Goal: Task Accomplishment & Management: Manage account settings

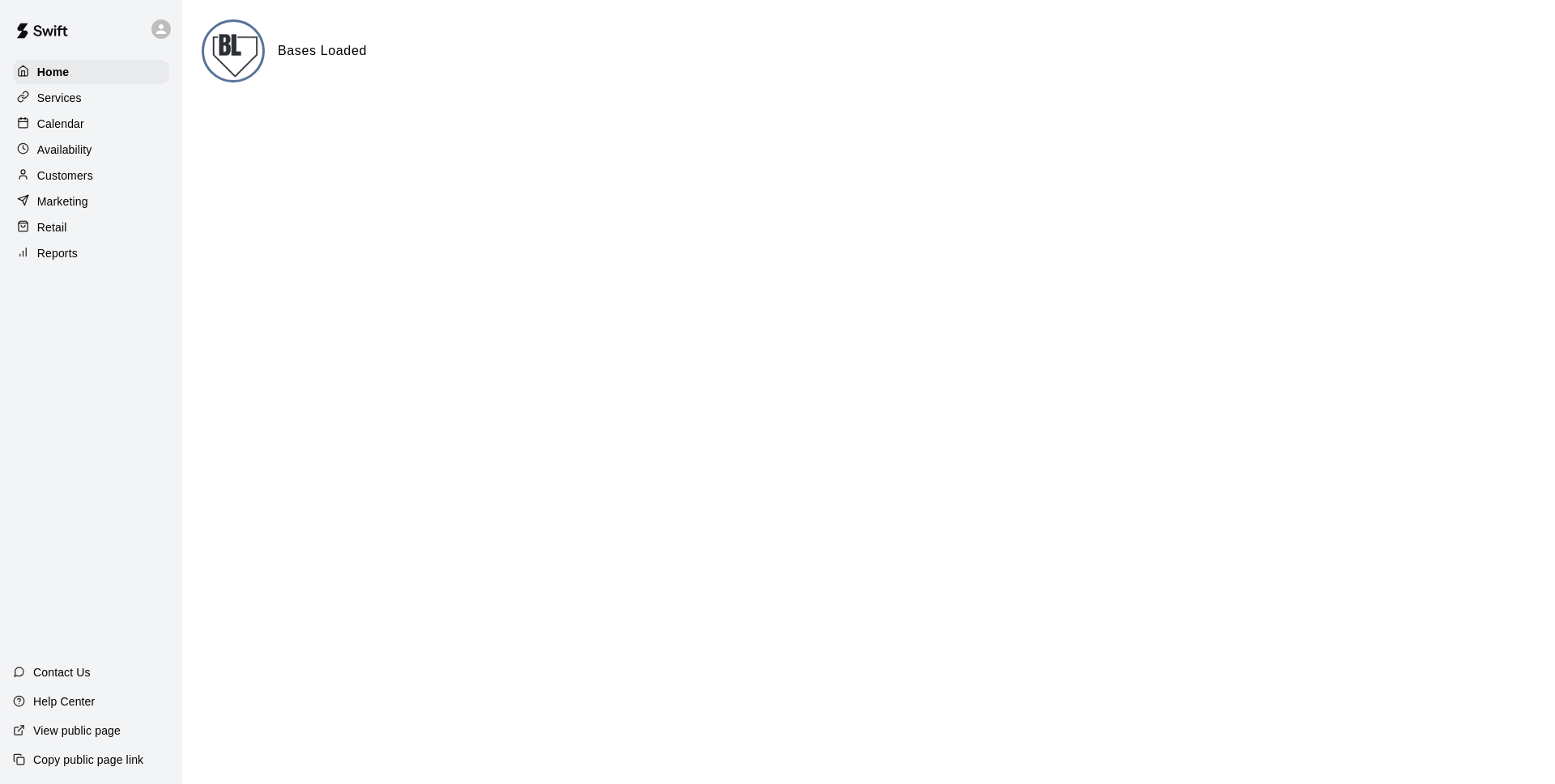
click at [76, 125] on p "Calendar" at bounding box center [61, 123] width 47 height 16
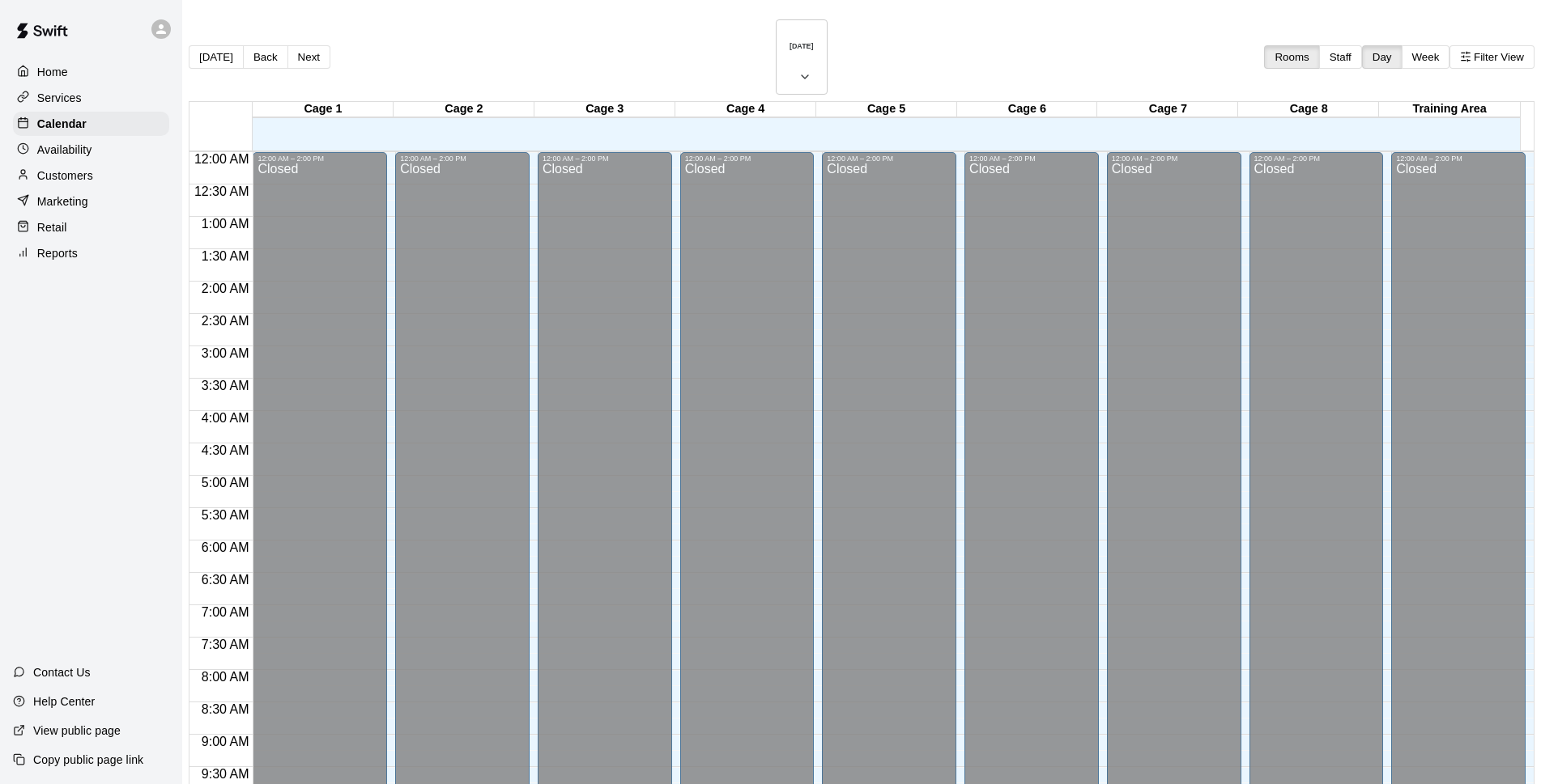
scroll to position [811, 0]
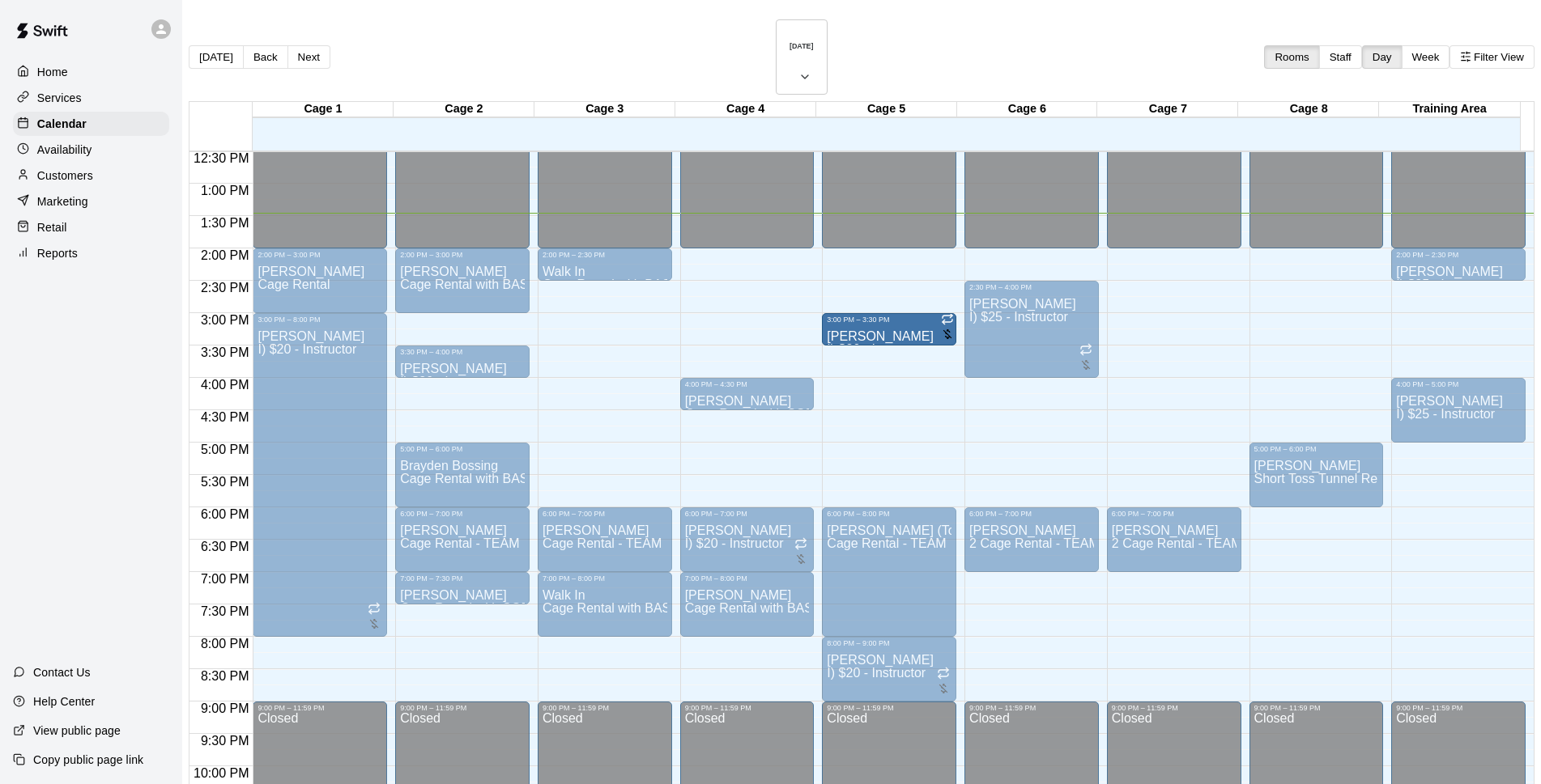
drag, startPoint x: 853, startPoint y: 460, endPoint x: 839, endPoint y: 310, distance: 150.7
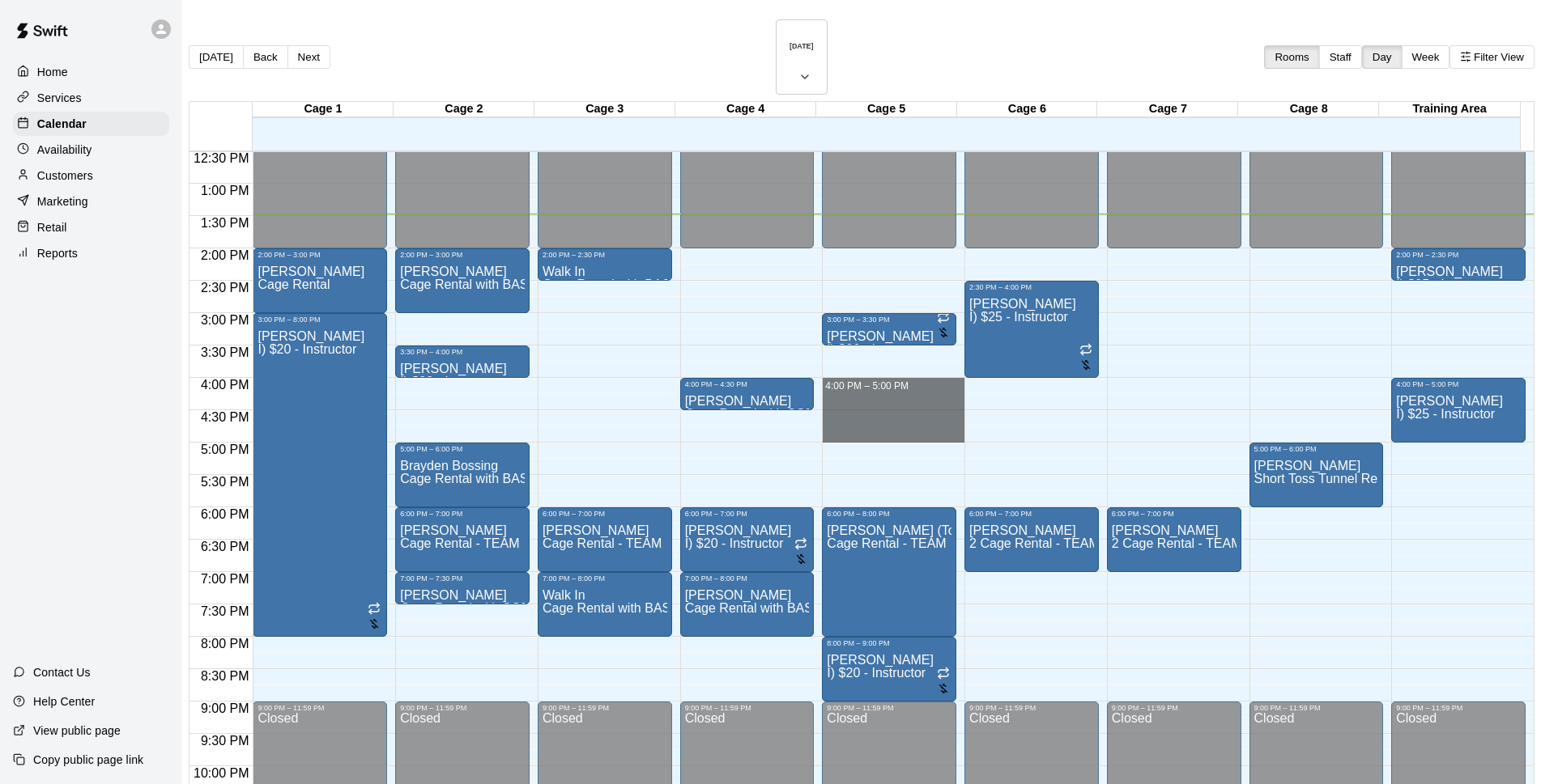
drag, startPoint x: 814, startPoint y: 340, endPoint x: 821, endPoint y: 384, distance: 44.6
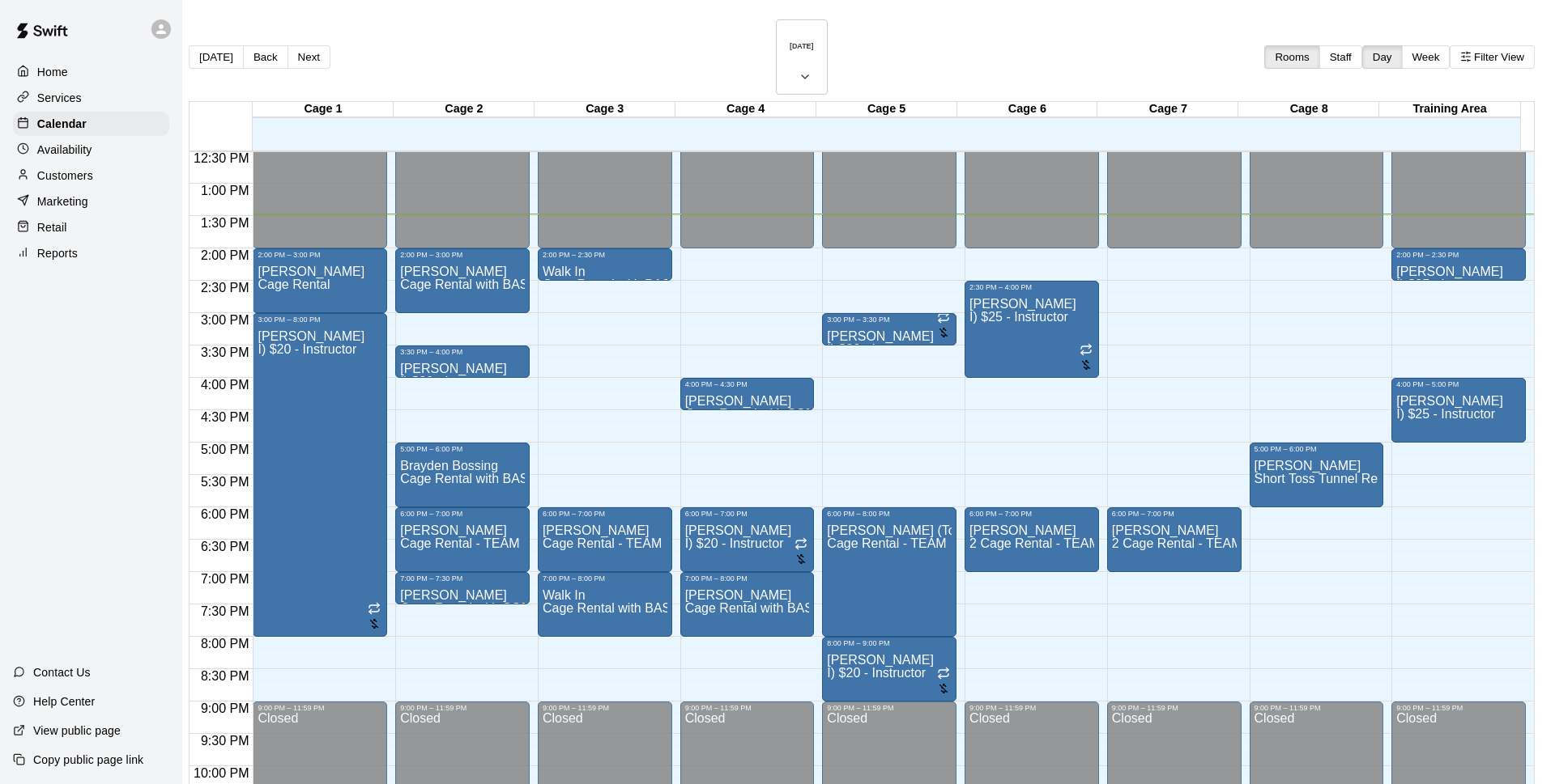
click at [452, 267] on li "I) $20 - Instructor" at bounding box center [268, 259] width 369 height 14
type input "**********"
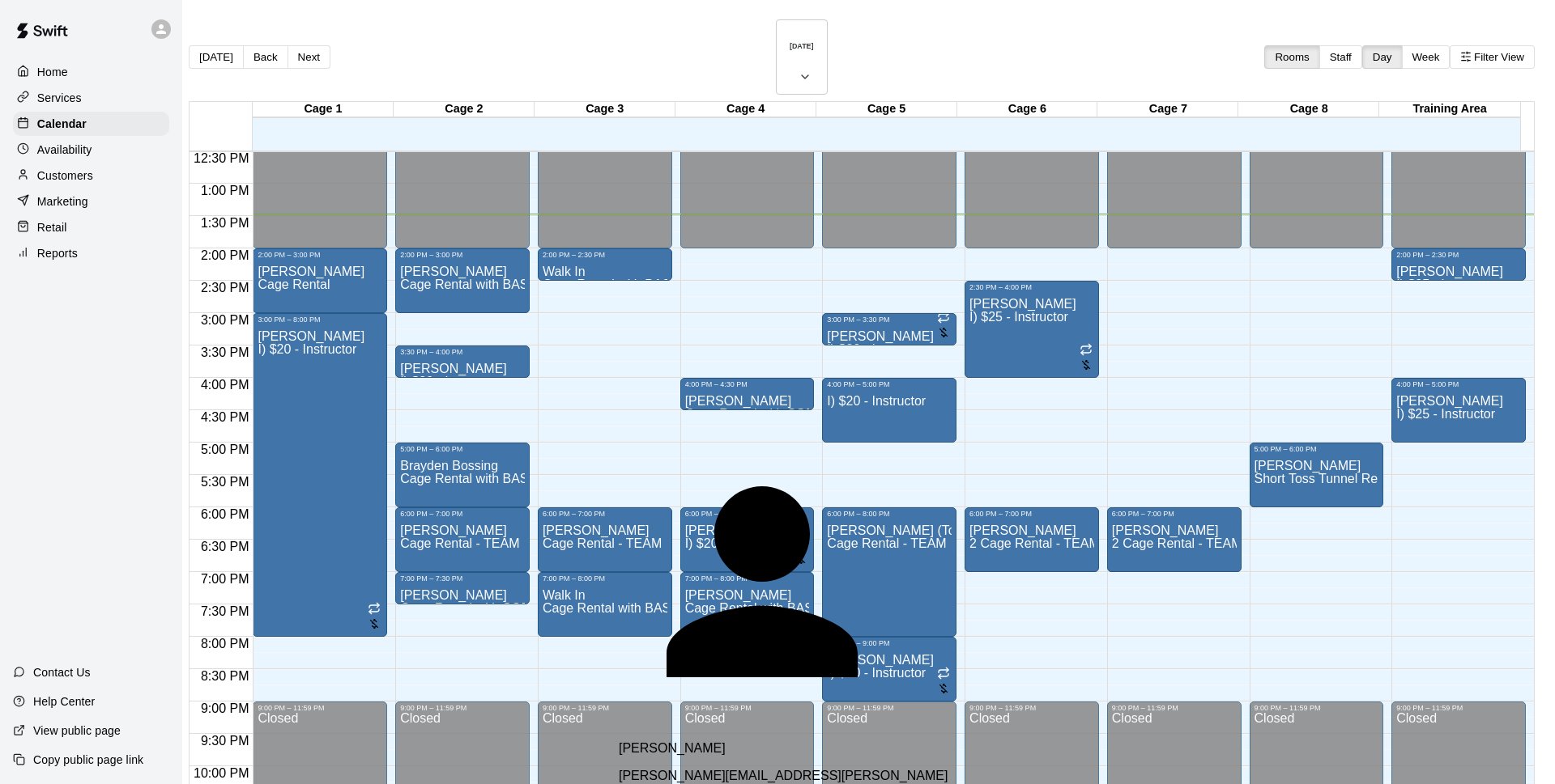
type input "********"
click at [729, 769] on span "[PERSON_NAME][EMAIL_ADDRESS][PERSON_NAME][DOMAIN_NAME]" at bounding box center [782, 783] width 329 height 28
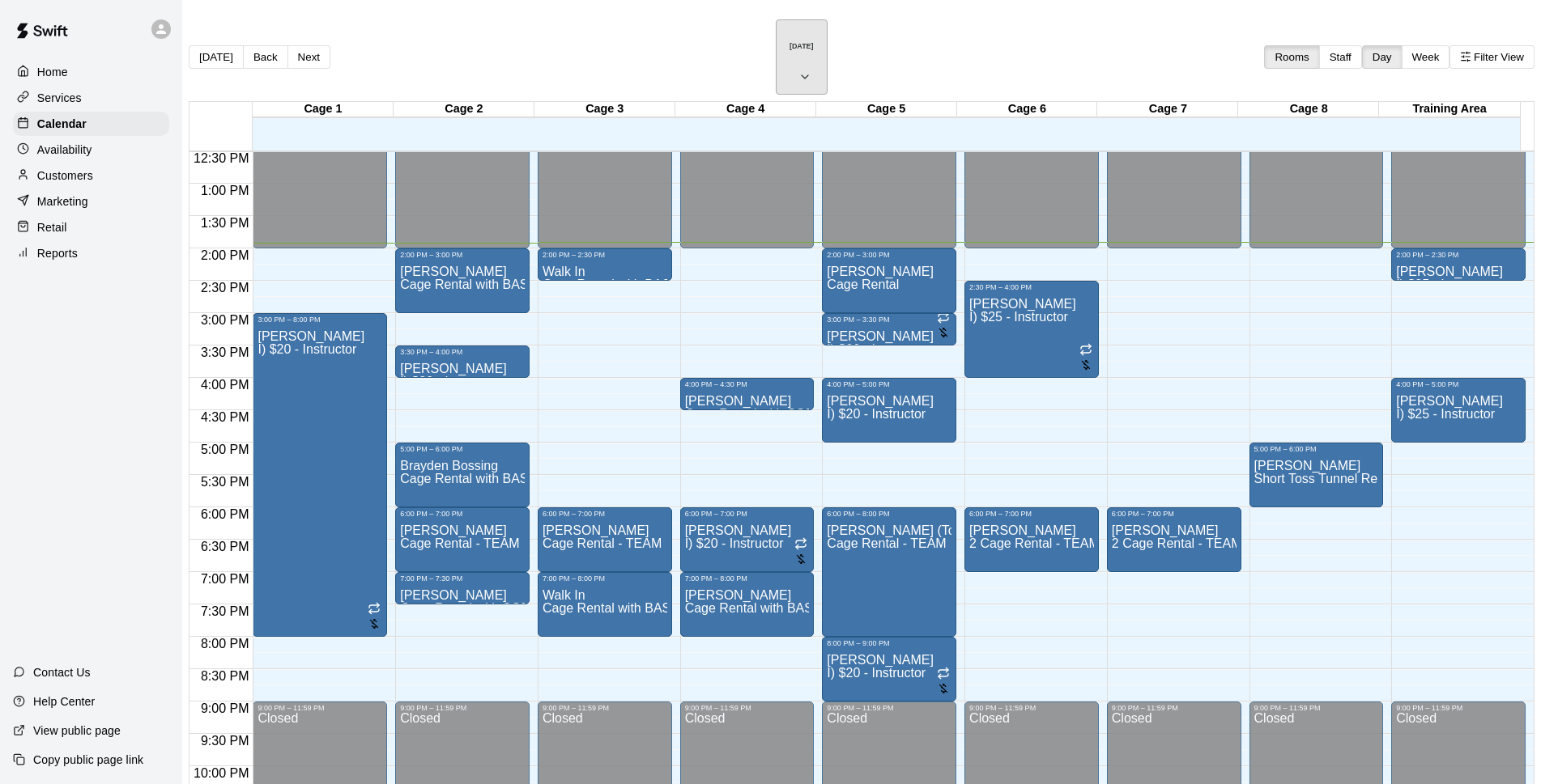
click at [812, 67] on icon "button" at bounding box center [805, 77] width 13 height 19
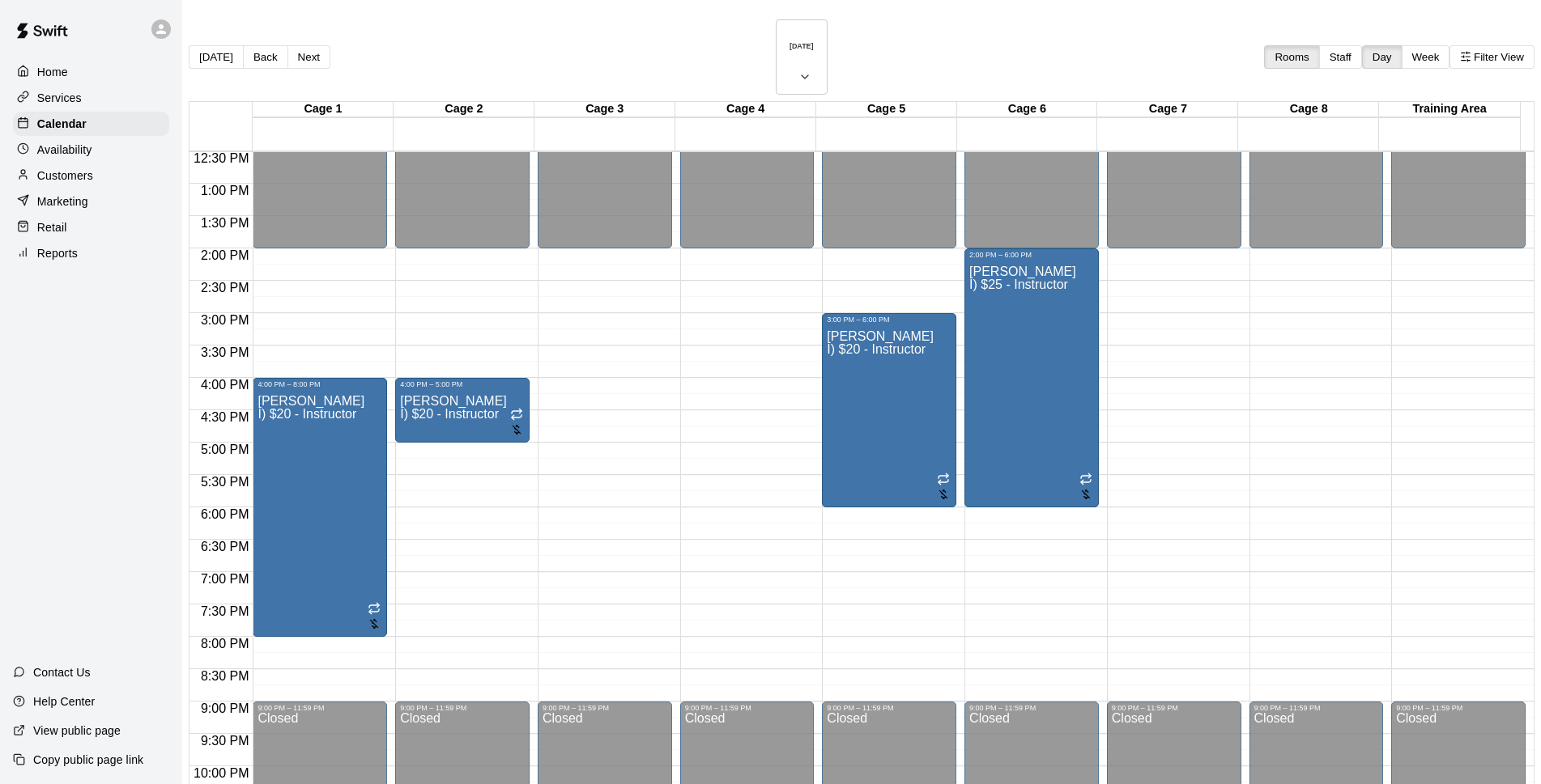
click at [967, 36] on div "[DATE] Back [DATE][DATE] Rooms Staff Day Week Filter View" at bounding box center [861, 60] width 1346 height 82
click at [790, 42] on h6 "[DATE]" at bounding box center [802, 46] width 25 height 9
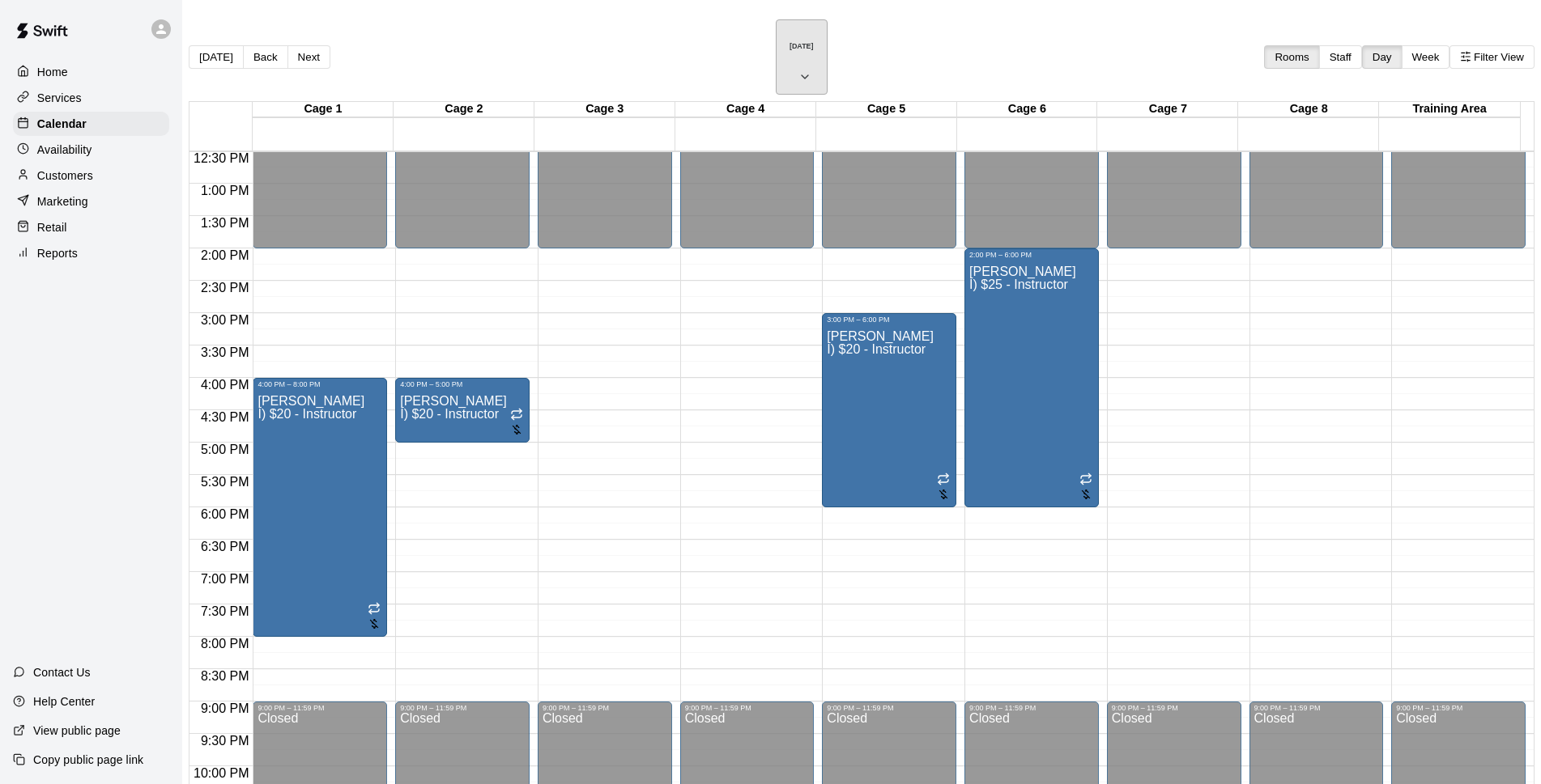
click at [790, 42] on h6 "[DATE]" at bounding box center [802, 46] width 25 height 9
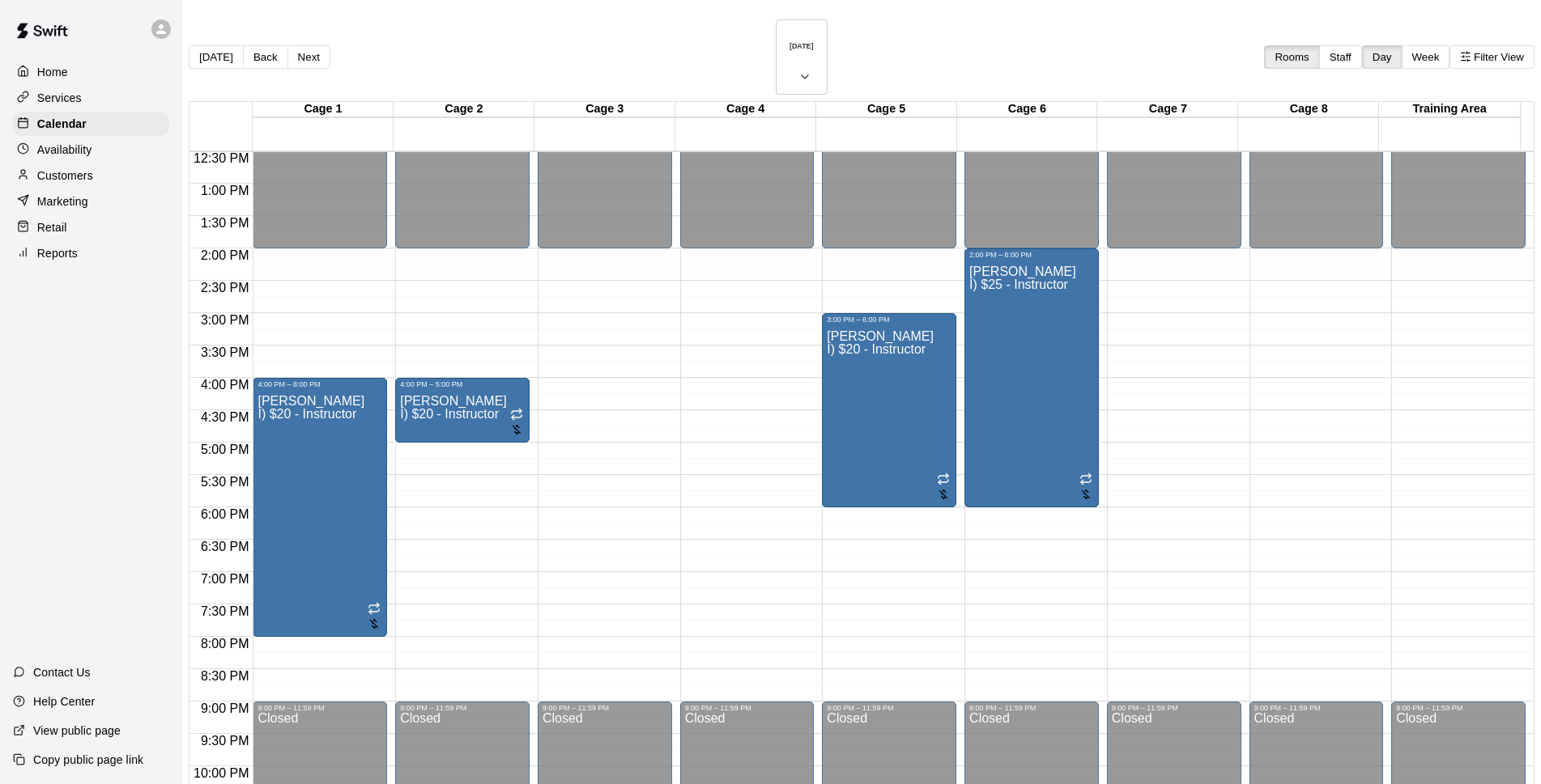
click at [926, 35] on div "[DATE] Back [DATE][DATE] Rooms Staff Day Week Filter View" at bounding box center [861, 60] width 1346 height 82
click at [790, 42] on h6 "[DATE]" at bounding box center [802, 46] width 25 height 9
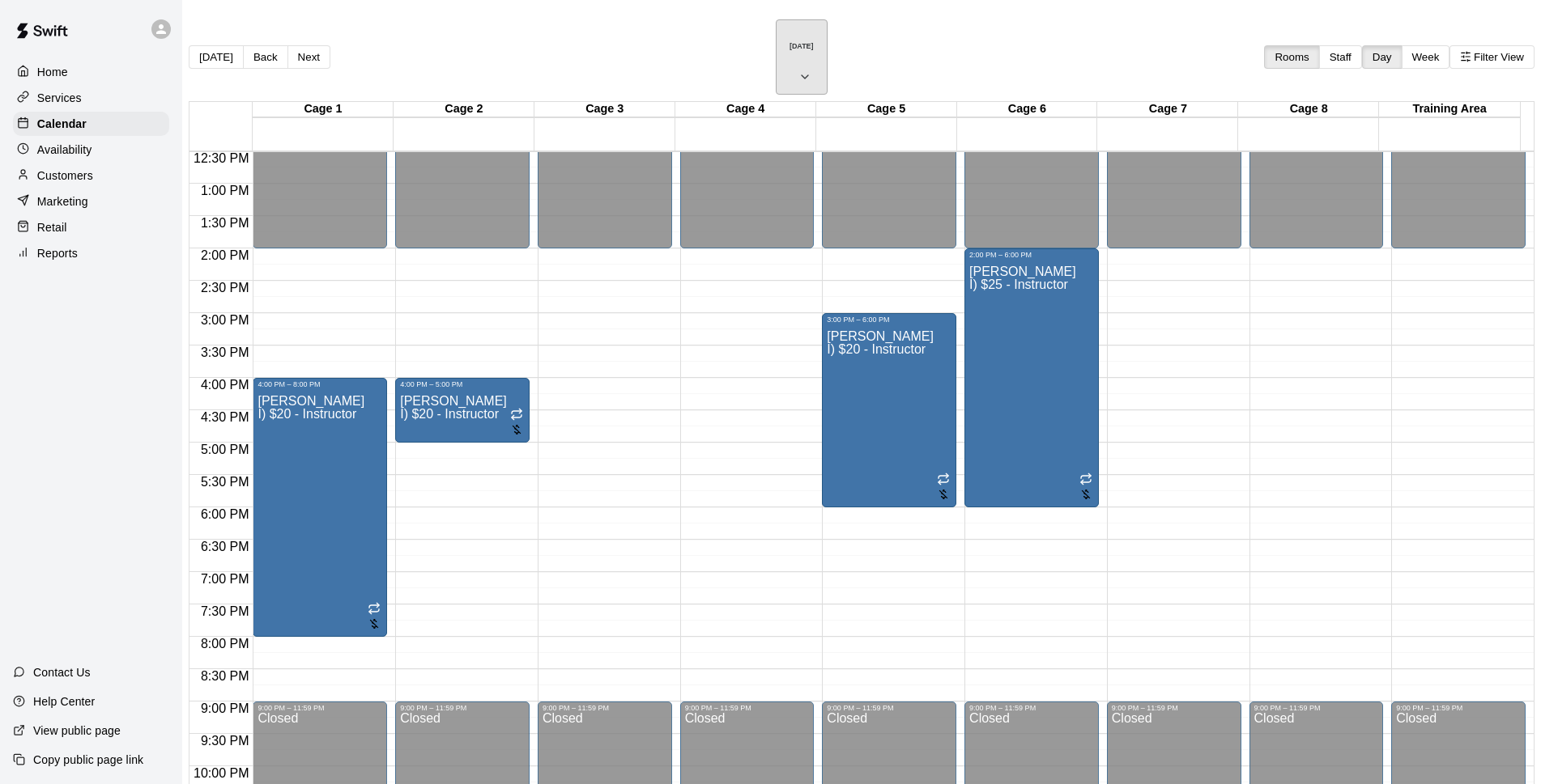
click at [790, 43] on h6 "[DATE]" at bounding box center [802, 46] width 25 height 9
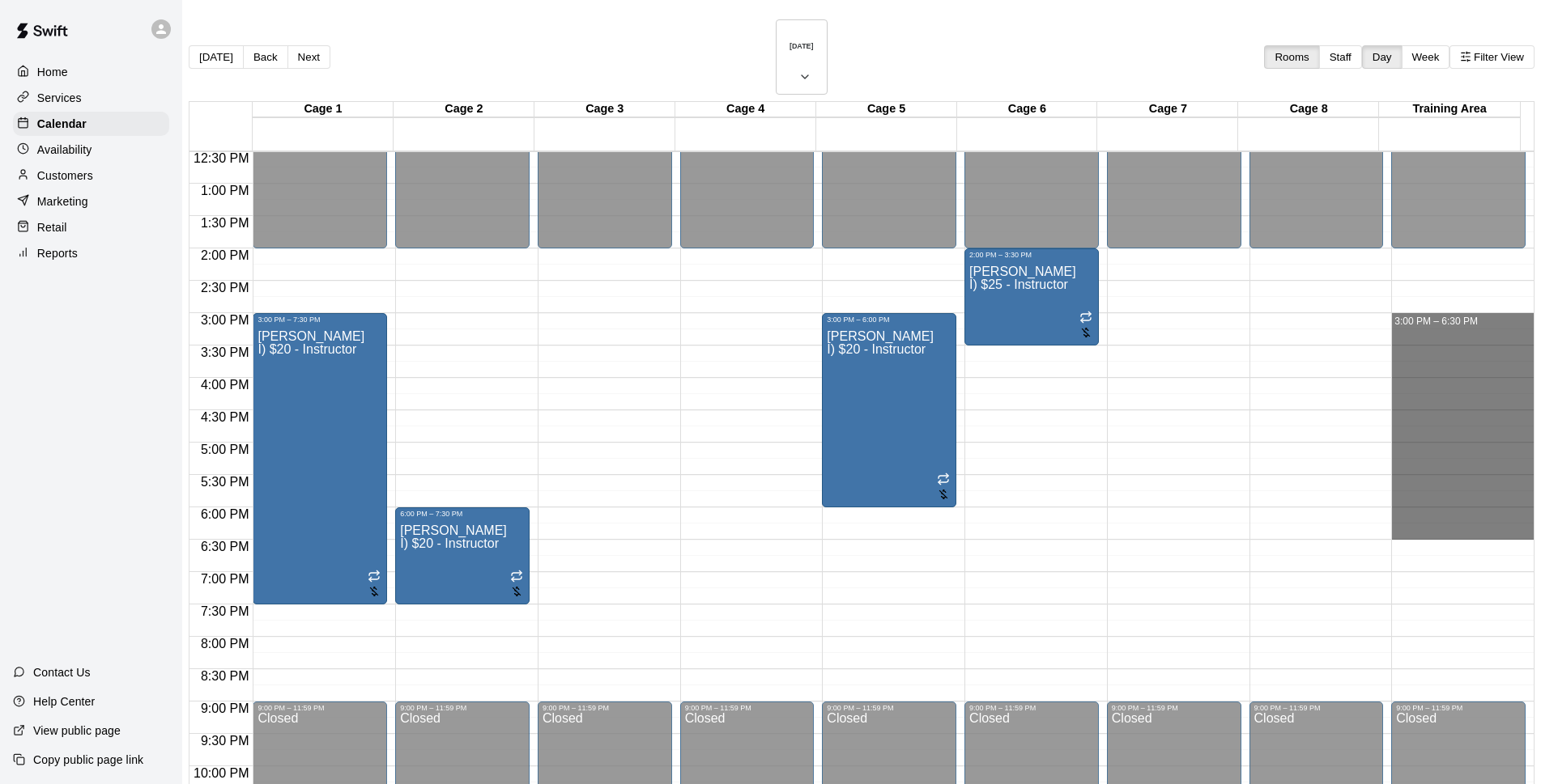
drag, startPoint x: 1341, startPoint y: 276, endPoint x: 1374, endPoint y: 519, distance: 245.2
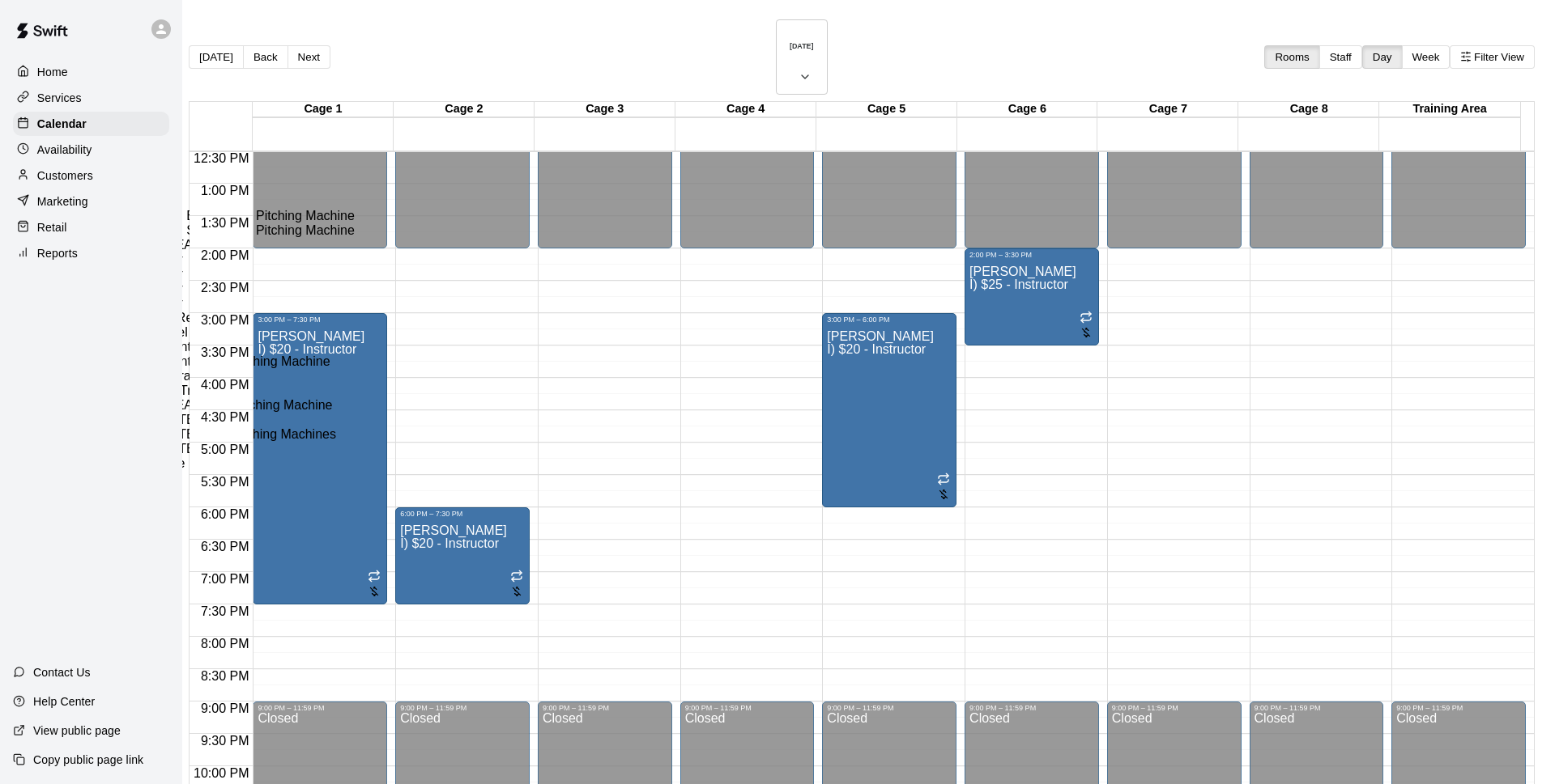
click at [452, 282] on li "I) $25 - Instructor" at bounding box center [268, 274] width 369 height 14
type input "**********"
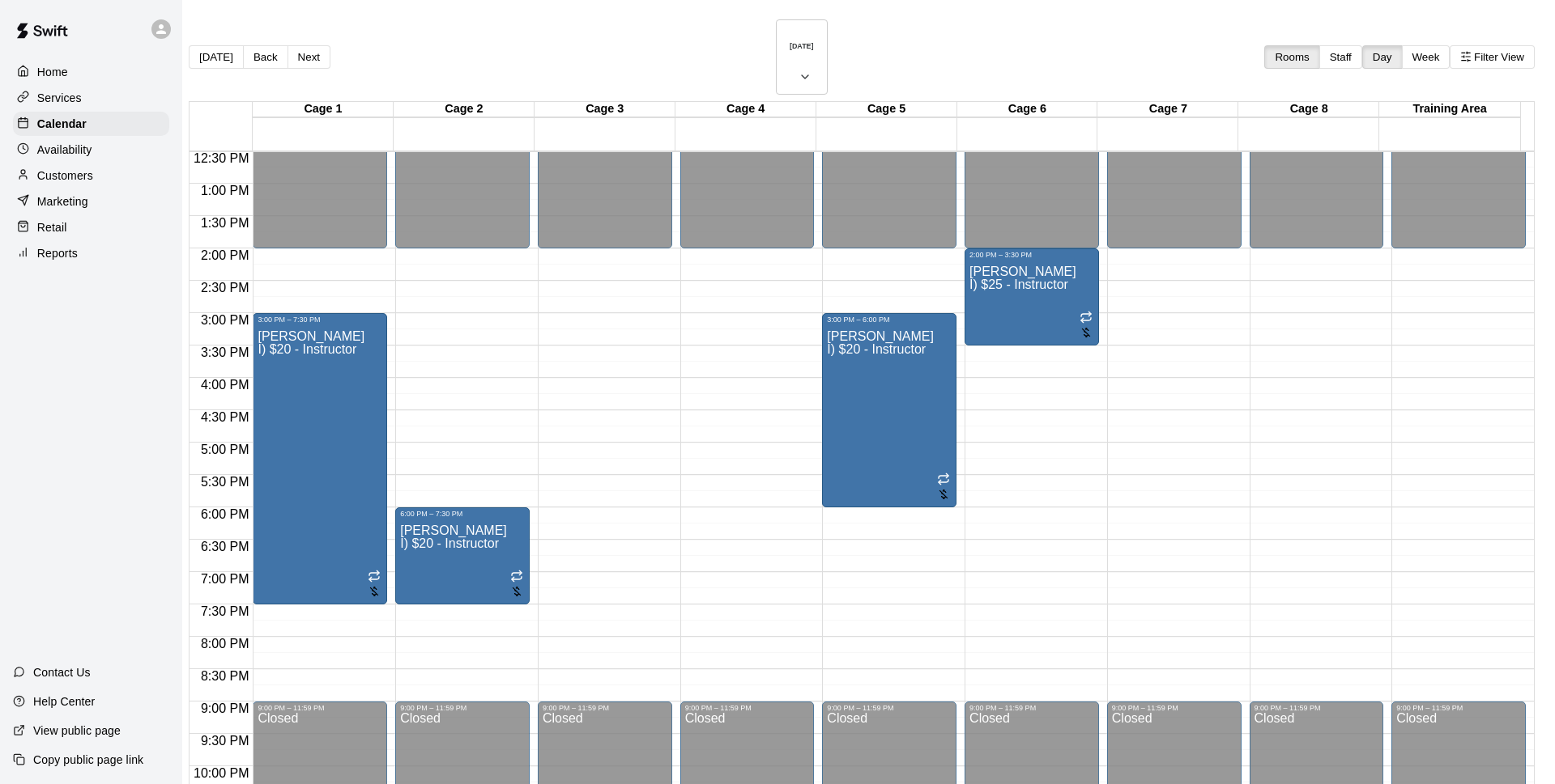
drag, startPoint x: 766, startPoint y: 457, endPoint x: 745, endPoint y: 468, distance: 23.7
type input "******"
click at [662, 640] on button "30" at bounding box center [649, 631] width 25 height 17
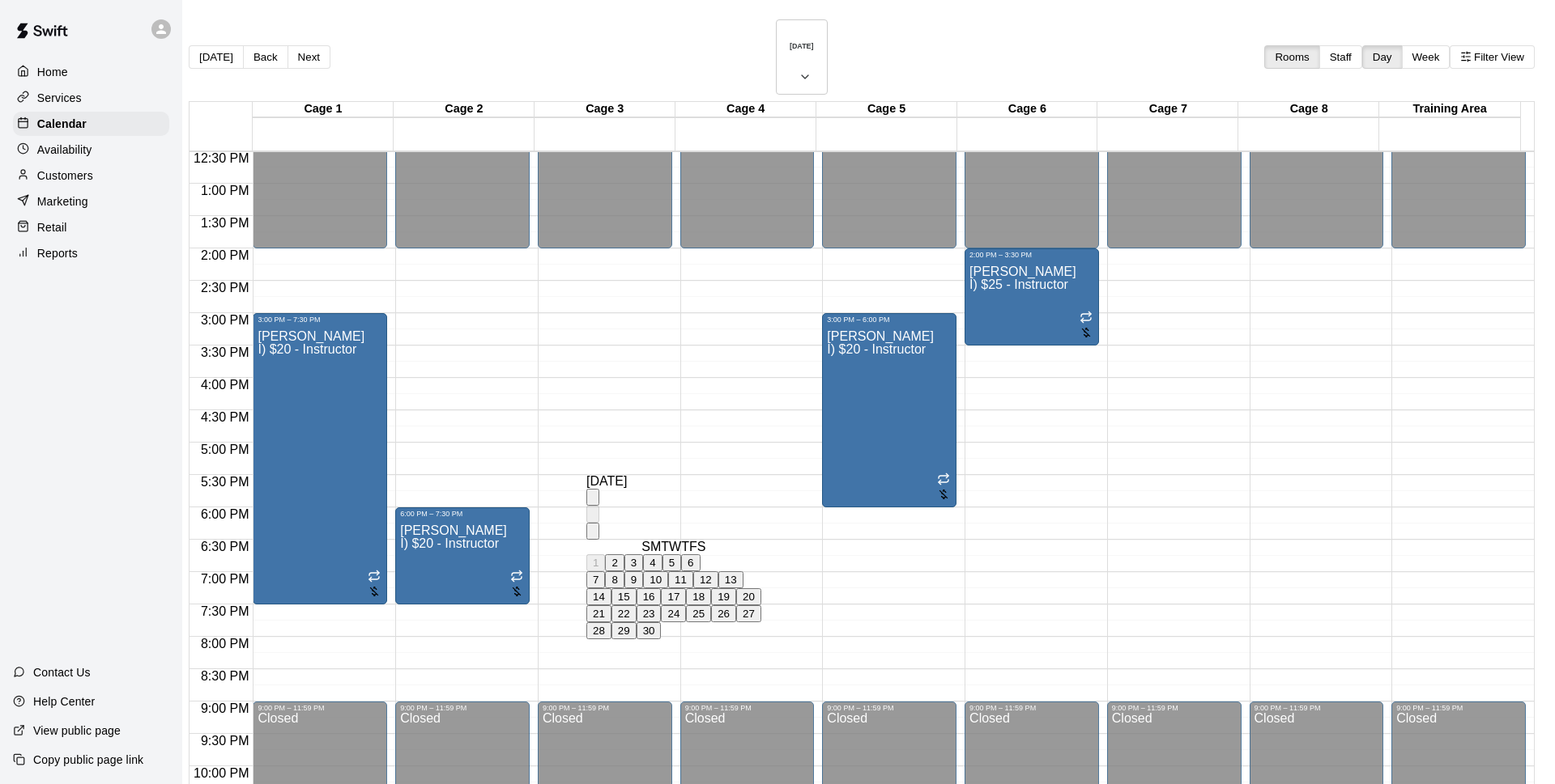
type input "**********"
drag, startPoint x: 924, startPoint y: 738, endPoint x: 1050, endPoint y: 400, distance: 360.7
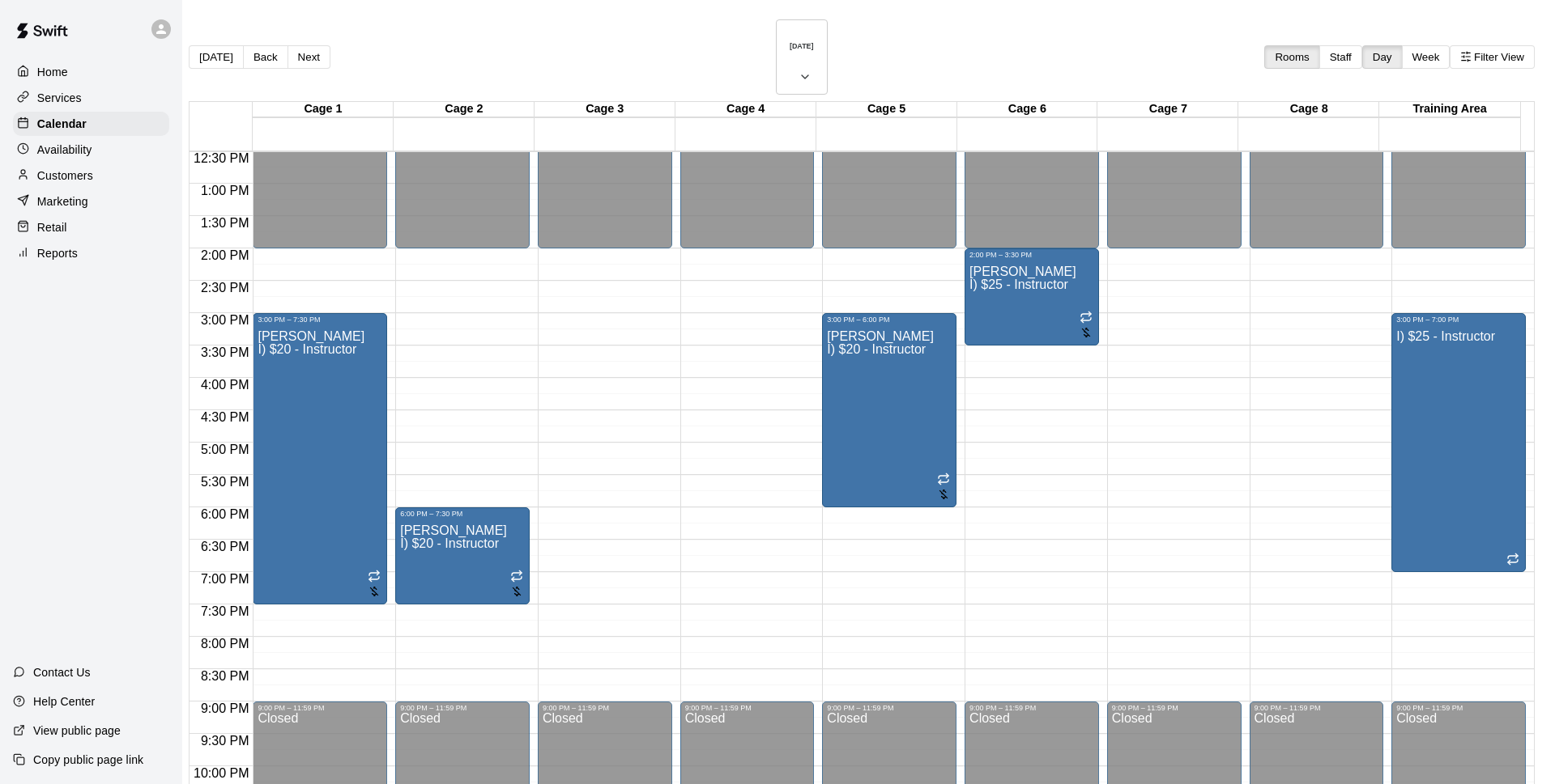
type input "******"
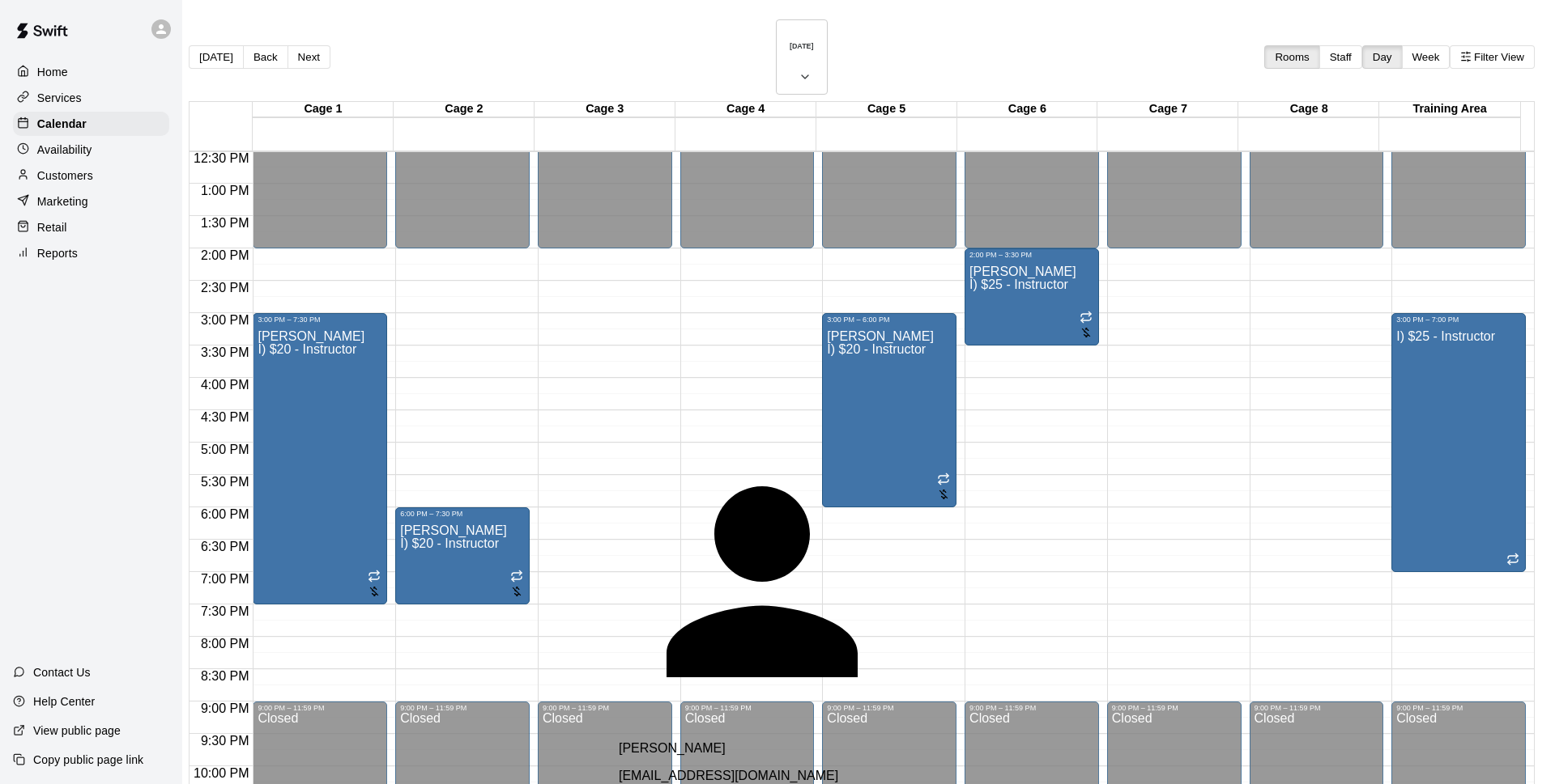
click at [682, 741] on div "[PERSON_NAME] [EMAIL_ADDRESS][DOMAIN_NAME]" at bounding box center [809, 762] width 382 height 42
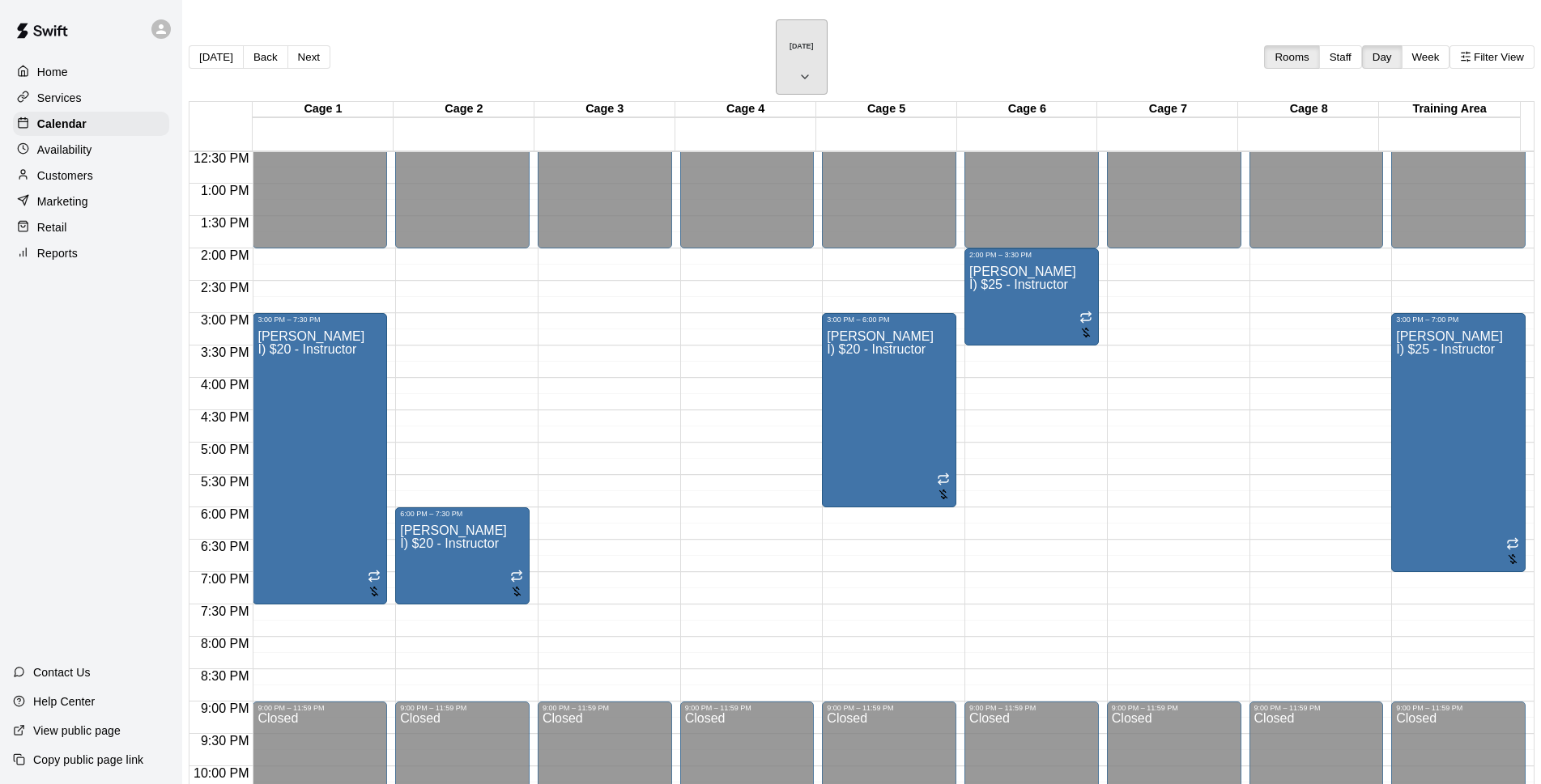
click at [790, 42] on h6 "[DATE]" at bounding box center [802, 46] width 25 height 9
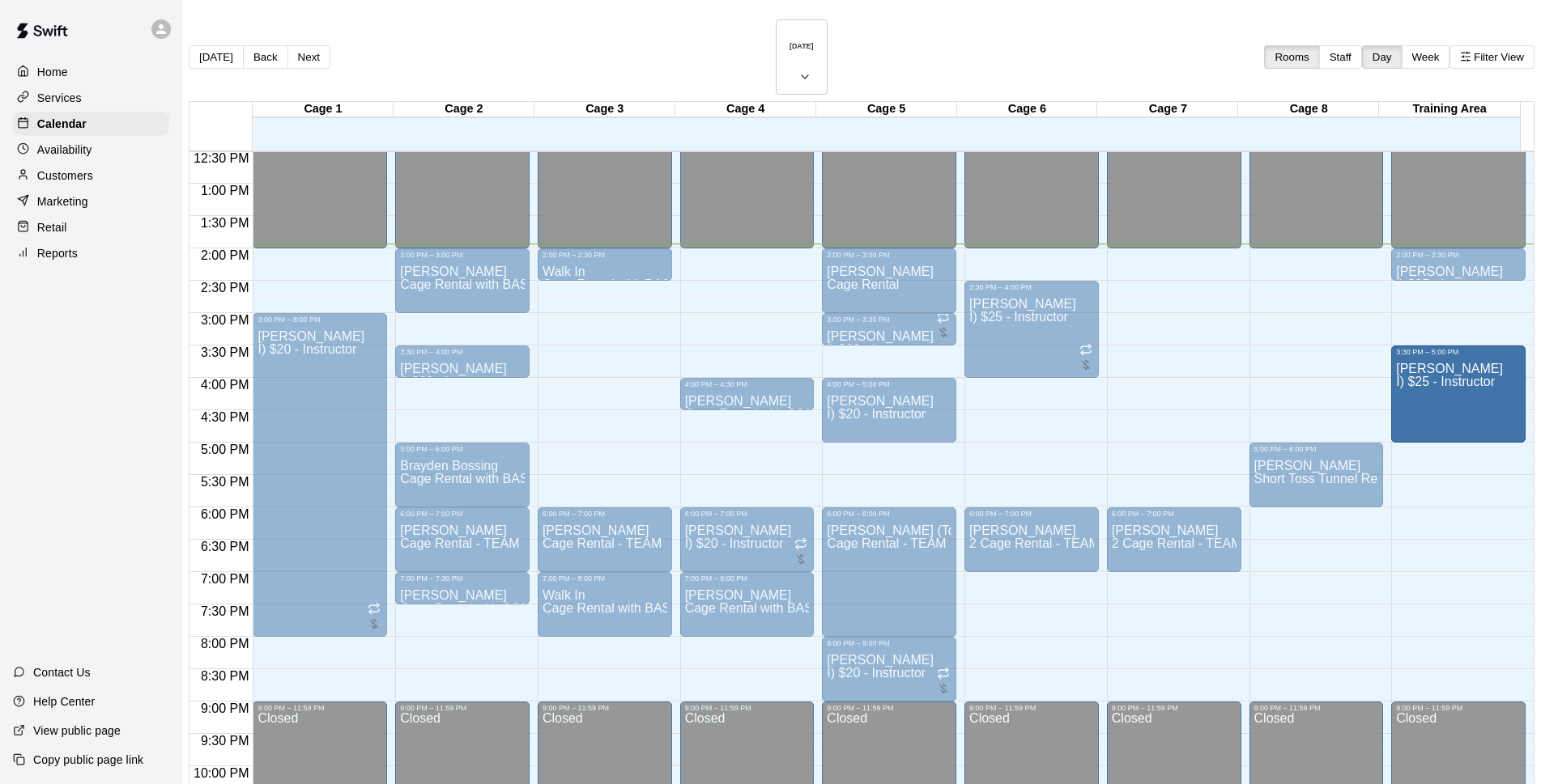
drag, startPoint x: 1374, startPoint y: 293, endPoint x: 1378, endPoint y: 308, distance: 15.5
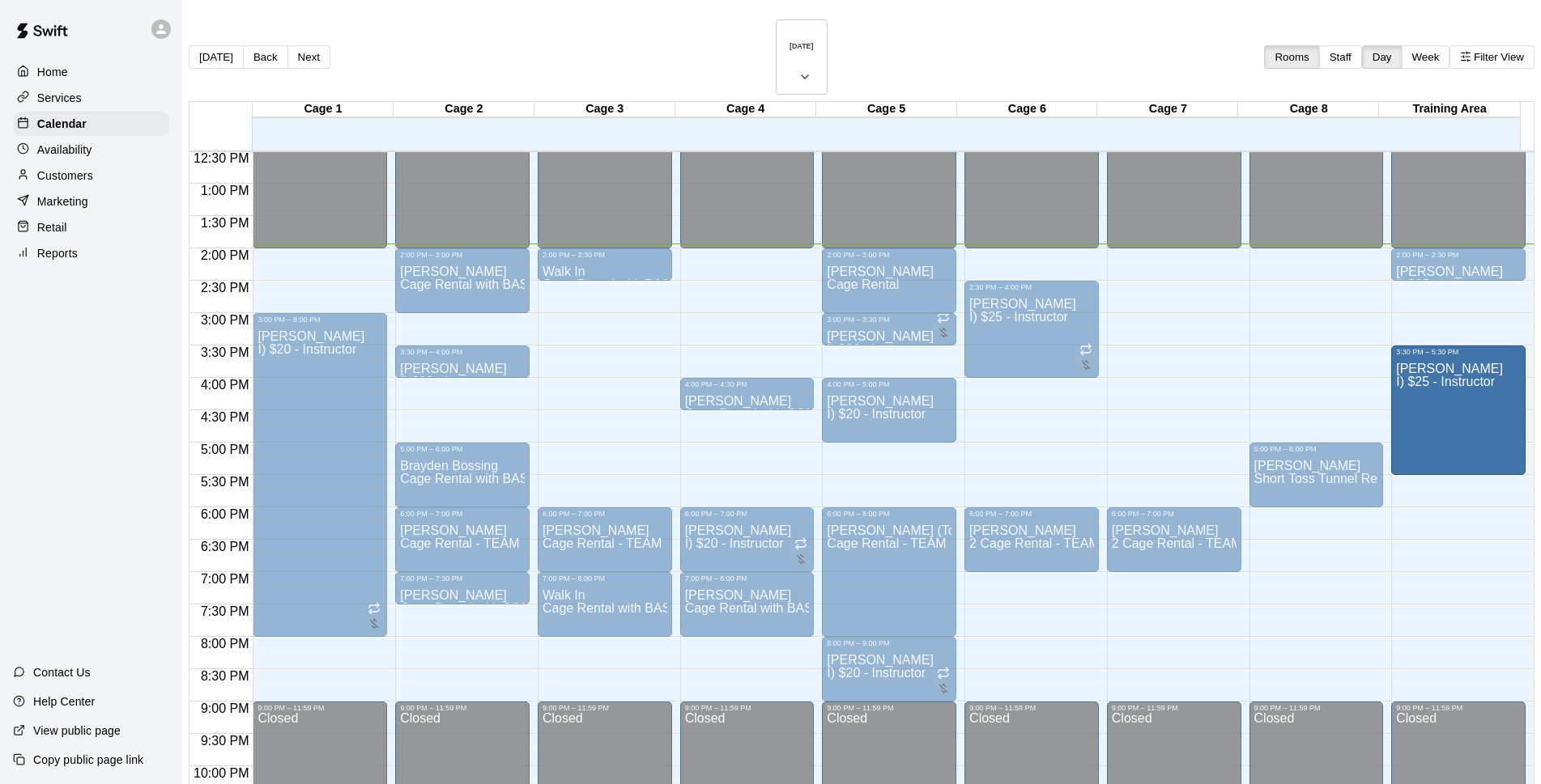
drag, startPoint x: 1383, startPoint y: 395, endPoint x: 1383, endPoint y: 437, distance: 42.0
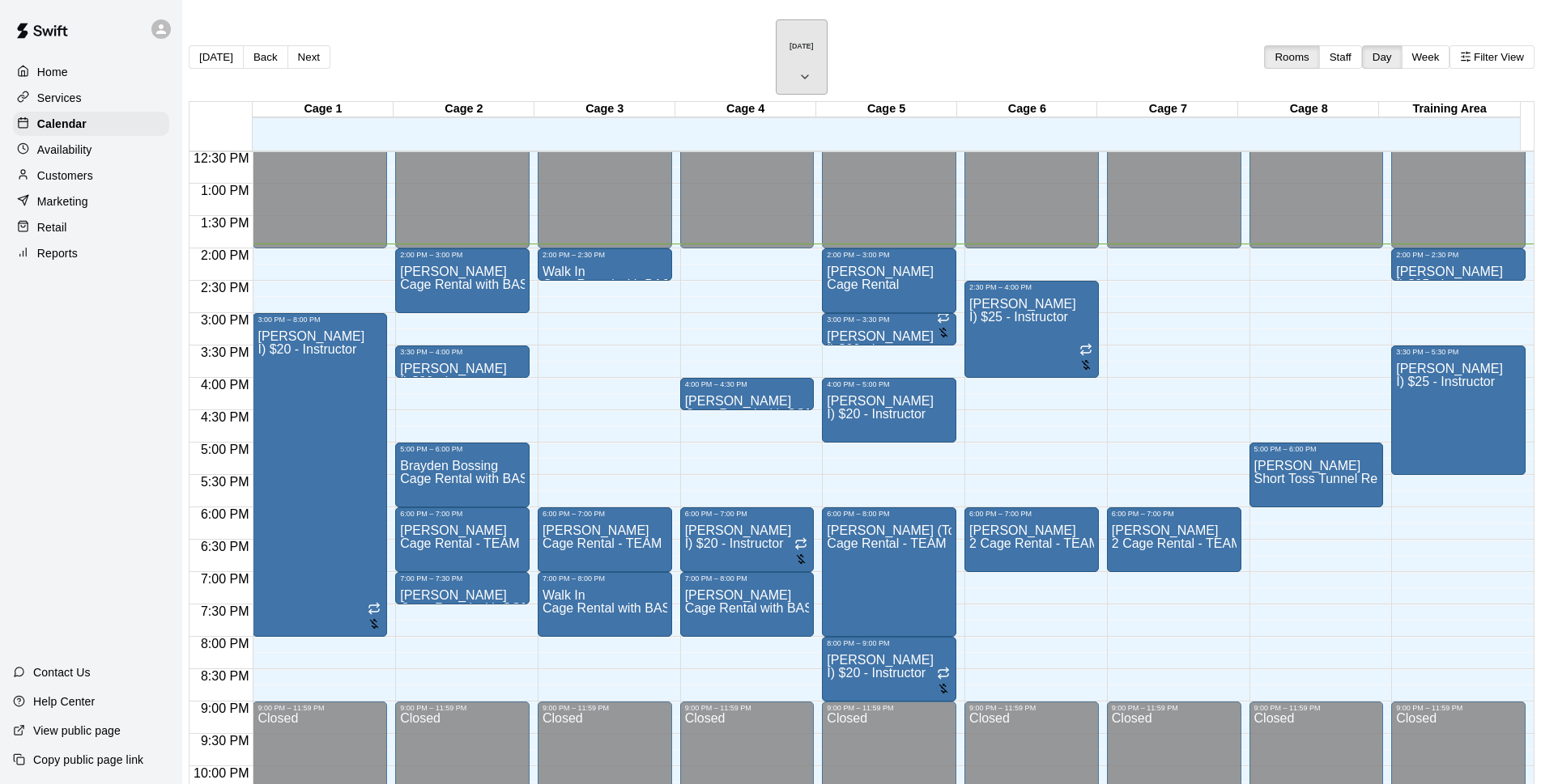
click at [790, 42] on h6 "[DATE]" at bounding box center [802, 46] width 25 height 9
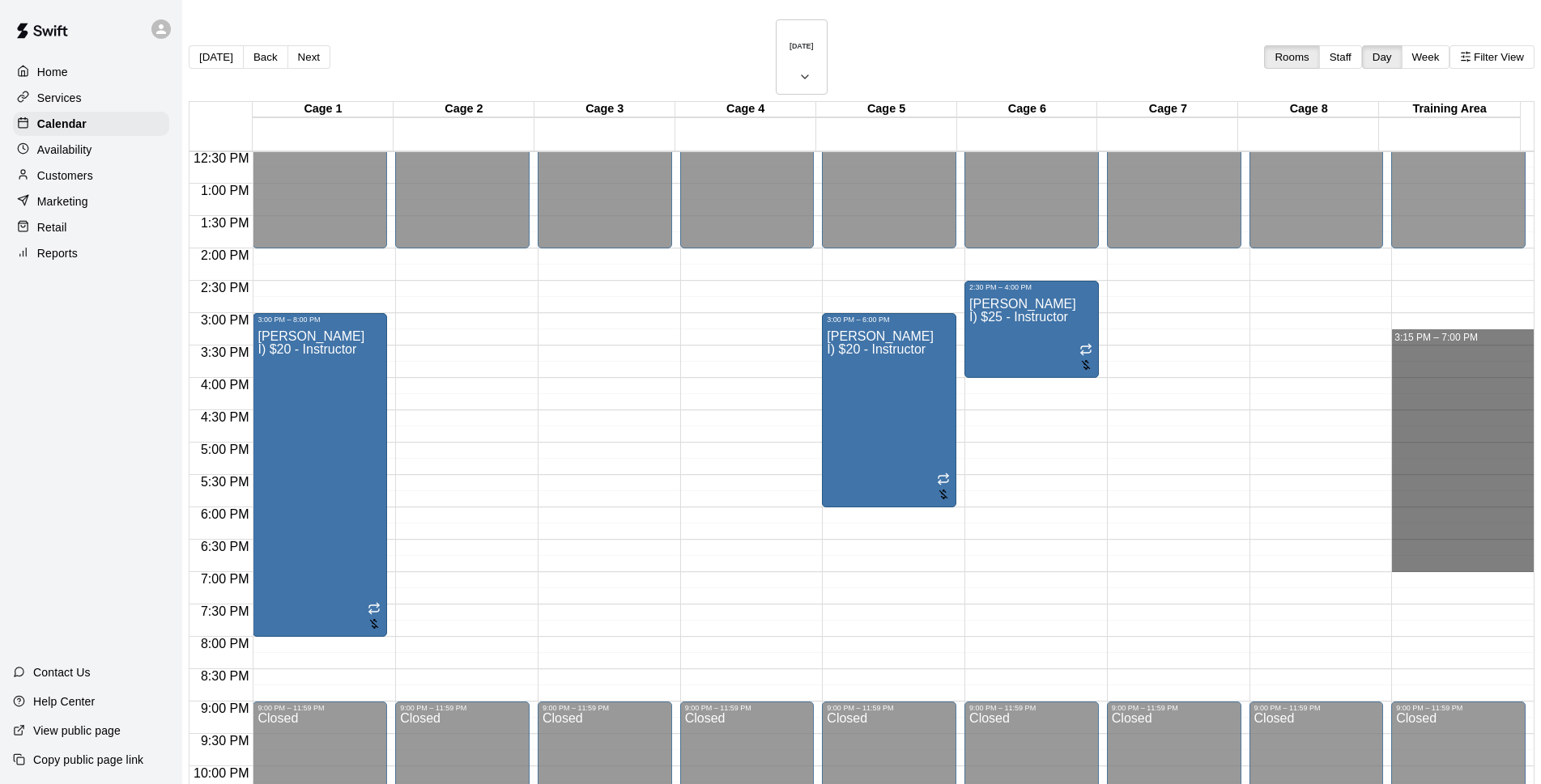
drag, startPoint x: 1349, startPoint y: 274, endPoint x: 1355, endPoint y: 523, distance: 249.1
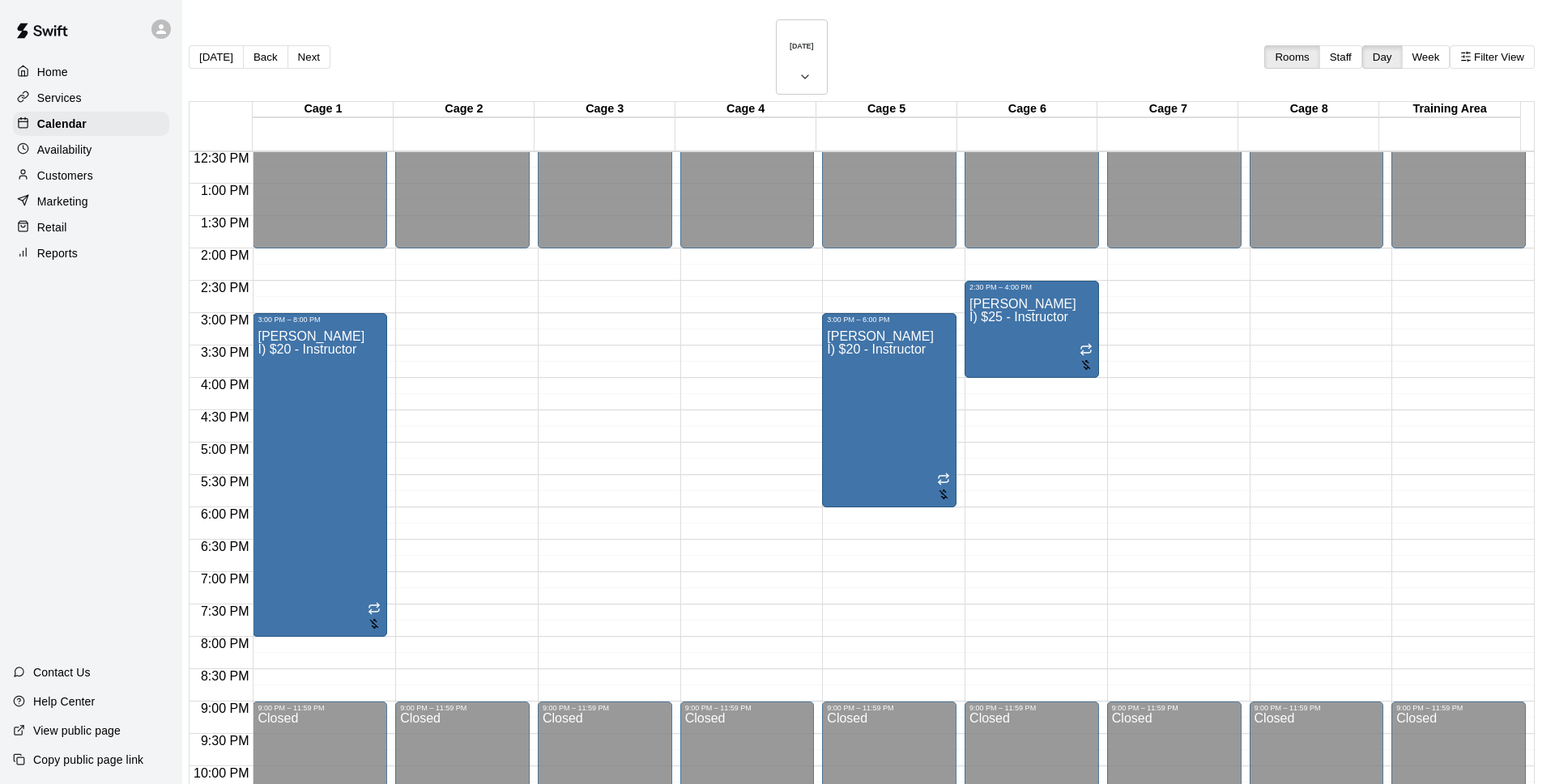
type input "********"
click at [452, 282] on li "I) $25 - Instructor" at bounding box center [268, 274] width 369 height 14
type input "**********"
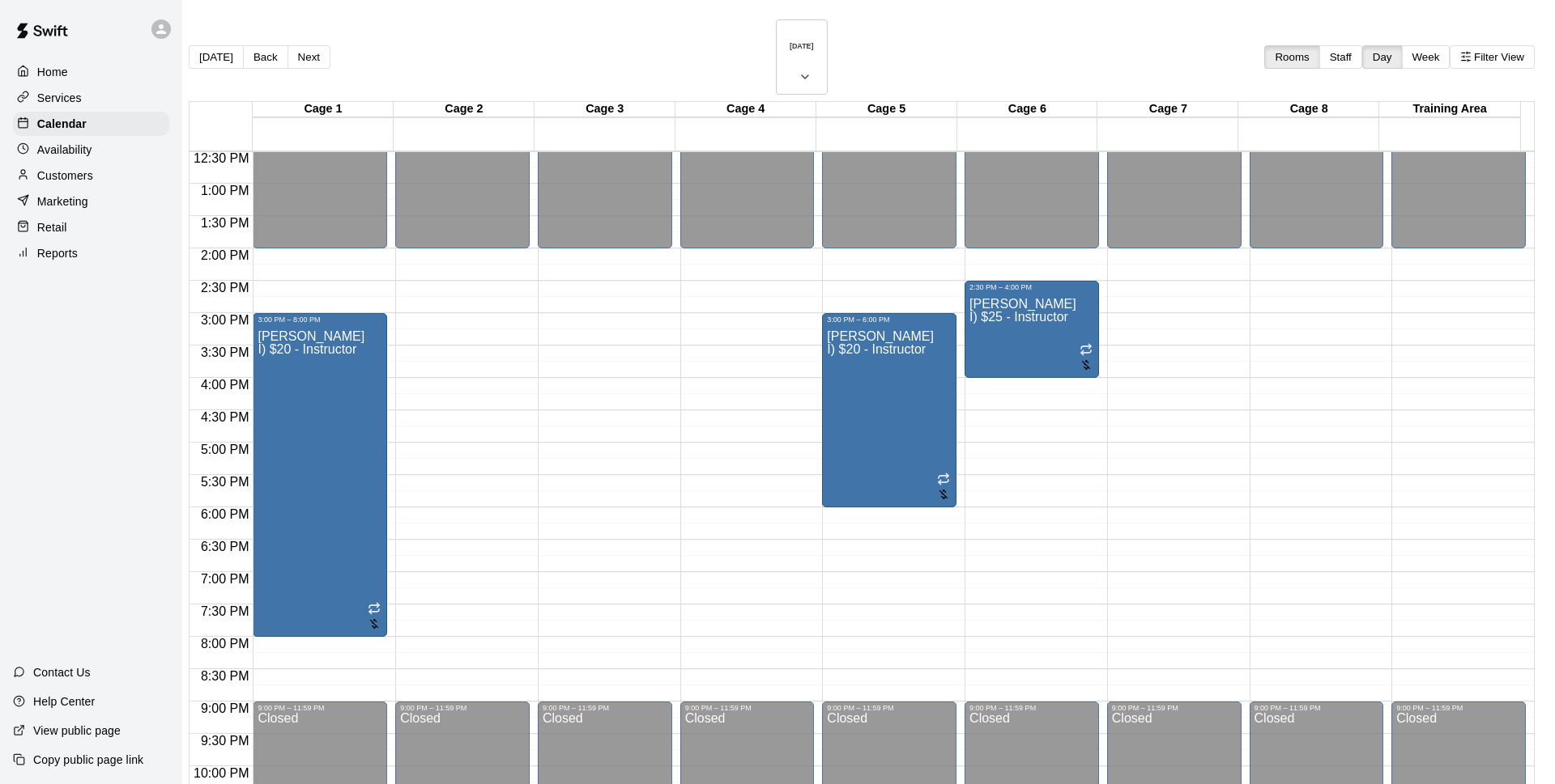
type input "******"
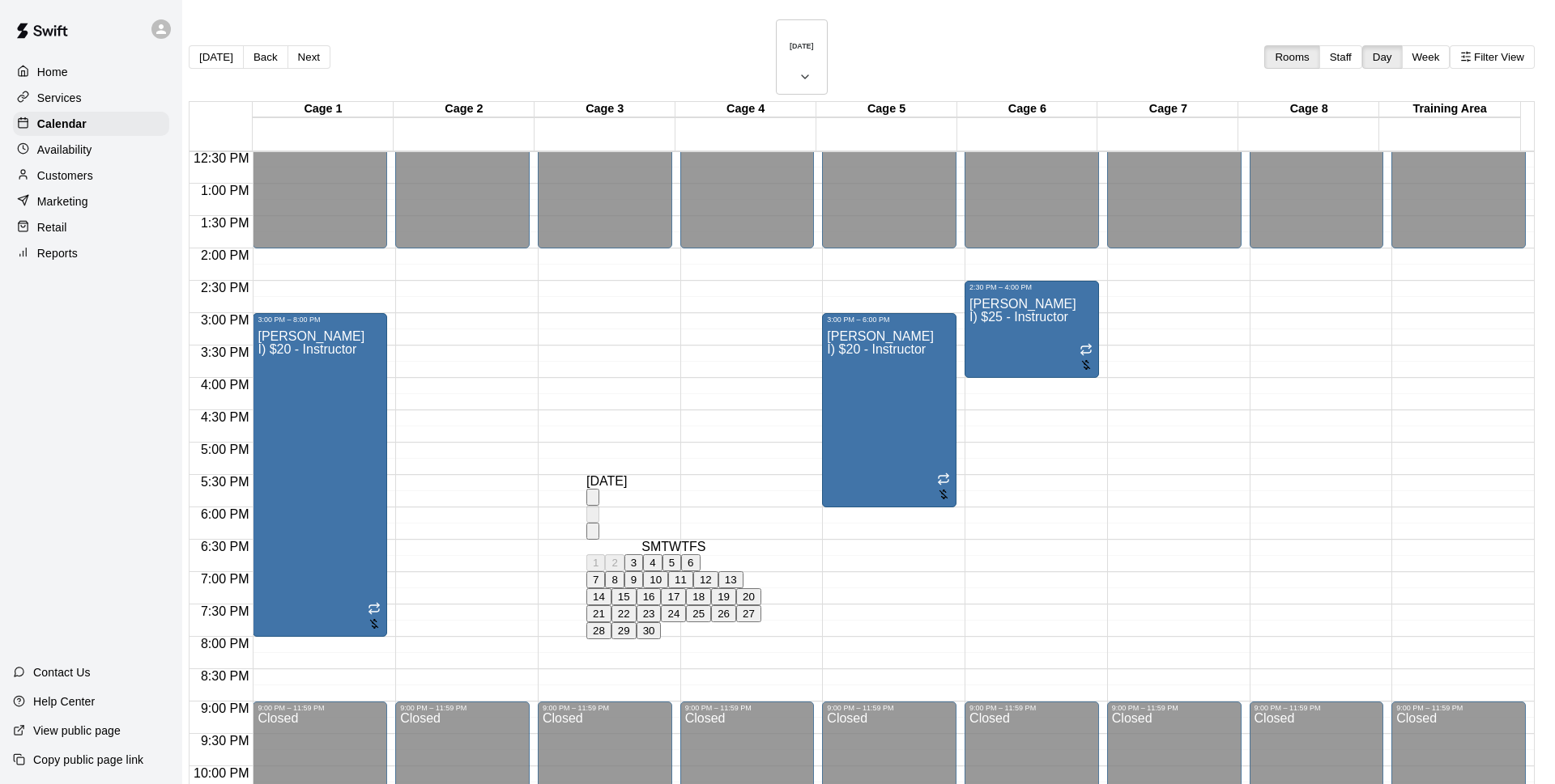
click at [686, 623] on button "24" at bounding box center [673, 614] width 25 height 17
type input "**********"
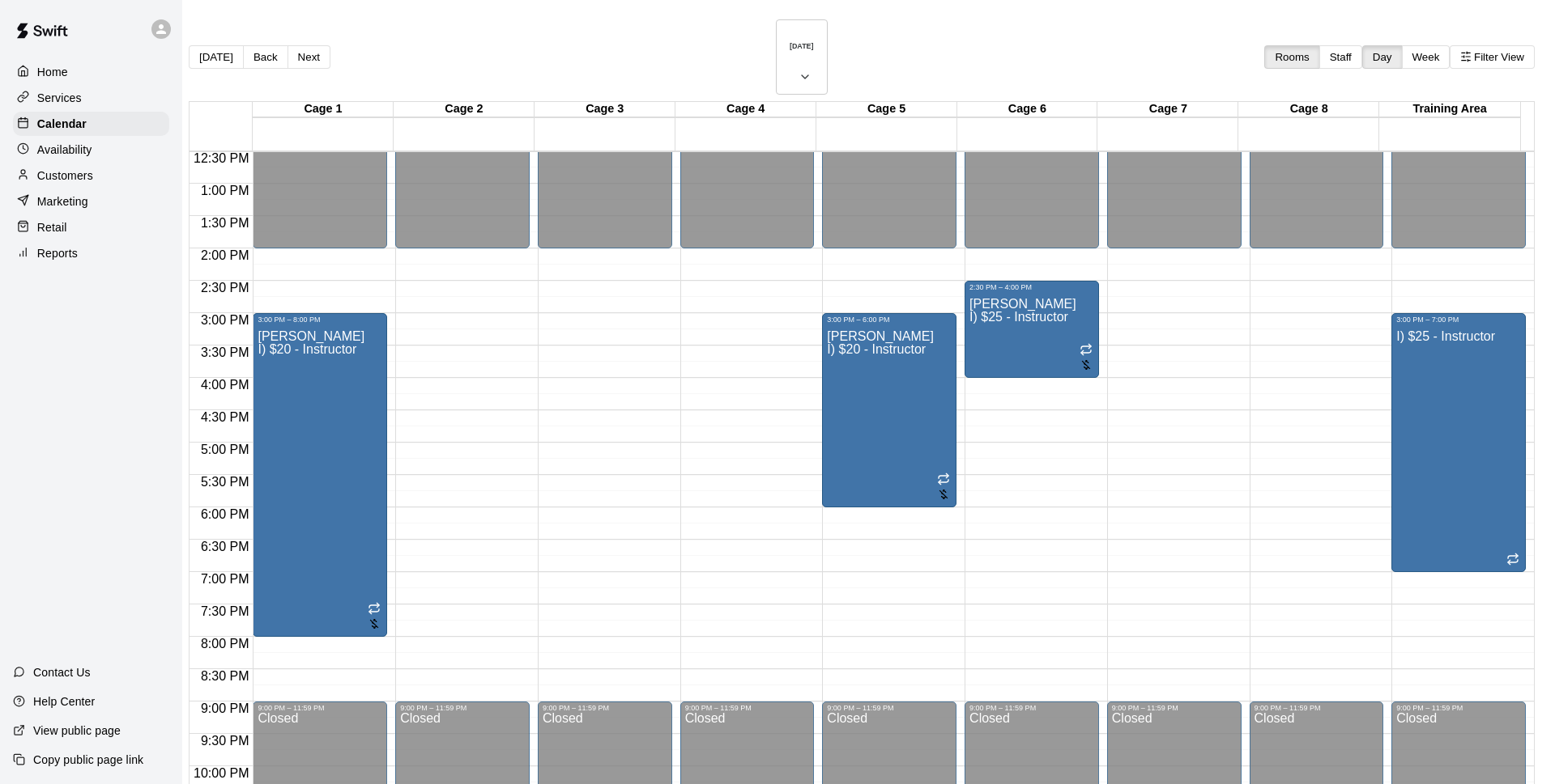
type input "*****"
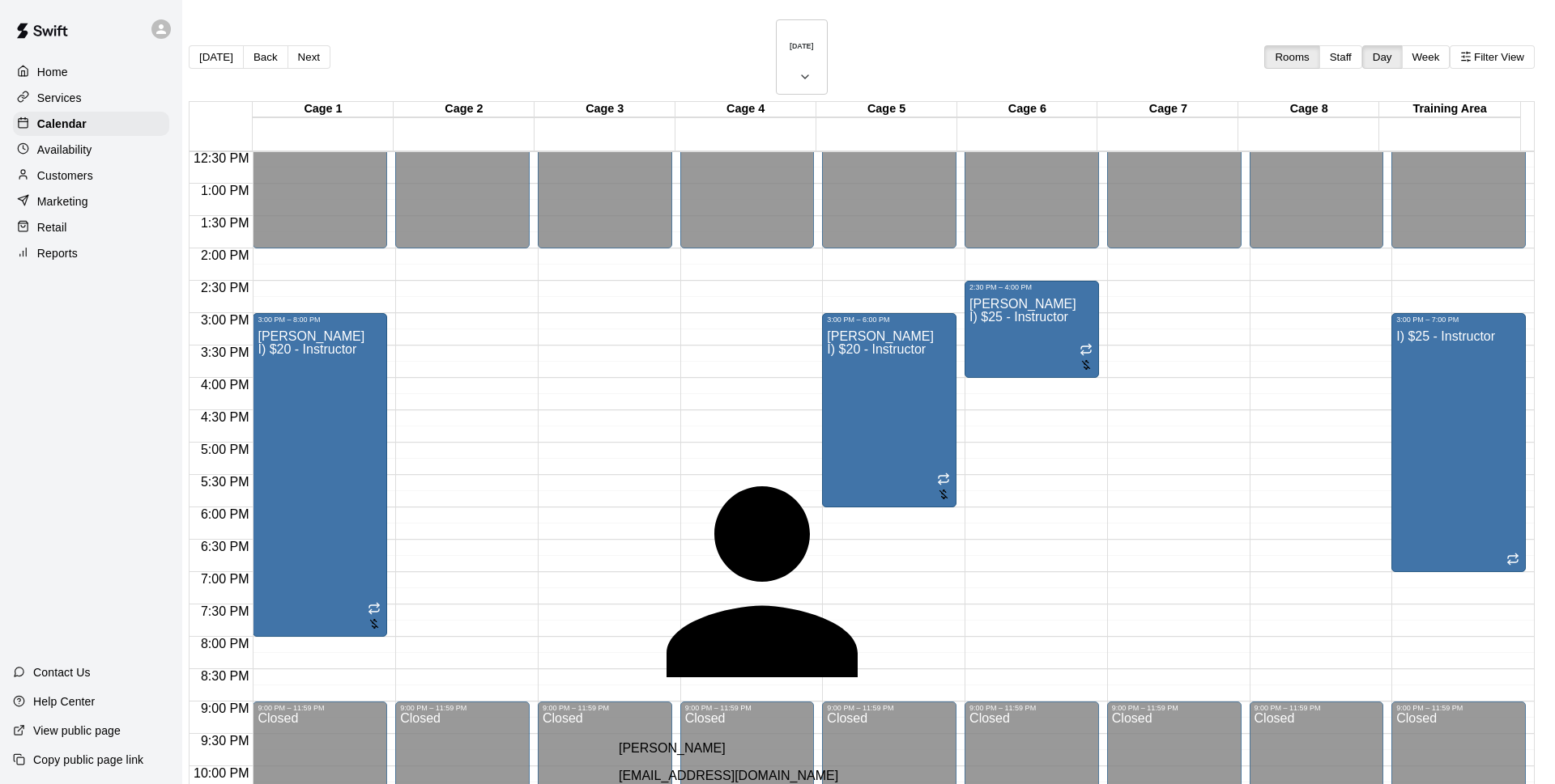
click at [777, 741] on div "[PERSON_NAME] [EMAIL_ADDRESS][DOMAIN_NAME]" at bounding box center [809, 762] width 382 height 42
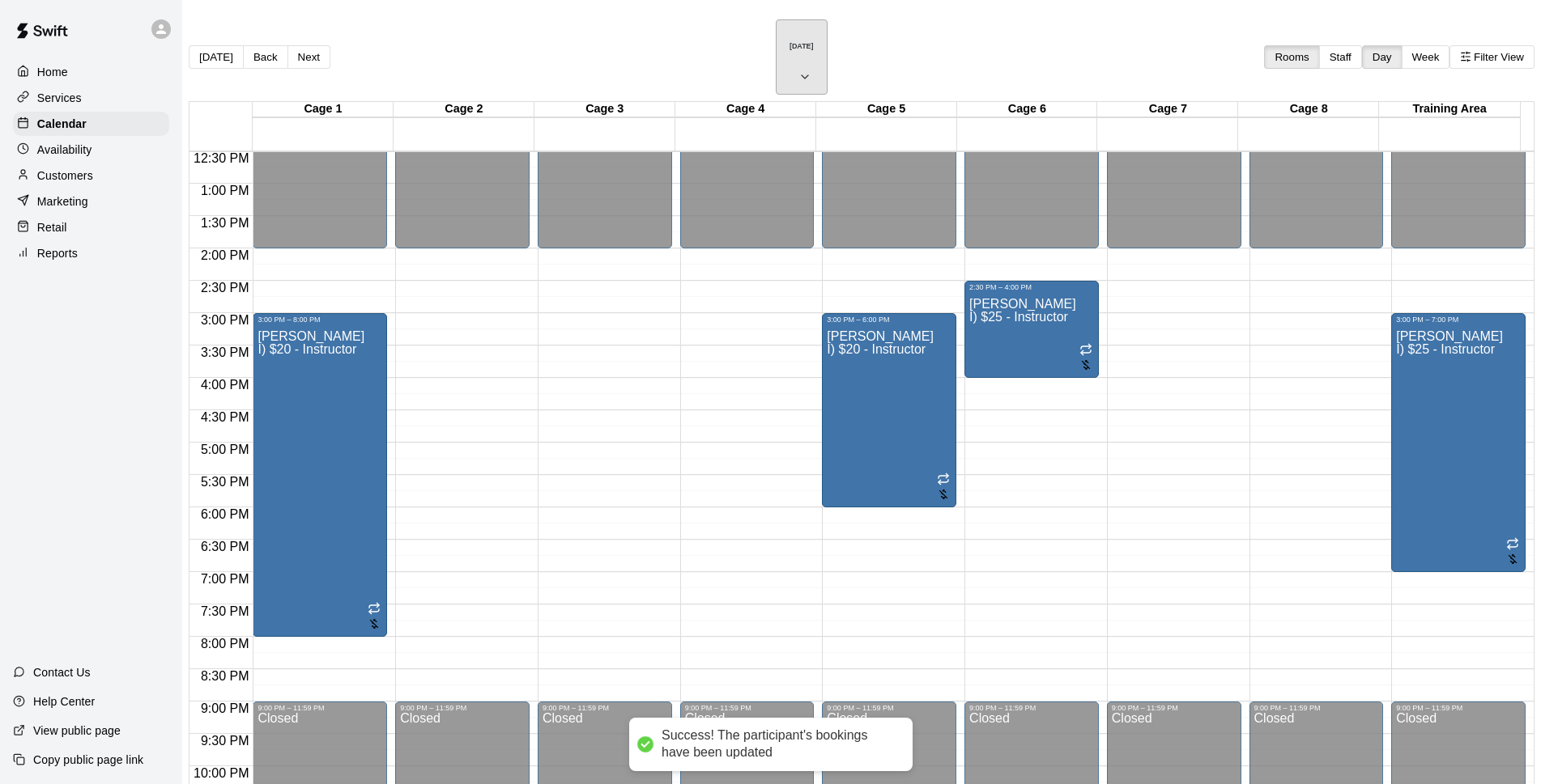
click at [790, 42] on h6 "[DATE]" at bounding box center [802, 46] width 25 height 9
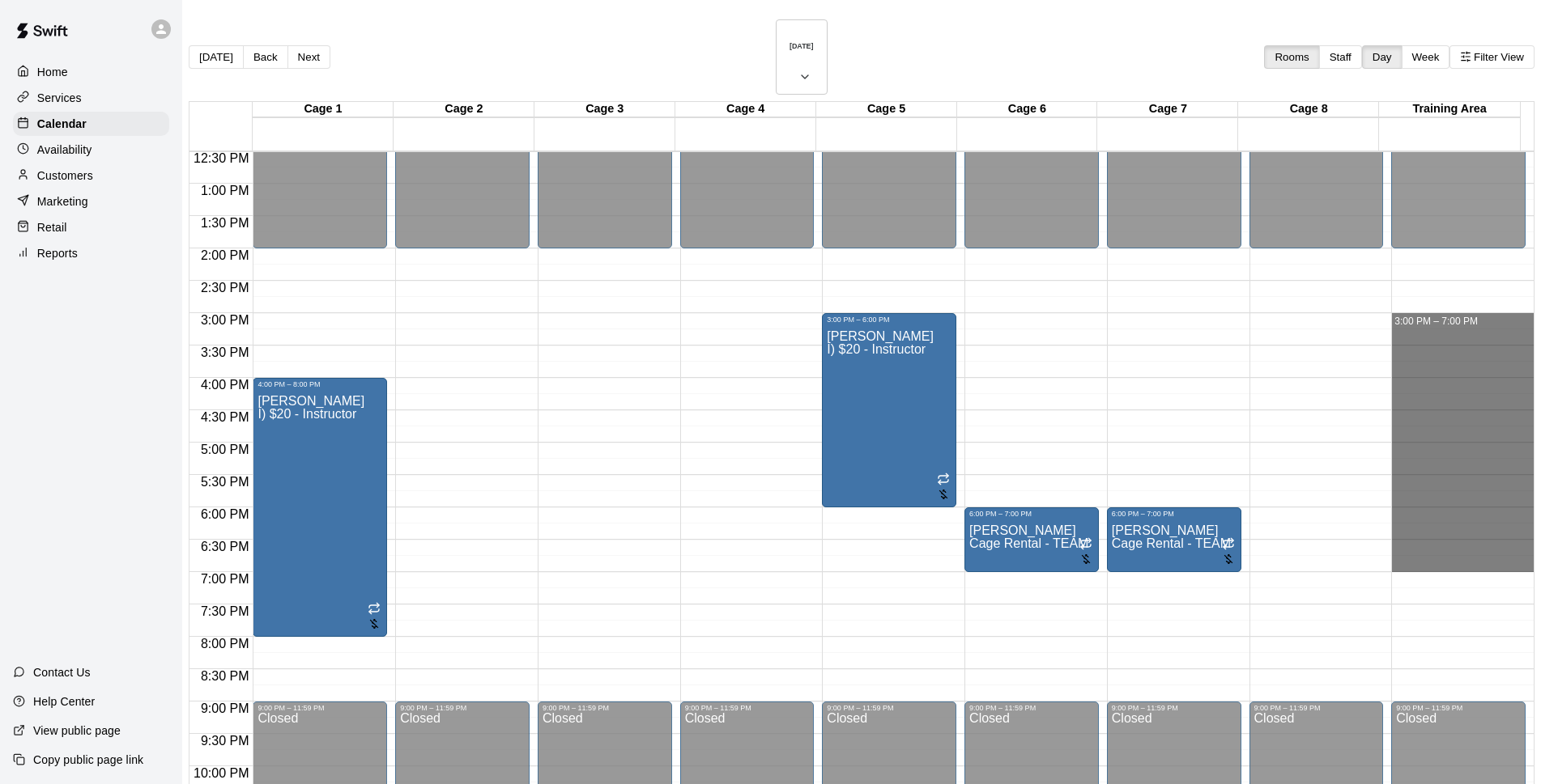
drag, startPoint x: 1368, startPoint y: 276, endPoint x: 1406, endPoint y: 518, distance: 245.0
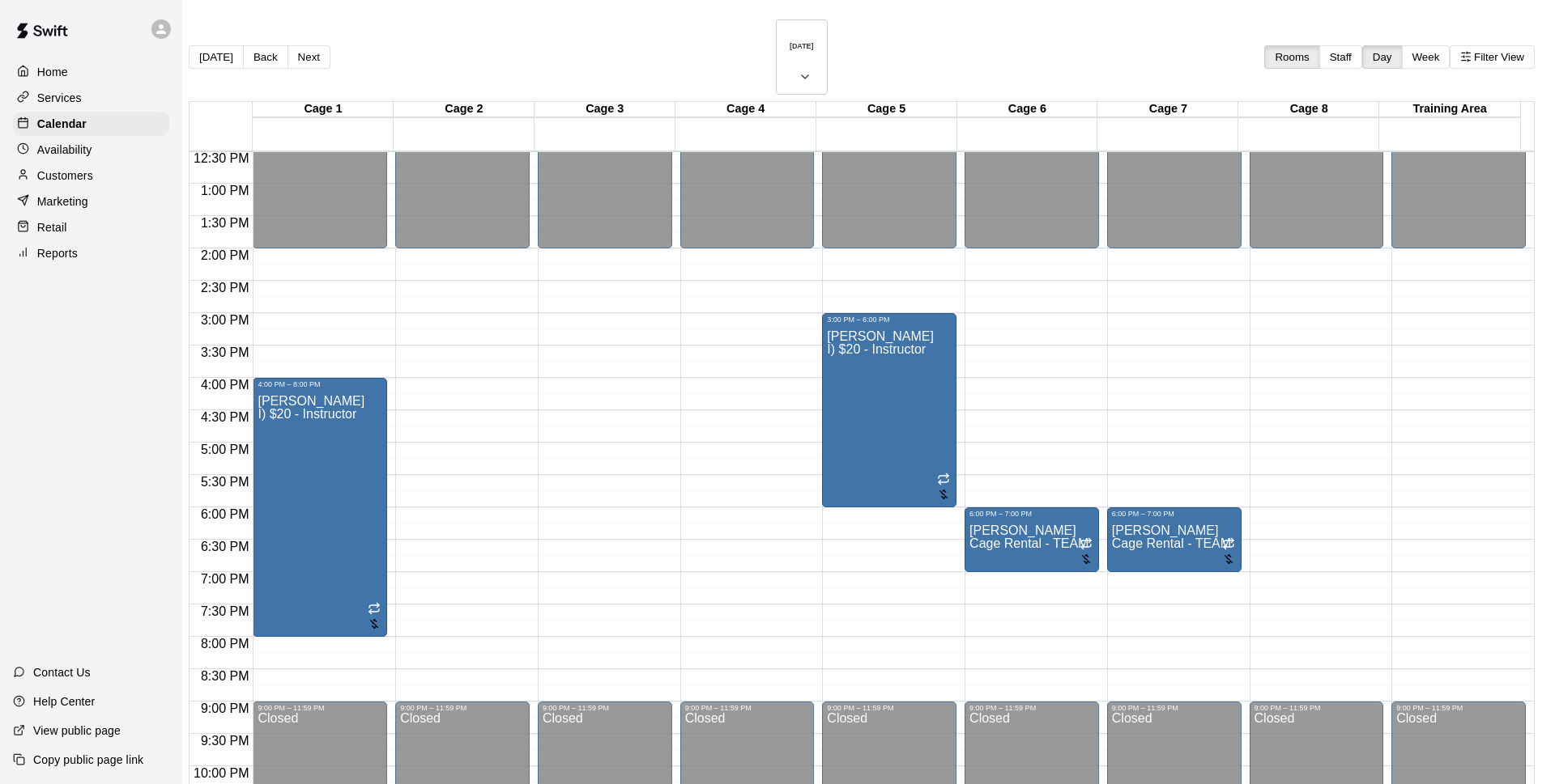
click at [452, 267] on li "I) $20 - Instructor" at bounding box center [268, 259] width 369 height 14
click at [452, 282] on li "I) $25 - Instructor" at bounding box center [268, 274] width 369 height 14
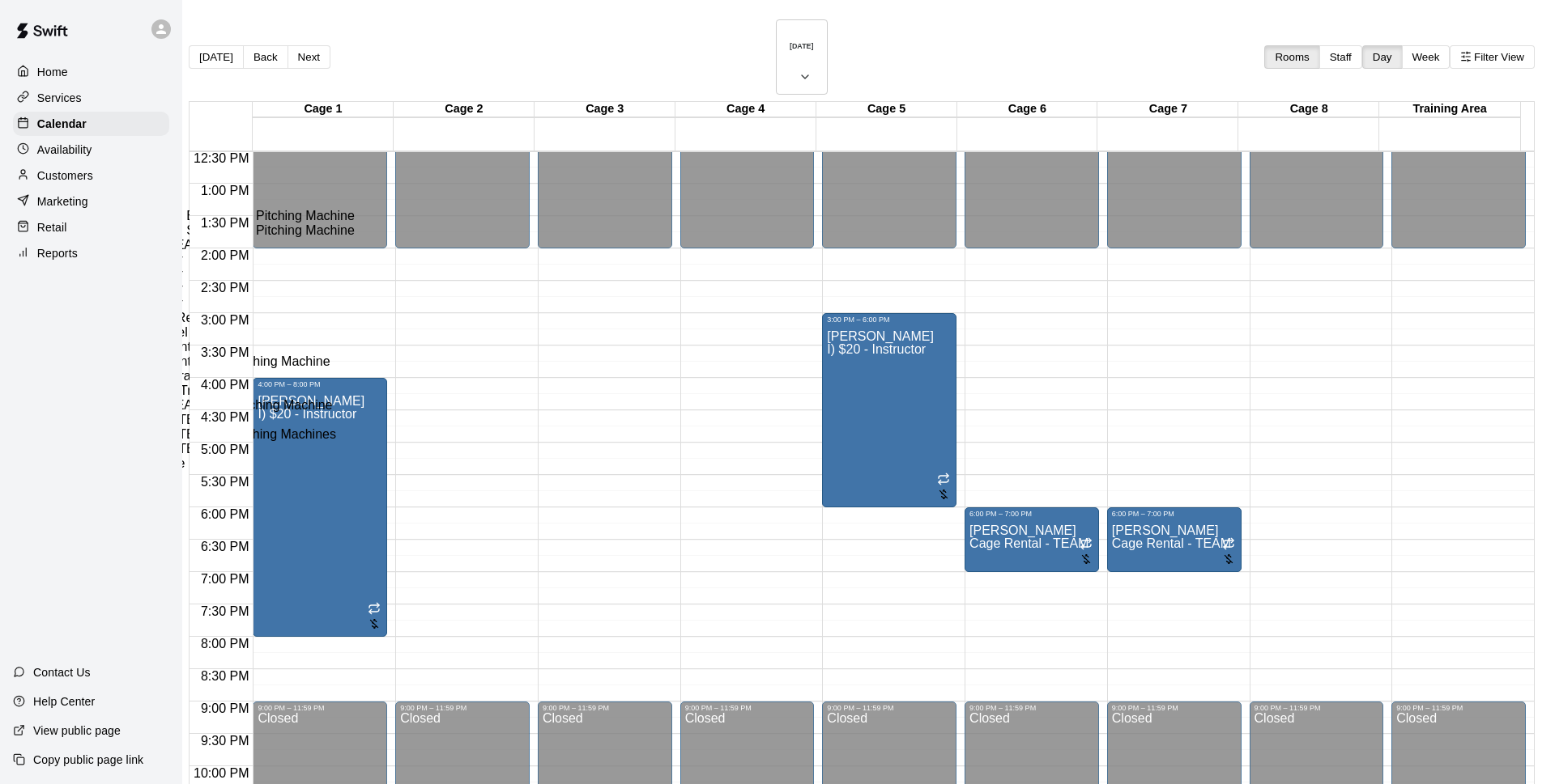
type input "**********"
drag, startPoint x: 756, startPoint y: 453, endPoint x: 727, endPoint y: 462, distance: 30.4
type input "******"
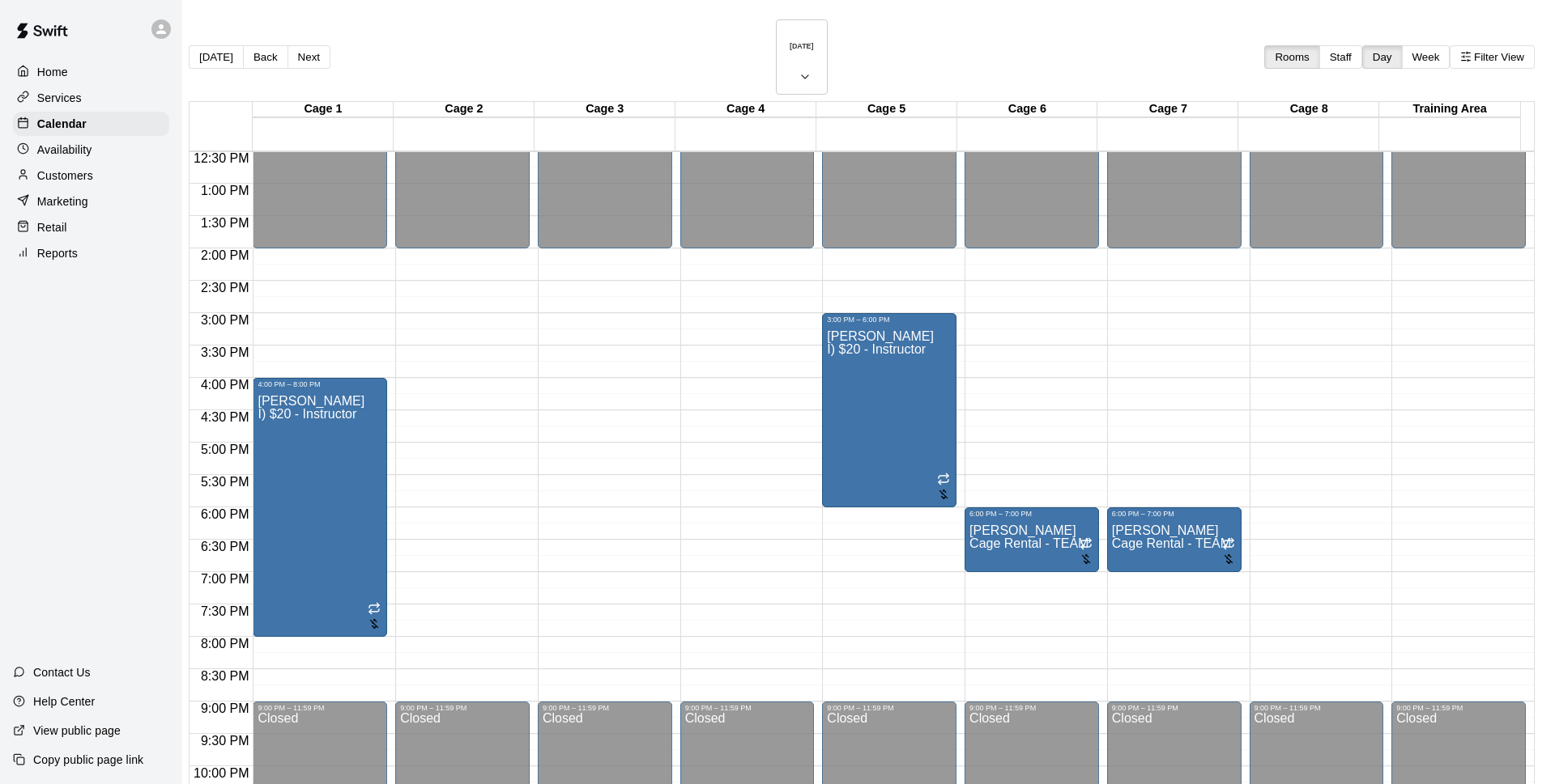
drag, startPoint x: 723, startPoint y: 461, endPoint x: 730, endPoint y: 460, distance: 7.1
click at [711, 623] on button "25" at bounding box center [698, 614] width 25 height 17
type input "**********"
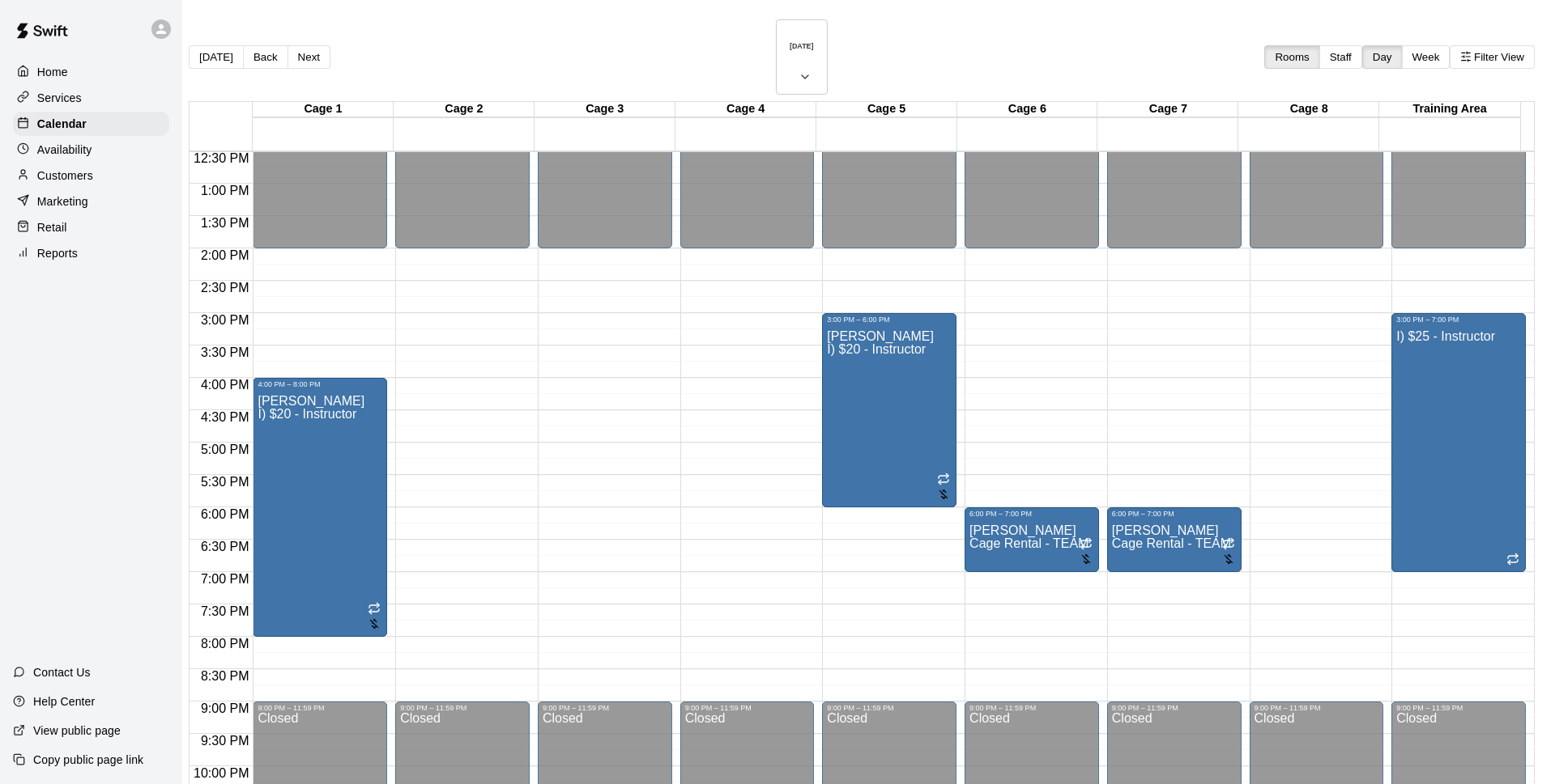
type input "****"
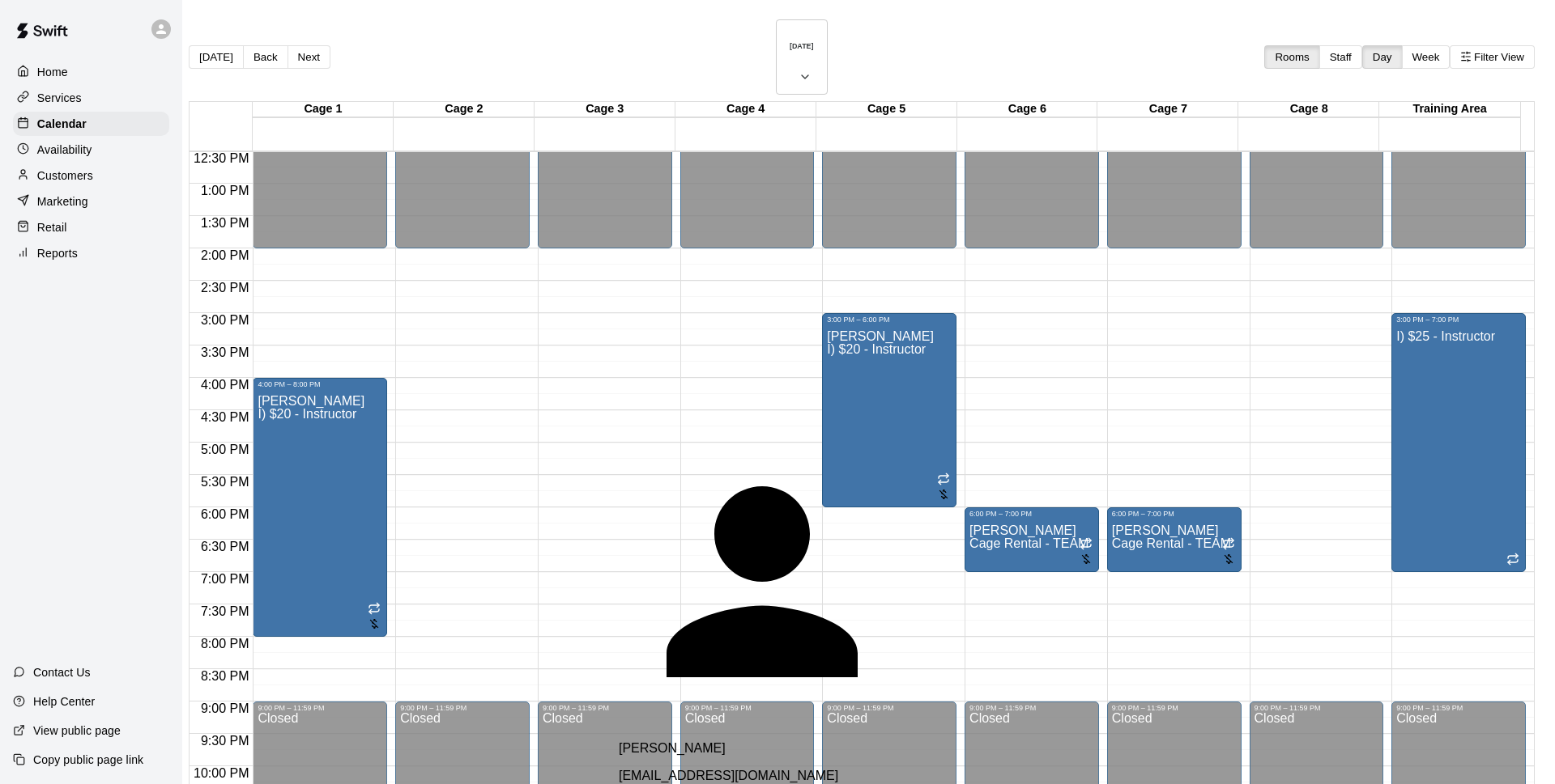
click at [777, 741] on div "[PERSON_NAME] [EMAIL_ADDRESS][DOMAIN_NAME]" at bounding box center [809, 762] width 382 height 42
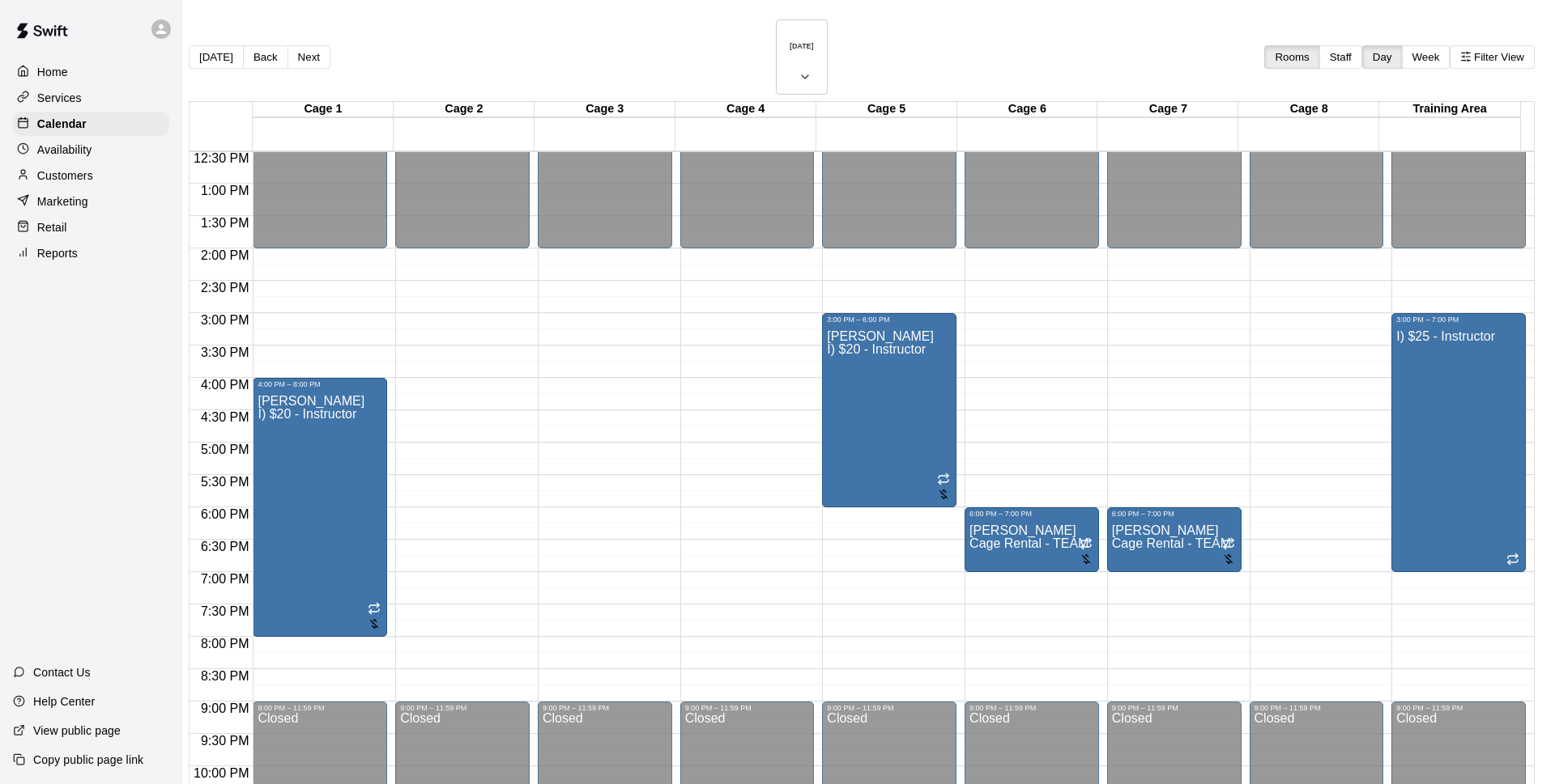
drag, startPoint x: 920, startPoint y: 391, endPoint x: 908, endPoint y: 418, distance: 29.5
drag, startPoint x: 986, startPoint y: 688, endPoint x: 1004, endPoint y: 686, distance: 18.1
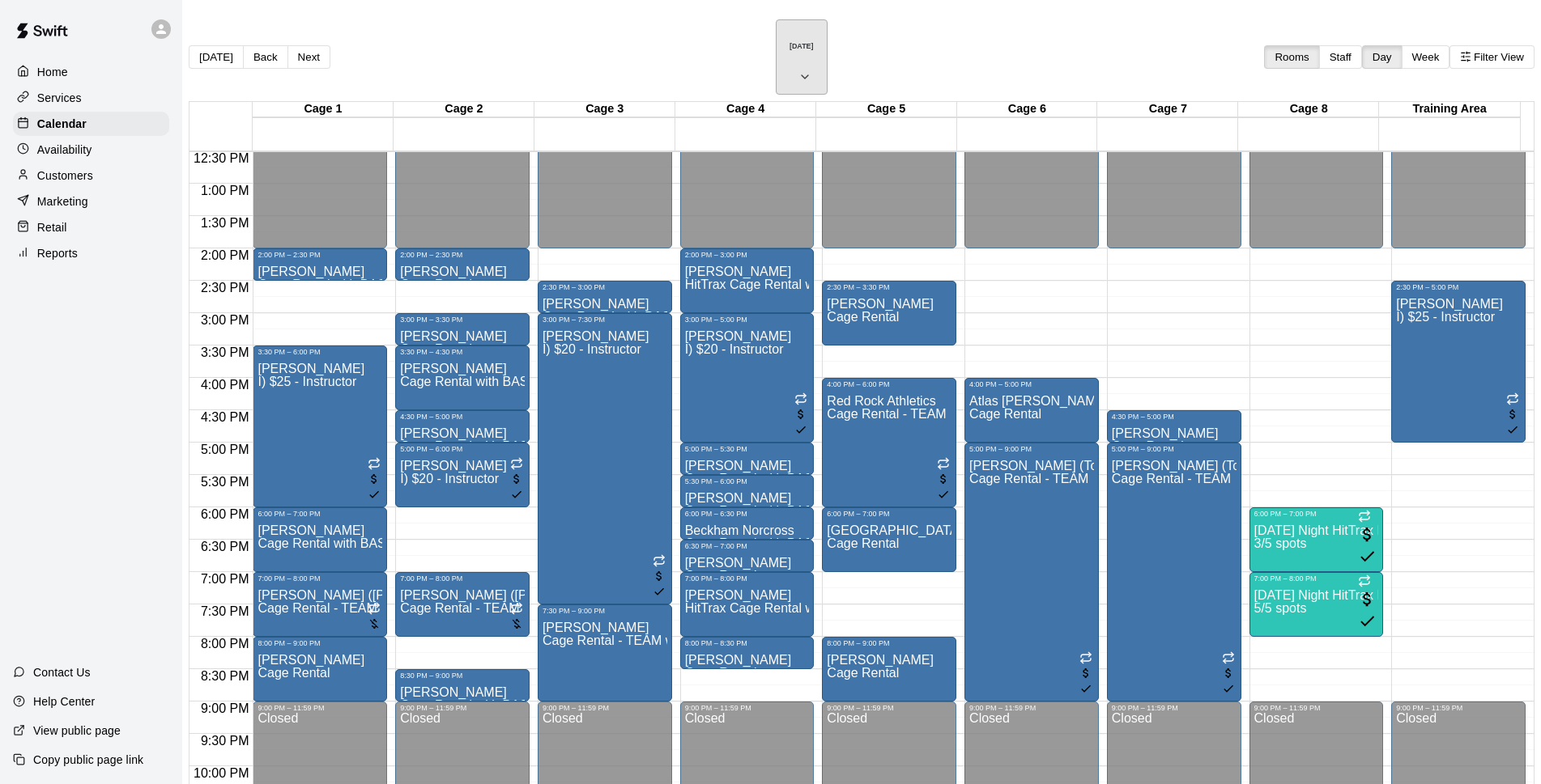
click at [801, 67] on icon "button" at bounding box center [805, 77] width 13 height 19
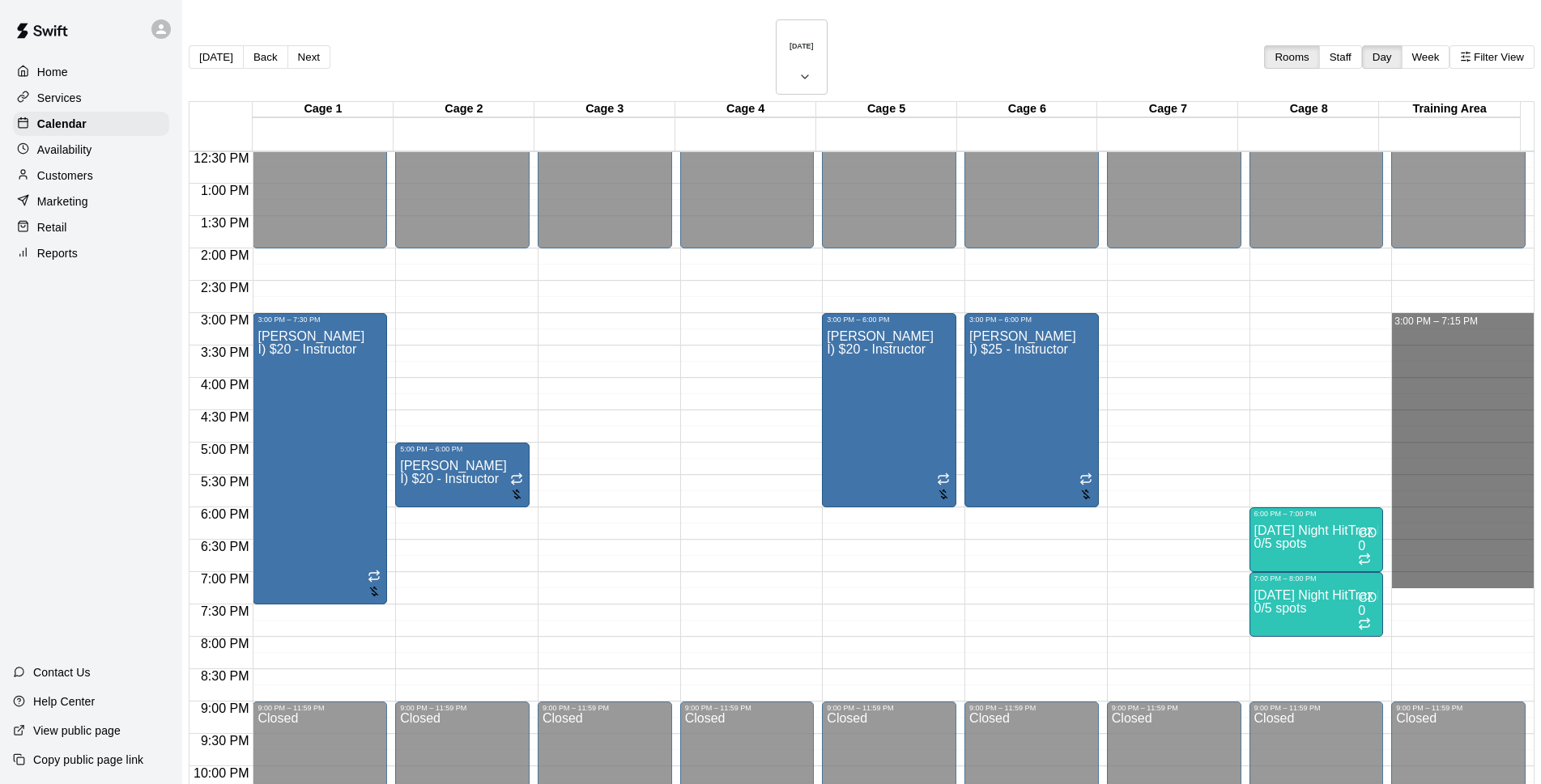
drag, startPoint x: 1333, startPoint y: 274, endPoint x: 1233, endPoint y: 453, distance: 205.0
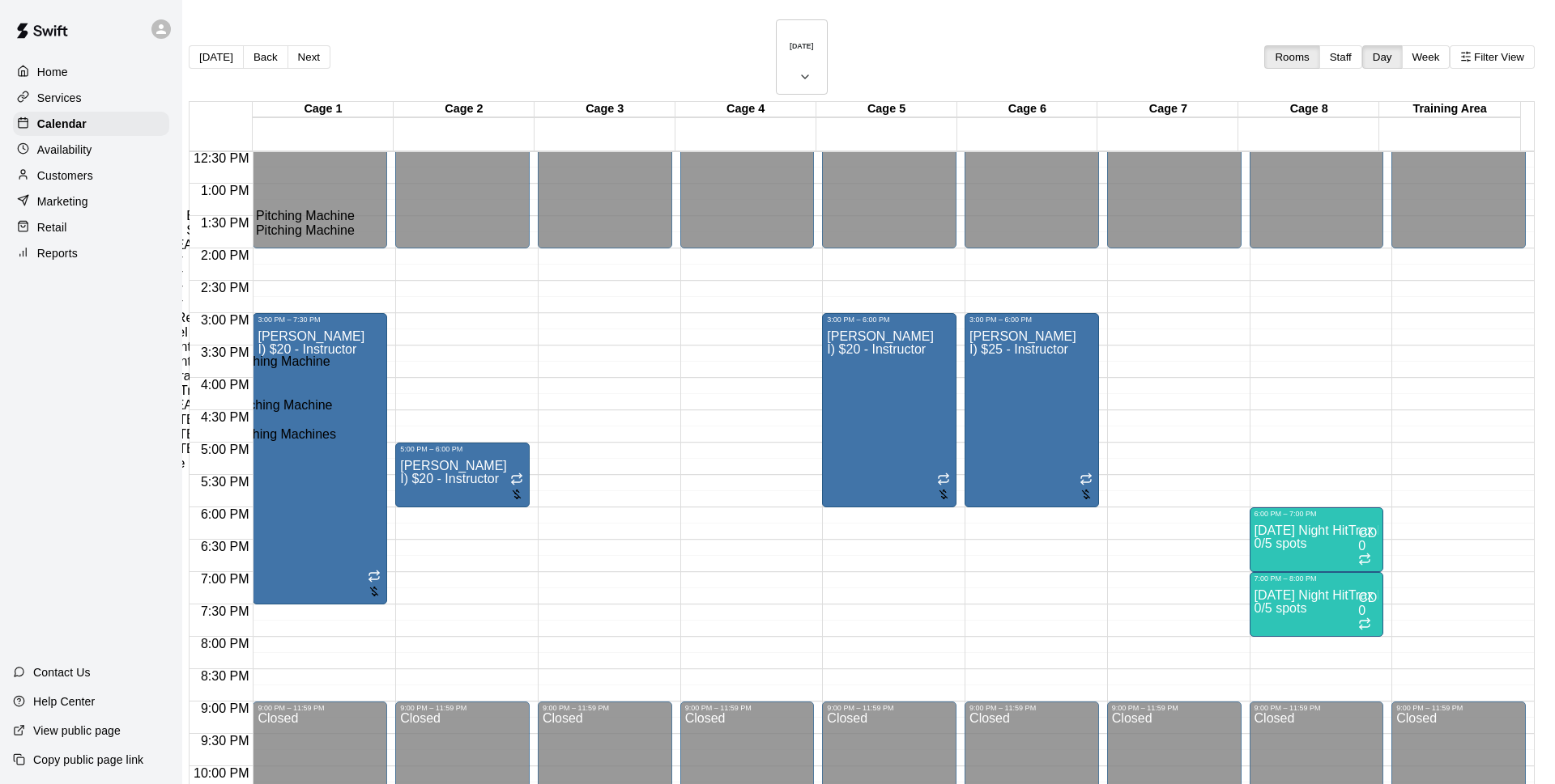
click at [452, 282] on li "I) $25 - Instructor" at bounding box center [268, 274] width 369 height 14
type input "**********"
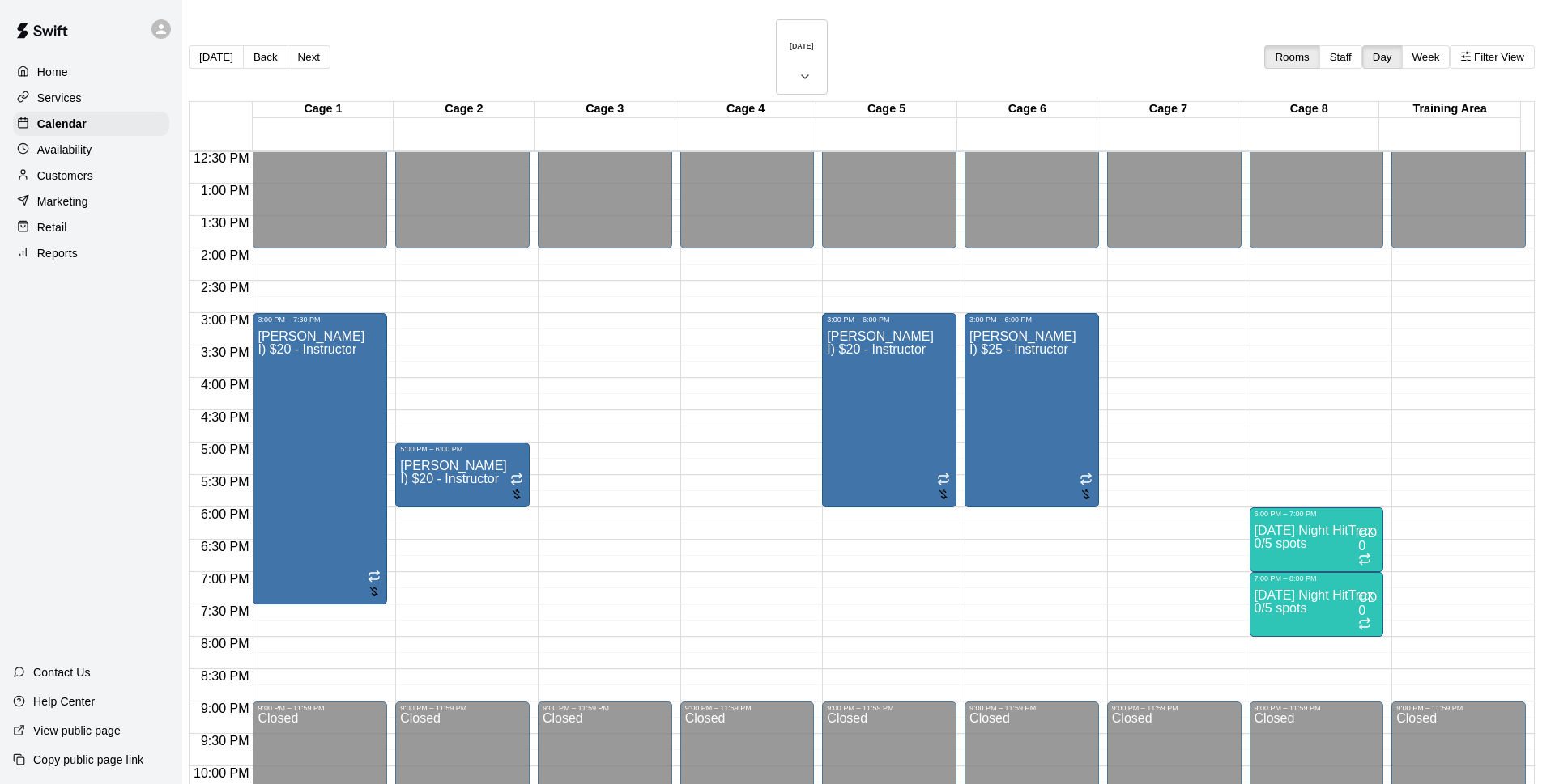
type input "******"
click at [736, 623] on button "26" at bounding box center [723, 614] width 25 height 17
type input "**********"
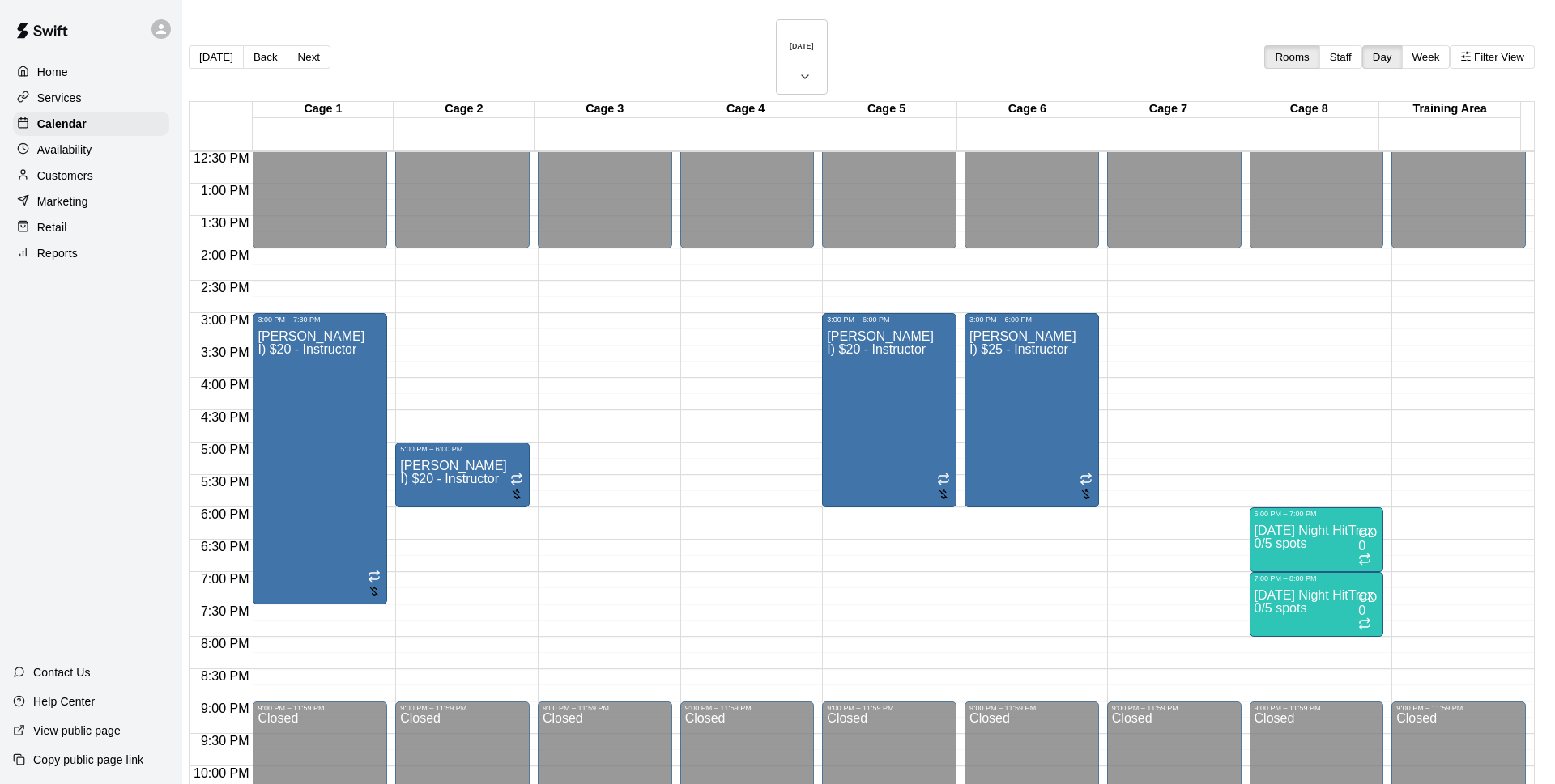
drag, startPoint x: 925, startPoint y: 738, endPoint x: 923, endPoint y: 515, distance: 223.0
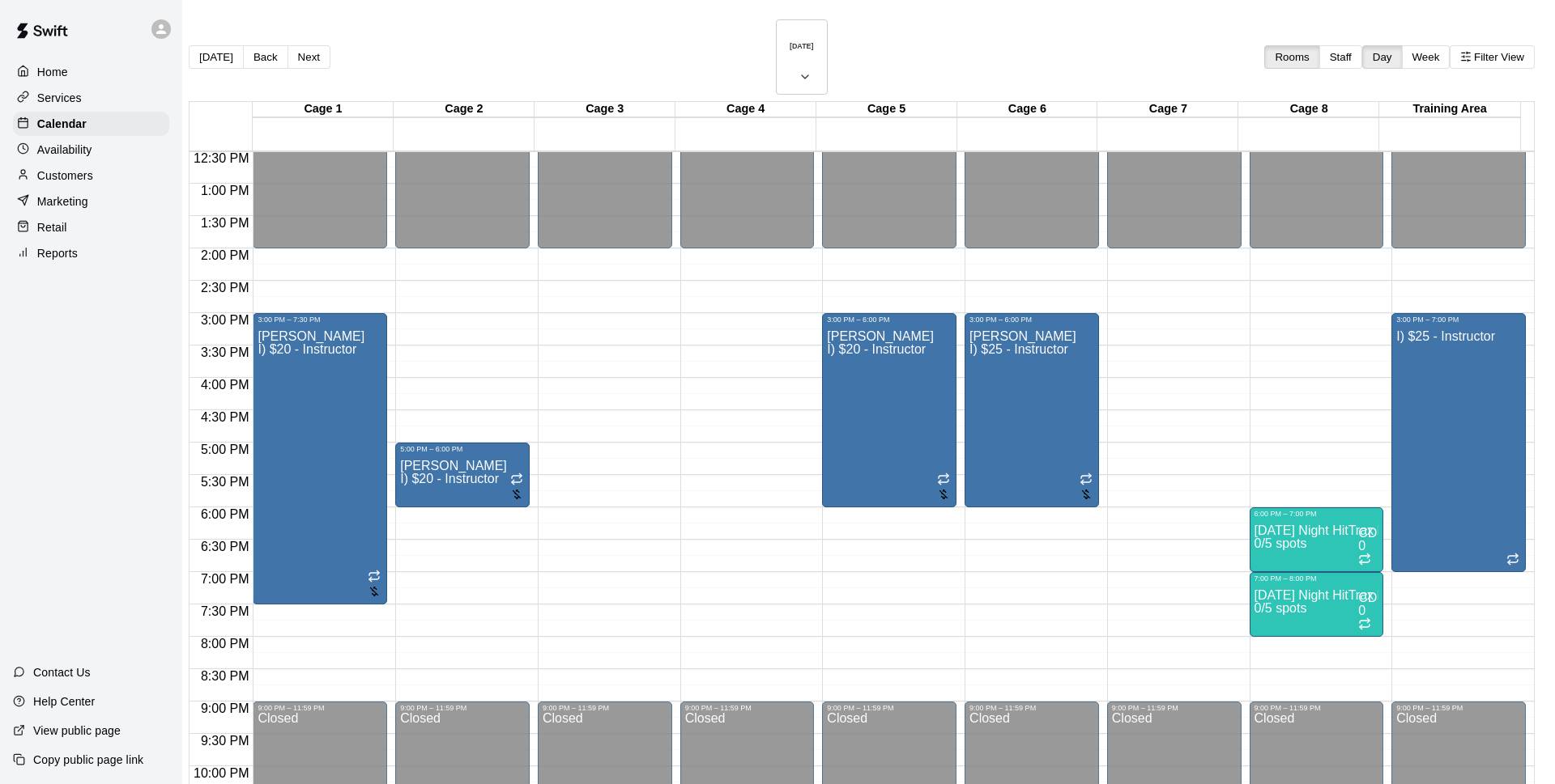
type input "****"
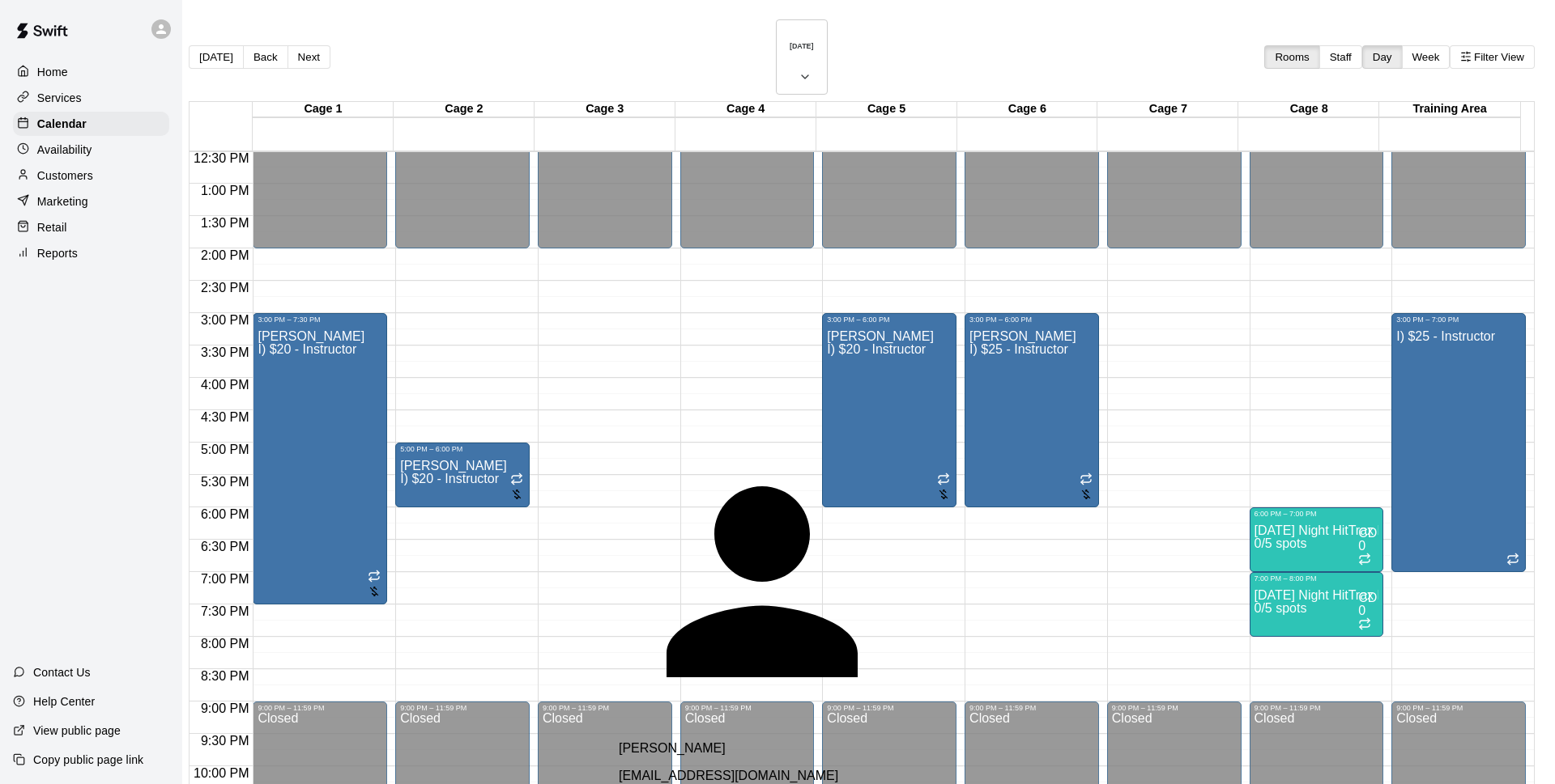
click at [771, 741] on div "[PERSON_NAME] [EMAIL_ADDRESS][DOMAIN_NAME]" at bounding box center [809, 762] width 382 height 42
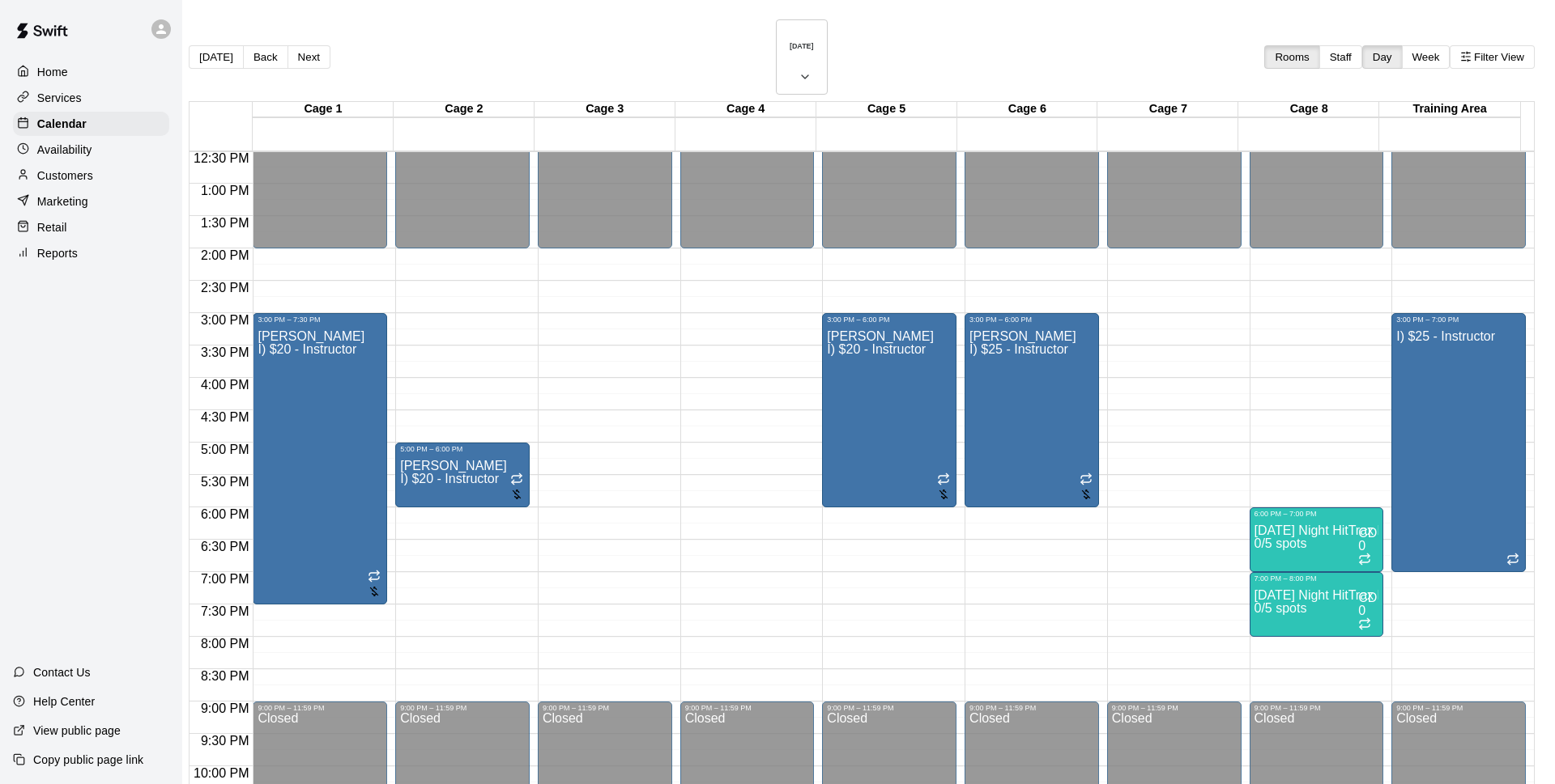
drag, startPoint x: 923, startPoint y: 283, endPoint x: 934, endPoint y: 340, distance: 58.1
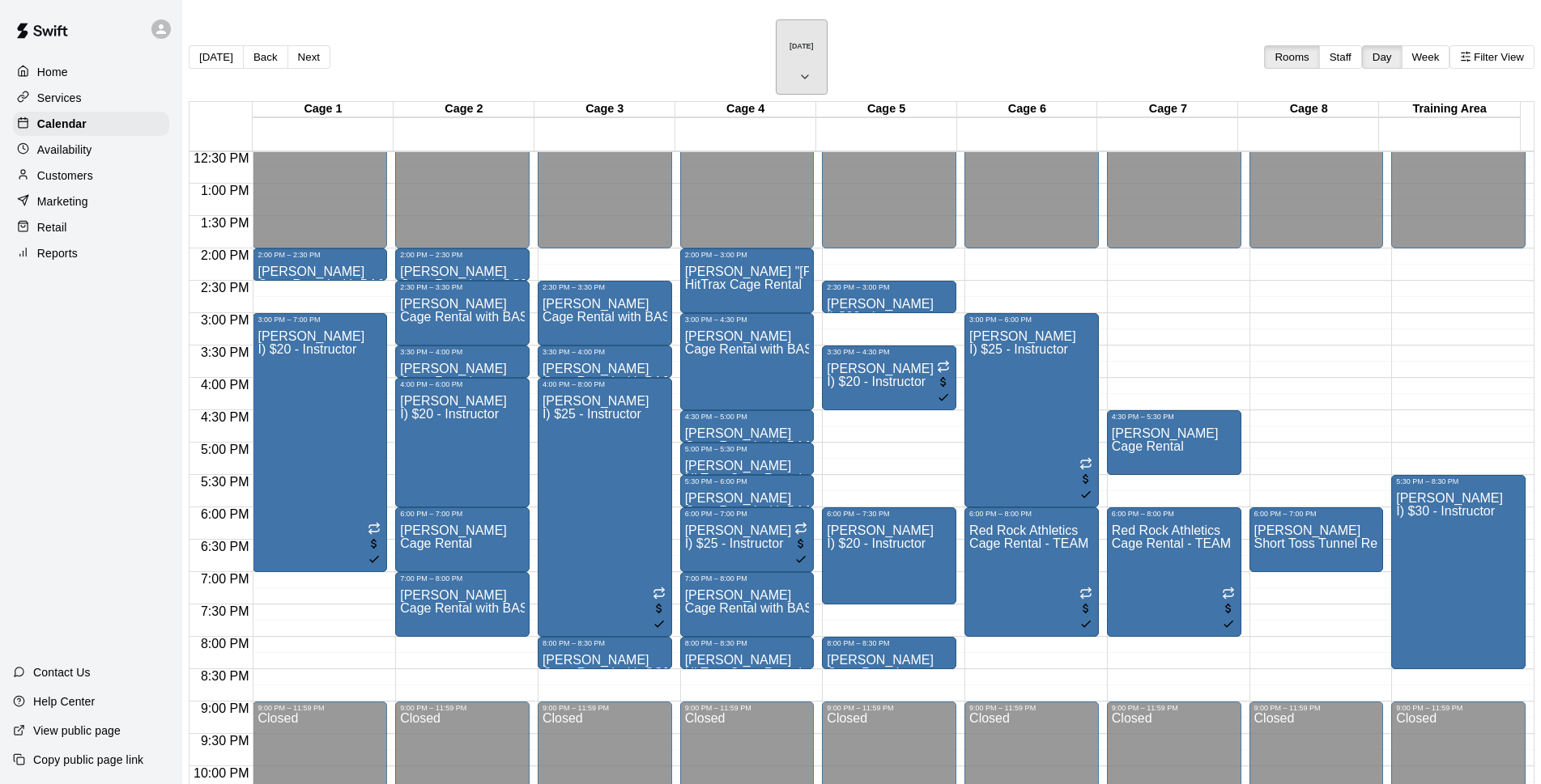
click at [790, 42] on h6 "[DATE]" at bounding box center [802, 46] width 25 height 9
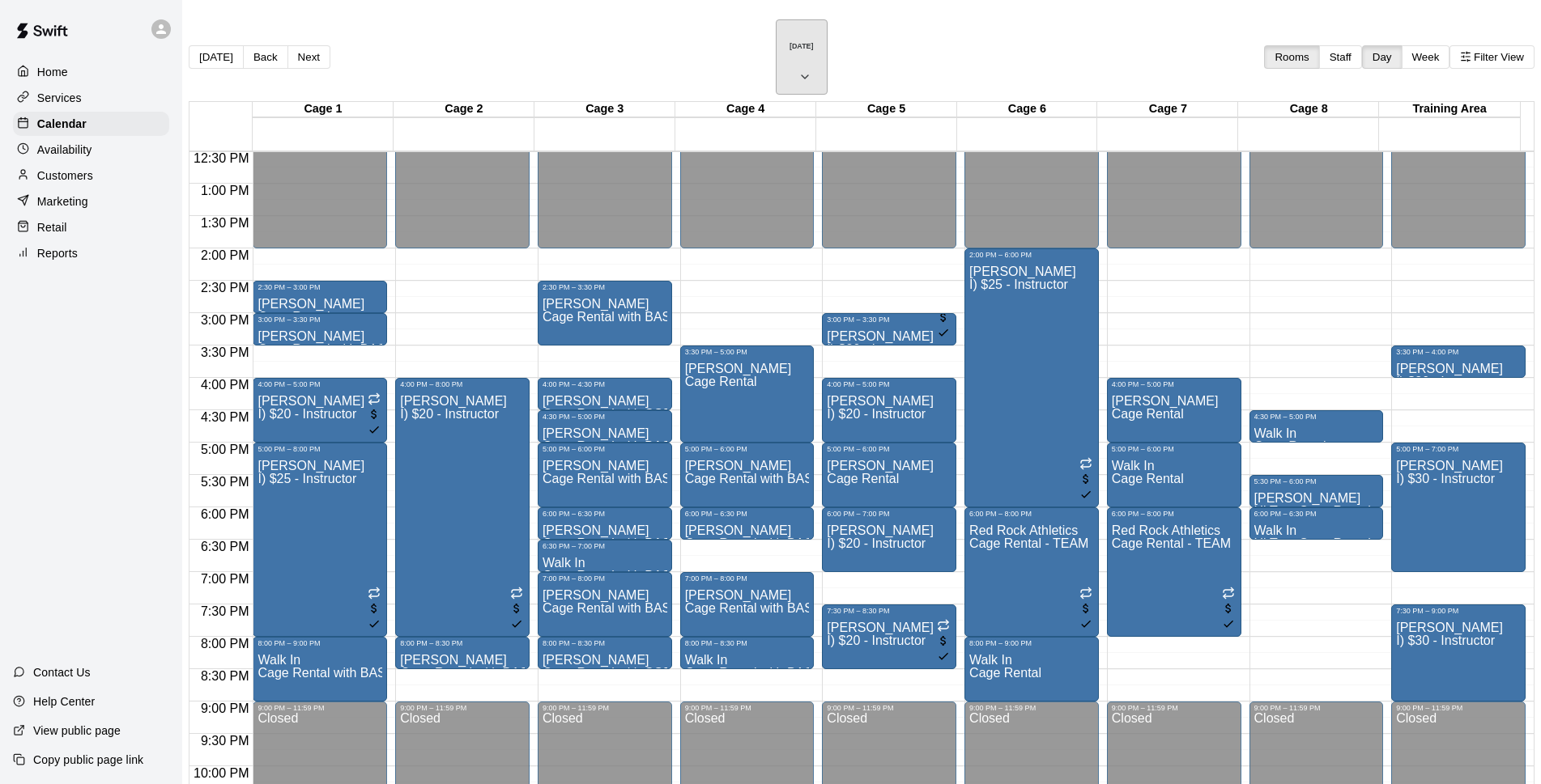
click at [791, 42] on h6 "[DATE]" at bounding box center [802, 46] width 25 height 9
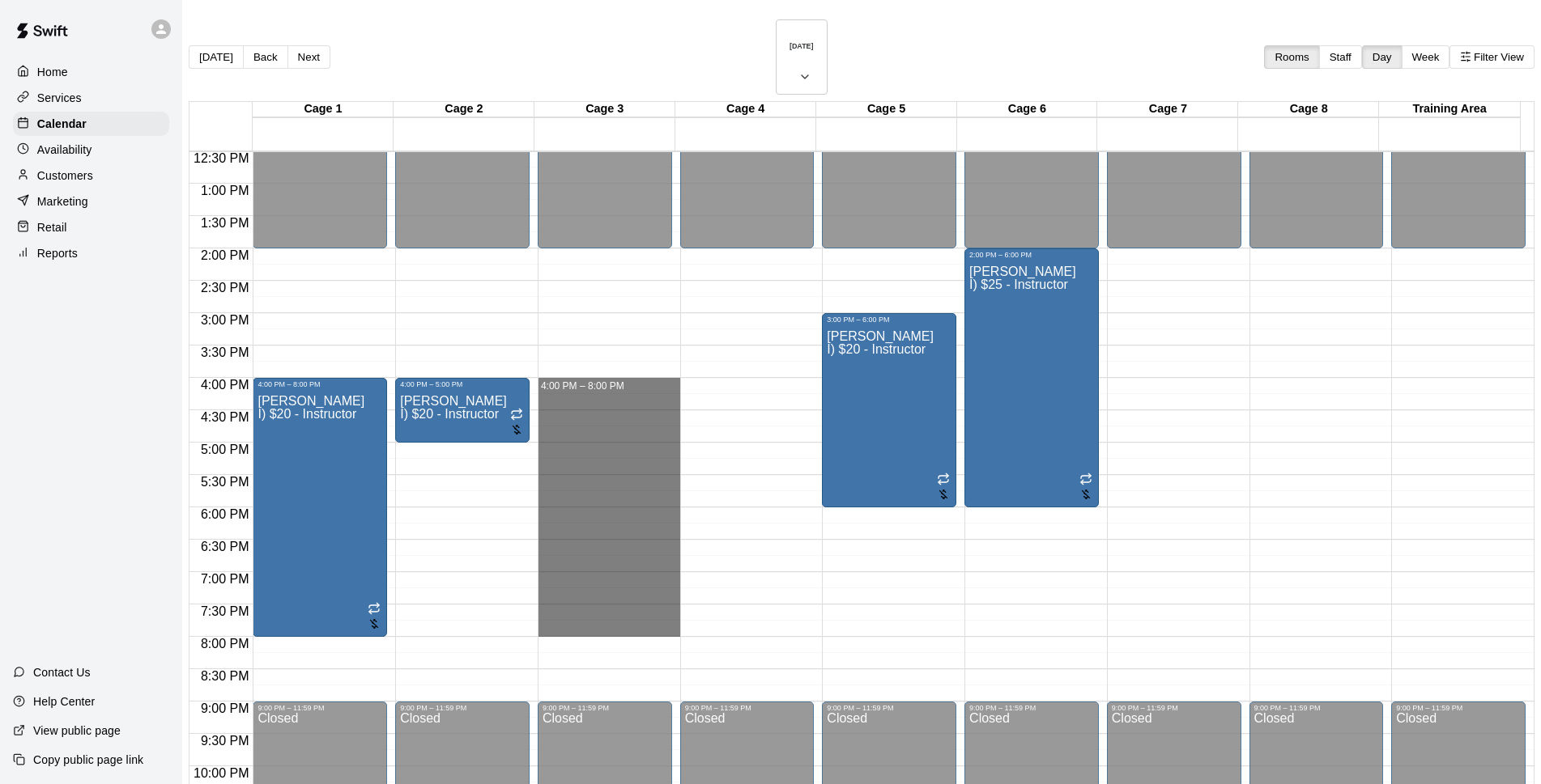
drag, startPoint x: 599, startPoint y: 342, endPoint x: 596, endPoint y: 592, distance: 250.0
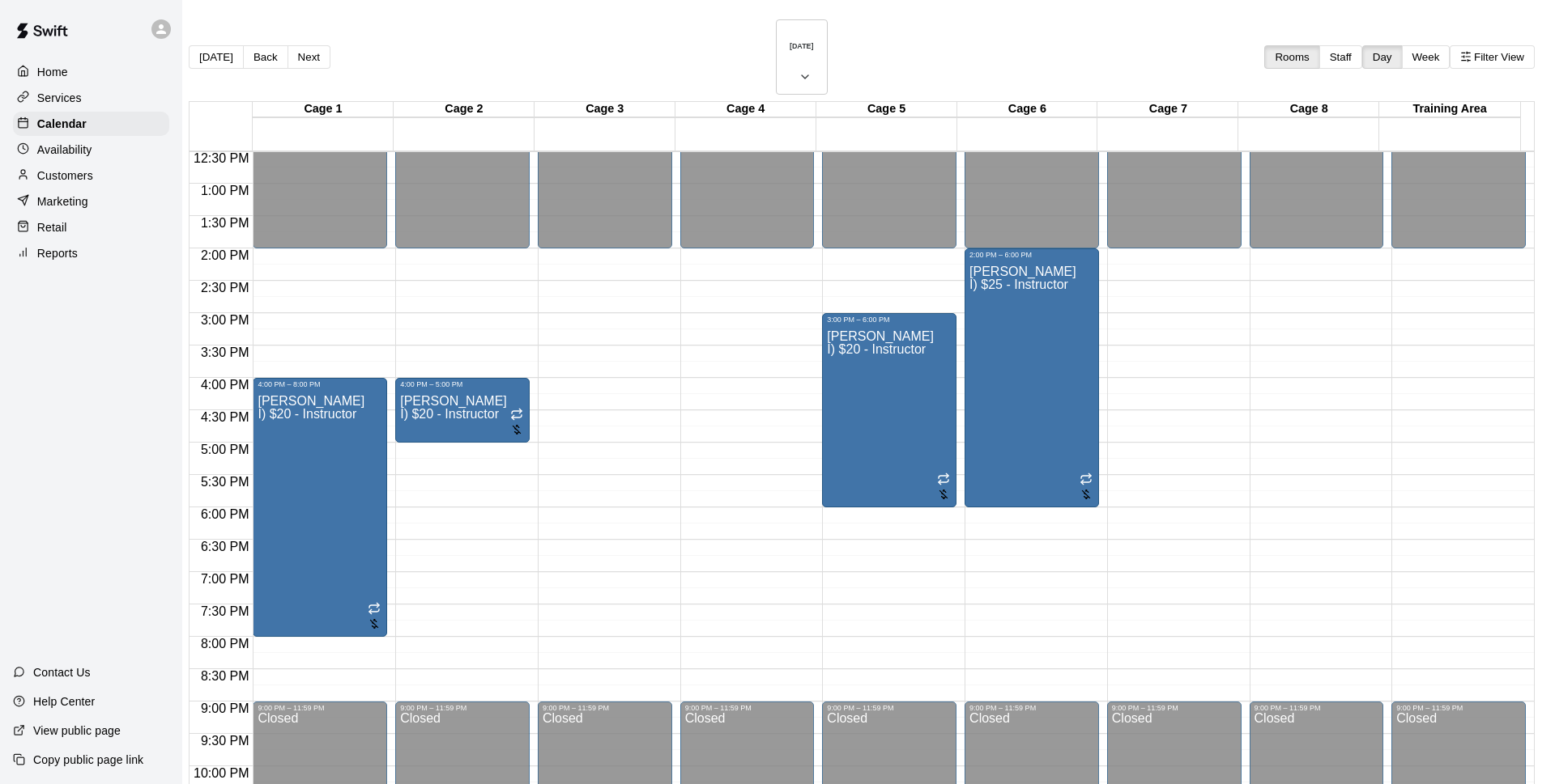
click at [452, 282] on li "I) $25 - Instructor" at bounding box center [268, 274] width 369 height 14
type input "**********"
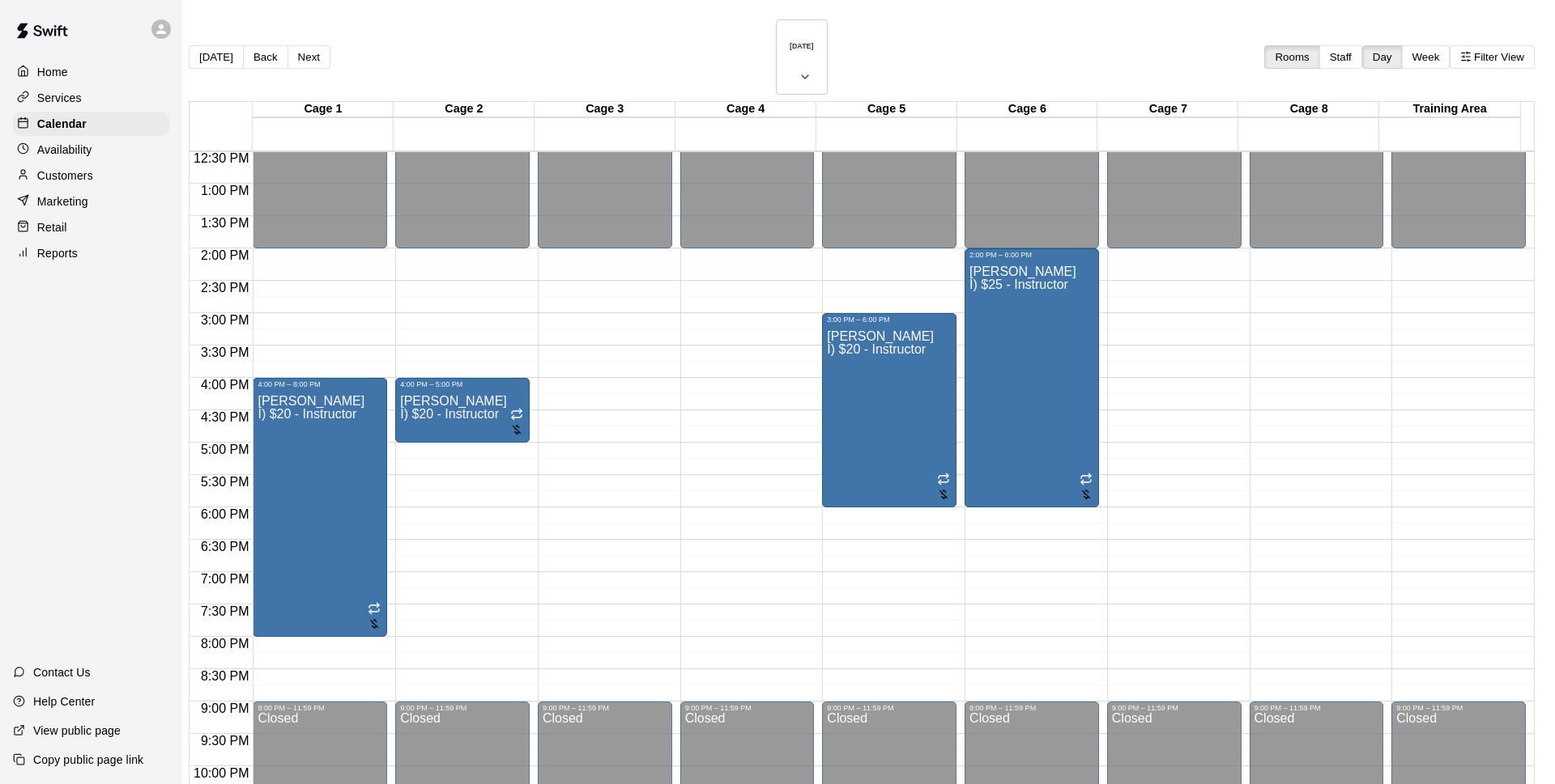
type input "******"
drag, startPoint x: 651, startPoint y: 687, endPoint x: 947, endPoint y: 729, distance: 299.0
click at [636, 640] on button "29" at bounding box center [624, 631] width 25 height 17
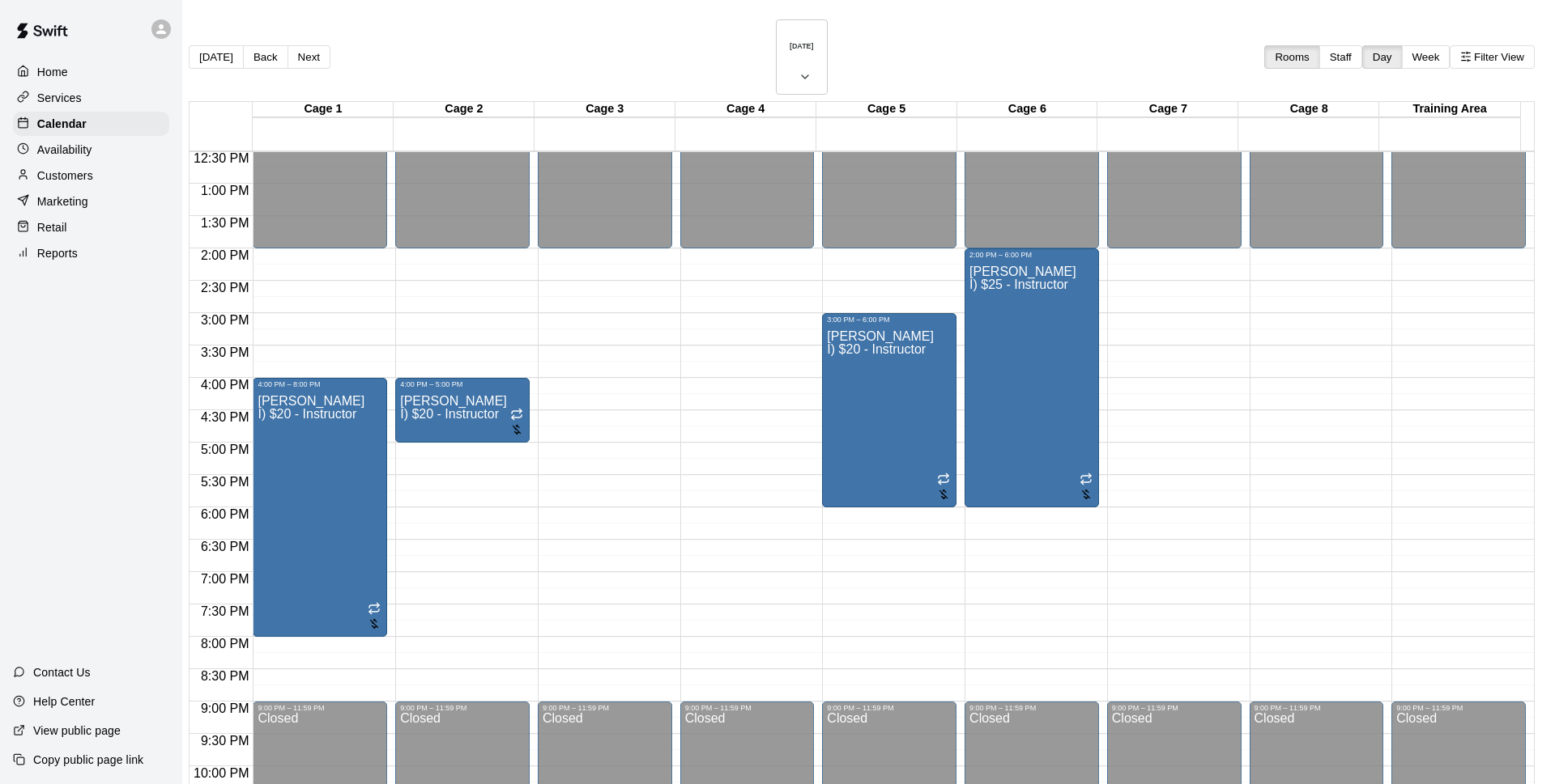
type input "**********"
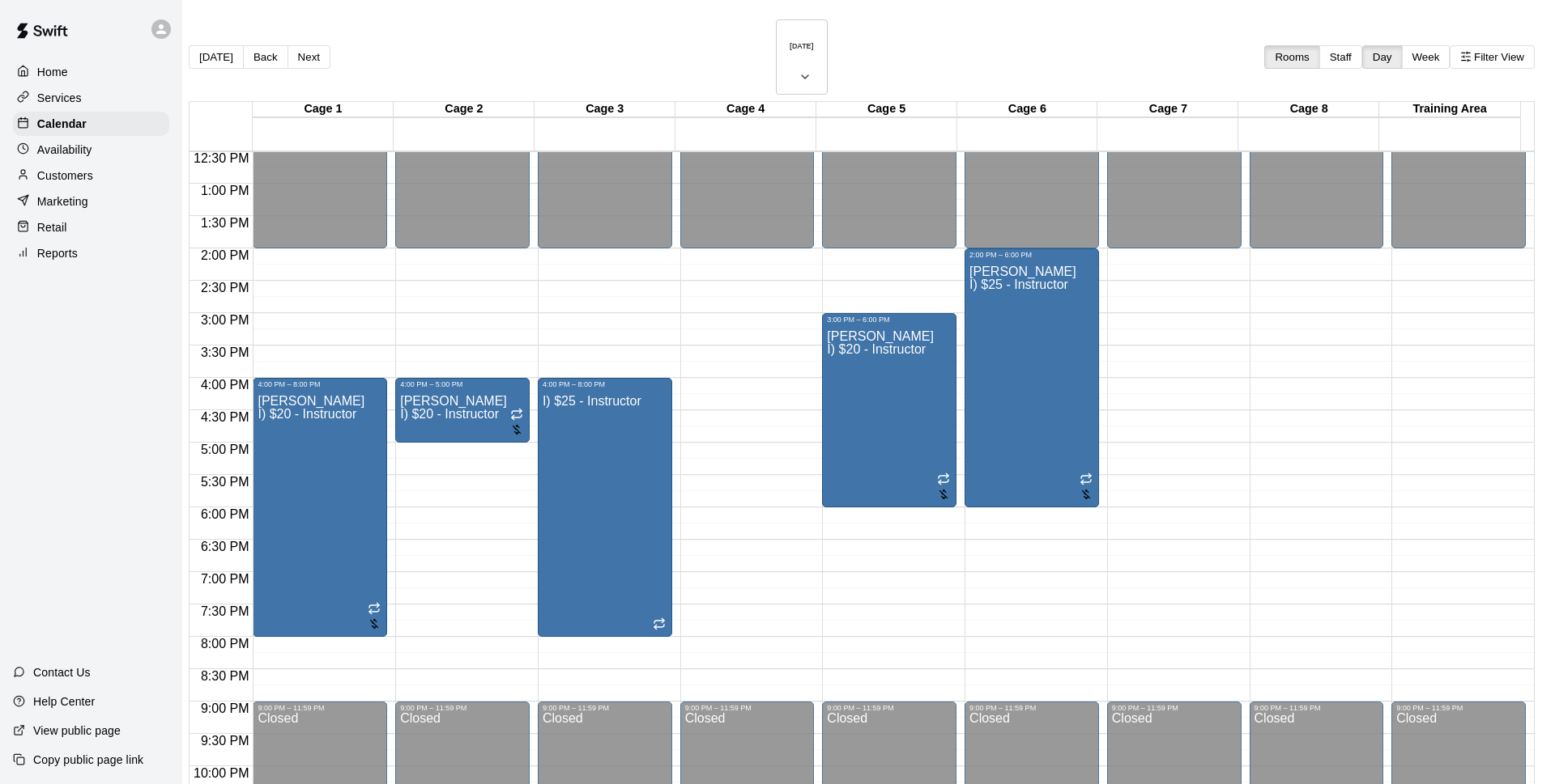
type input "****"
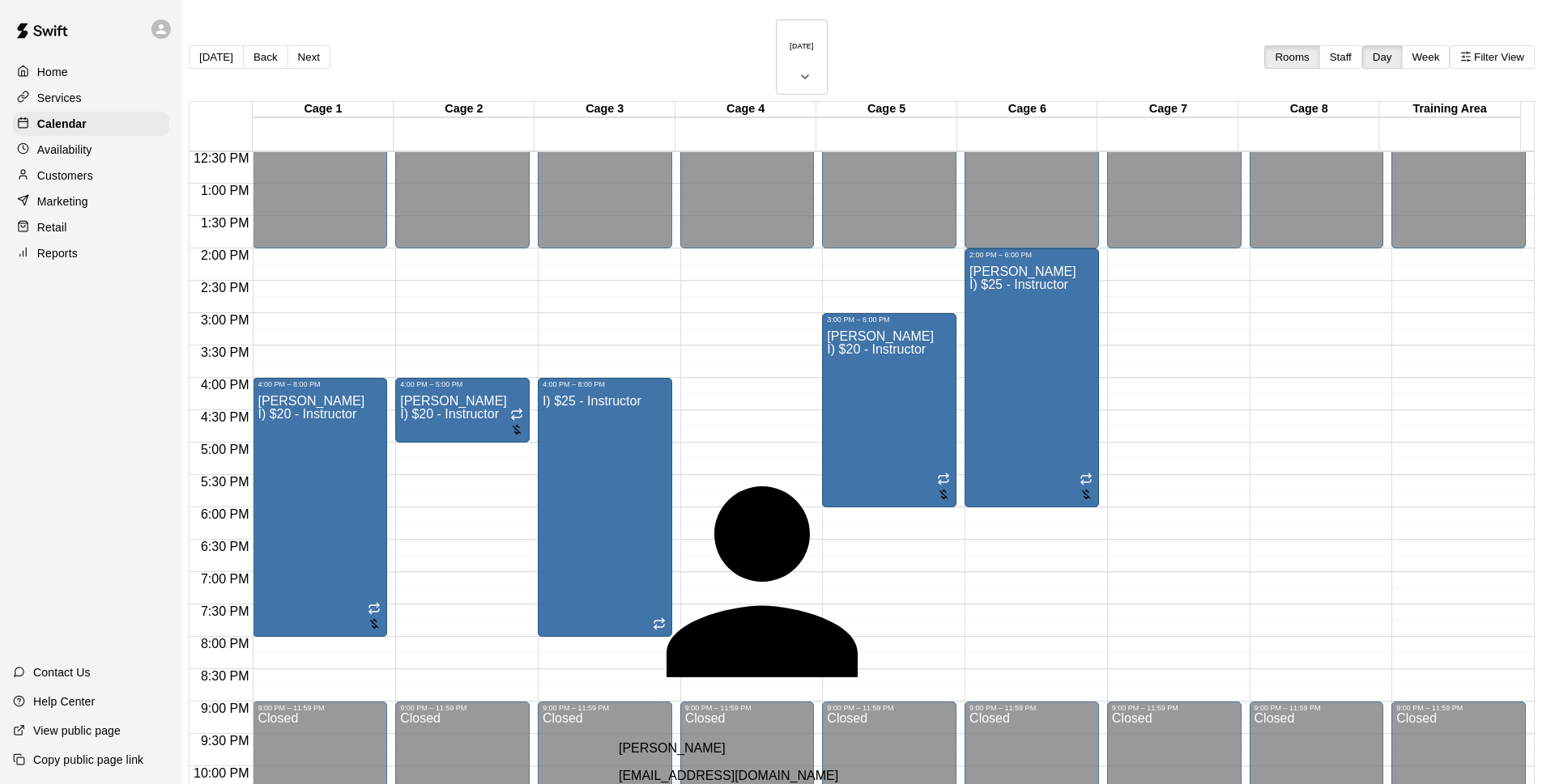
click at [757, 741] on div "[PERSON_NAME] [EMAIL_ADDRESS][DOMAIN_NAME]" at bounding box center [809, 762] width 382 height 42
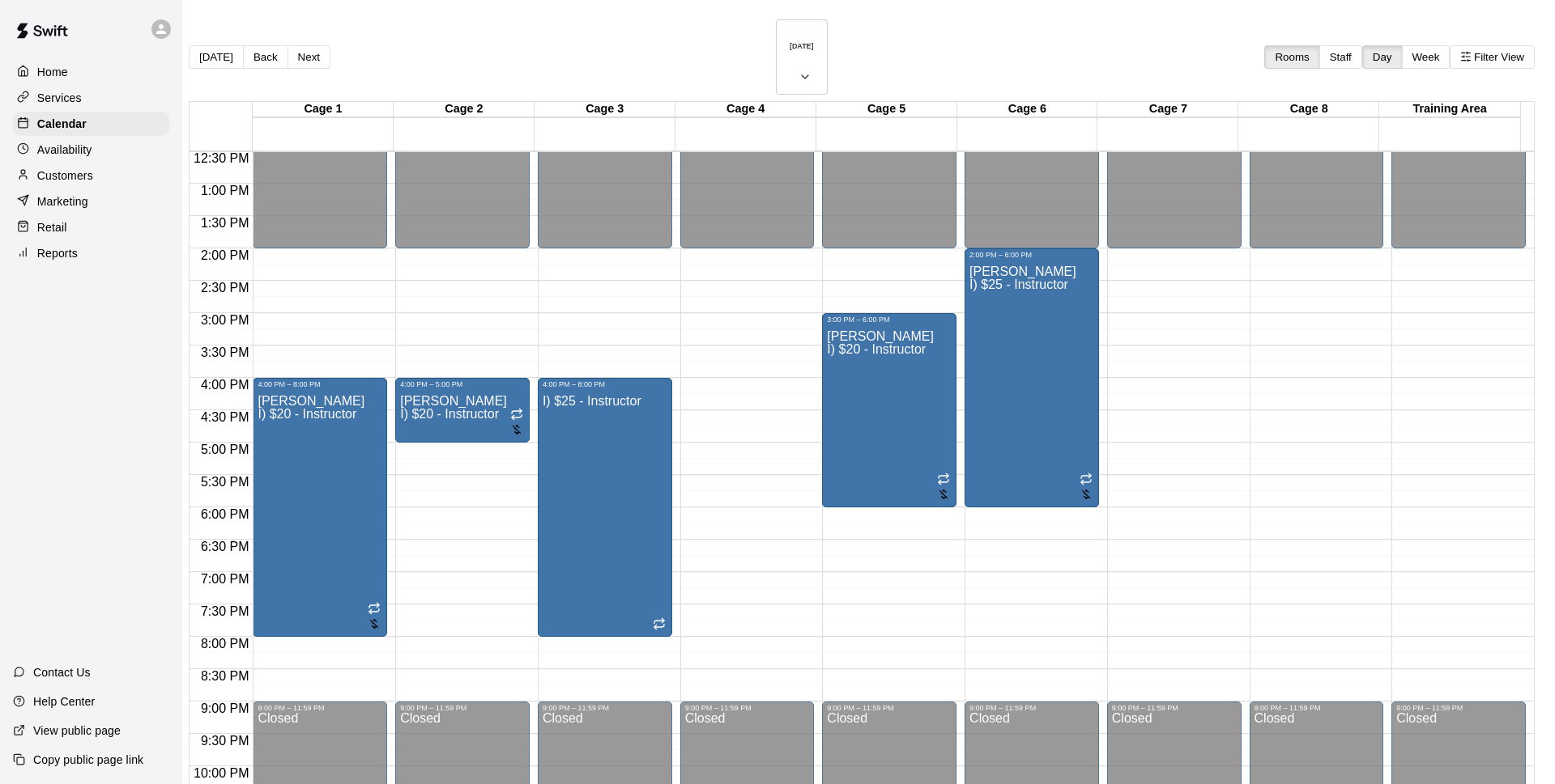
drag, startPoint x: 980, startPoint y: 702, endPoint x: 1115, endPoint y: 689, distance: 135.6
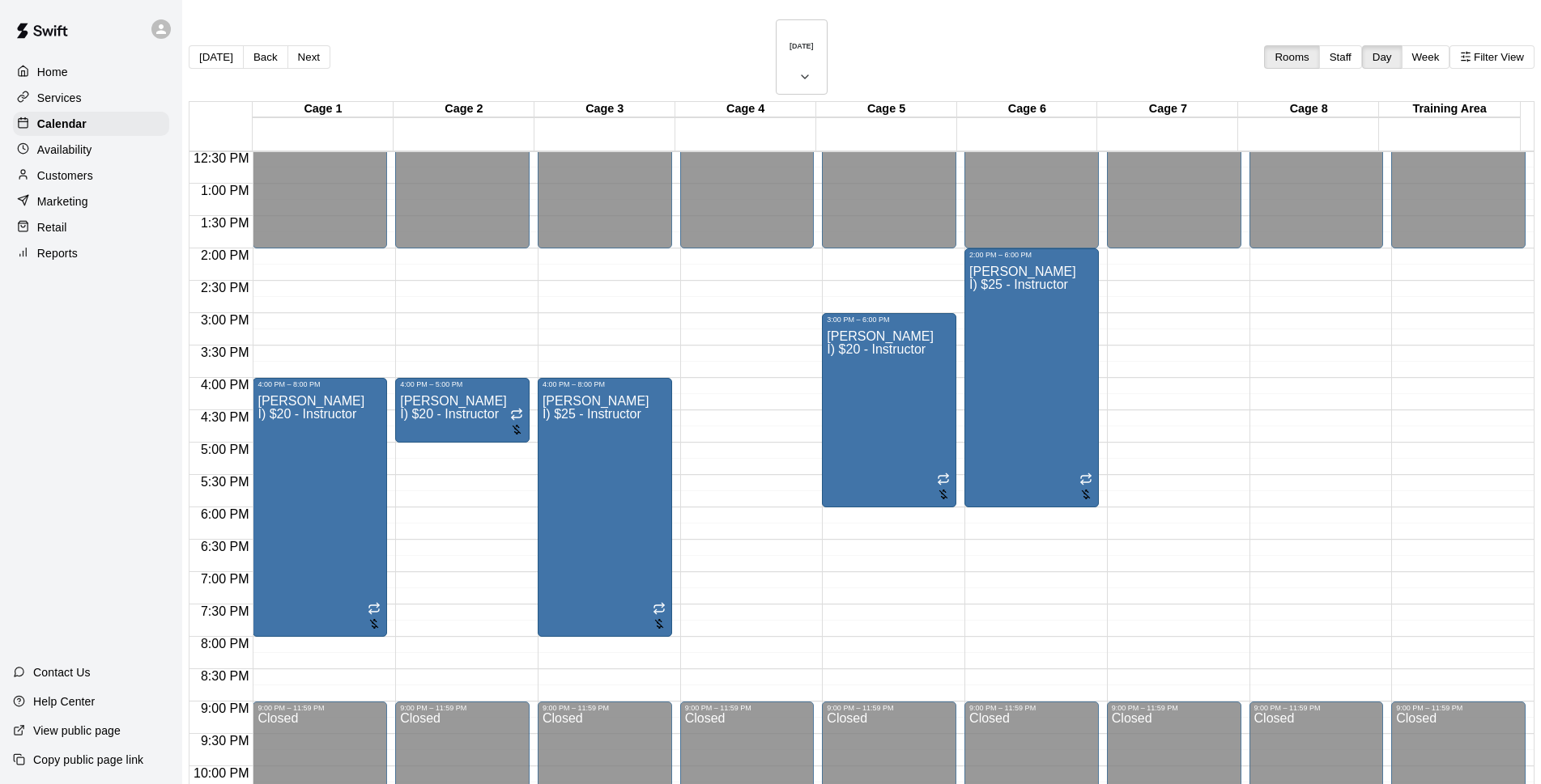
click at [743, 17] on main "[DATE] Back [DATE][DATE] Rooms Staff Day Week Filter View Cage 1 01 Mon Cage 2 …" at bounding box center [861, 447] width 1359 height 894
click at [790, 42] on h6 "[DATE]" at bounding box center [802, 46] width 25 height 9
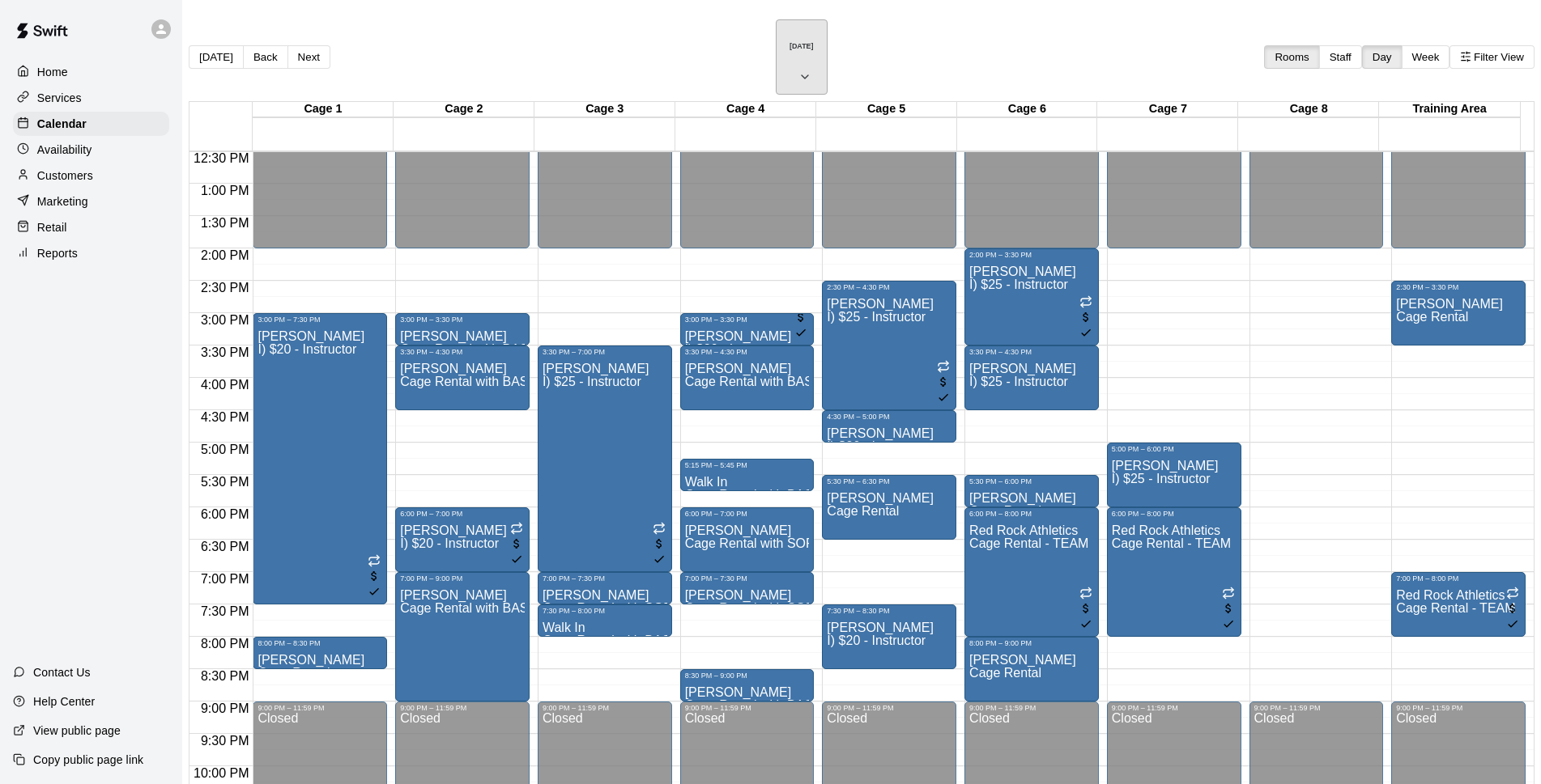
click at [787, 46] on button "[DATE]" at bounding box center [801, 56] width 52 height 75
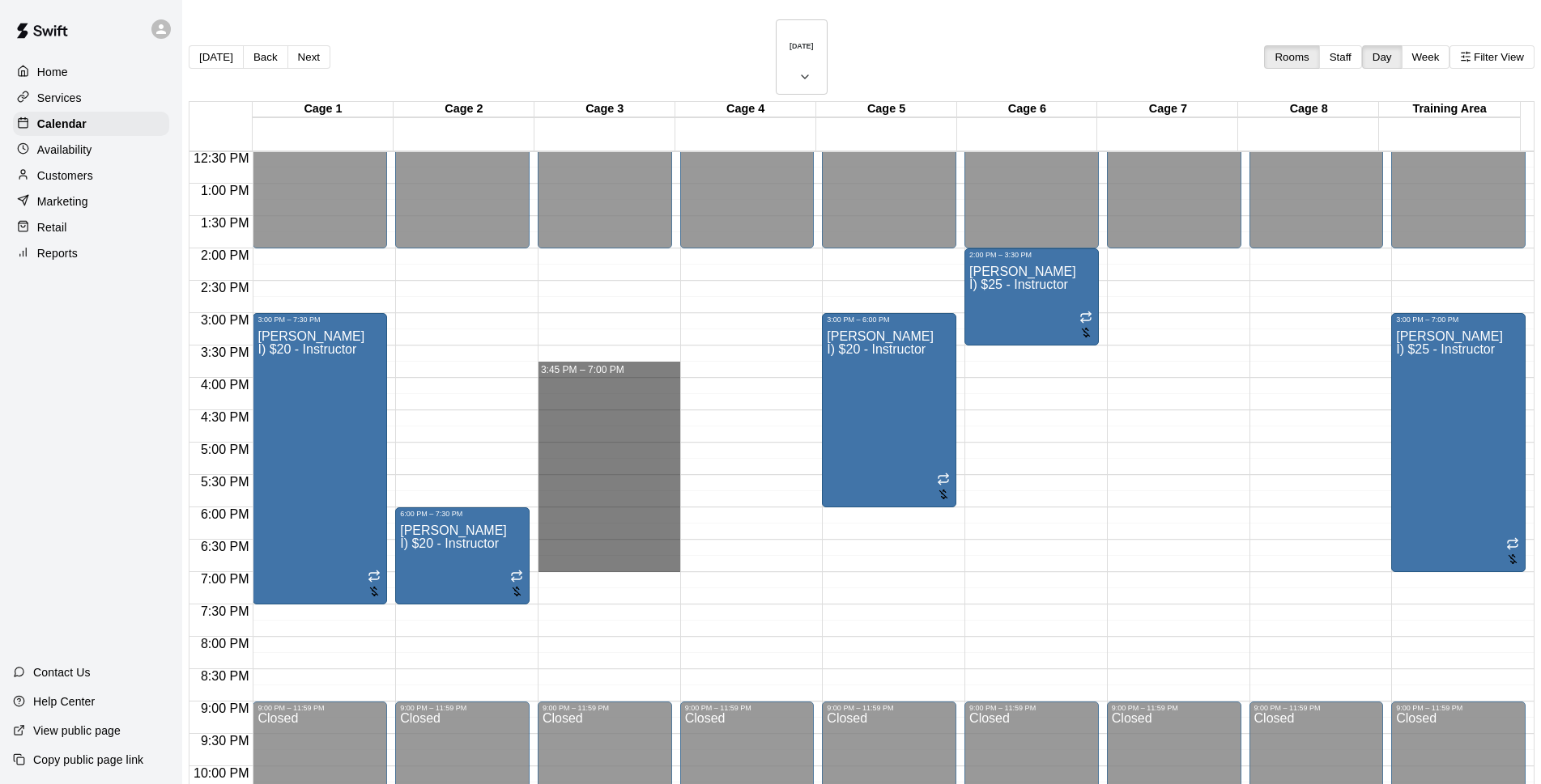
drag, startPoint x: 552, startPoint y: 305, endPoint x: 597, endPoint y: 523, distance: 222.6
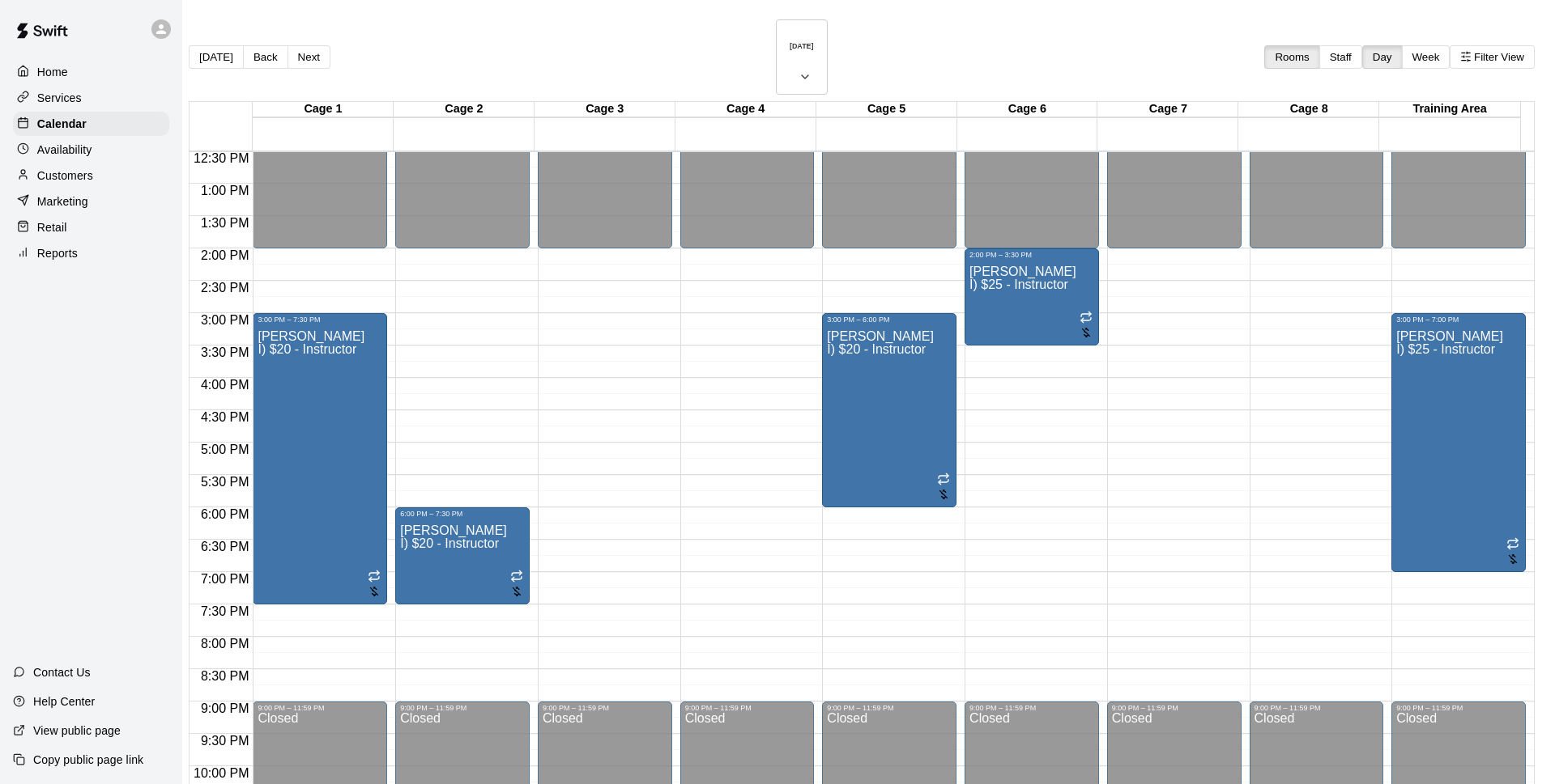
type input "********"
click at [452, 379] on ul "Cage Rental Cage Rental with BASEBALL Pitching Machine Cage Rental with SOFTBAL…" at bounding box center [252, 333] width 401 height 277
click at [452, 282] on li "I) $25 - Instructor" at bounding box center [268, 274] width 369 height 14
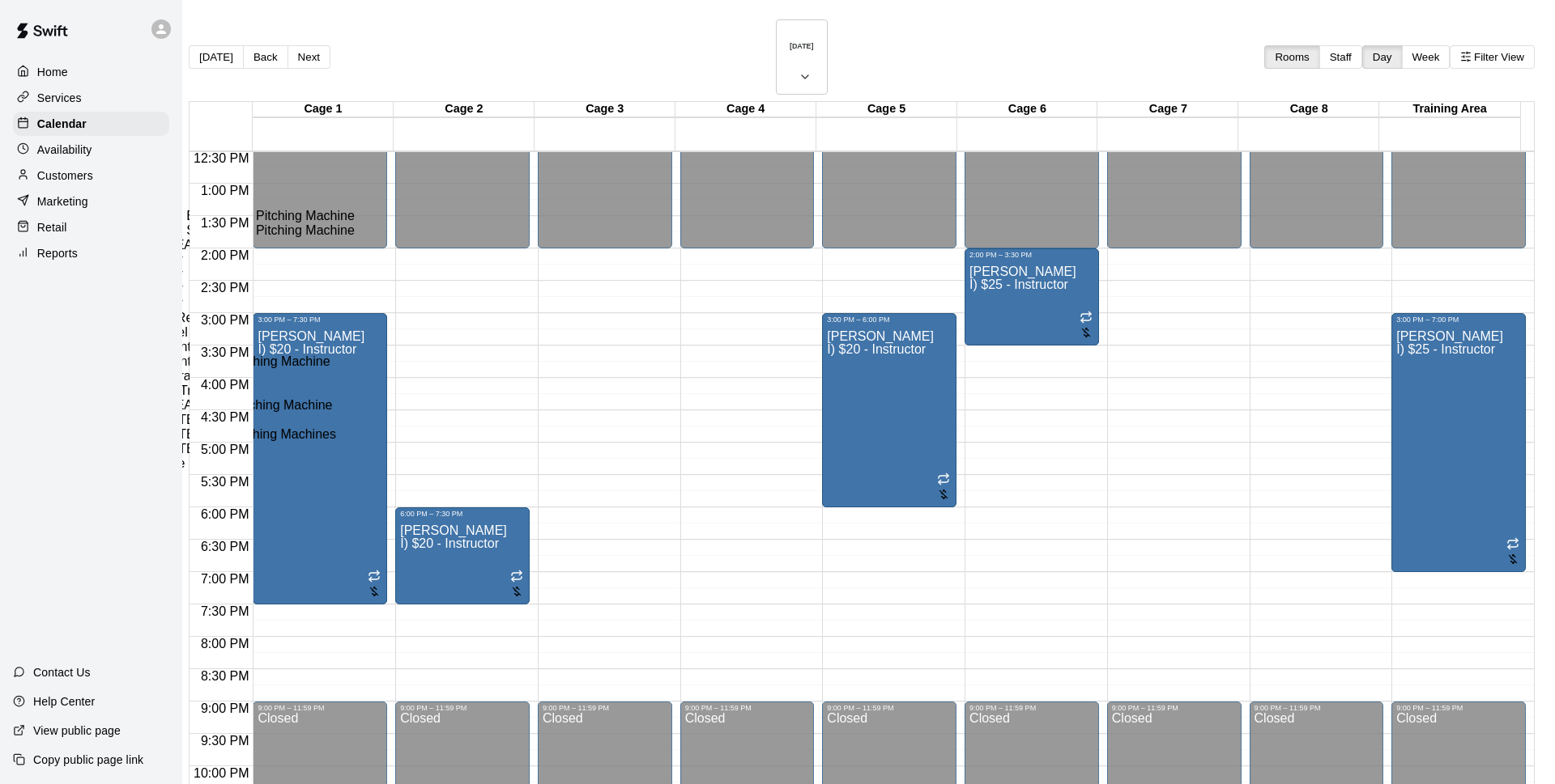
type input "**********"
drag, startPoint x: 657, startPoint y: 402, endPoint x: 696, endPoint y: 408, distance: 39.5
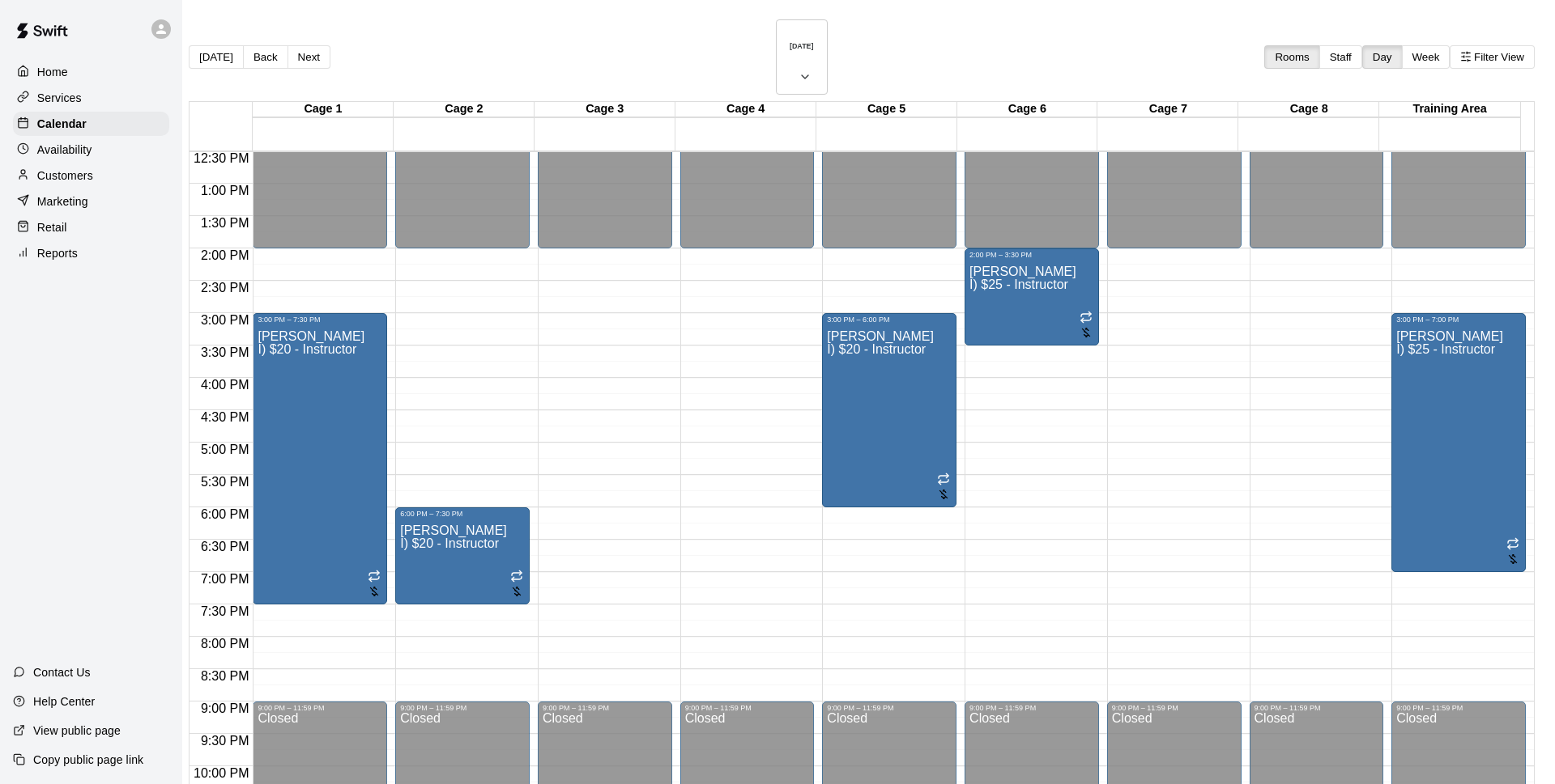
type input "******"
click at [662, 640] on button "30" at bounding box center [649, 631] width 25 height 17
type input "**********"
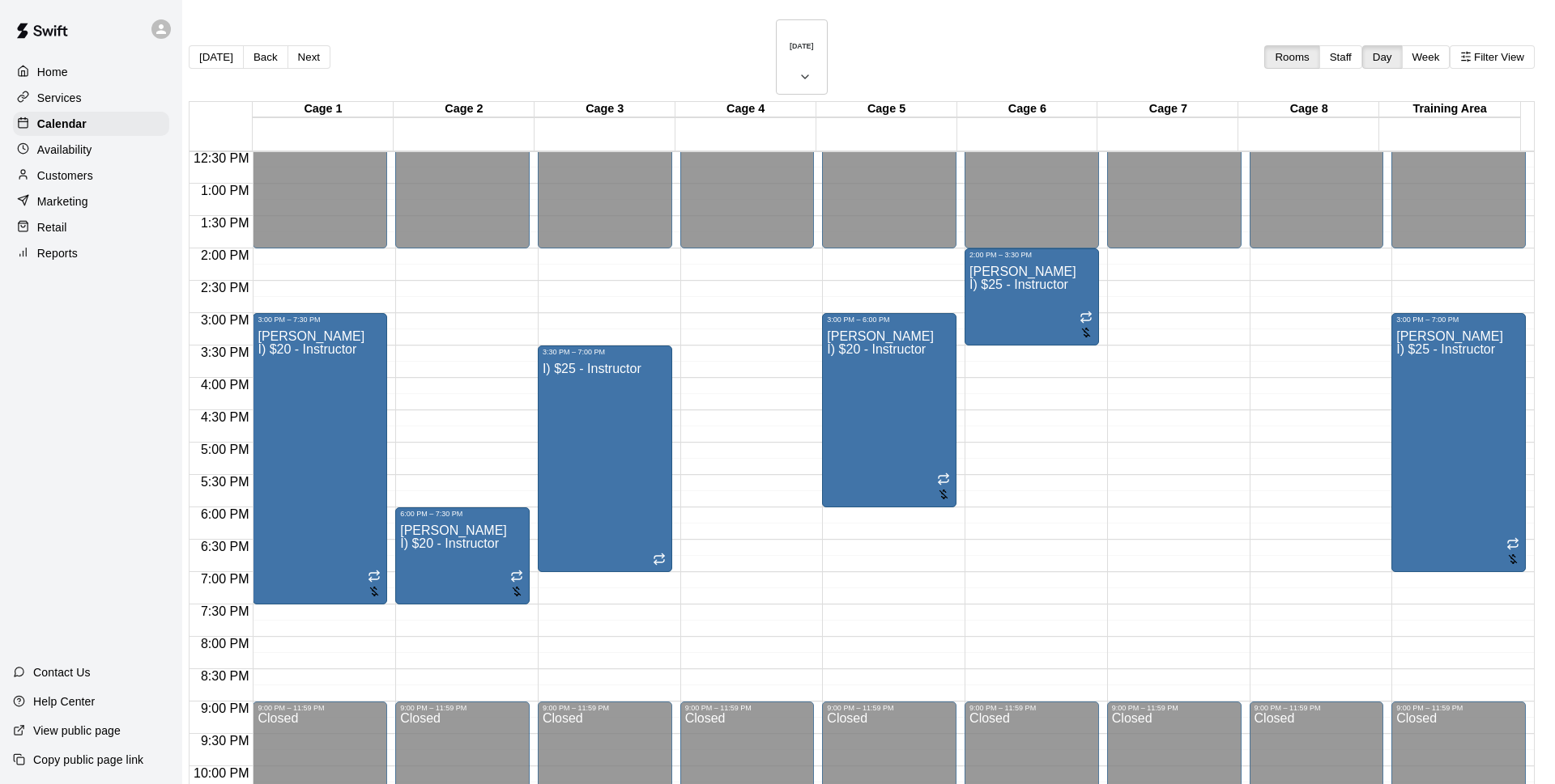
type input "*****"
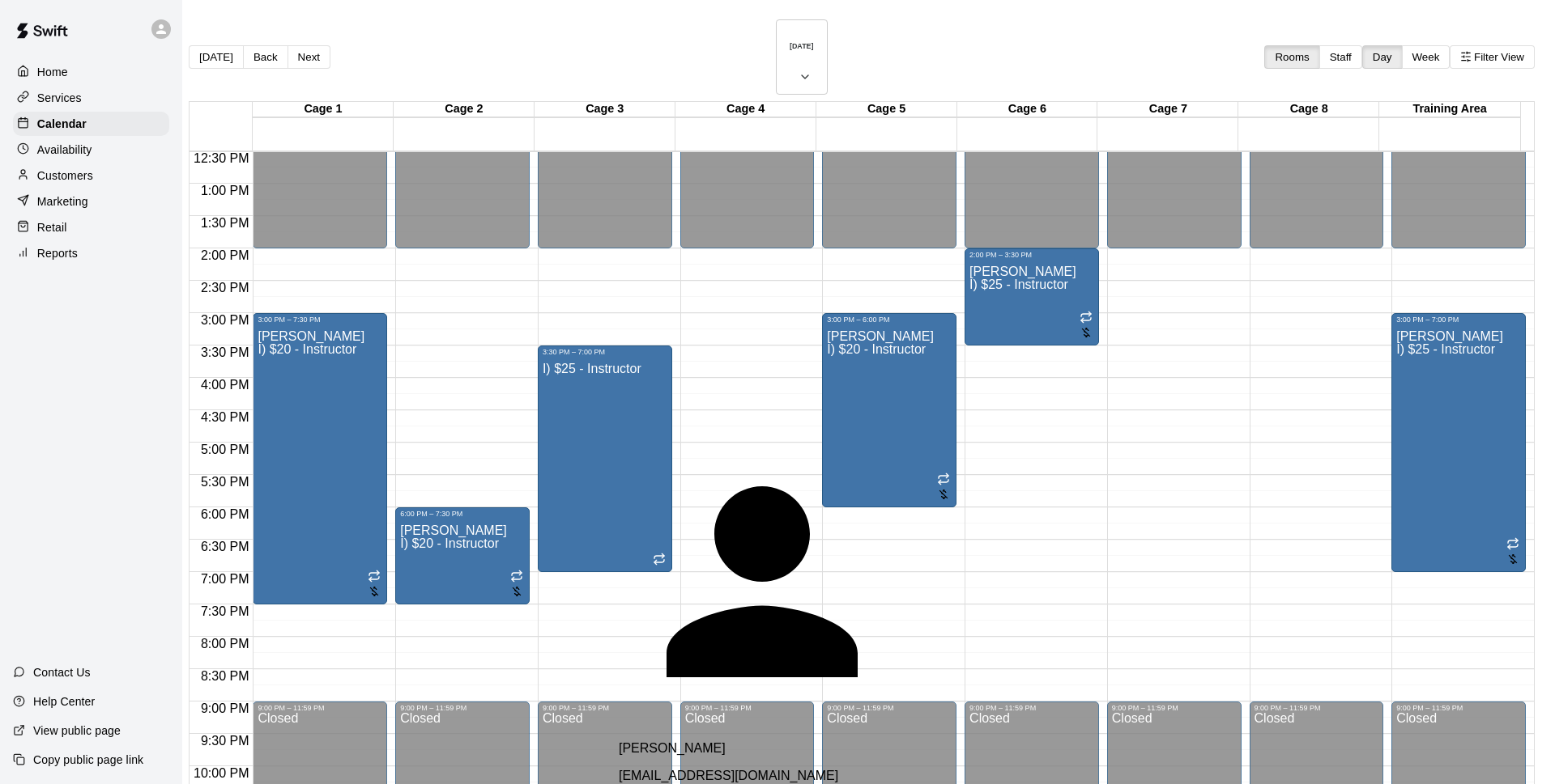
click at [751, 741] on div "[PERSON_NAME] [EMAIL_ADDRESS][DOMAIN_NAME]" at bounding box center [809, 762] width 382 height 42
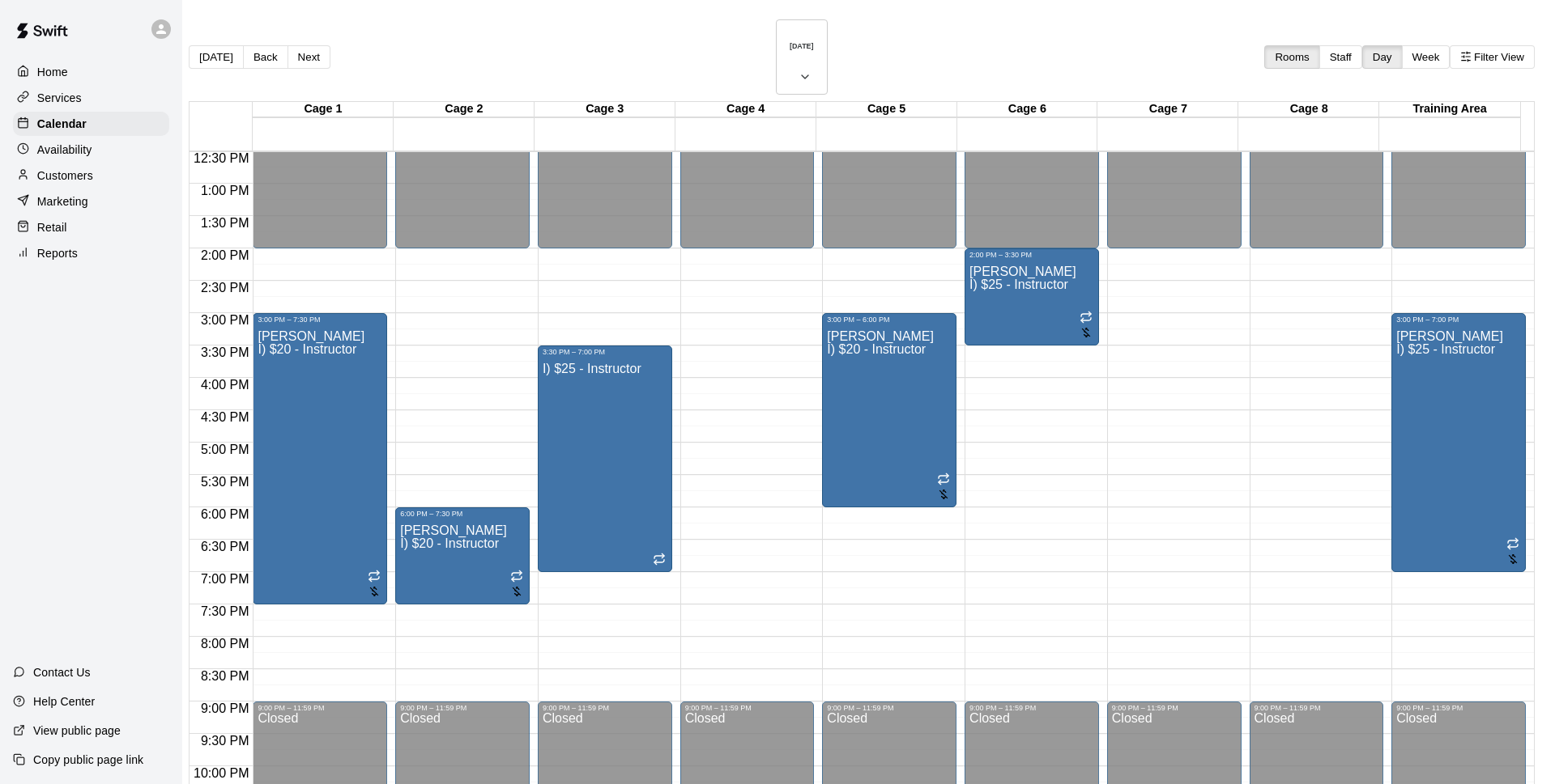
type input "****"
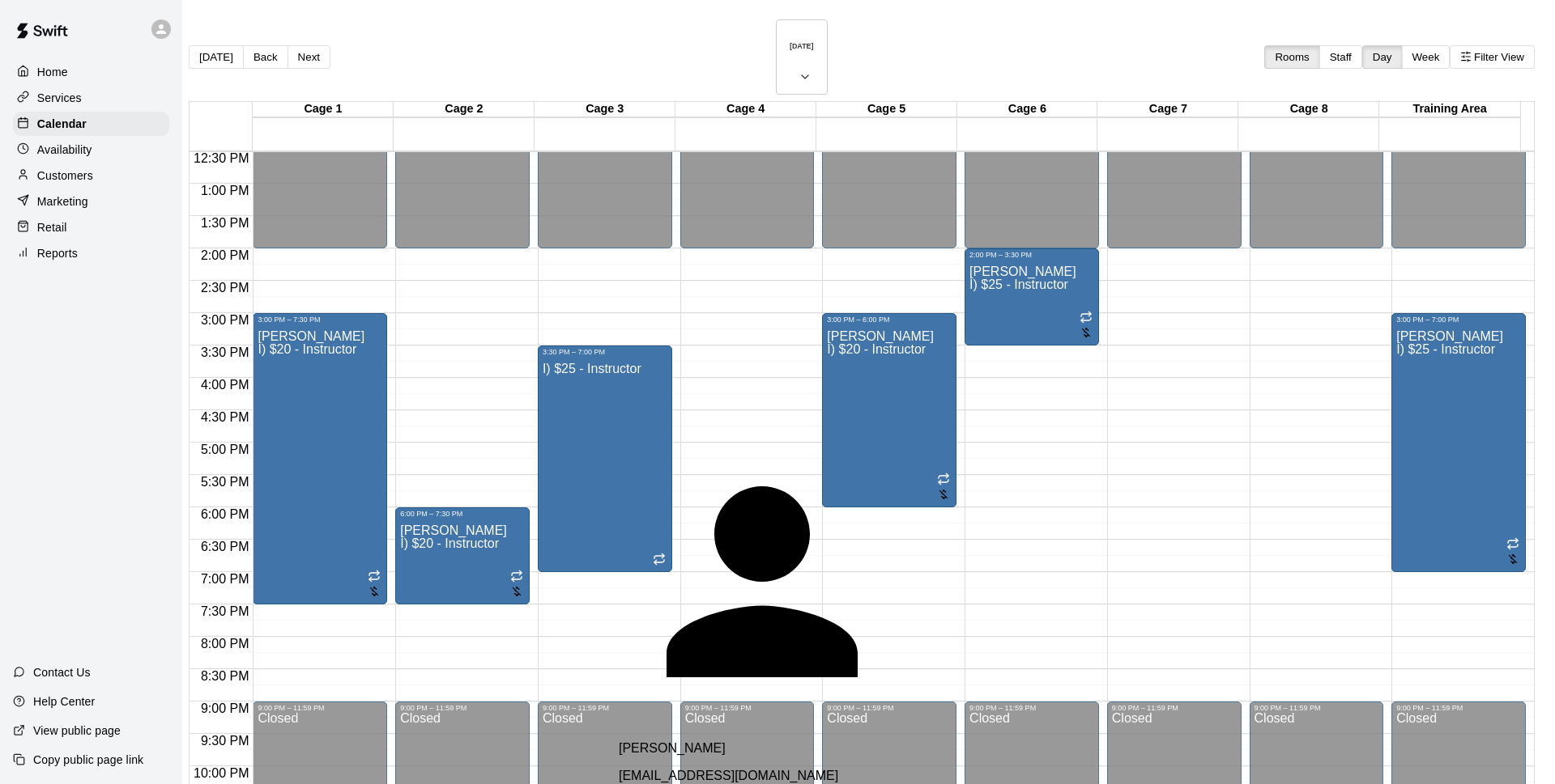
click at [814, 741] on div "[PERSON_NAME] [EMAIL_ADDRESS][DOMAIN_NAME]" at bounding box center [809, 762] width 382 height 42
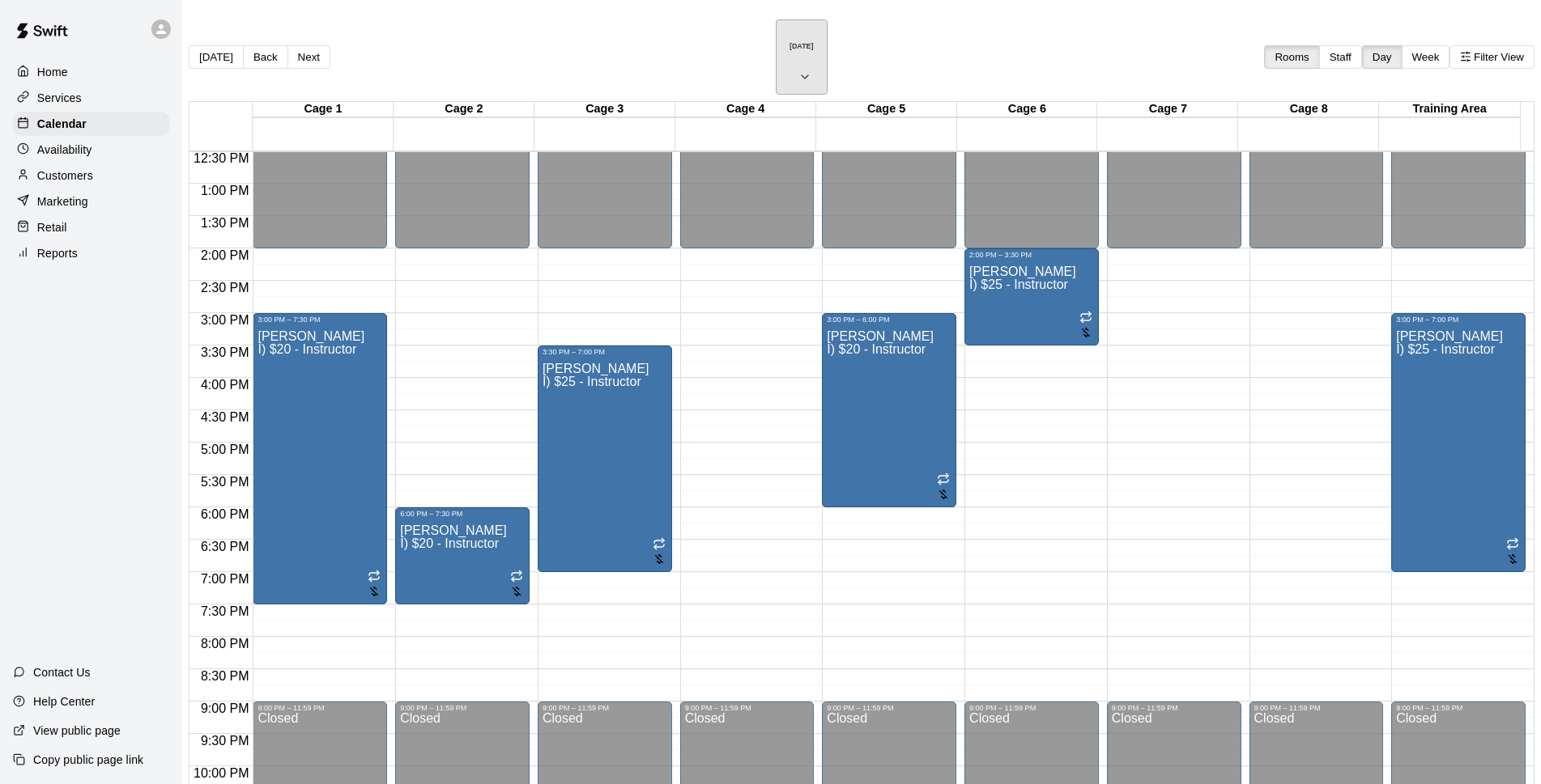
click at [793, 42] on h6 "[DATE]" at bounding box center [802, 46] width 25 height 9
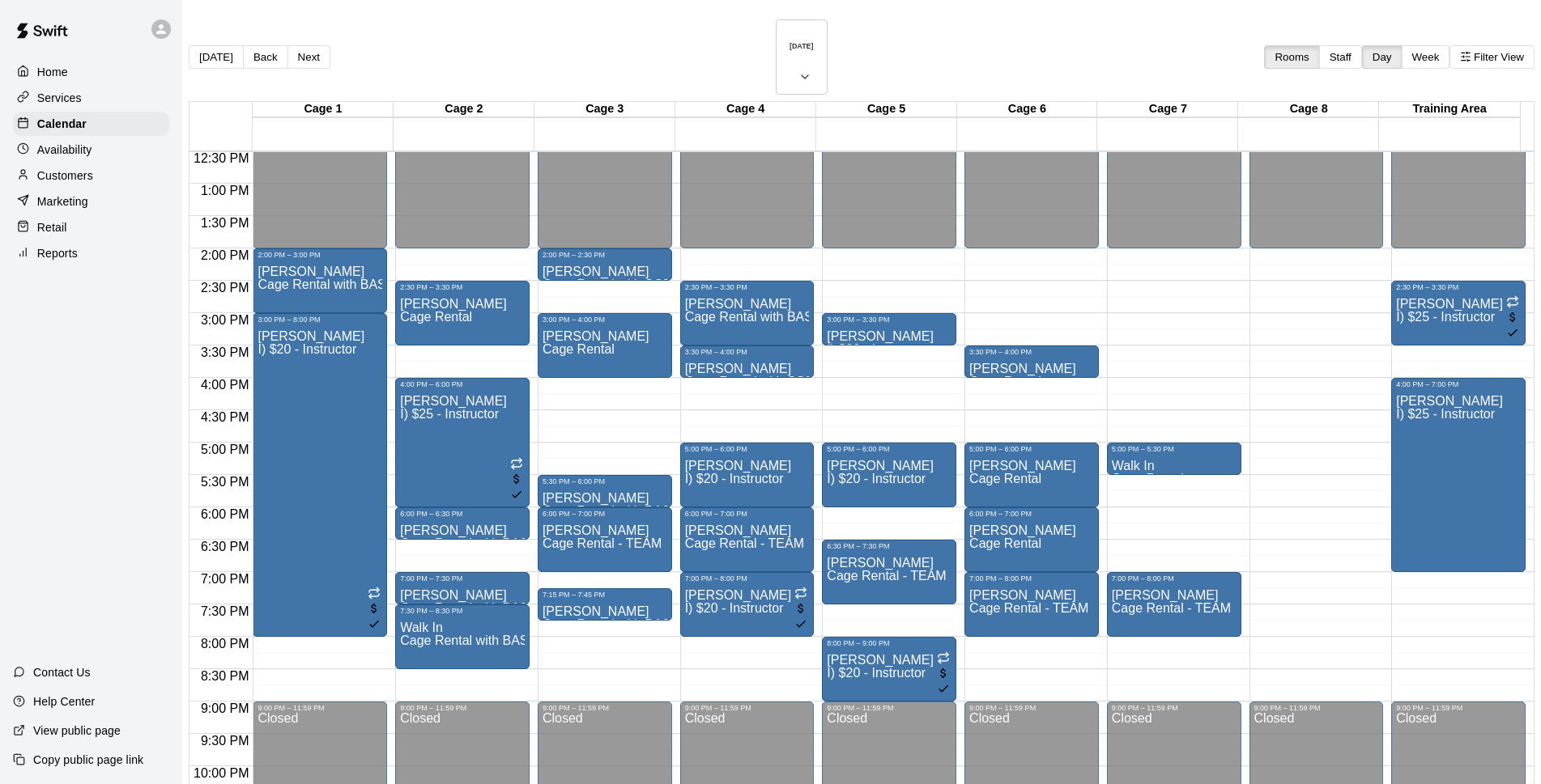
click at [755, 53] on div "[DATE] Back [DATE][DATE] Rooms Staff Day Week Filter View" at bounding box center [861, 60] width 1346 height 82
click at [790, 42] on h6 "[DATE]" at bounding box center [802, 46] width 25 height 9
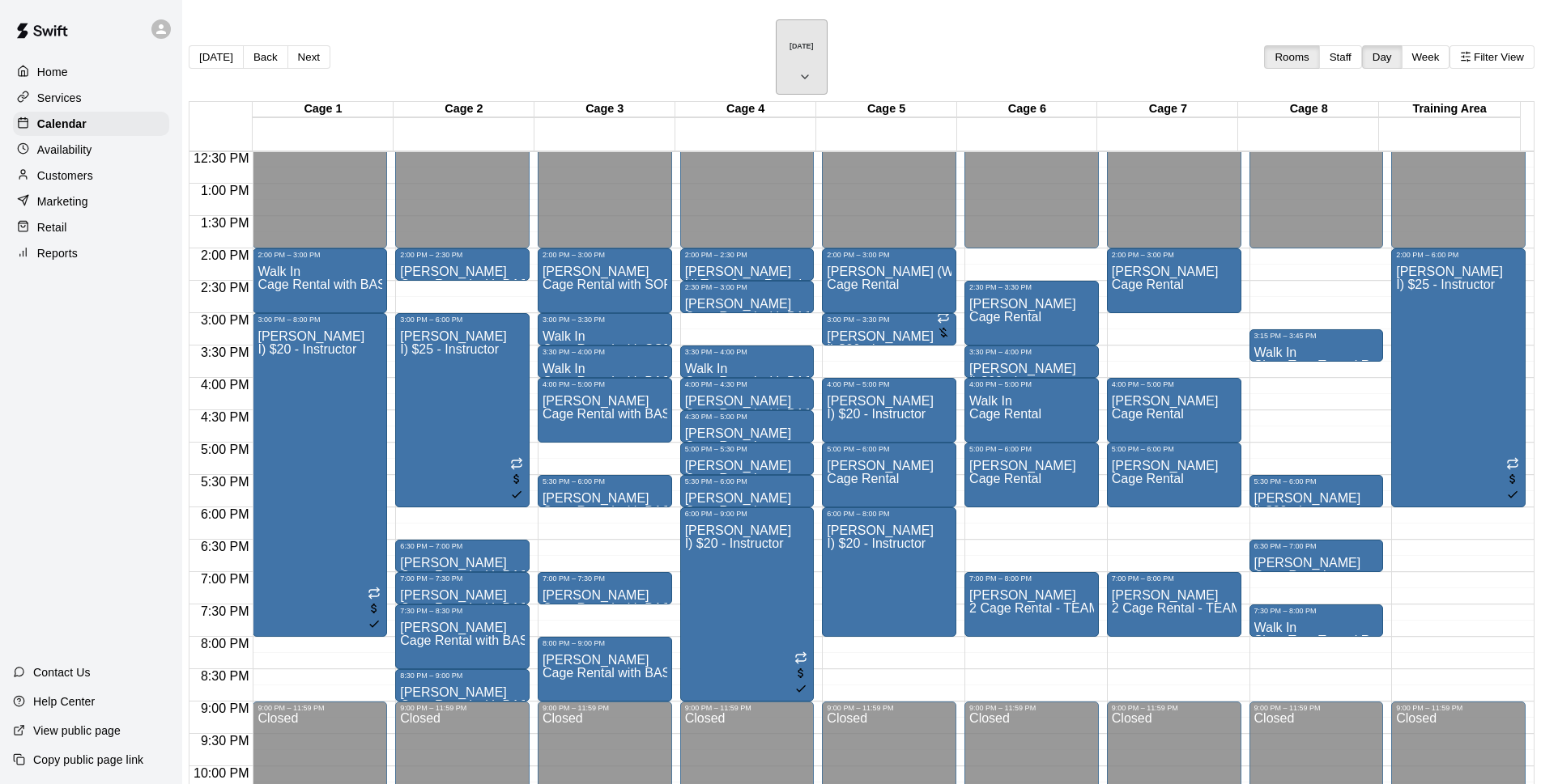
click at [790, 42] on h6 "[DATE]" at bounding box center [802, 46] width 25 height 9
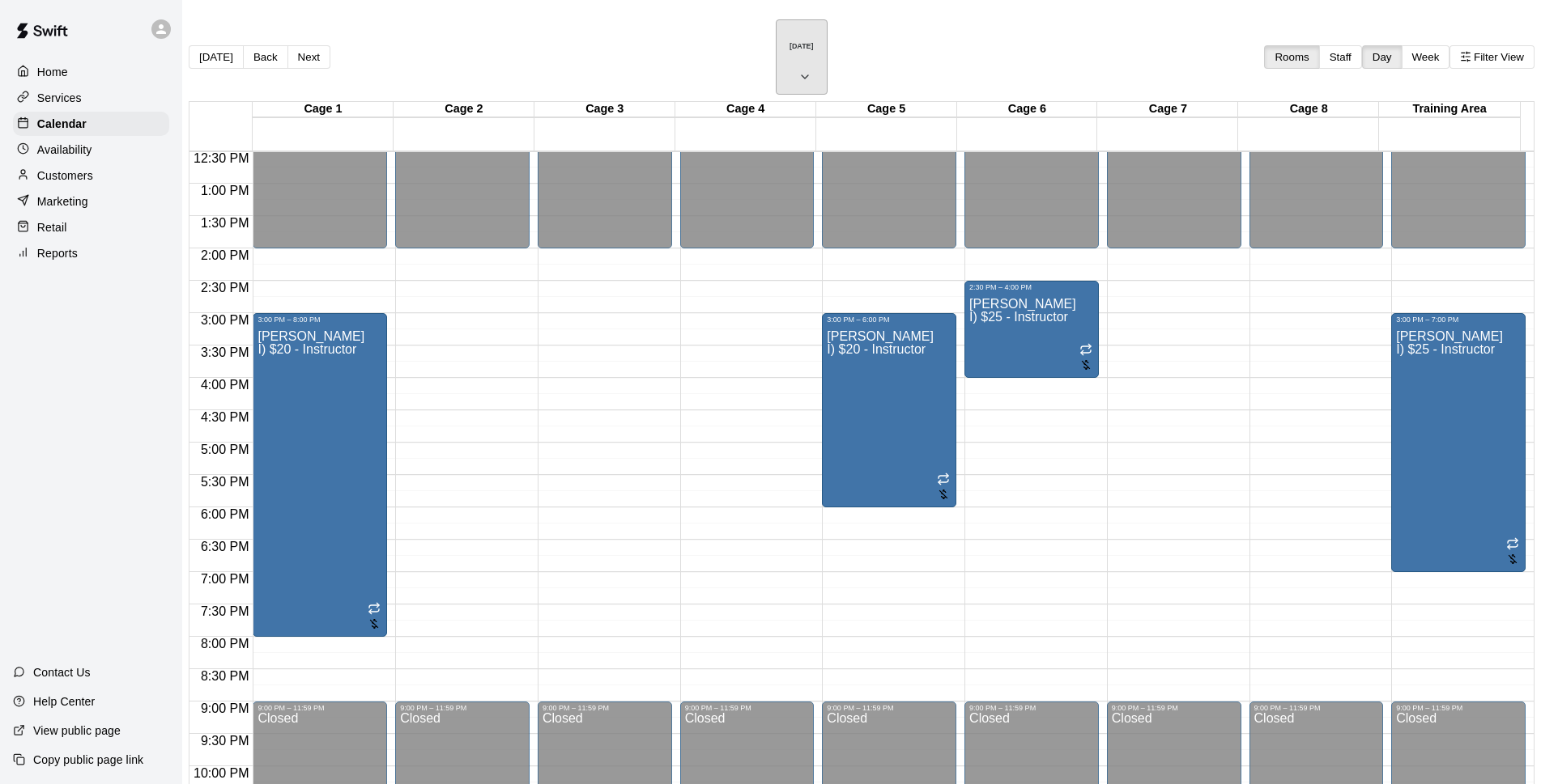
click at [790, 42] on h6 "[DATE]" at bounding box center [802, 46] width 25 height 9
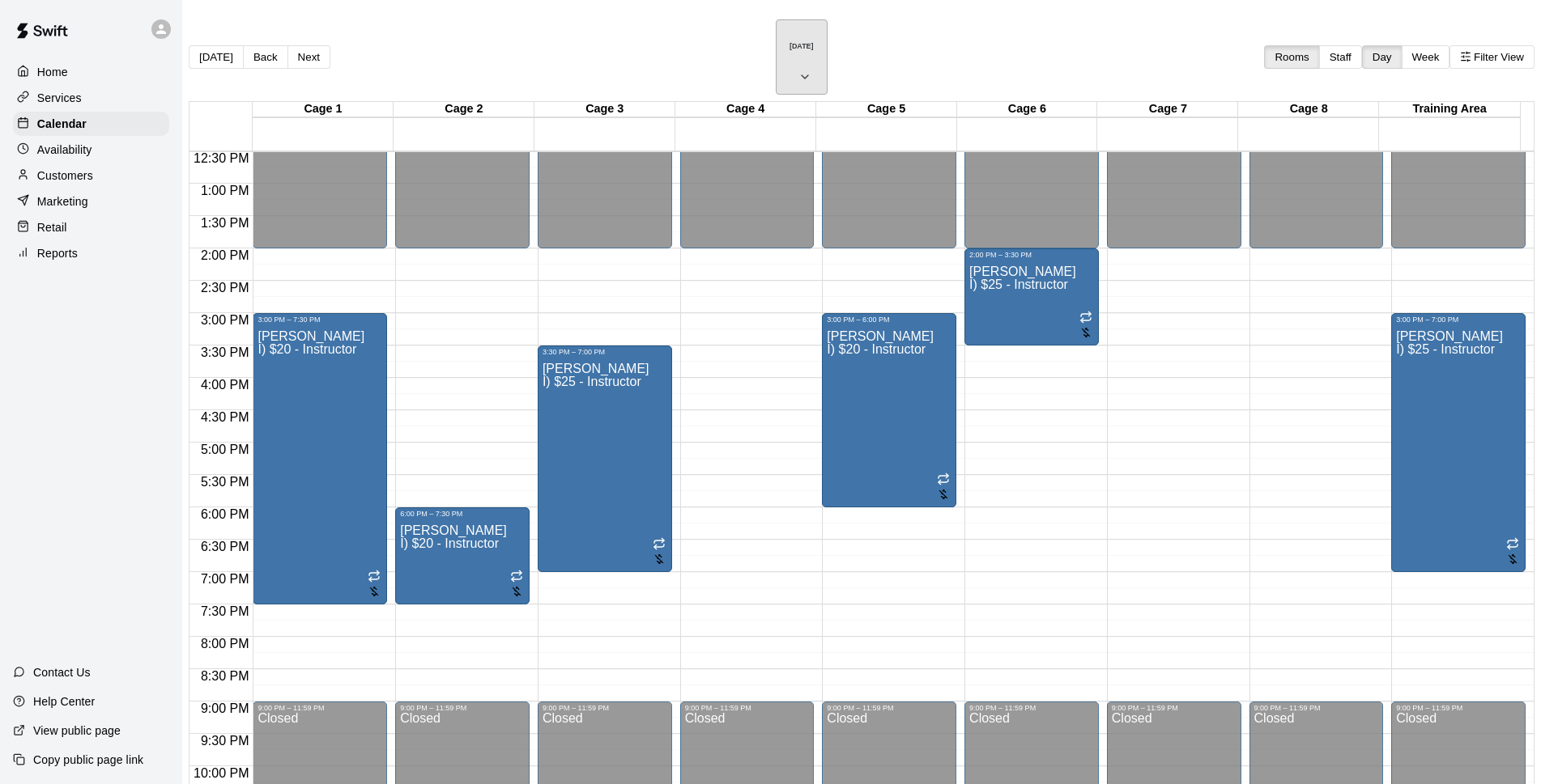
click at [799, 67] on icon "button" at bounding box center [805, 77] width 13 height 19
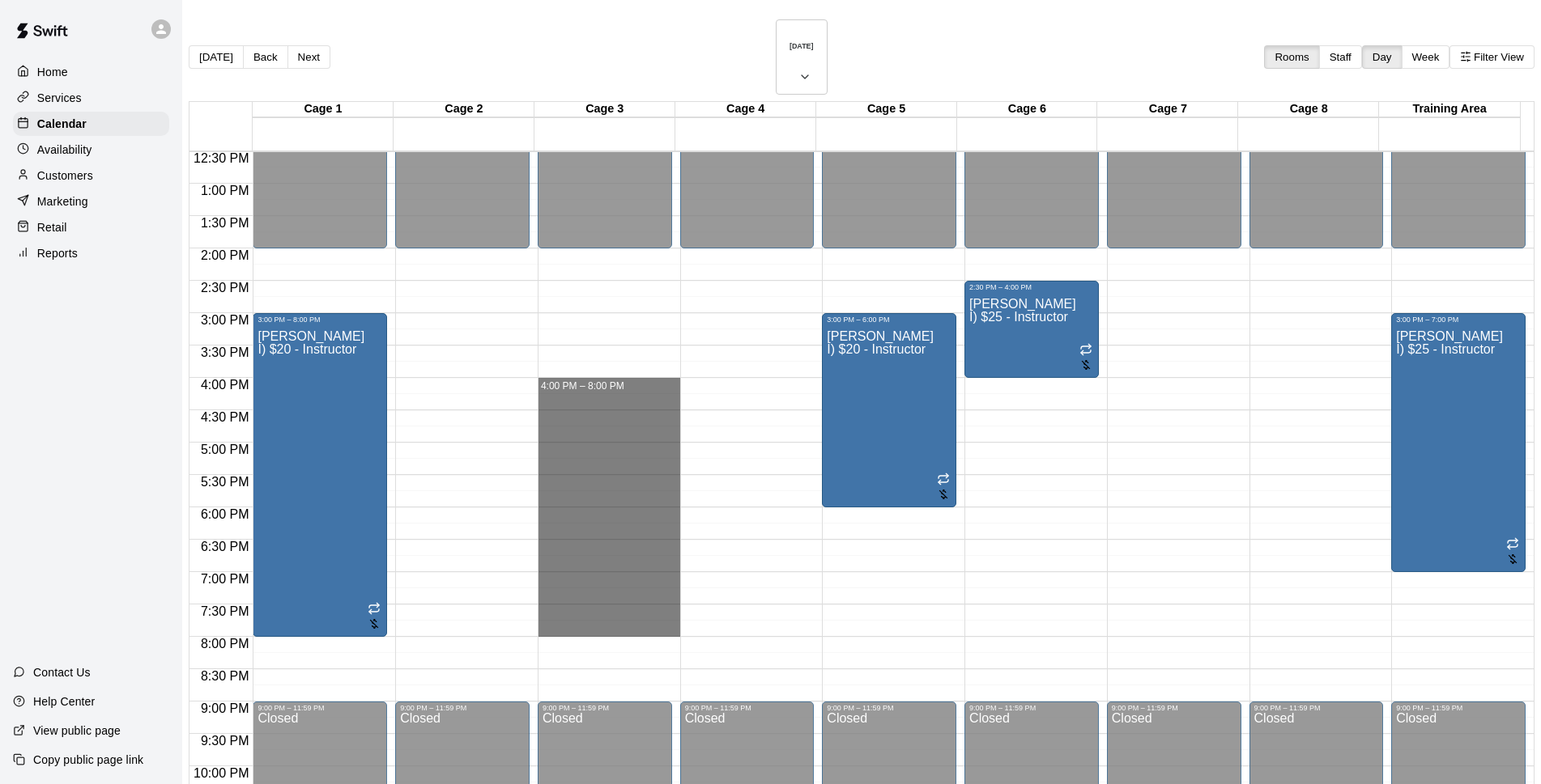
drag, startPoint x: 551, startPoint y: 338, endPoint x: 566, endPoint y: 587, distance: 249.5
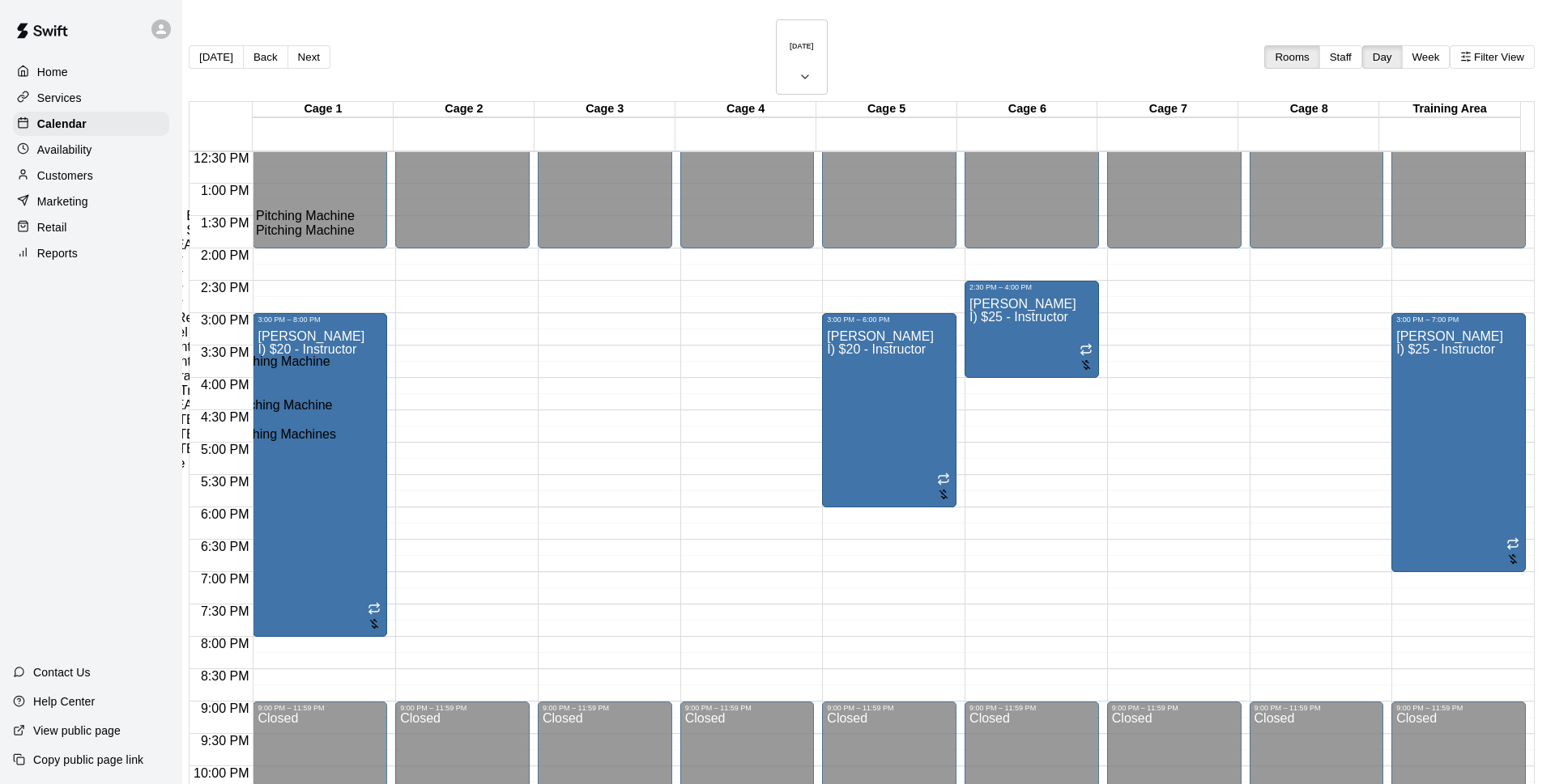
click at [452, 282] on li "I) $25 - Instructor" at bounding box center [268, 274] width 369 height 14
type input "**********"
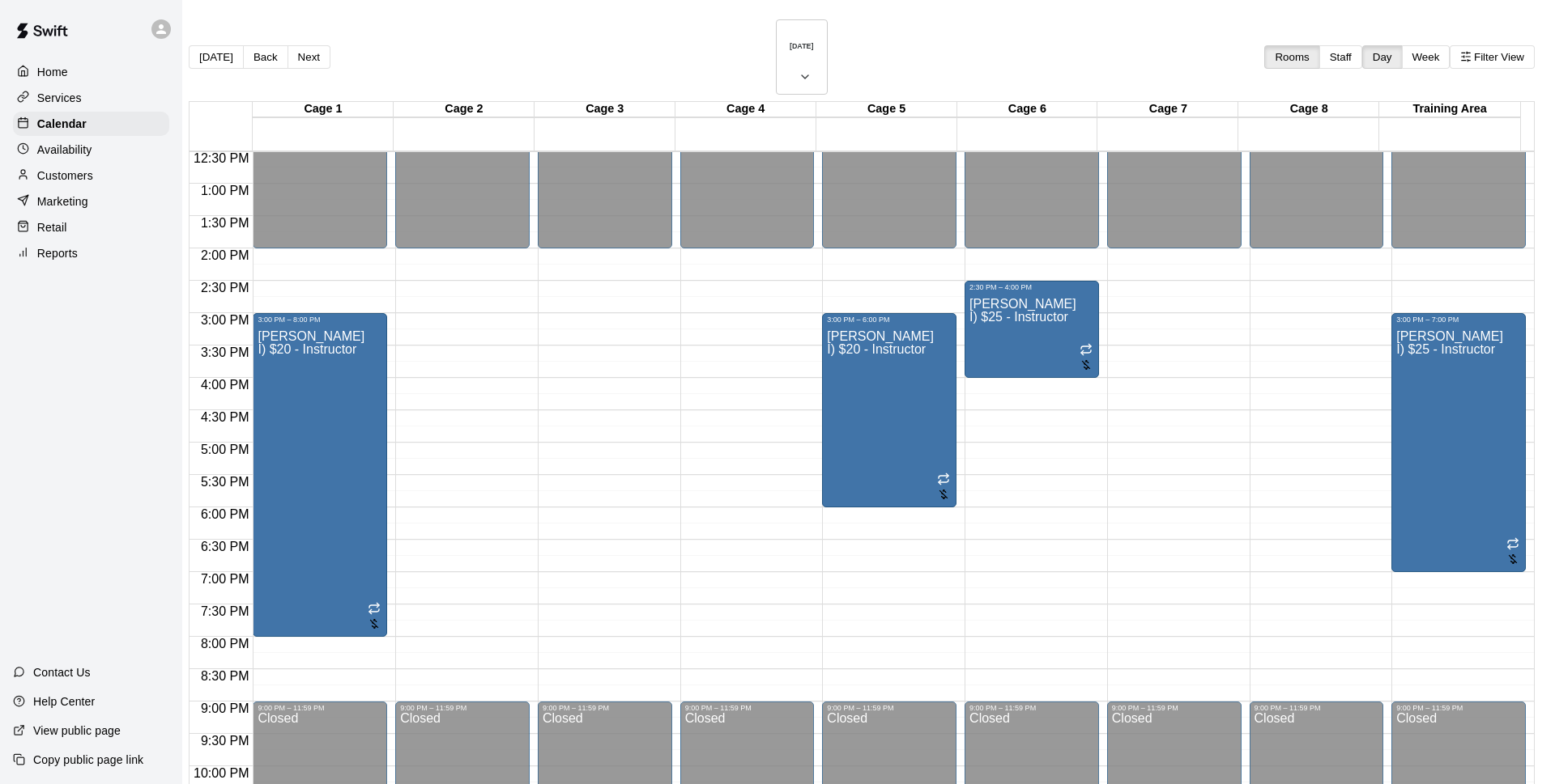
type input "******"
click at [686, 623] on button "24" at bounding box center [673, 614] width 25 height 17
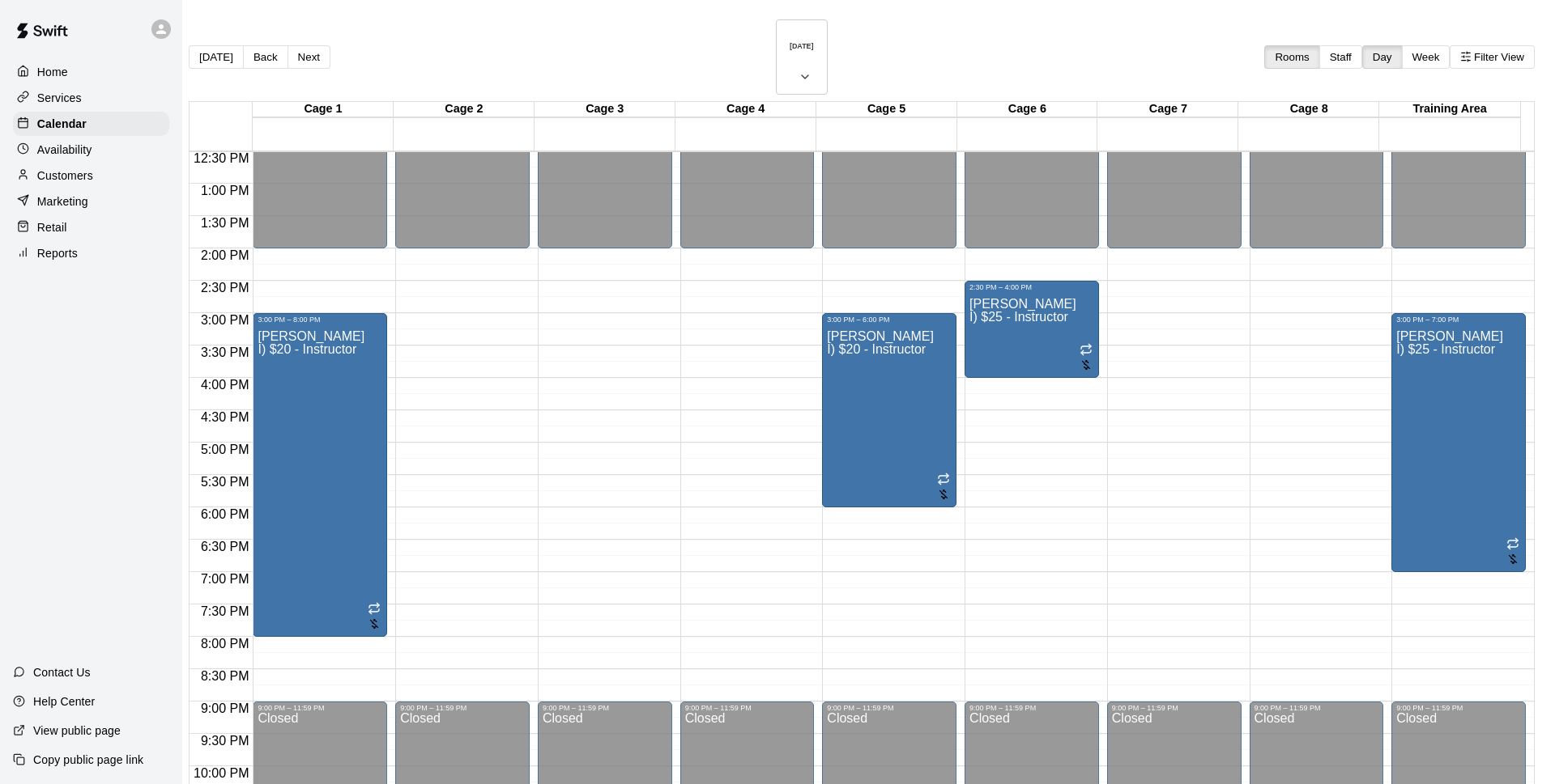
type input "**********"
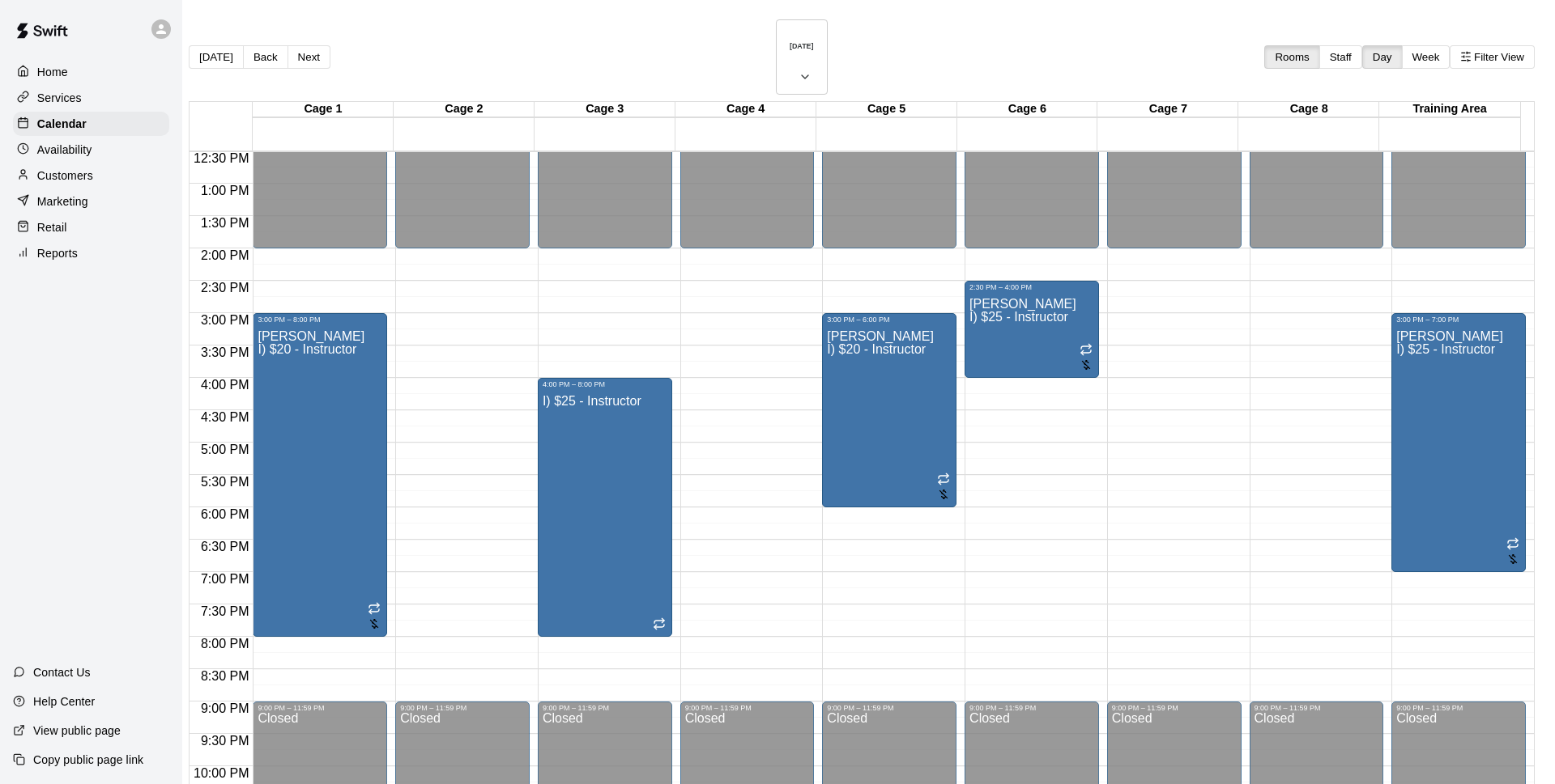
type input "****"
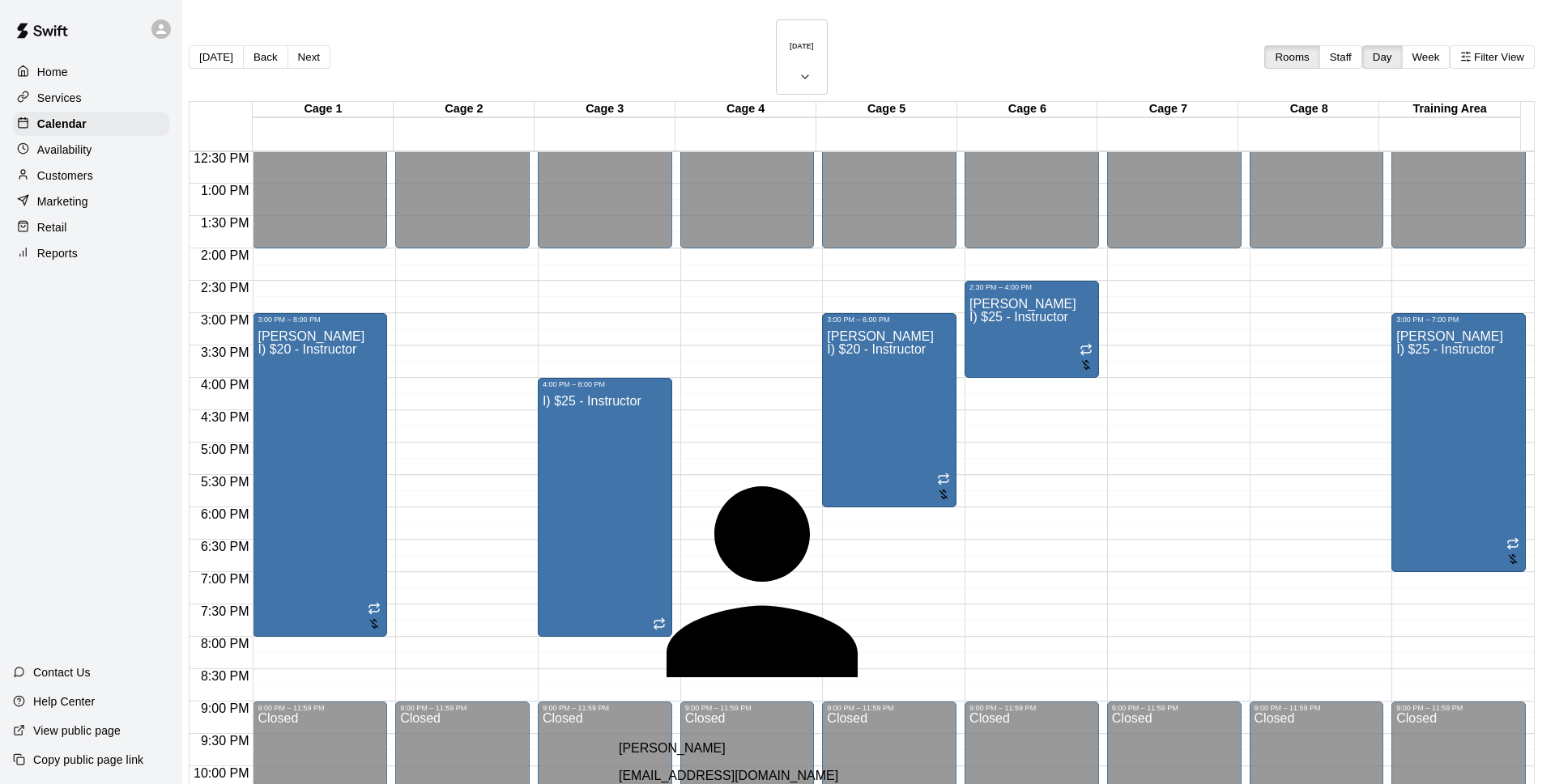
click at [759, 741] on div "[PERSON_NAME] [EMAIL_ADDRESS][DOMAIN_NAME]" at bounding box center [809, 762] width 382 height 42
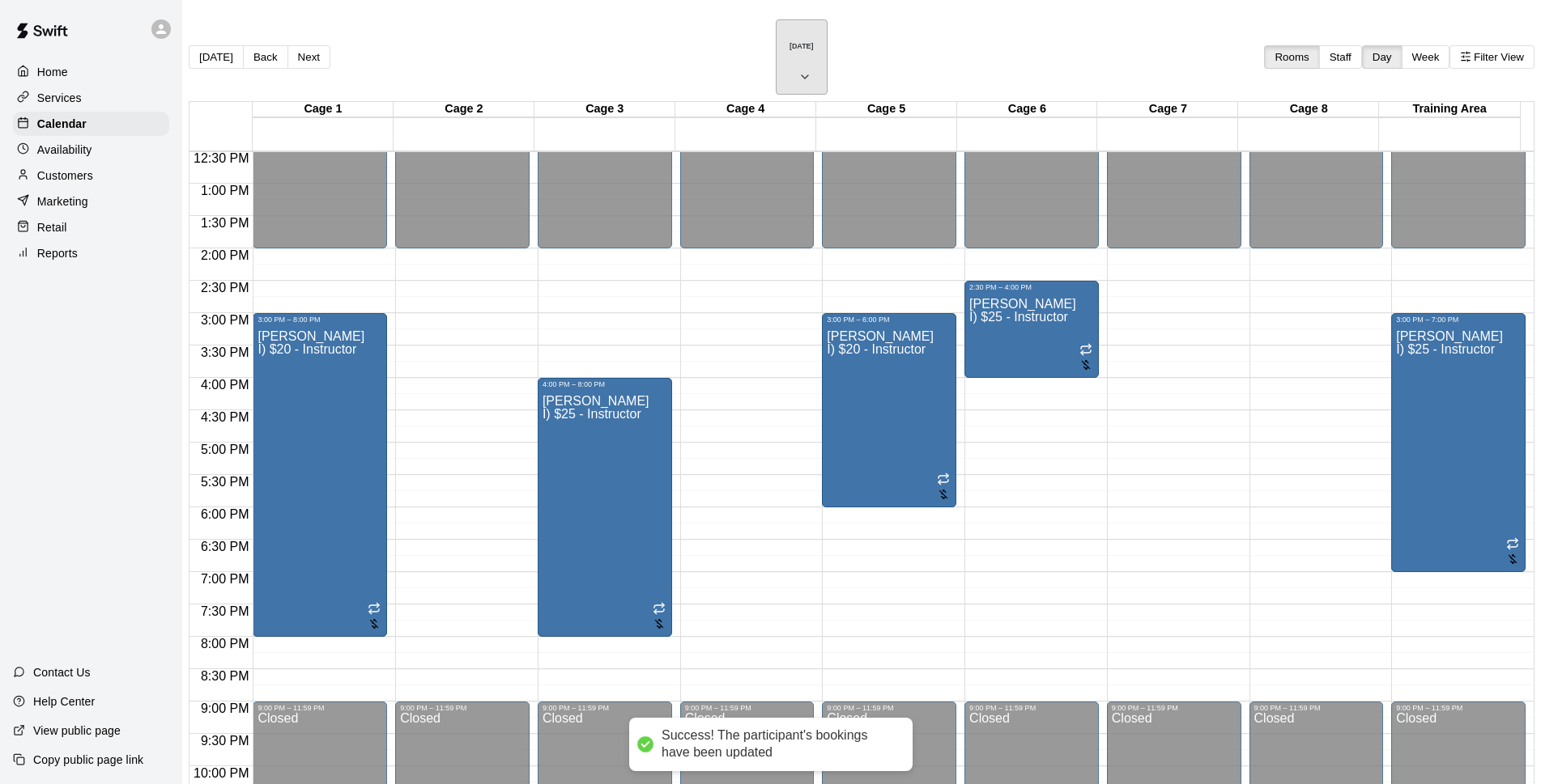
click at [790, 42] on h6 "[DATE]" at bounding box center [802, 46] width 25 height 9
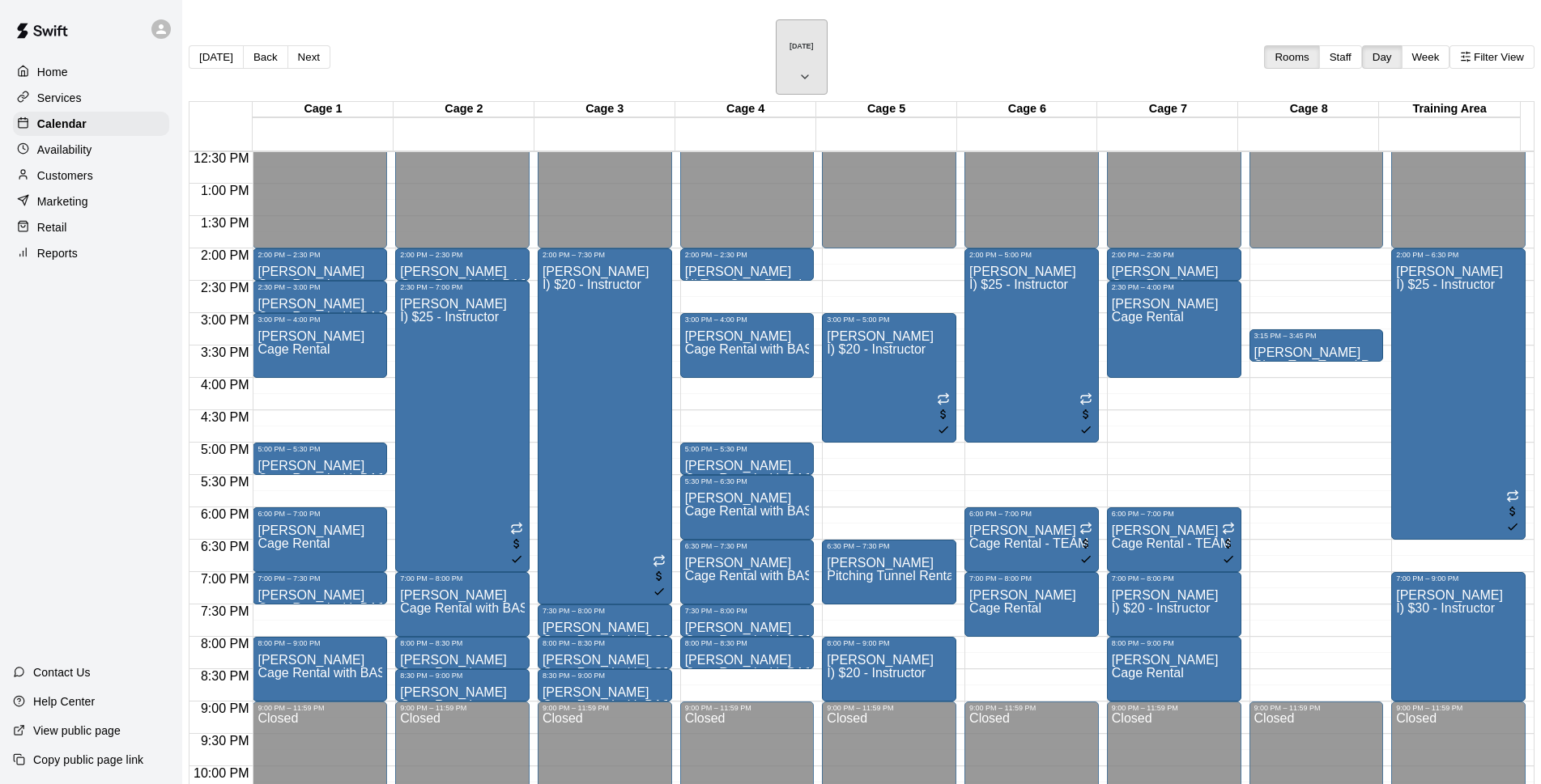
click at [787, 46] on button "[DATE]" at bounding box center [801, 56] width 52 height 75
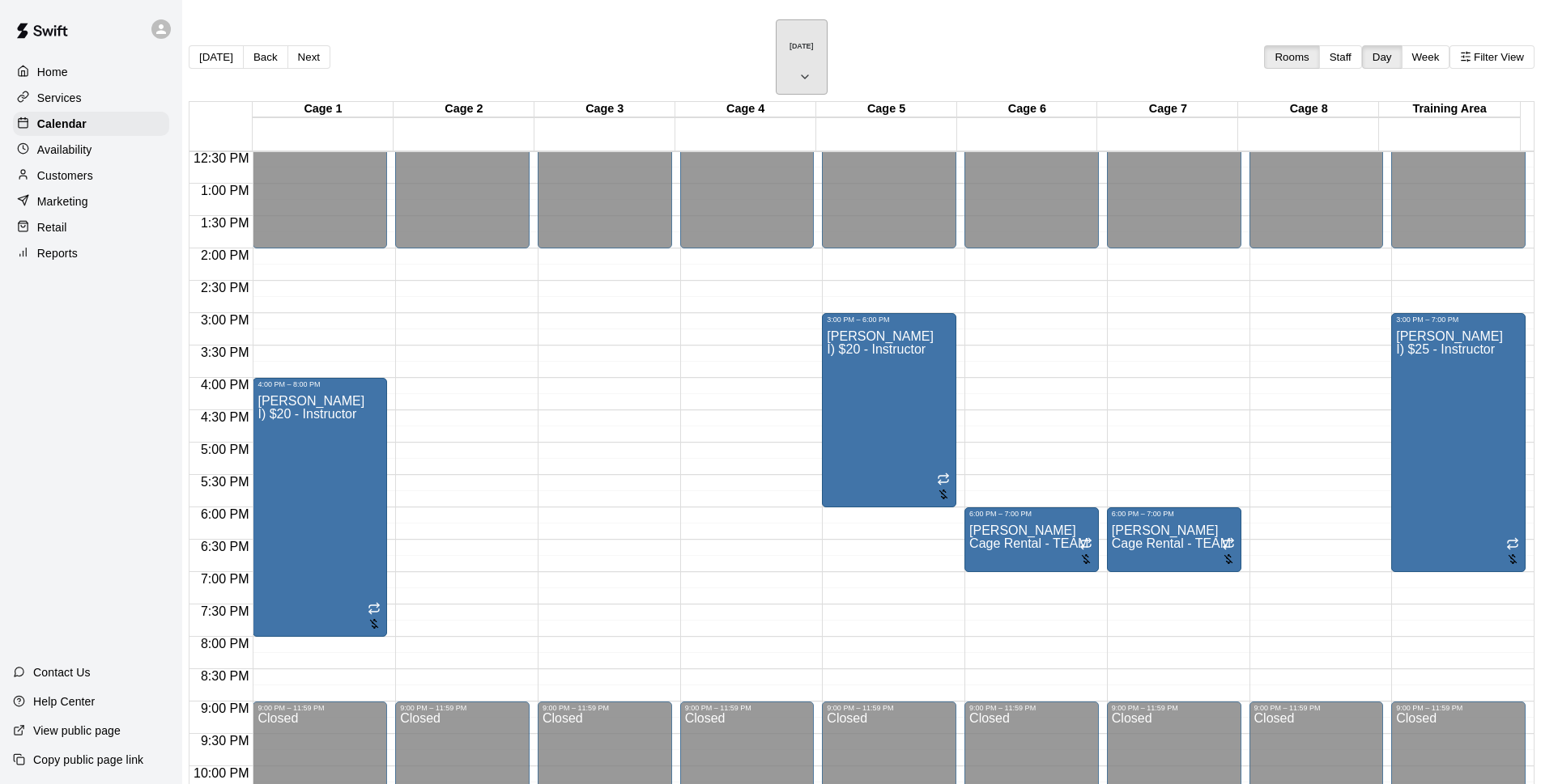
click at [790, 42] on h6 "[DATE]" at bounding box center [802, 46] width 25 height 9
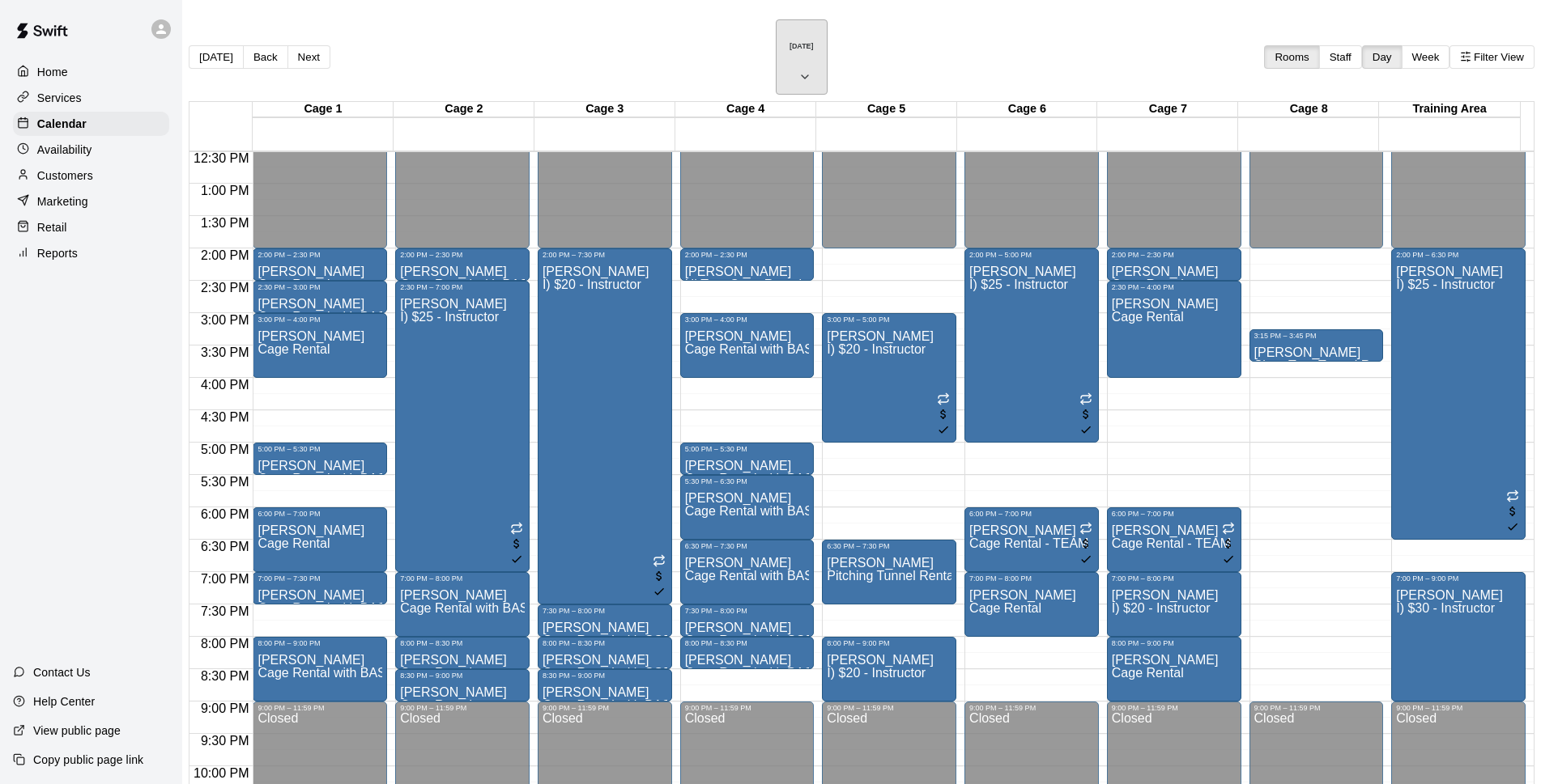
click at [790, 42] on h6 "[DATE]" at bounding box center [802, 46] width 25 height 9
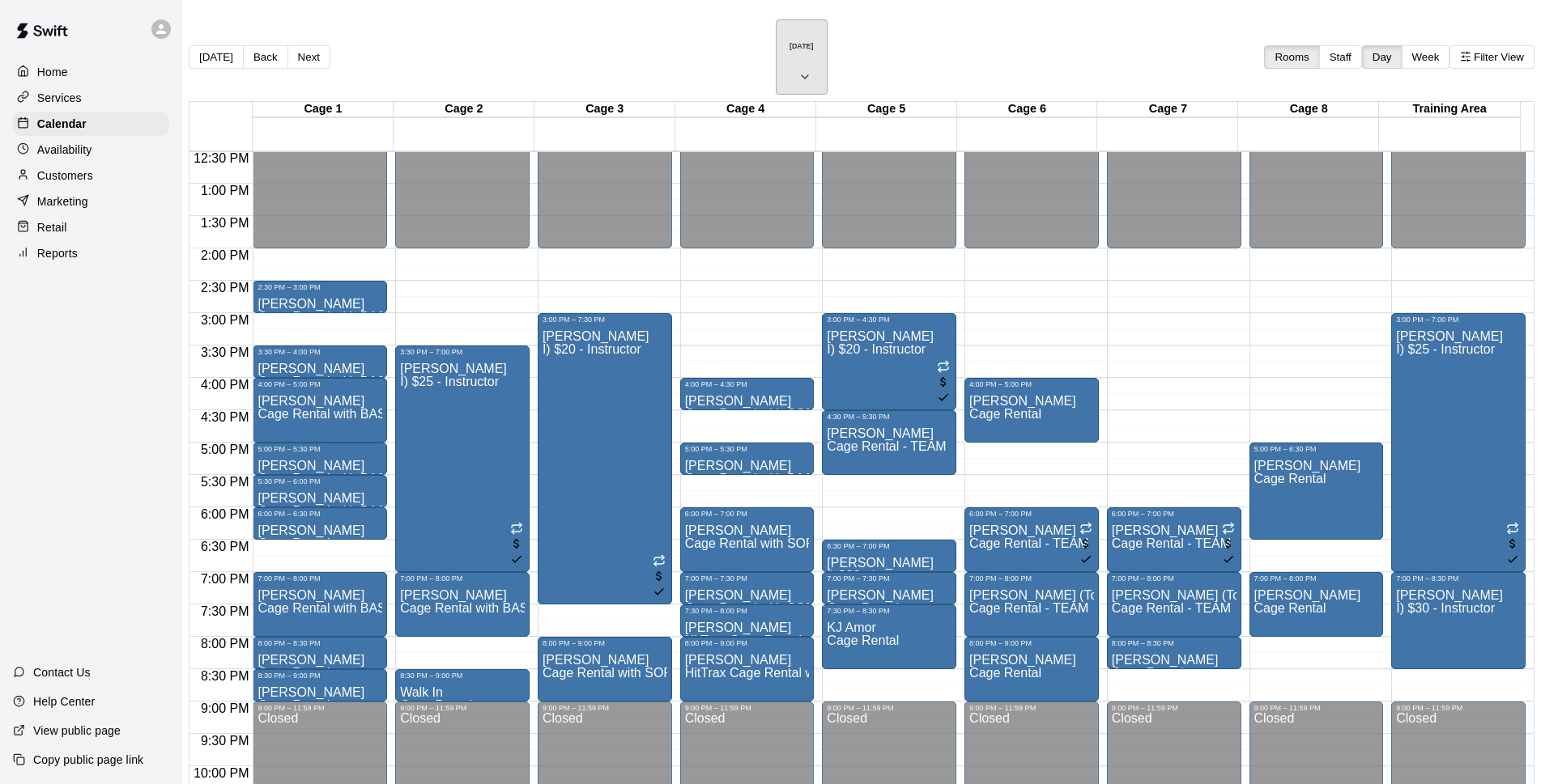
click at [776, 46] on button "[DATE]" at bounding box center [801, 56] width 52 height 75
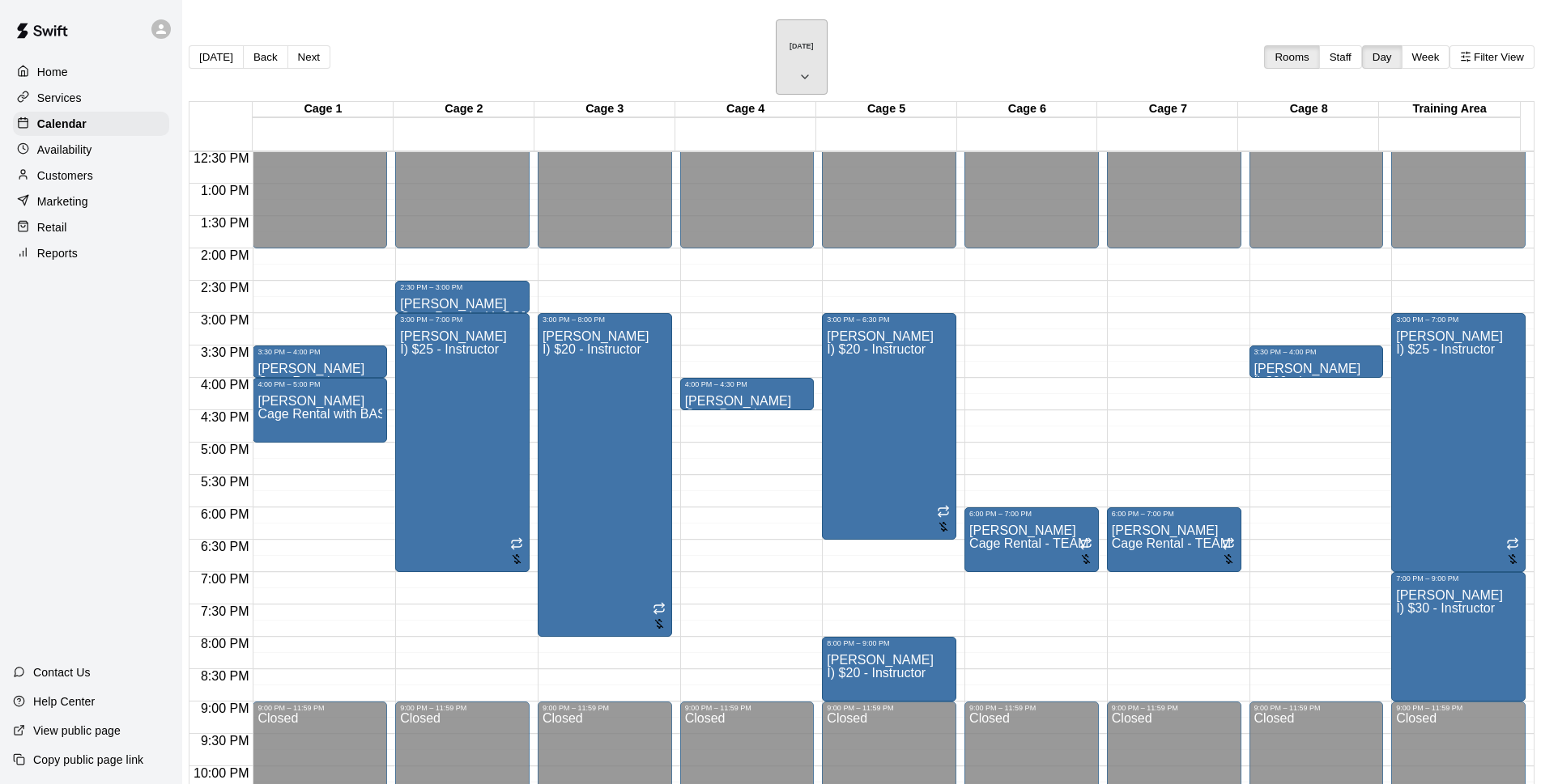
click at [790, 42] on h6 "[DATE]" at bounding box center [802, 46] width 25 height 9
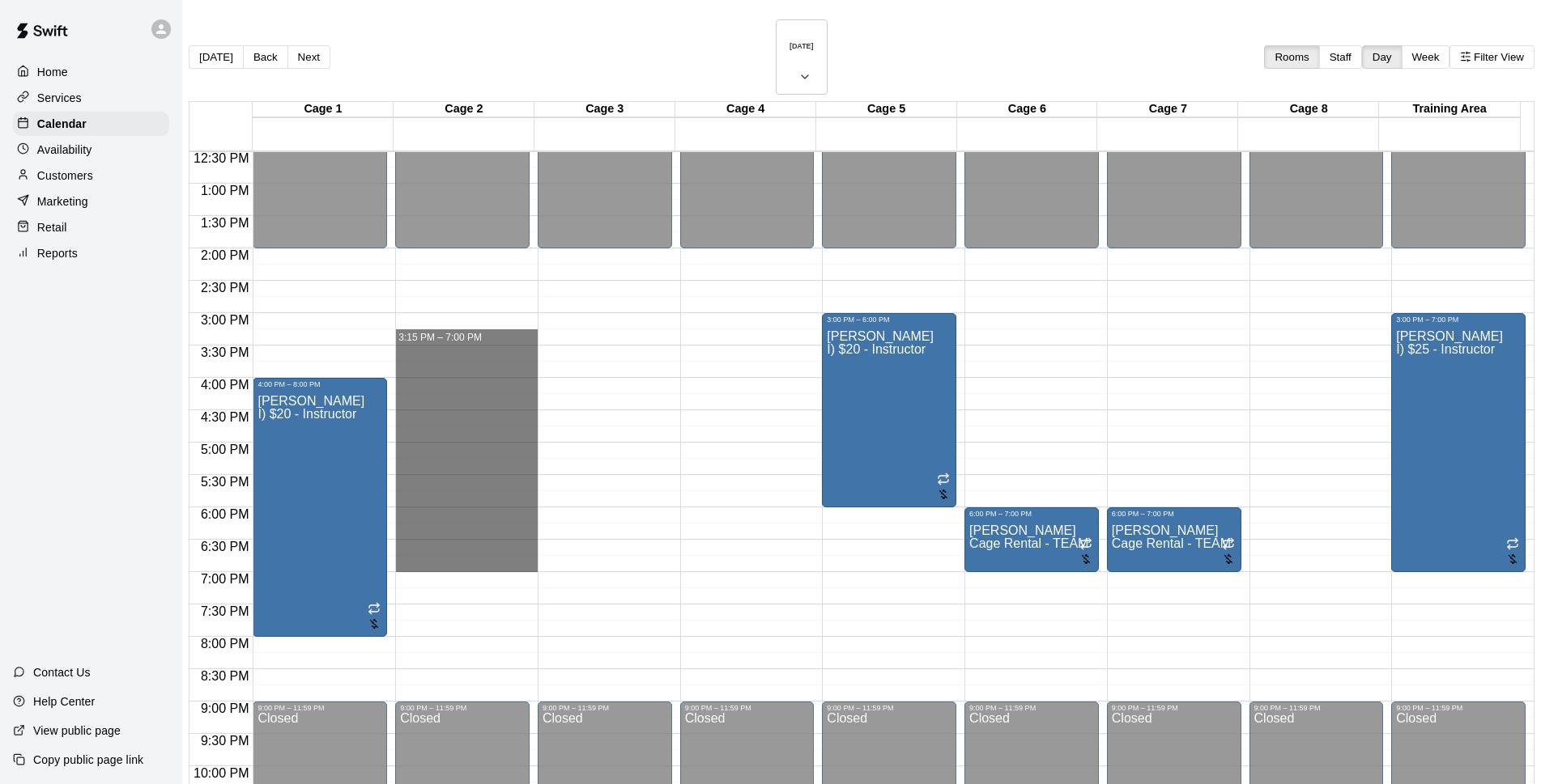
drag, startPoint x: 451, startPoint y: 277, endPoint x: 449, endPoint y: 514, distance: 237.0
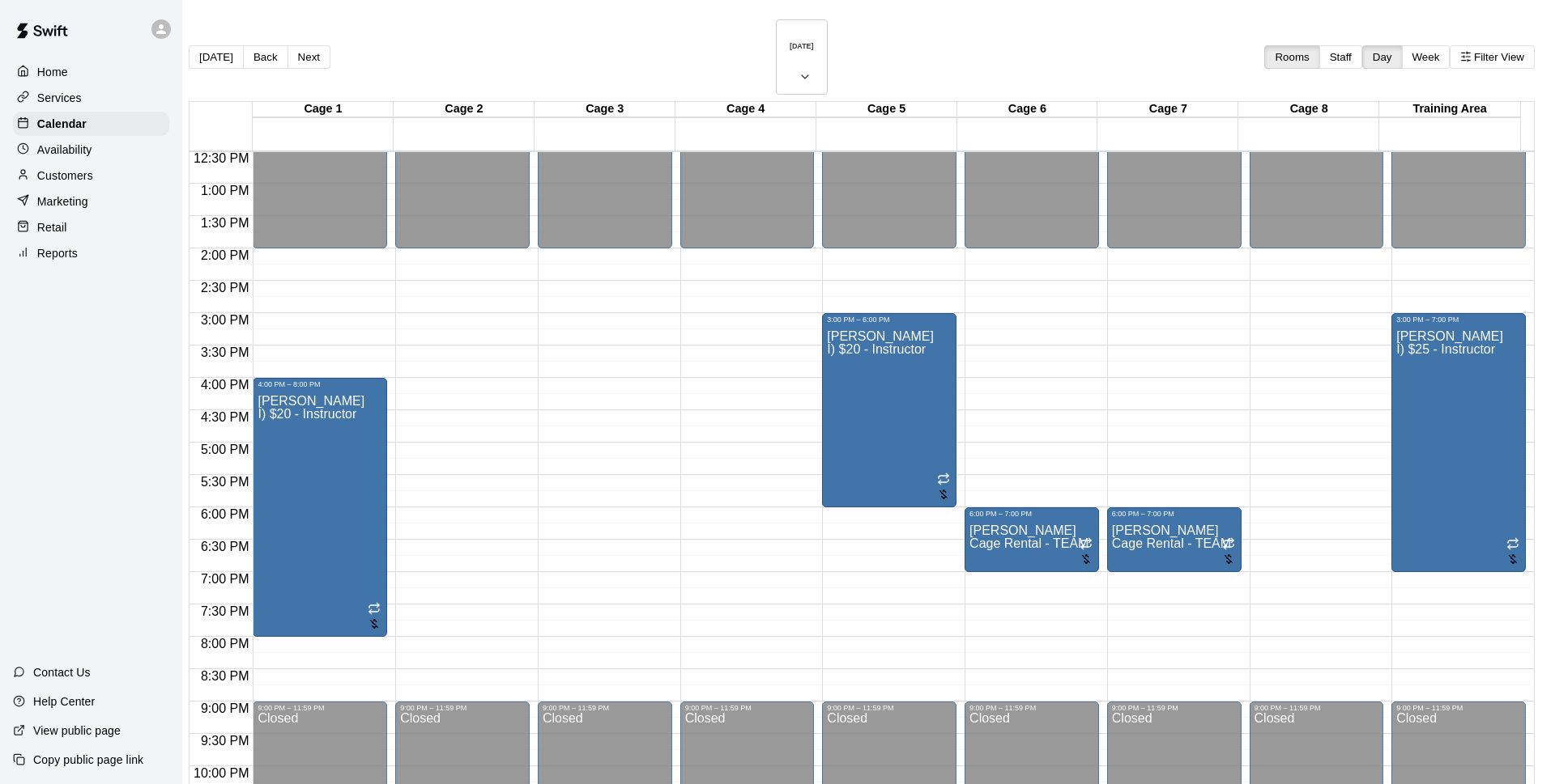
type input "********"
click at [452, 282] on li "I) $25 - Instructor" at bounding box center [268, 274] width 369 height 14
type input "**********"
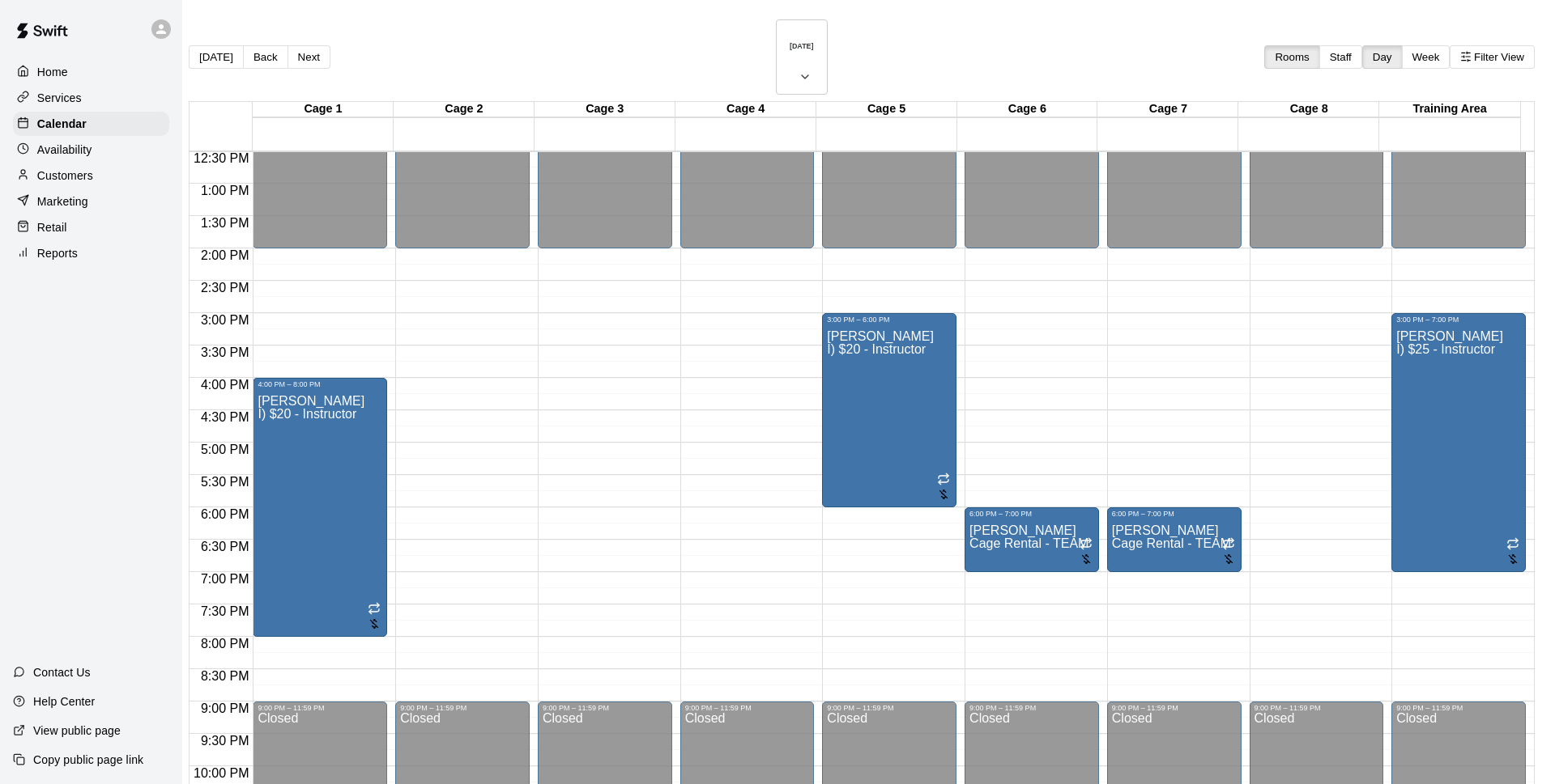
type input "******"
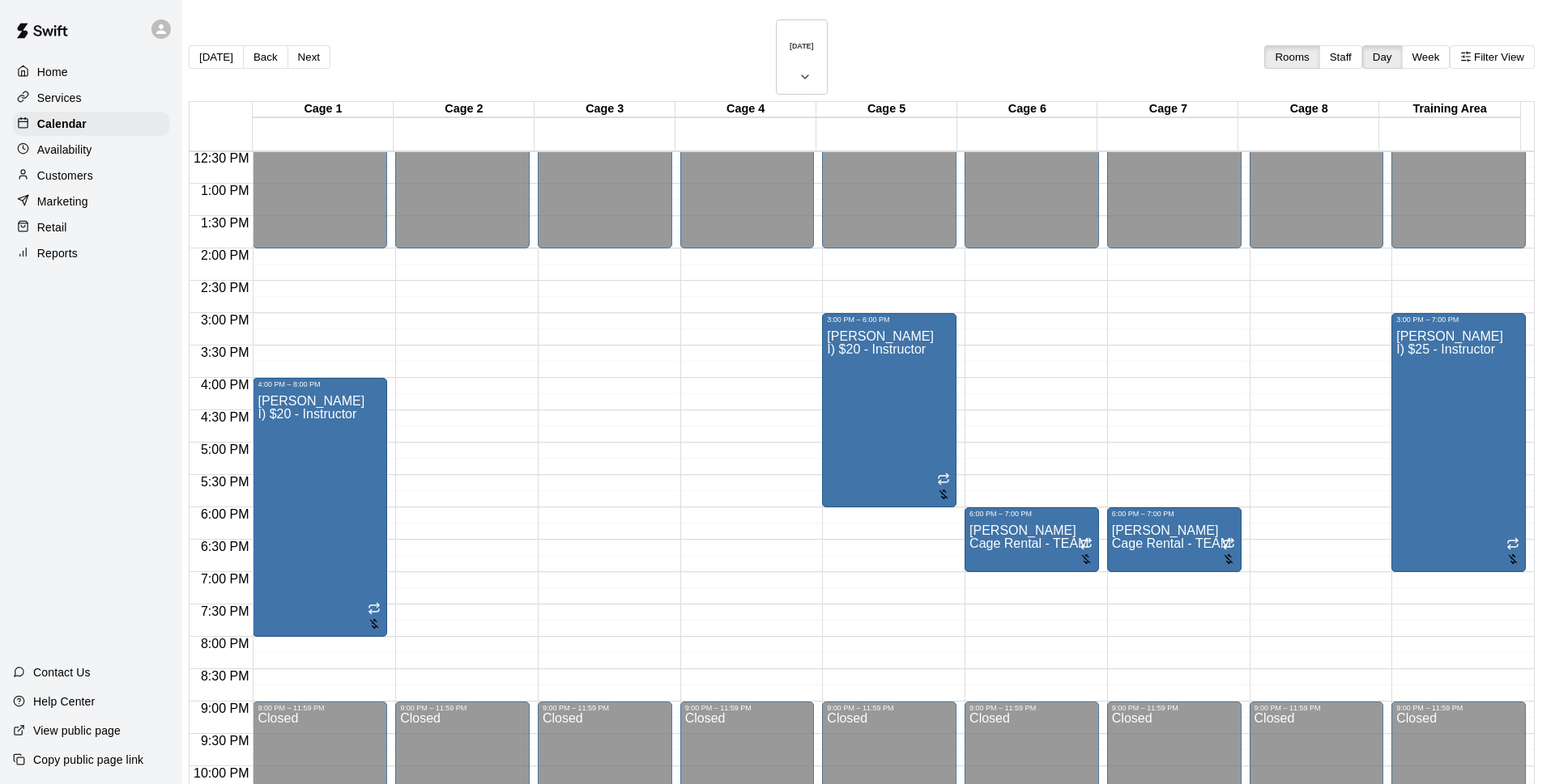
drag, startPoint x: 754, startPoint y: 646, endPoint x: 787, endPoint y: 649, distance: 33.1
click at [711, 623] on button "25" at bounding box center [698, 614] width 25 height 17
type input "**********"
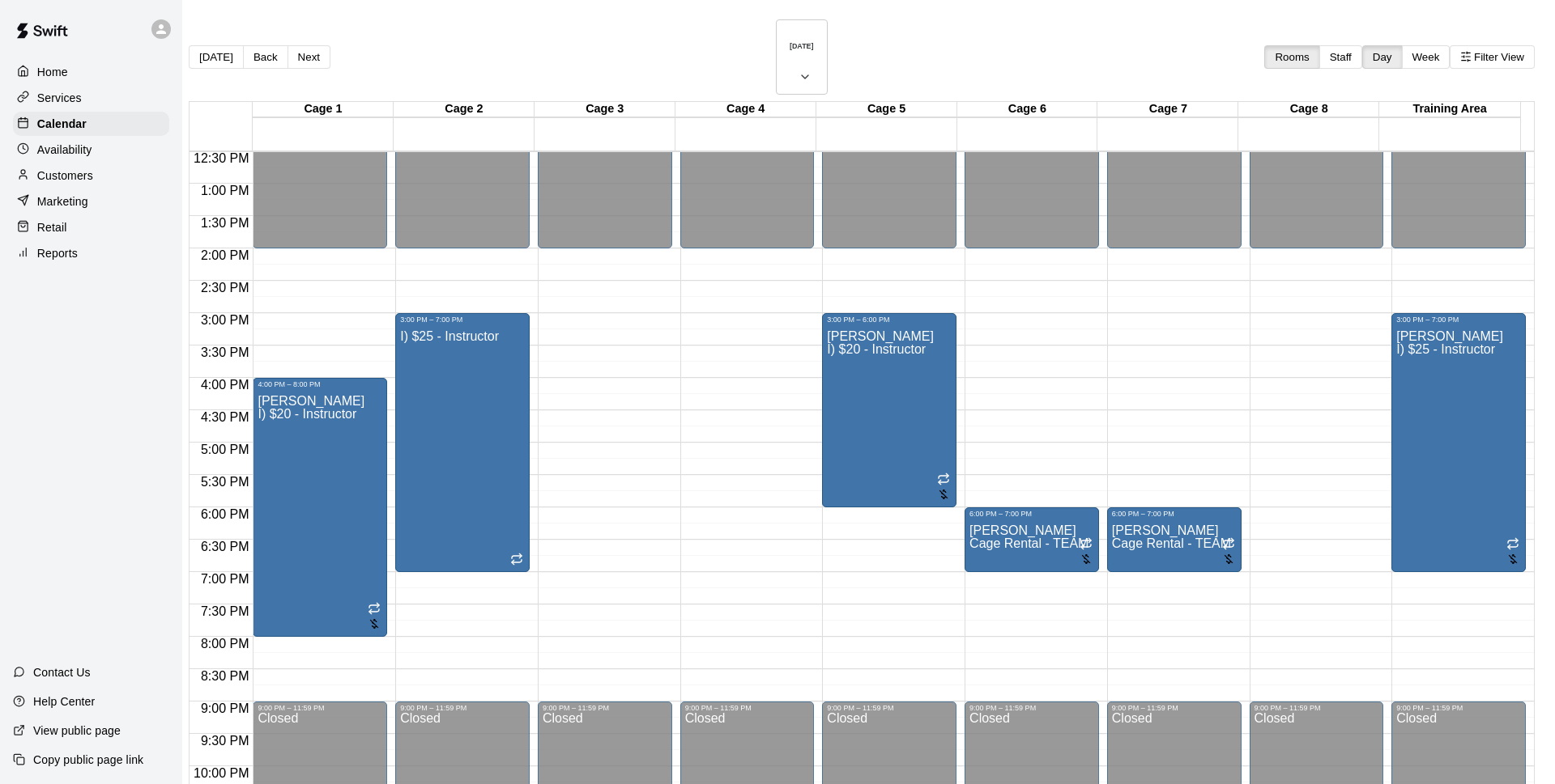
type input "****"
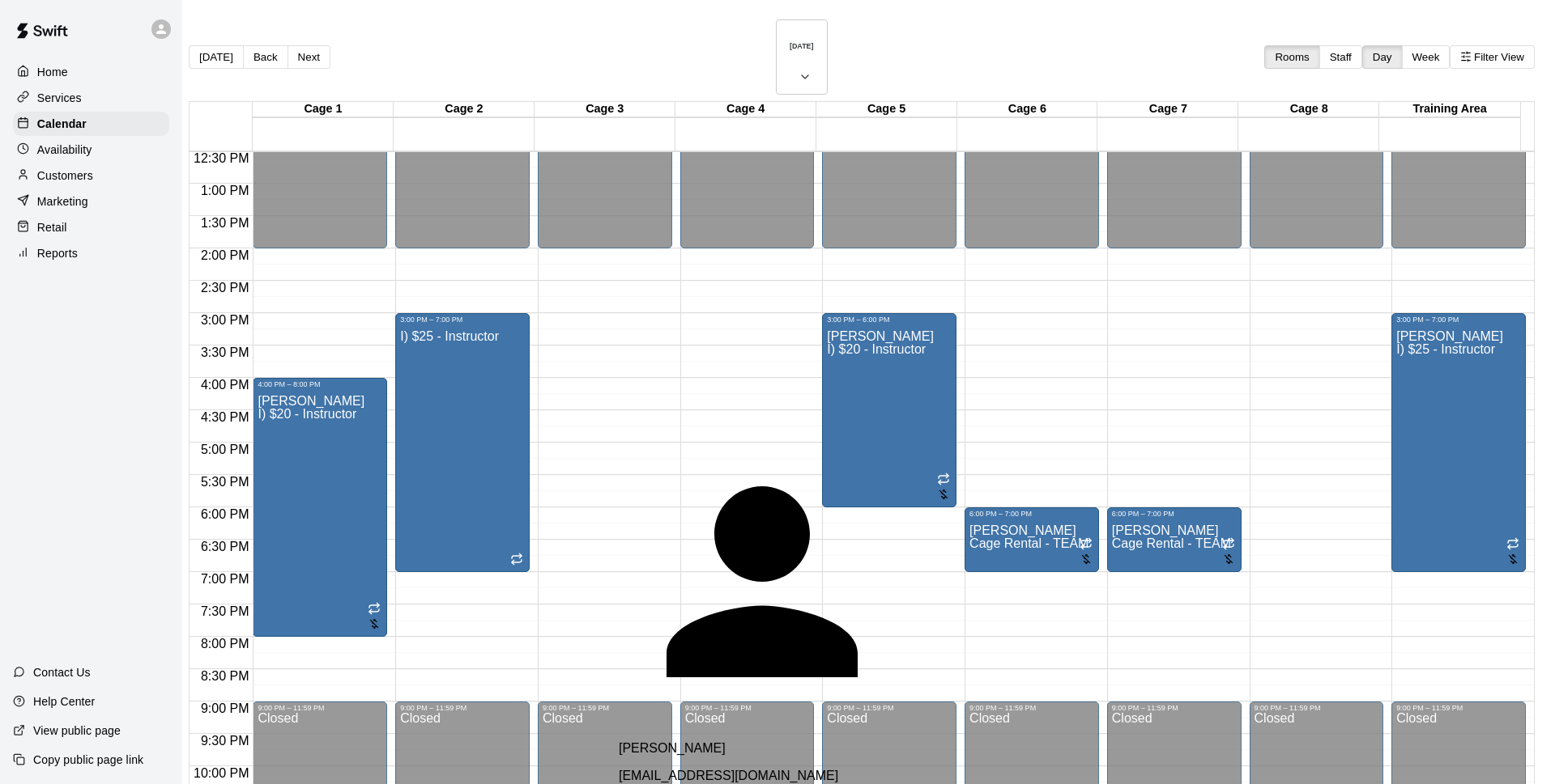
click at [807, 741] on div "[PERSON_NAME] [EMAIL_ADDRESS][DOMAIN_NAME]" at bounding box center [809, 762] width 382 height 42
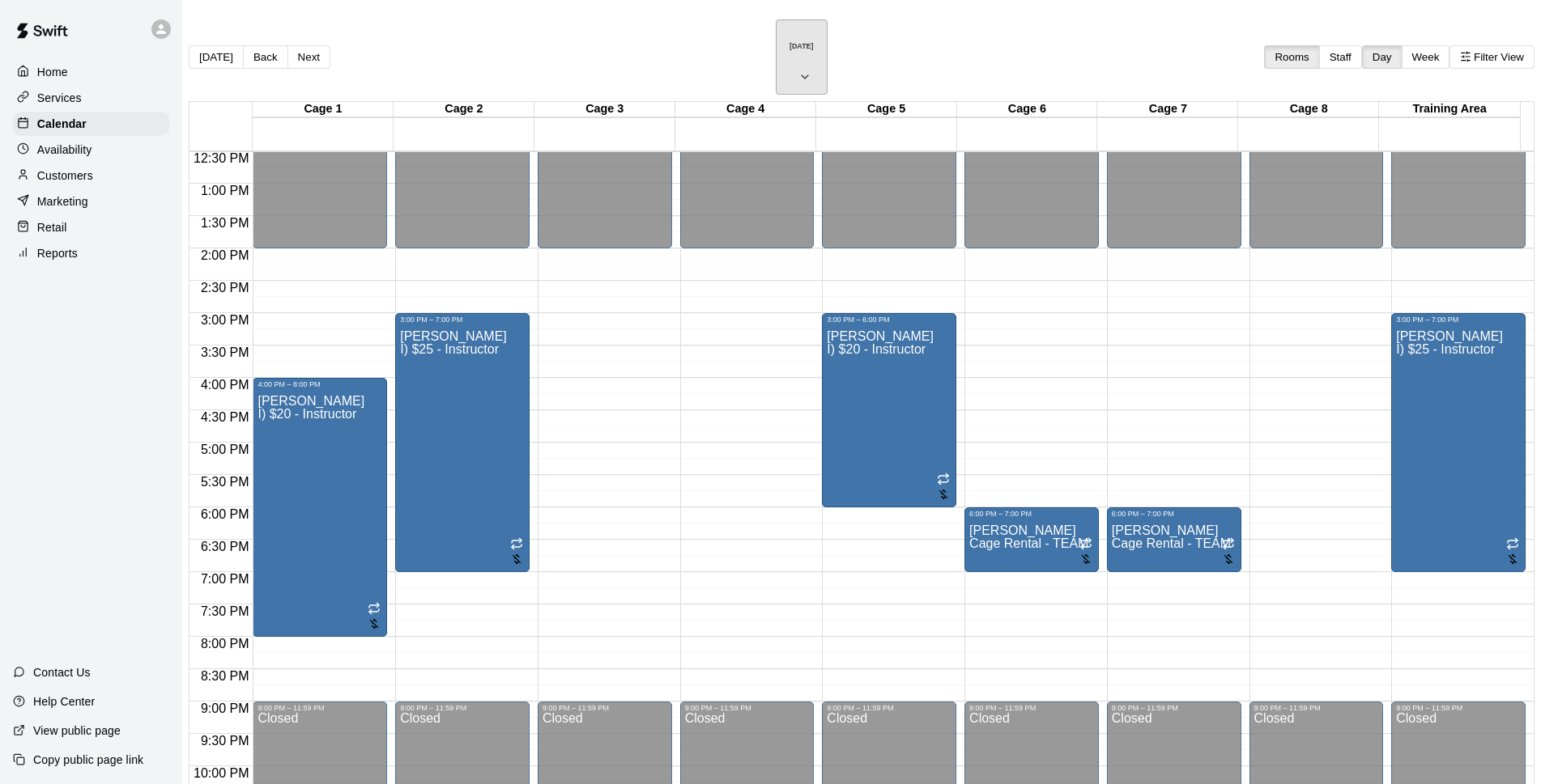
click at [809, 67] on icon "button" at bounding box center [805, 77] width 13 height 19
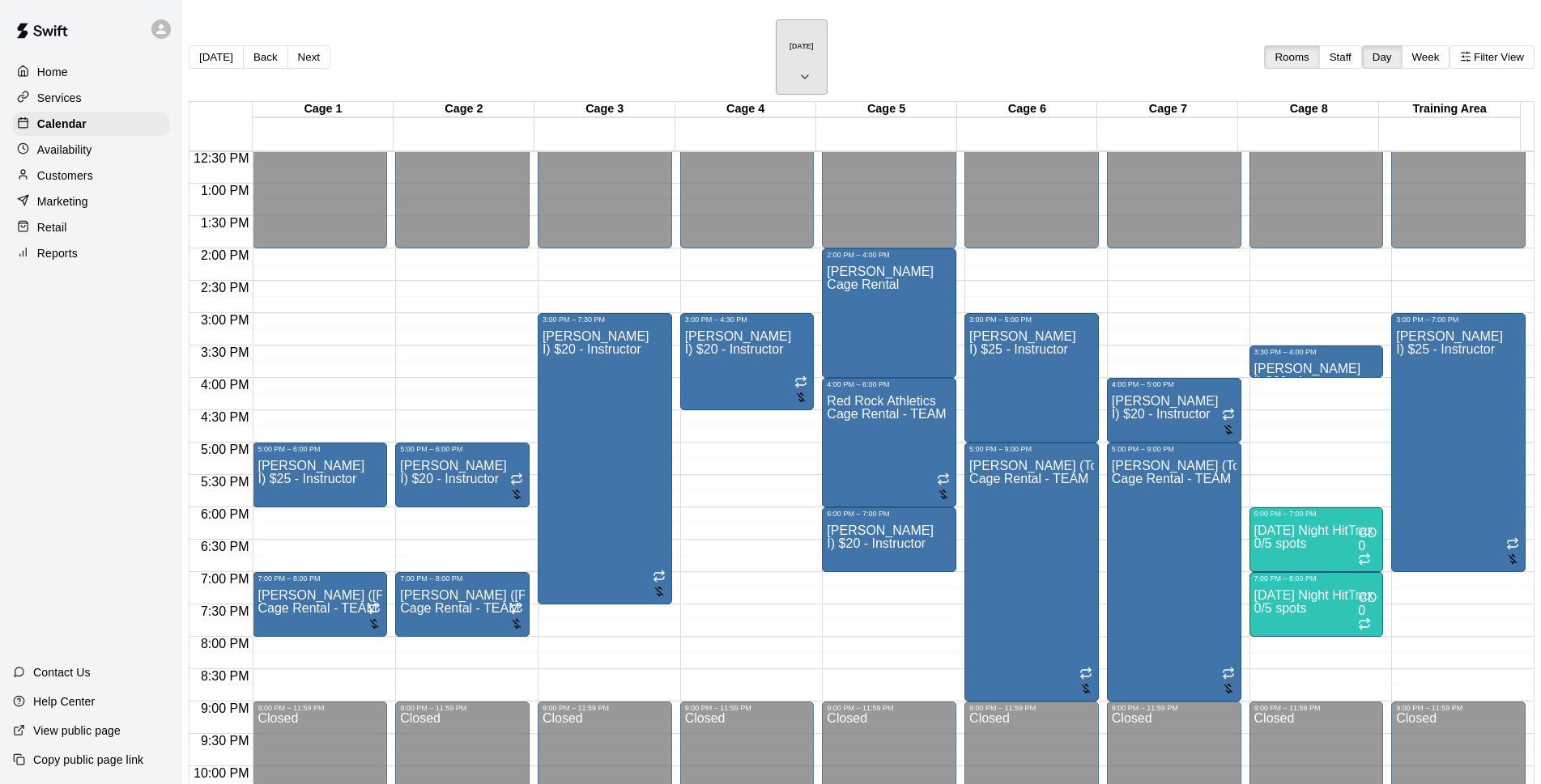
click at [790, 42] on h6 "[DATE]" at bounding box center [802, 46] width 25 height 9
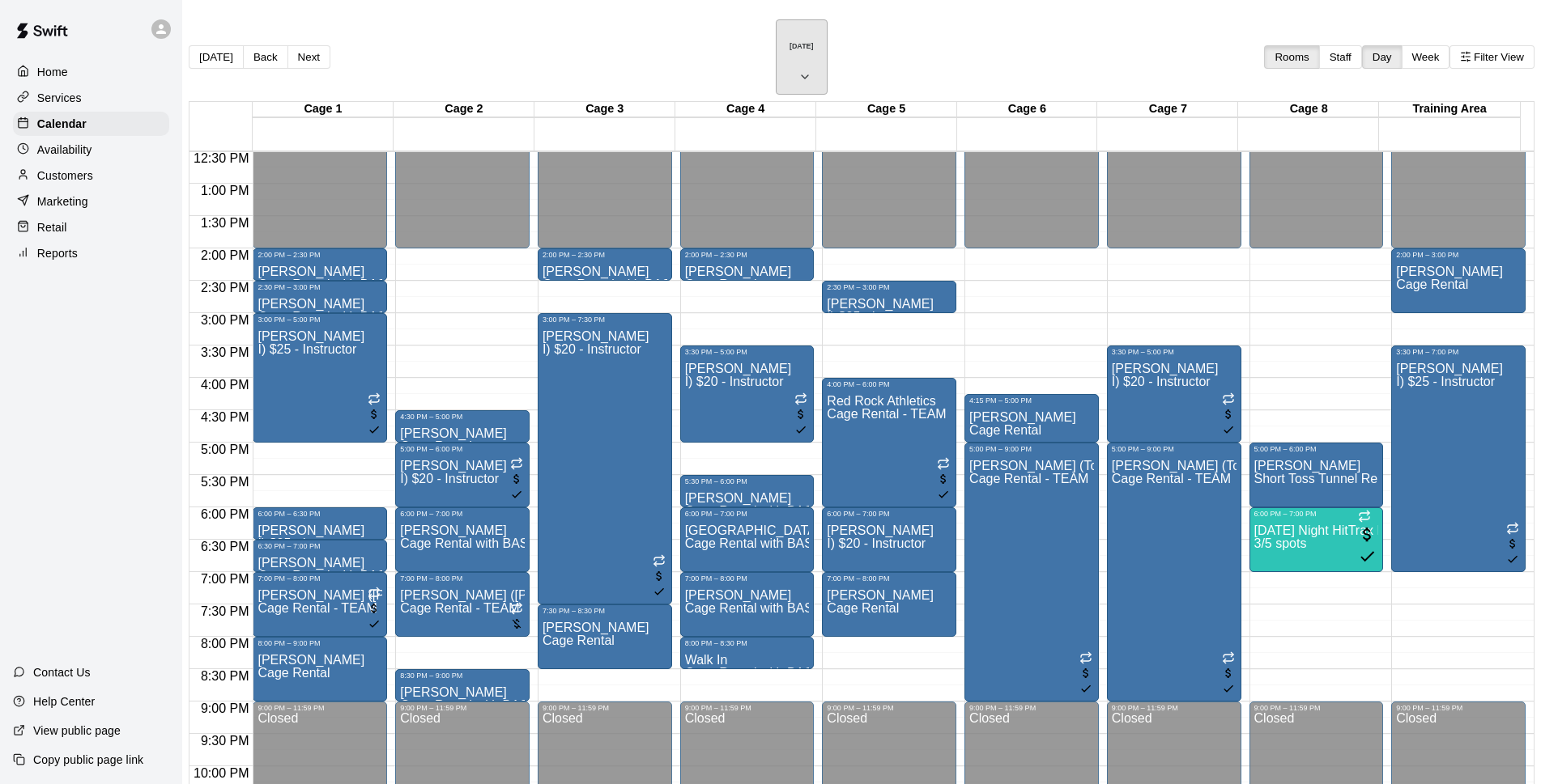
click at [790, 42] on h6 "[DATE]" at bounding box center [802, 46] width 25 height 9
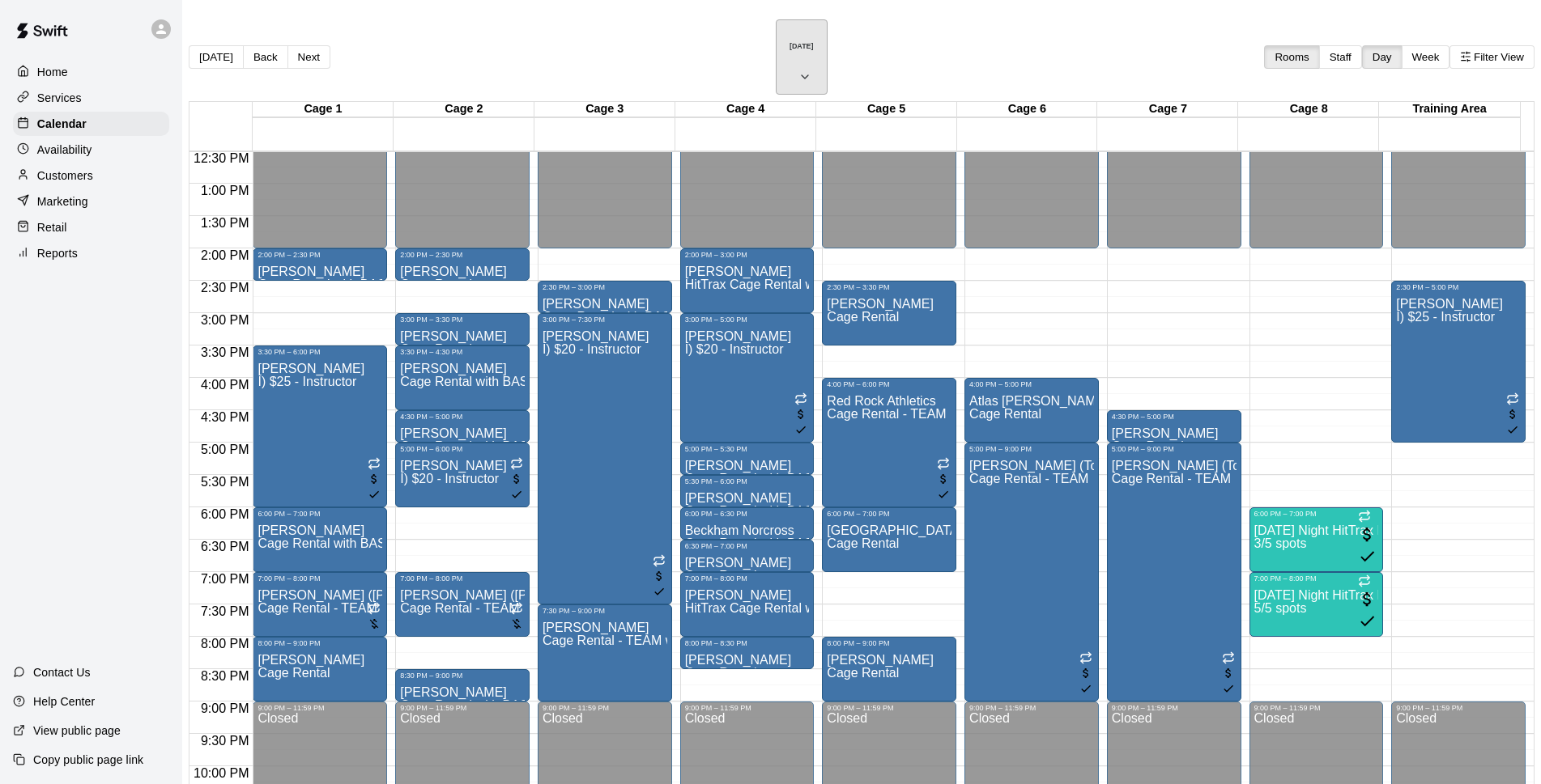
click at [790, 42] on h6 "[DATE]" at bounding box center [802, 46] width 25 height 9
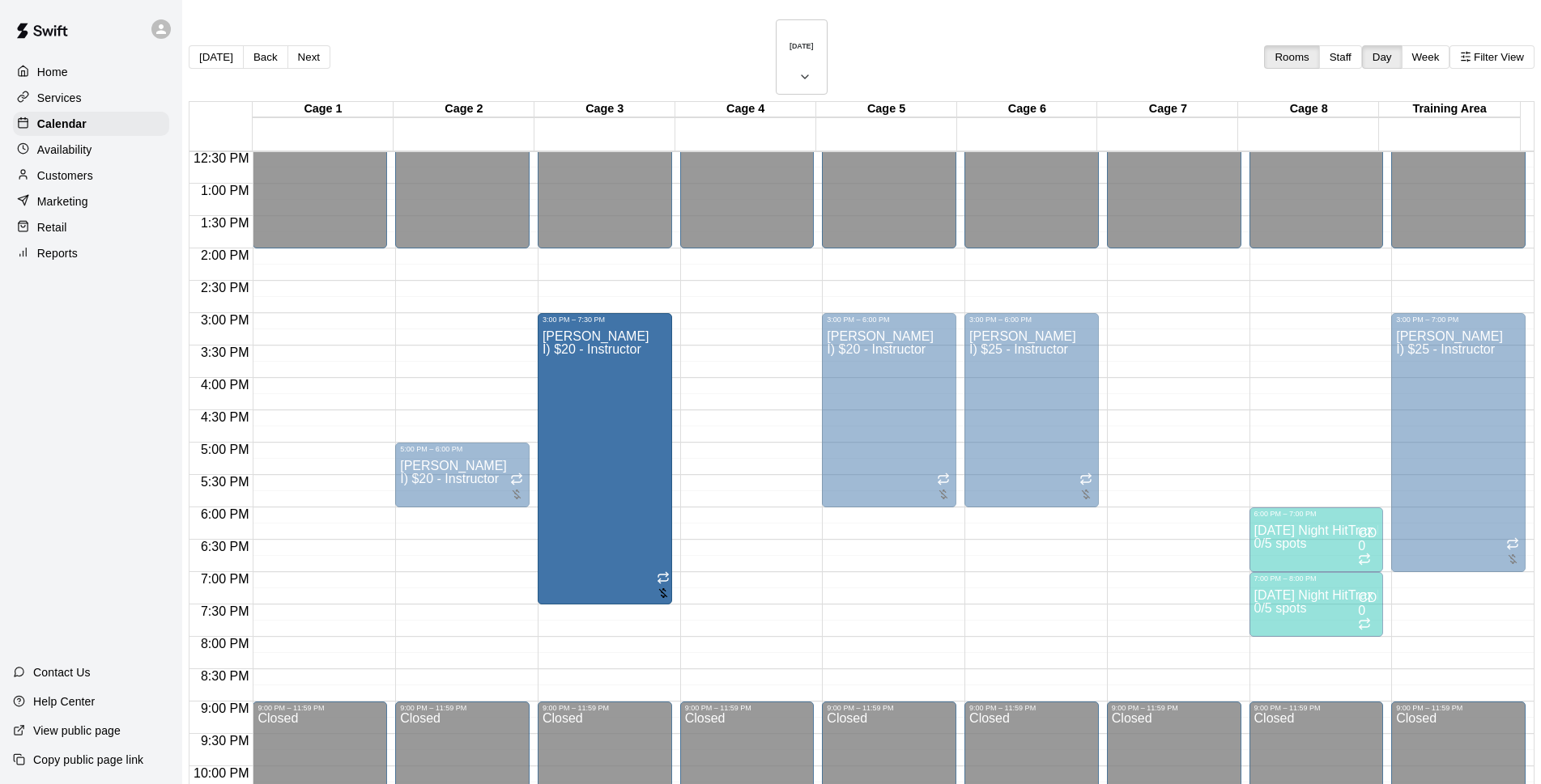
drag, startPoint x: 339, startPoint y: 380, endPoint x: 650, endPoint y: 393, distance: 311.3
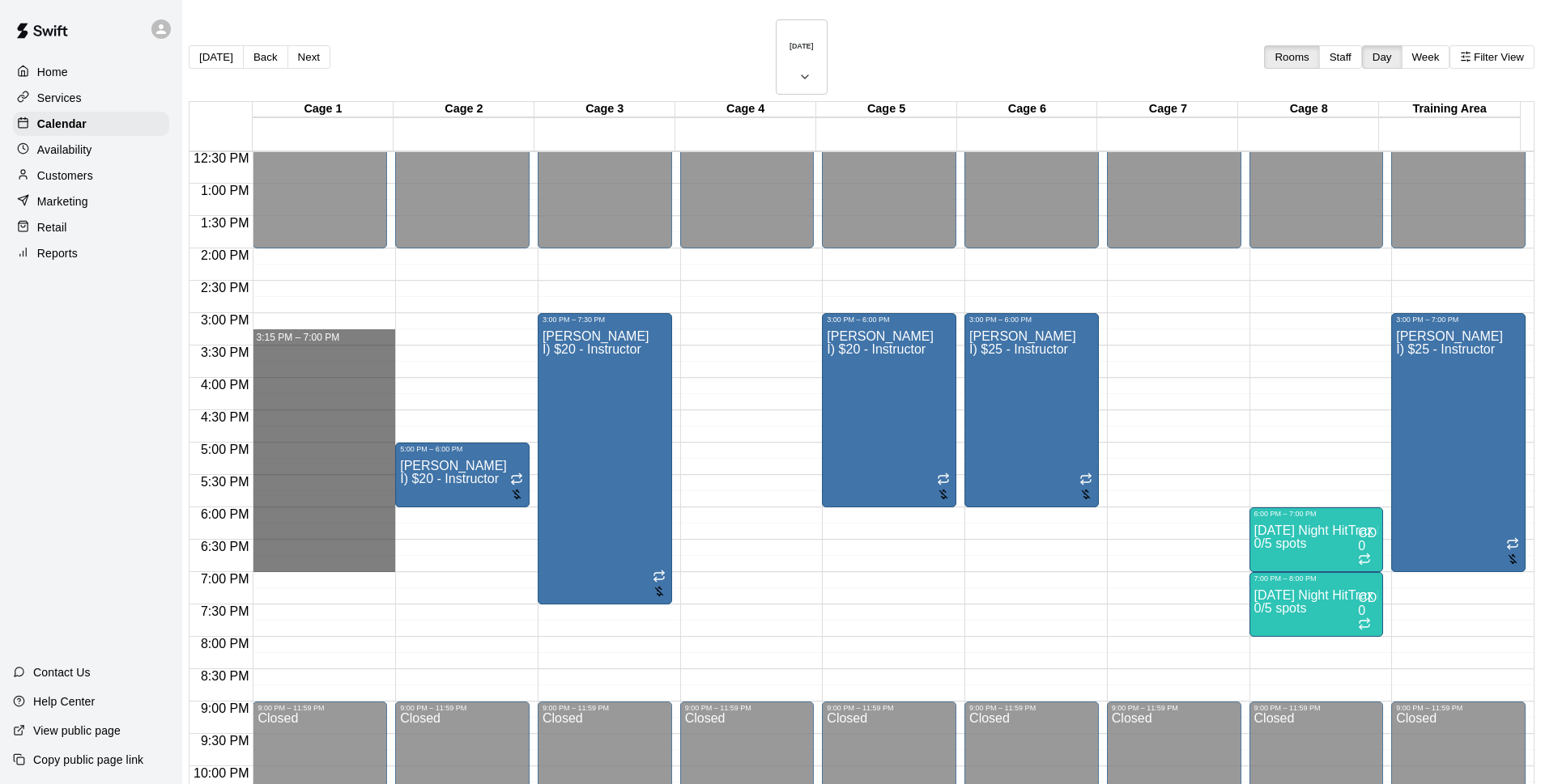
drag, startPoint x: 284, startPoint y: 276, endPoint x: 307, endPoint y: 516, distance: 241.1
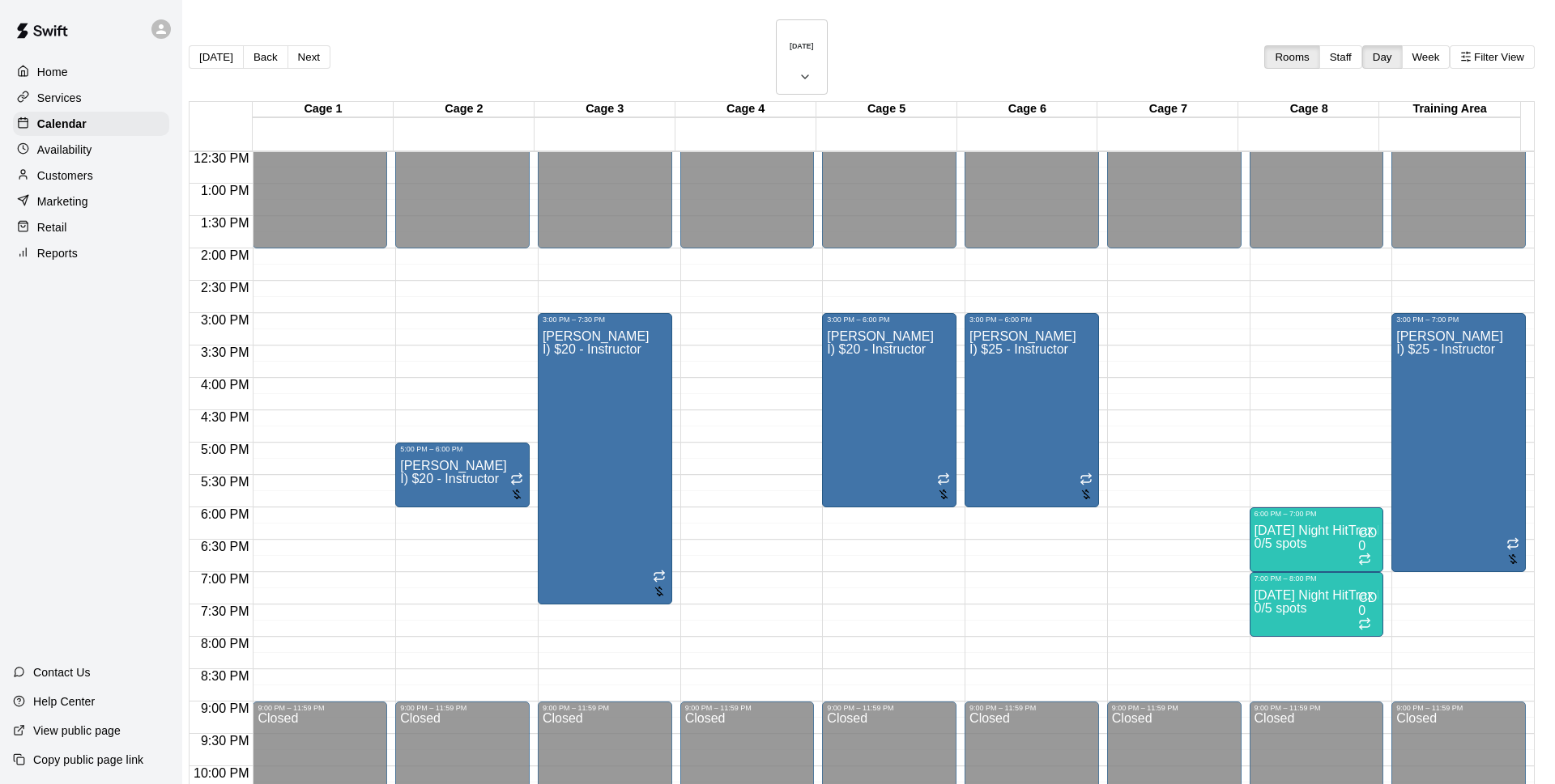
type input "********"
click at [452, 282] on li "I) $25 - Instructor" at bounding box center [268, 274] width 369 height 14
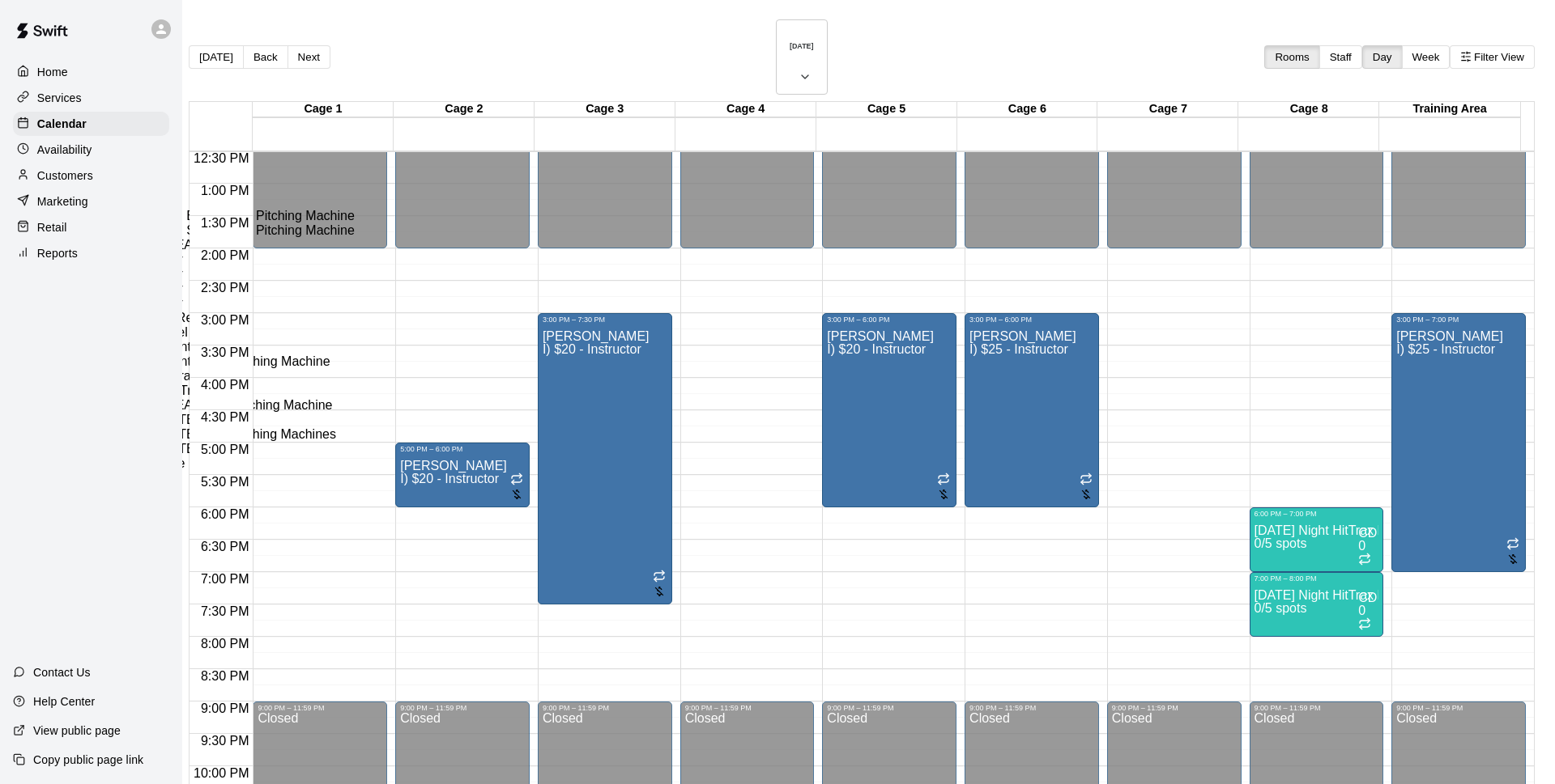
type input "**********"
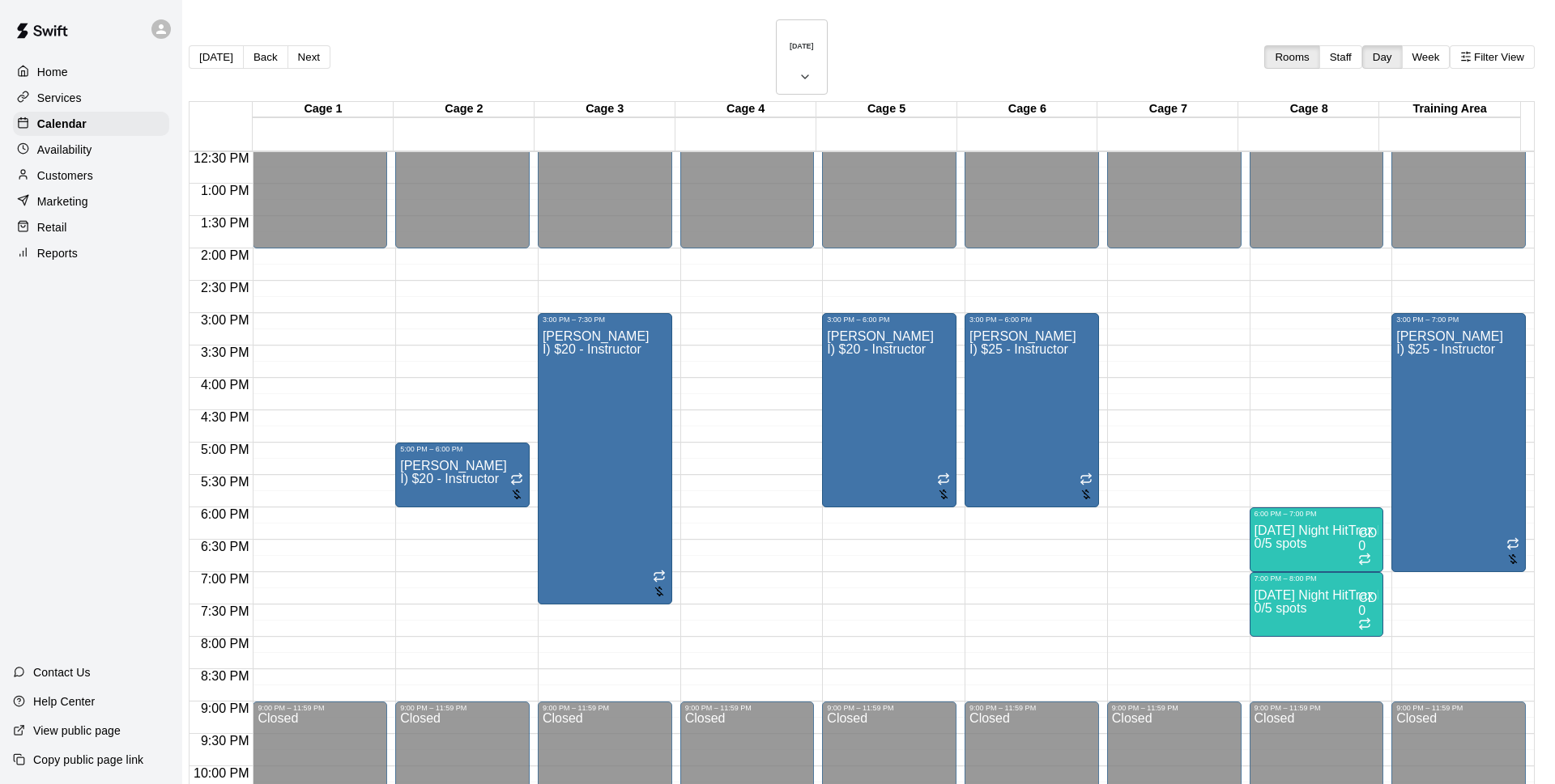
type input "******"
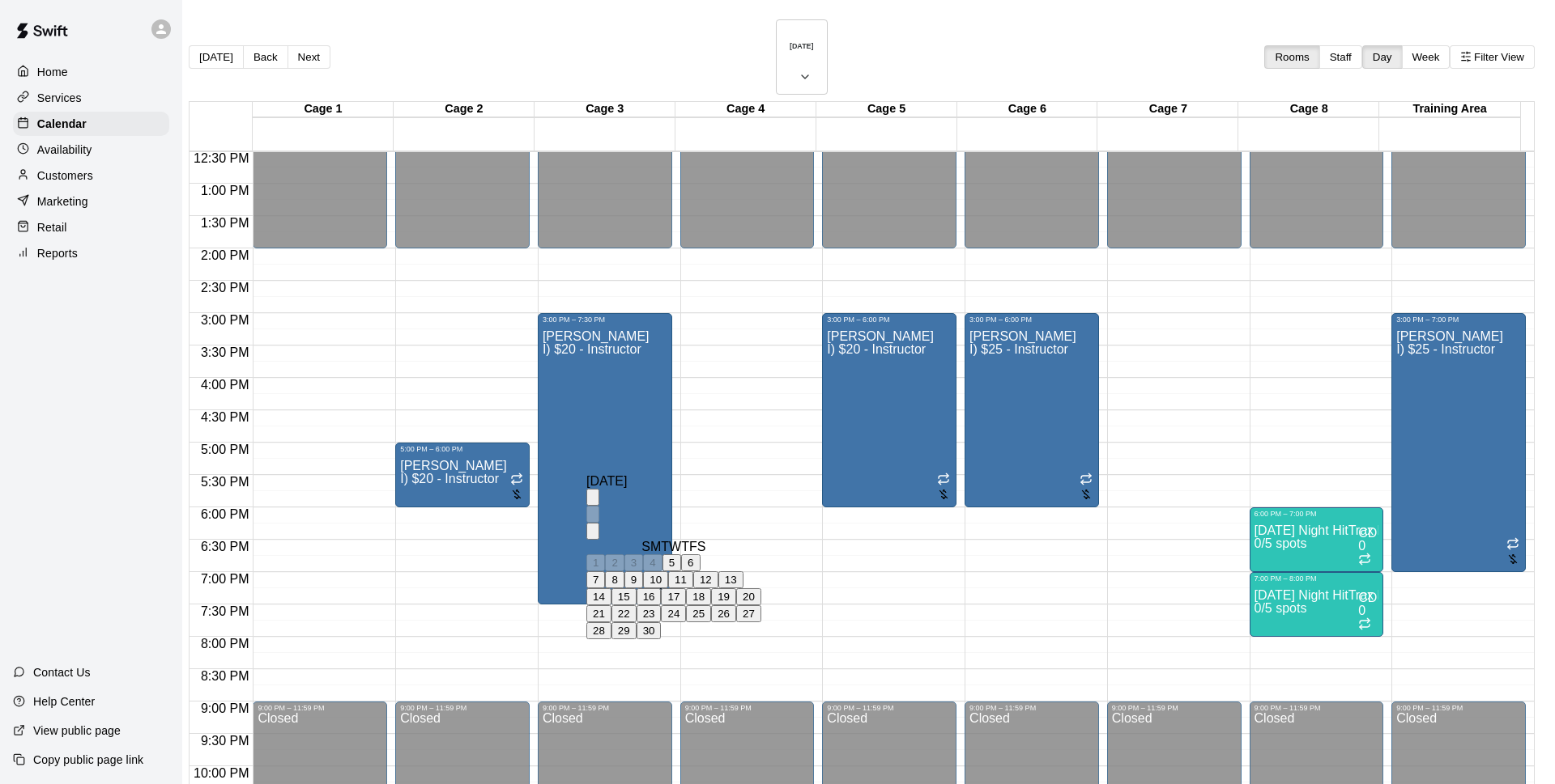
click at [736, 623] on button "26" at bounding box center [723, 614] width 25 height 17
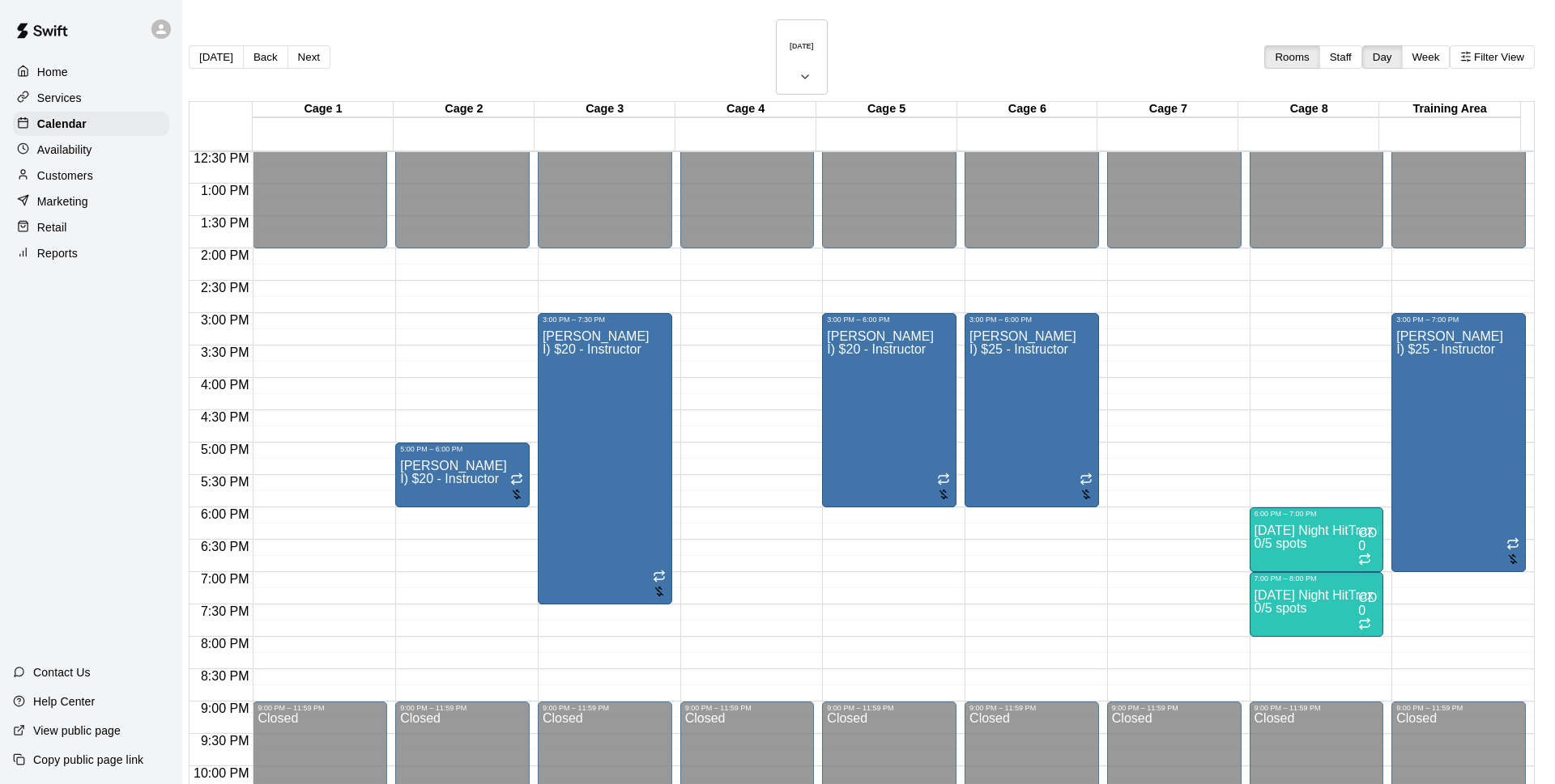
type input "**********"
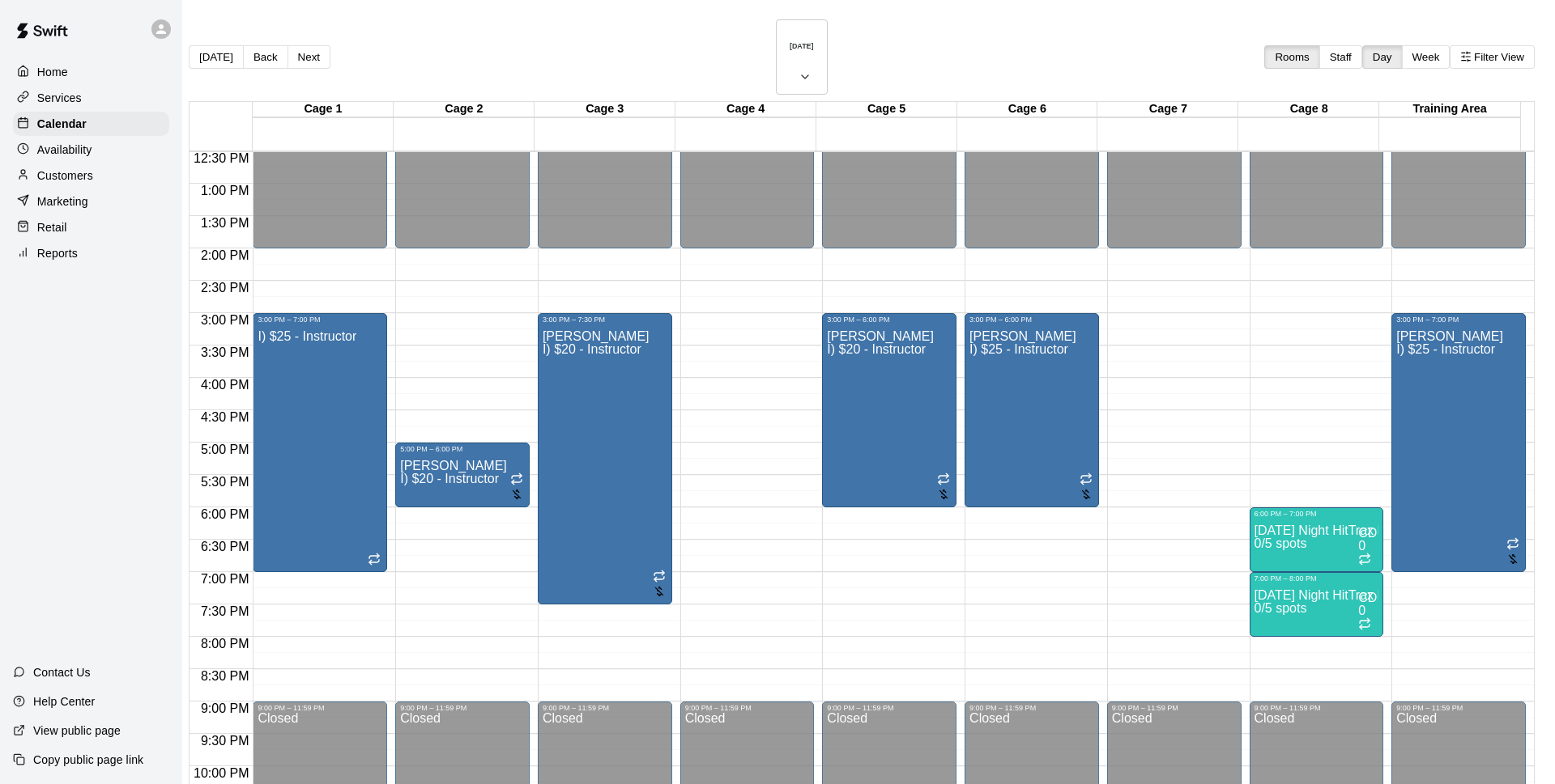
type input "****"
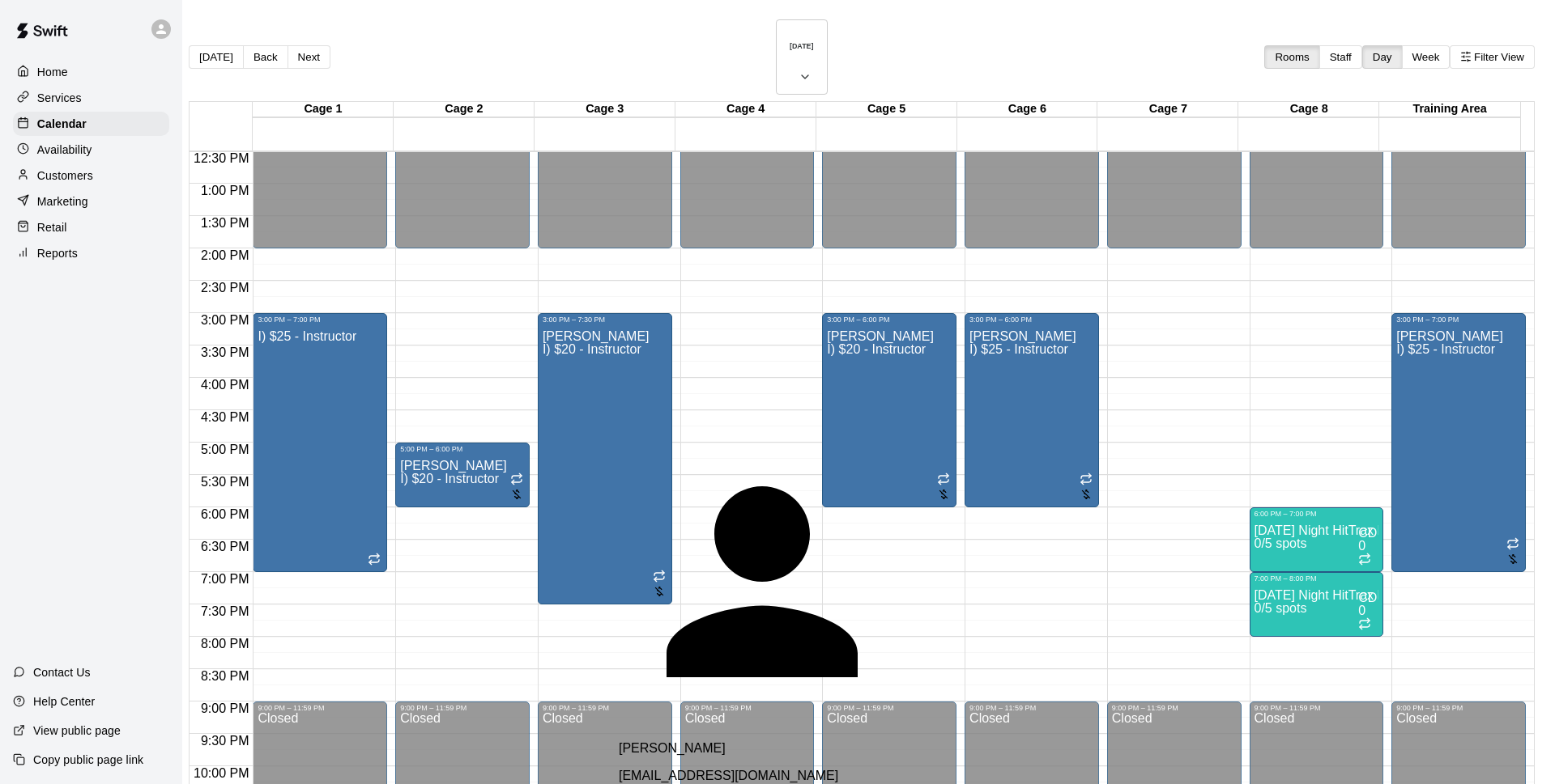
click at [750, 741] on div "[PERSON_NAME] [EMAIL_ADDRESS][DOMAIN_NAME]" at bounding box center [809, 762] width 382 height 42
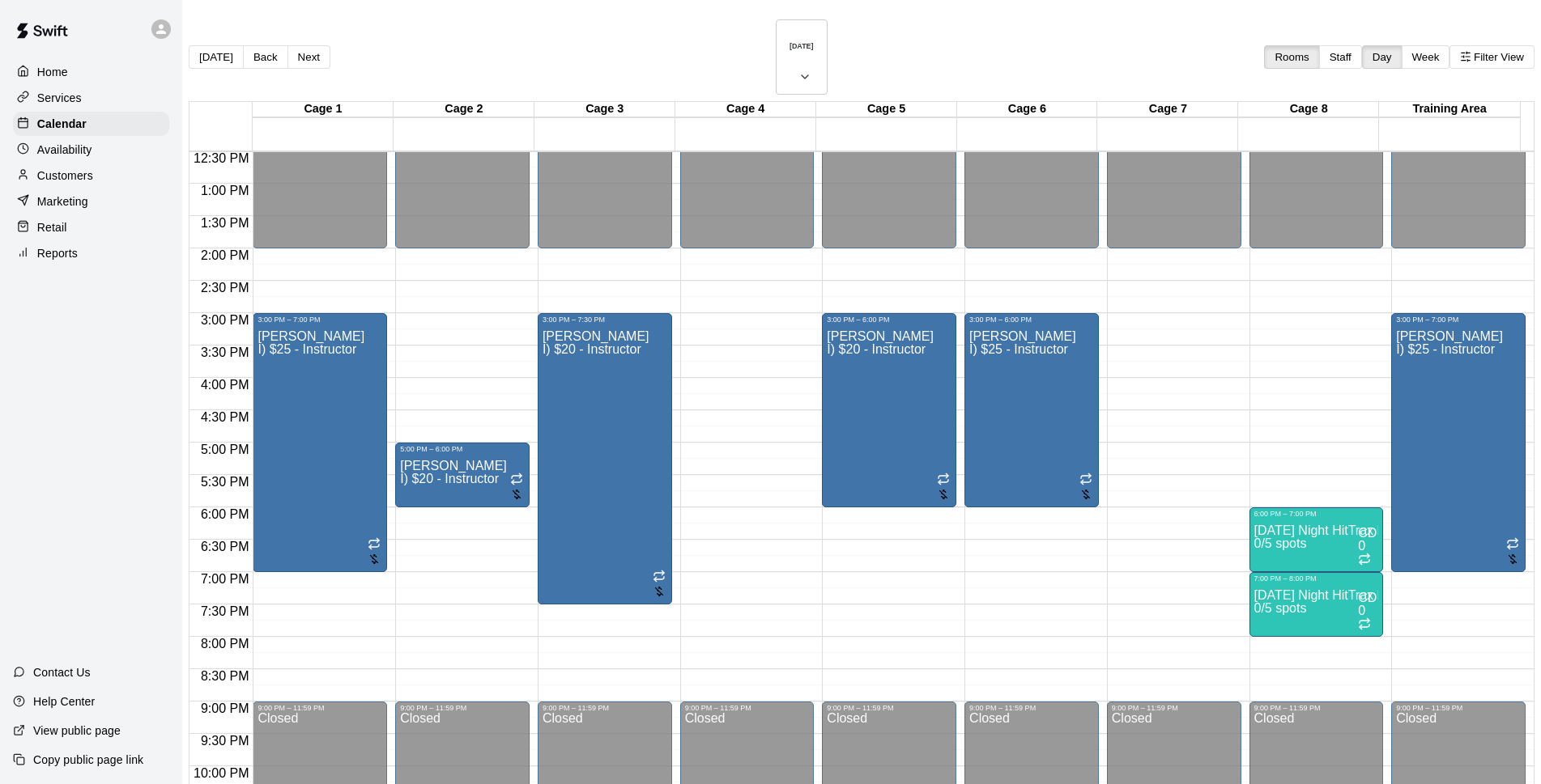
click at [800, 19] on main "[DATE] Back [DATE][DATE] Rooms Staff Day Week Filter View Cage 1 05 Fri Cage 2 …" at bounding box center [861, 447] width 1359 height 894
click at [804, 67] on icon "button" at bounding box center [805, 77] width 13 height 19
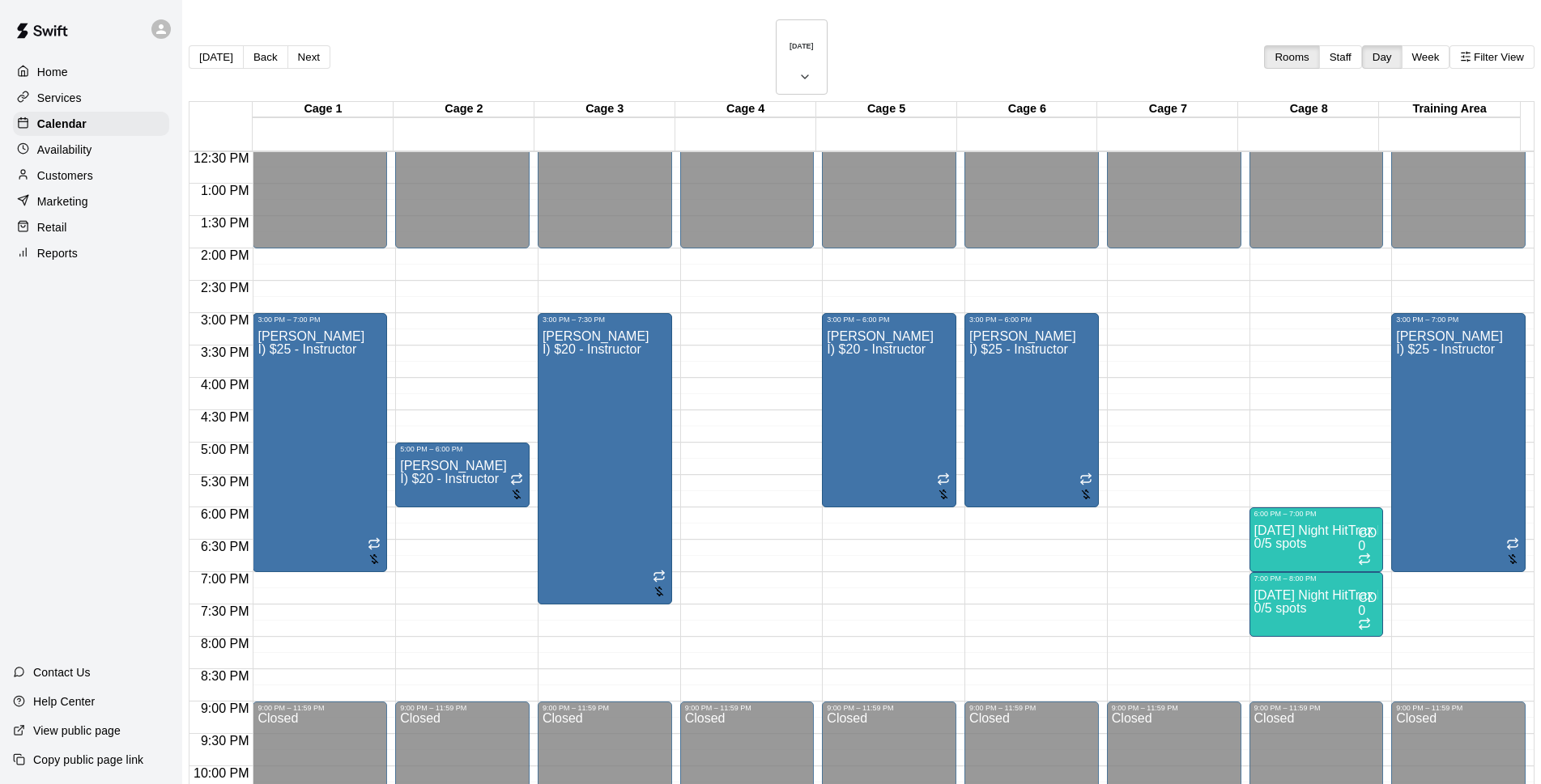
click at [230, 46] on button "[DATE]" at bounding box center [216, 57] width 55 height 24
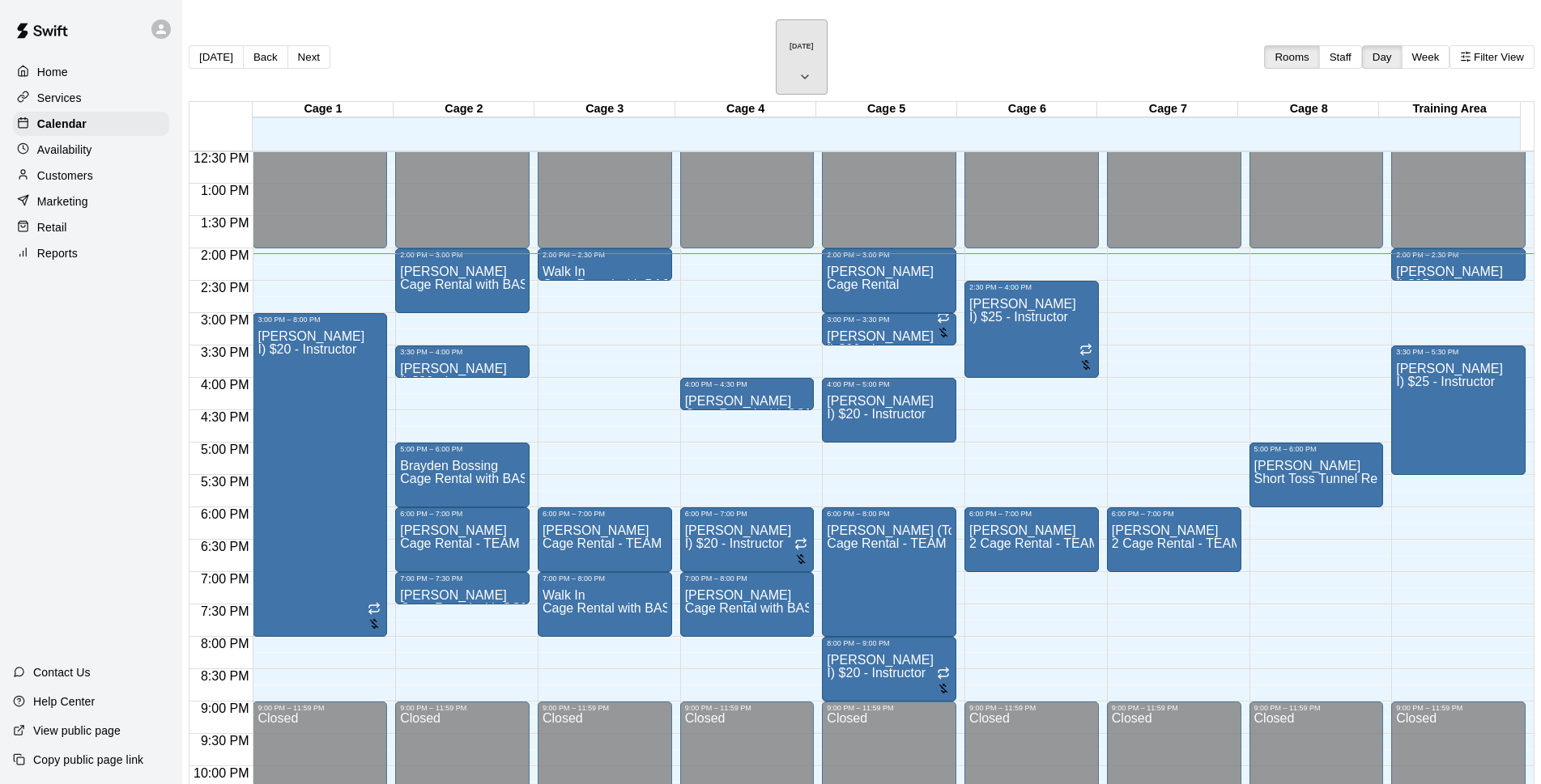
click at [790, 42] on h6 "[DATE]" at bounding box center [802, 46] width 25 height 9
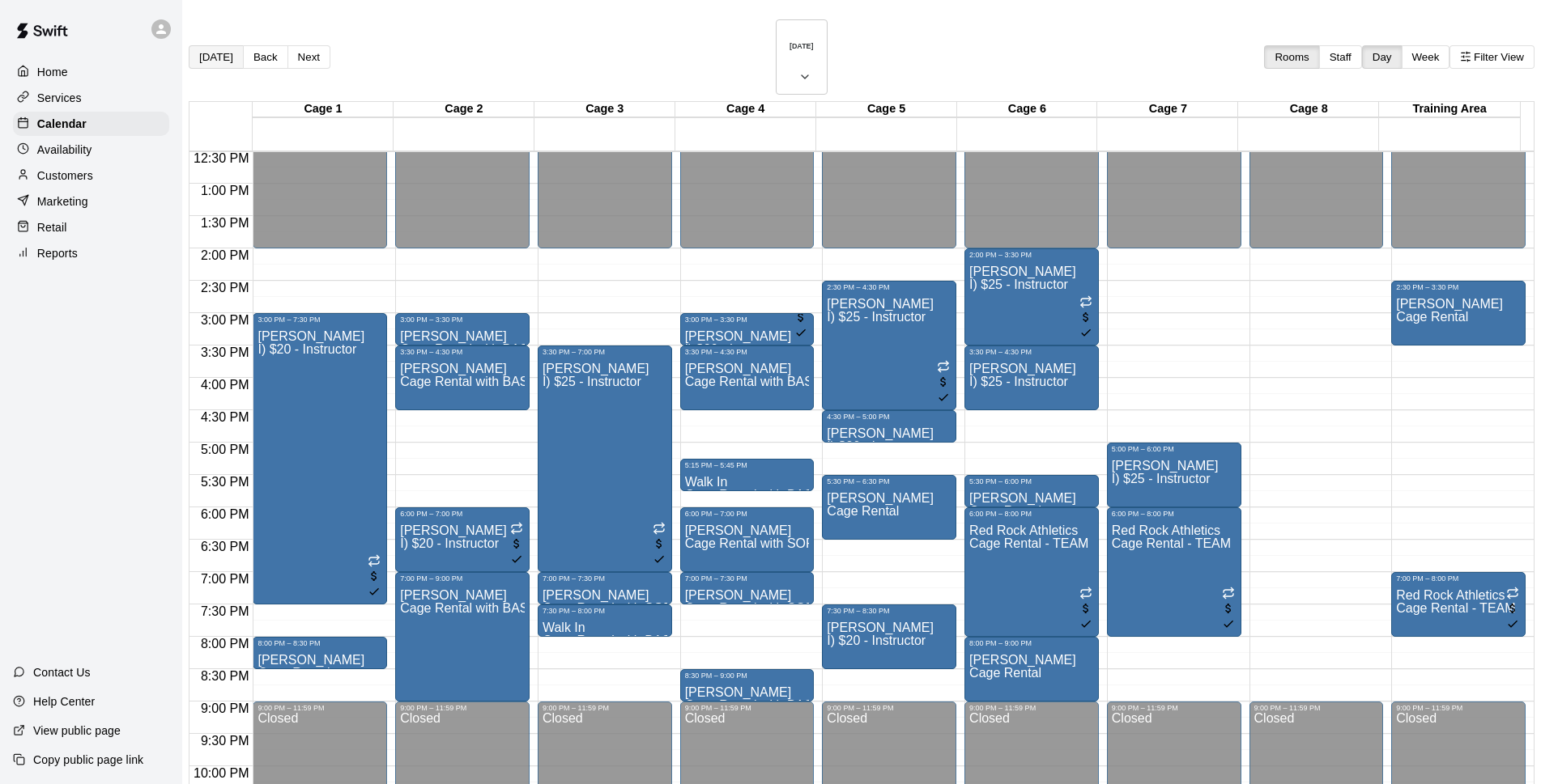
click at [233, 46] on button "[DATE]" at bounding box center [216, 57] width 55 height 24
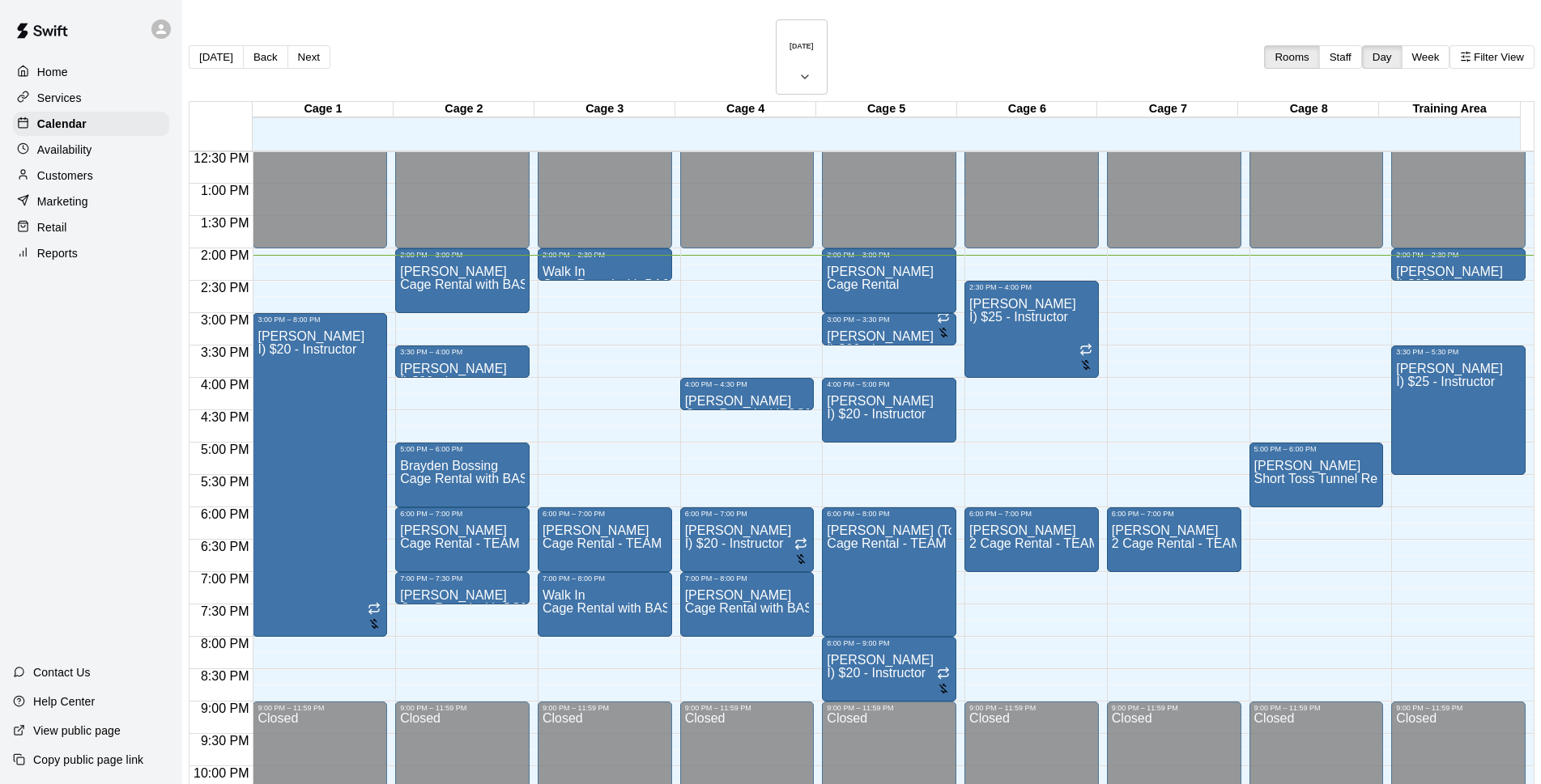
click at [152, 188] on div "Customers" at bounding box center [91, 175] width 156 height 25
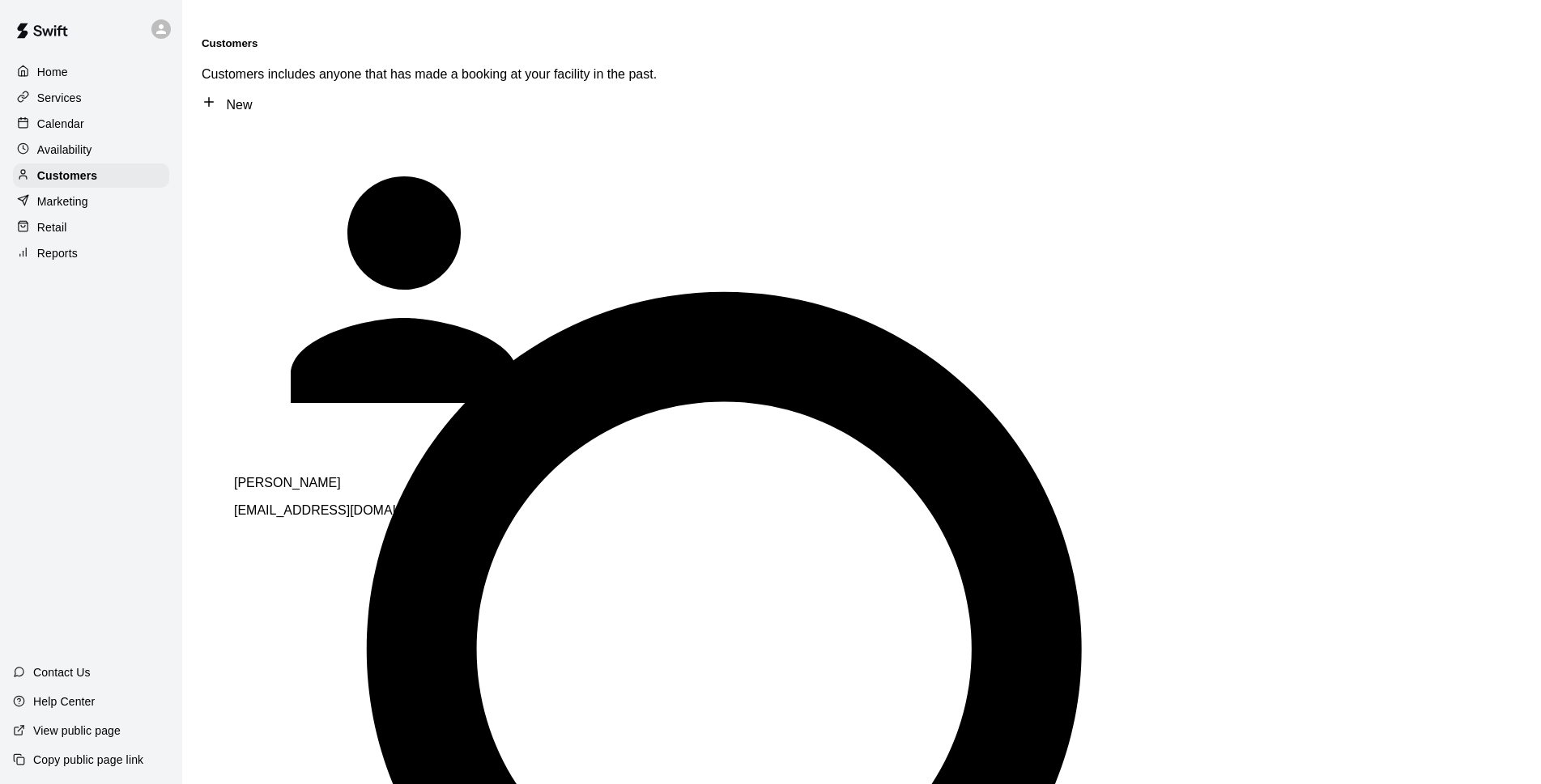
type input "*********"
click at [91, 122] on div "Calendar" at bounding box center [91, 124] width 156 height 25
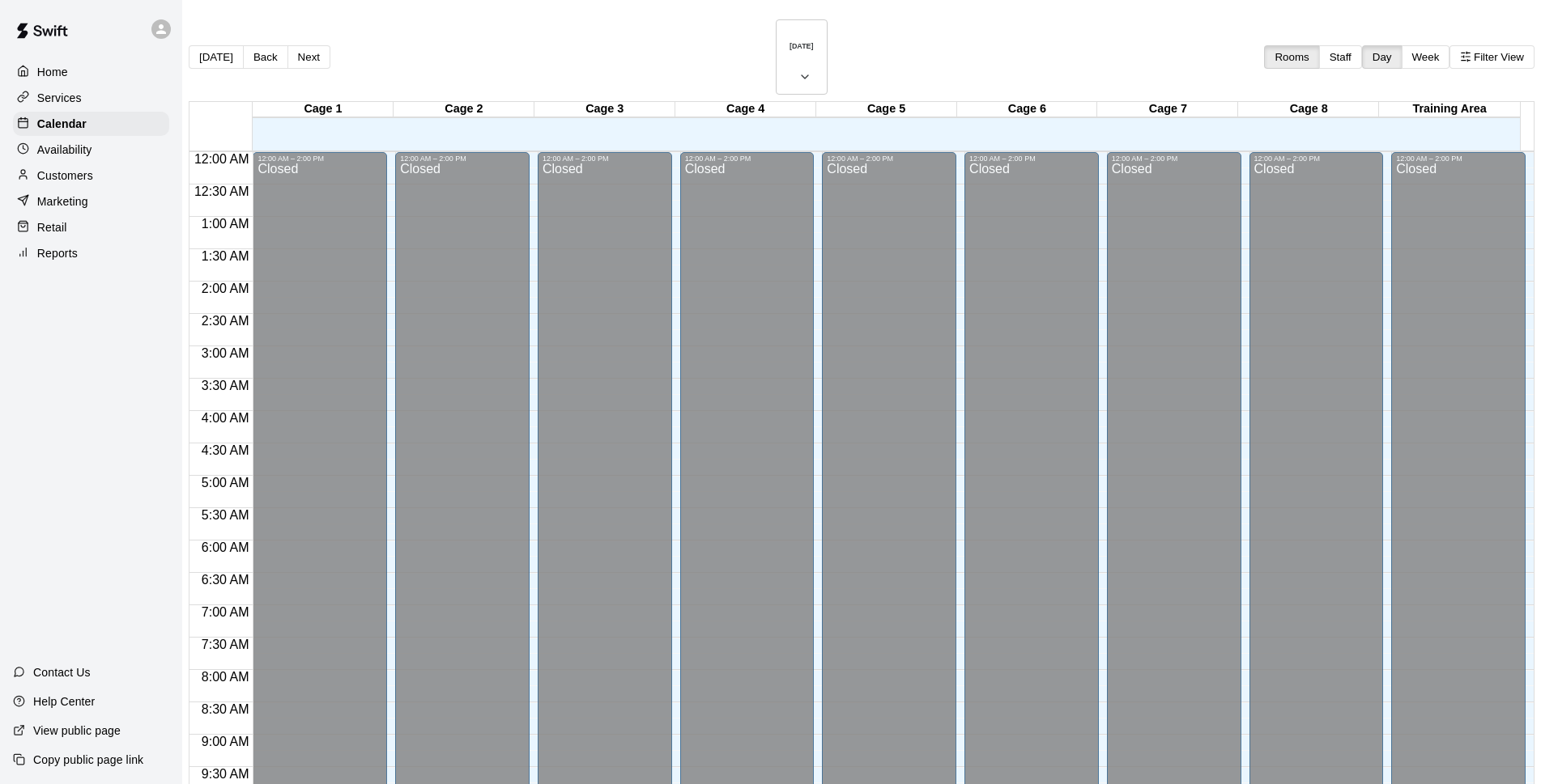
scroll to position [811, 0]
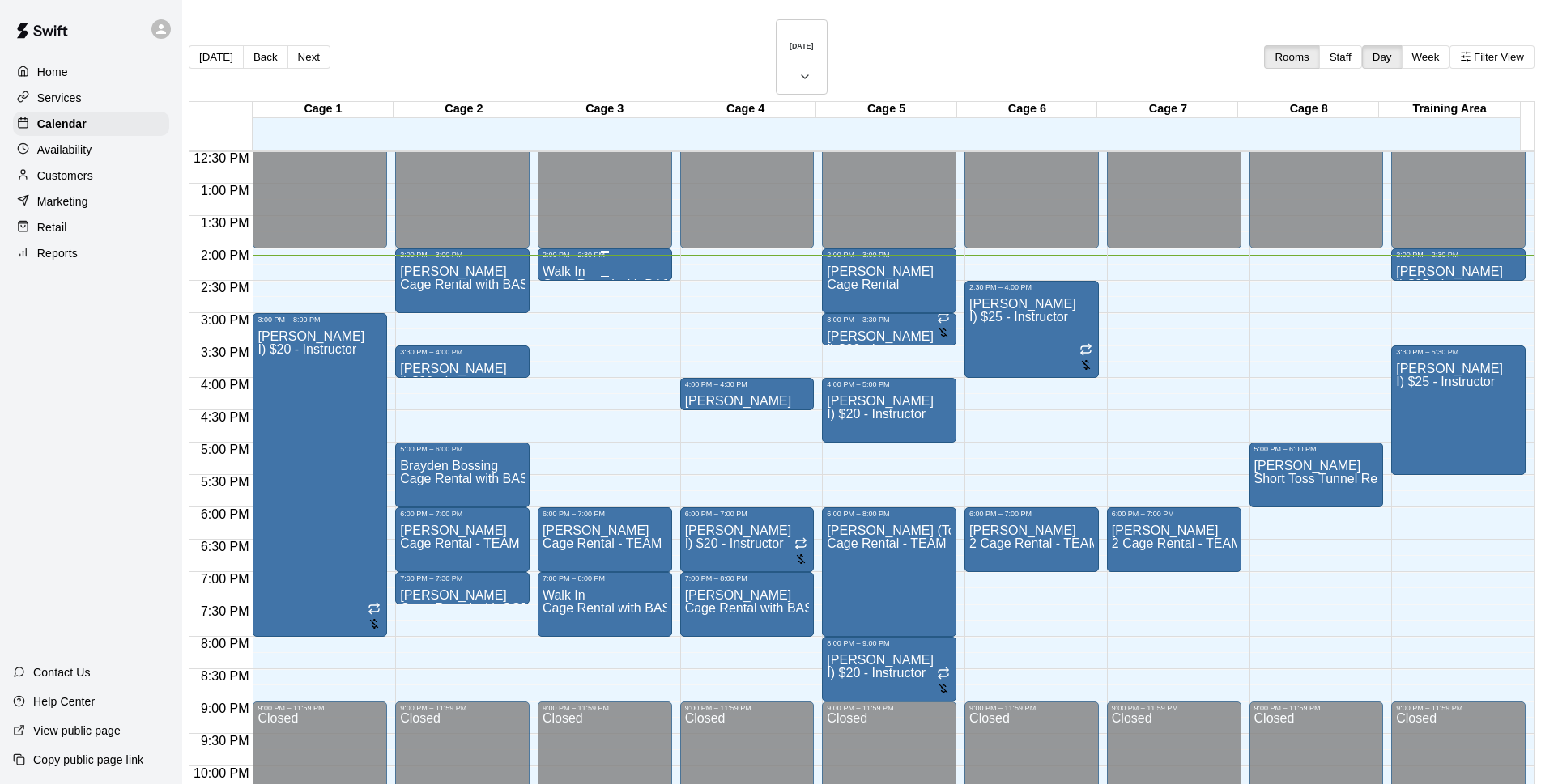
click at [613, 259] on div "Walk In Cage Rental with BASEBALL Pitching Machine" at bounding box center [605, 650] width 125 height 784
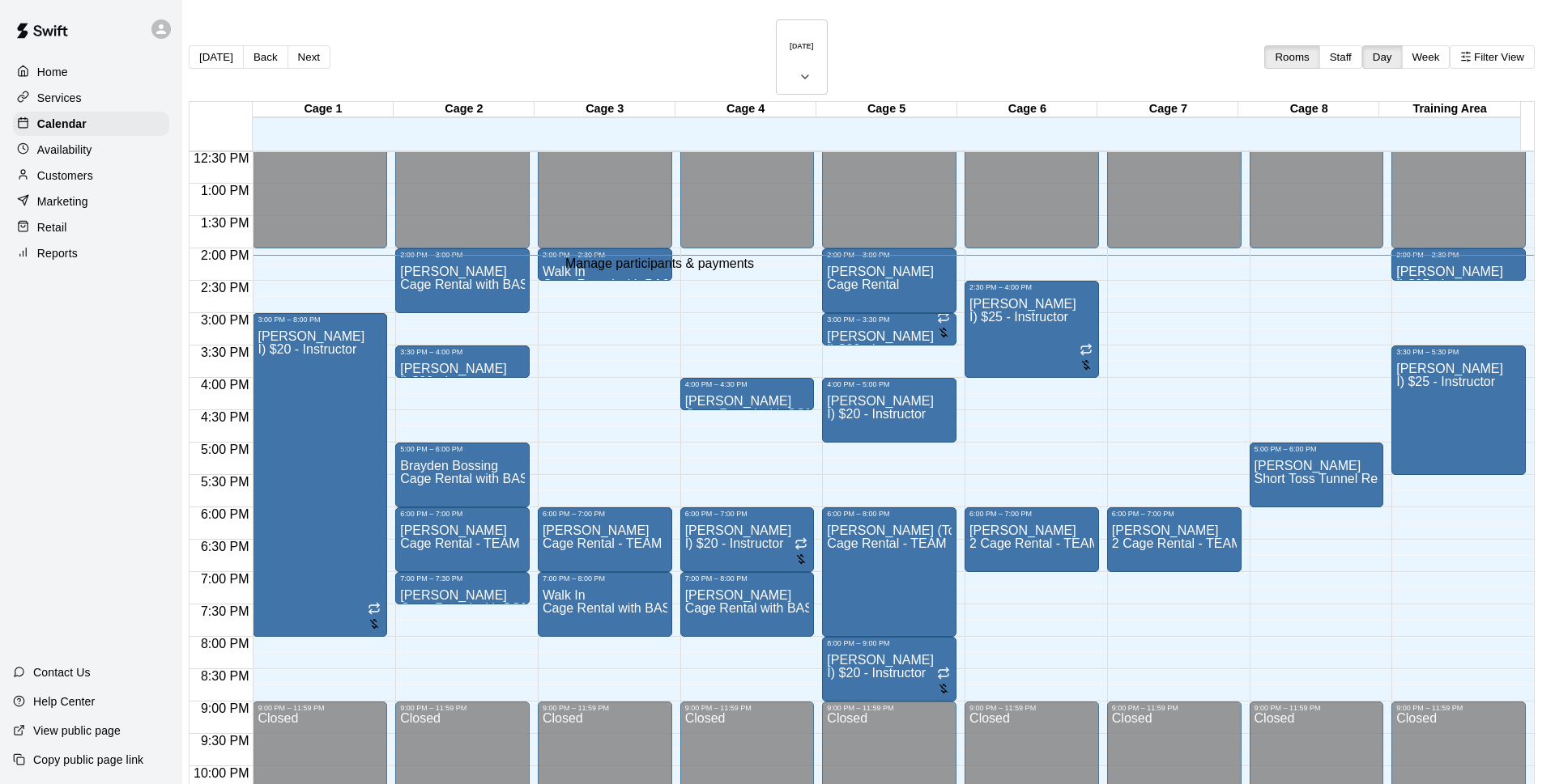
type input "*******"
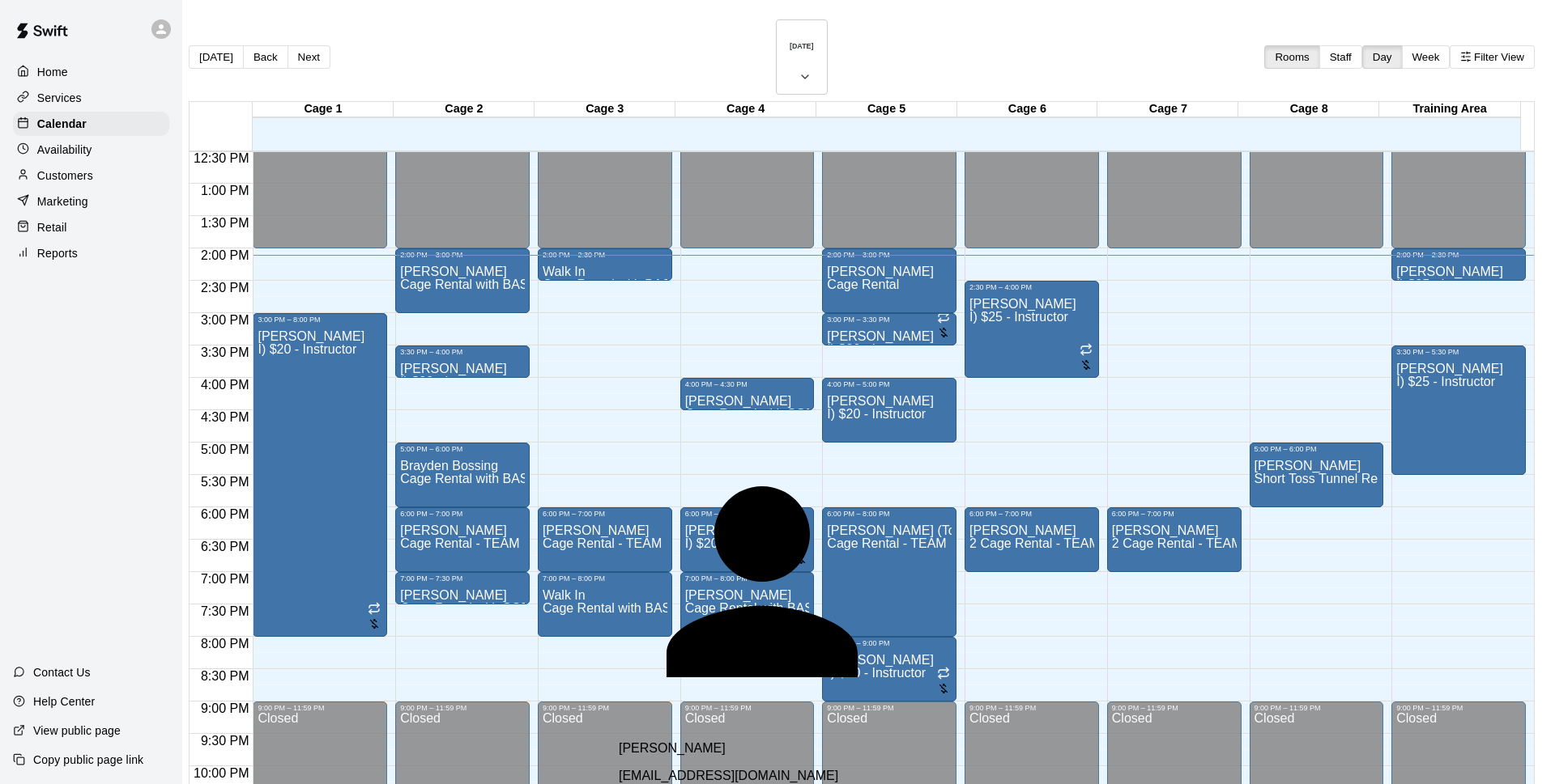
click at [761, 741] on div "[PERSON_NAME] [EMAIL_ADDRESS][DOMAIN_NAME]" at bounding box center [809, 762] width 382 height 42
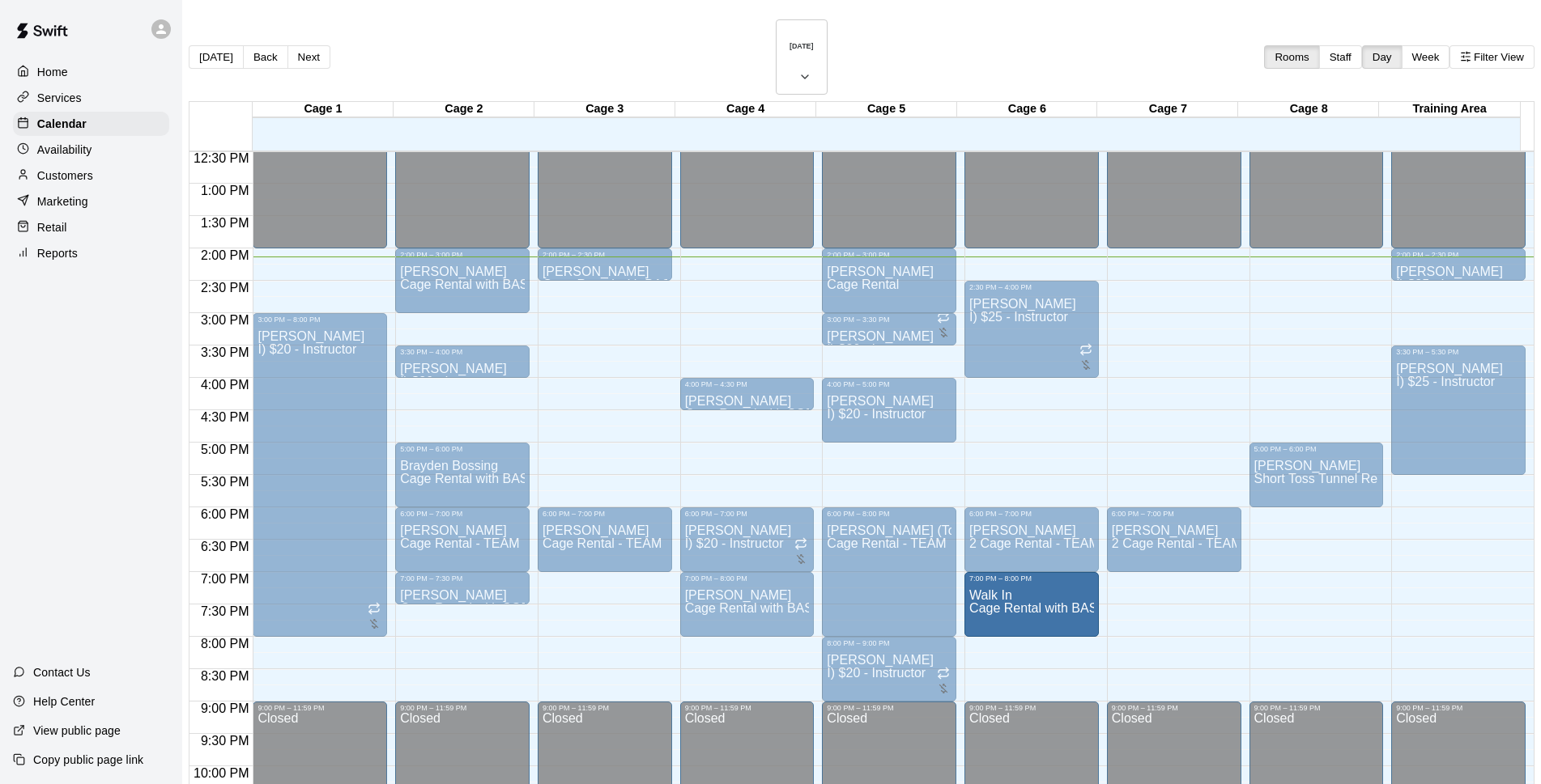
drag, startPoint x: 592, startPoint y: 567, endPoint x: 989, endPoint y: 567, distance: 397.0
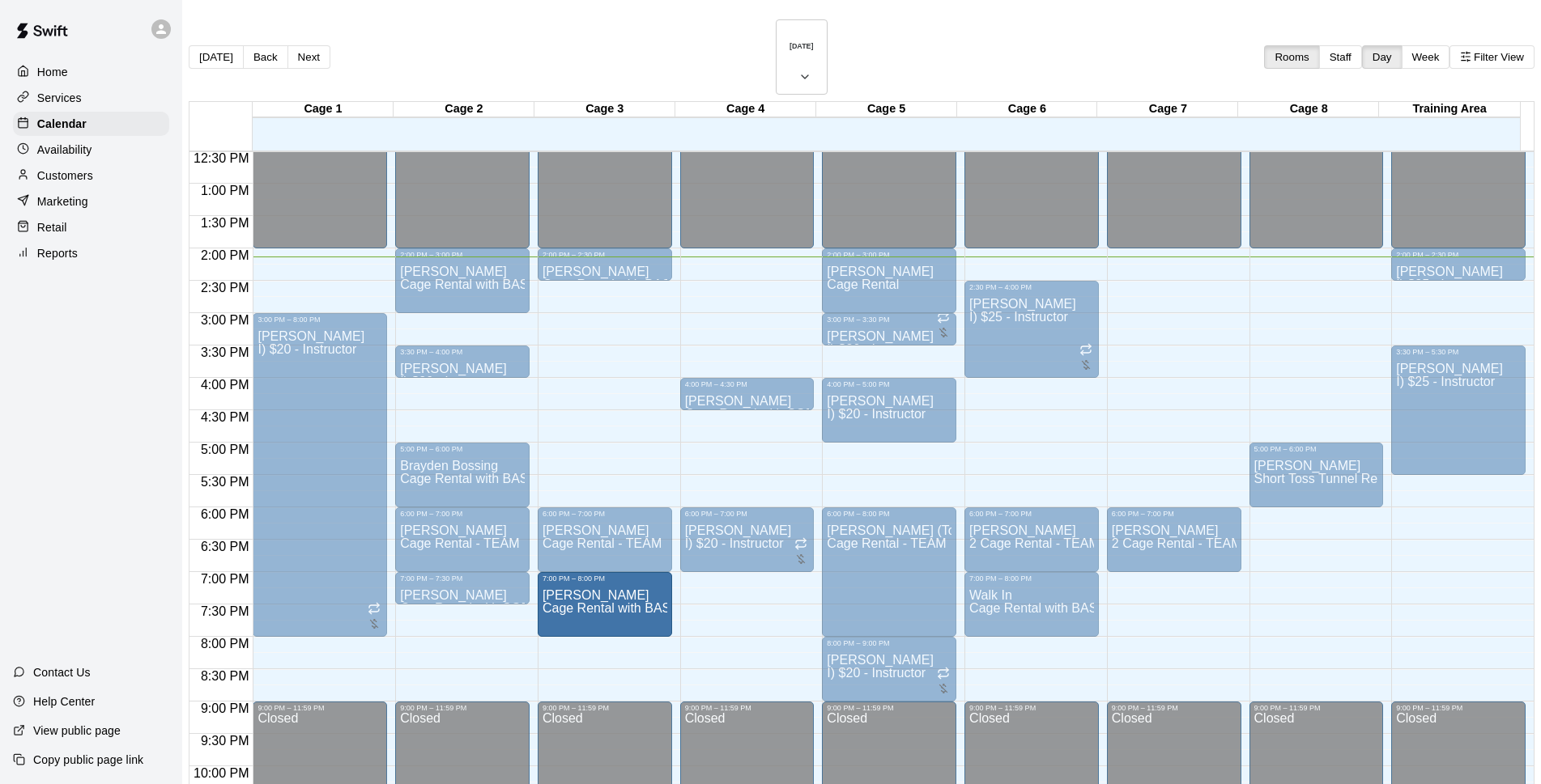
drag, startPoint x: 599, startPoint y: 567, endPoint x: 596, endPoint y: 582, distance: 15.3
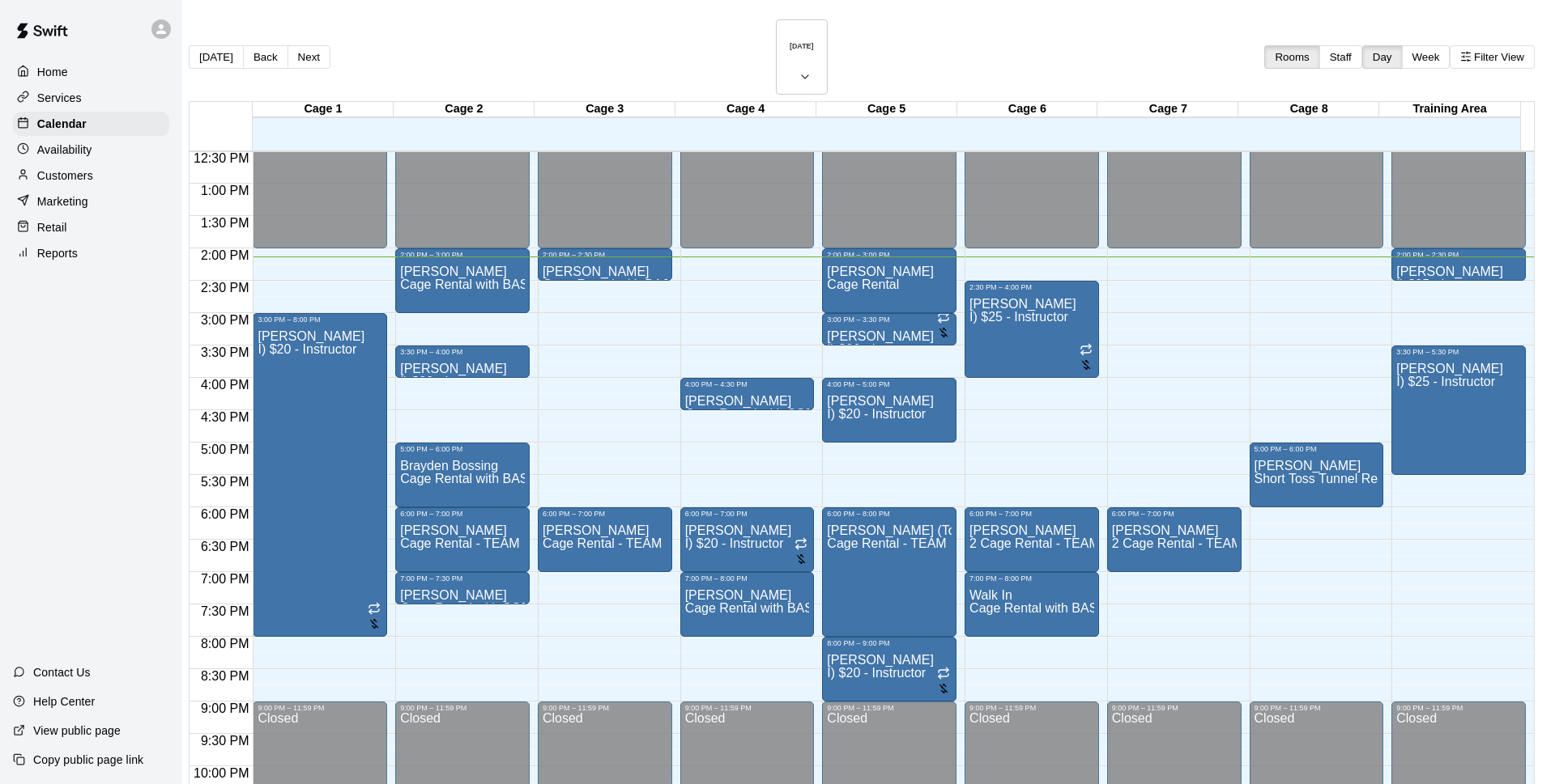
drag, startPoint x: 985, startPoint y: 433, endPoint x: 1537, endPoint y: 459, distance: 552.6
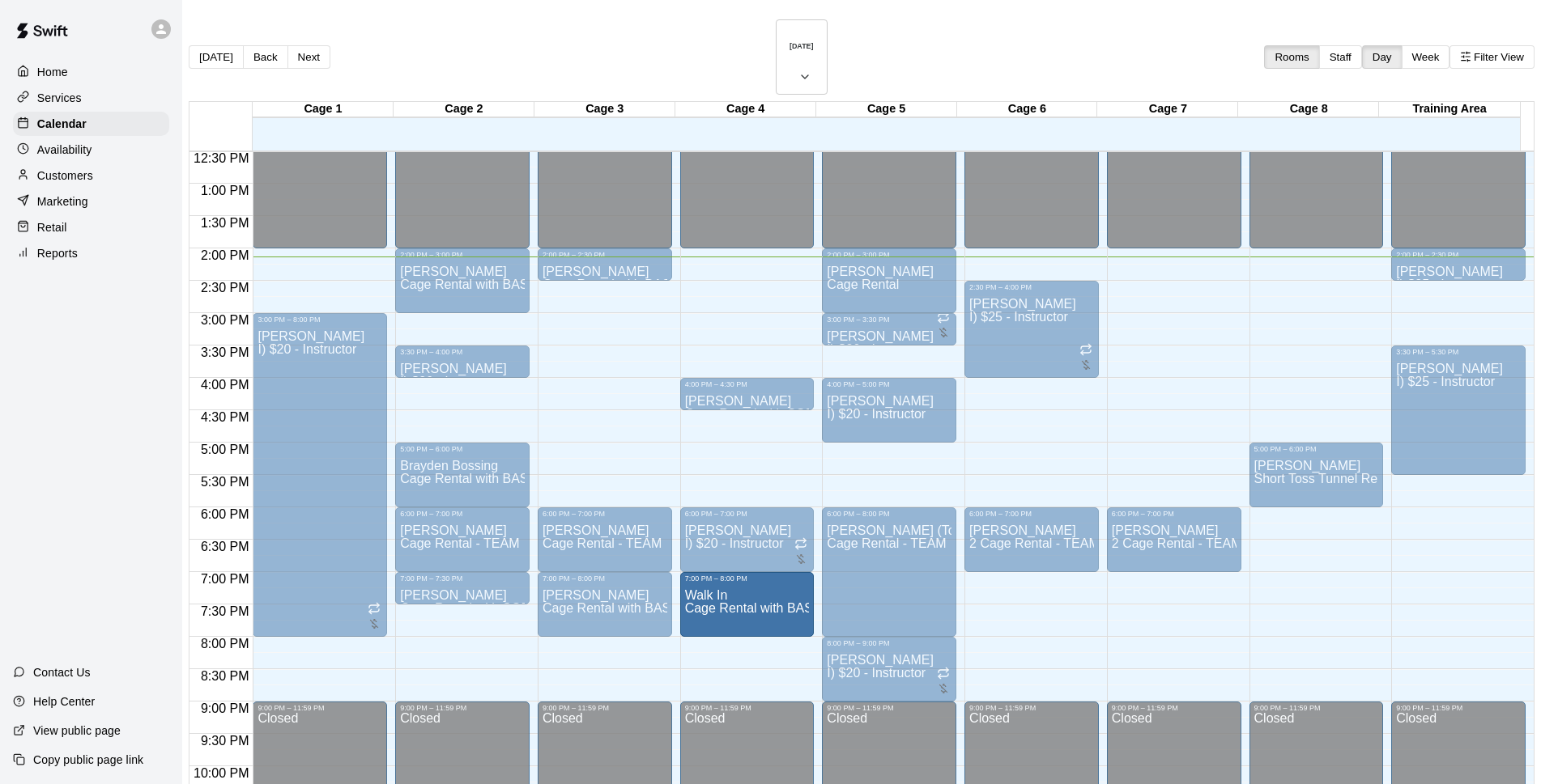
drag, startPoint x: 982, startPoint y: 559, endPoint x: 718, endPoint y: 568, distance: 264.2
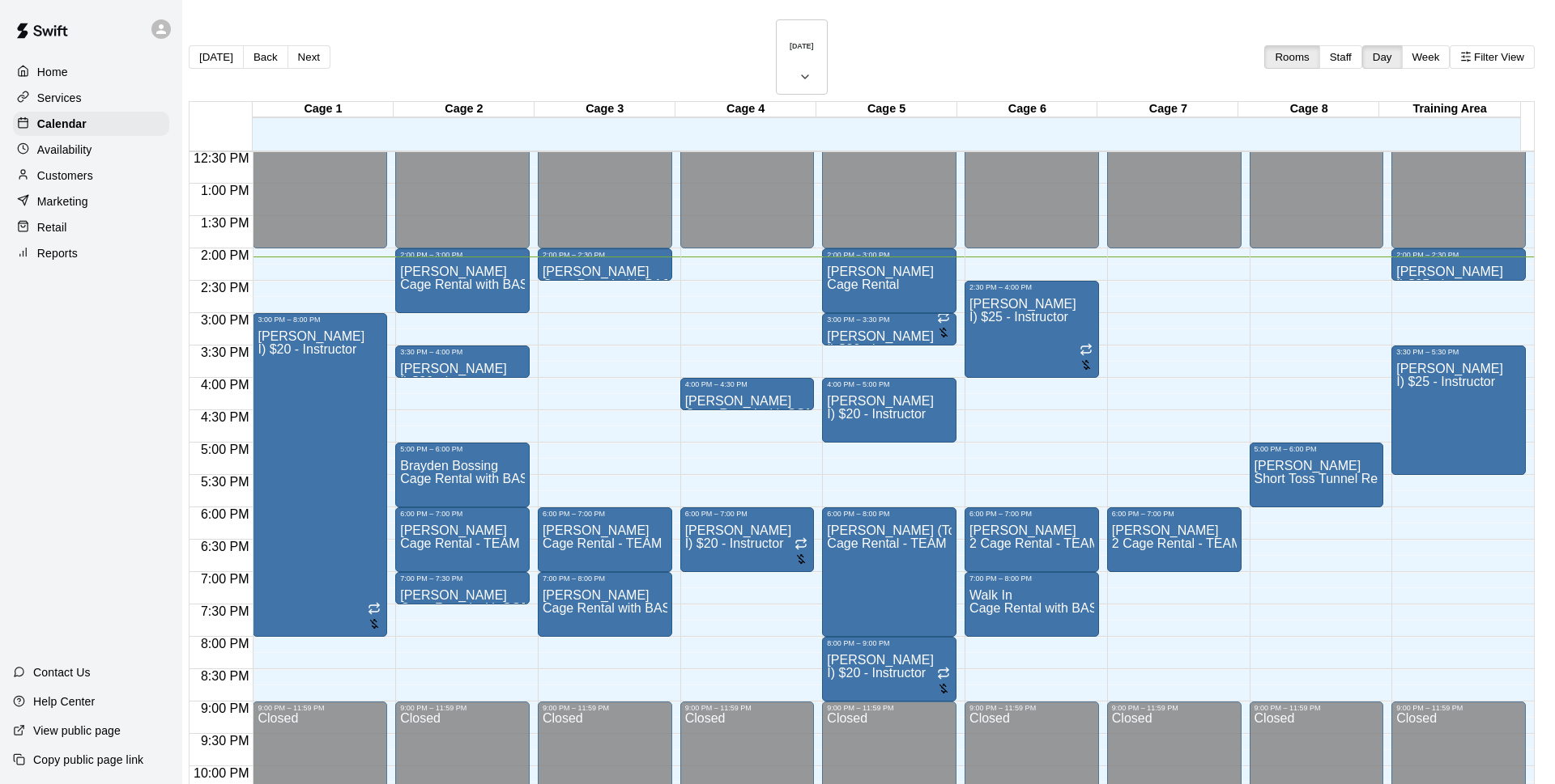
drag, startPoint x: 999, startPoint y: 447, endPoint x: 1554, endPoint y: 418, distance: 555.8
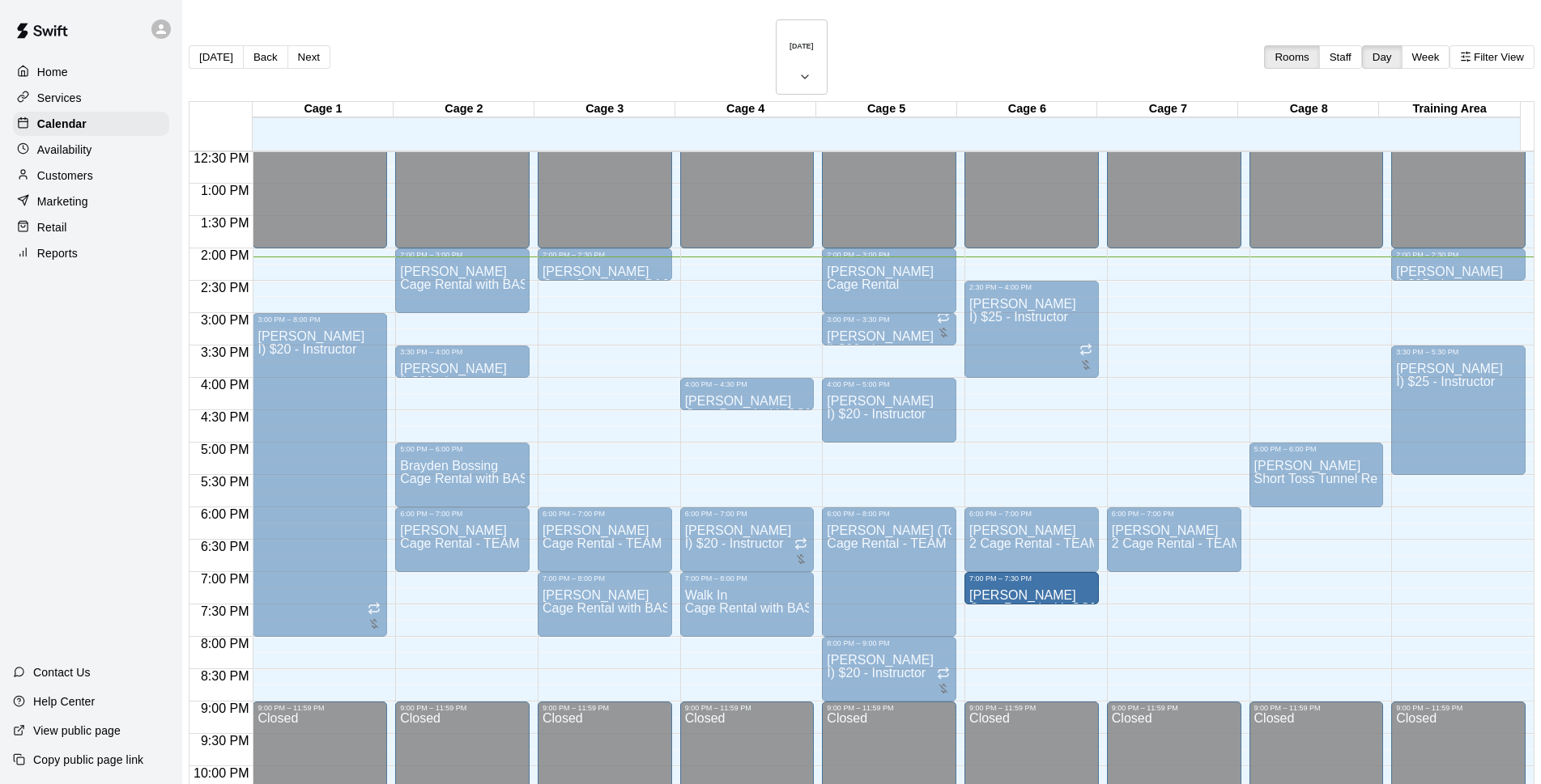
drag, startPoint x: 877, startPoint y: 540, endPoint x: 1036, endPoint y: 540, distance: 159.0
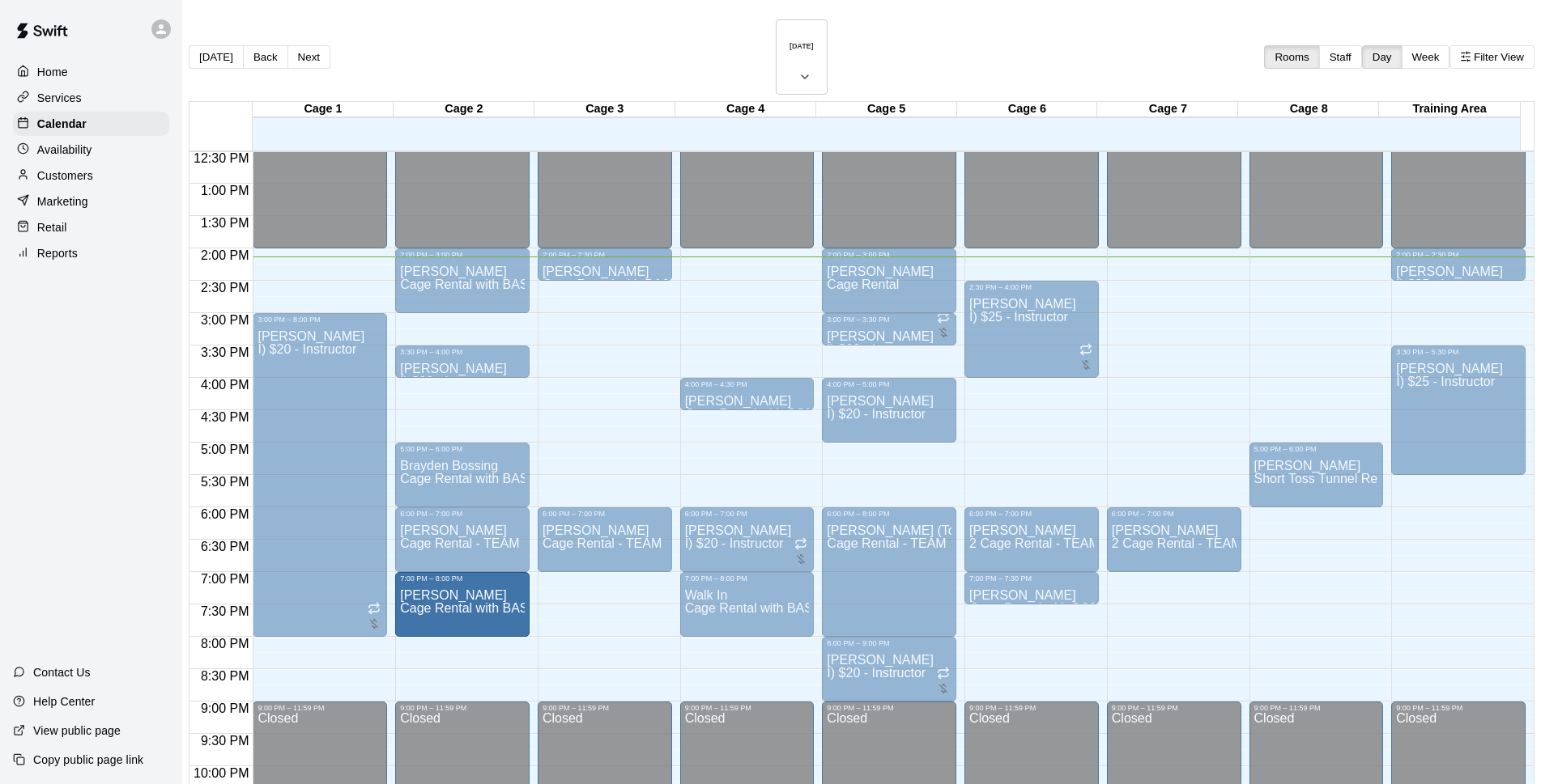
drag, startPoint x: 507, startPoint y: 564, endPoint x: 496, endPoint y: 565, distance: 11.0
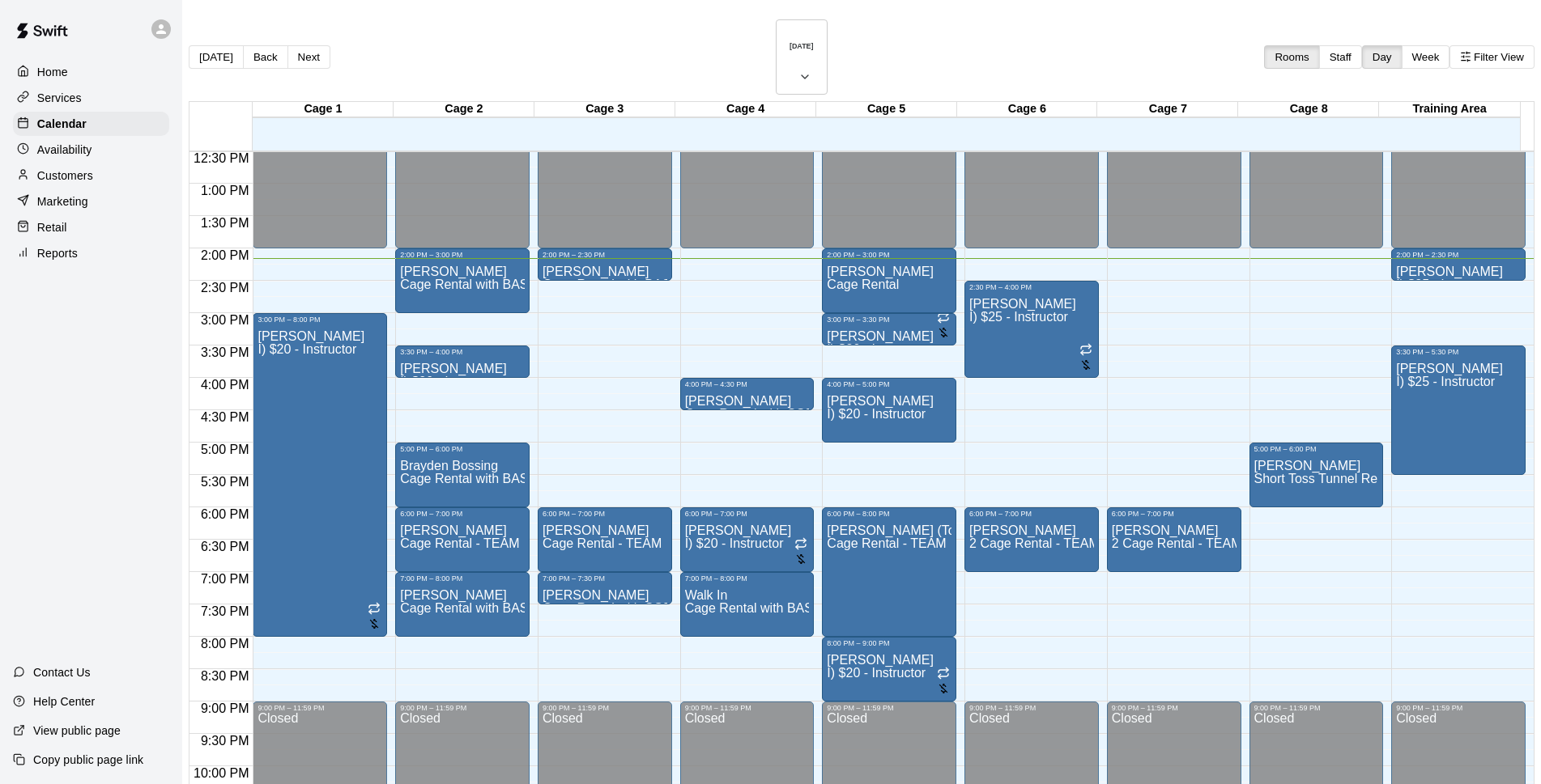
click at [47, 162] on div "Availability" at bounding box center [91, 150] width 156 height 25
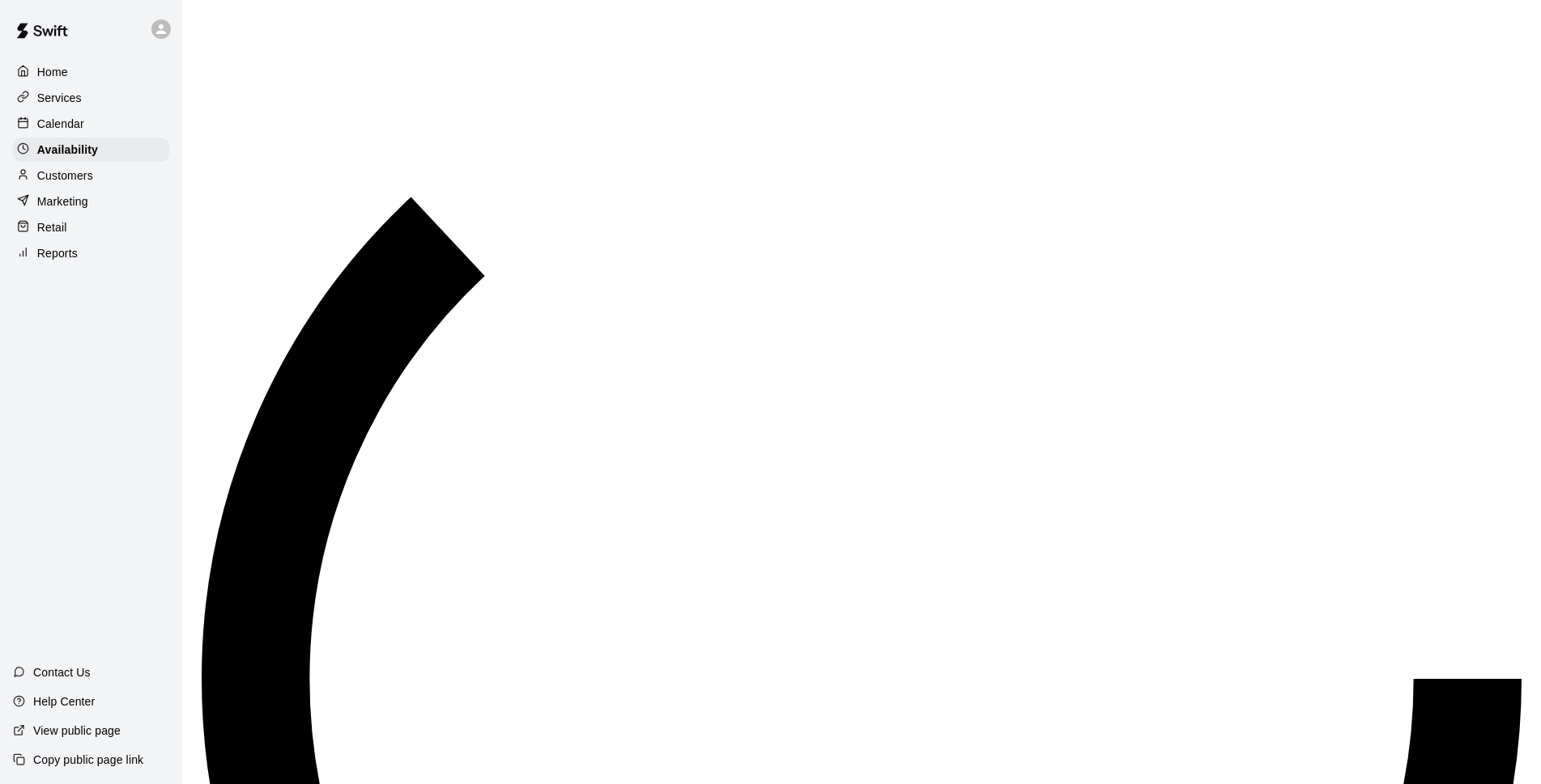
drag, startPoint x: 137, startPoint y: 176, endPoint x: 202, endPoint y: 169, distance: 65.4
click at [137, 176] on div "Customers" at bounding box center [91, 175] width 156 height 25
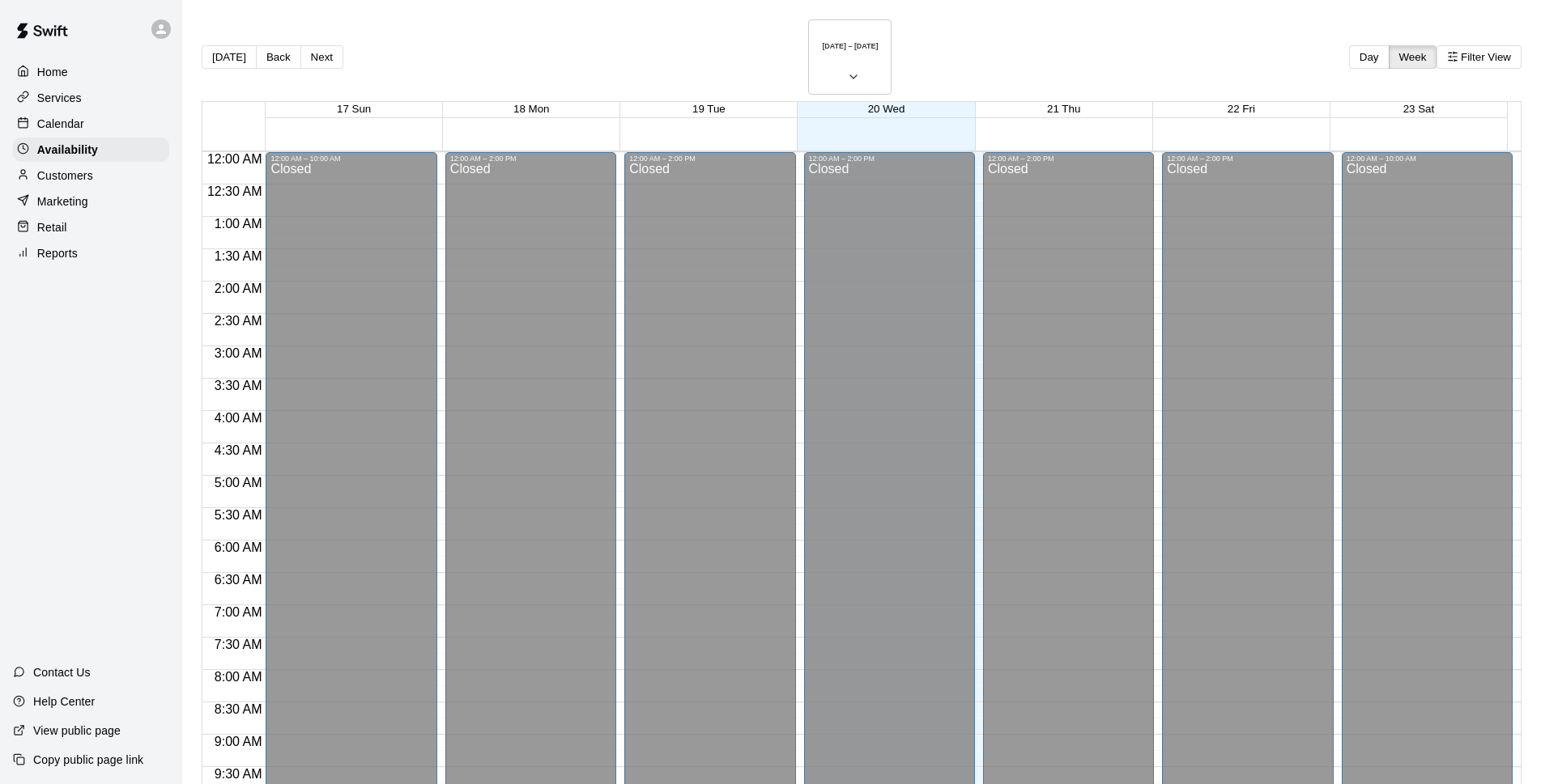
scroll to position [860, 0]
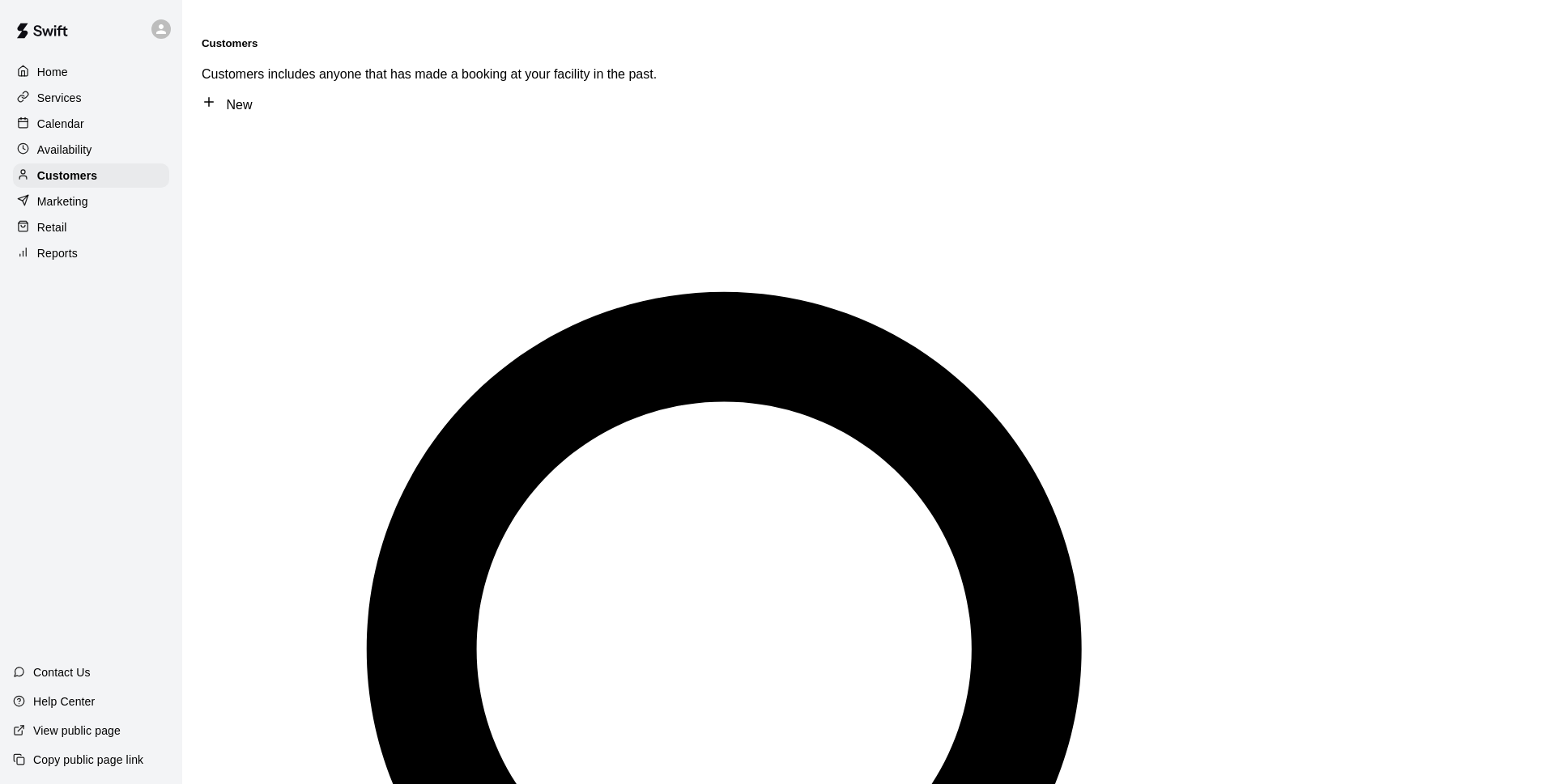
type input "**********"
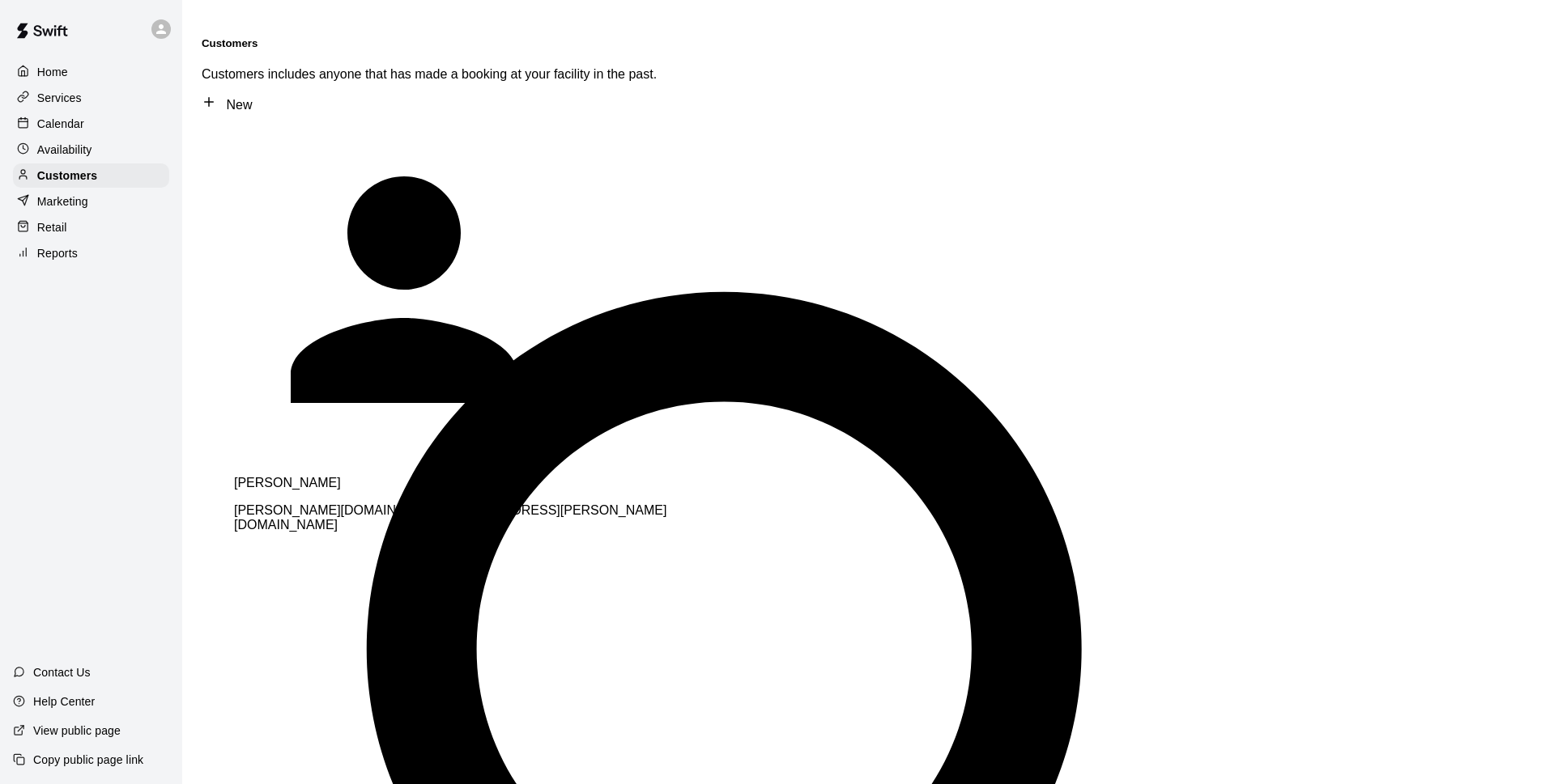
click at [399, 476] on div "[PERSON_NAME] [PERSON_NAME][DOMAIN_NAME][EMAIL_ADDRESS][PERSON_NAME][DOMAIN_NAM…" at bounding box center [461, 504] width 453 height 57
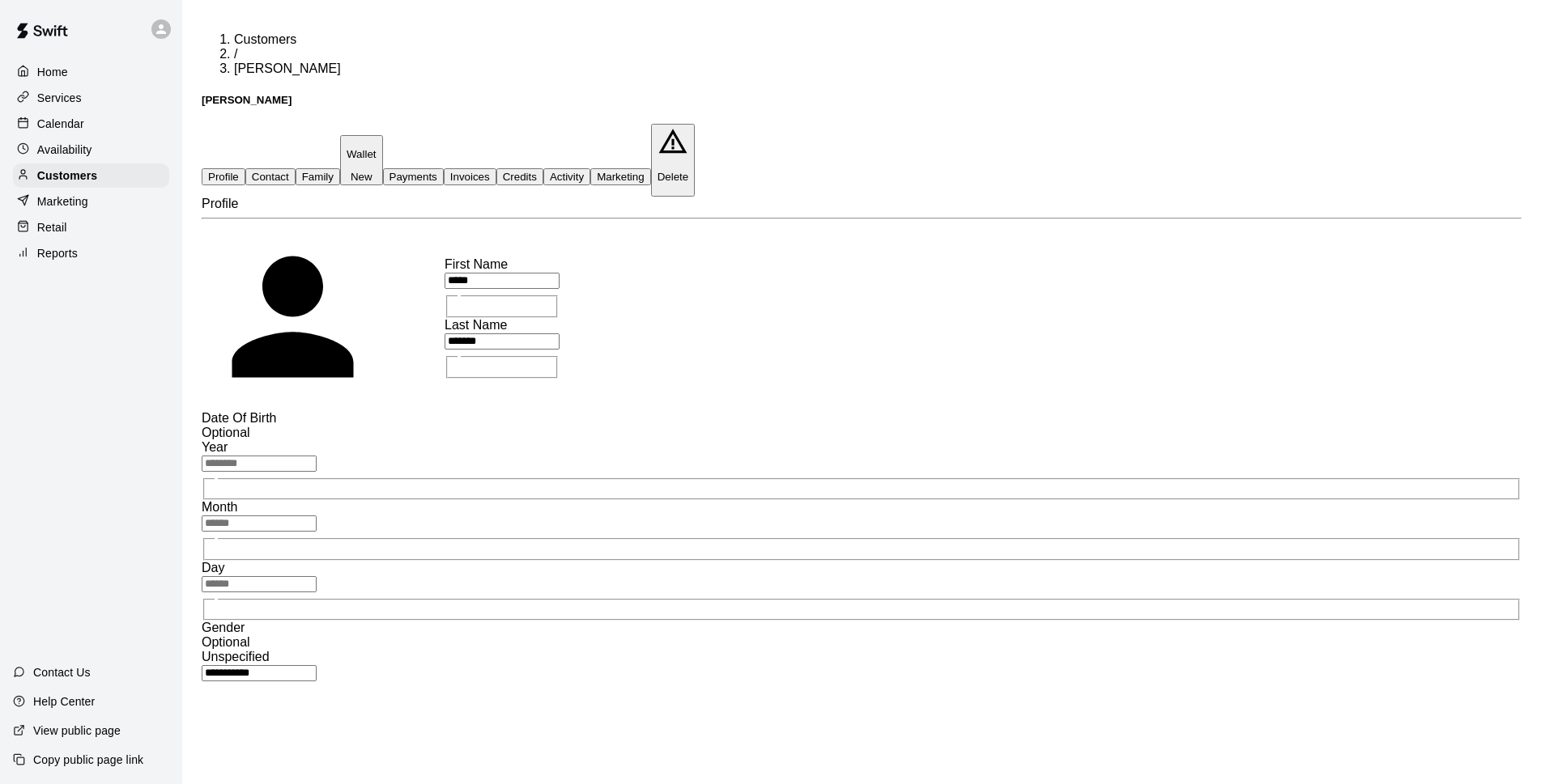
click at [496, 169] on button "Invoices" at bounding box center [470, 177] width 53 height 17
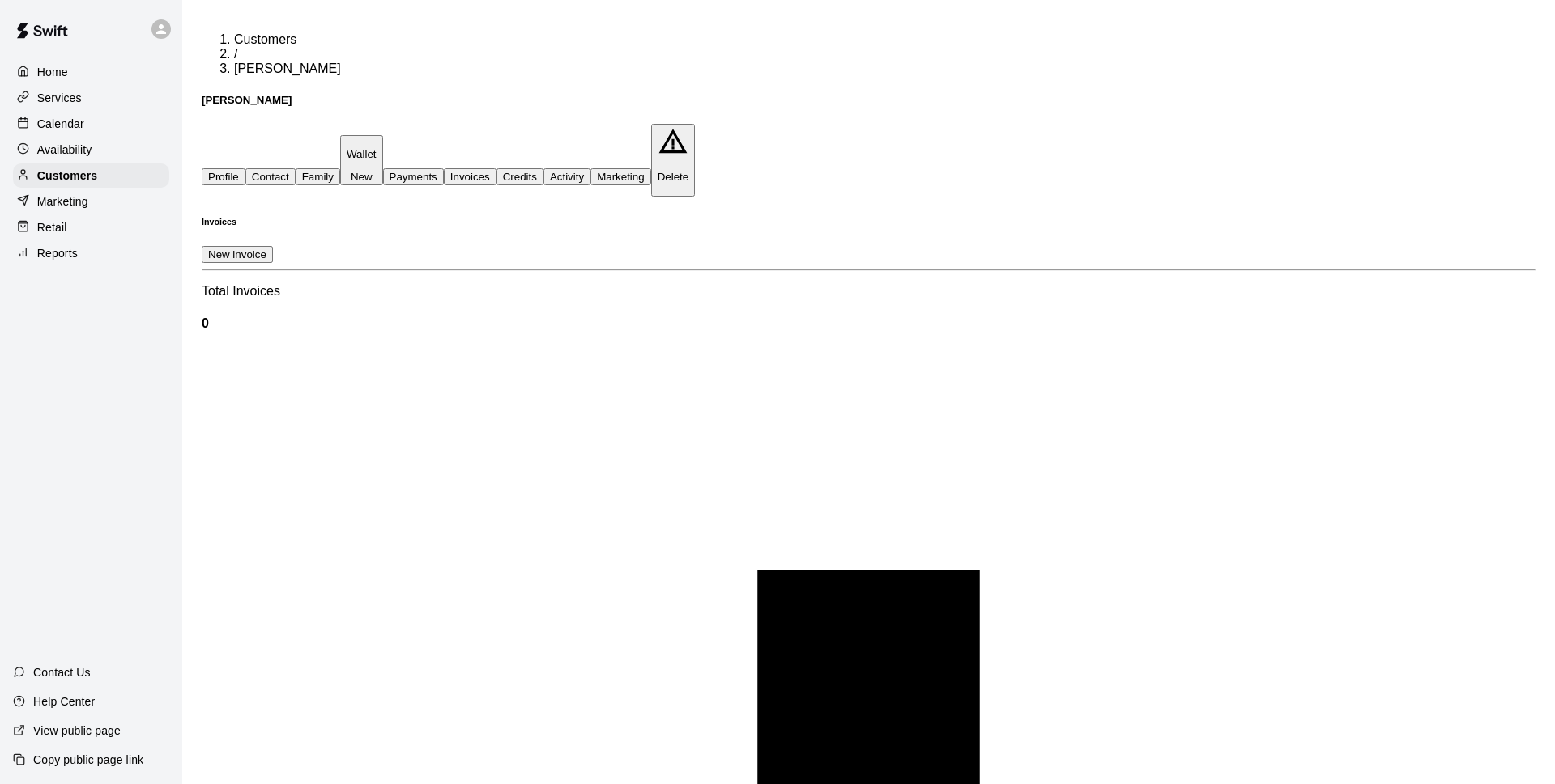
click at [591, 169] on button "Activity" at bounding box center [567, 177] width 47 height 17
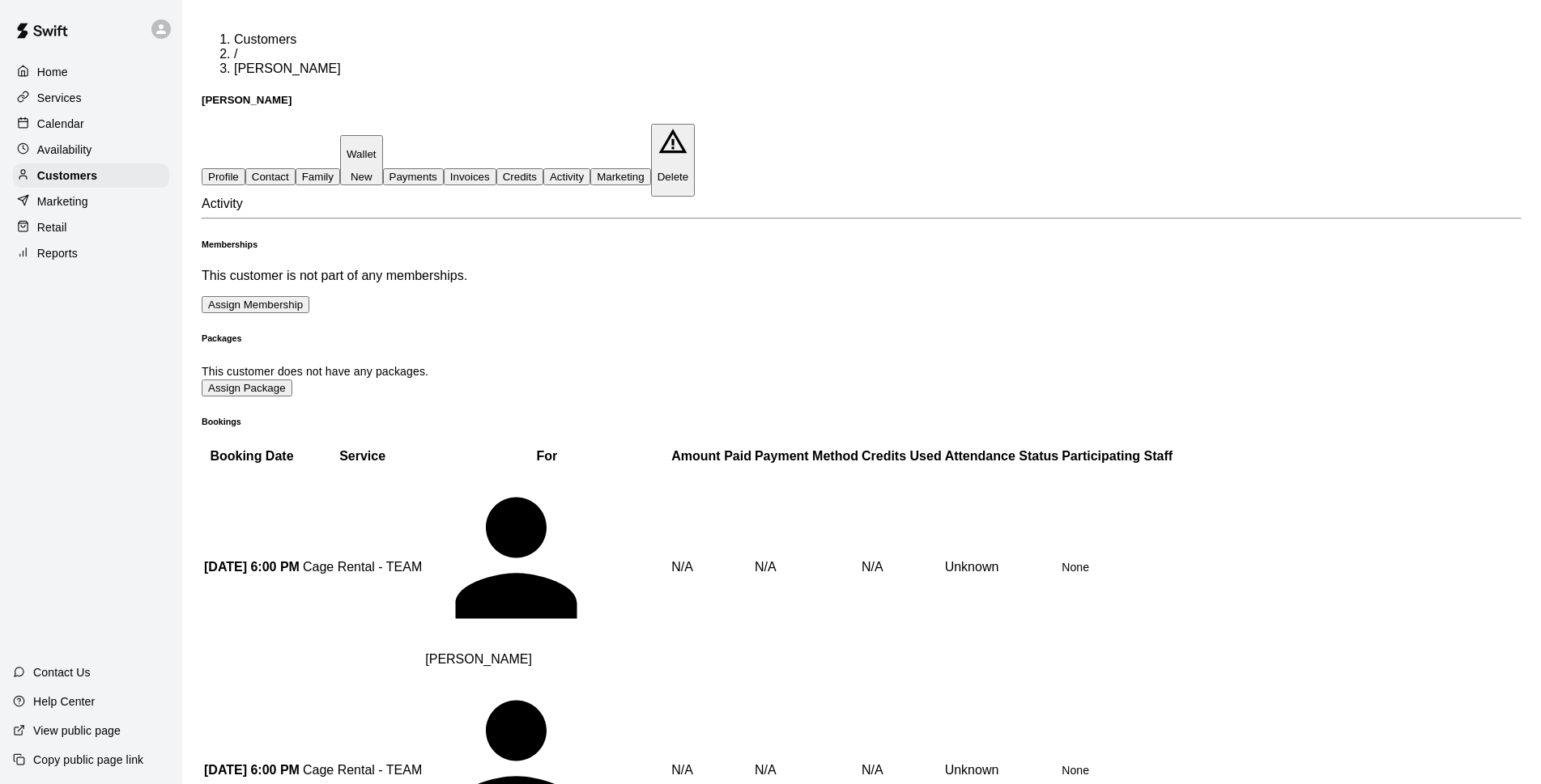
scroll to position [4, 0]
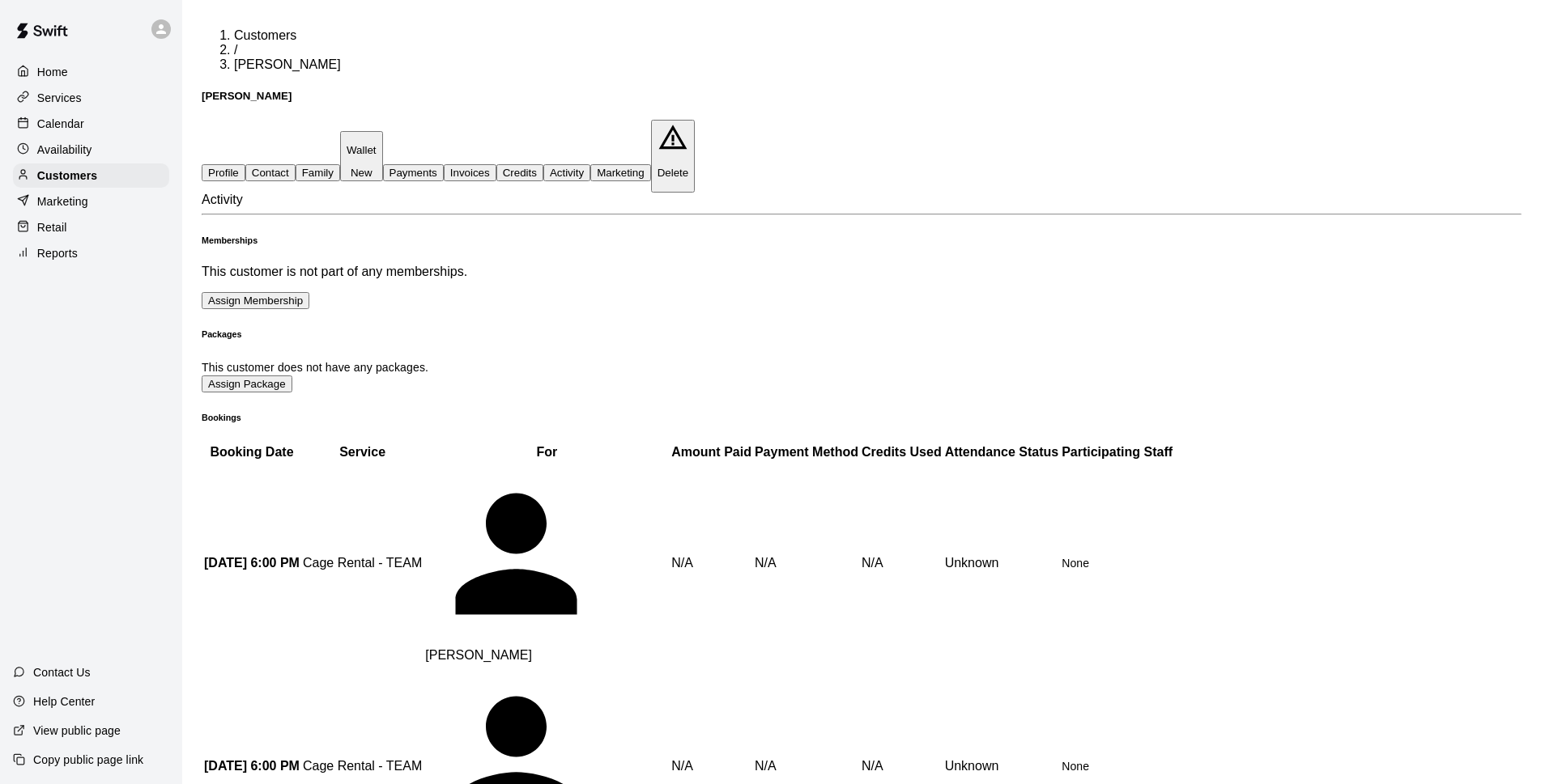
click at [281, 164] on button "Contact" at bounding box center [270, 173] width 50 height 17
select select "**"
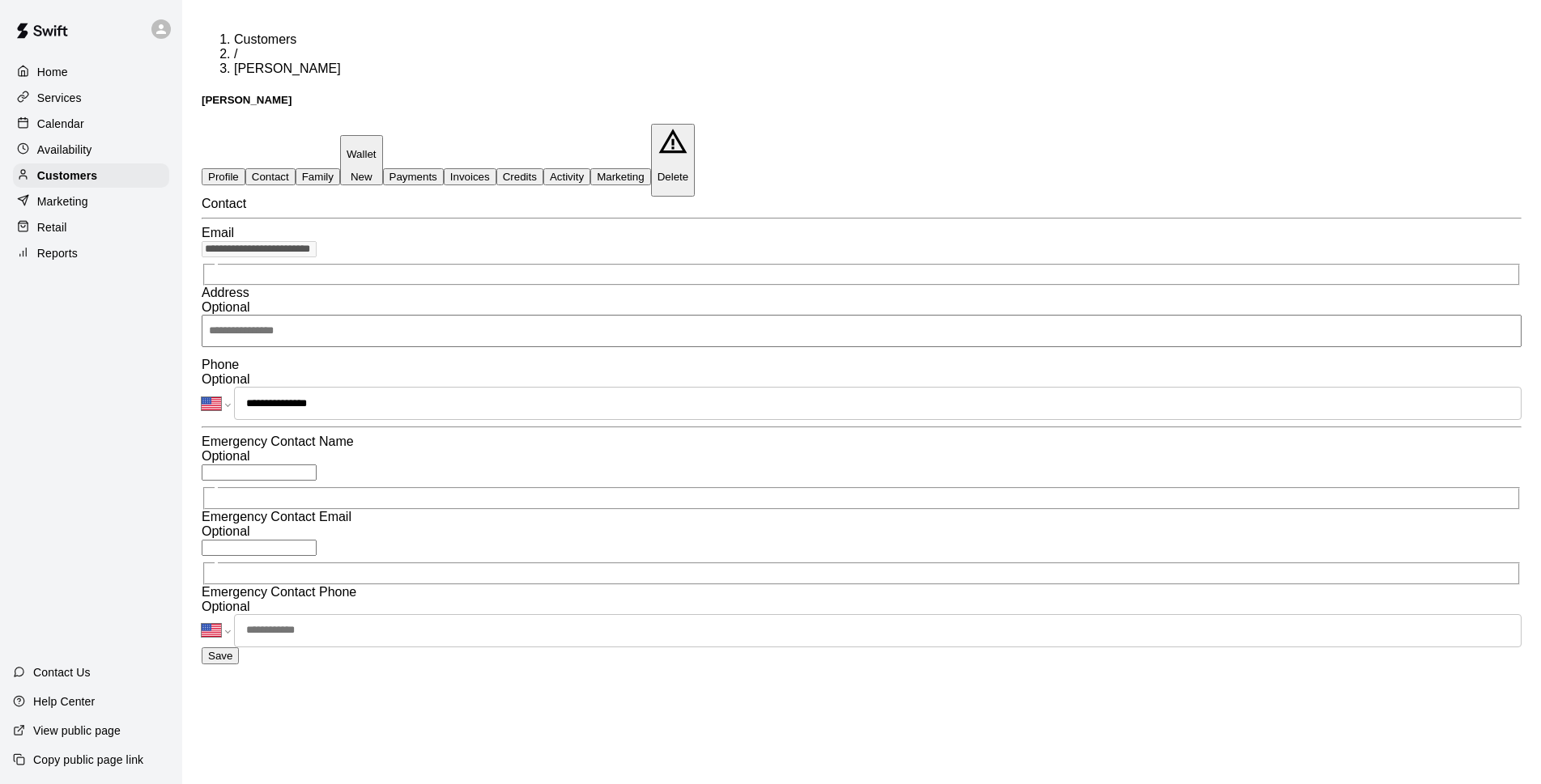
click at [87, 122] on div "Calendar" at bounding box center [91, 124] width 156 height 25
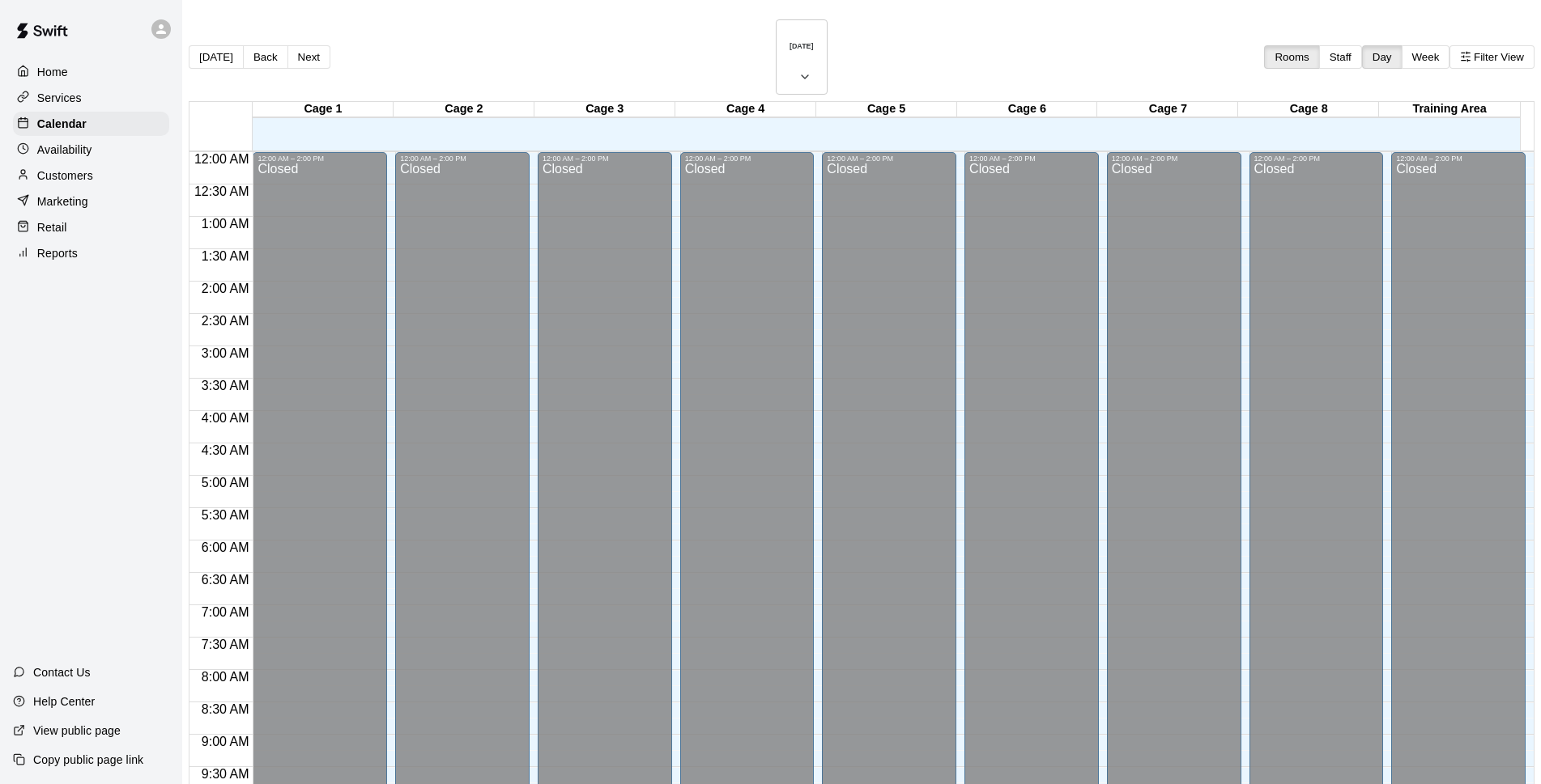
click at [81, 181] on p "Customers" at bounding box center [64, 175] width 56 height 16
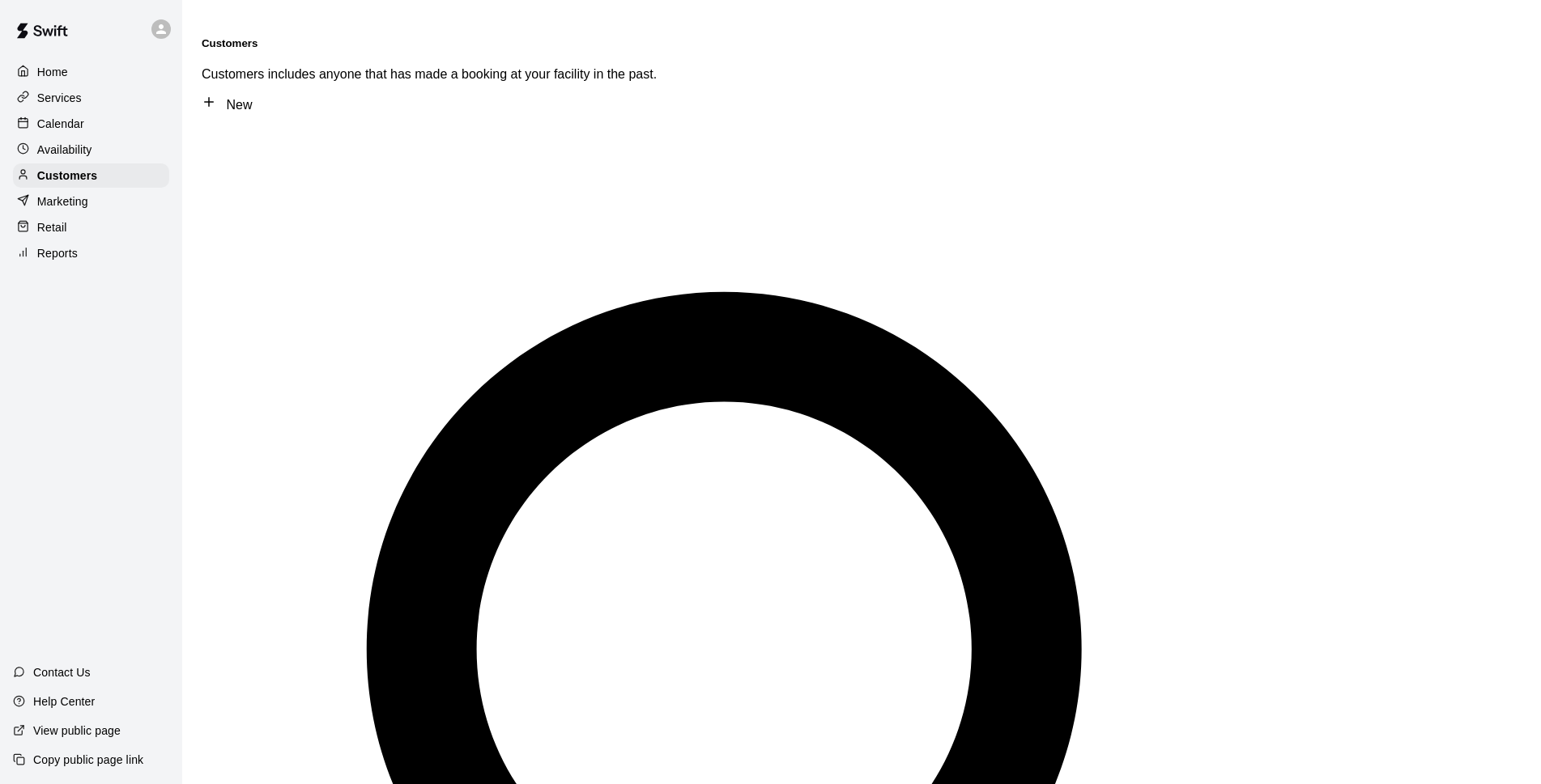
type input "*******"
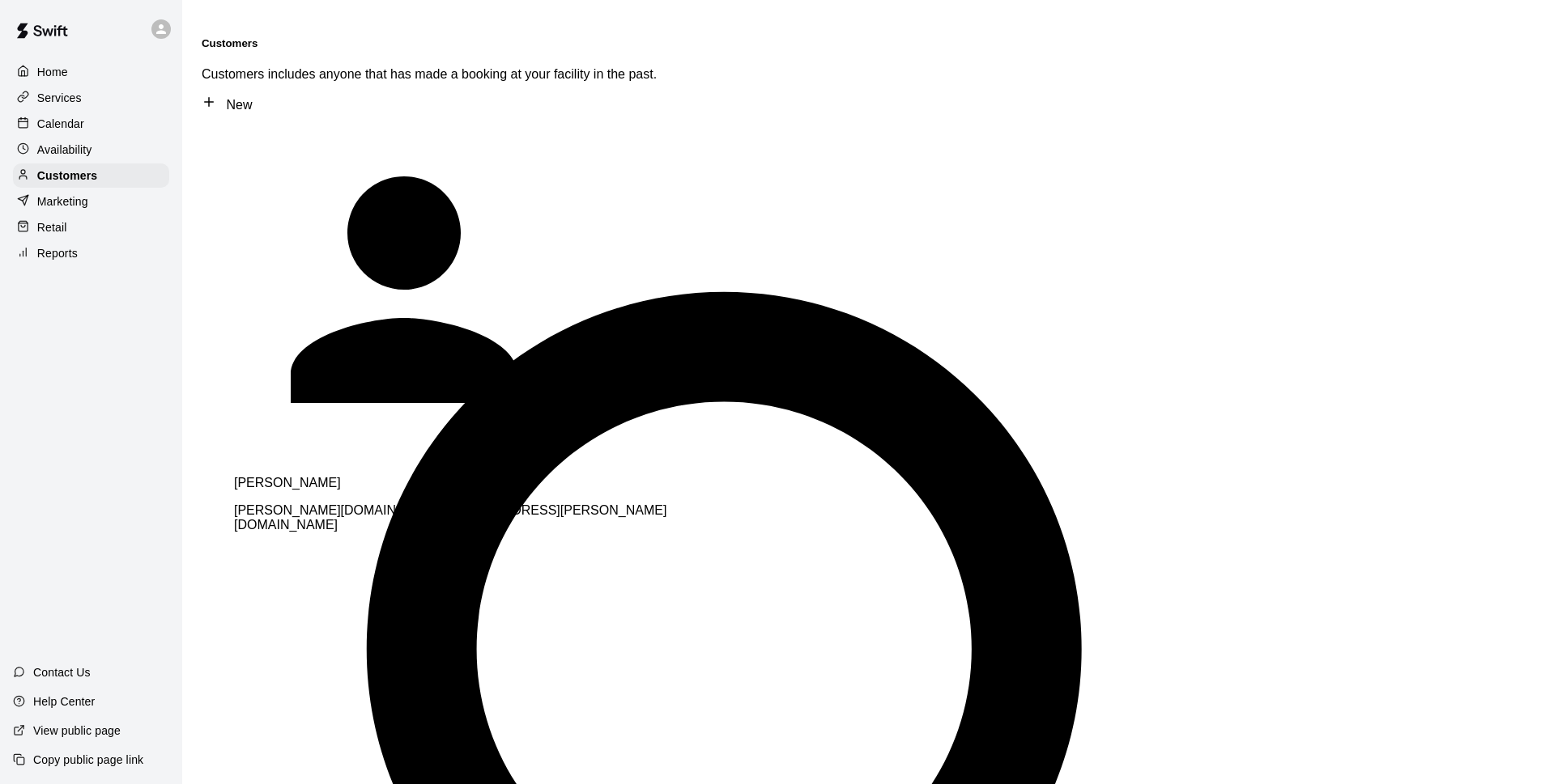
click at [306, 503] on span "[PERSON_NAME][DOMAIN_NAME][EMAIL_ADDRESS][PERSON_NAME][DOMAIN_NAME]" at bounding box center [450, 518] width 432 height 28
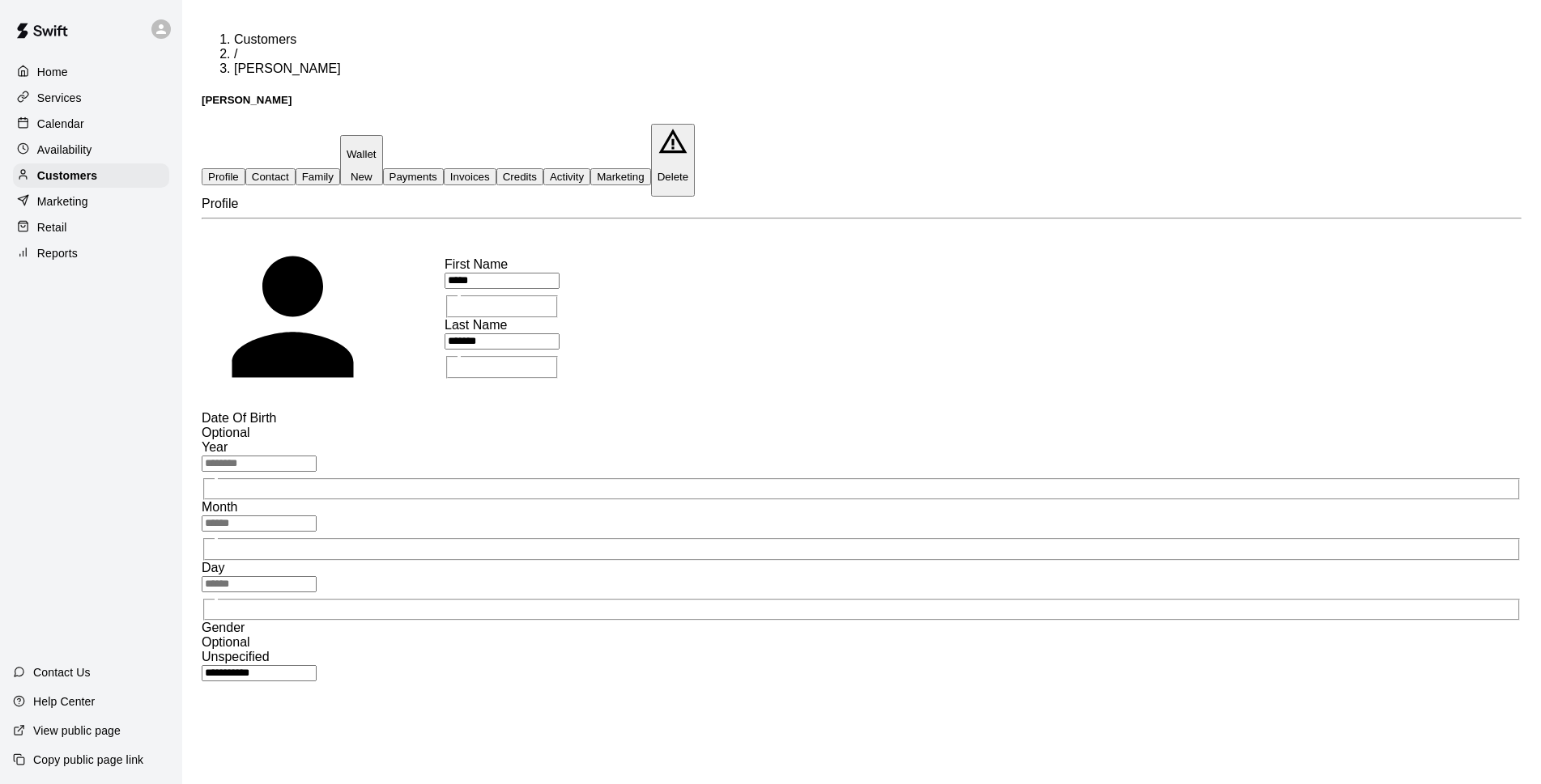
click at [543, 169] on button "Credits" at bounding box center [520, 177] width 47 height 17
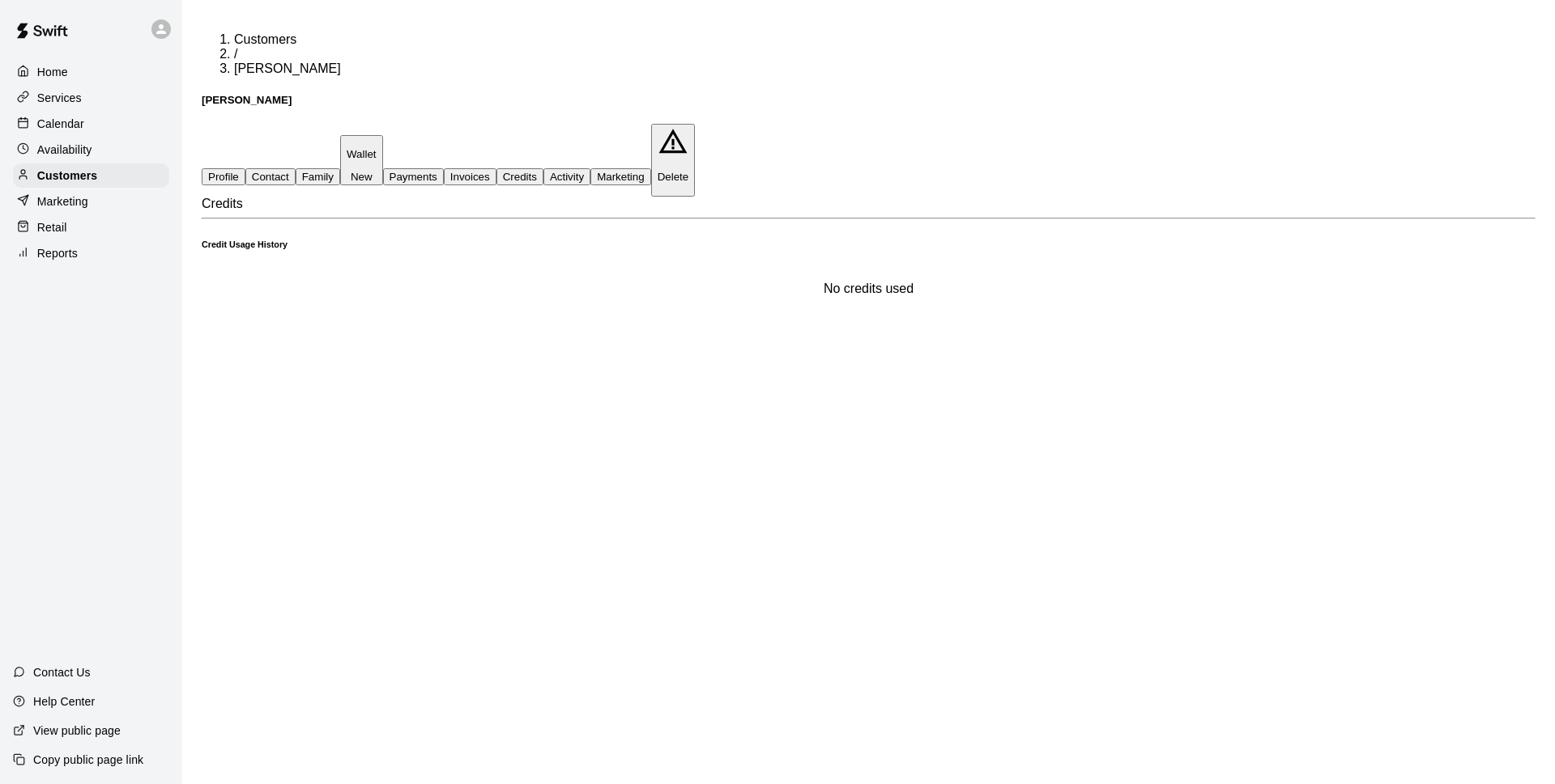
click at [591, 169] on button "Activity" at bounding box center [567, 177] width 47 height 17
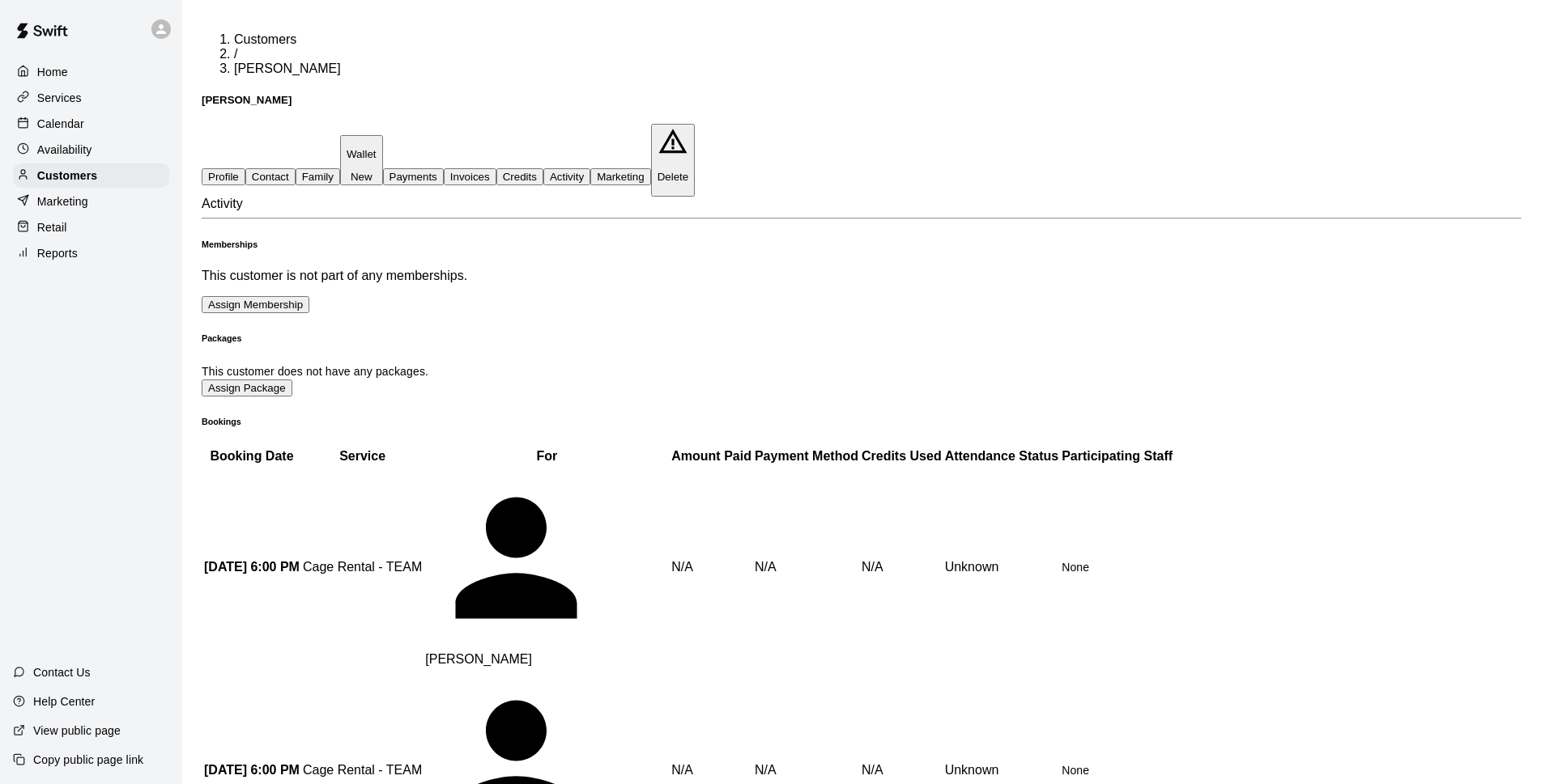
click at [296, 169] on button "Contact" at bounding box center [270, 177] width 50 height 17
select select "**"
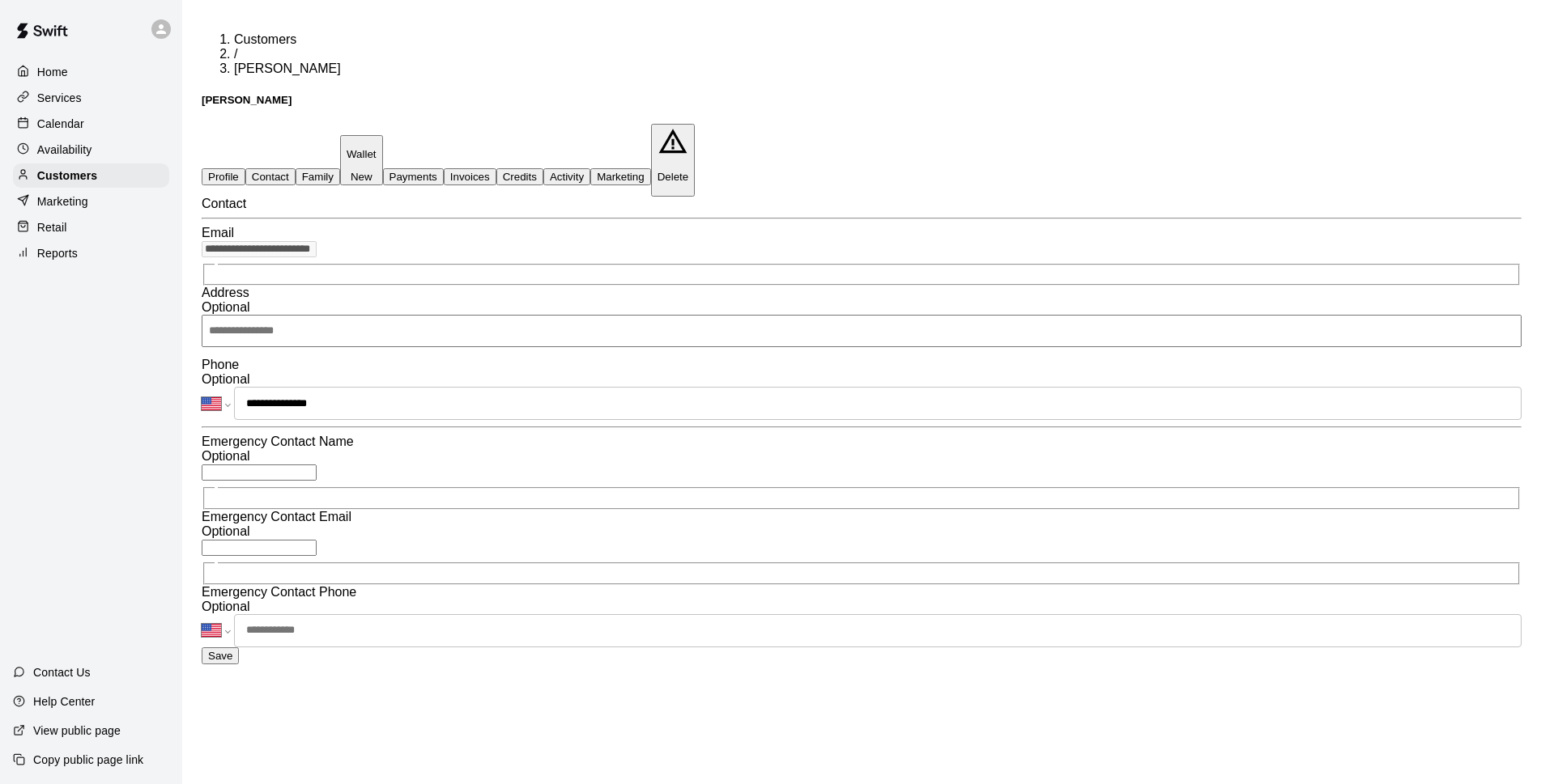
click at [86, 118] on div "Calendar" at bounding box center [91, 124] width 156 height 25
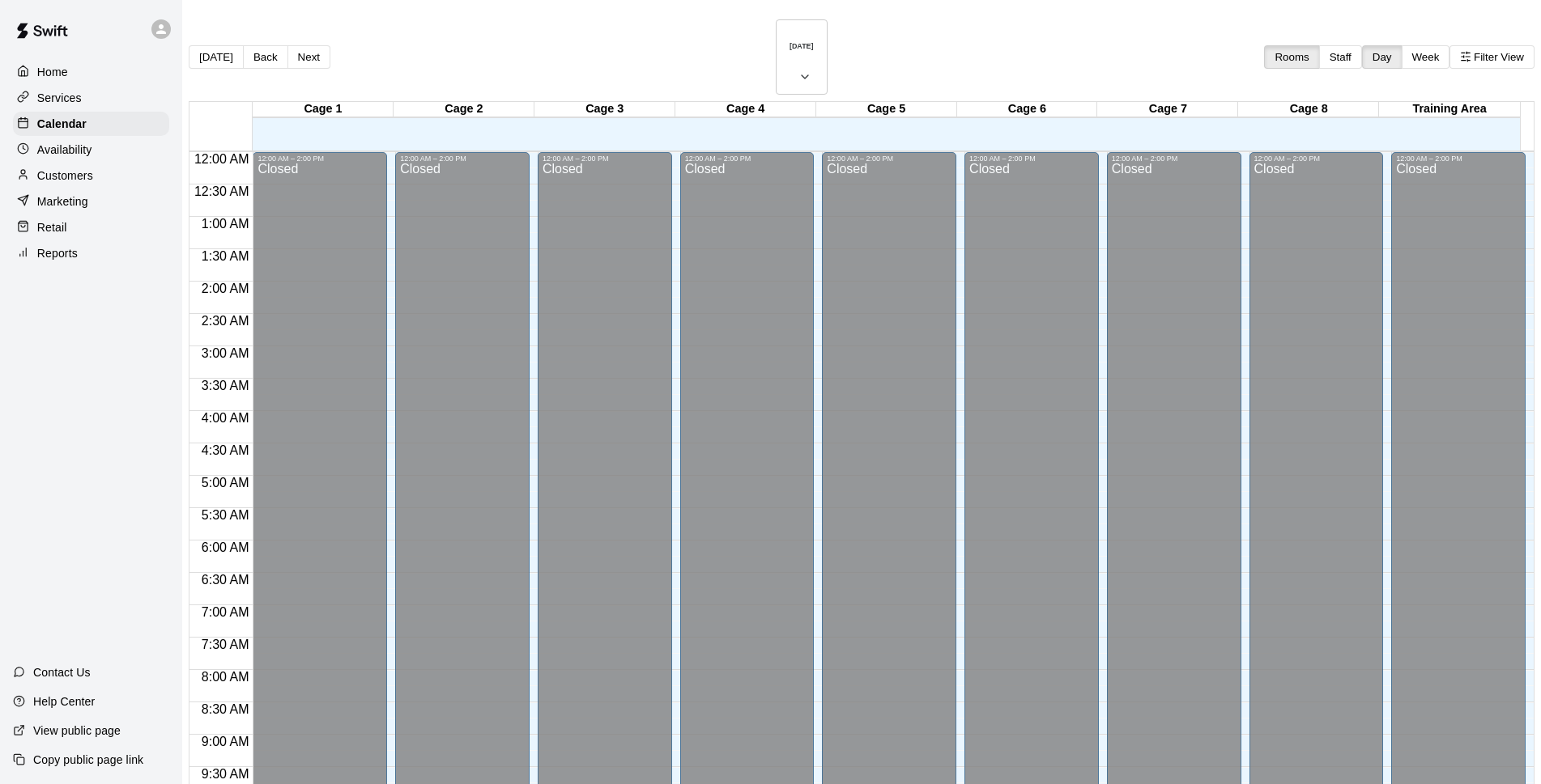
scroll to position [811, 0]
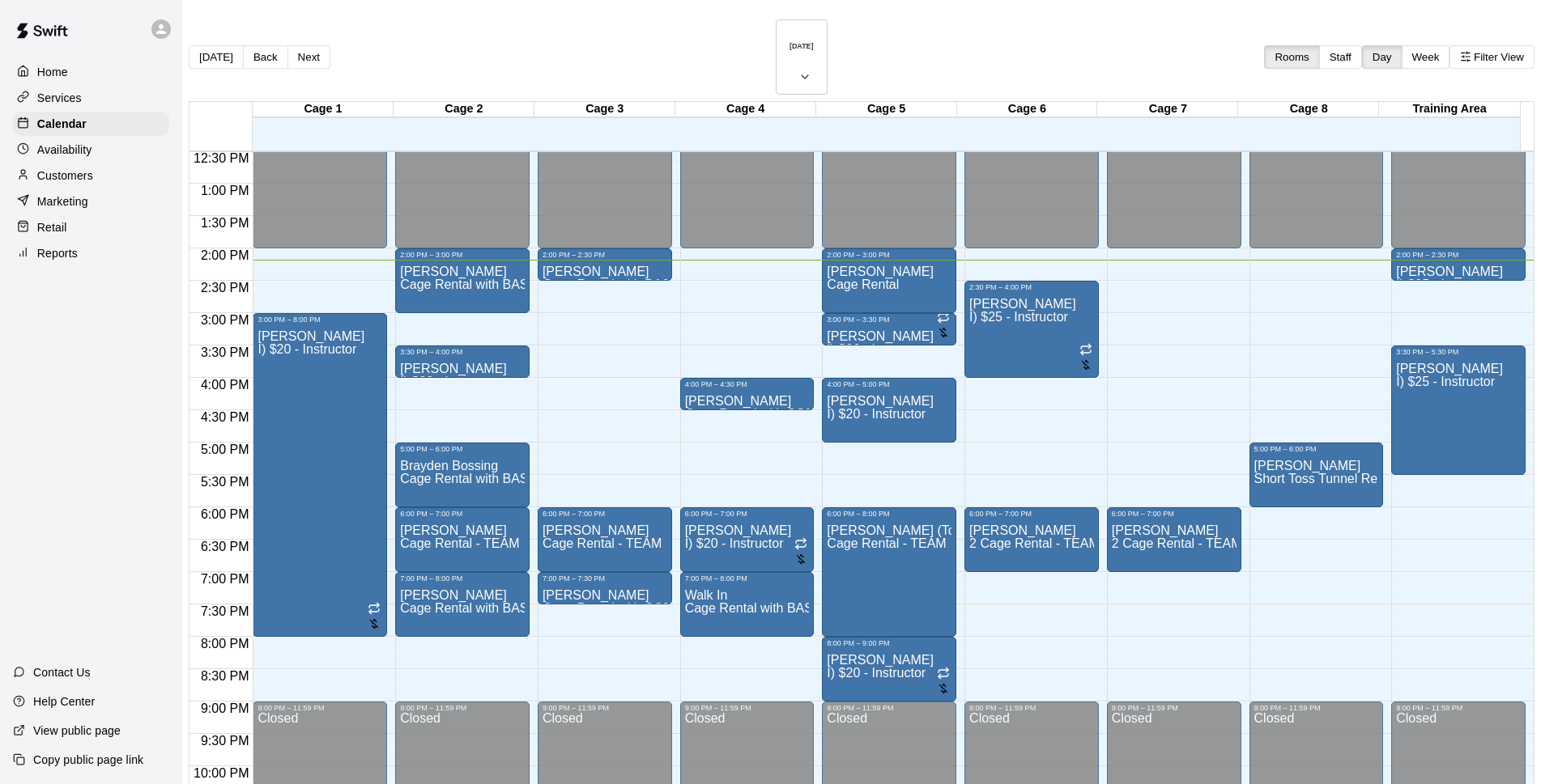
click at [102, 182] on div "Customers" at bounding box center [91, 175] width 156 height 25
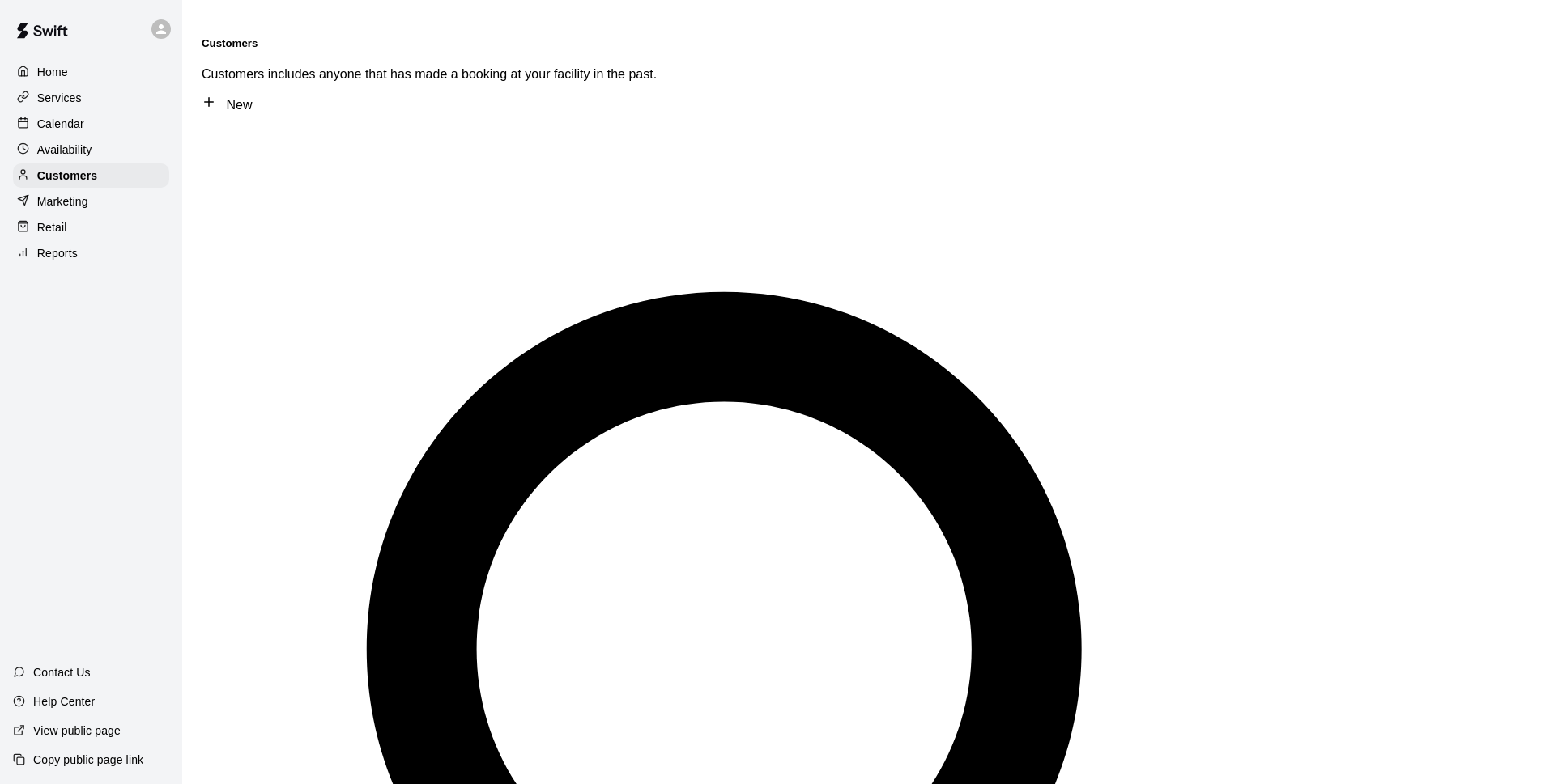
type input "******"
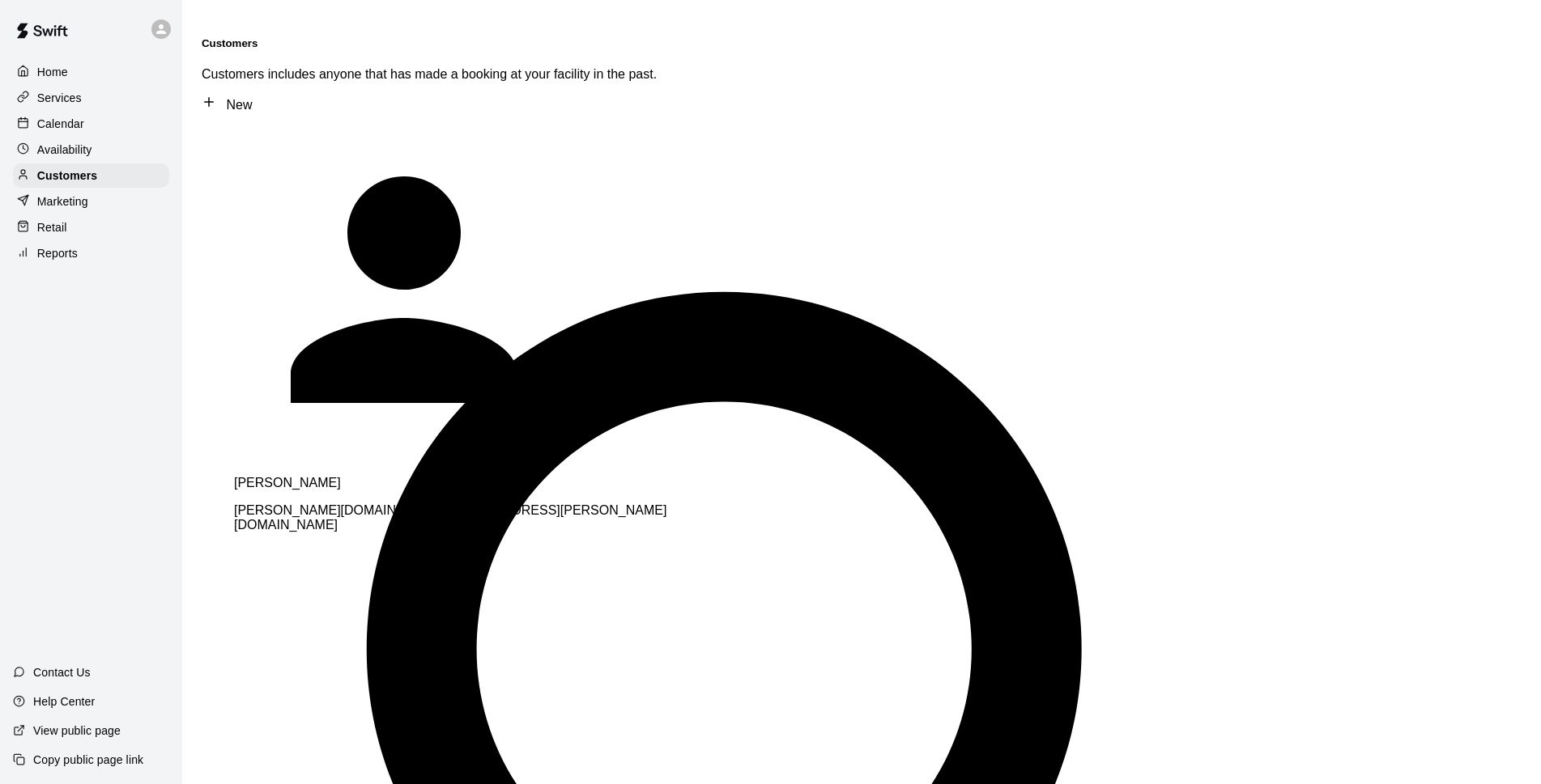
click at [349, 503] on span "[PERSON_NAME][DOMAIN_NAME][EMAIL_ADDRESS][PERSON_NAME][DOMAIN_NAME]" at bounding box center [450, 518] width 432 height 28
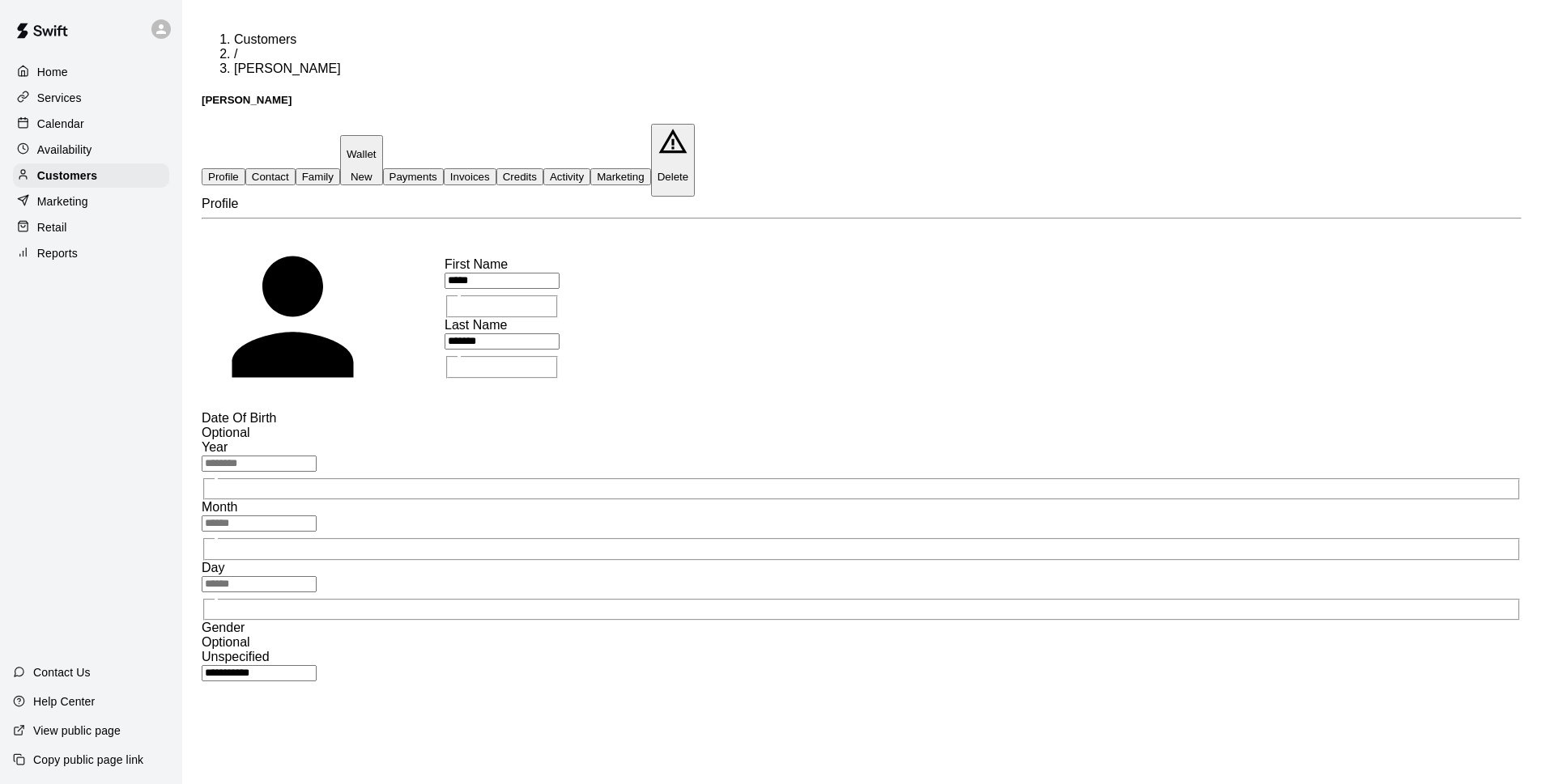
click at [340, 169] on button "Family" at bounding box center [318, 177] width 45 height 17
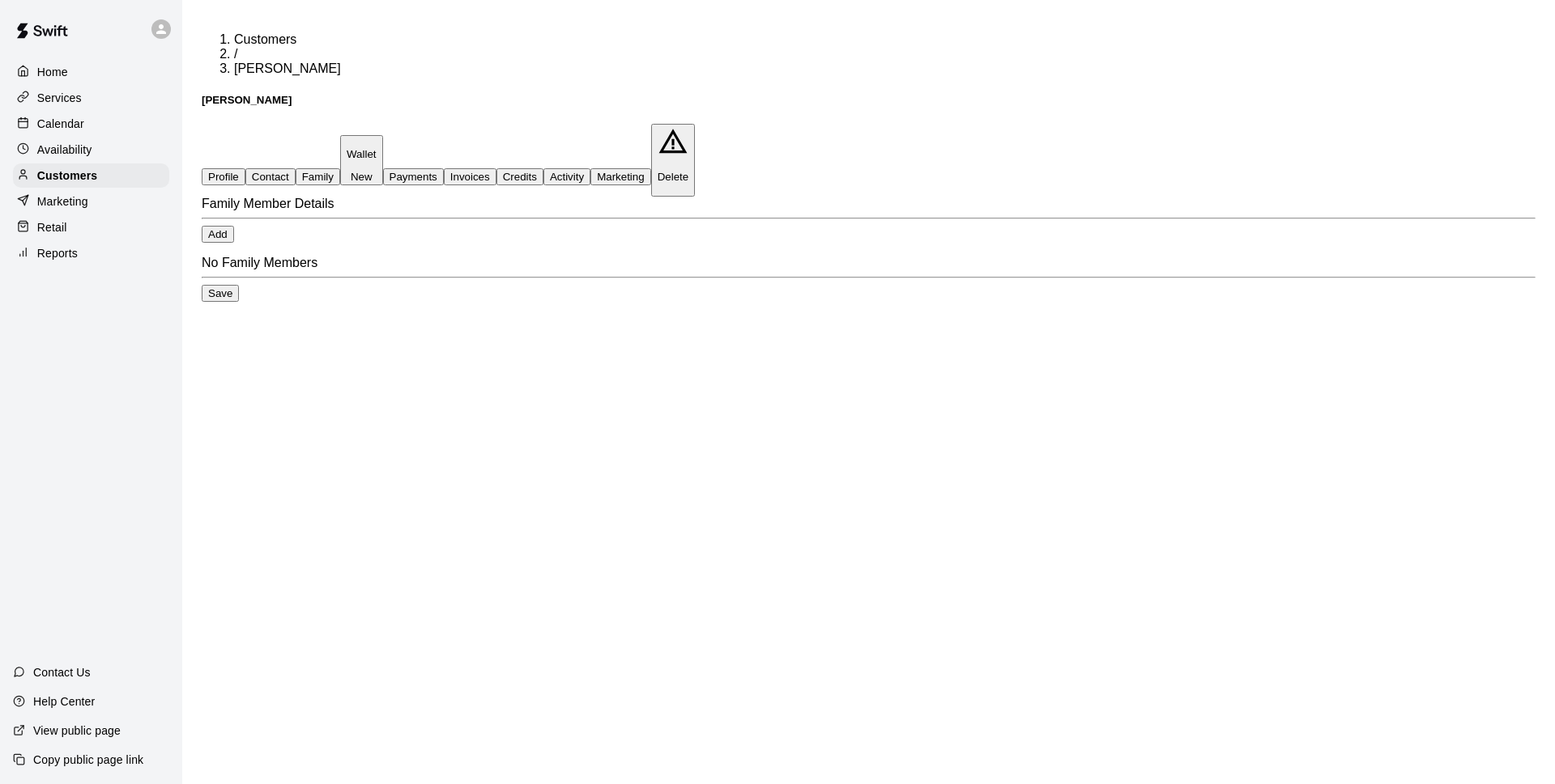
click at [376, 148] on p "Wallet" at bounding box center [361, 154] width 30 height 12
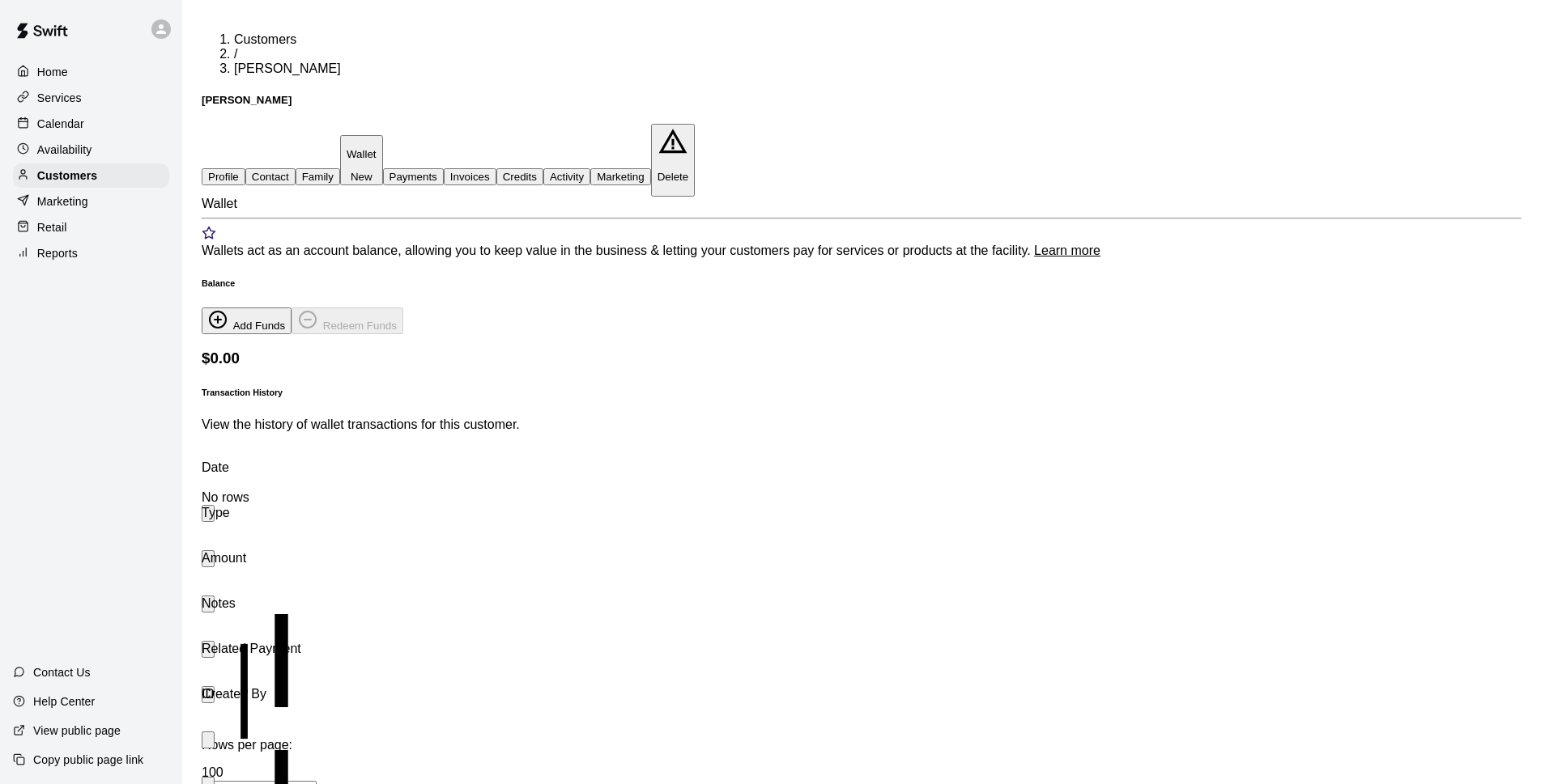
click at [444, 169] on button "Payments" at bounding box center [413, 177] width 61 height 17
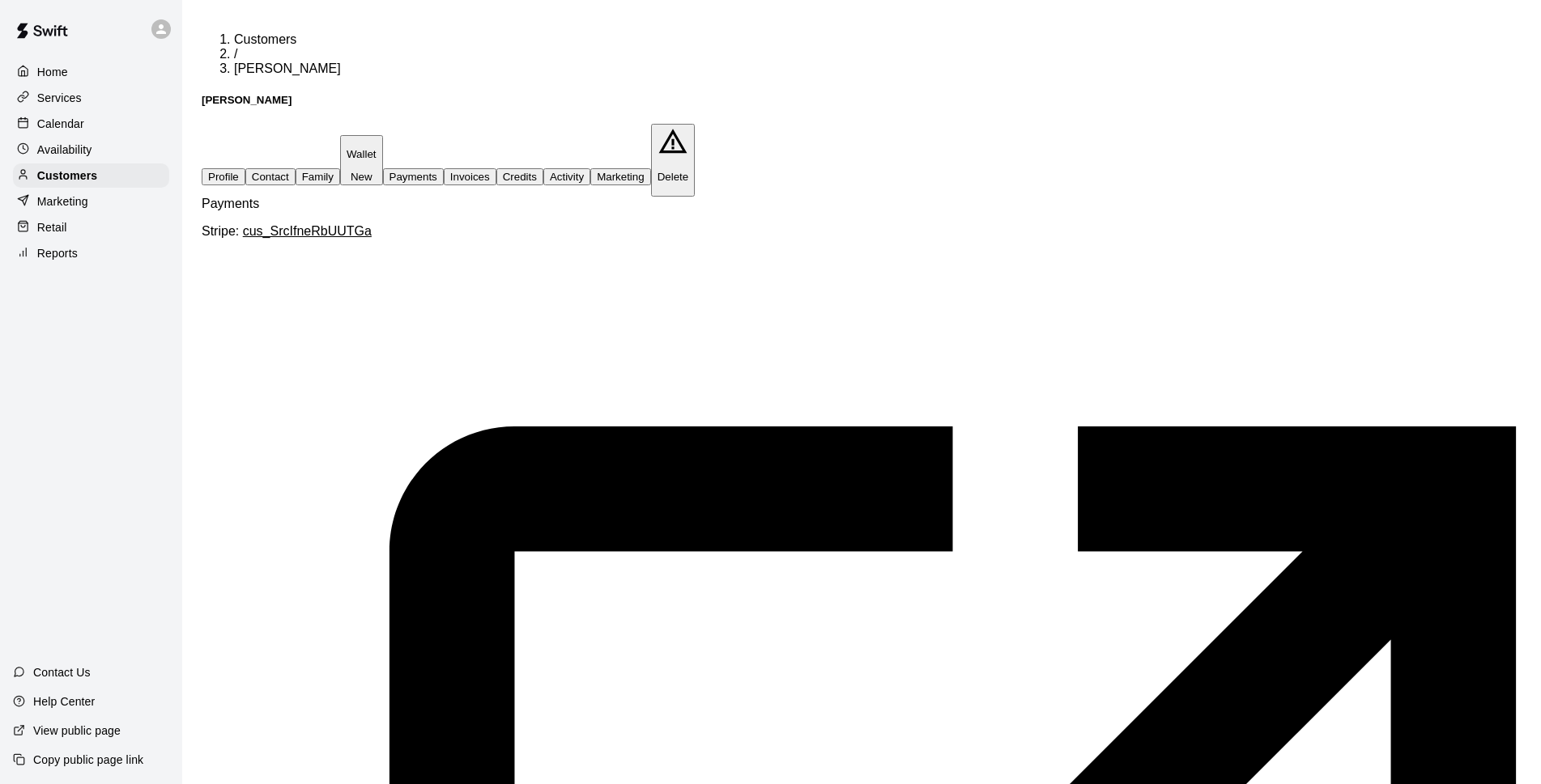
click at [376, 148] on p "Wallet" at bounding box center [361, 154] width 30 height 12
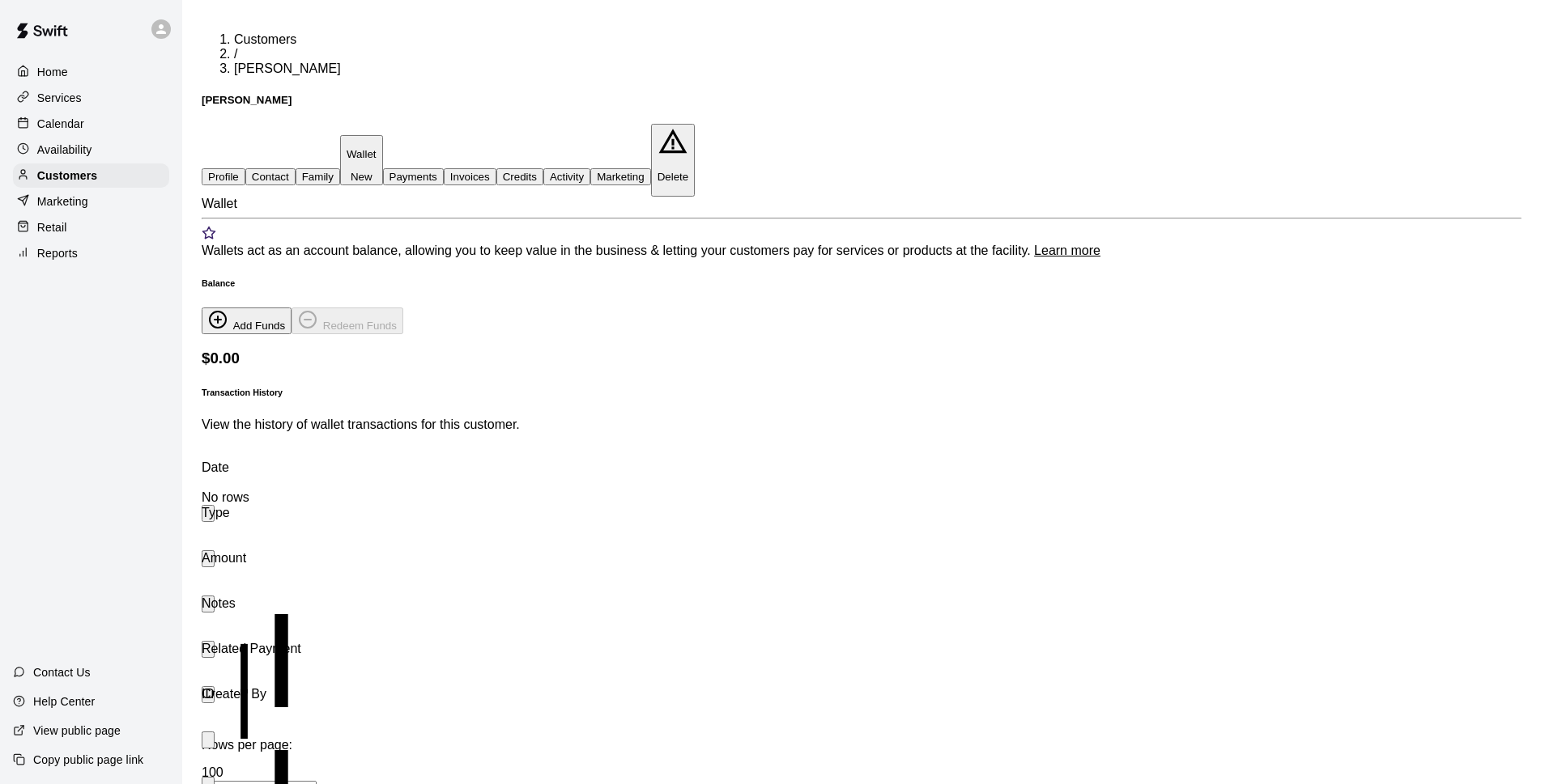
click at [340, 169] on button "Family" at bounding box center [318, 177] width 45 height 17
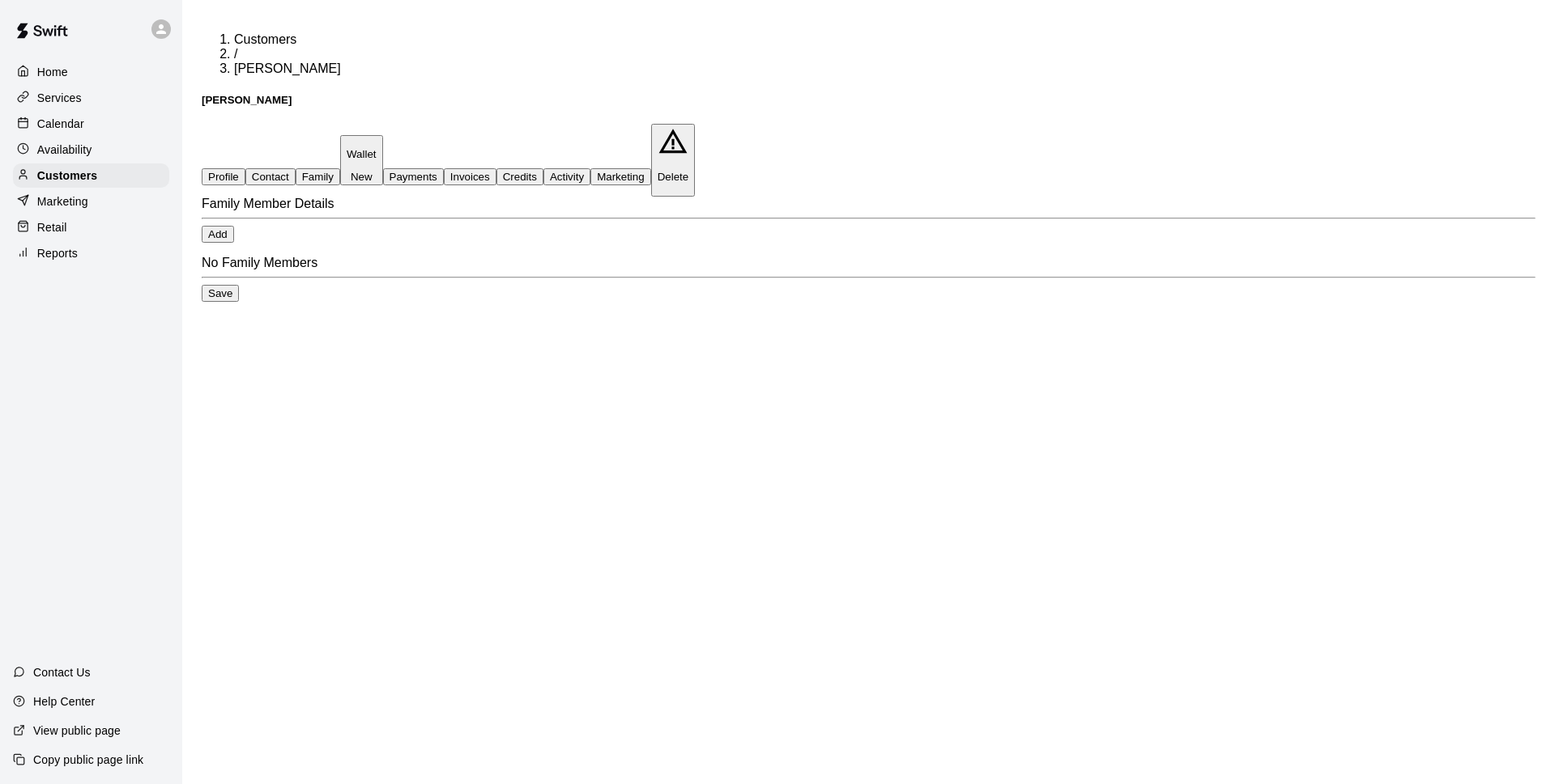
click at [383, 136] on button "Wallet New" at bounding box center [361, 161] width 43 height 51
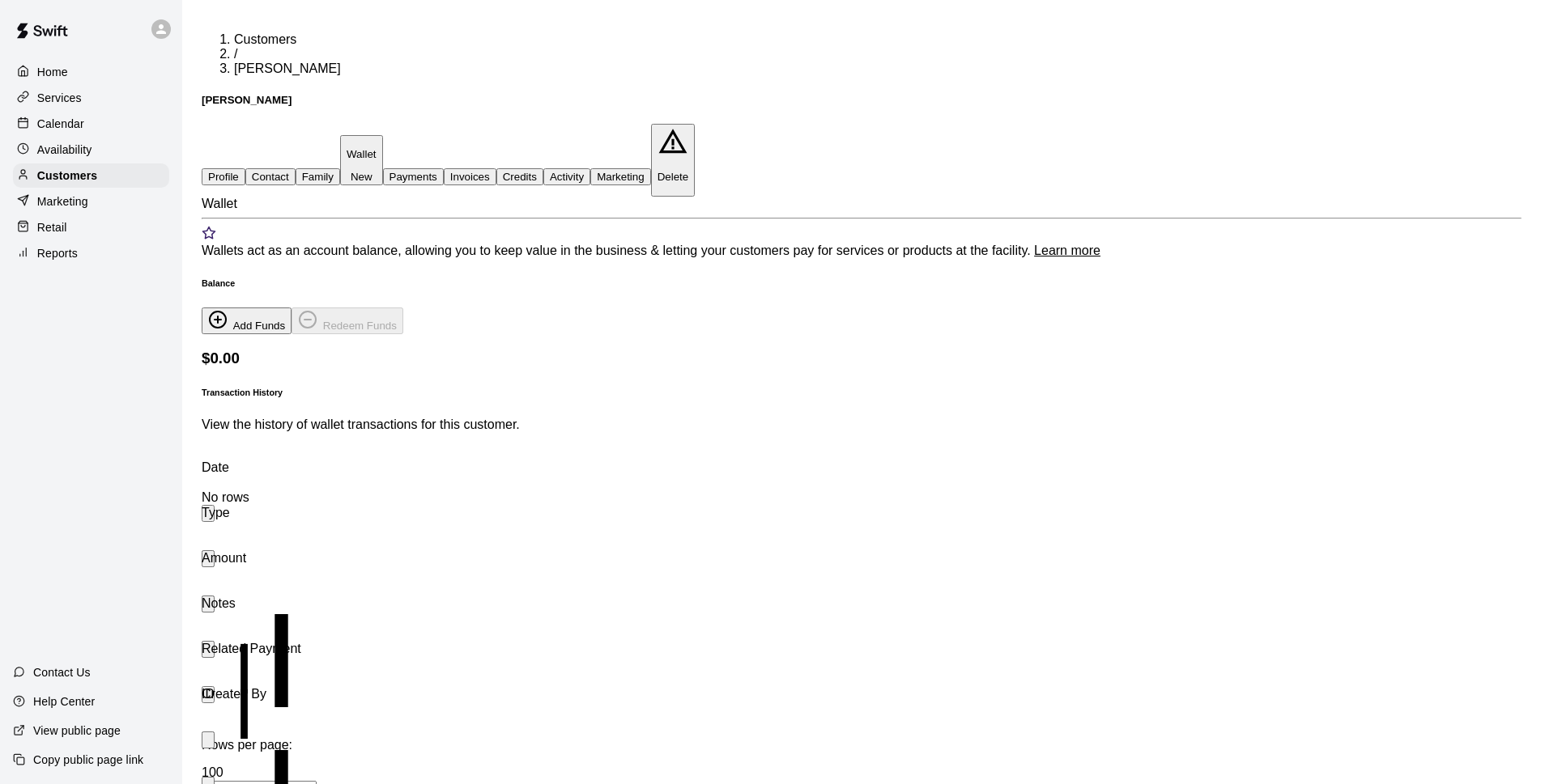
click at [75, 127] on p "Calendar" at bounding box center [61, 123] width 47 height 16
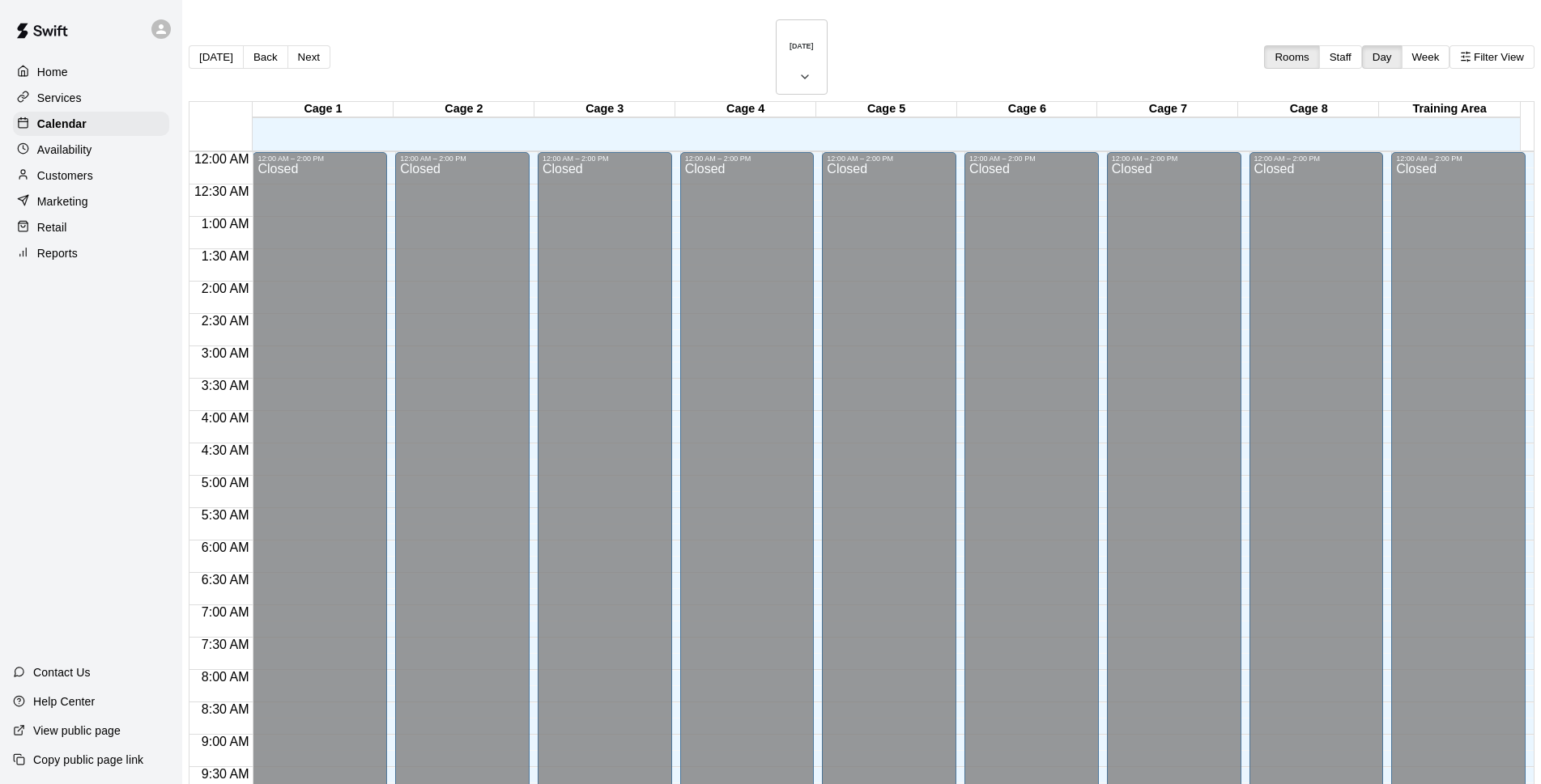
scroll to position [811, 0]
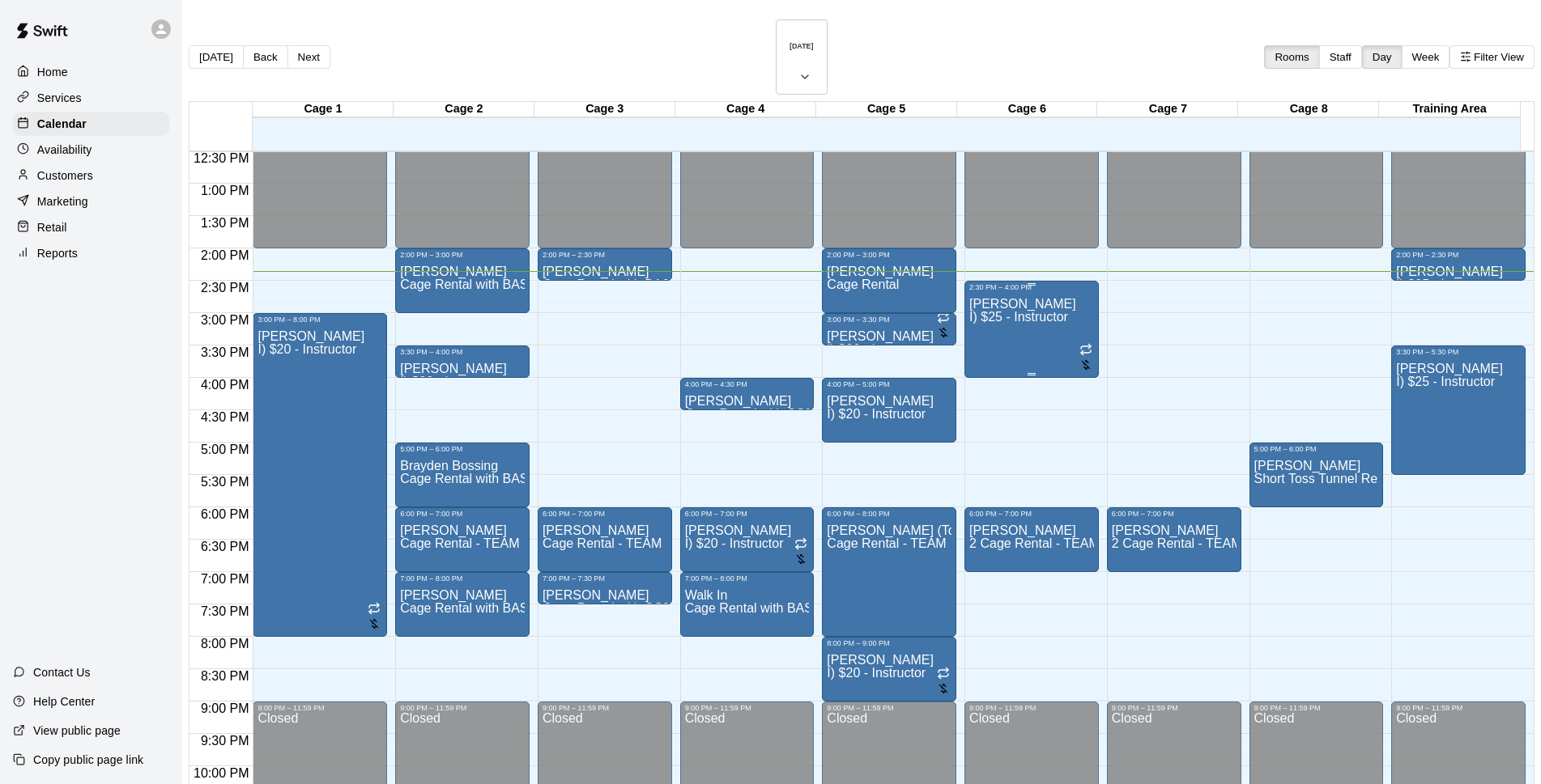
click at [989, 291] on div "[PERSON_NAME] I) $25 - Instructor" at bounding box center [1022, 683] width 107 height 784
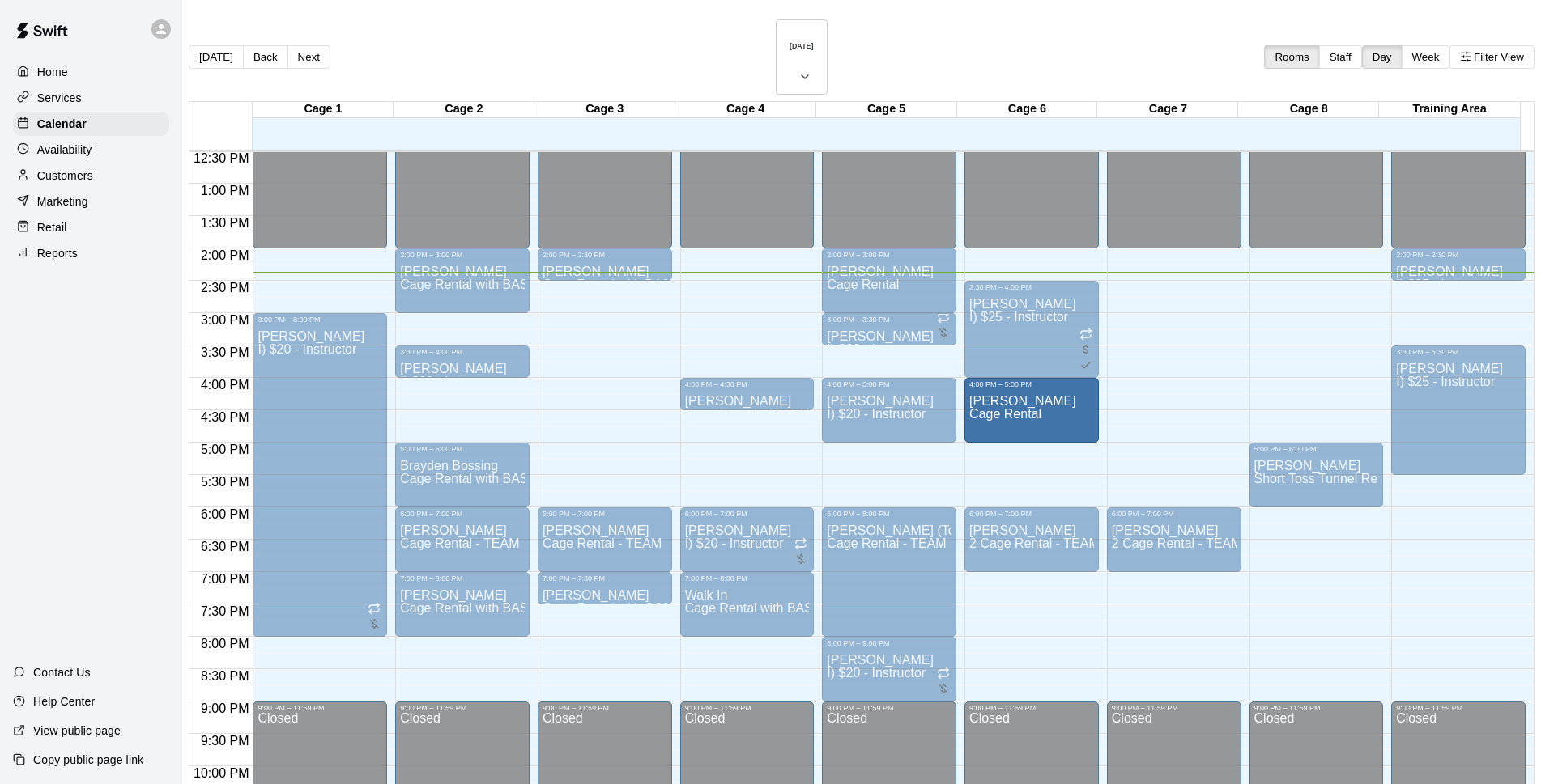
drag, startPoint x: 457, startPoint y: 366, endPoint x: 967, endPoint y: 374, distance: 510.1
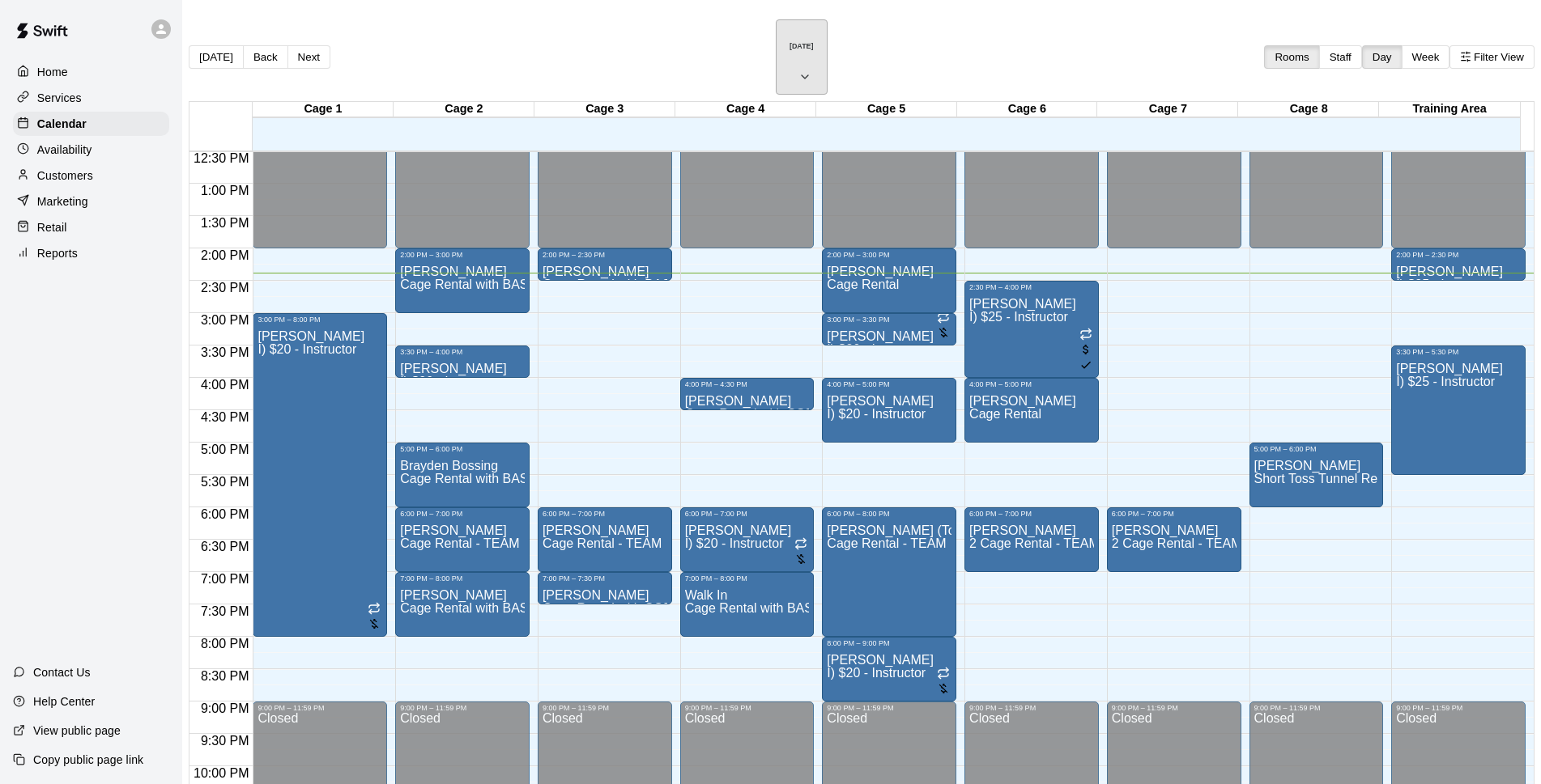
click at [811, 67] on icon "button" at bounding box center [805, 77] width 13 height 19
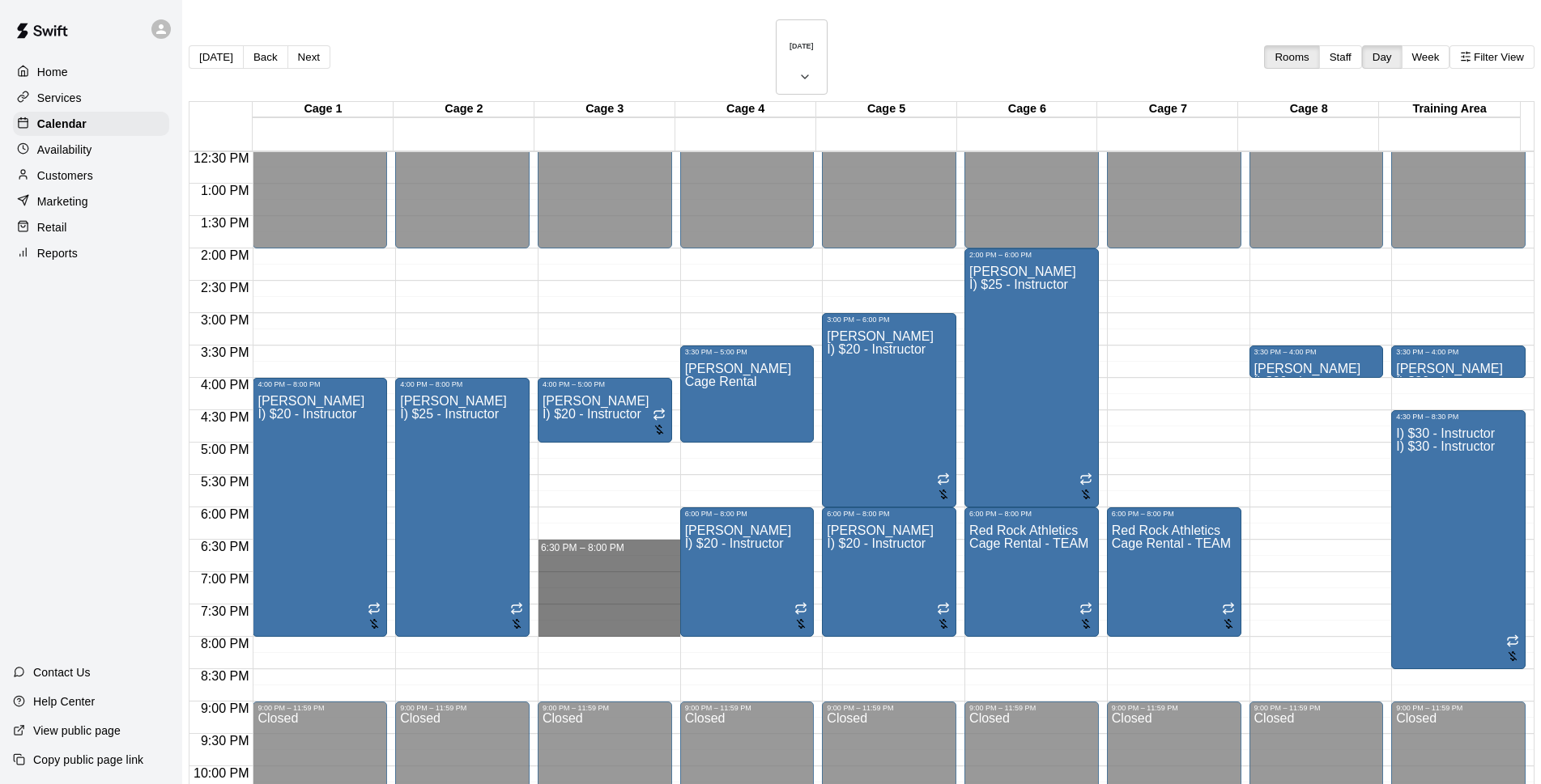
drag, startPoint x: 545, startPoint y: 501, endPoint x: 550, endPoint y: 589, distance: 88.1
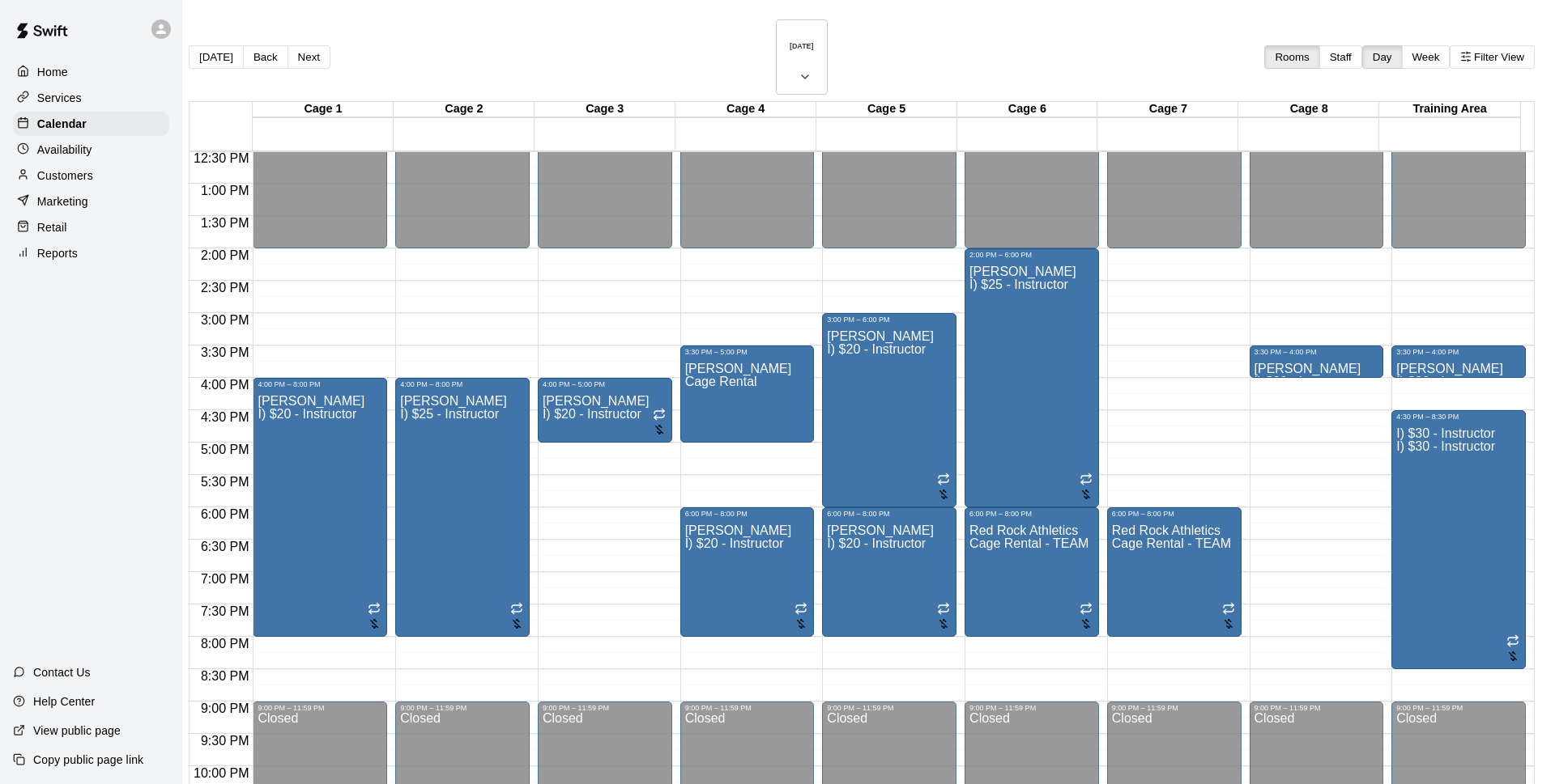
click at [452, 252] on li "Cage Rental - TEAM" at bounding box center [268, 245] width 369 height 14
type input "**********"
drag, startPoint x: 928, startPoint y: 751, endPoint x: 931, endPoint y: 761, distance: 10.4
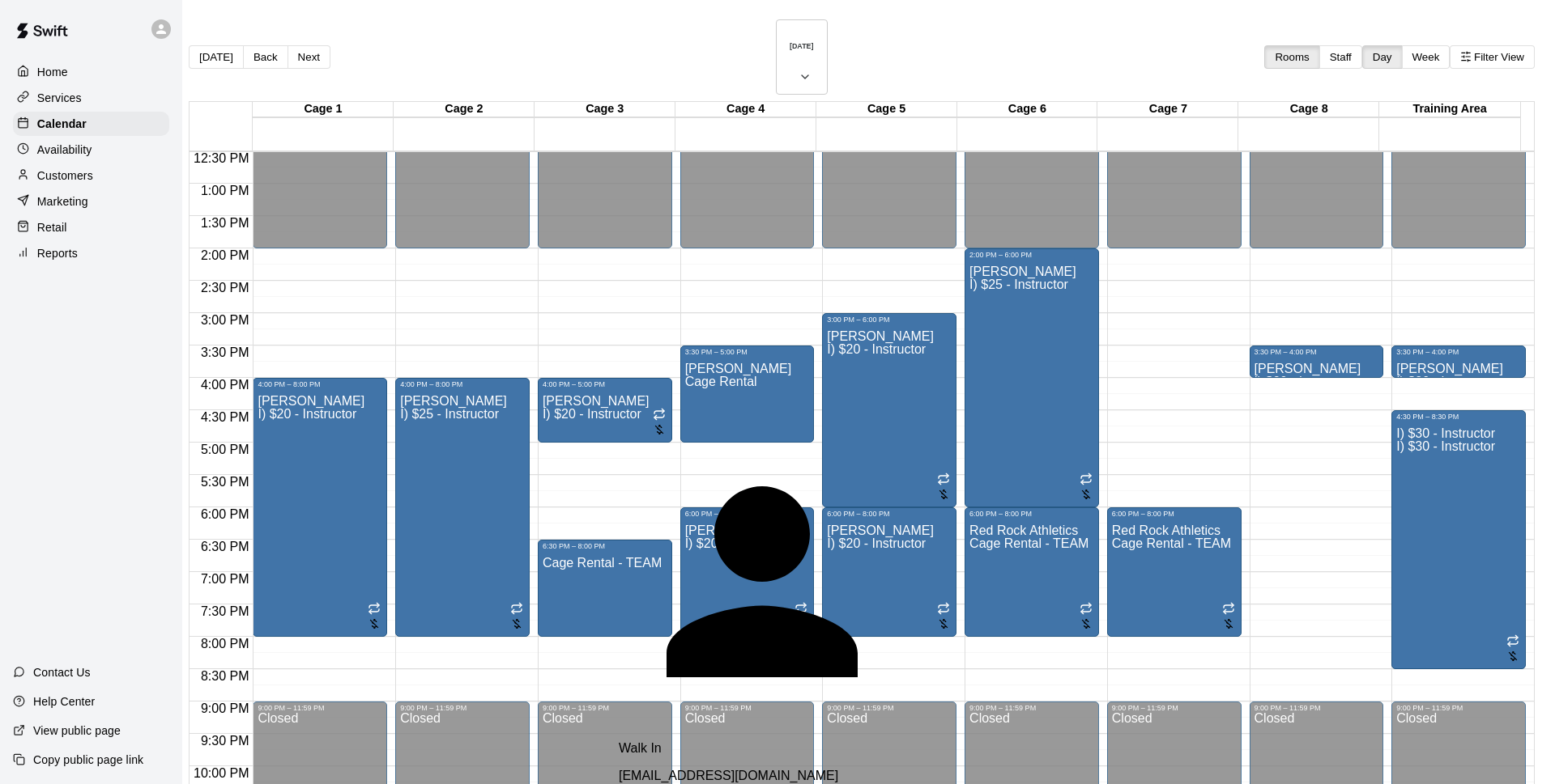
type input "****"
click at [712, 741] on div "Walk In" at bounding box center [809, 748] width 382 height 14
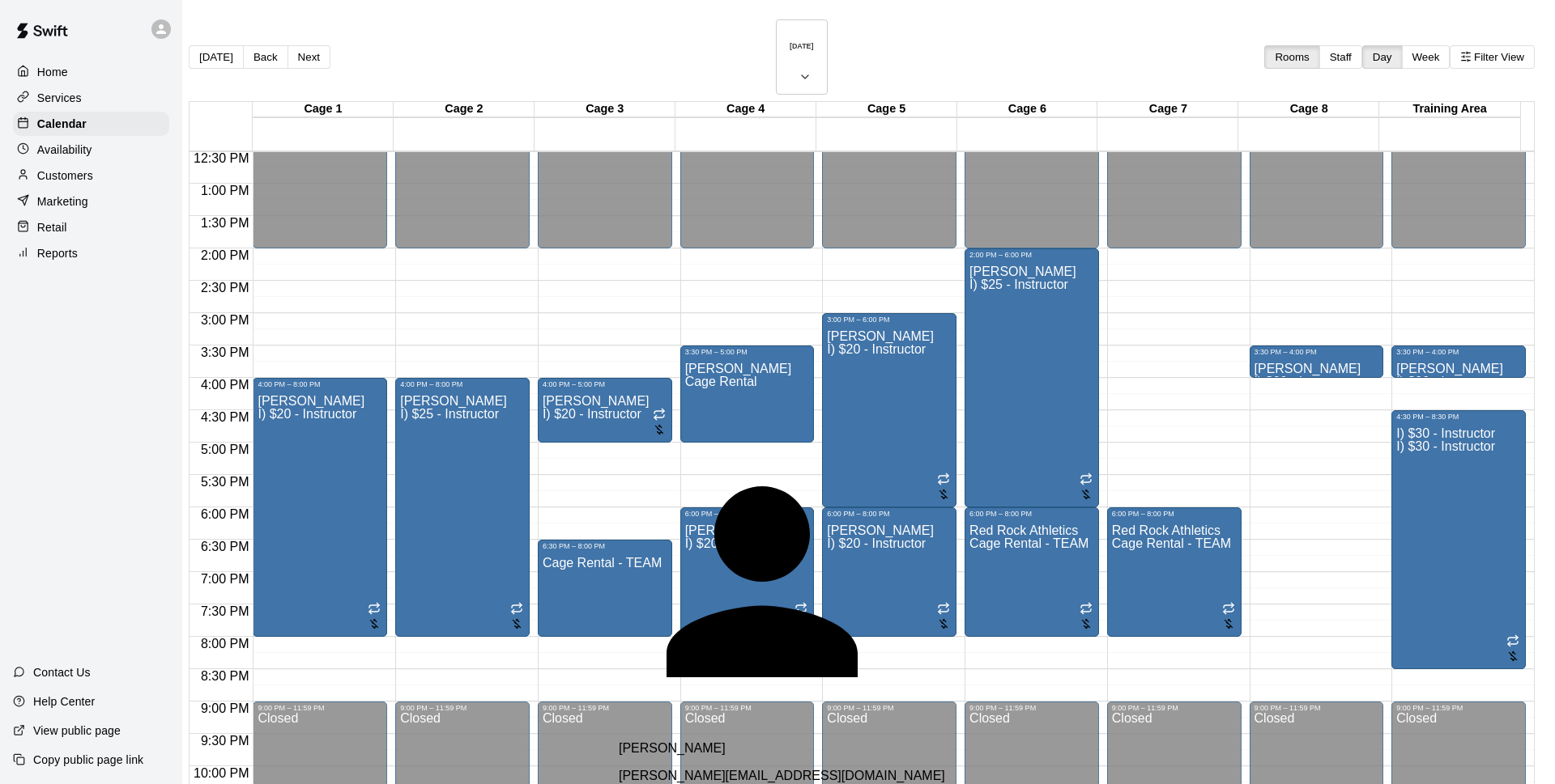
select select "**"
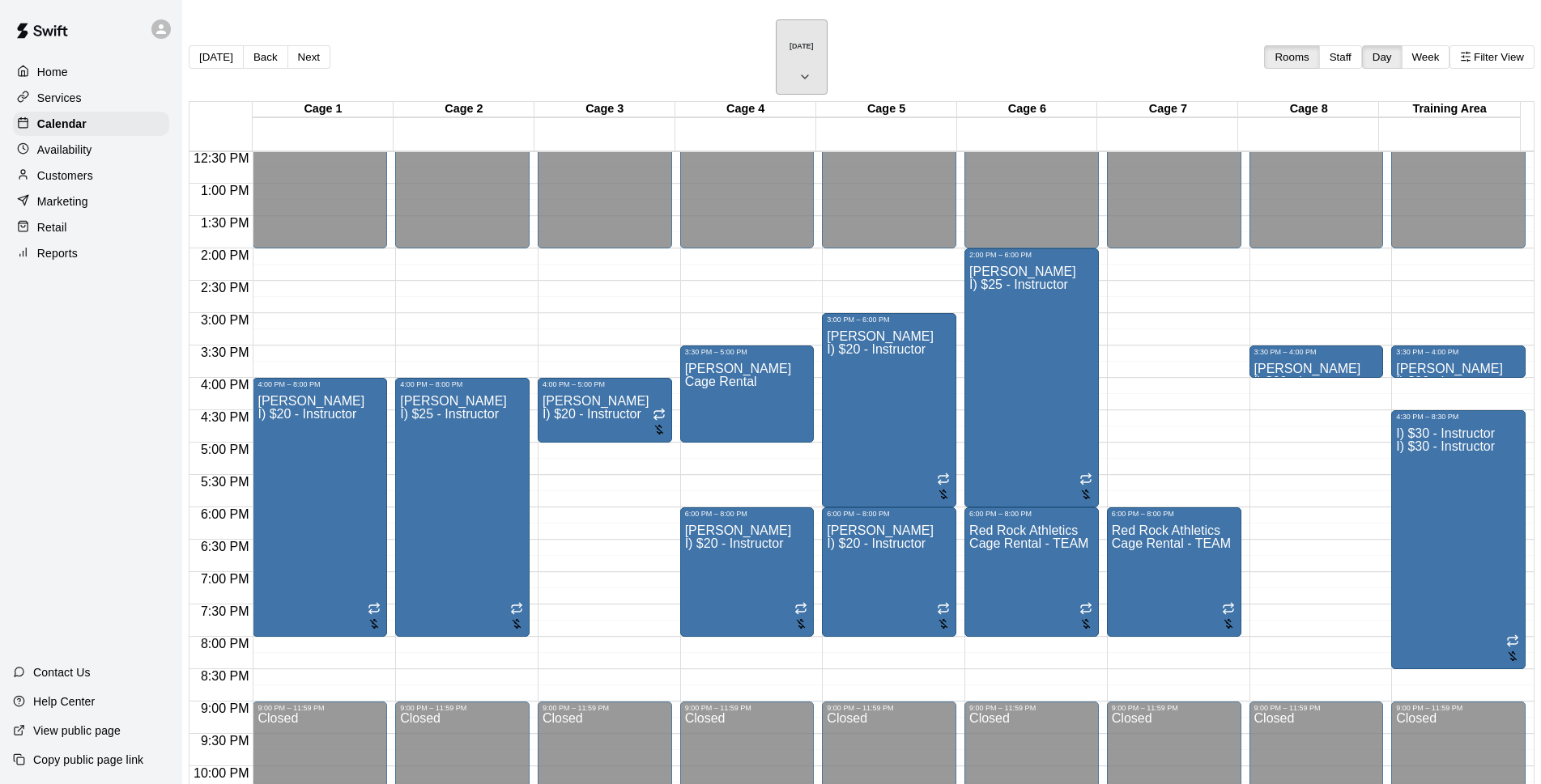
click at [793, 34] on button "[DATE]" at bounding box center [801, 56] width 52 height 75
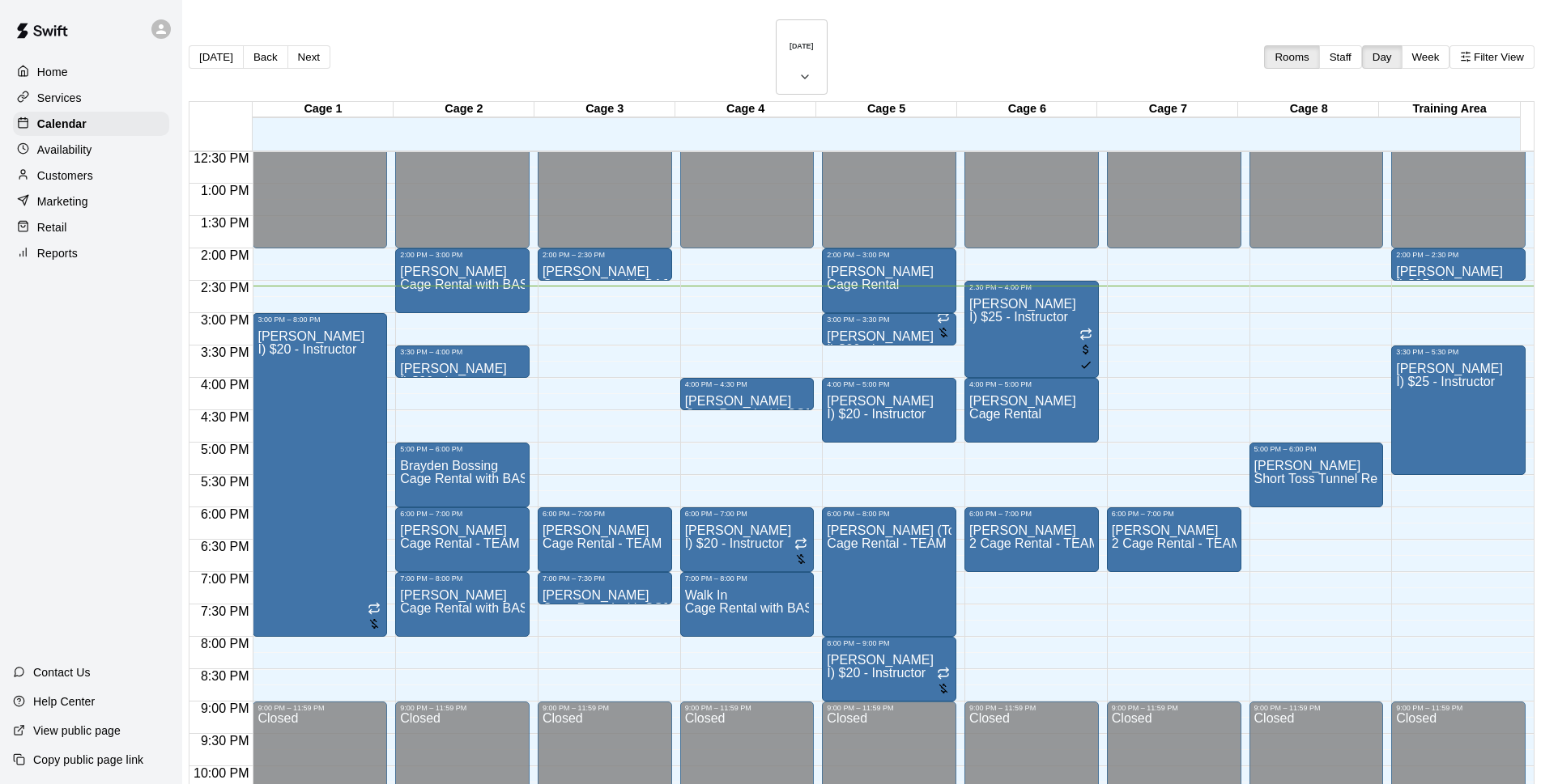
click at [108, 181] on div "Customers" at bounding box center [91, 175] width 156 height 25
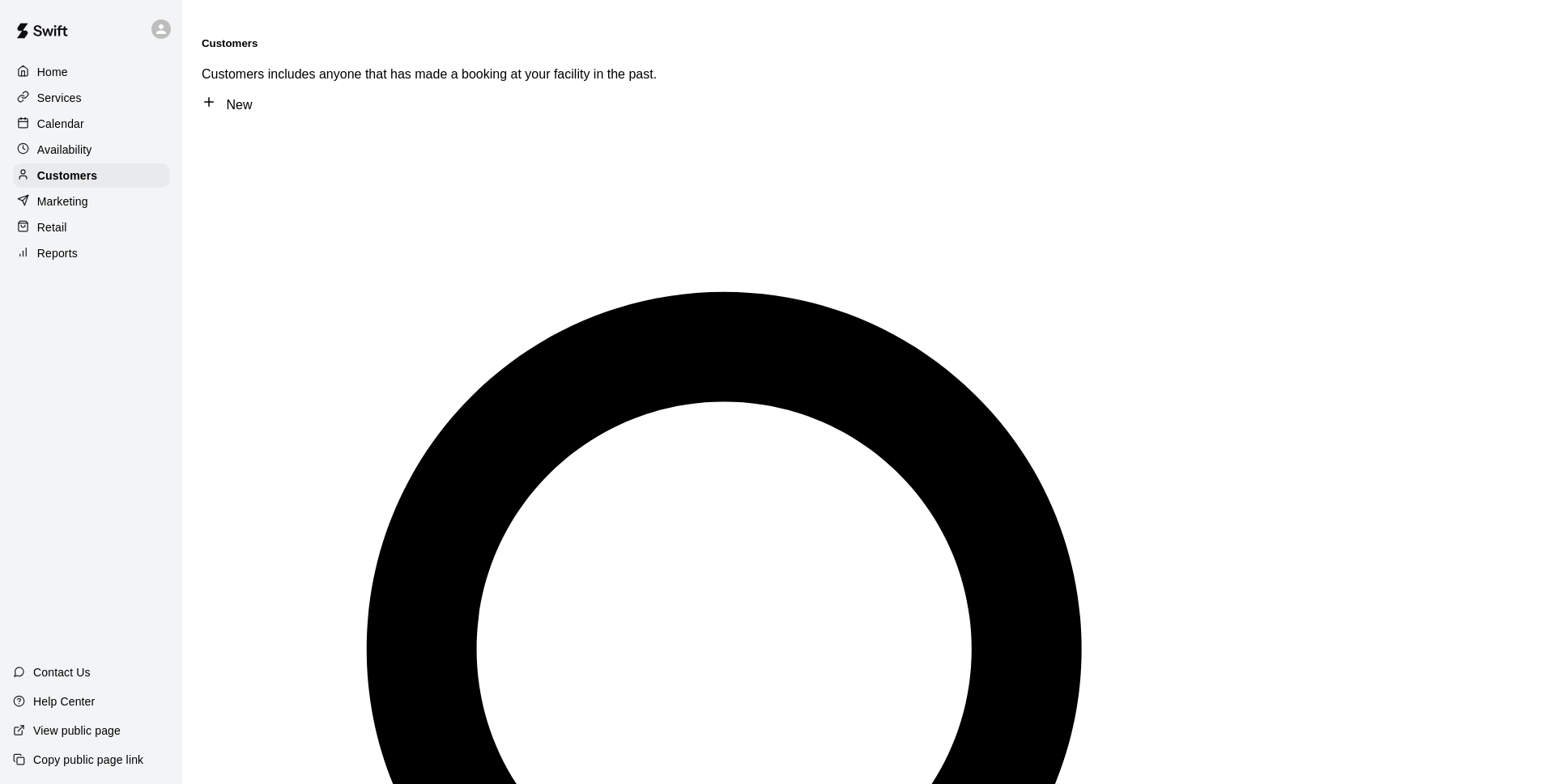
click at [108, 123] on div "Calendar" at bounding box center [91, 124] width 156 height 25
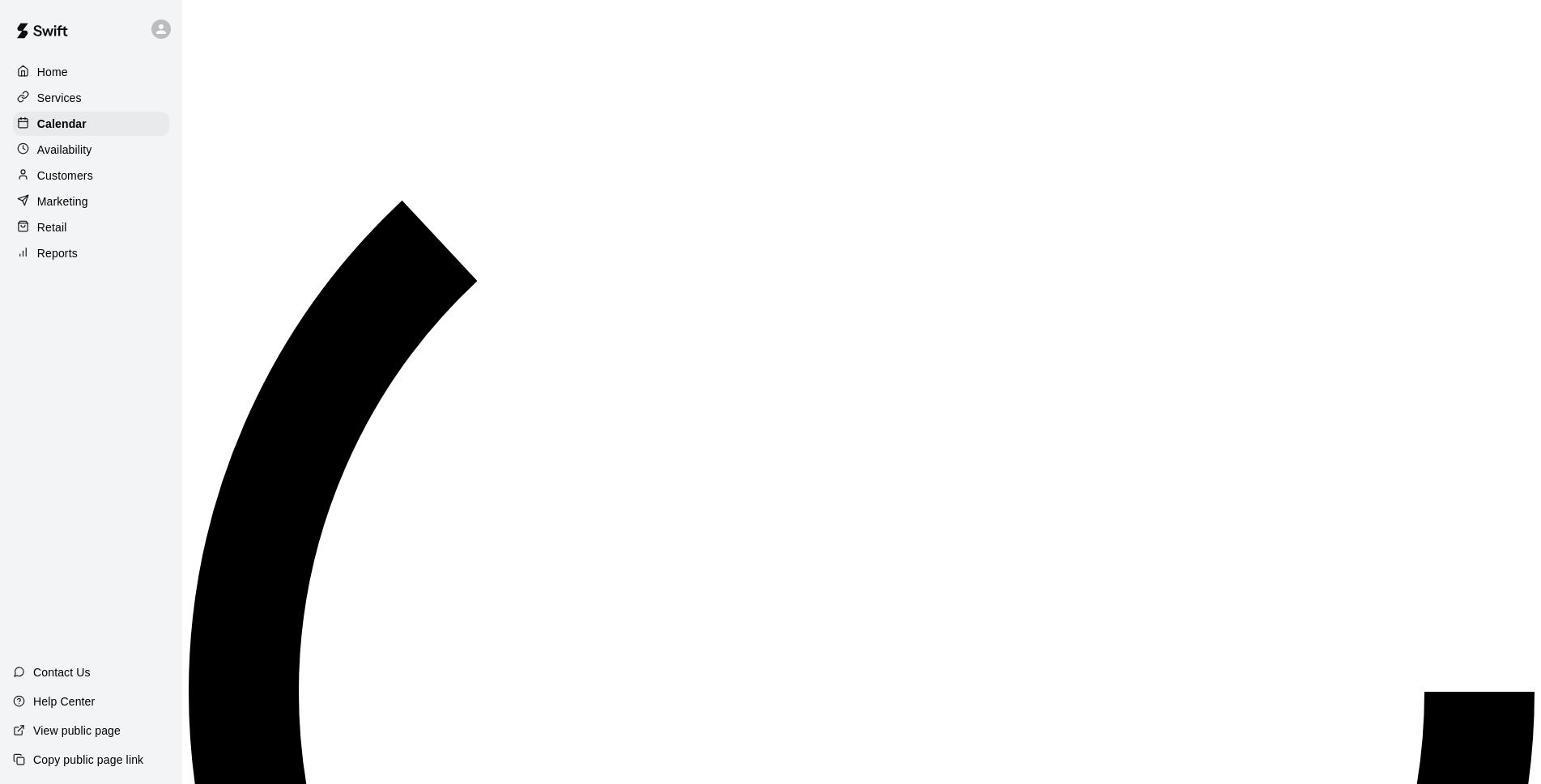
scroll to position [811, 0]
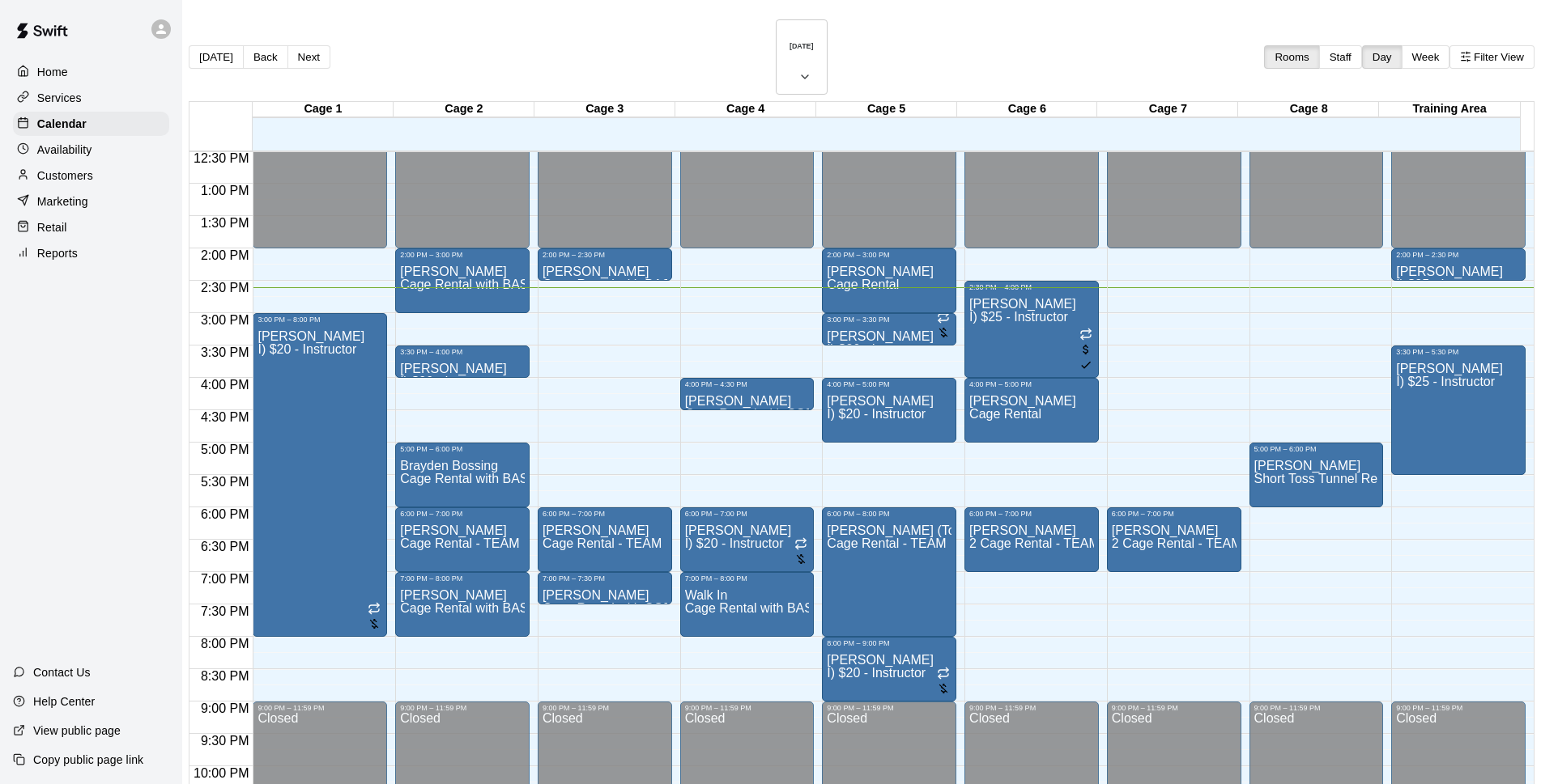
click at [577, 24] on div "[DATE] Back [DATE][DATE] Rooms Staff Day Week Filter View" at bounding box center [861, 60] width 1346 height 82
click at [439, 31] on div "[DATE] Back [DATE][DATE] Rooms Staff Day Week Filter View" at bounding box center [861, 60] width 1346 height 82
click at [64, 188] on div "Customers" at bounding box center [91, 175] width 156 height 25
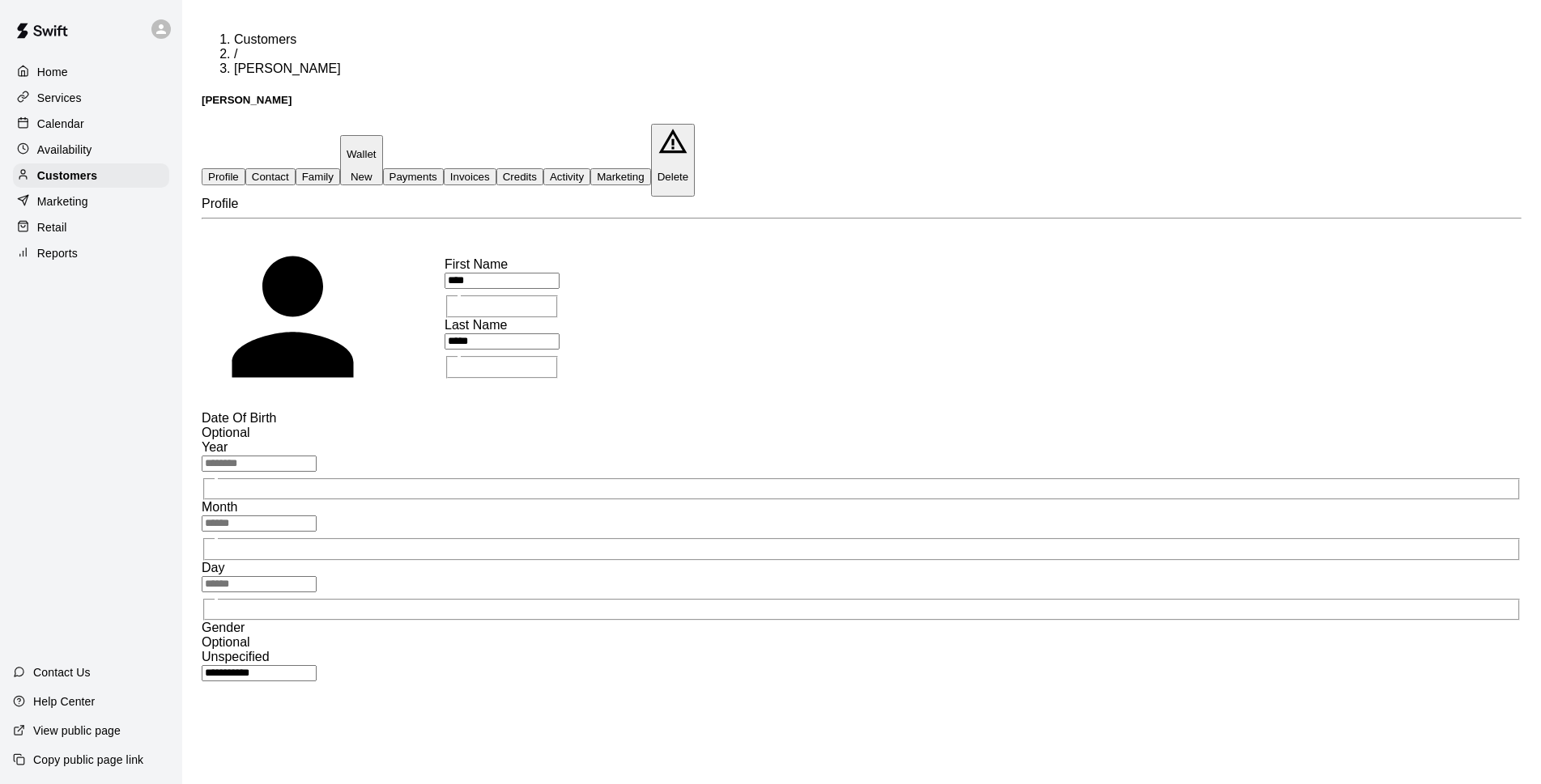
click at [296, 169] on button "Contact" at bounding box center [270, 177] width 50 height 17
select select "**"
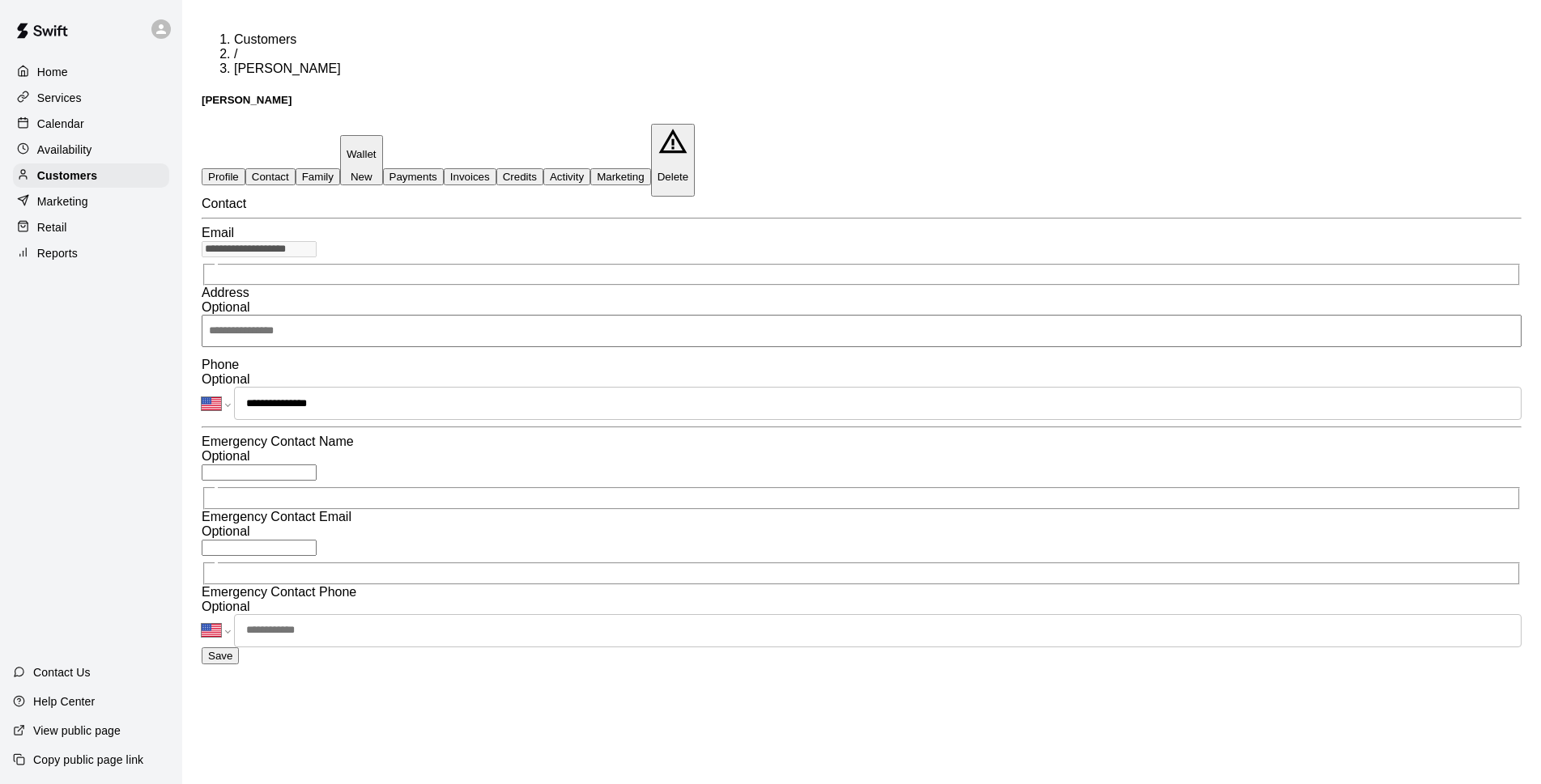
click at [543, 169] on button "Credits" at bounding box center [520, 177] width 47 height 17
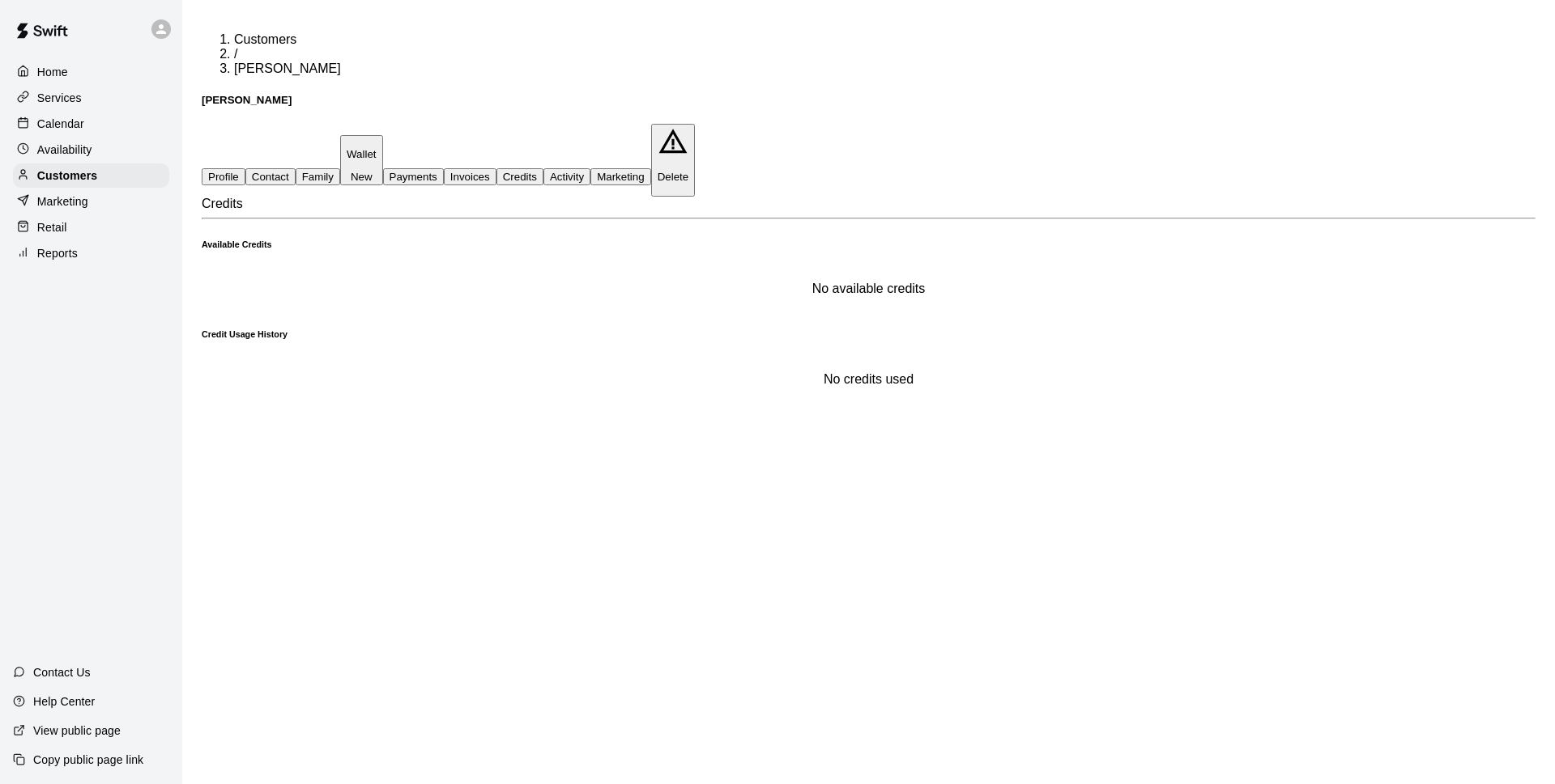
click at [496, 169] on button "Invoices" at bounding box center [470, 177] width 53 height 17
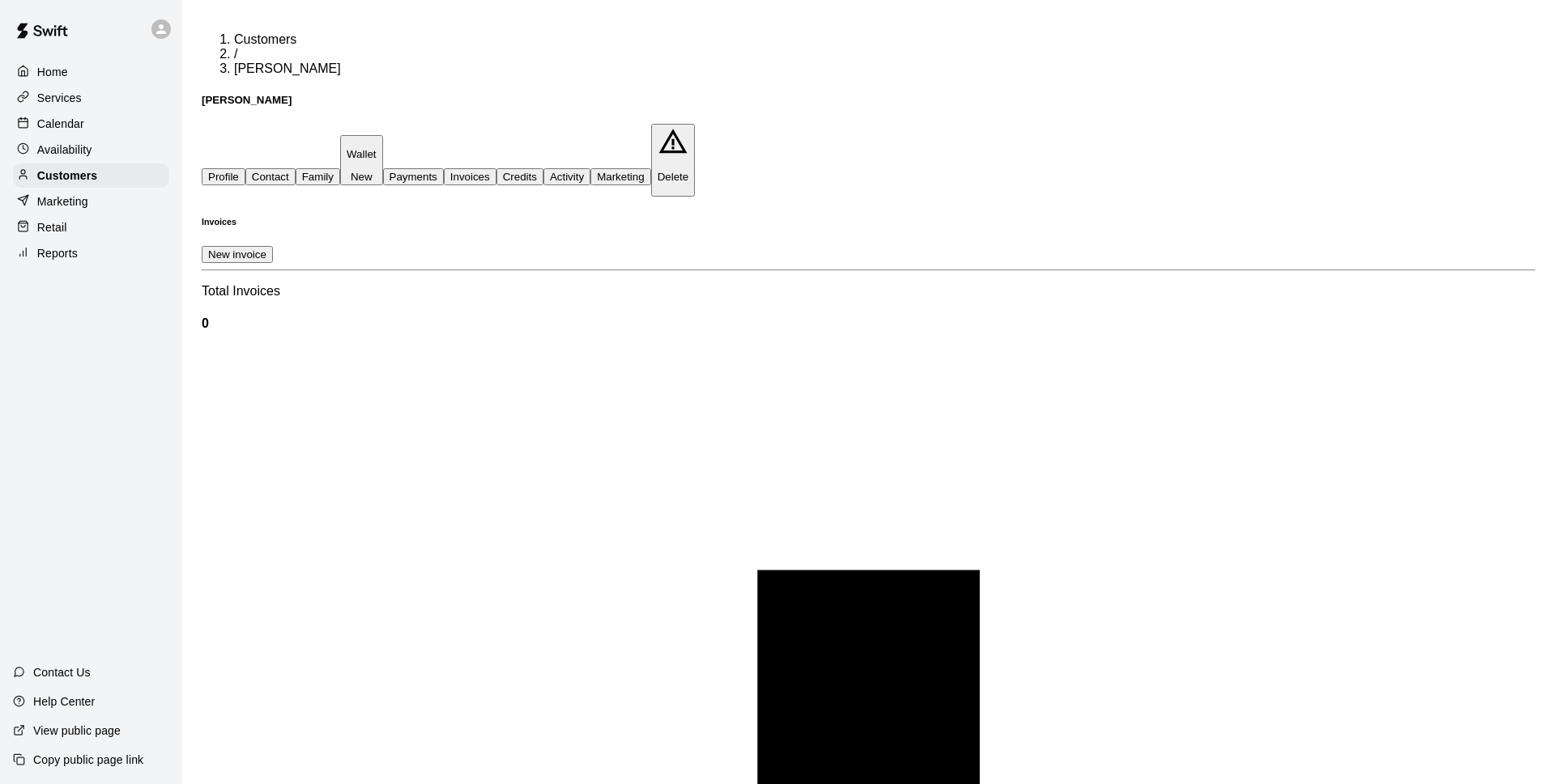
click at [132, 118] on div "Calendar" at bounding box center [91, 124] width 156 height 25
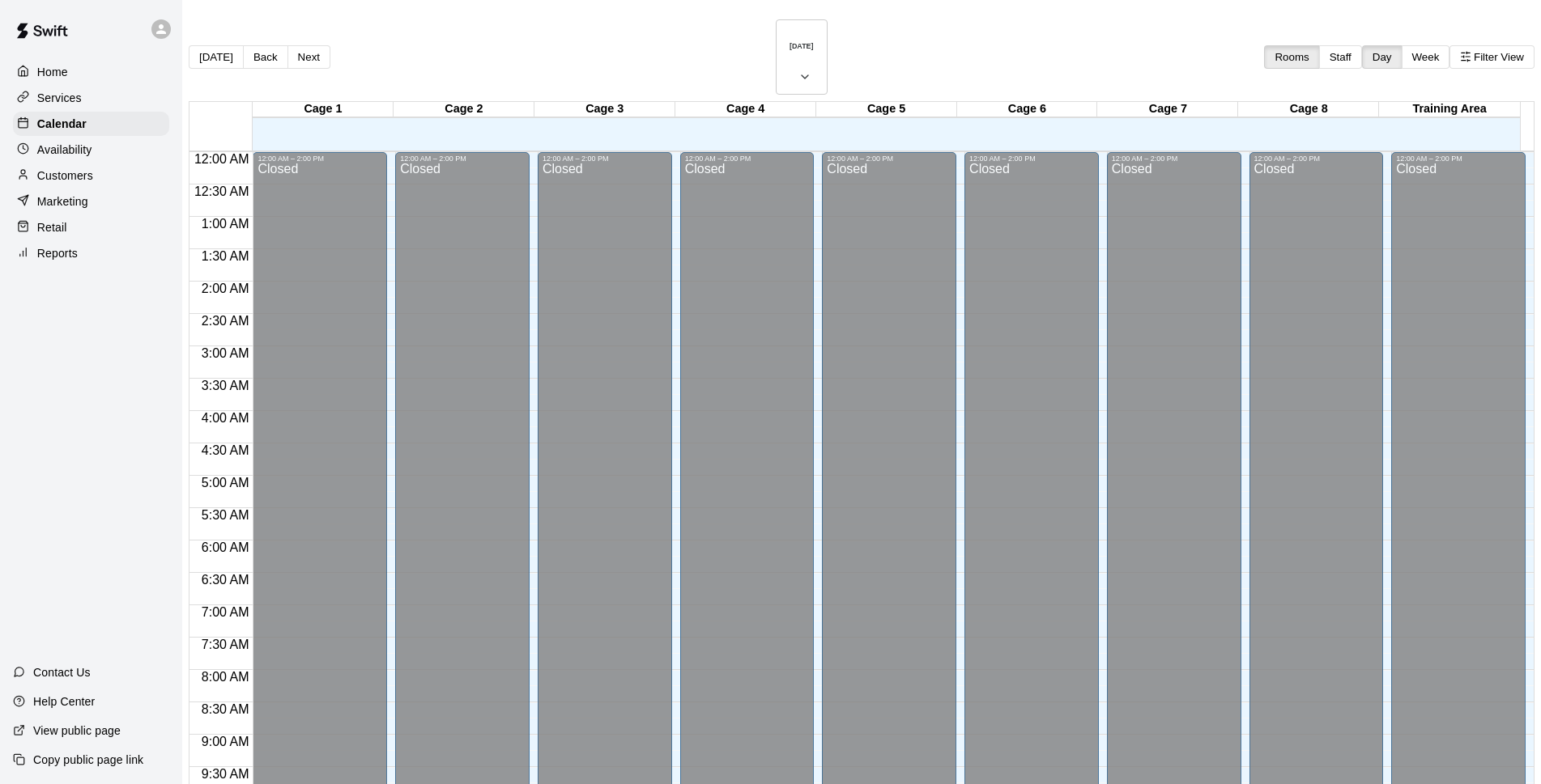
scroll to position [811, 0]
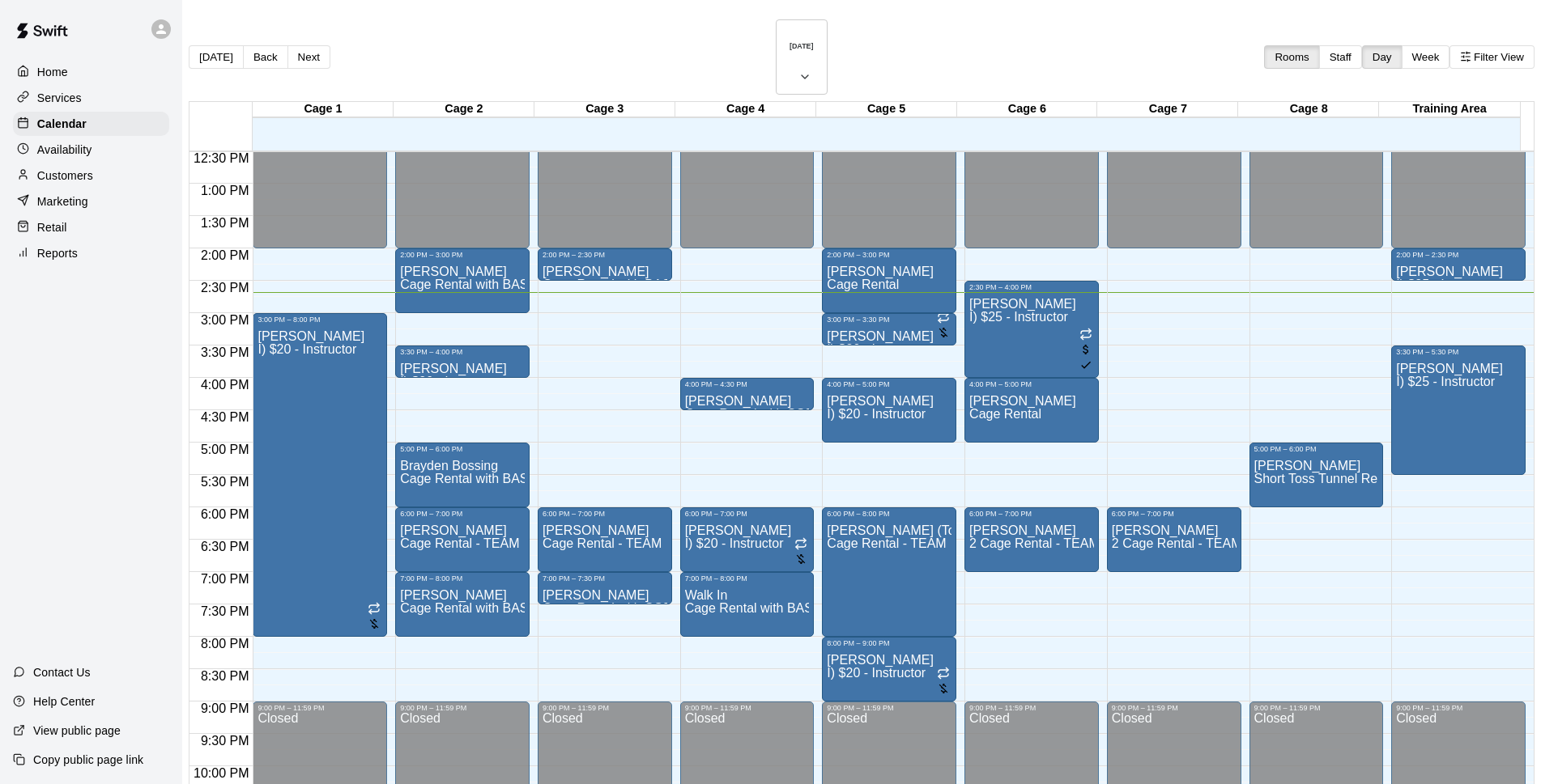
click at [86, 173] on p "Customers" at bounding box center [64, 175] width 56 height 16
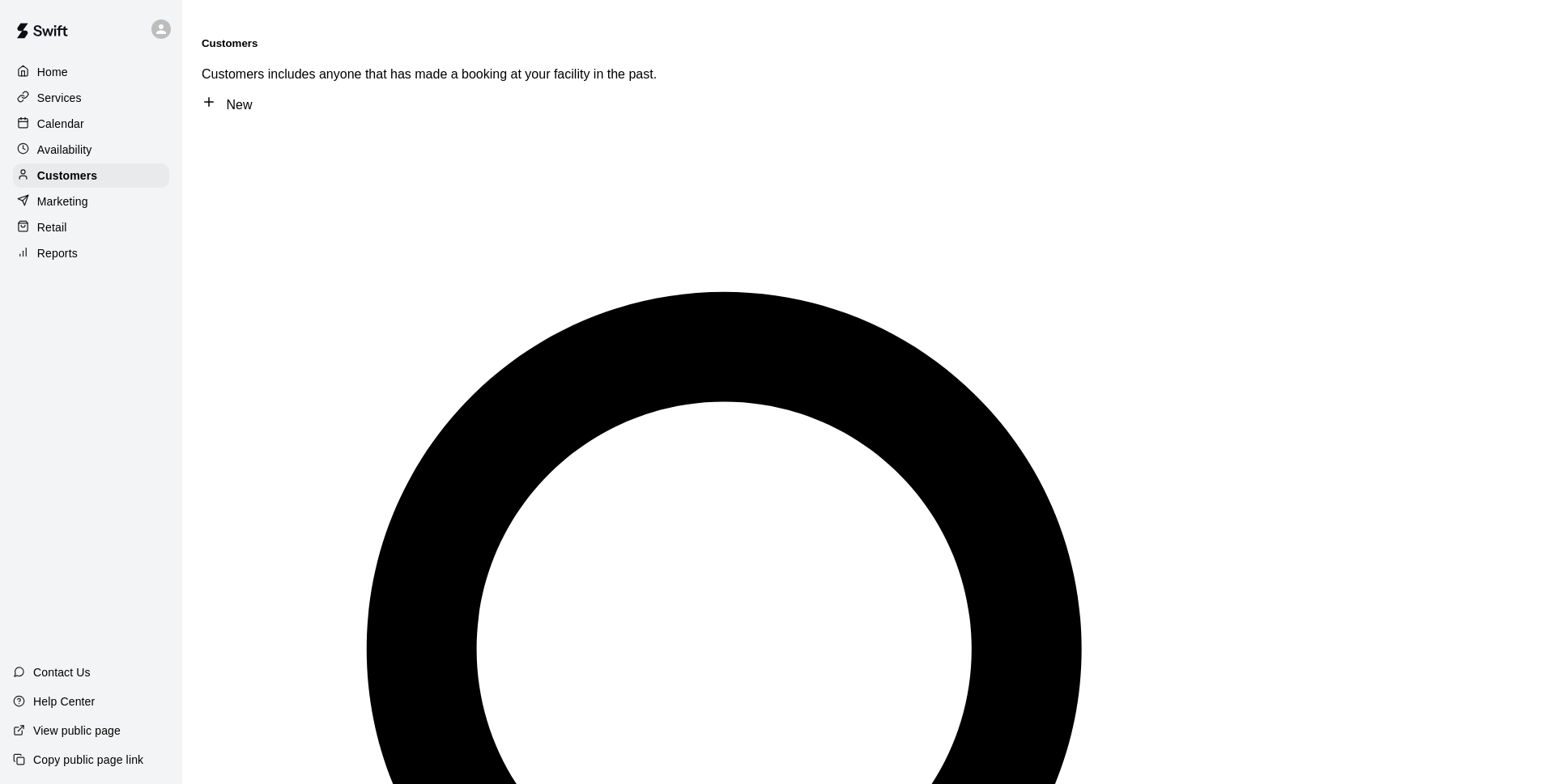
type input "********"
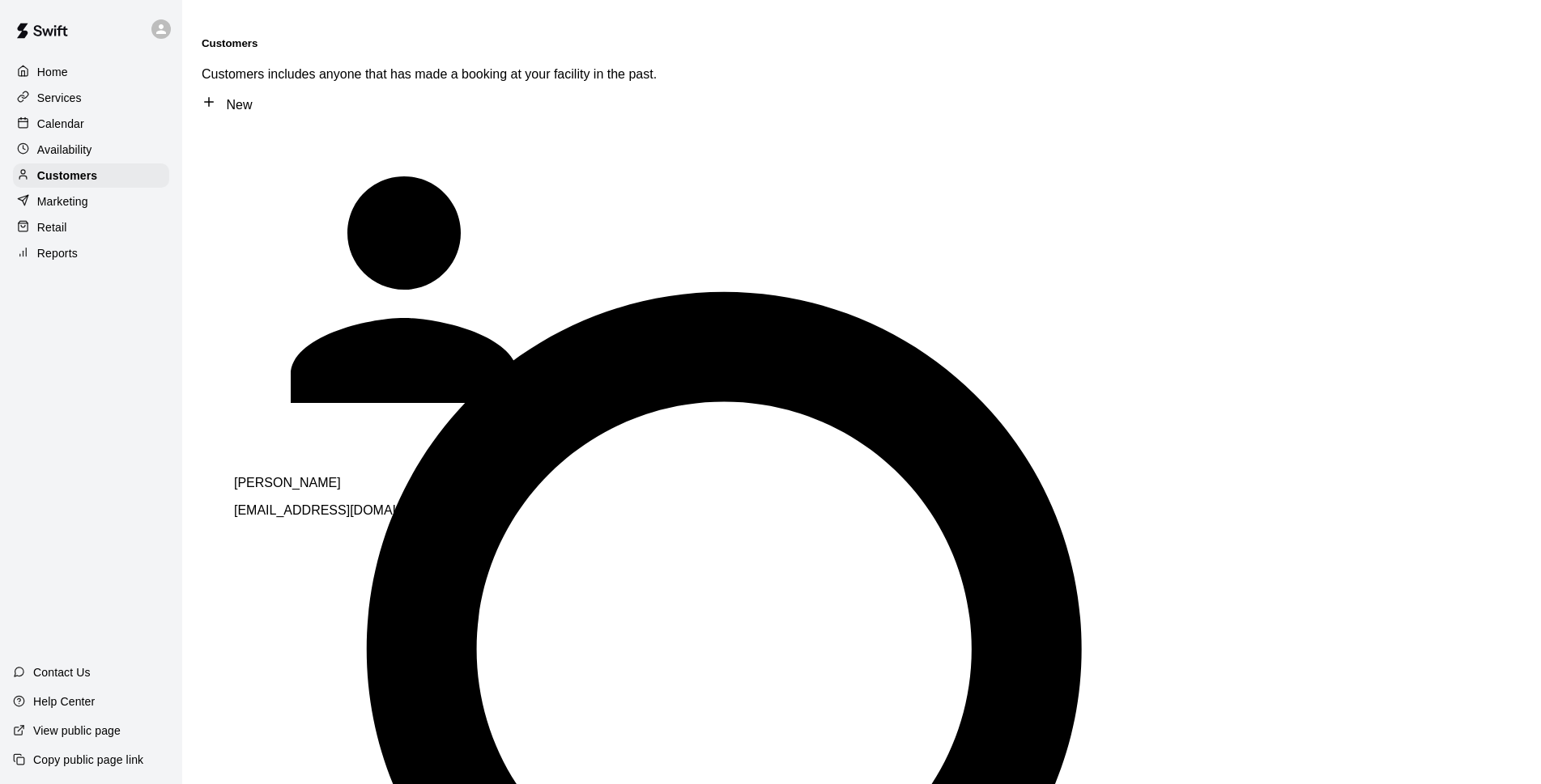
click at [468, 476] on div "[PERSON_NAME] [EMAIL_ADDRESS][DOMAIN_NAME]" at bounding box center [461, 497] width 453 height 42
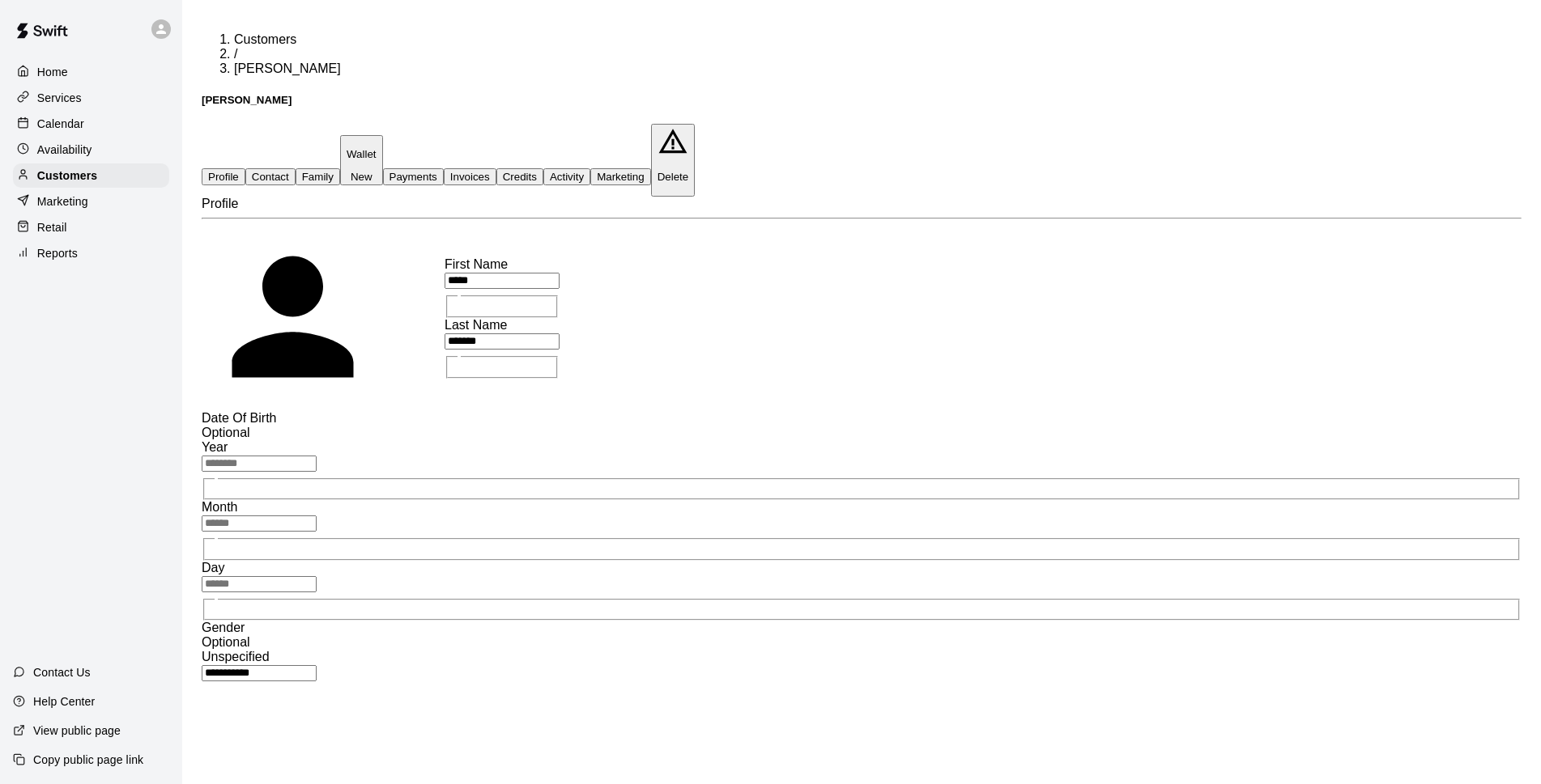
click at [444, 169] on button "Payments" at bounding box center [413, 177] width 61 height 17
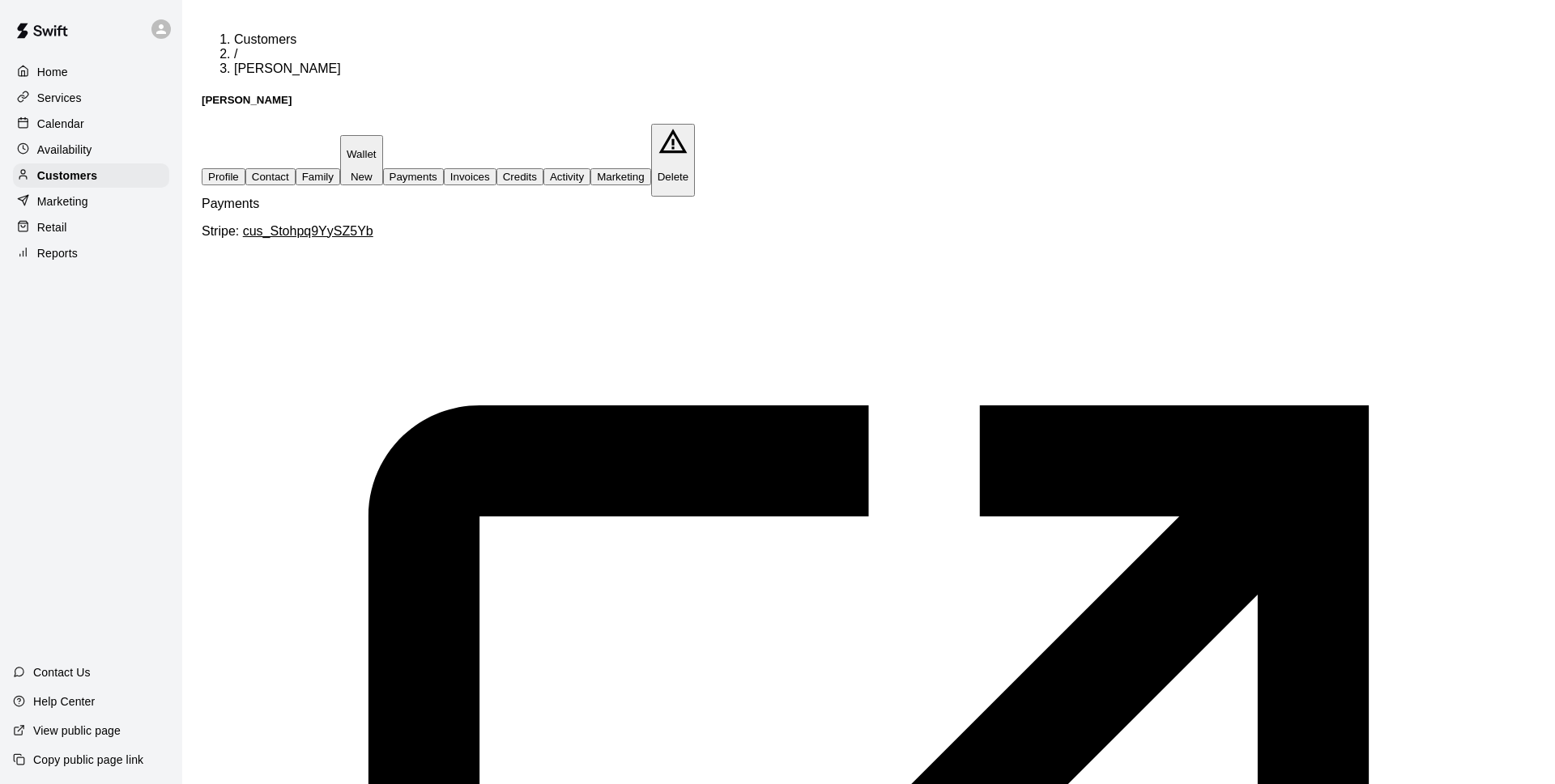
click at [150, 118] on div "Calendar" at bounding box center [91, 124] width 156 height 25
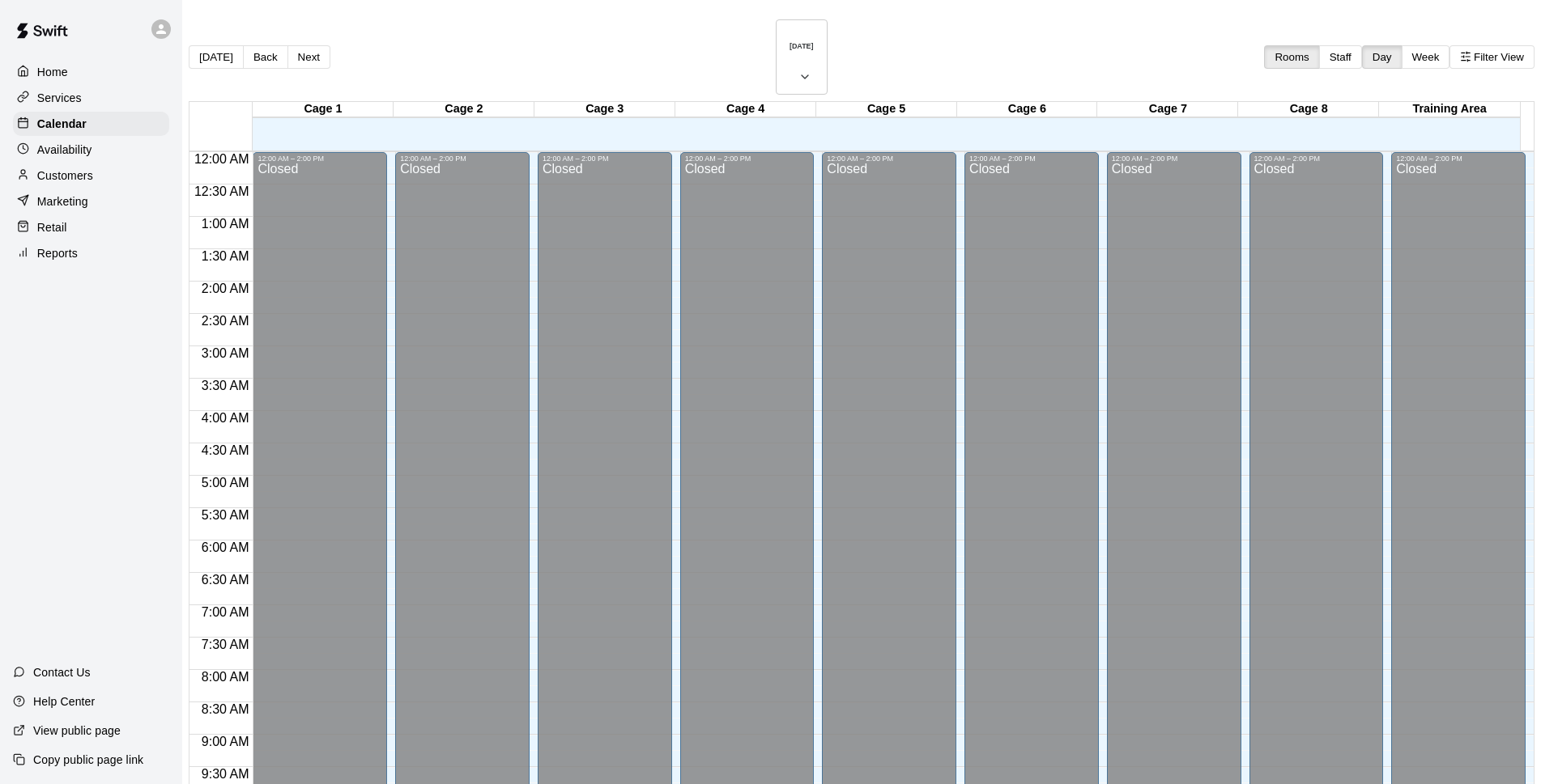
scroll to position [811, 0]
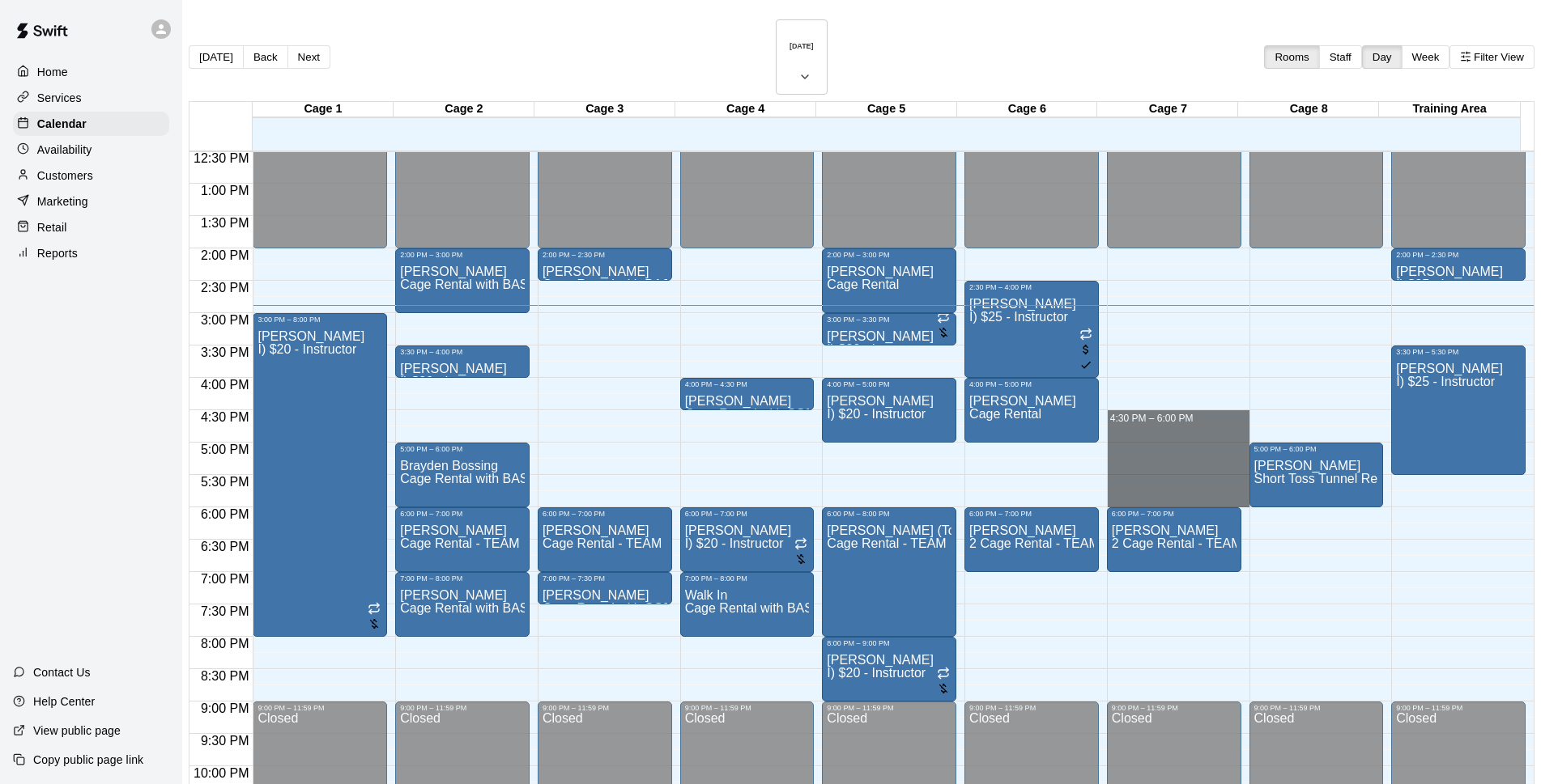
drag, startPoint x: 1126, startPoint y: 369, endPoint x: 1108, endPoint y: 453, distance: 85.9
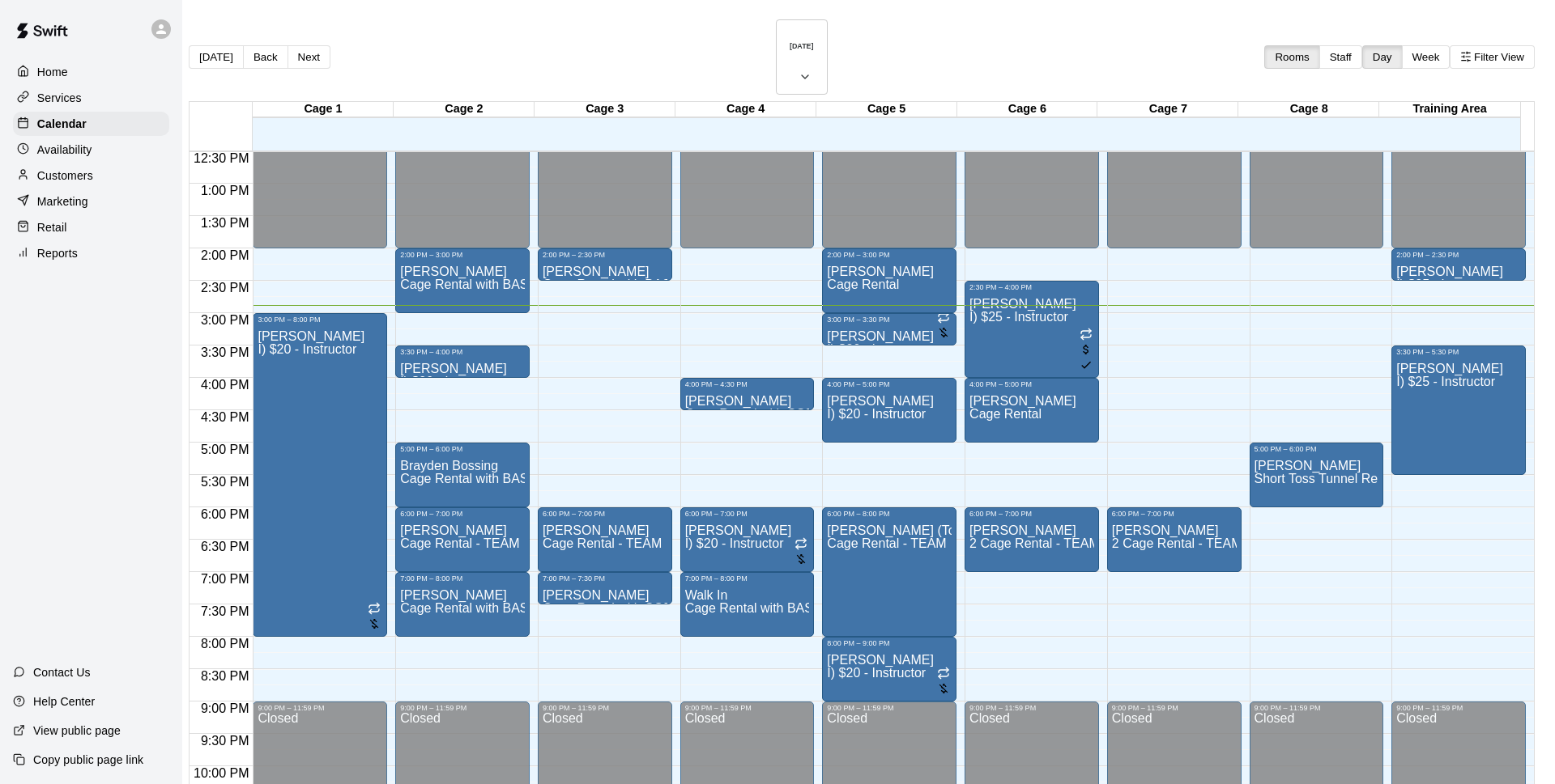
click at [452, 209] on li "Cage Rental" at bounding box center [268, 201] width 369 height 14
type input "**********"
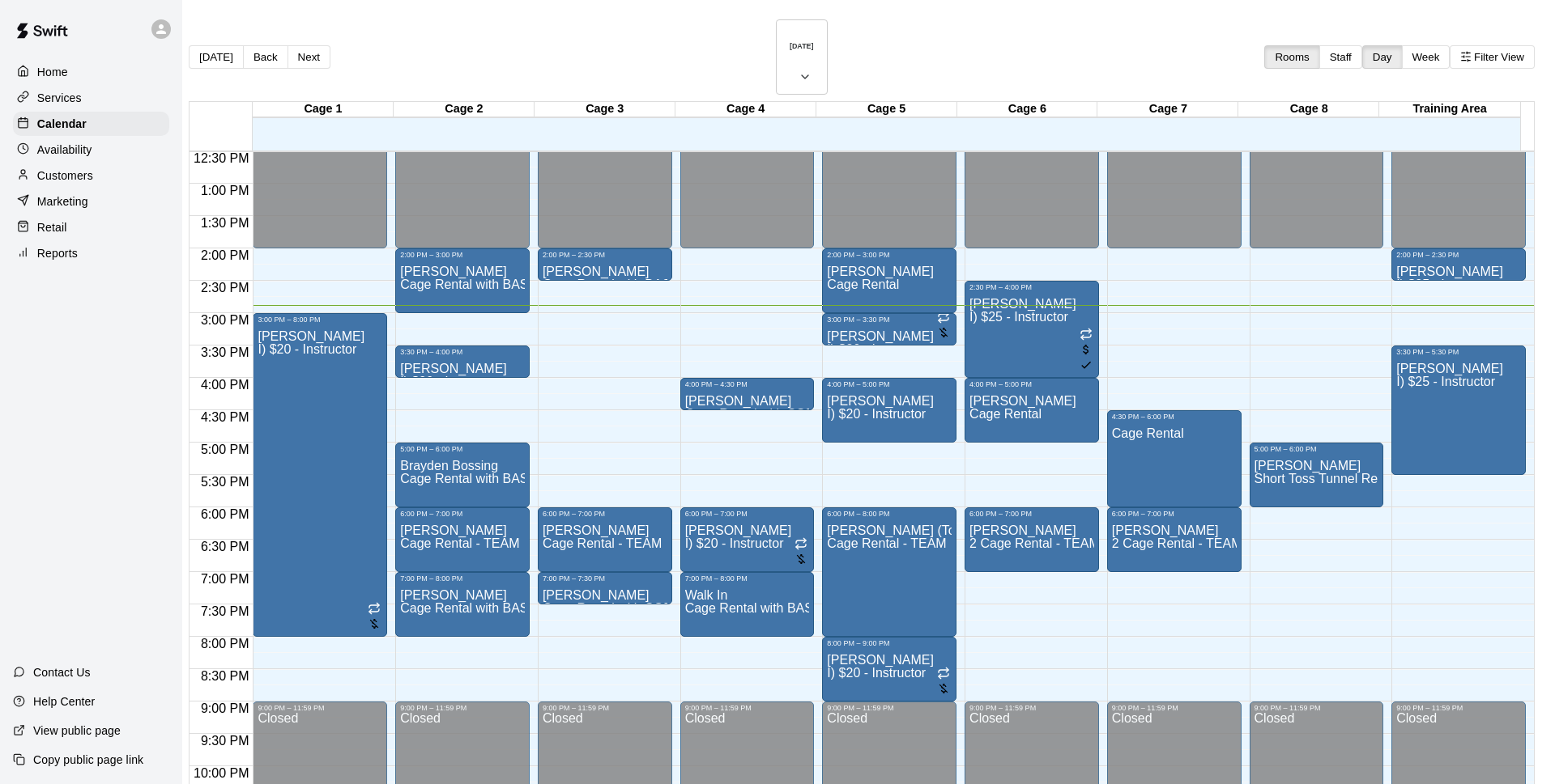
drag, startPoint x: 684, startPoint y: 396, endPoint x: 696, endPoint y: 392, distance: 12.6
type input "******"
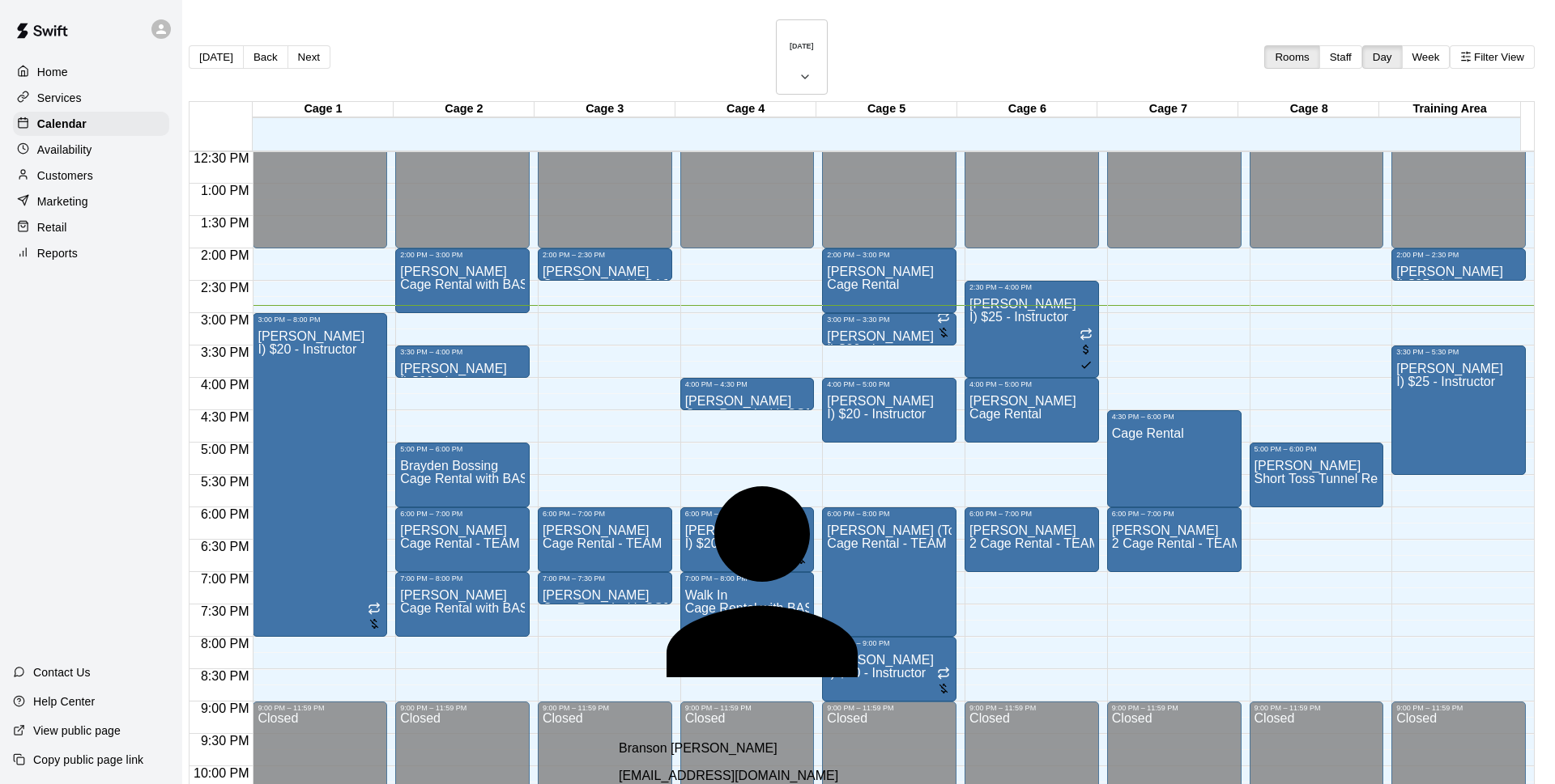
click at [789, 741] on div "Branson [PERSON_NAME] [EMAIL_ADDRESS][DOMAIN_NAME]" at bounding box center [809, 762] width 382 height 42
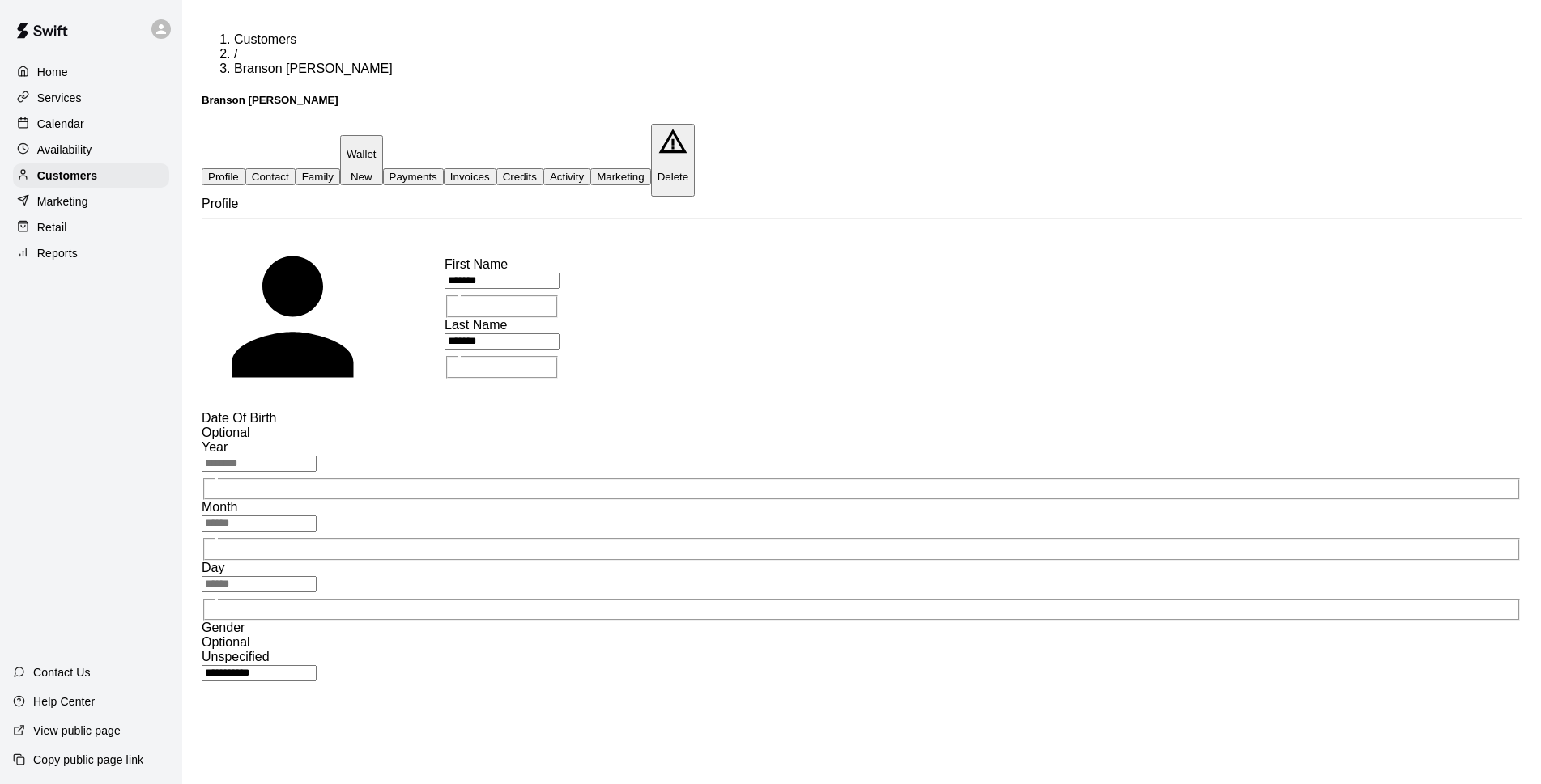
click at [444, 169] on button "Payments" at bounding box center [413, 177] width 61 height 17
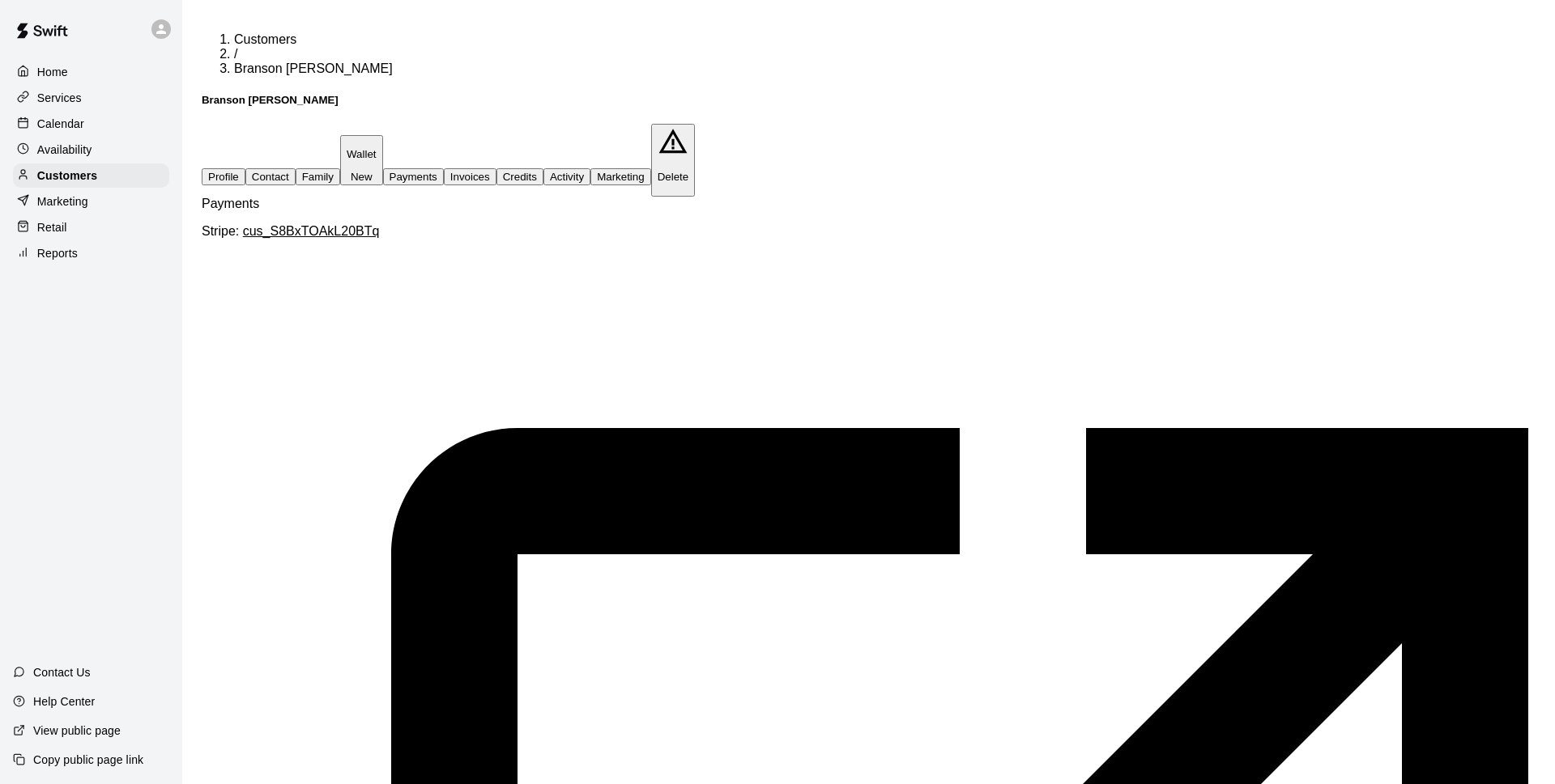
click at [340, 169] on button "Family" at bounding box center [318, 177] width 45 height 17
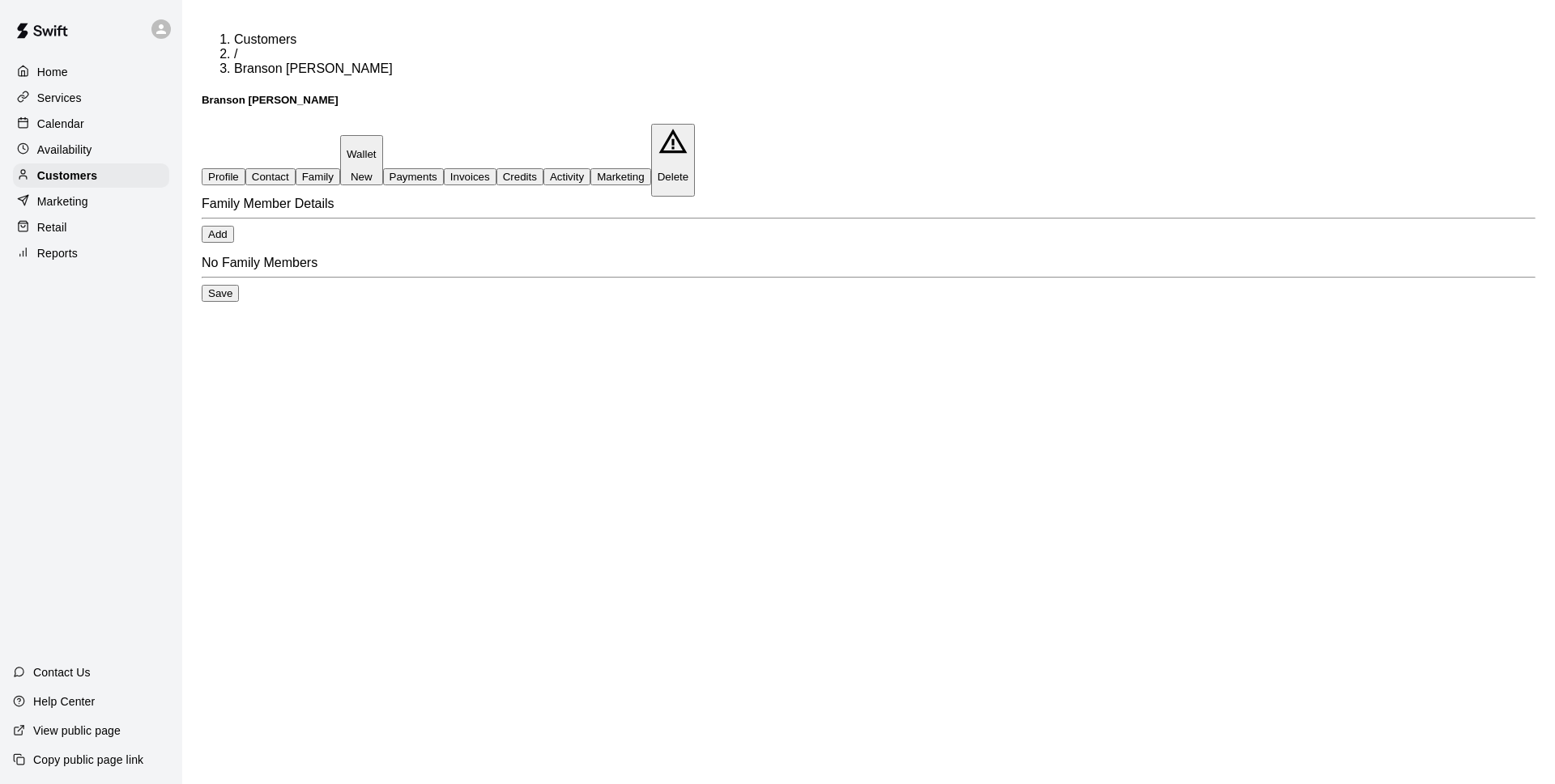
click at [296, 169] on button "Contact" at bounding box center [270, 177] width 50 height 17
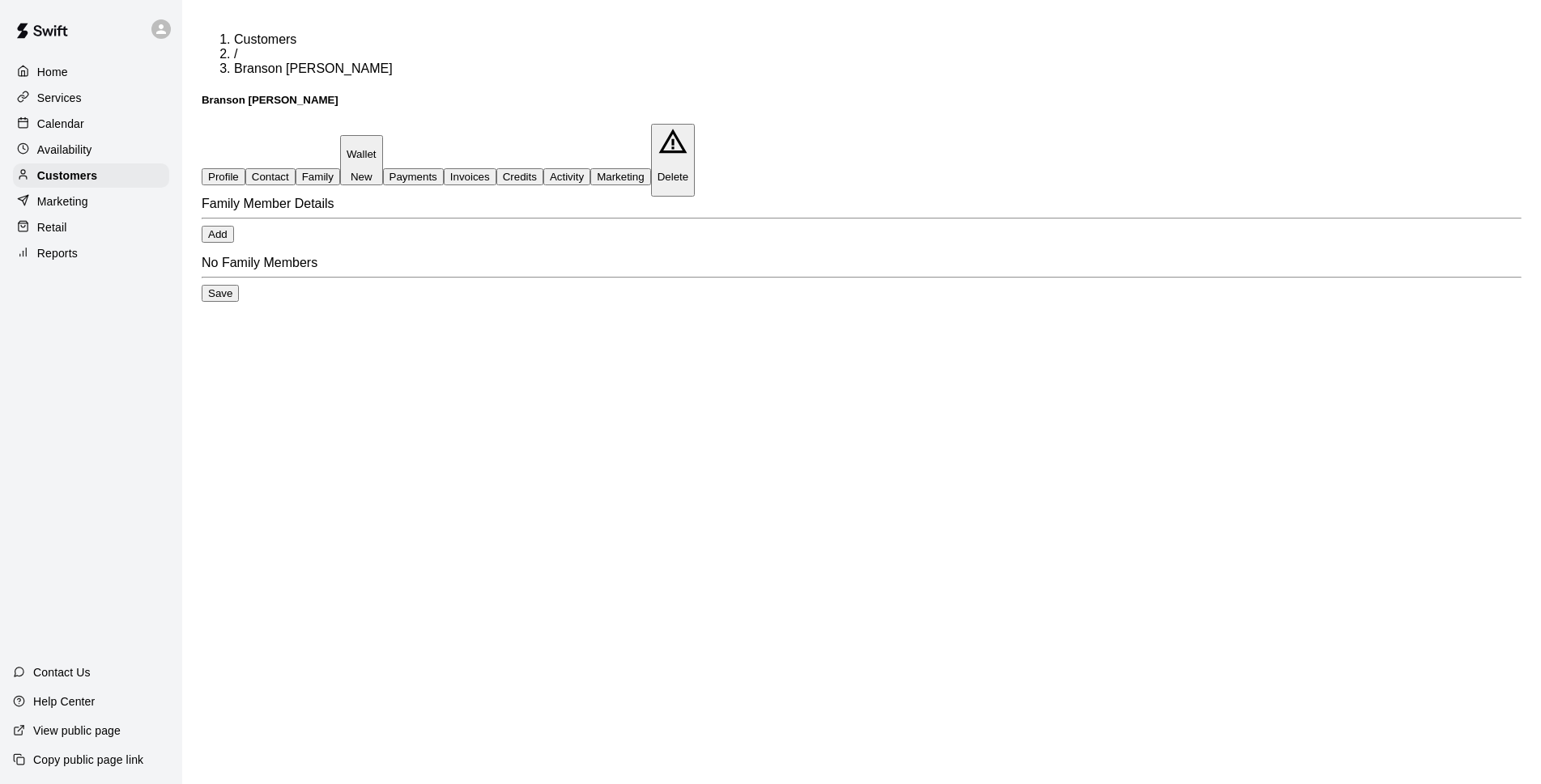
select select "**"
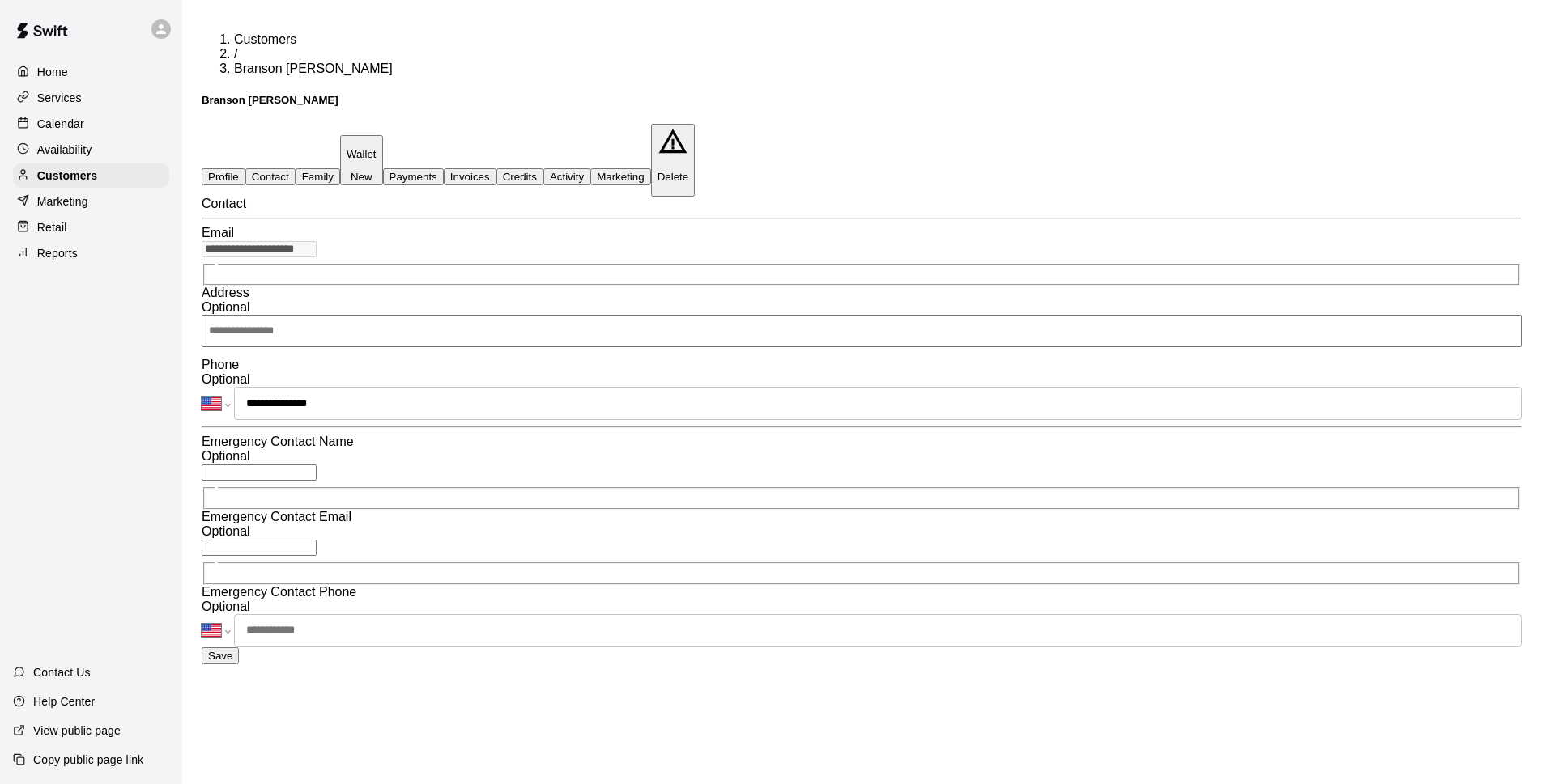
click at [496, 169] on button "Invoices" at bounding box center [470, 177] width 53 height 17
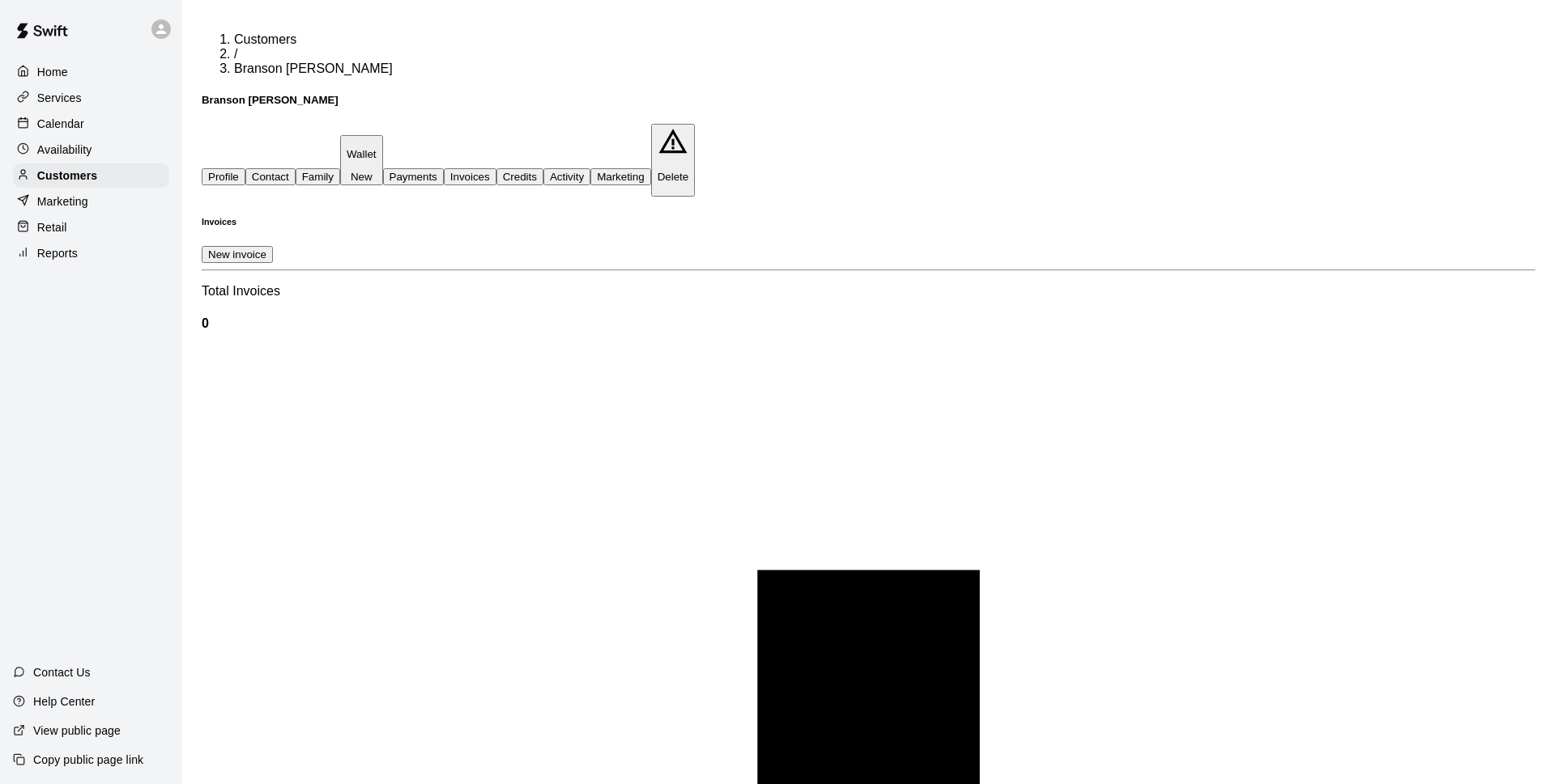
click at [444, 169] on button "Payments" at bounding box center [413, 177] width 61 height 17
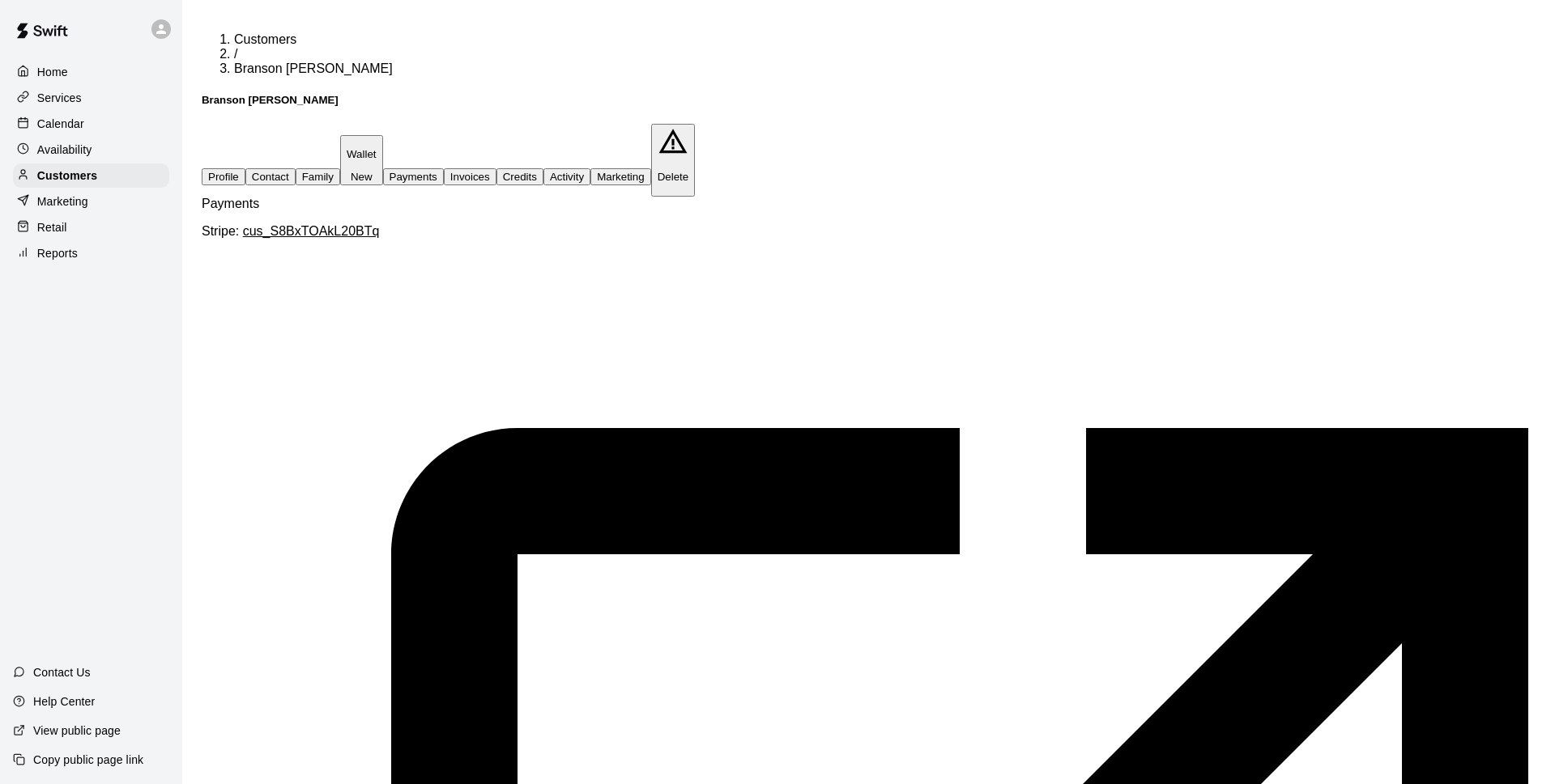
click at [148, 127] on div "Calendar" at bounding box center [91, 124] width 156 height 25
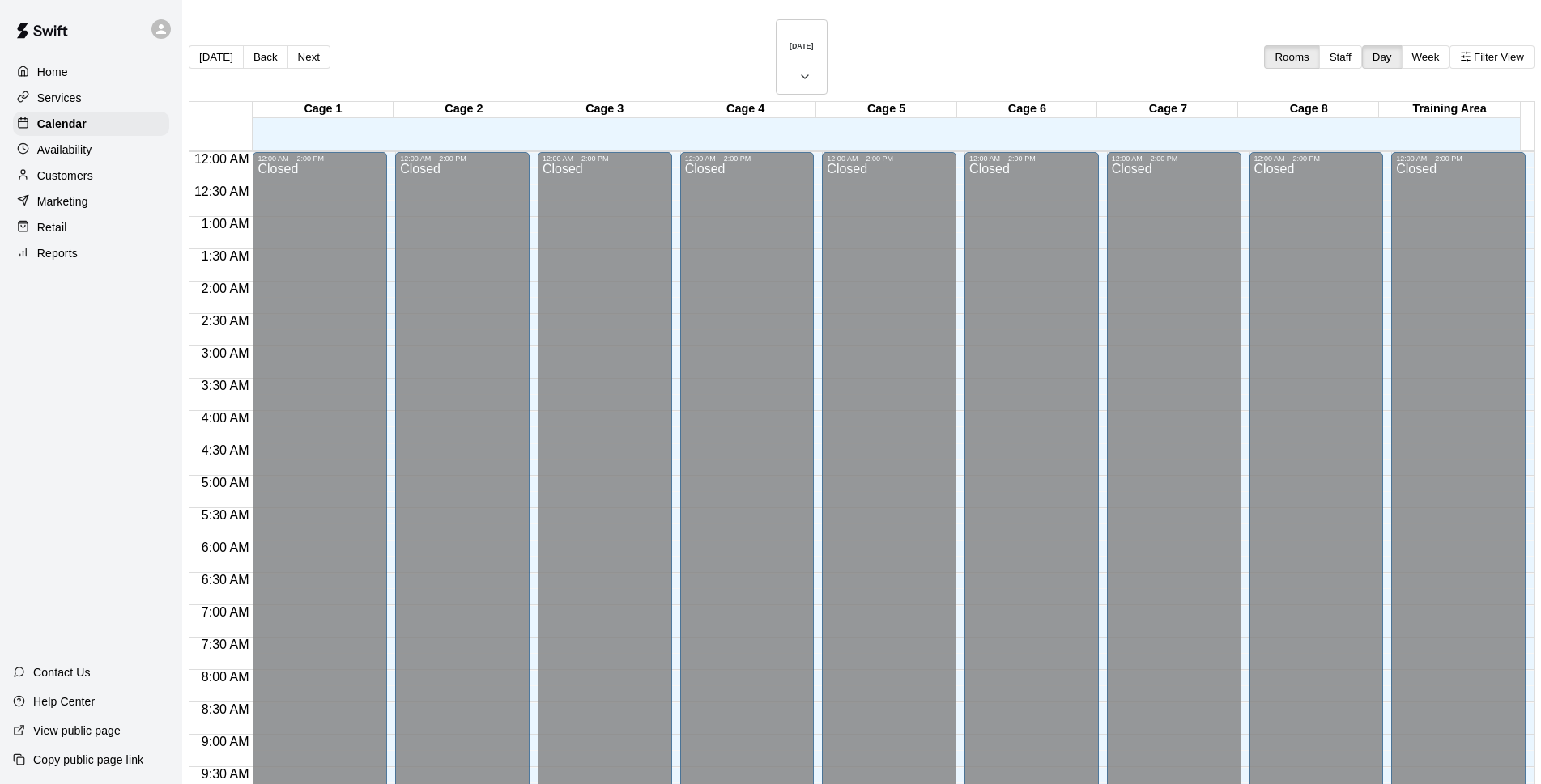
scroll to position [811, 0]
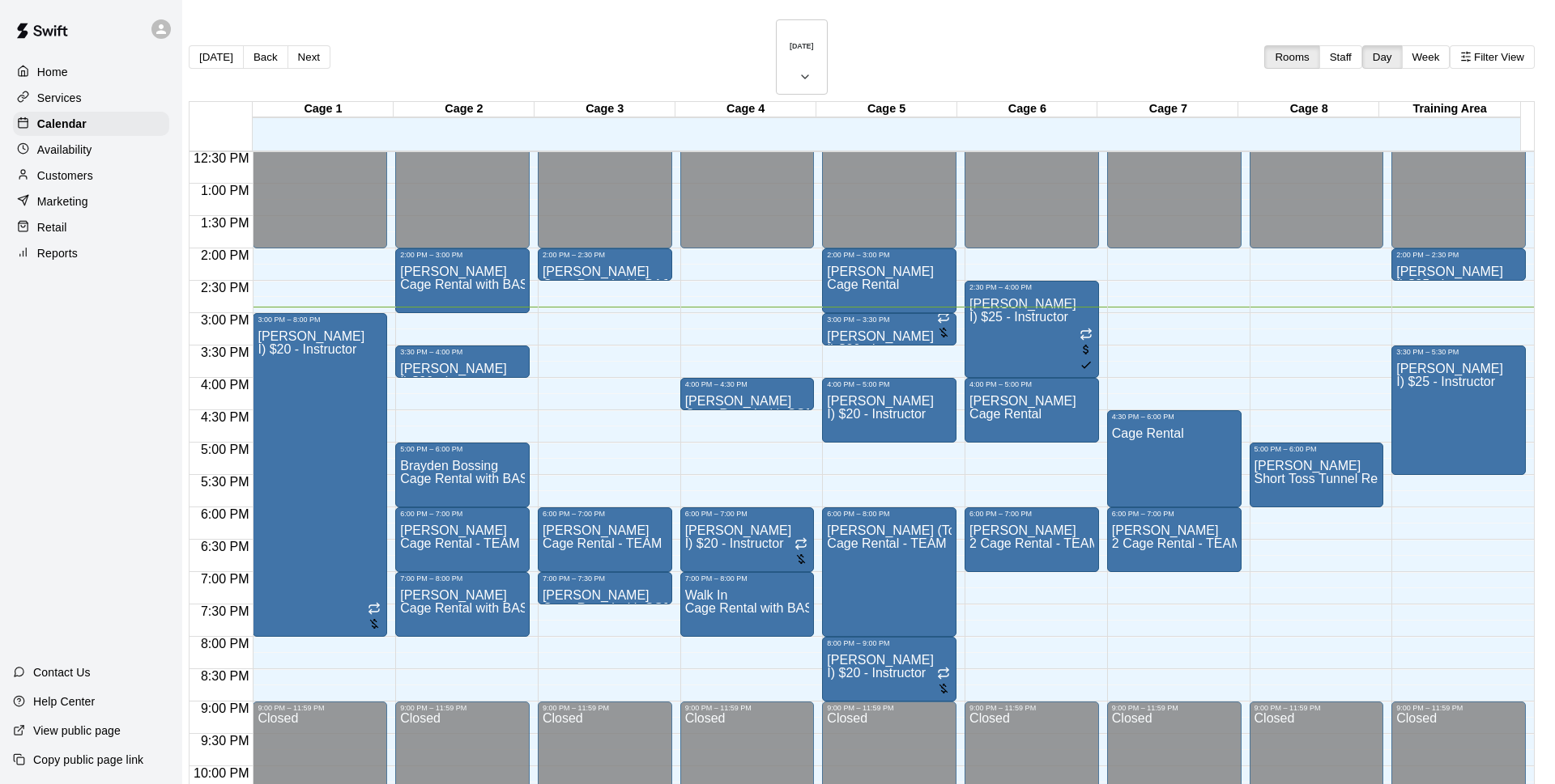
drag, startPoint x: 984, startPoint y: 569, endPoint x: 1425, endPoint y: 397, distance: 473.4
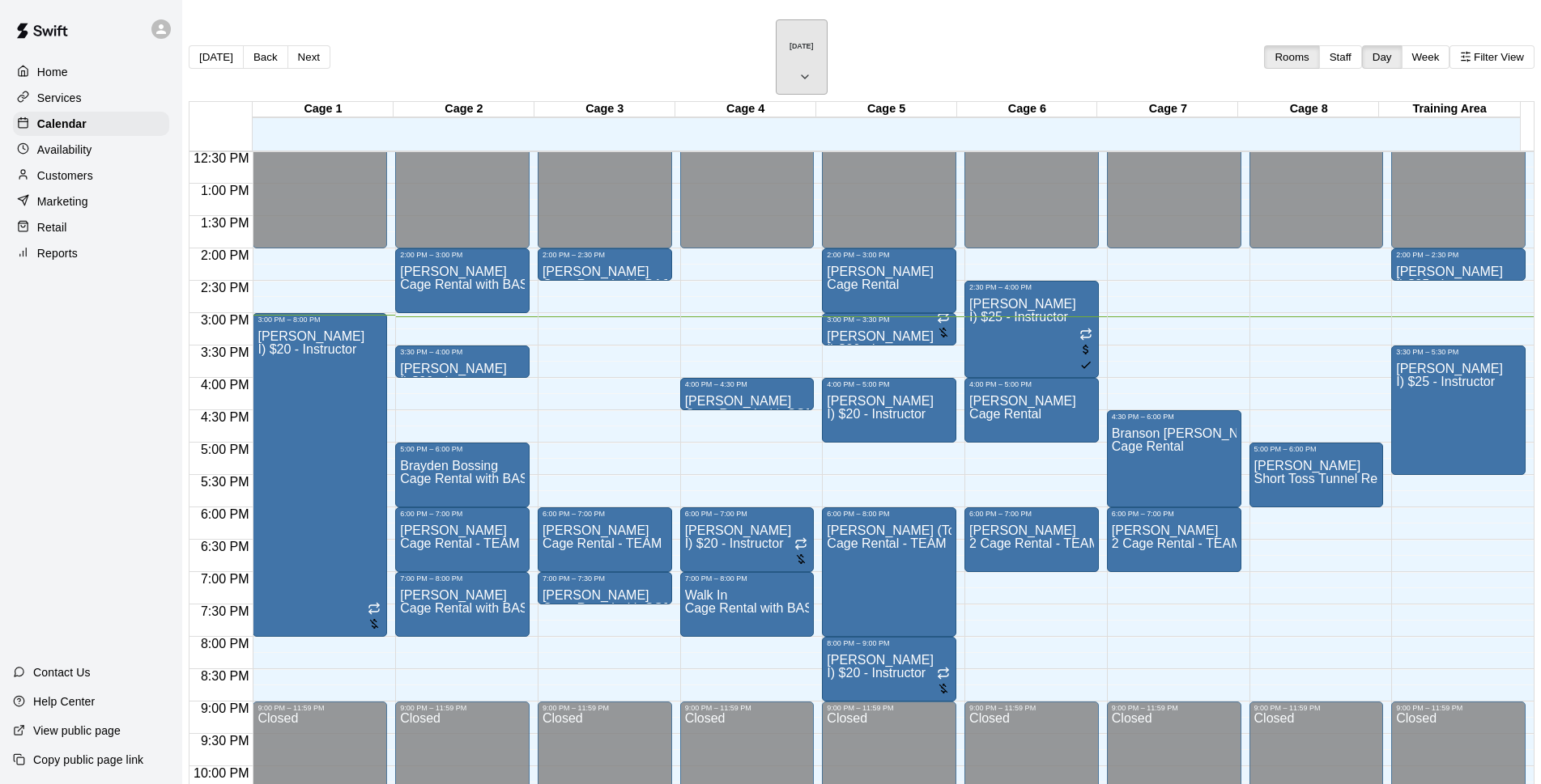
click at [828, 31] on button "[DATE]" at bounding box center [801, 56] width 52 height 75
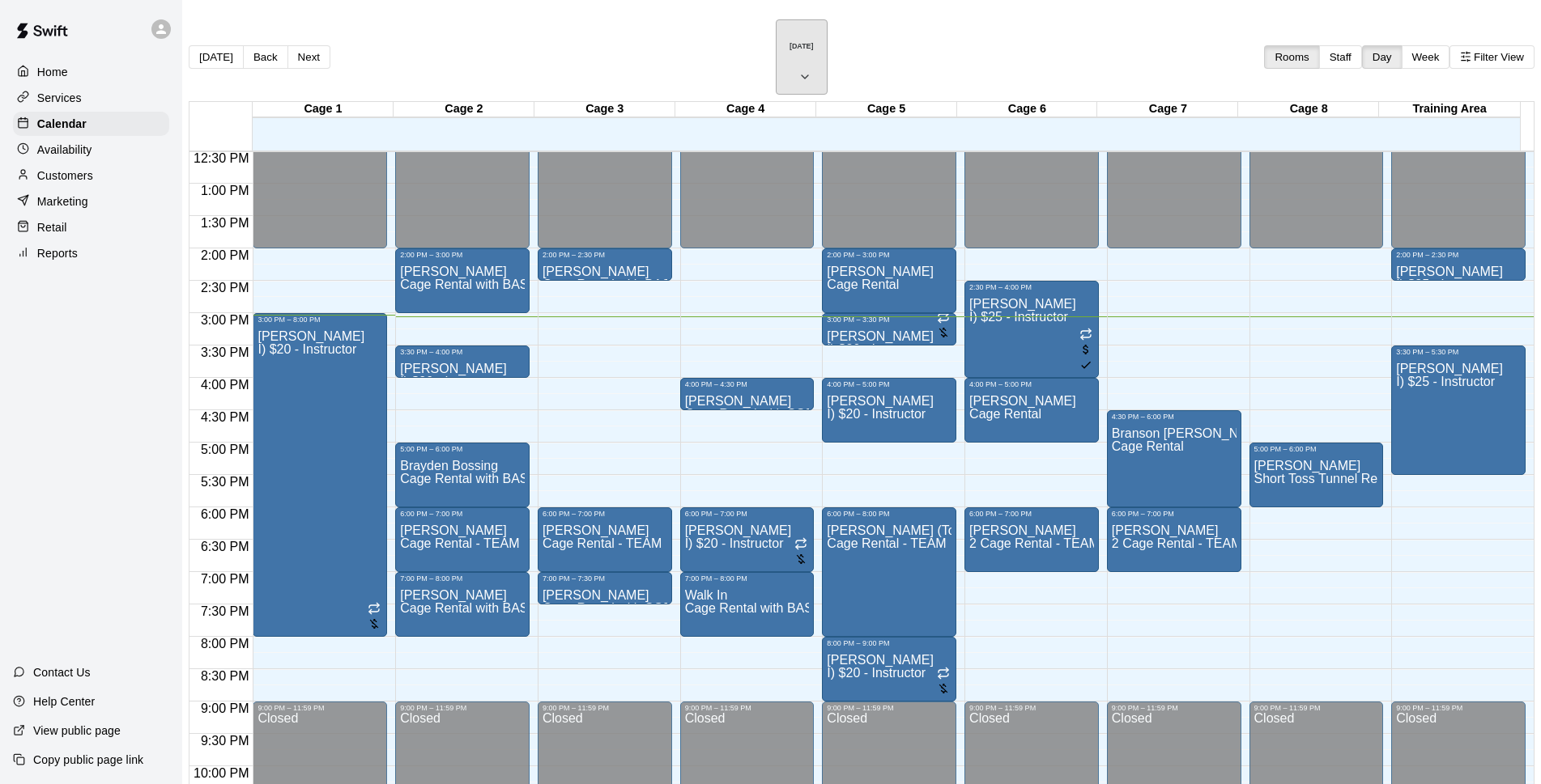
click at [790, 42] on h6 "[DATE]" at bounding box center [802, 46] width 25 height 9
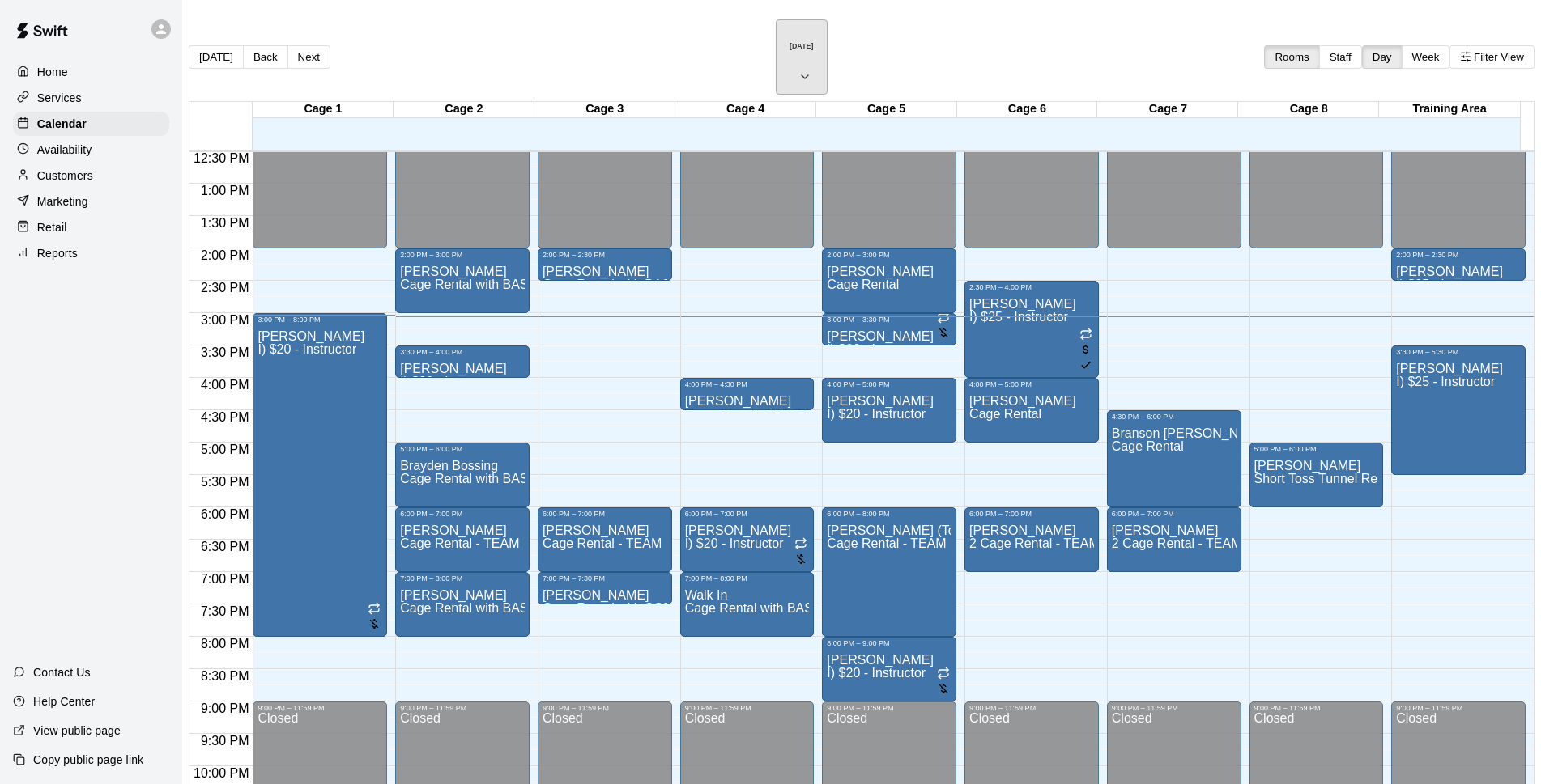
click at [790, 42] on h6 "[DATE]" at bounding box center [802, 46] width 25 height 9
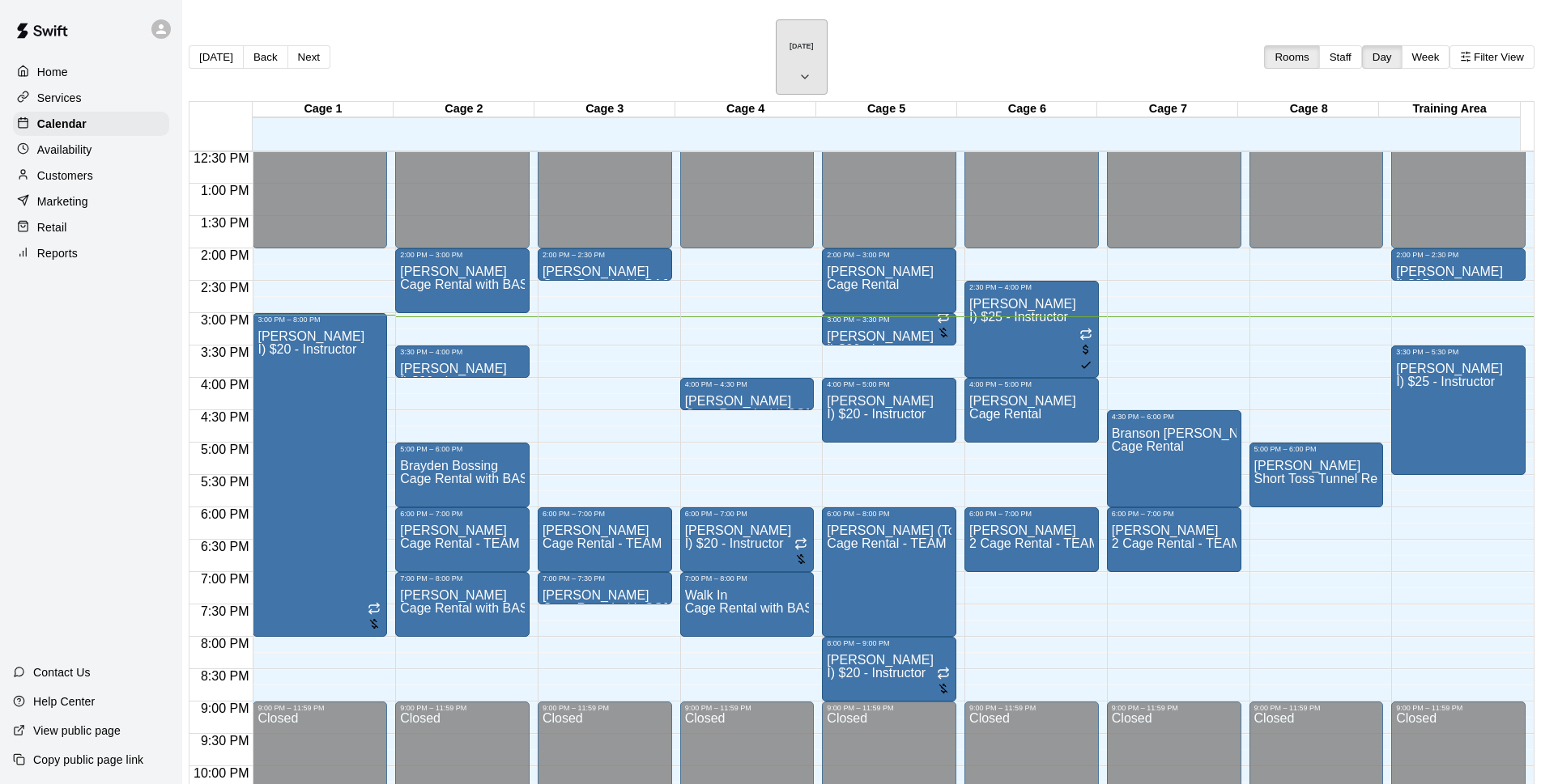
click at [790, 42] on h6 "[DATE]" at bounding box center [802, 46] width 25 height 9
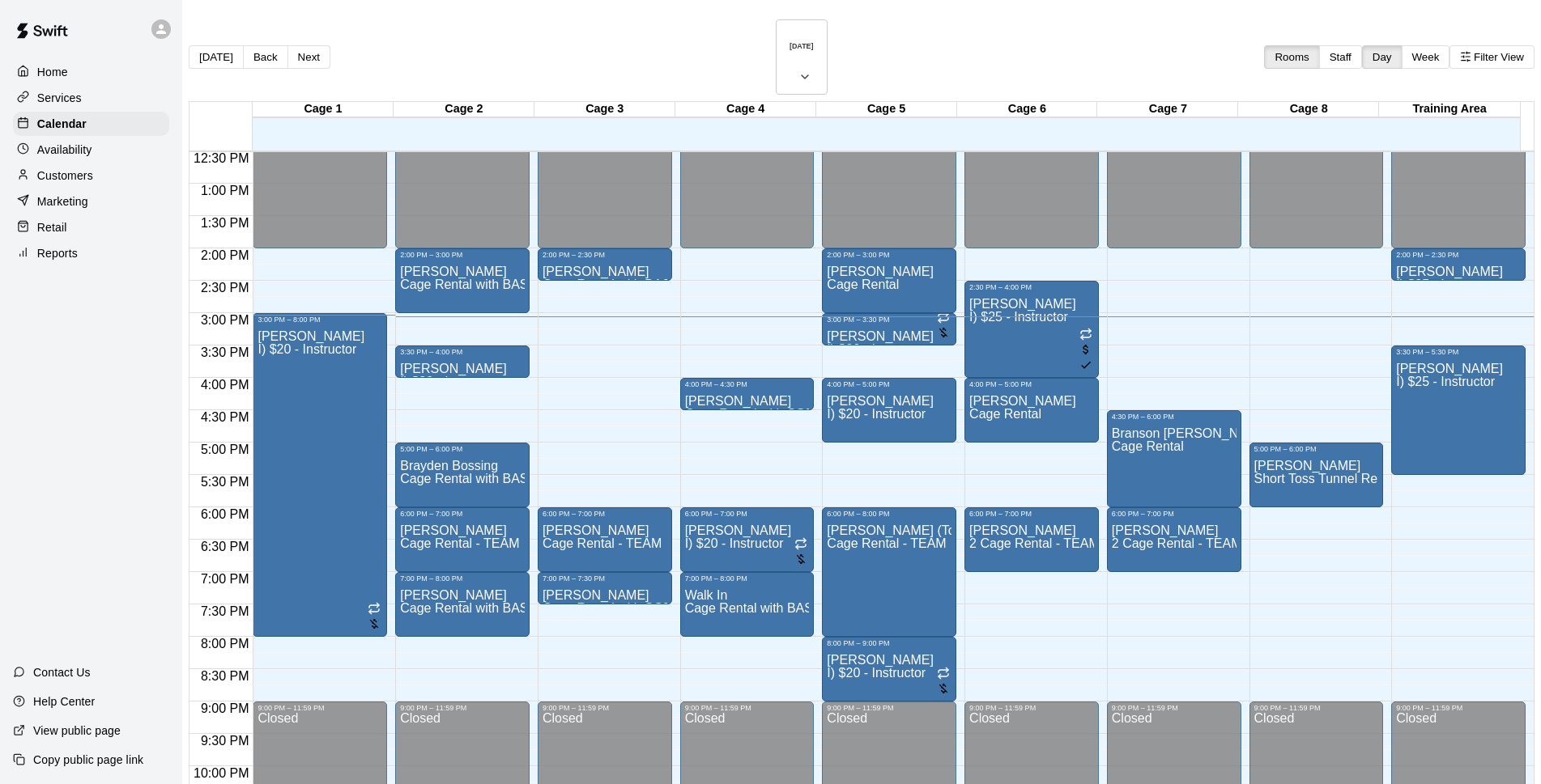
click at [1070, 22] on div "[DATE] Back [DATE][DATE] Rooms Staff Day Week Filter View" at bounding box center [861, 60] width 1346 height 82
click at [984, 22] on div "[DATE] Back [DATE][DATE] Rooms Staff Day Week Filter View" at bounding box center [861, 60] width 1346 height 82
click at [993, 44] on div "[DATE] Back [DATE][DATE] Rooms Staff Day Week Filter View" at bounding box center [861, 60] width 1346 height 82
click at [989, 37] on div "[DATE] Back [DATE][DATE] Rooms Staff Day Week Filter View" at bounding box center [861, 60] width 1346 height 82
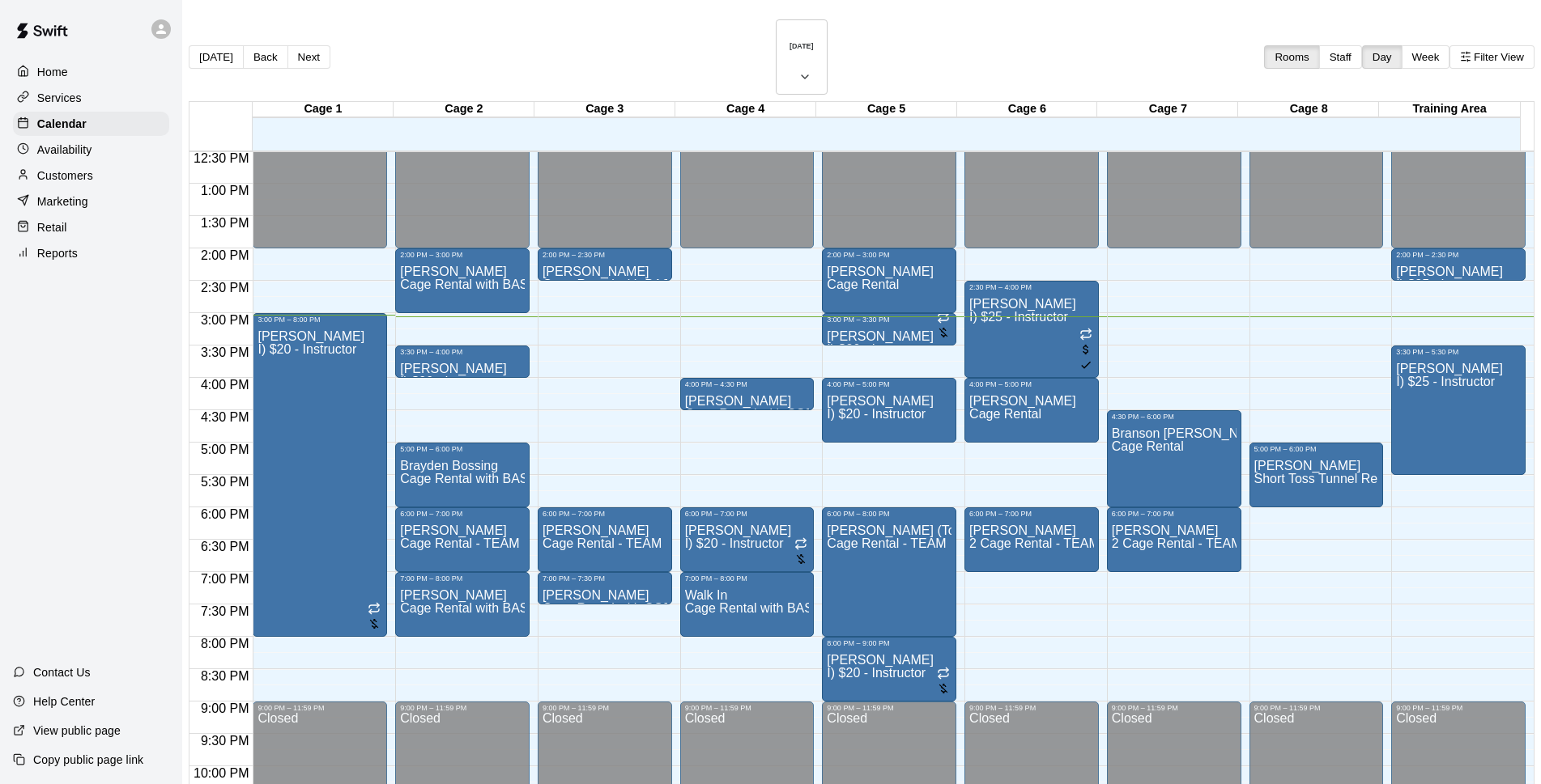
click at [989, 37] on div "[DATE] Back [DATE][DATE] Rooms Staff Day Week Filter View" at bounding box center [861, 60] width 1346 height 82
click at [973, 15] on main "[DATE] Back [DATE][DATE] Rooms Staff Day Week Filter View Cage 1 20 Wed Cage 2 …" at bounding box center [861, 447] width 1359 height 894
click at [975, 16] on main "[DATE] Back [DATE][DATE] Rooms Staff Day Week Filter View Cage 1 20 Wed Cage 2 …" at bounding box center [861, 447] width 1359 height 894
click at [804, 37] on button "[DATE]" at bounding box center [801, 56] width 52 height 75
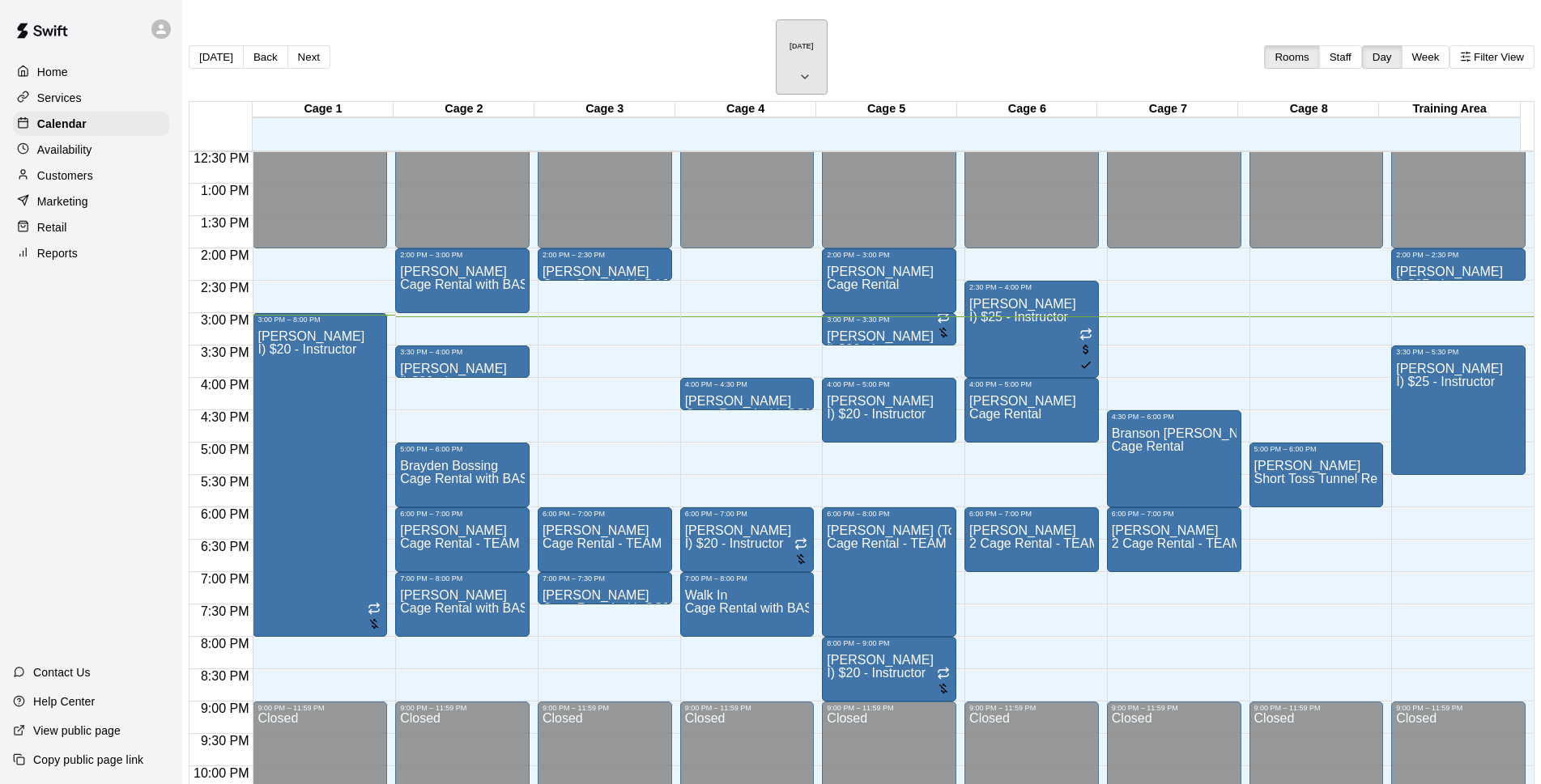
click at [796, 42] on h6 "[DATE]" at bounding box center [802, 46] width 25 height 9
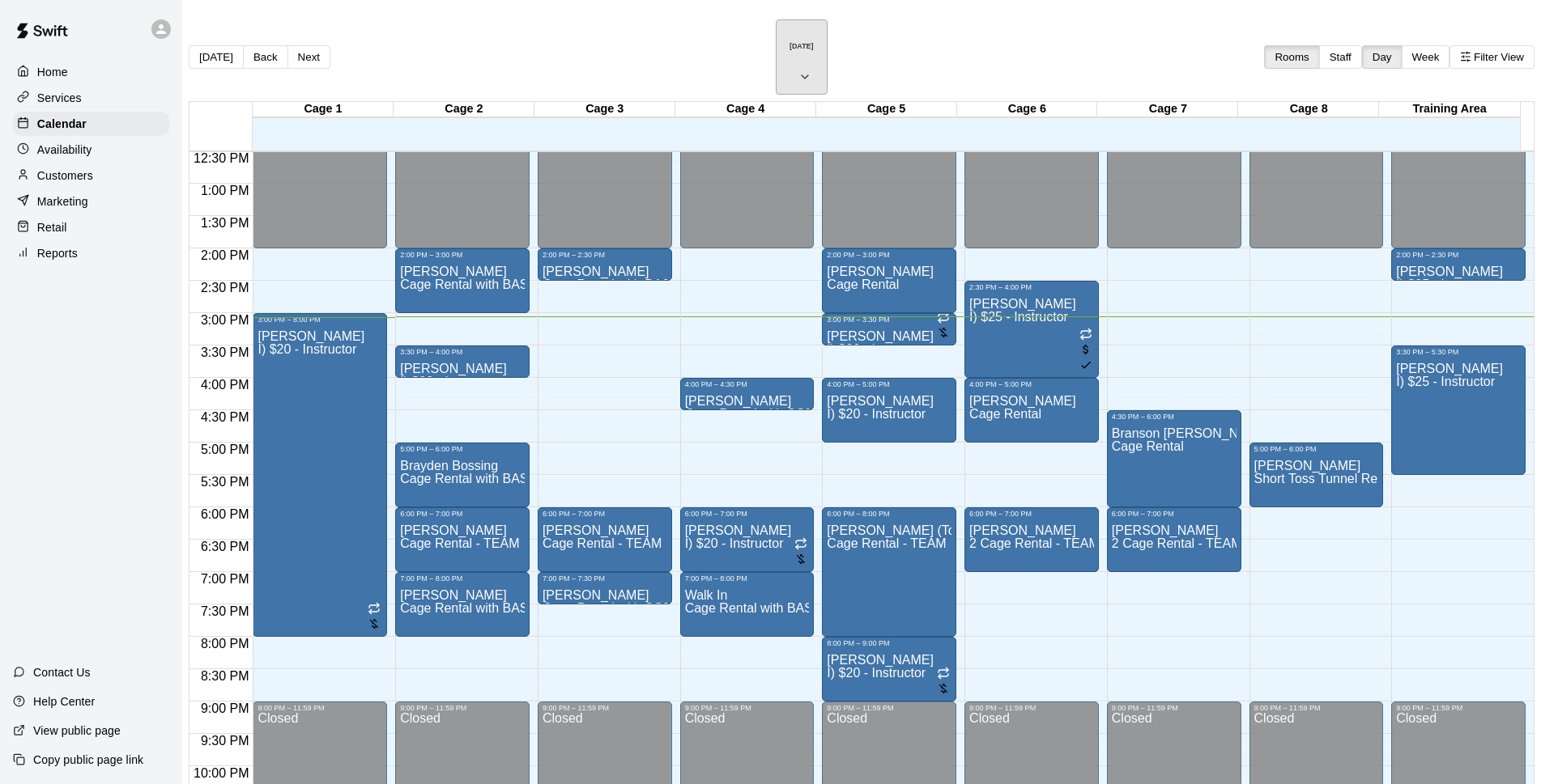
click at [790, 42] on h6 "[DATE]" at bounding box center [802, 46] width 25 height 9
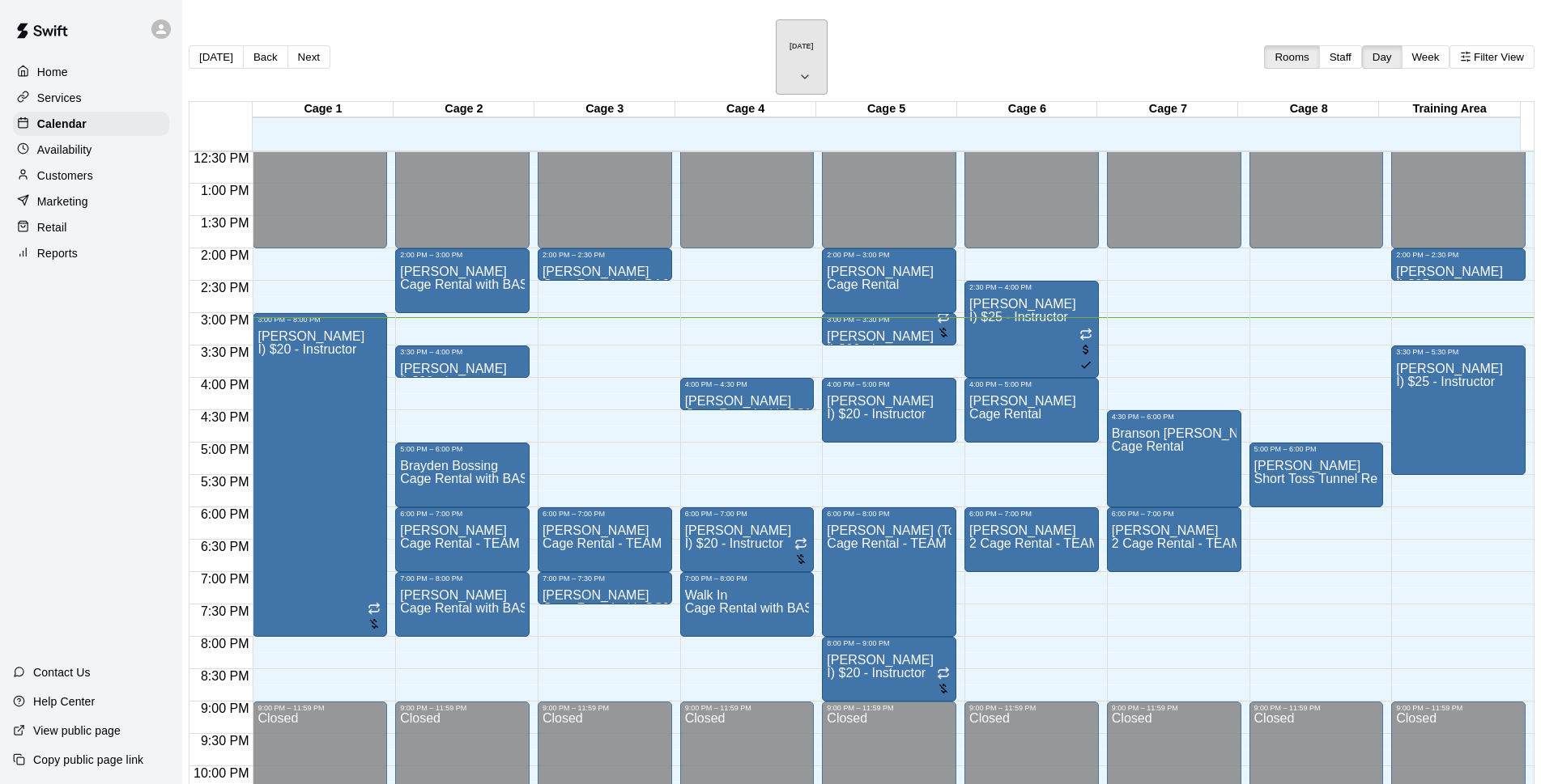
click at [810, 67] on icon "button" at bounding box center [805, 77] width 13 height 19
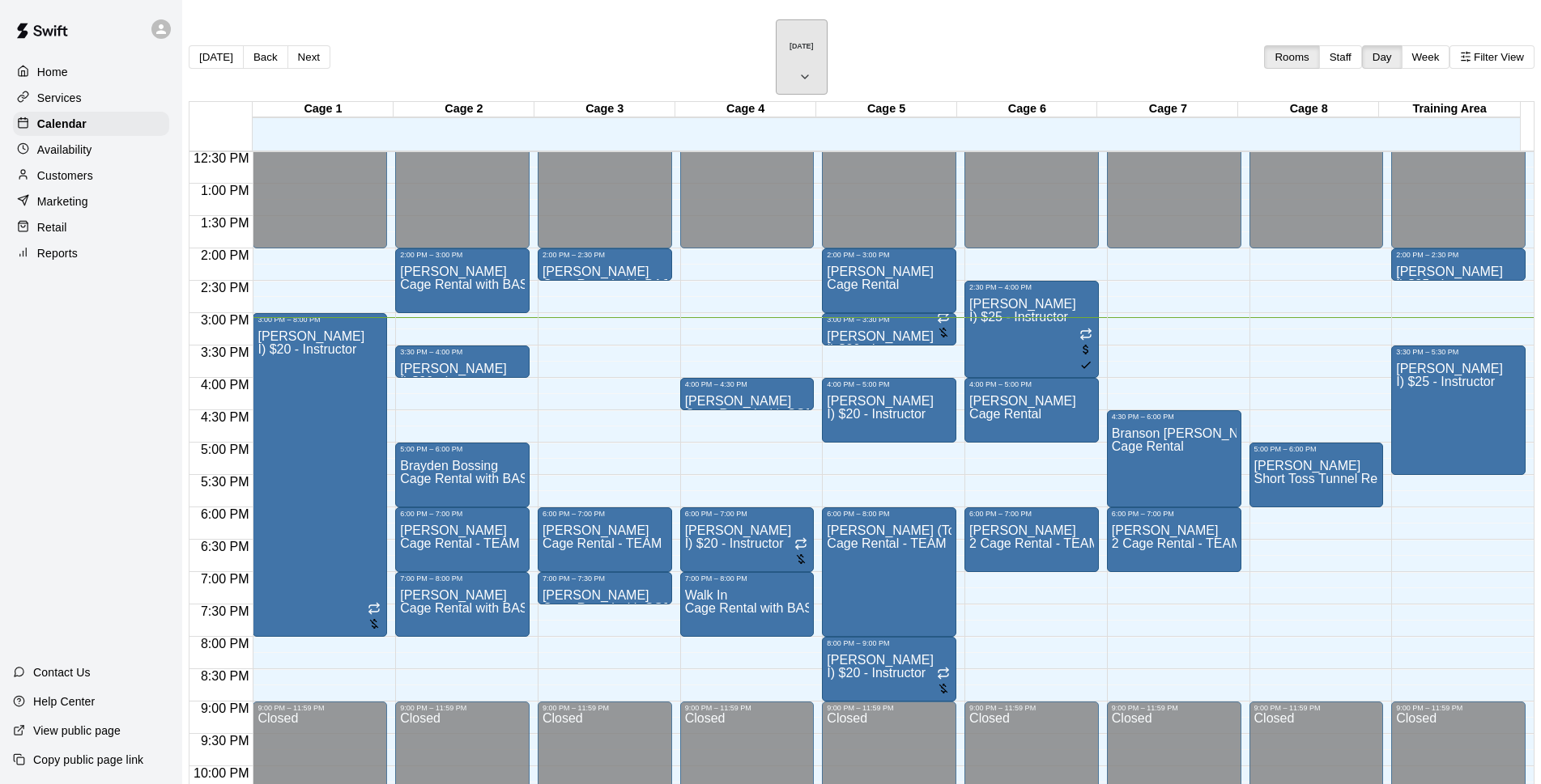
click at [801, 42] on h6 "[DATE]" at bounding box center [802, 46] width 25 height 9
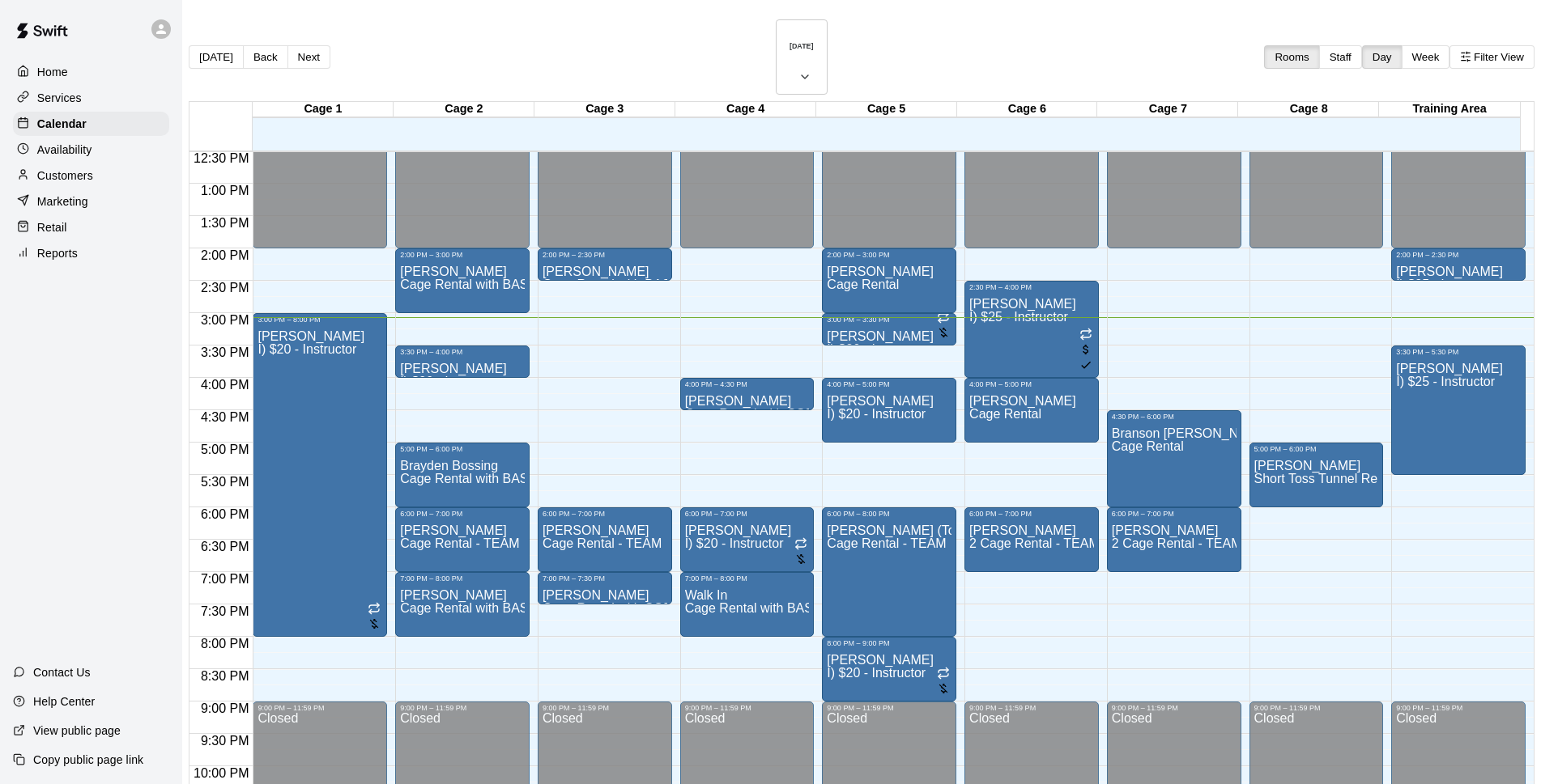
click at [64, 154] on p "Availability" at bounding box center [64, 149] width 55 height 16
click at [73, 178] on p "Customers" at bounding box center [64, 175] width 56 height 16
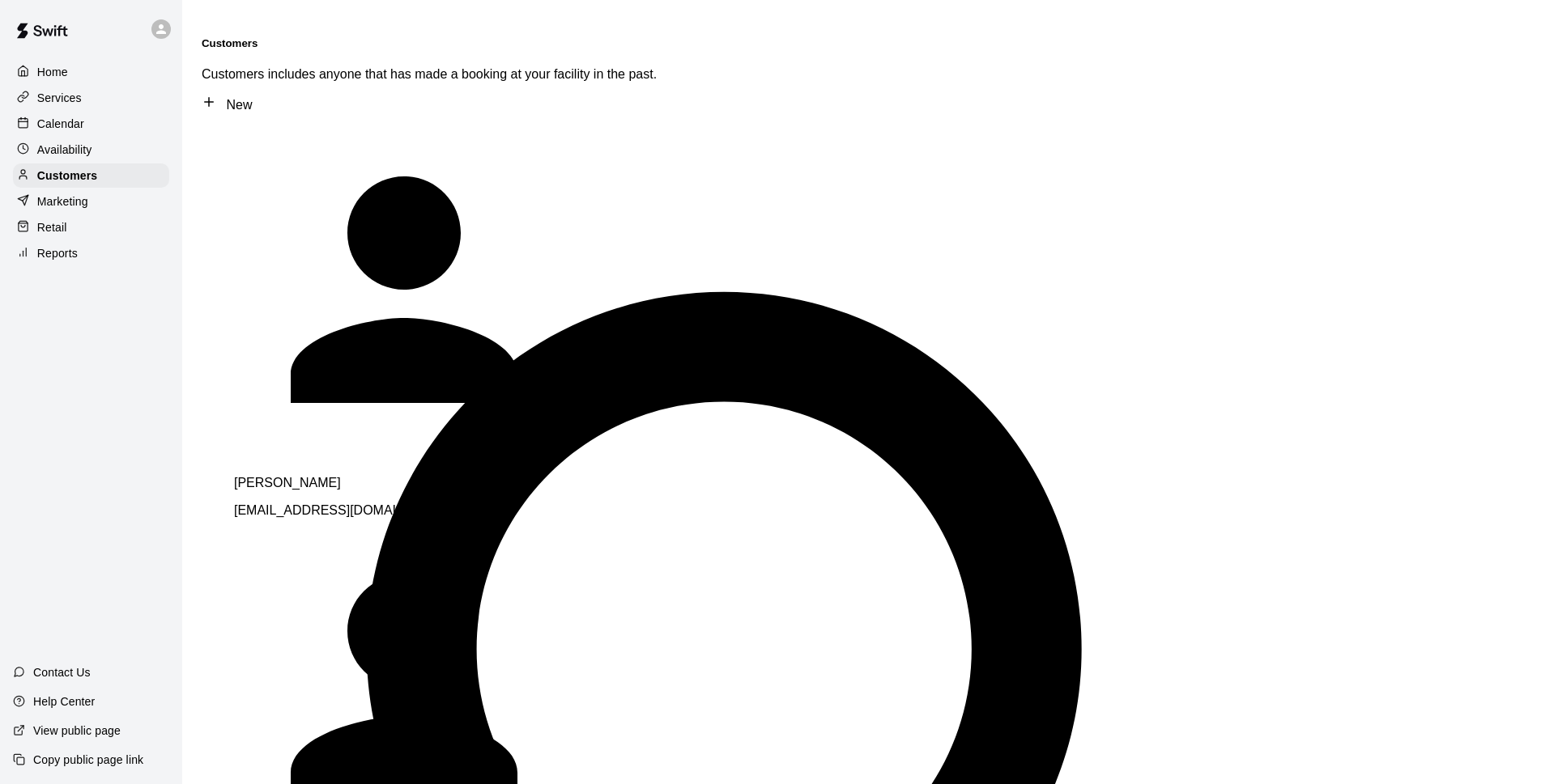
type input "****"
click at [350, 476] on div "[PERSON_NAME]" at bounding box center [461, 483] width 453 height 14
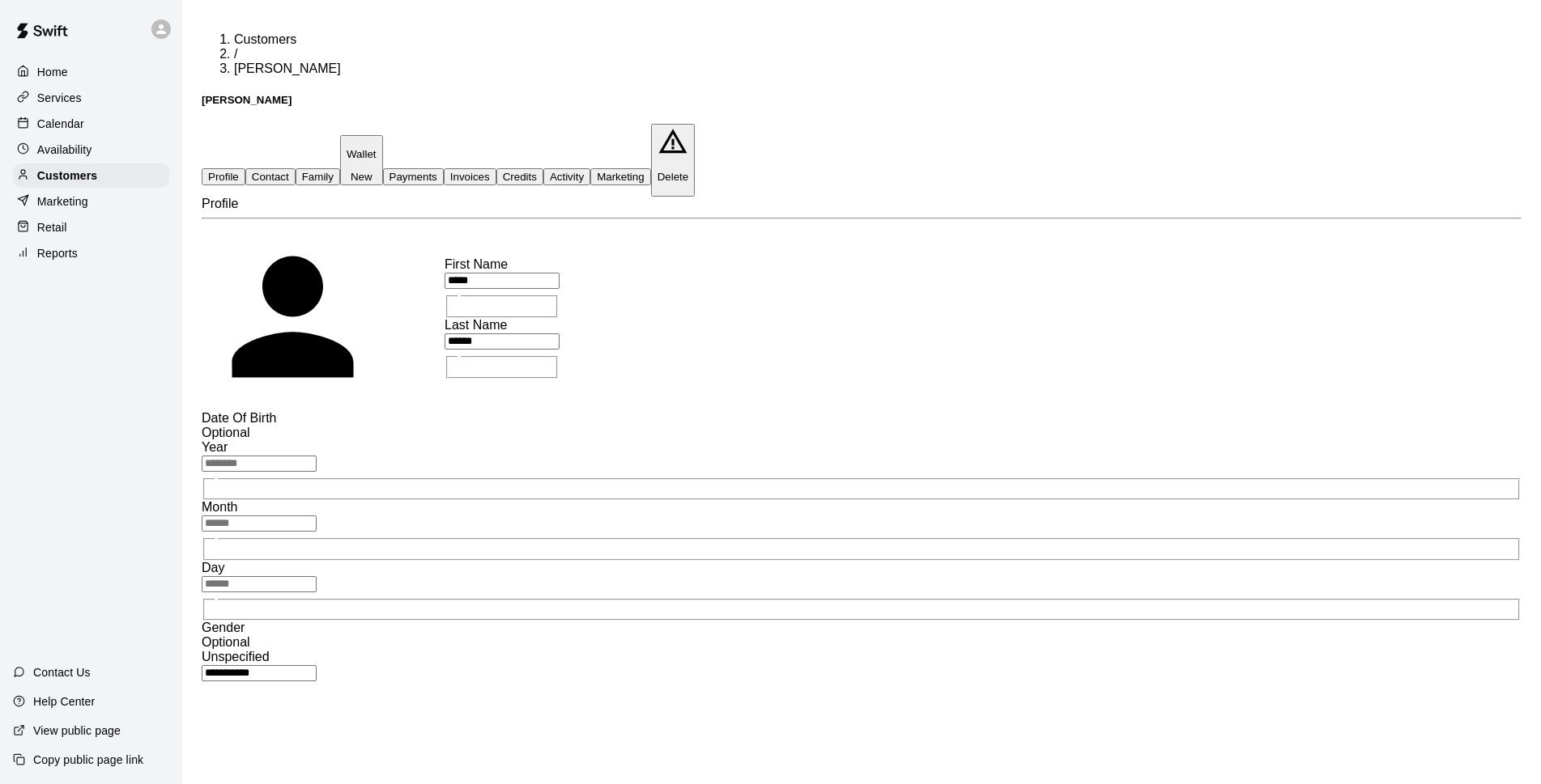
click at [105, 162] on div "Availability" at bounding box center [91, 150] width 156 height 25
click at [110, 175] on div "Customers" at bounding box center [91, 175] width 156 height 25
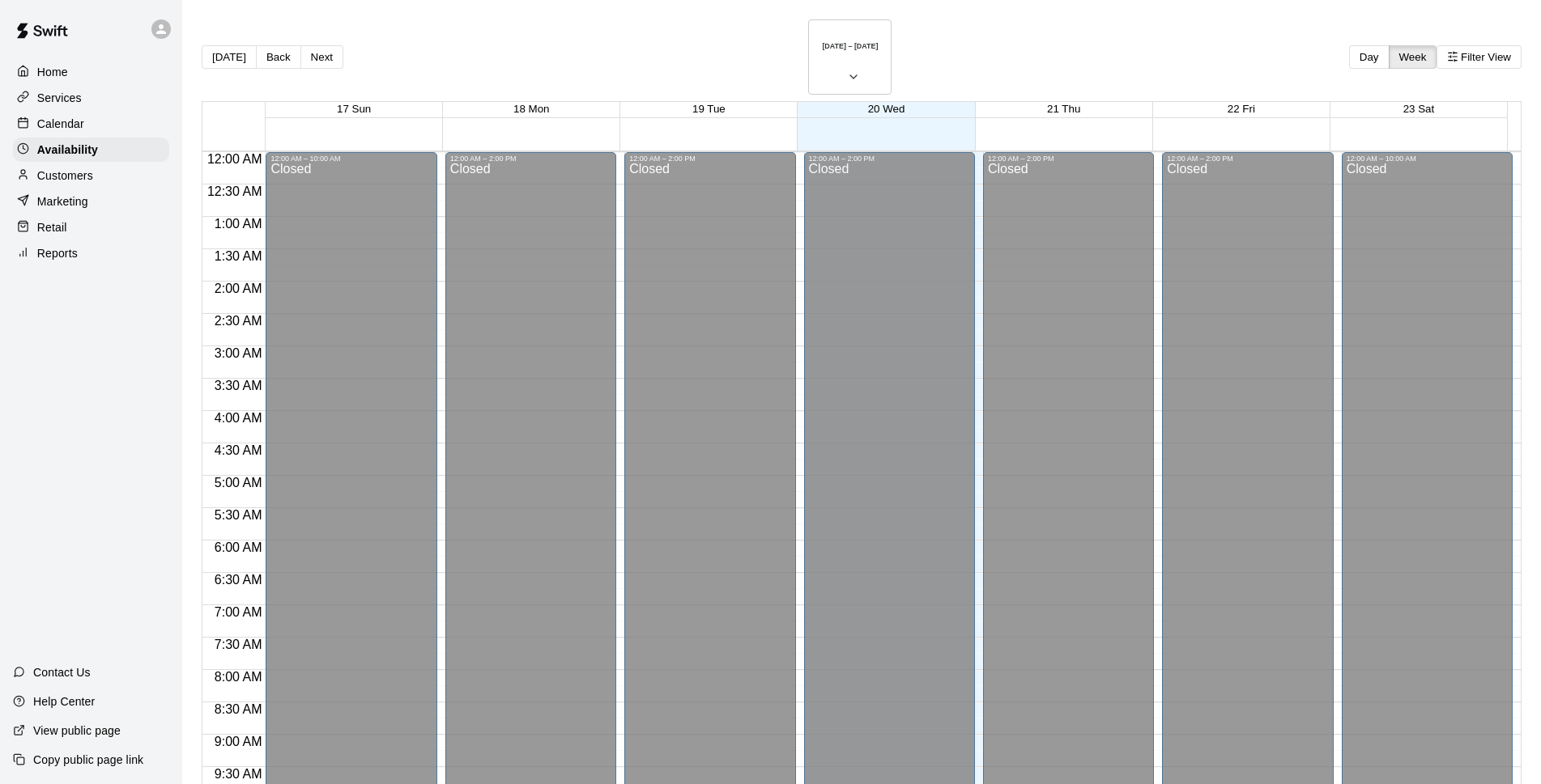
click at [125, 179] on div "Customers" at bounding box center [91, 175] width 156 height 25
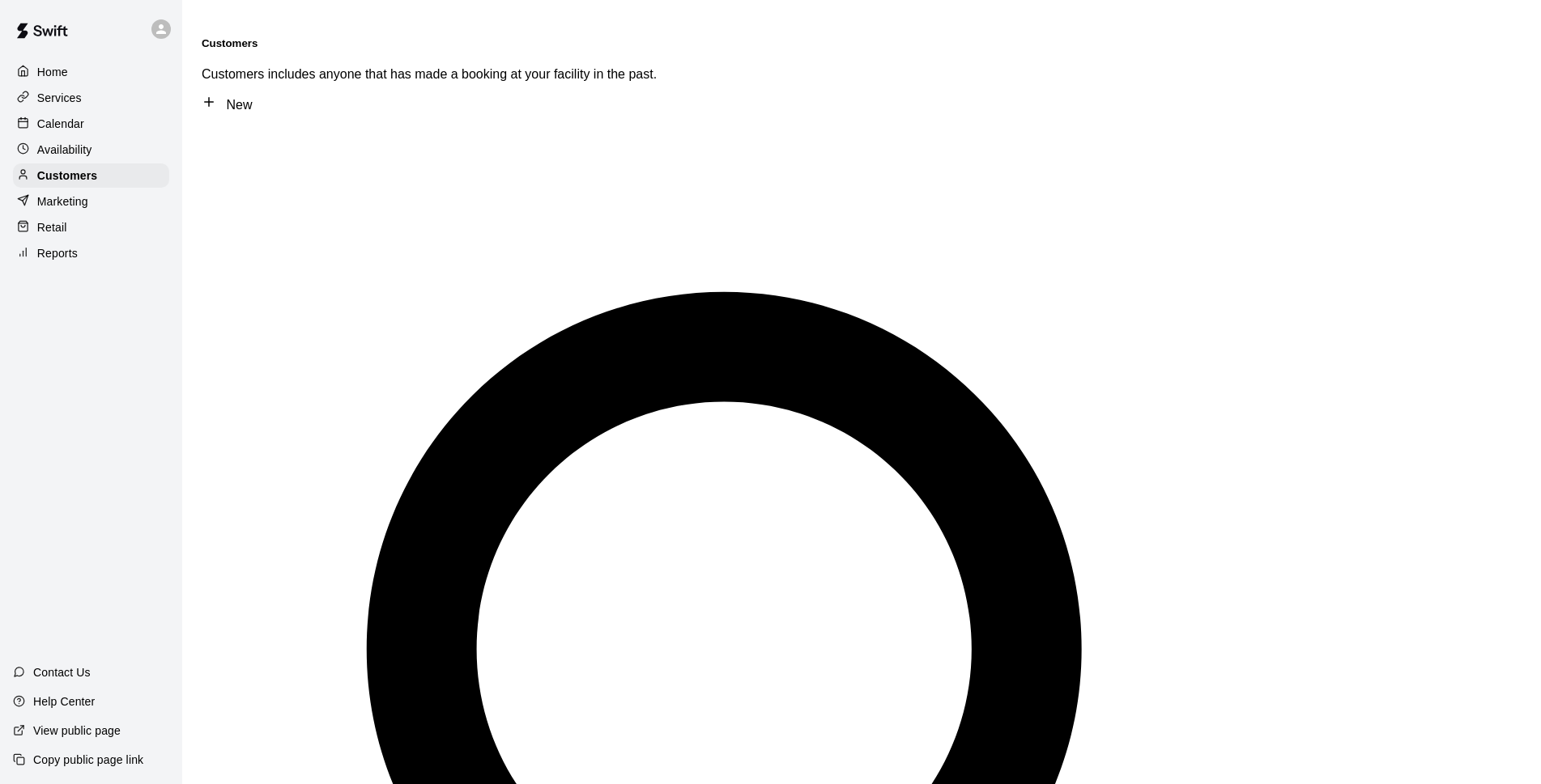
type input "****"
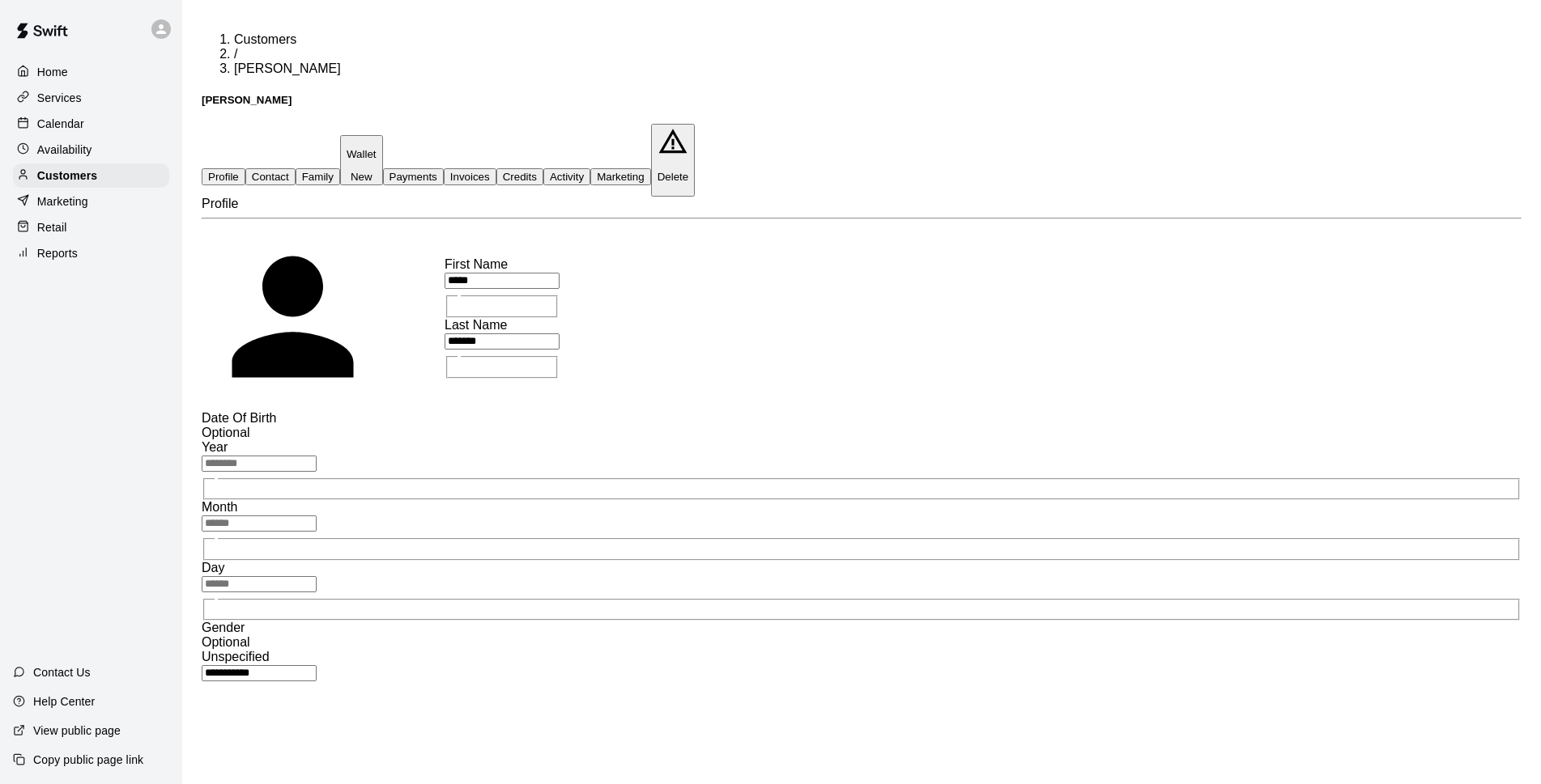
click at [296, 169] on button "Contact" at bounding box center [270, 177] width 50 height 17
select select "**"
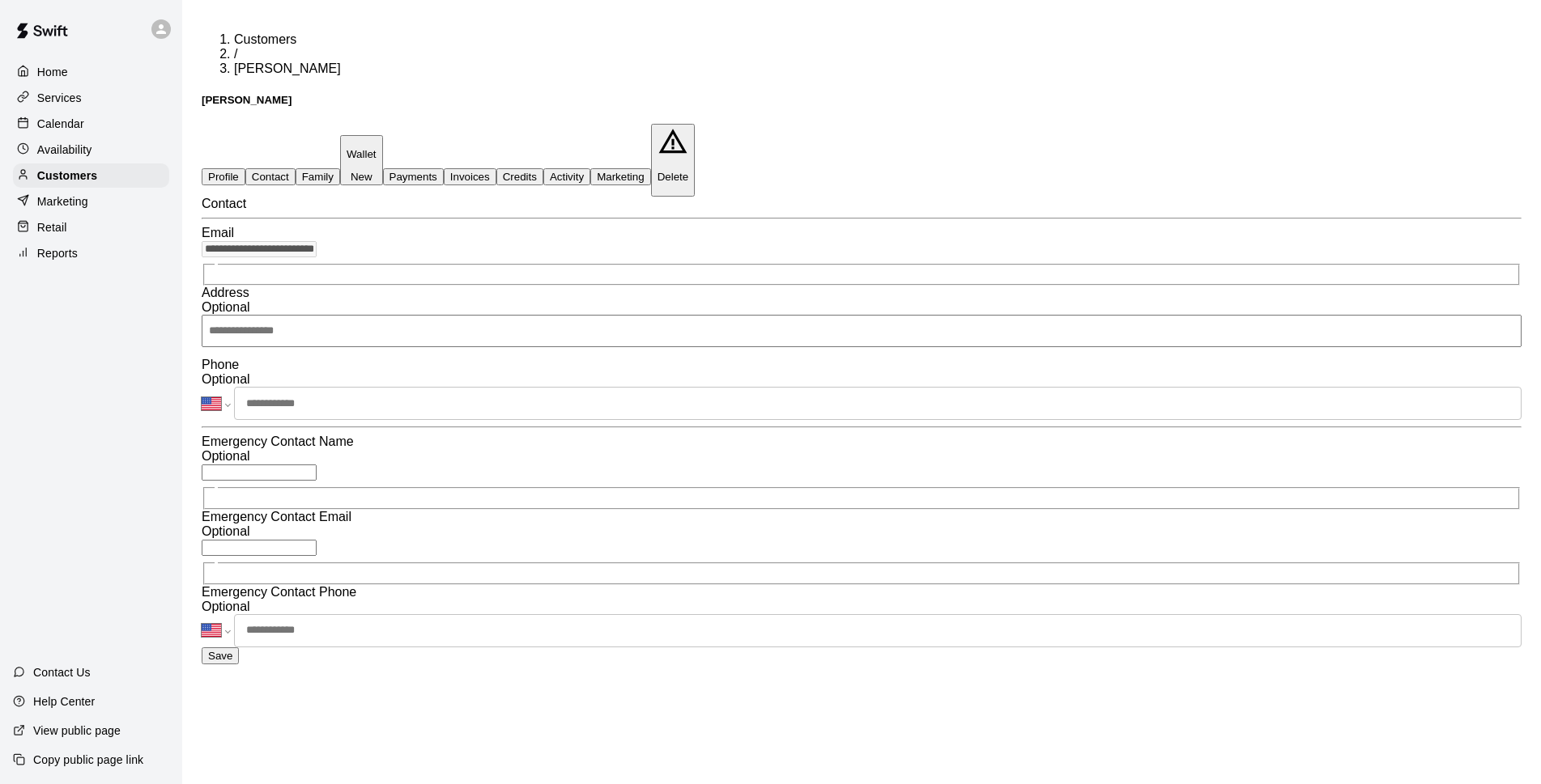
click at [523, 420] on input "tel" at bounding box center [878, 403] width 1288 height 33
click at [1028, 336] on div "**********" at bounding box center [862, 431] width 1320 height 468
click at [752, 420] on input "tel" at bounding box center [878, 403] width 1288 height 33
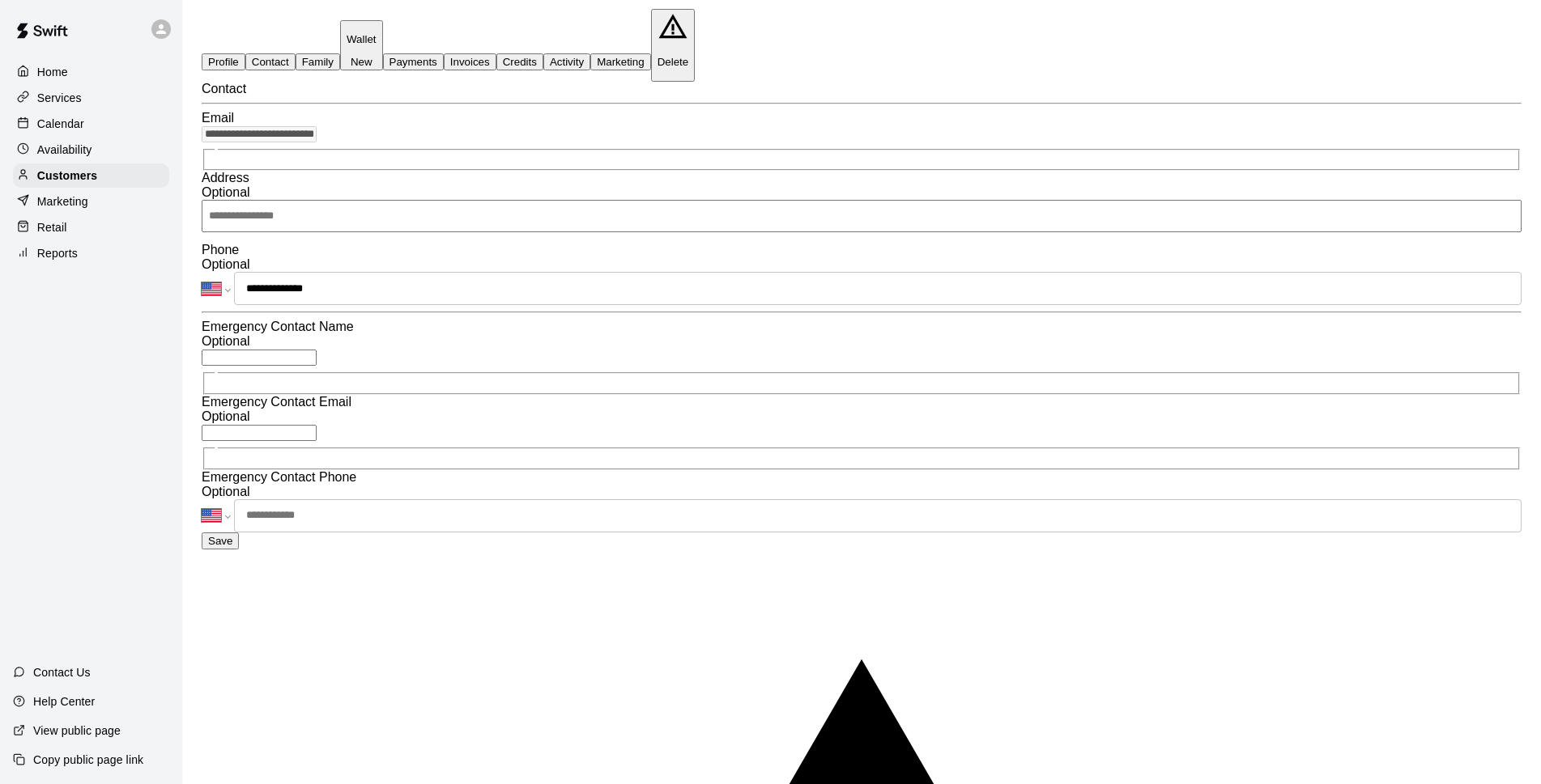
scroll to position [118, 0]
type input "**********"
click at [239, 547] on button "Save" at bounding box center [220, 538] width 37 height 17
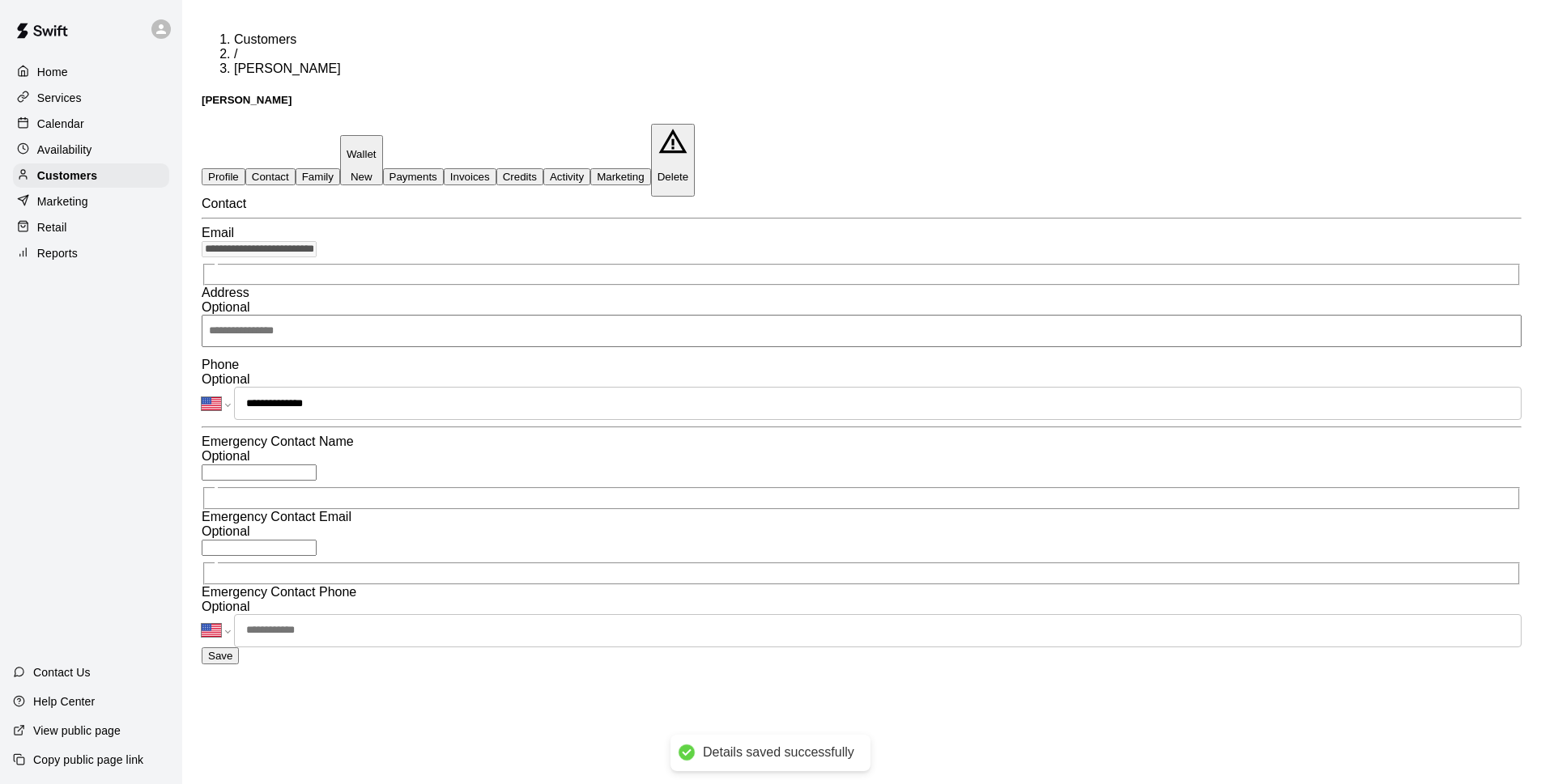
scroll to position [0, 0]
click at [340, 169] on button "Family" at bounding box center [318, 177] width 45 height 17
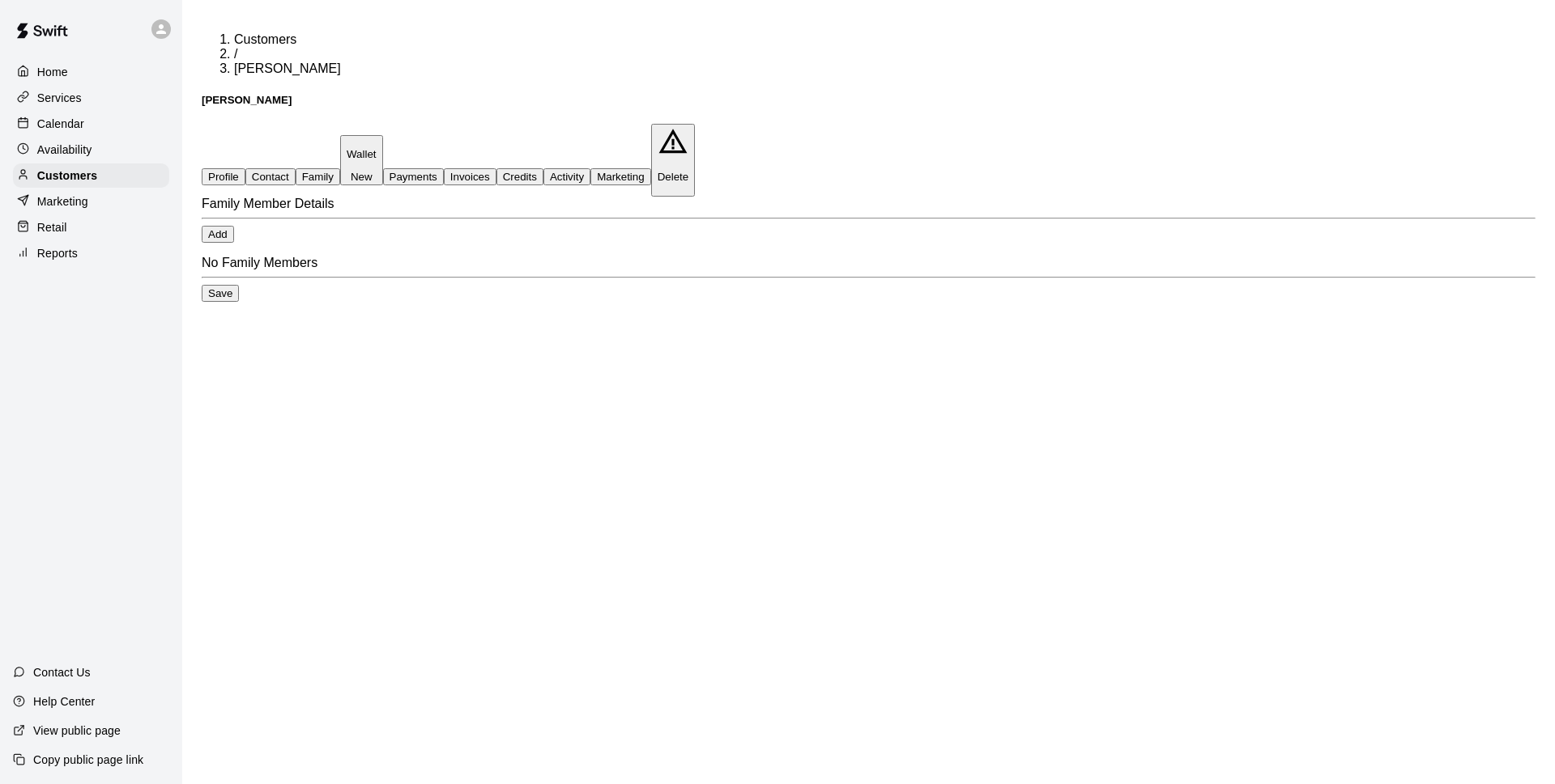
click at [114, 127] on div "Calendar" at bounding box center [91, 124] width 156 height 25
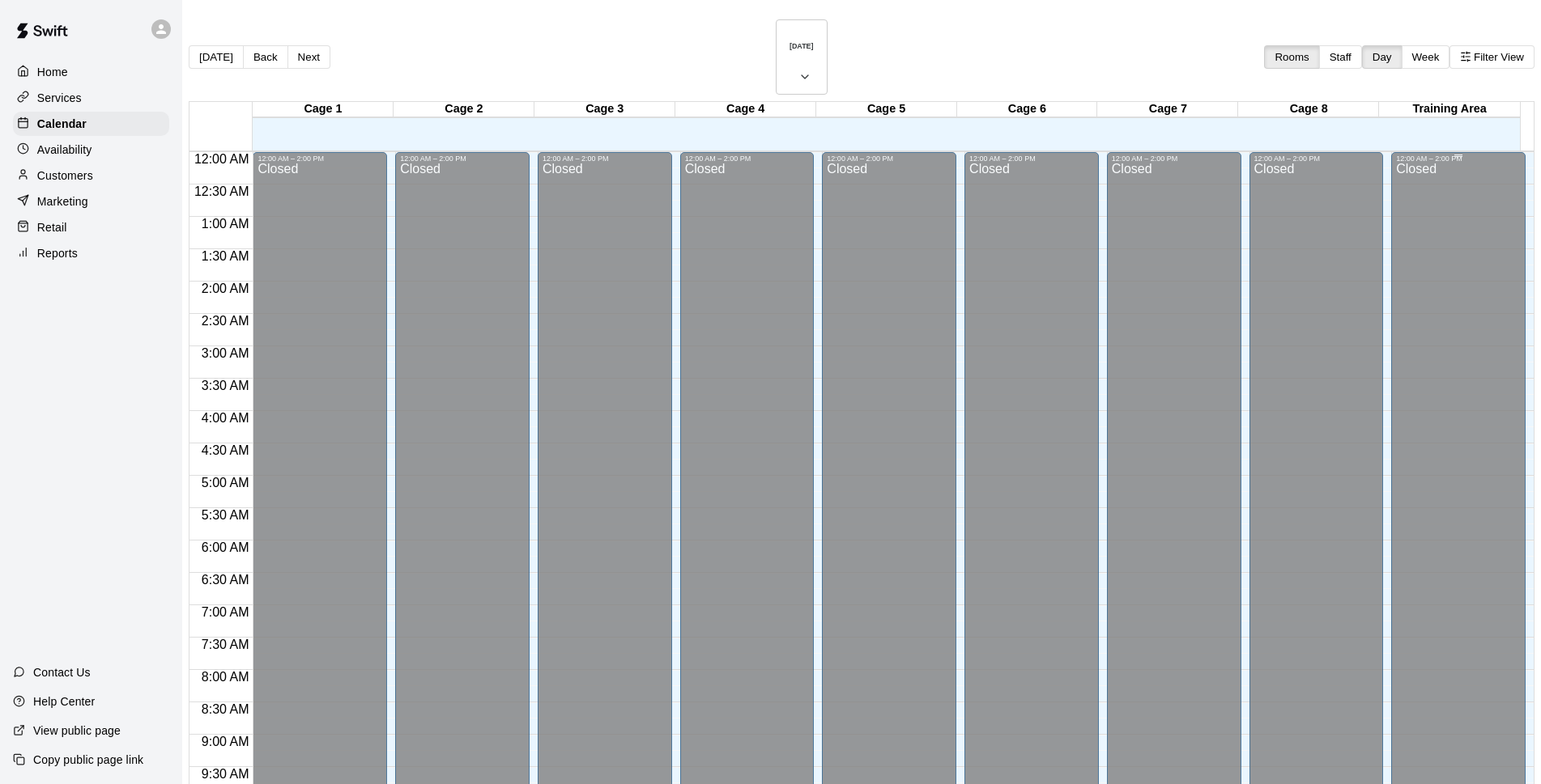
scroll to position [811, 0]
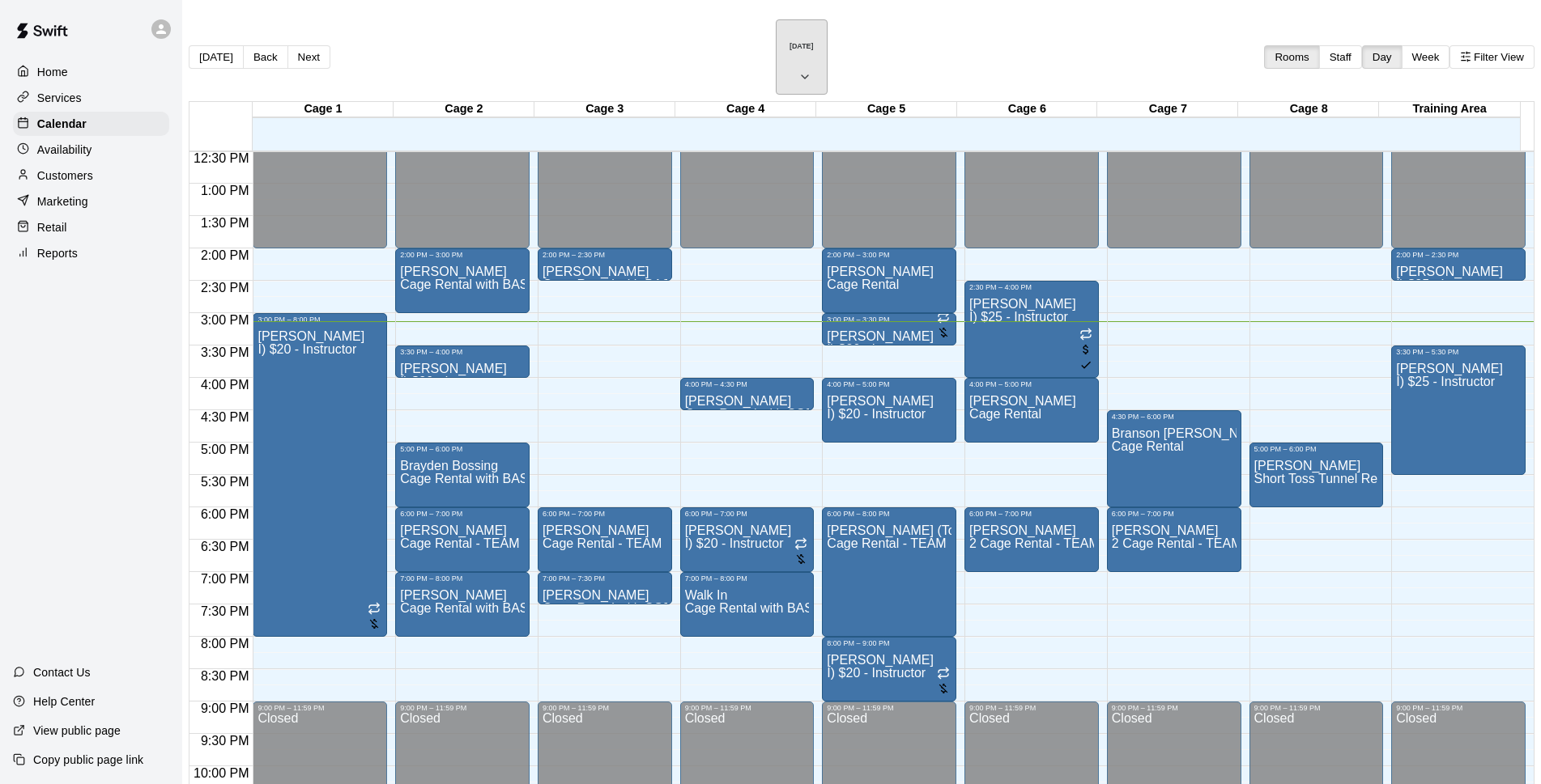
click at [790, 42] on h6 "[DATE]" at bounding box center [802, 46] width 25 height 9
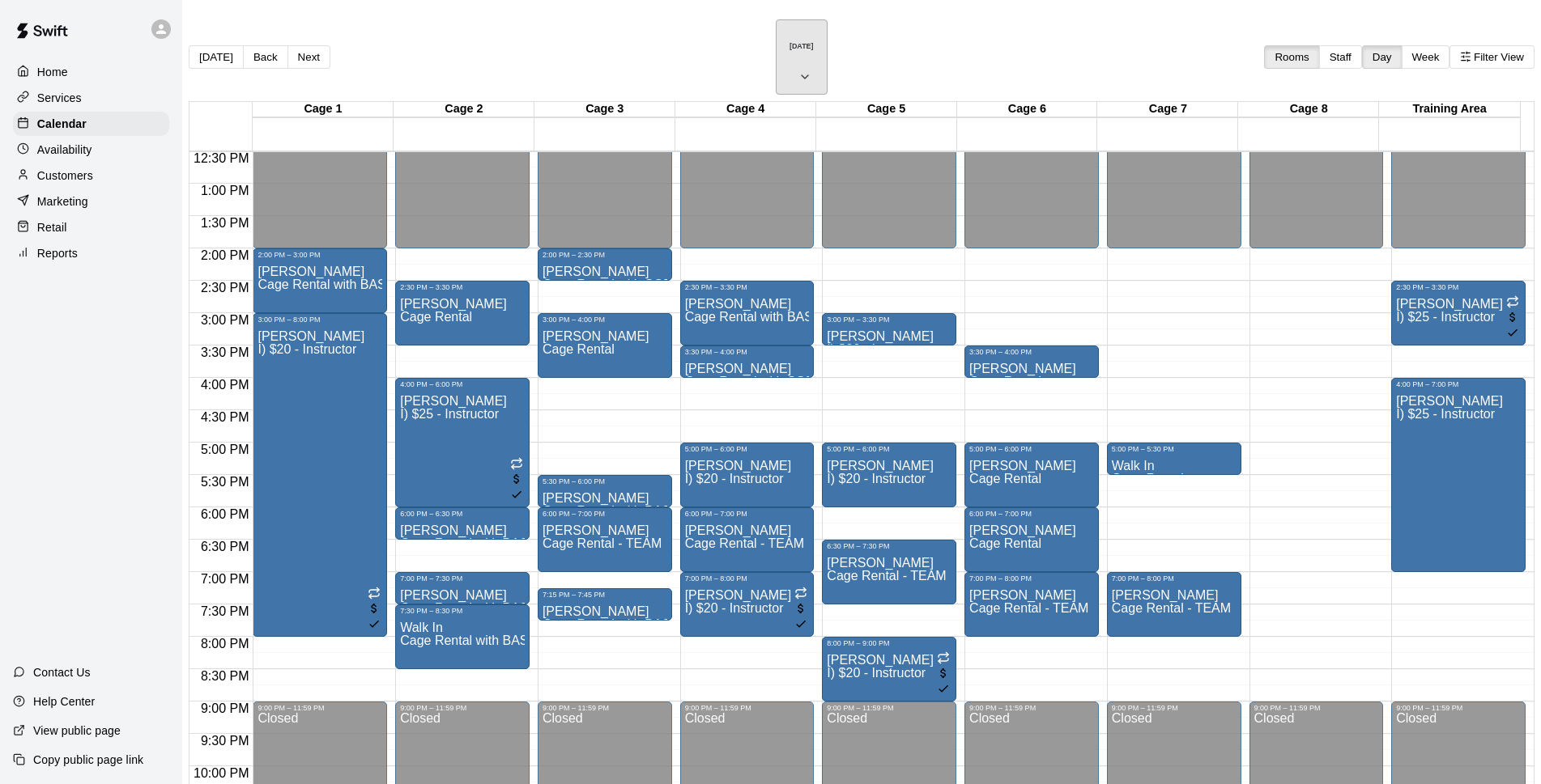
click at [798, 42] on h6 "[DATE]" at bounding box center [802, 46] width 25 height 9
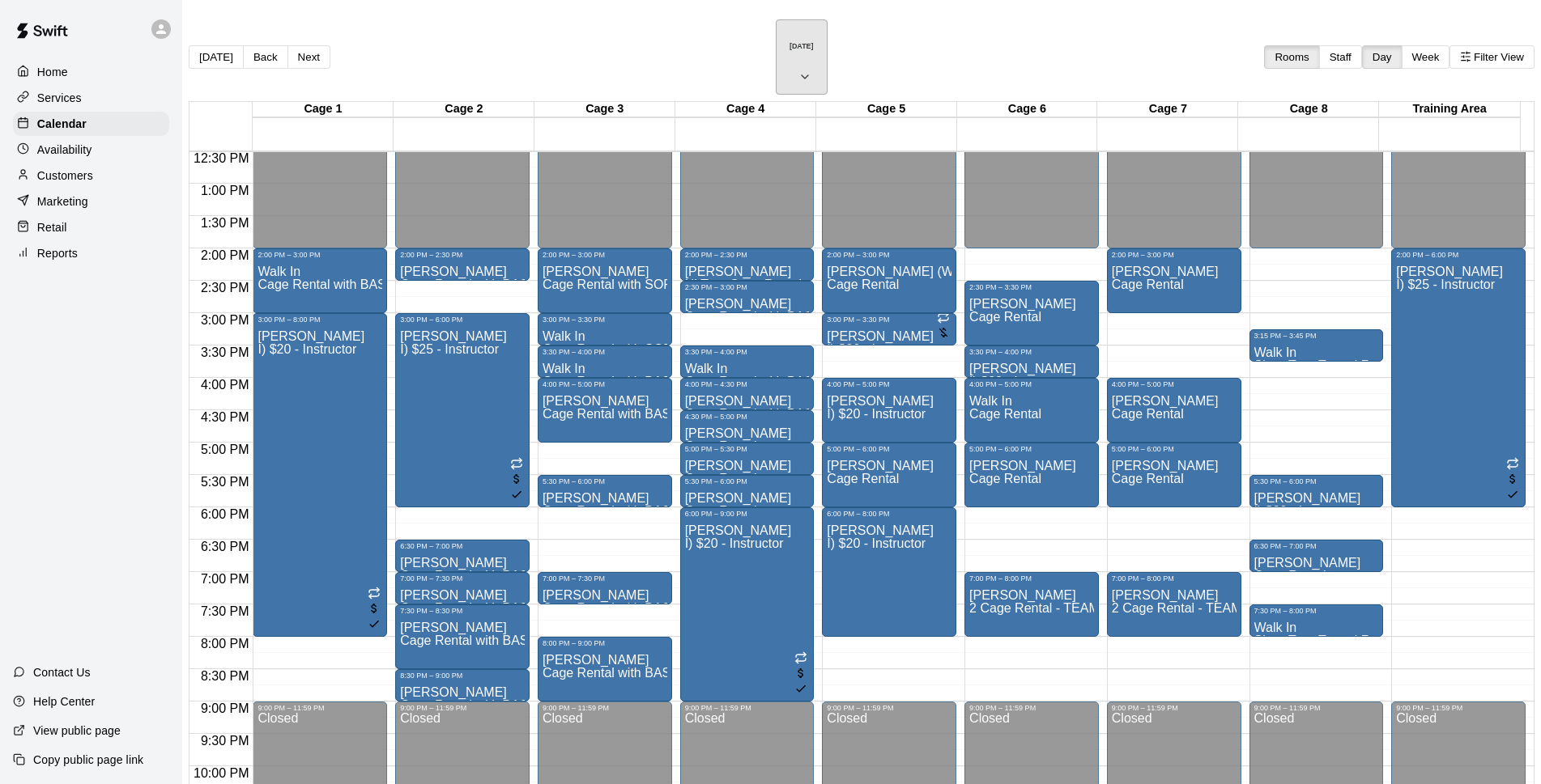
click at [790, 42] on h6 "[DATE]" at bounding box center [802, 46] width 25 height 9
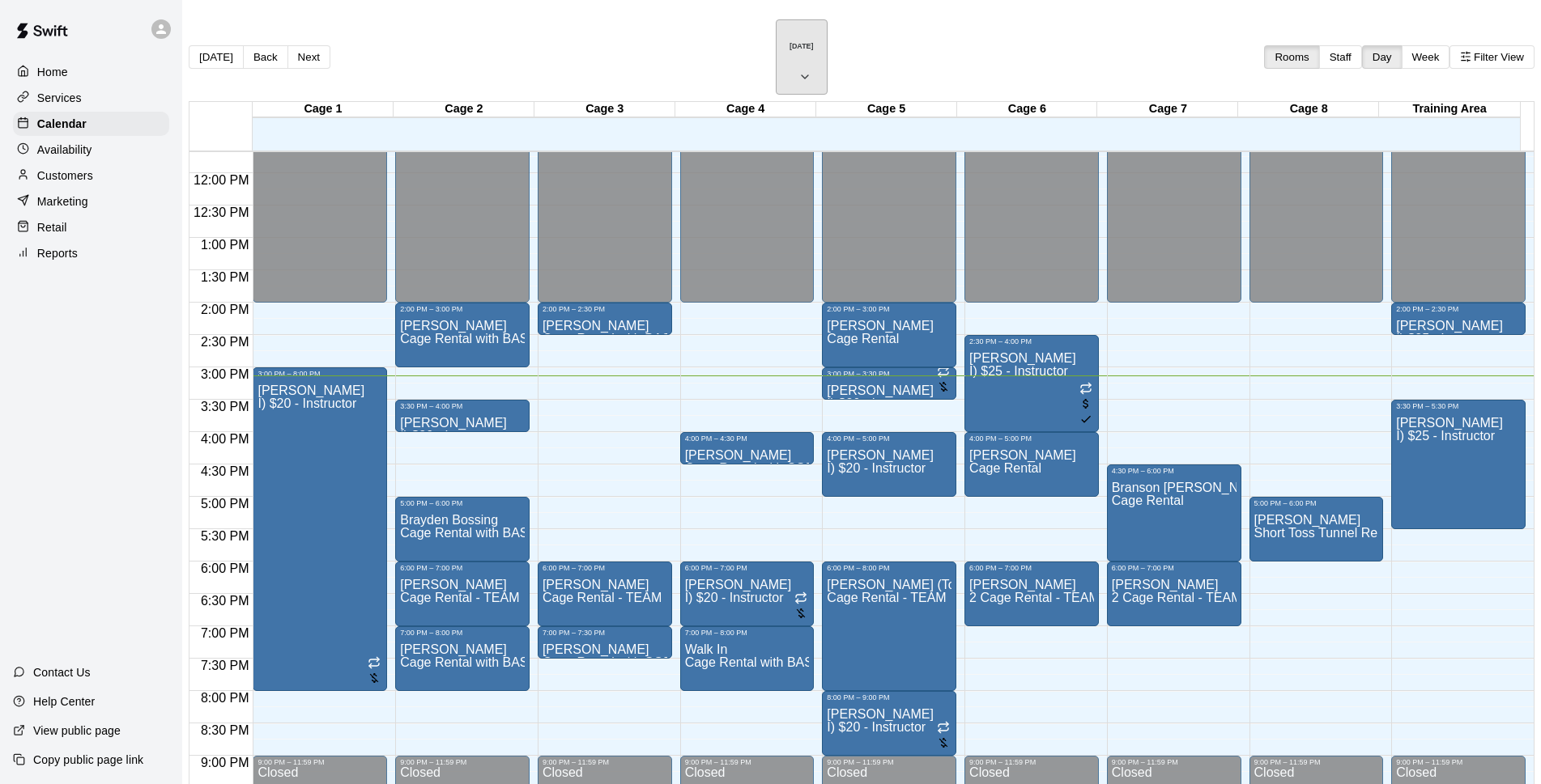
scroll to position [861, 0]
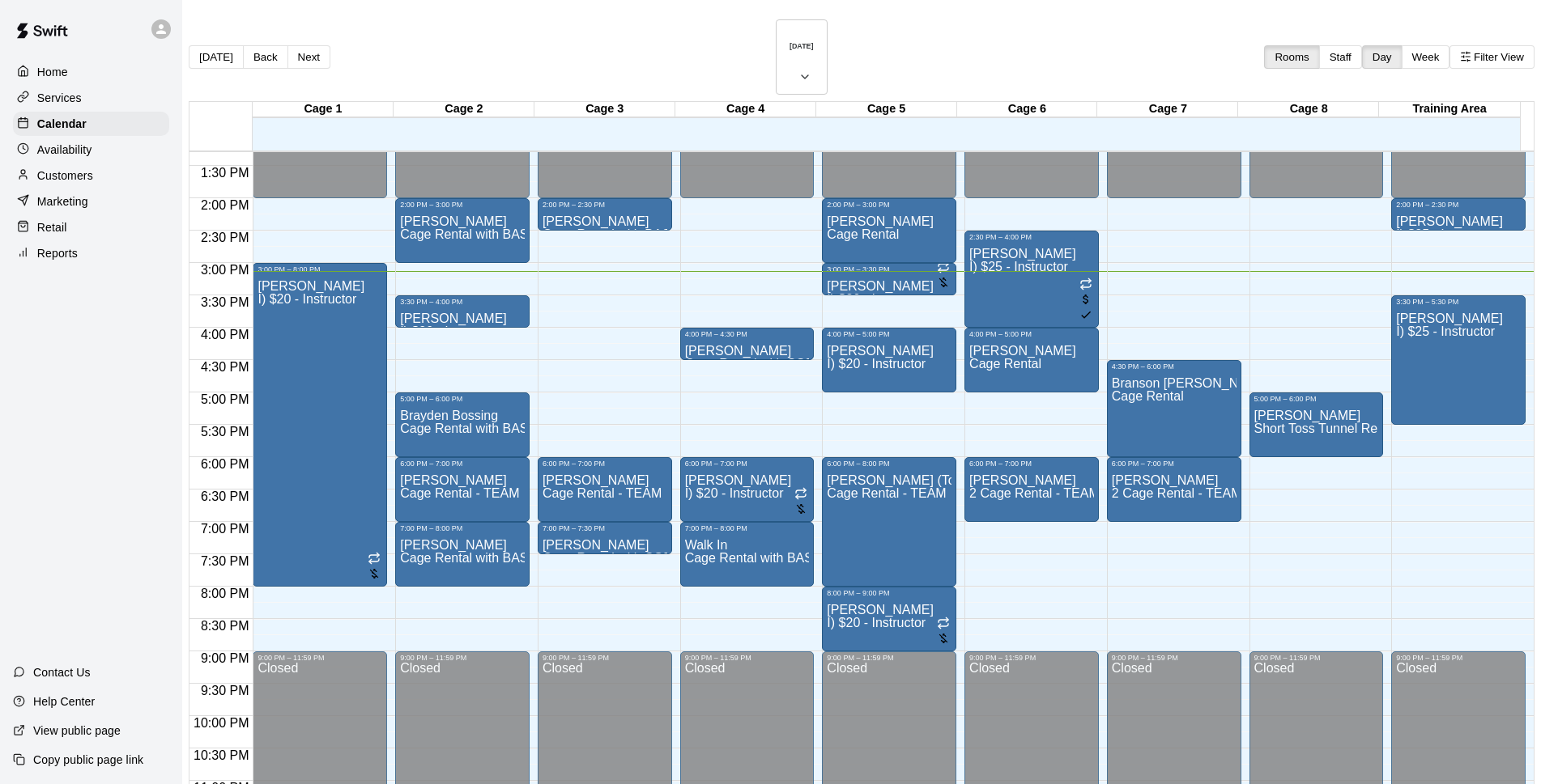
click at [60, 142] on div "Availability" at bounding box center [91, 150] width 156 height 25
click at [86, 174] on p "Customers" at bounding box center [64, 175] width 56 height 16
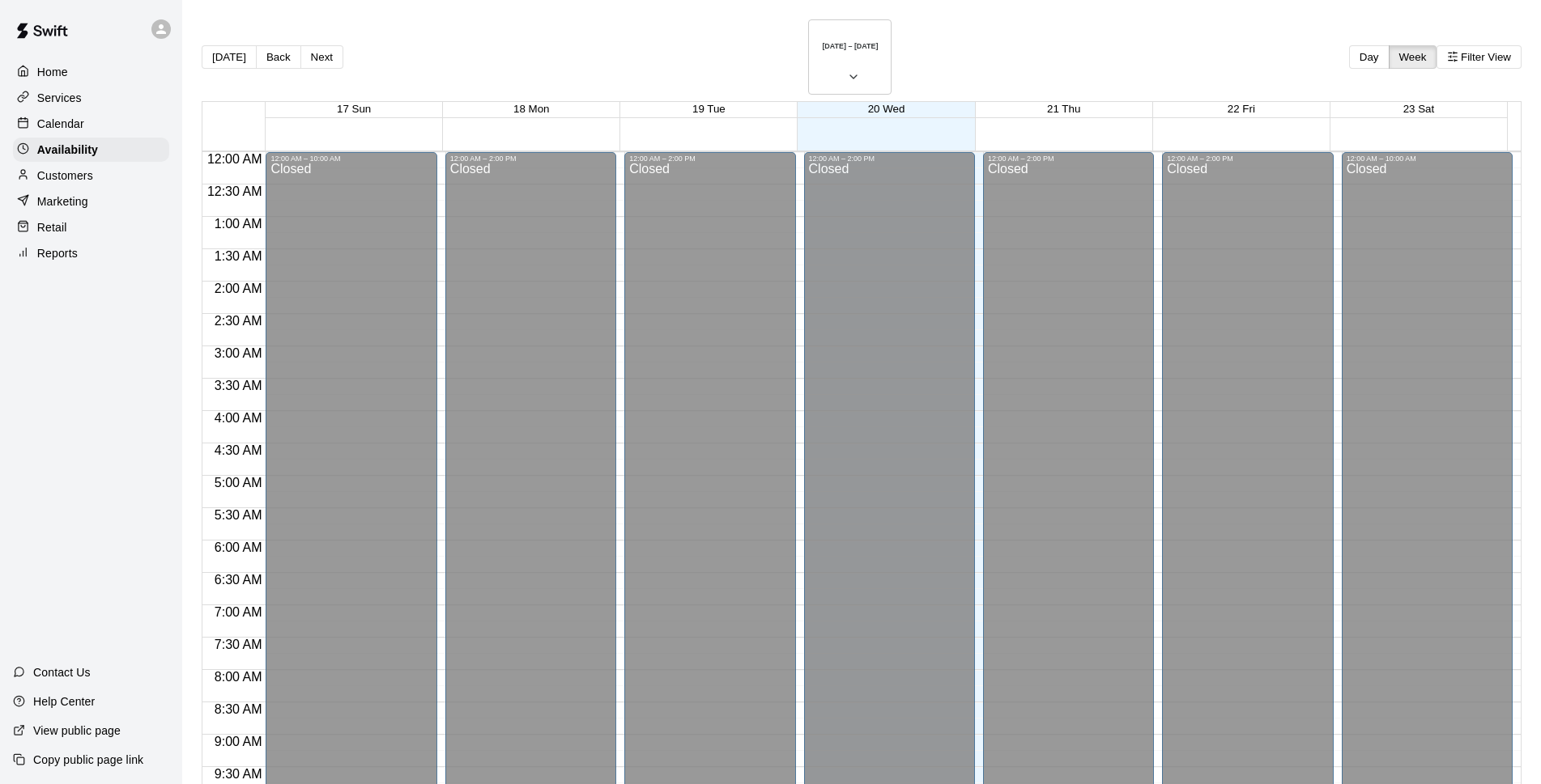
scroll to position [860, 0]
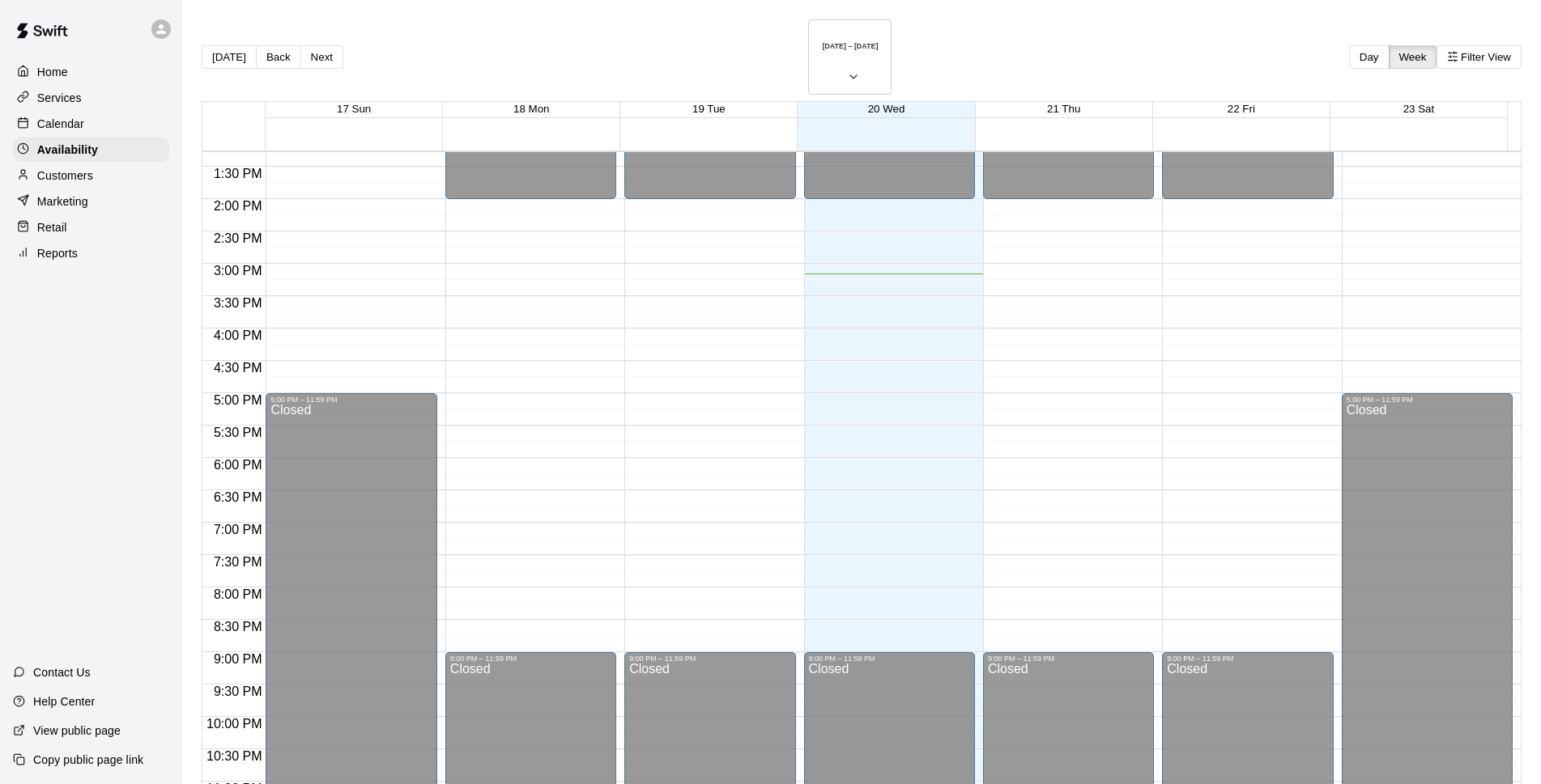
click at [79, 180] on p "Customers" at bounding box center [64, 175] width 56 height 16
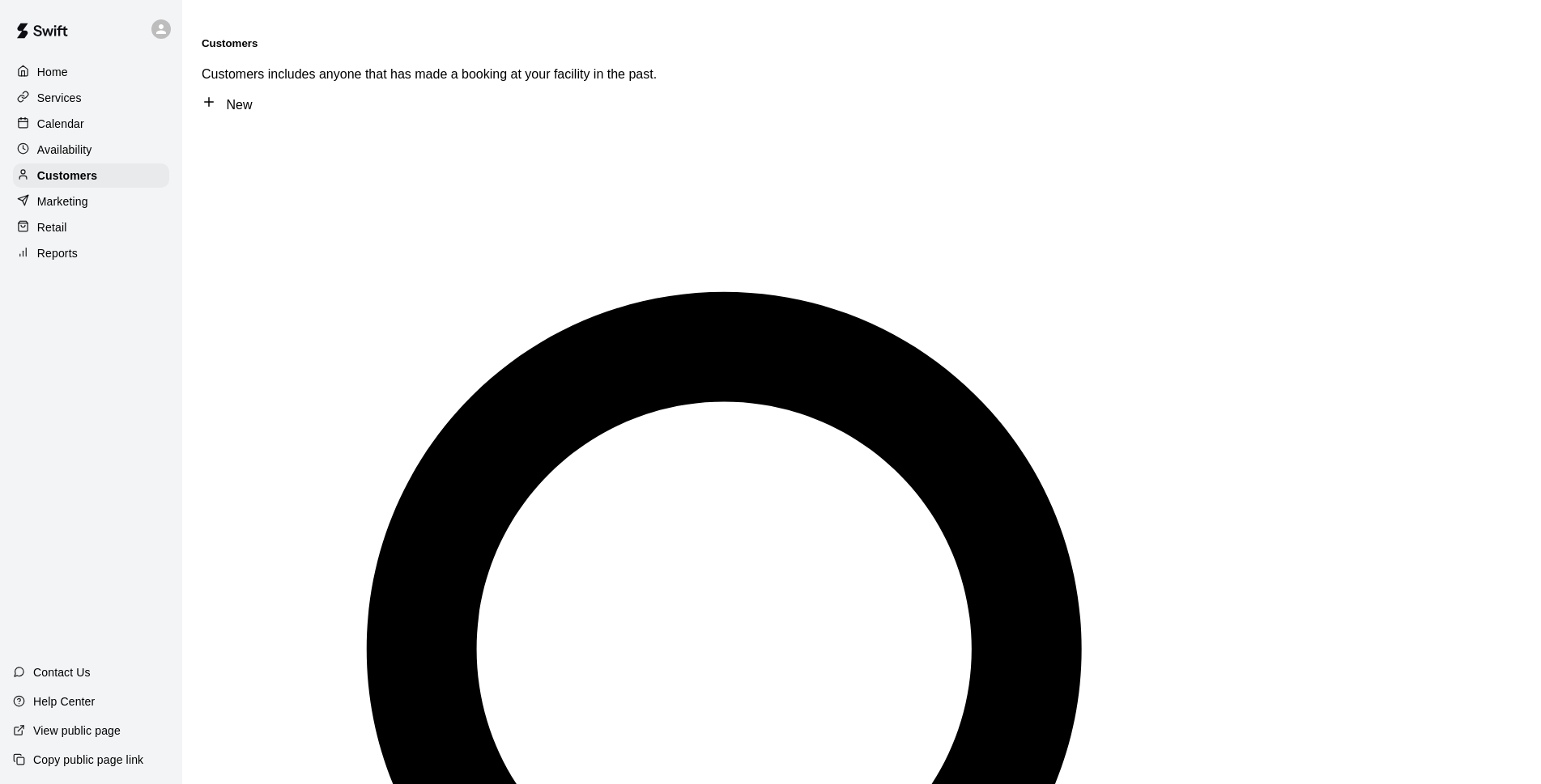
click at [119, 126] on div "Calendar" at bounding box center [91, 124] width 156 height 25
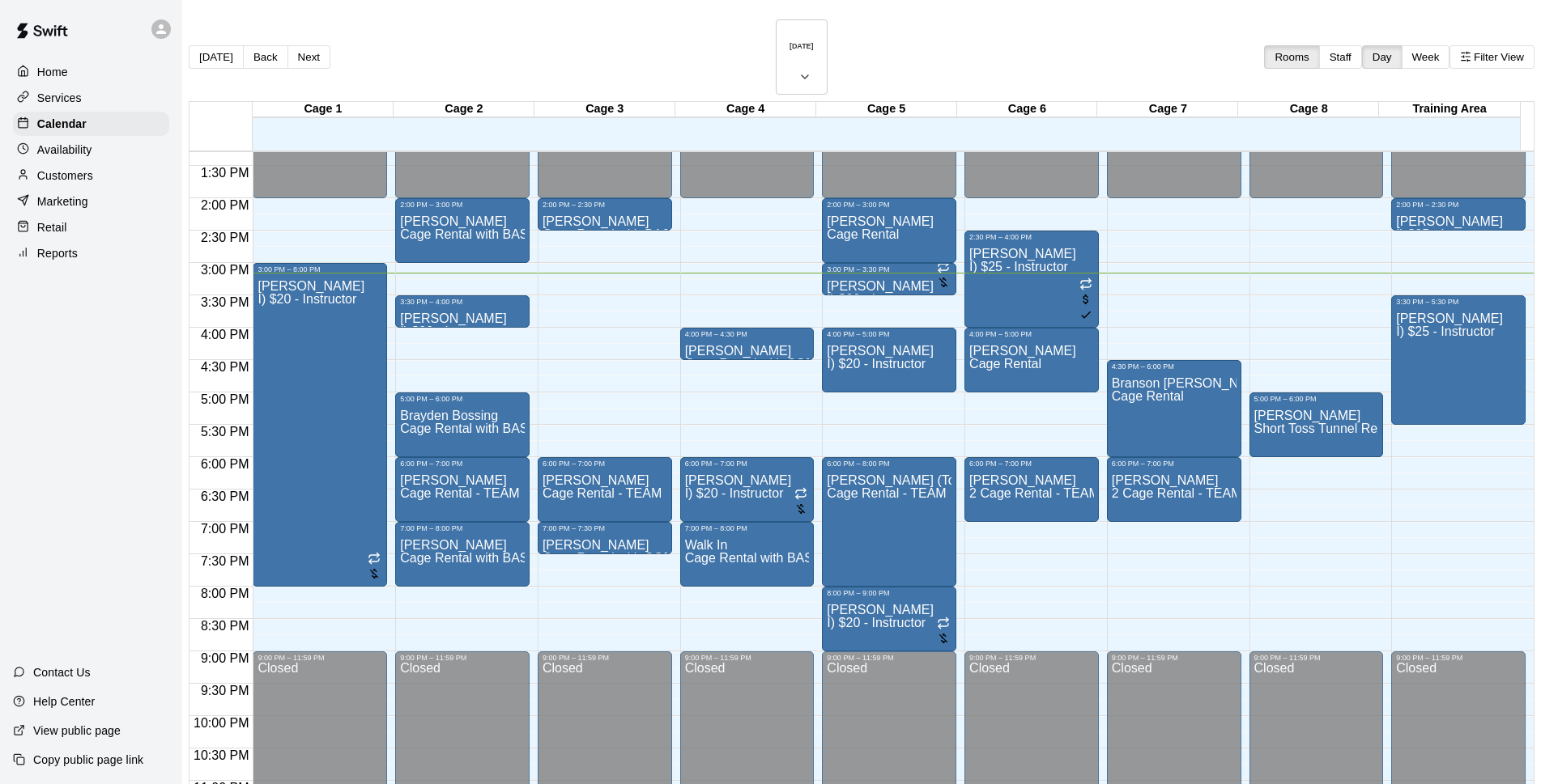
scroll to position [26, 0]
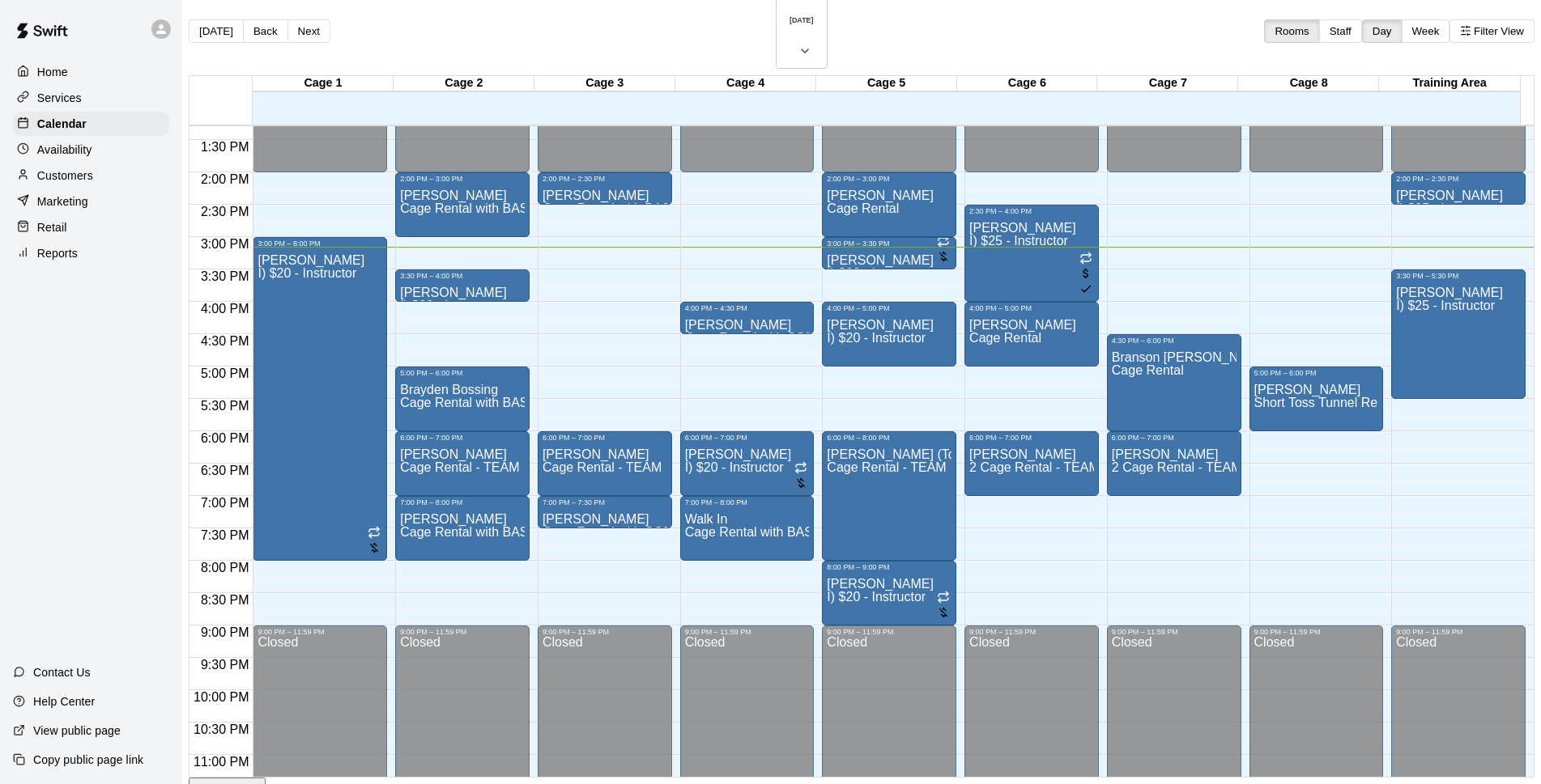
click at [1539, 401] on main "[DATE] Back [DATE][DATE] Rooms Staff Day Week Filter View Cage 1 20 Wed Cage 2 …" at bounding box center [861, 421] width 1359 height 894
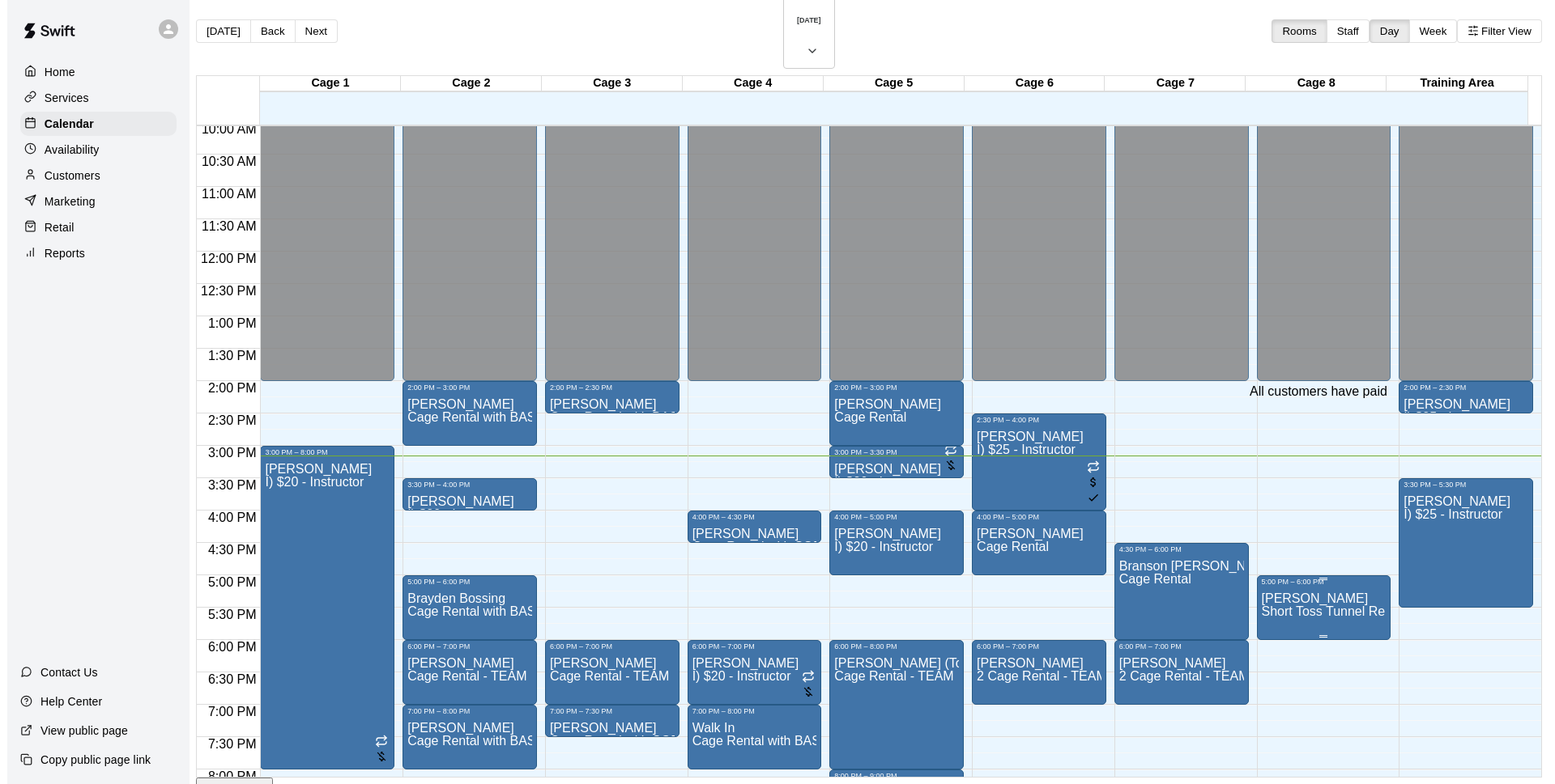
scroll to position [861, 0]
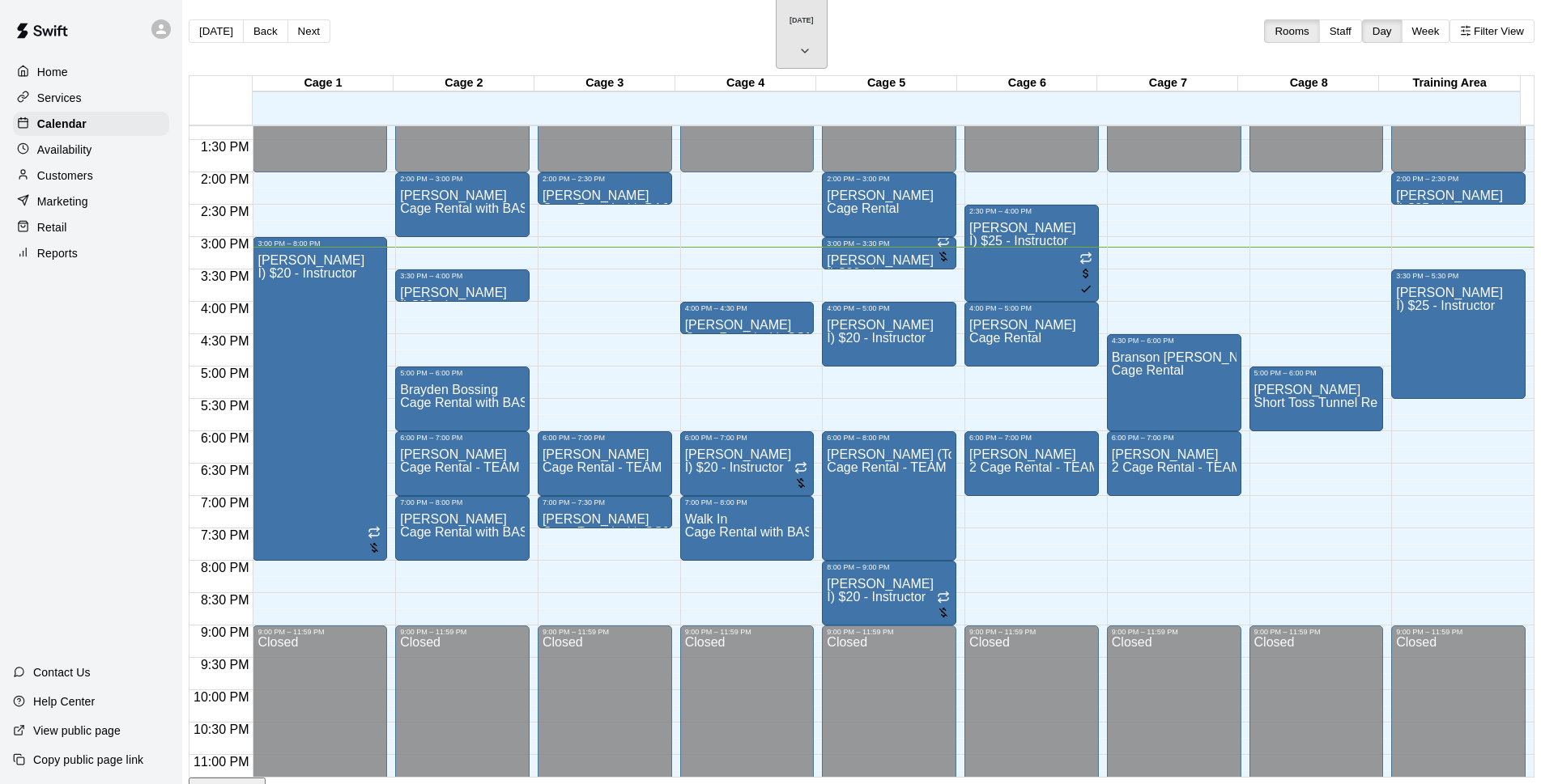
click at [790, 19] on h6 "[DATE]" at bounding box center [802, 20] width 25 height 9
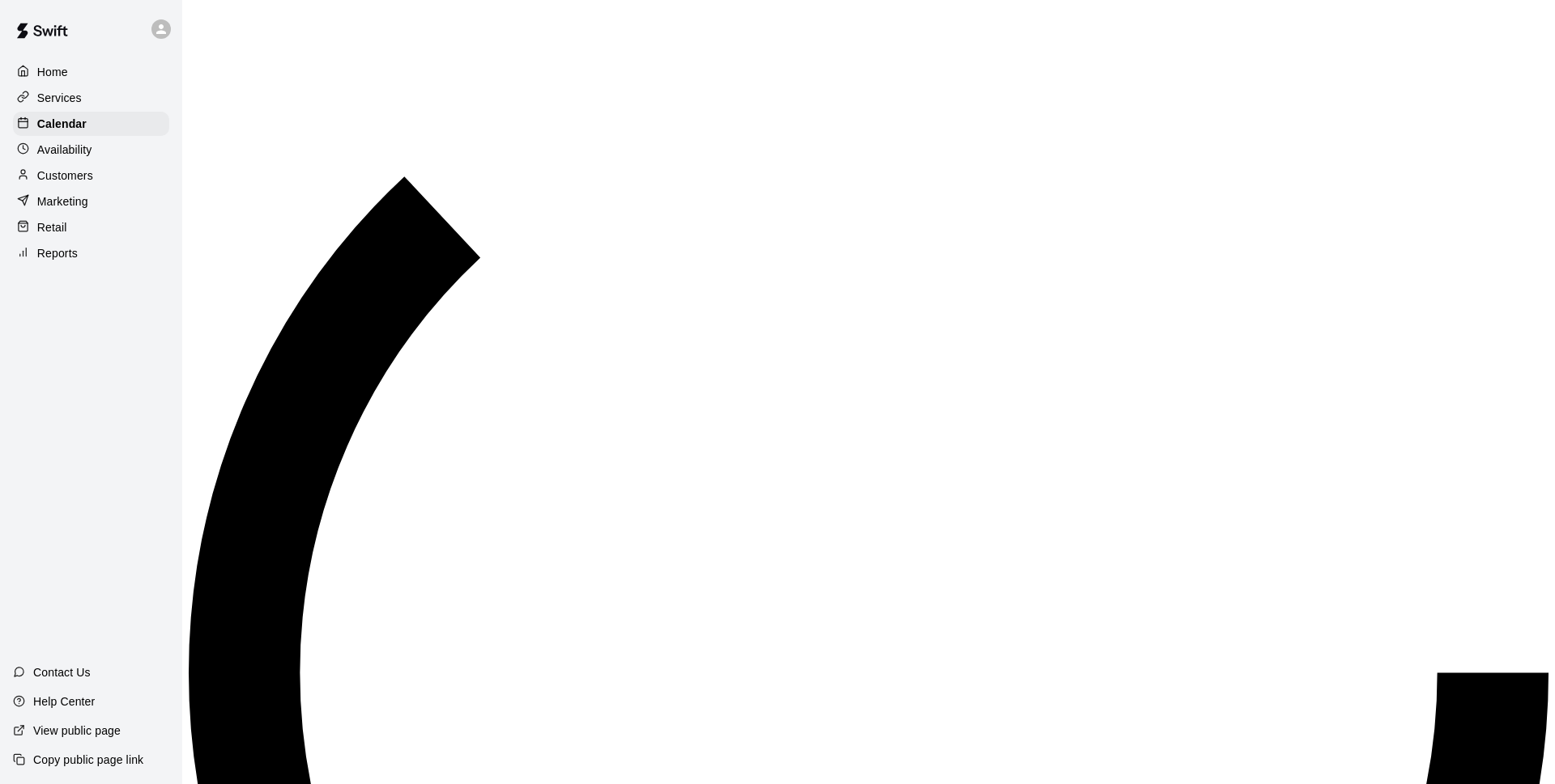
scroll to position [19, 0]
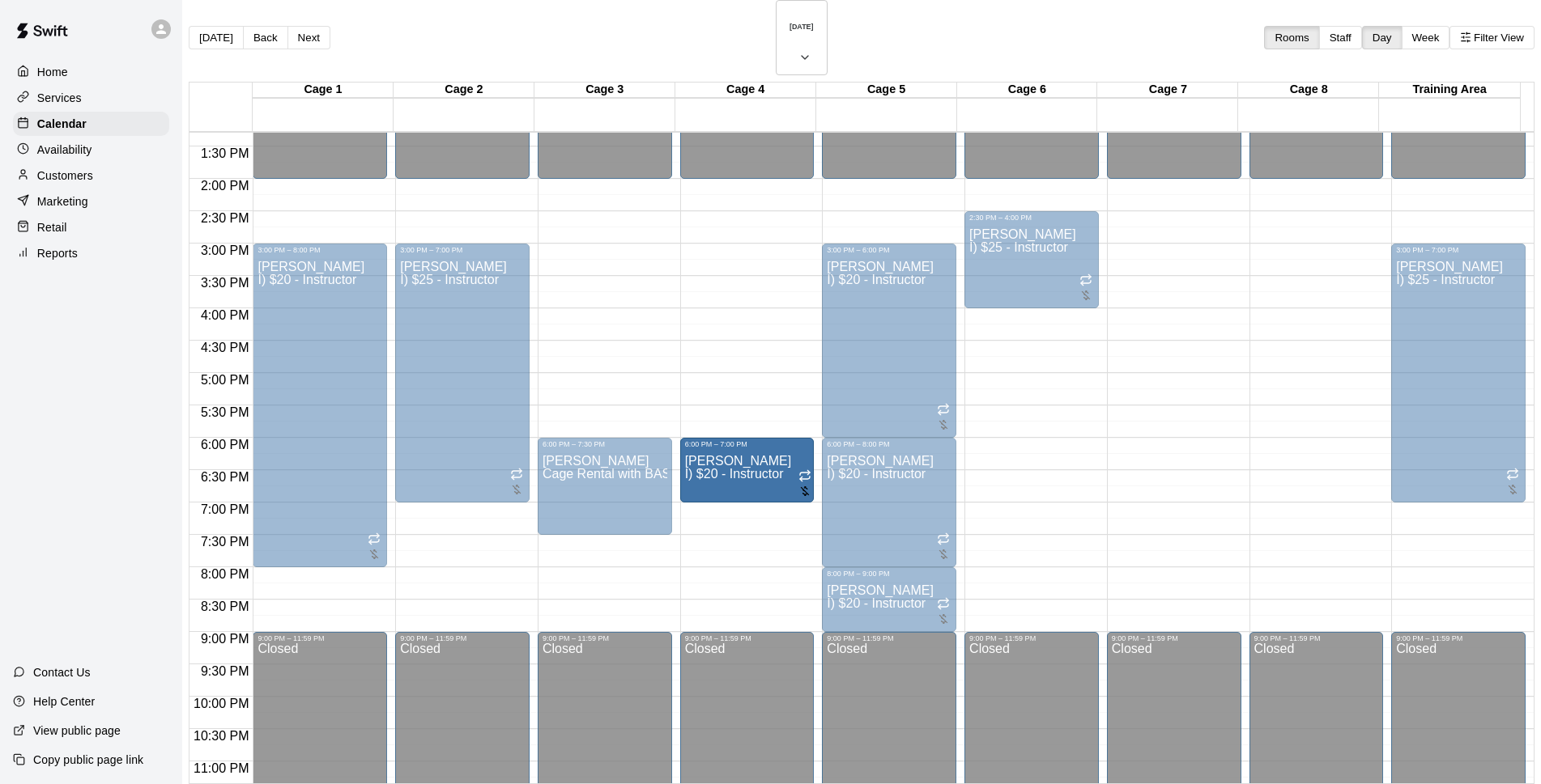
drag, startPoint x: 979, startPoint y: 441, endPoint x: 734, endPoint y: 442, distance: 245.0
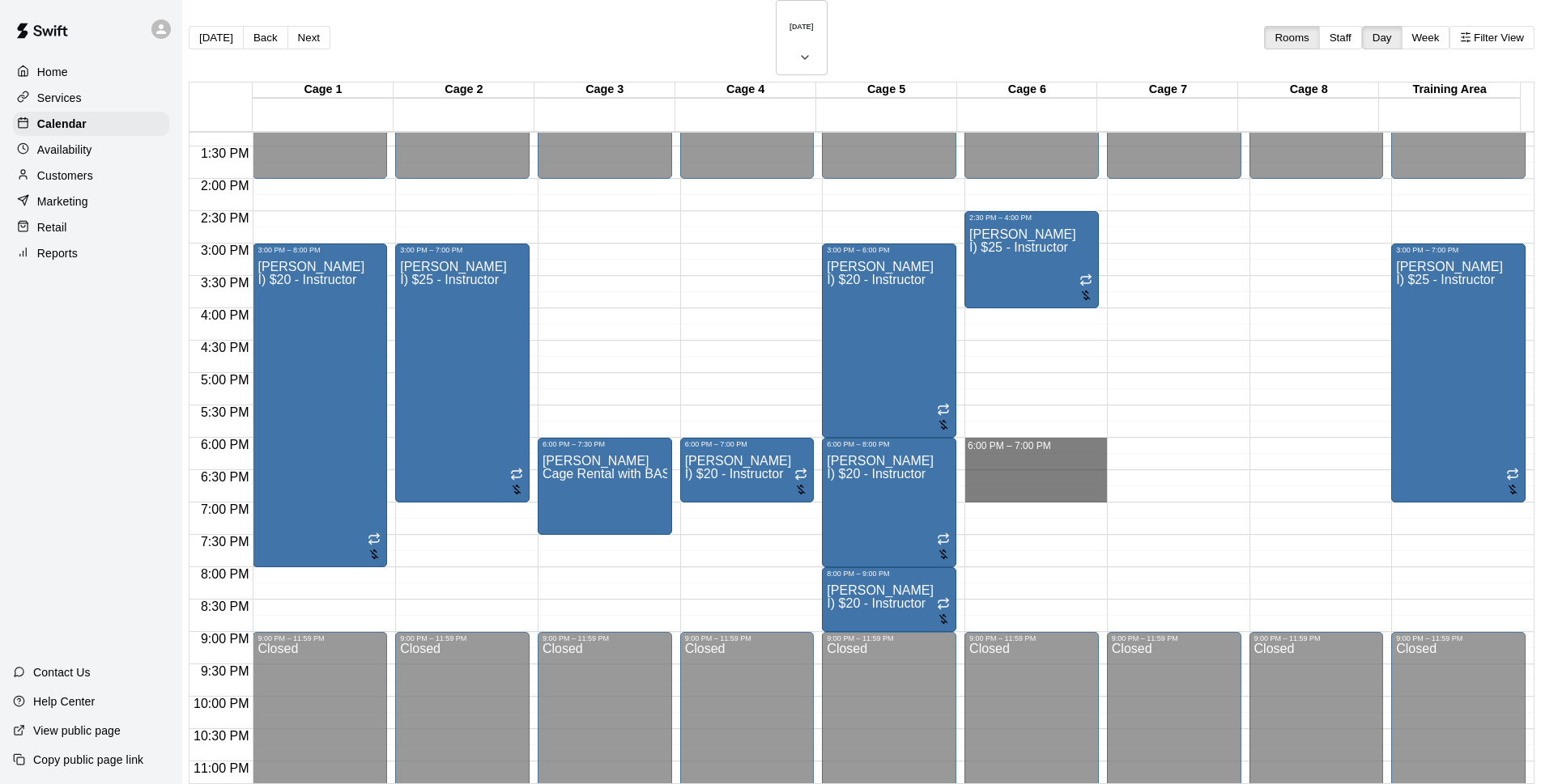
drag, startPoint x: 1025, startPoint y: 399, endPoint x: 1018, endPoint y: 451, distance: 52.5
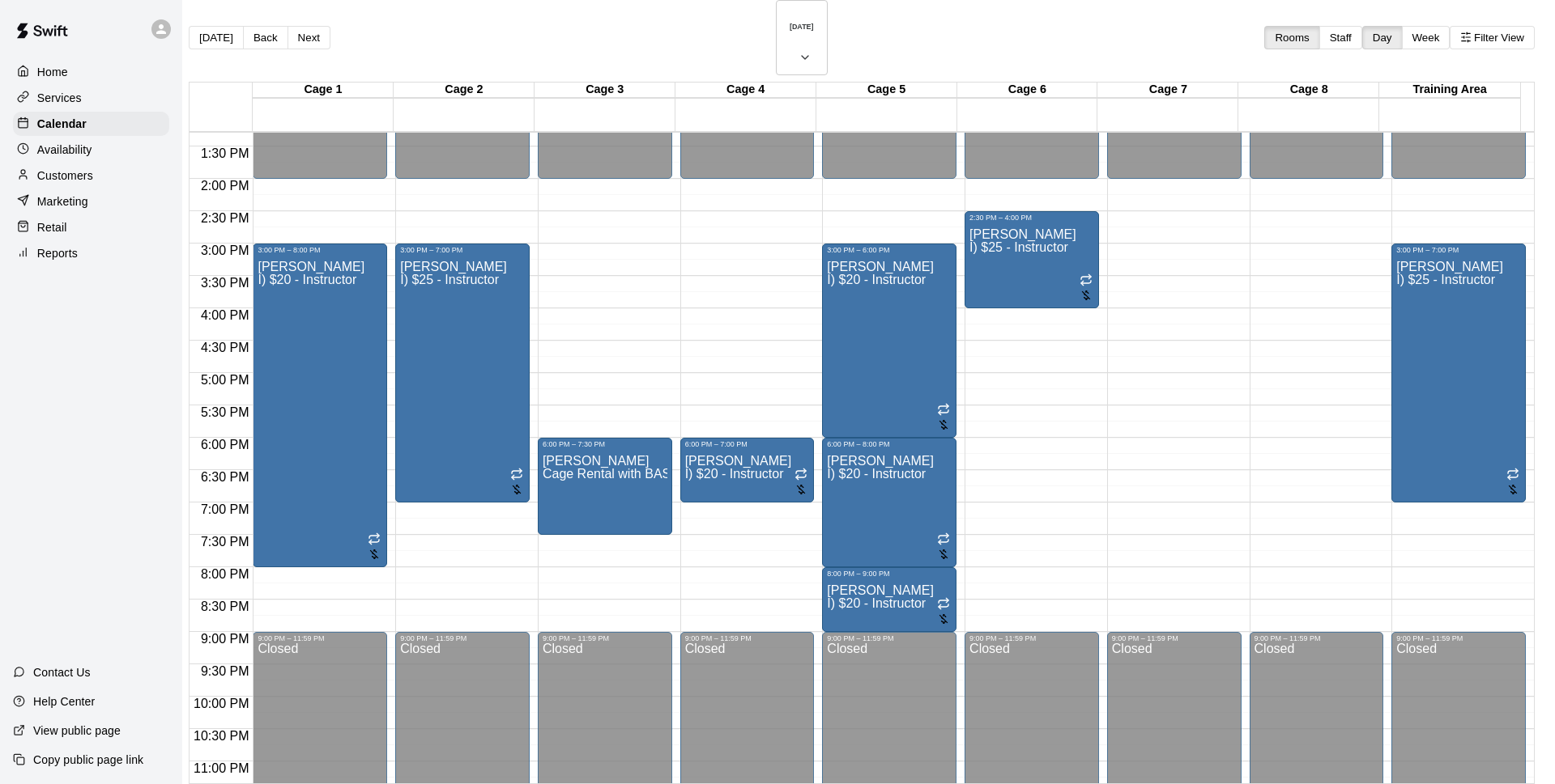
click at [452, 233] on li "Cage Rental - TEAM" at bounding box center [268, 226] width 369 height 14
click at [433, 674] on li "Cage 7" at bounding box center [248, 681] width 369 height 14
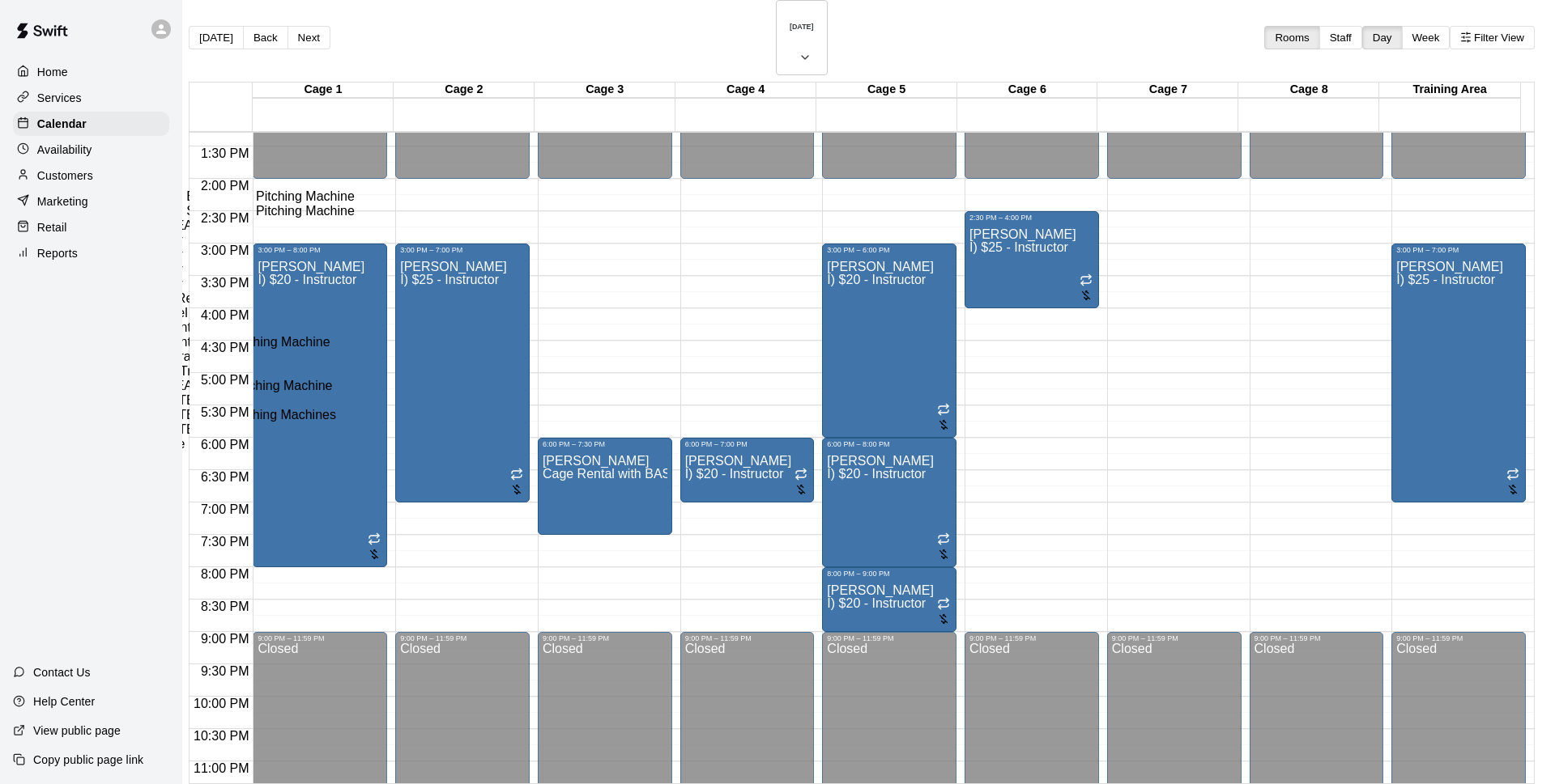
scroll to position [207, 0]
click at [452, 408] on li "2 Cage Rental - TEAM" at bounding box center [268, 400] width 369 height 14
type input "**********"
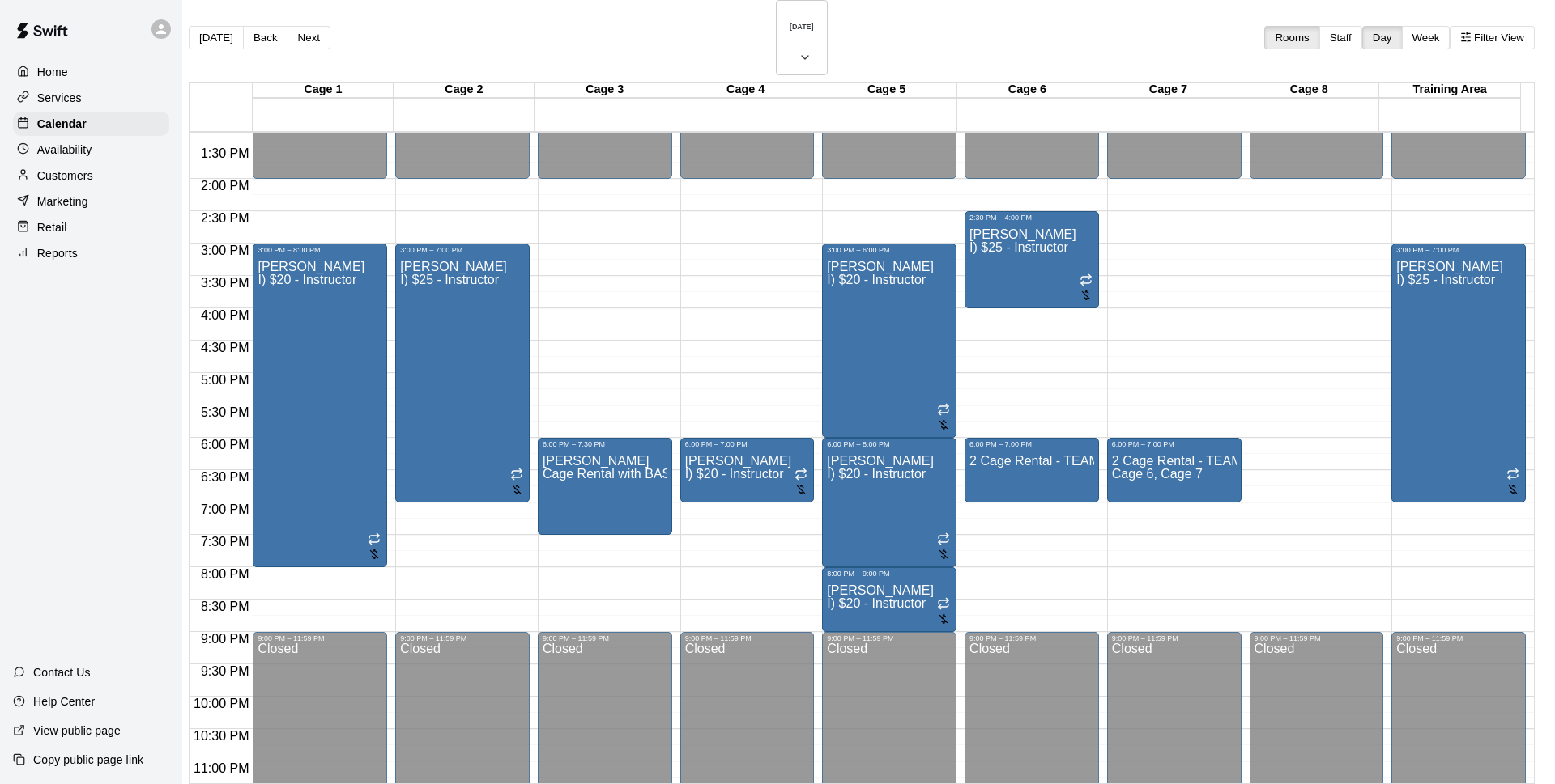
type input "****"
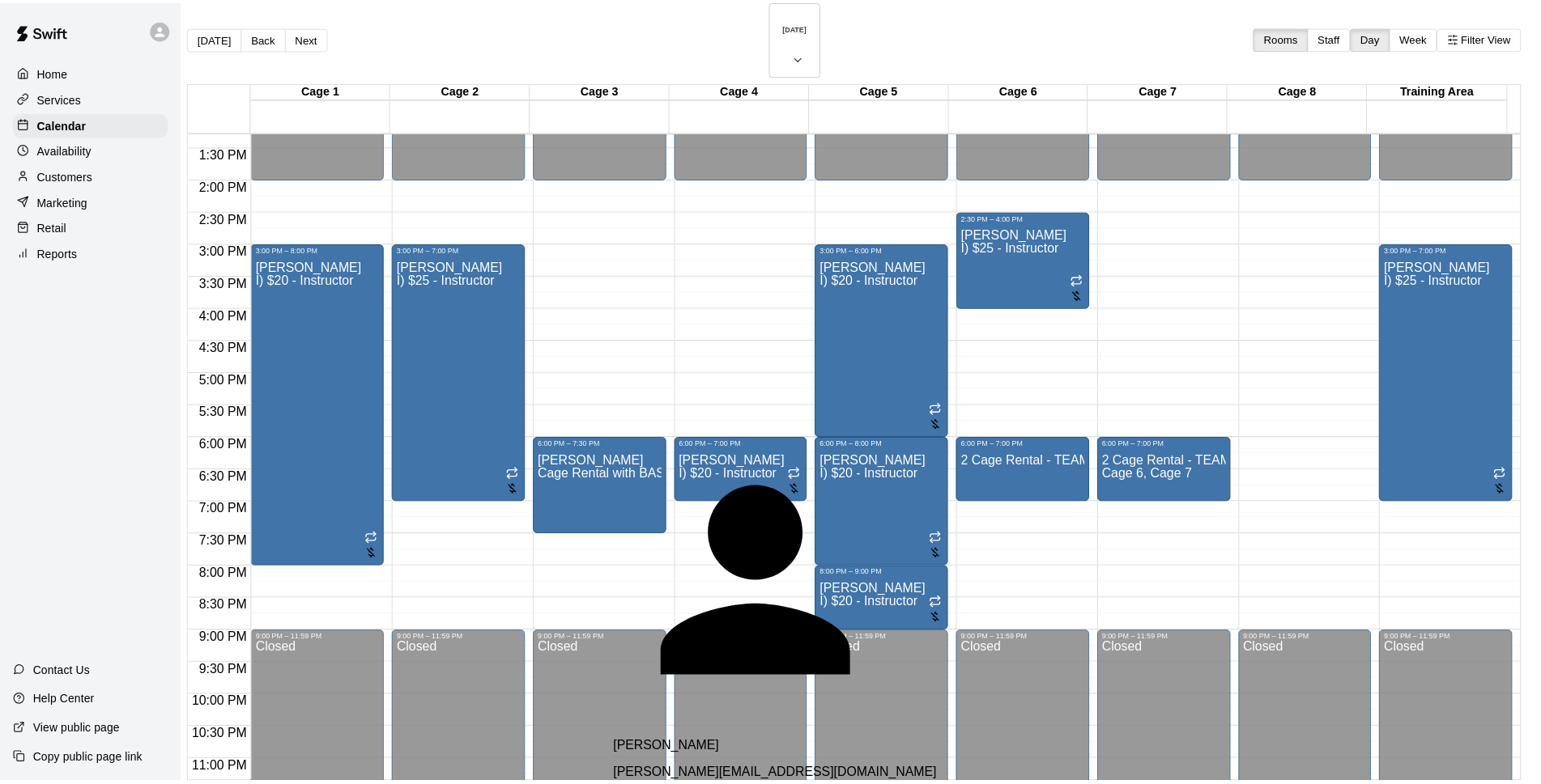
scroll to position [423, 0]
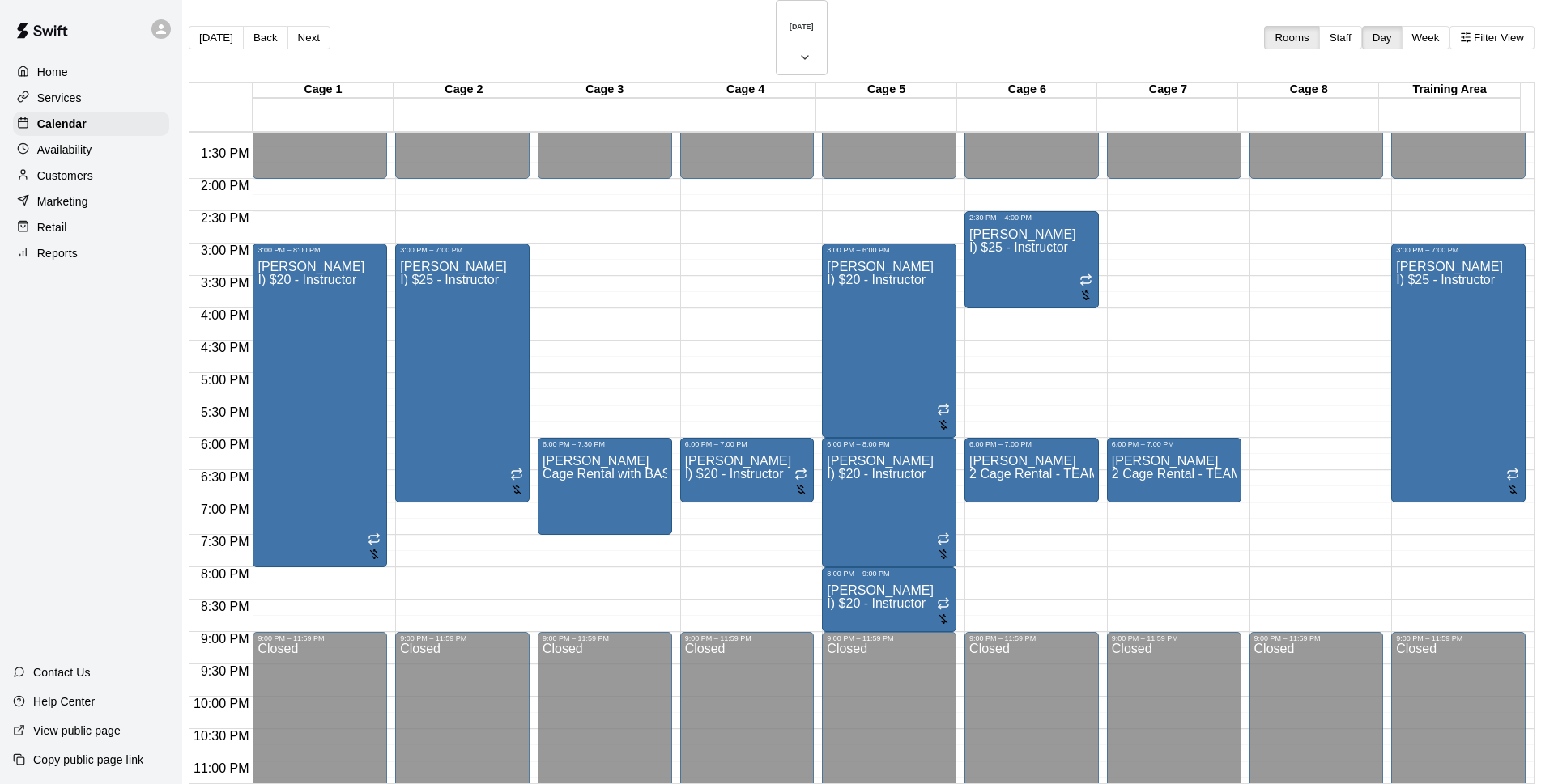
click at [141, 180] on div "Customers" at bounding box center [91, 175] width 156 height 25
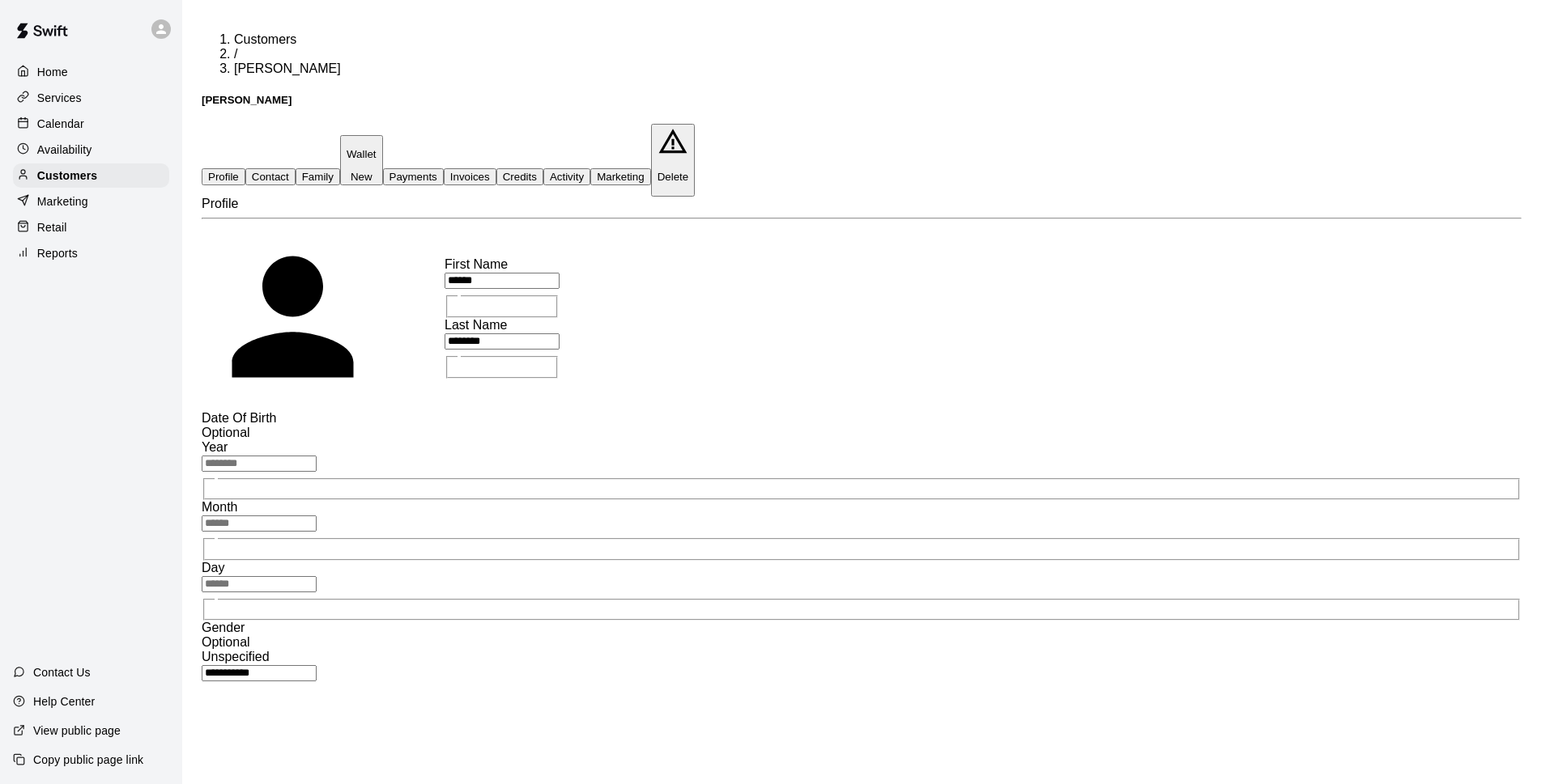
click at [445, 273] on input "******" at bounding box center [502, 281] width 115 height 16
type input "******"
click at [445, 334] on input "********" at bounding box center [502, 341] width 115 height 16
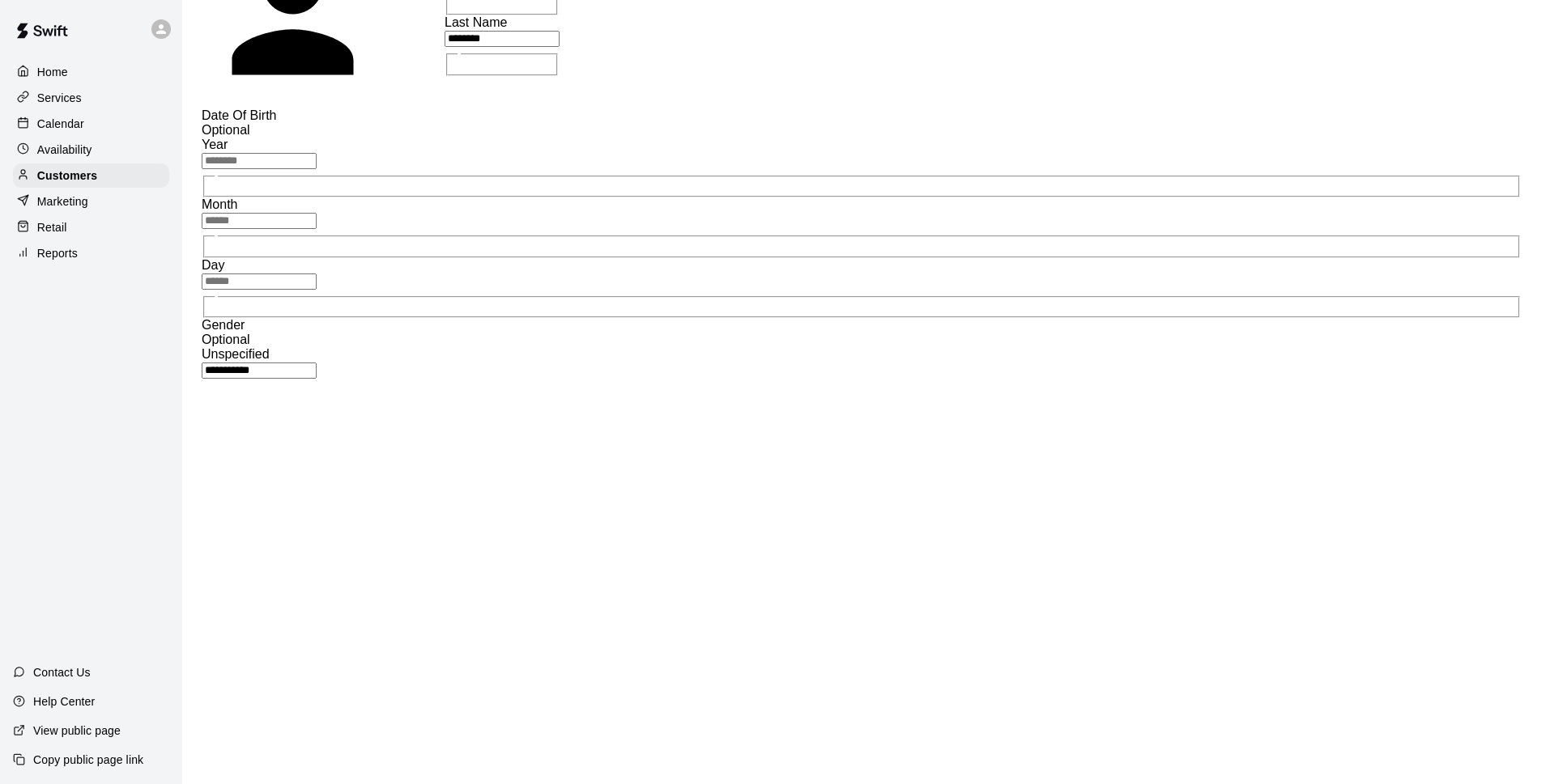
type input "********"
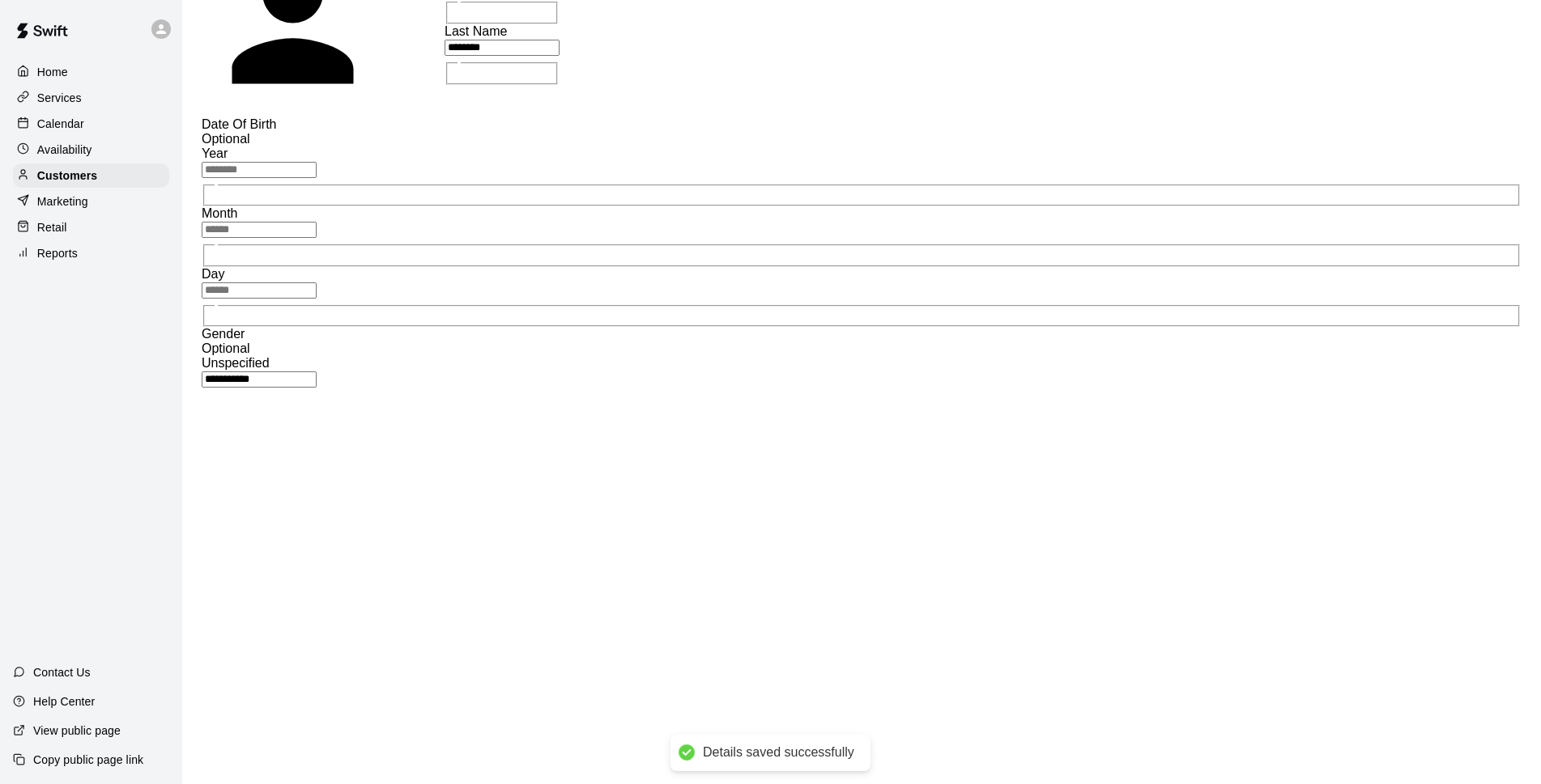
drag, startPoint x: 119, startPoint y: 127, endPoint x: 147, endPoint y: 136, distance: 29.4
click at [119, 127] on div "Calendar" at bounding box center [91, 124] width 156 height 25
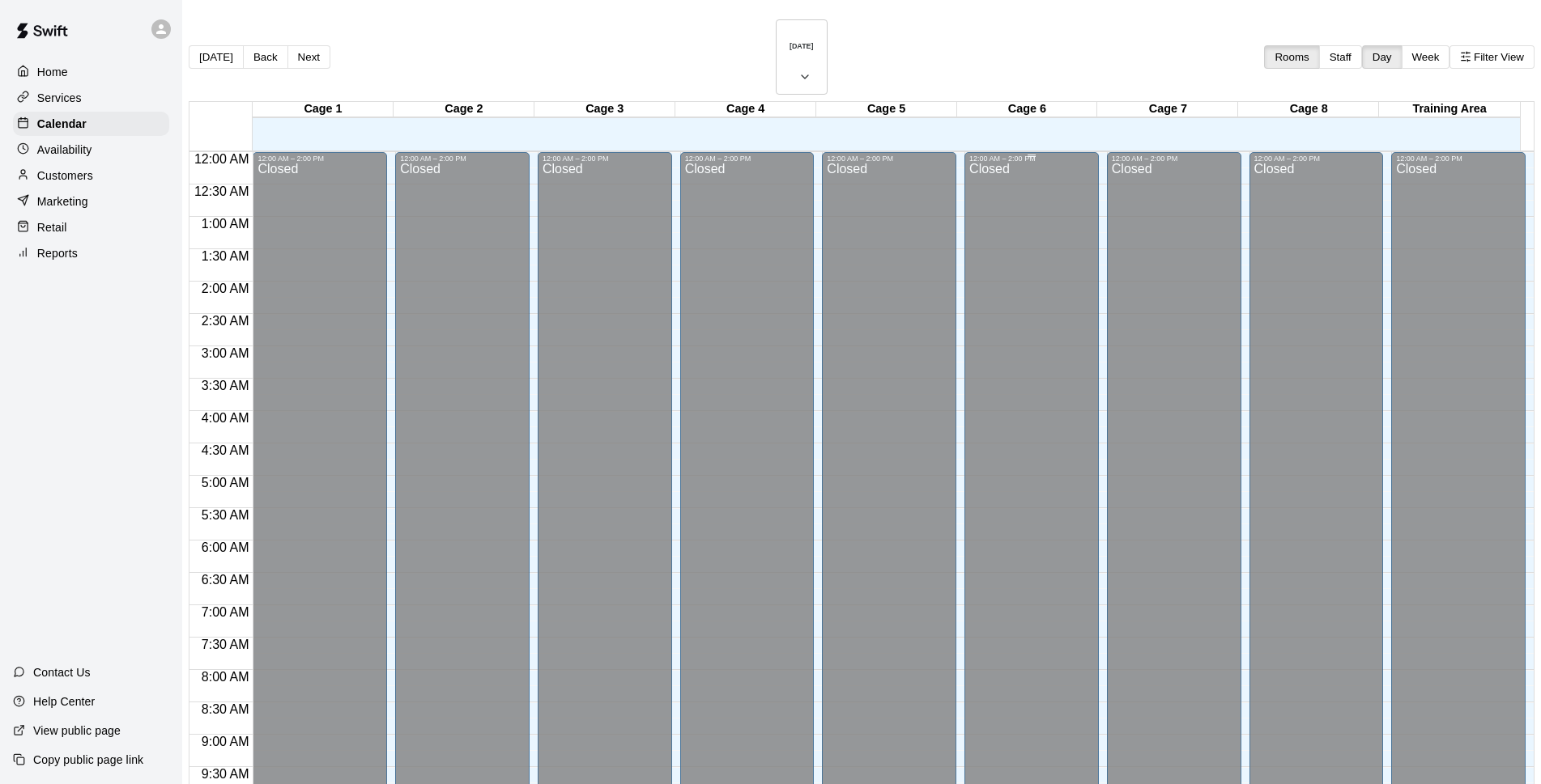
scroll to position [811, 0]
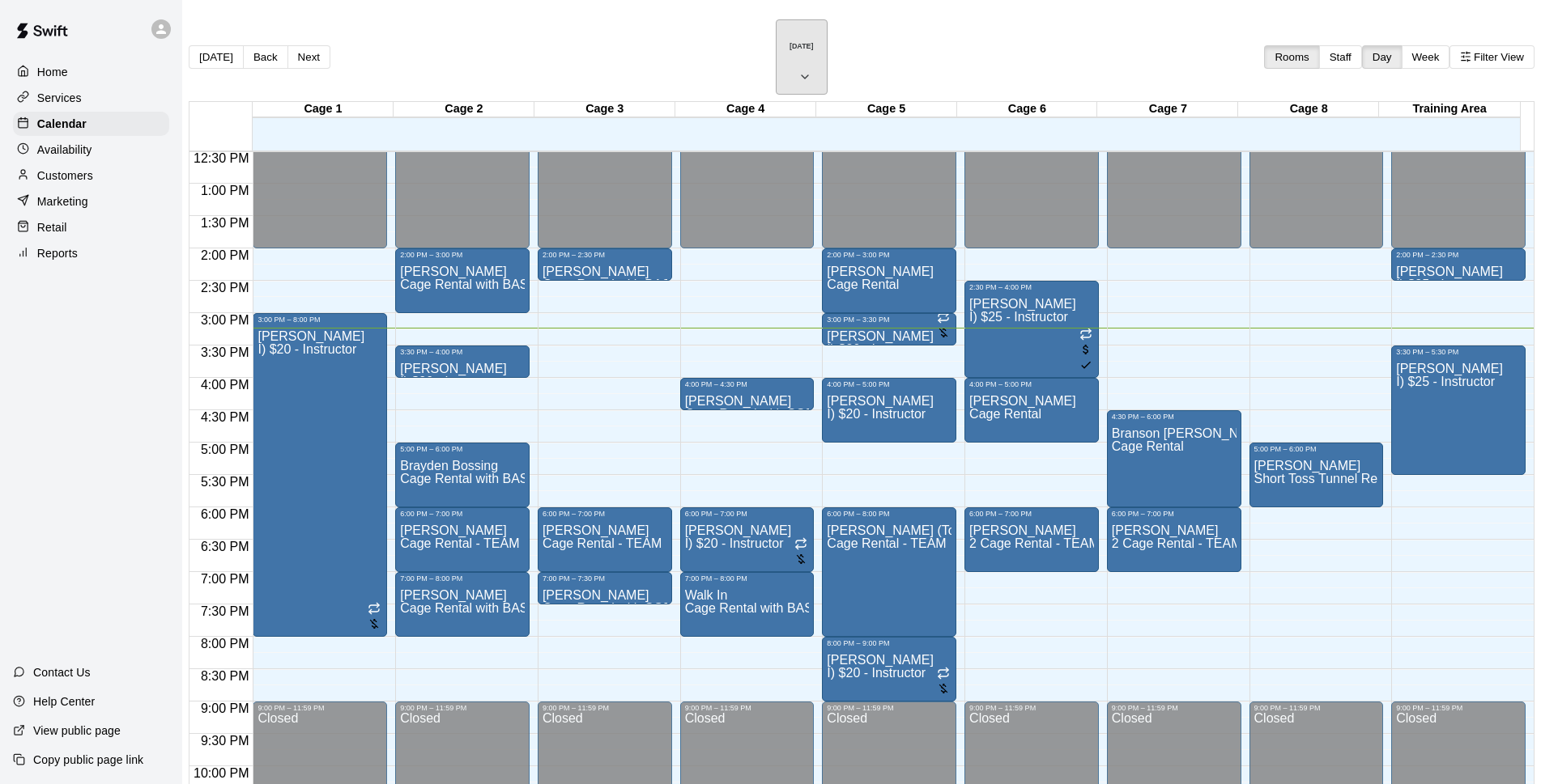
click at [790, 42] on h6 "[DATE]" at bounding box center [802, 46] width 25 height 9
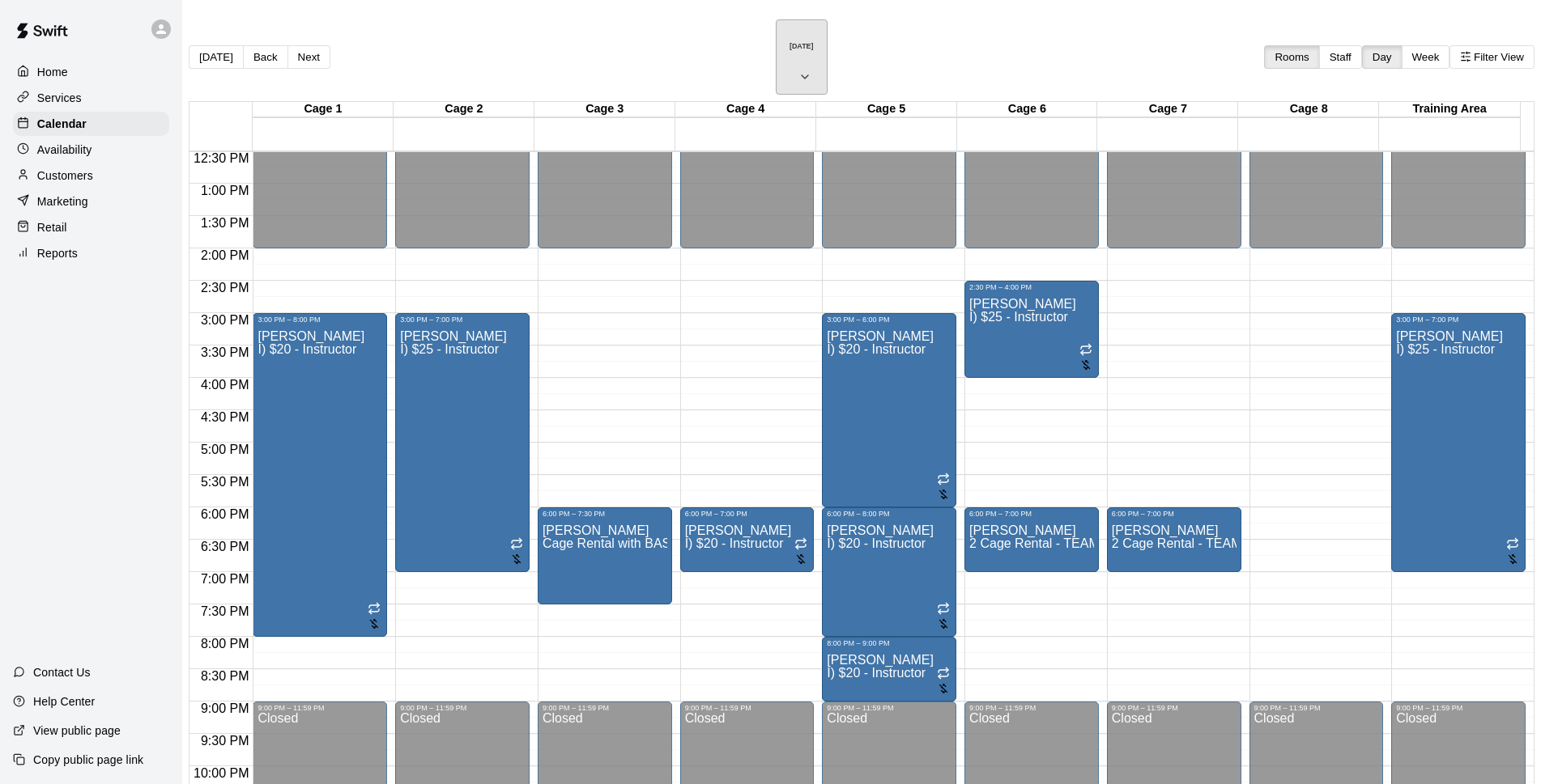
click at [797, 42] on h6 "[DATE]" at bounding box center [802, 46] width 25 height 9
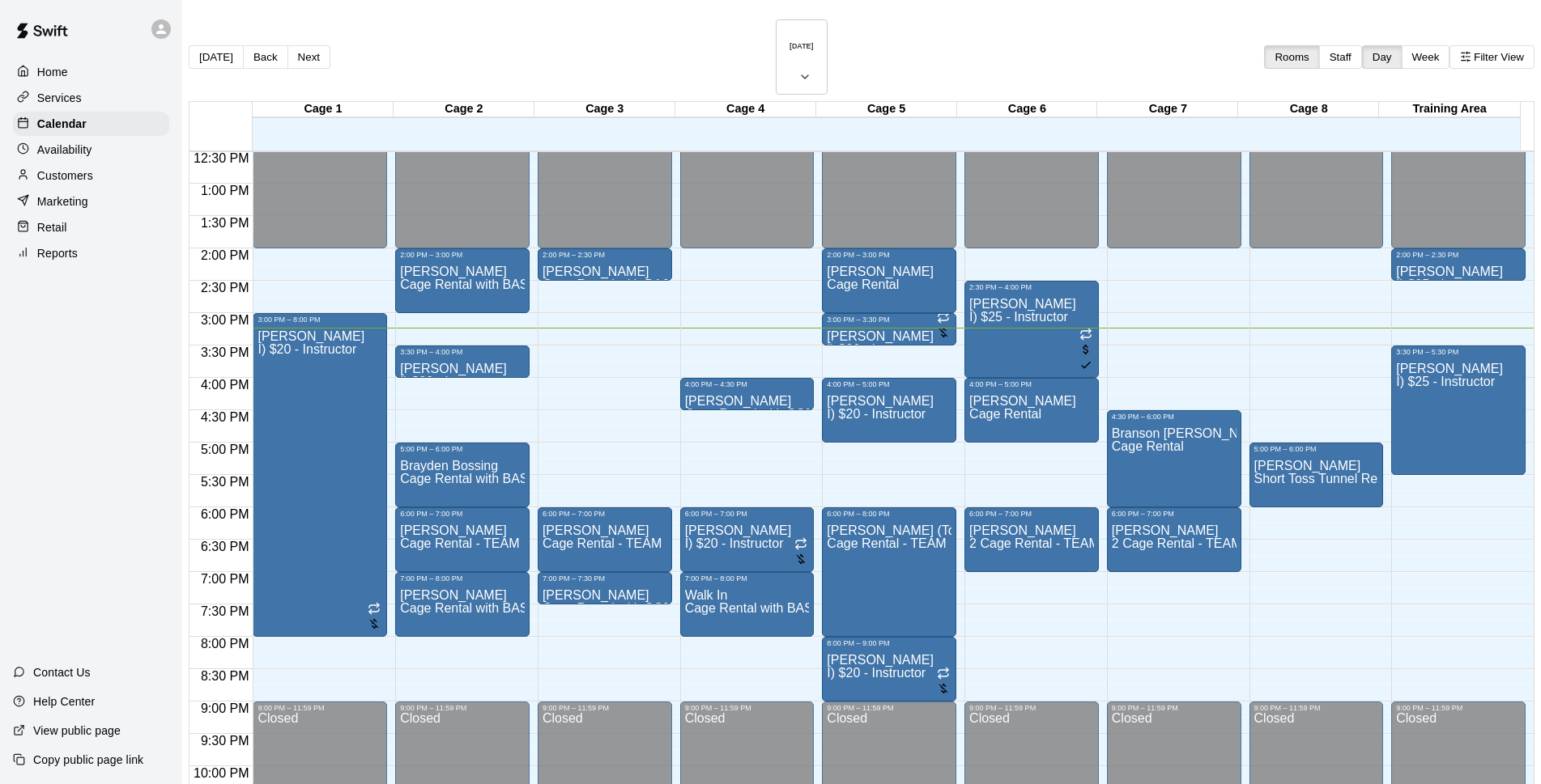
click at [950, 23] on div "[DATE] Back [DATE][DATE] Rooms Staff Day Week Filter View" at bounding box center [861, 60] width 1346 height 82
click at [790, 45] on h6 "[DATE]" at bounding box center [802, 46] width 25 height 9
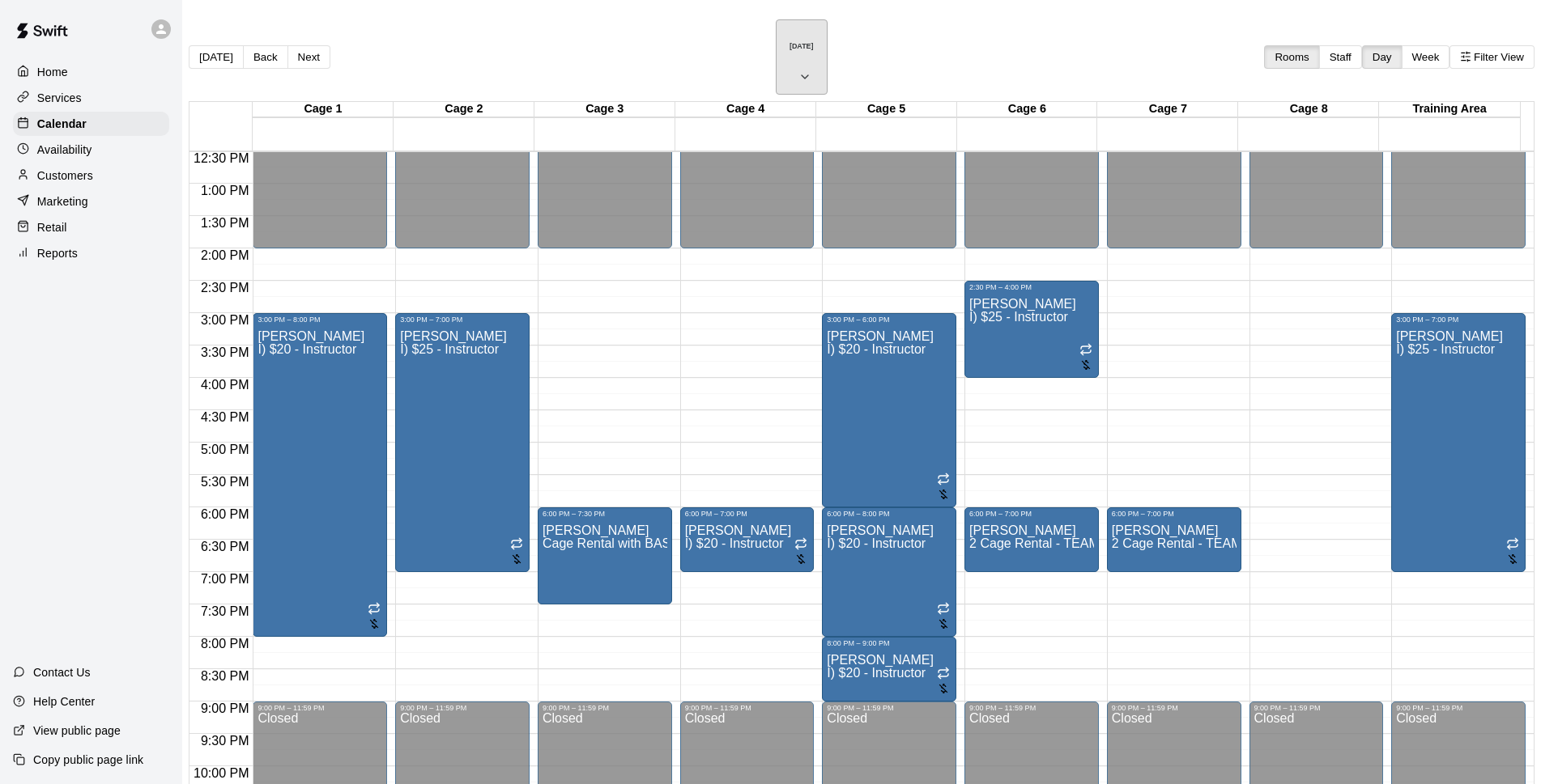
click at [812, 67] on icon "button" at bounding box center [805, 77] width 13 height 19
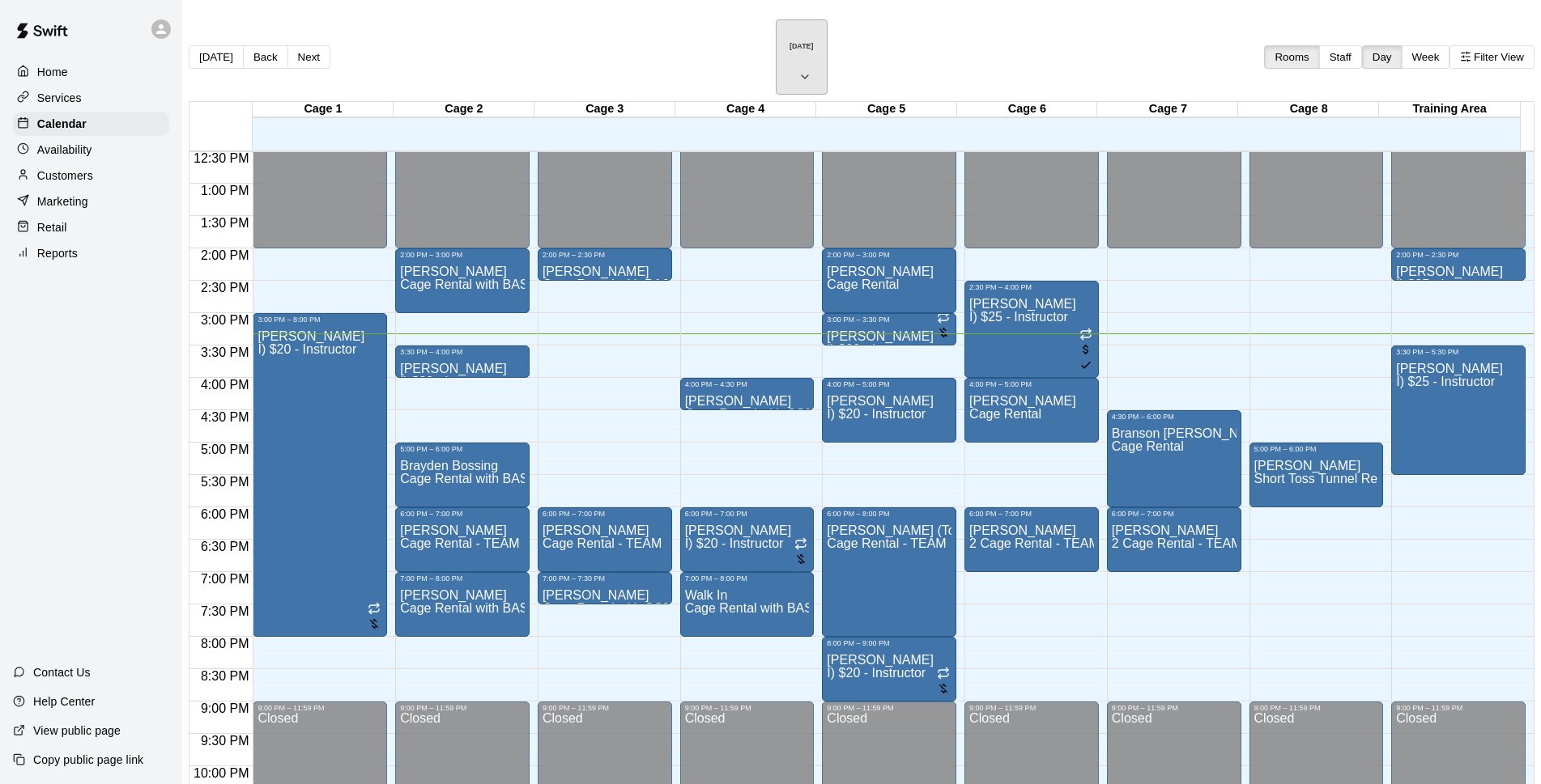
click at [803, 42] on button "[DATE]" at bounding box center [801, 56] width 52 height 75
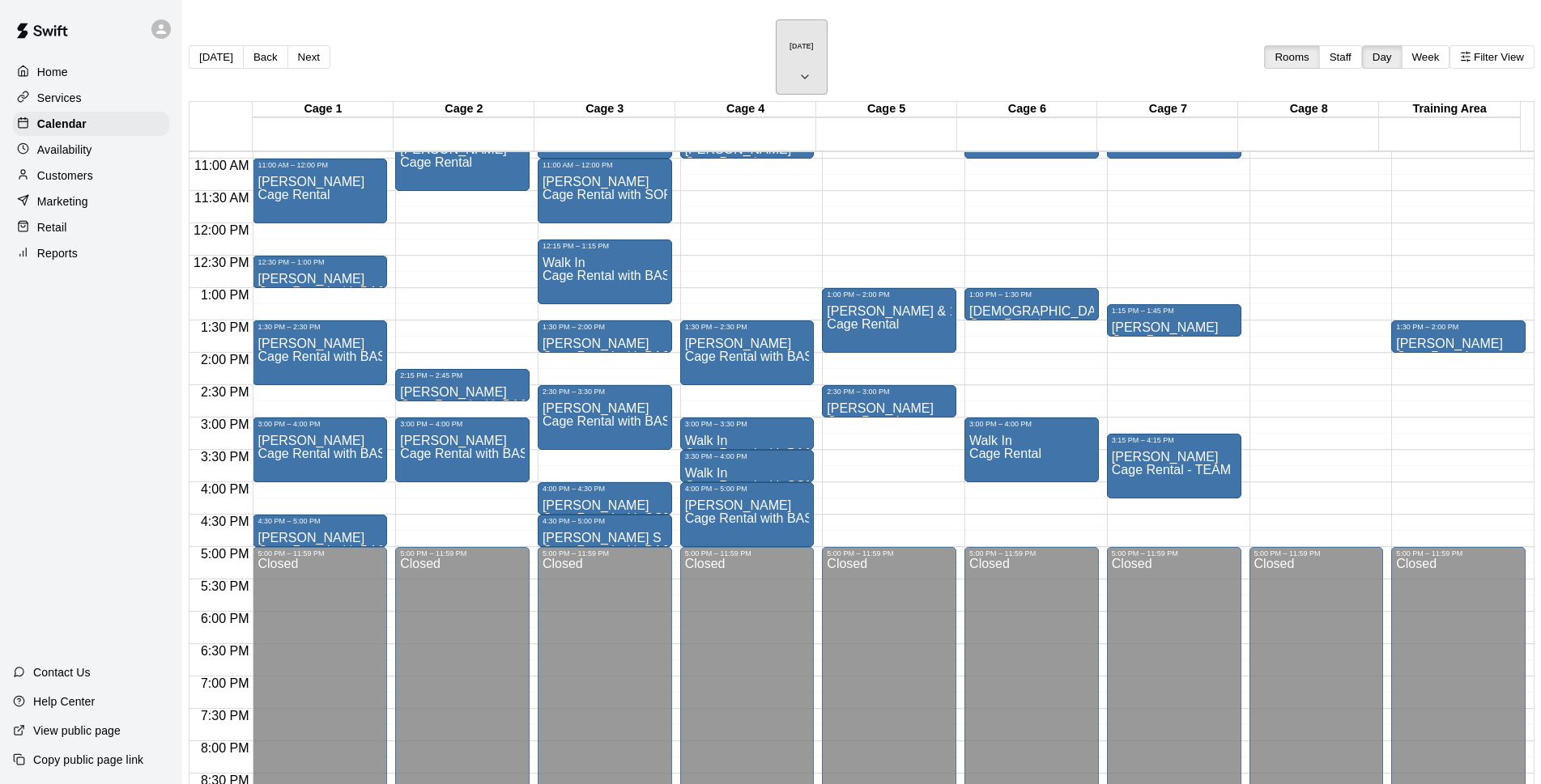
scroll to position [601, 0]
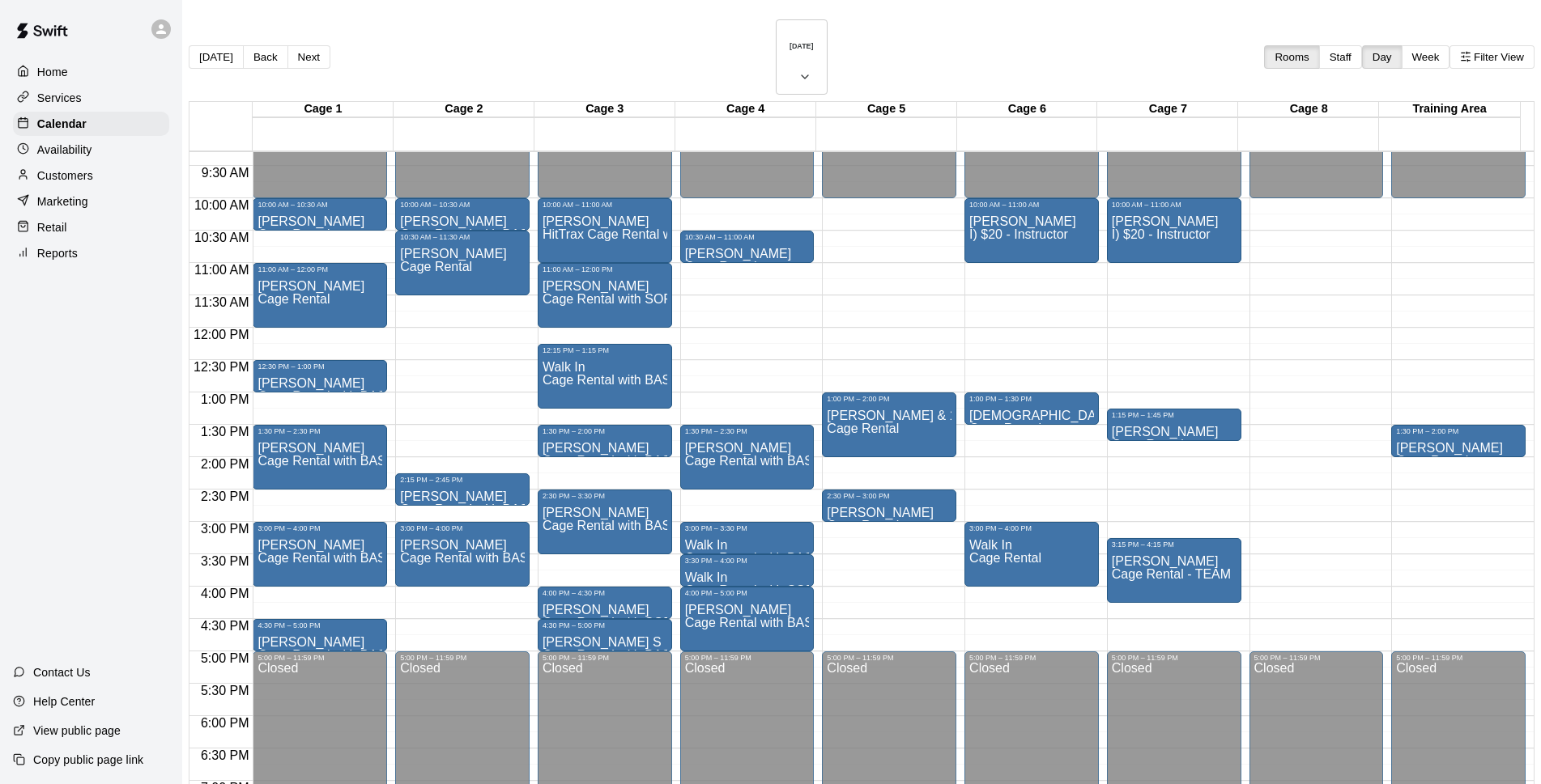
click at [995, 24] on div "[DATE] Back [DATE][DATE] Rooms Staff Day Week Filter View" at bounding box center [861, 60] width 1346 height 82
click at [776, 47] on button "[DATE]" at bounding box center [801, 56] width 52 height 75
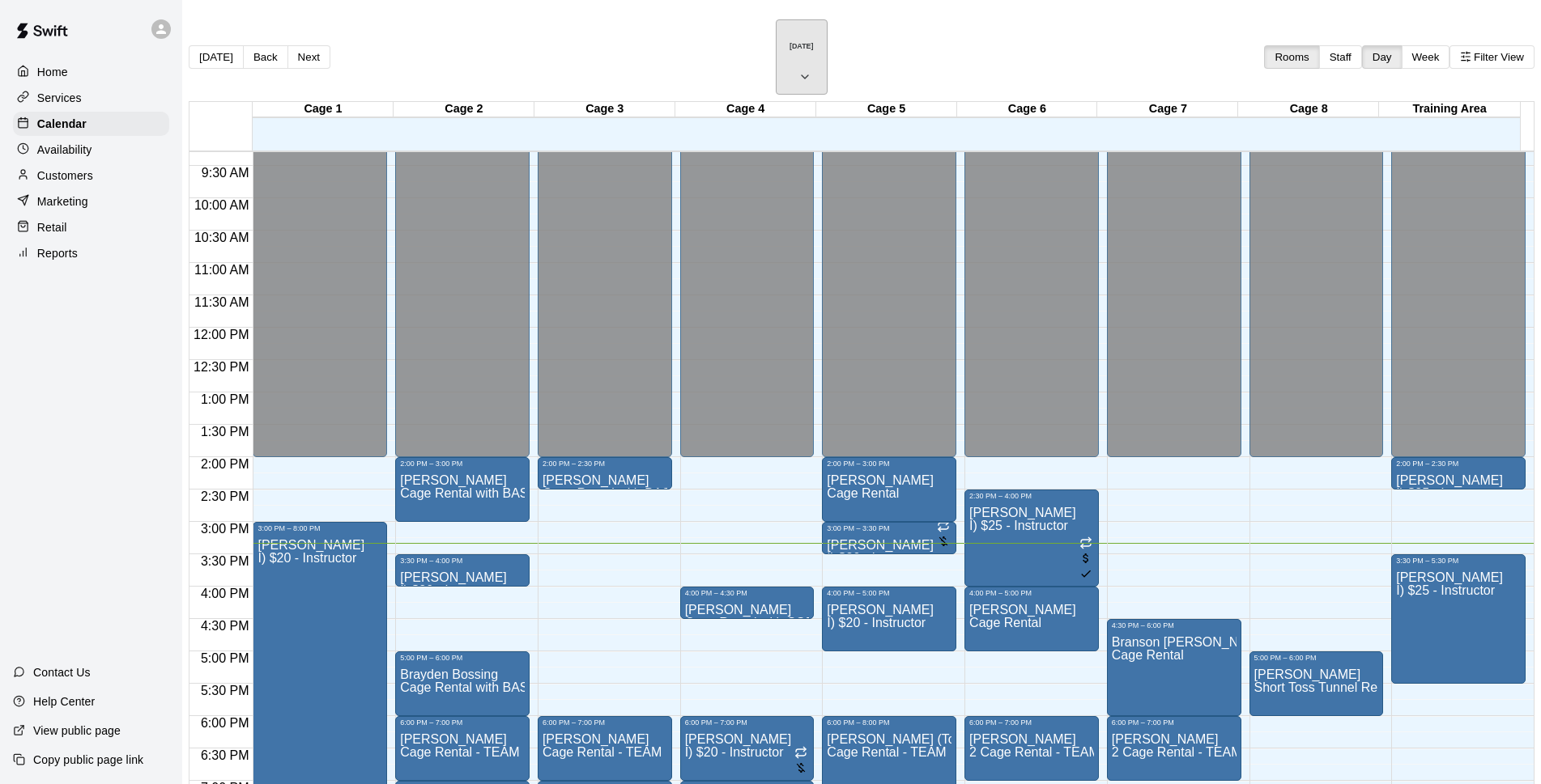
click at [823, 37] on button "[DATE]" at bounding box center [801, 56] width 52 height 75
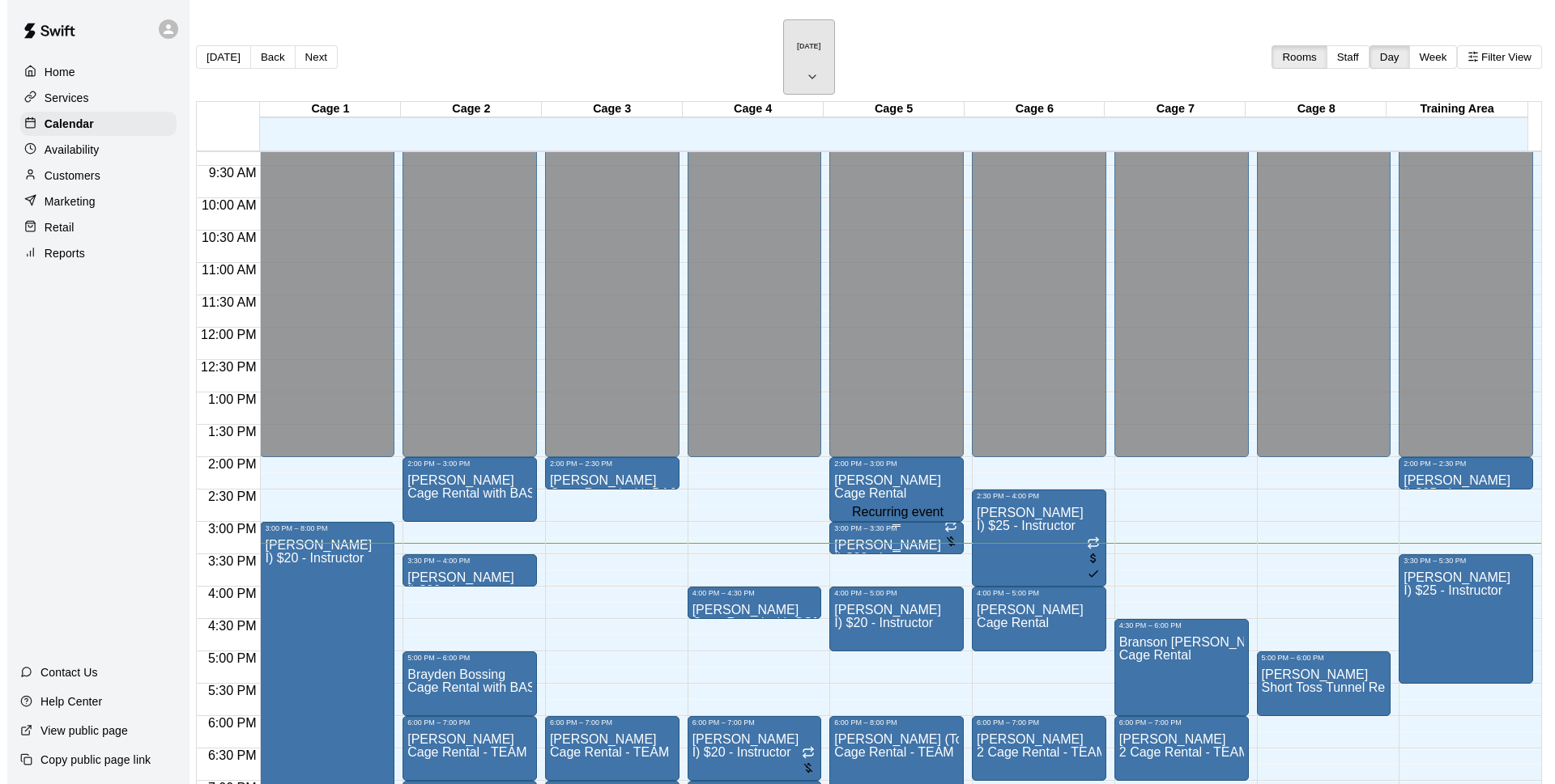
scroll to position [26, 0]
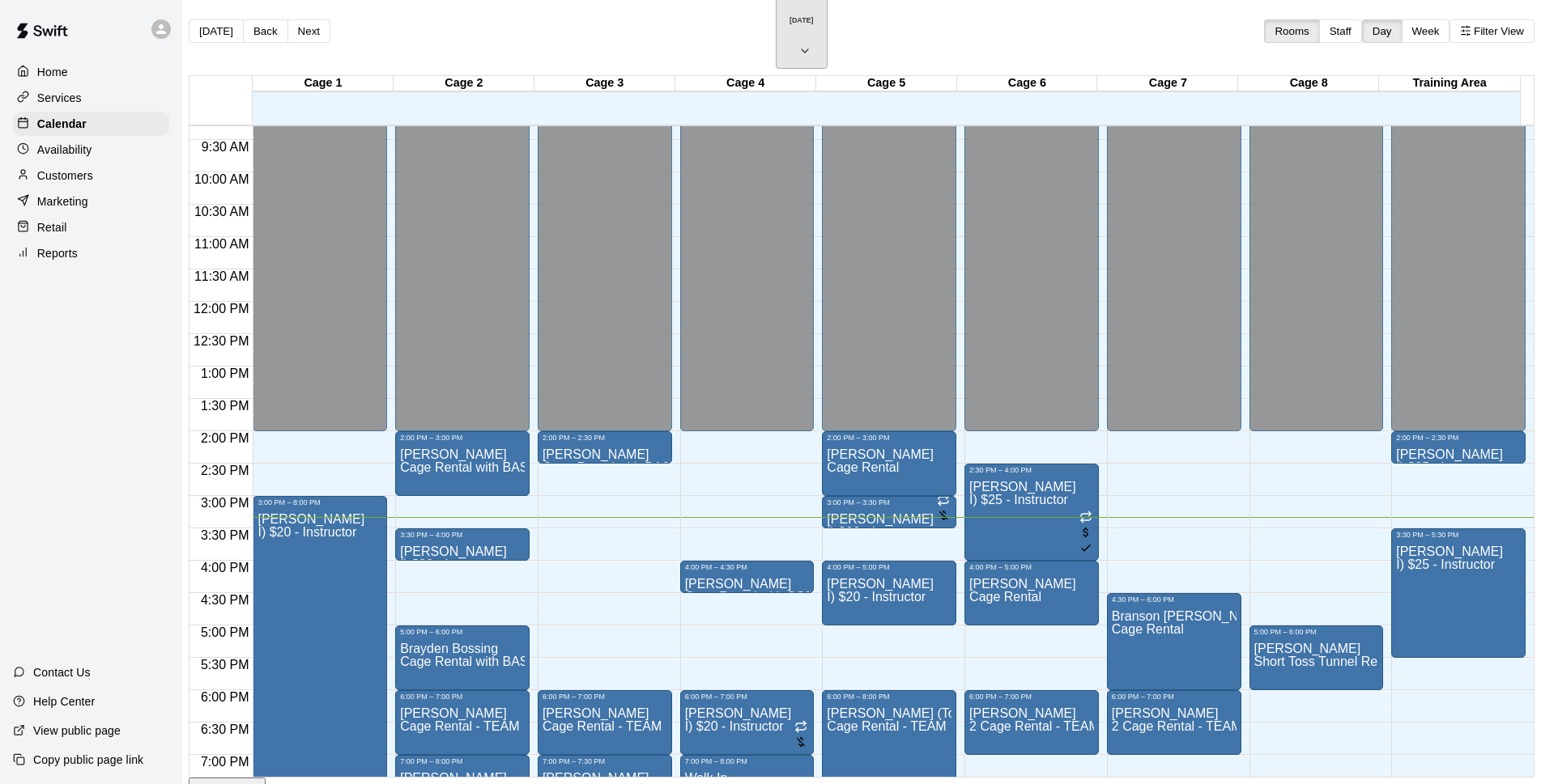
click at [796, 16] on h6 "[DATE]" at bounding box center [802, 20] width 25 height 9
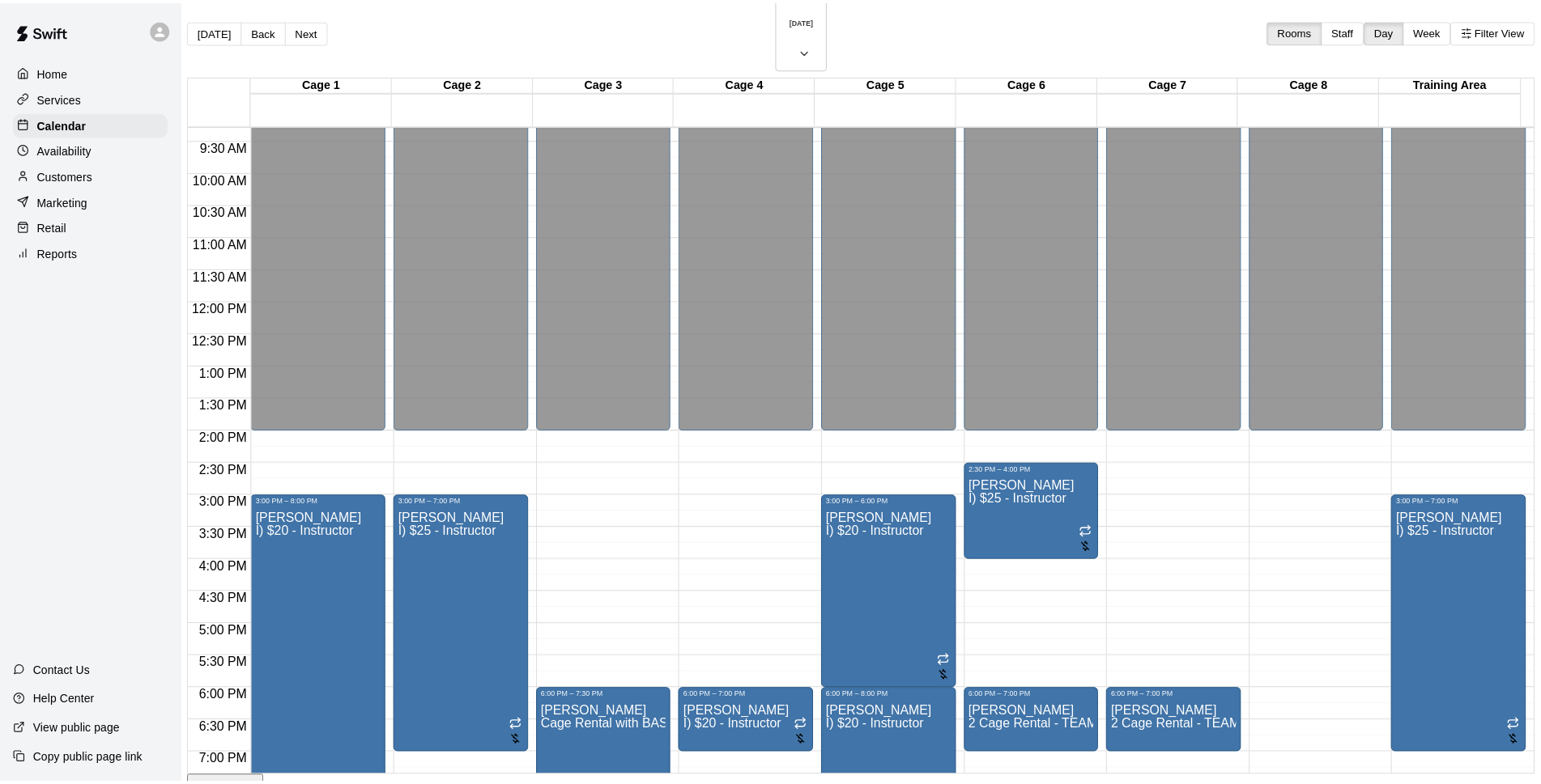
scroll to position [19, 0]
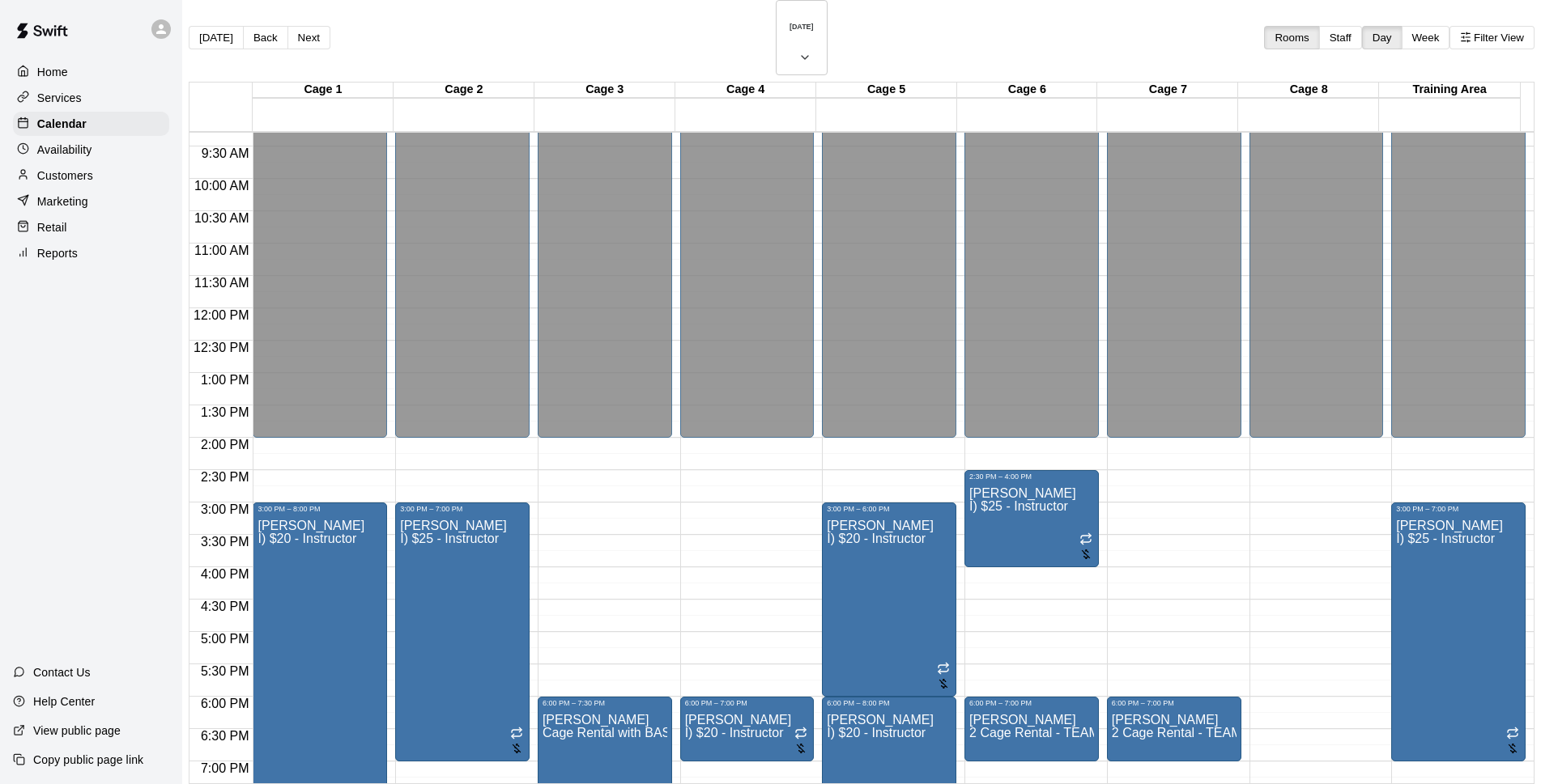
click at [70, 172] on p "Customers" at bounding box center [64, 175] width 56 height 16
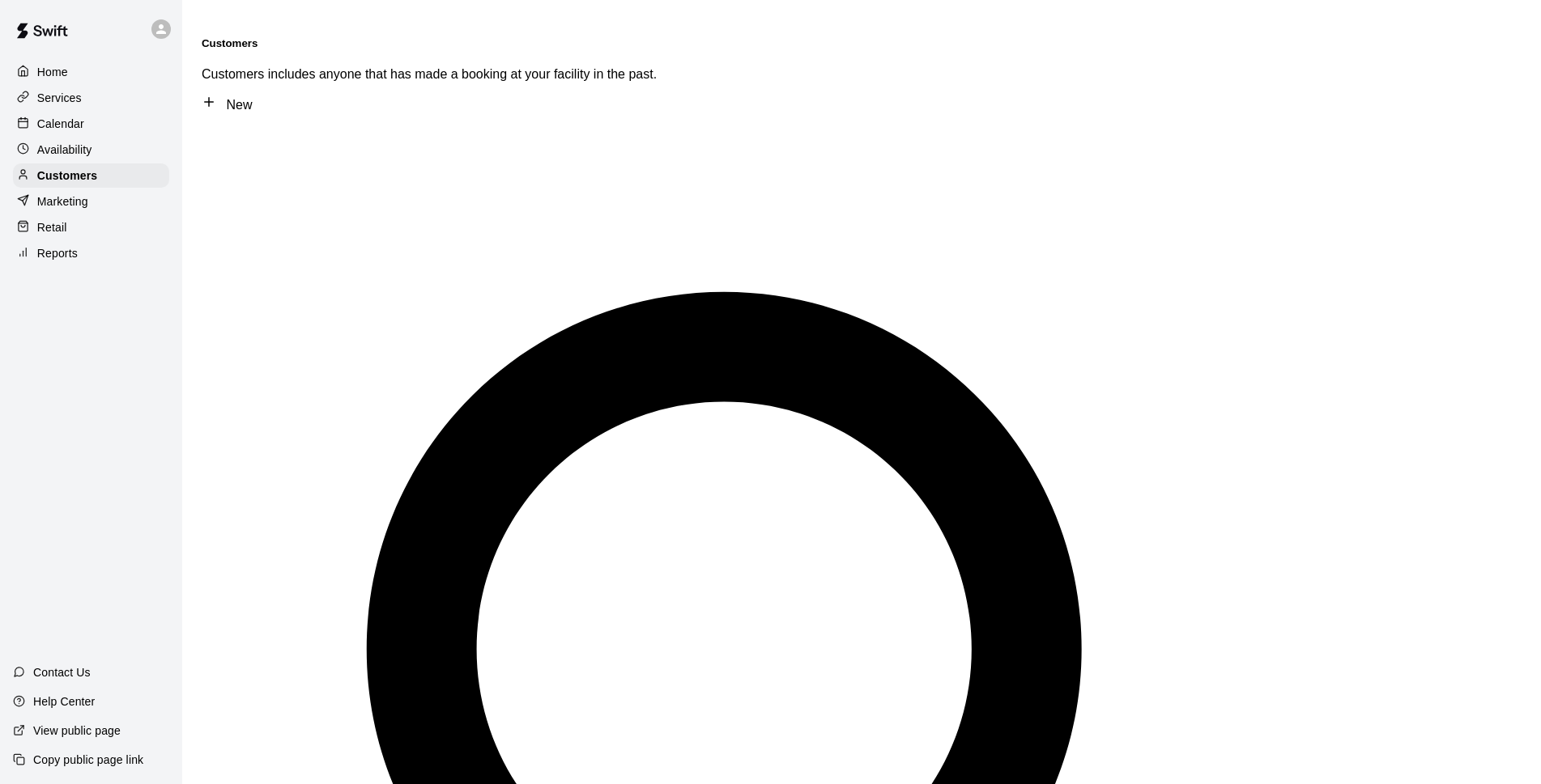
type input "****"
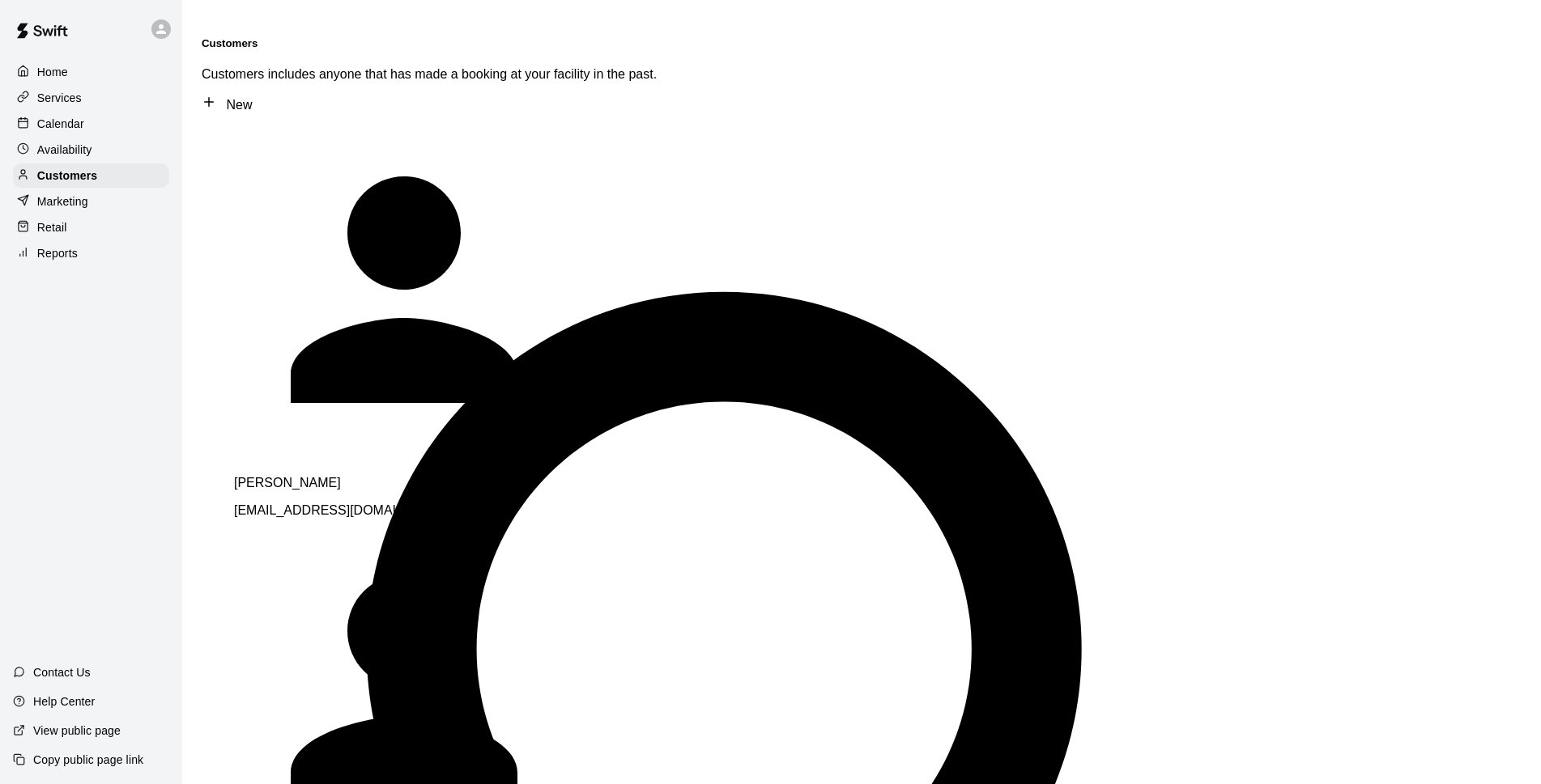
scroll to position [753, 0]
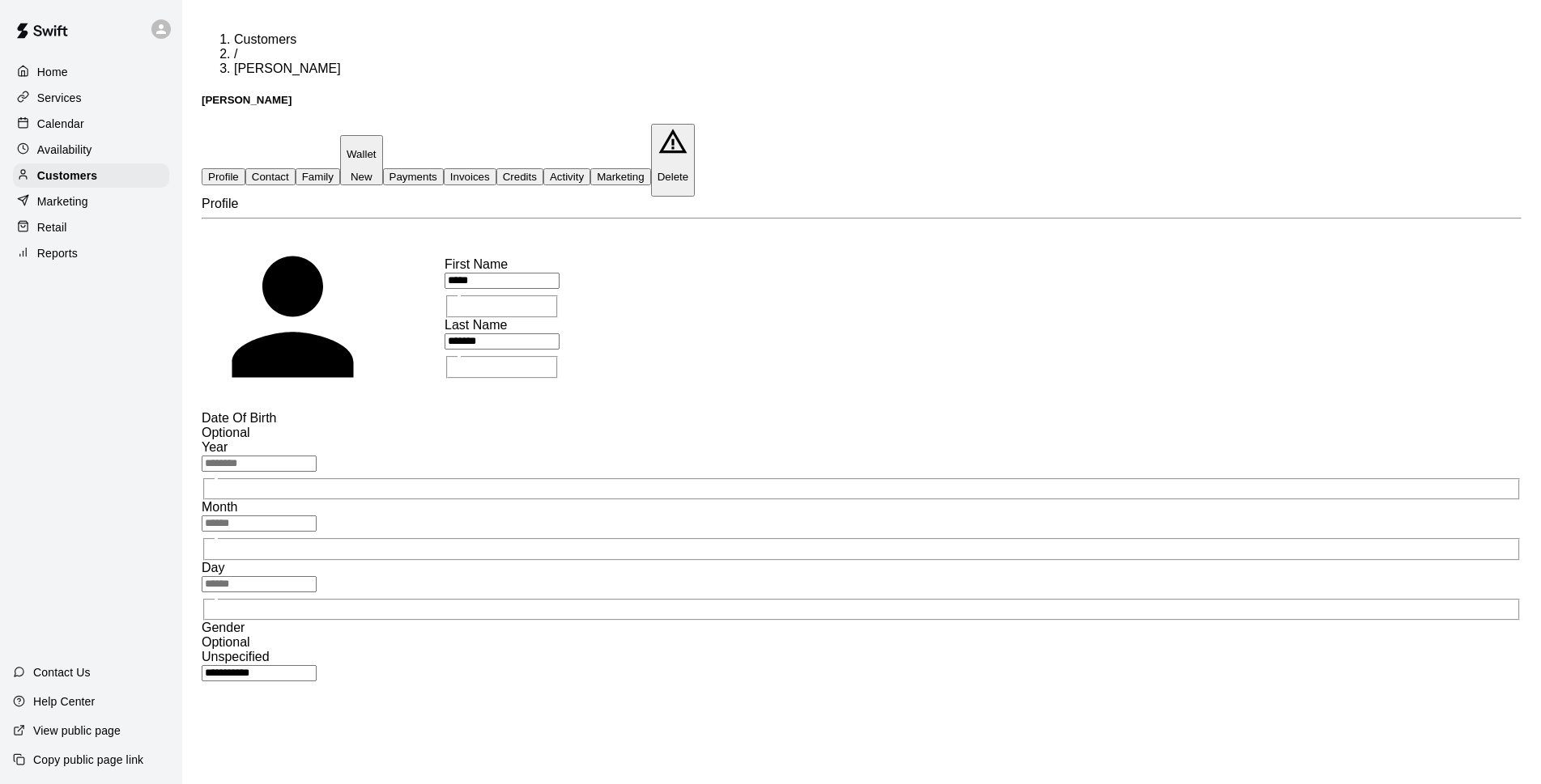
click at [296, 169] on button "Contact" at bounding box center [270, 177] width 50 height 17
select select "**"
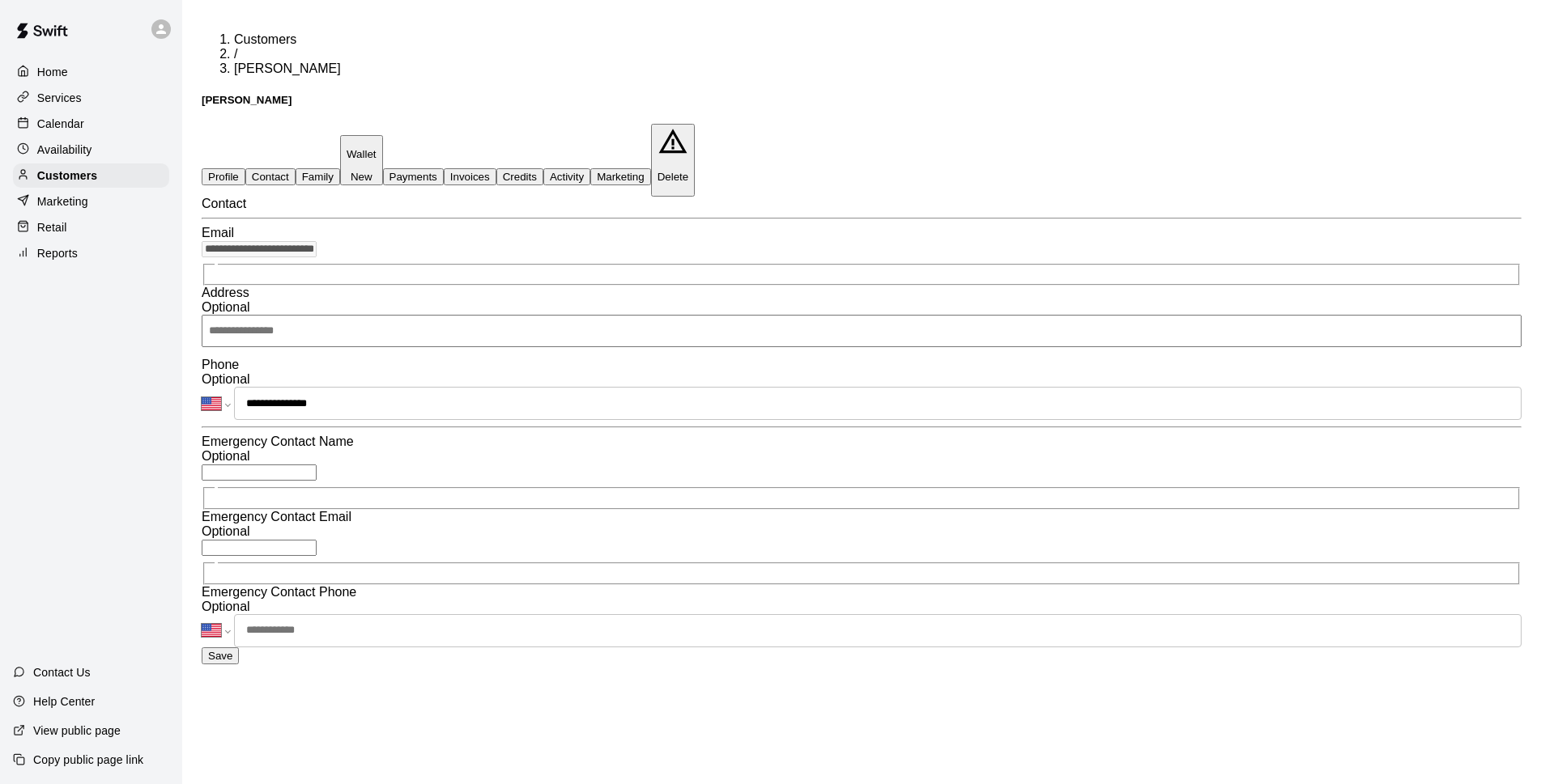
click at [409, 420] on input "**********" at bounding box center [878, 403] width 1288 height 33
click at [1043, 390] on div "**********" at bounding box center [862, 431] width 1320 height 468
click at [239, 665] on button "Save" at bounding box center [220, 656] width 37 height 17
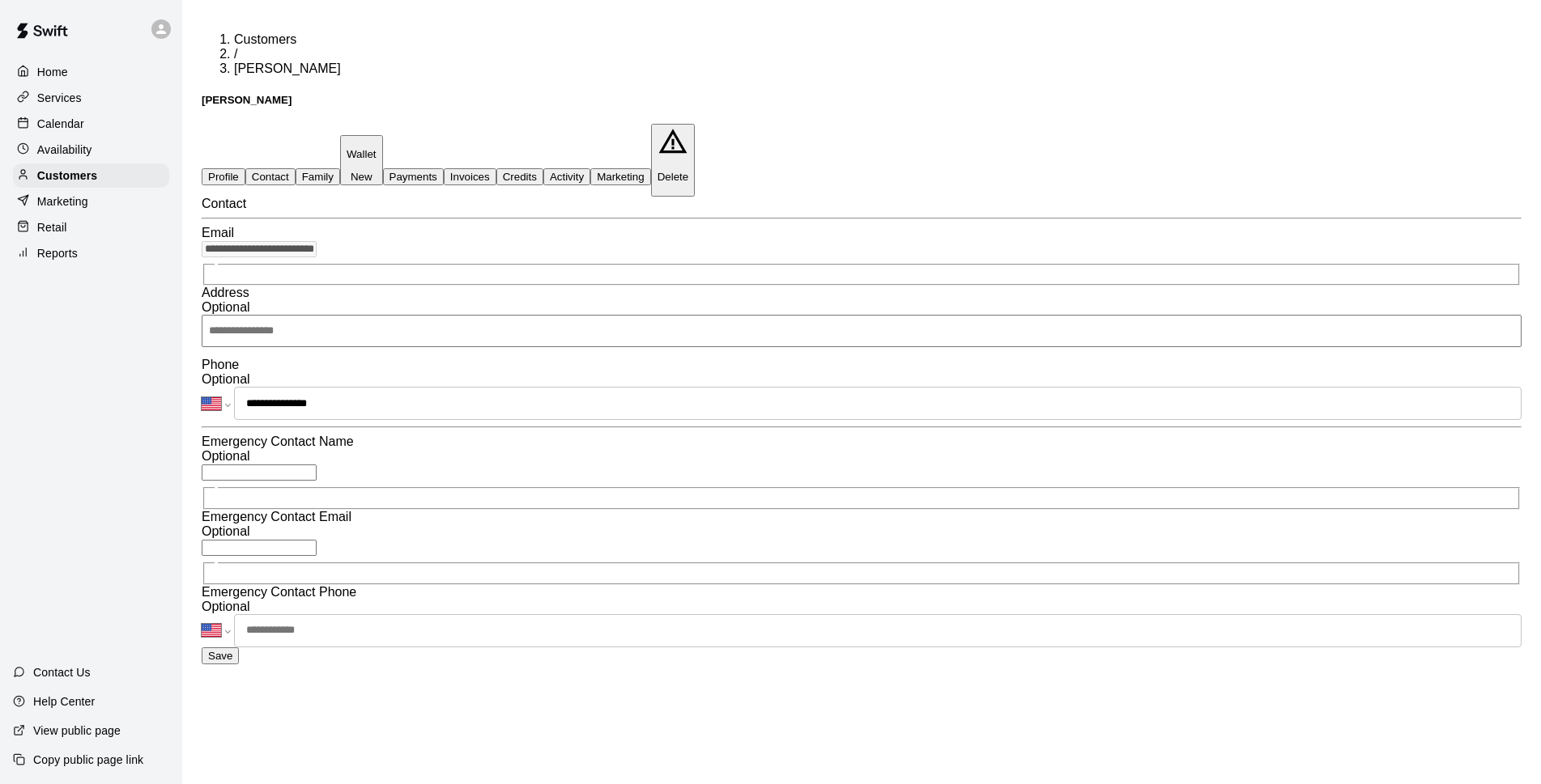
click at [102, 130] on div "Calendar" at bounding box center [91, 124] width 156 height 25
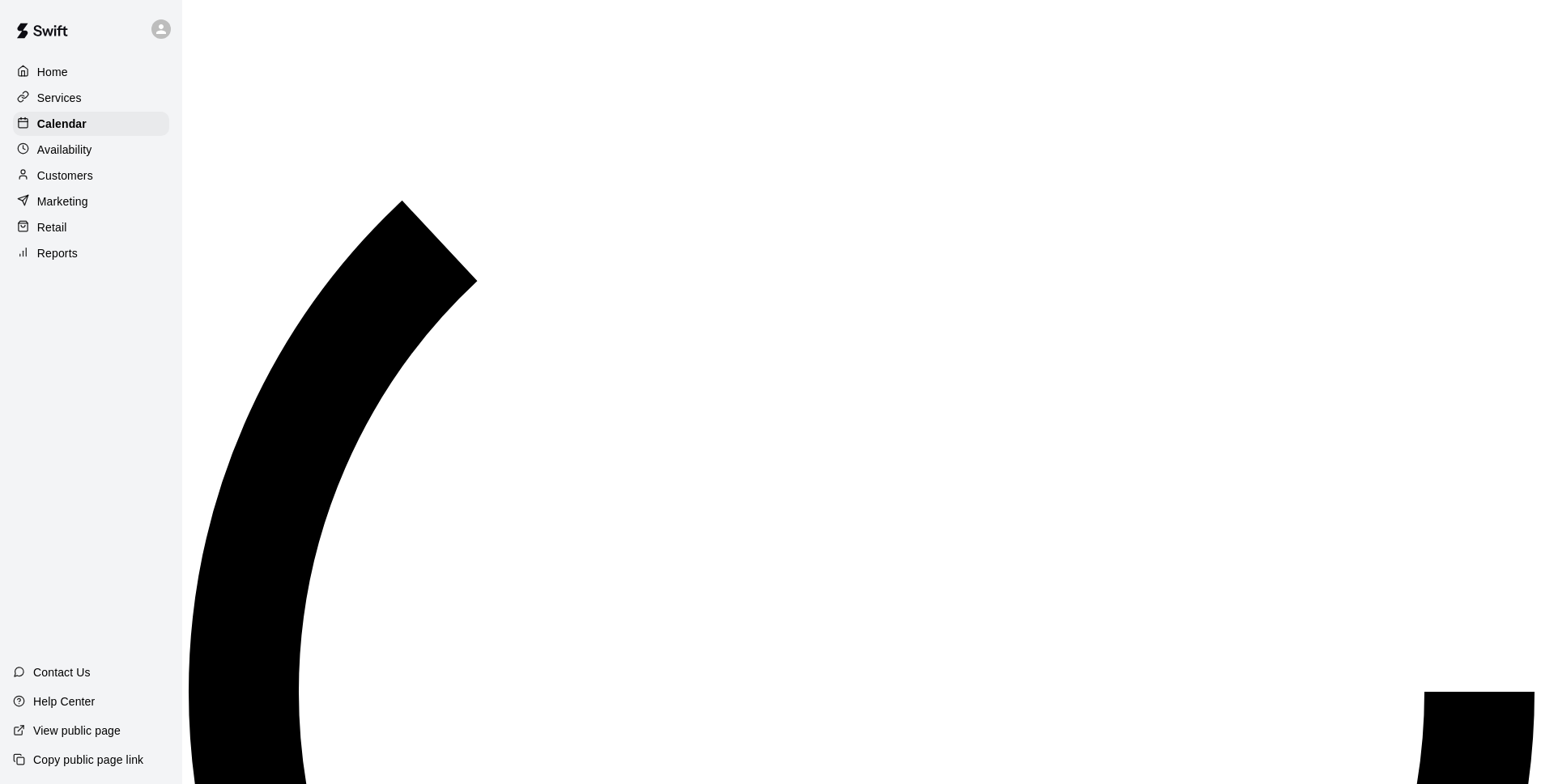
scroll to position [811, 0]
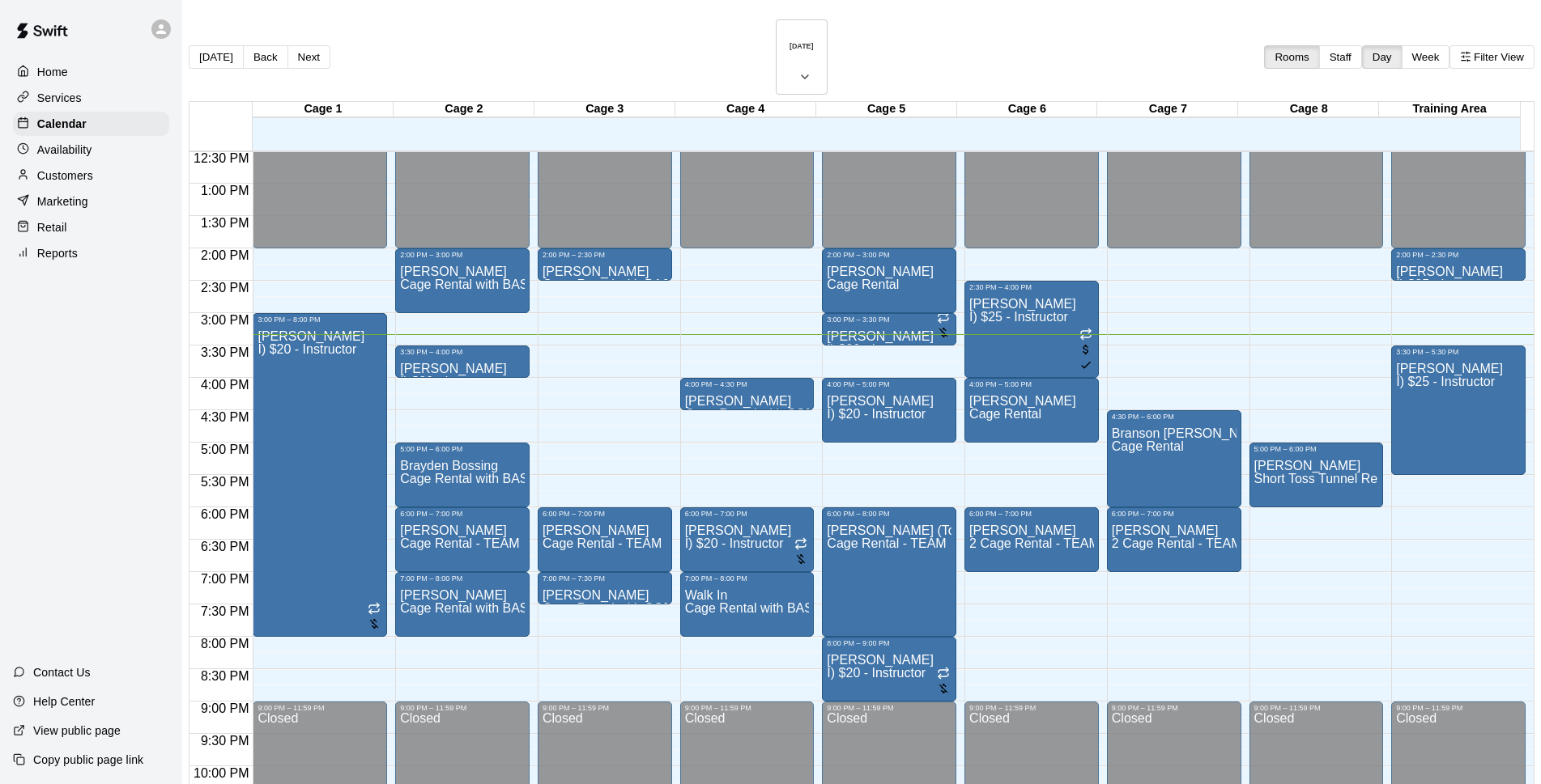
click at [1477, 258] on div "[DATE] Back [DATE][DATE] Rooms Staff Day Week Filter View Cage 1 20 Wed Cage 2 …" at bounding box center [861, 452] width 1346 height 867
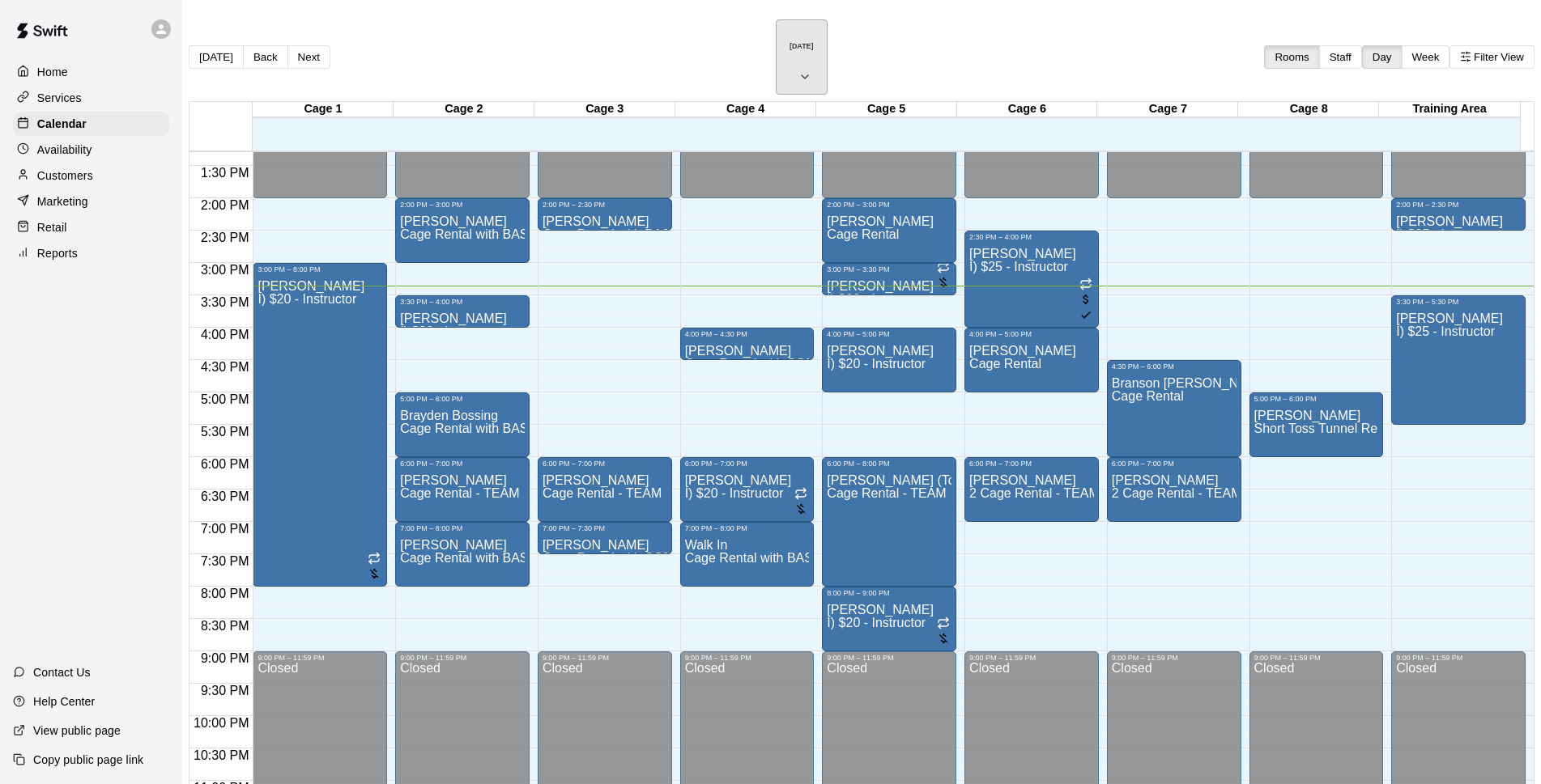
click at [790, 42] on h6 "[DATE]" at bounding box center [802, 46] width 25 height 9
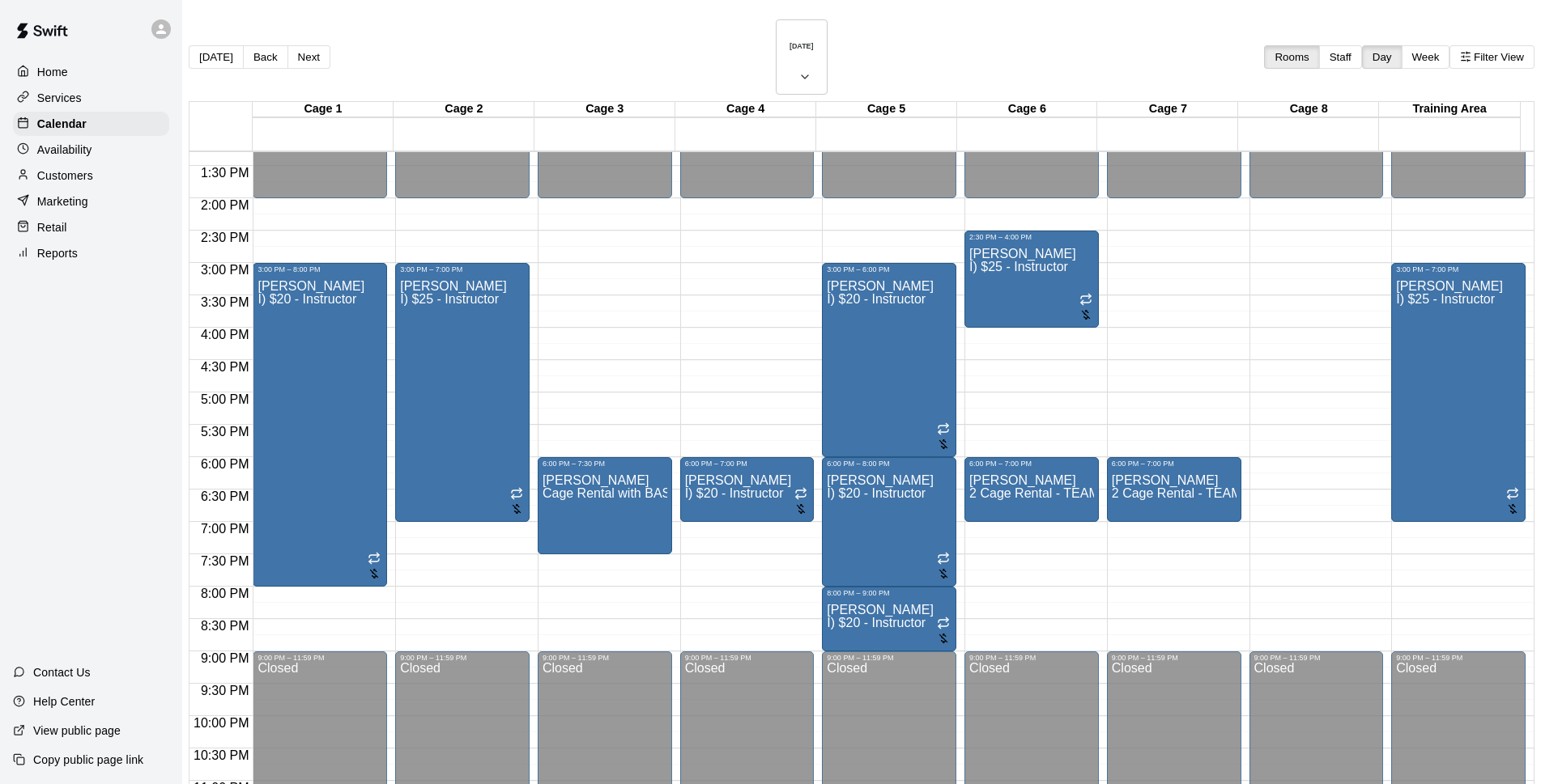
click at [889, 27] on div "[DATE] Back [DATE][DATE] Rooms Staff Day Week Filter View" at bounding box center [861, 60] width 1346 height 82
click at [792, 42] on h6 "[DATE]" at bounding box center [802, 46] width 25 height 9
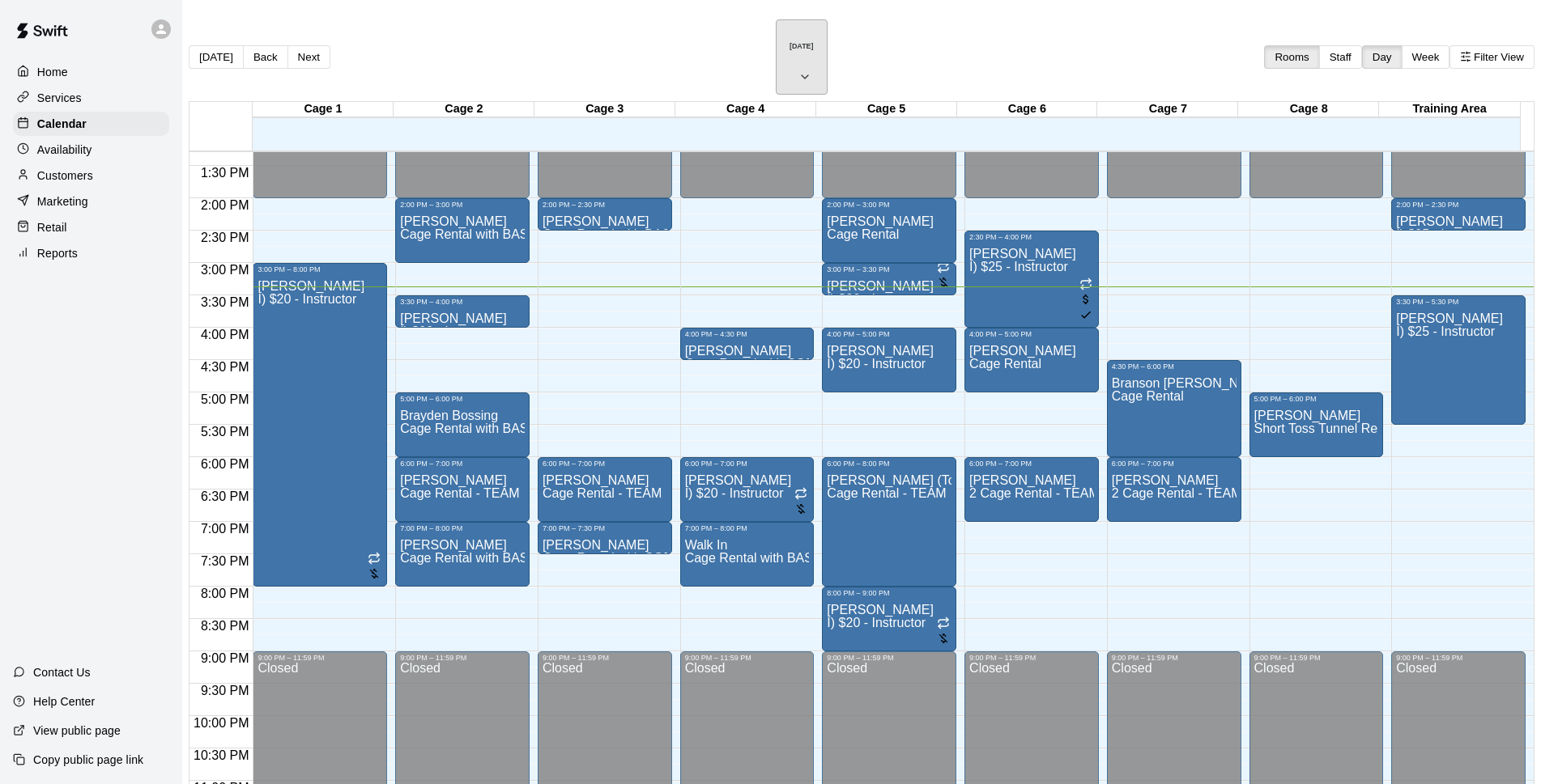
click at [790, 42] on h6 "[DATE]" at bounding box center [802, 46] width 25 height 9
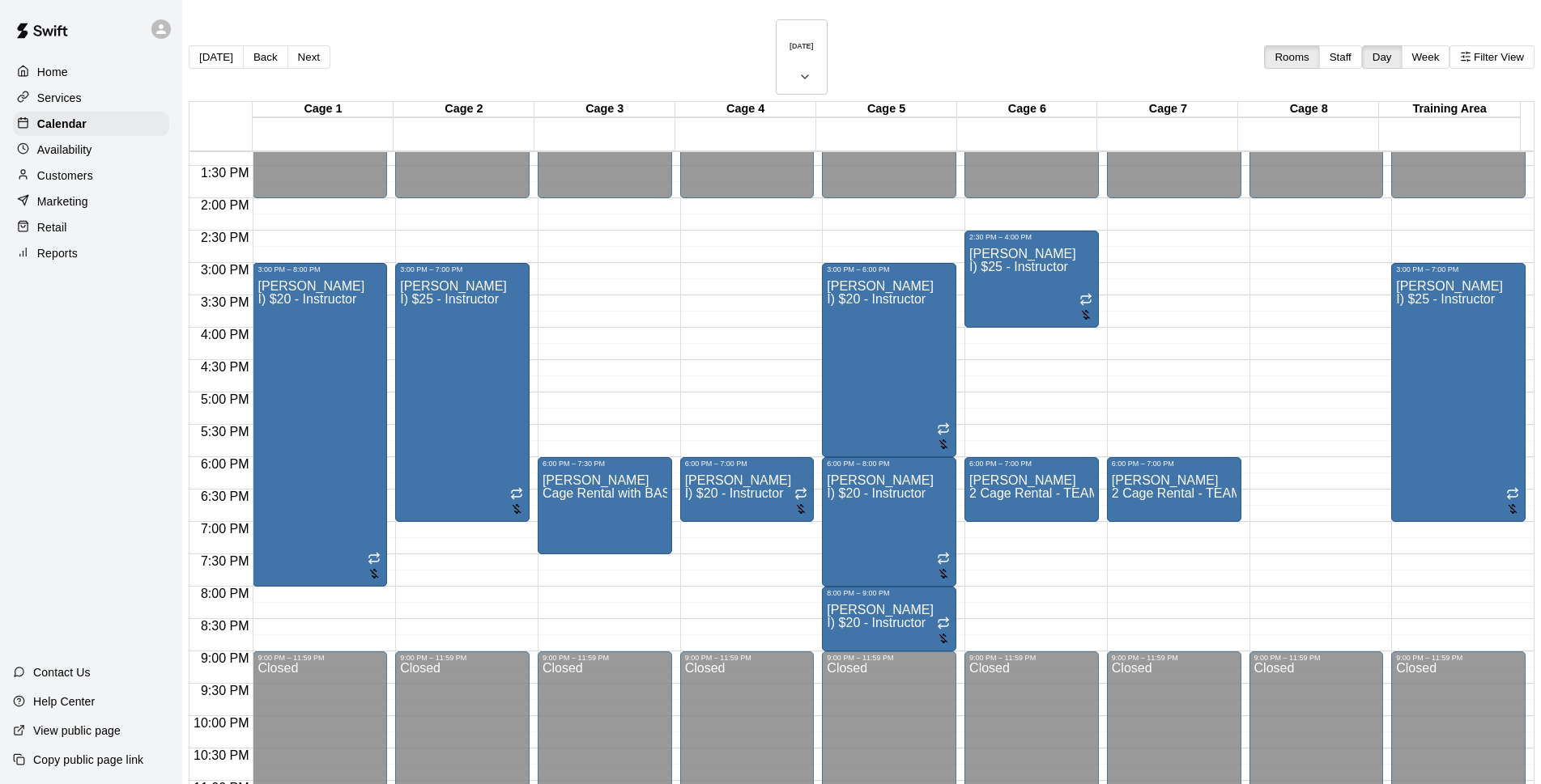
click at [97, 184] on div "Customers" at bounding box center [91, 175] width 156 height 25
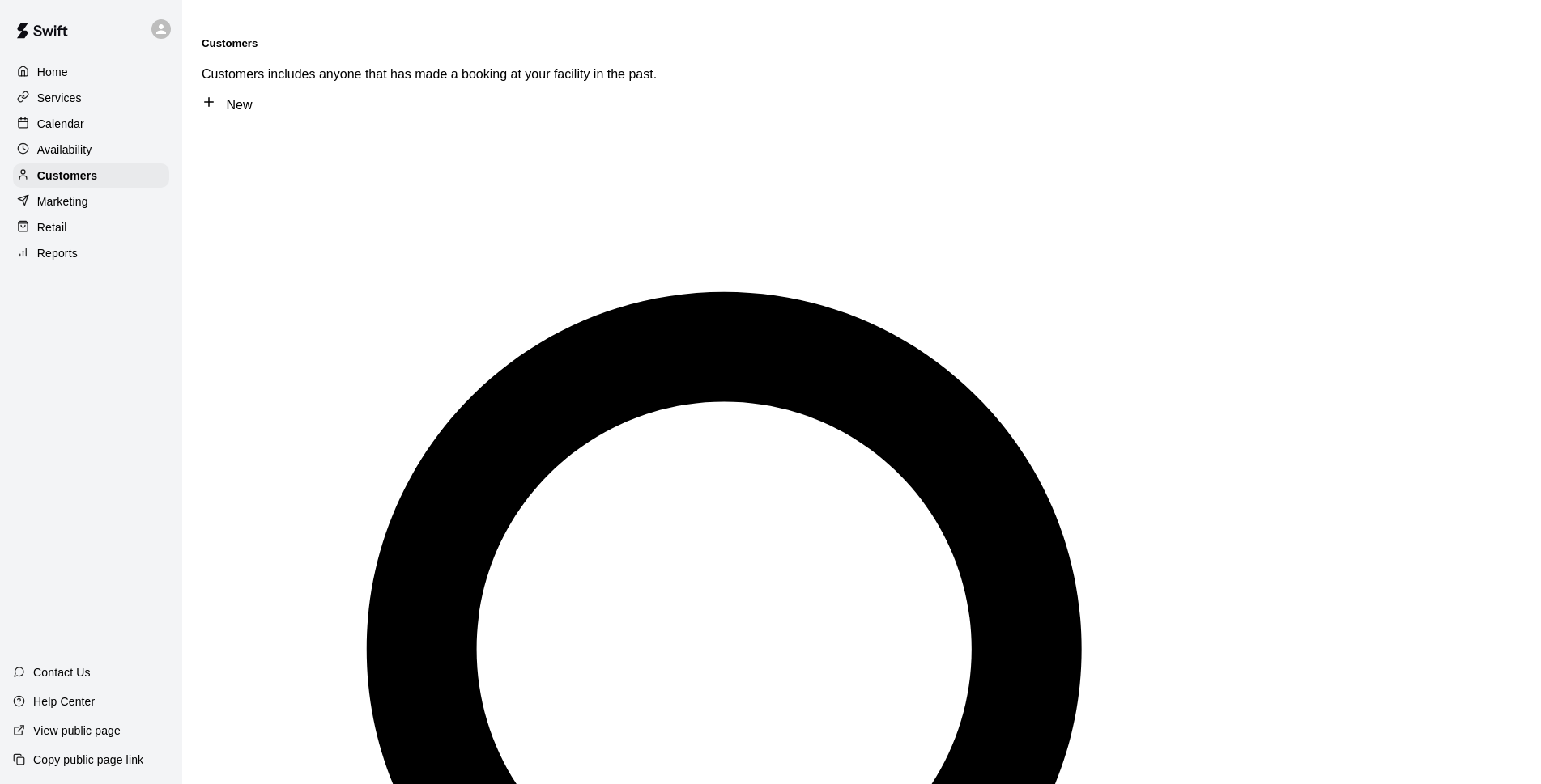
click at [64, 125] on p "Calendar" at bounding box center [61, 123] width 47 height 16
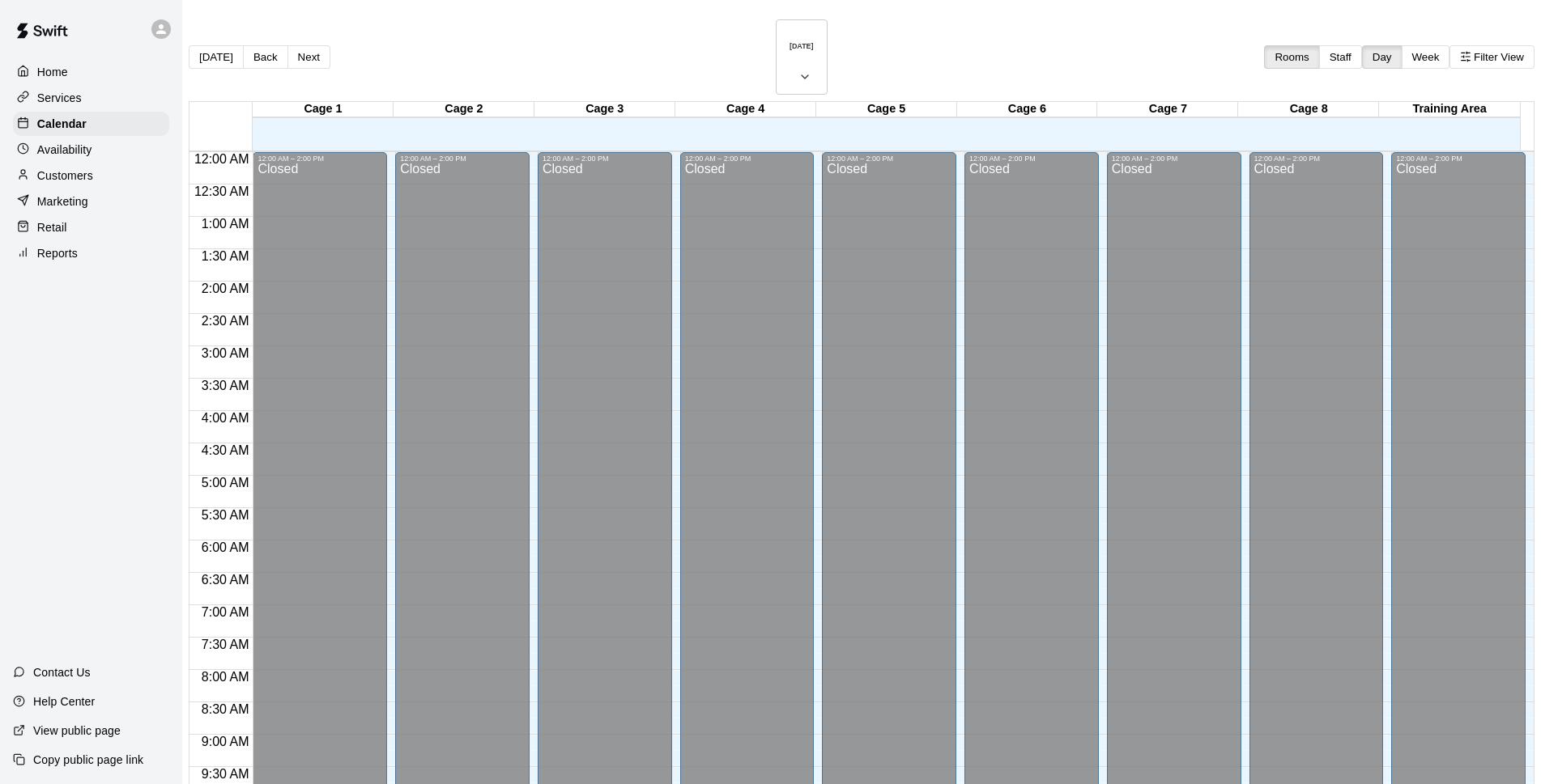
scroll to position [811, 0]
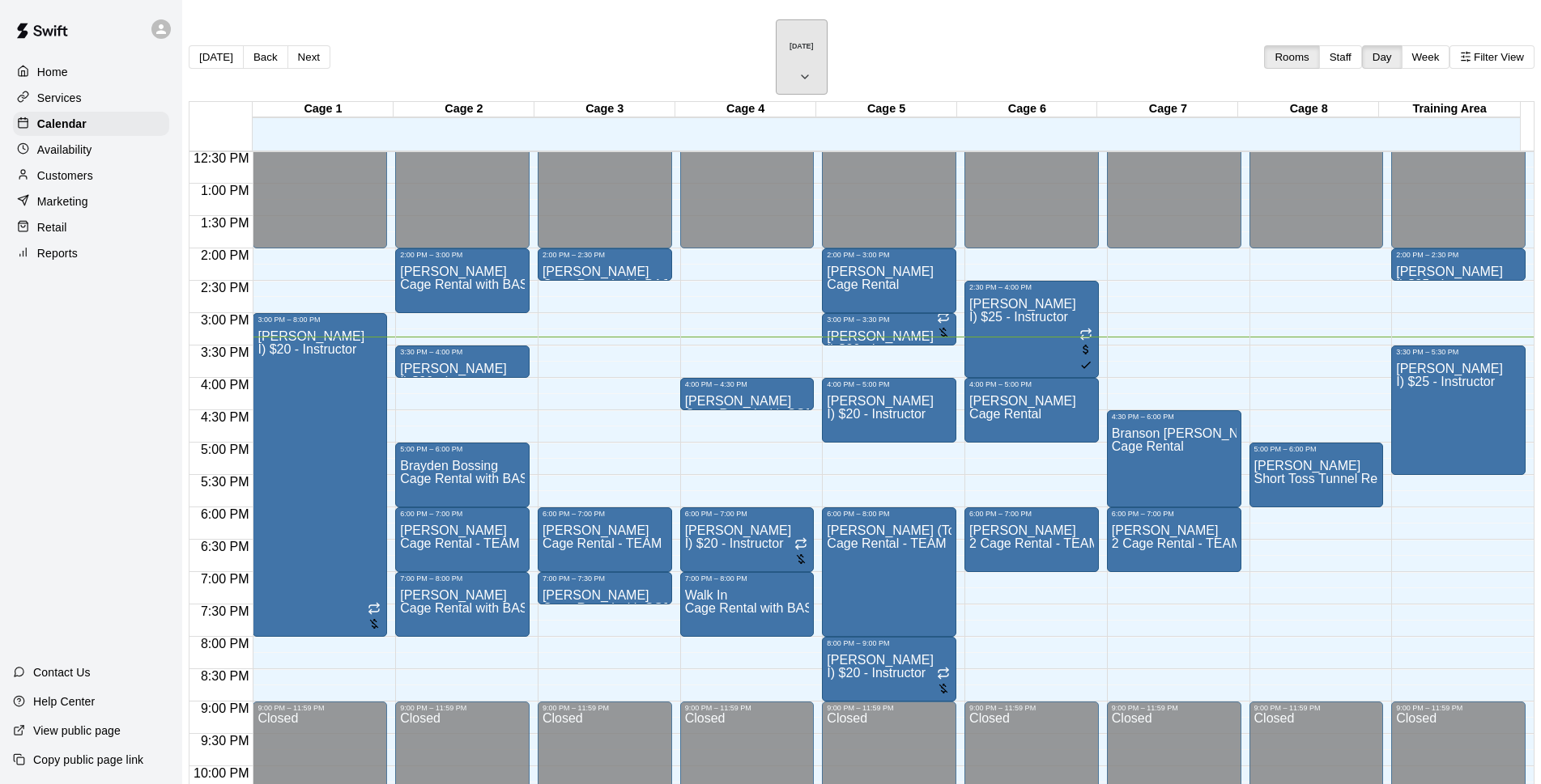
click at [790, 43] on h6 "[DATE]" at bounding box center [802, 46] width 25 height 9
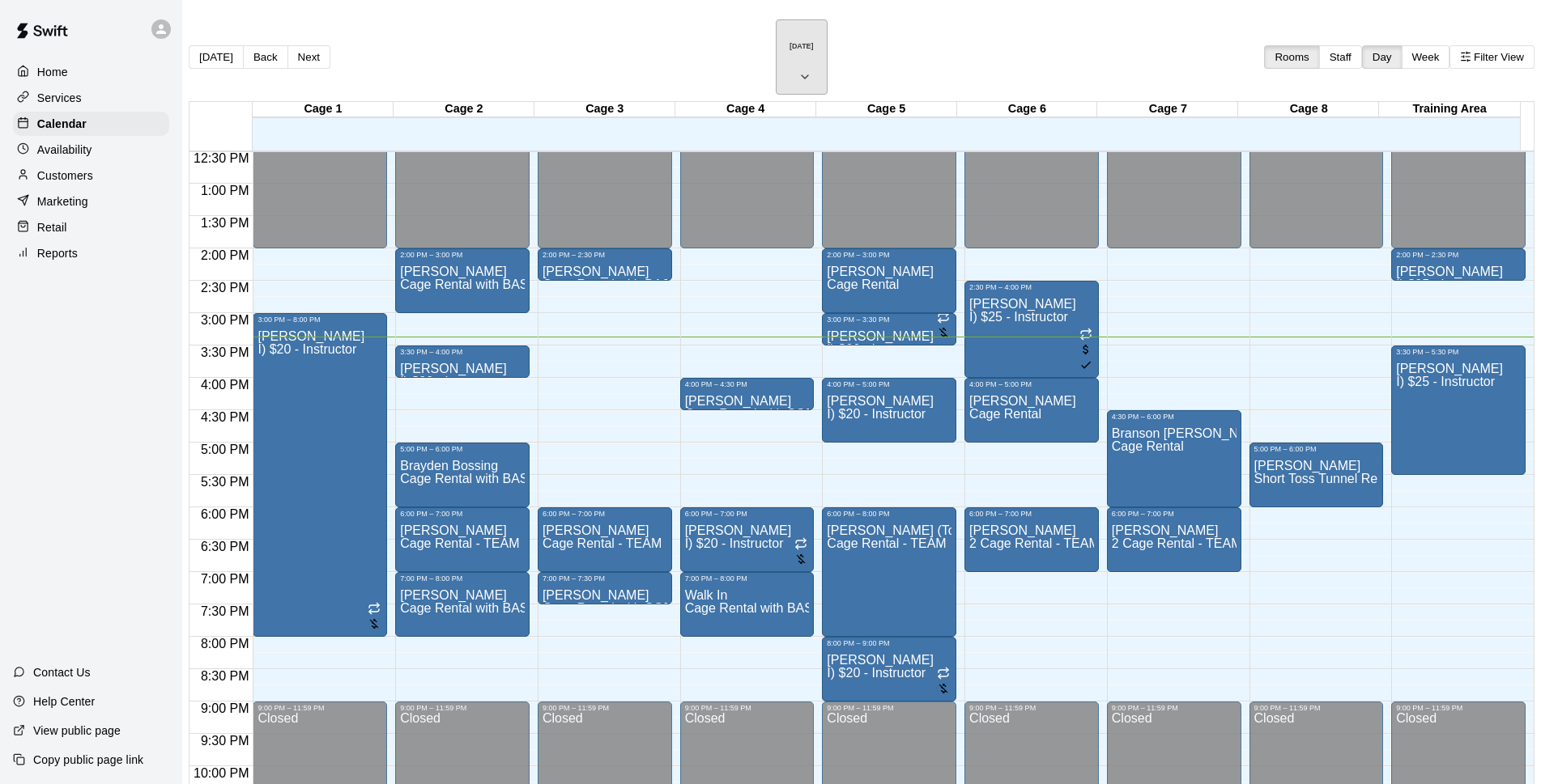
click at [812, 67] on icon "button" at bounding box center [805, 77] width 13 height 19
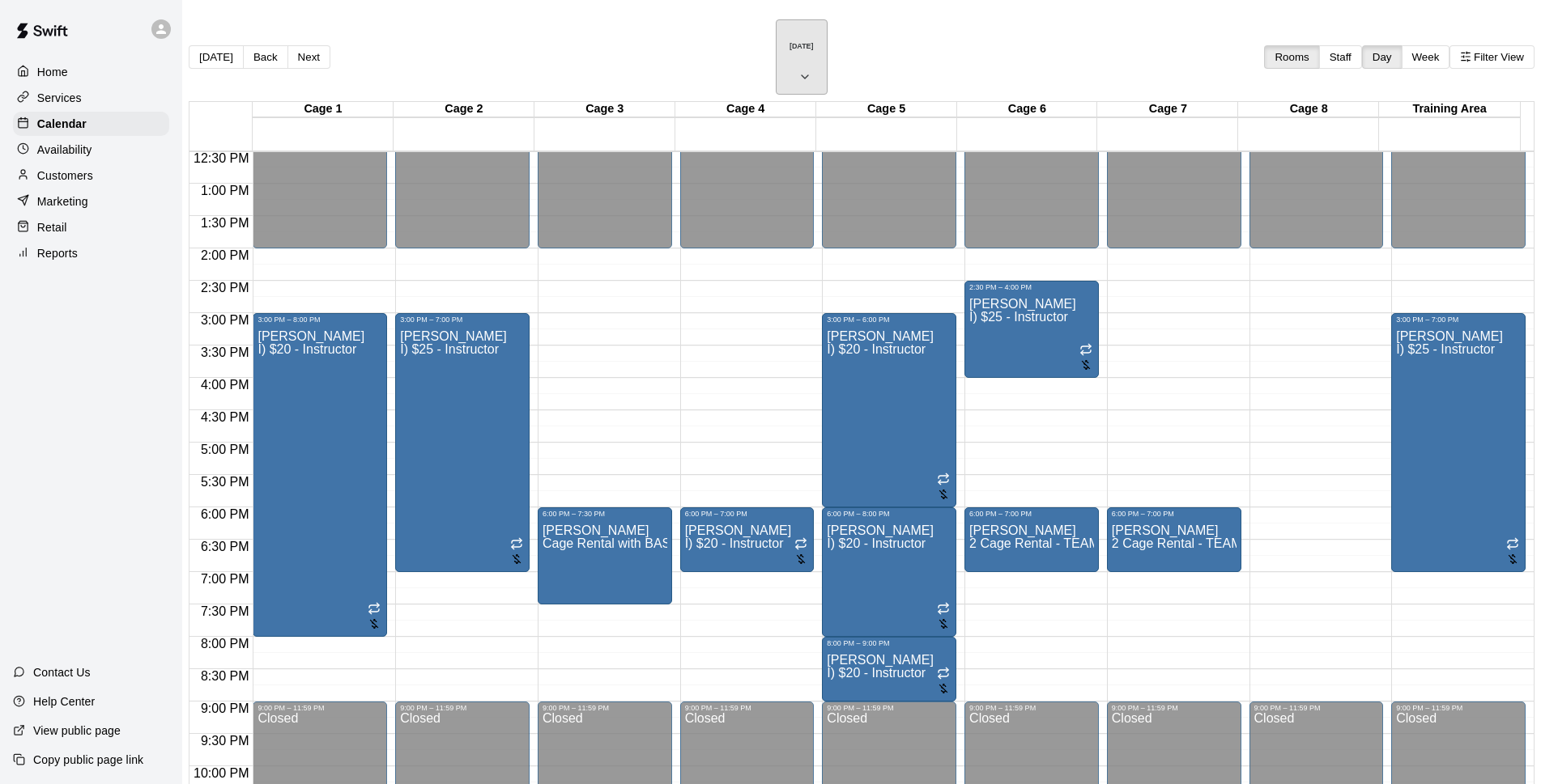
click at [790, 42] on h6 "[DATE]" at bounding box center [802, 46] width 25 height 9
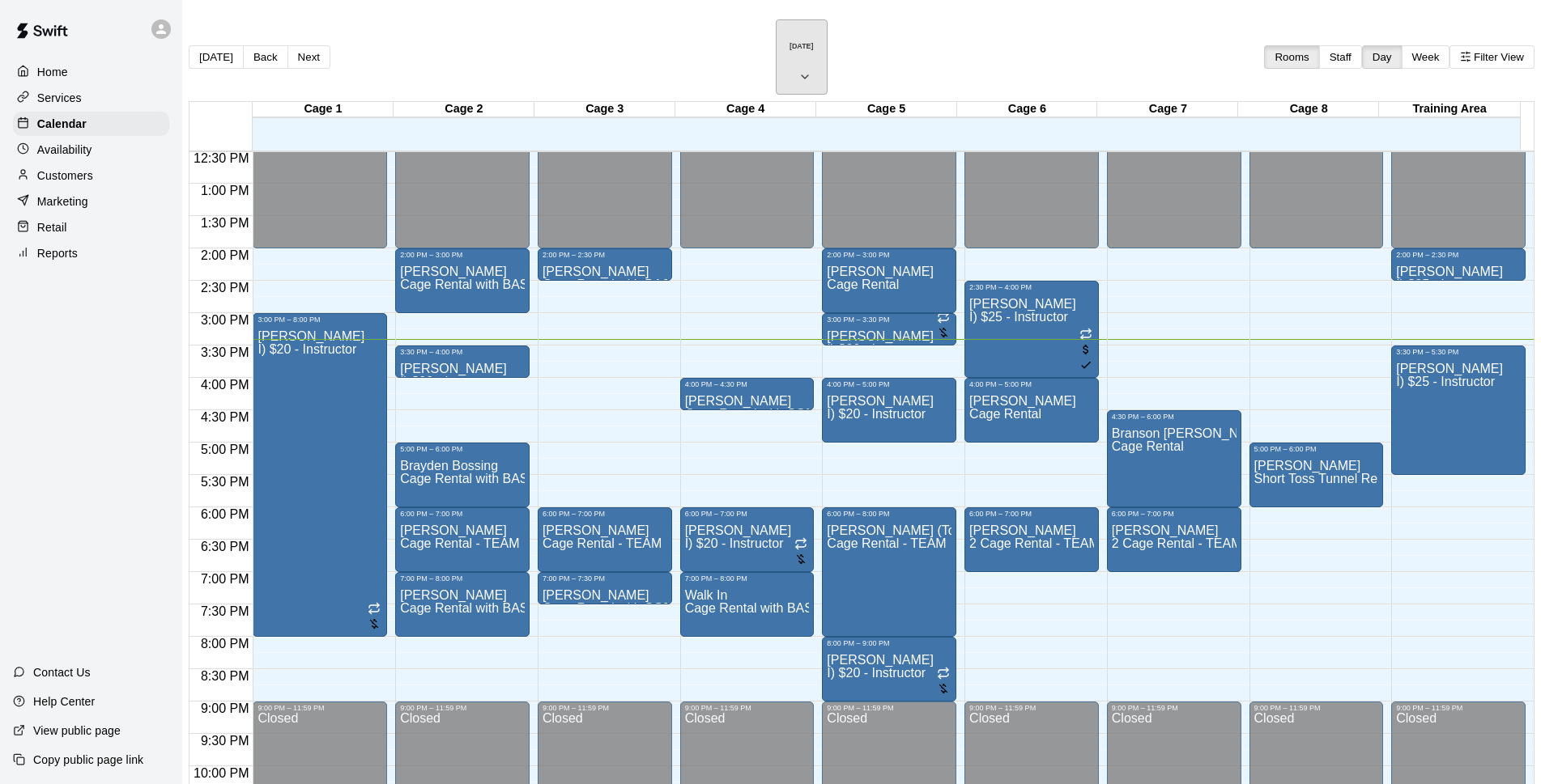
click at [800, 42] on h6 "[DATE]" at bounding box center [802, 46] width 25 height 9
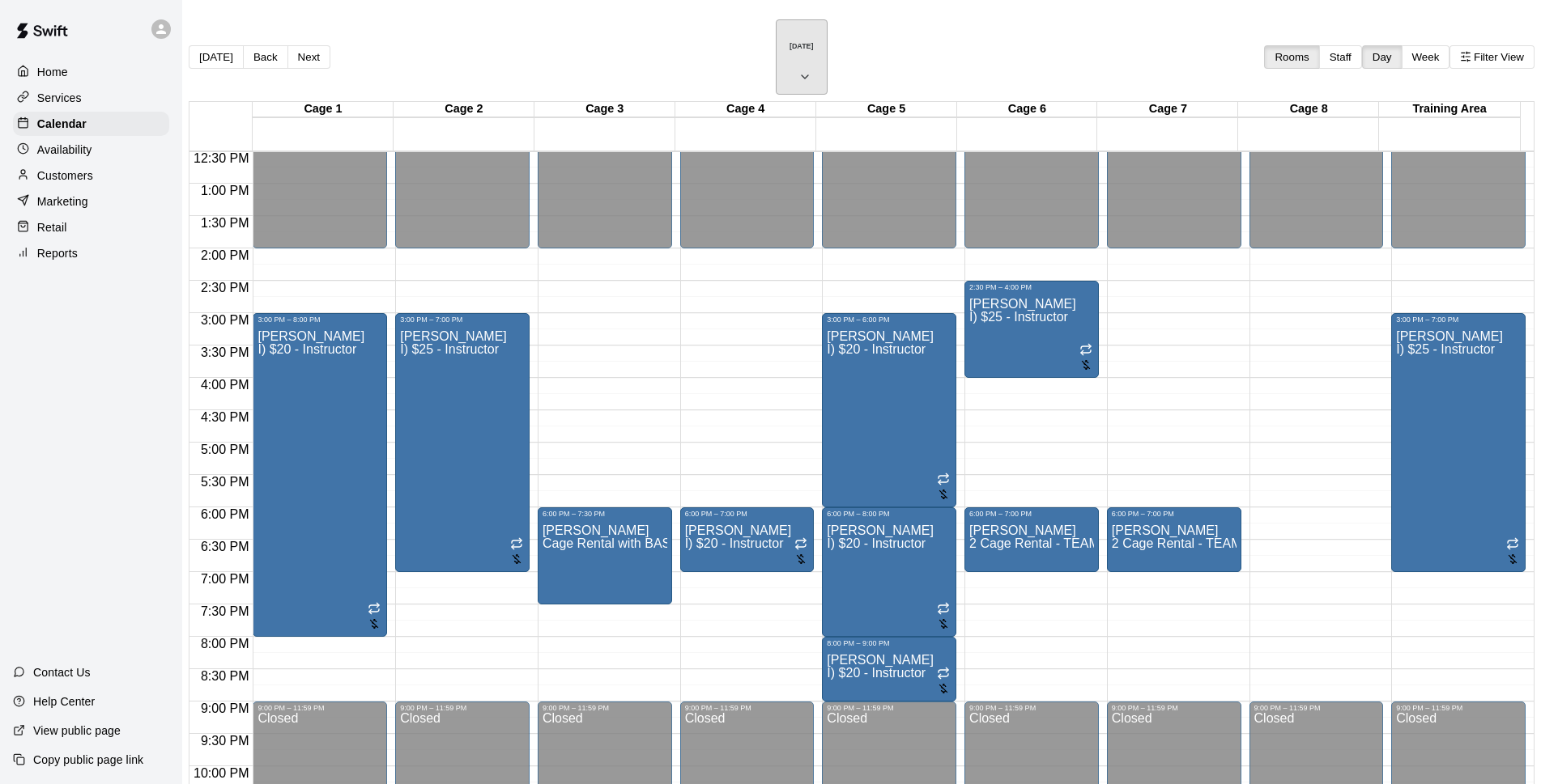
click at [790, 42] on h6 "[DATE]" at bounding box center [802, 46] width 25 height 9
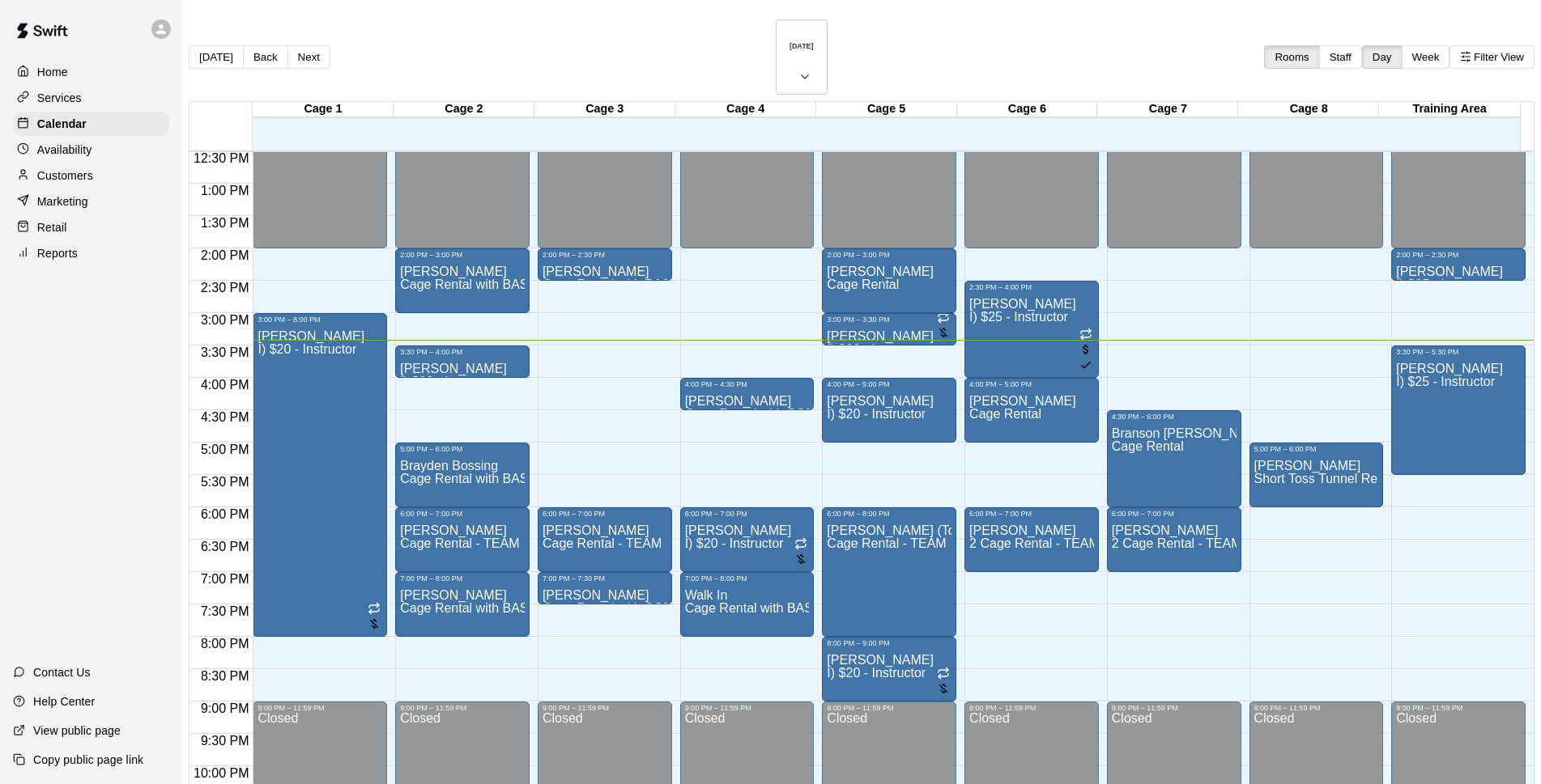
click at [110, 188] on div "Customers" at bounding box center [91, 175] width 156 height 25
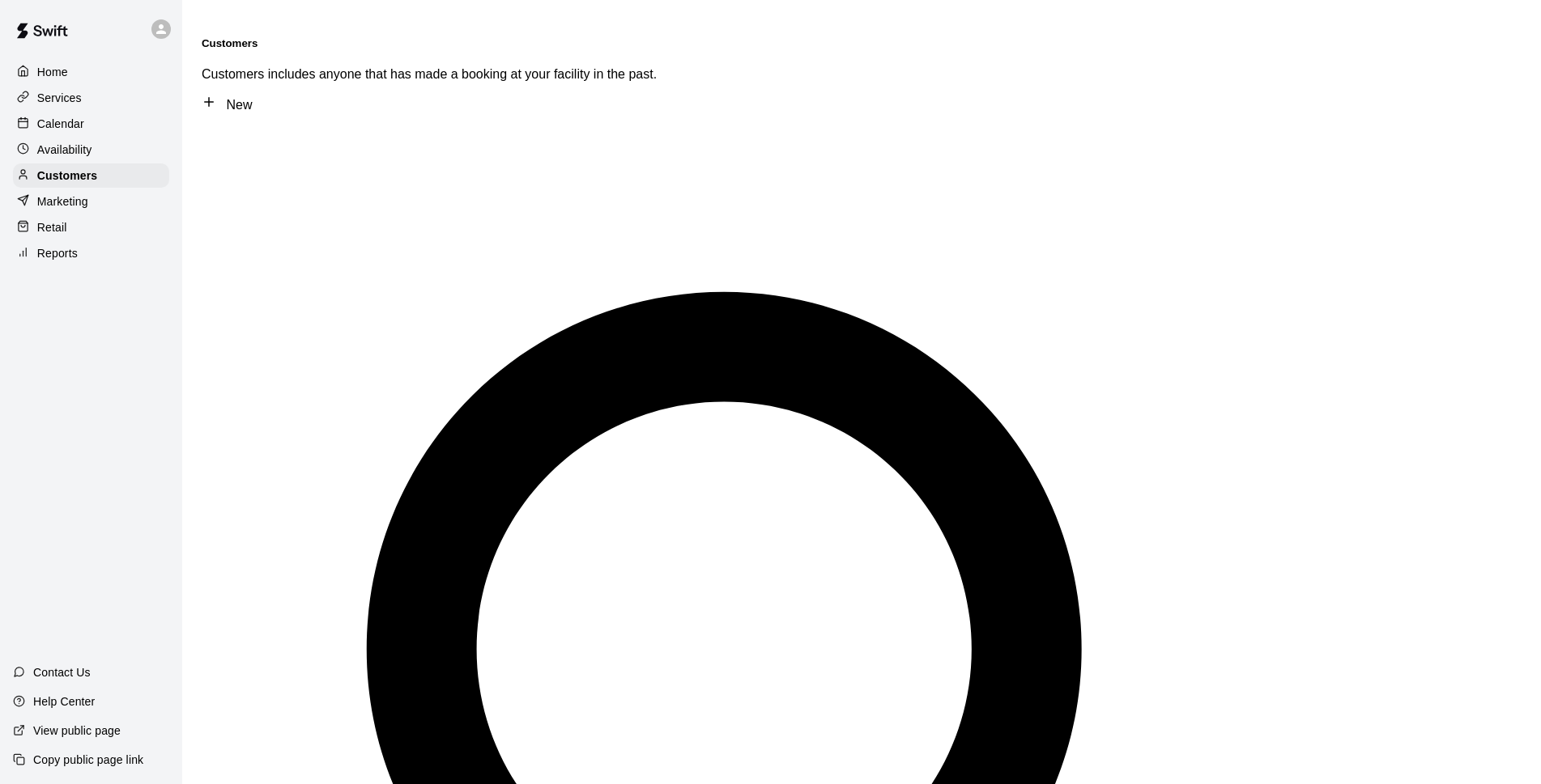
type input "****"
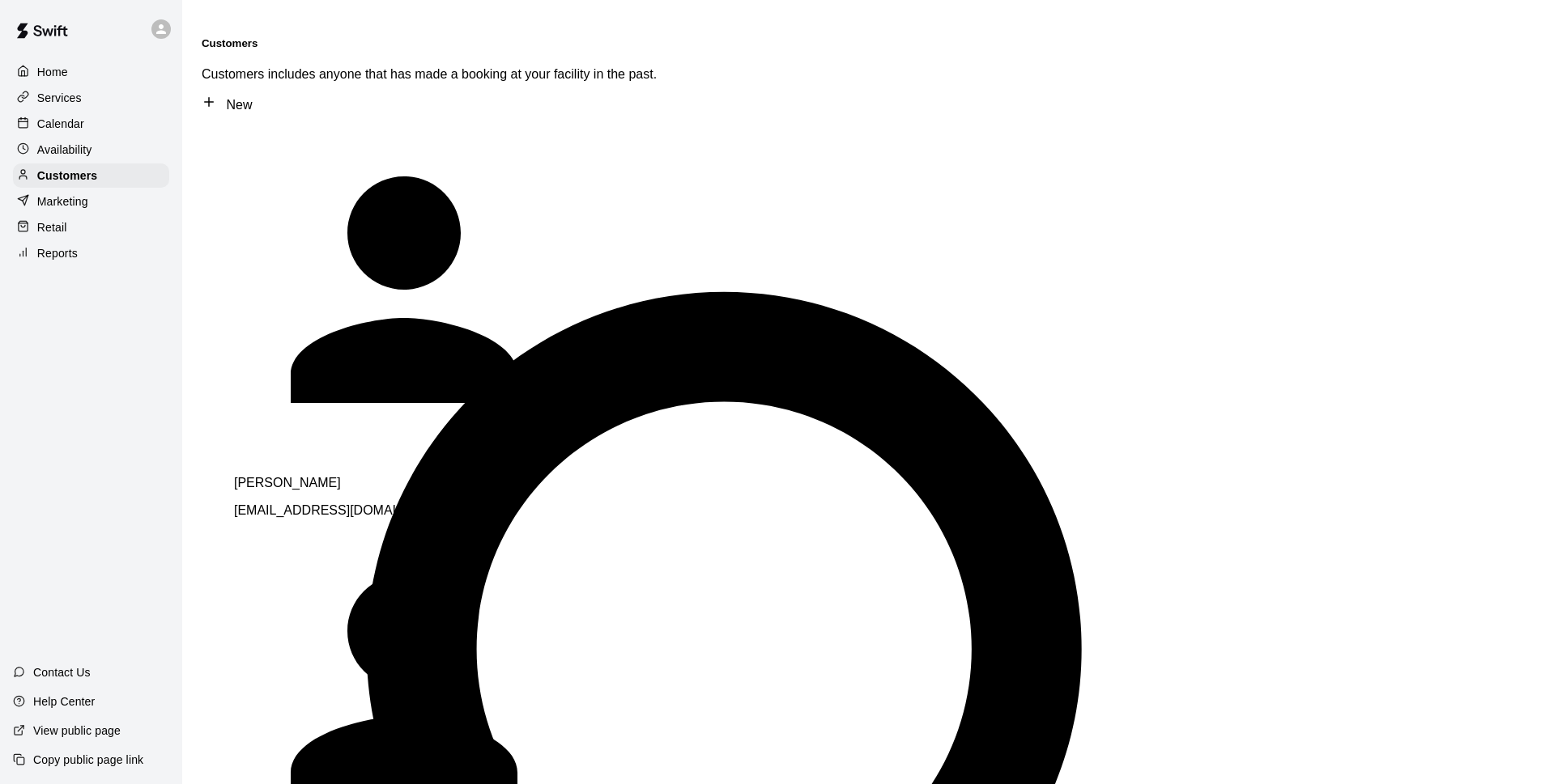
scroll to position [753, 0]
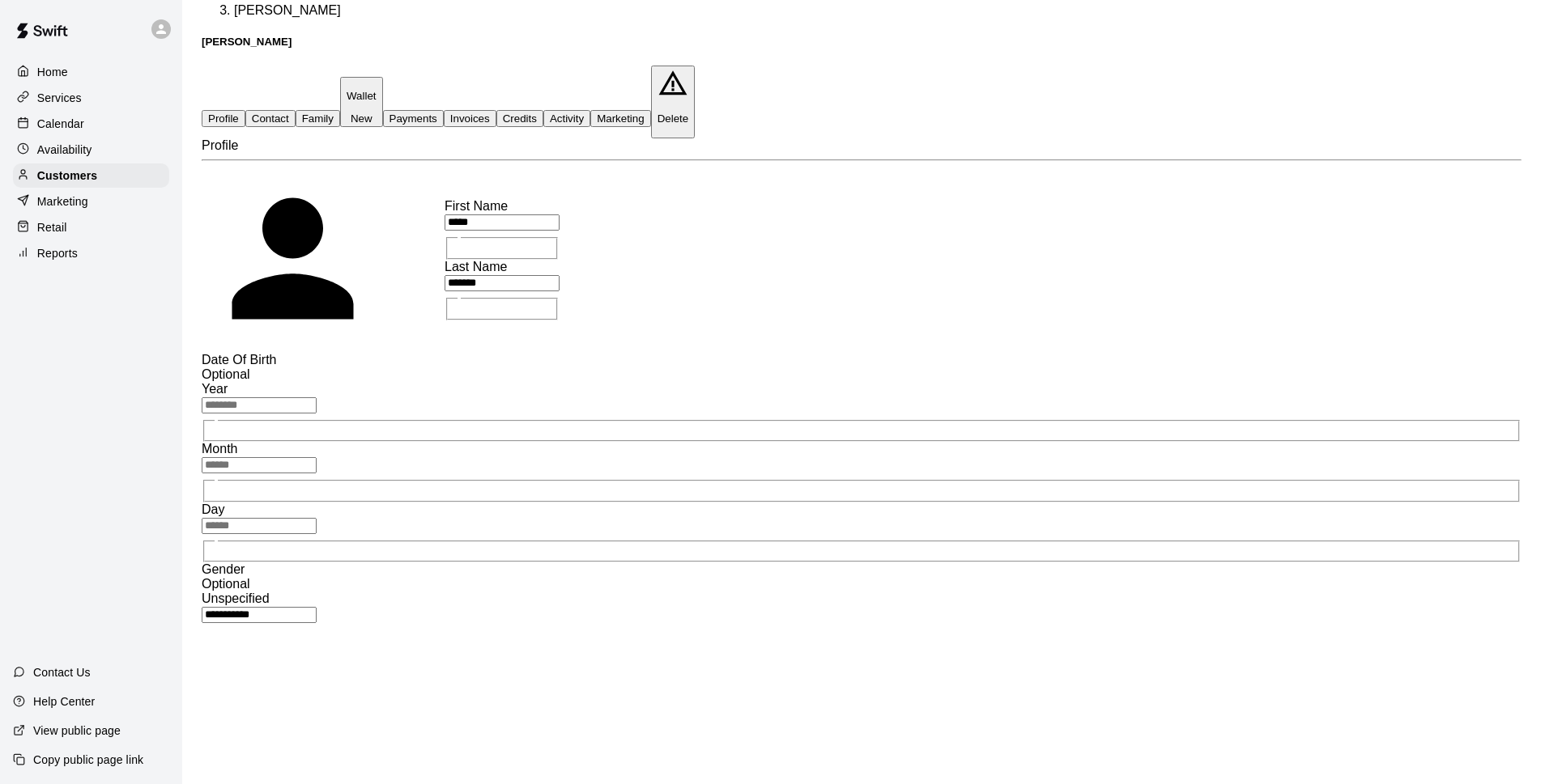
scroll to position [58, 0]
click at [296, 110] on button "Contact" at bounding box center [270, 119] width 50 height 17
select select "**"
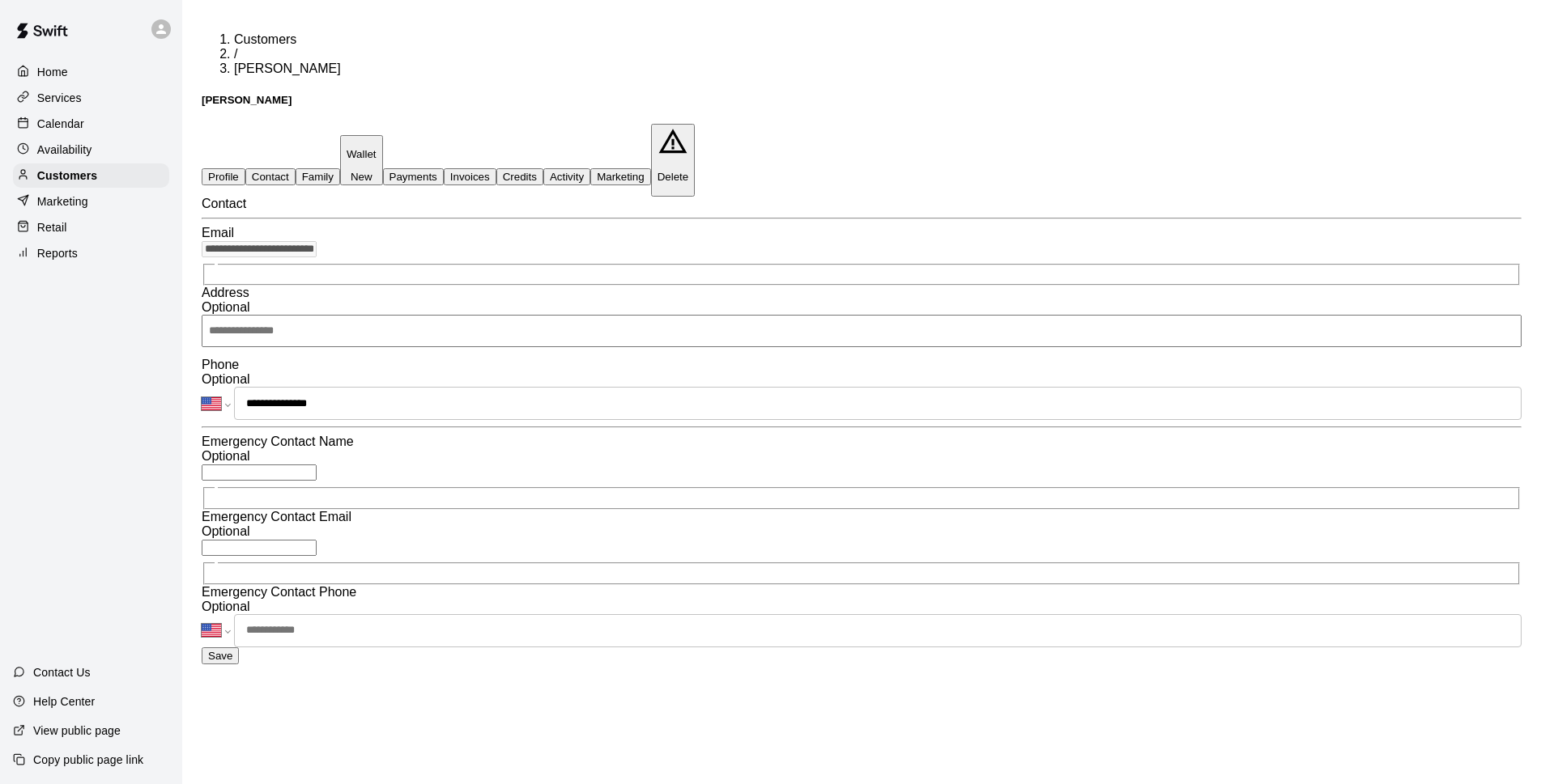
click at [101, 124] on div "Calendar" at bounding box center [91, 124] width 156 height 25
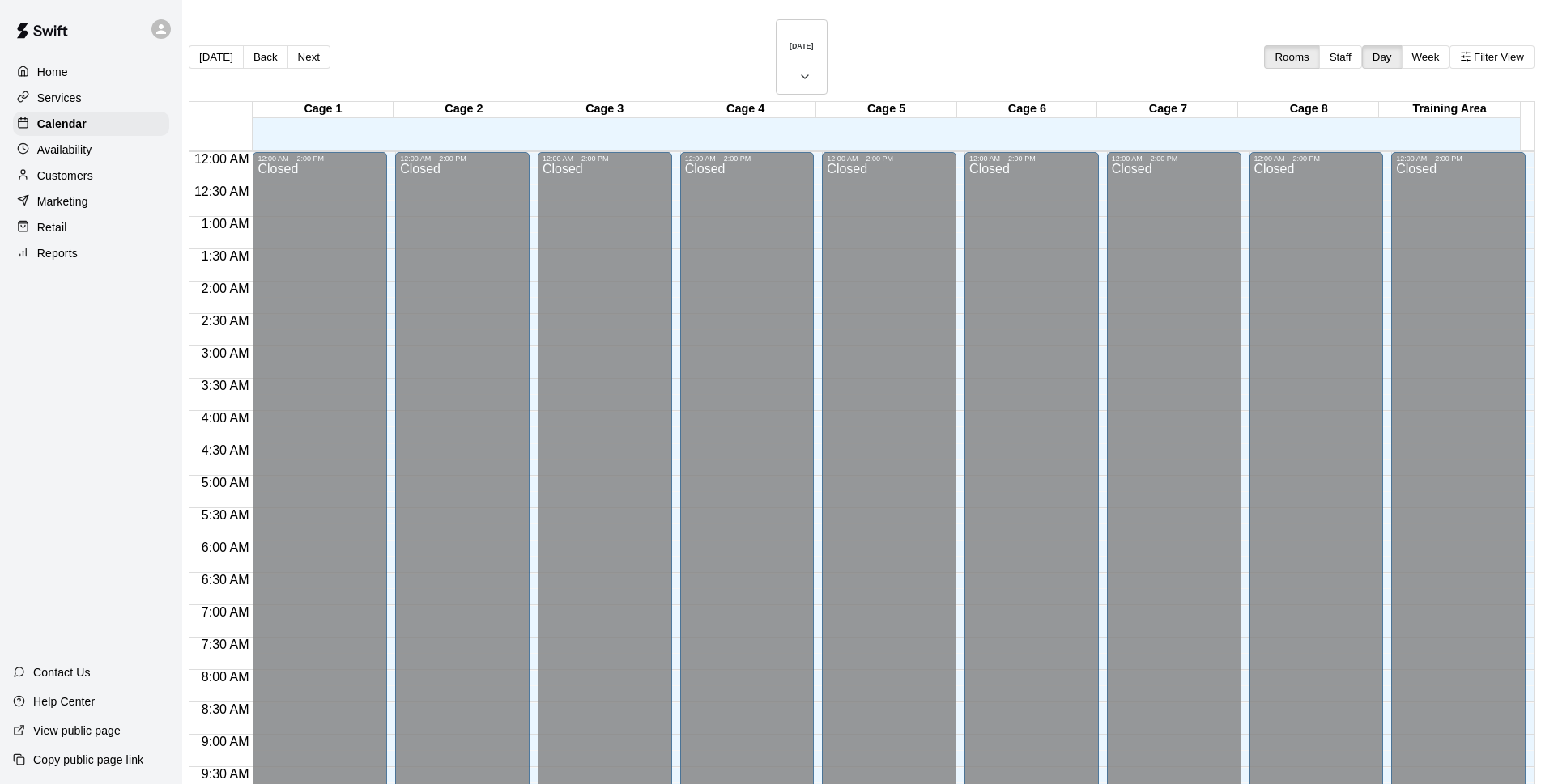
scroll to position [811, 0]
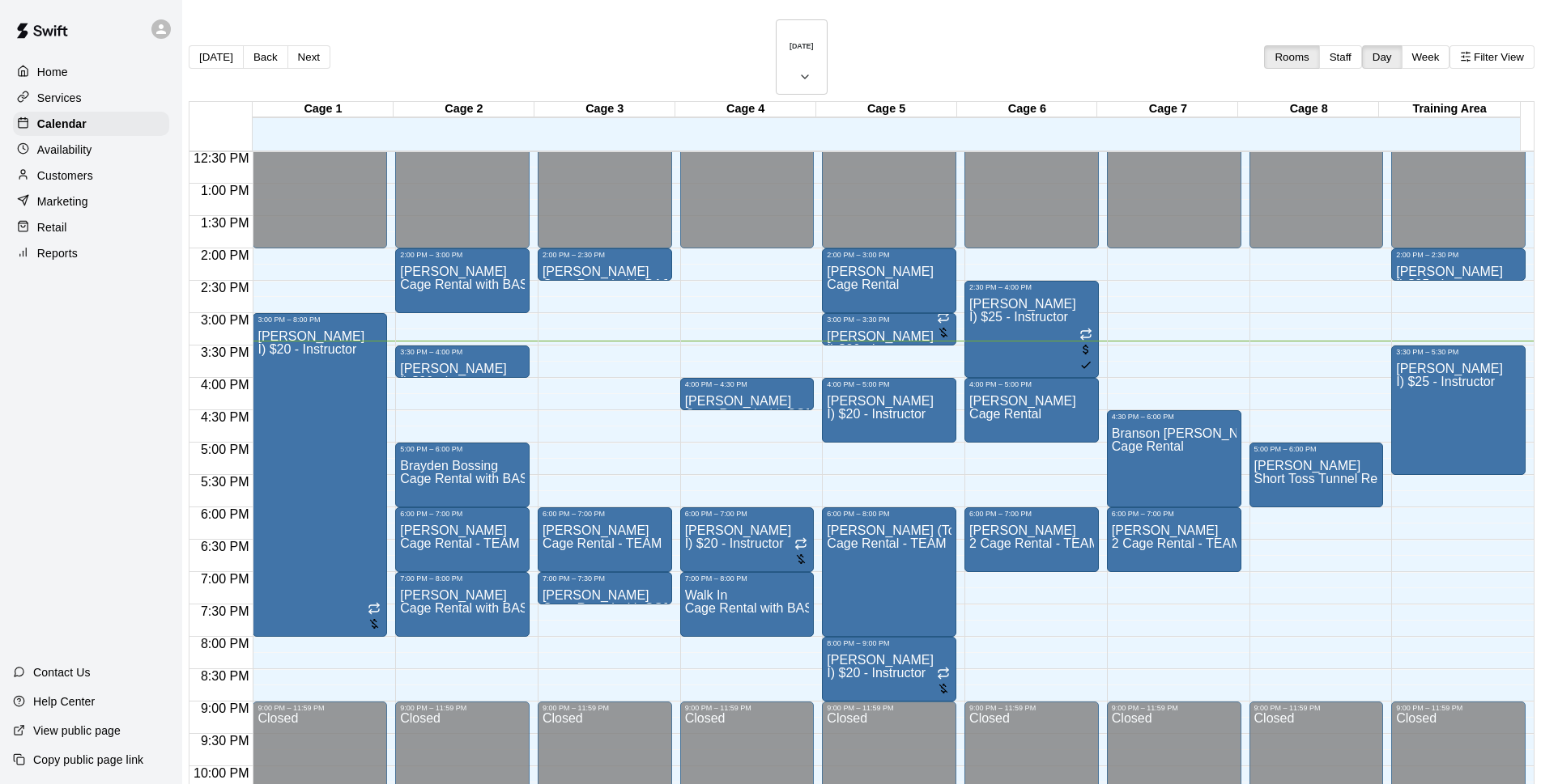
click at [495, 33] on div "[DATE] Back [DATE][DATE] Rooms Staff Day Week Filter View" at bounding box center [861, 60] width 1346 height 82
click at [1490, 386] on main "[DATE] Back [DATE][DATE] Rooms Staff Day Week Filter View Cage 1 20 Wed Cage 2 …" at bounding box center [861, 452] width 1346 height 867
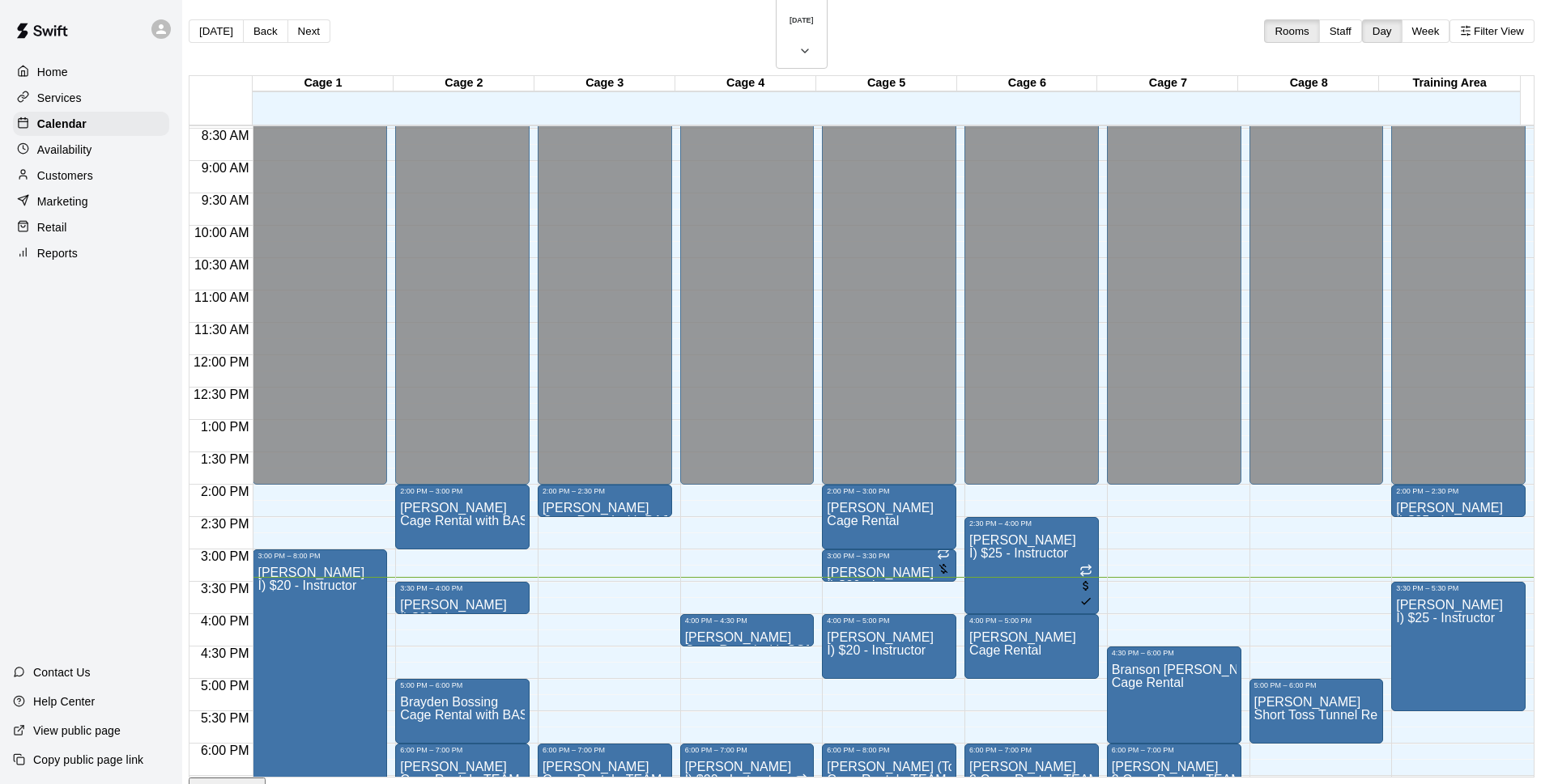
scroll to position [861, 0]
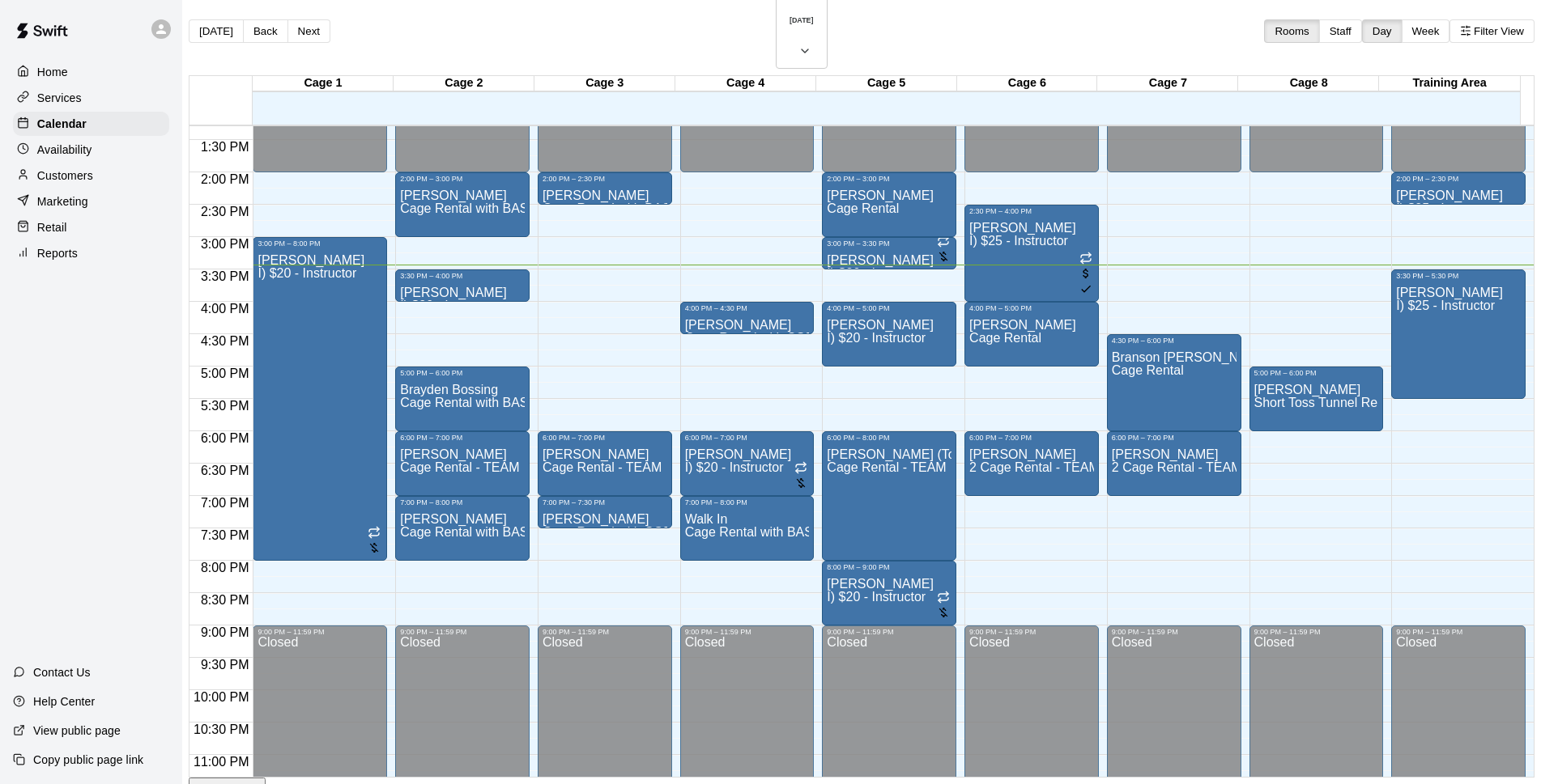
click at [137, 155] on div "Availability" at bounding box center [91, 150] width 156 height 25
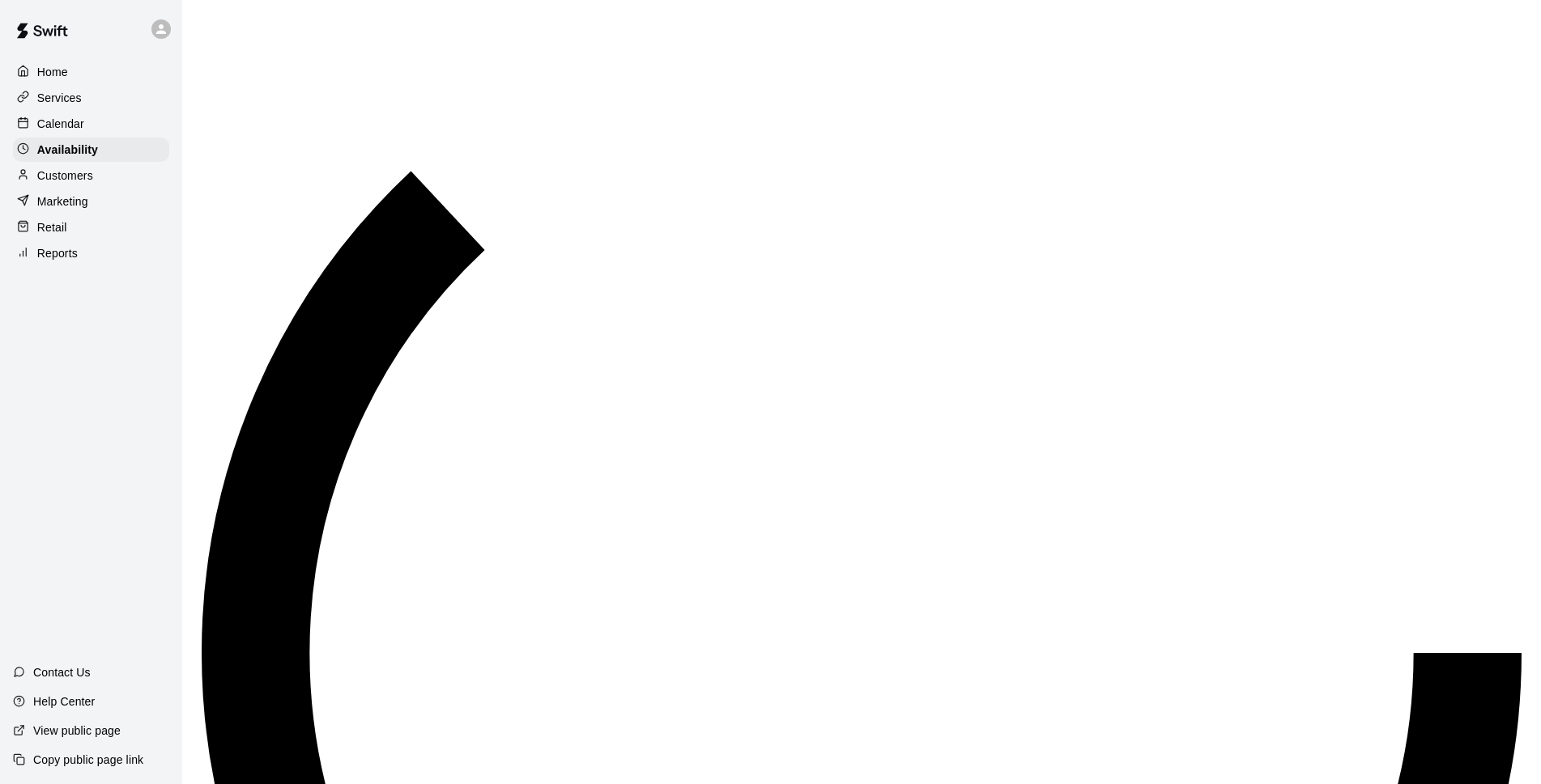
click at [121, 125] on div "Calendar" at bounding box center [91, 124] width 156 height 25
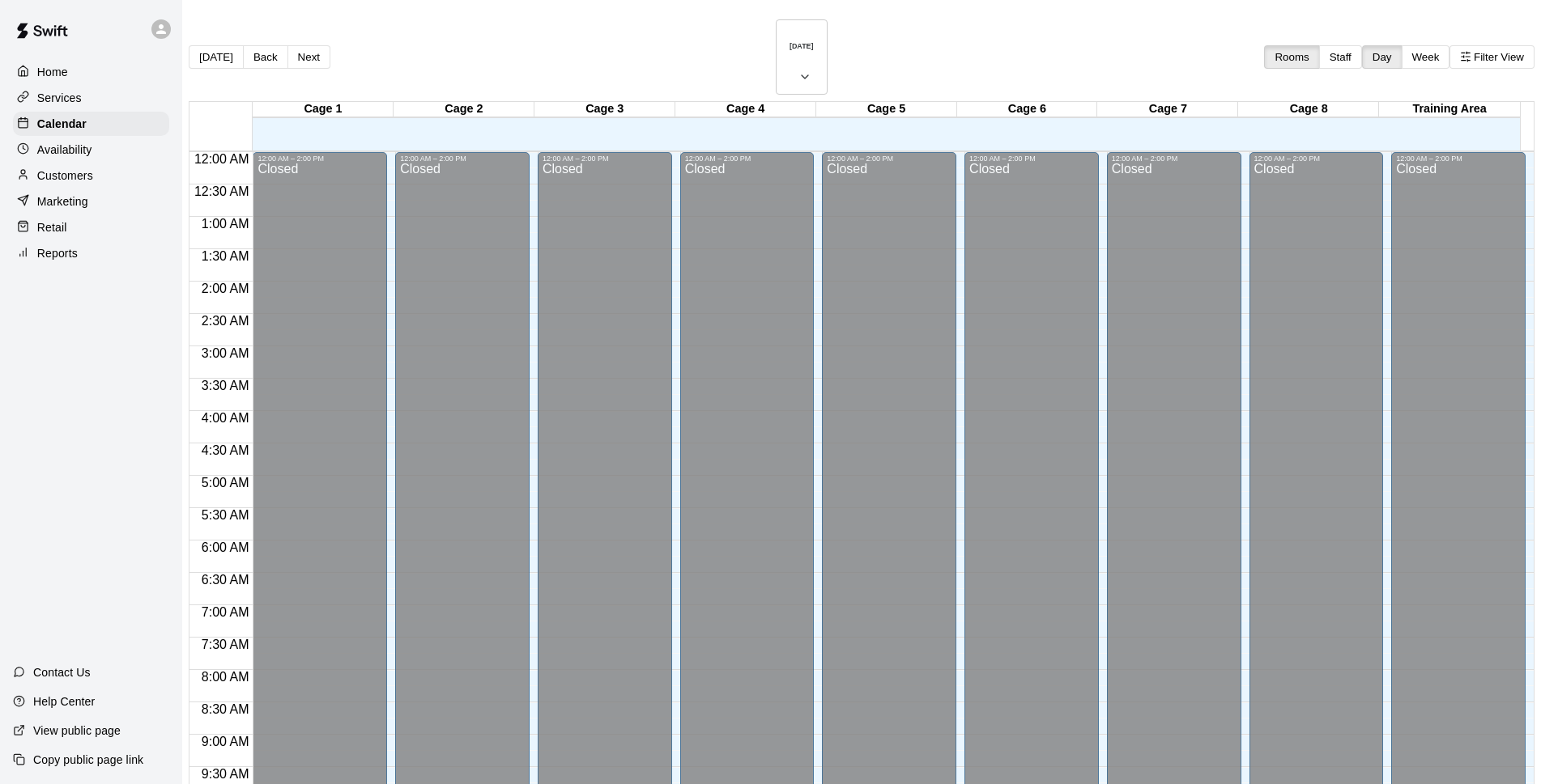
scroll to position [811, 0]
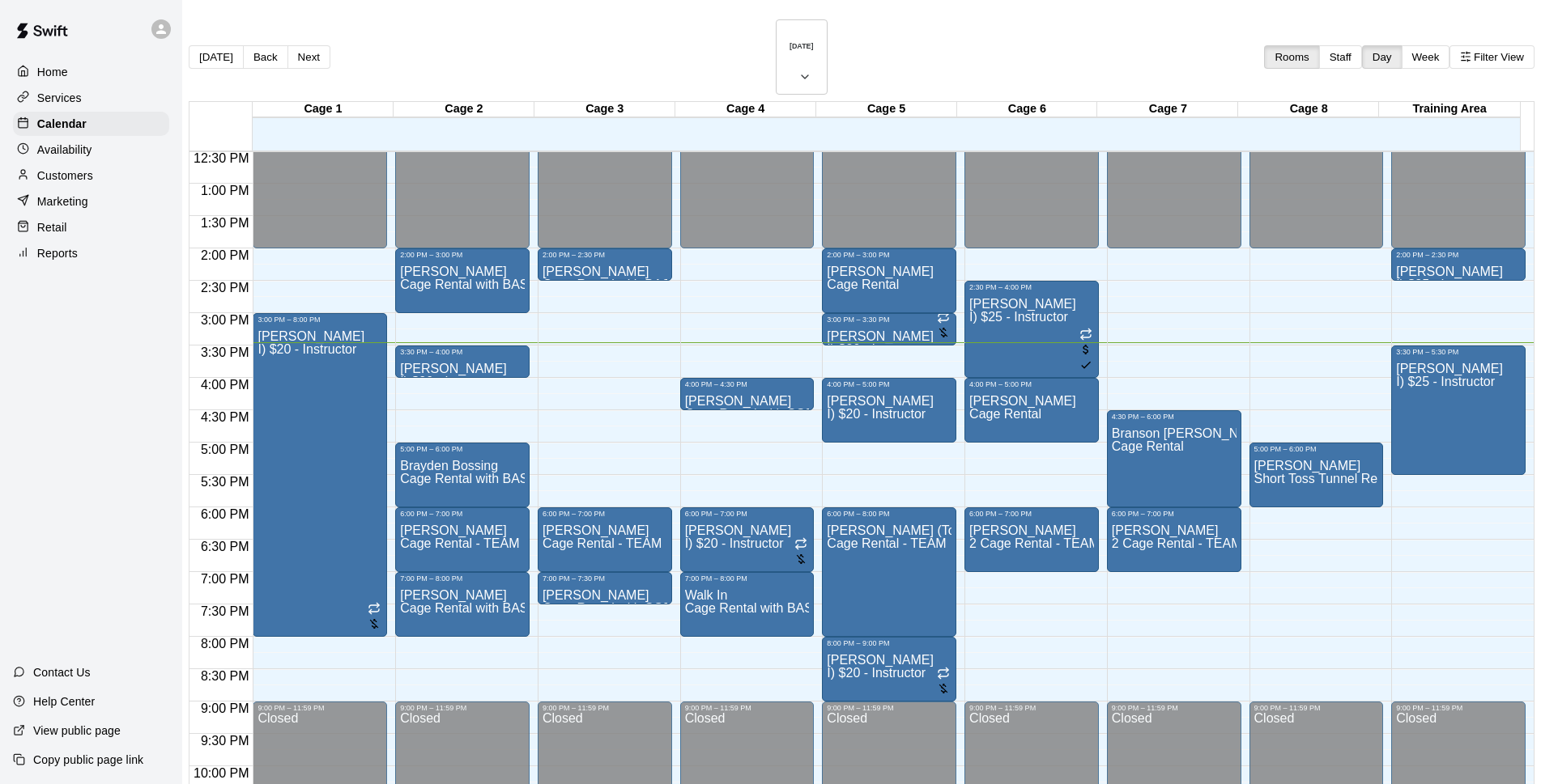
click at [75, 175] on p "Customers" at bounding box center [64, 175] width 56 height 16
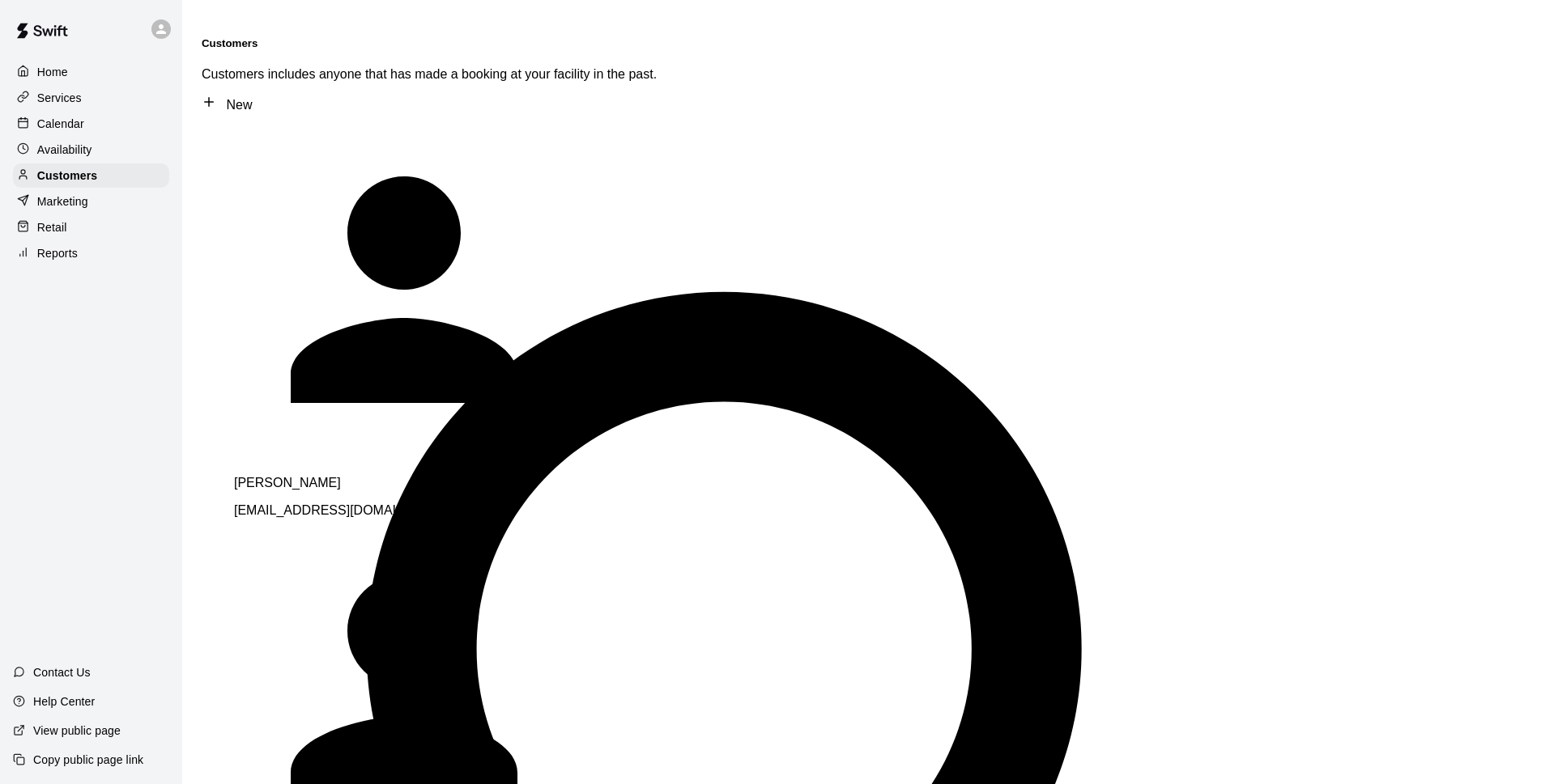
type input "*****"
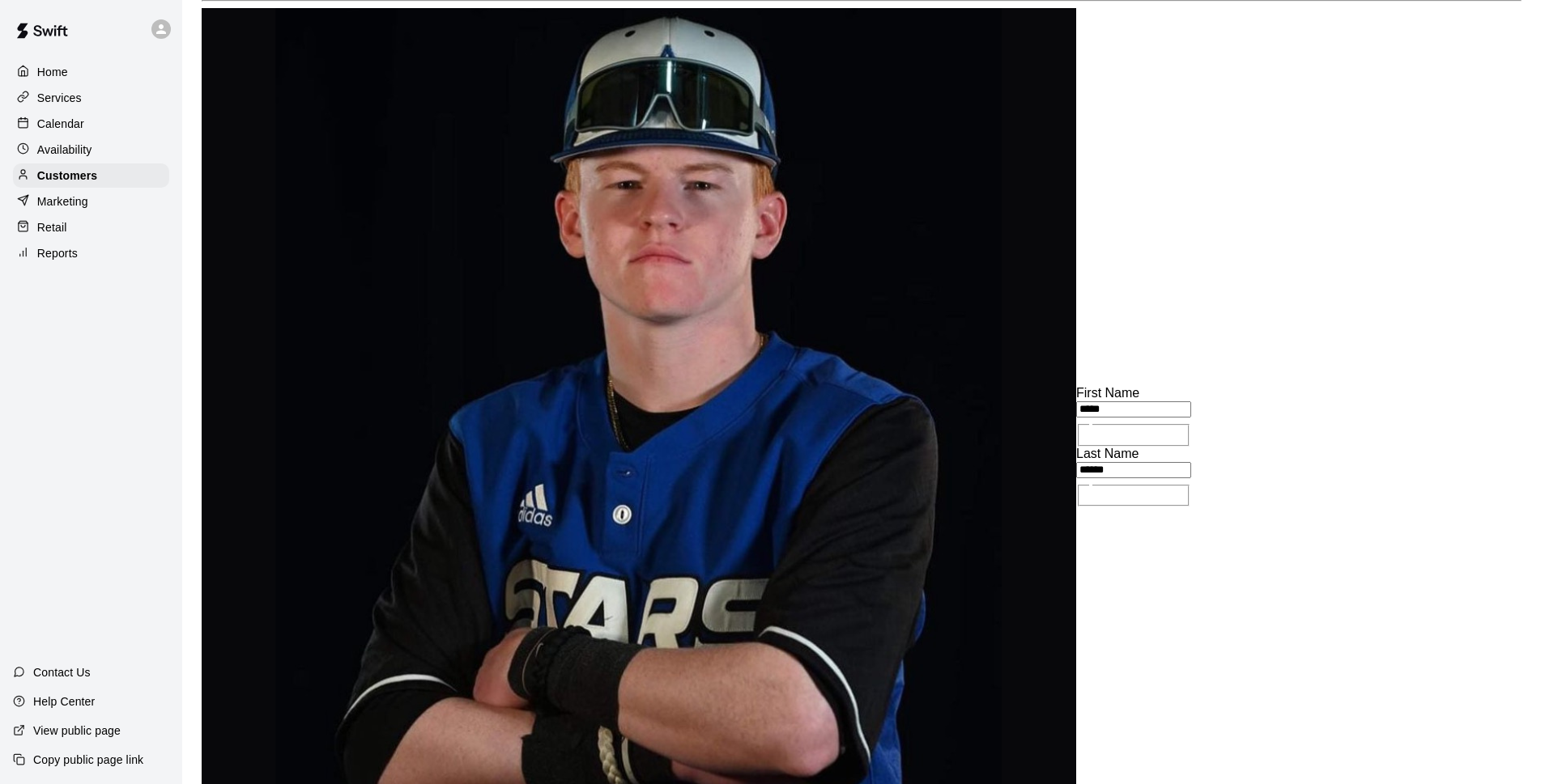
scroll to position [91, 0]
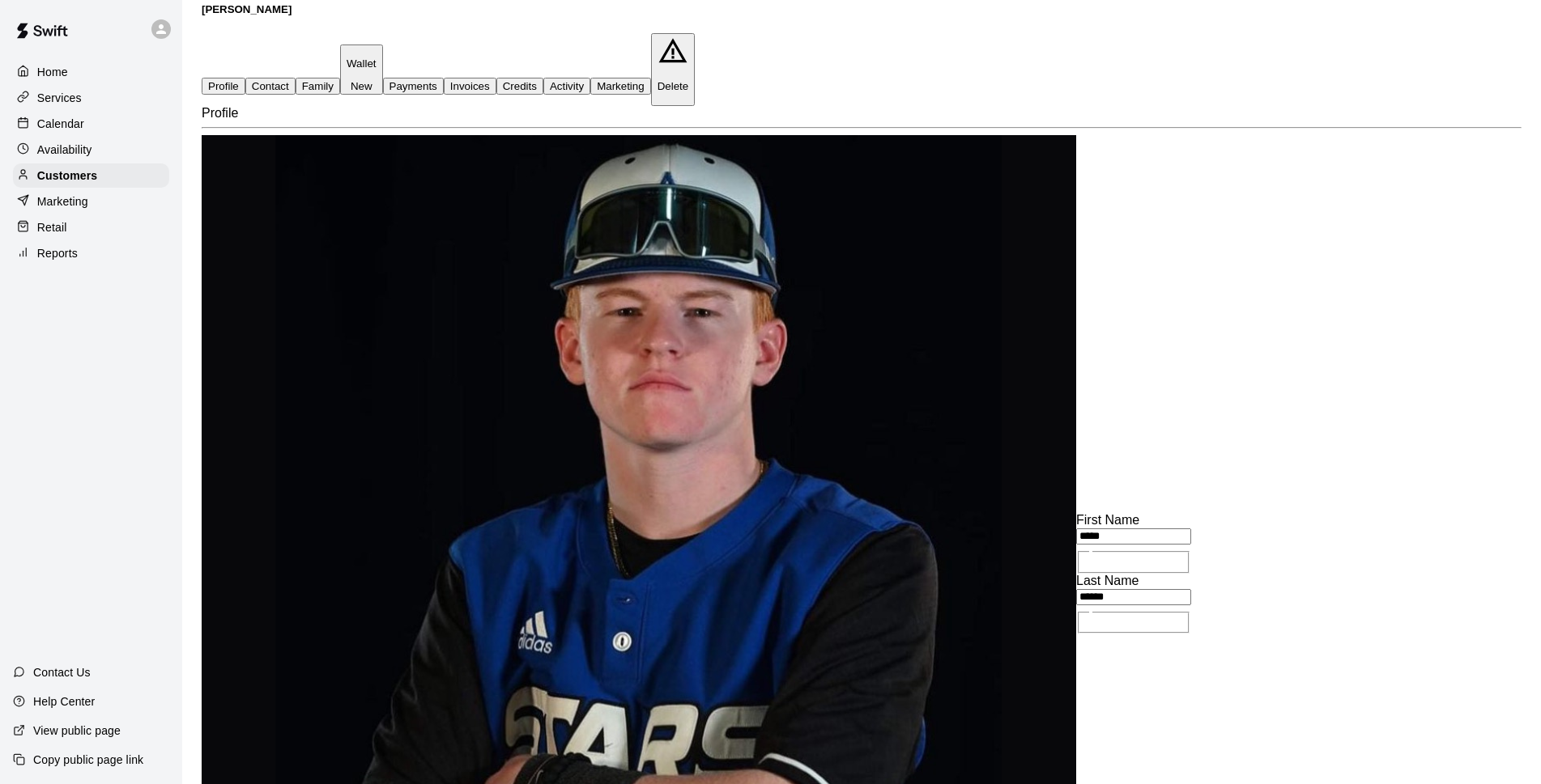
click at [96, 120] on div "Calendar" at bounding box center [91, 124] width 156 height 25
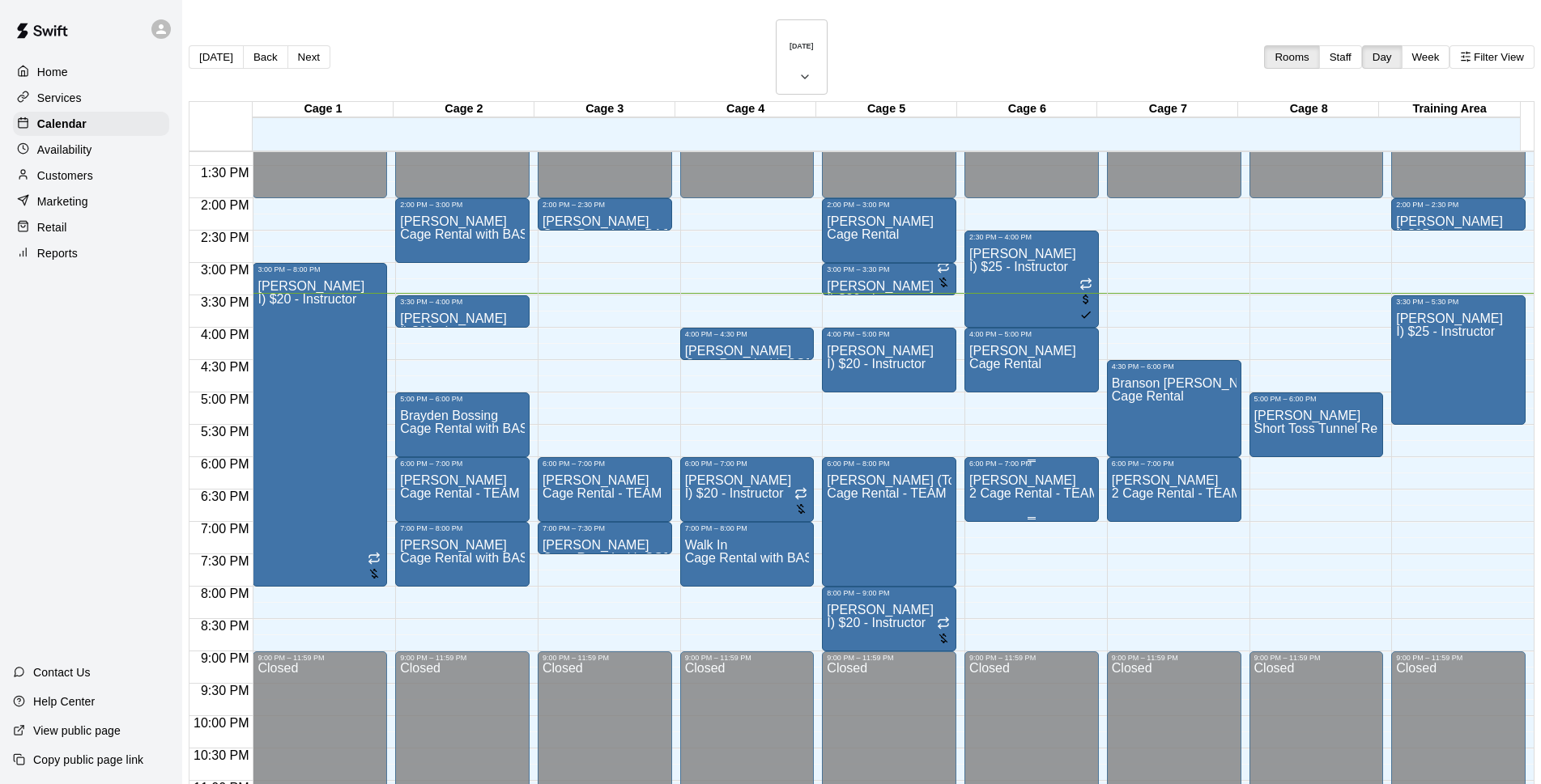
scroll to position [861, 0]
click at [985, 32] on div "[DATE] Back [DATE][DATE] Rooms Staff Day Week Filter View" at bounding box center [861, 60] width 1346 height 82
click at [801, 42] on h6 "[DATE]" at bounding box center [802, 46] width 25 height 9
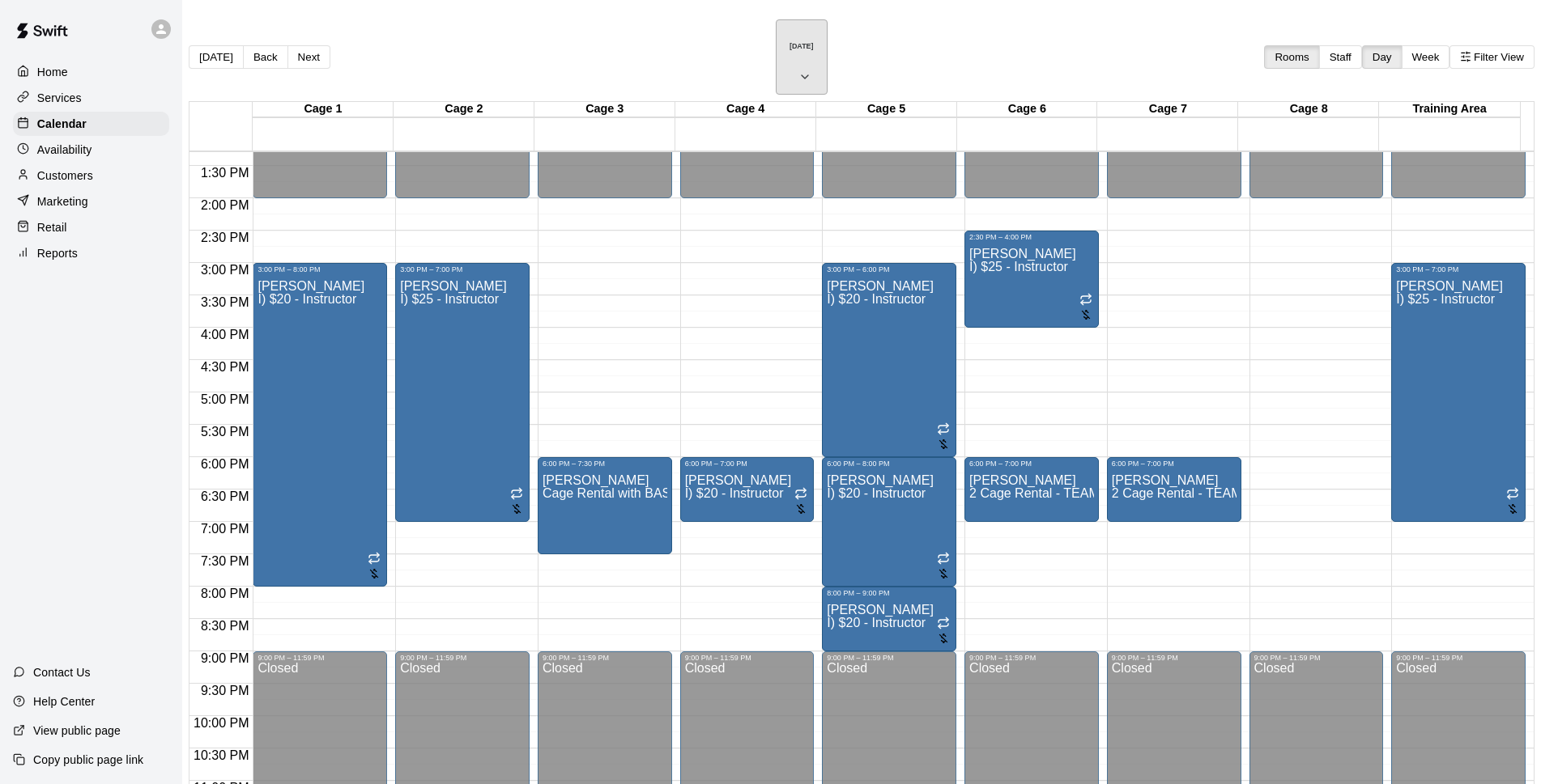
click at [790, 42] on h6 "[DATE]" at bounding box center [802, 46] width 25 height 9
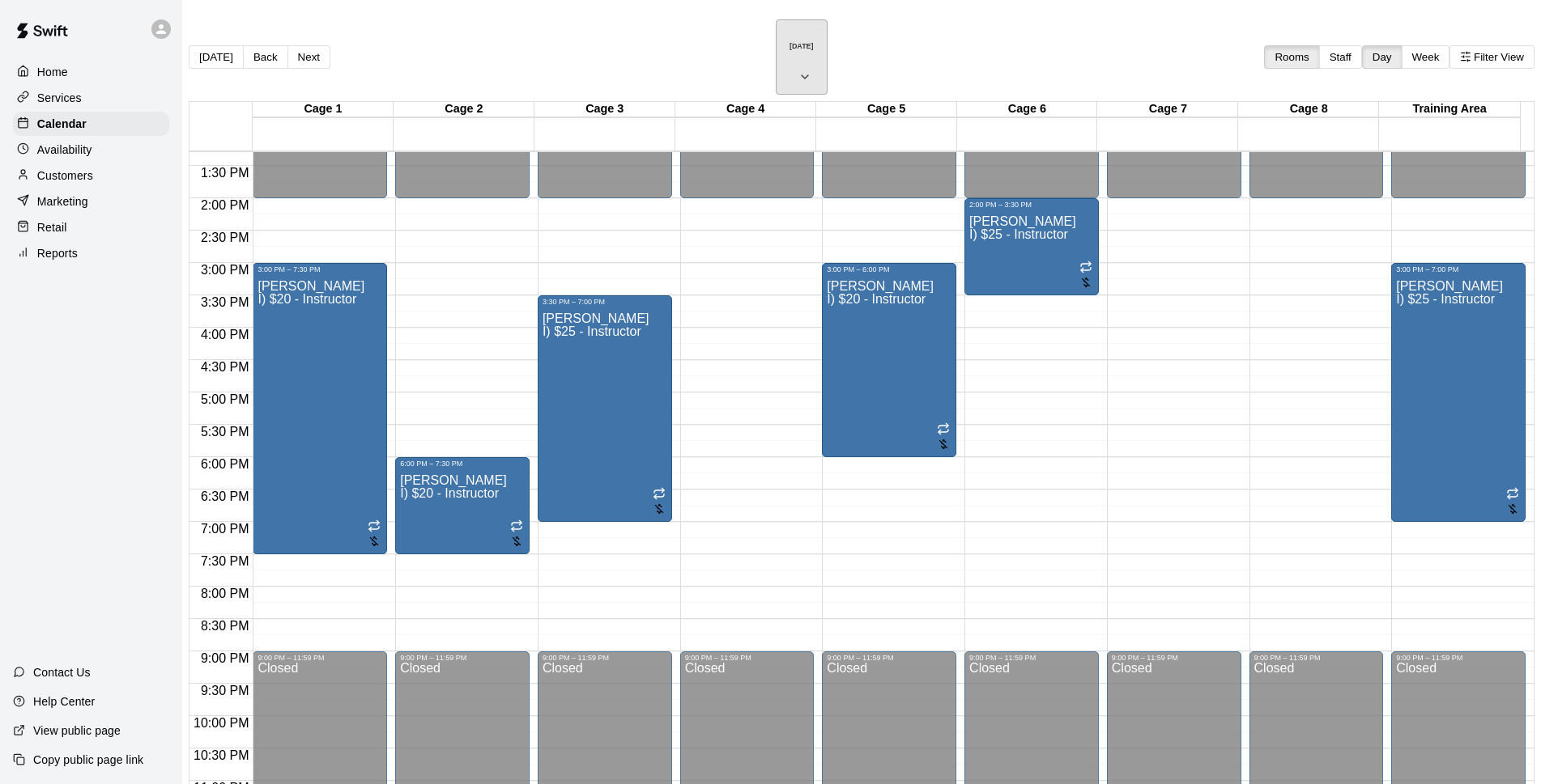
click at [790, 42] on h6 "[DATE]" at bounding box center [802, 46] width 25 height 9
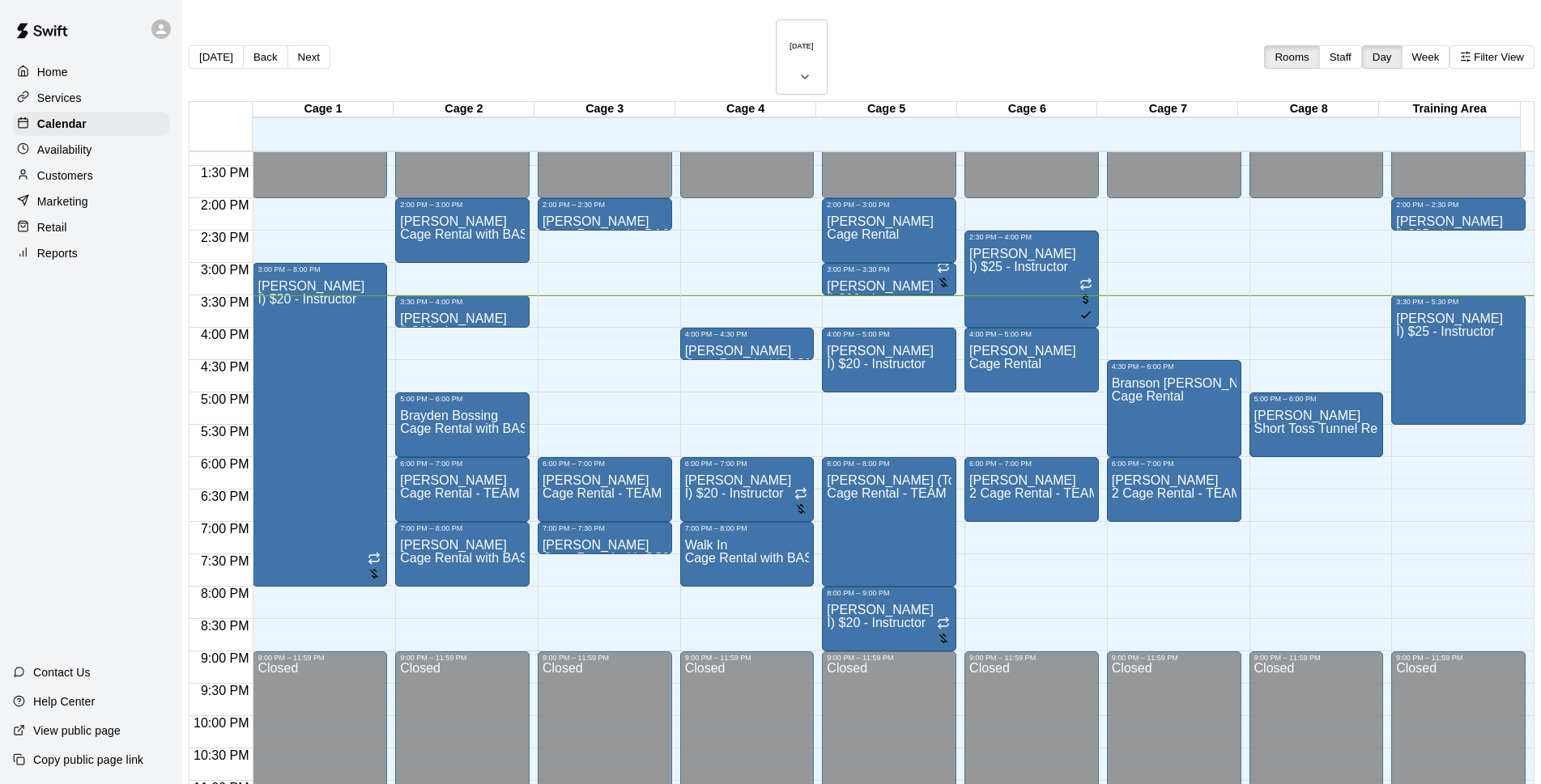
click at [934, 27] on div "[DATE] Back [DATE][DATE] Rooms Staff Day Week Filter View" at bounding box center [861, 60] width 1346 height 82
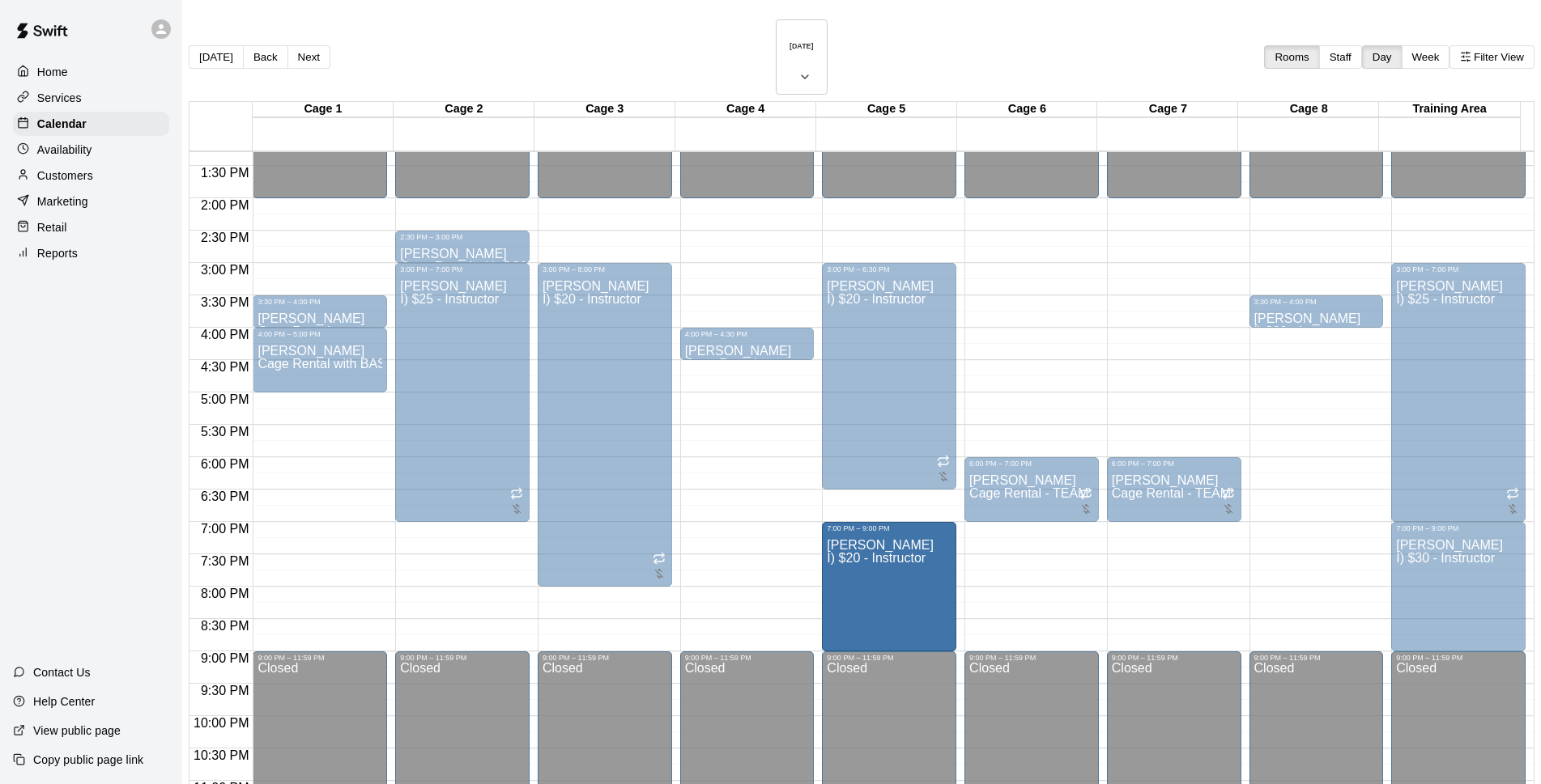
drag, startPoint x: 855, startPoint y: 501, endPoint x: 857, endPoint y: 487, distance: 14.1
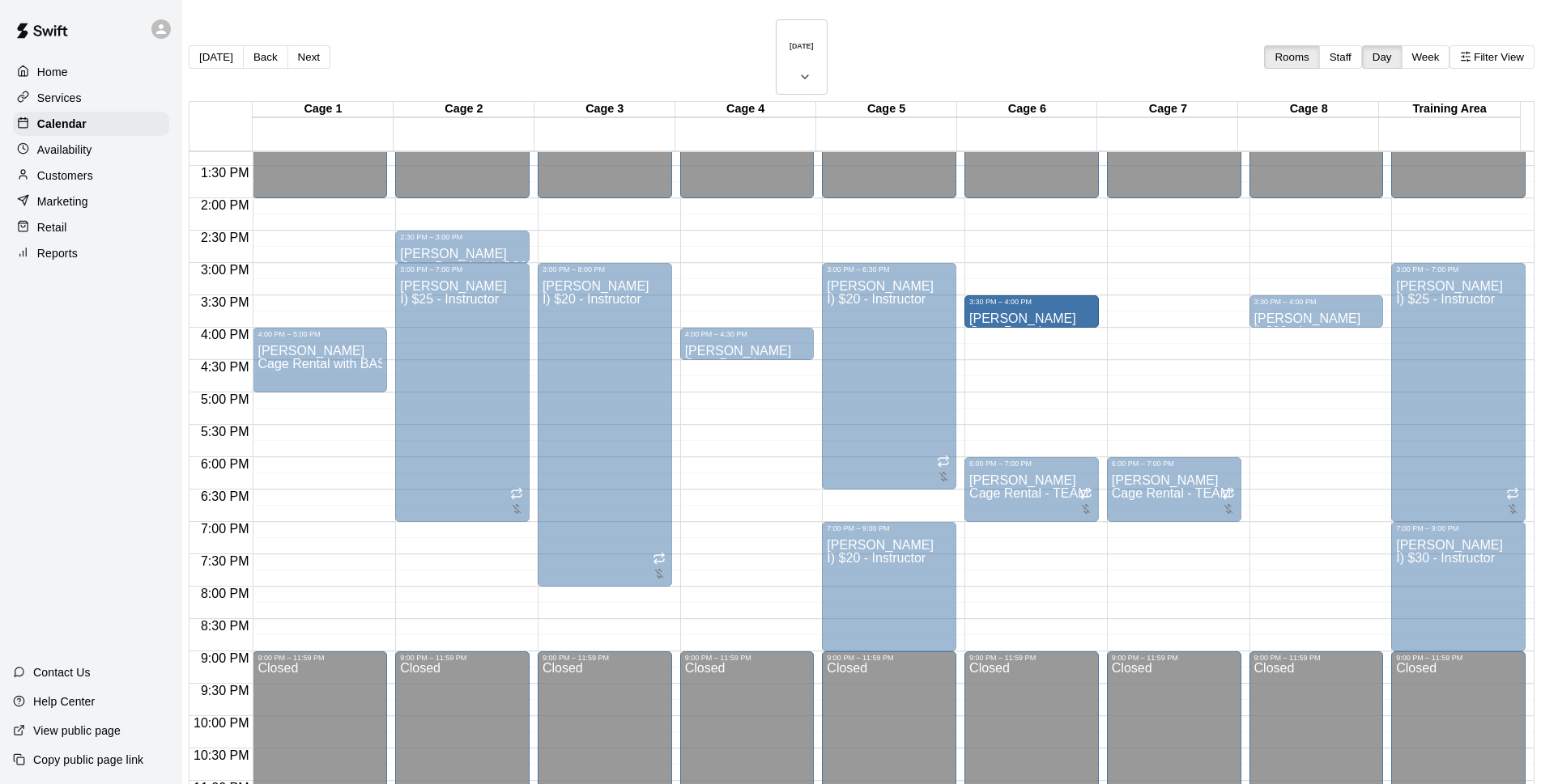
drag, startPoint x: 772, startPoint y: 266, endPoint x: 995, endPoint y: 272, distance: 223.1
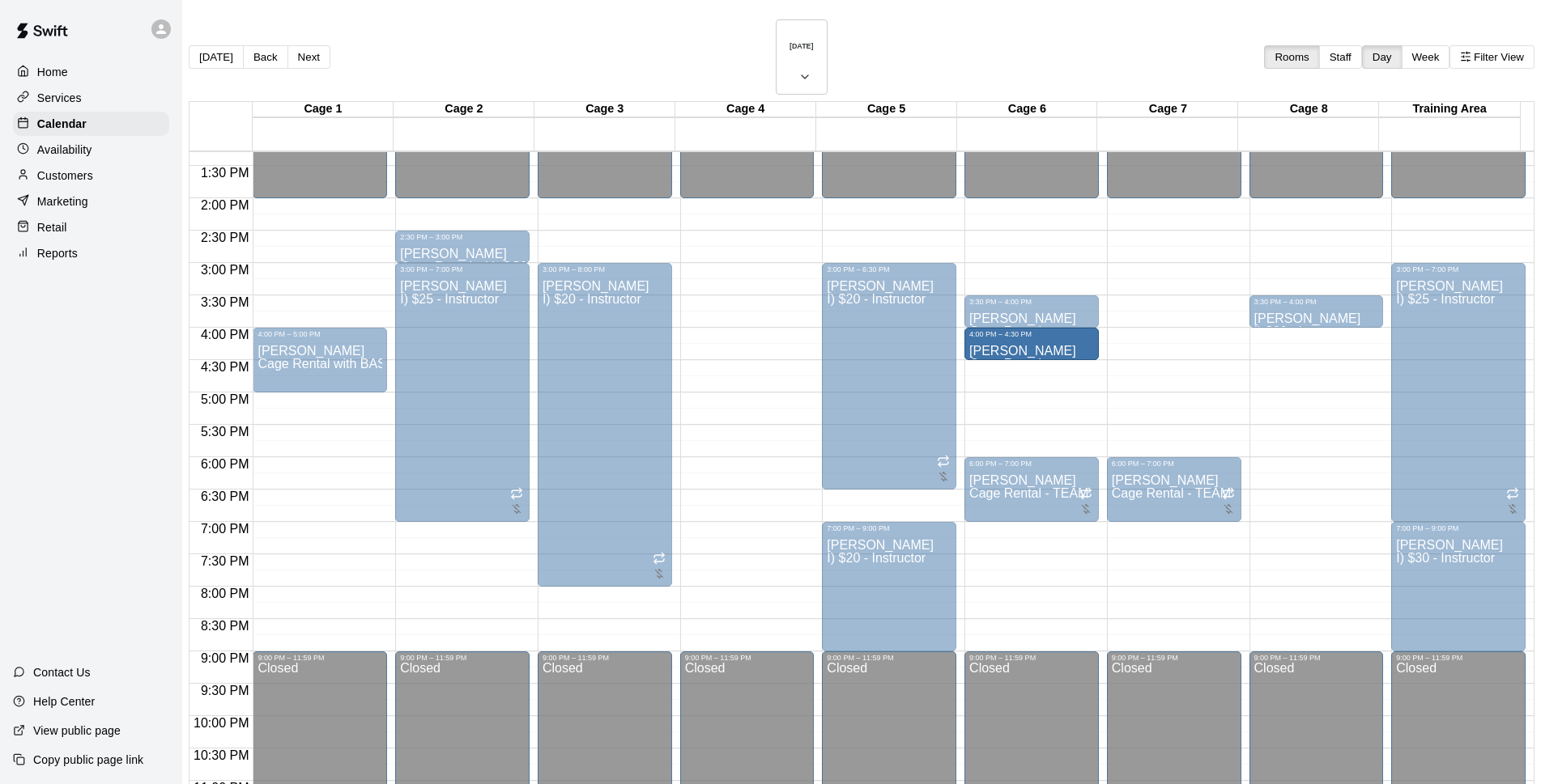
drag, startPoint x: 1017, startPoint y: 313, endPoint x: 1028, endPoint y: 307, distance: 12.5
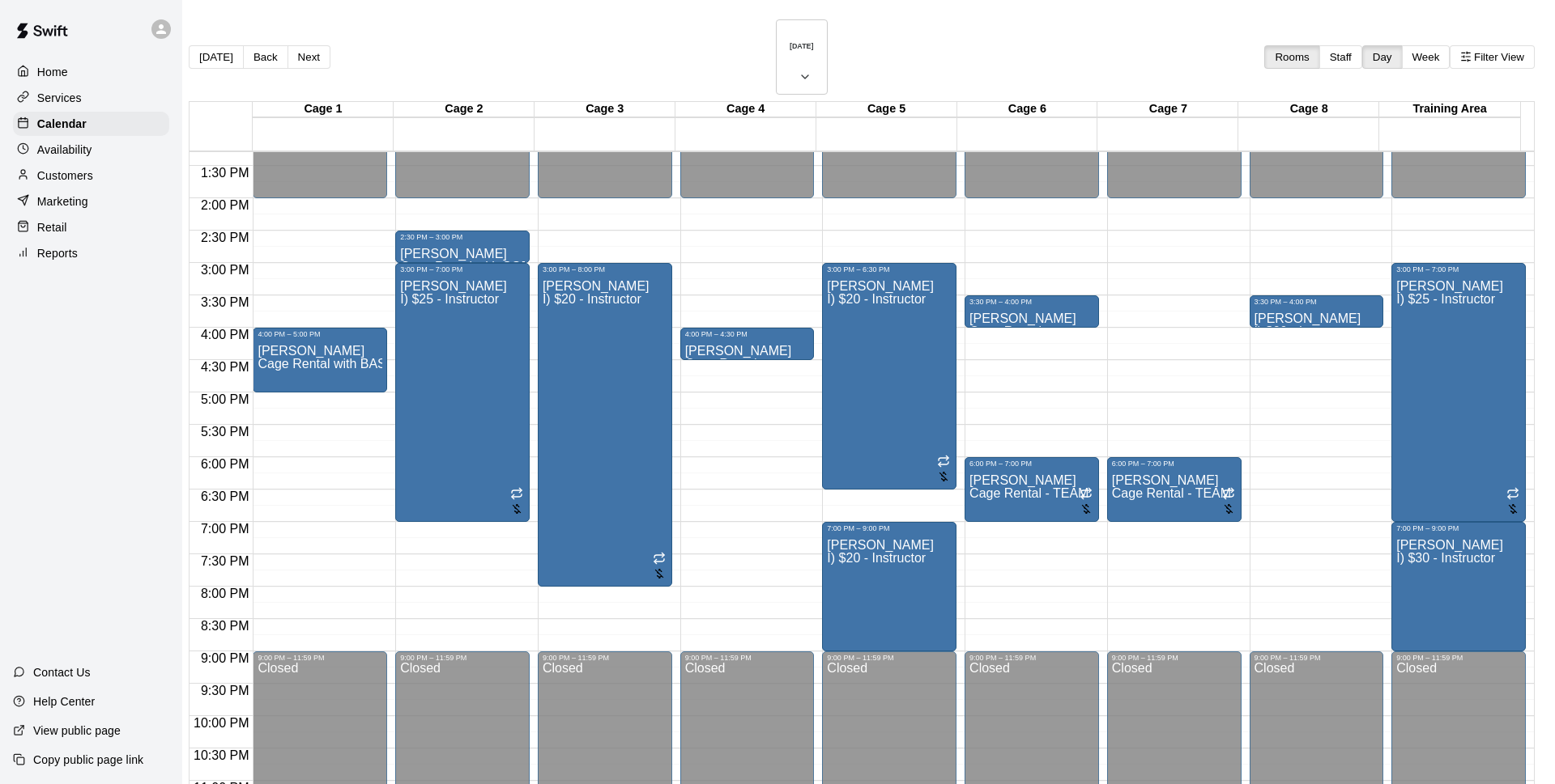
drag, startPoint x: 986, startPoint y: 442, endPoint x: 1516, endPoint y: 422, distance: 530.4
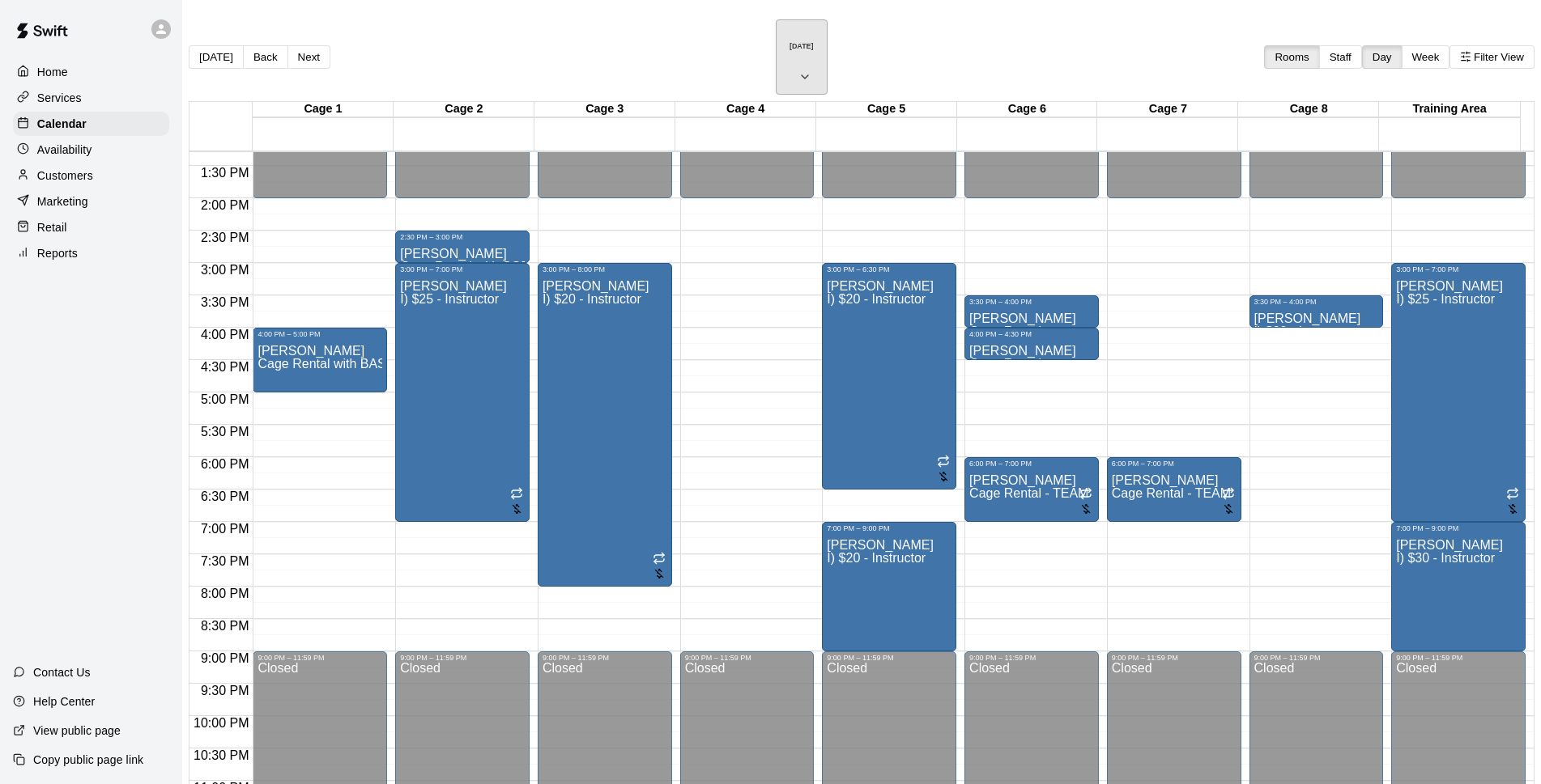
click at [790, 42] on h6 "[DATE]" at bounding box center [802, 46] width 25 height 9
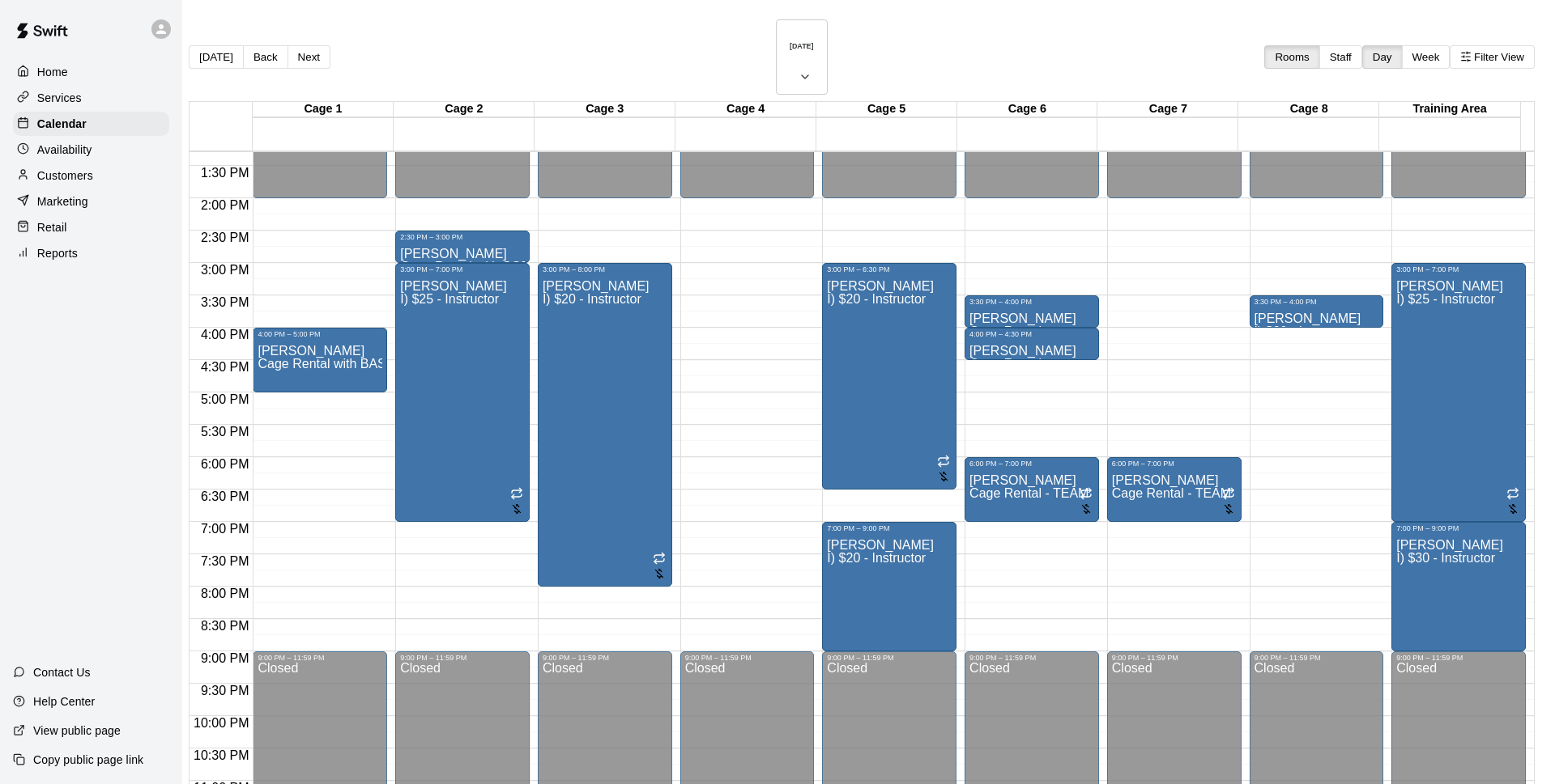
drag, startPoint x: 753, startPoint y: 236, endPoint x: 1546, endPoint y: 358, distance: 802.3
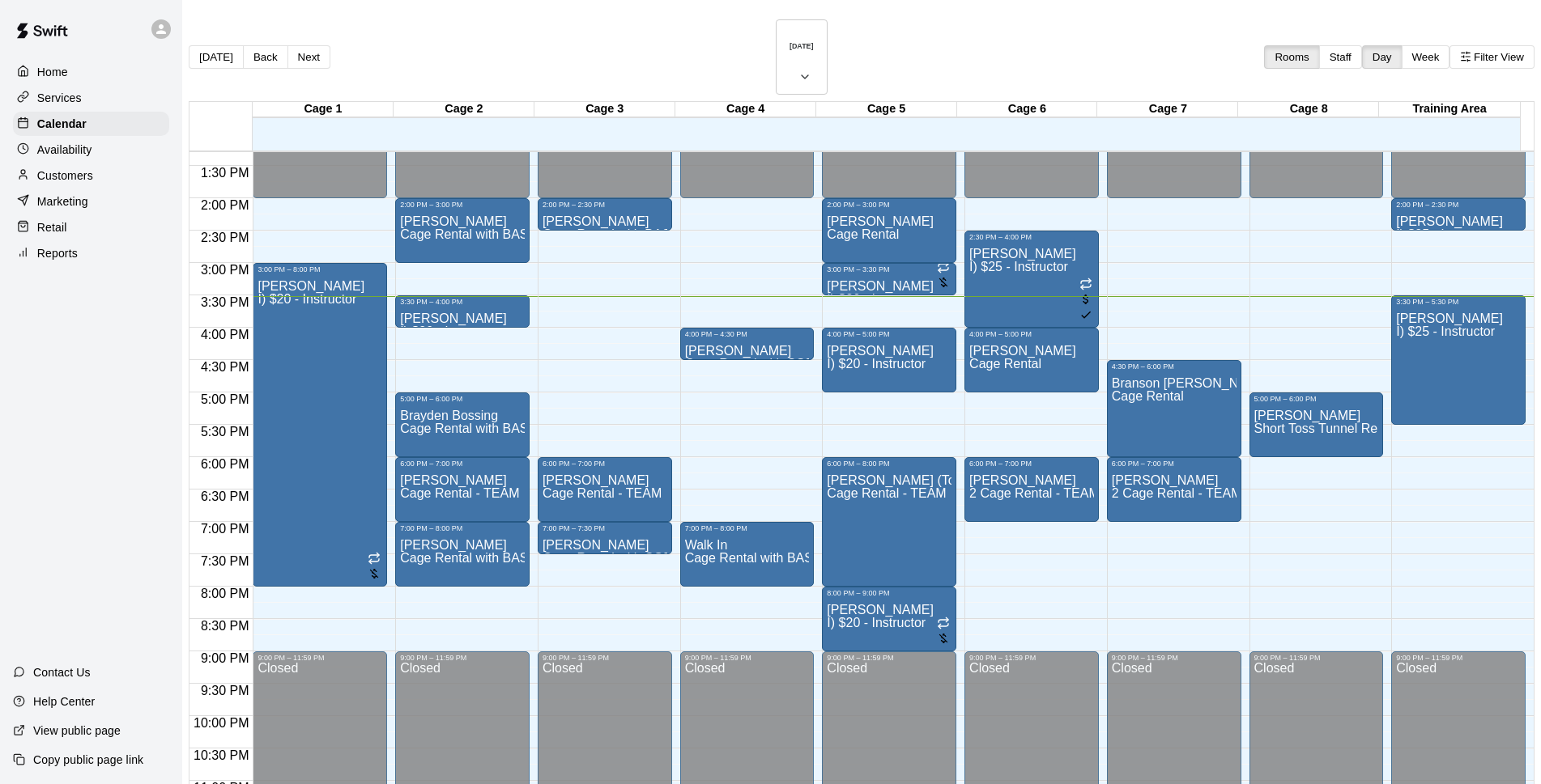
click at [75, 168] on div "Customers" at bounding box center [91, 175] width 156 height 25
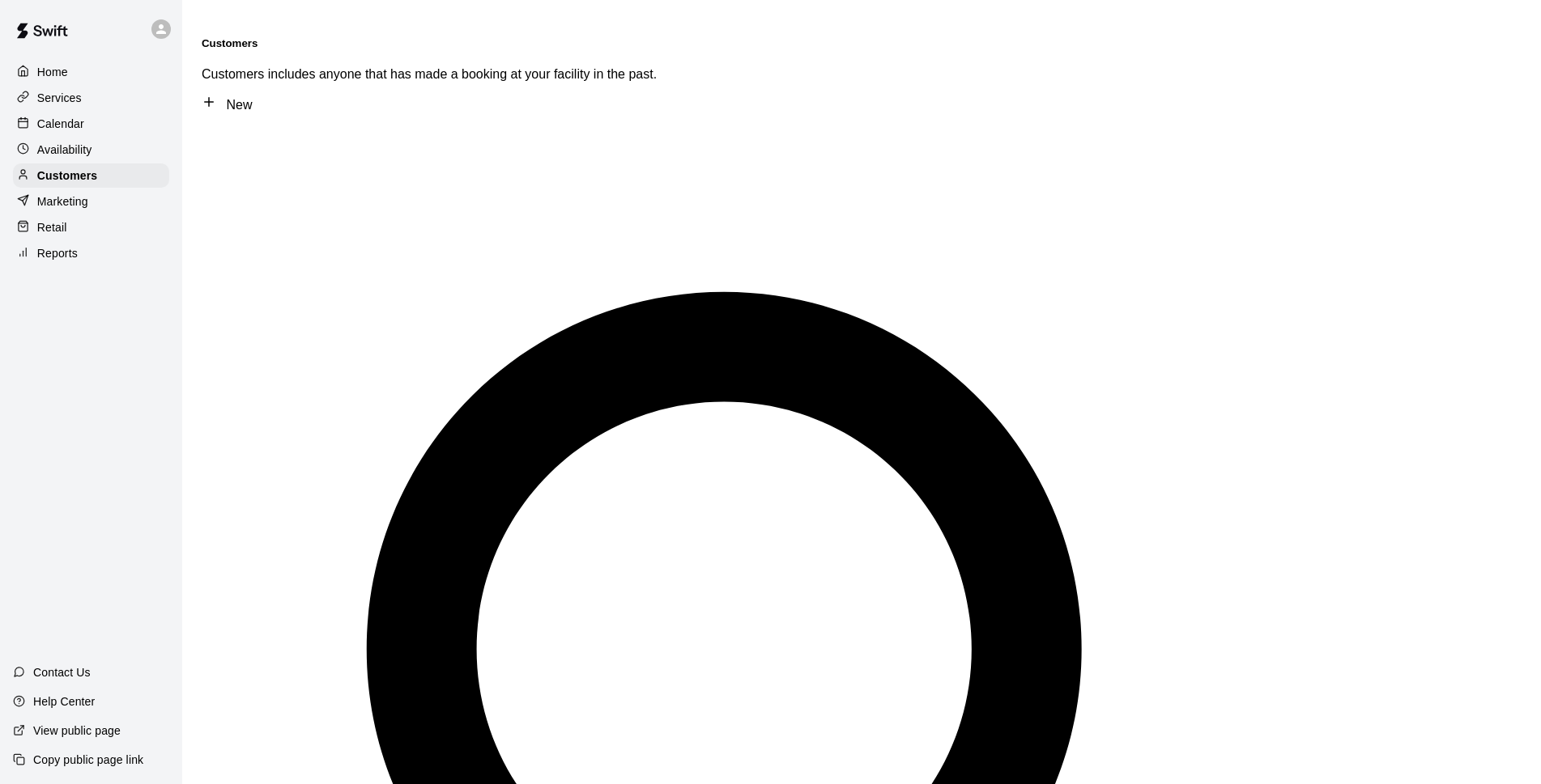
type input "*******"
click at [110, 129] on div "Calendar" at bounding box center [91, 124] width 156 height 25
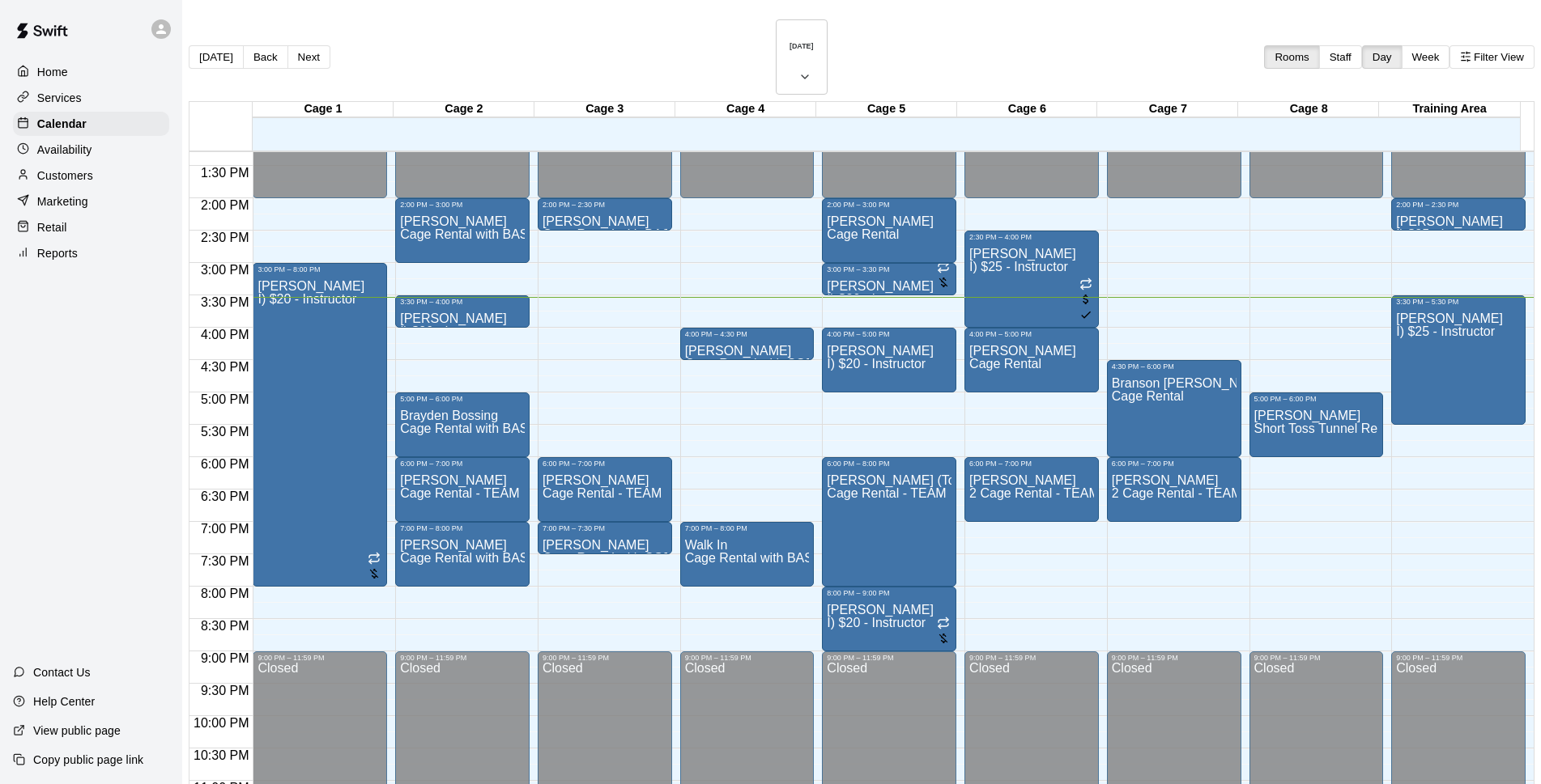
scroll to position [26, 0]
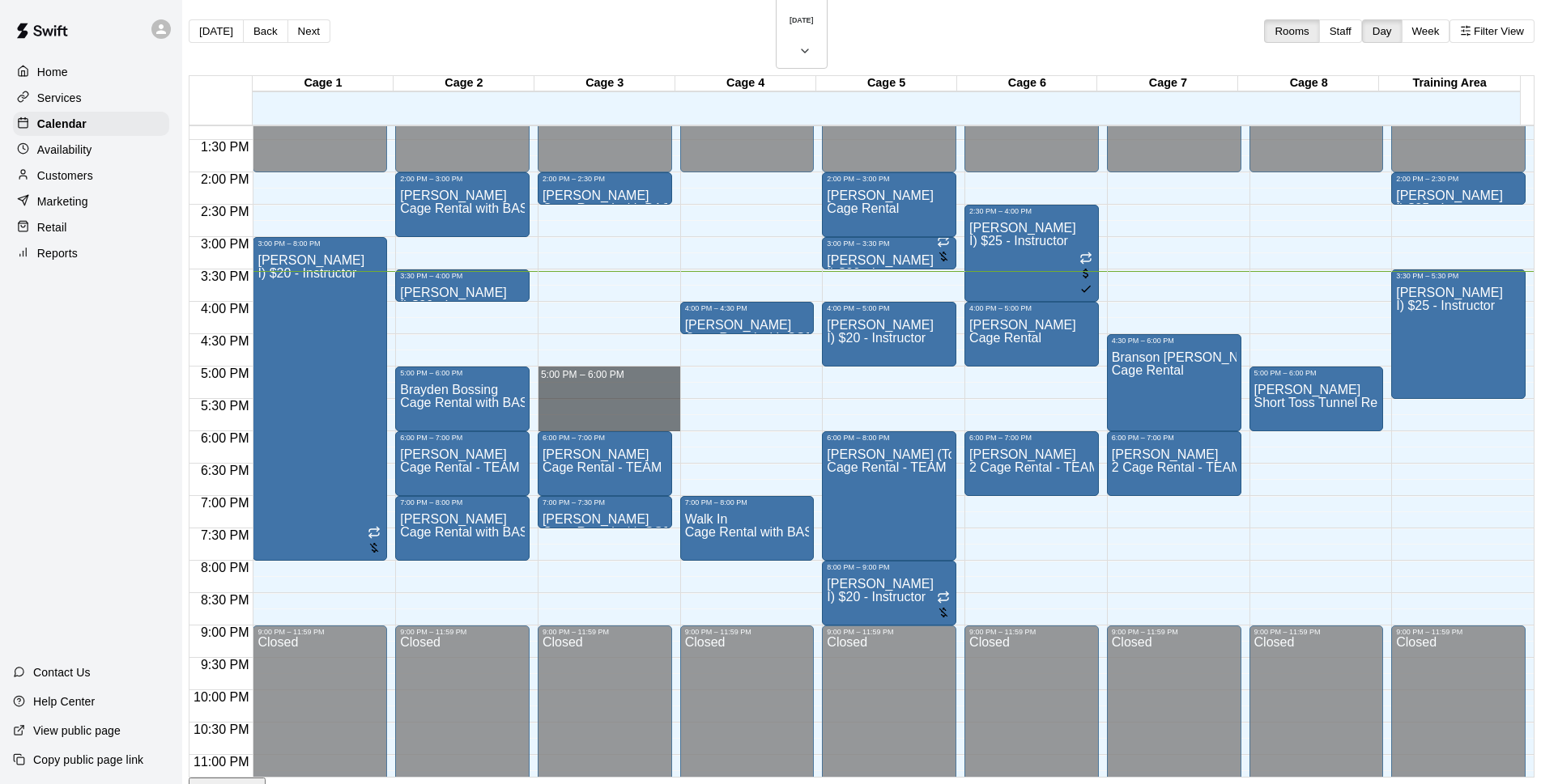
drag, startPoint x: 548, startPoint y: 324, endPoint x: 548, endPoint y: 374, distance: 50.0
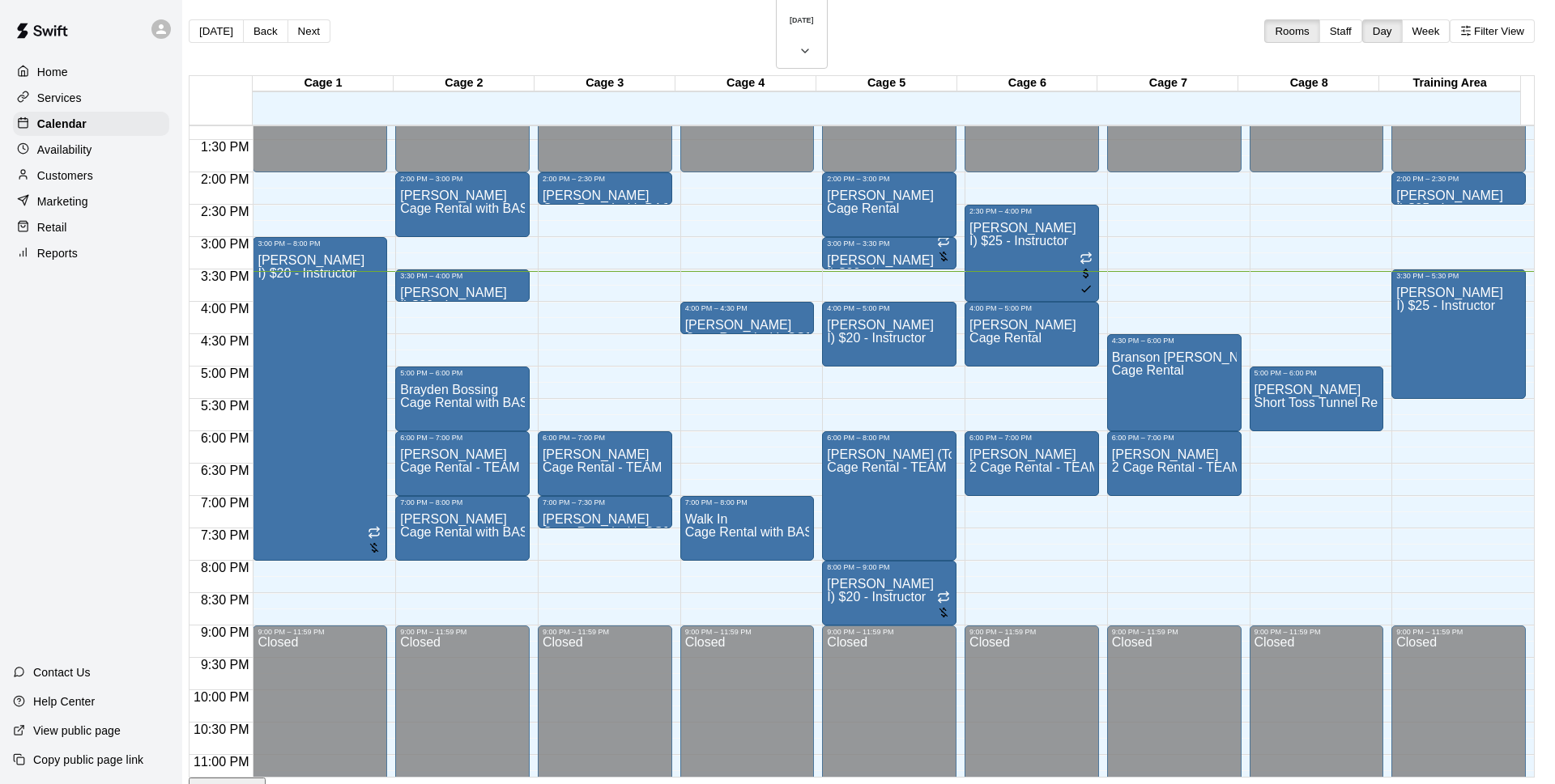
drag, startPoint x: 723, startPoint y: 256, endPoint x: 741, endPoint y: 280, distance: 30.0
click at [452, 197] on li "Cage Rental with BASEBALL Pitching Machine" at bounding box center [268, 190] width 369 height 14
type input "**********"
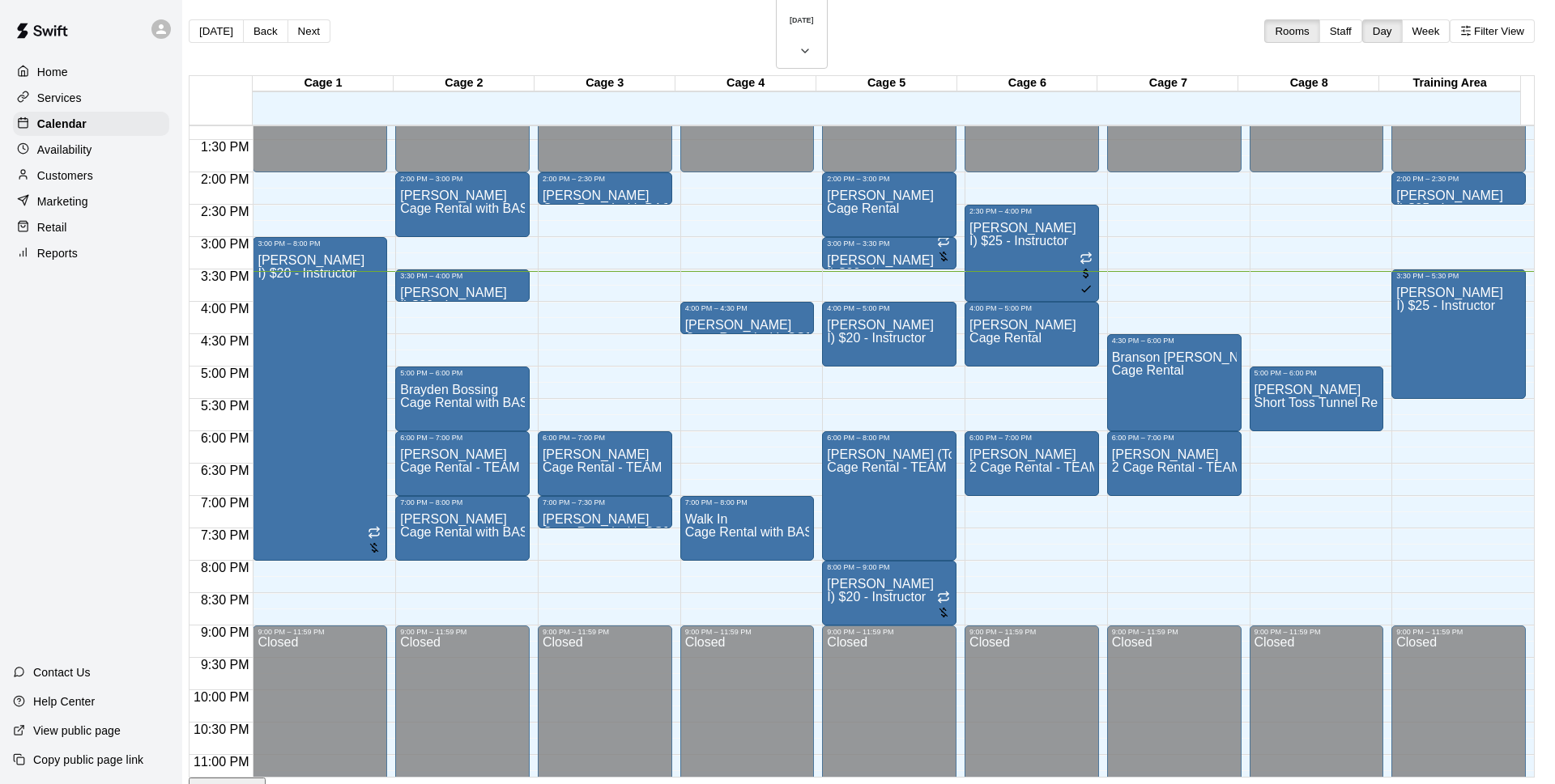
drag, startPoint x: 897, startPoint y: 741, endPoint x: 834, endPoint y: 148, distance: 596.3
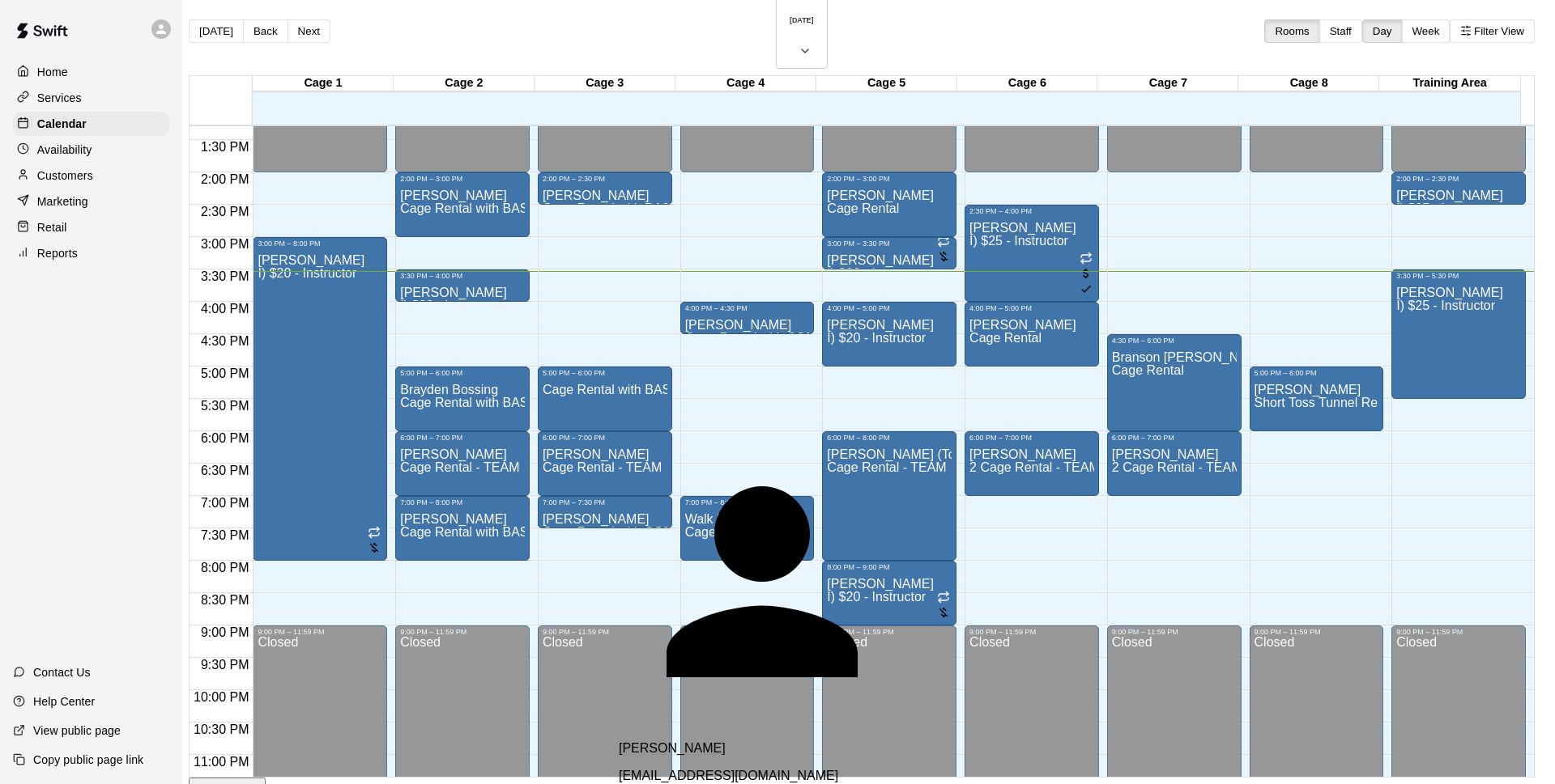
type input "*****"
click at [736, 741] on div "[PERSON_NAME] [EMAIL_ADDRESS][DOMAIN_NAME]" at bounding box center [809, 762] width 382 height 42
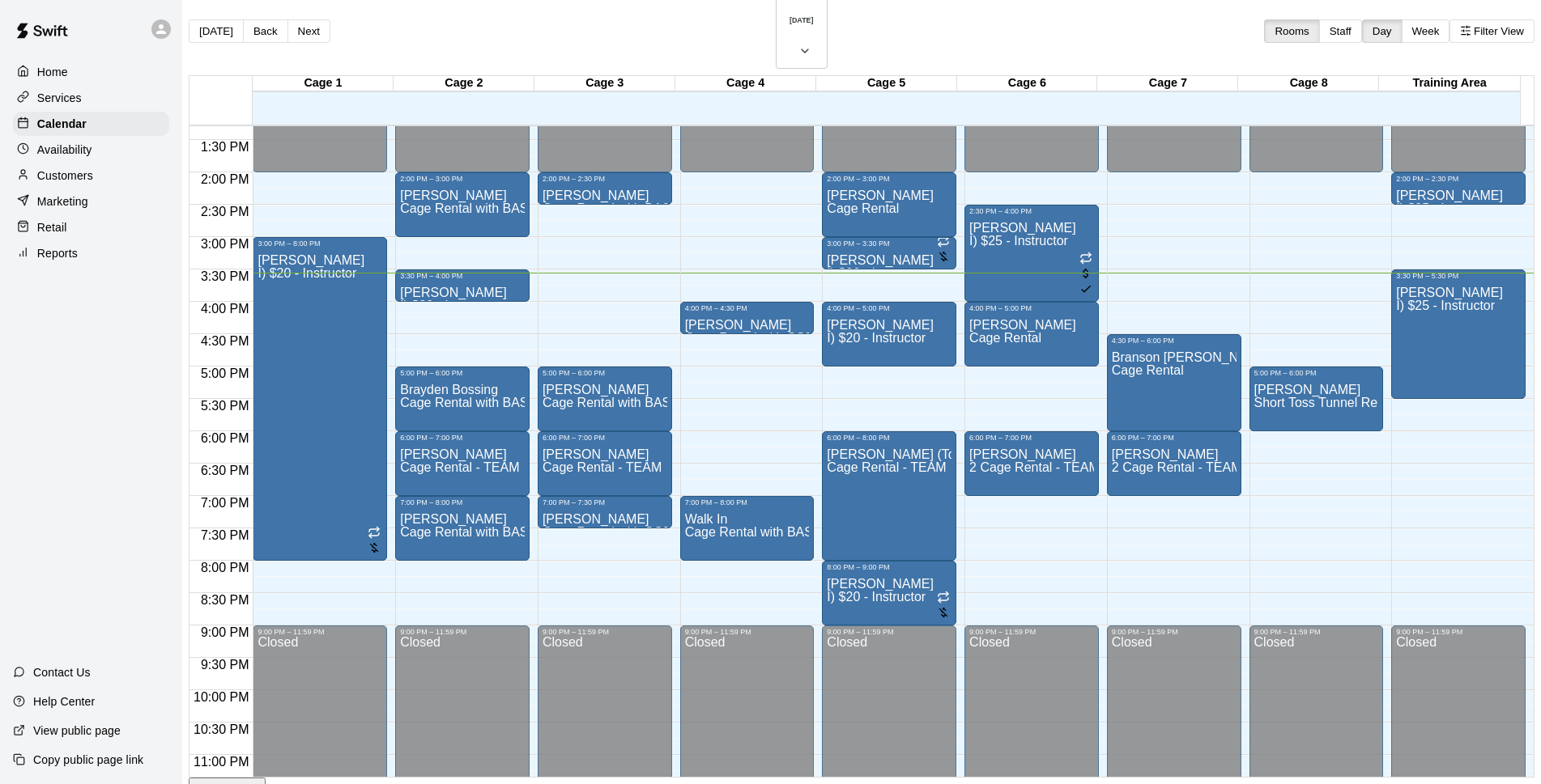
click at [138, 177] on div "Customers" at bounding box center [91, 175] width 156 height 25
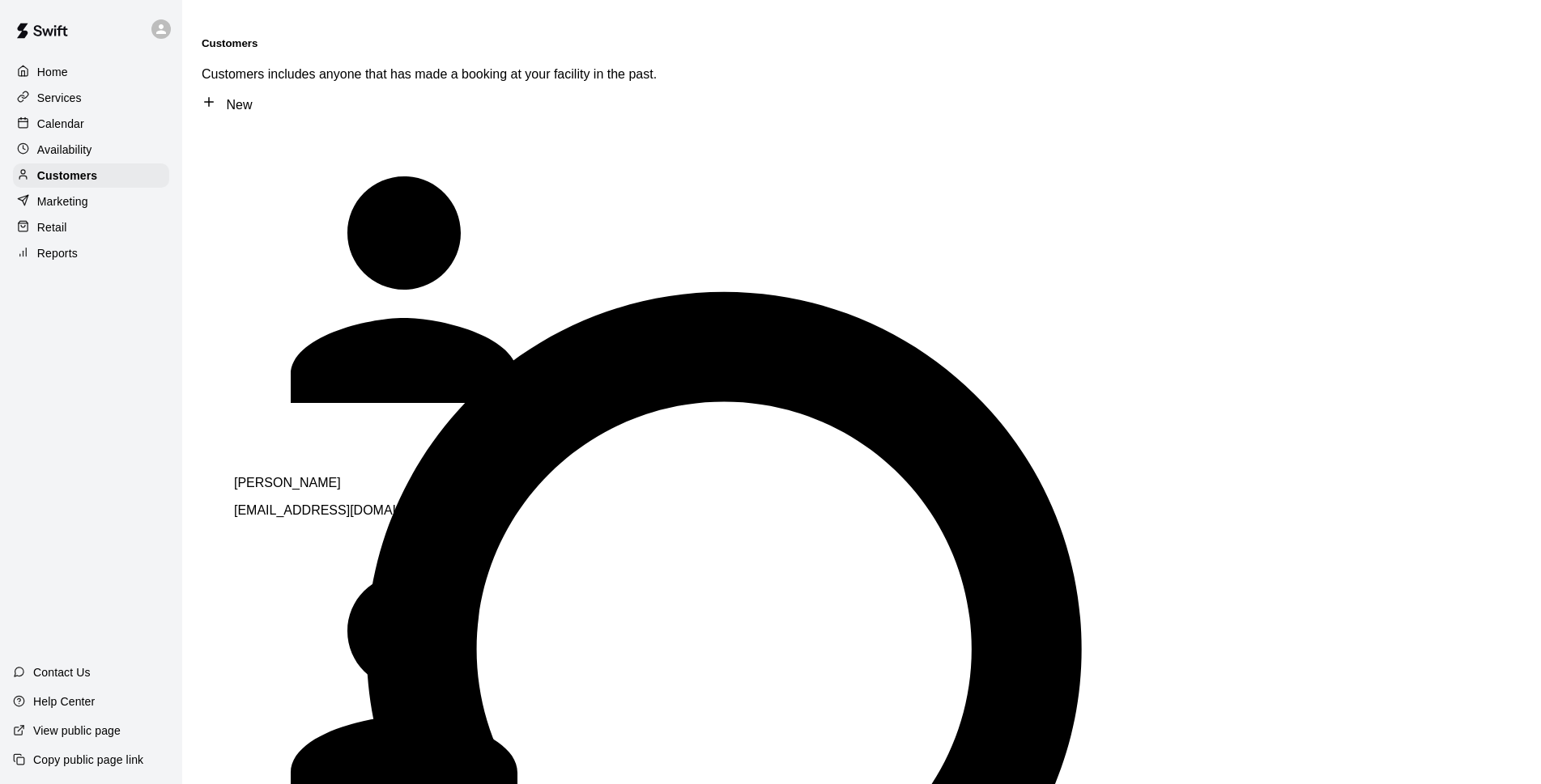
type input "*"
type input "***"
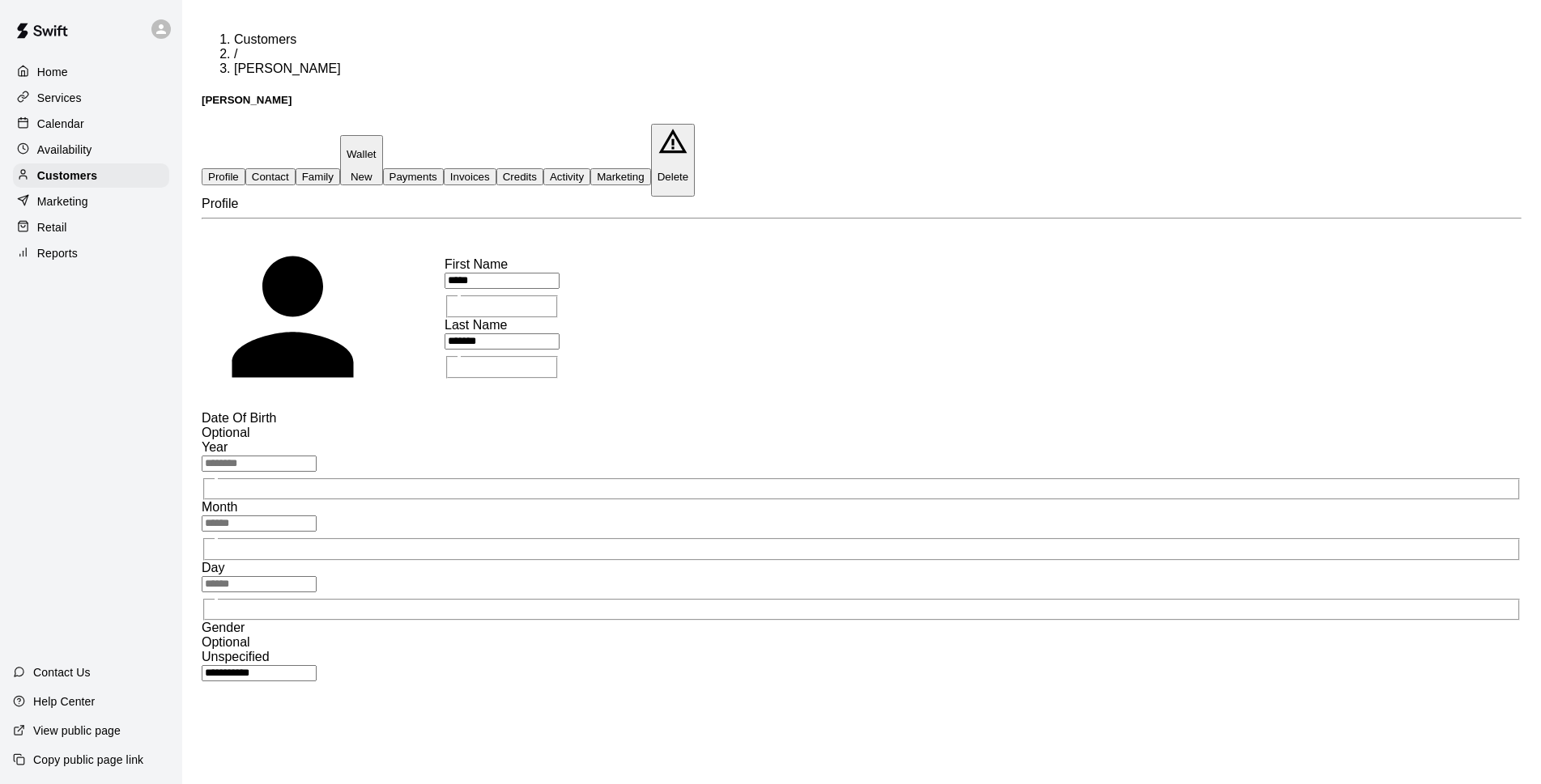
click at [340, 169] on button "Family" at bounding box center [318, 177] width 45 height 17
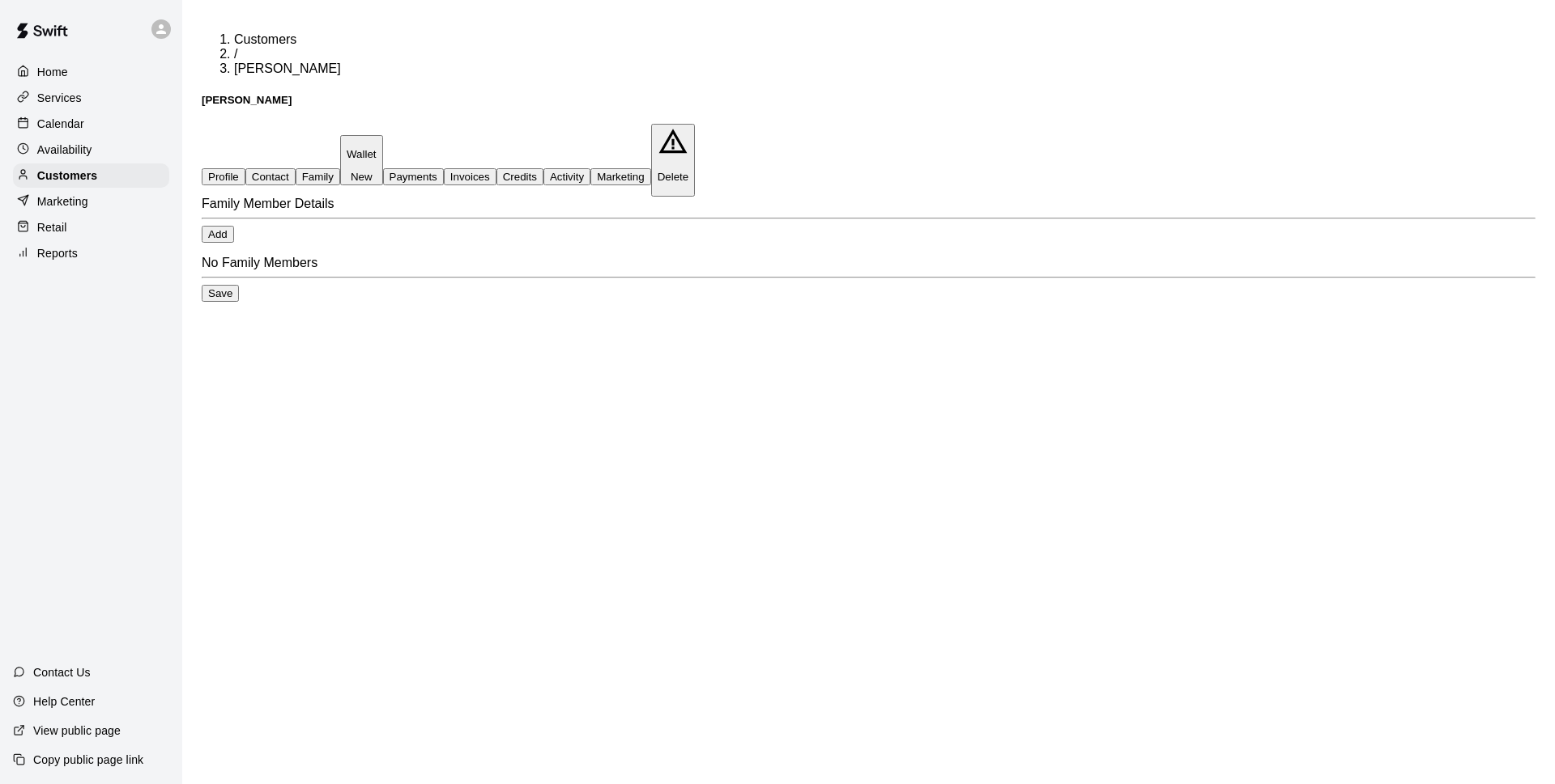
click at [296, 169] on button "Contact" at bounding box center [270, 177] width 50 height 17
select select "**"
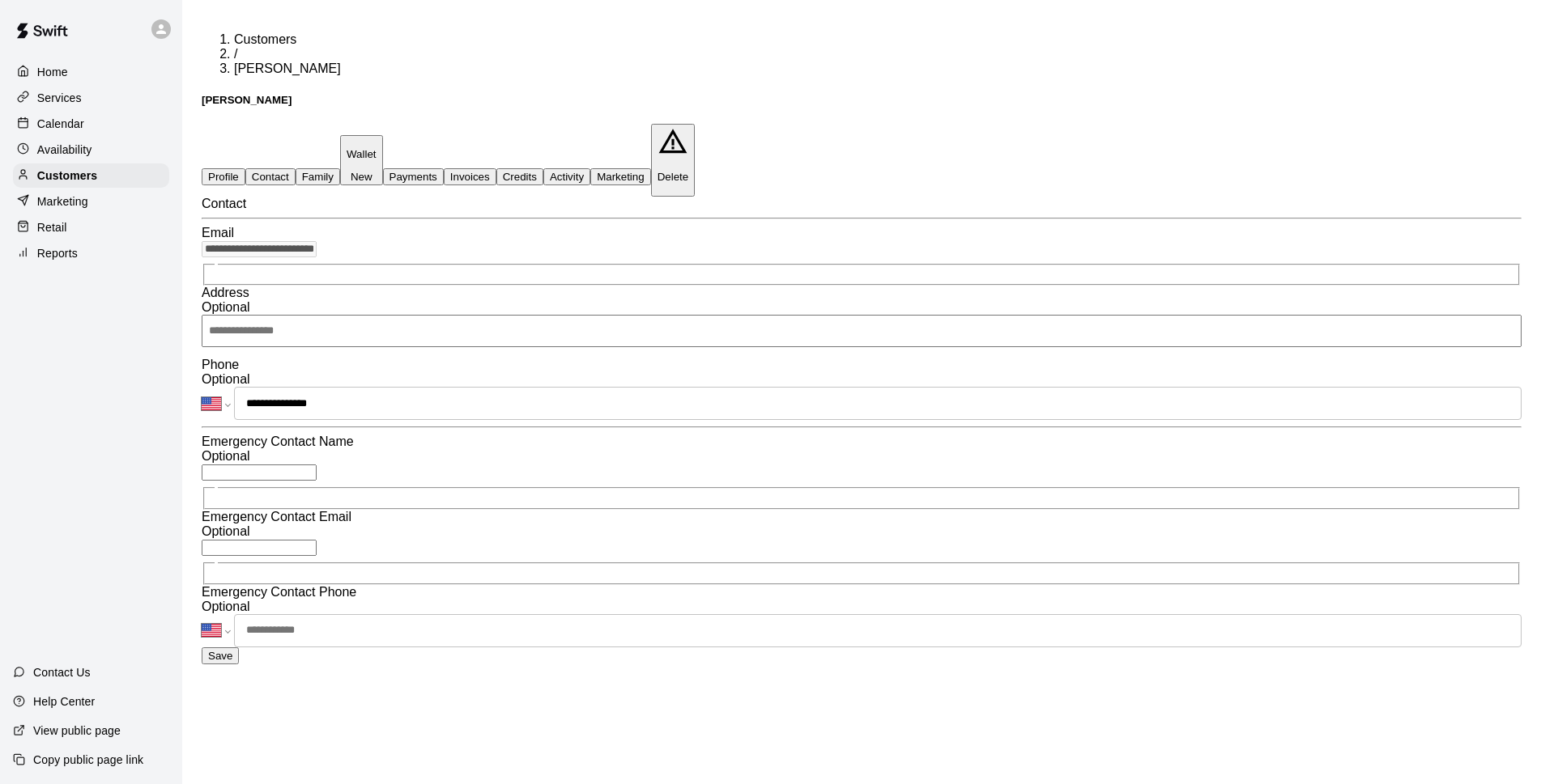
click at [81, 122] on p "Calendar" at bounding box center [61, 123] width 47 height 16
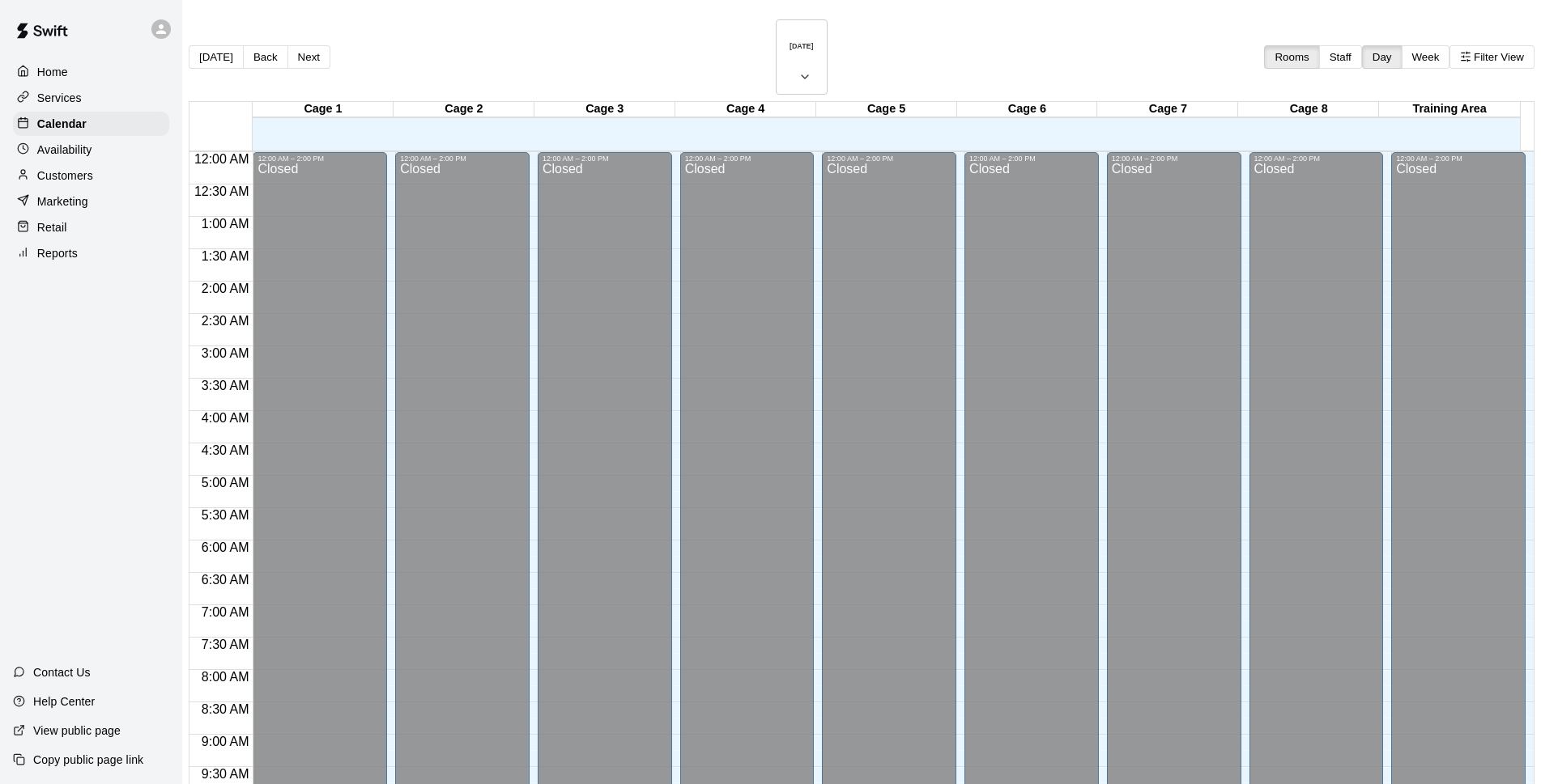
scroll to position [811, 0]
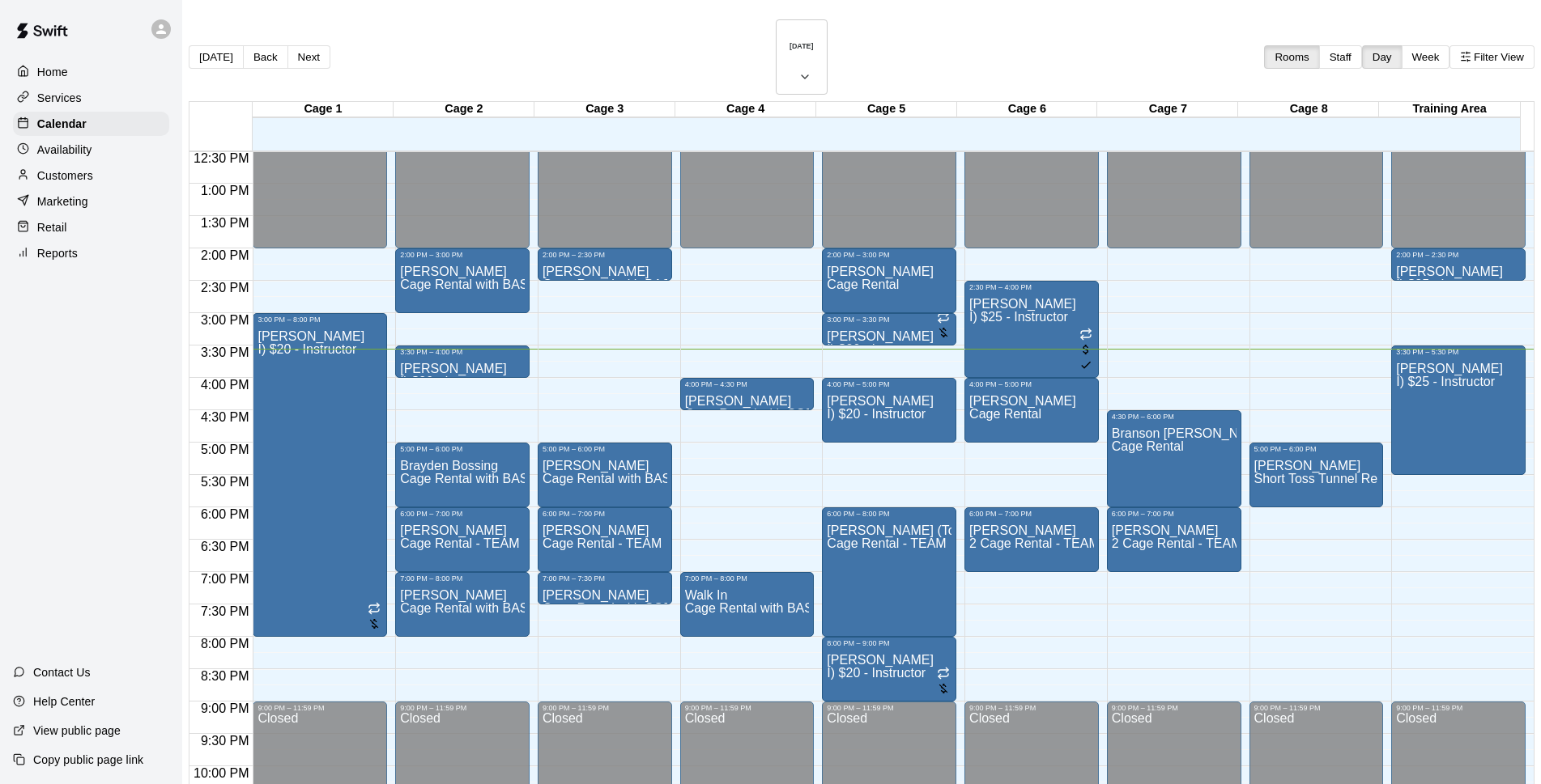
click at [130, 175] on div "Customers" at bounding box center [91, 175] width 156 height 25
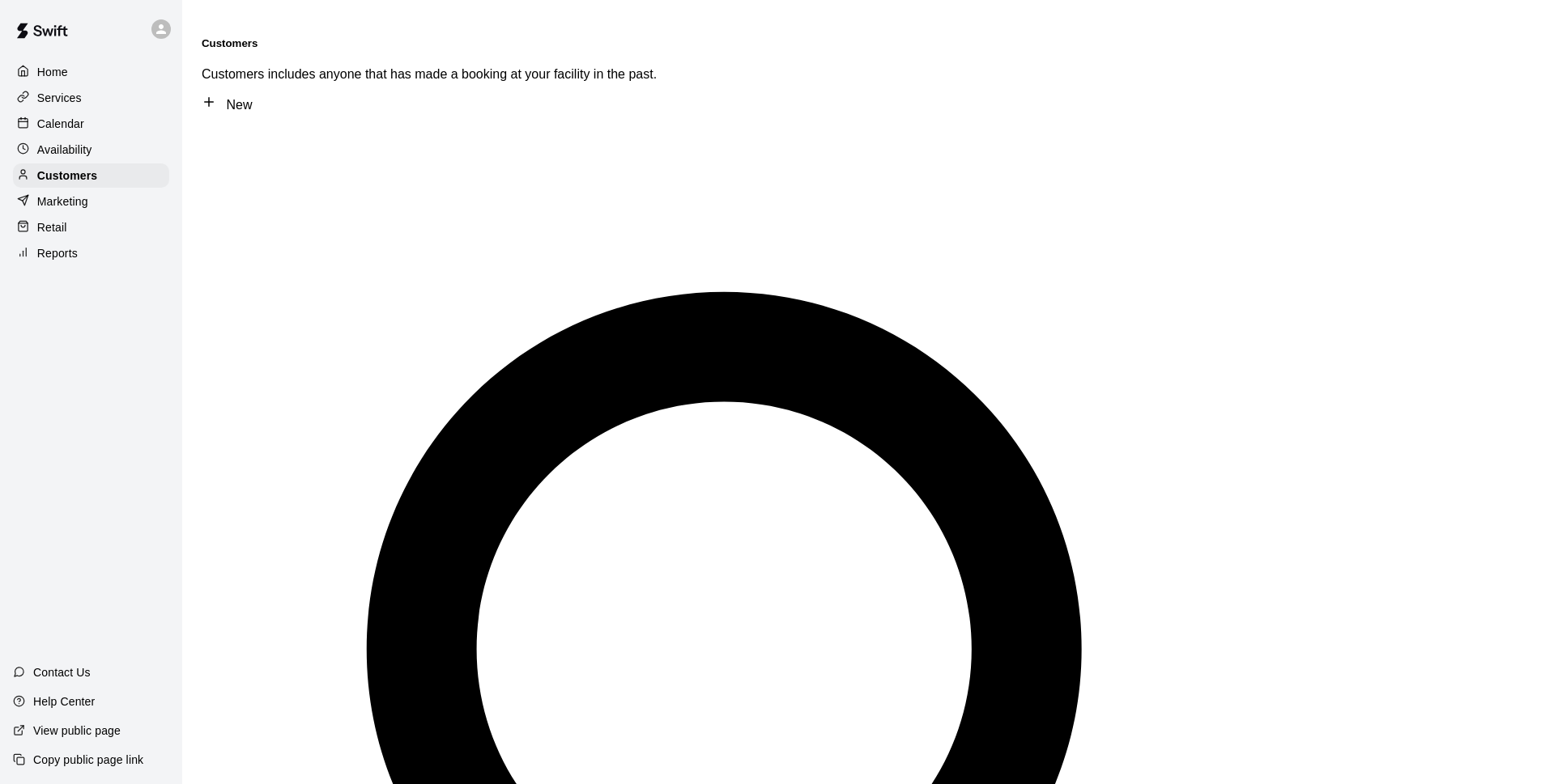
click at [102, 128] on div "Calendar" at bounding box center [91, 124] width 156 height 25
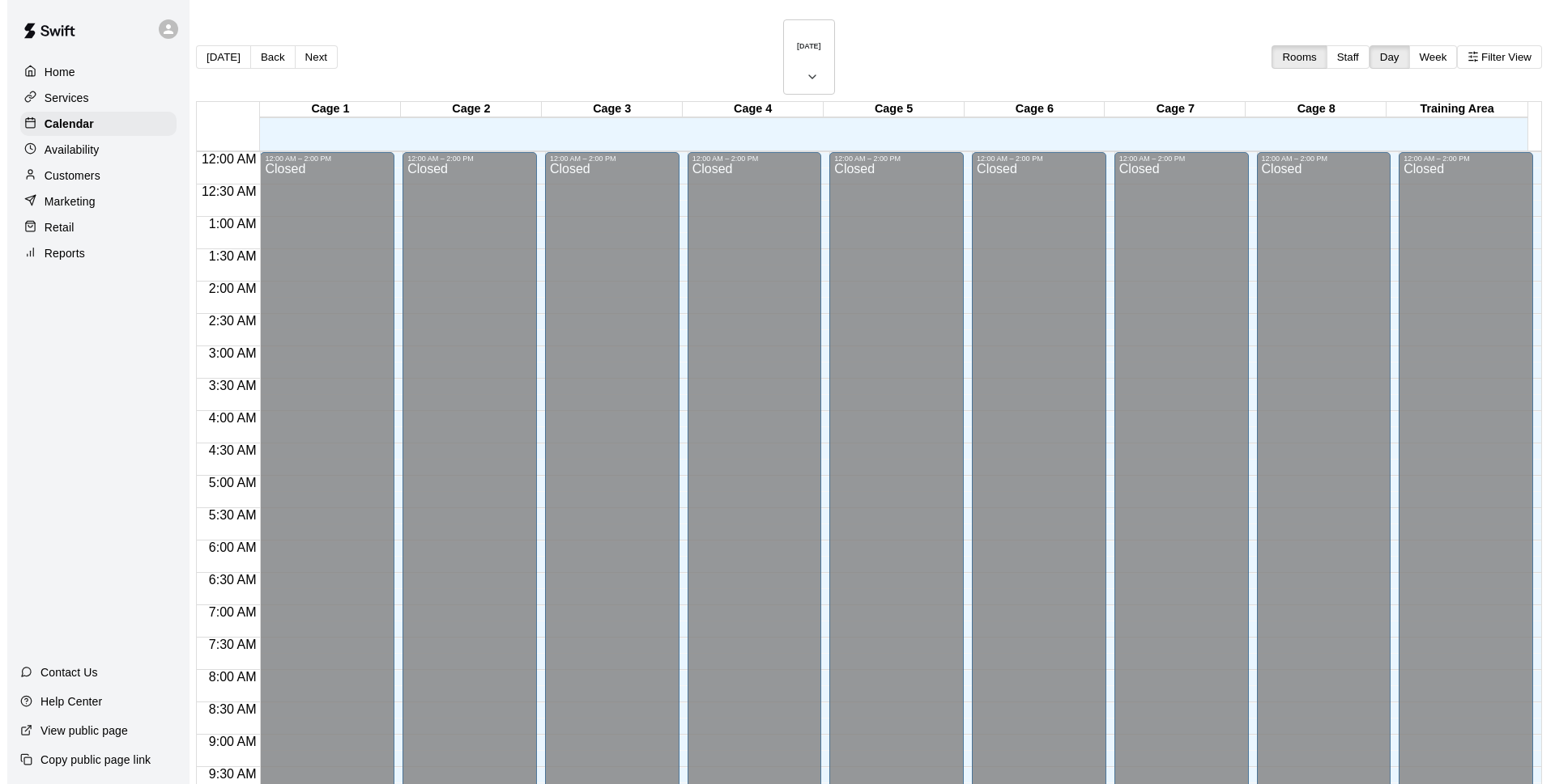
scroll to position [811, 0]
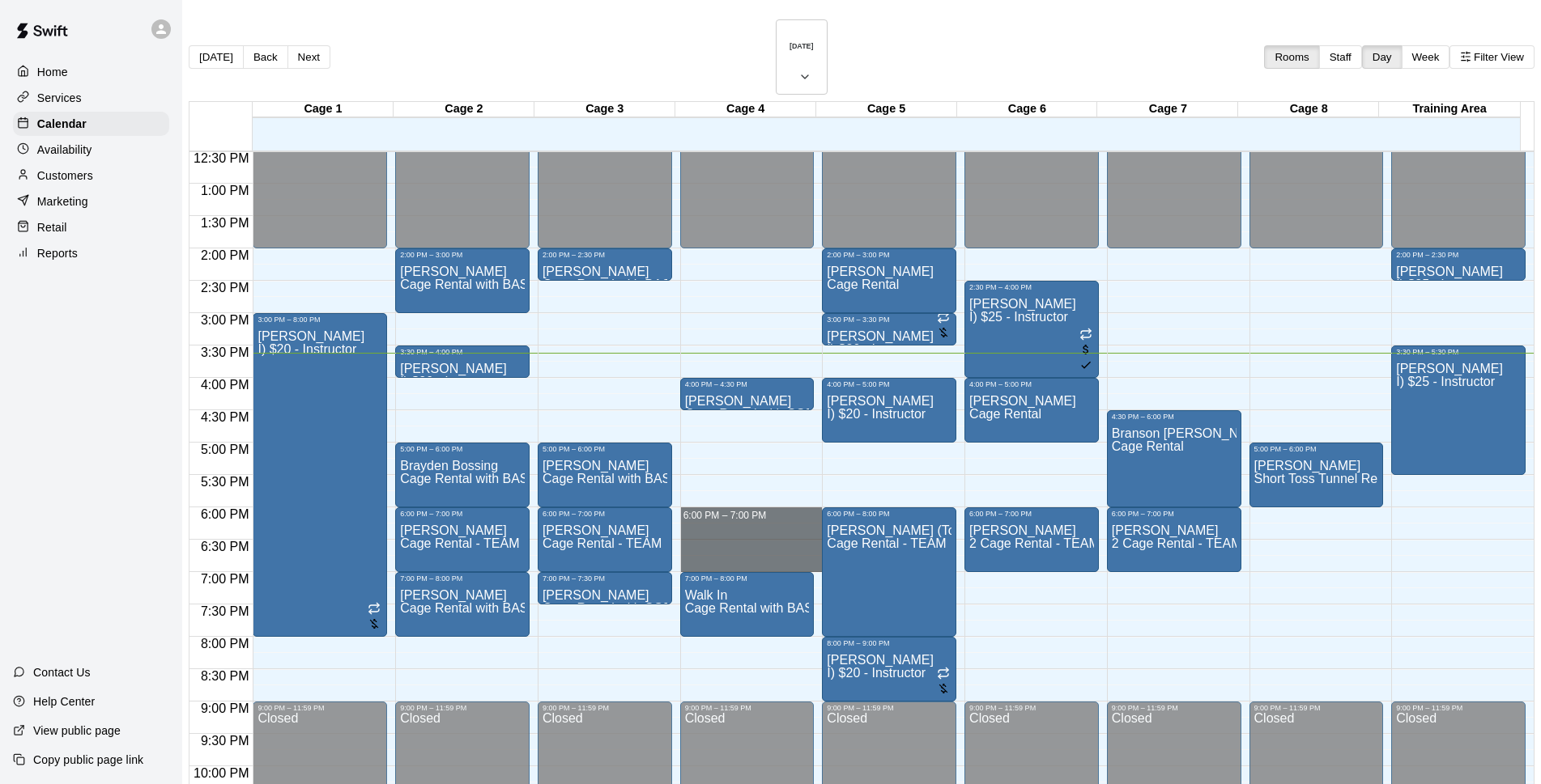
drag, startPoint x: 735, startPoint y: 471, endPoint x: 725, endPoint y: 515, distance: 45.1
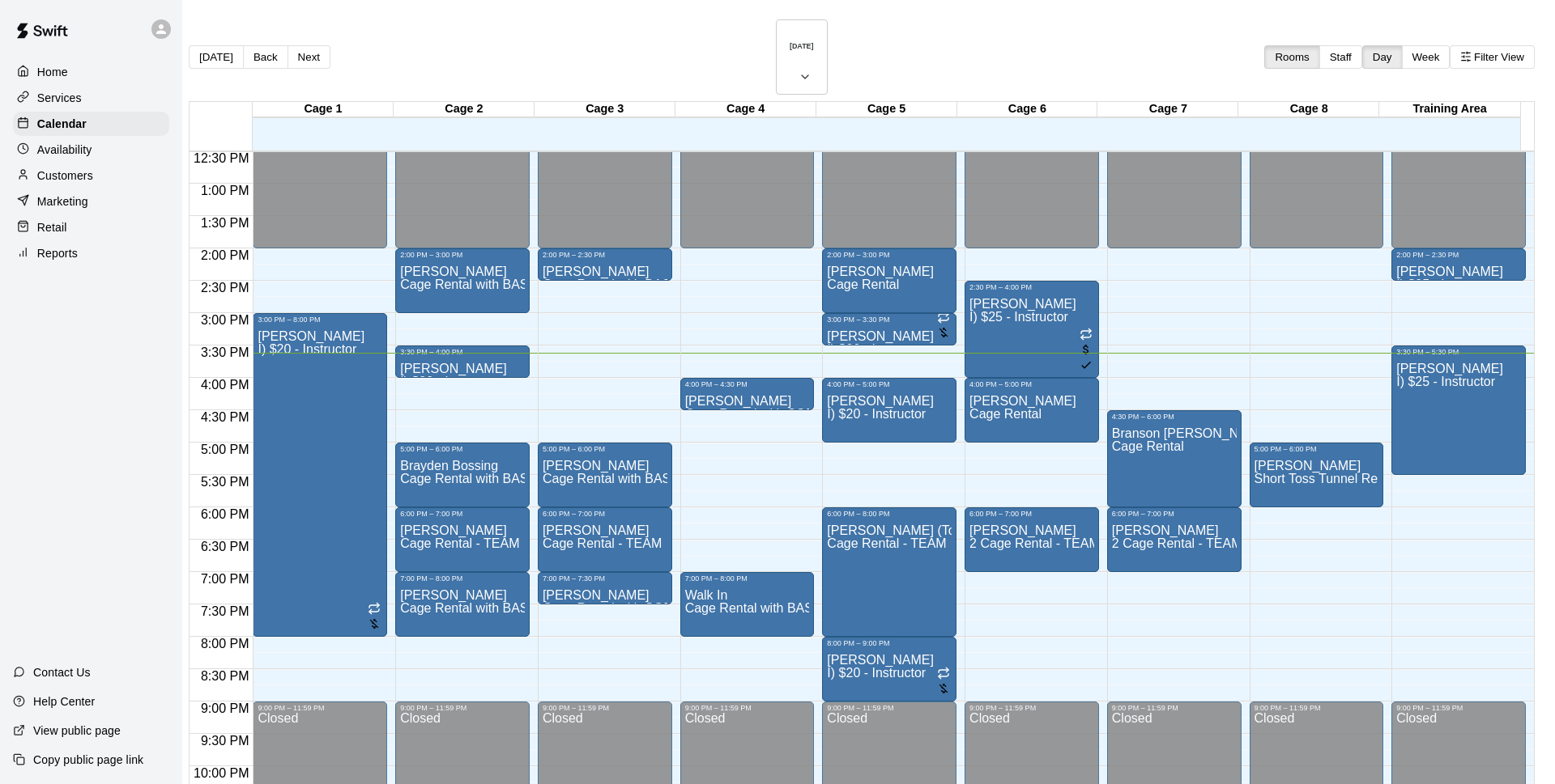
click at [452, 252] on li "Cage Rental - TEAM" at bounding box center [268, 245] width 369 height 14
type input "**********"
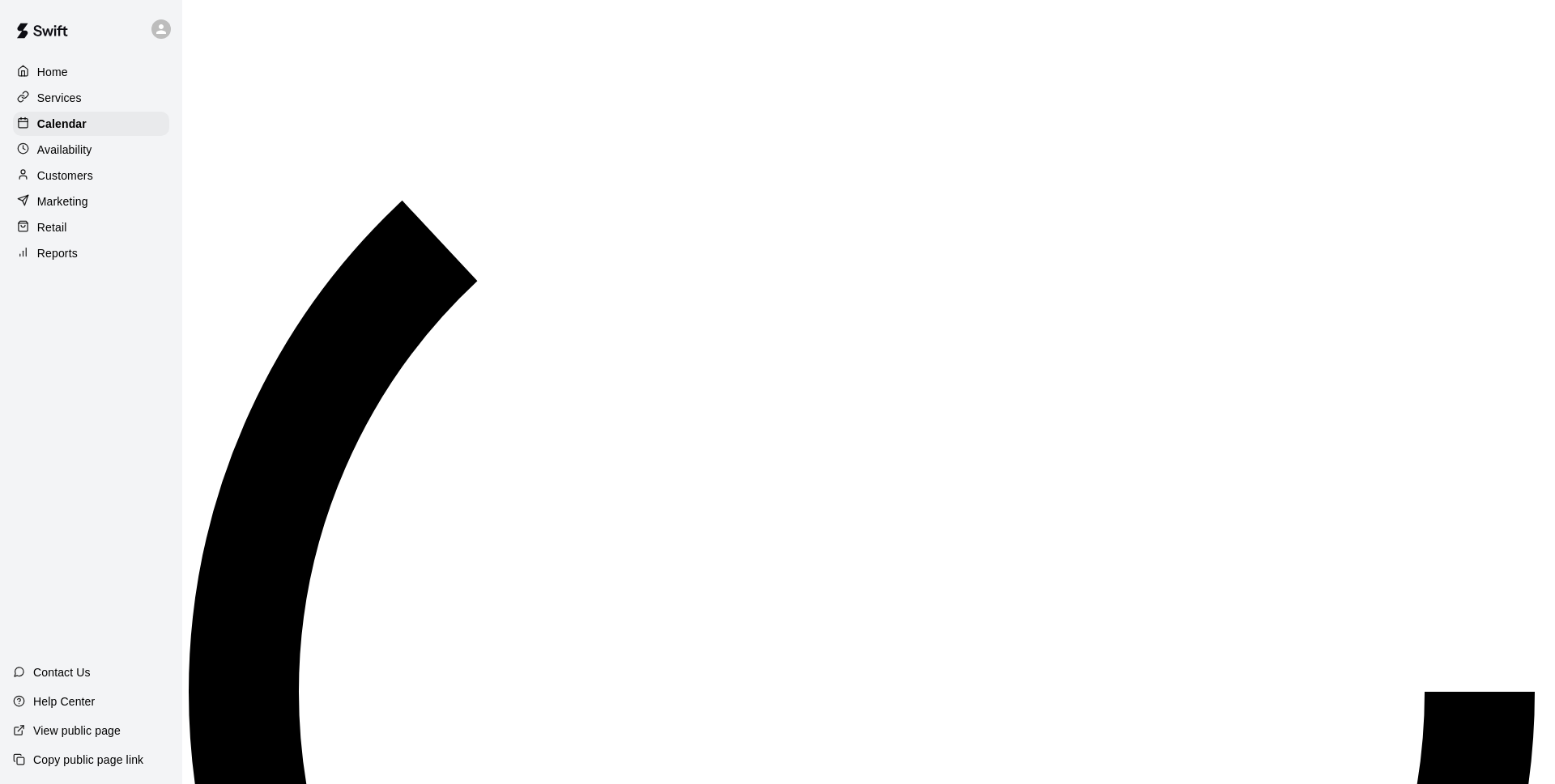
type input "****"
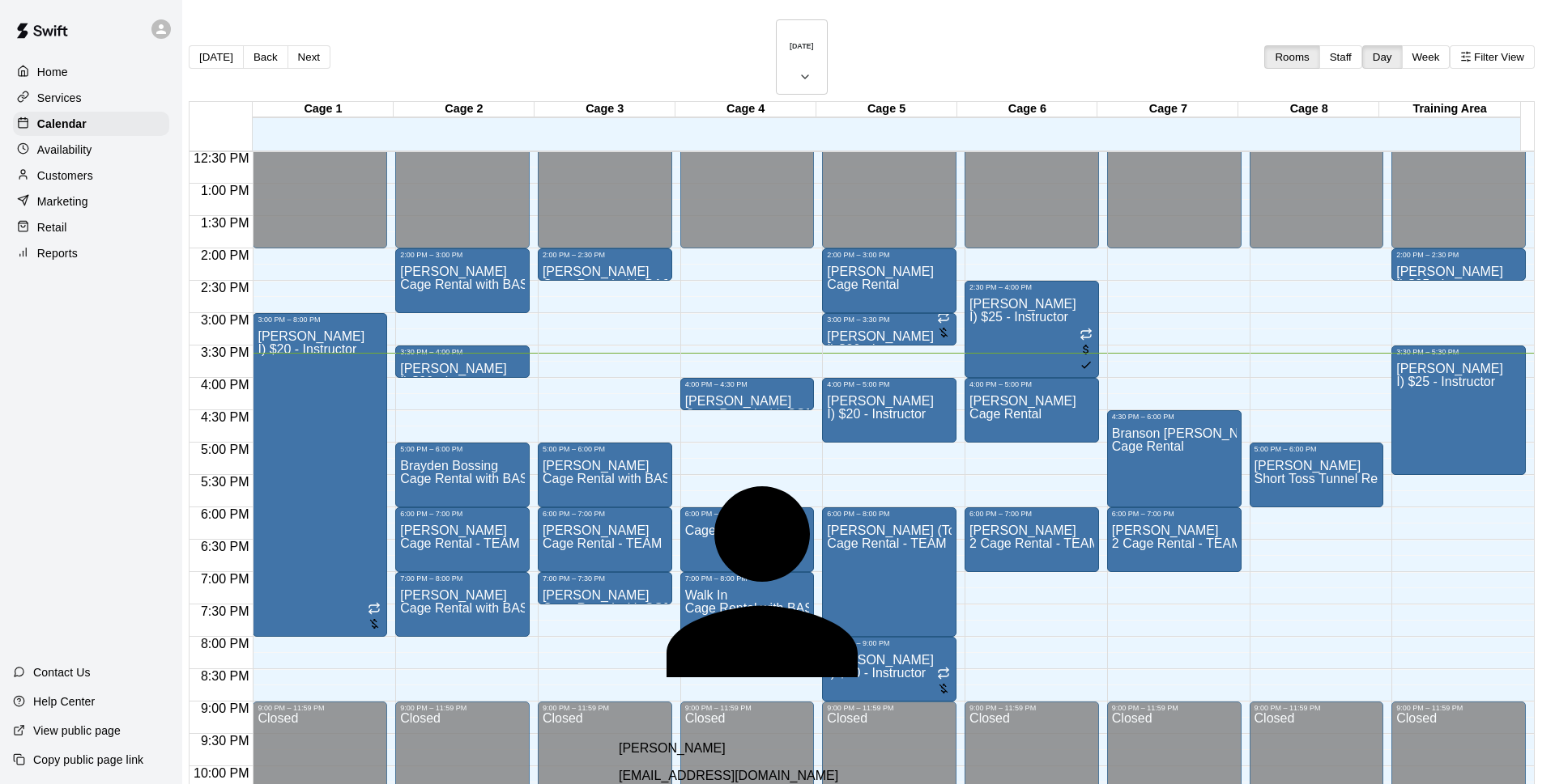
scroll to position [715, 0]
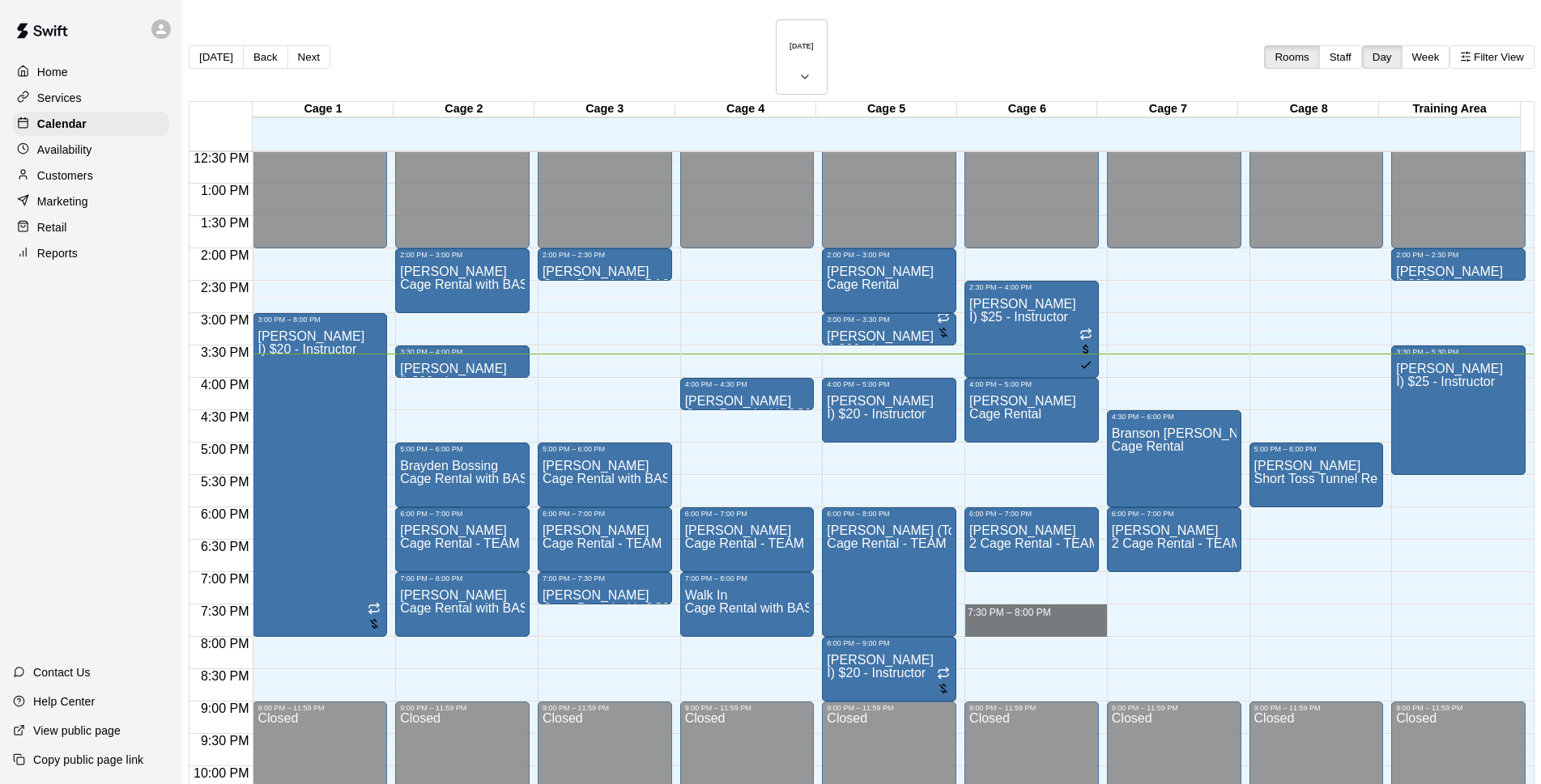
drag, startPoint x: 978, startPoint y: 569, endPoint x: 978, endPoint y: 581, distance: 12.0
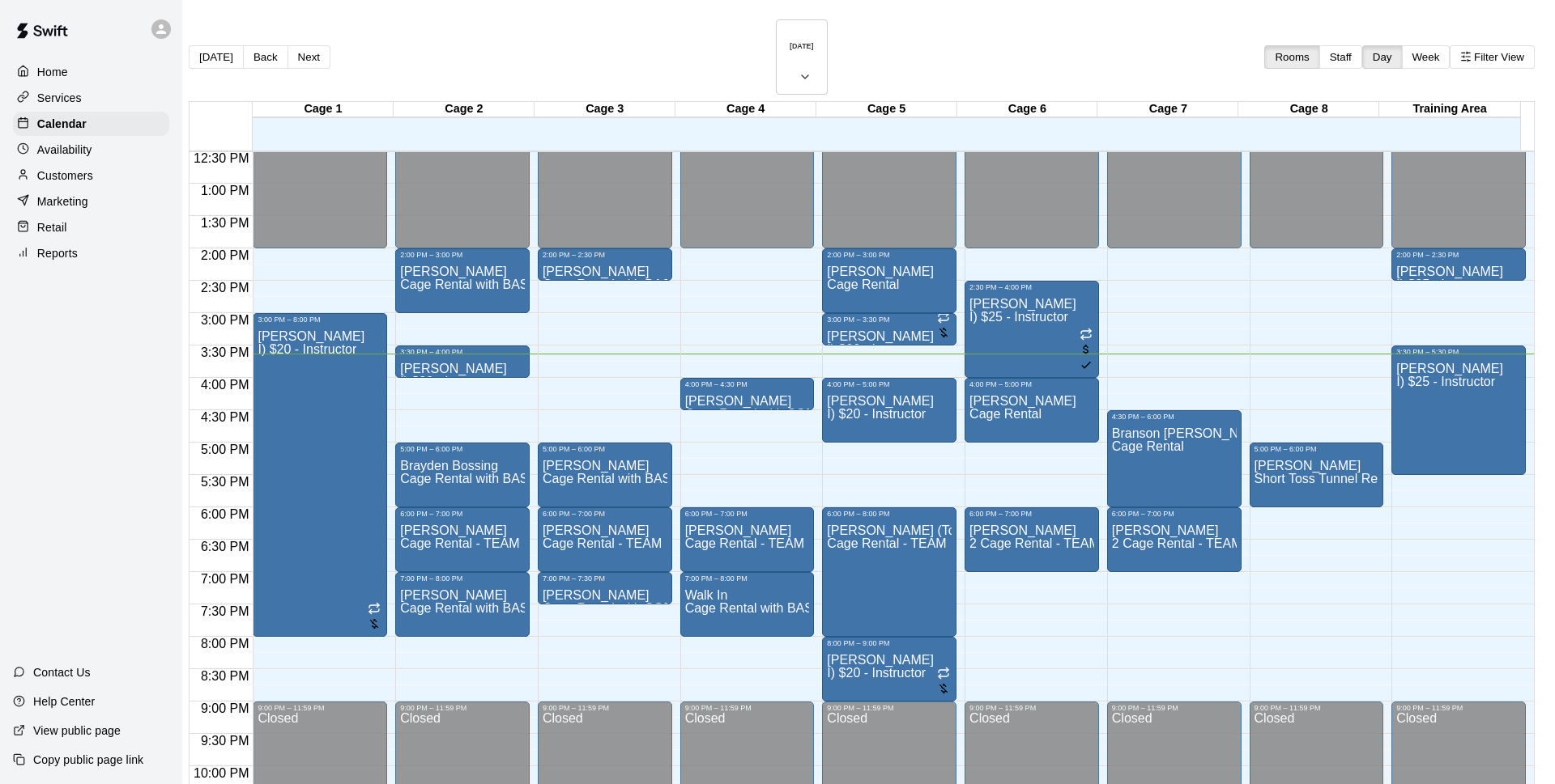
type input "********"
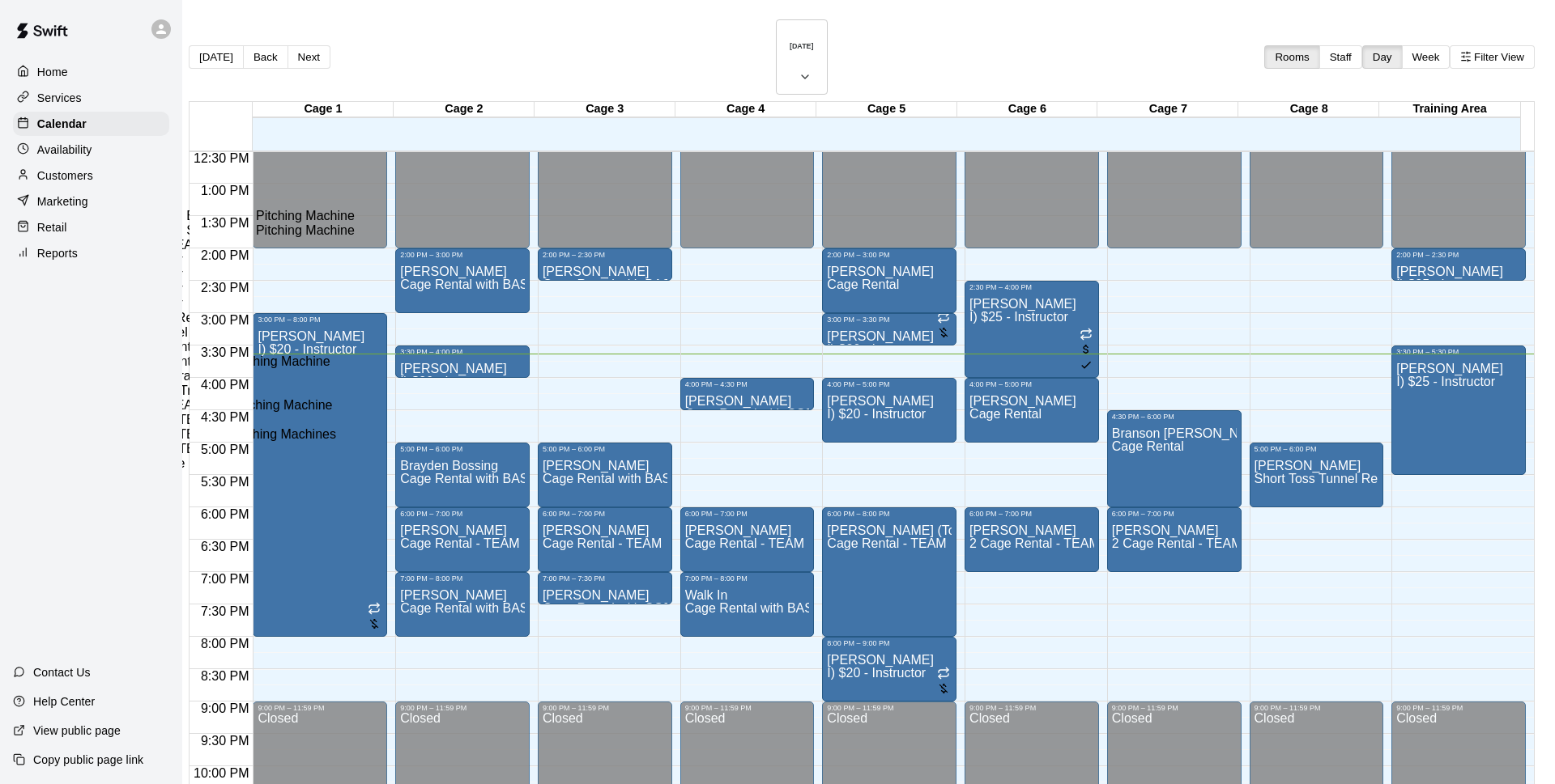
click at [452, 252] on li "Cage Rental - TEAM" at bounding box center [268, 245] width 369 height 14
type input "**********"
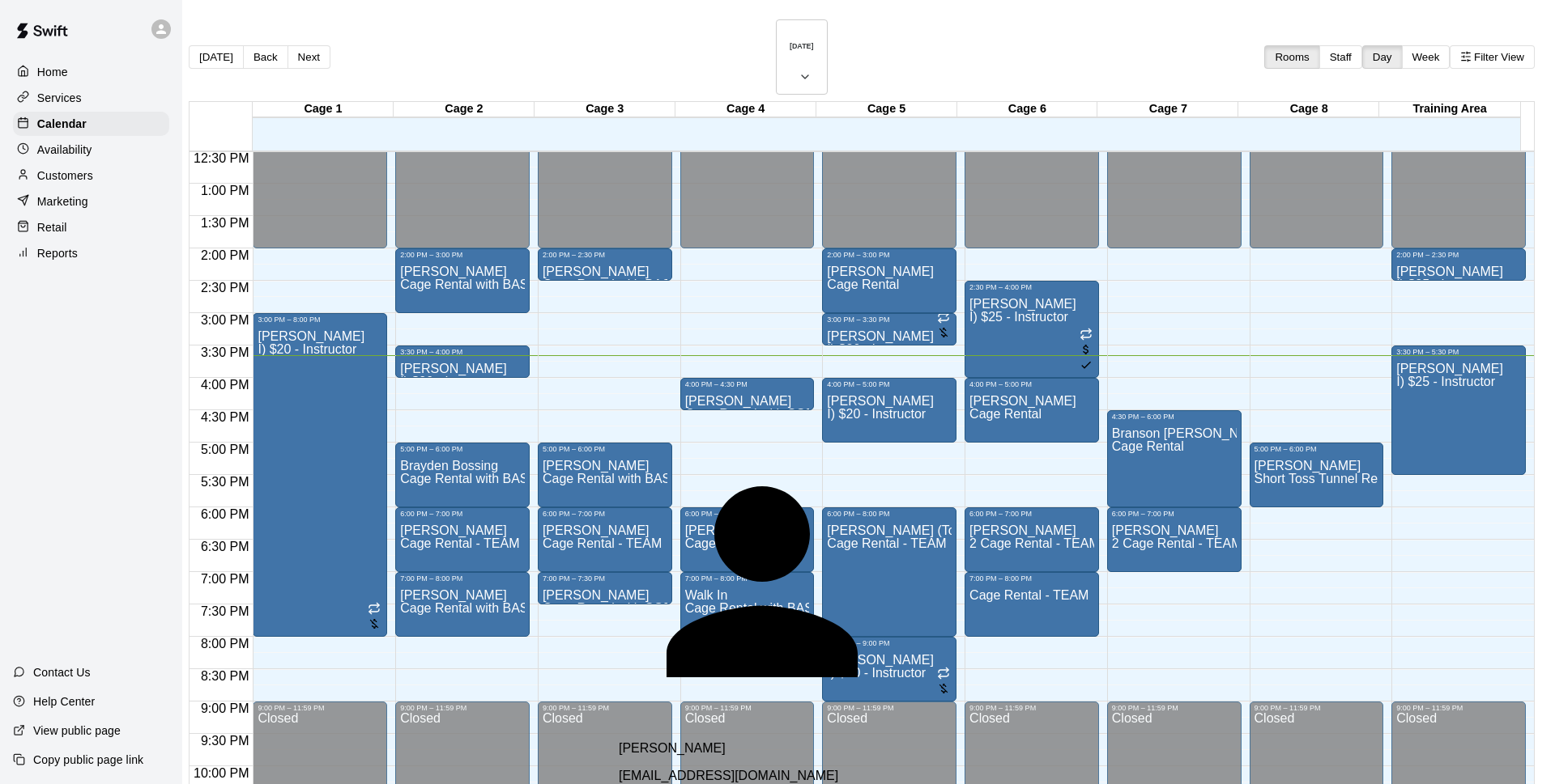
type input "*"
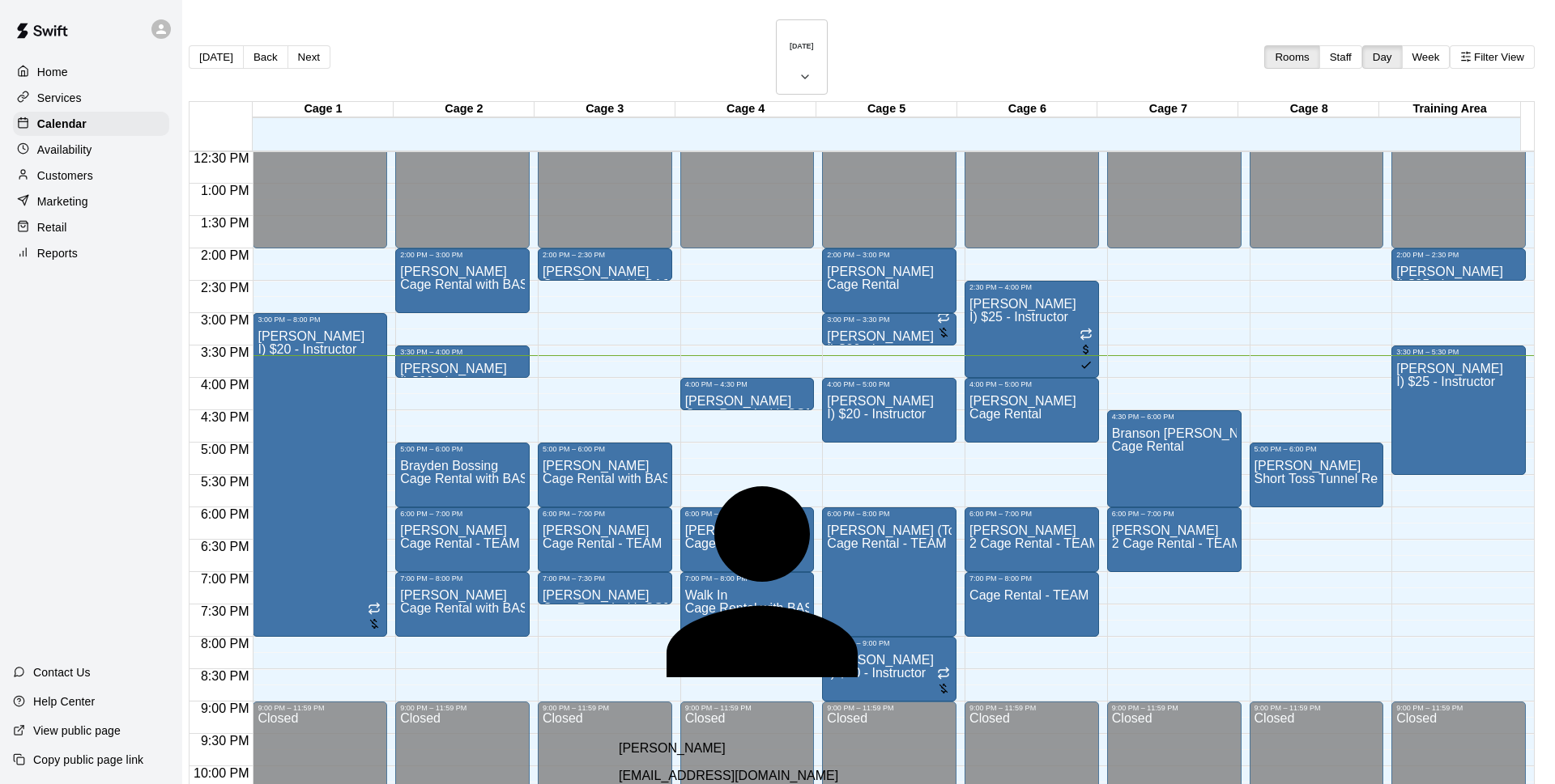
scroll to position [527, 0]
type input "*"
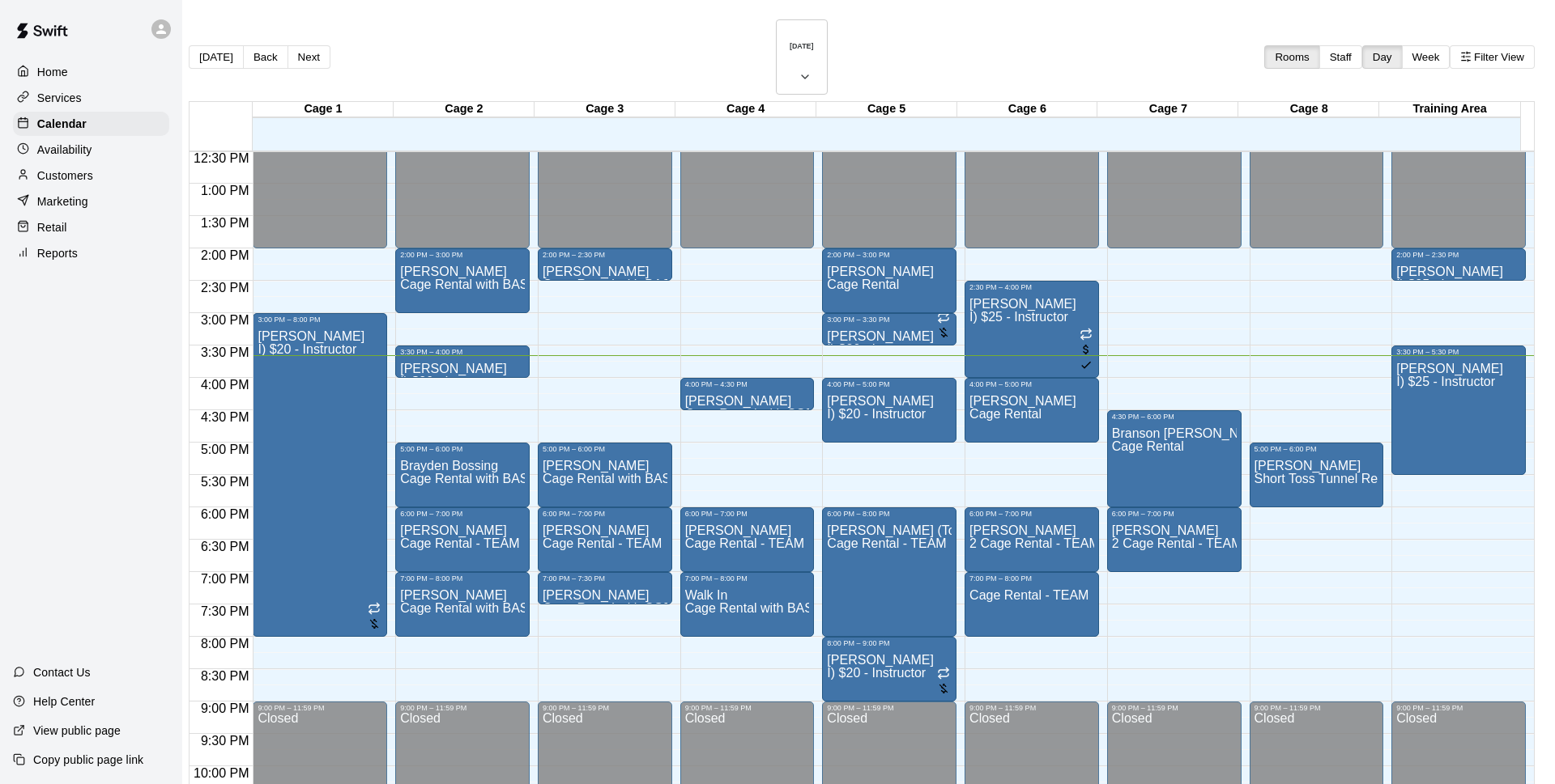
type input "****"
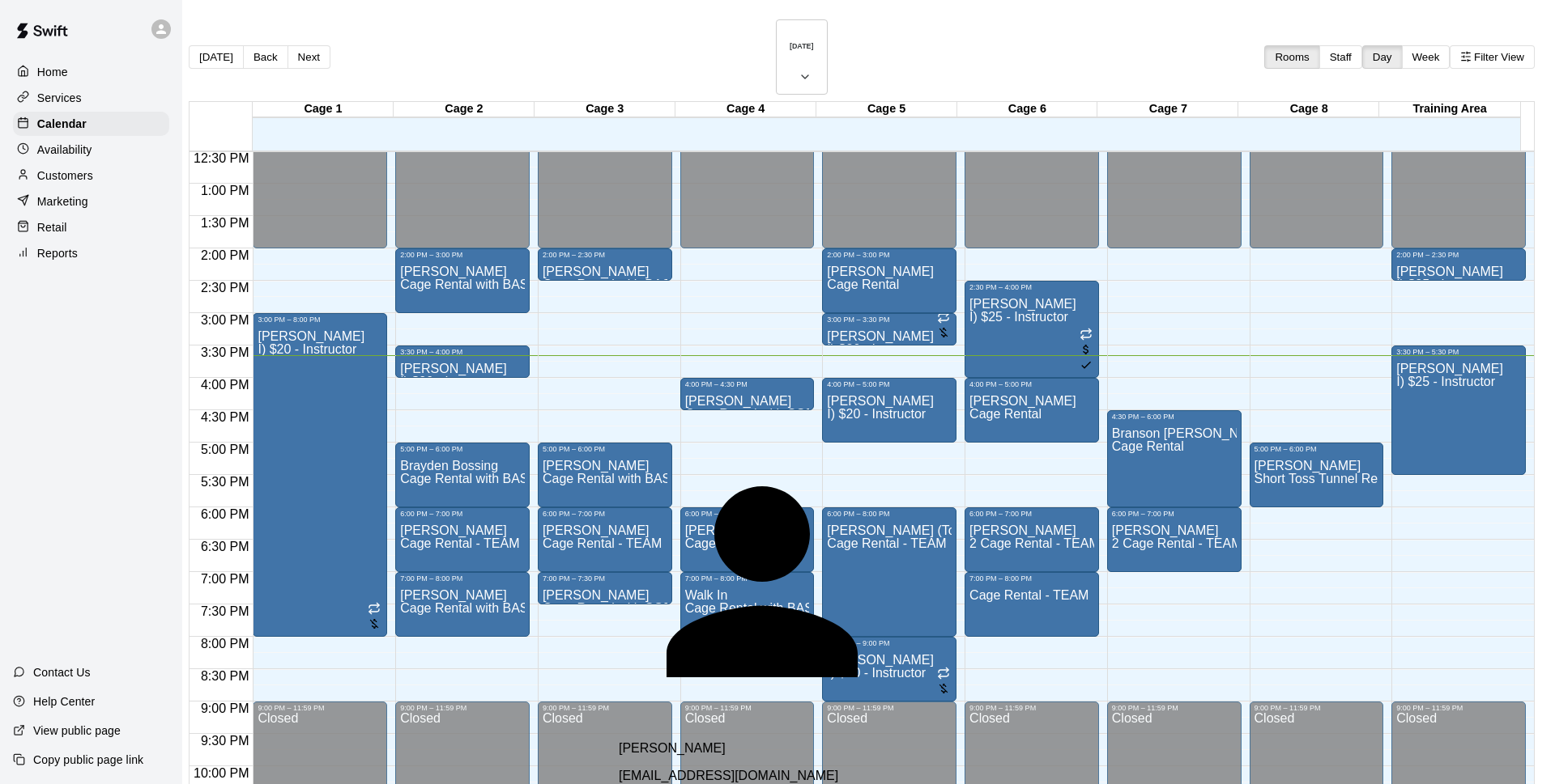
scroll to position [715, 0]
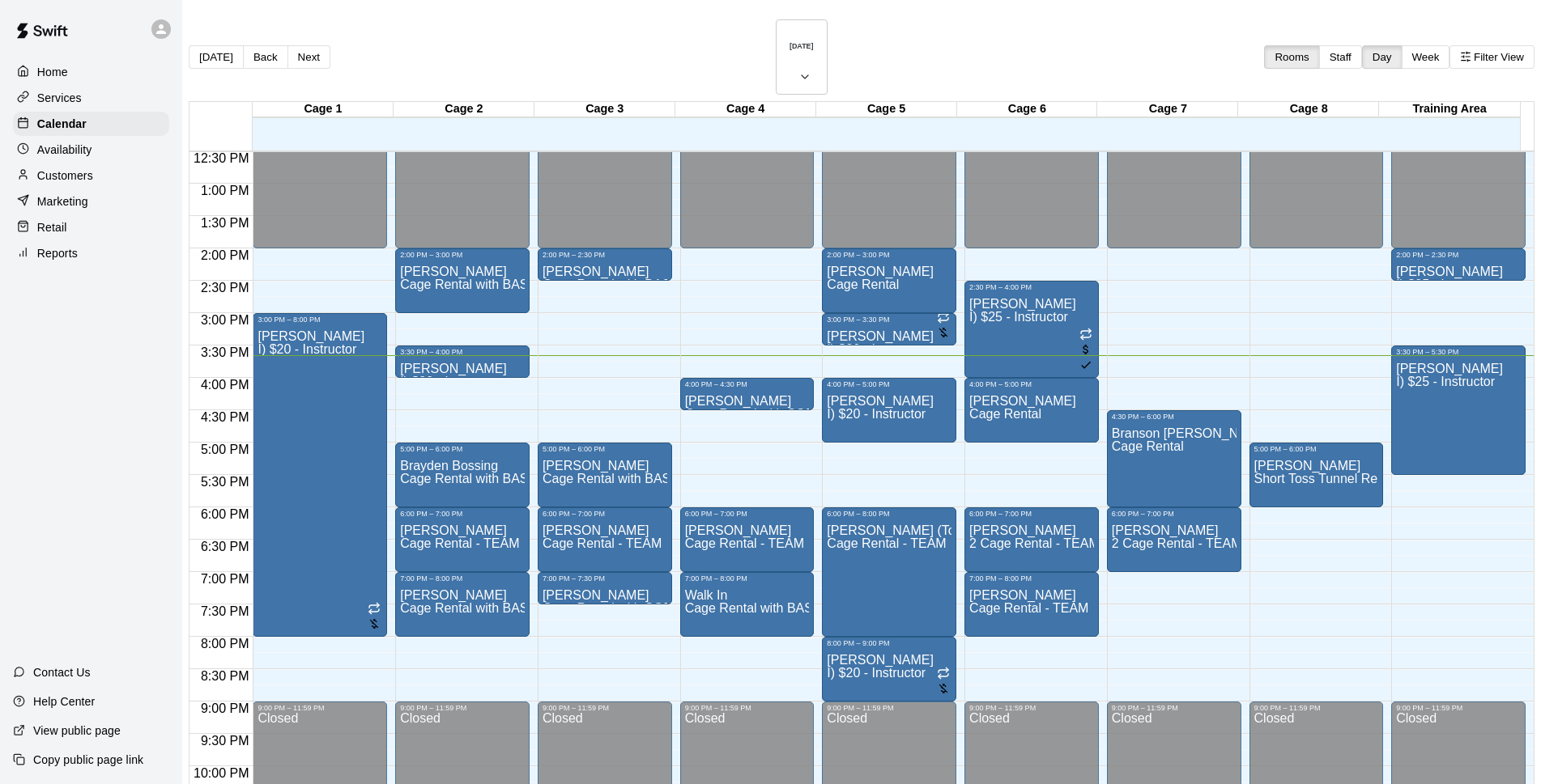
click at [1069, 32] on div "[DATE] Back [DATE][DATE] Rooms Staff Day Week Filter View" at bounding box center [861, 60] width 1346 height 82
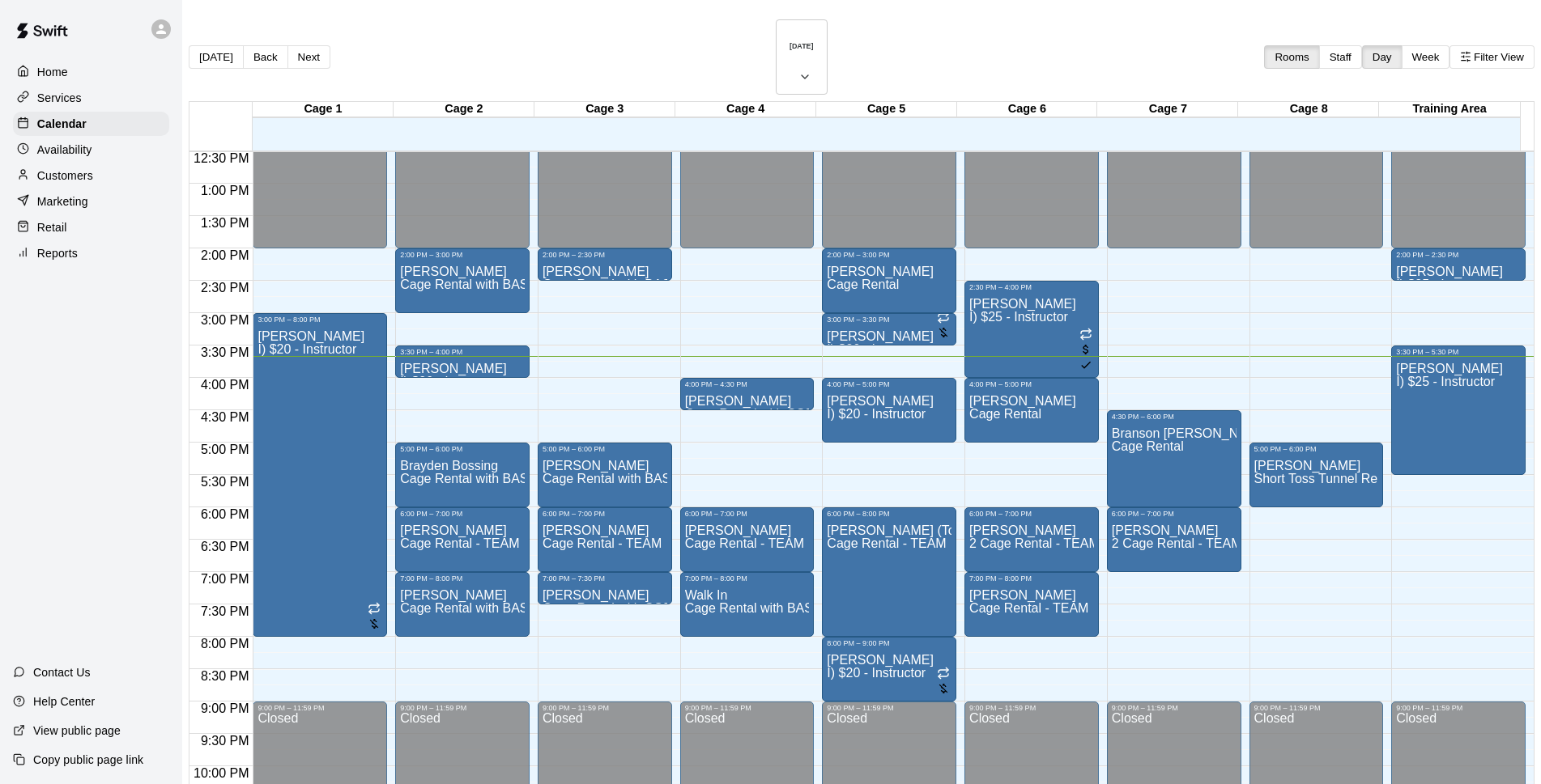
click at [1513, 397] on main "[DATE] Back [DATE][DATE] Rooms Staff Day Week Filter View Cage 1 20 Wed Cage 2 …" at bounding box center [861, 452] width 1346 height 867
click at [722, 531] on p "[PERSON_NAME]" at bounding box center [744, 531] width 119 height 0
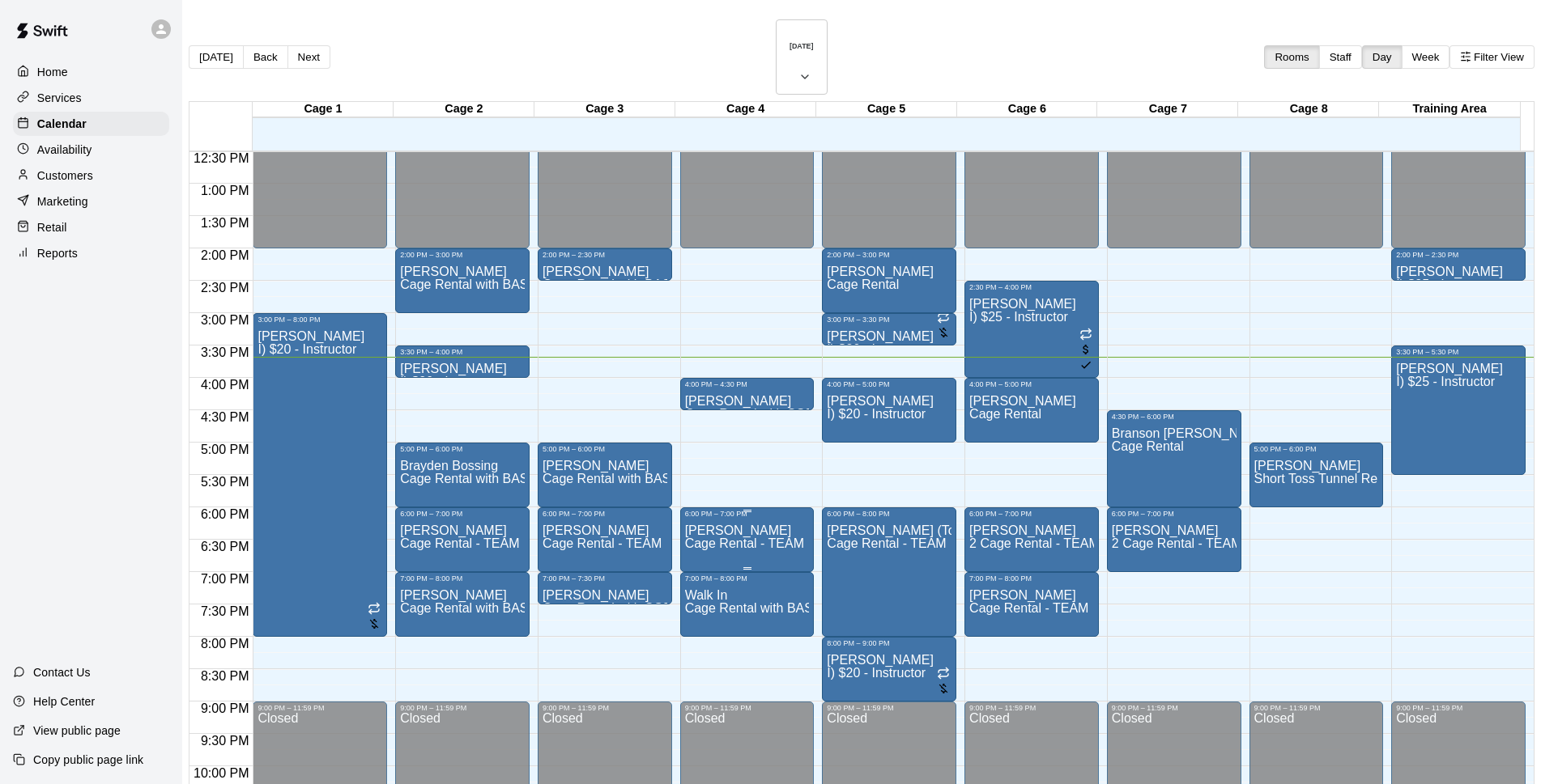
click at [733, 537] on span "Cage Rental - TEAM" at bounding box center [744, 543] width 119 height 14
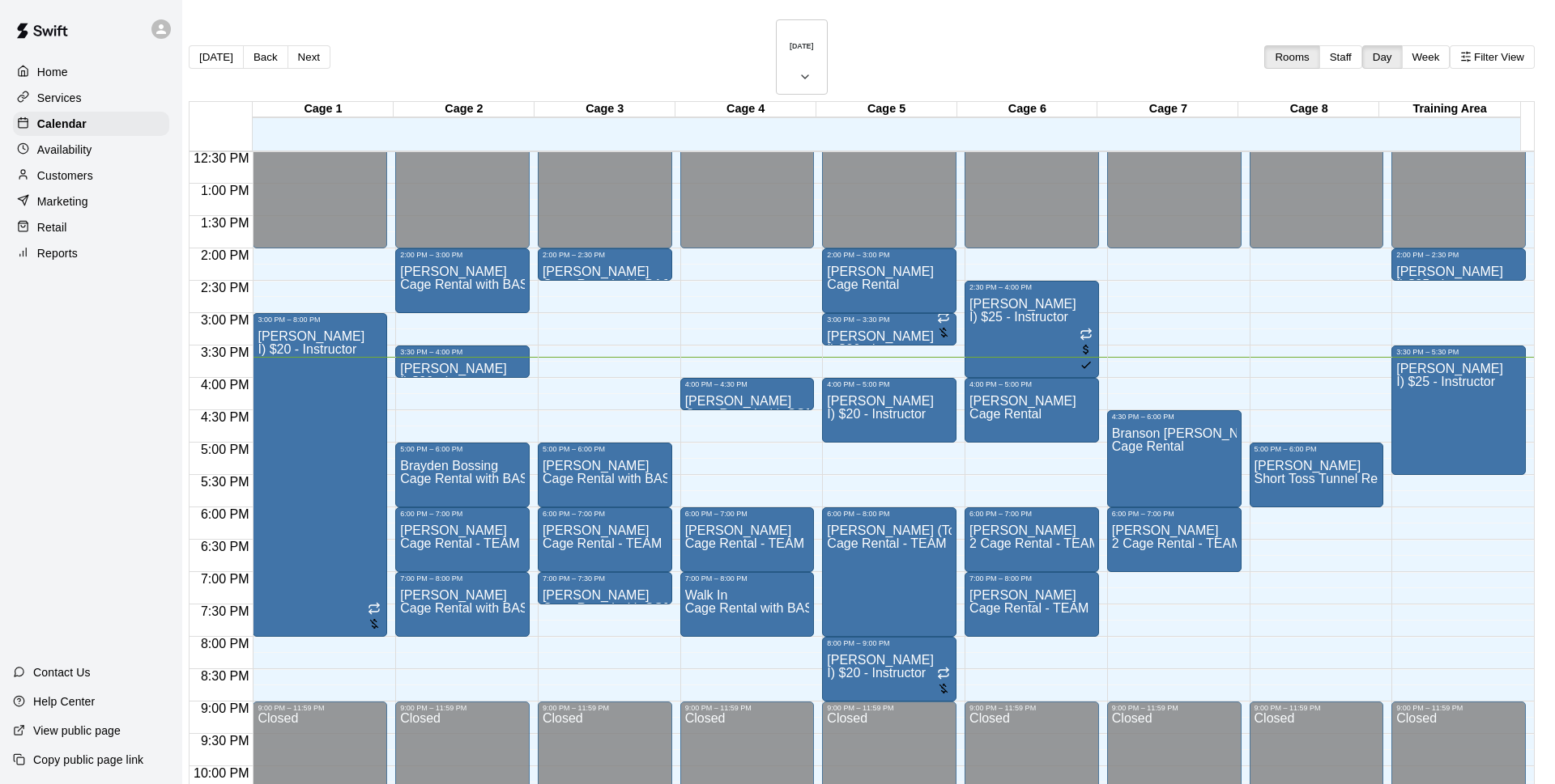
click at [971, 503] on div "Has not paid" at bounding box center [953, 508] width 73 height 14
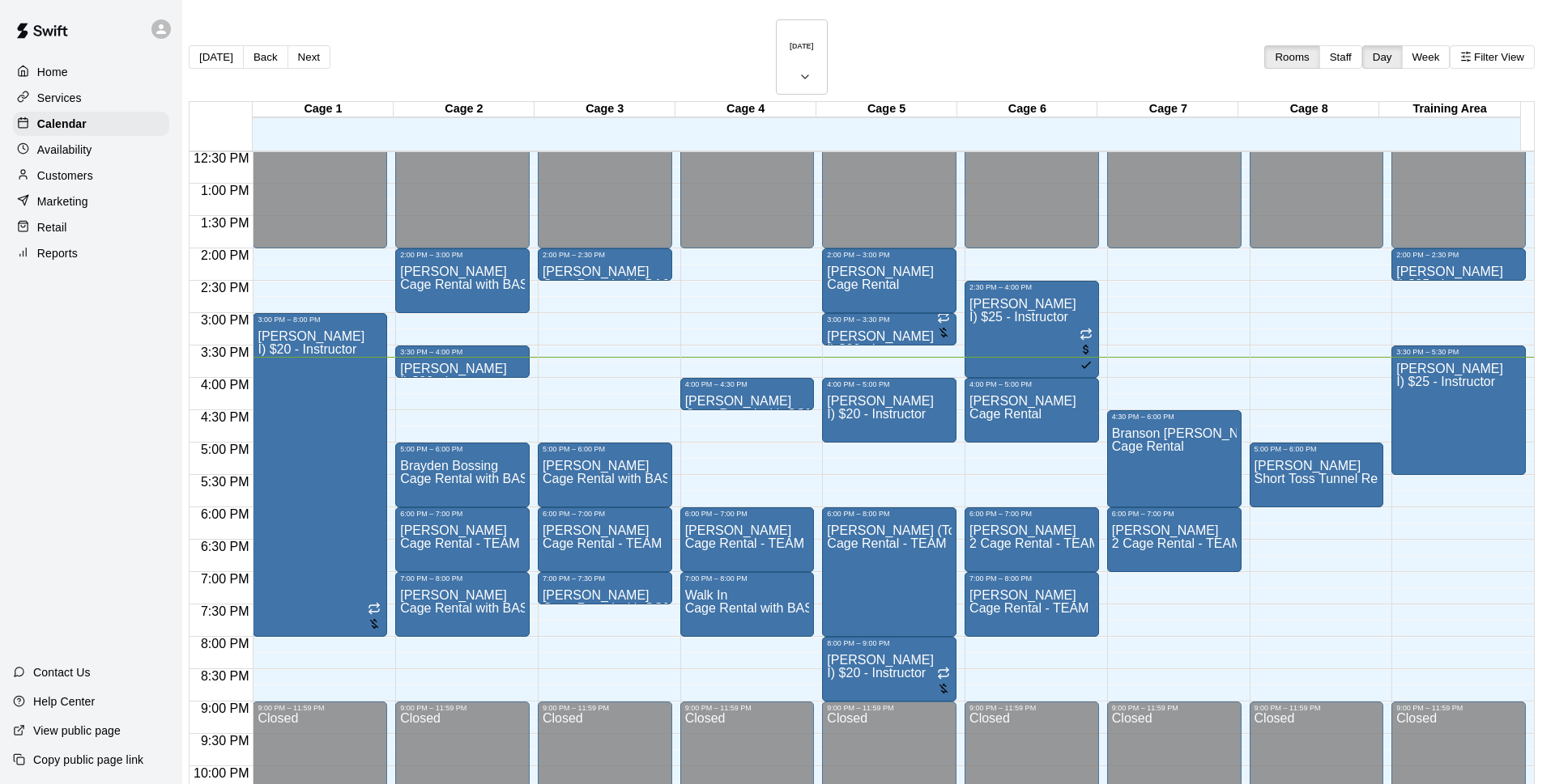
type input "*"
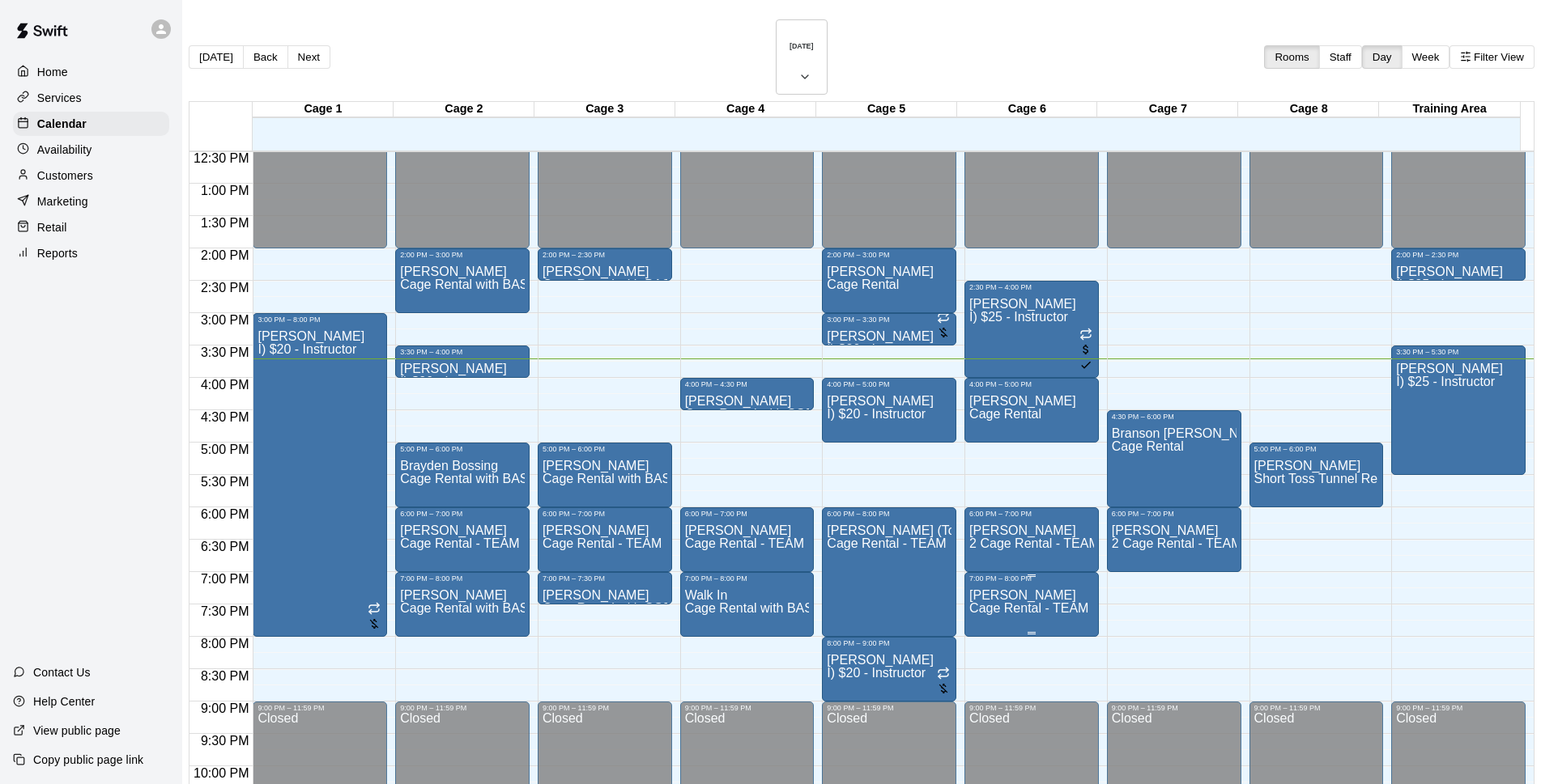
click at [988, 601] on span "Cage Rental - TEAM" at bounding box center [1029, 608] width 119 height 14
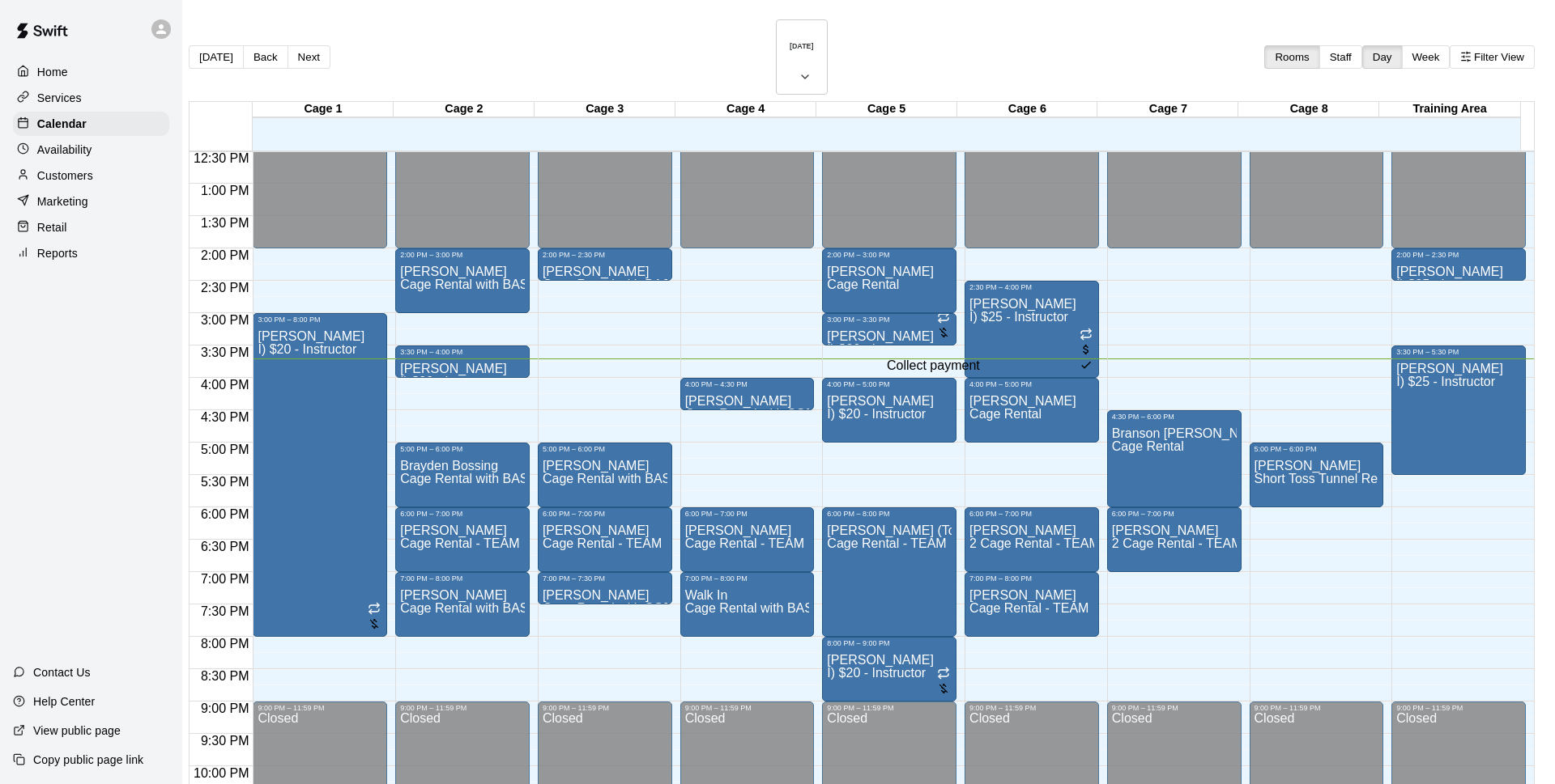
type input "*"
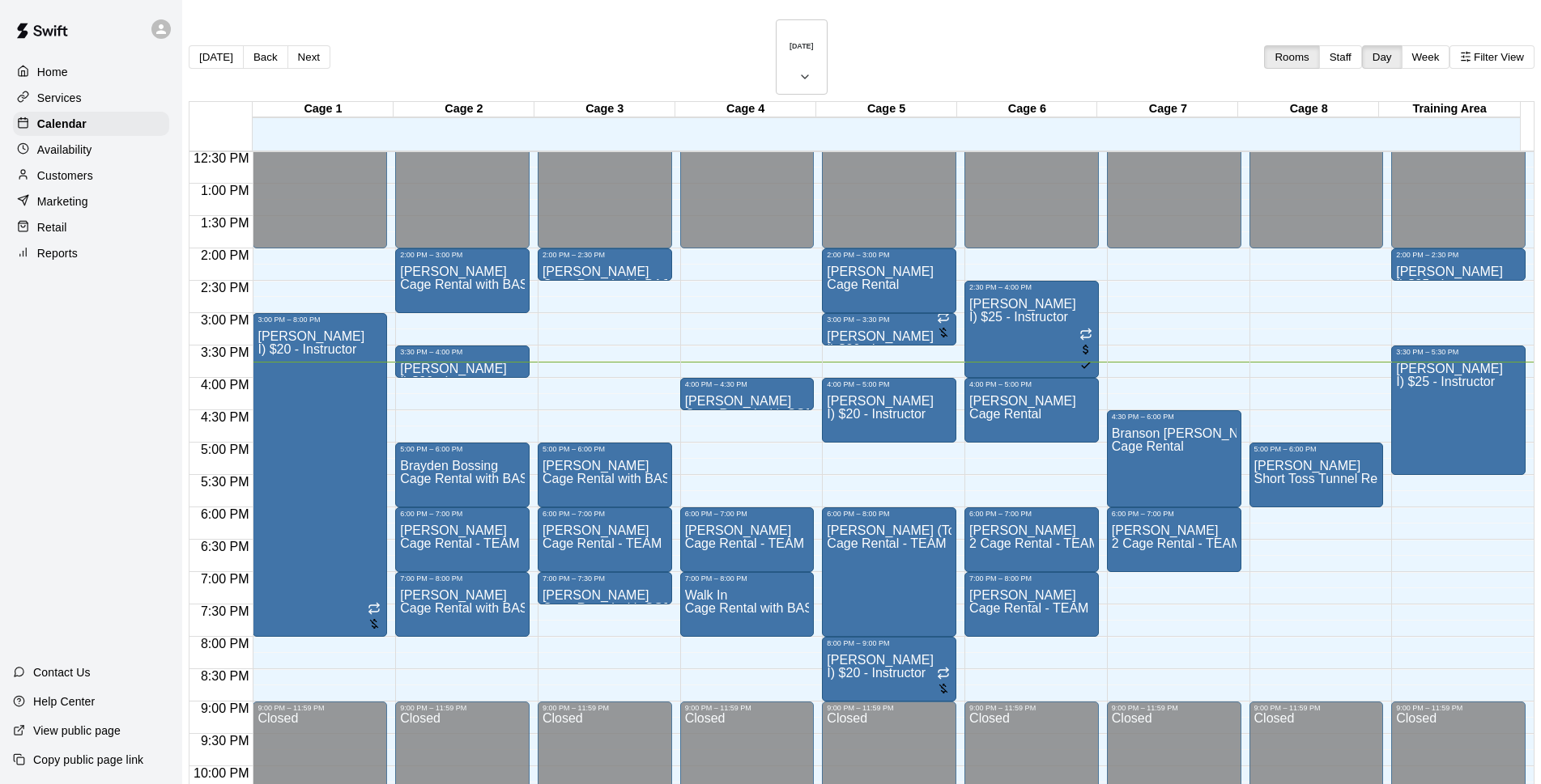
click at [1034, 42] on div "[DATE] Back [DATE][DATE] Rooms Staff Day Week Filter View" at bounding box center [861, 60] width 1346 height 82
drag, startPoint x: 517, startPoint y: 340, endPoint x: 507, endPoint y: 390, distance: 51.0
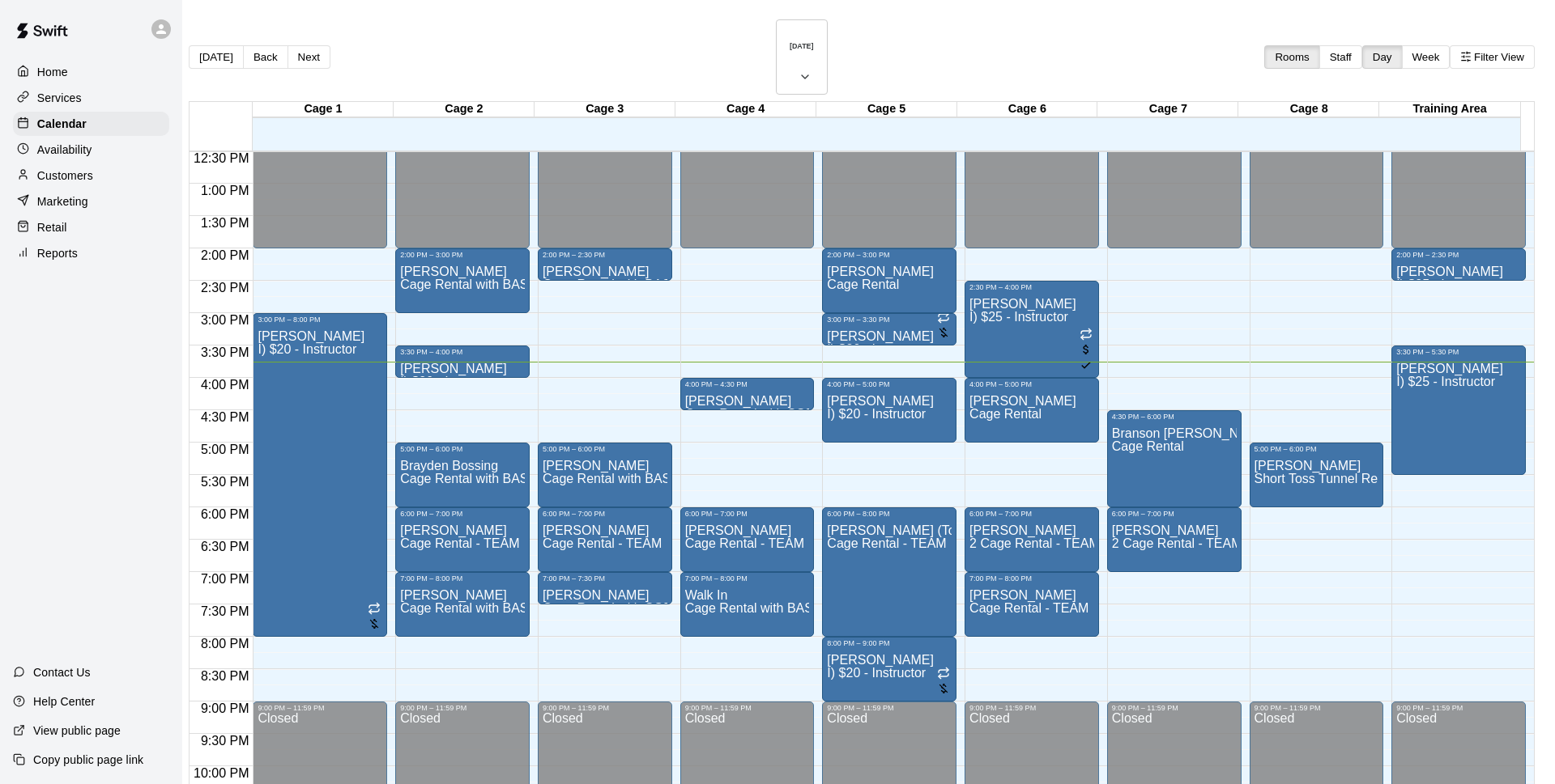
type input "********"
click at [452, 224] on li "Cage Rental with BASEBALL Pitching Machine" at bounding box center [268, 215] width 369 height 14
type input "**********"
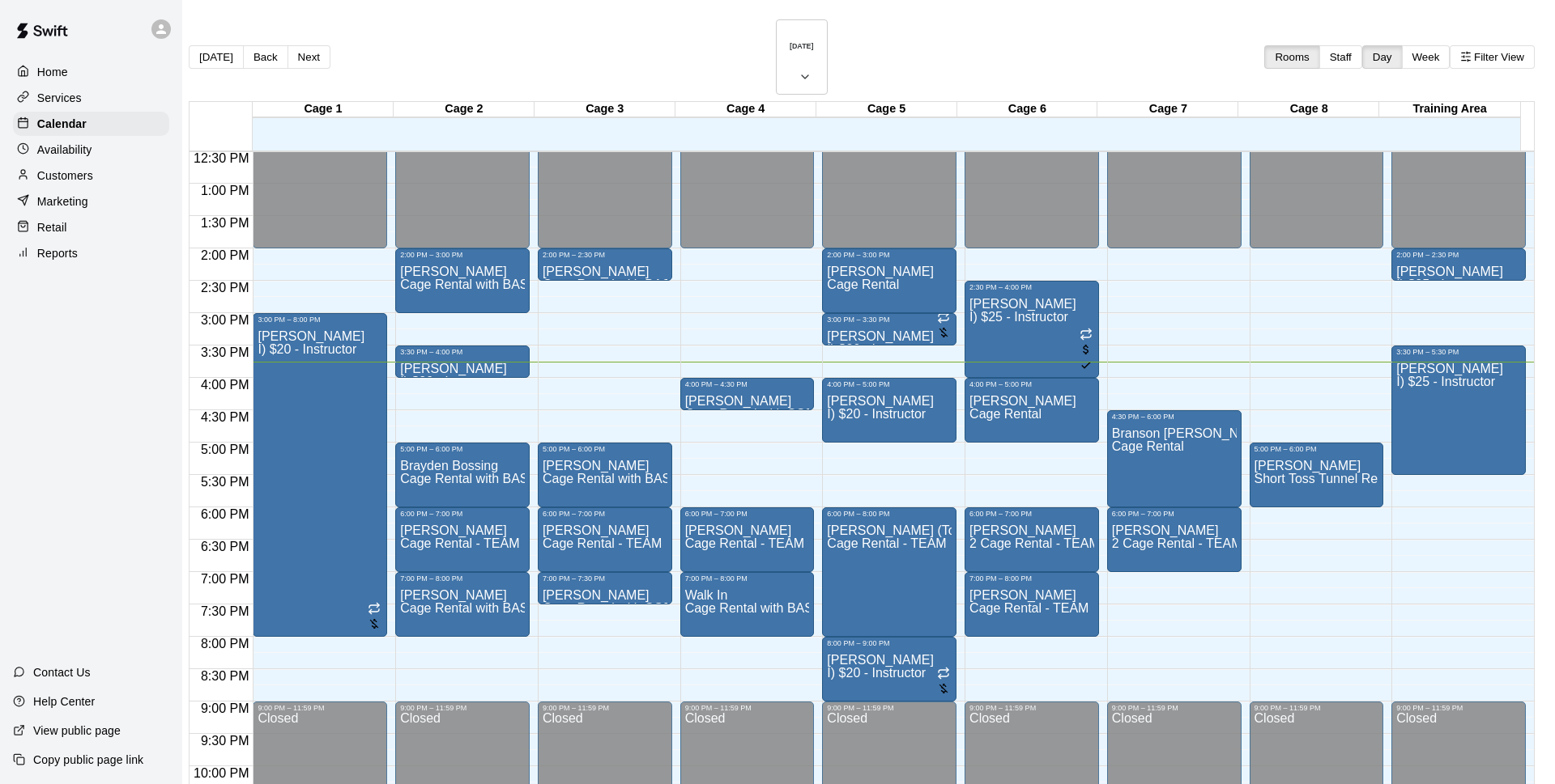
drag, startPoint x: 966, startPoint y: 734, endPoint x: 945, endPoint y: 368, distance: 366.6
type input "******"
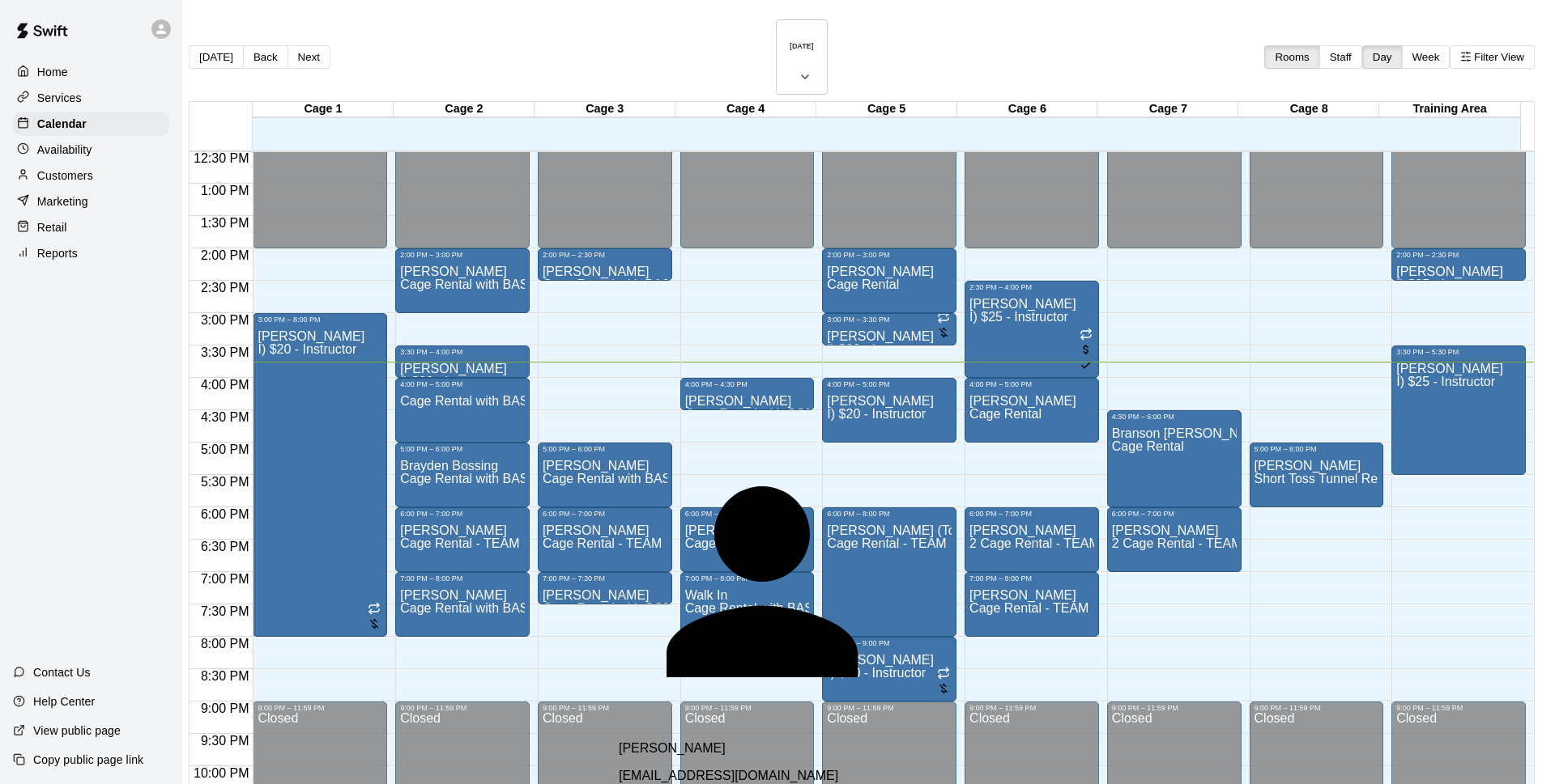
click at [752, 741] on div "[PERSON_NAME] [EMAIL_ADDRESS][DOMAIN_NAME]" at bounding box center [809, 762] width 382 height 42
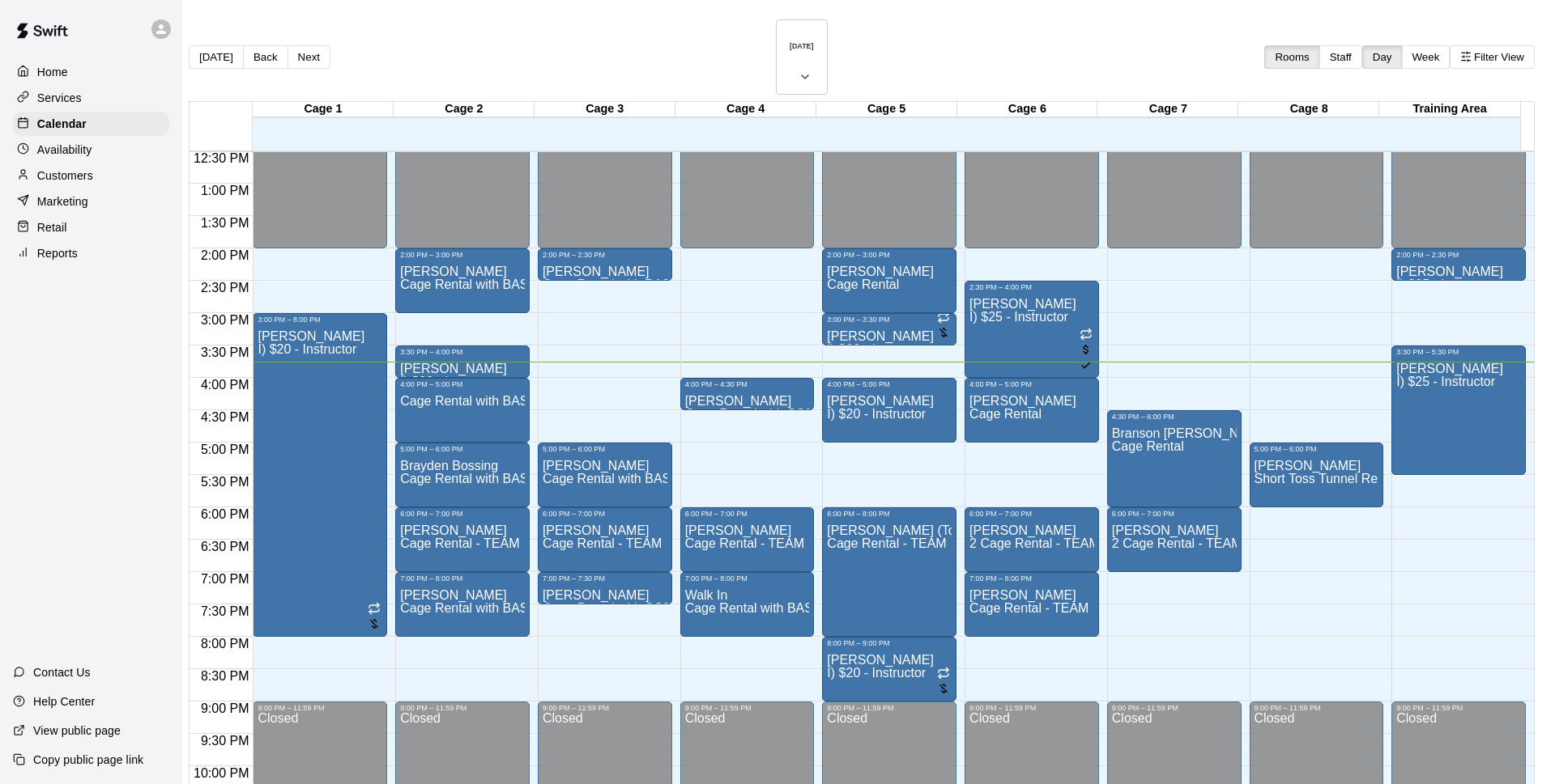
drag, startPoint x: 984, startPoint y: 601, endPoint x: 1034, endPoint y: 581, distance: 53.9
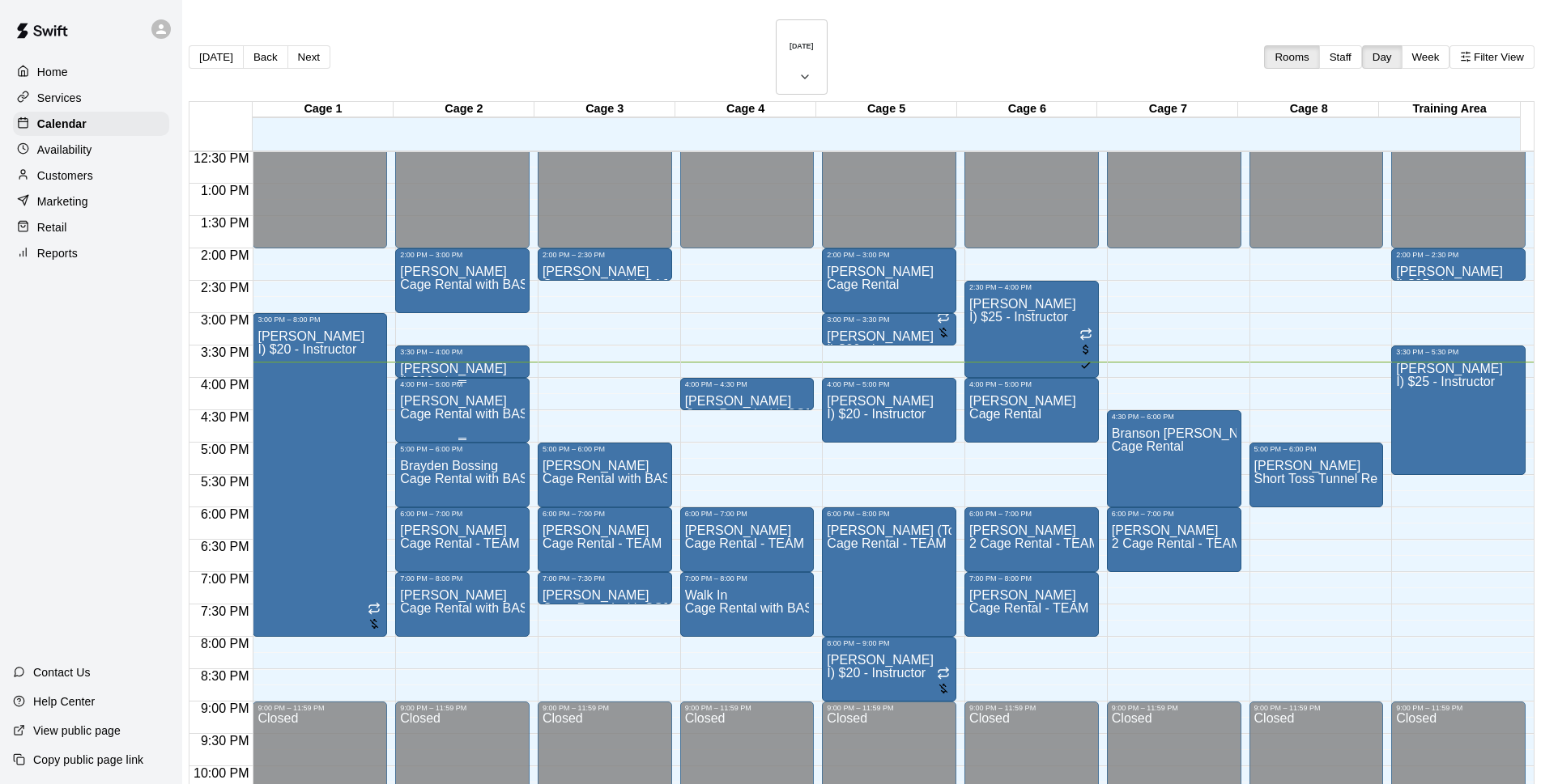
click at [466, 389] on div "[PERSON_NAME] Cage Rental with BASEBALL Pitching Machine" at bounding box center [463, 780] width 125 height 784
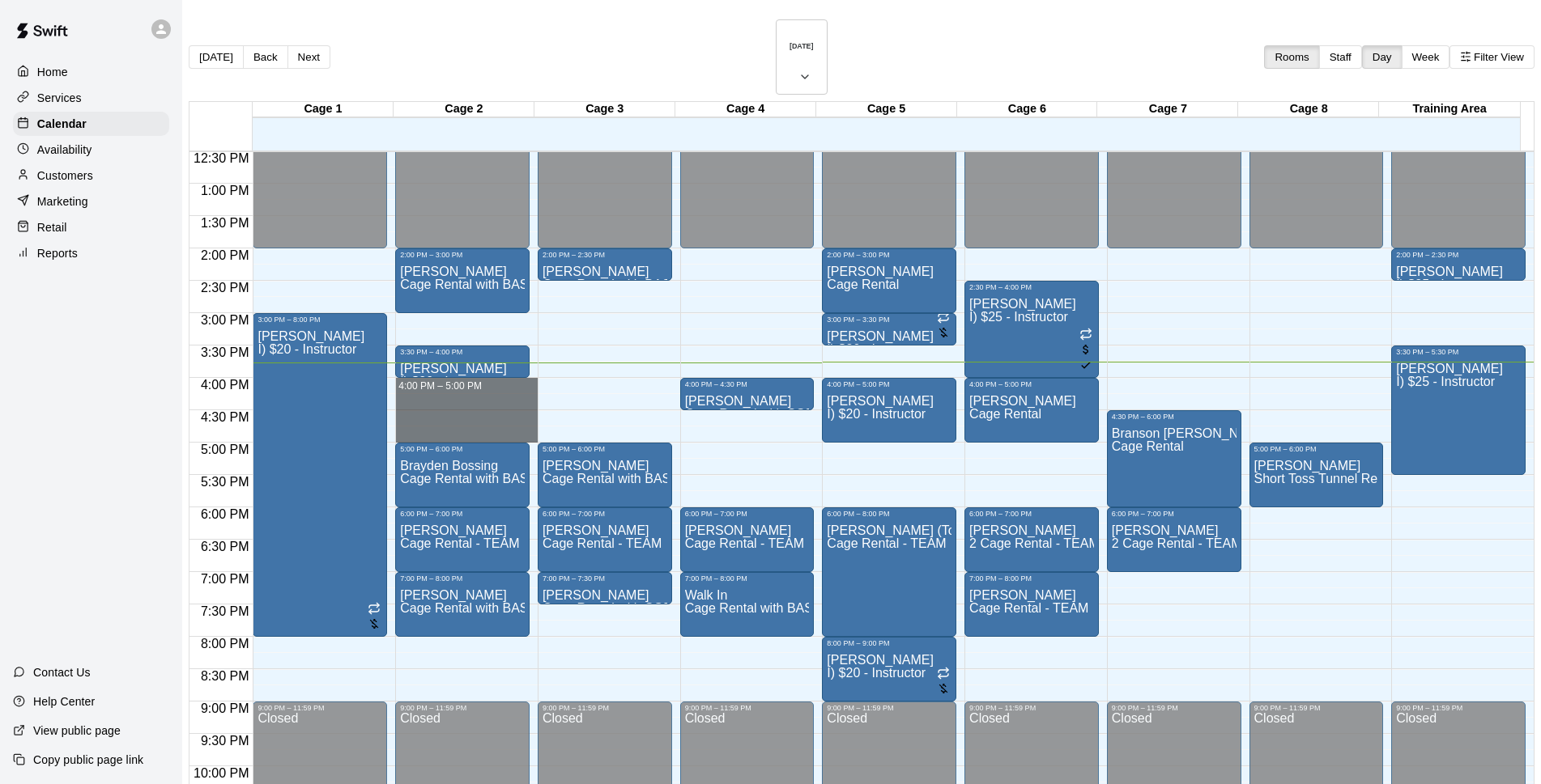
drag, startPoint x: 448, startPoint y: 338, endPoint x: 448, endPoint y: 385, distance: 47.0
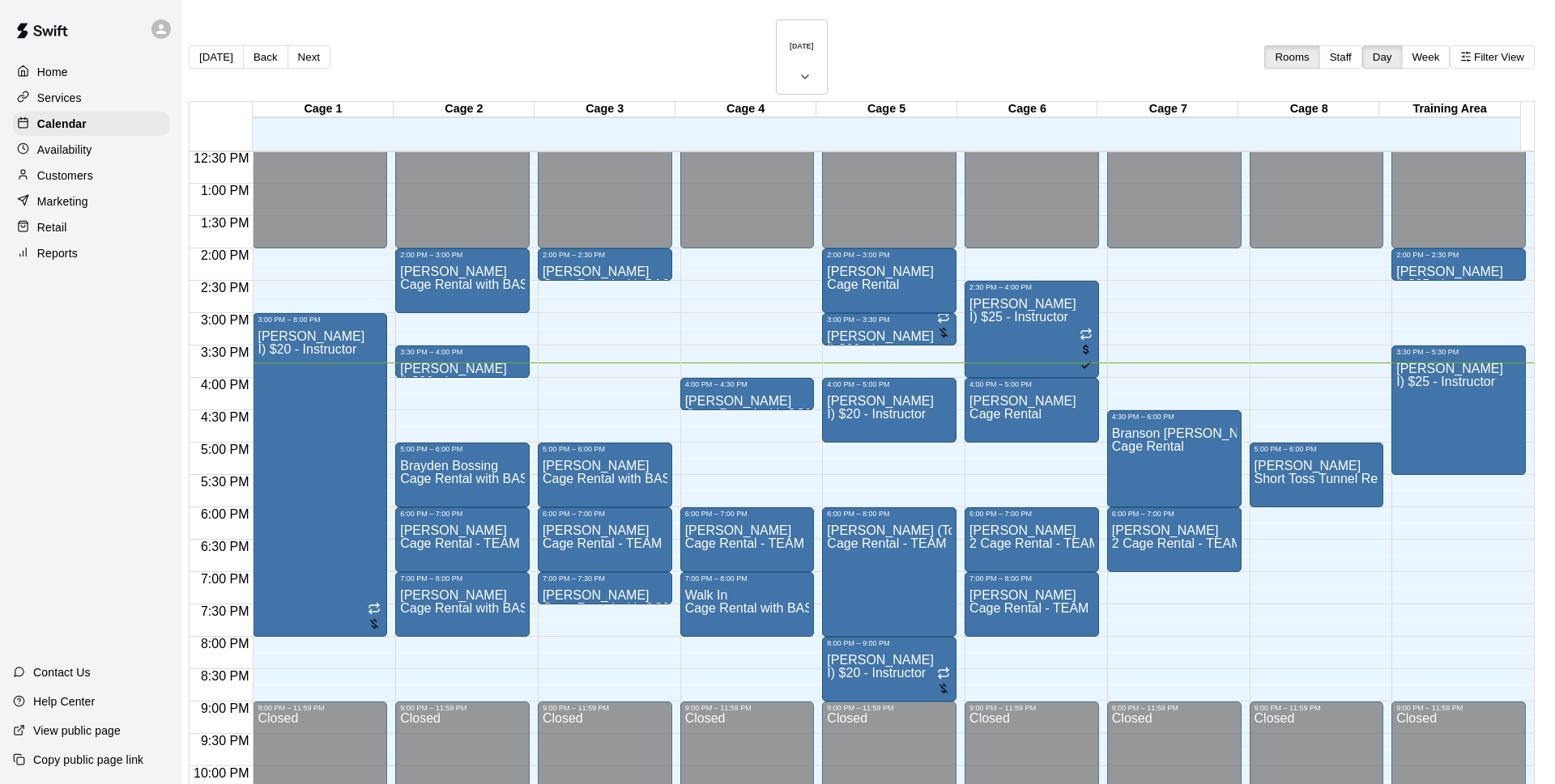
click at [452, 209] on li "Cage Rental" at bounding box center [268, 201] width 369 height 14
type input "**********"
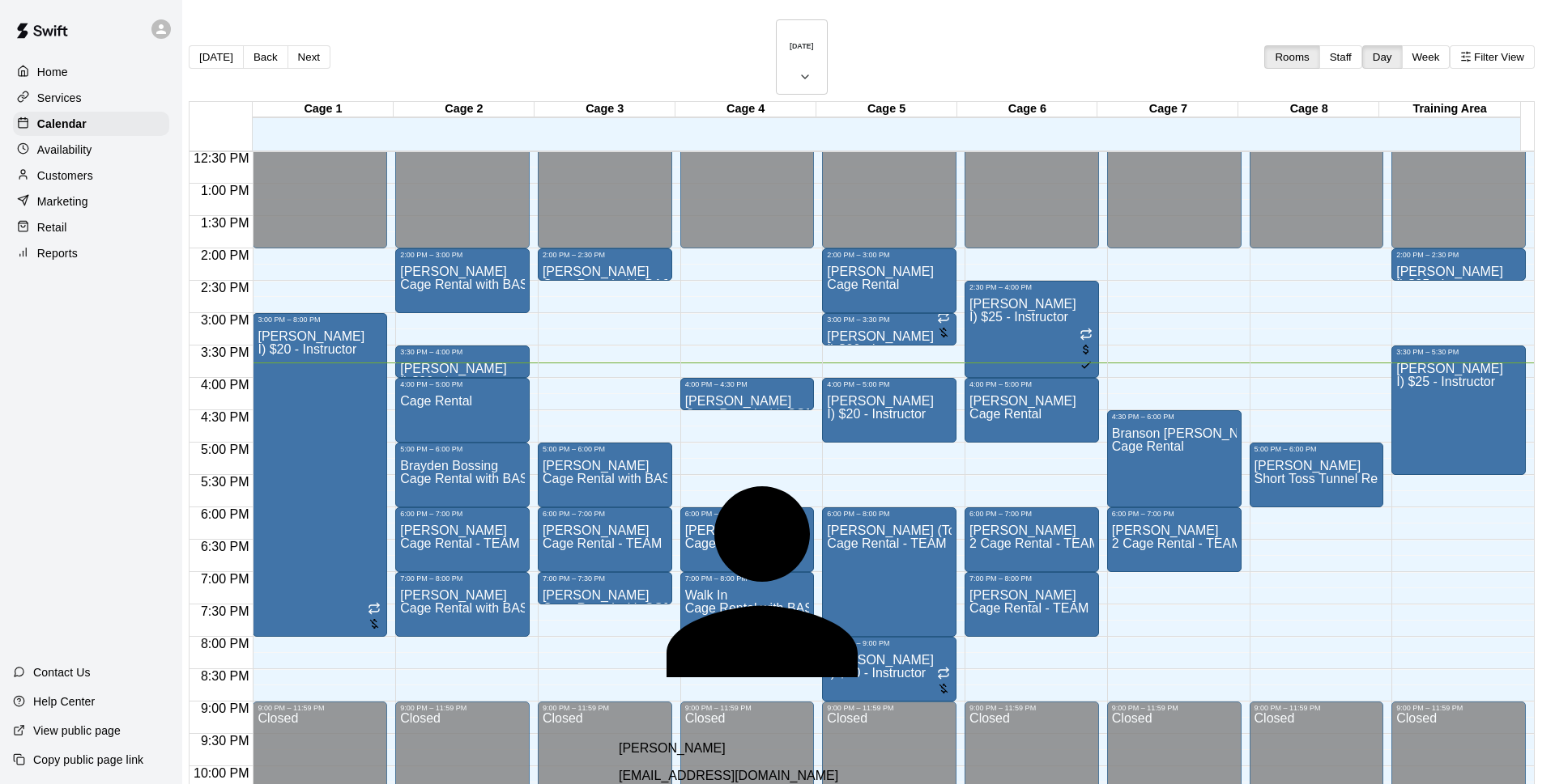
type input "*******"
click at [709, 769] on span "[EMAIL_ADDRESS][DOMAIN_NAME]" at bounding box center [727, 775] width 219 height 14
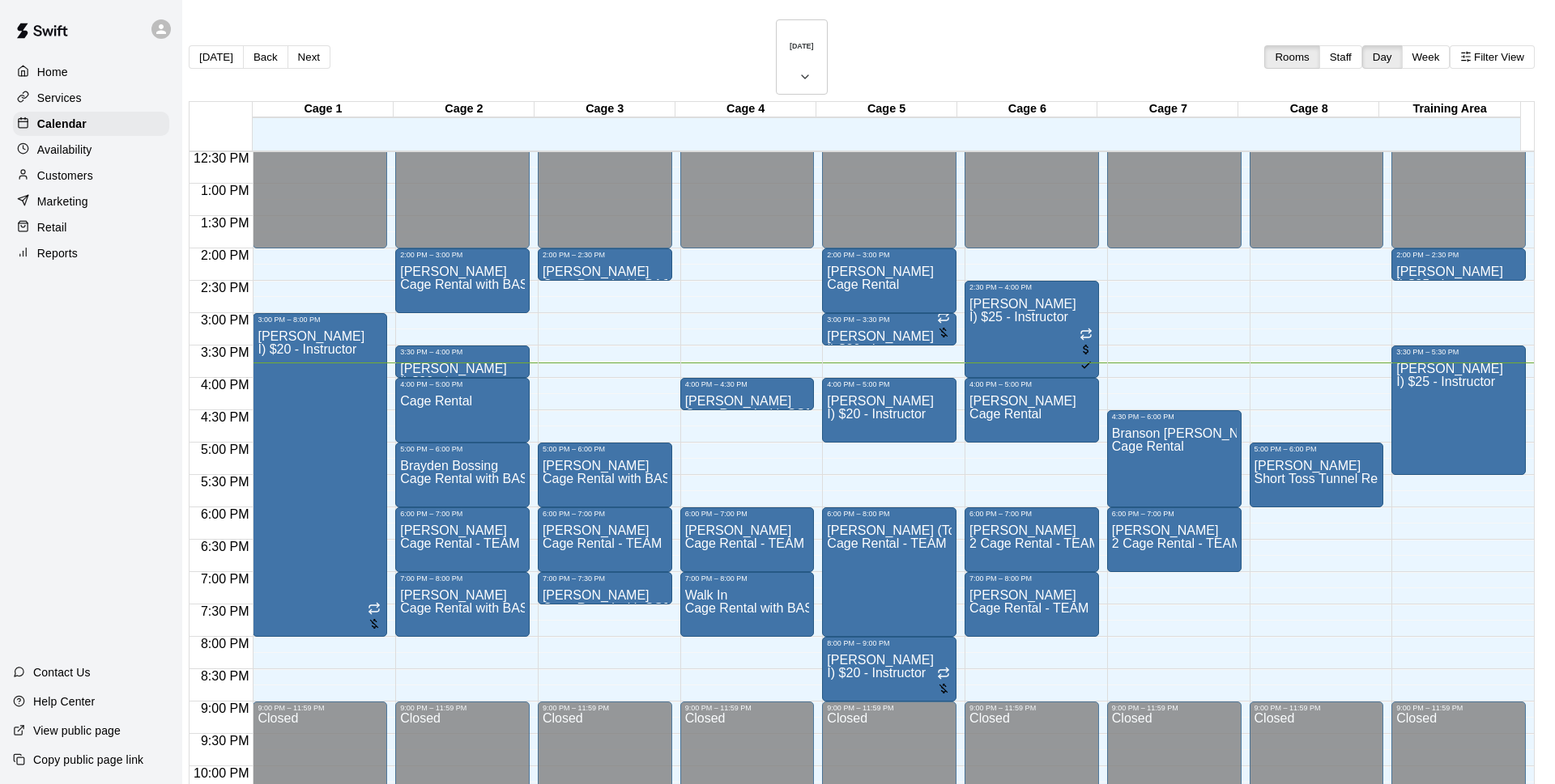
drag, startPoint x: 731, startPoint y: 357, endPoint x: 885, endPoint y: 361, distance: 154.1
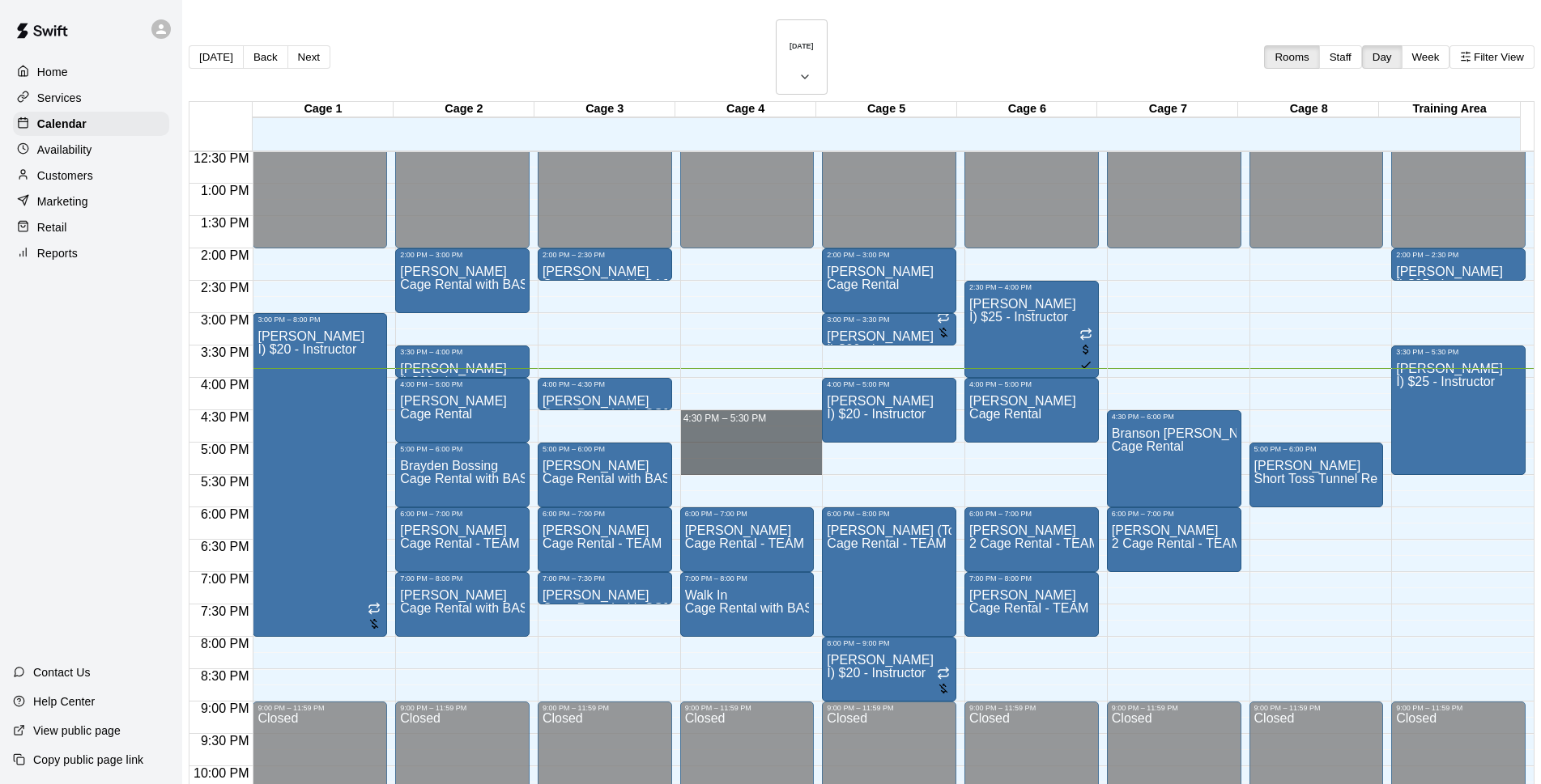
drag, startPoint x: 783, startPoint y: 369, endPoint x: 774, endPoint y: 417, distance: 48.8
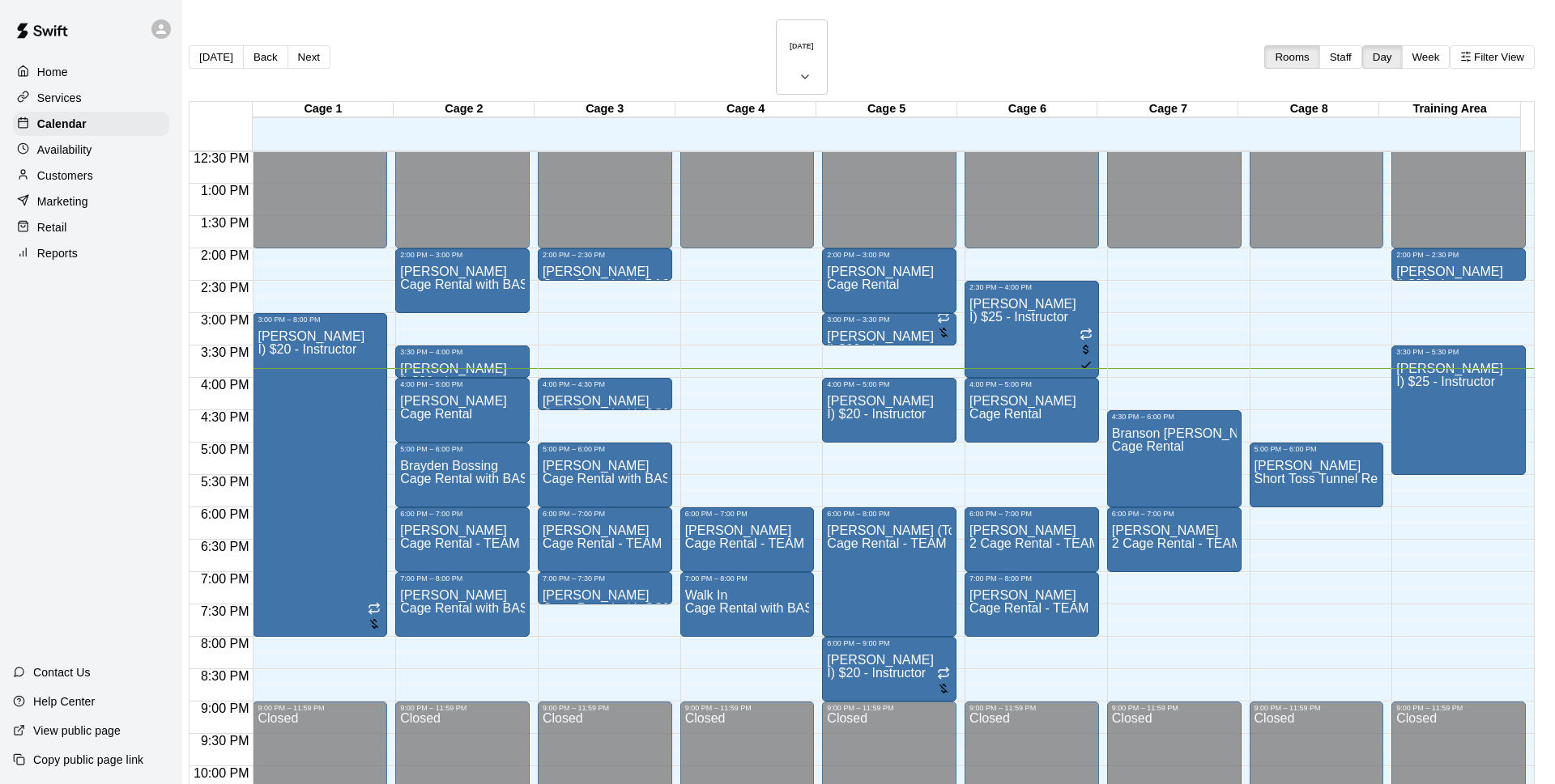
click at [452, 224] on li "Cage Rental with BASEBALL Pitching Machine" at bounding box center [268, 215] width 369 height 14
type input "**********"
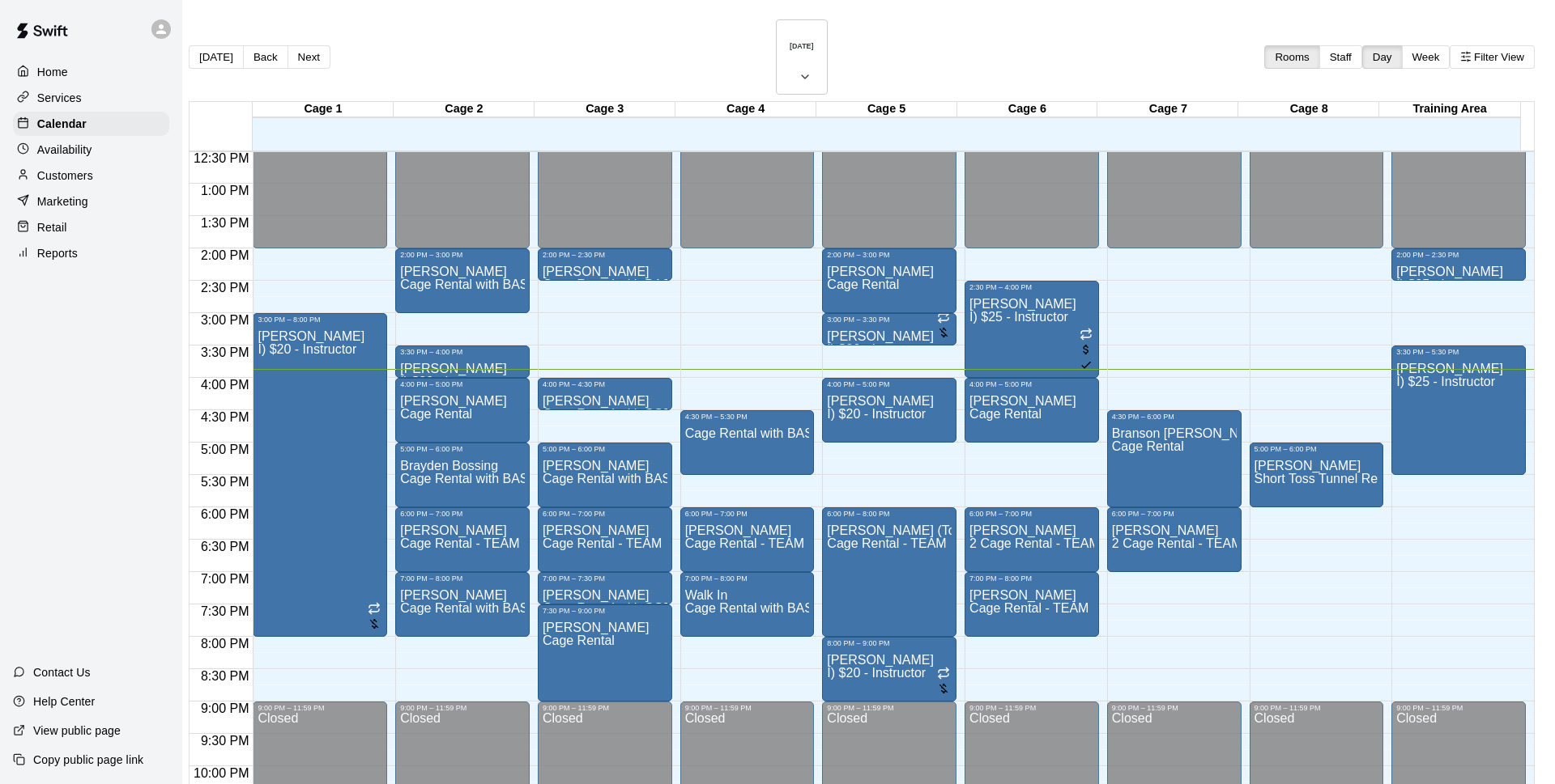
type input "*******"
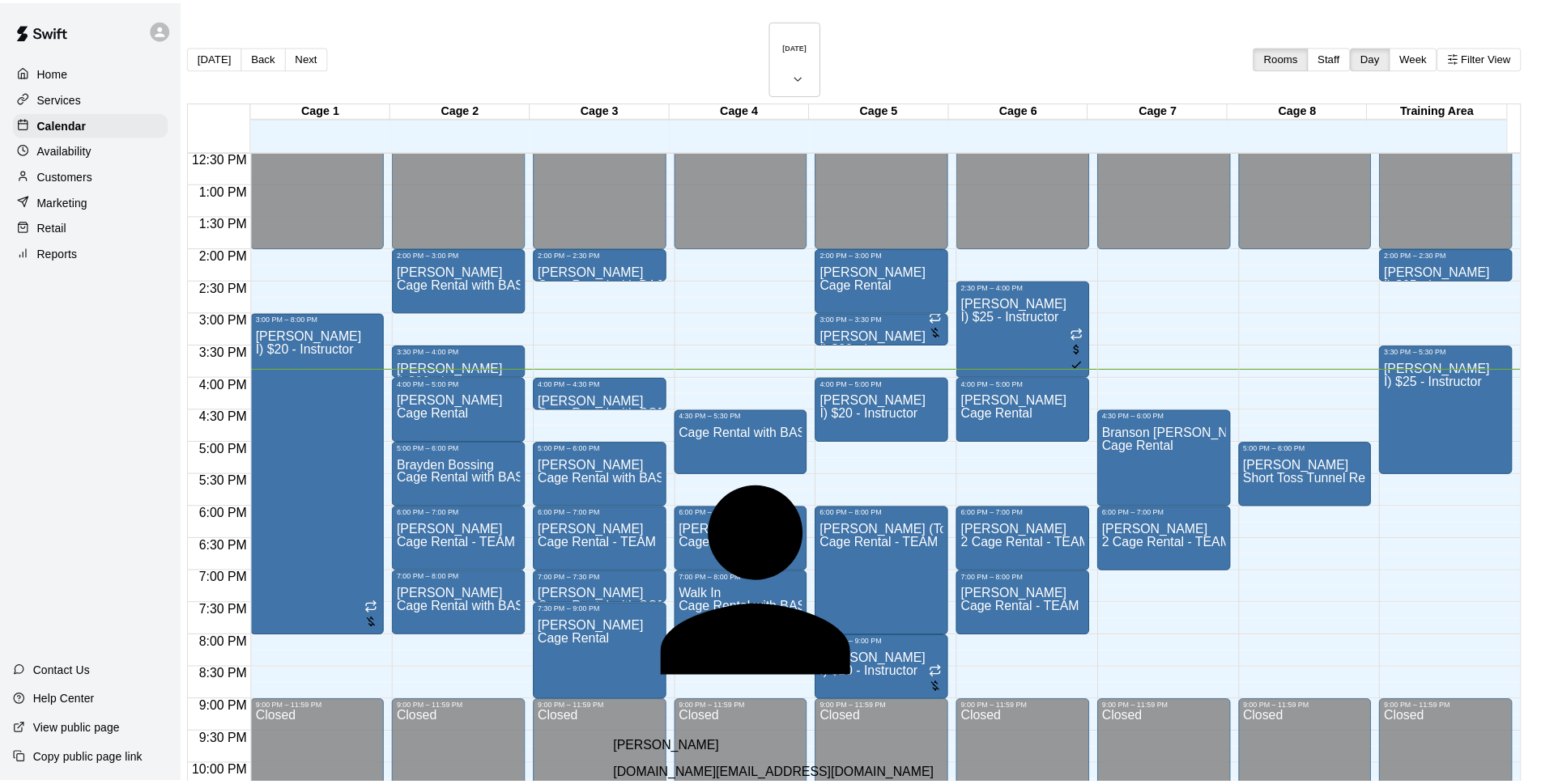
scroll to position [319, 0]
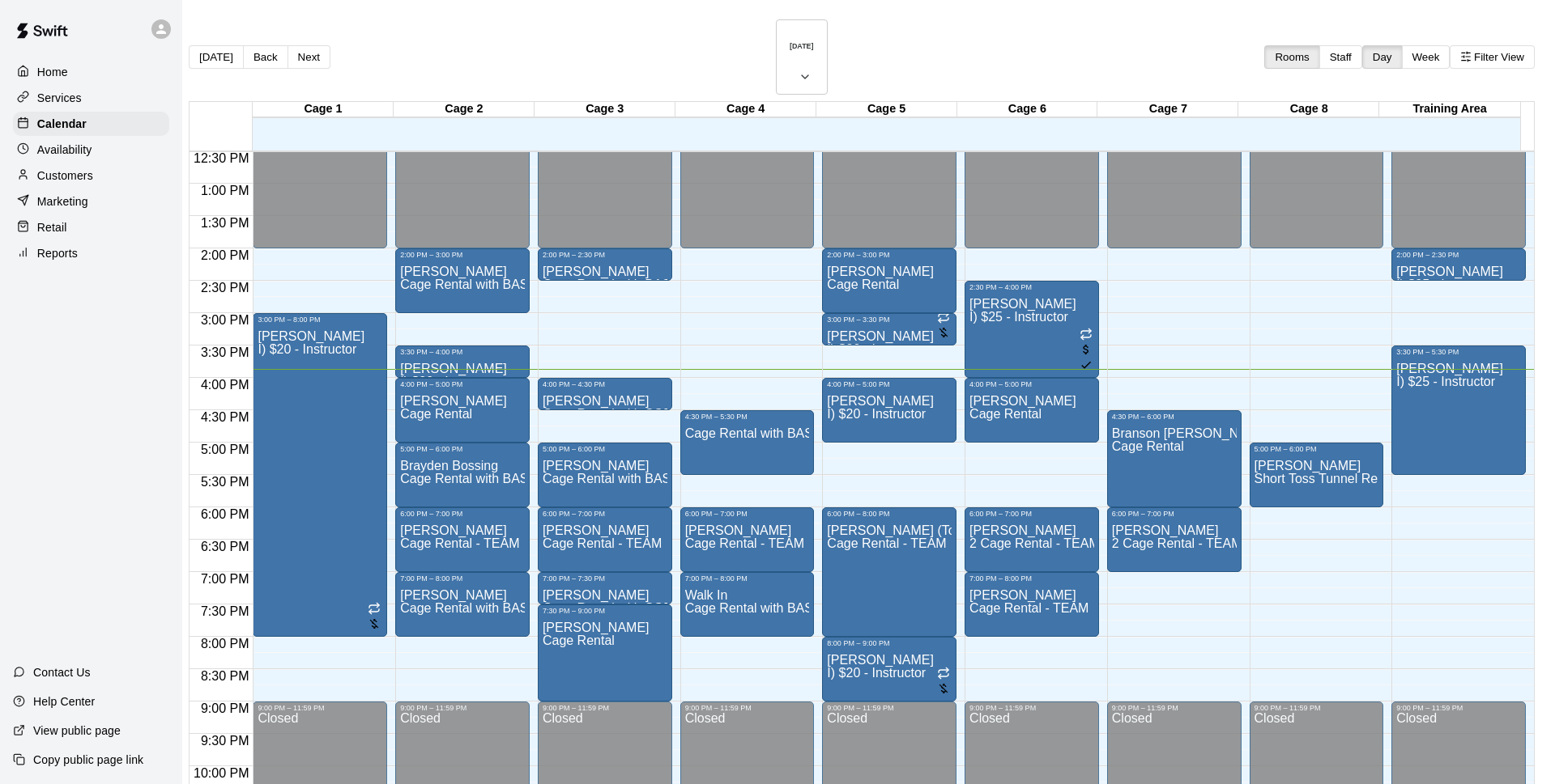
type input "*******"
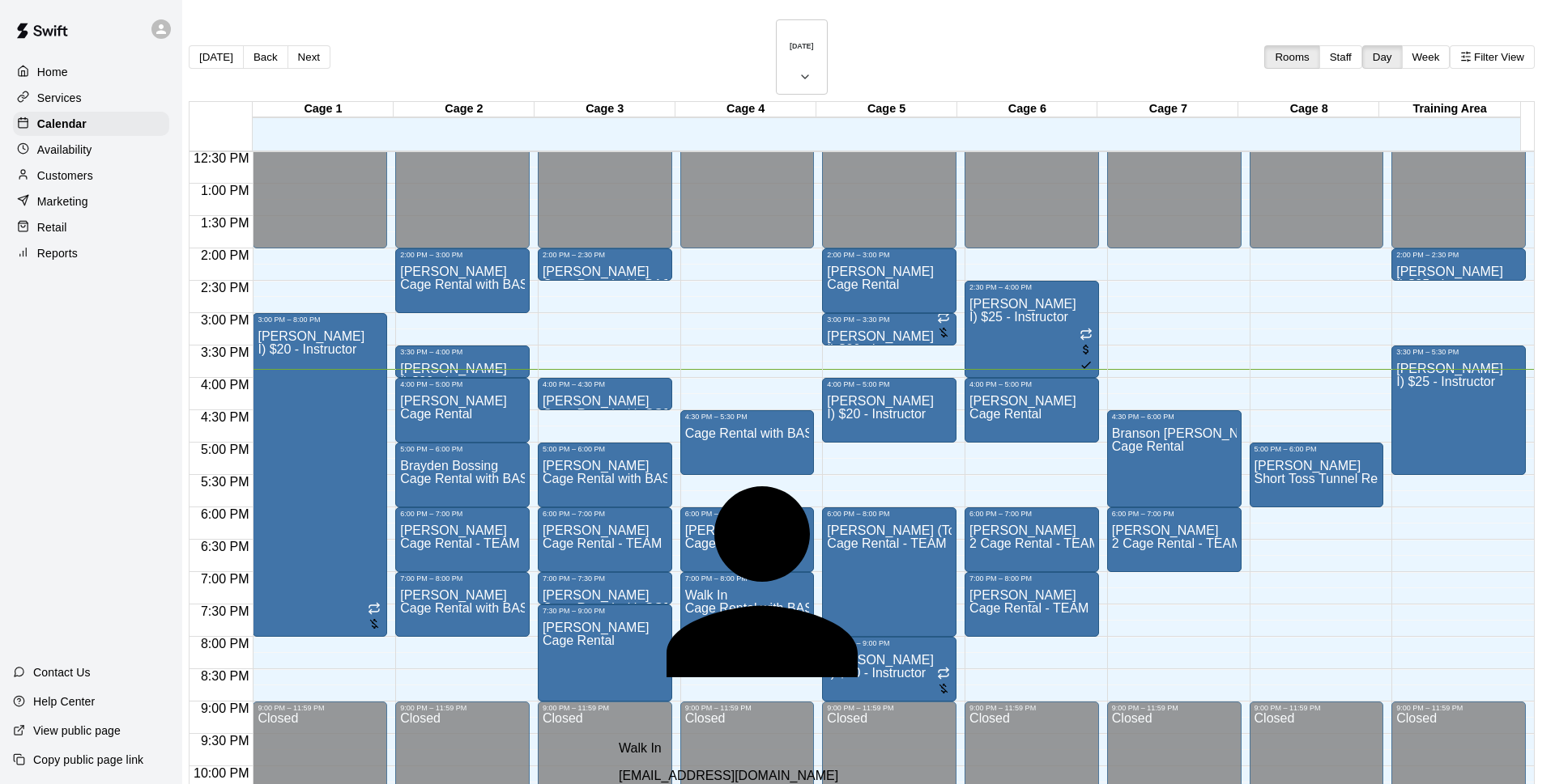
click at [714, 741] on div "Walk In" at bounding box center [809, 748] width 382 height 14
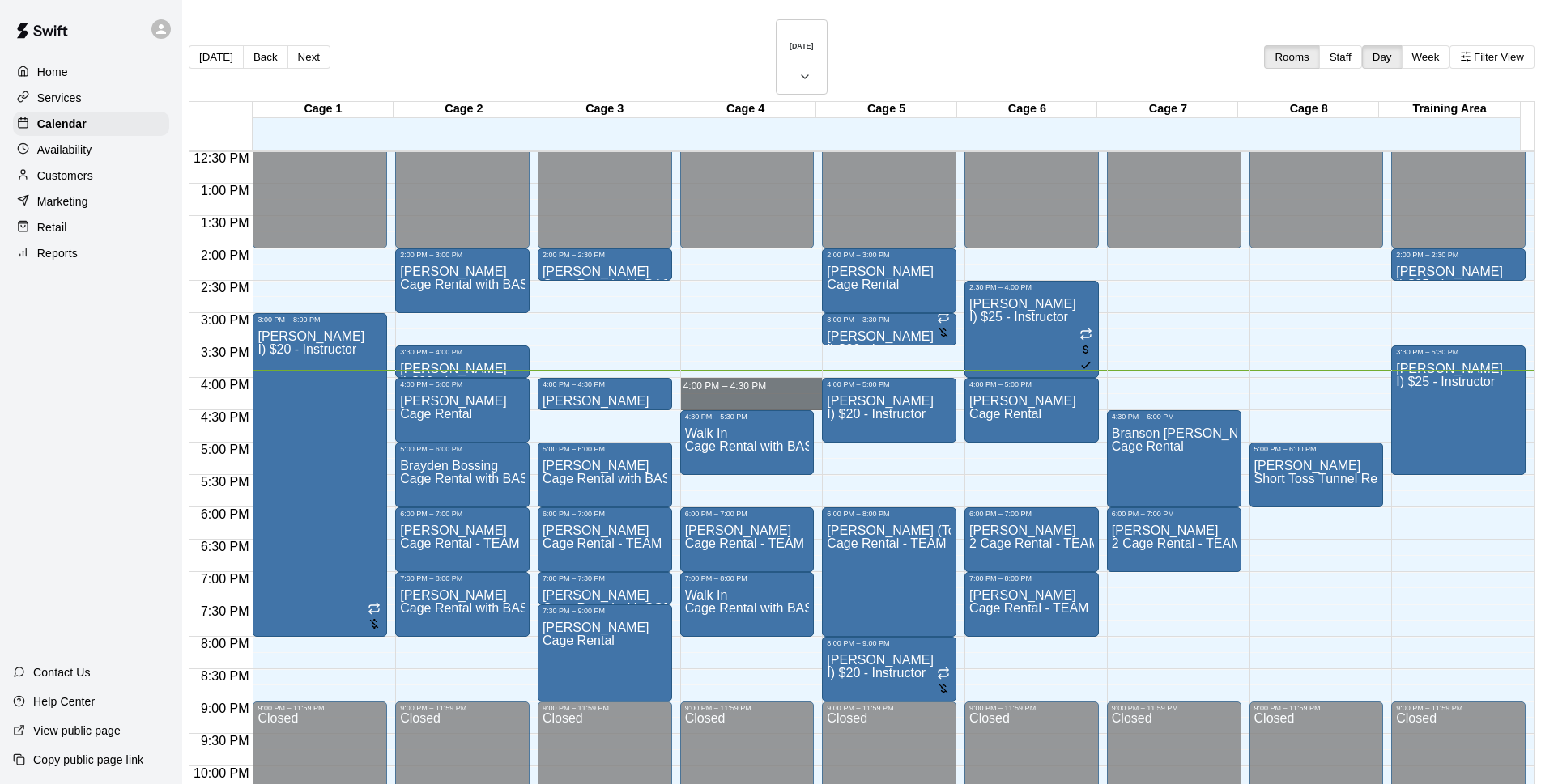
drag, startPoint x: 696, startPoint y: 336, endPoint x: 695, endPoint y: 356, distance: 20.0
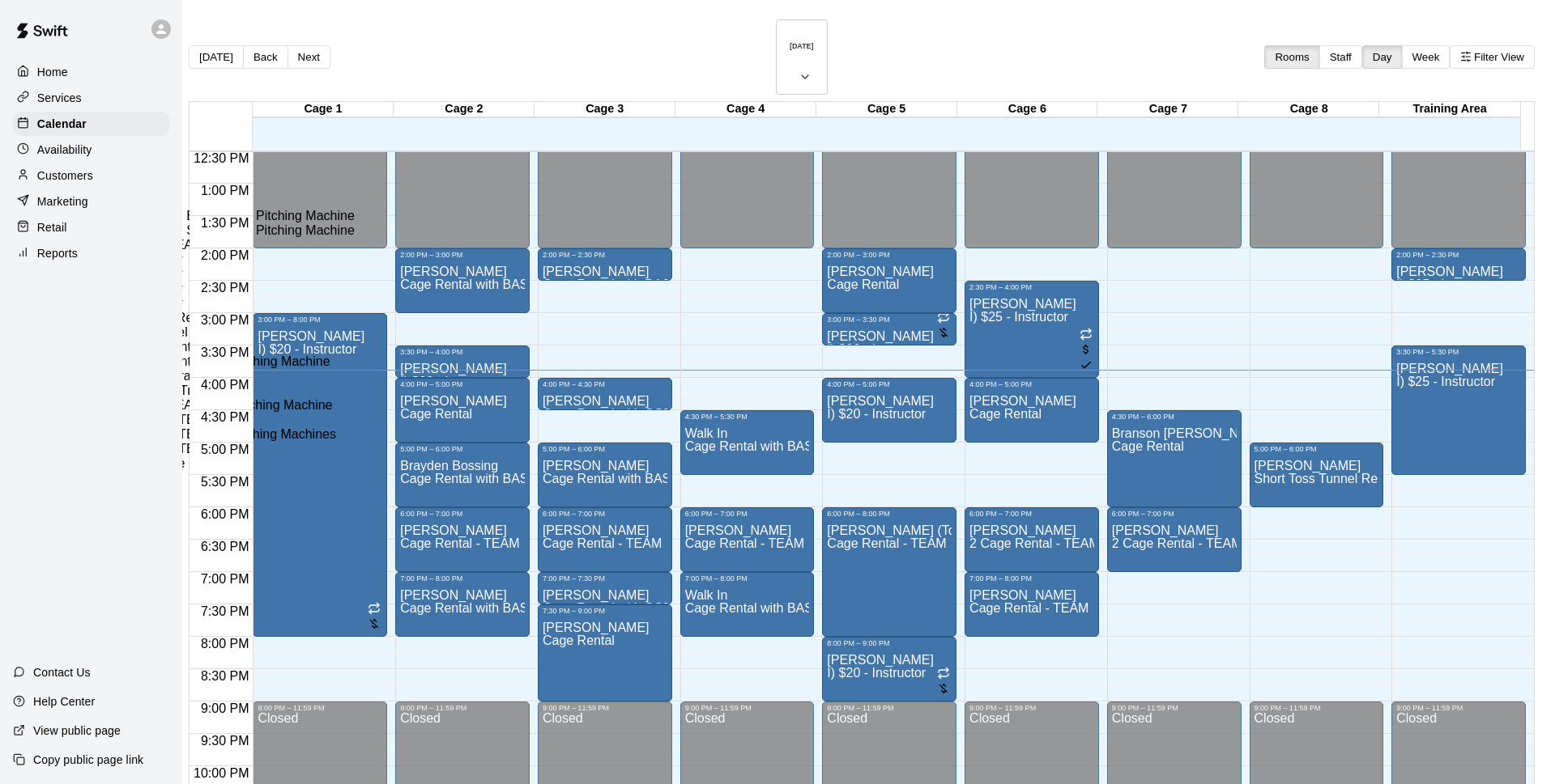
drag, startPoint x: 807, startPoint y: 191, endPoint x: 740, endPoint y: 184, distance: 67.4
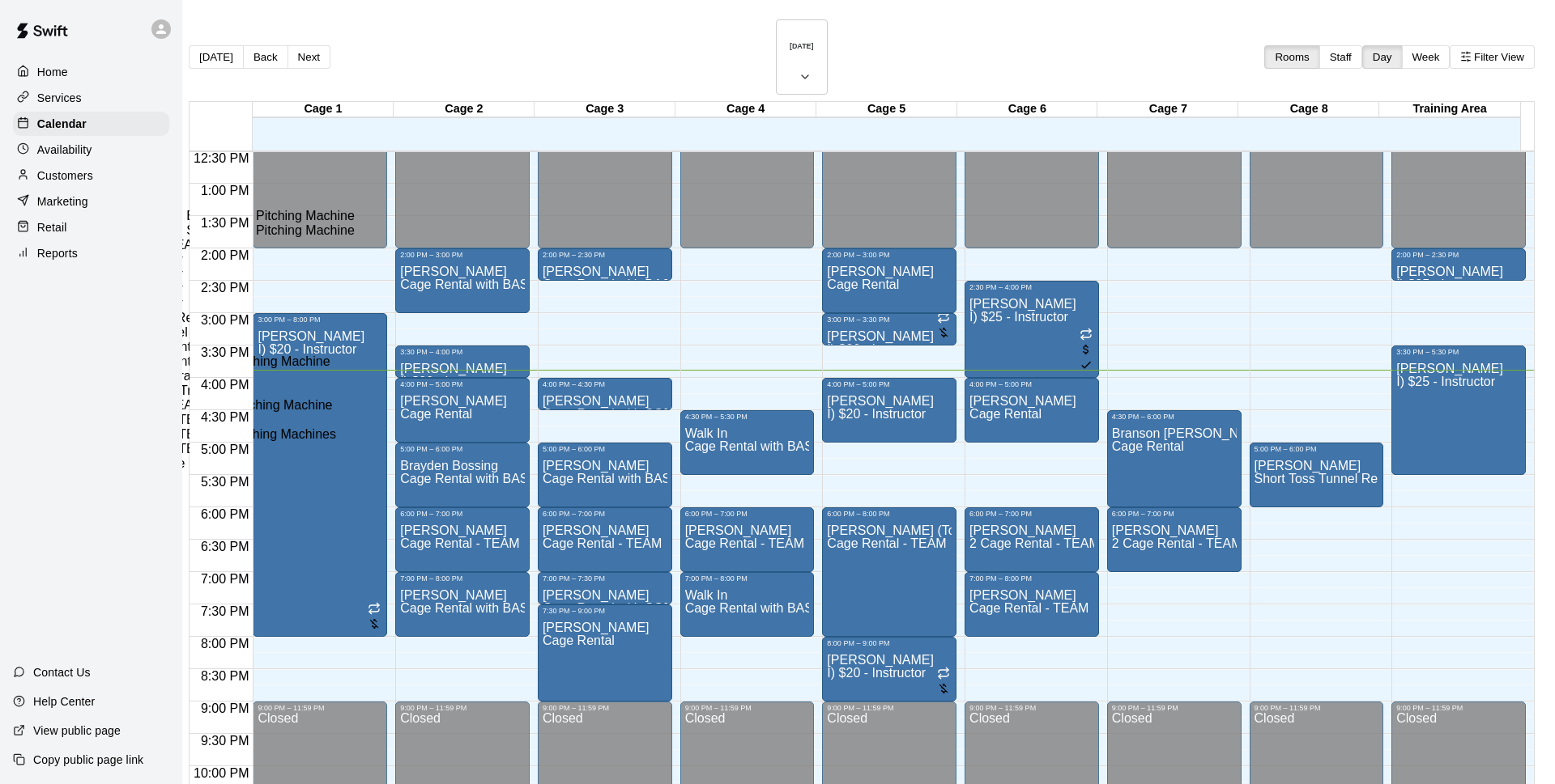
click at [452, 209] on li "Cage Rental" at bounding box center [268, 201] width 369 height 14
type input "**********"
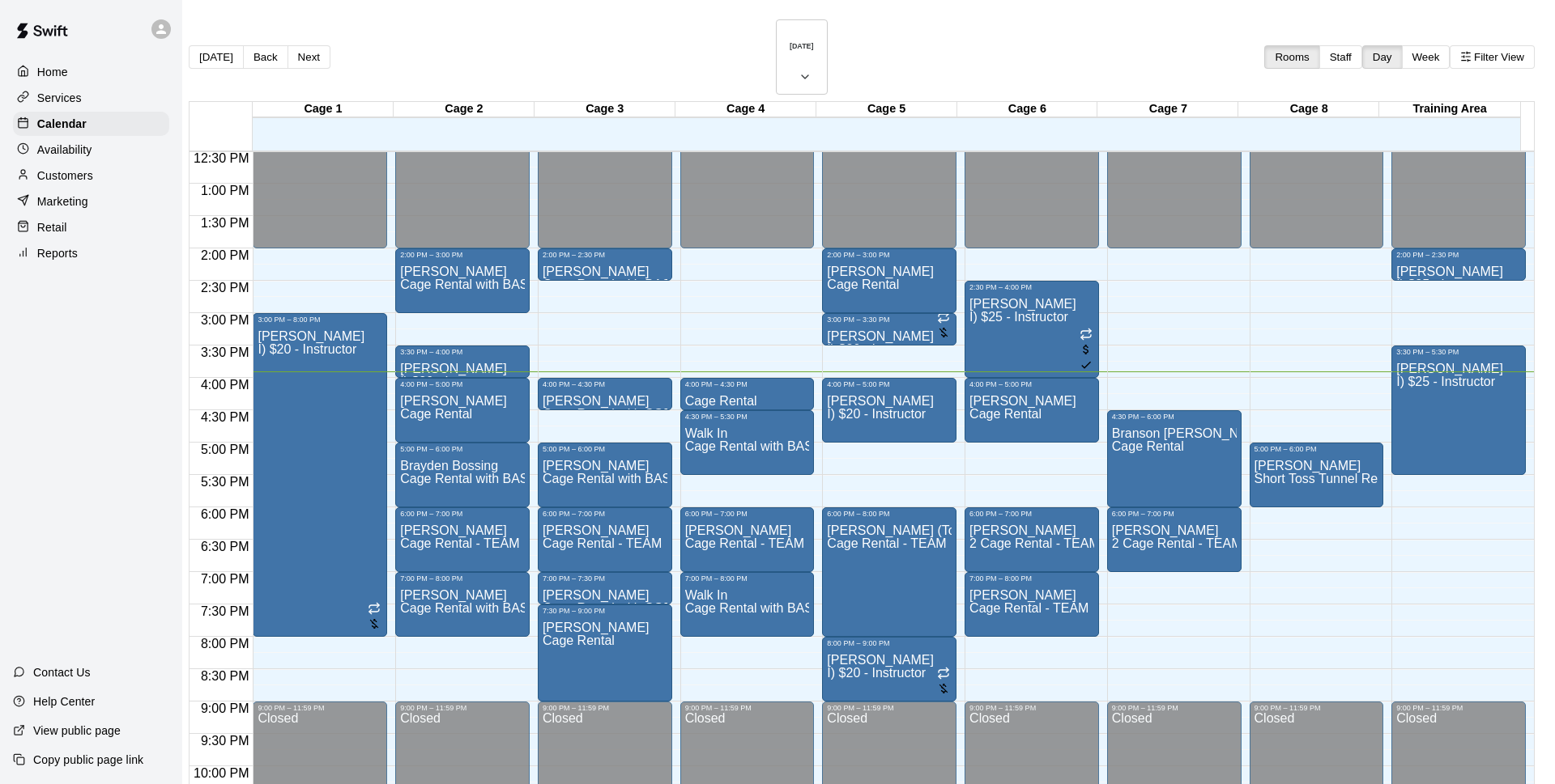
type input "****"
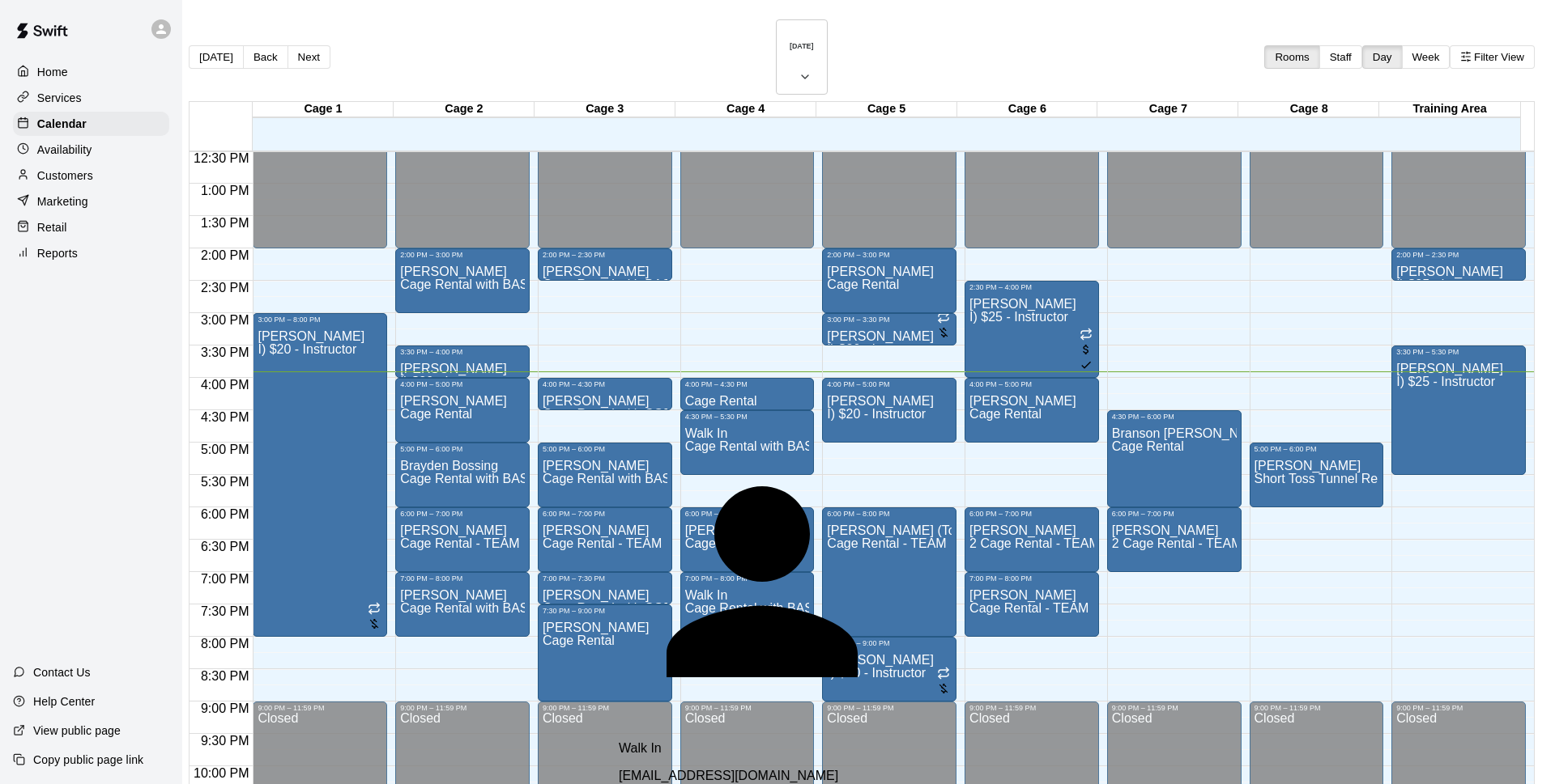
click at [794, 741] on div "Walk In [EMAIL_ADDRESS][DOMAIN_NAME]" at bounding box center [809, 762] width 382 height 42
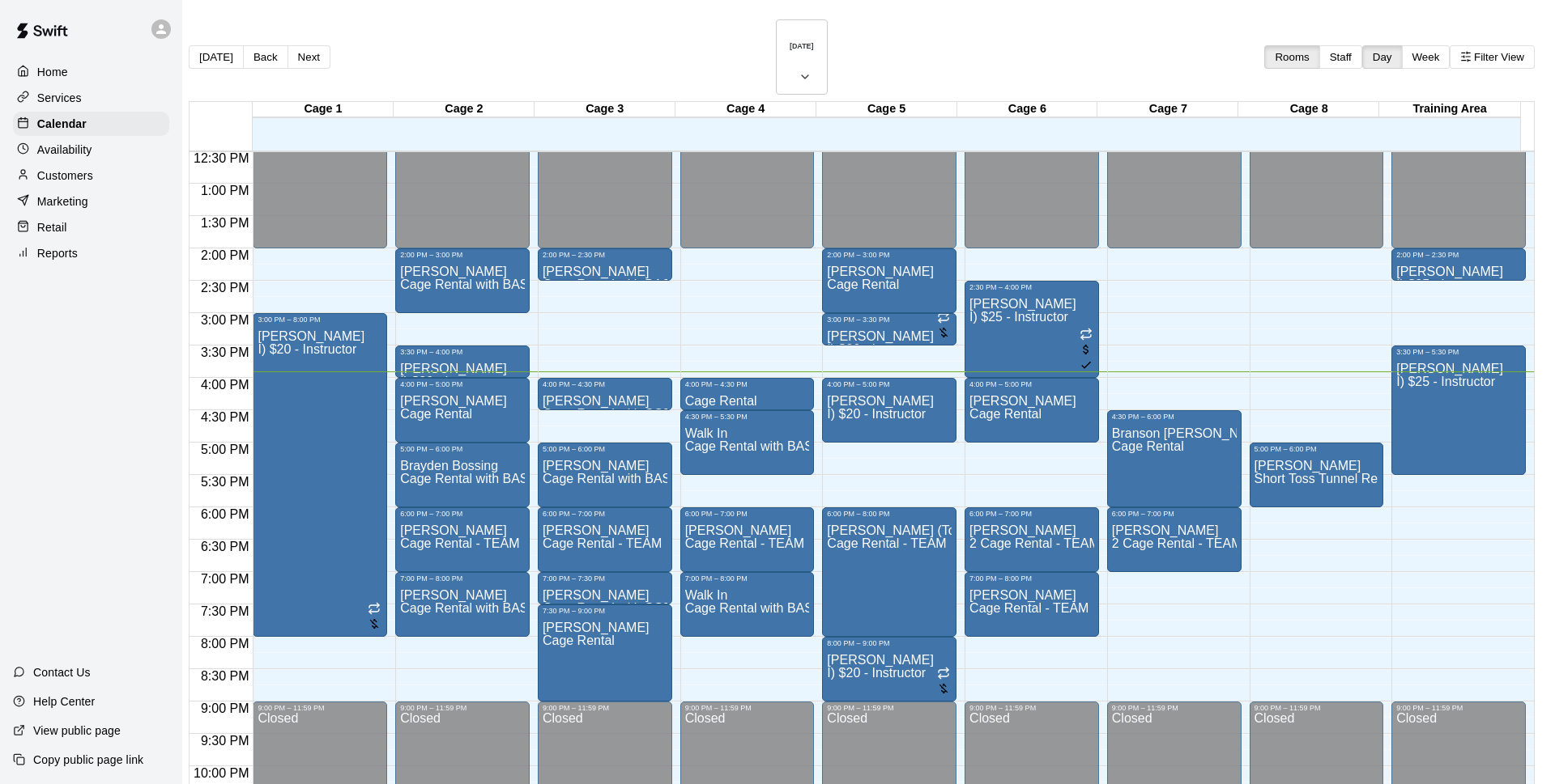
type input "*"
type input "**"
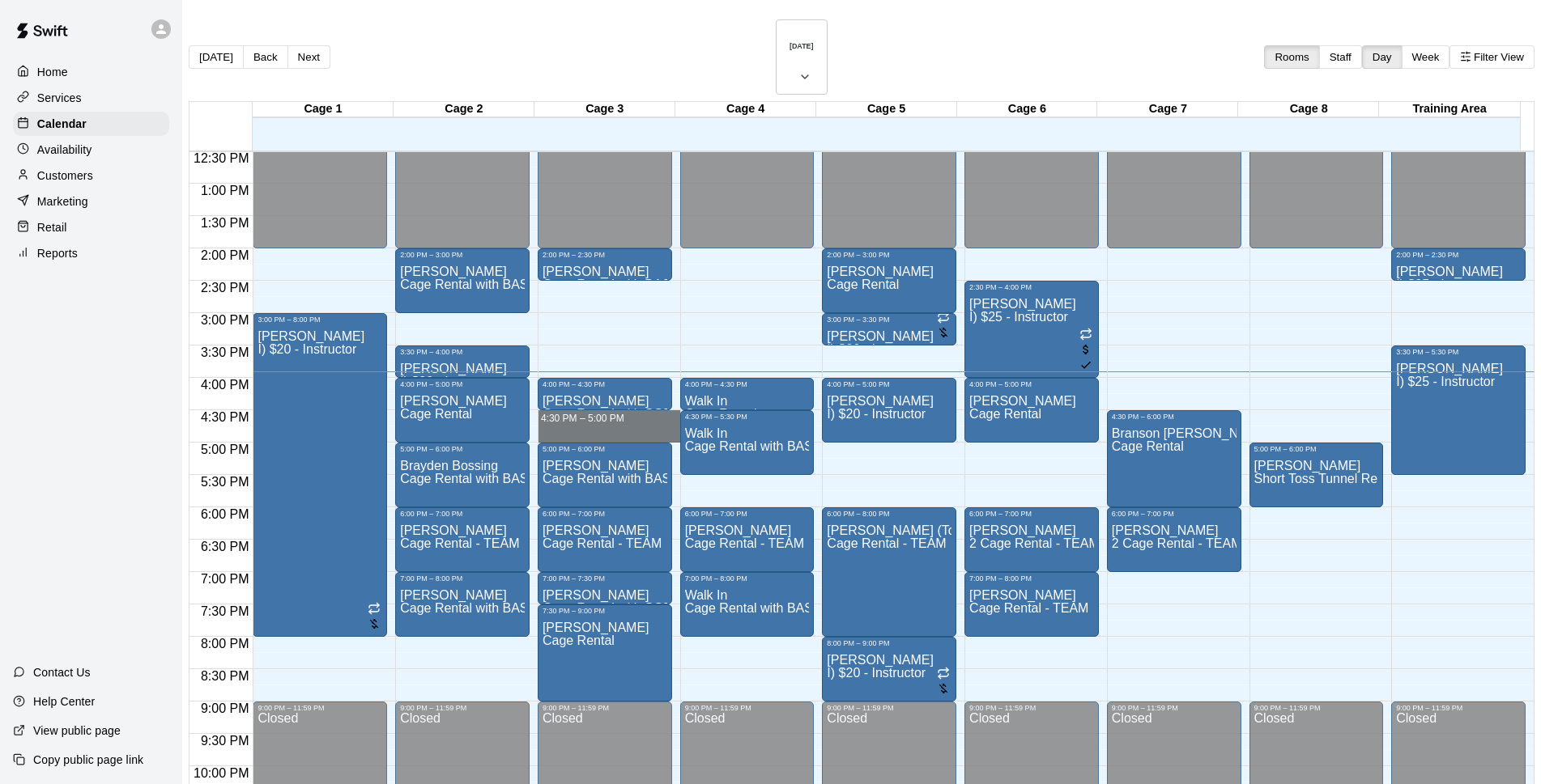
drag, startPoint x: 616, startPoint y: 372, endPoint x: 616, endPoint y: 385, distance: 13.0
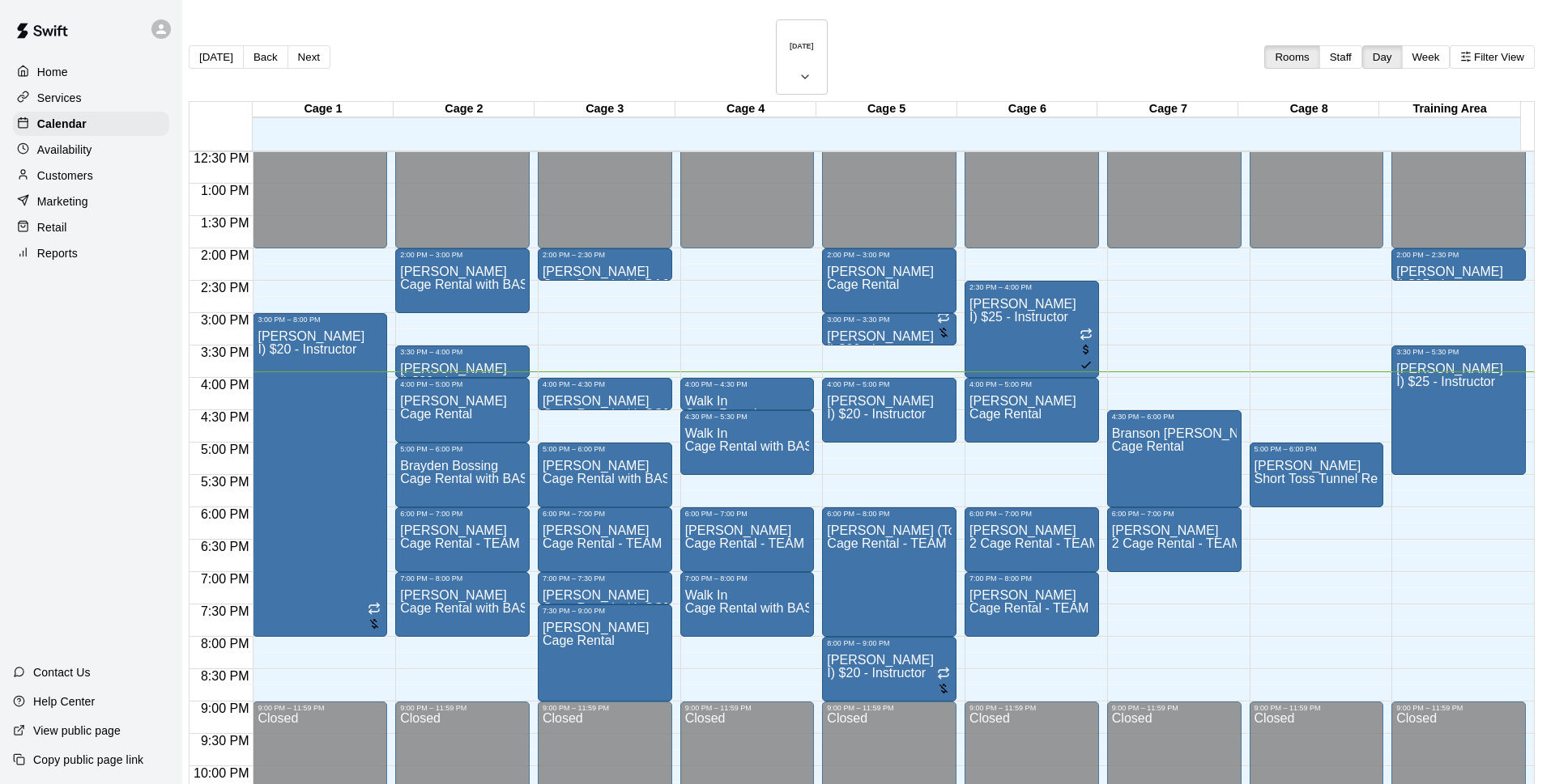
click at [452, 209] on li "Cage Rental" at bounding box center [268, 201] width 369 height 14
type input "**********"
drag, startPoint x: 897, startPoint y: 744, endPoint x: 1490, endPoint y: 595, distance: 611.4
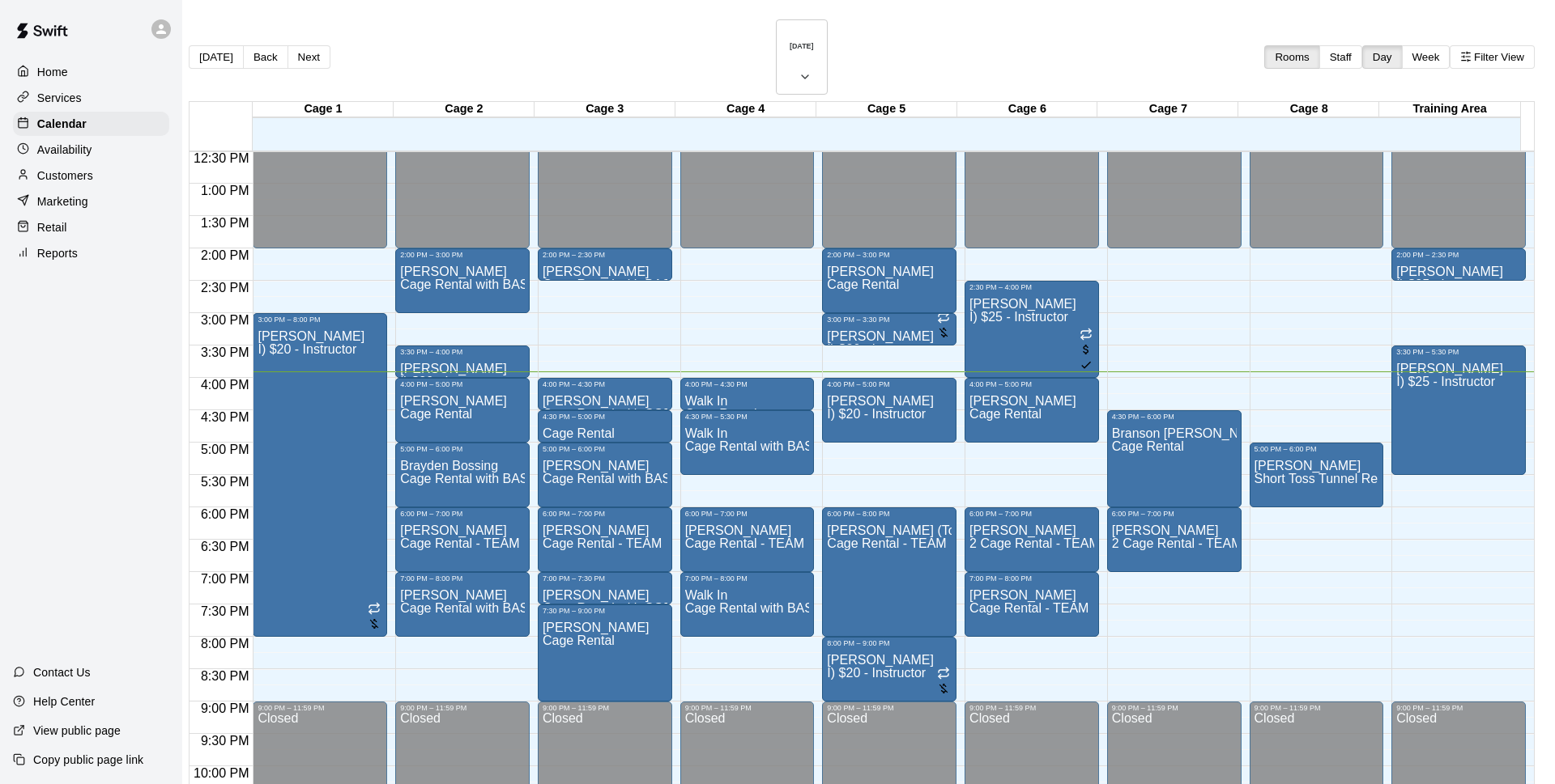
type input "*******"
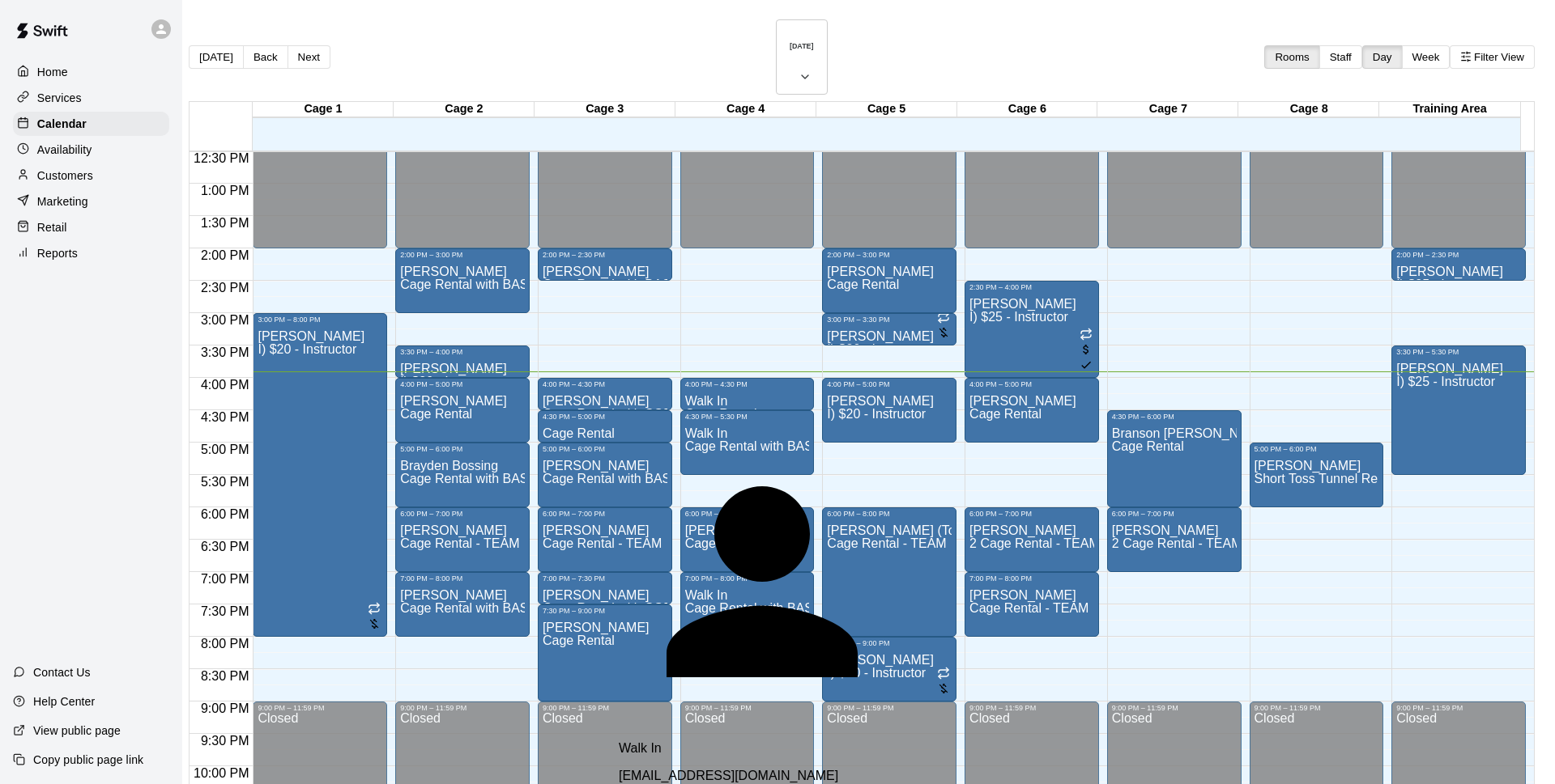
click at [954, 741] on div "Walk In [EMAIL_ADDRESS][DOMAIN_NAME]" at bounding box center [809, 762] width 382 height 42
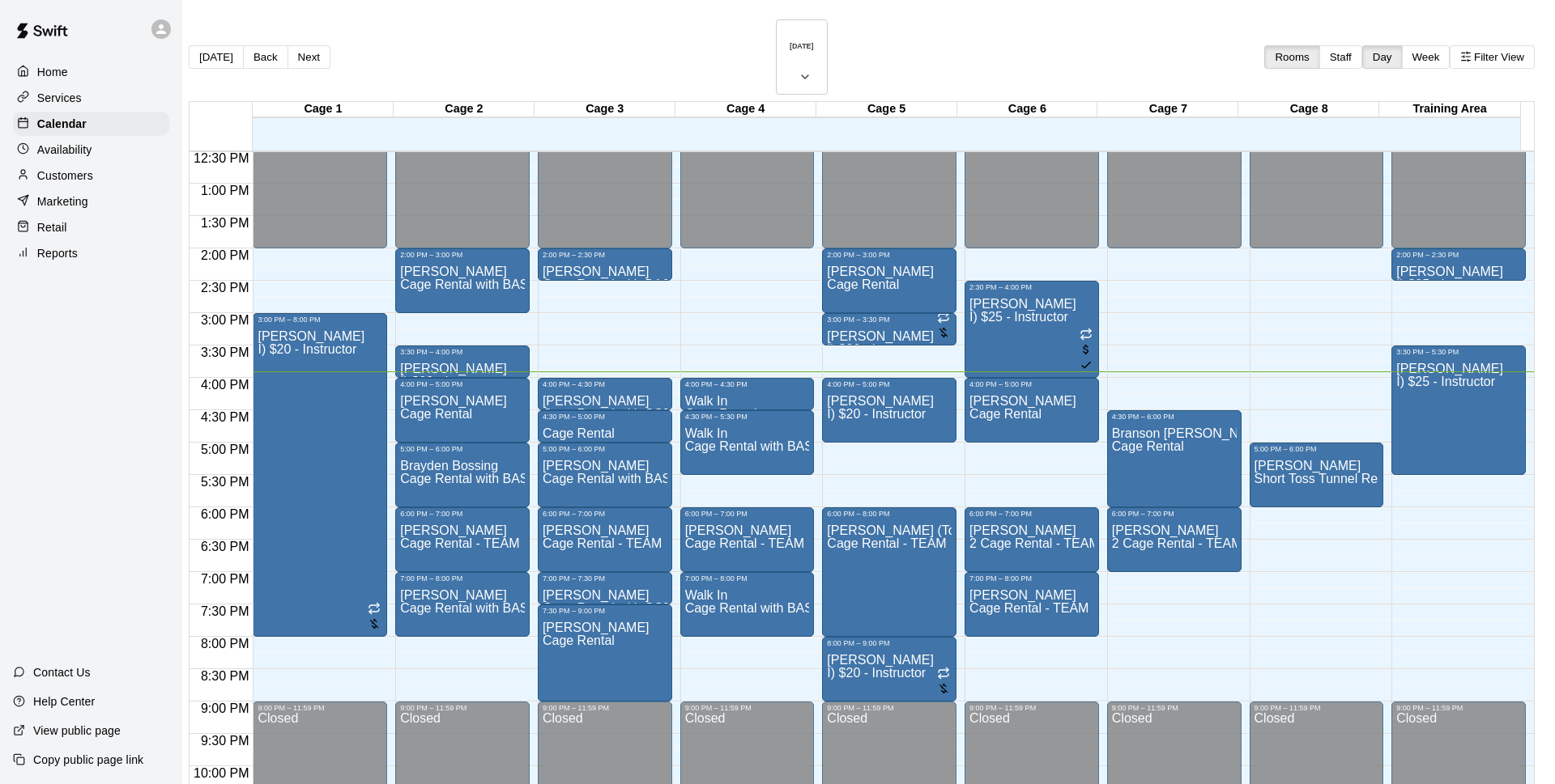
type input "*"
type input "**"
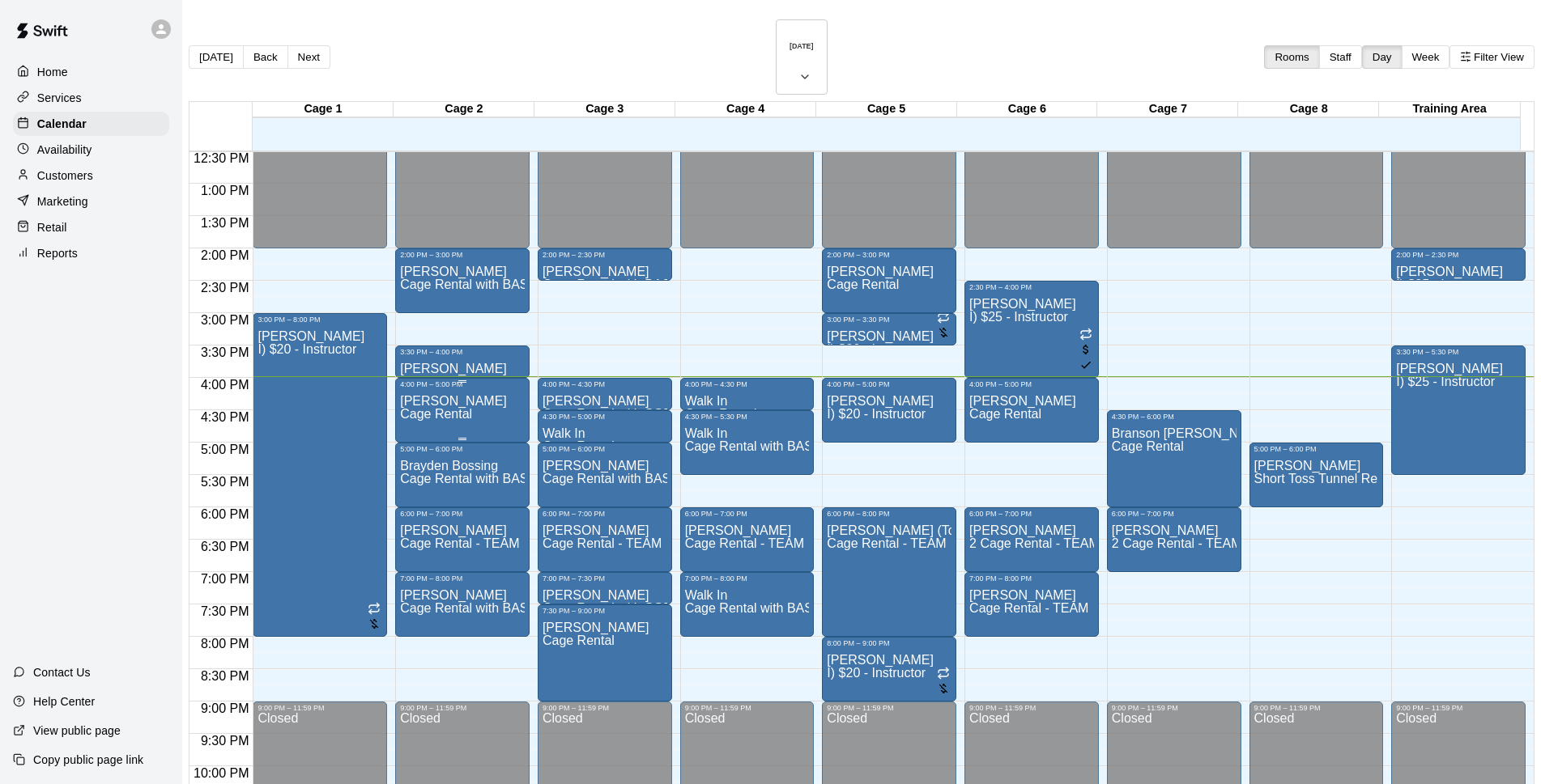
click at [460, 389] on div "[PERSON_NAME] Cage Rental" at bounding box center [463, 780] width 125 height 784
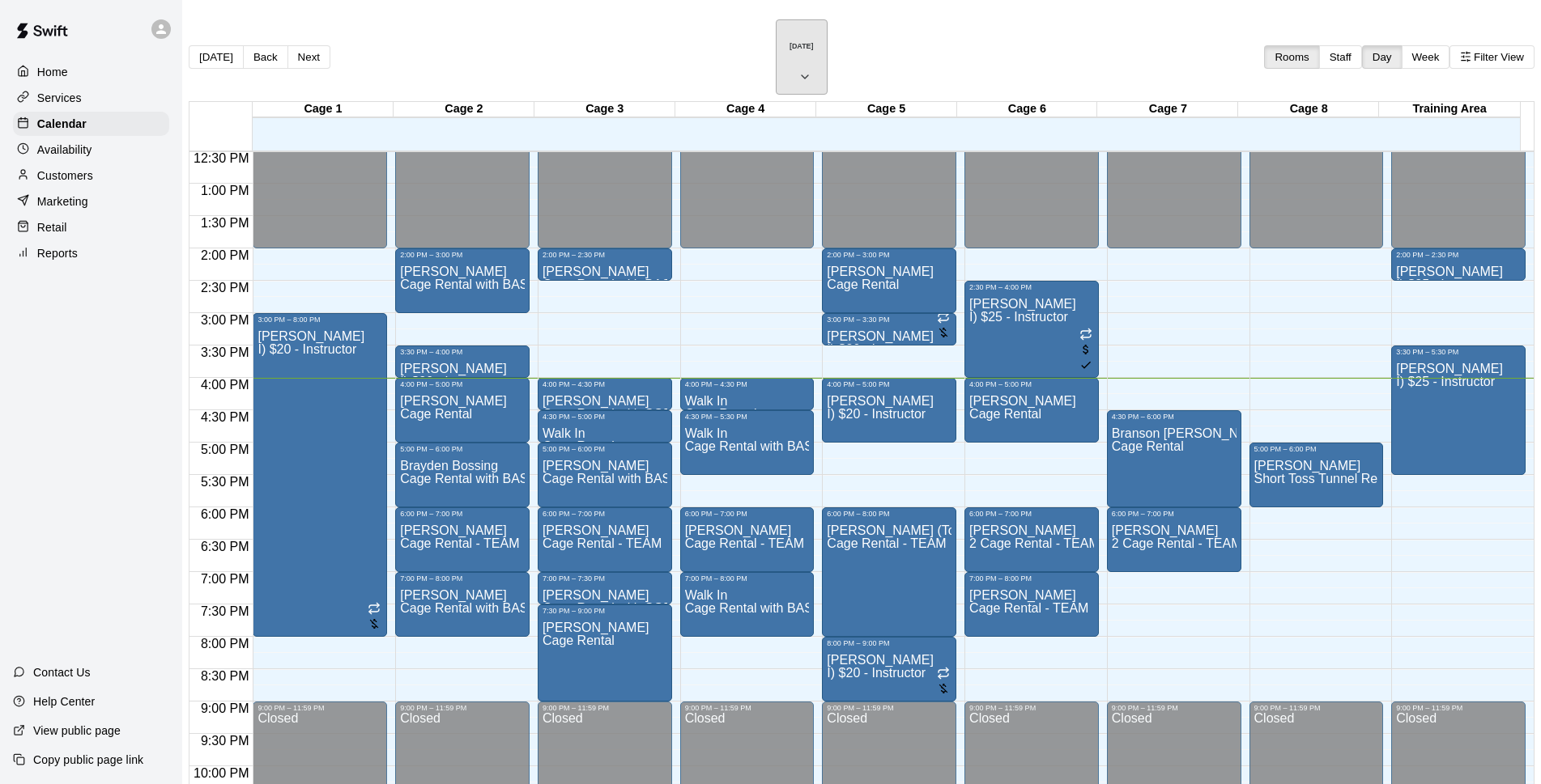
click at [825, 31] on button "[DATE]" at bounding box center [801, 56] width 52 height 75
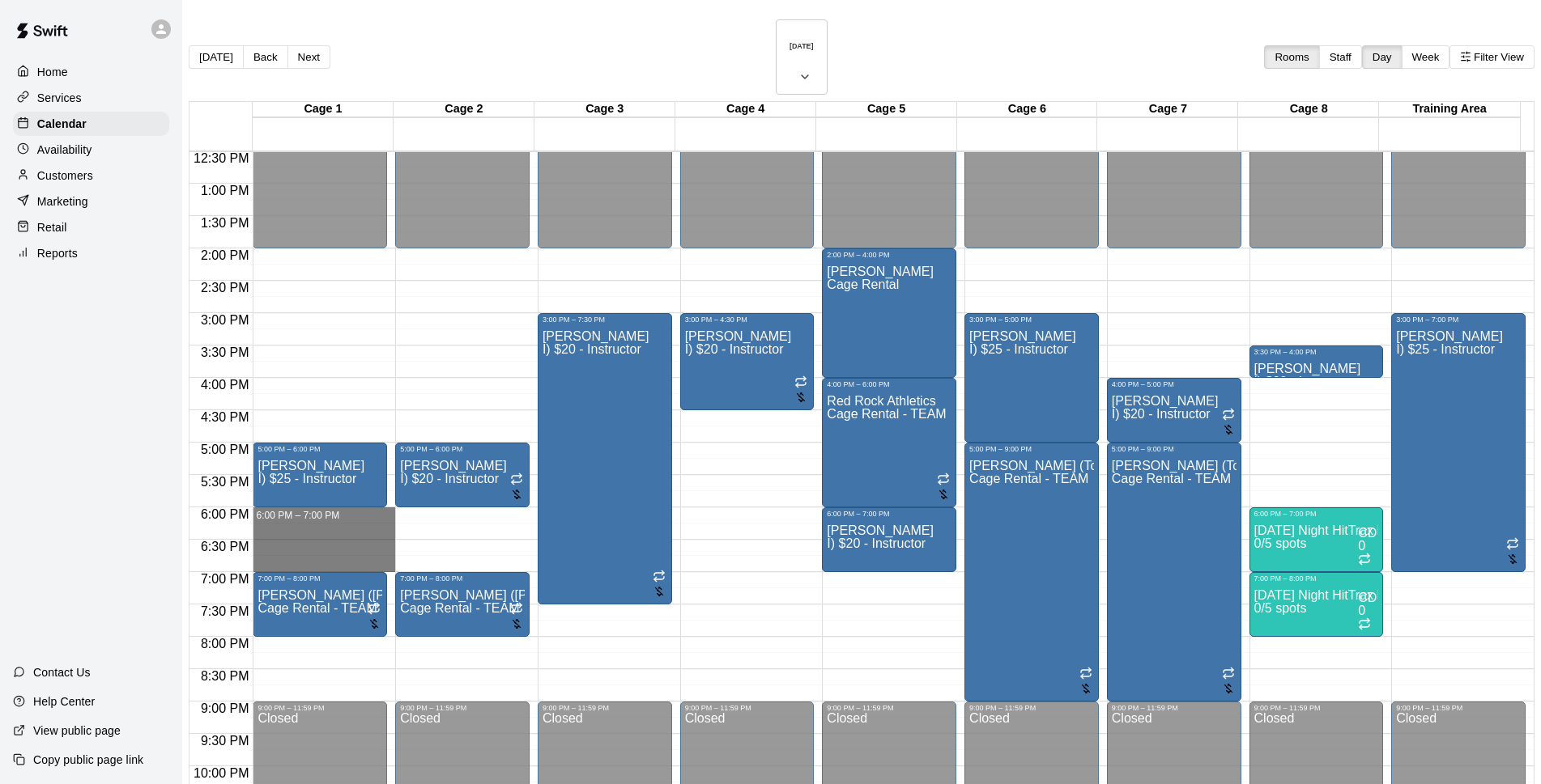
drag, startPoint x: 368, startPoint y: 468, endPoint x: 379, endPoint y: 523, distance: 56.1
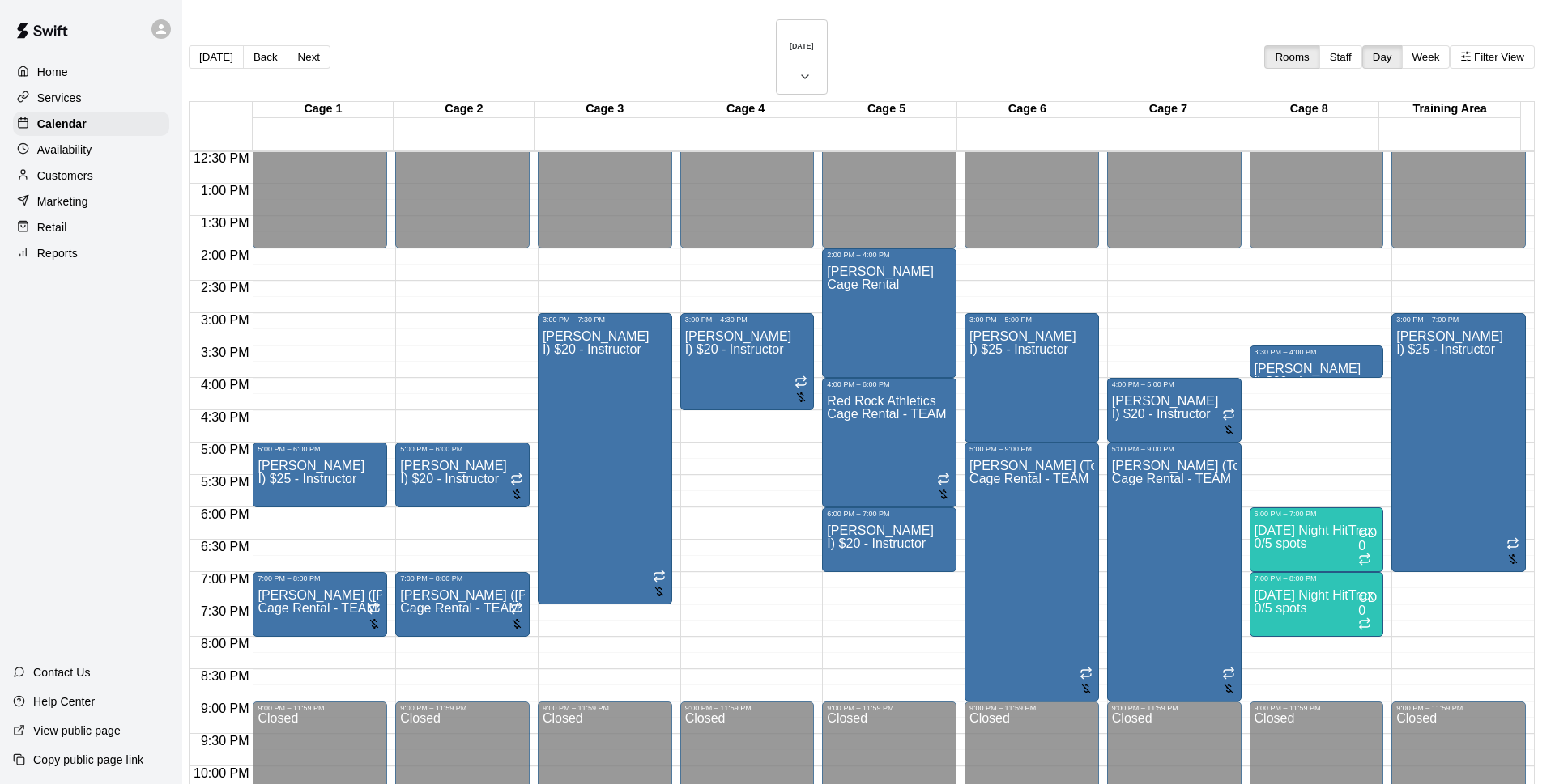
click at [452, 224] on li "Cage Rental with BASEBALL Pitching Machine" at bounding box center [268, 215] width 369 height 14
type input "**********"
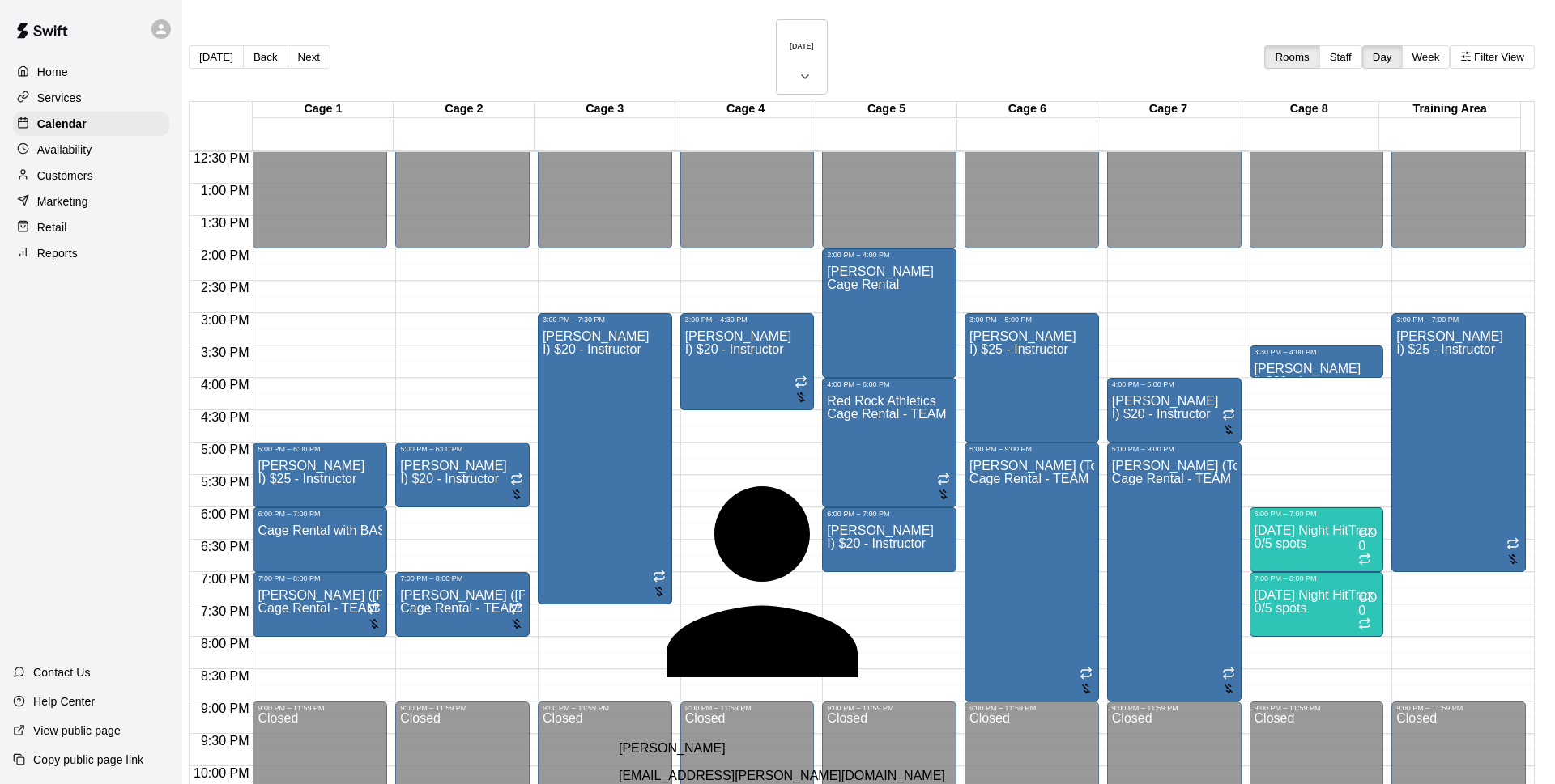
type input "******"
drag, startPoint x: 701, startPoint y: 396, endPoint x: 585, endPoint y: 396, distance: 116.0
drag, startPoint x: 667, startPoint y: 411, endPoint x: 593, endPoint y: 411, distance: 74.0
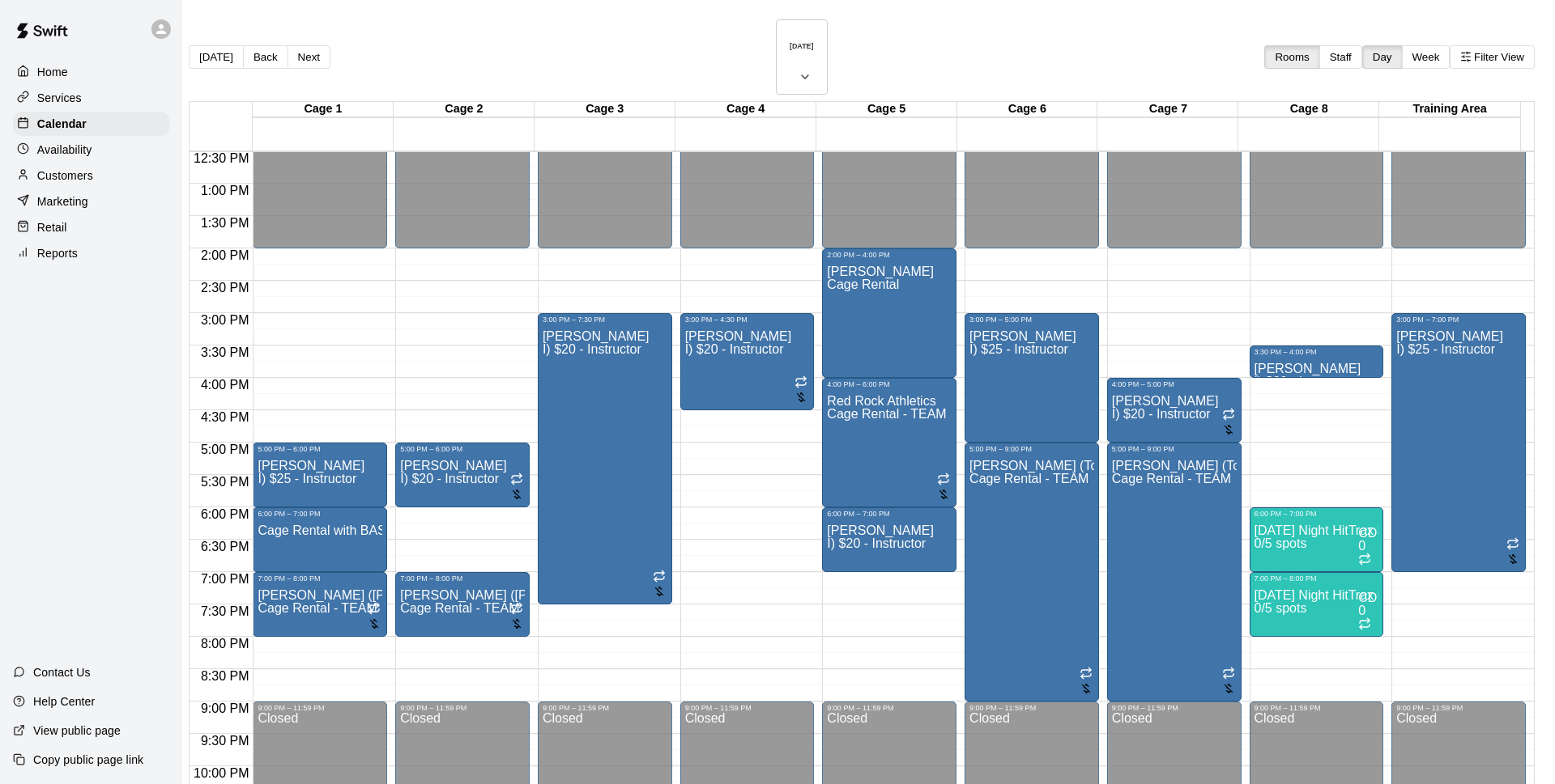
type input "*******"
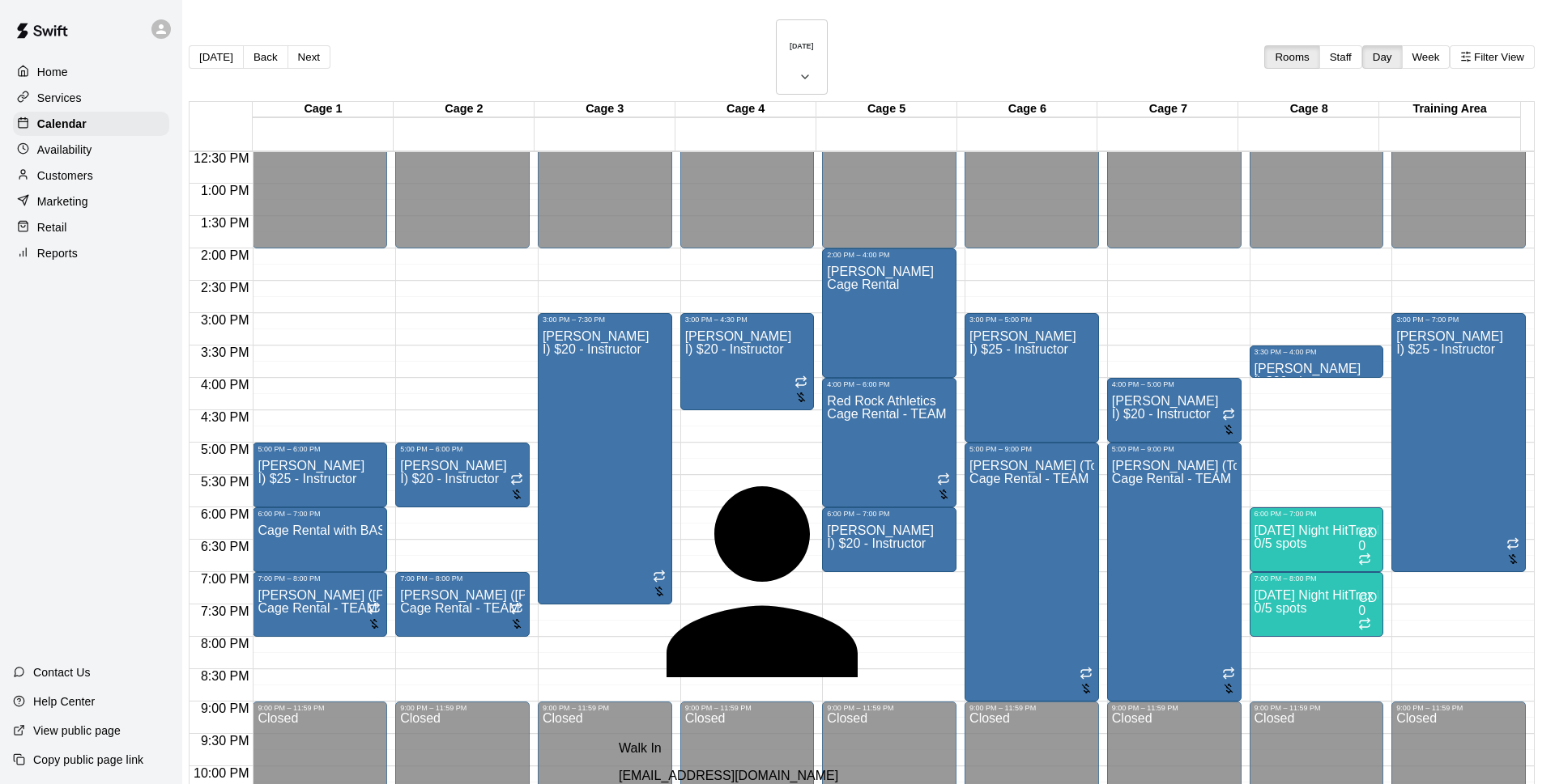
click at [857, 741] on div "Walk In [EMAIL_ADDRESS][DOMAIN_NAME]" at bounding box center [809, 762] width 382 height 42
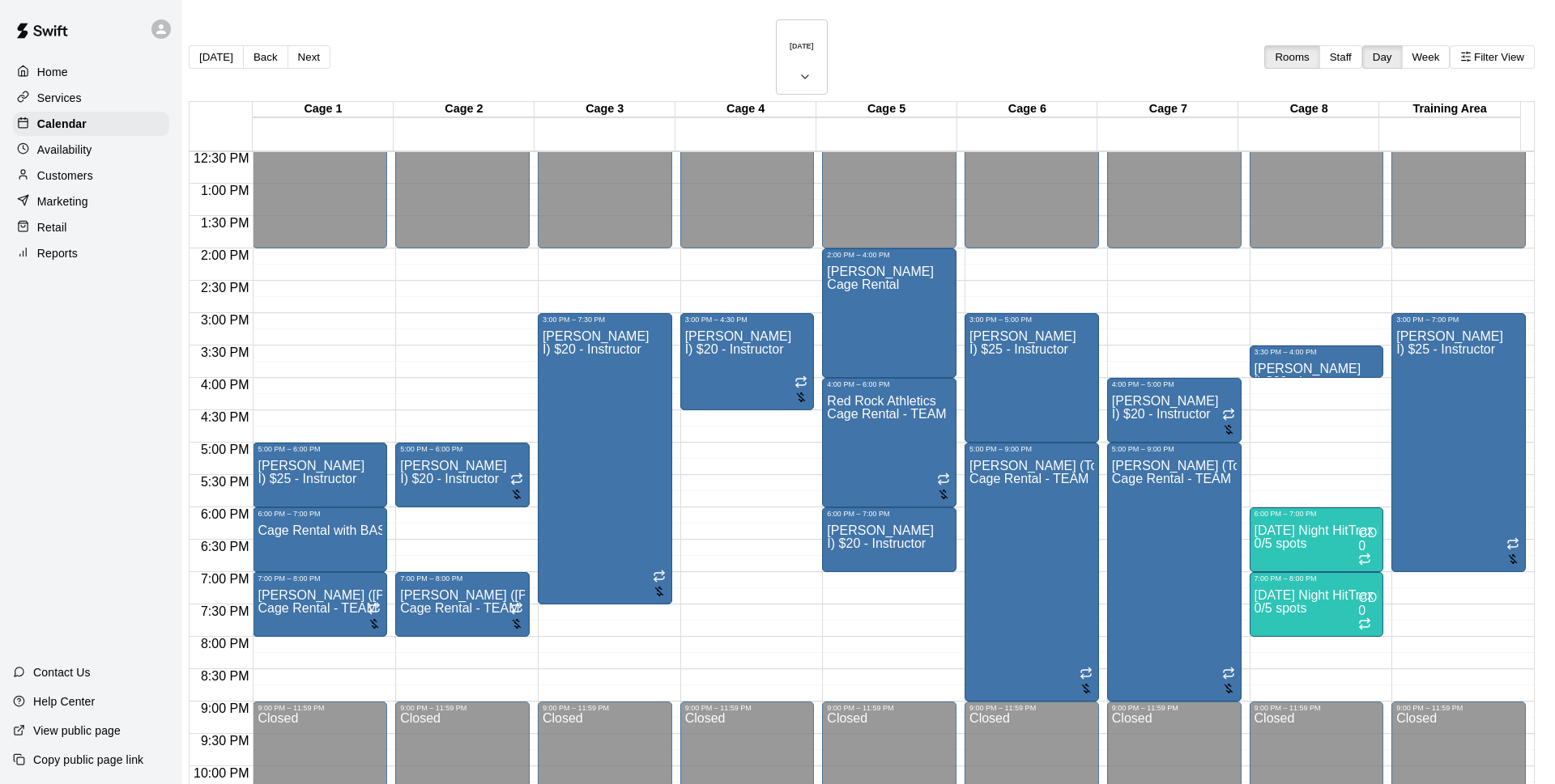
drag, startPoint x: 794, startPoint y: 352, endPoint x: 825, endPoint y: 352, distance: 31.0
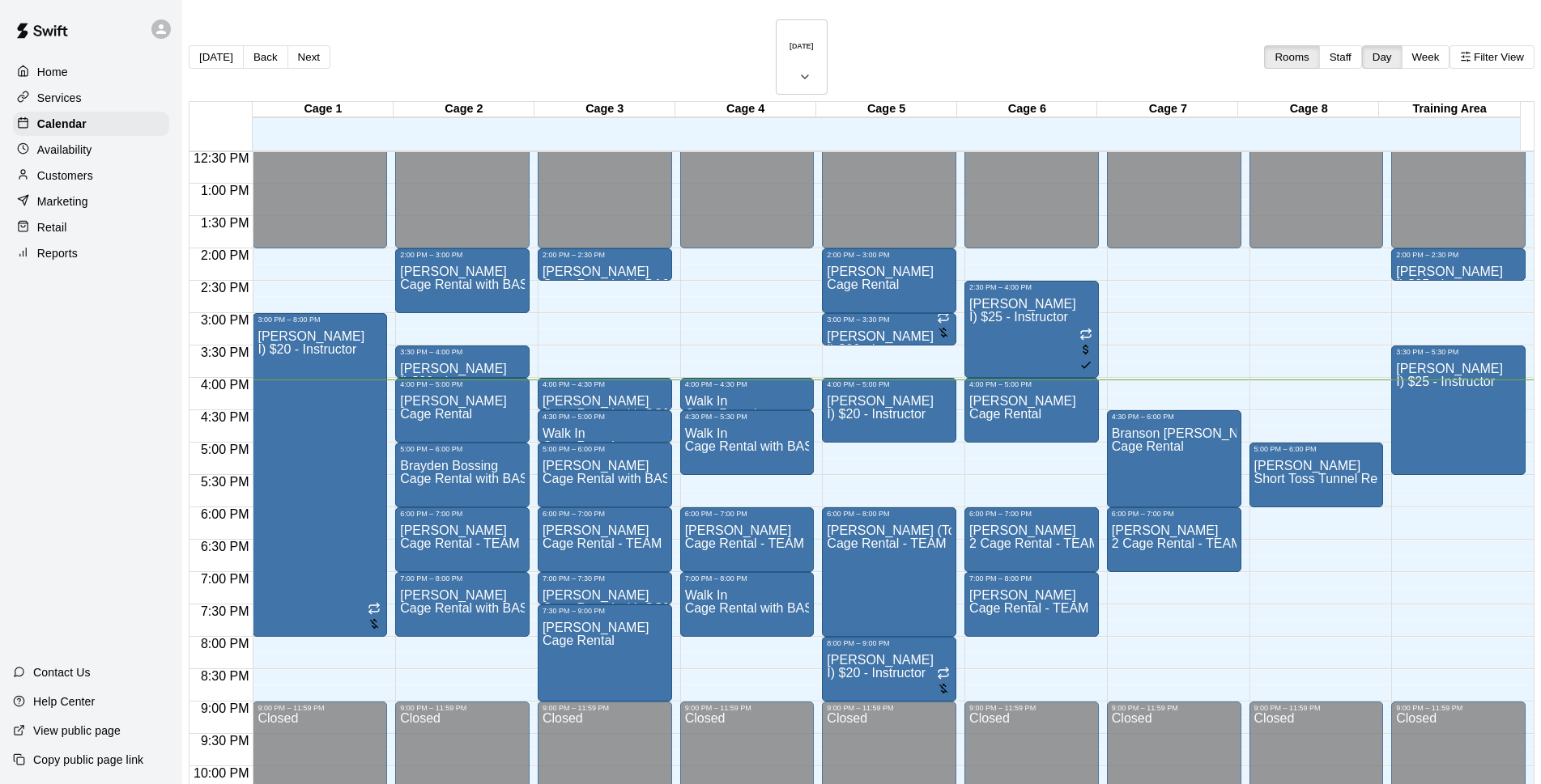
click at [136, 168] on div "Customers" at bounding box center [91, 175] width 156 height 25
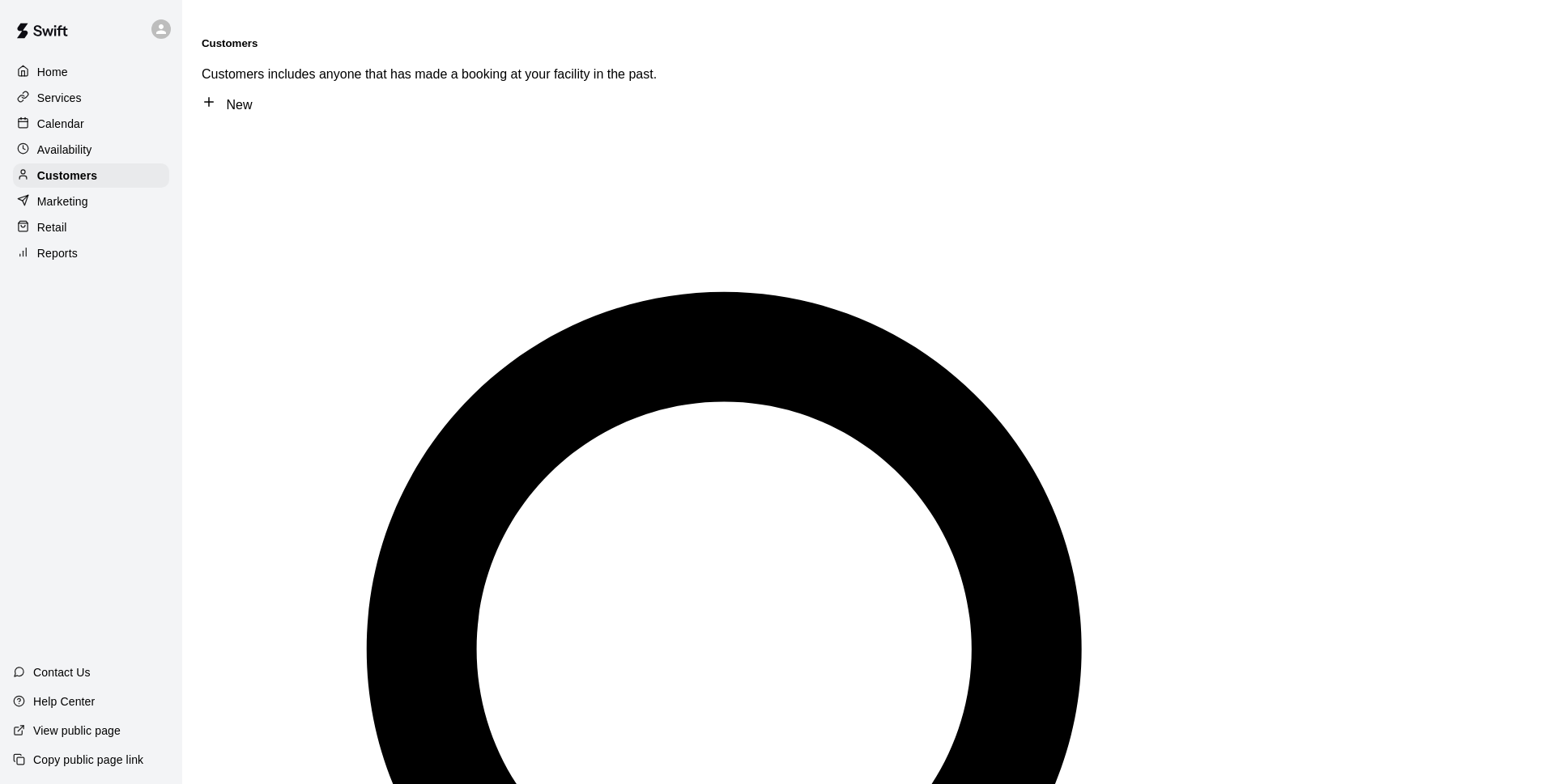
click at [122, 125] on div "Calendar" at bounding box center [91, 124] width 156 height 25
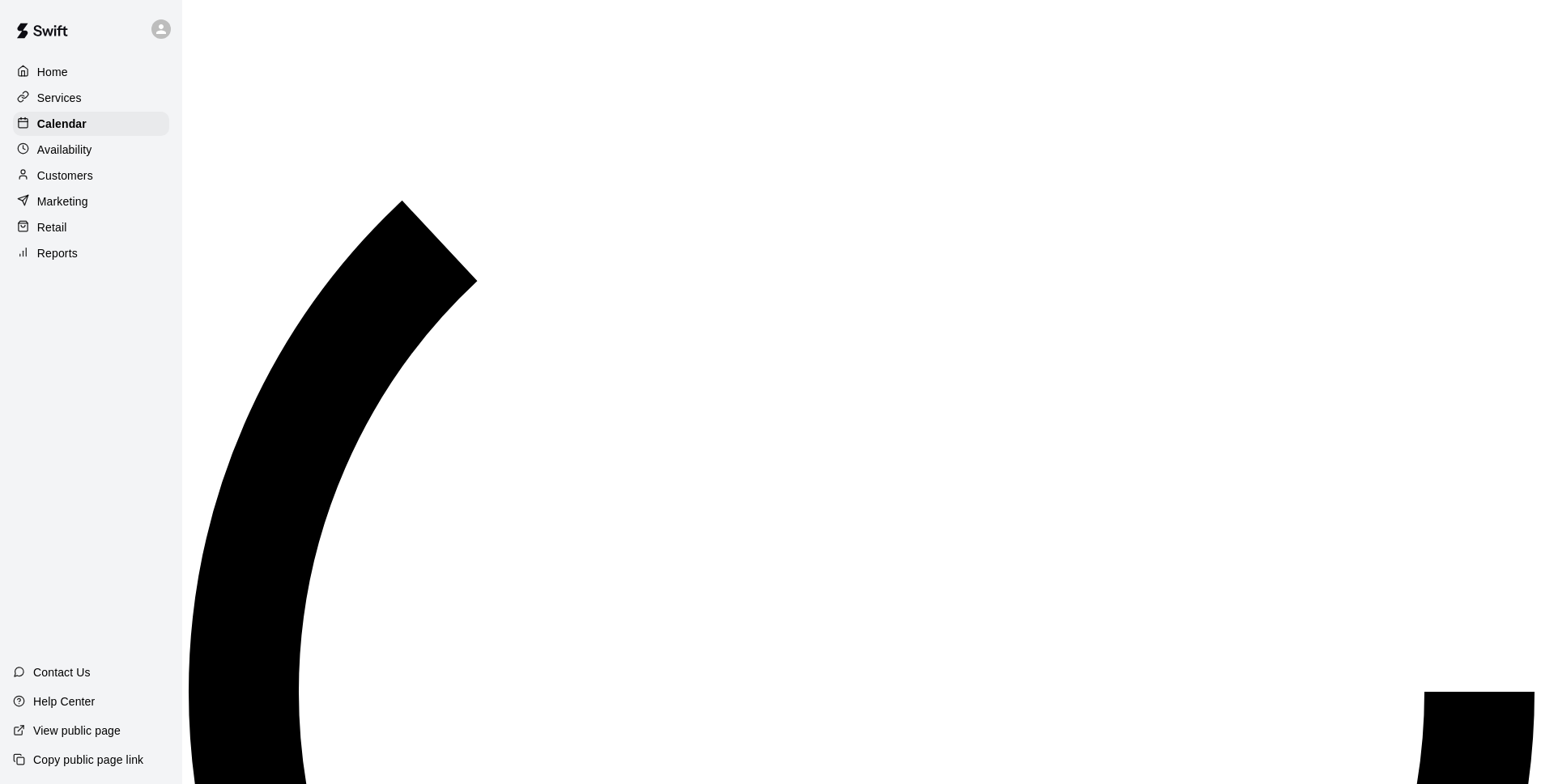
scroll to position [811, 0]
drag, startPoint x: 984, startPoint y: 405, endPoint x: 984, endPoint y: 457, distance: 52.0
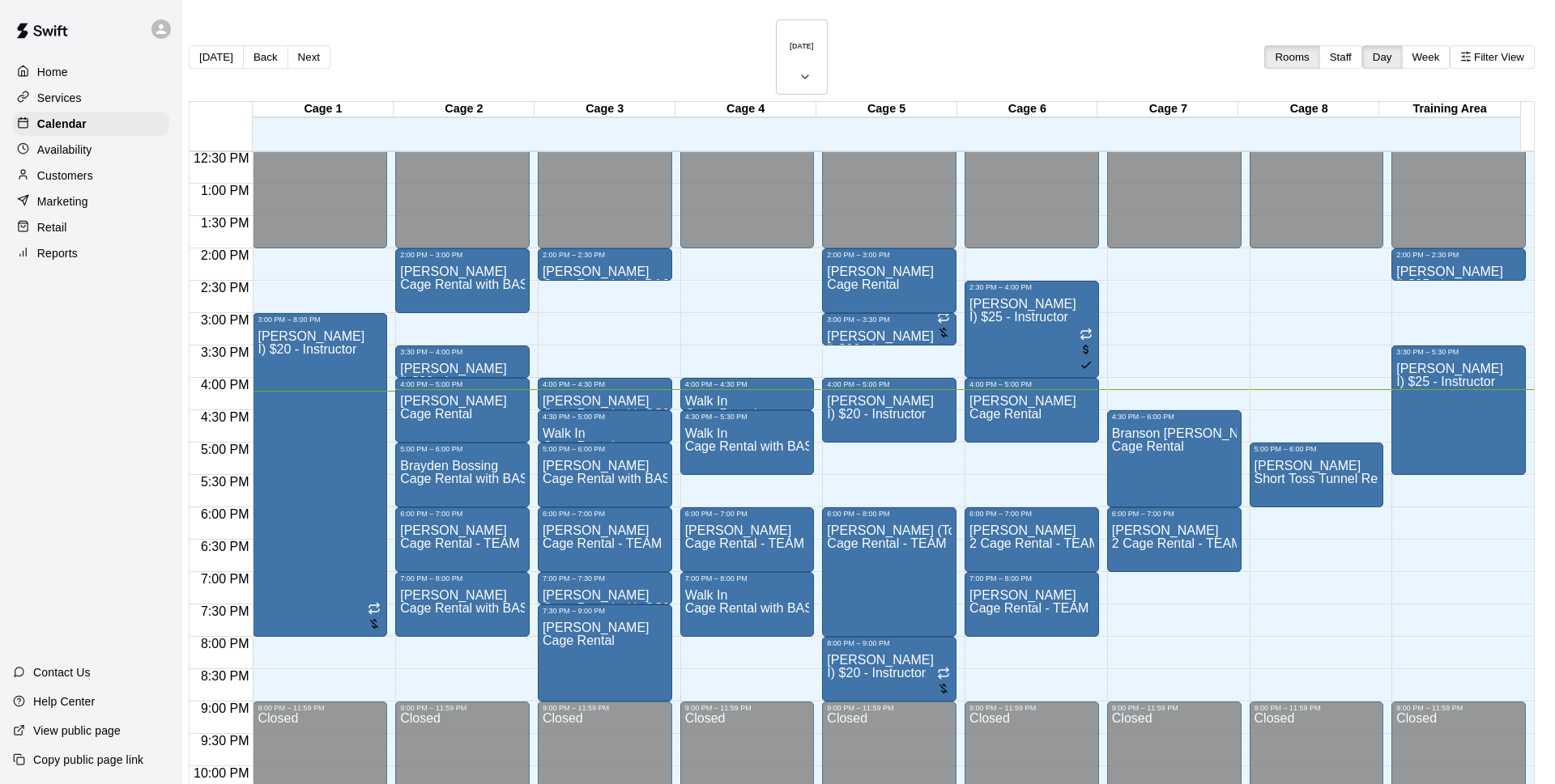
click at [452, 209] on li "Cage Rental" at bounding box center [268, 201] width 369 height 14
type input "**********"
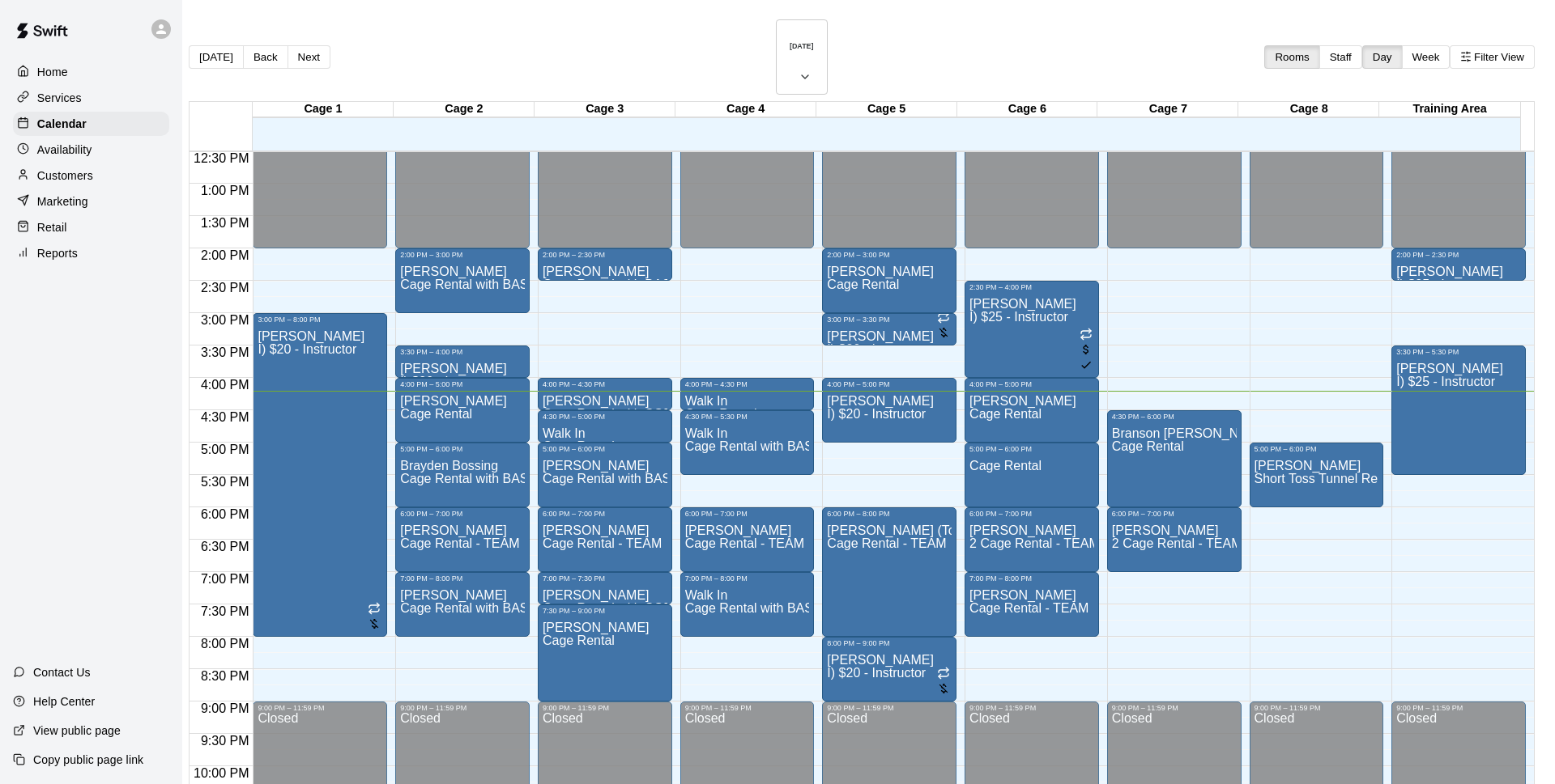
type input "*****"
drag, startPoint x: 736, startPoint y: 400, endPoint x: 572, endPoint y: 401, distance: 164.0
type input "****"
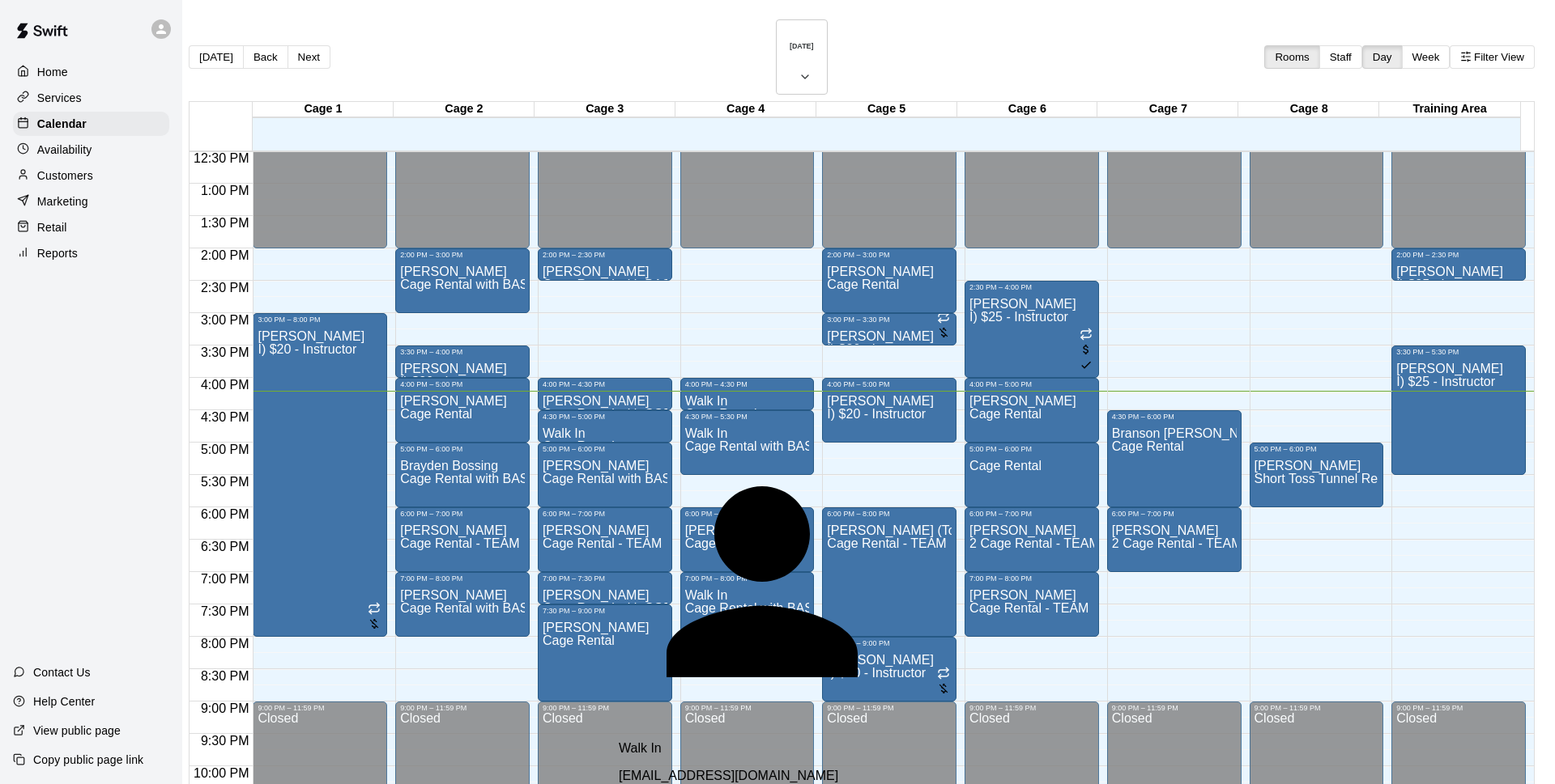
click at [760, 741] on div "Walk In [EMAIL_ADDRESS][DOMAIN_NAME]" at bounding box center [809, 762] width 382 height 42
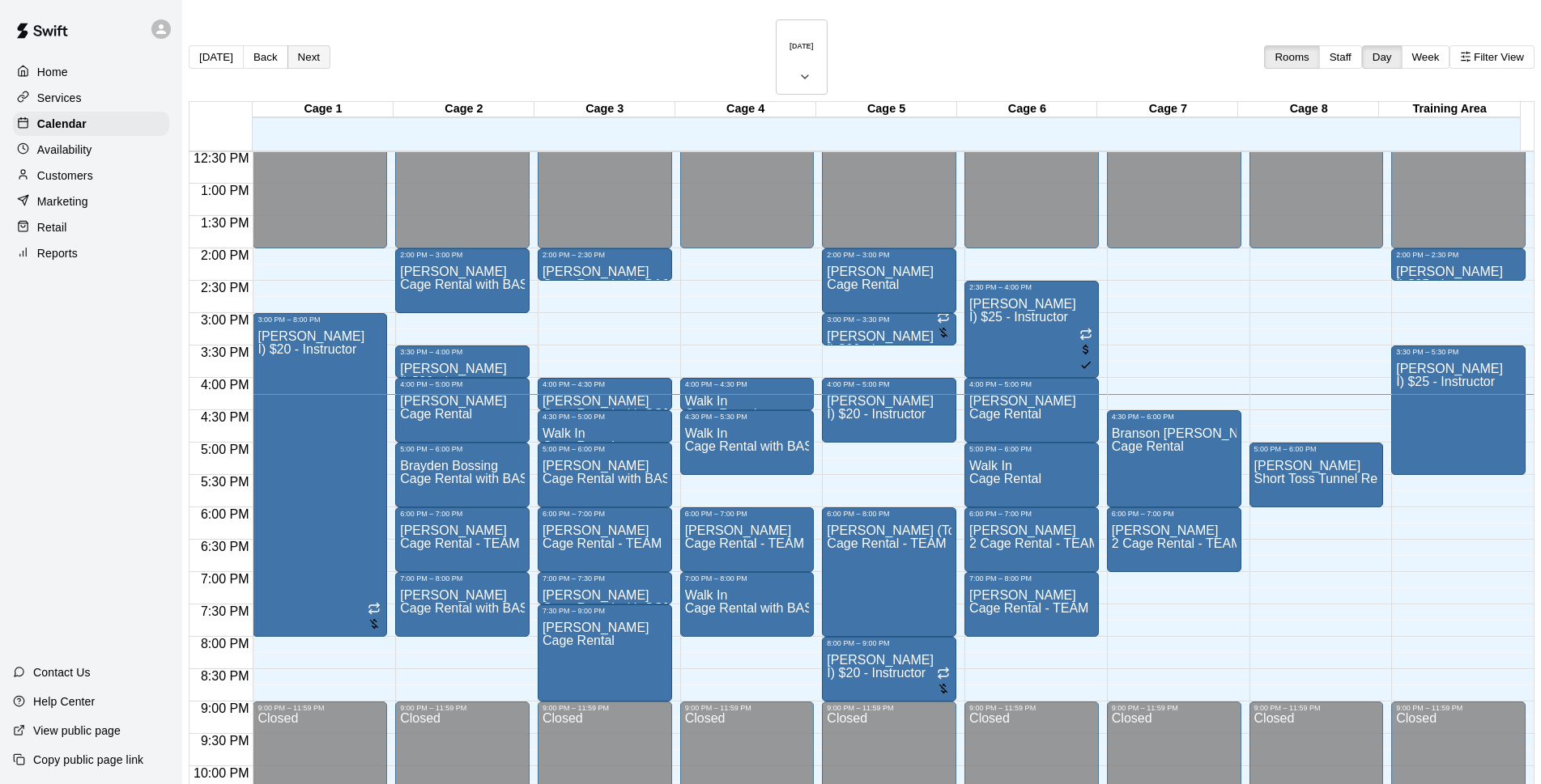
click at [330, 46] on button "Next" at bounding box center [308, 57] width 43 height 24
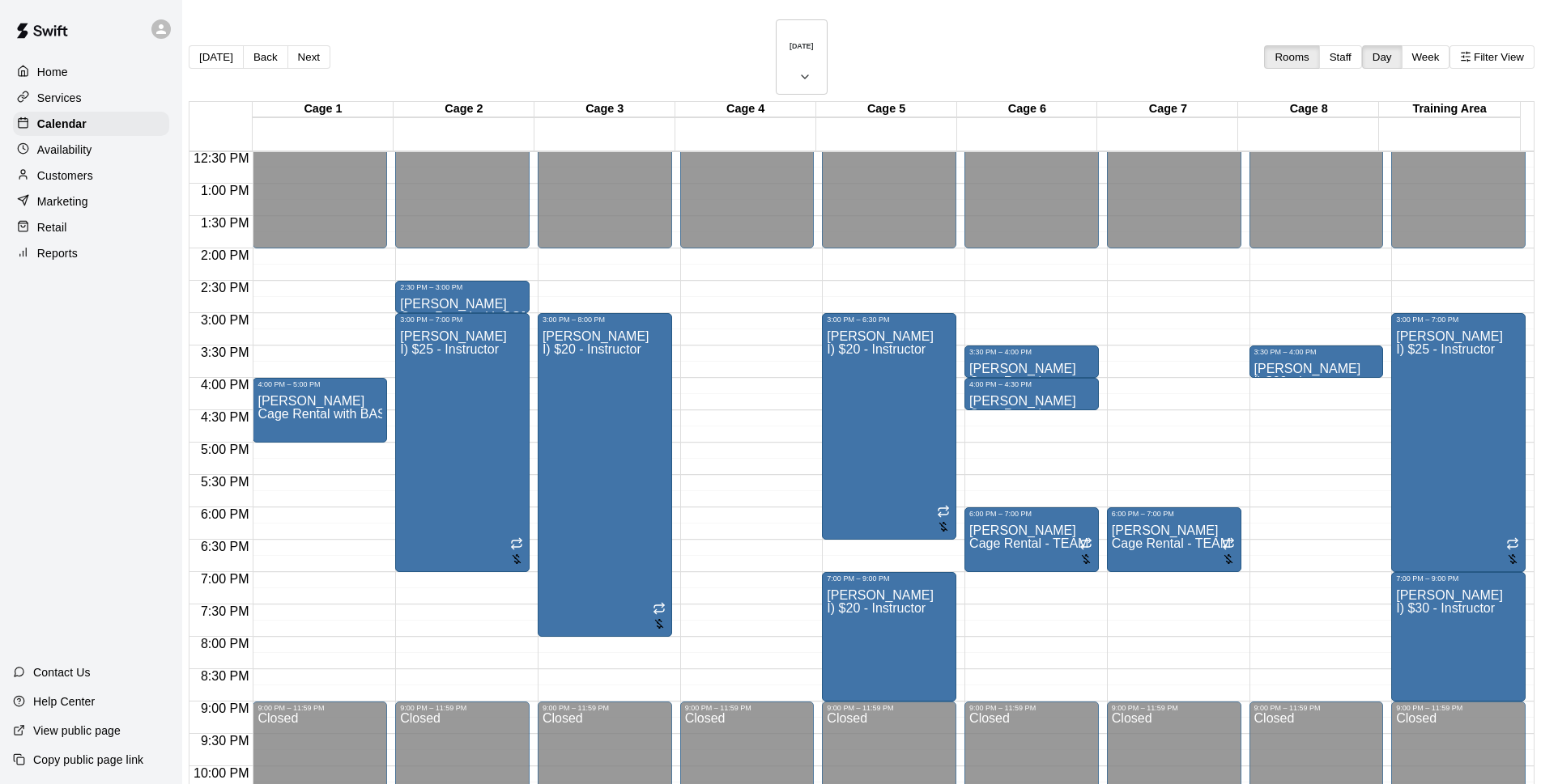
scroll to position [861, 0]
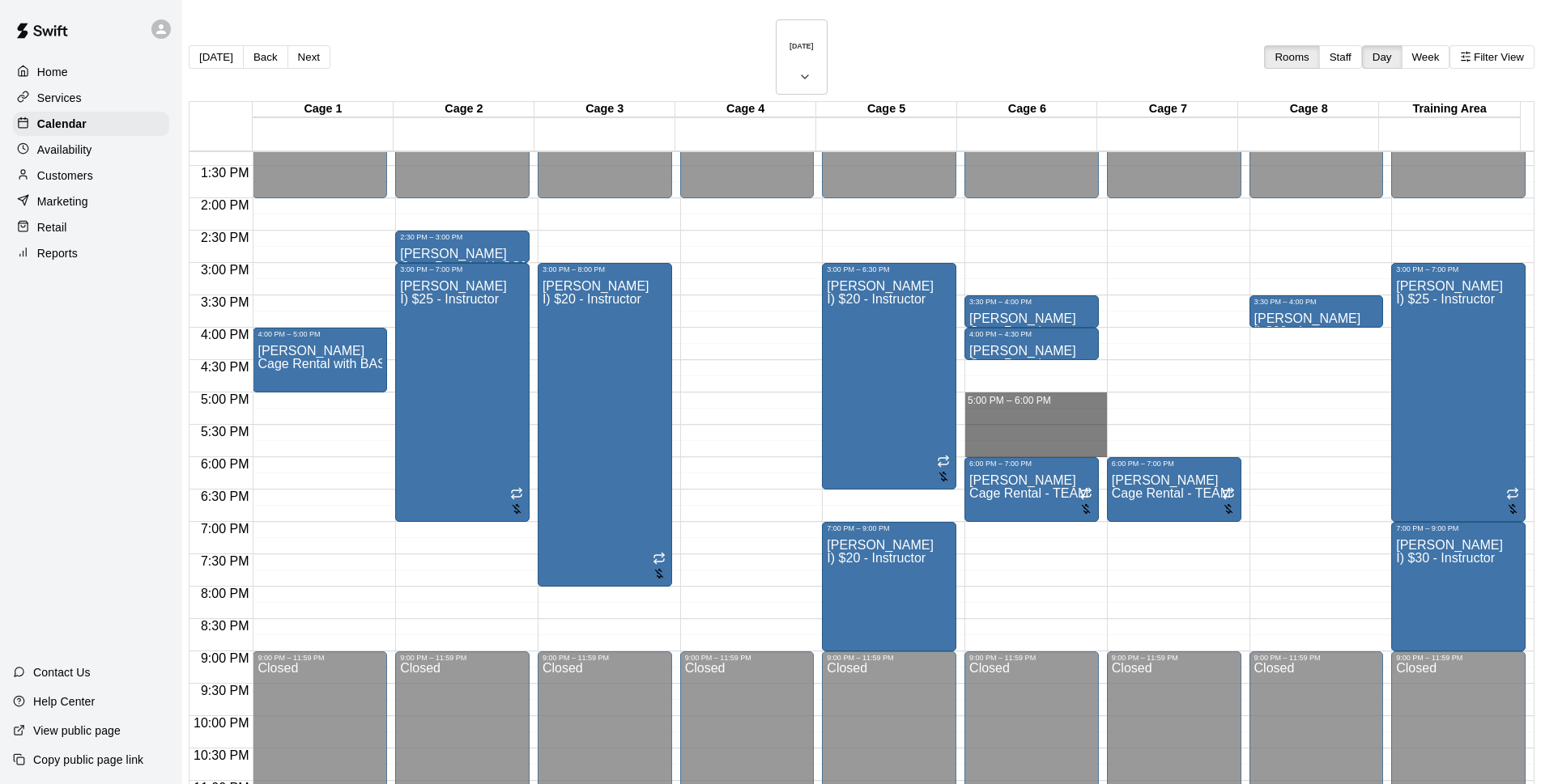
drag, startPoint x: 969, startPoint y: 350, endPoint x: 978, endPoint y: 402, distance: 52.8
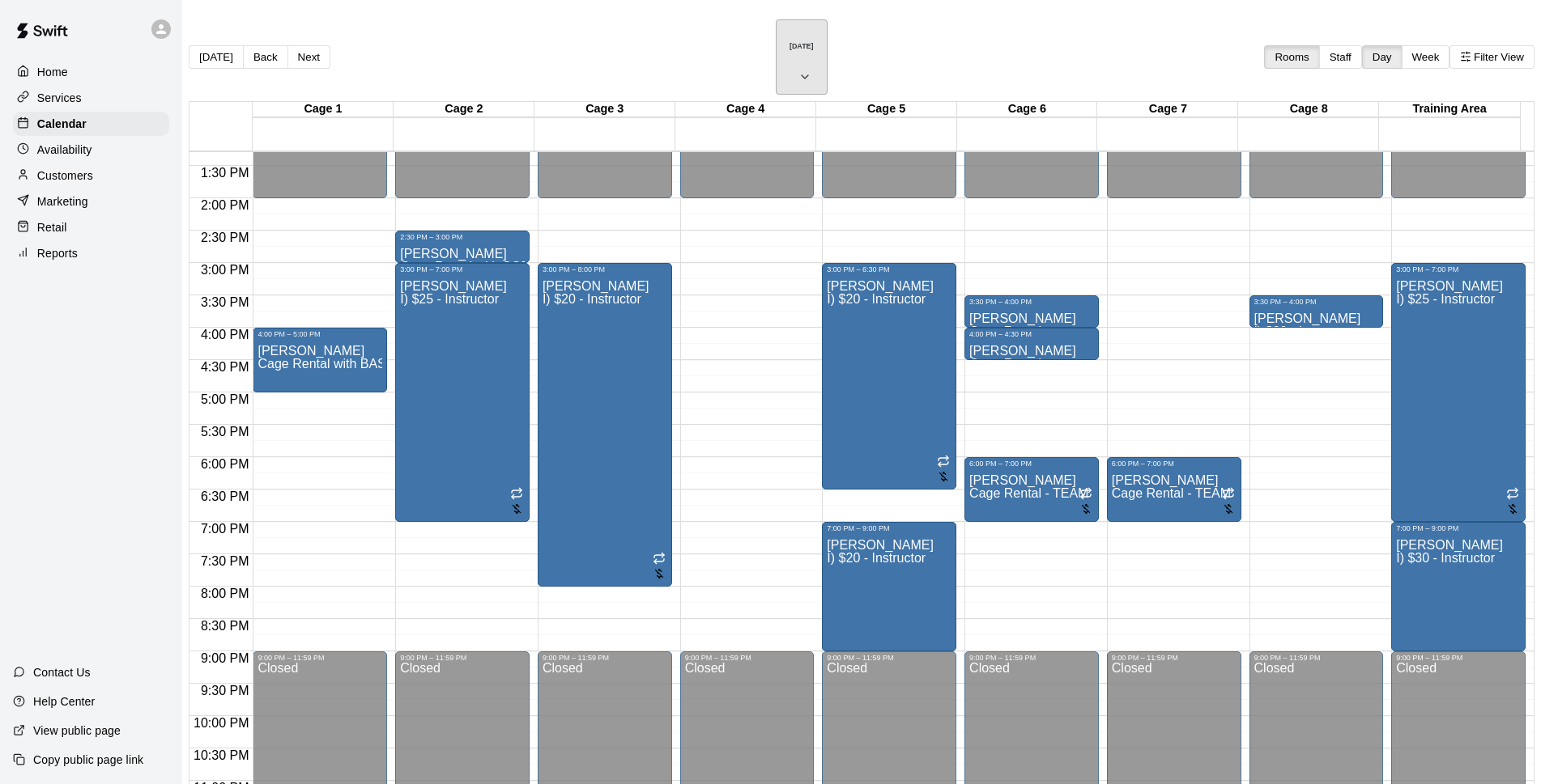
click at [790, 42] on h6 "[DATE]" at bounding box center [802, 46] width 25 height 9
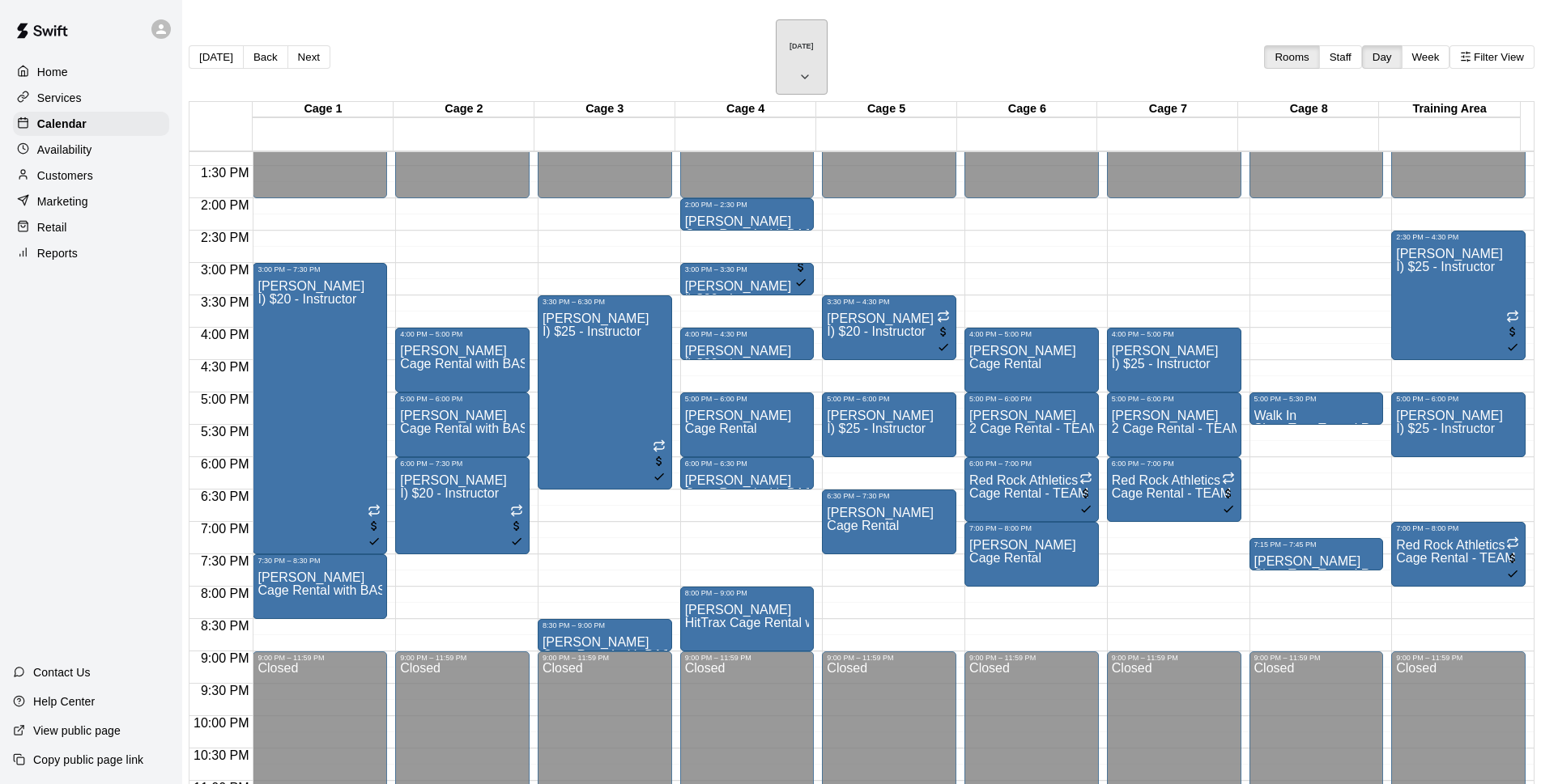
click at [790, 42] on h6 "[DATE]" at bounding box center [802, 46] width 25 height 9
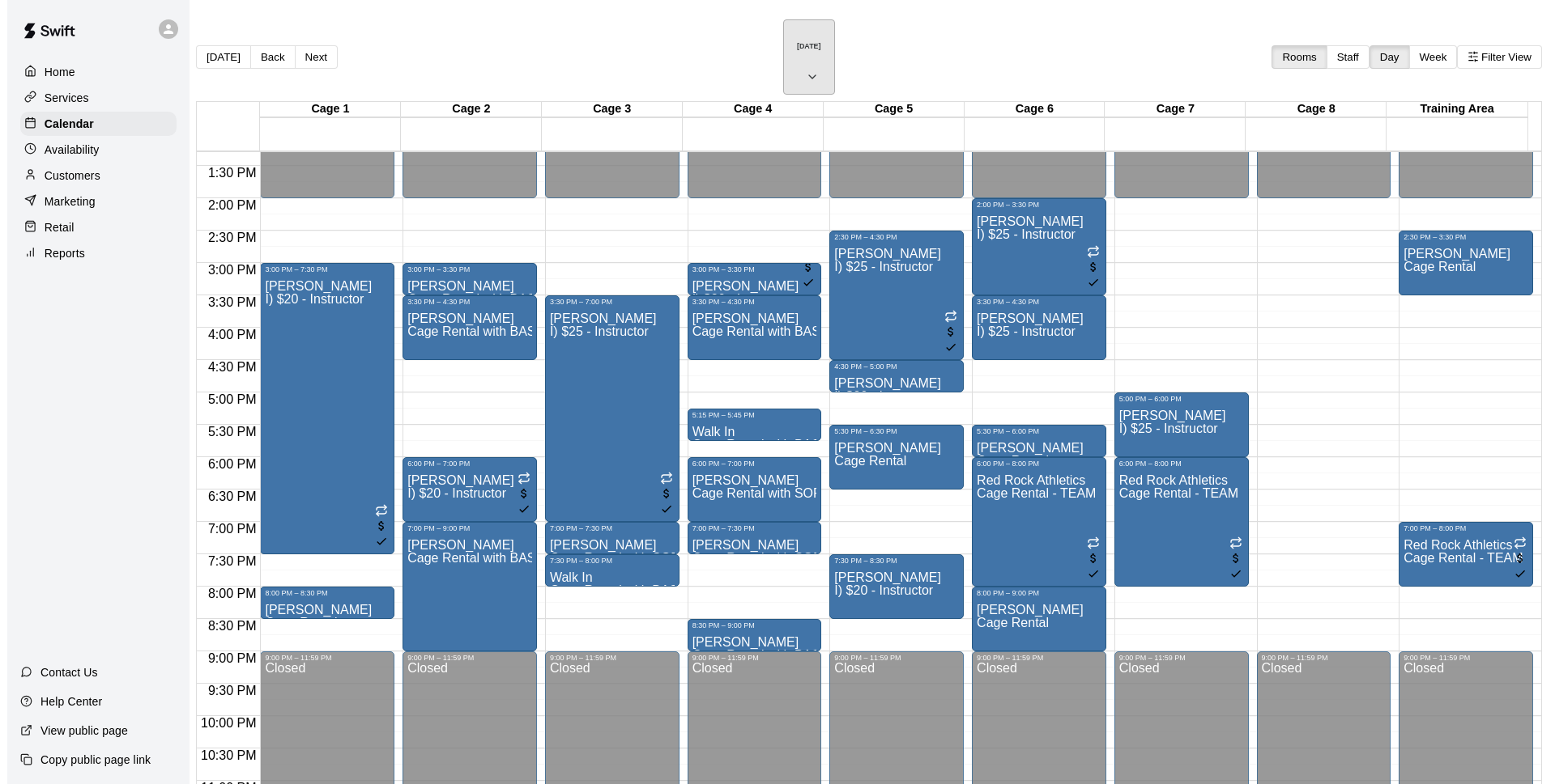
scroll to position [26, 0]
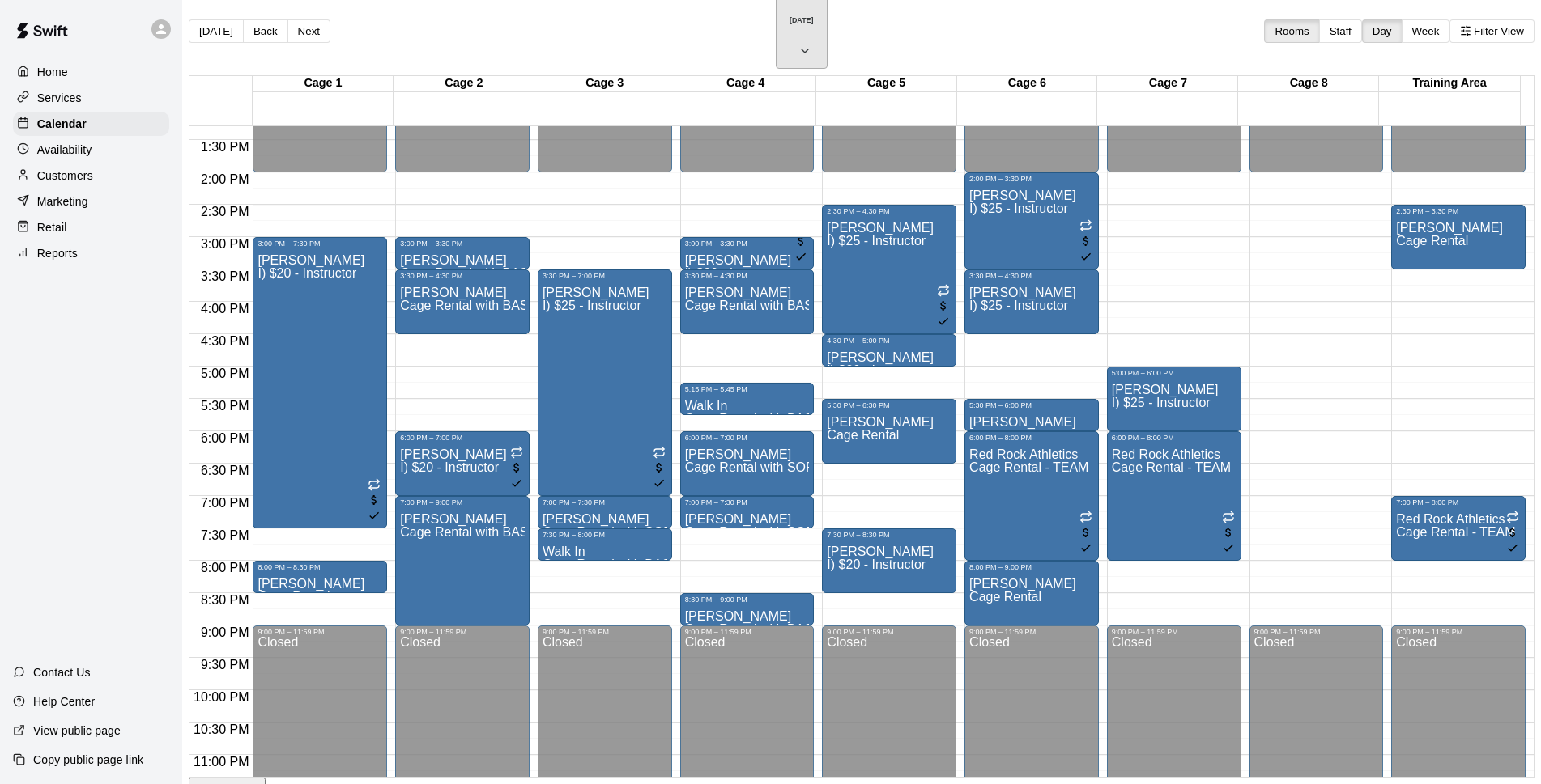
click at [790, 19] on h6 "[DATE]" at bounding box center [802, 20] width 25 height 9
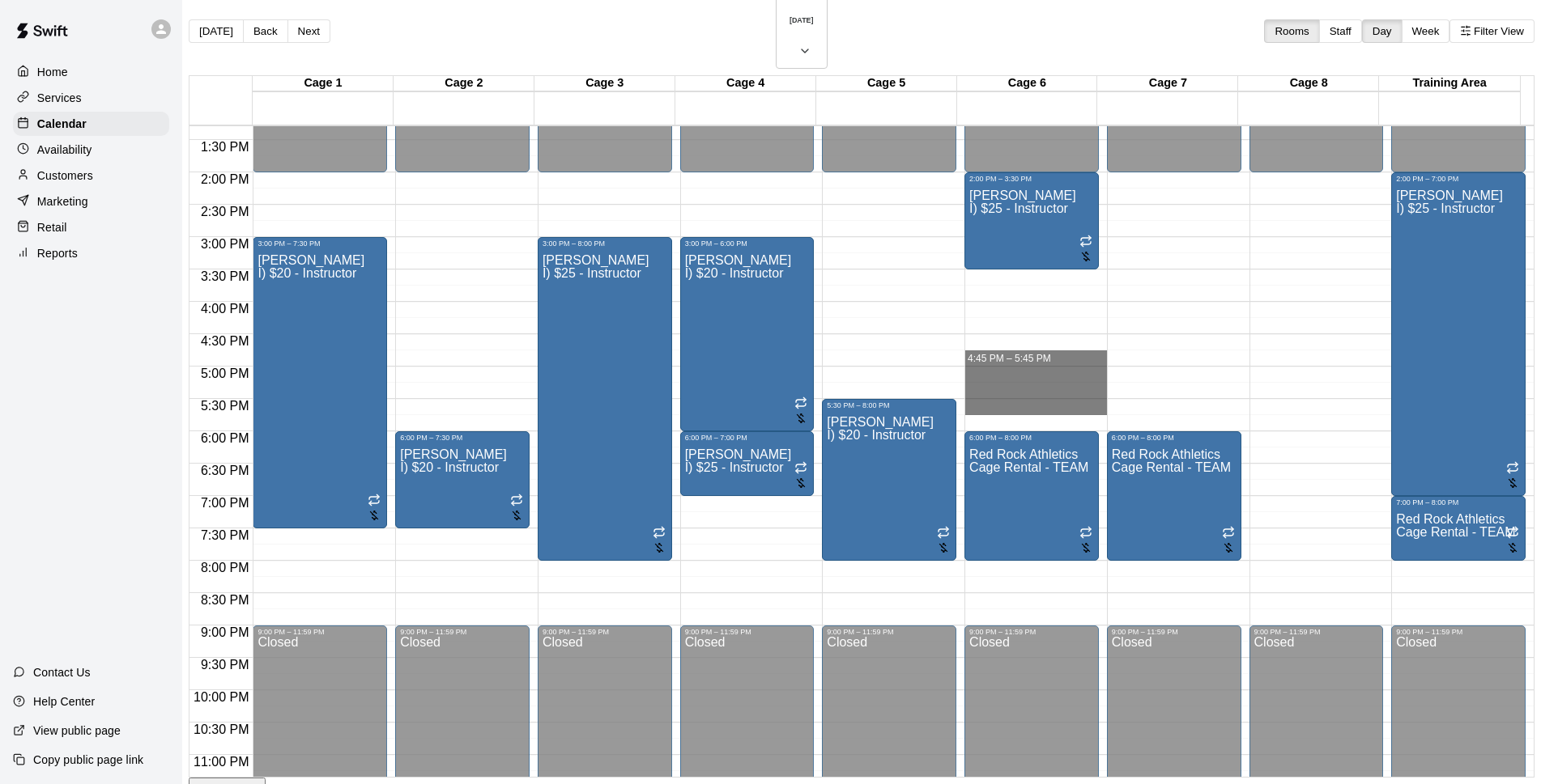
drag, startPoint x: 978, startPoint y: 294, endPoint x: 1019, endPoint y: 279, distance: 43.7
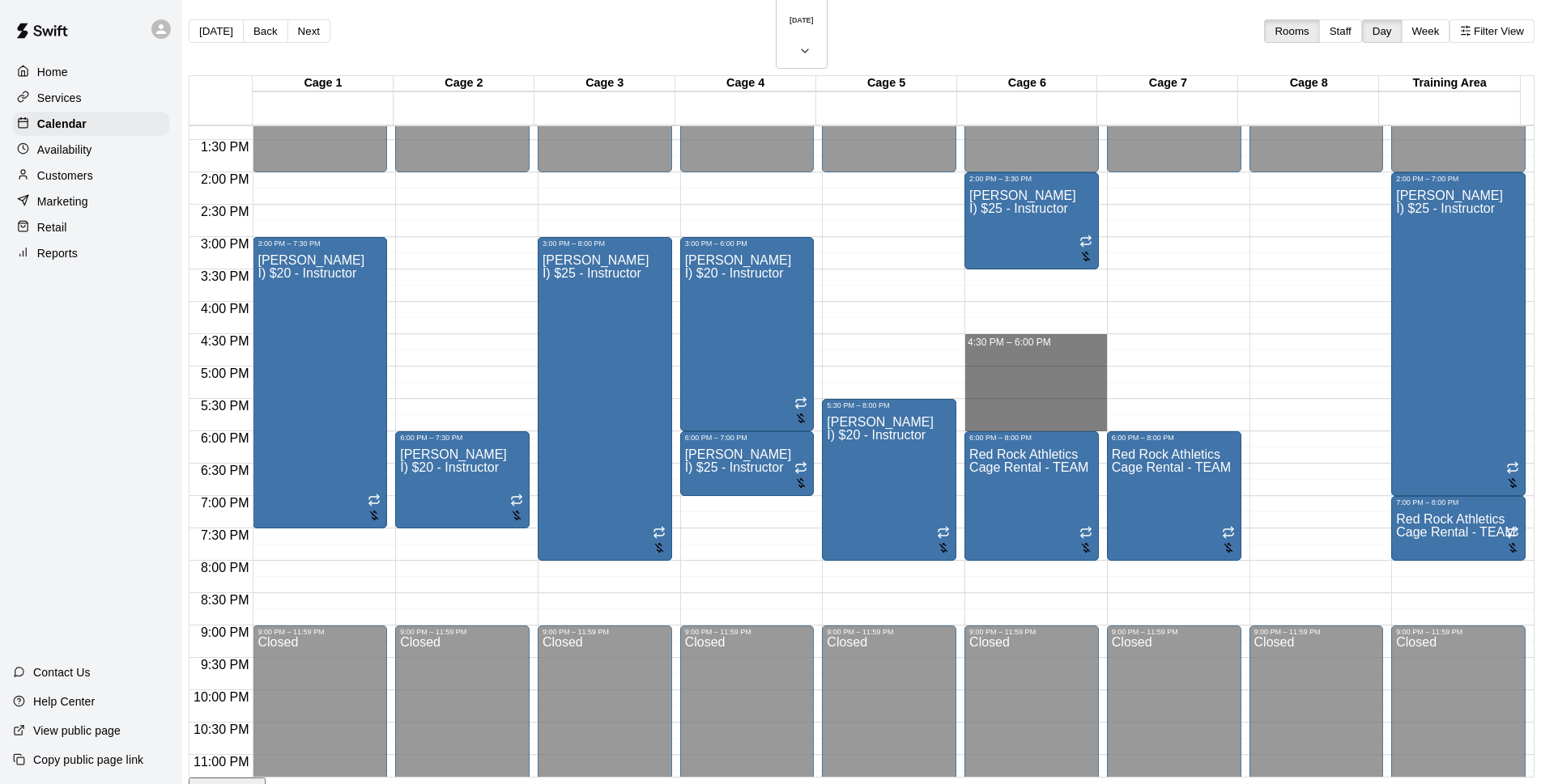
drag, startPoint x: 953, startPoint y: 292, endPoint x: 956, endPoint y: 379, distance: 87.1
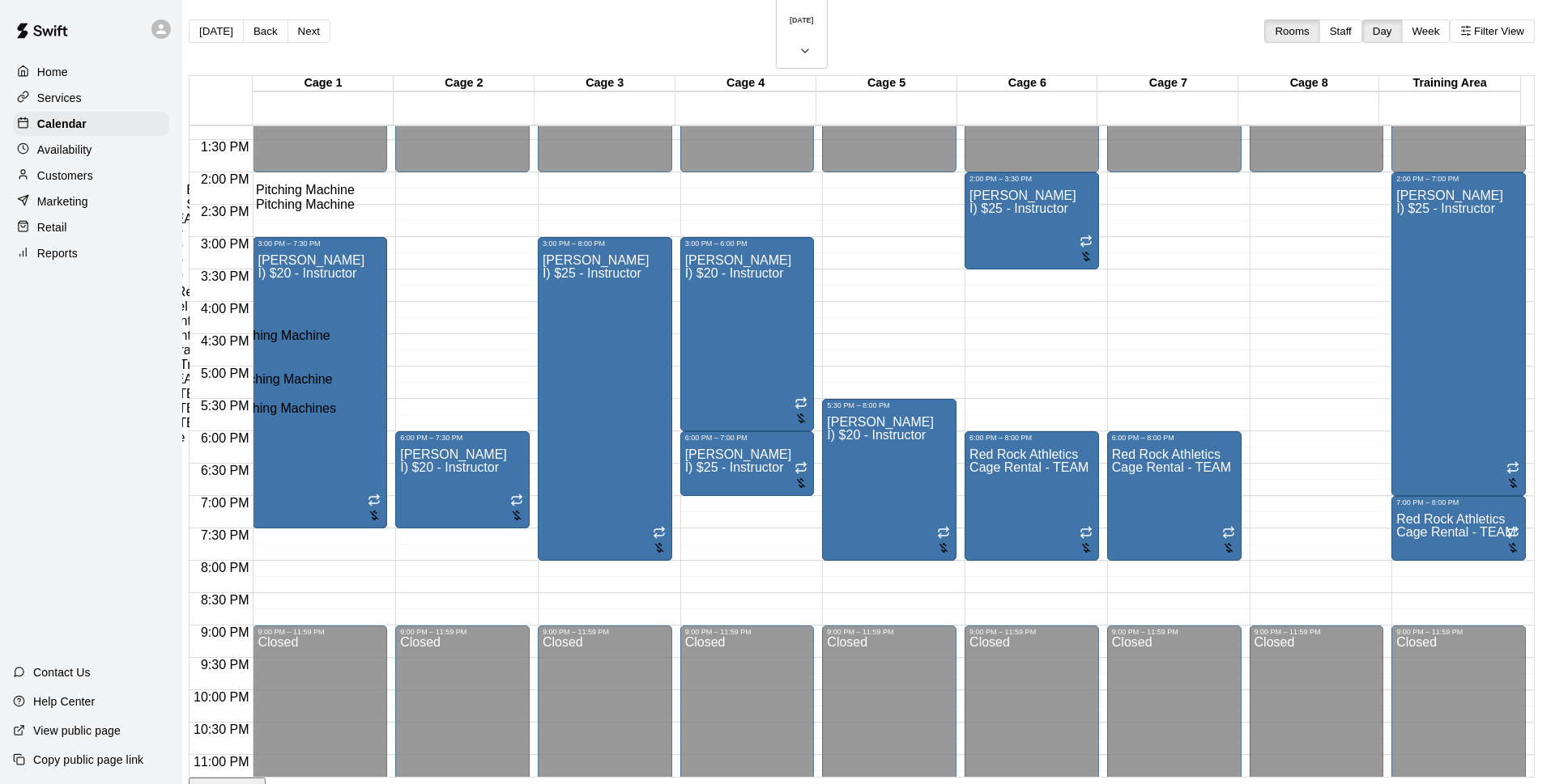
click at [452, 183] on li "Cage Rental" at bounding box center [268, 175] width 369 height 14
type input "**********"
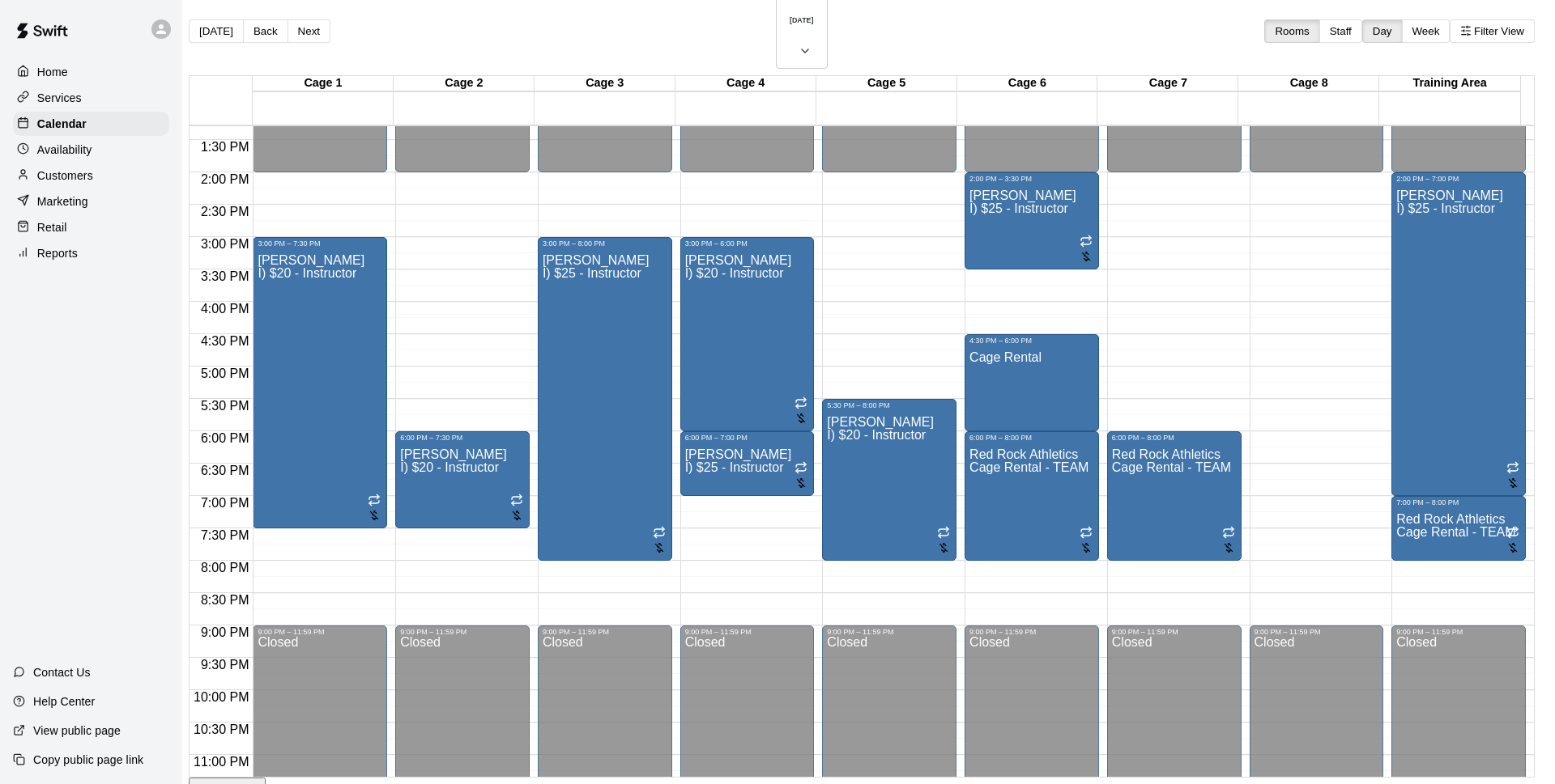
type input "*******"
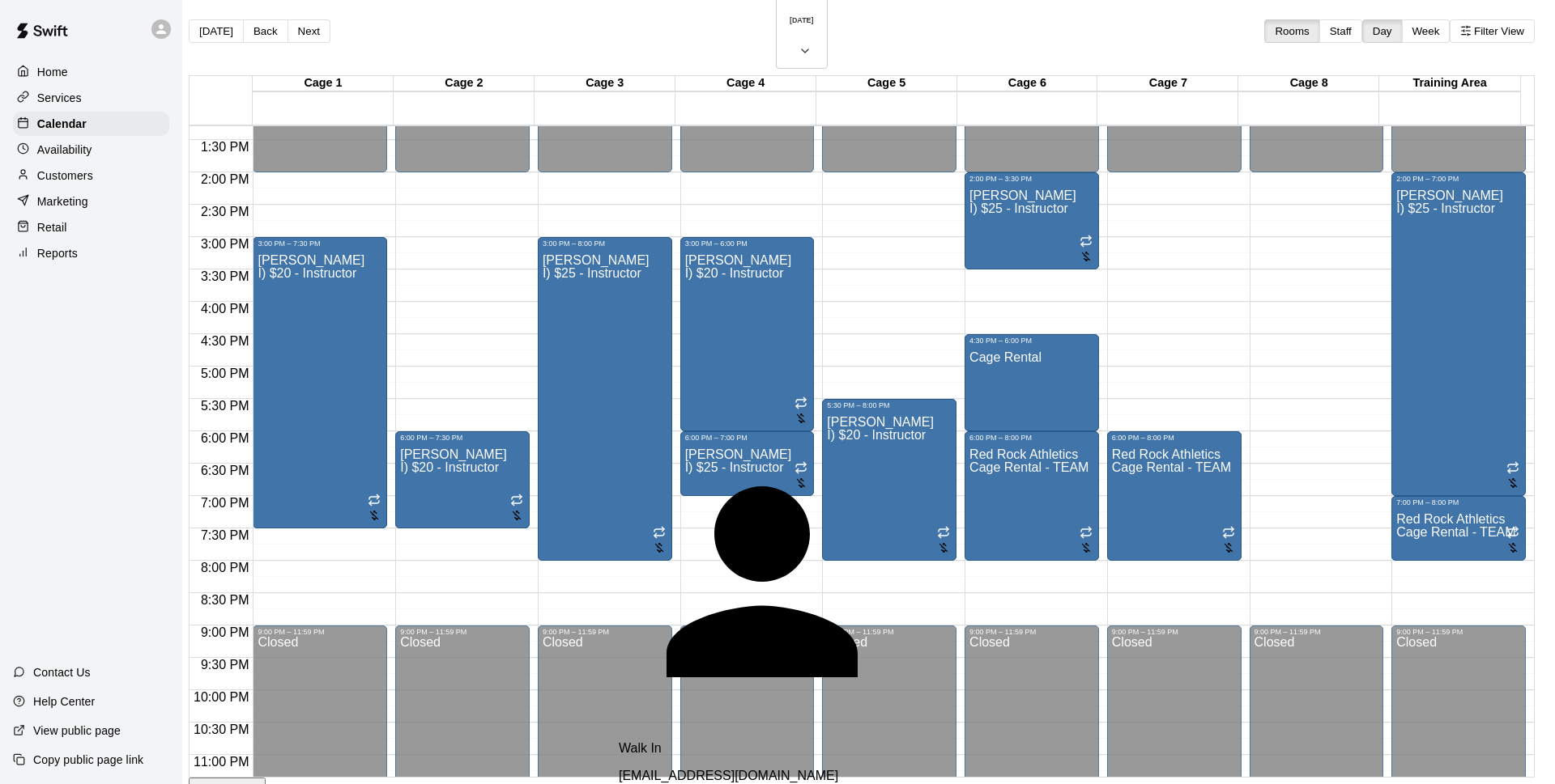
click at [704, 741] on div "Walk In" at bounding box center [809, 748] width 382 height 14
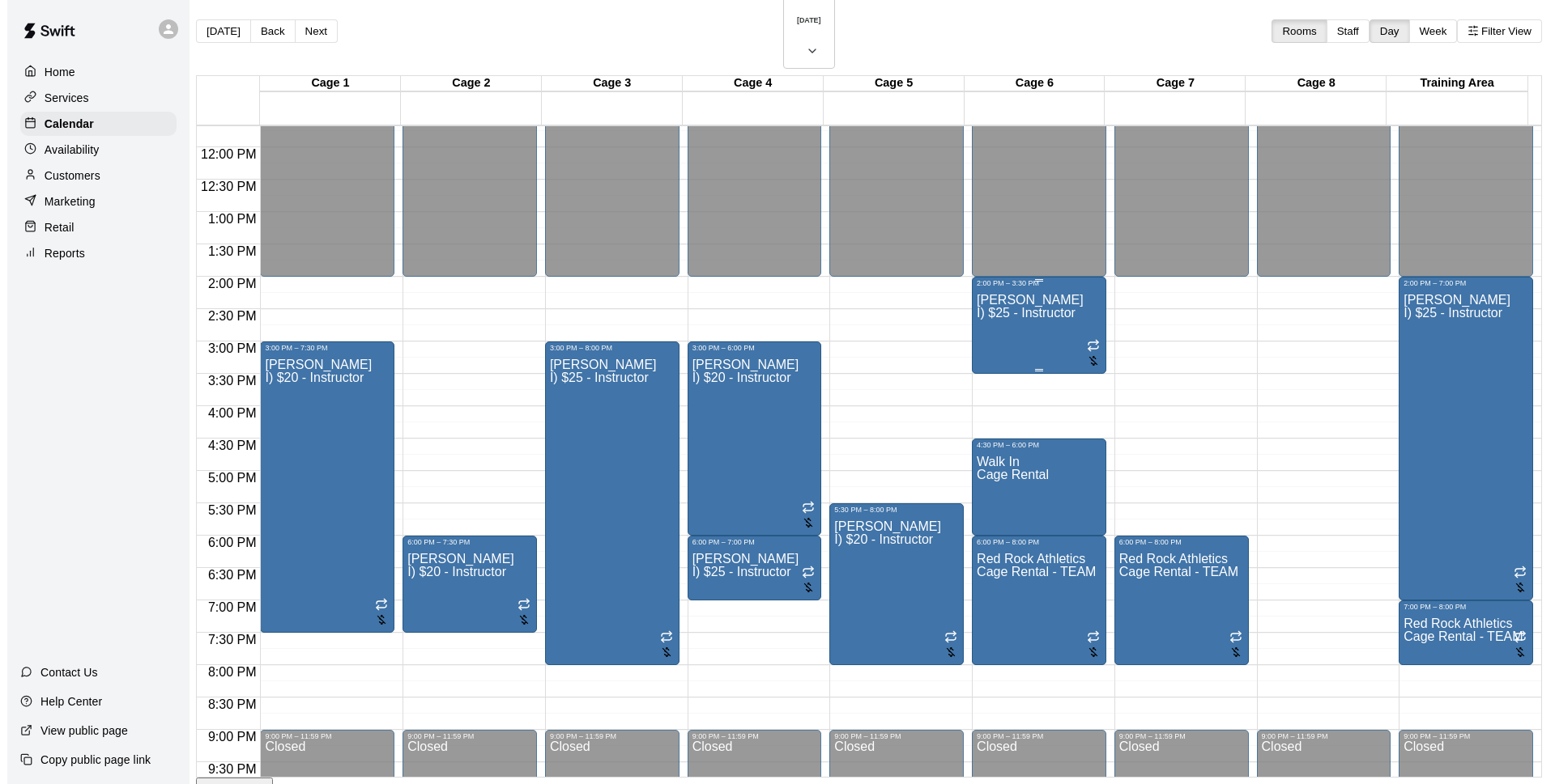
scroll to position [651, 0]
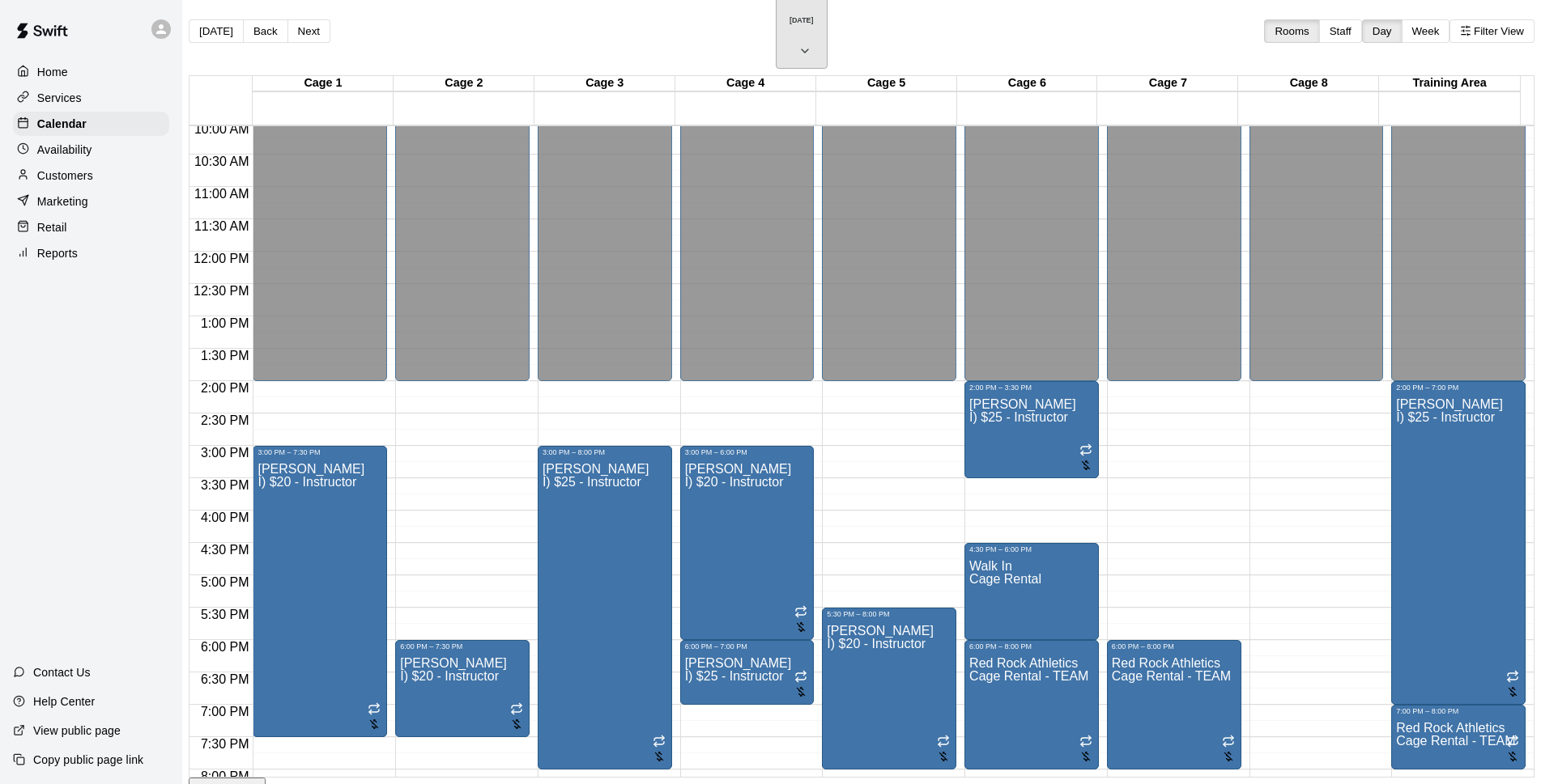
click at [791, 16] on h6 "[DATE]" at bounding box center [802, 20] width 25 height 9
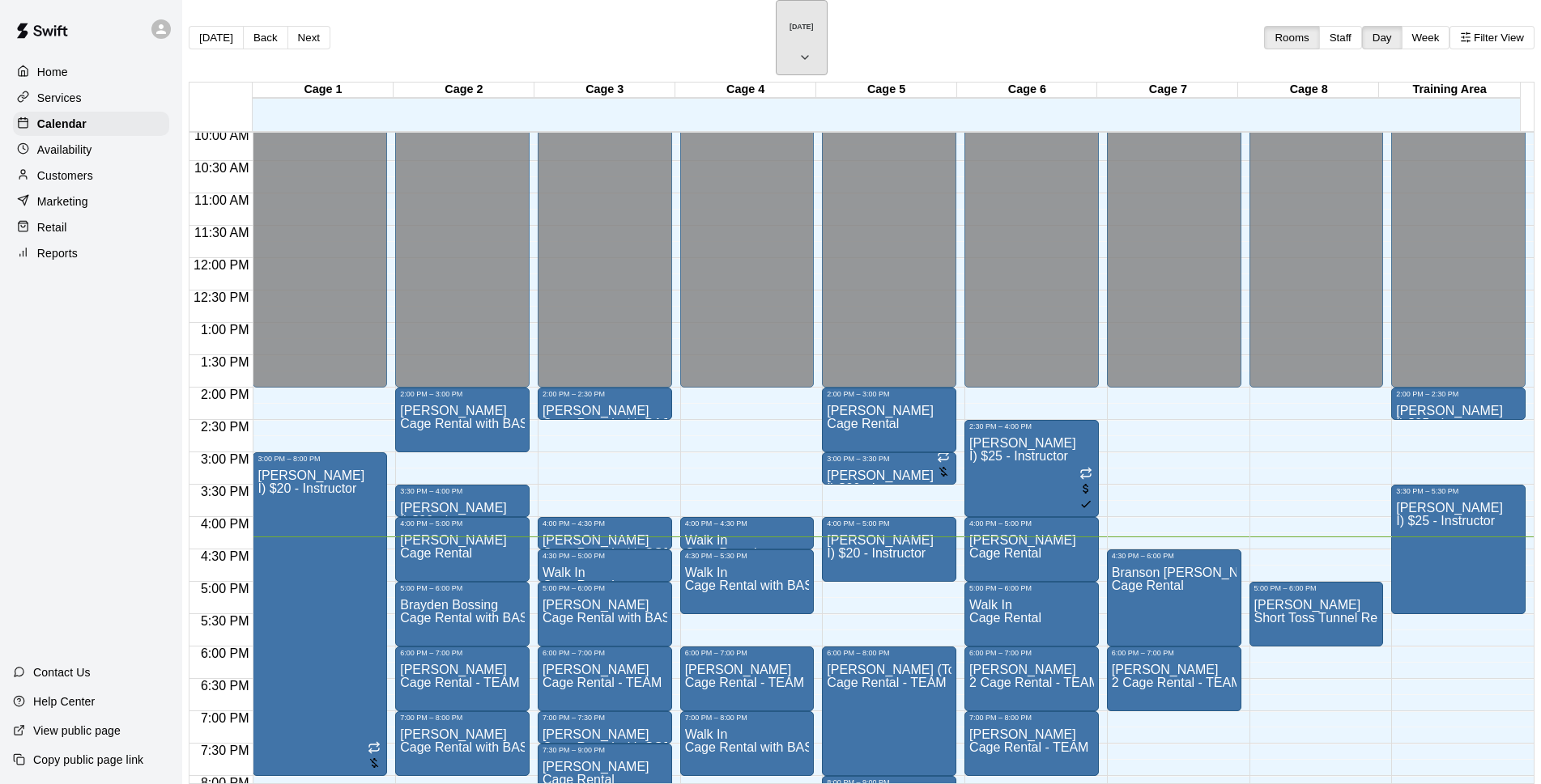
scroll to position [757, 0]
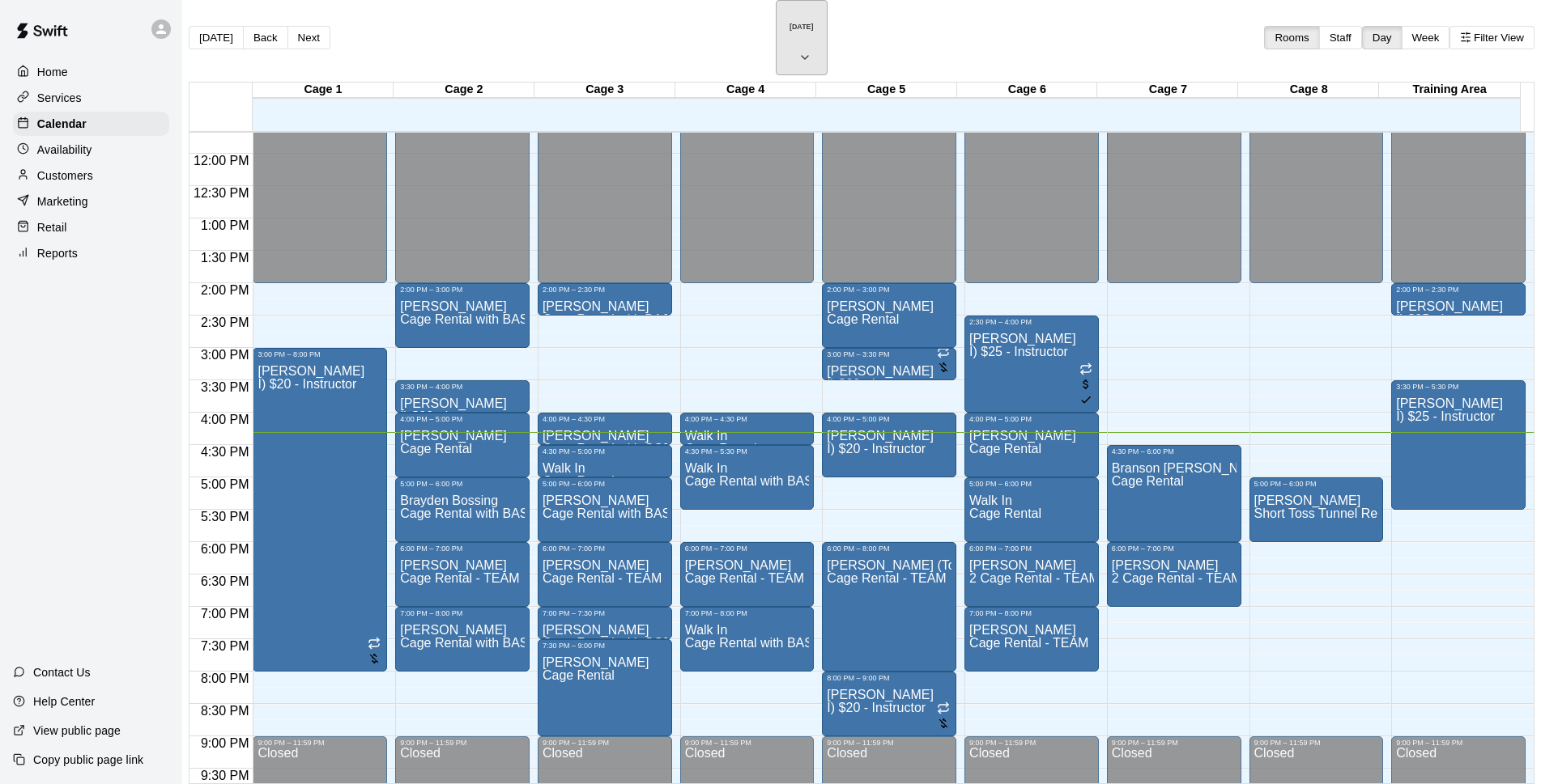
click at [790, 23] on h6 "[DATE]" at bounding box center [802, 27] width 25 height 9
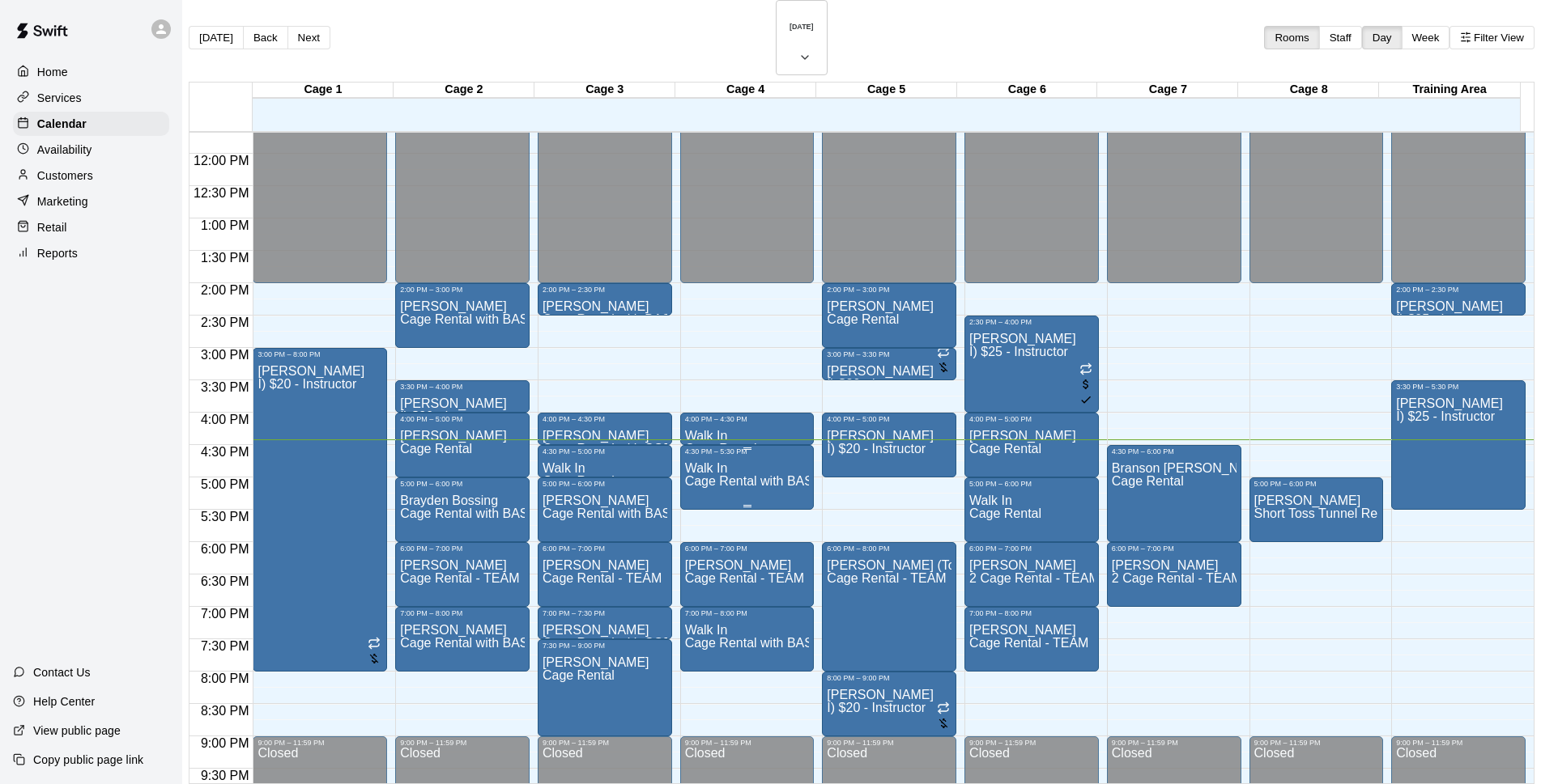
click at [745, 474] on span "Cage Rental with BASEBALL Pitching Machine" at bounding box center [819, 481] width 270 height 14
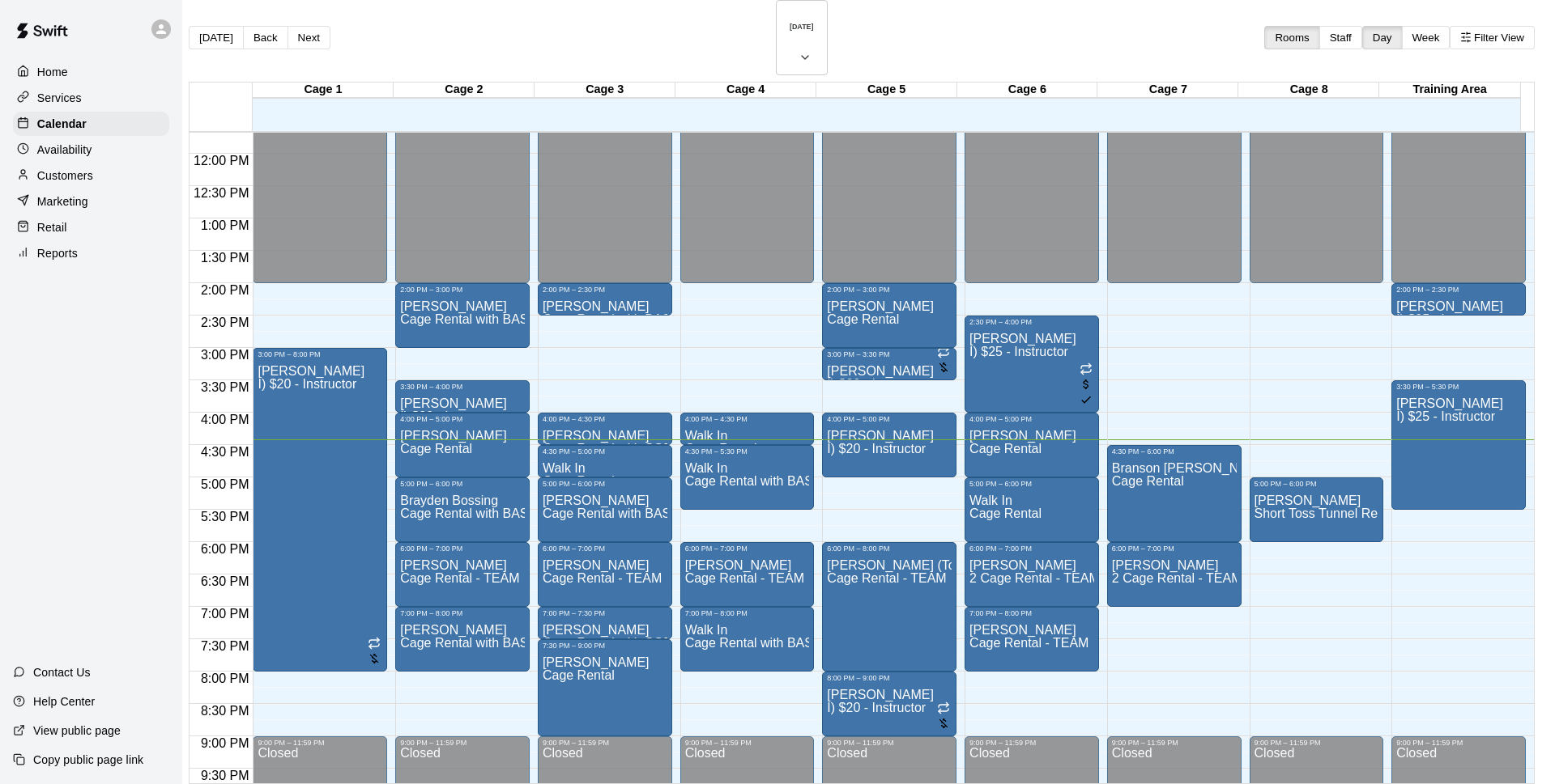
drag, startPoint x: 1139, startPoint y: 477, endPoint x: 1133, endPoint y: 468, distance: 10.8
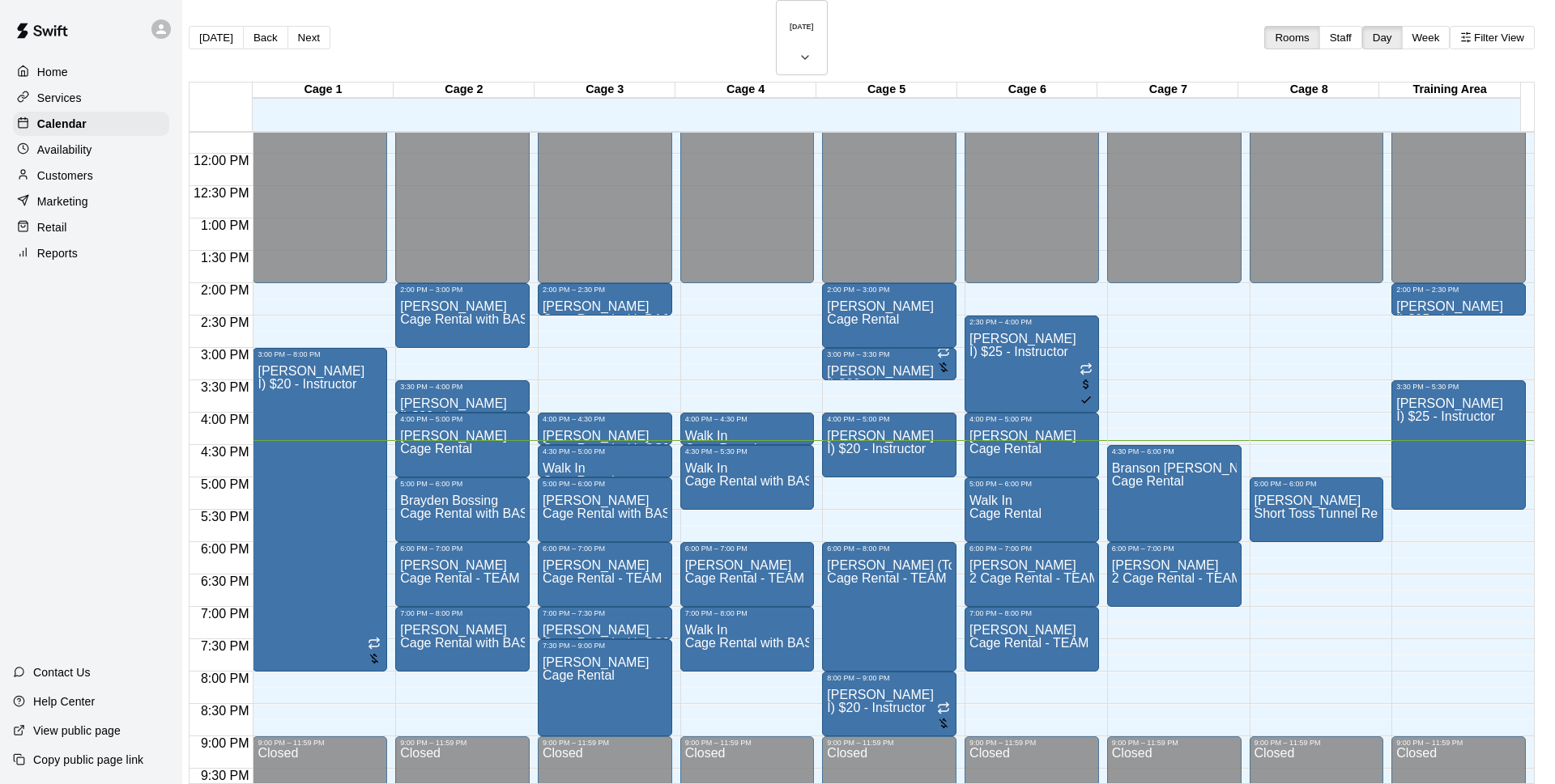
select select "**"
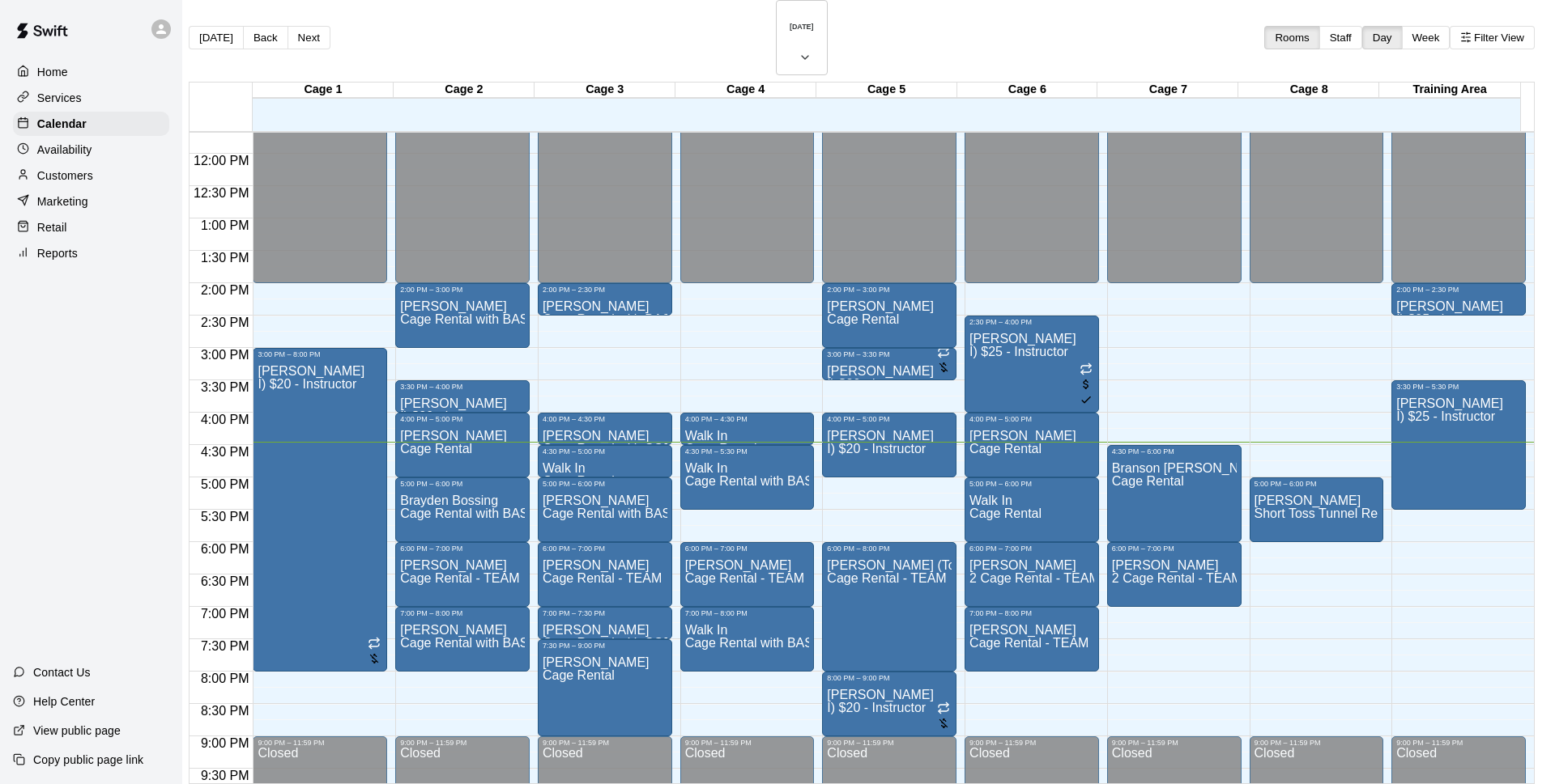
type input "******"
type input "********"
type input "**********"
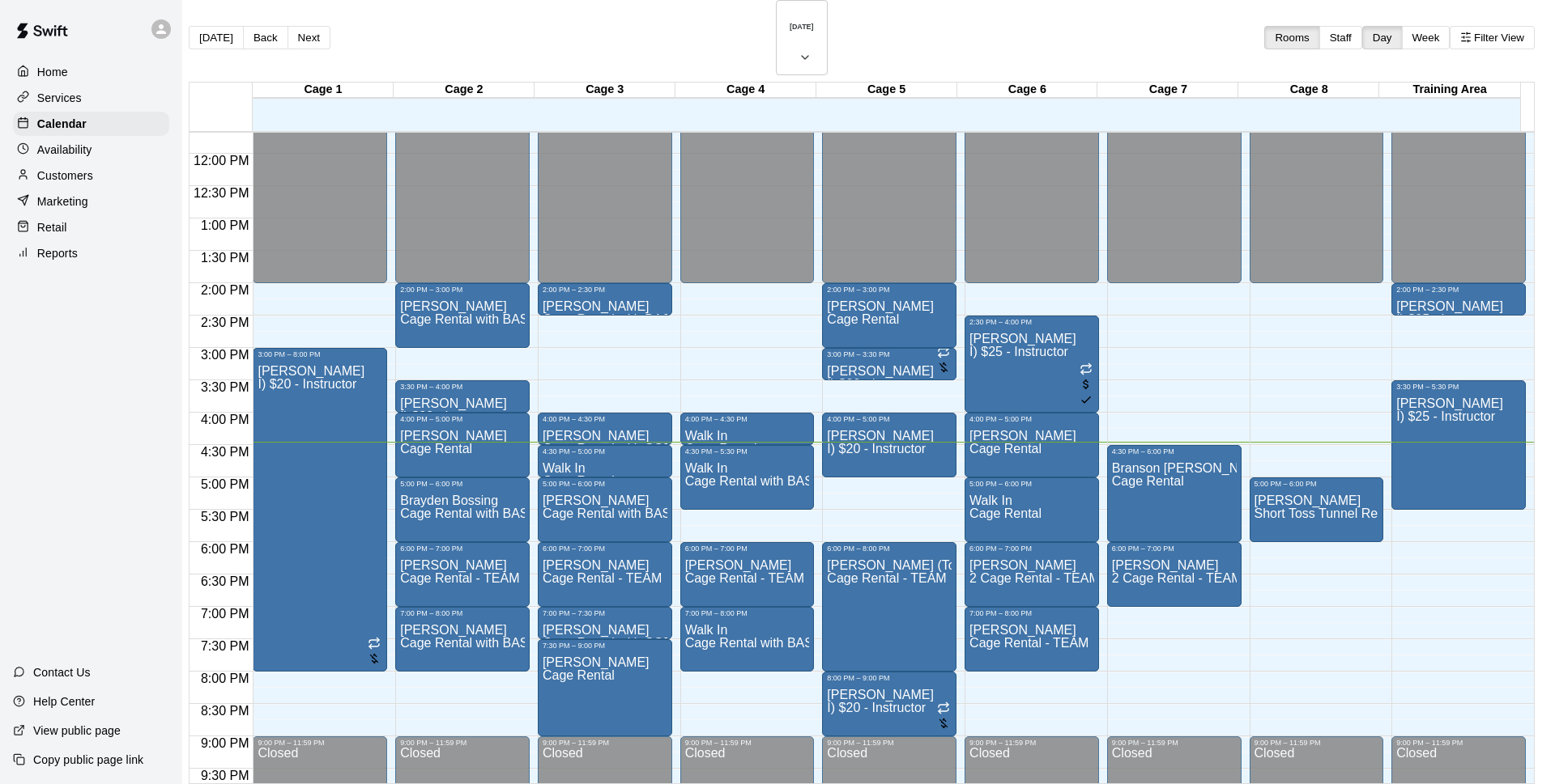
scroll to position [516, 0]
type input "**********"
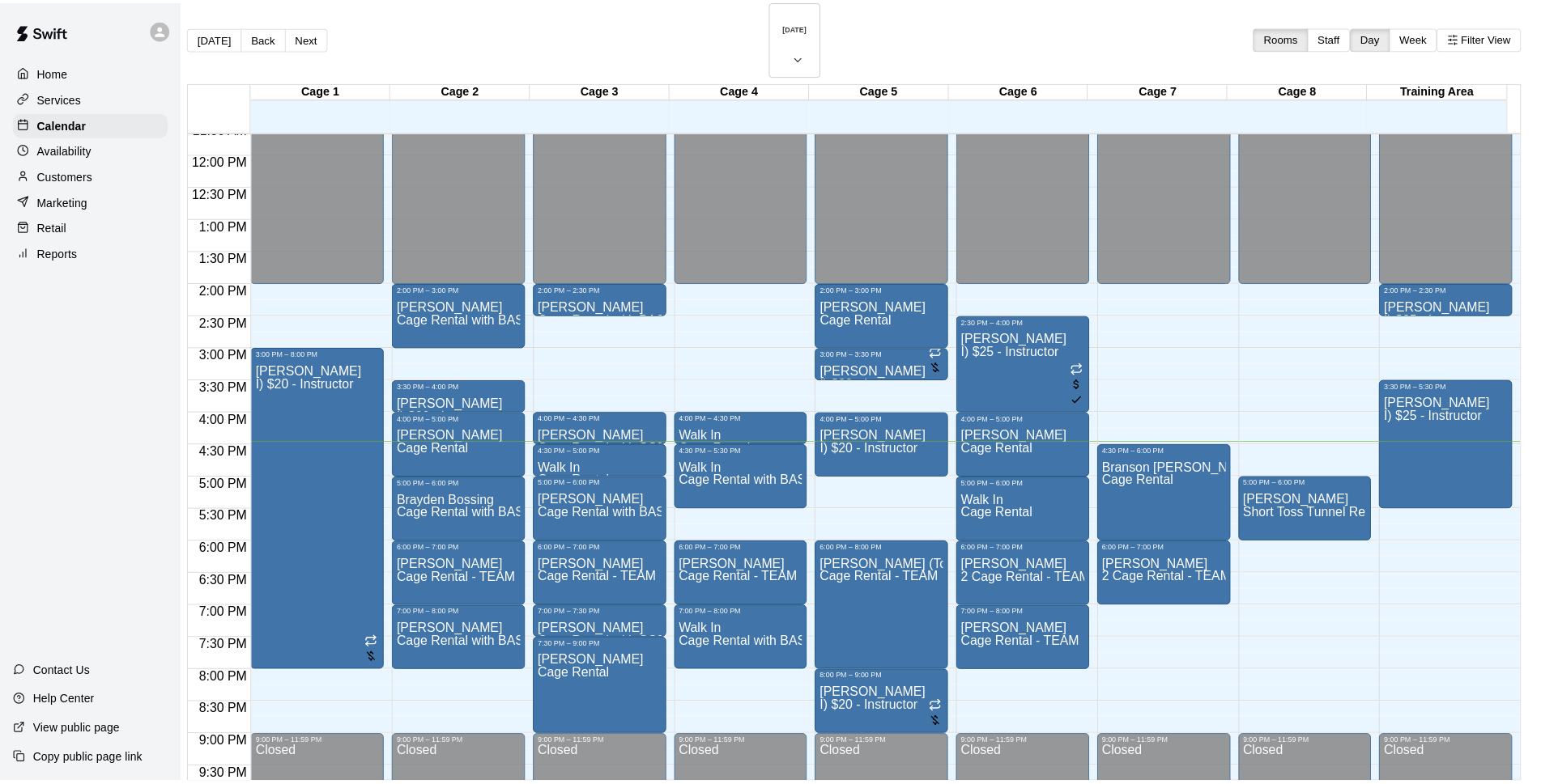
scroll to position [0, 0]
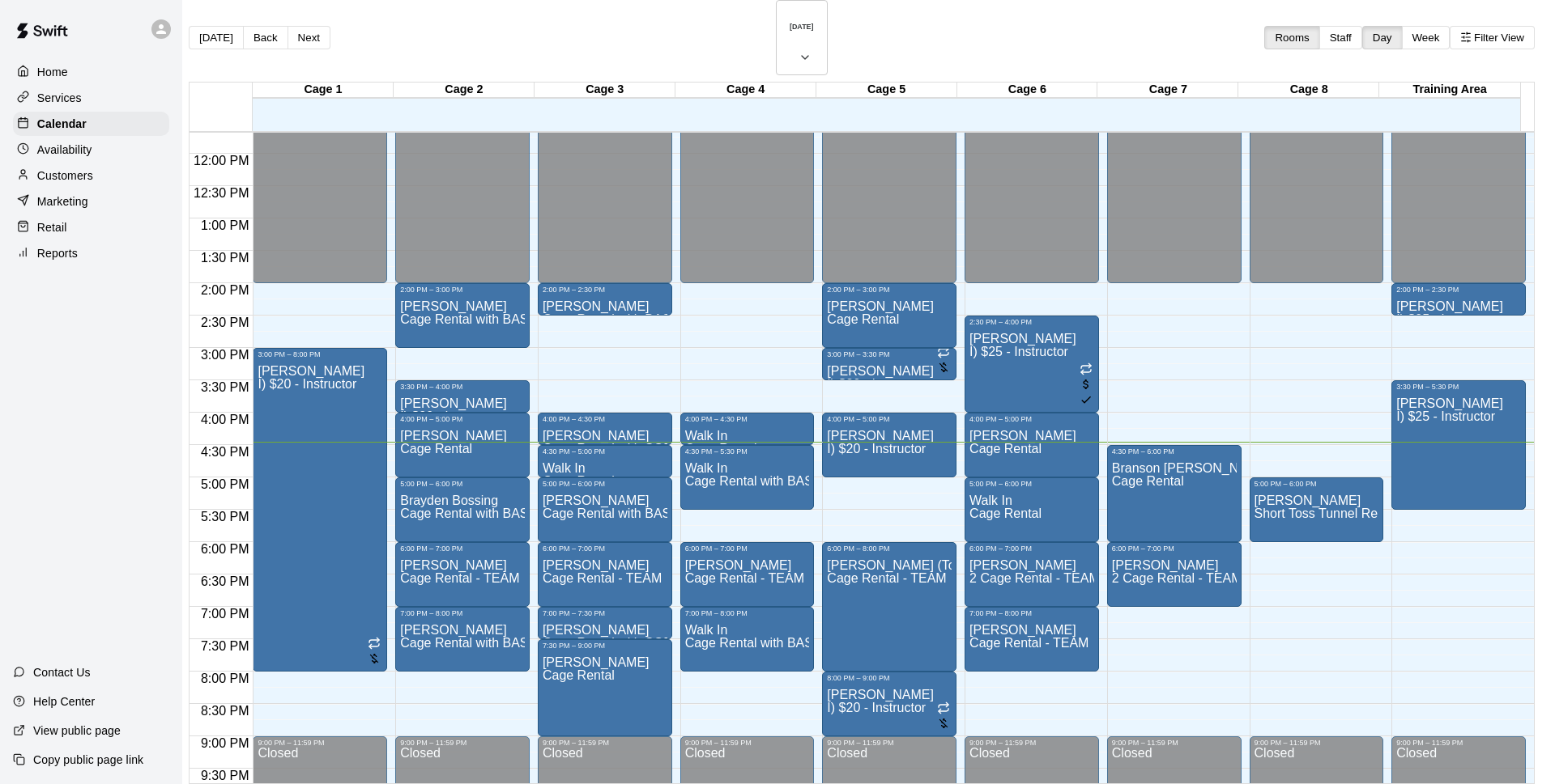
drag, startPoint x: 934, startPoint y: 379, endPoint x: 939, endPoint y: 390, distance: 12.1
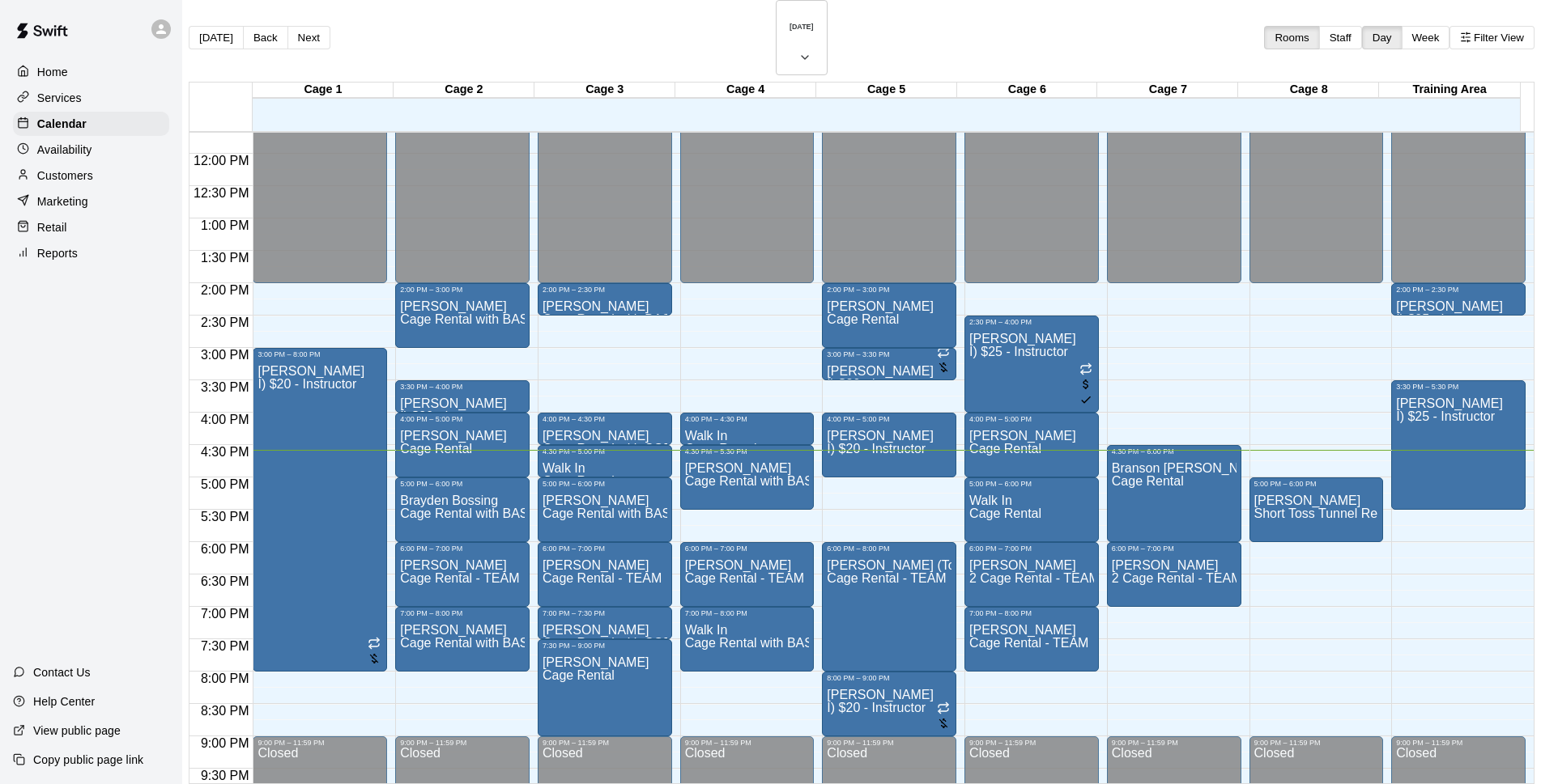
click at [140, 165] on div "Home Services Calendar Availability Customers Marketing Retail Reports" at bounding box center [91, 162] width 182 height 209
click at [136, 177] on div "Customers" at bounding box center [91, 175] width 156 height 25
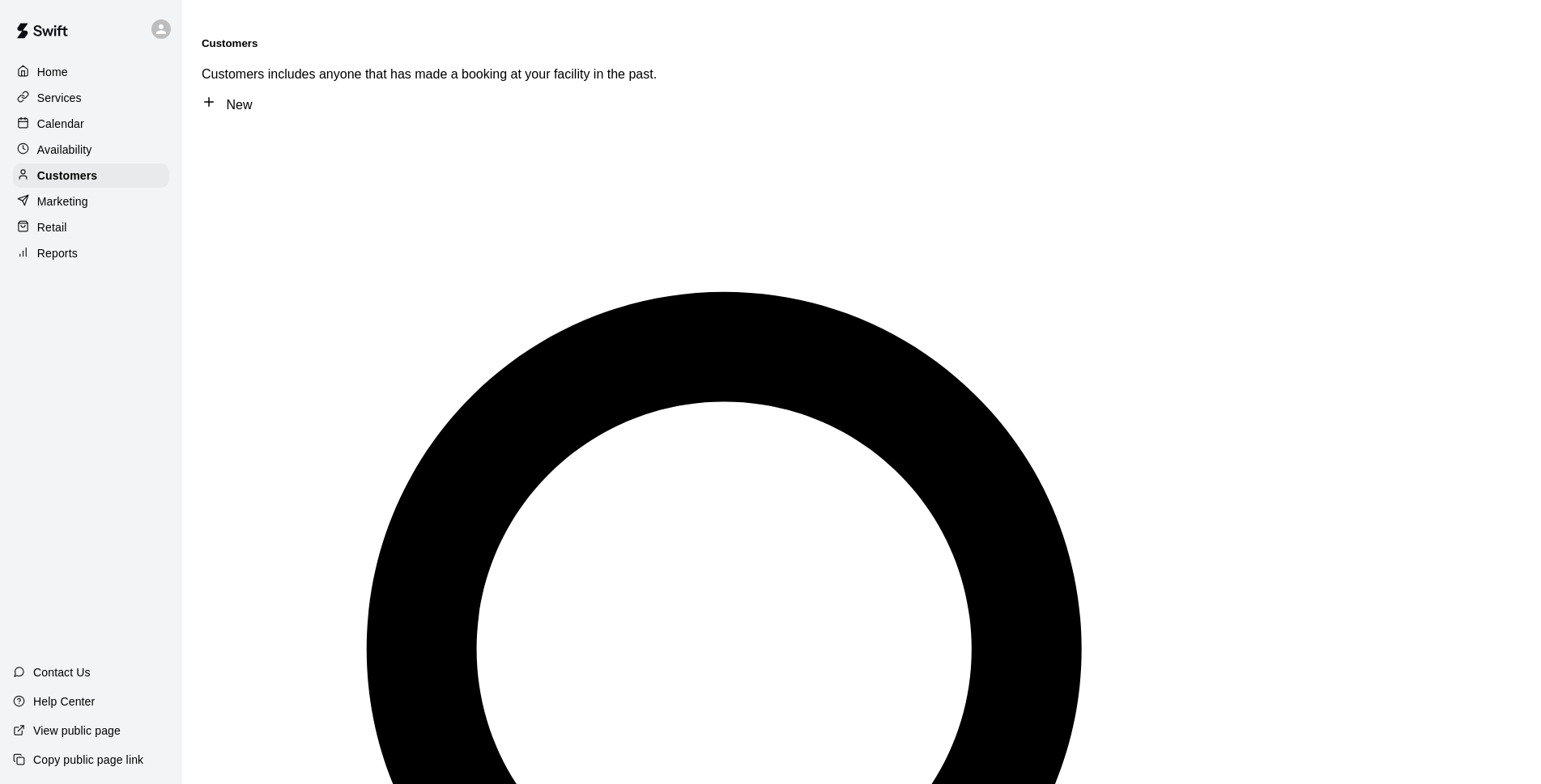
type input "****"
drag, startPoint x: 370, startPoint y: 98, endPoint x: 235, endPoint y: 91, distance: 135.2
type input "***"
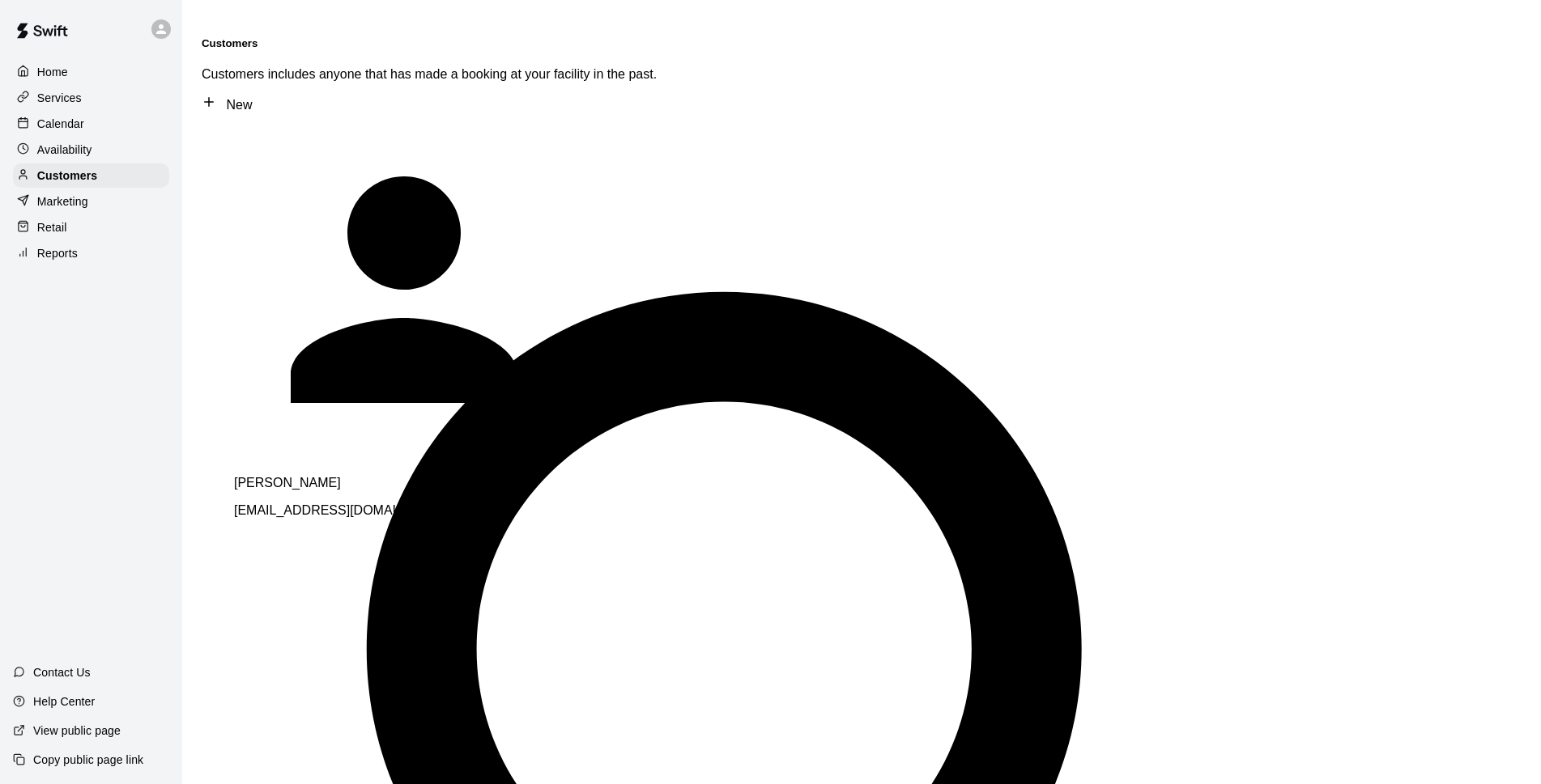
drag, startPoint x: 287, startPoint y: 102, endPoint x: 271, endPoint y: 124, distance: 27.2
drag, startPoint x: 271, startPoint y: 124, endPoint x: 583, endPoint y: 126, distance: 312.0
click at [583, 476] on div "[PERSON_NAME] [EMAIL_ADDRESS][DOMAIN_NAME]" at bounding box center [461, 497] width 453 height 42
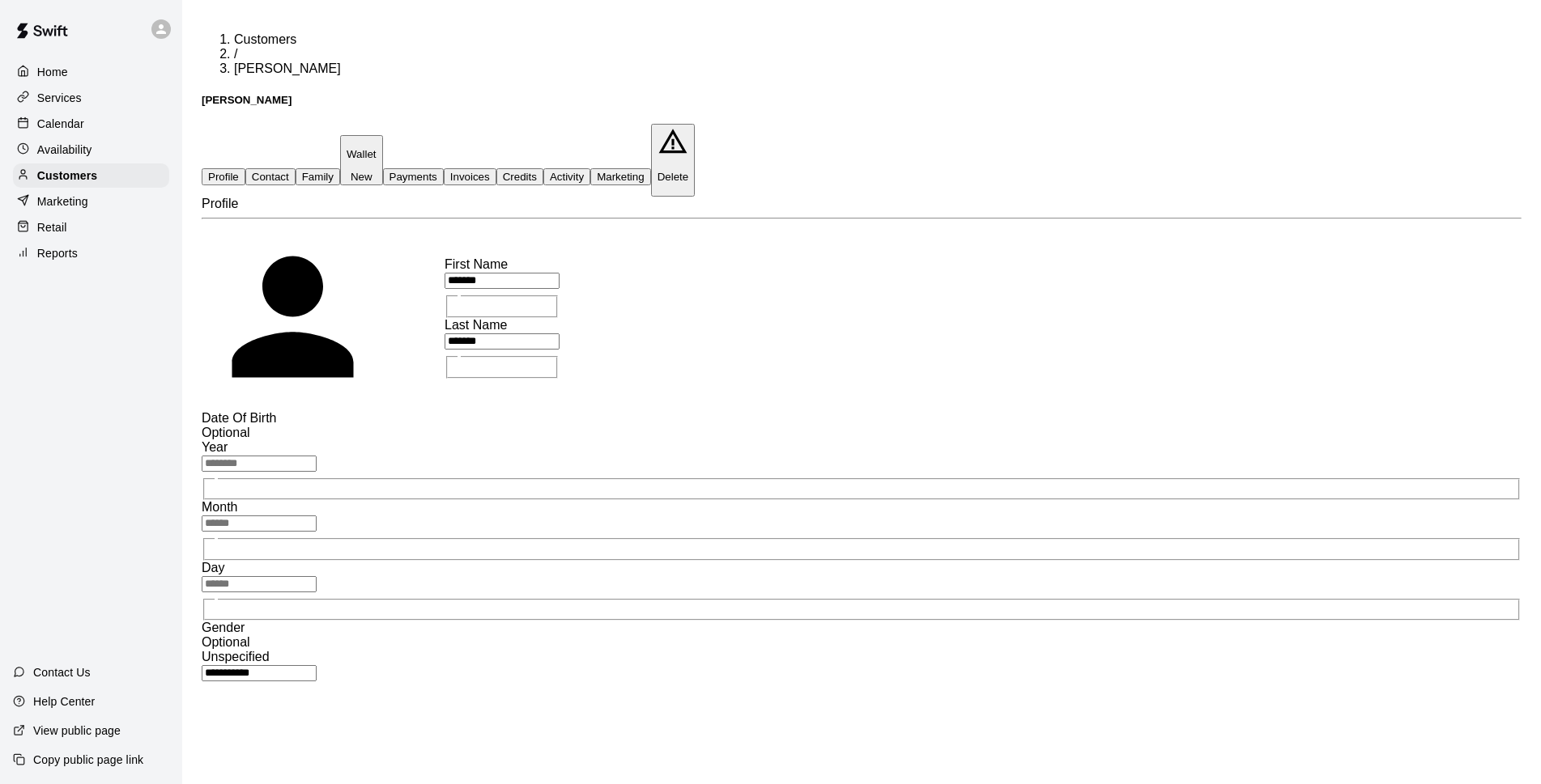
click at [296, 169] on button "Contact" at bounding box center [270, 177] width 50 height 17
select select "**"
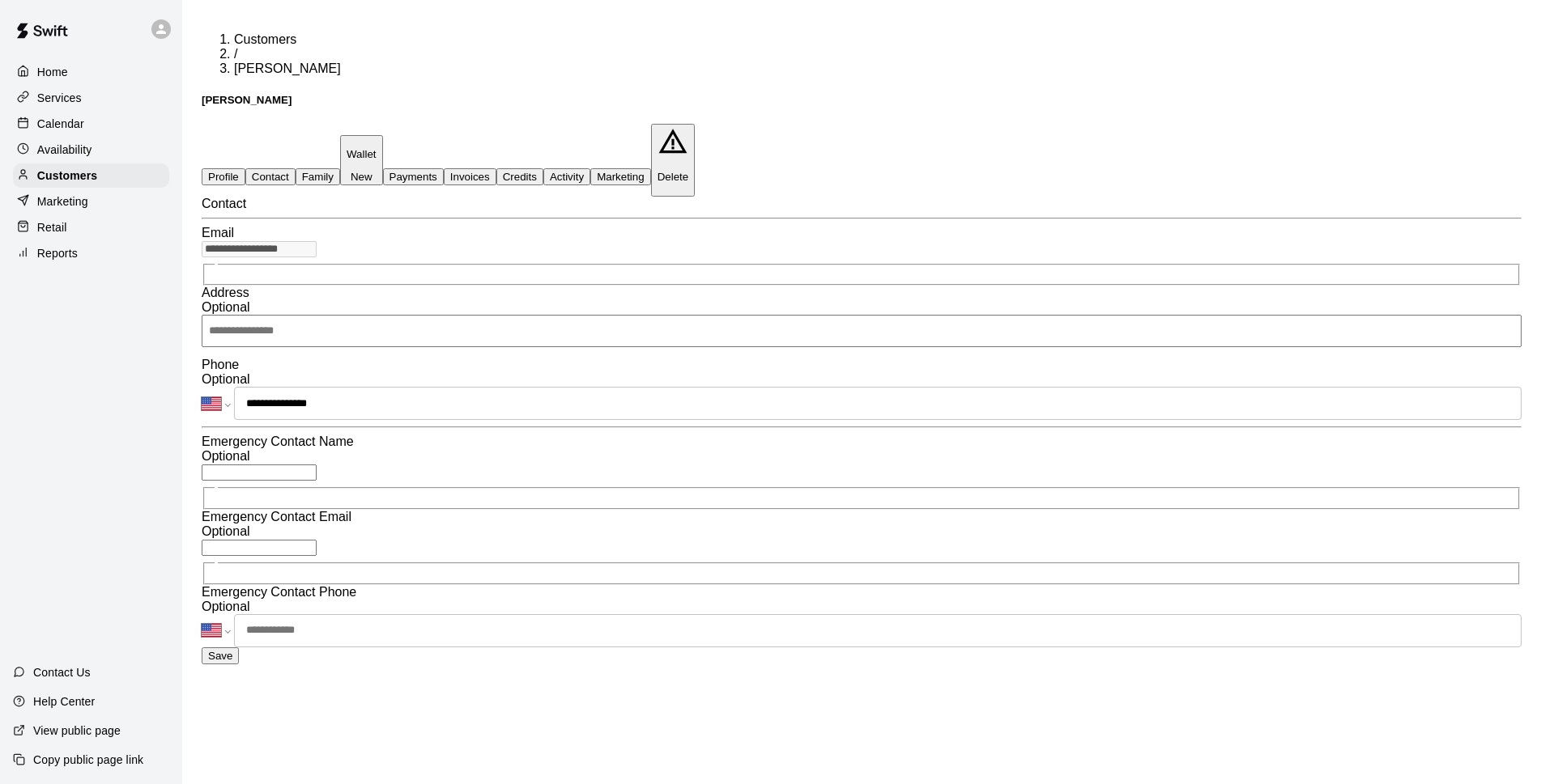
click at [124, 134] on div "Calendar" at bounding box center [91, 124] width 156 height 25
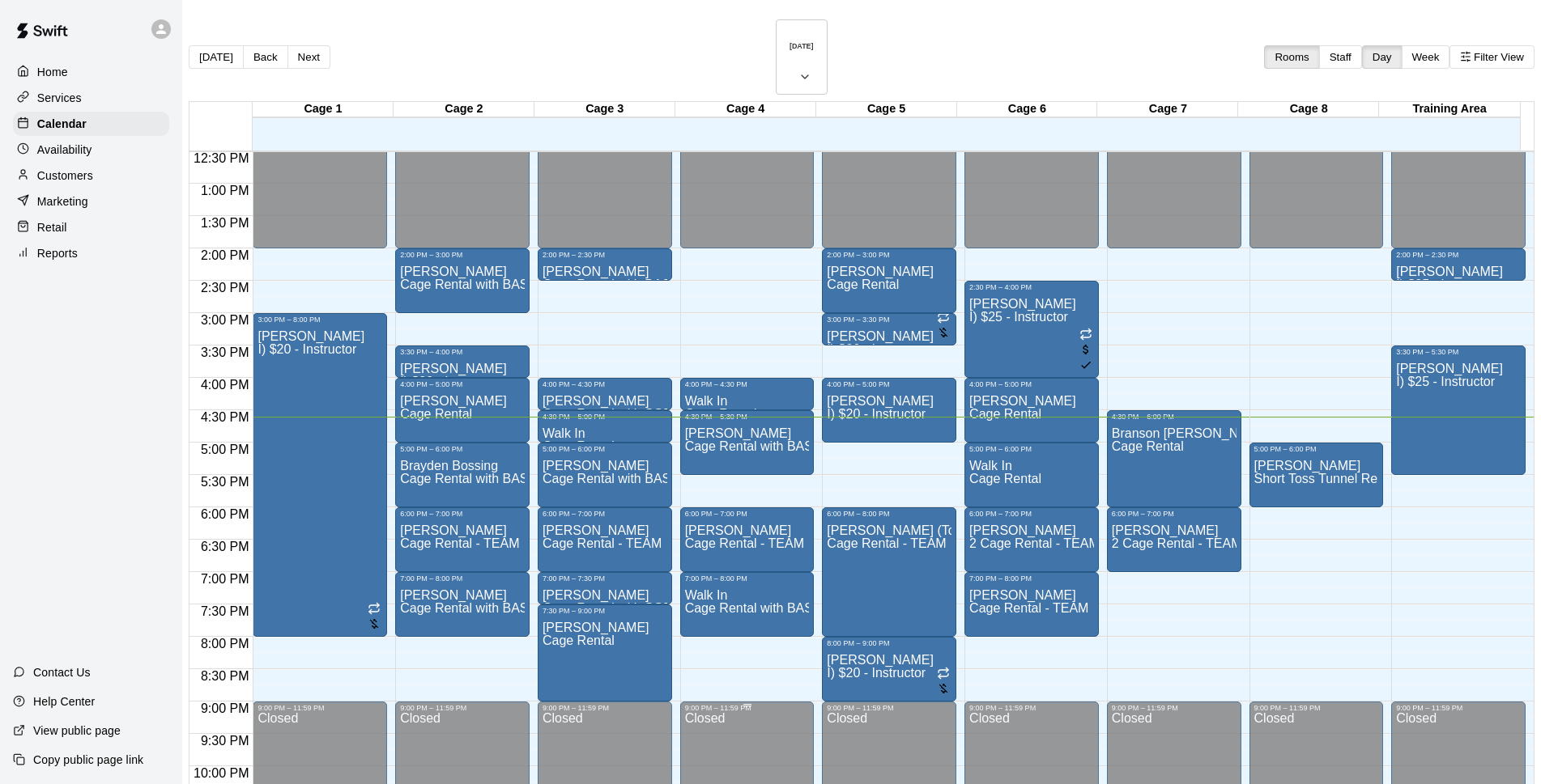
scroll to position [861, 0]
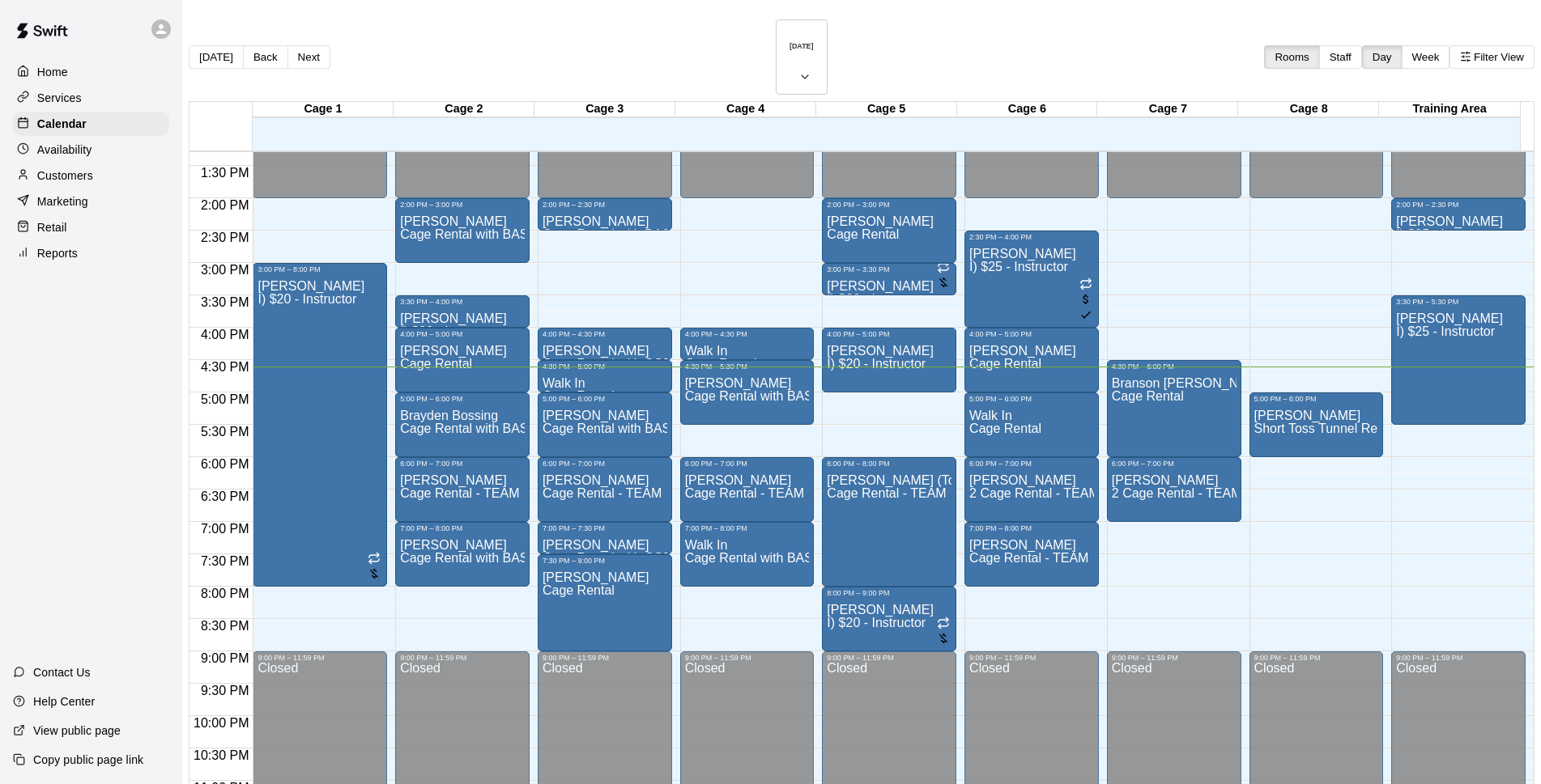
click at [41, 171] on p "Customers" at bounding box center [64, 175] width 56 height 16
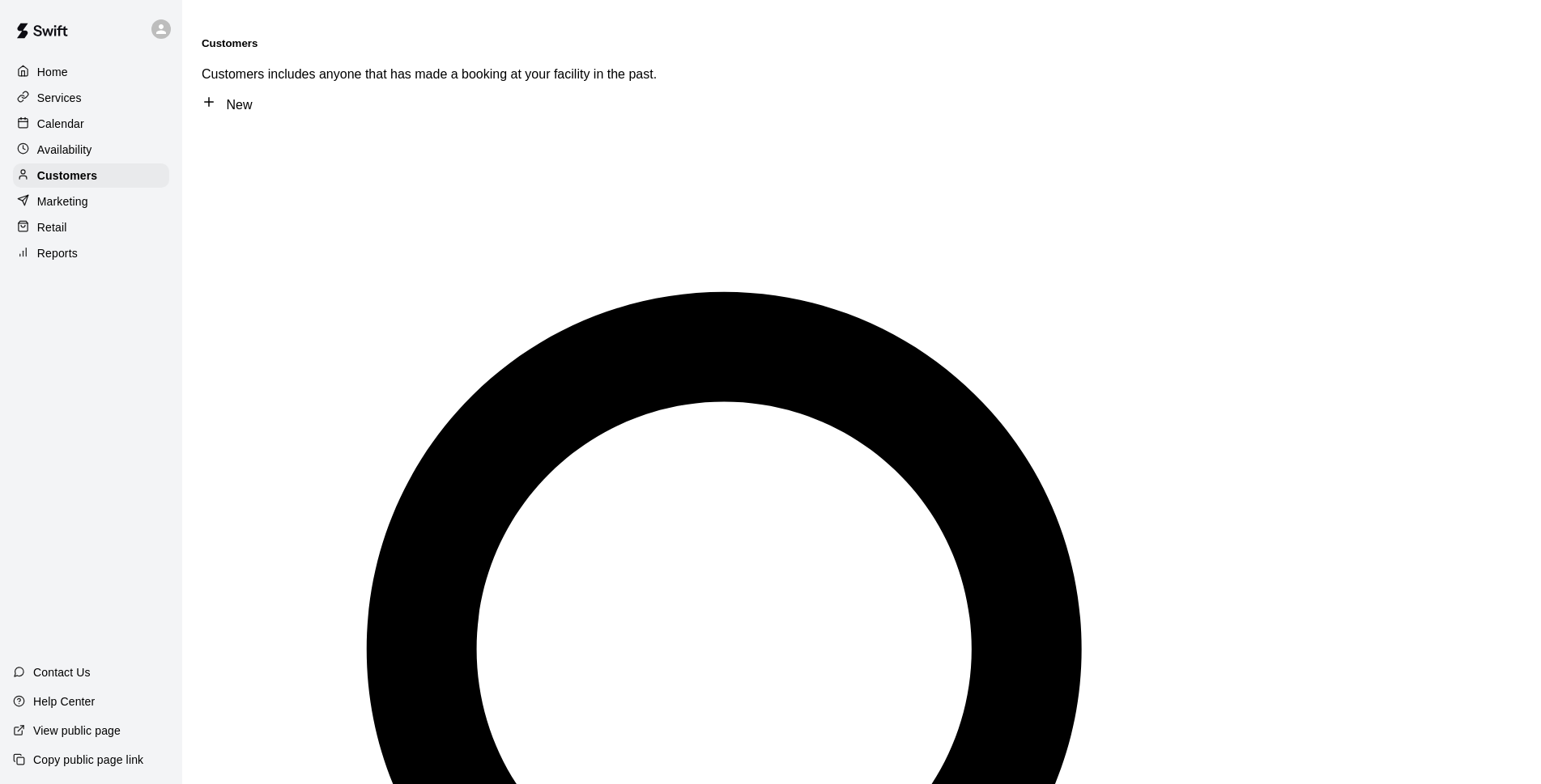
type input "*****"
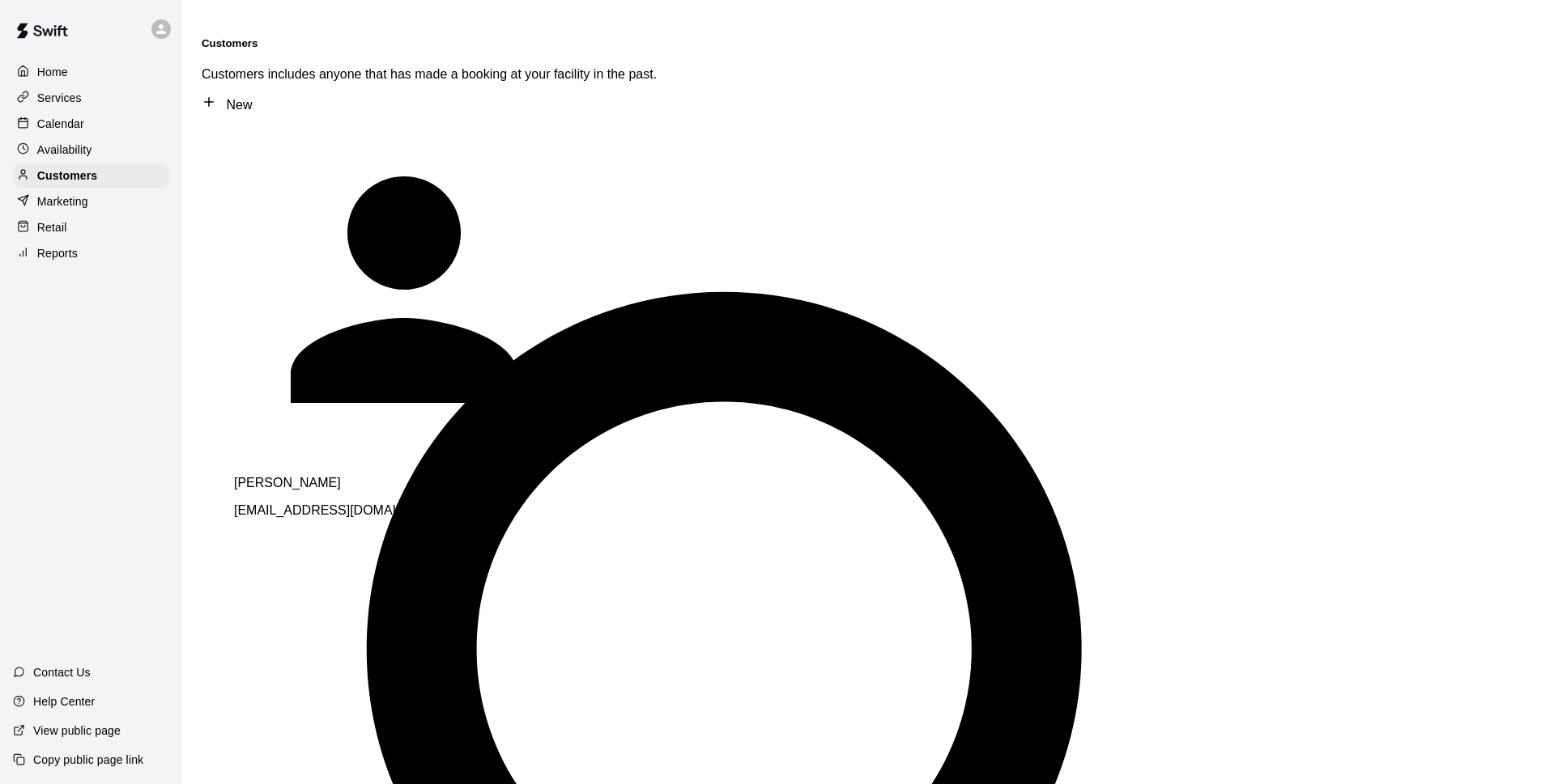
click at [370, 154] on div "[PERSON_NAME] [EMAIL_ADDRESS][DOMAIN_NAME]" at bounding box center [461, 319] width 453 height 398
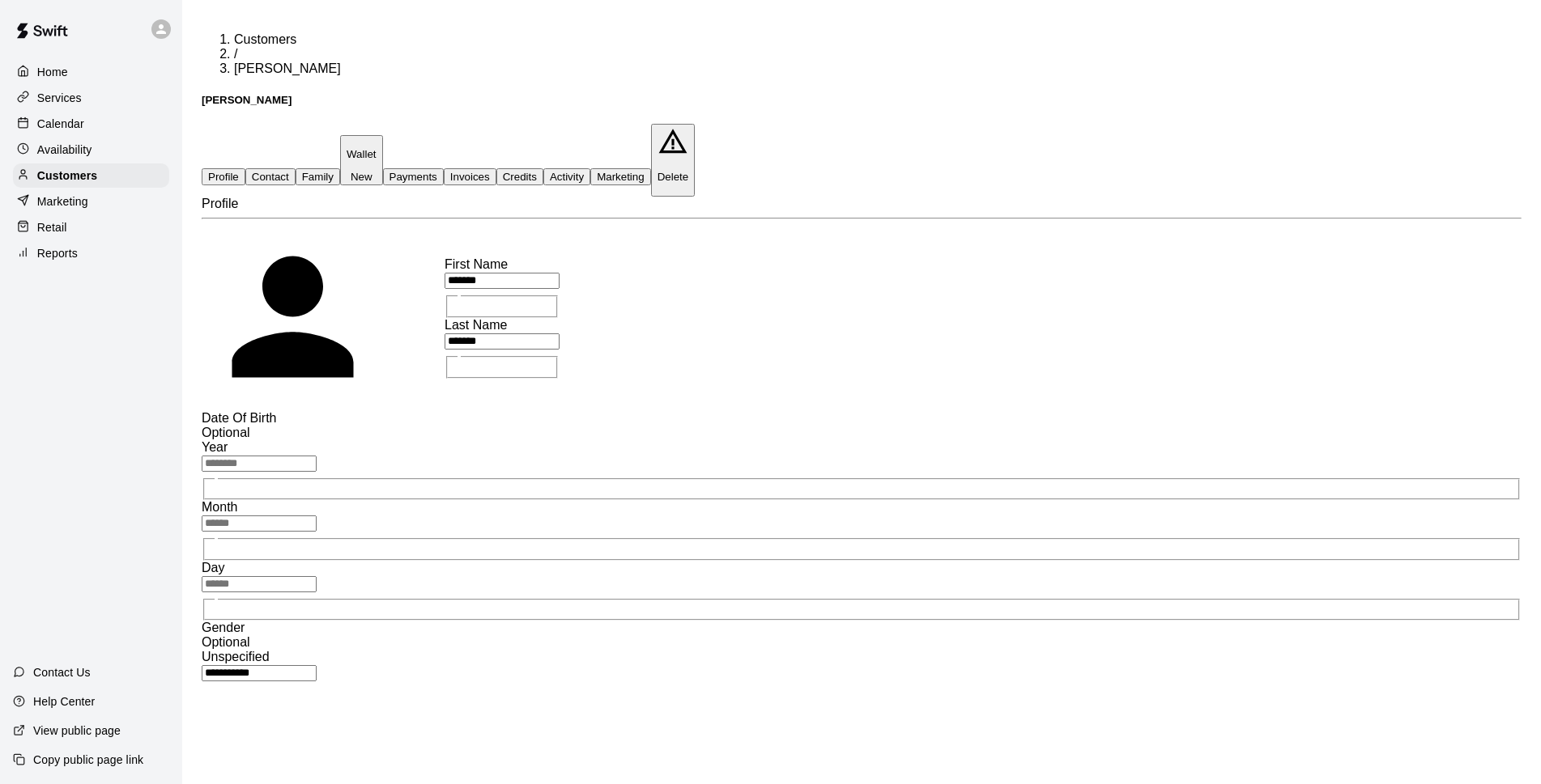
click at [340, 169] on button "Family" at bounding box center [318, 177] width 45 height 17
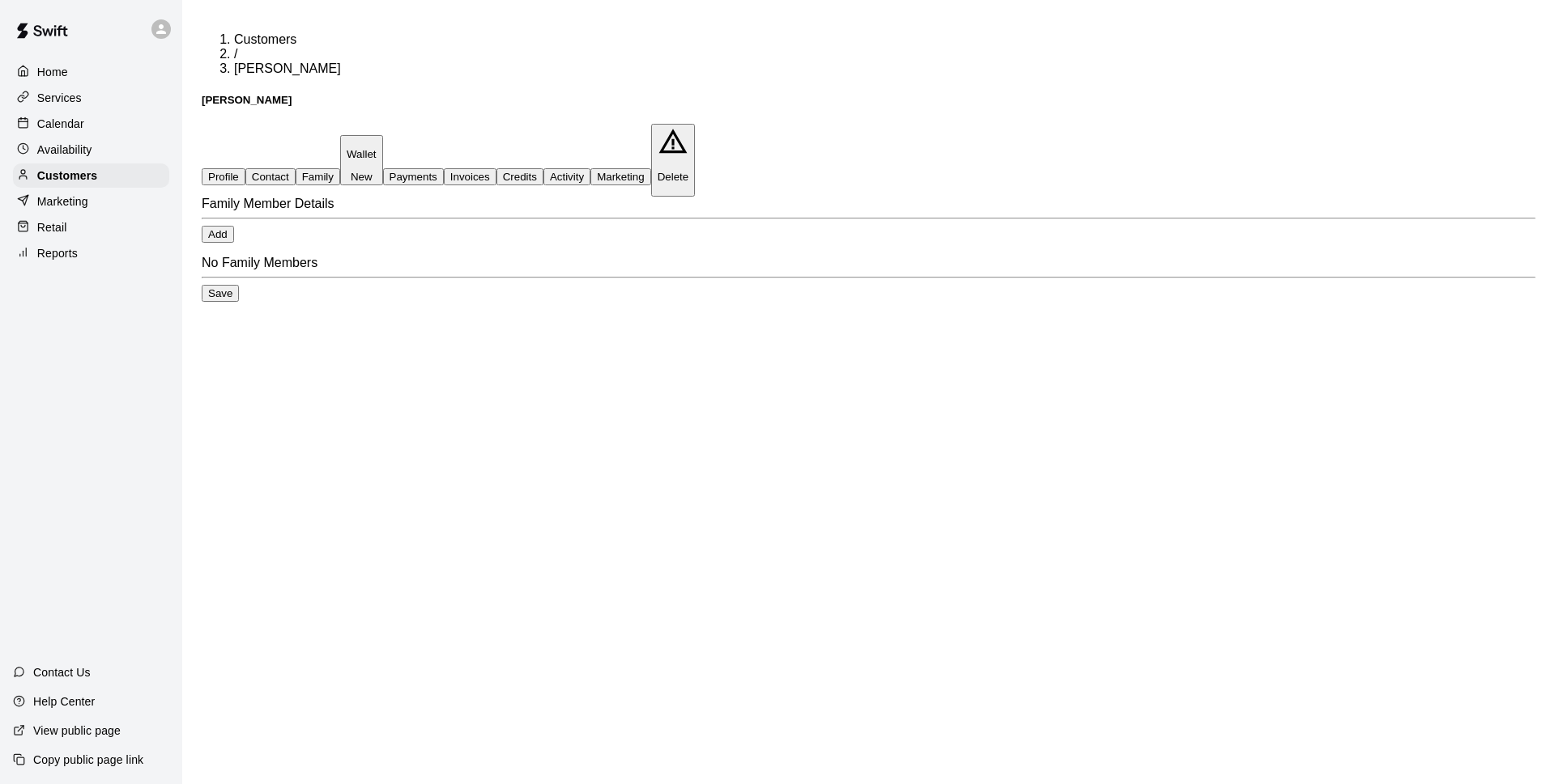
click at [296, 169] on button "Contact" at bounding box center [270, 177] width 50 height 17
select select "**"
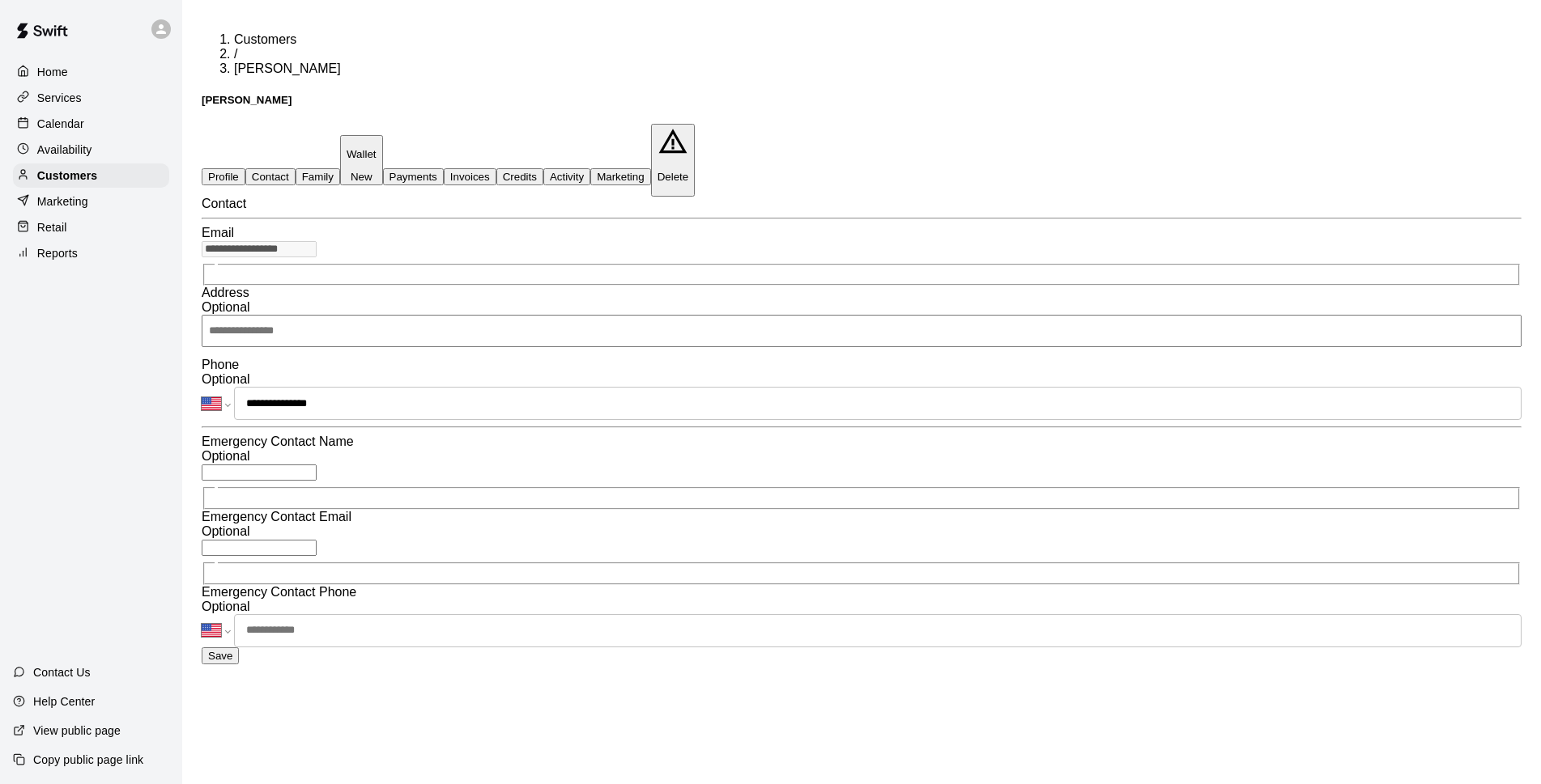
click at [119, 125] on div "Calendar" at bounding box center [91, 124] width 156 height 25
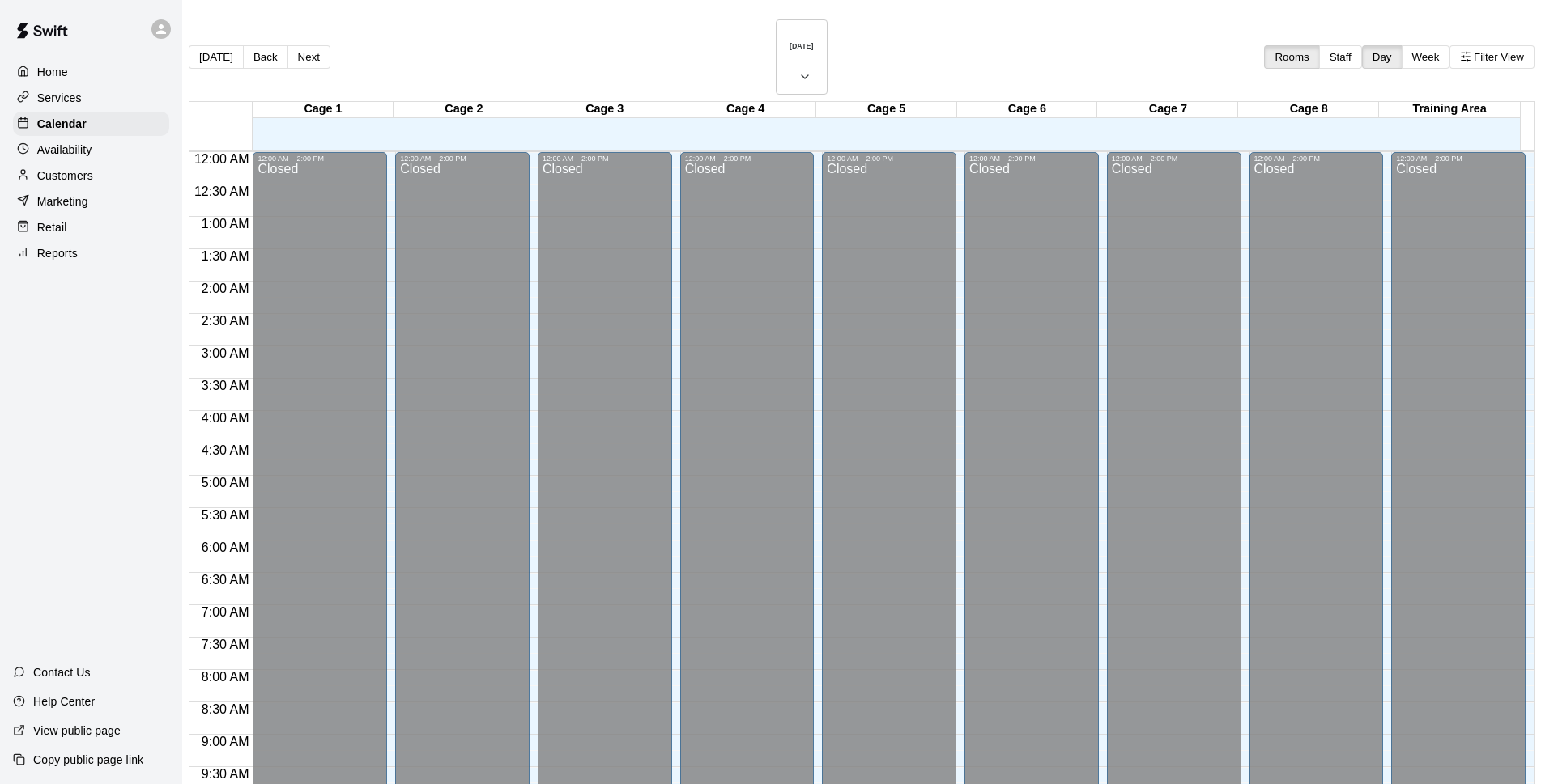
scroll to position [811, 0]
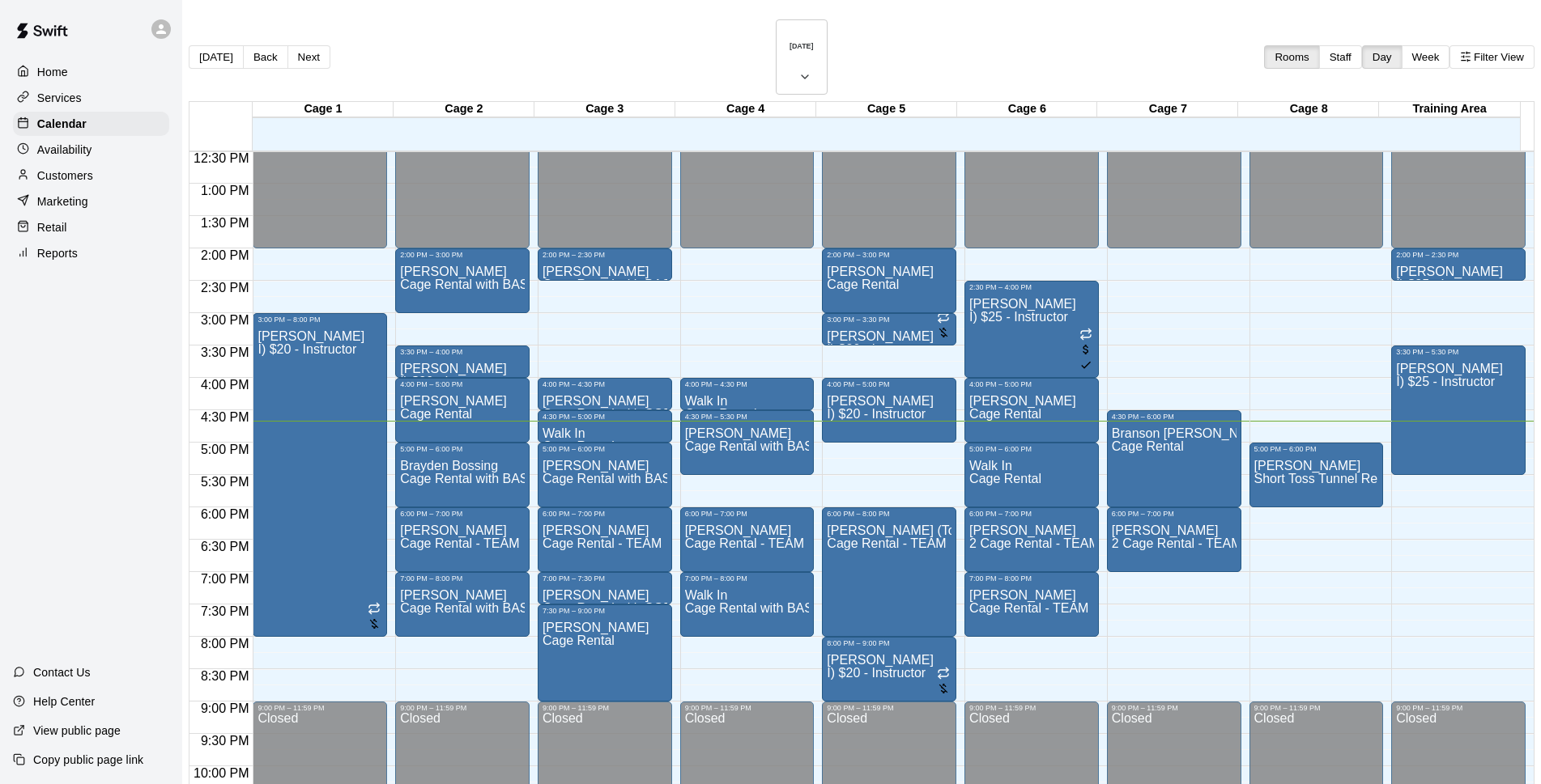
click at [54, 182] on p "Customers" at bounding box center [64, 175] width 56 height 16
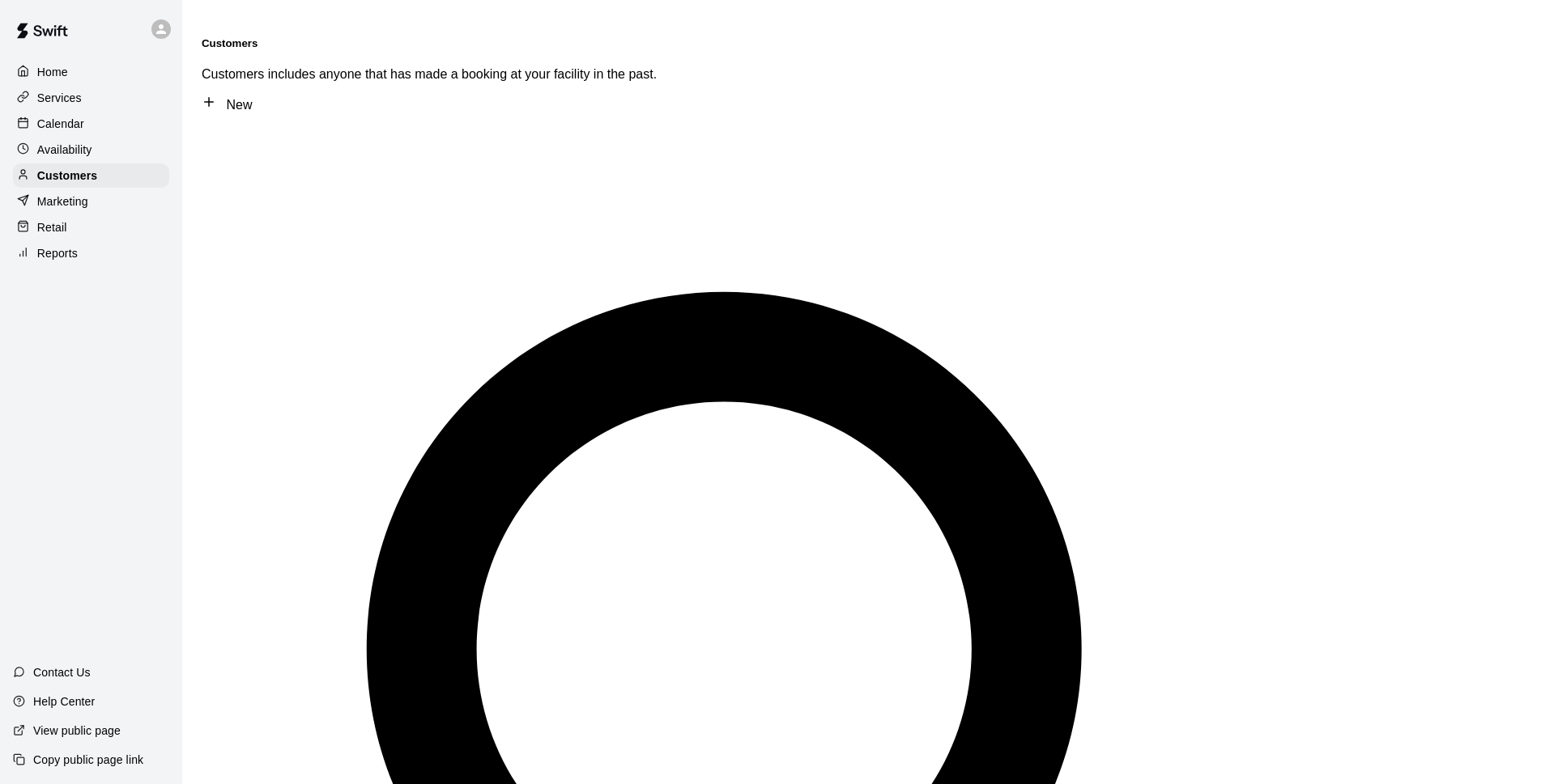
type input "****"
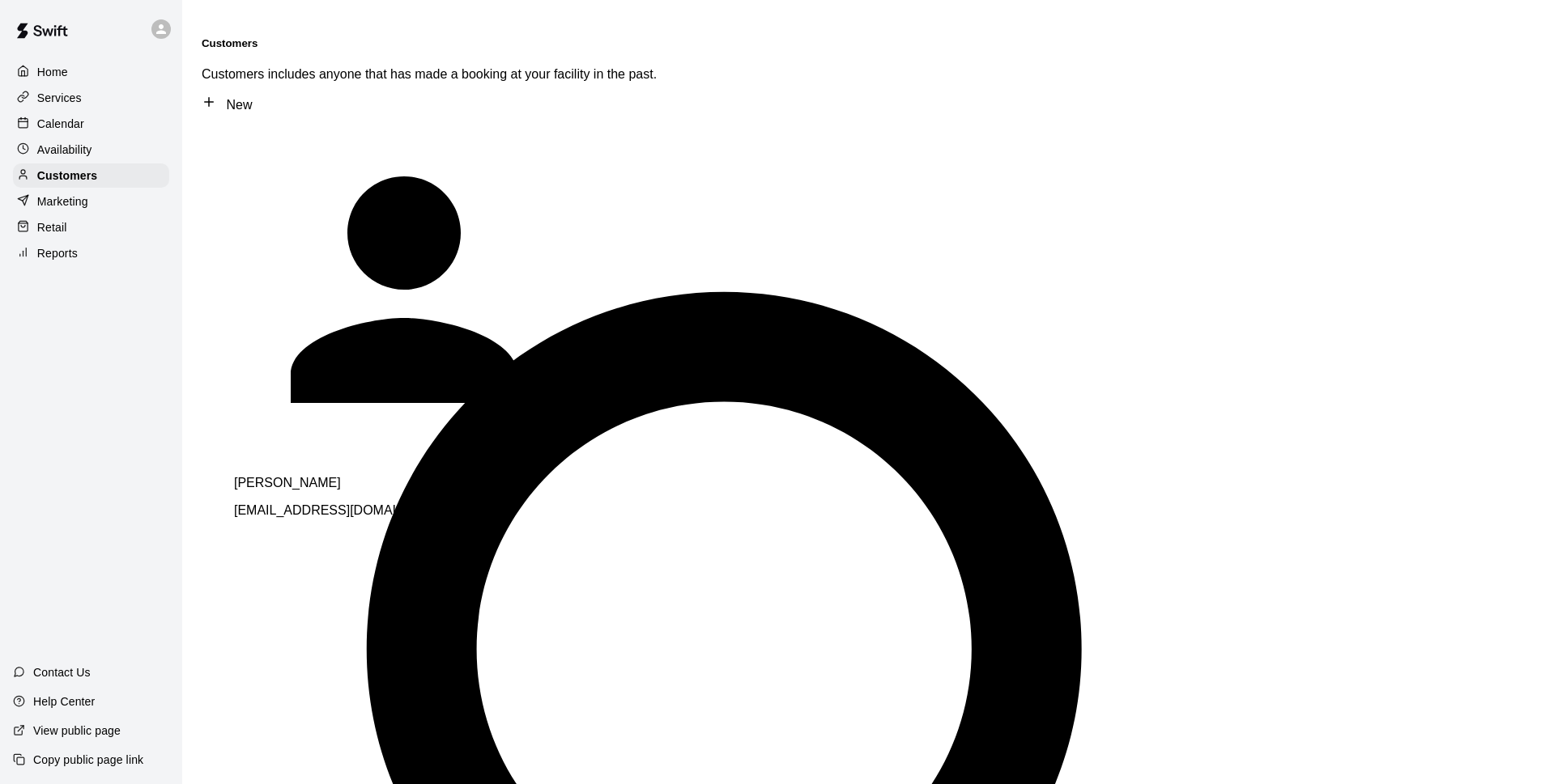
click at [417, 476] on div "[PERSON_NAME] [EMAIL_ADDRESS][DOMAIN_NAME]" at bounding box center [461, 497] width 453 height 42
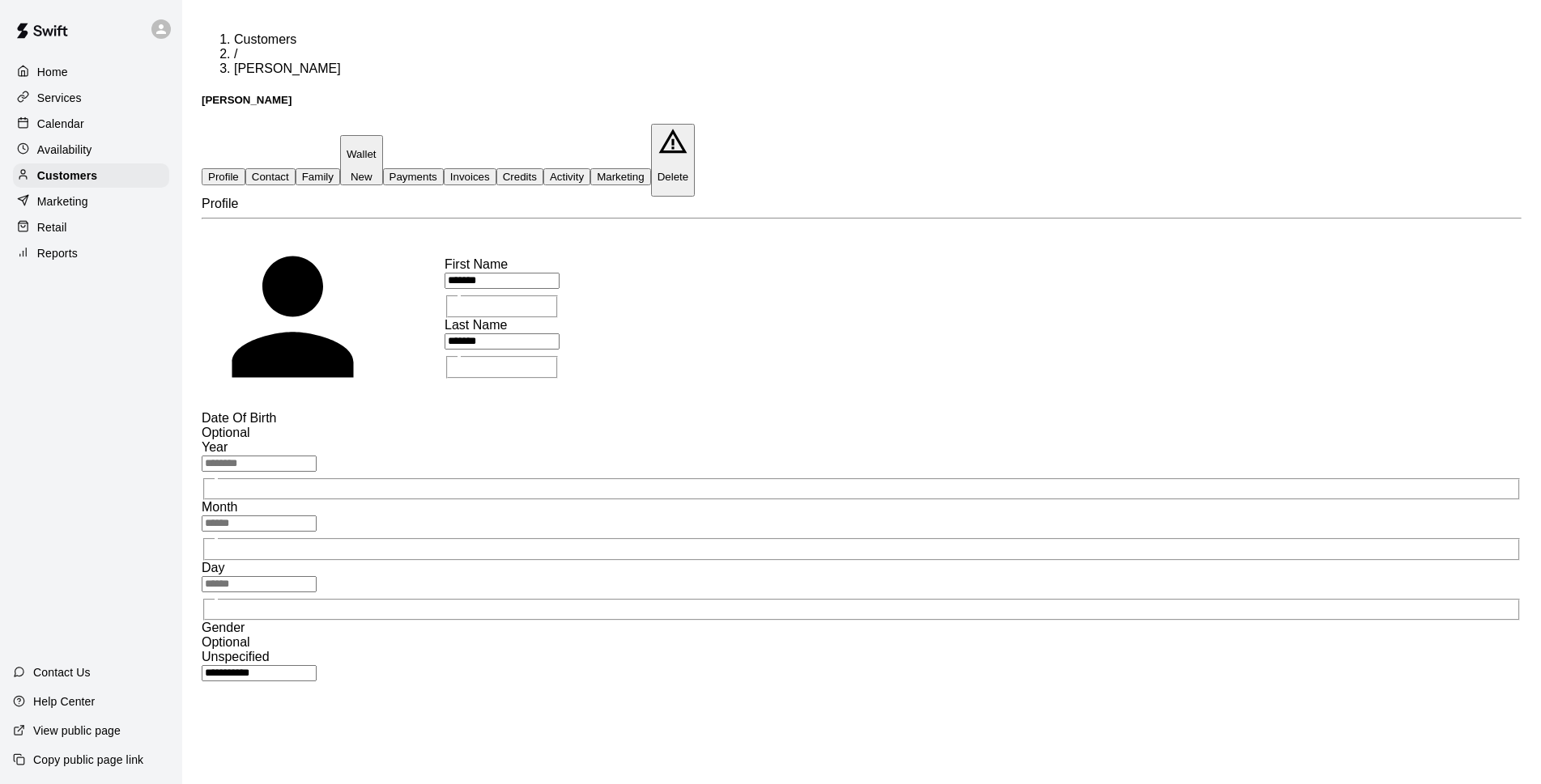
click at [296, 169] on button "Contact" at bounding box center [270, 177] width 50 height 17
select select "**"
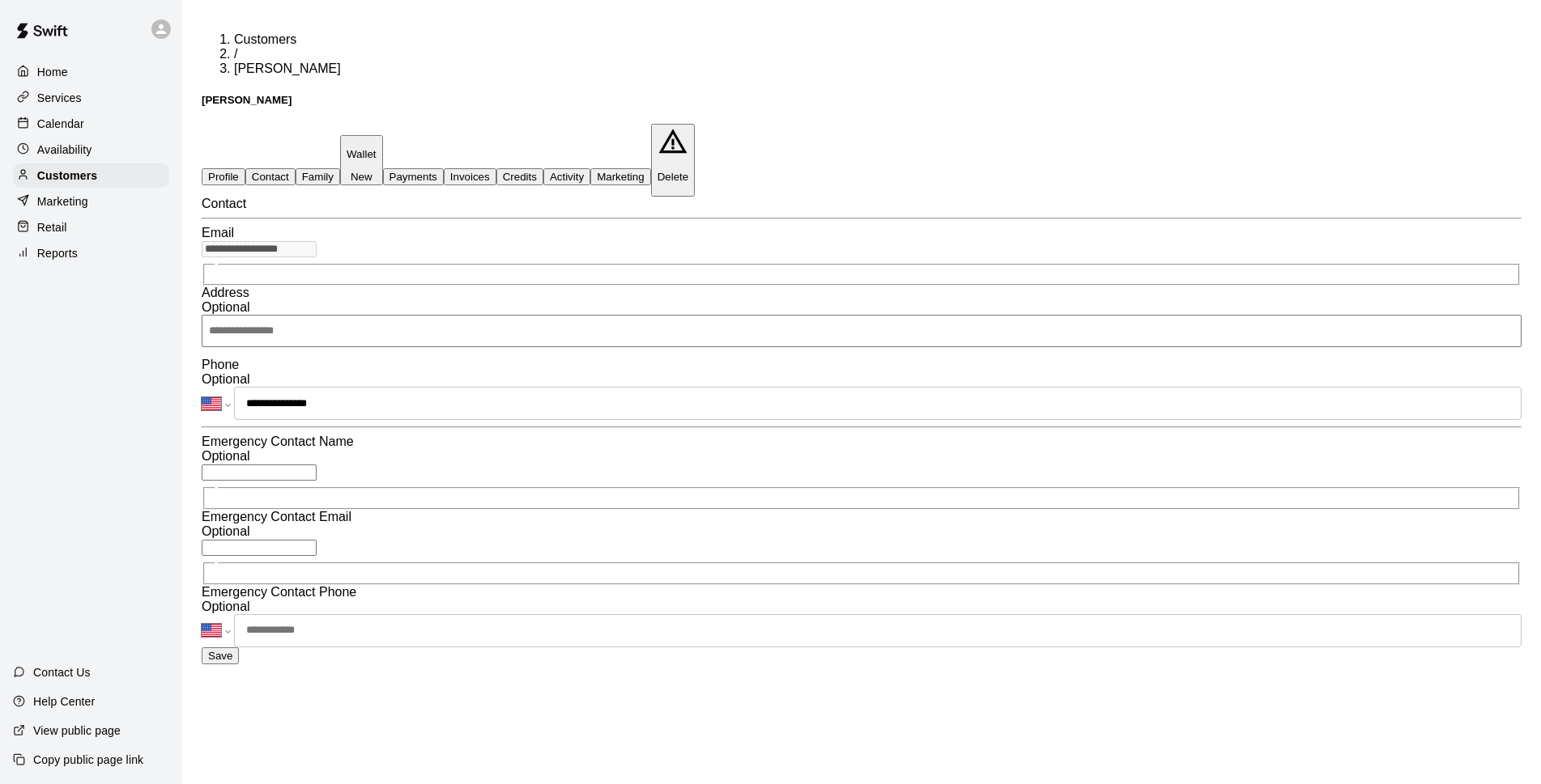
click at [110, 119] on div "Calendar" at bounding box center [91, 124] width 156 height 25
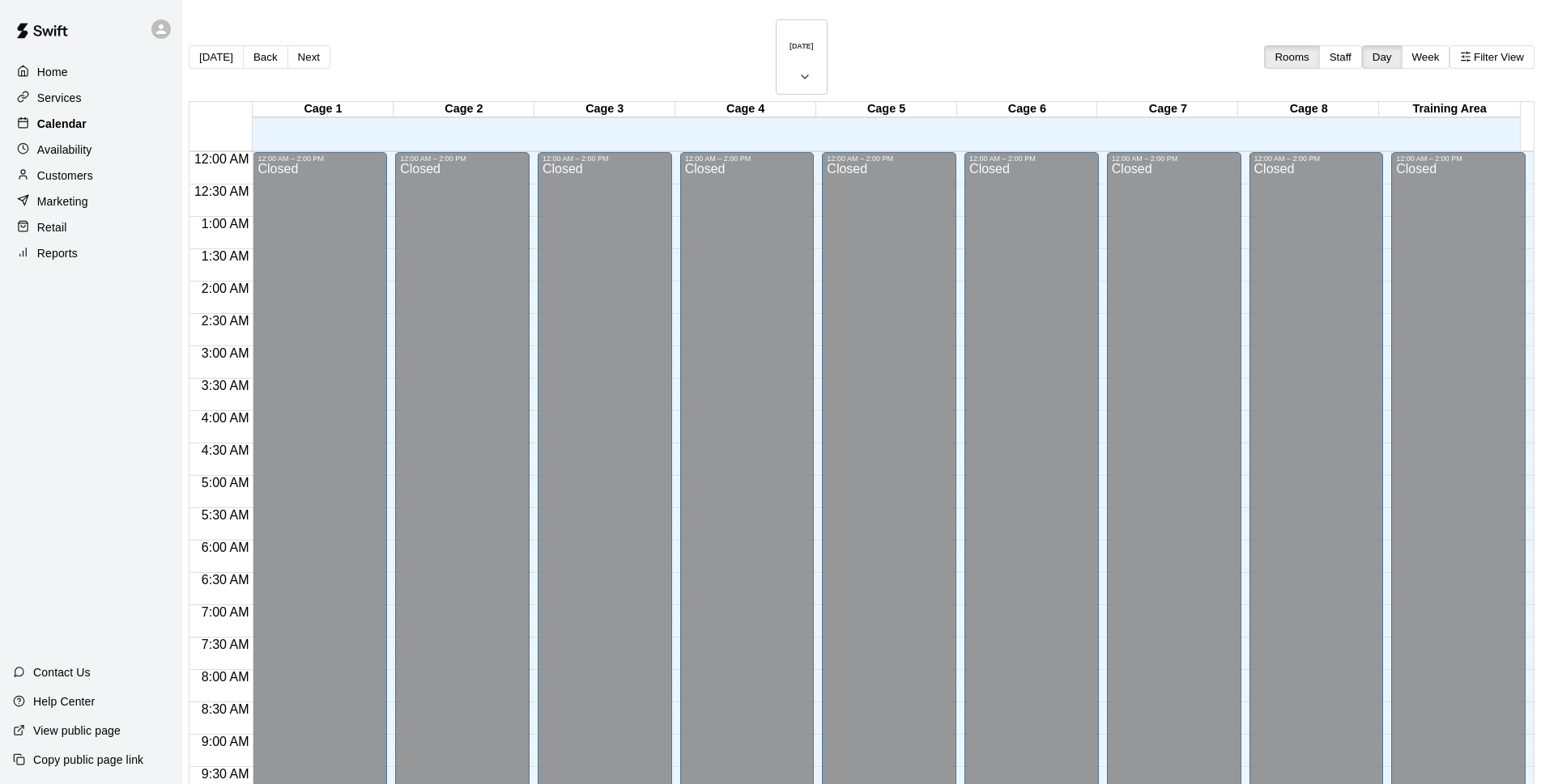
scroll to position [811, 0]
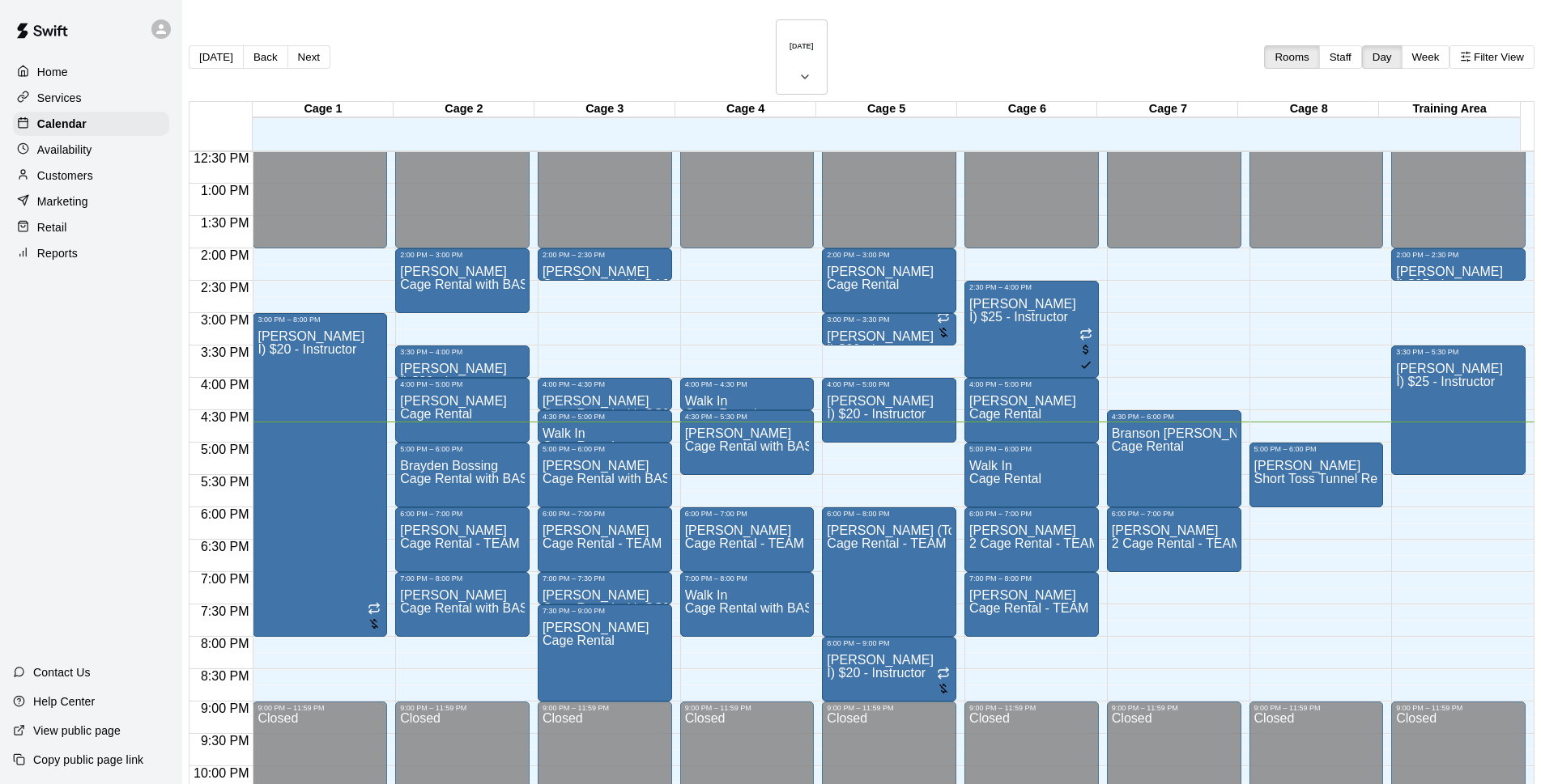
click at [960, 27] on div "[DATE] Back [DATE][DATE] Rooms Staff Day Week Filter View" at bounding box center [861, 60] width 1346 height 82
click at [936, 21] on div "[DATE] Back [DATE][DATE] Rooms Staff Day Week Filter View" at bounding box center [861, 60] width 1346 height 82
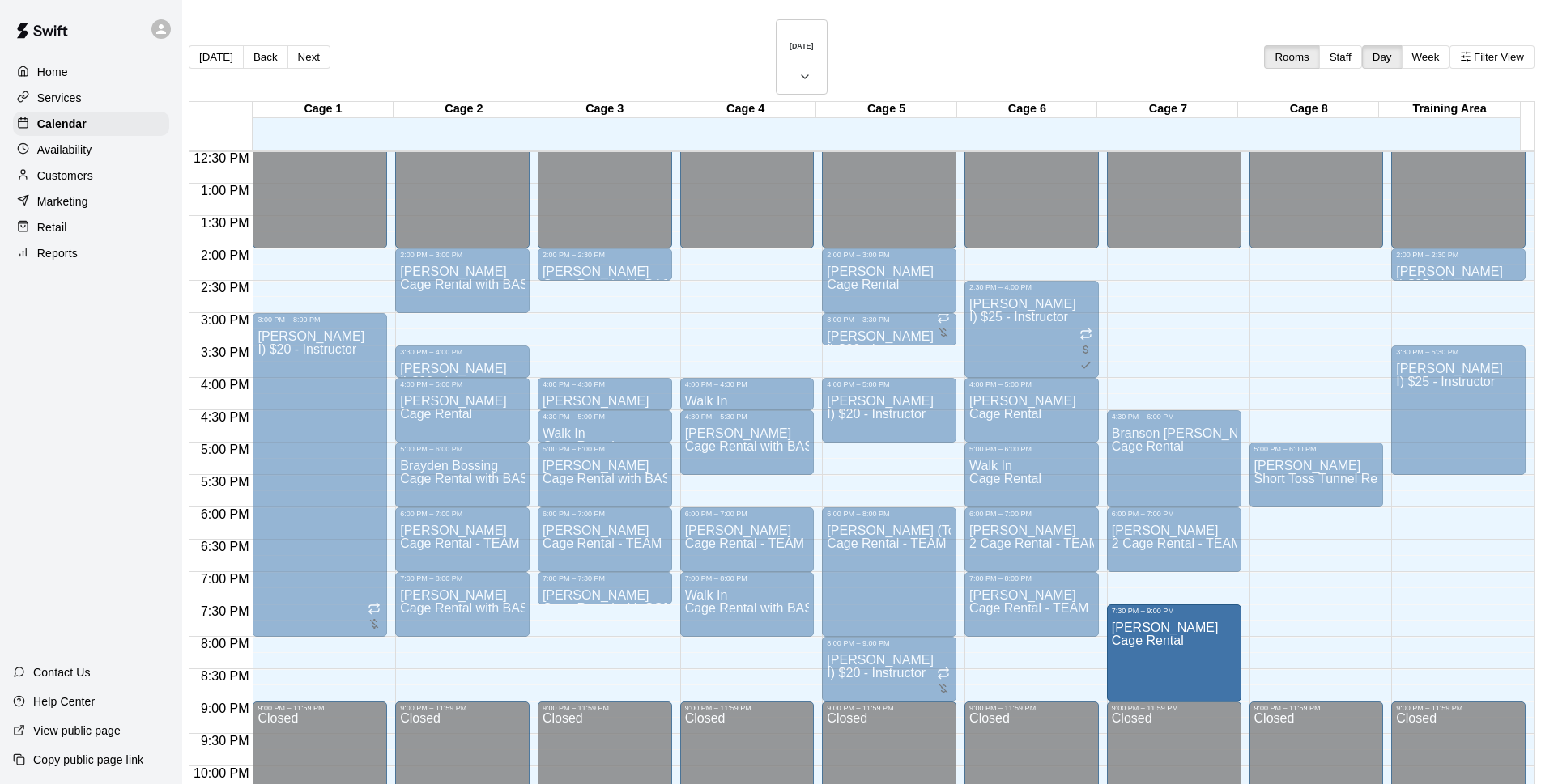
drag, startPoint x: 583, startPoint y: 609, endPoint x: 1110, endPoint y: 620, distance: 527.1
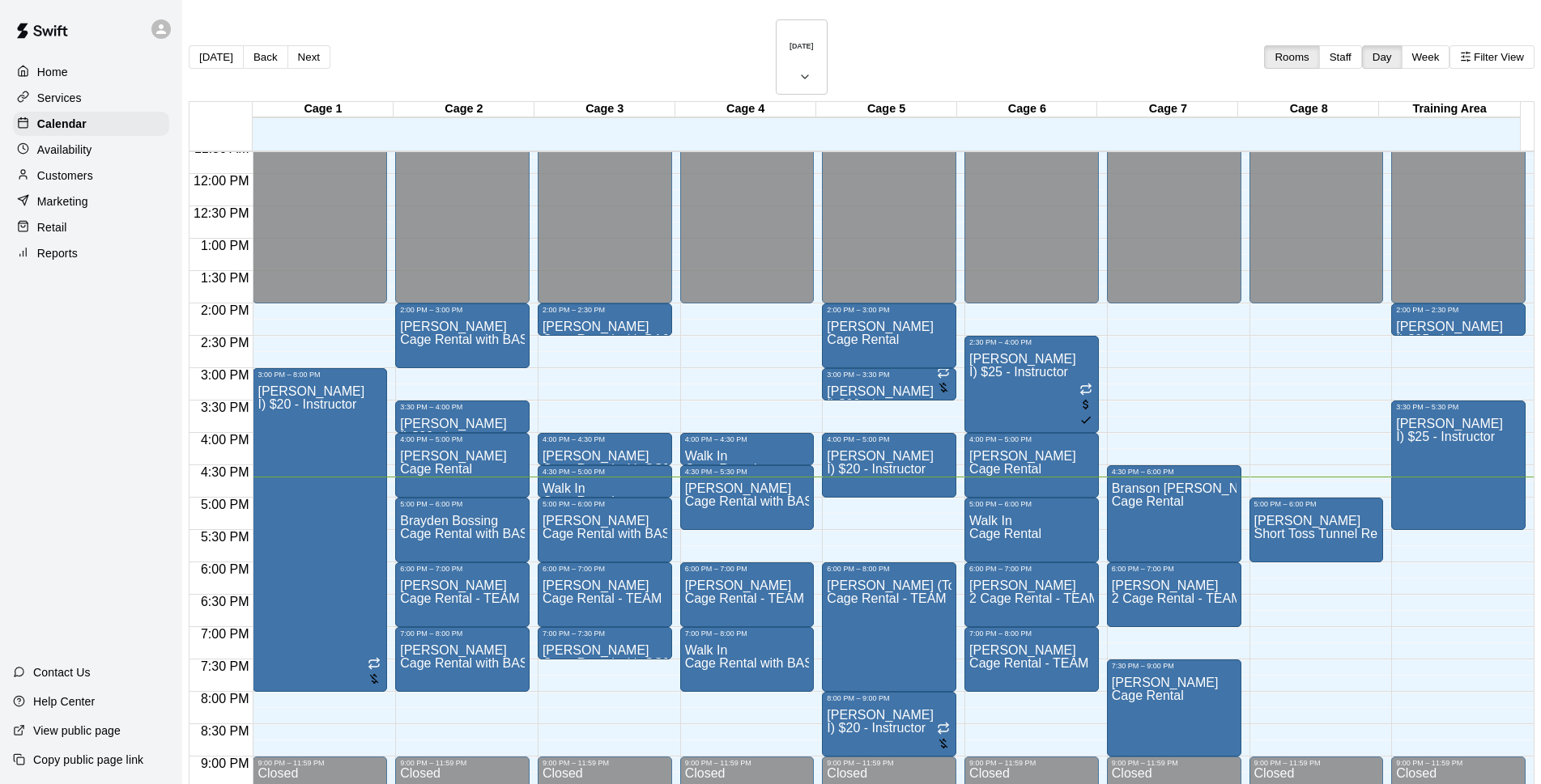
scroll to position [861, 0]
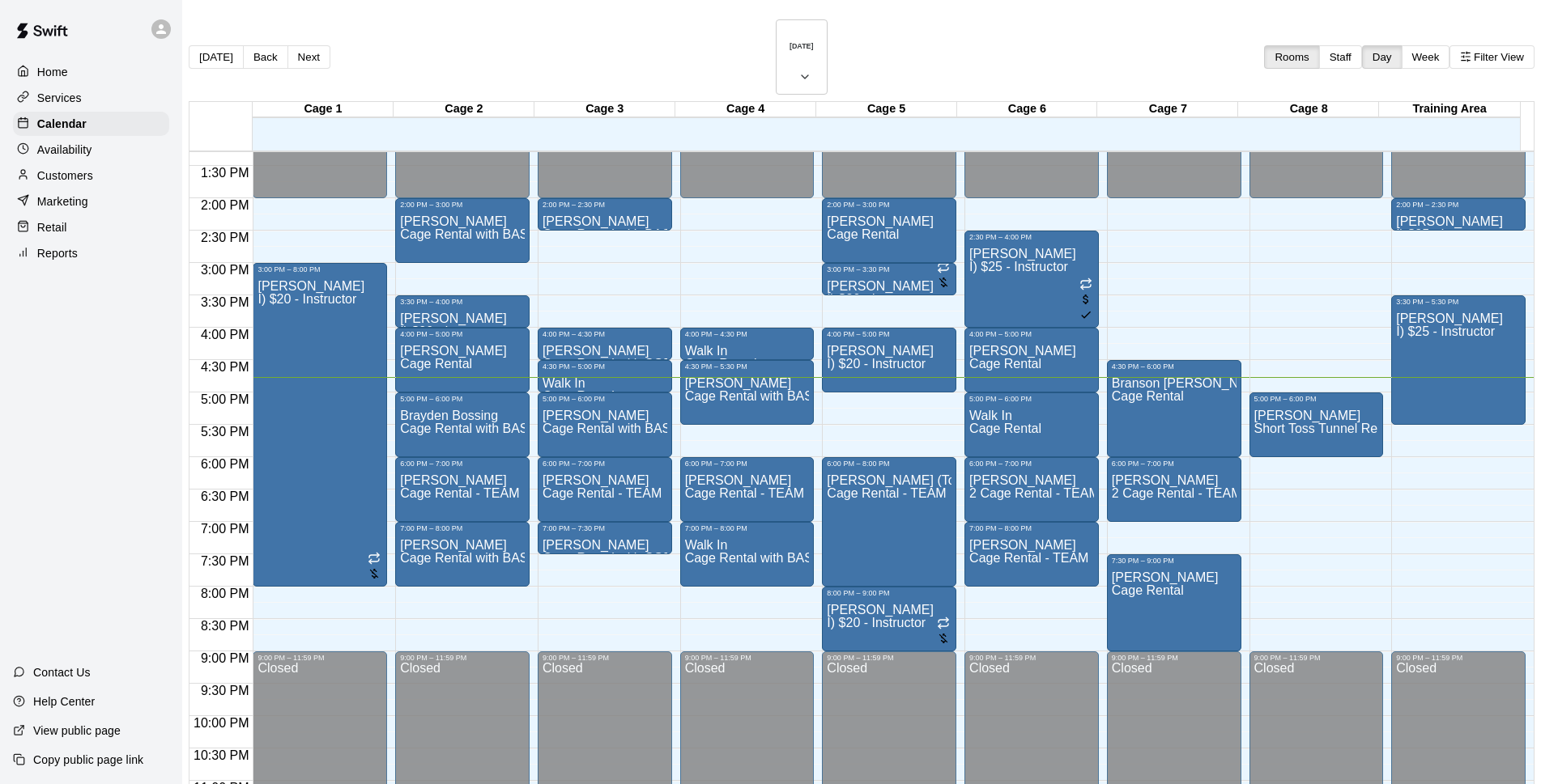
click at [784, 51] on div "[DATE] Back [DATE][DATE] Rooms Staff Day Week Filter View" at bounding box center [861, 60] width 1346 height 82
click at [801, 42] on h6 "[DATE]" at bounding box center [802, 46] width 25 height 9
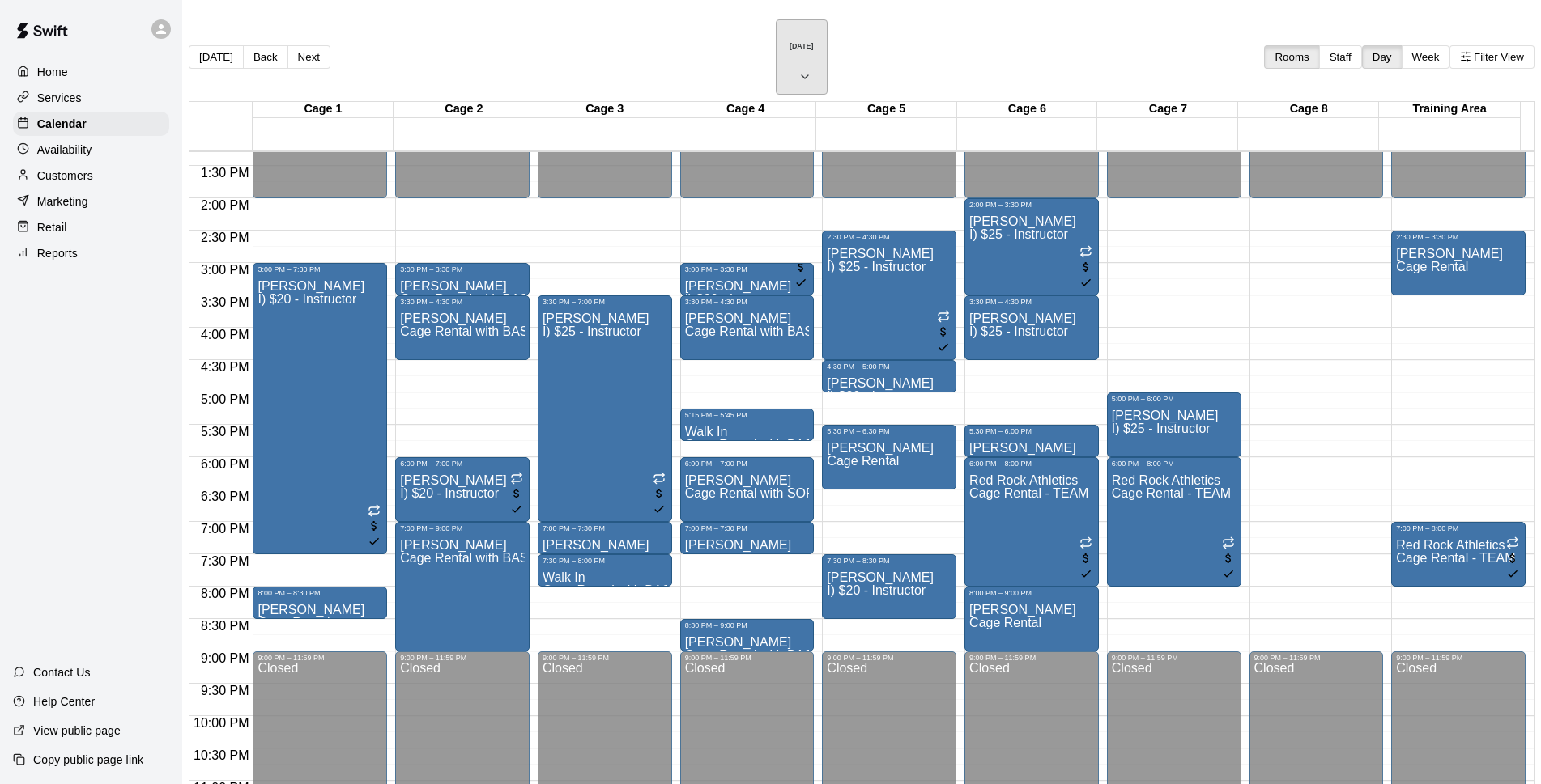
click at [804, 67] on icon "button" at bounding box center [805, 77] width 13 height 19
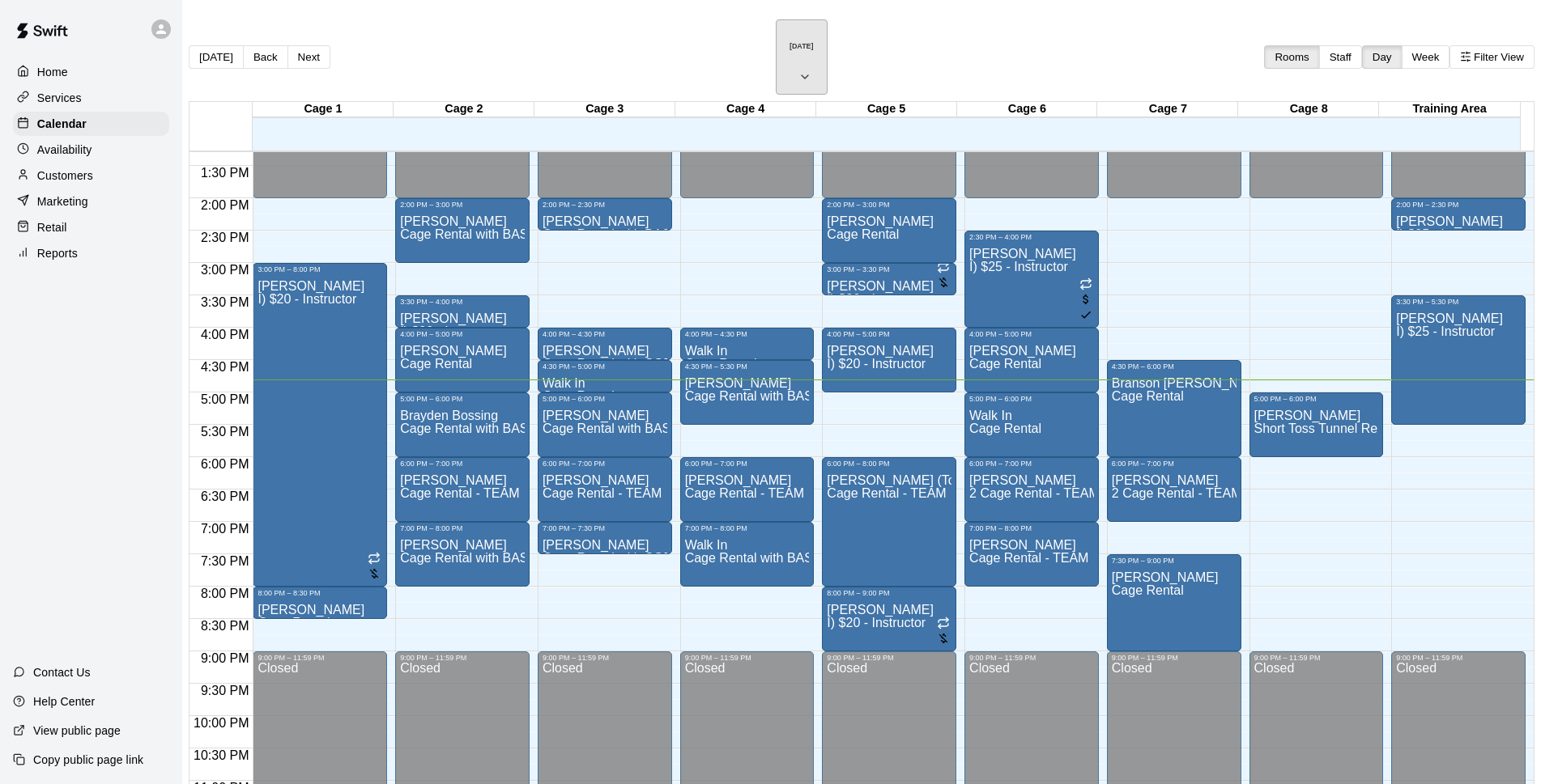
click at [790, 42] on h6 "[DATE]" at bounding box center [802, 46] width 25 height 9
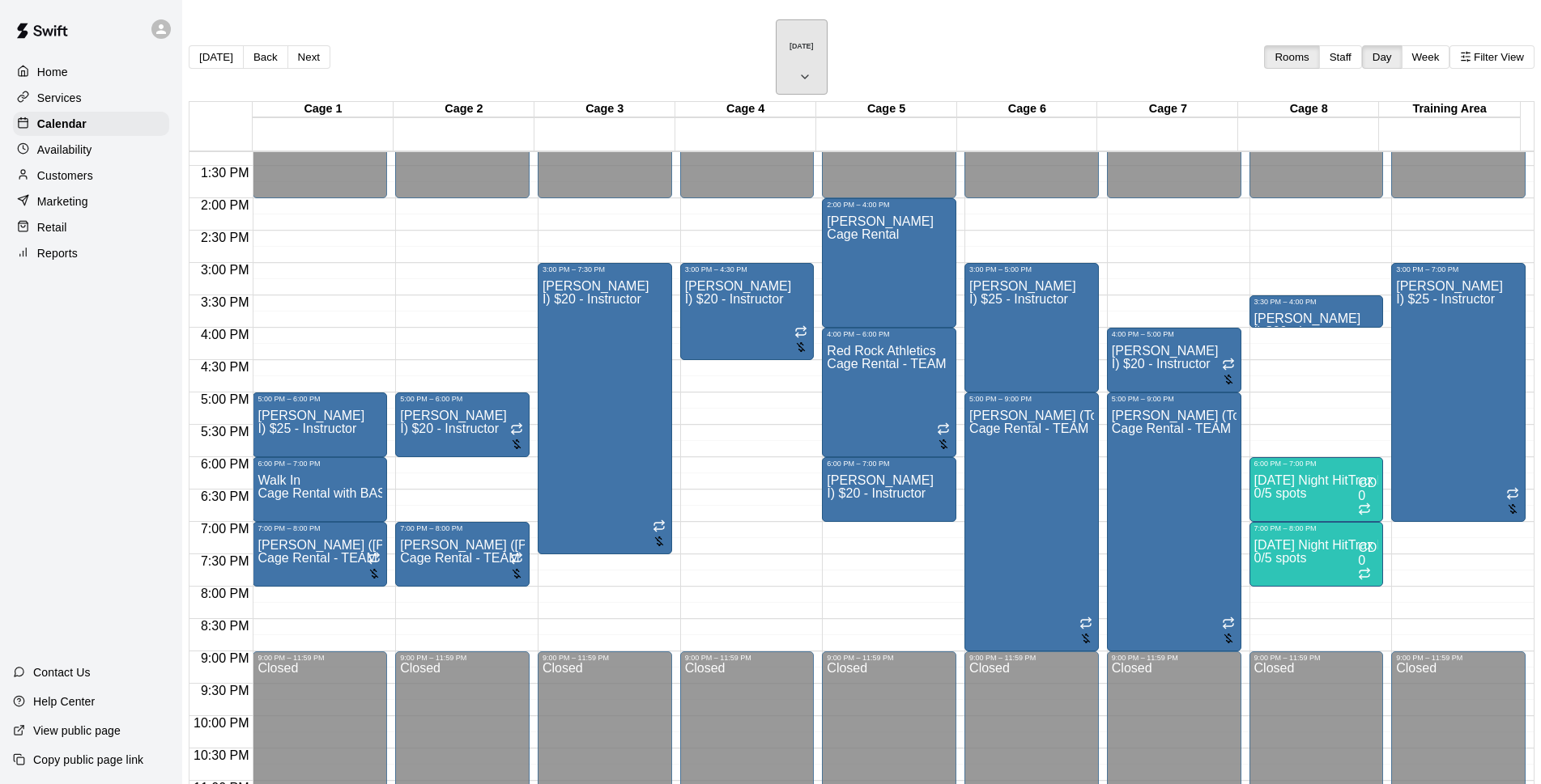
click at [790, 42] on h6 "[DATE]" at bounding box center [802, 46] width 25 height 9
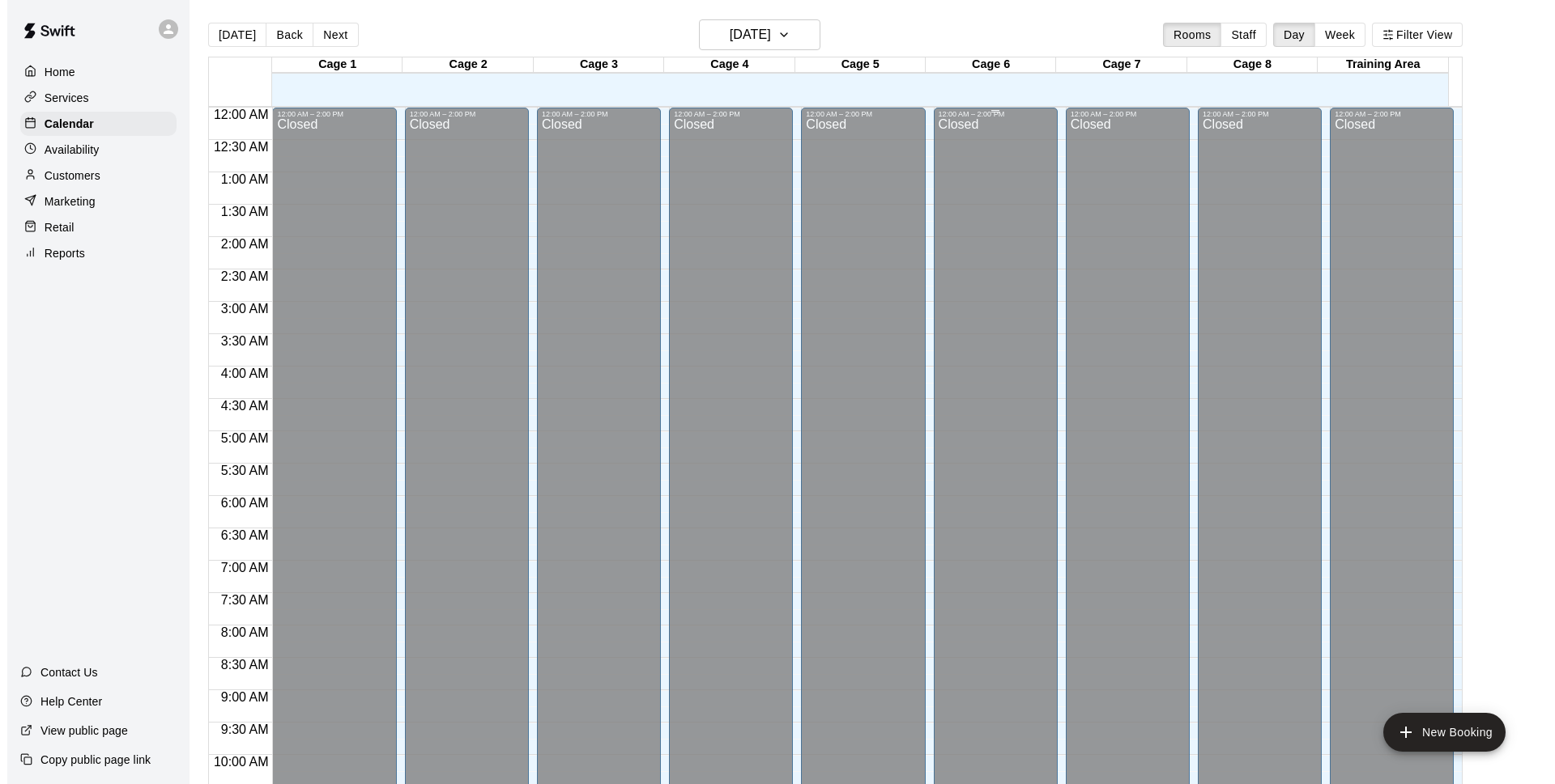
scroll to position [861, 0]
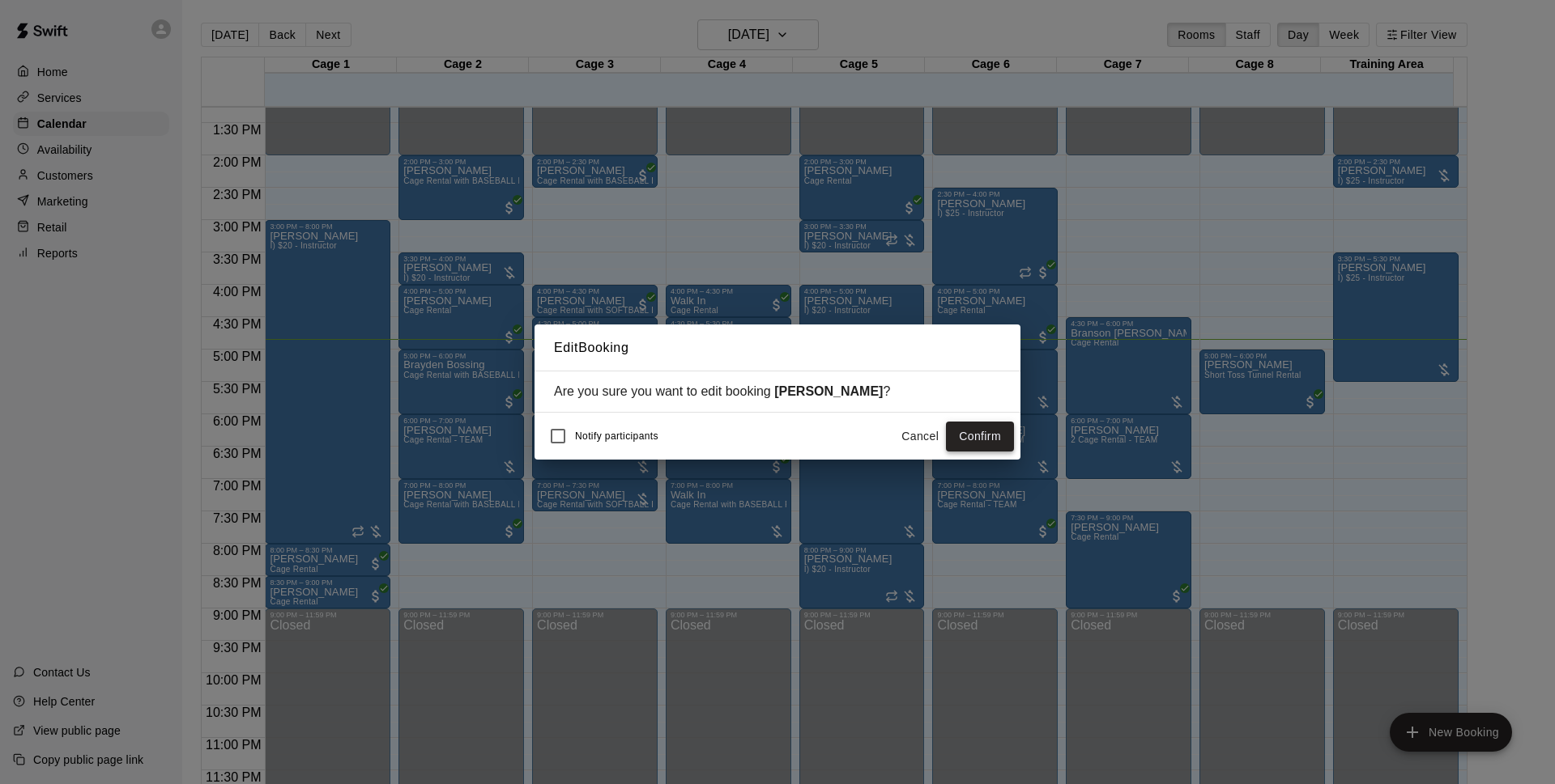
click at [967, 439] on button "Confirm" at bounding box center [979, 437] width 68 height 30
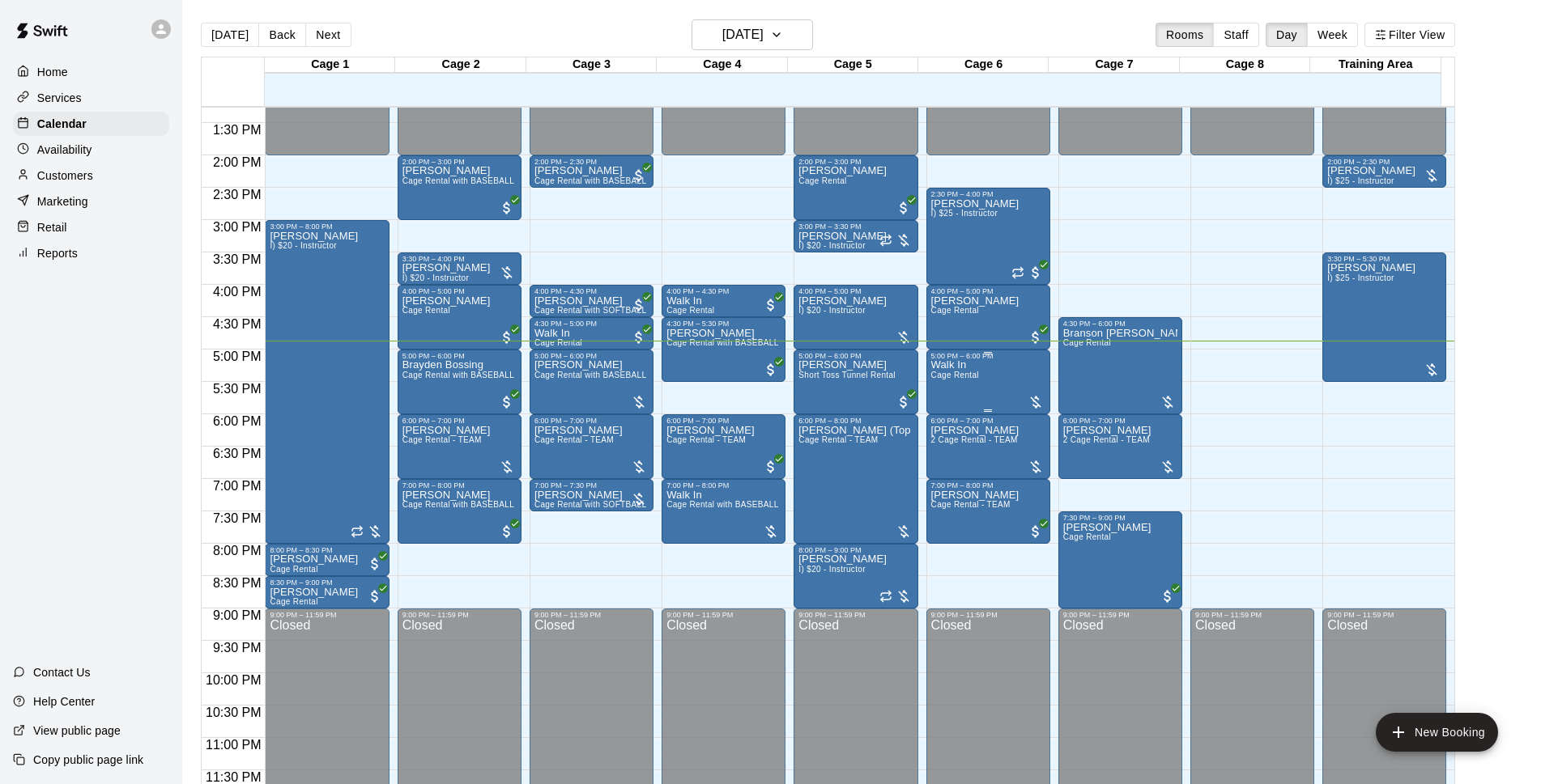
click at [989, 383] on div "Walk In Cage Rental" at bounding box center [988, 752] width 114 height 784
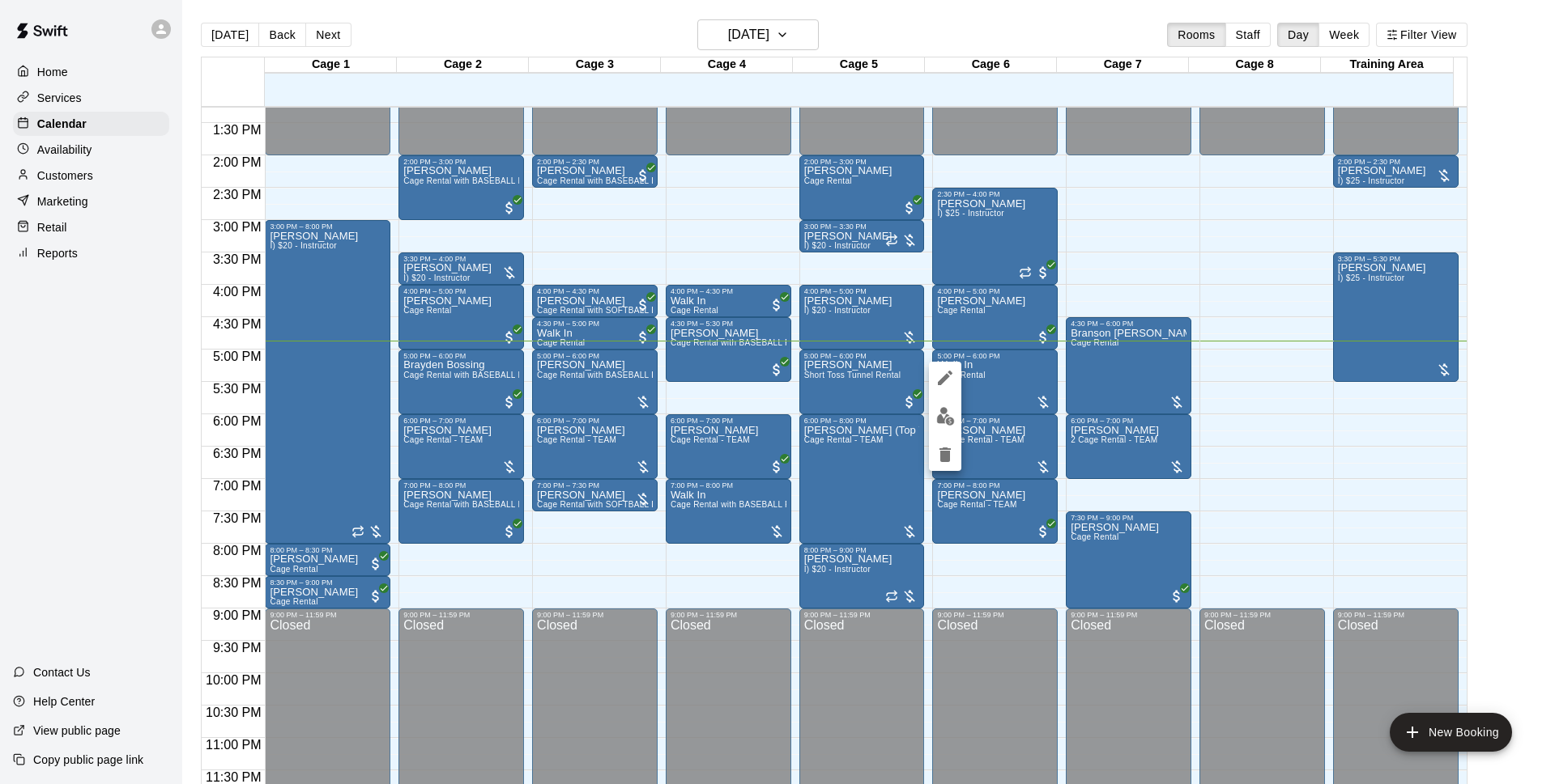
click at [949, 420] on img "edit" at bounding box center [945, 417] width 19 height 19
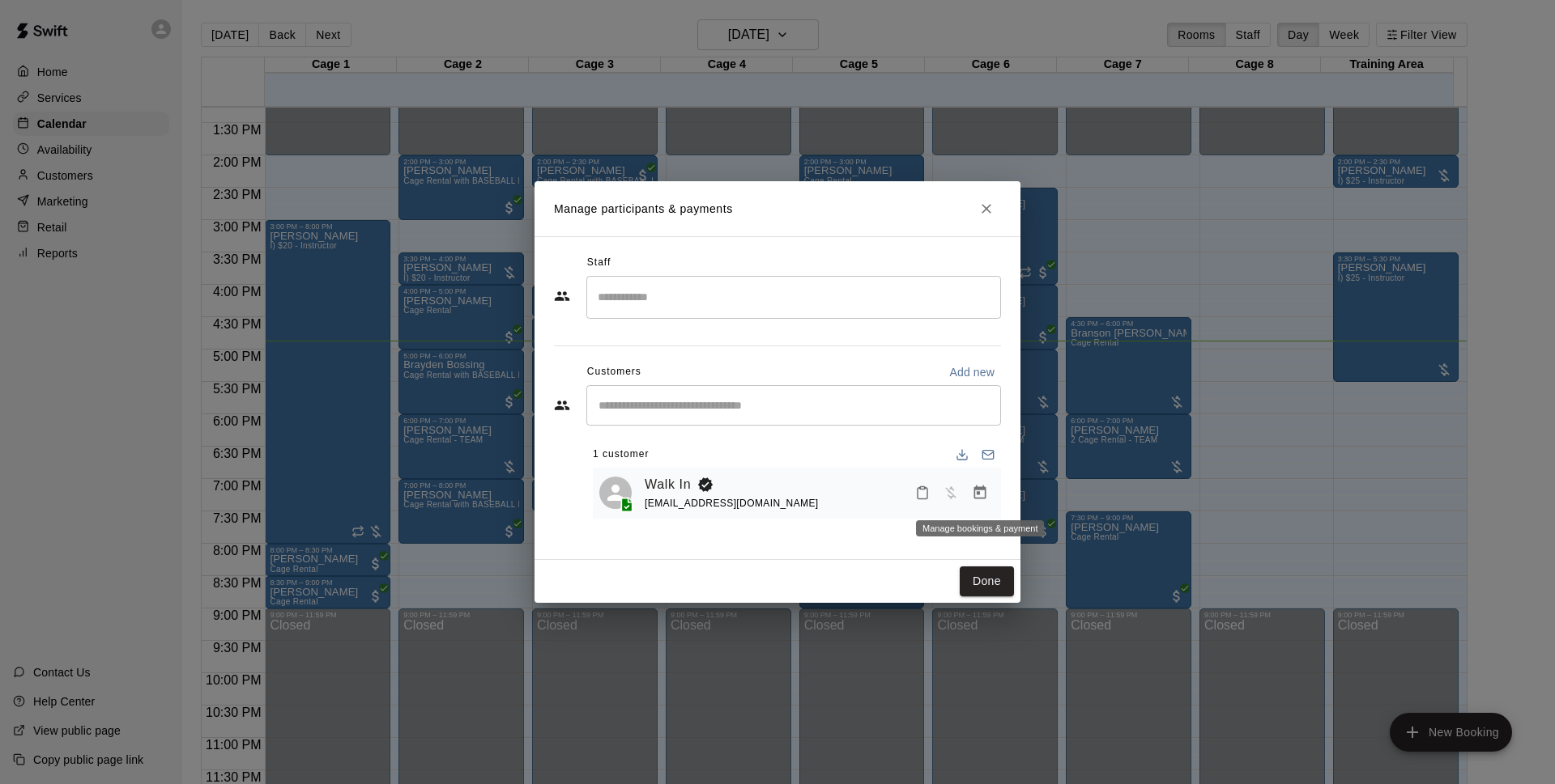
click at [979, 497] on icon "Manage bookings & payment" at bounding box center [979, 493] width 16 height 16
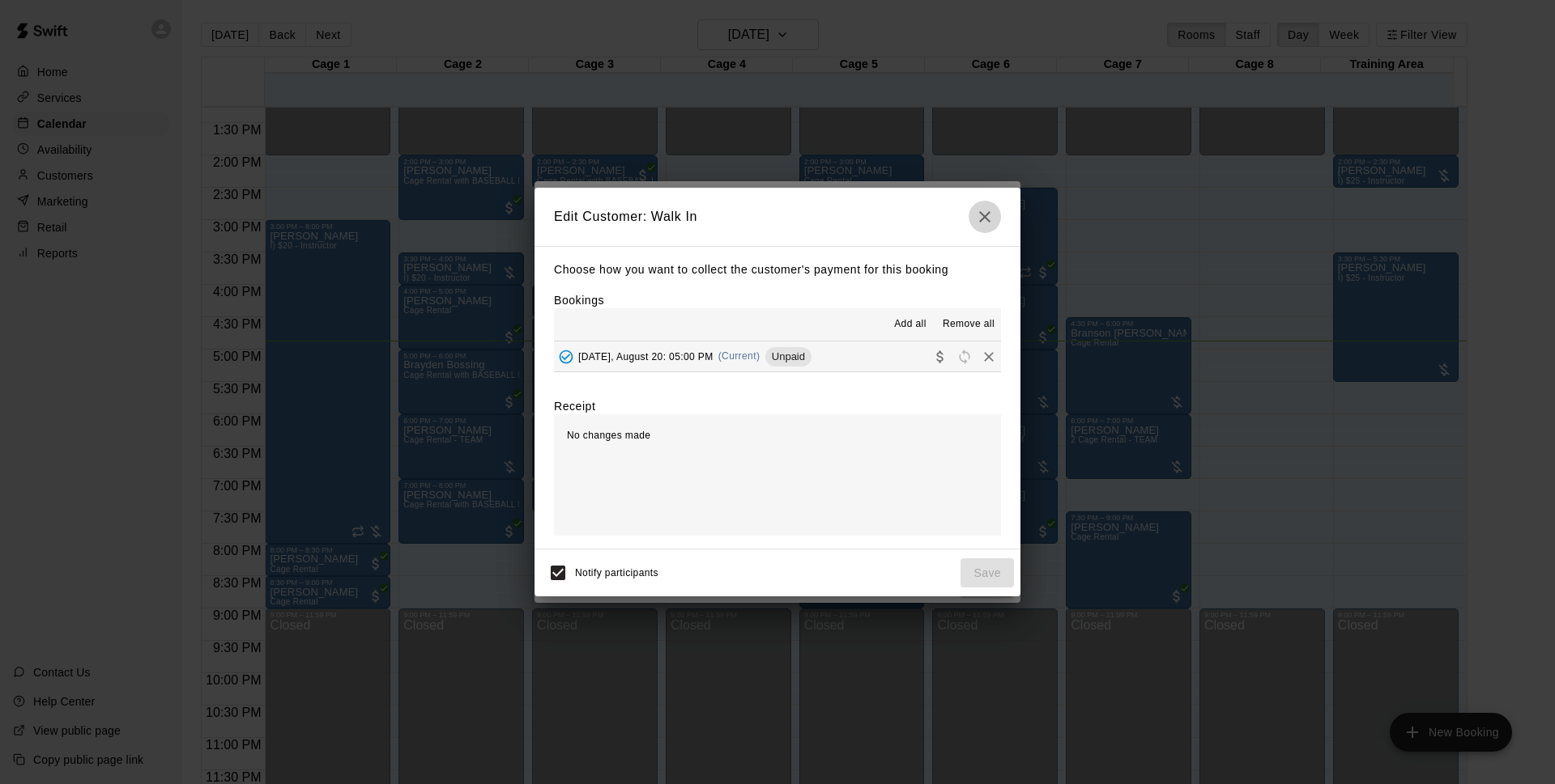
click at [973, 215] on button "button" at bounding box center [984, 217] width 32 height 32
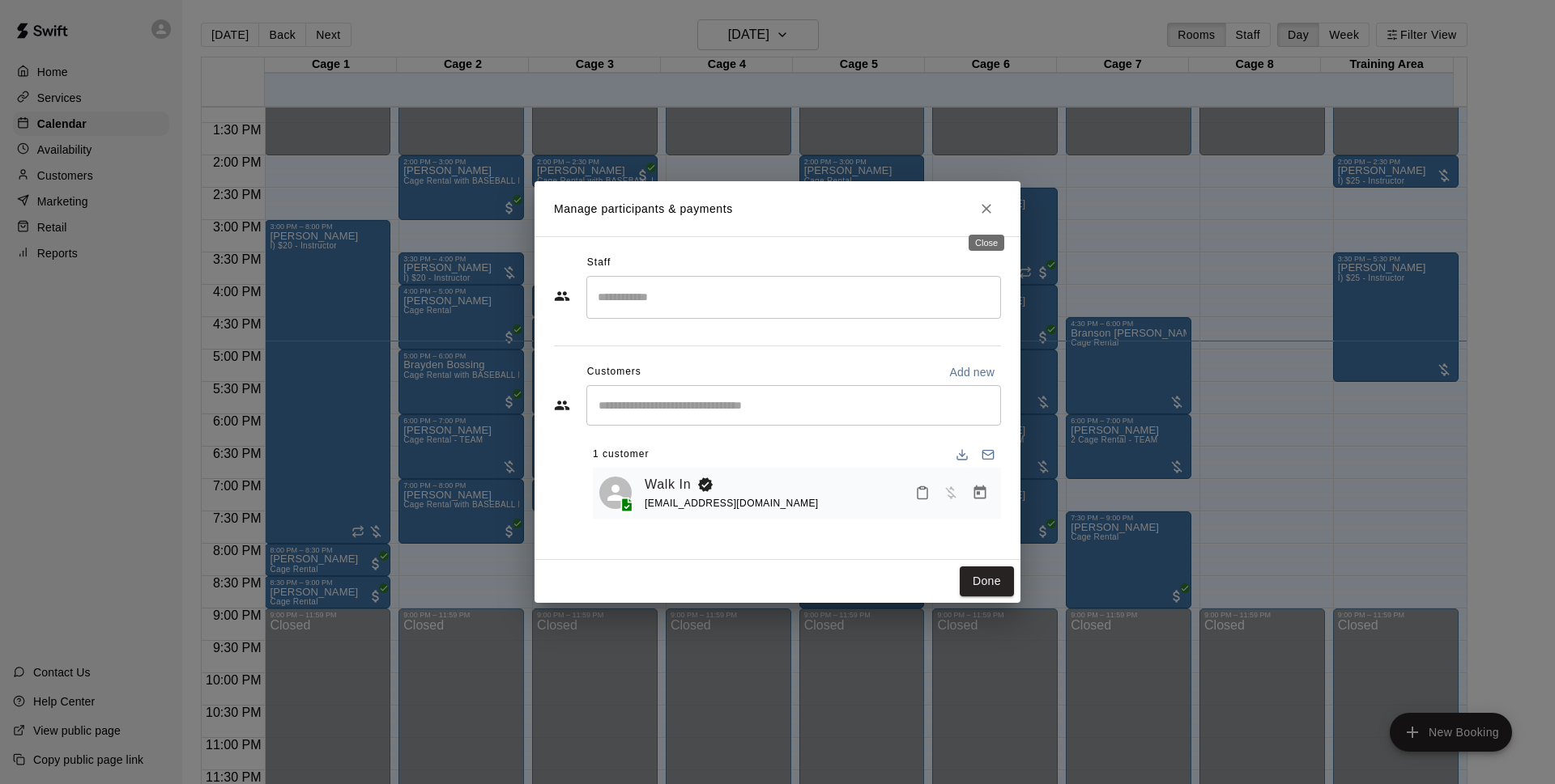
click at [980, 209] on icon "Close" at bounding box center [986, 209] width 16 height 16
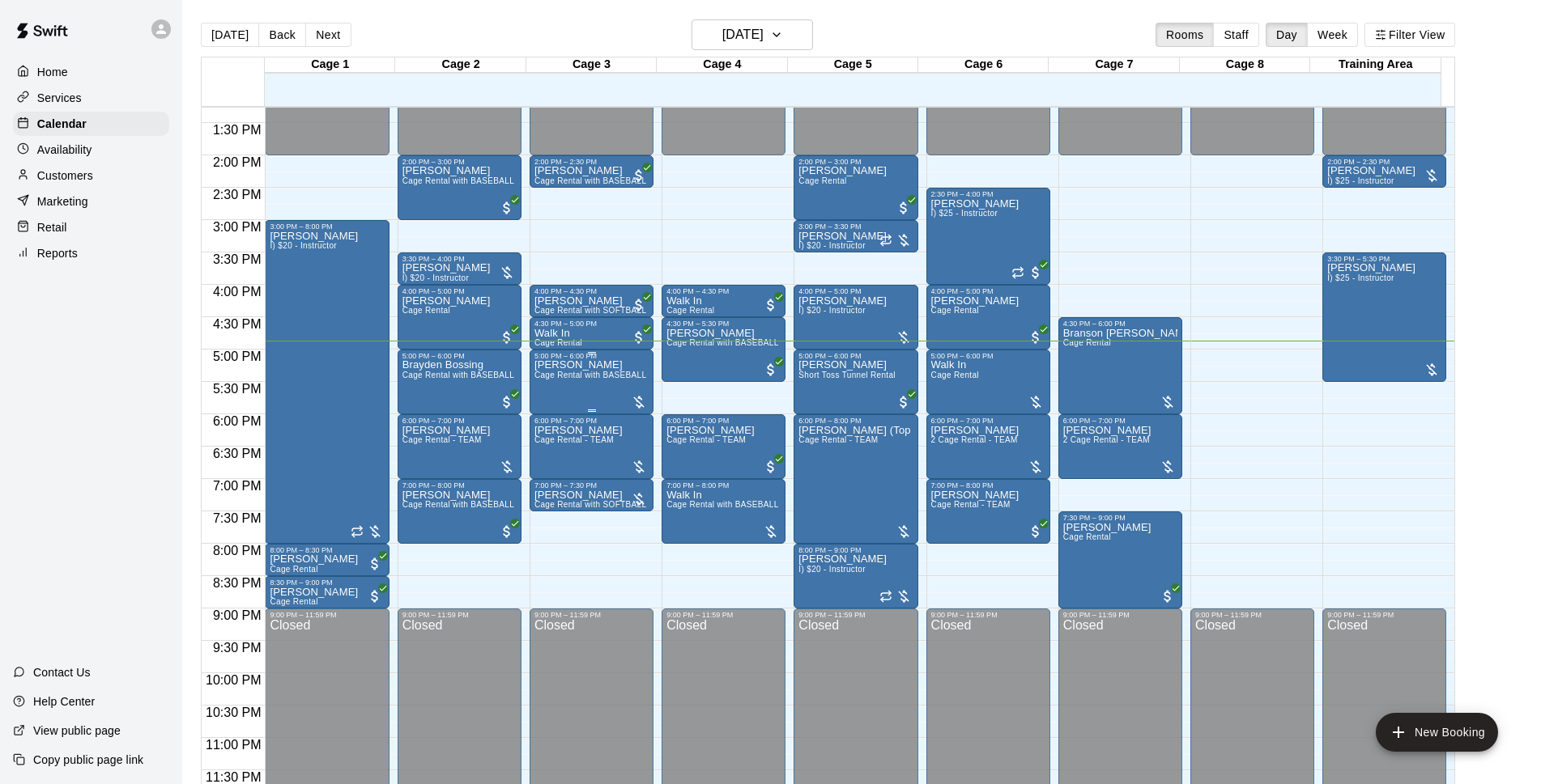
click at [574, 371] on div "Brayden Breen Cage Rental with BASEBALL Pitching Machine" at bounding box center [592, 752] width 114 height 784
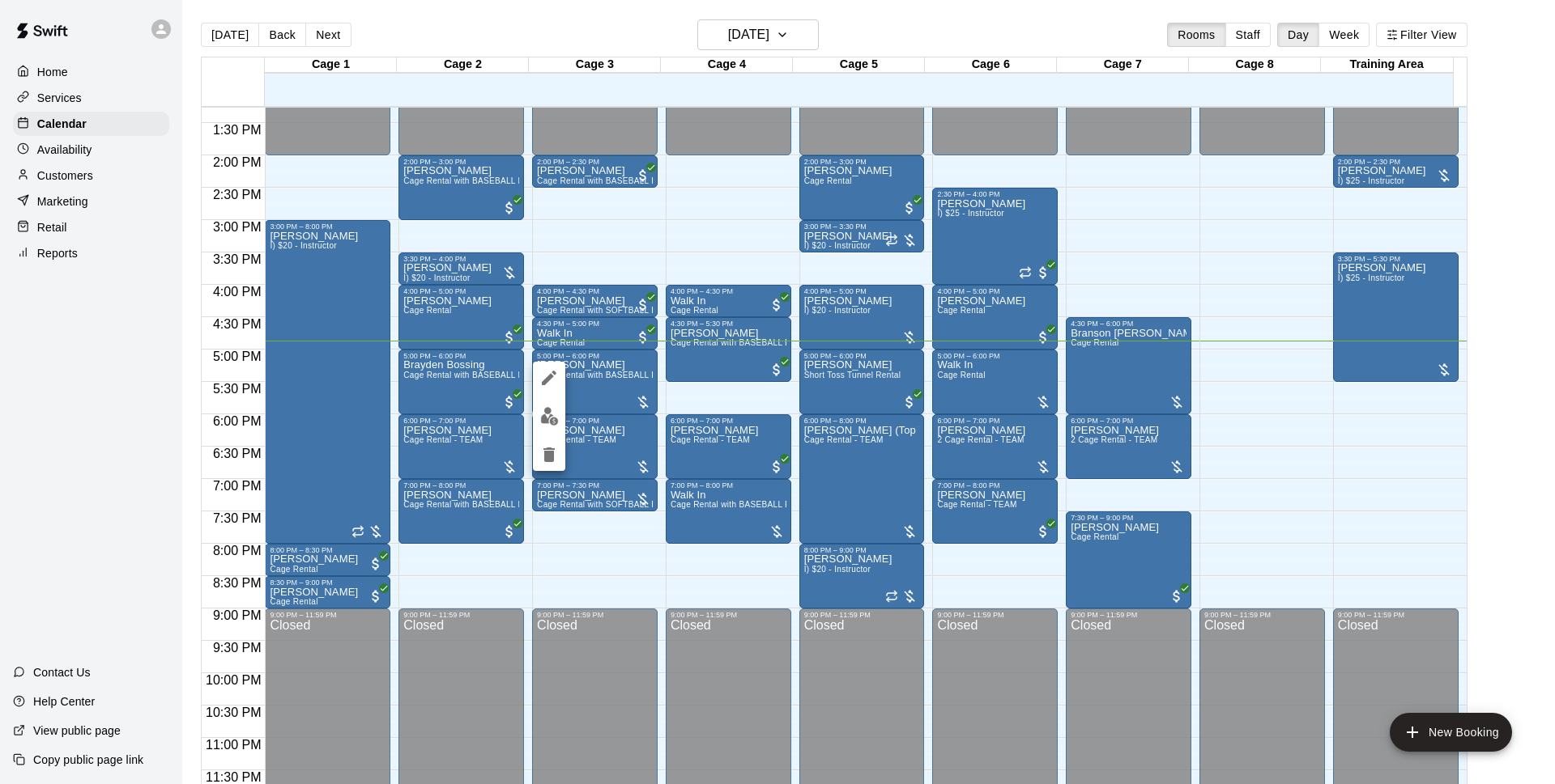
click at [549, 410] on img "edit" at bounding box center [550, 417] width 19 height 19
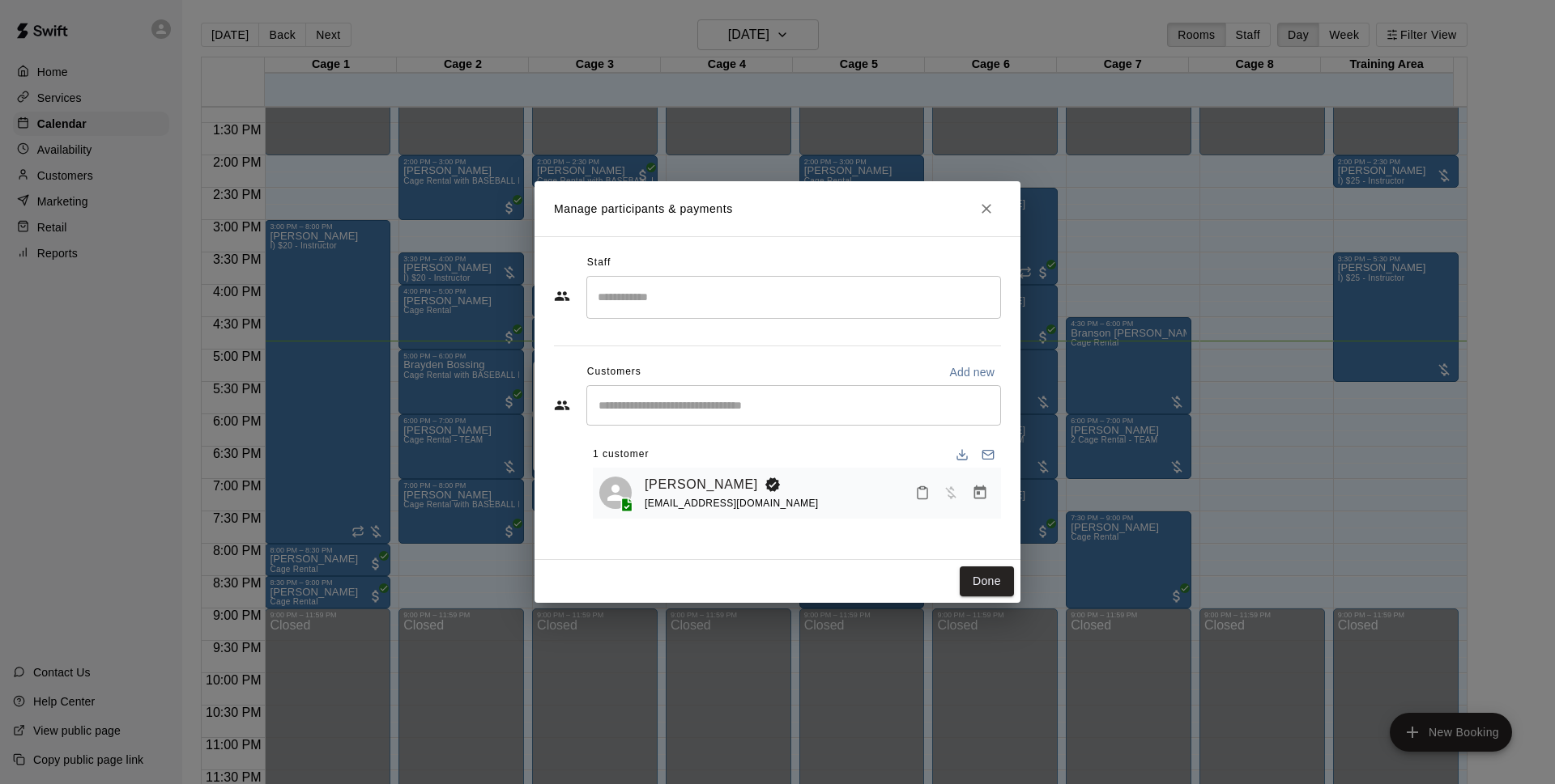
click at [985, 497] on icon "Manage bookings & payment" at bounding box center [979, 492] width 12 height 14
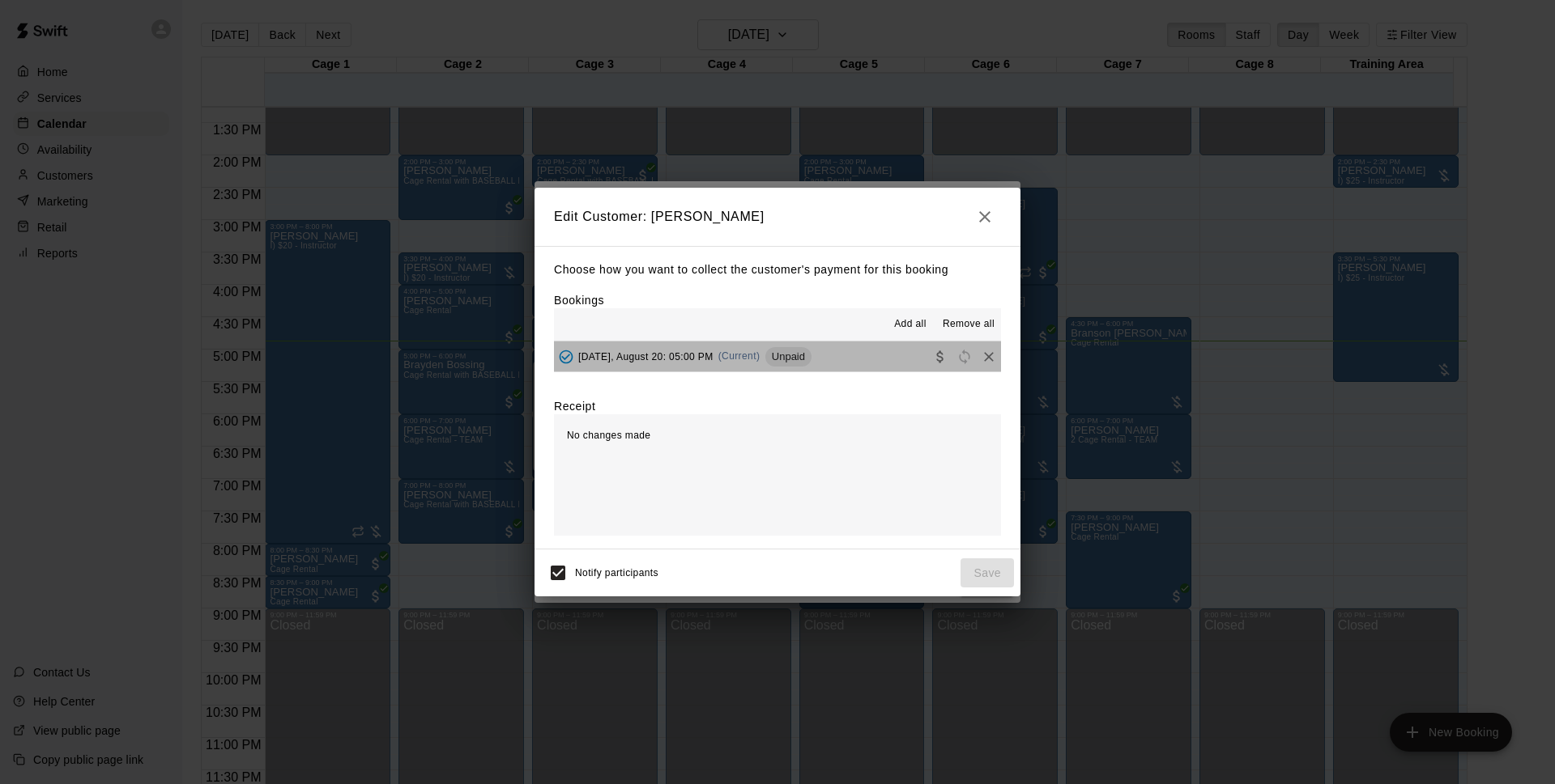
click at [853, 358] on button "Wednesday, August 20: 05:00 PM (Current) Unpaid" at bounding box center [777, 356] width 447 height 30
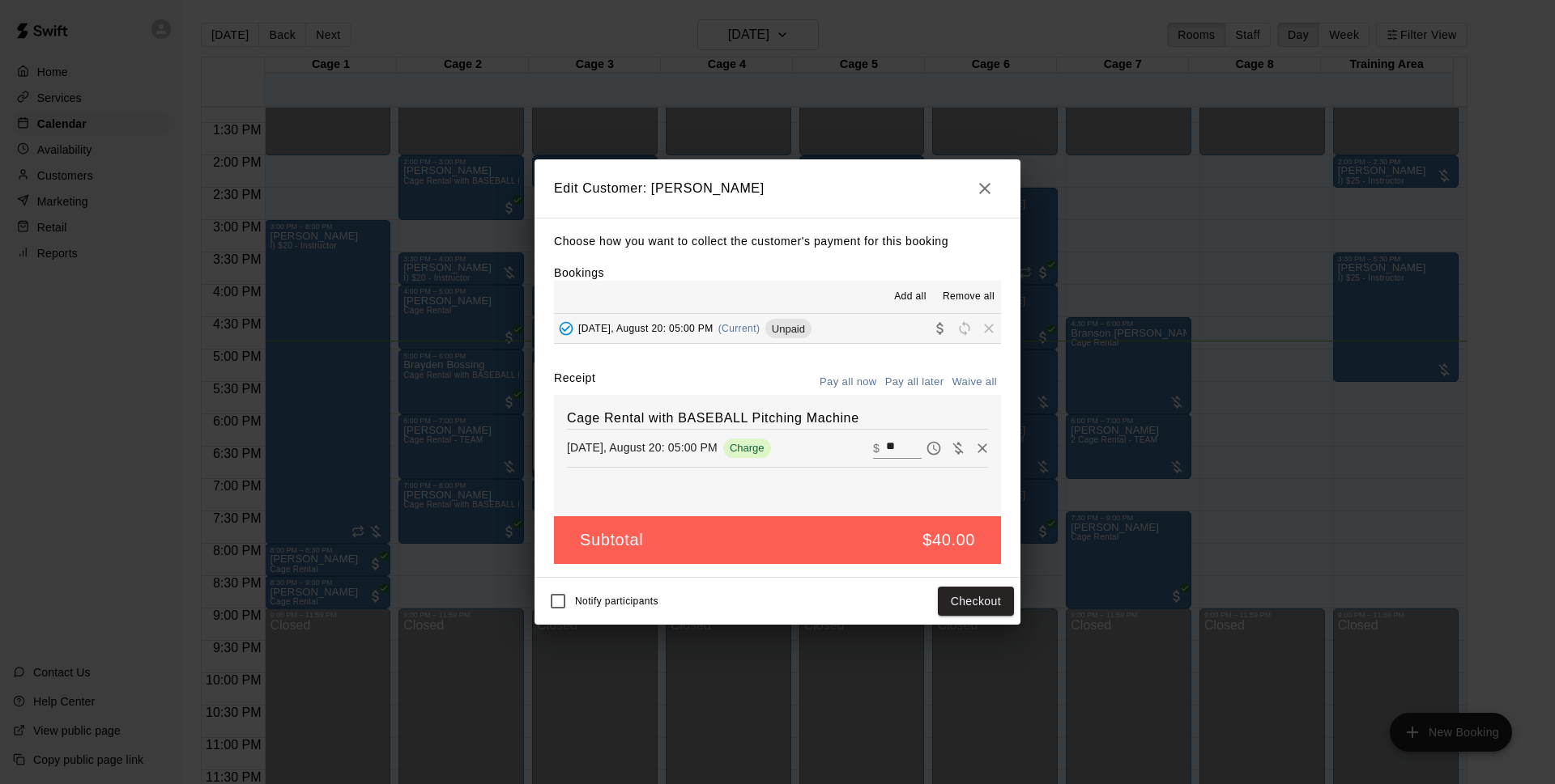
click at [979, 190] on icon "button" at bounding box center [984, 189] width 19 height 19
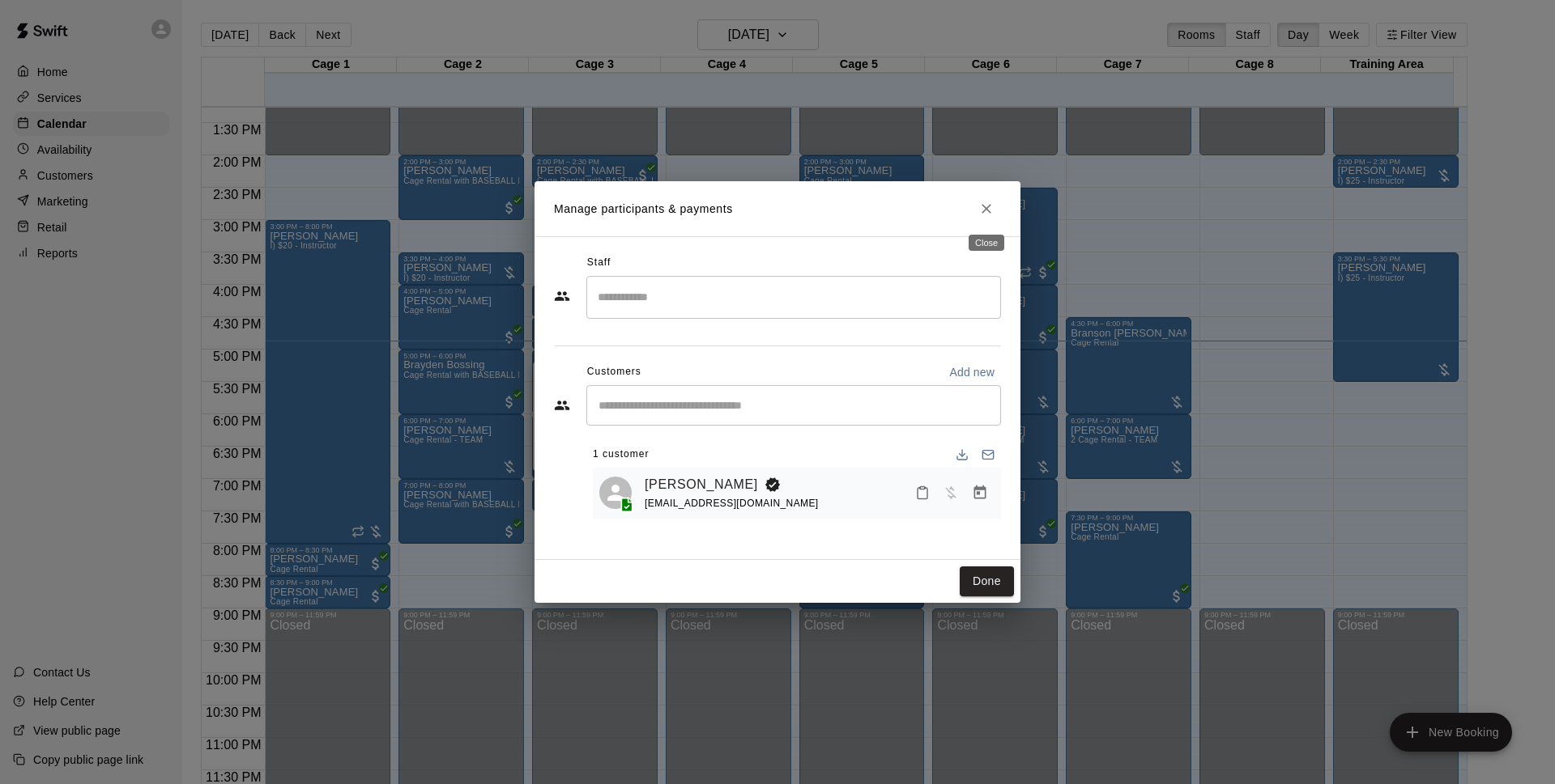
click at [983, 196] on button "Close" at bounding box center [986, 209] width 29 height 29
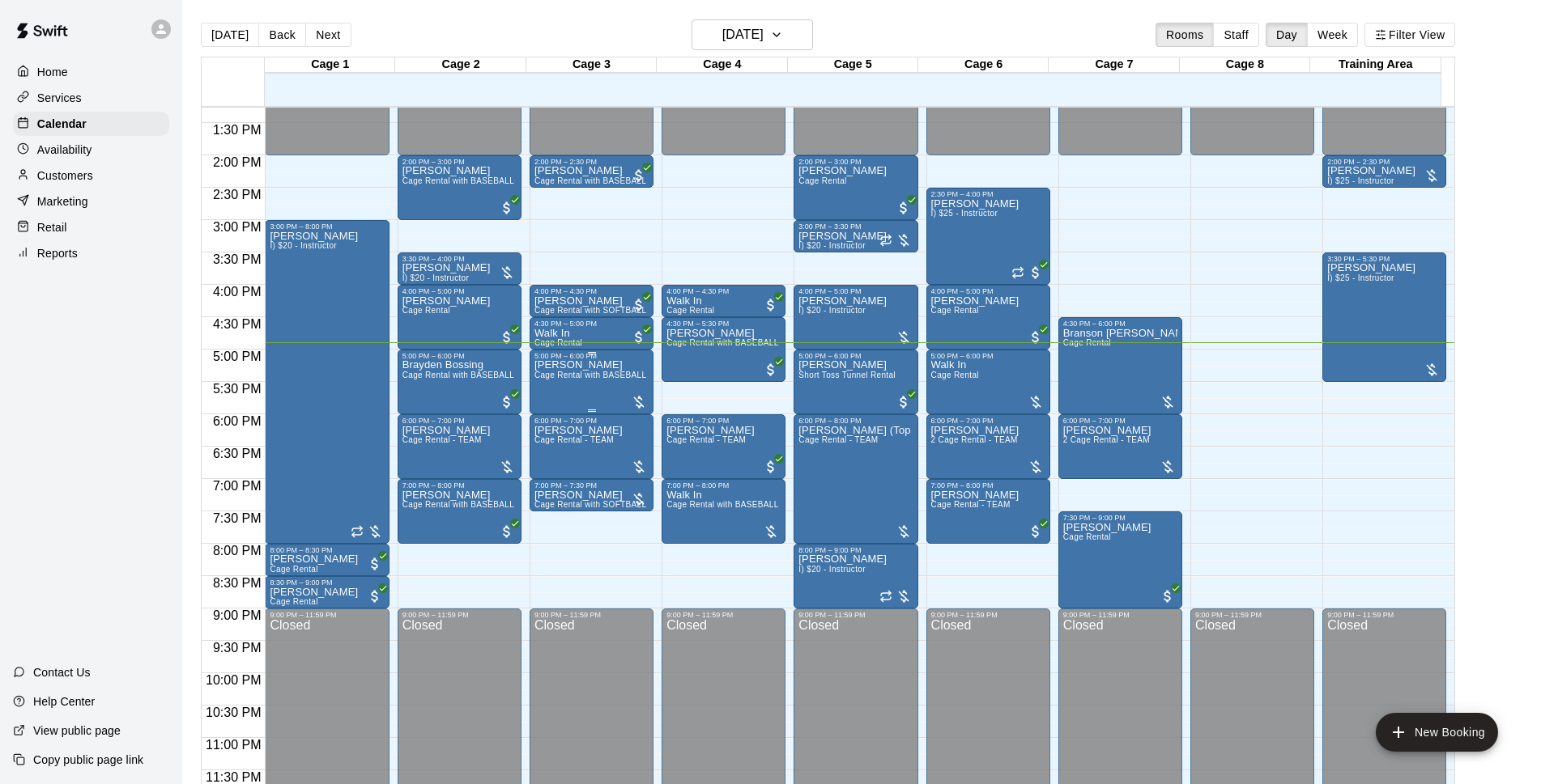
click at [546, 374] on span "Cage Rental with BASEBALL Pitching Machine" at bounding box center [625, 374] width 180 height 9
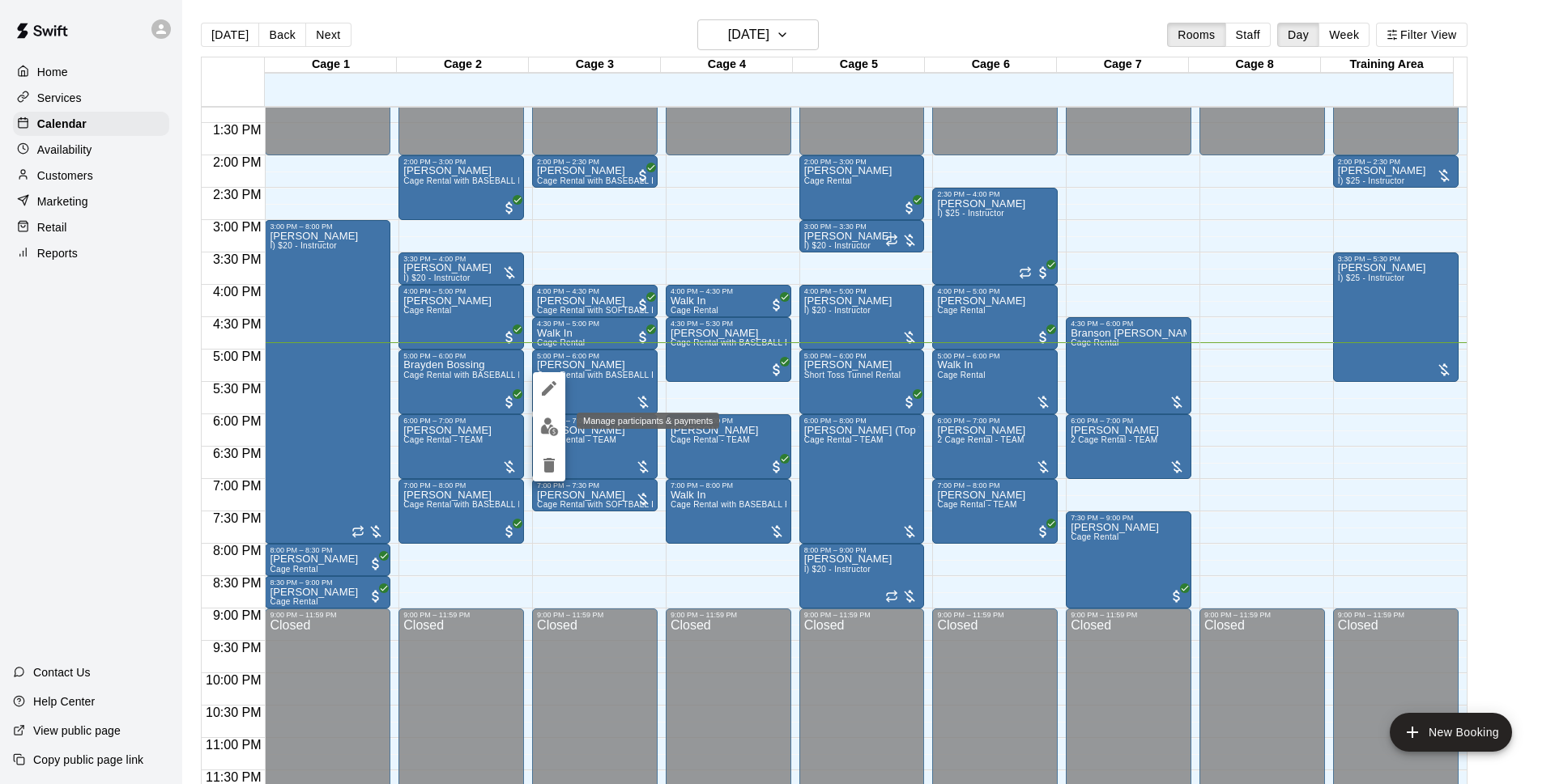
click at [547, 431] on img "edit" at bounding box center [550, 428] width 19 height 19
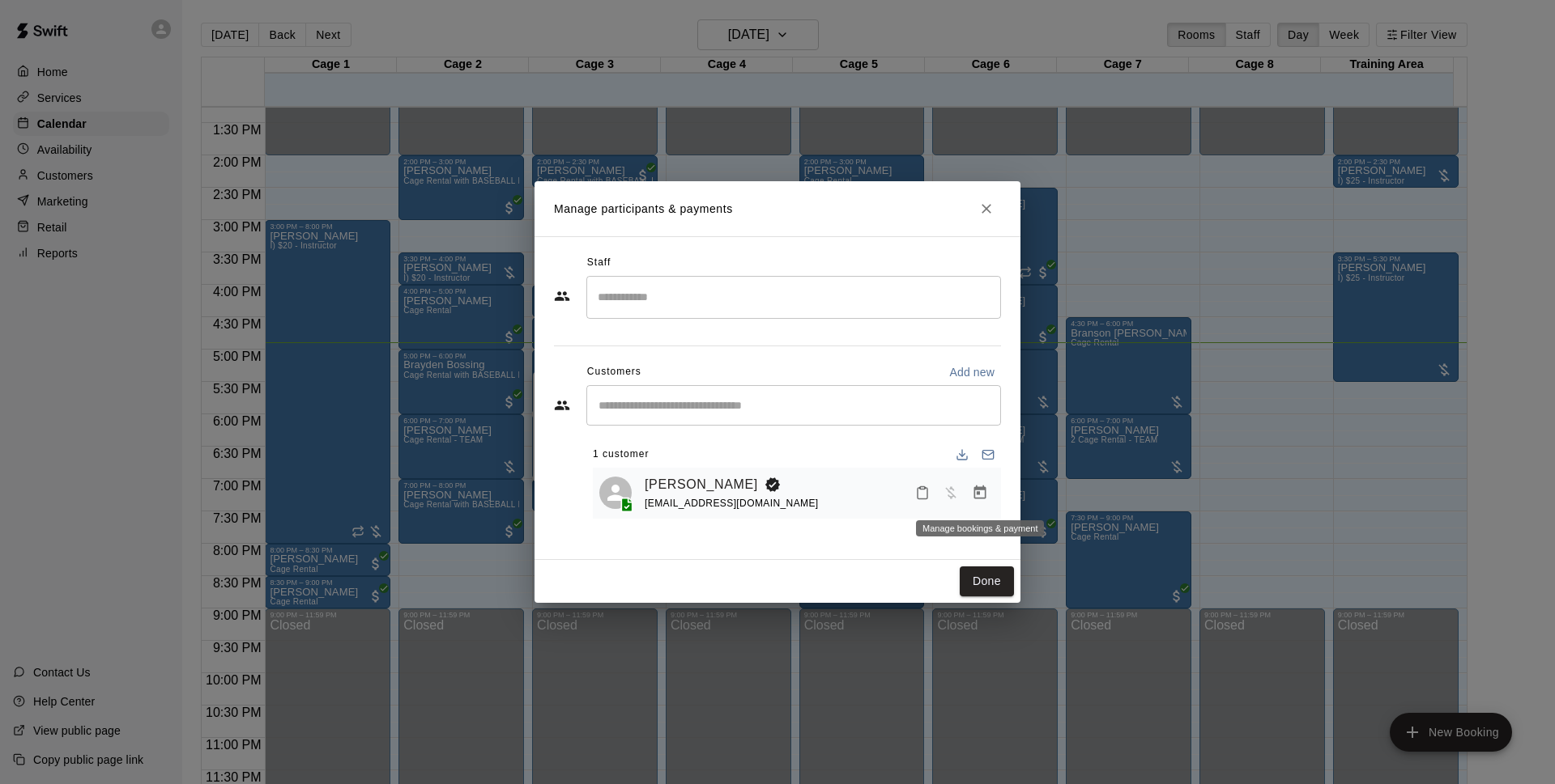
click at [979, 492] on icon "Manage bookings & payment" at bounding box center [979, 493] width 16 height 16
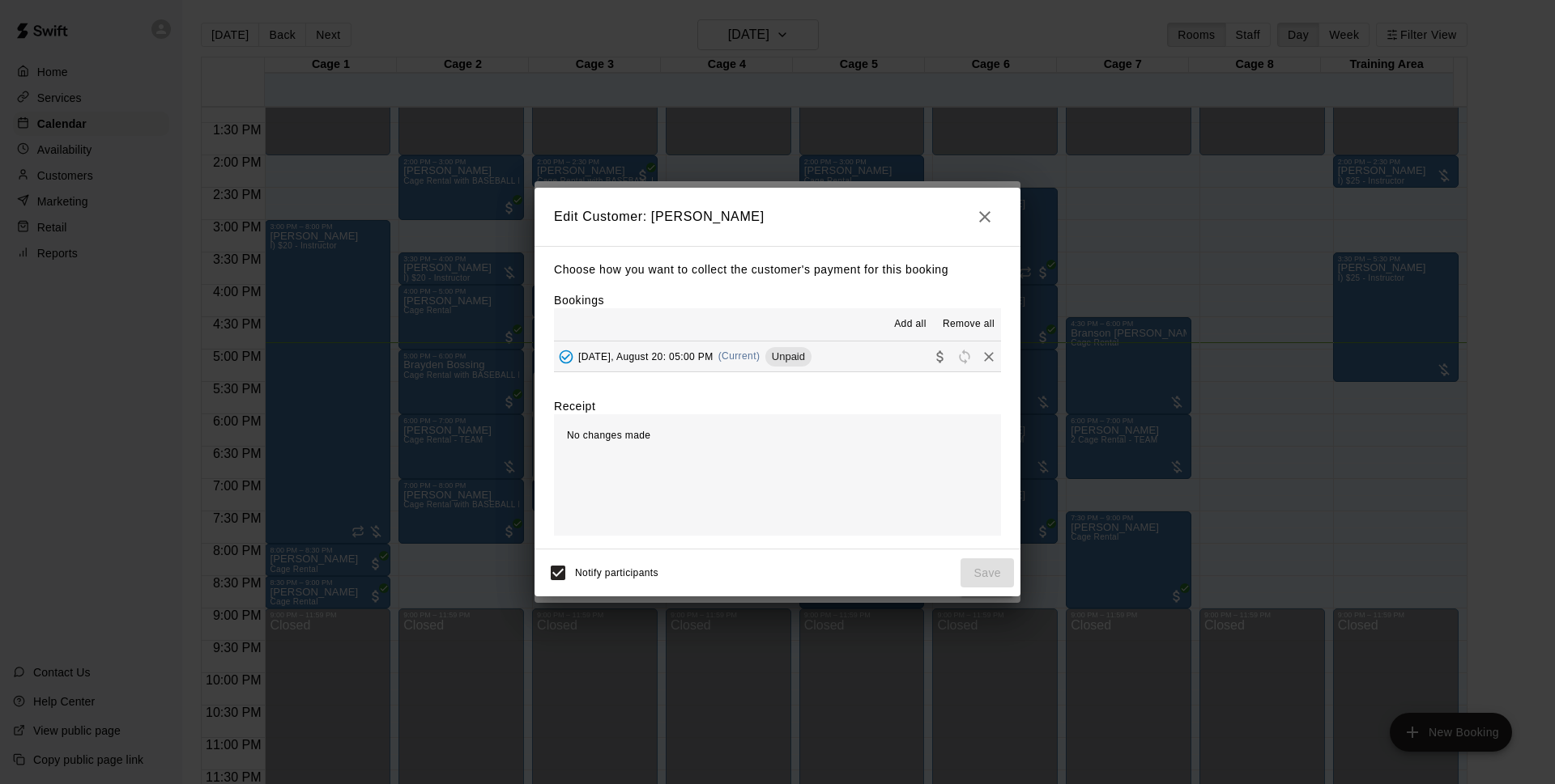
click at [784, 366] on div "Wednesday, August 20: 05:00 PM (Current) Unpaid" at bounding box center [683, 357] width 258 height 25
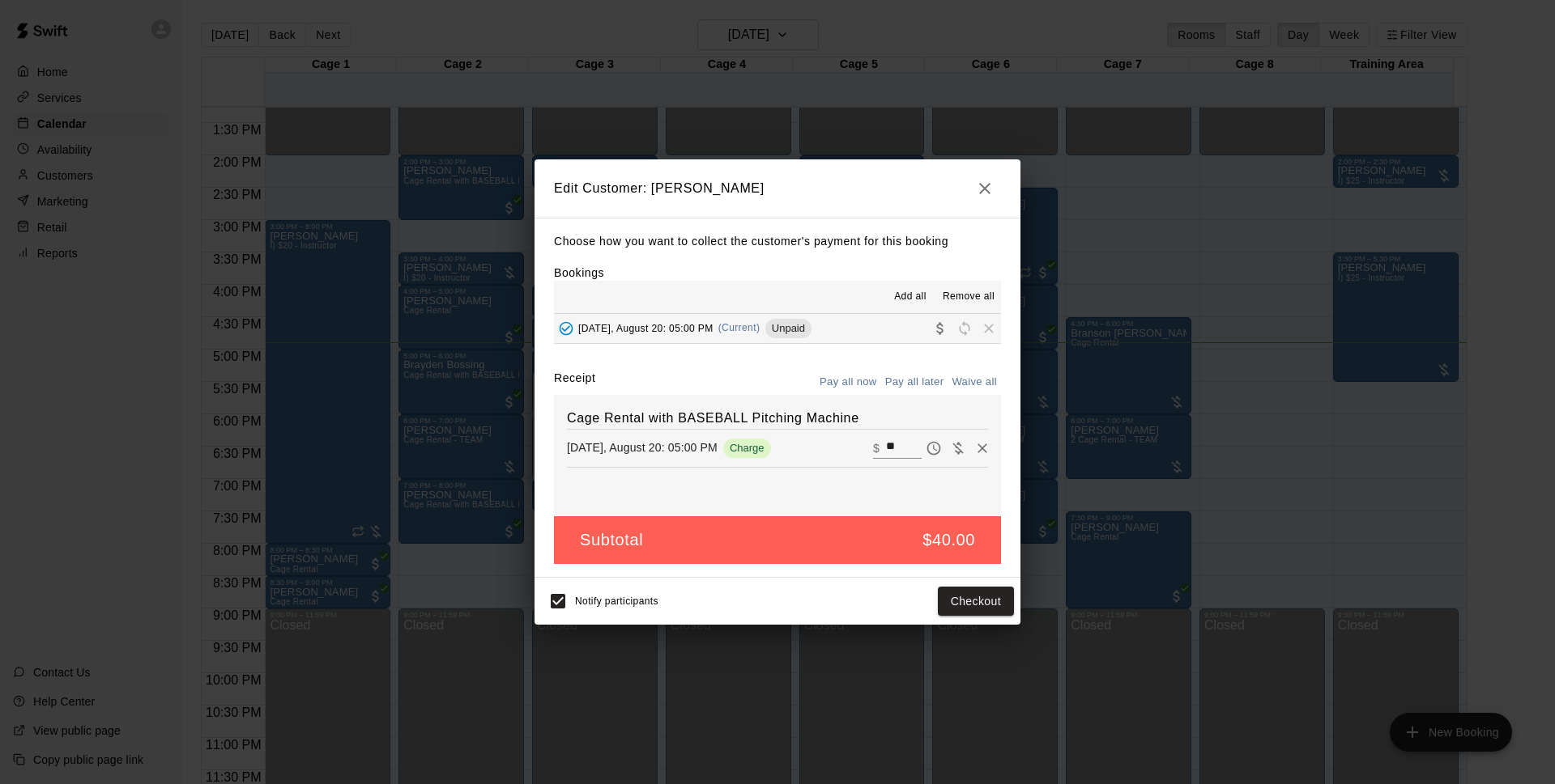
click at [550, 622] on div "Notify participants Checkout" at bounding box center [778, 602] width 485 height 47
click at [979, 611] on button "Checkout" at bounding box center [976, 602] width 76 height 30
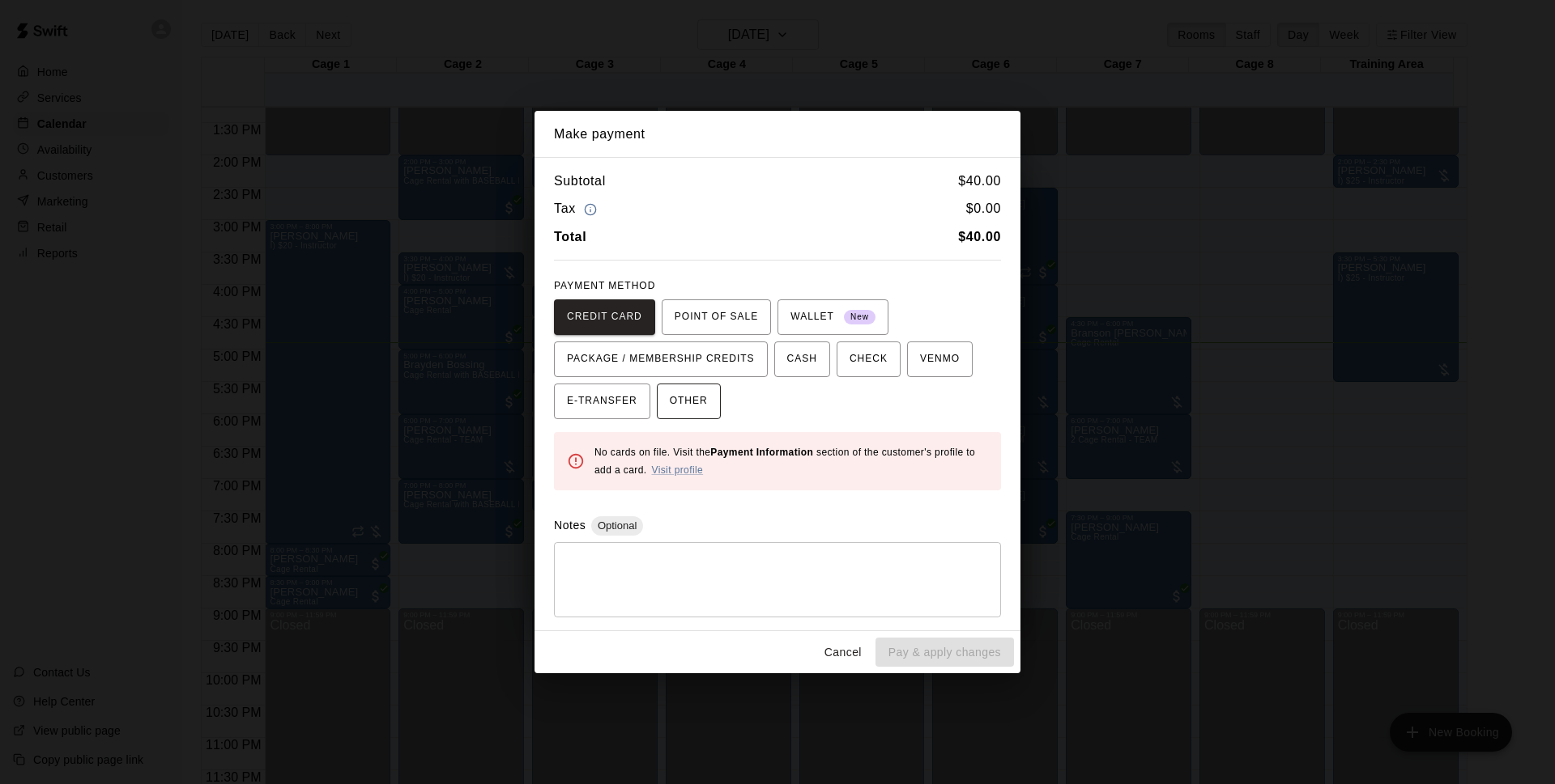
click at [687, 413] on span "OTHER" at bounding box center [688, 401] width 38 height 26
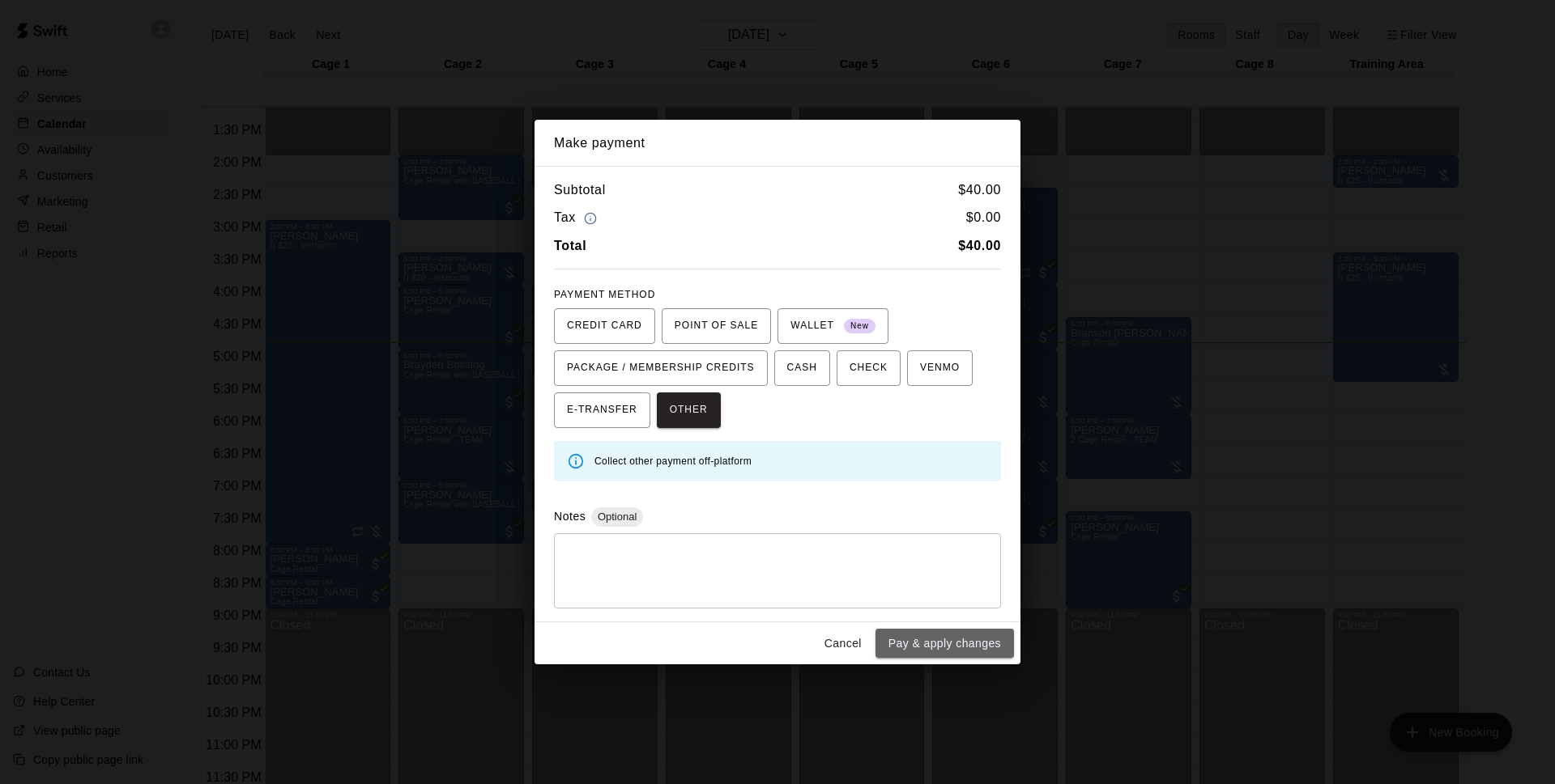
drag, startPoint x: 896, startPoint y: 640, endPoint x: 908, endPoint y: 628, distance: 17.0
click at [899, 640] on button "Pay & apply changes" at bounding box center [944, 645] width 138 height 30
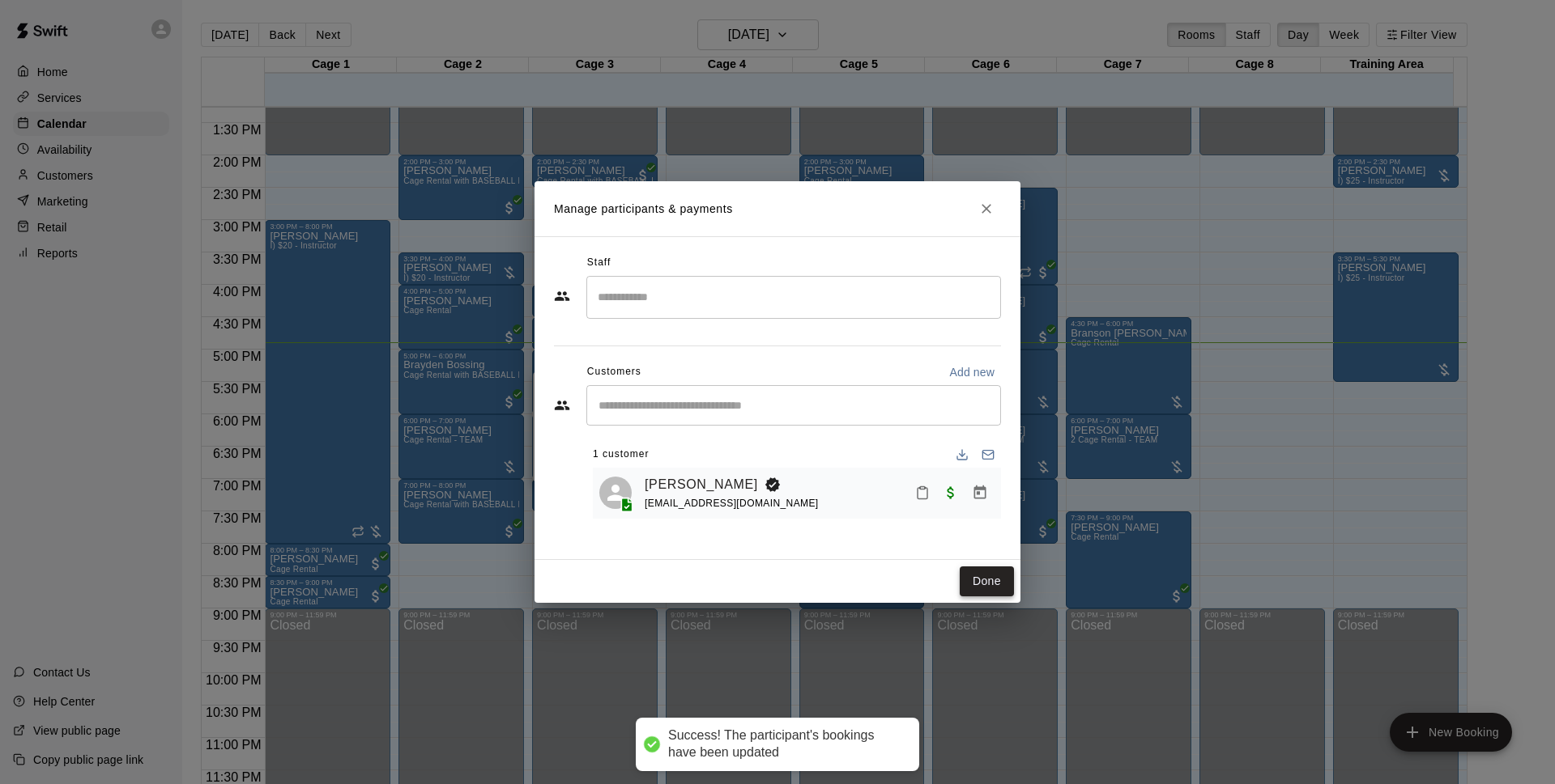
click at [986, 587] on button "Done" at bounding box center [986, 582] width 54 height 30
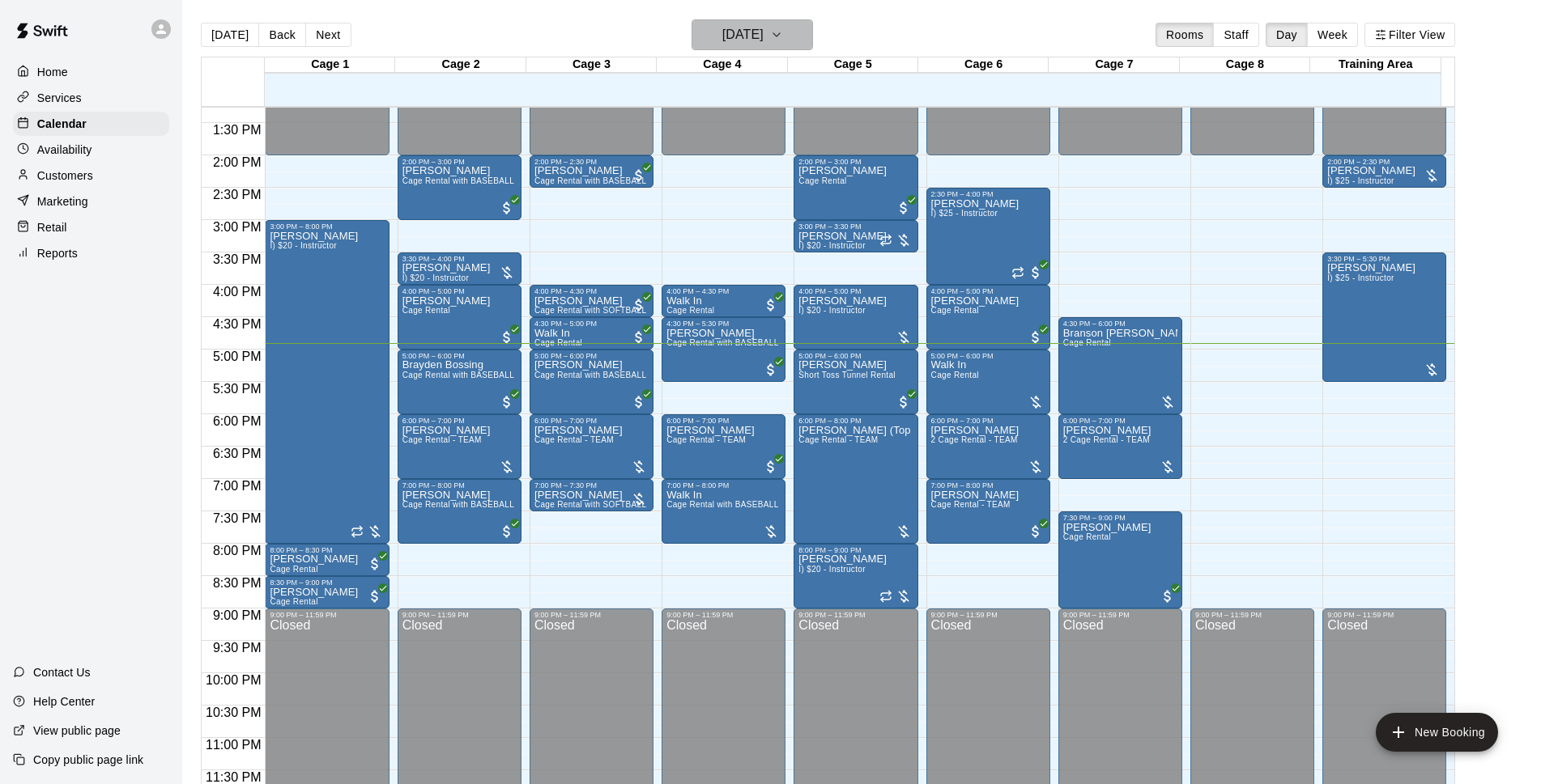
click at [723, 35] on h6 "[DATE]" at bounding box center [743, 35] width 42 height 23
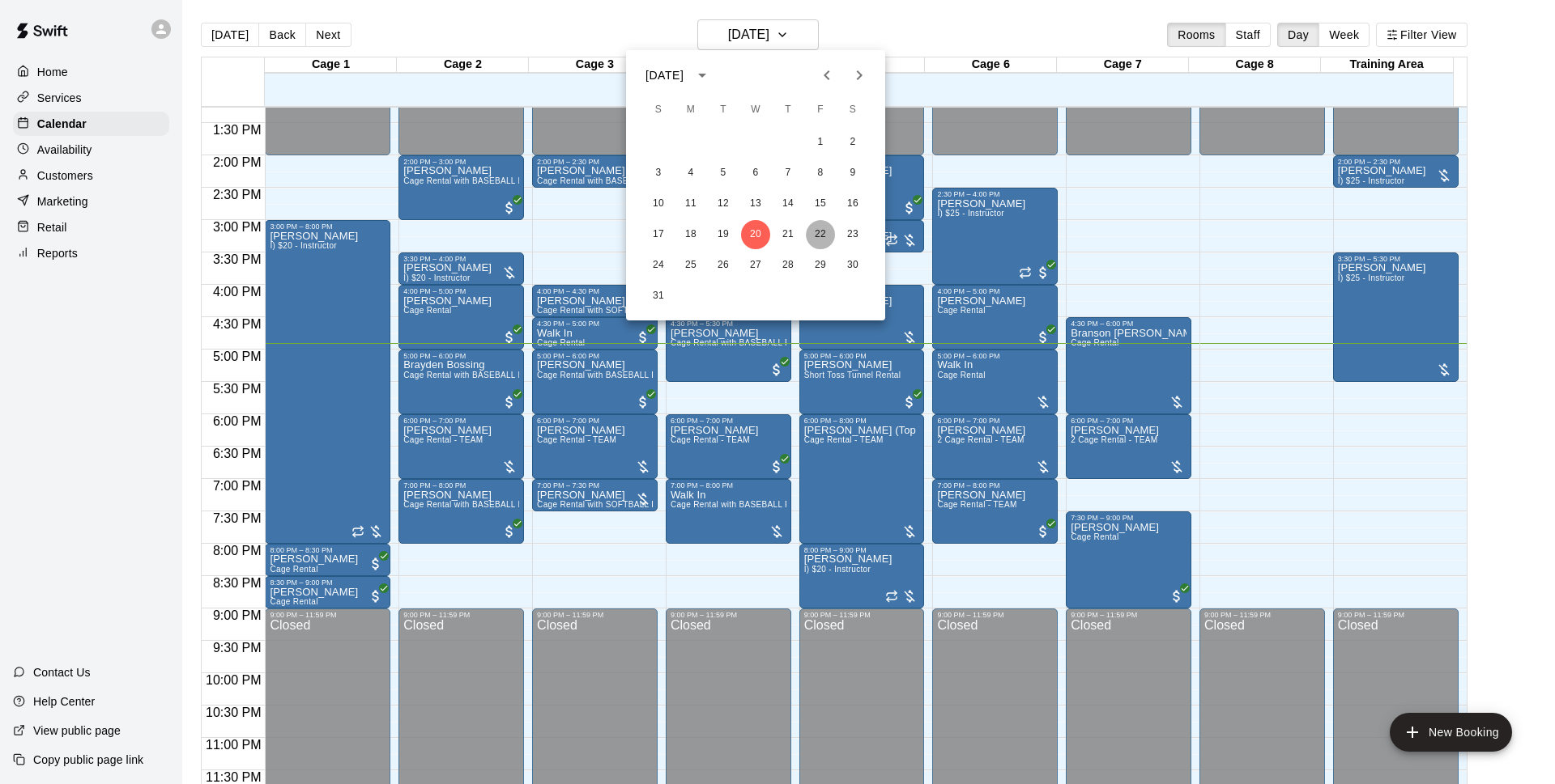
click at [826, 228] on button "22" at bounding box center [820, 234] width 29 height 29
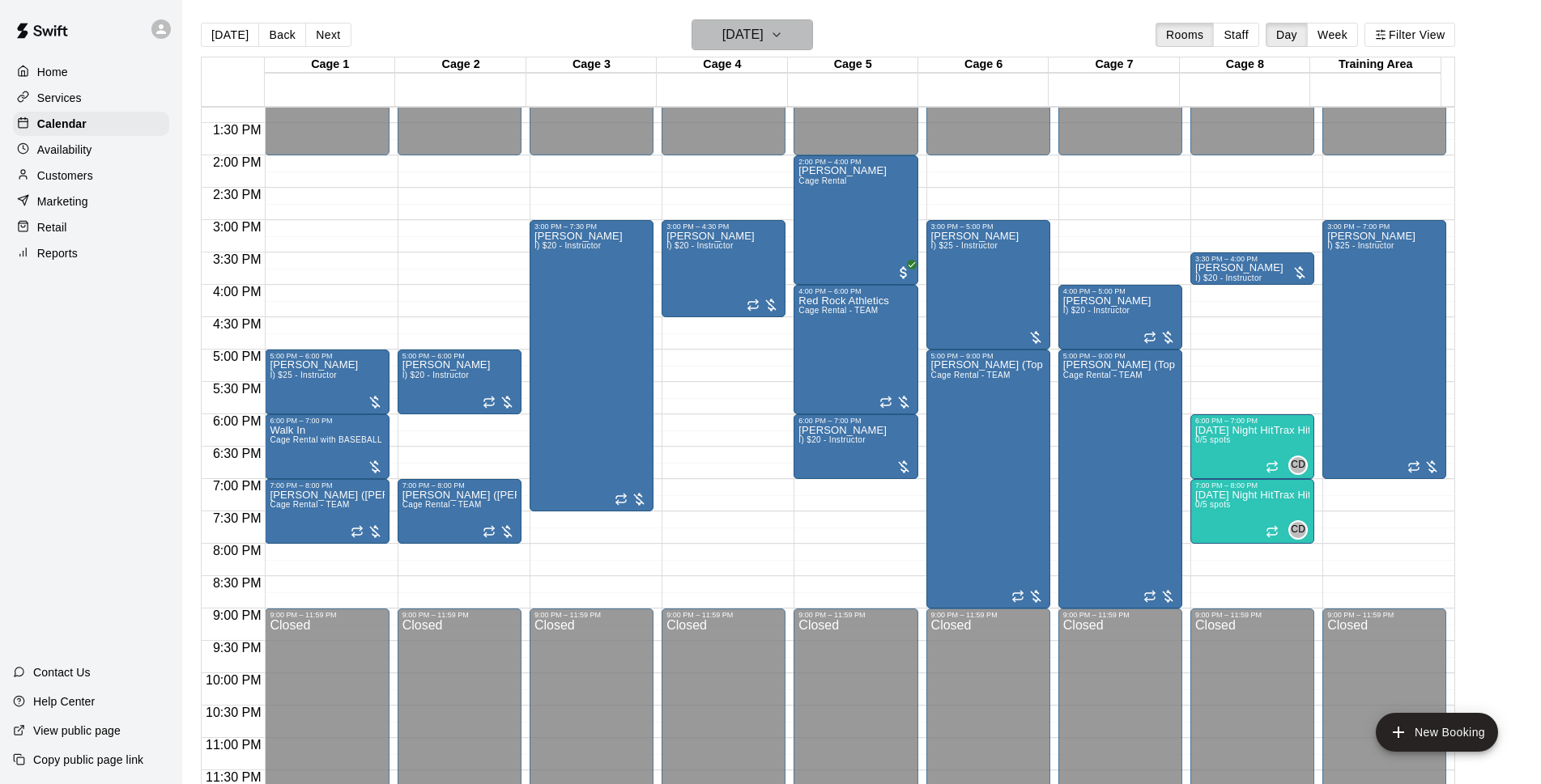
click at [735, 25] on h6 "[DATE]" at bounding box center [743, 35] width 42 height 23
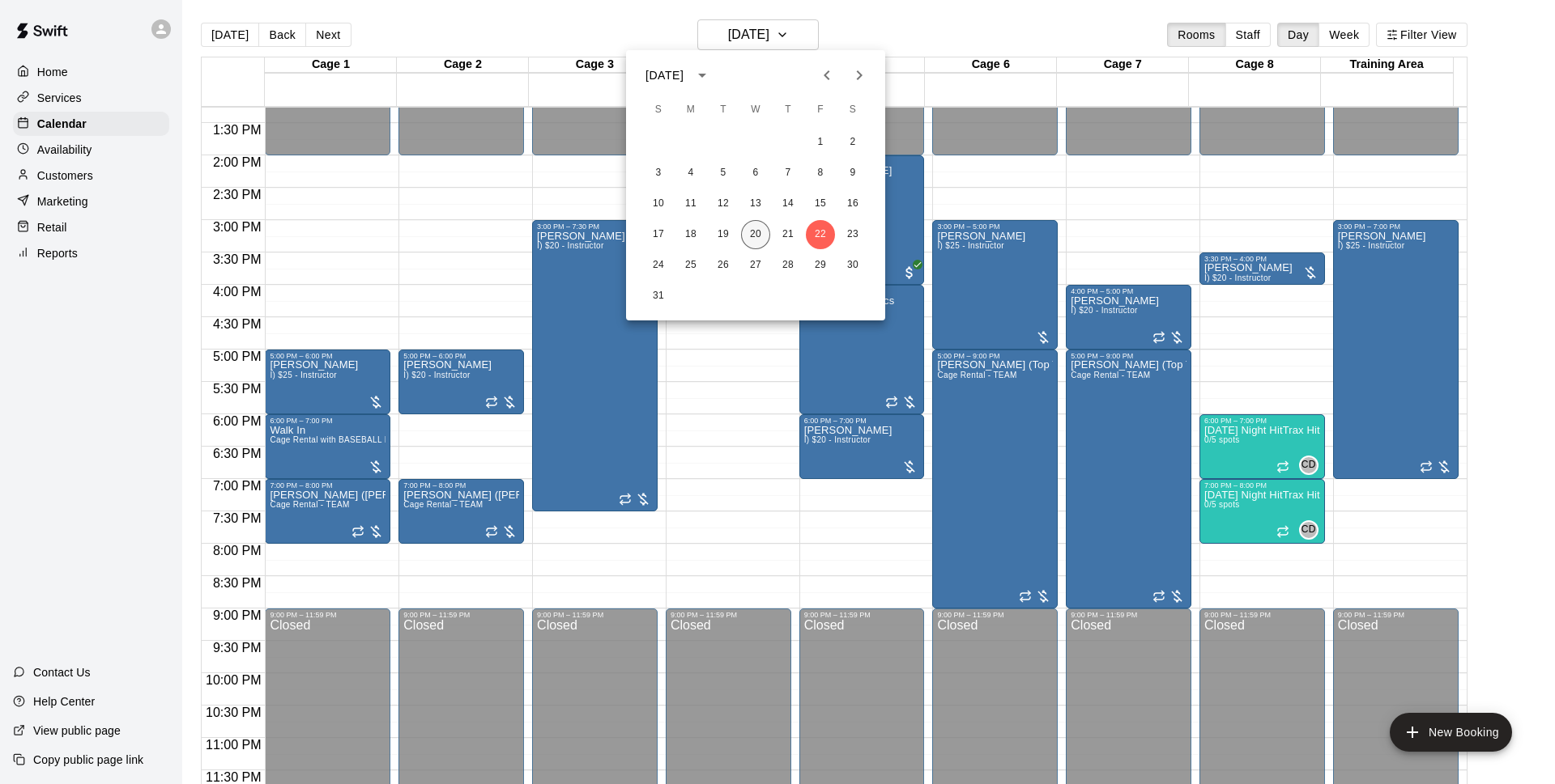
click at [748, 241] on button "20" at bounding box center [755, 234] width 29 height 29
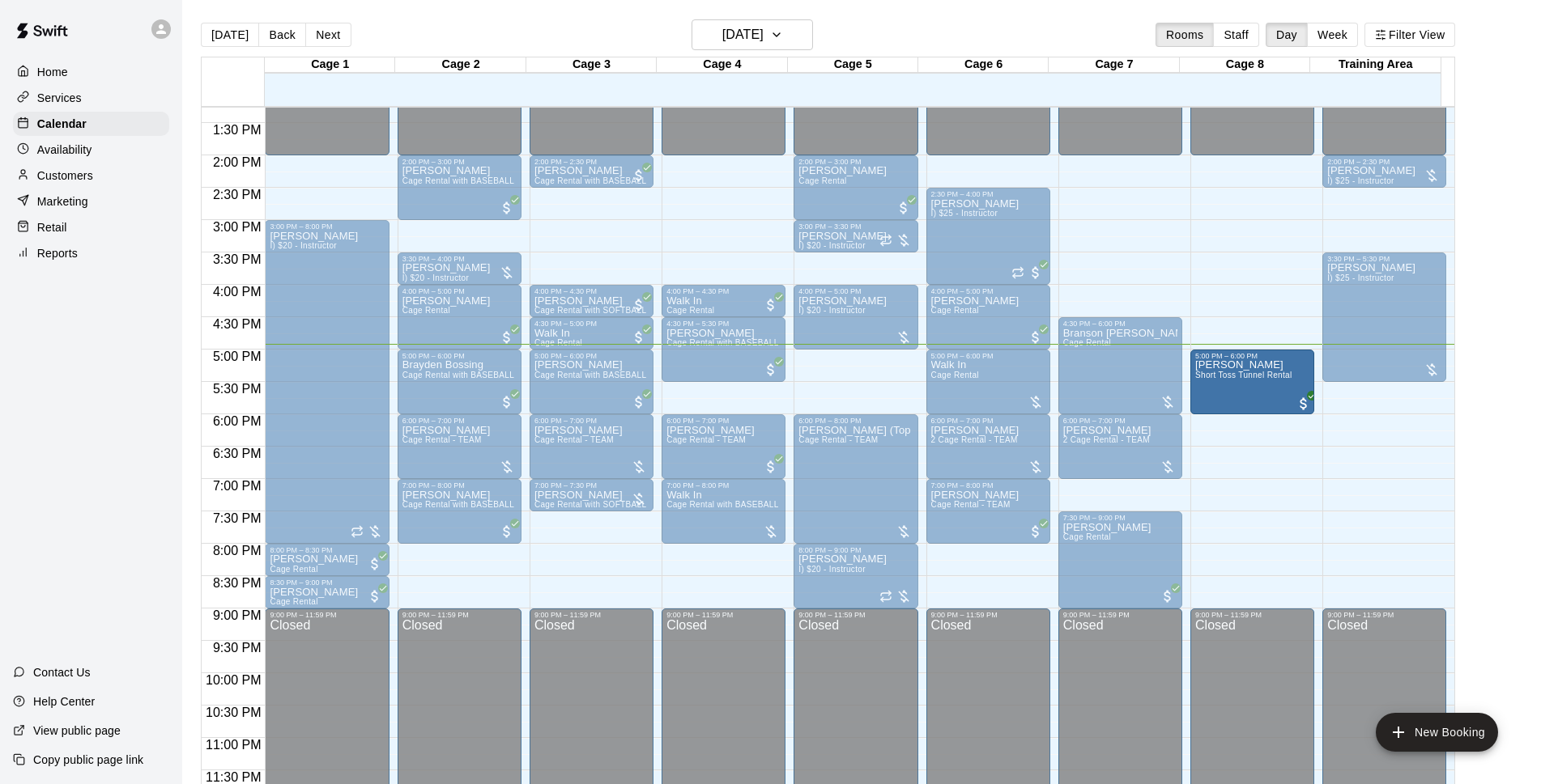
drag, startPoint x: 1134, startPoint y: 396, endPoint x: 1244, endPoint y: 382, distance: 110.9
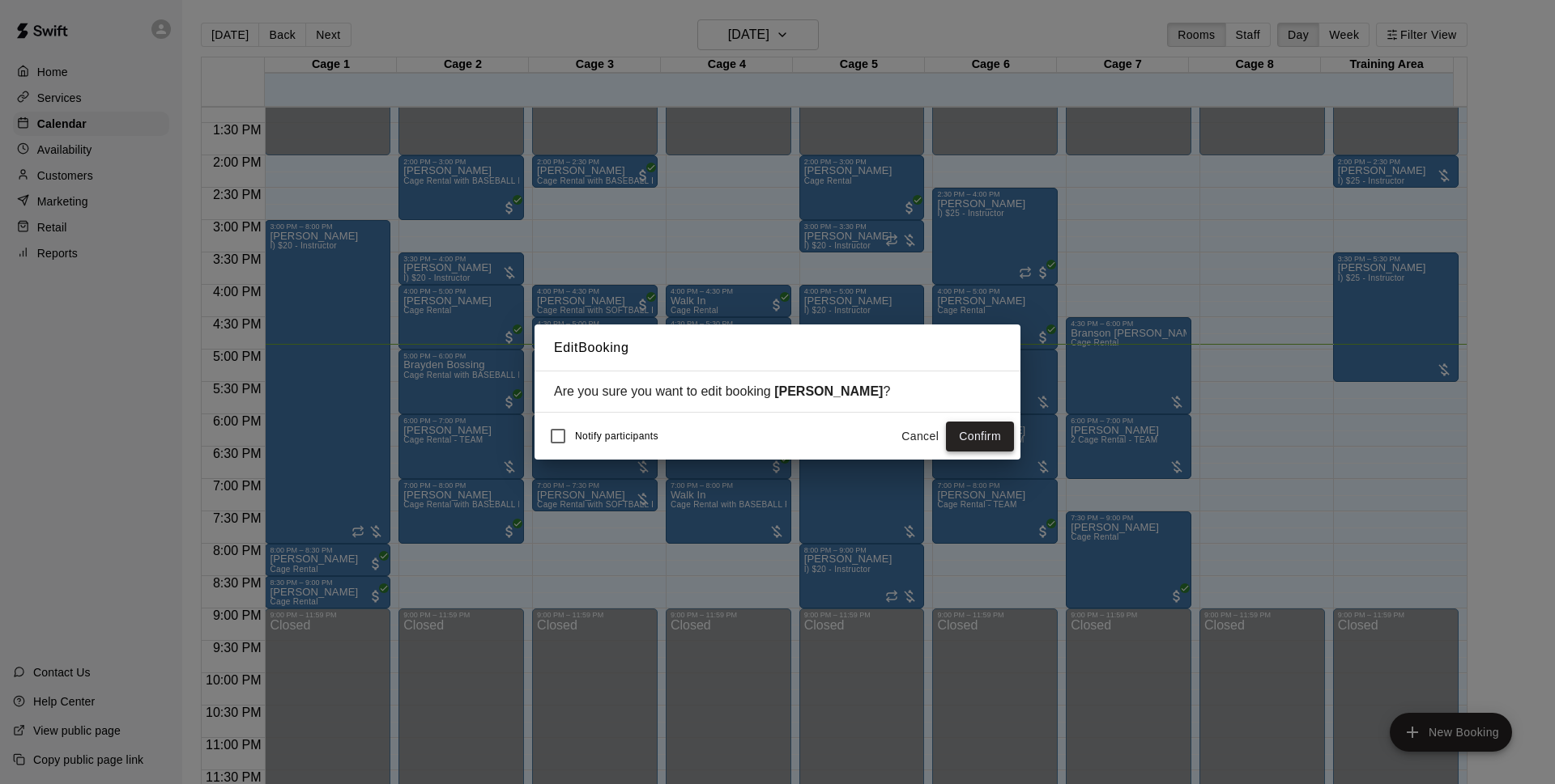
click at [987, 447] on button "Confirm" at bounding box center [979, 437] width 68 height 30
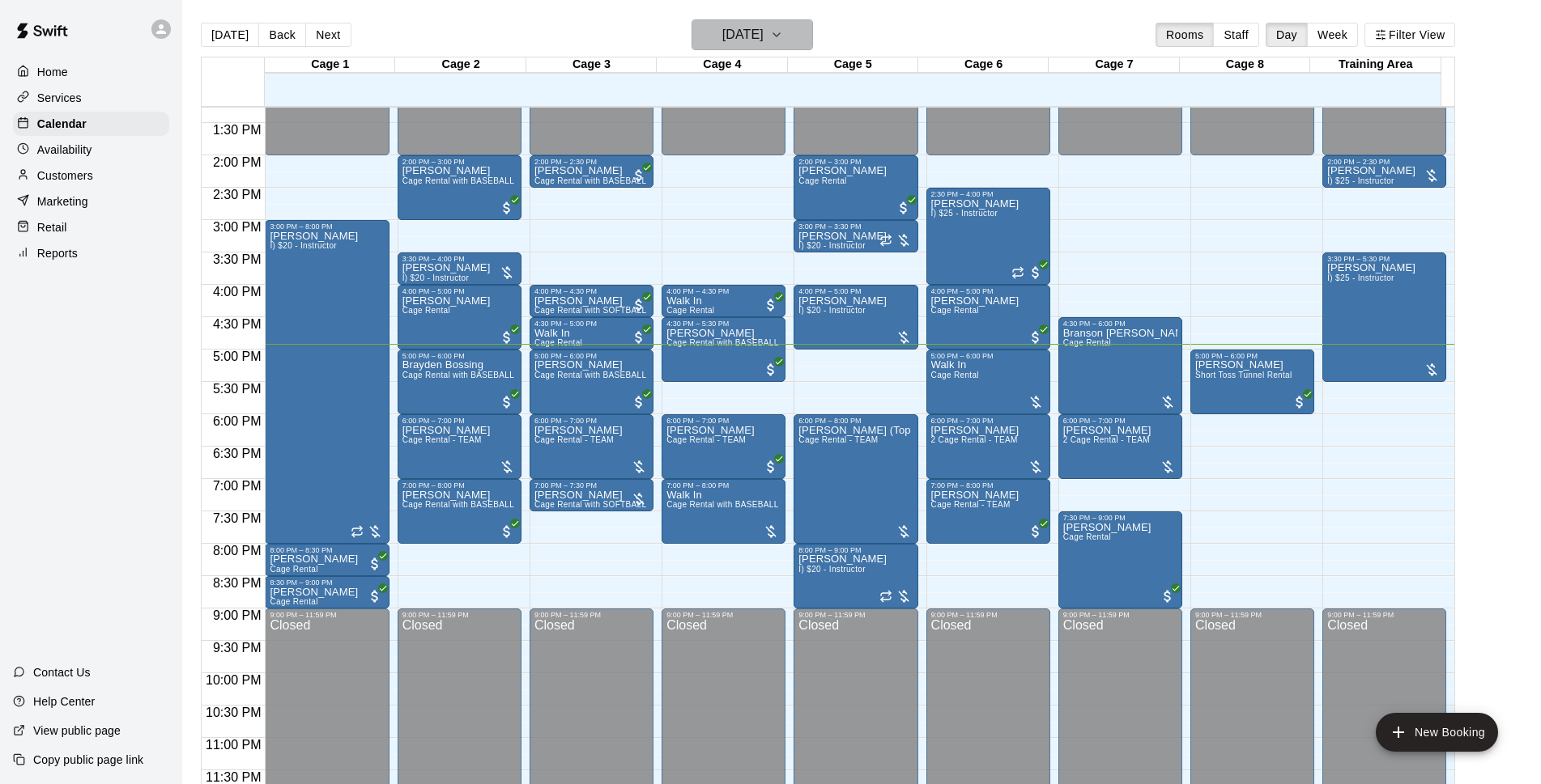
click at [762, 31] on h6 "[DATE]" at bounding box center [743, 35] width 42 height 23
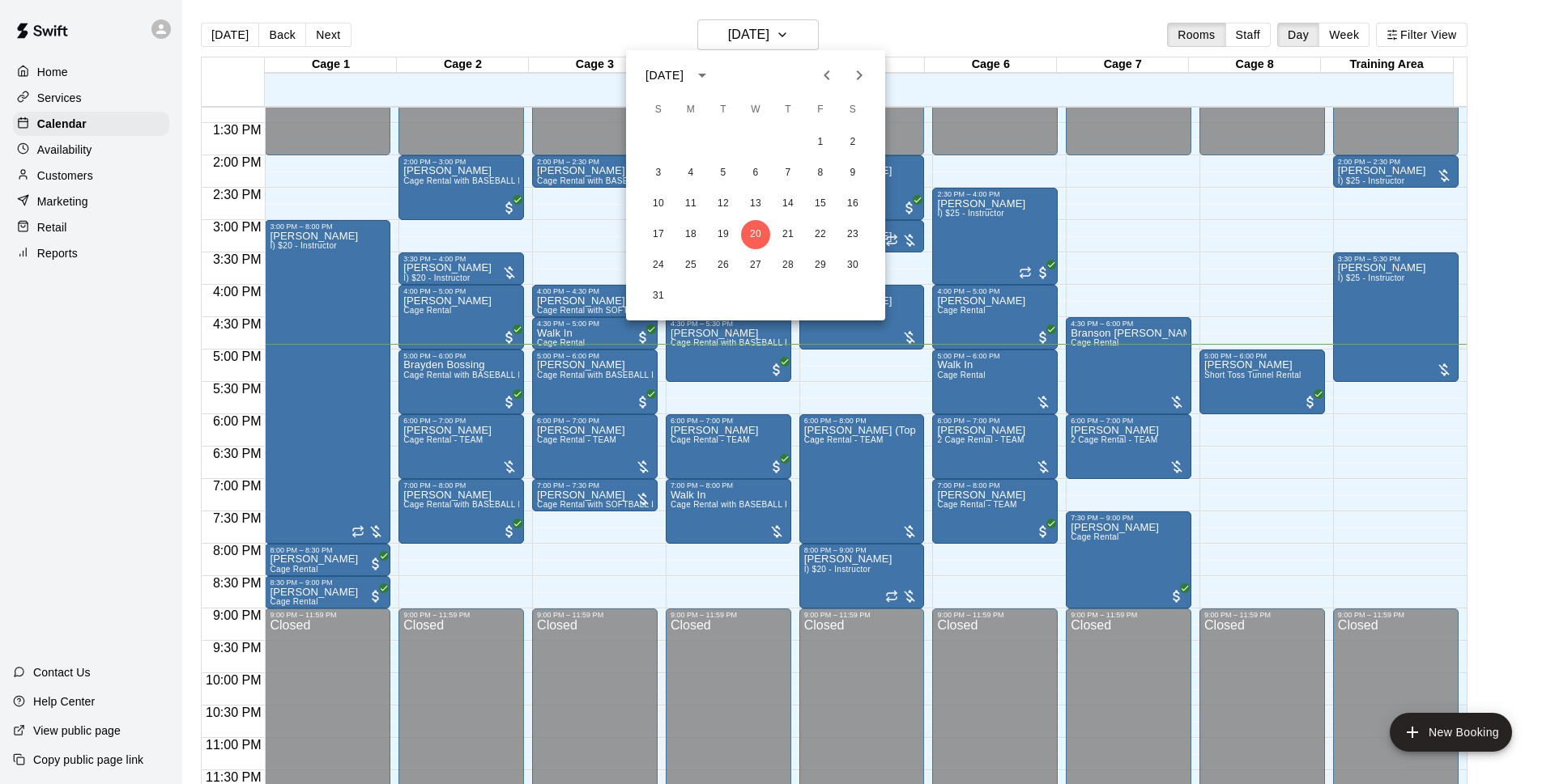
click at [959, 21] on div at bounding box center [778, 392] width 1555 height 784
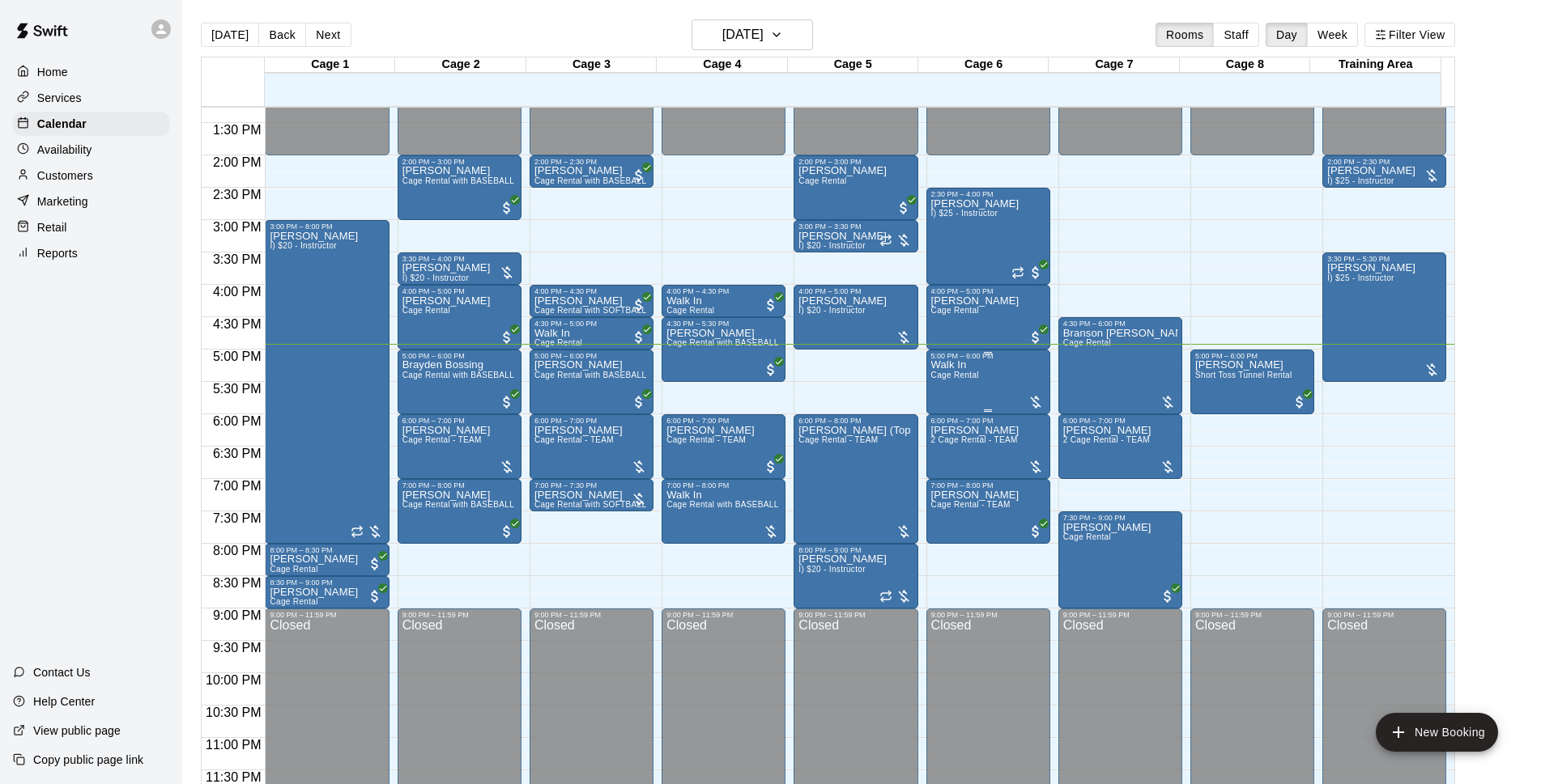
click at [967, 388] on div "Walk In Cage Rental" at bounding box center [955, 752] width 47 height 784
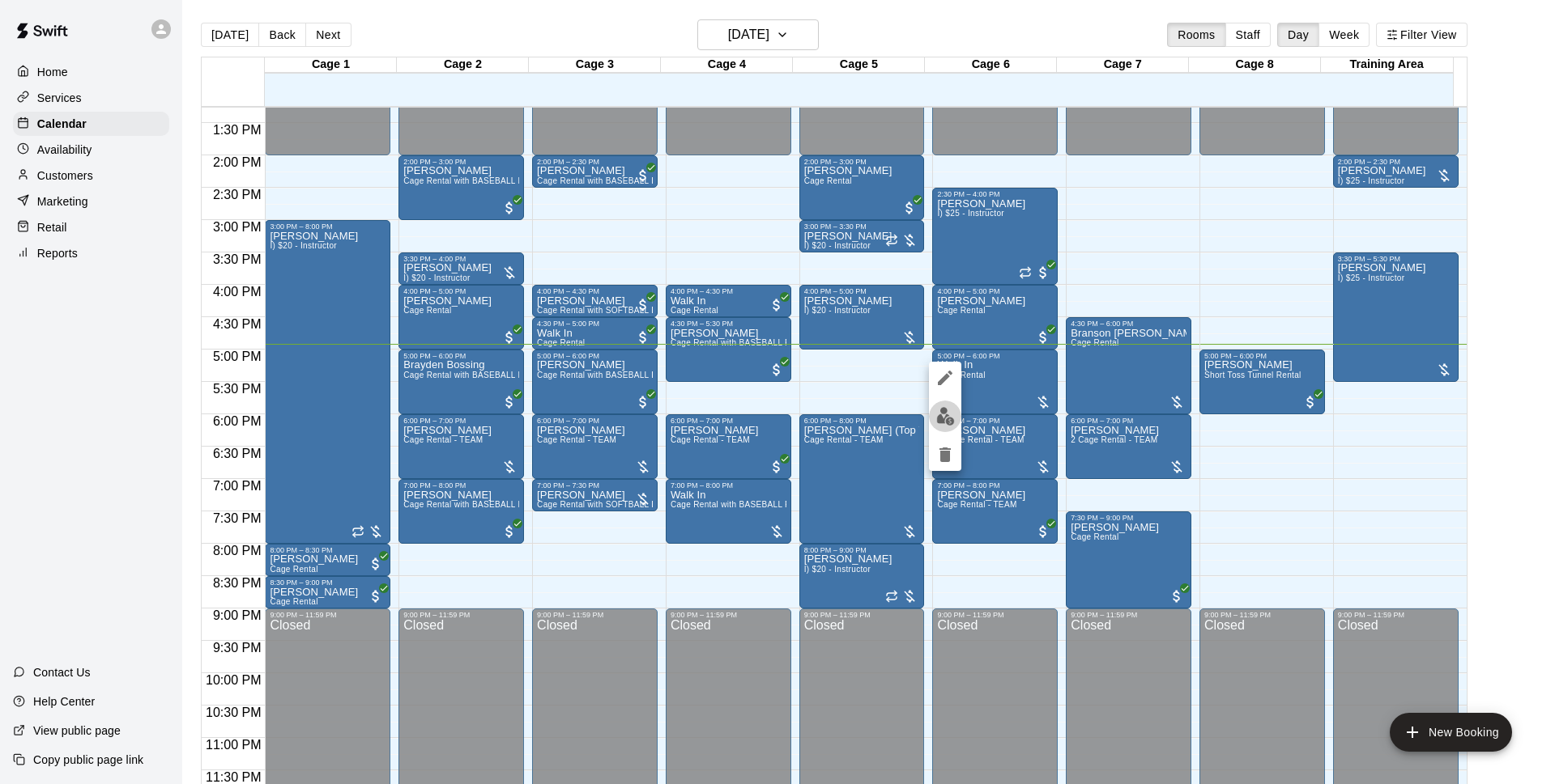
click at [938, 427] on button "edit" at bounding box center [944, 416] width 32 height 31
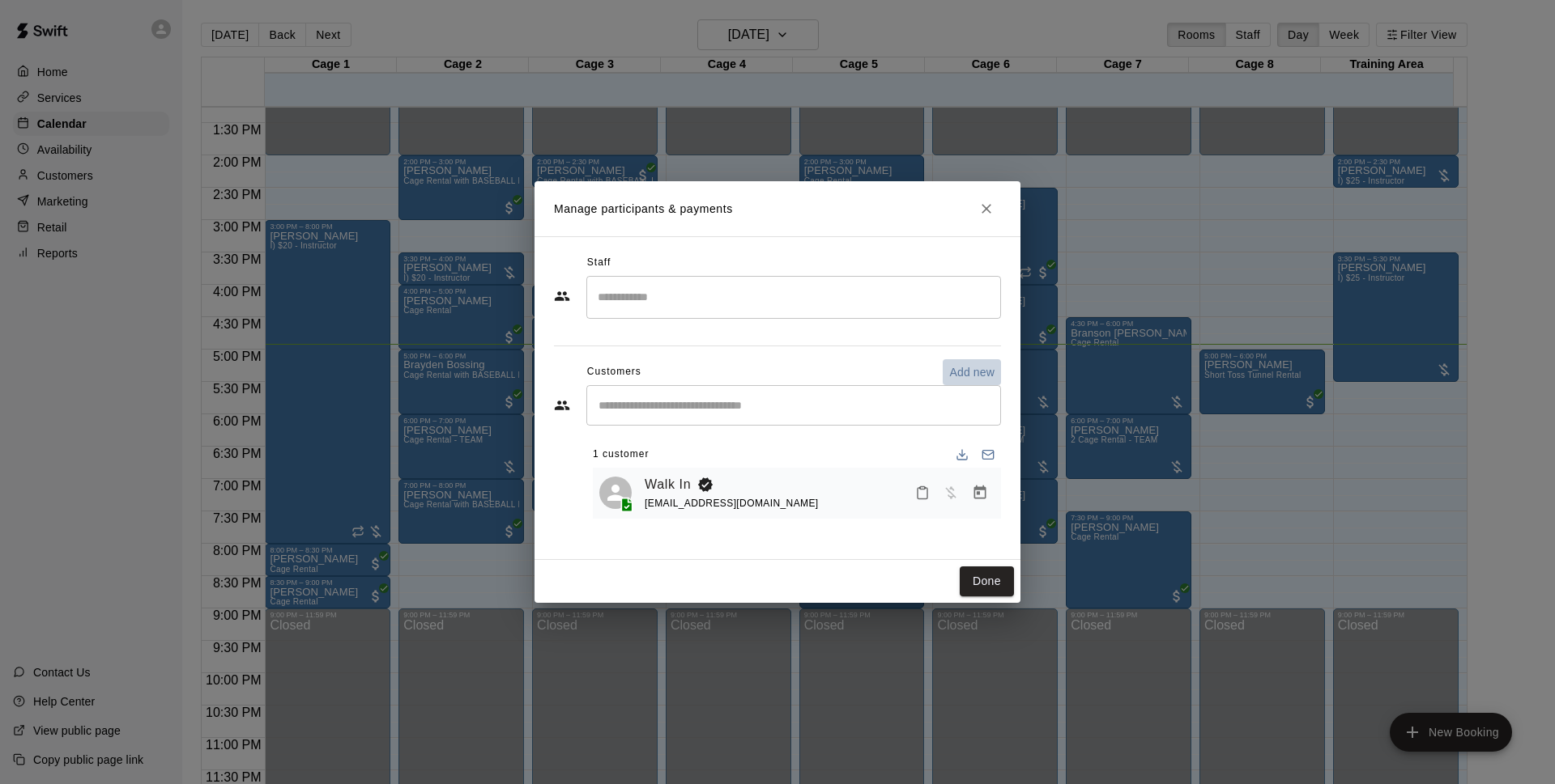
click at [973, 366] on p "Add new" at bounding box center [972, 372] width 46 height 16
select select "**"
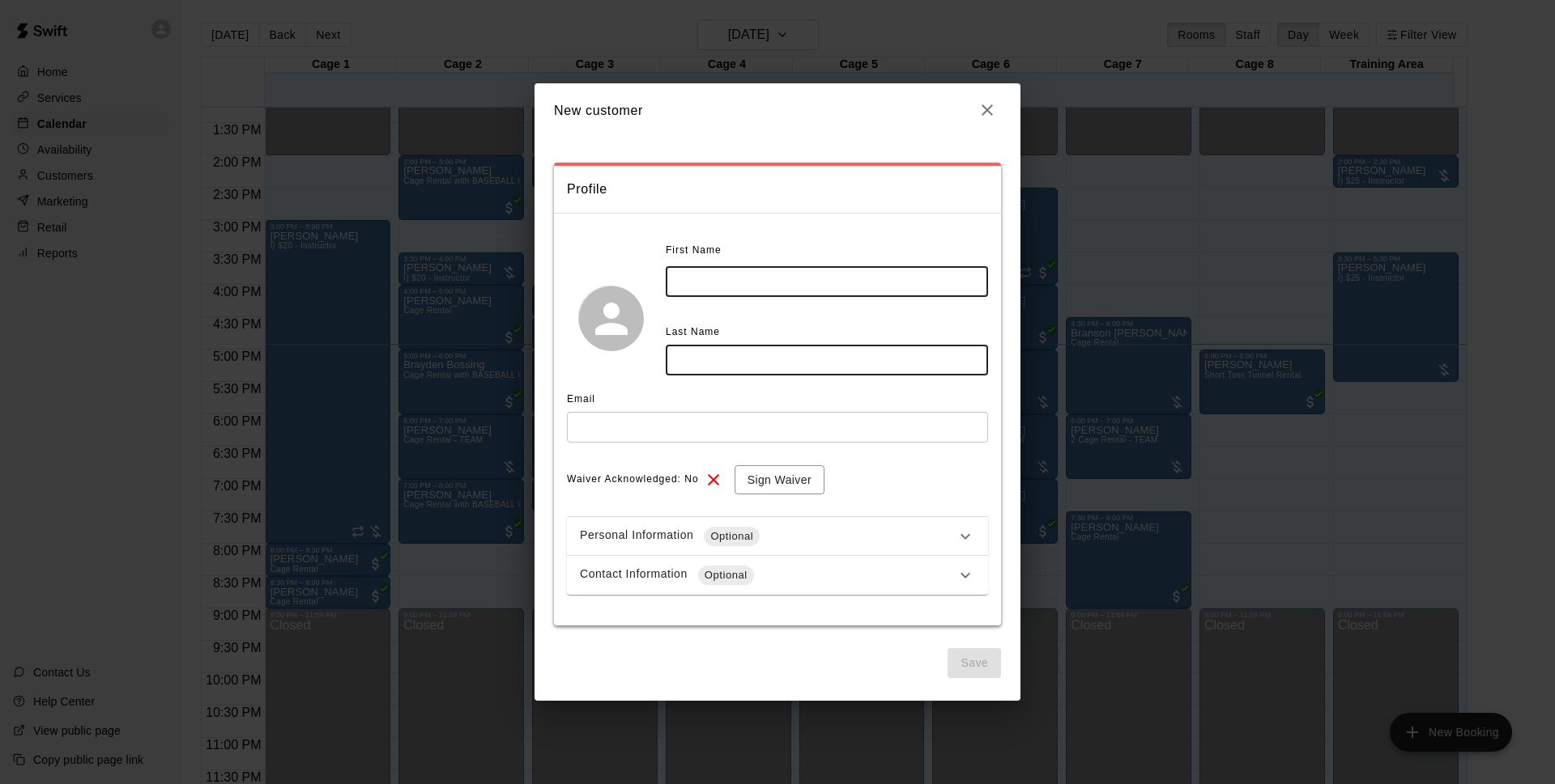
click at [832, 291] on input "text" at bounding box center [827, 282] width 322 height 30
type input "*****"
click at [722, 346] on input "text" at bounding box center [827, 360] width 322 height 30
type input "*****"
click at [668, 428] on input "text" at bounding box center [778, 428] width 421 height 30
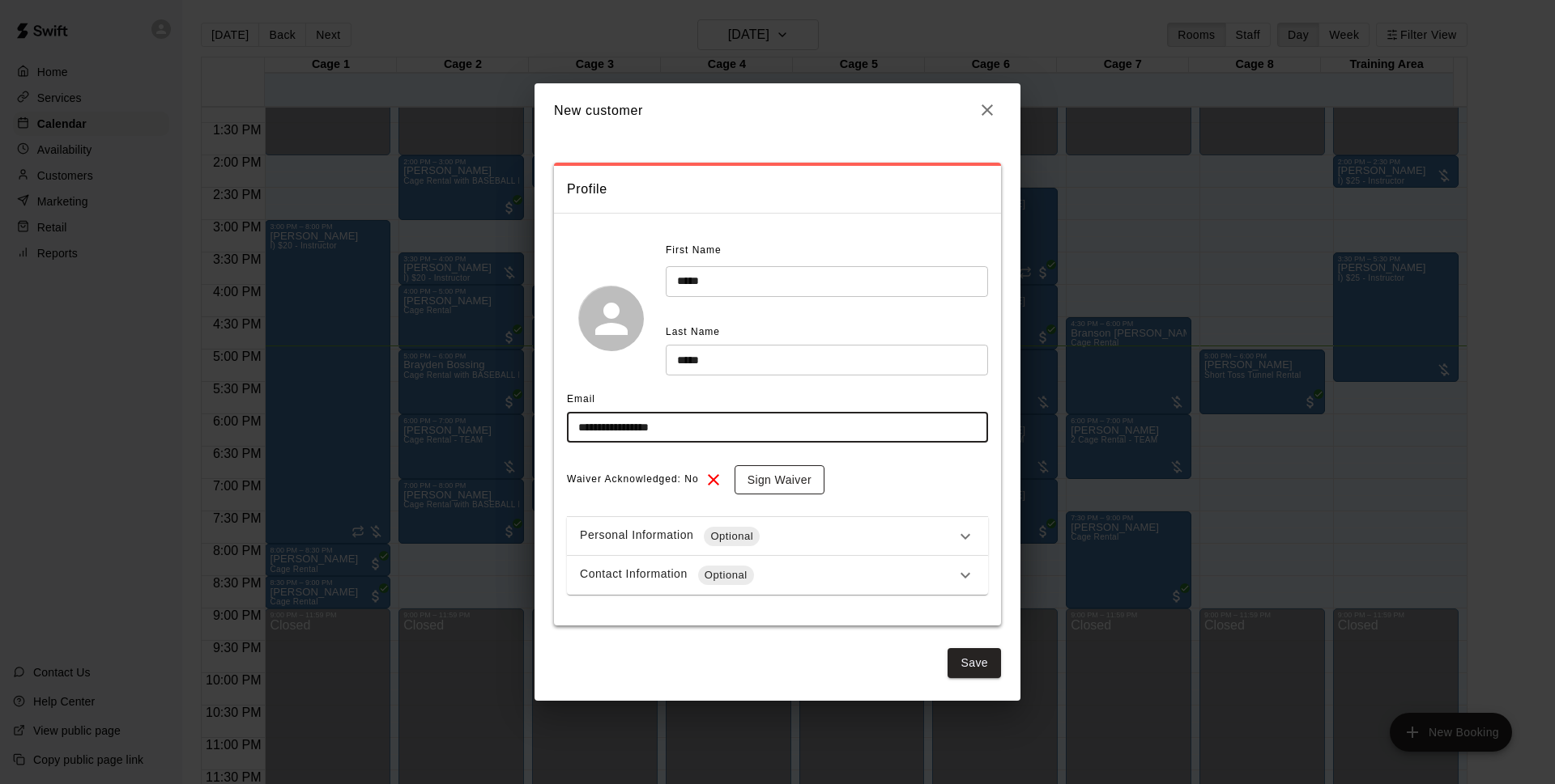
type input "**********"
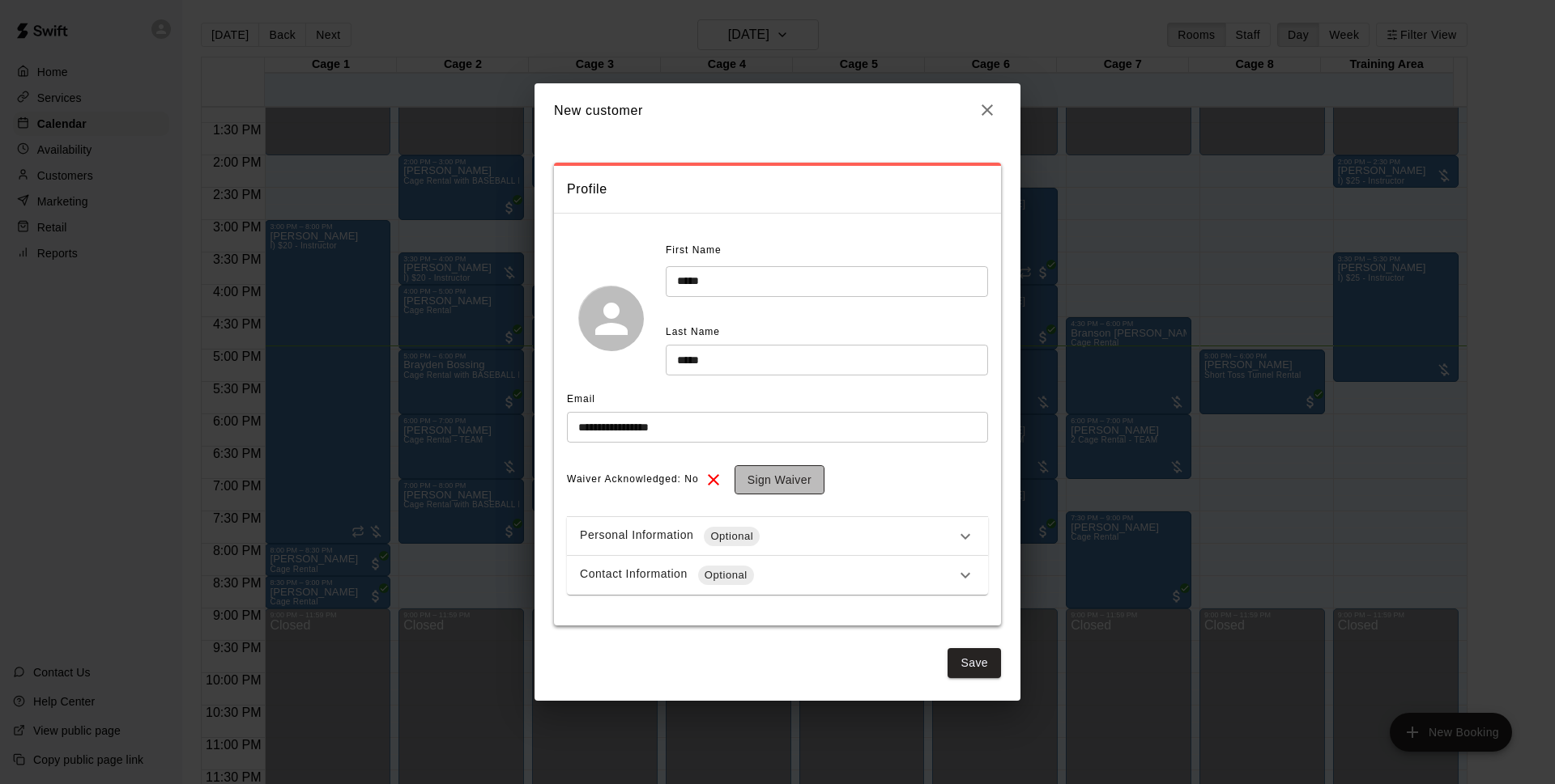
click at [775, 475] on button "Sign Waiver" at bounding box center [779, 481] width 90 height 30
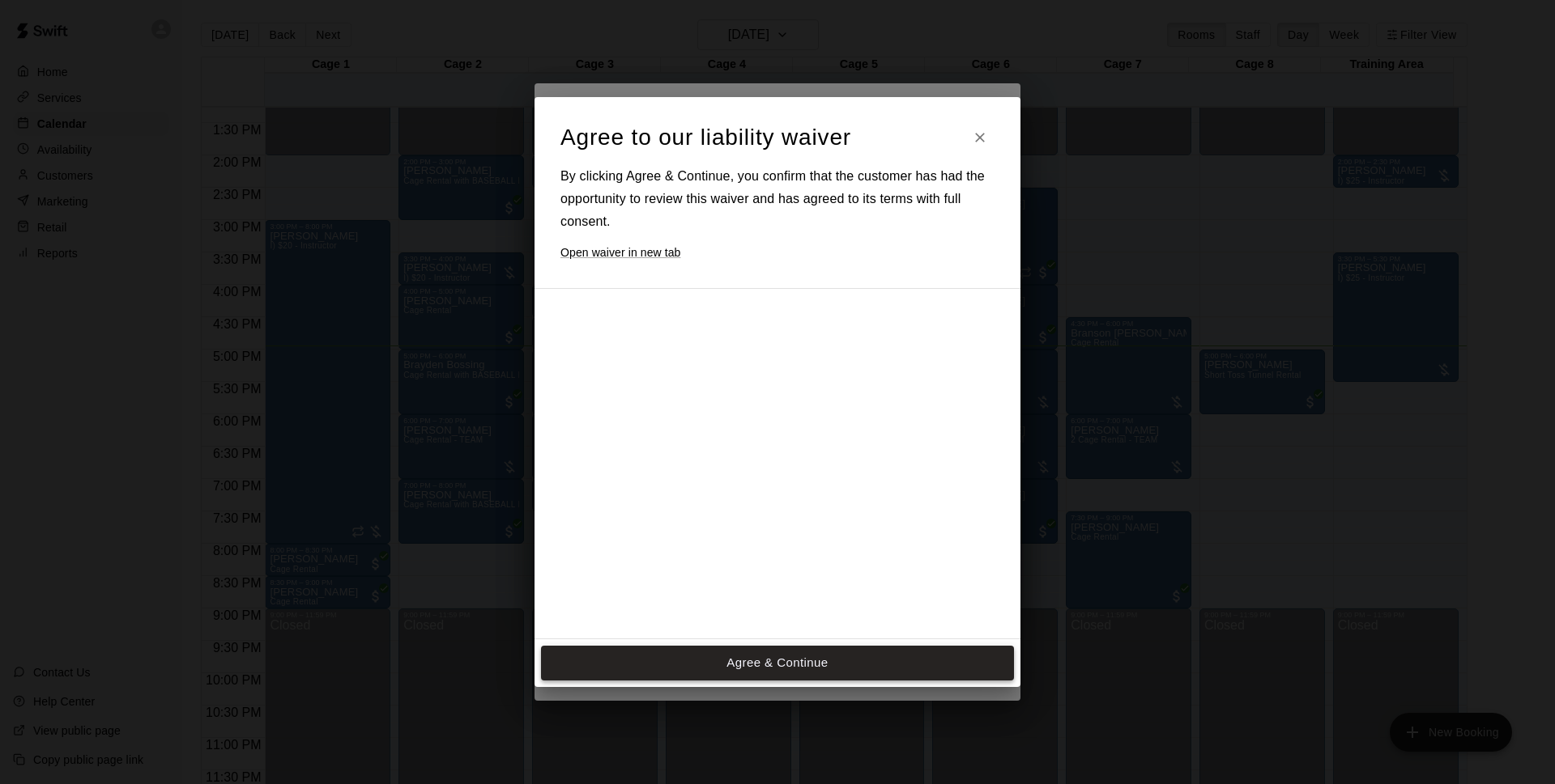
click at [772, 661] on button "Agree & Continue" at bounding box center [777, 663] width 473 height 34
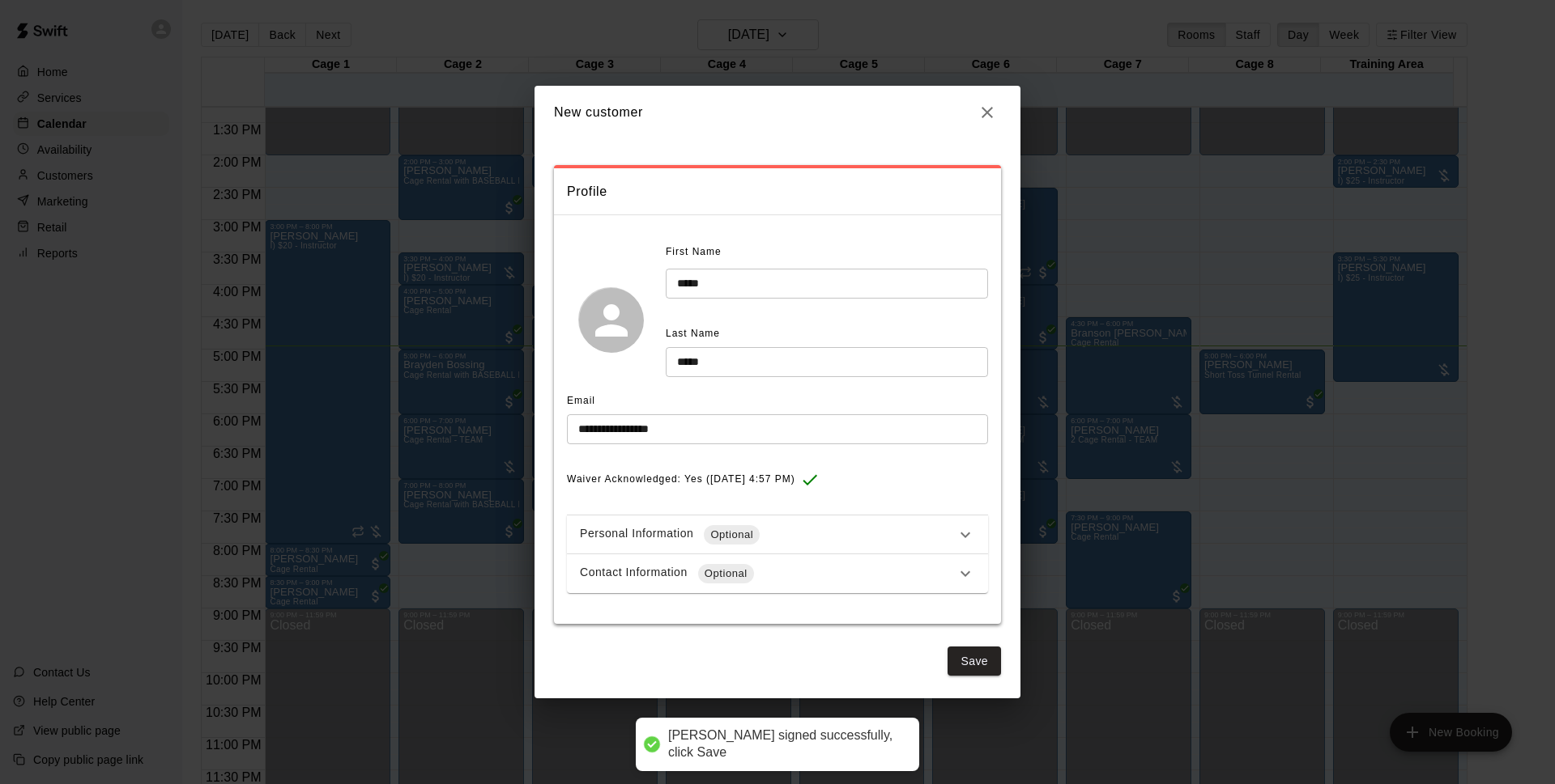
click at [801, 573] on div "Contact Information Optional" at bounding box center [767, 574] width 375 height 19
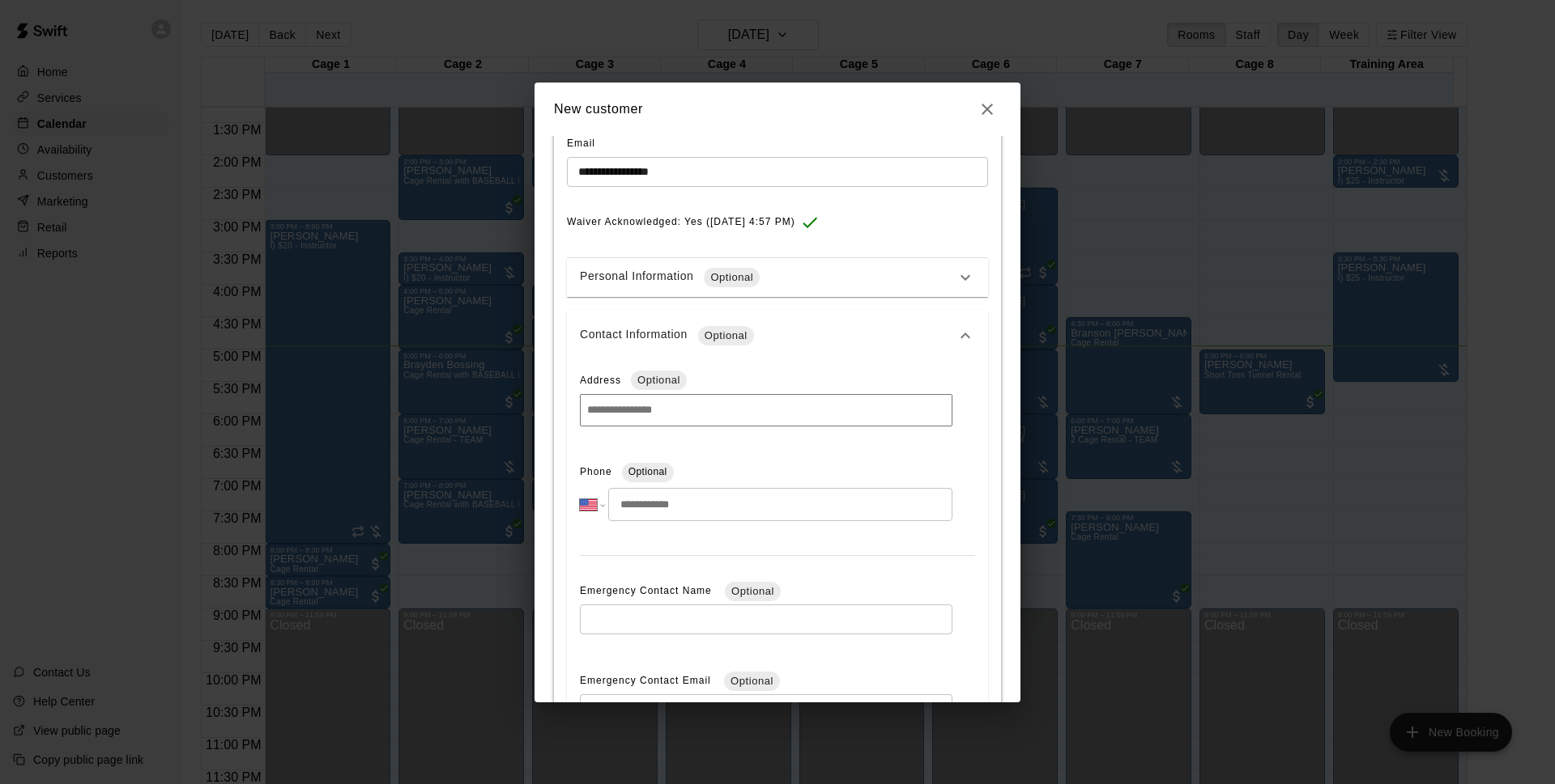
scroll to position [255, 0]
click at [692, 505] on input "tel" at bounding box center [779, 503] width 344 height 33
type input "**********"
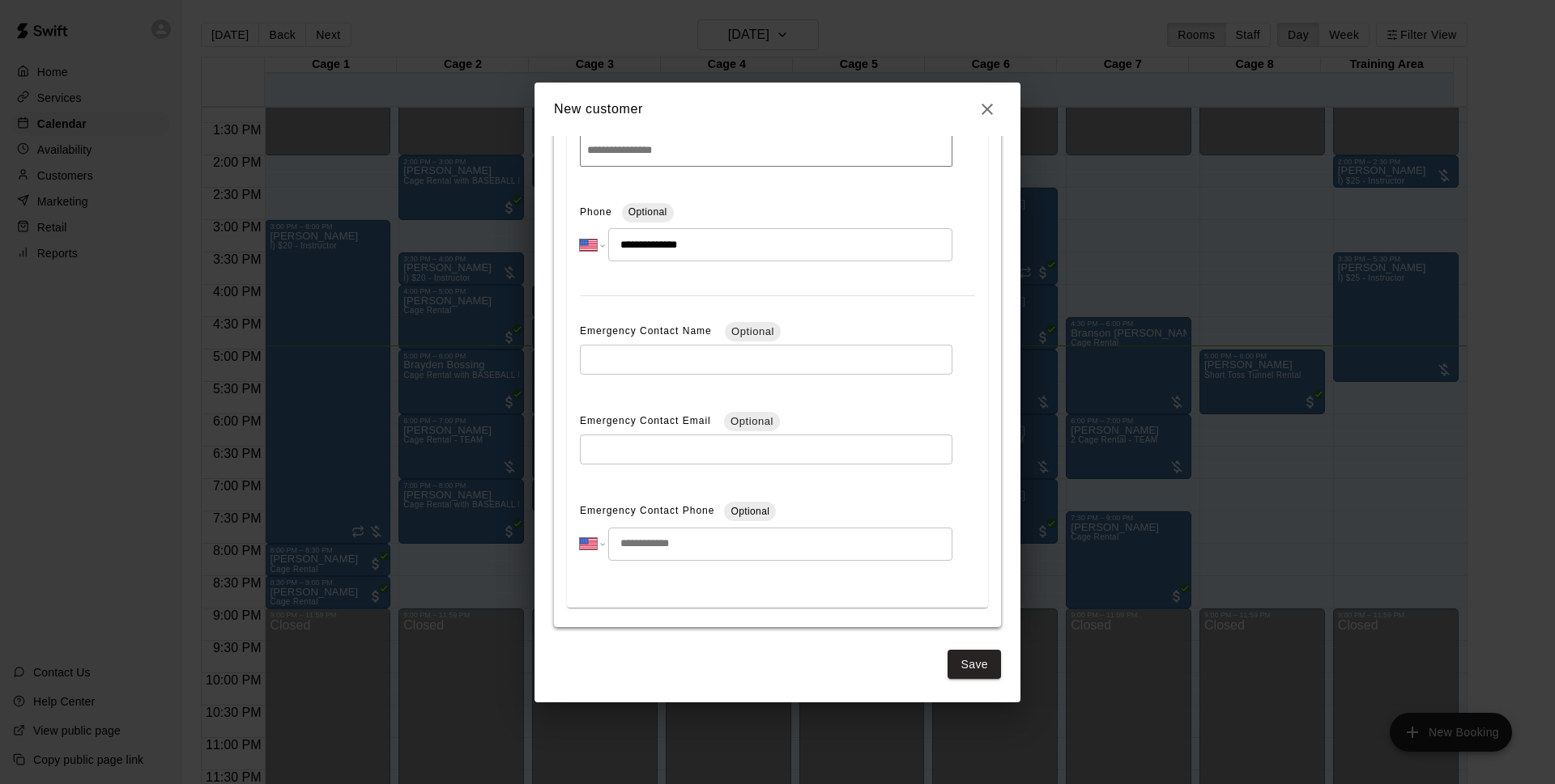
click at [978, 674] on button "Save" at bounding box center [974, 665] width 53 height 30
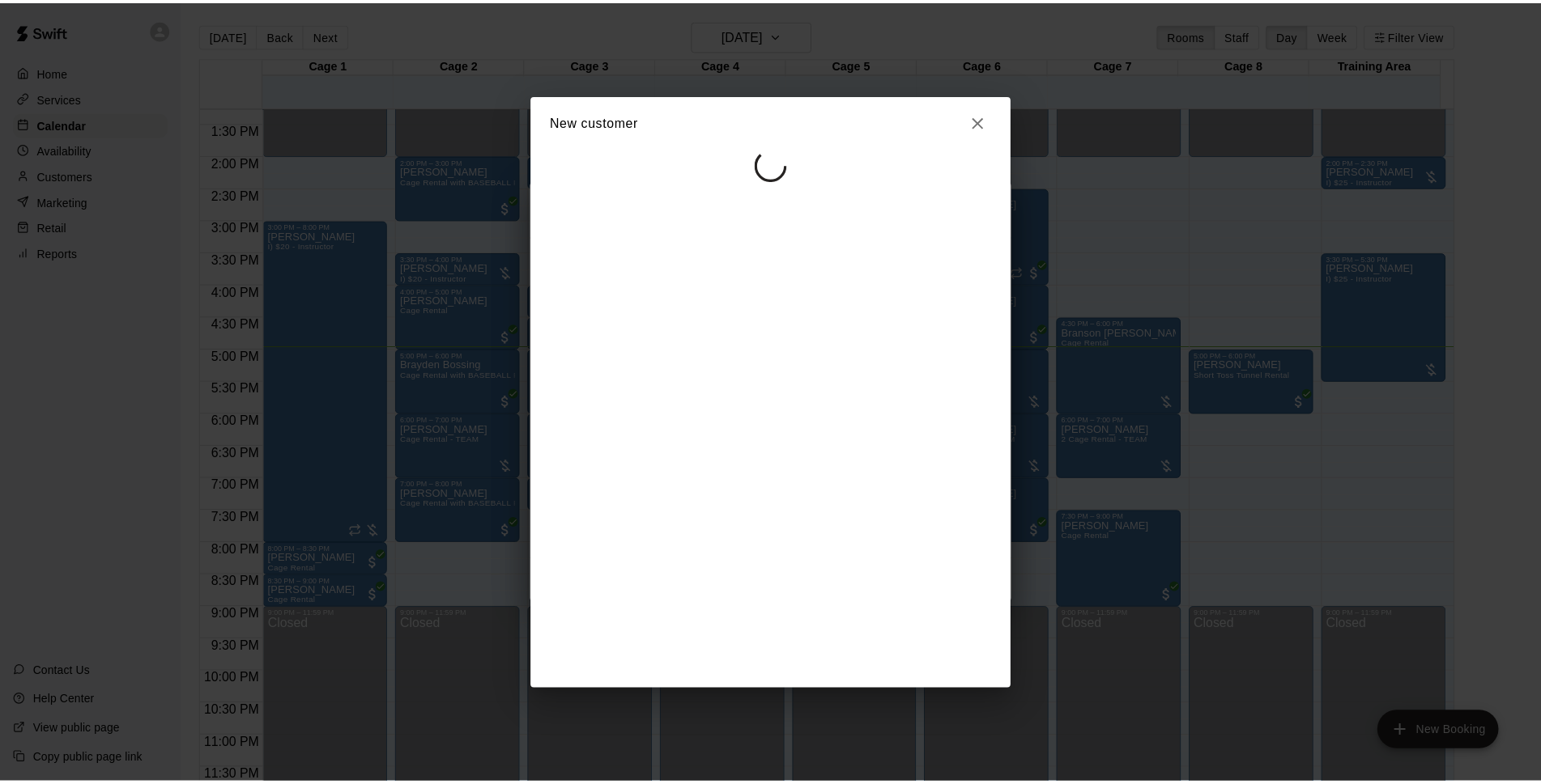
scroll to position [0, 0]
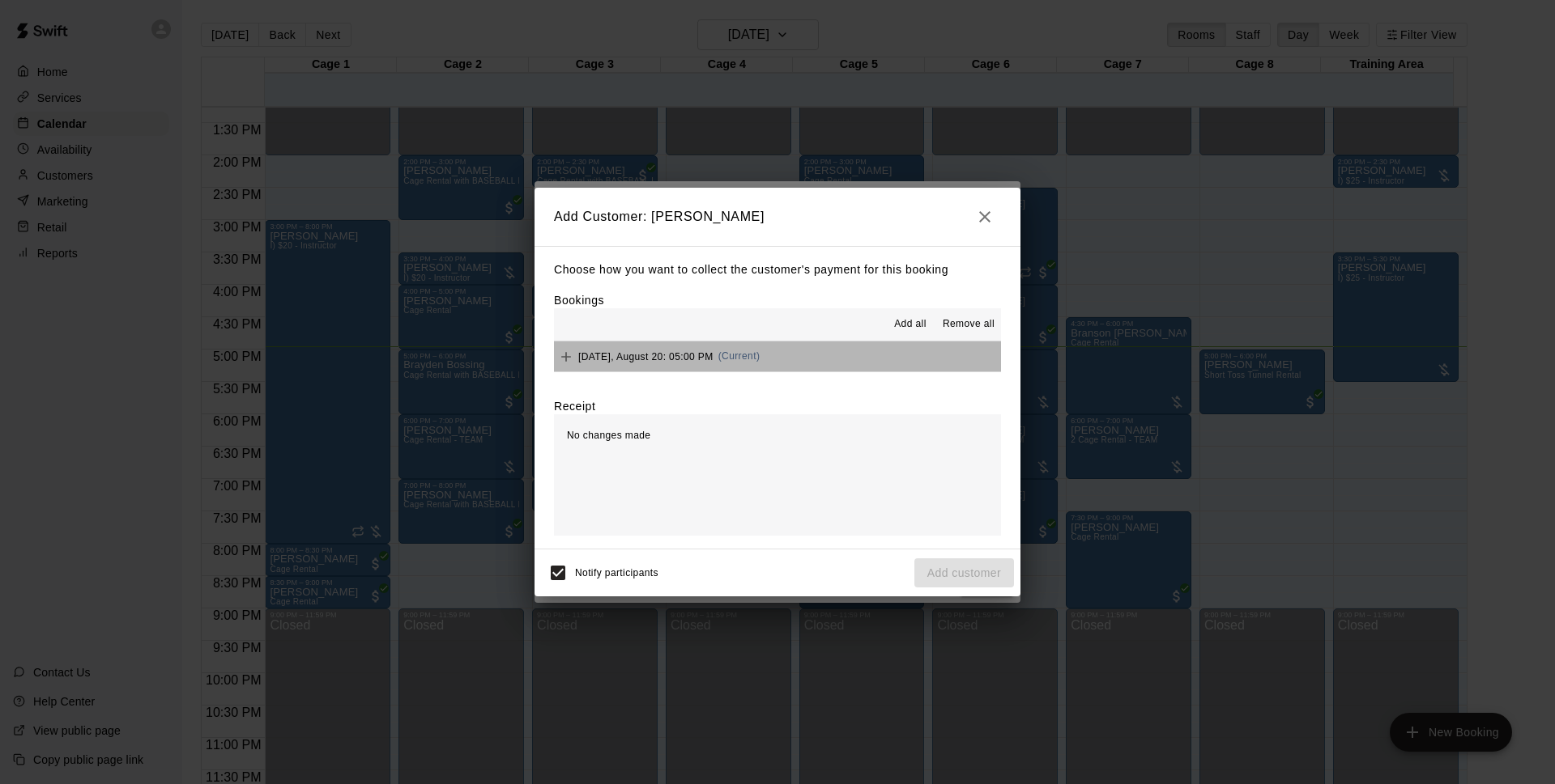
click at [828, 360] on button "[DATE], August 20: 05:00 PM (Current)" at bounding box center [777, 356] width 447 height 30
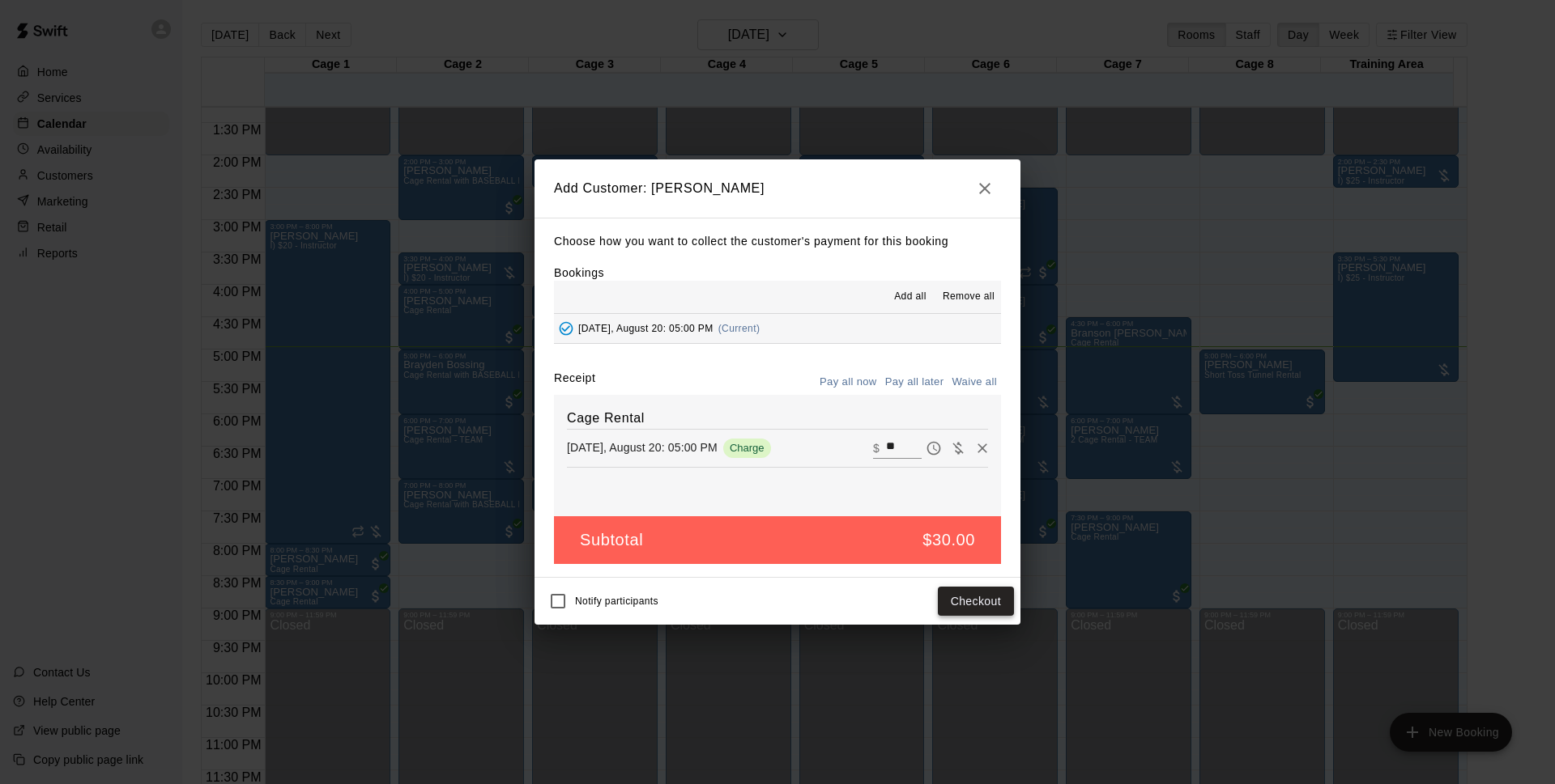
click at [986, 595] on button "Checkout" at bounding box center [976, 602] width 76 height 30
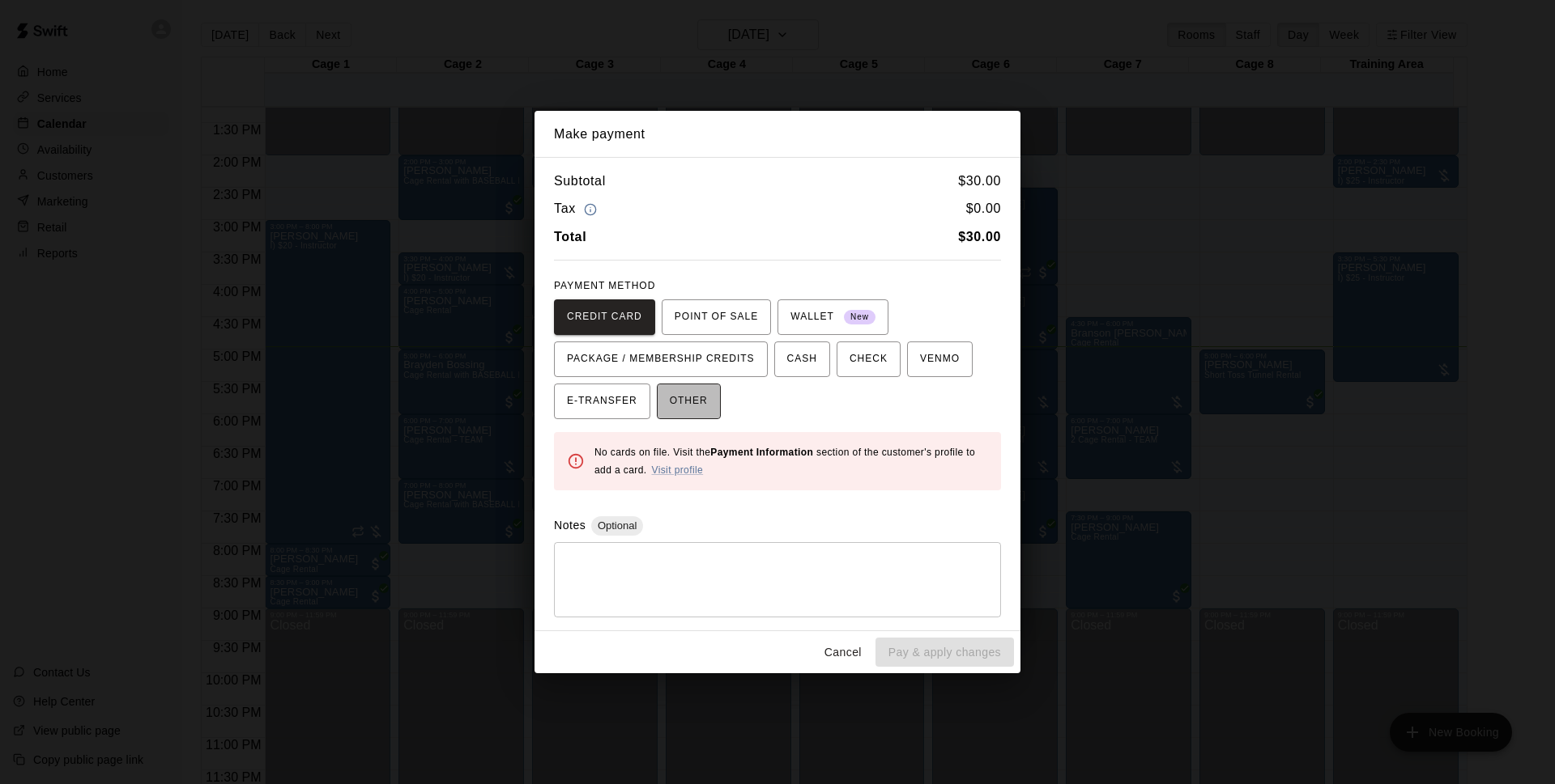
click at [687, 407] on span "OTHER" at bounding box center [688, 401] width 38 height 26
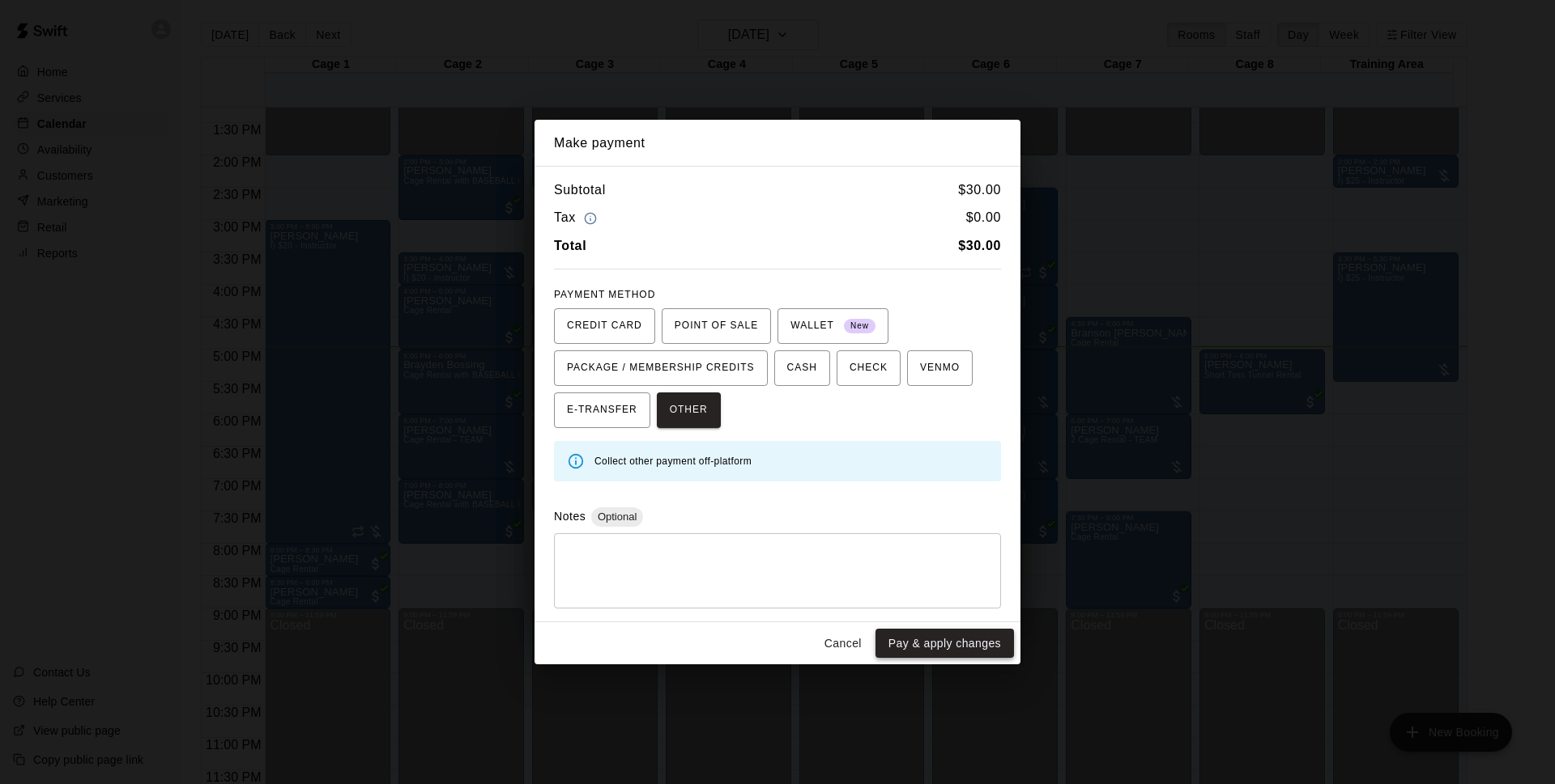
click at [924, 649] on button "Pay & apply changes" at bounding box center [944, 645] width 138 height 30
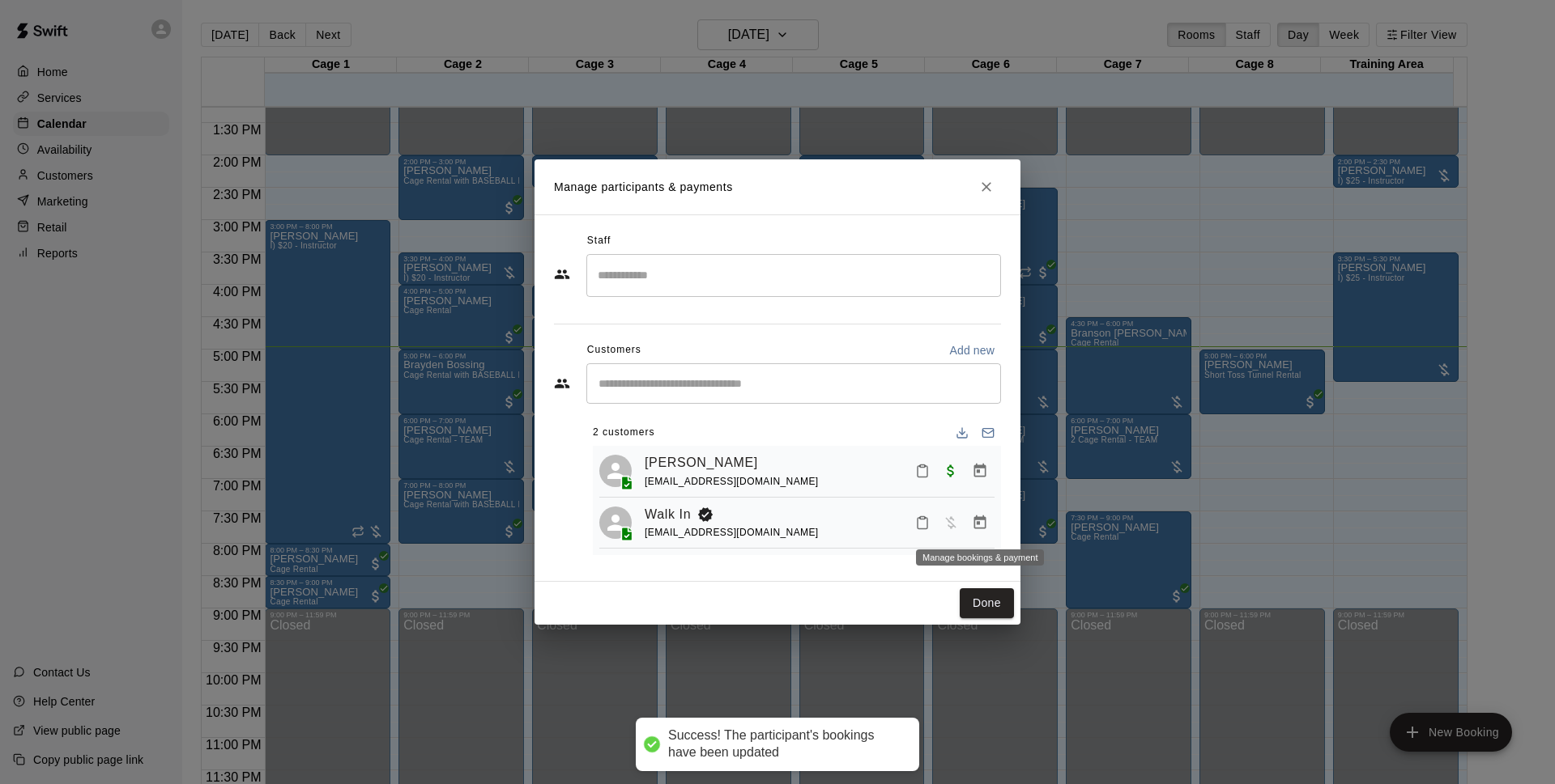
click at [979, 516] on icon "Manage bookings & payment" at bounding box center [979, 522] width 16 height 16
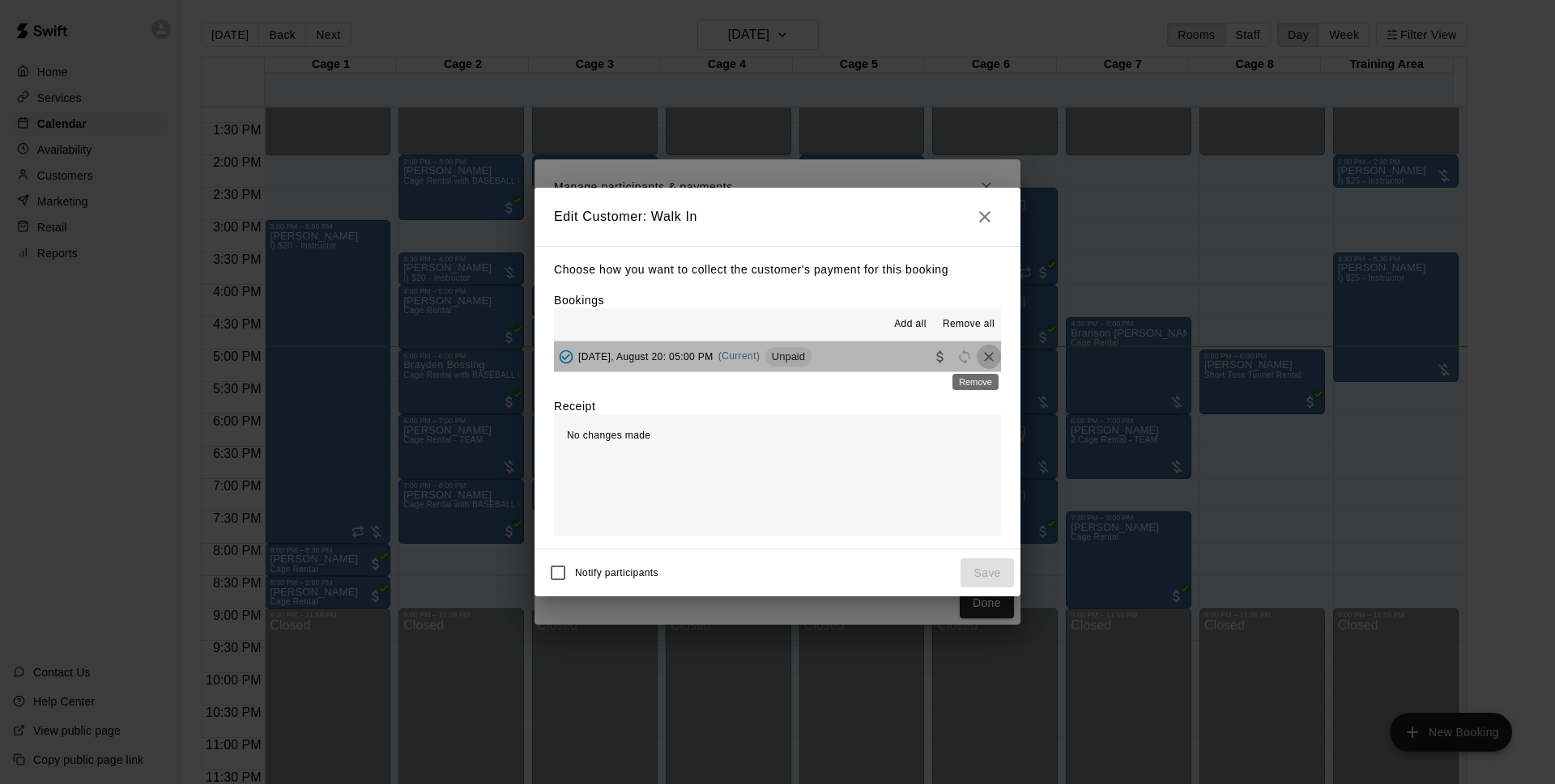
click at [980, 356] on icon "Remove" at bounding box center [988, 356] width 16 height 16
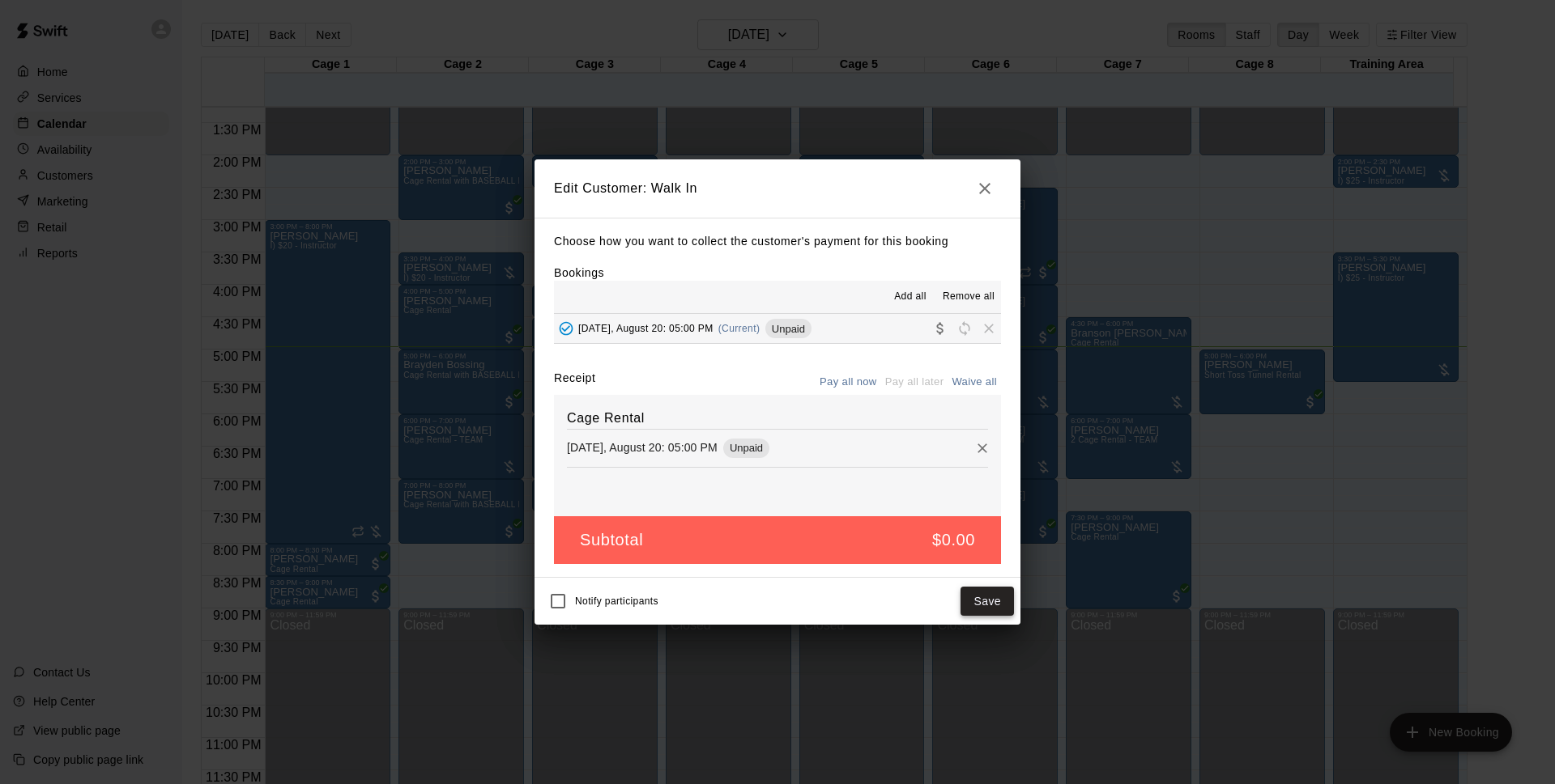
click at [989, 601] on button "Save" at bounding box center [987, 602] width 53 height 30
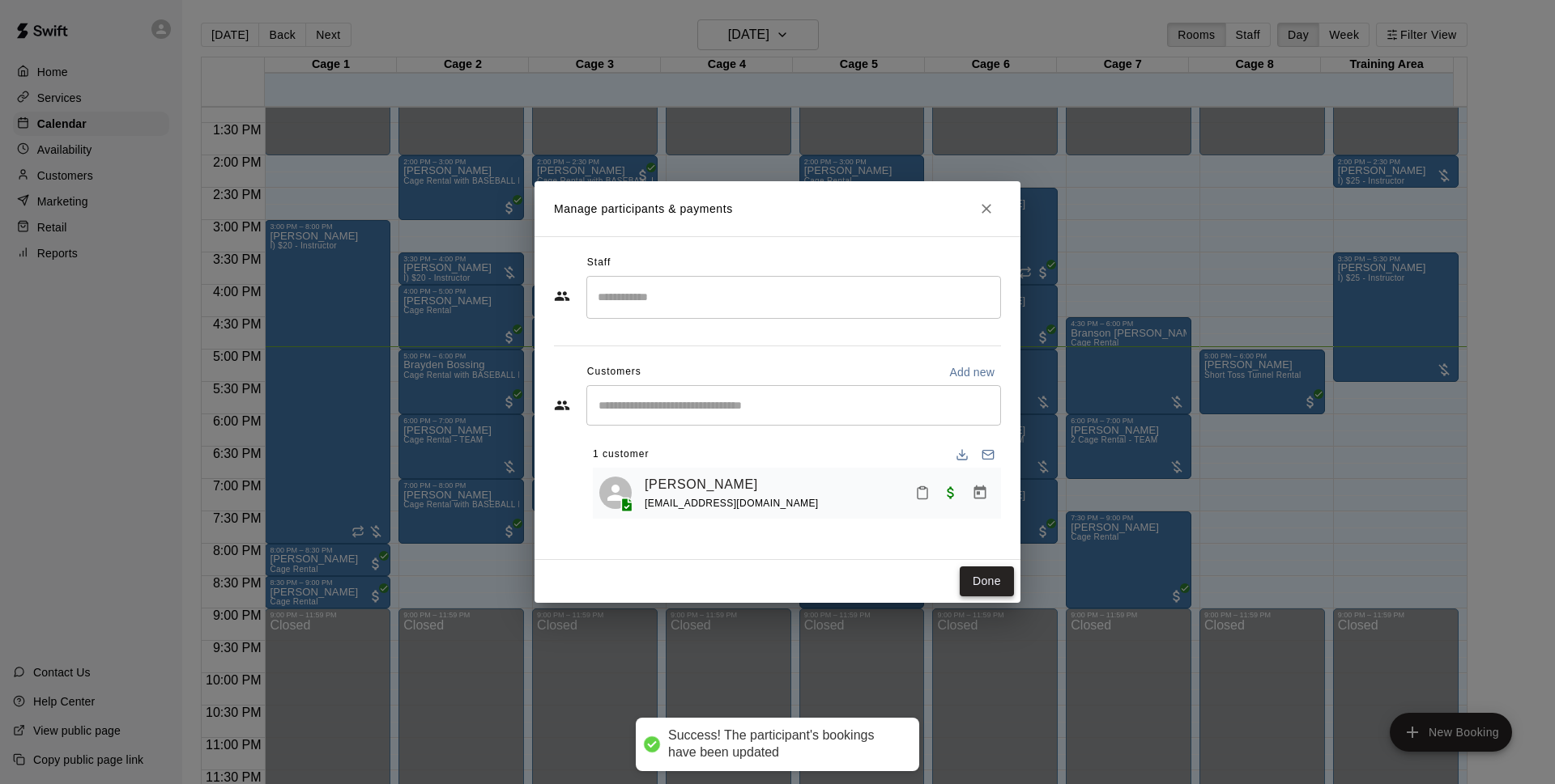
click at [995, 585] on button "Done" at bounding box center [986, 582] width 54 height 30
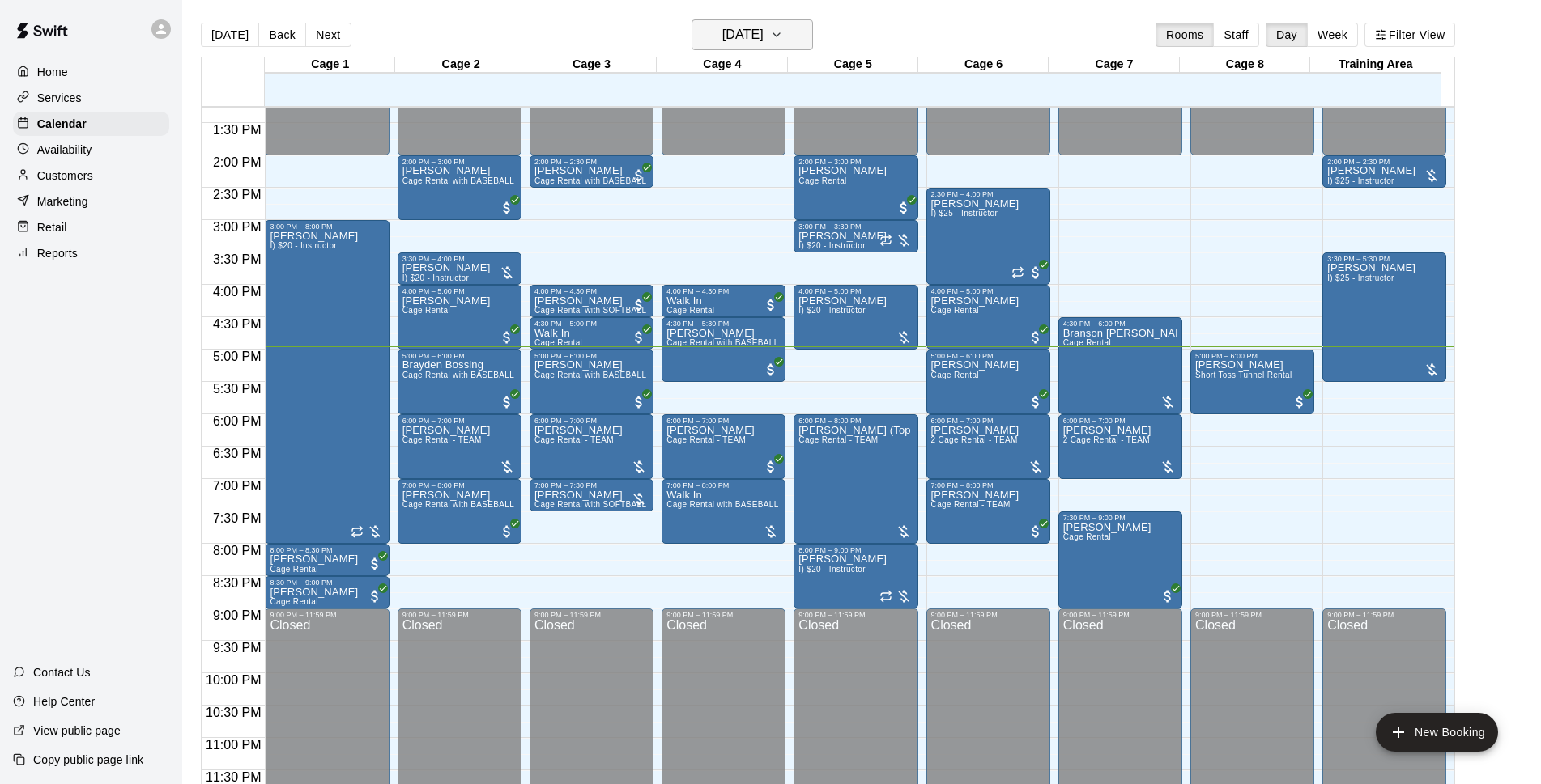
click at [763, 25] on h6 "[DATE]" at bounding box center [743, 35] width 42 height 23
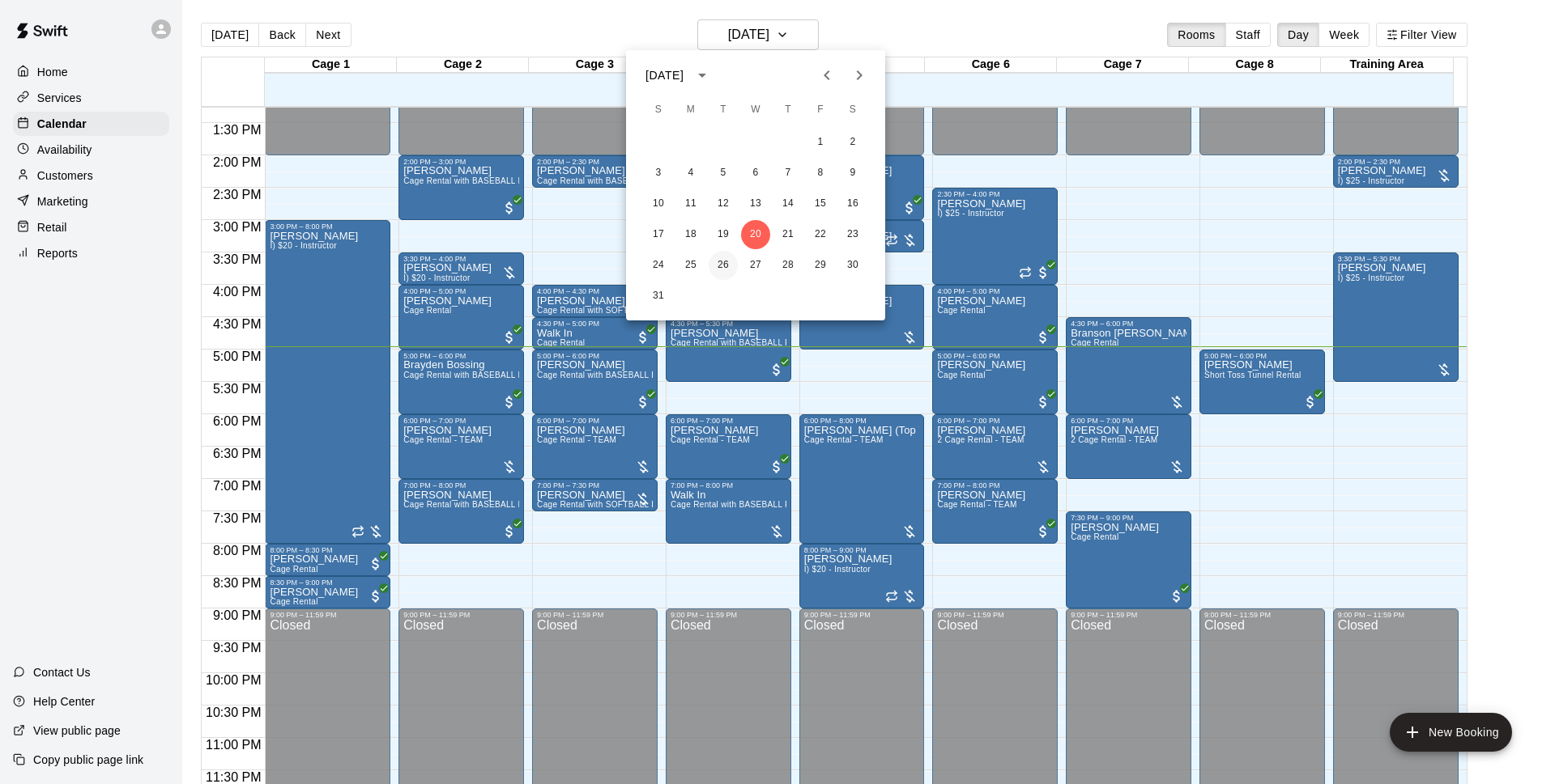
click at [723, 269] on button "26" at bounding box center [723, 265] width 29 height 29
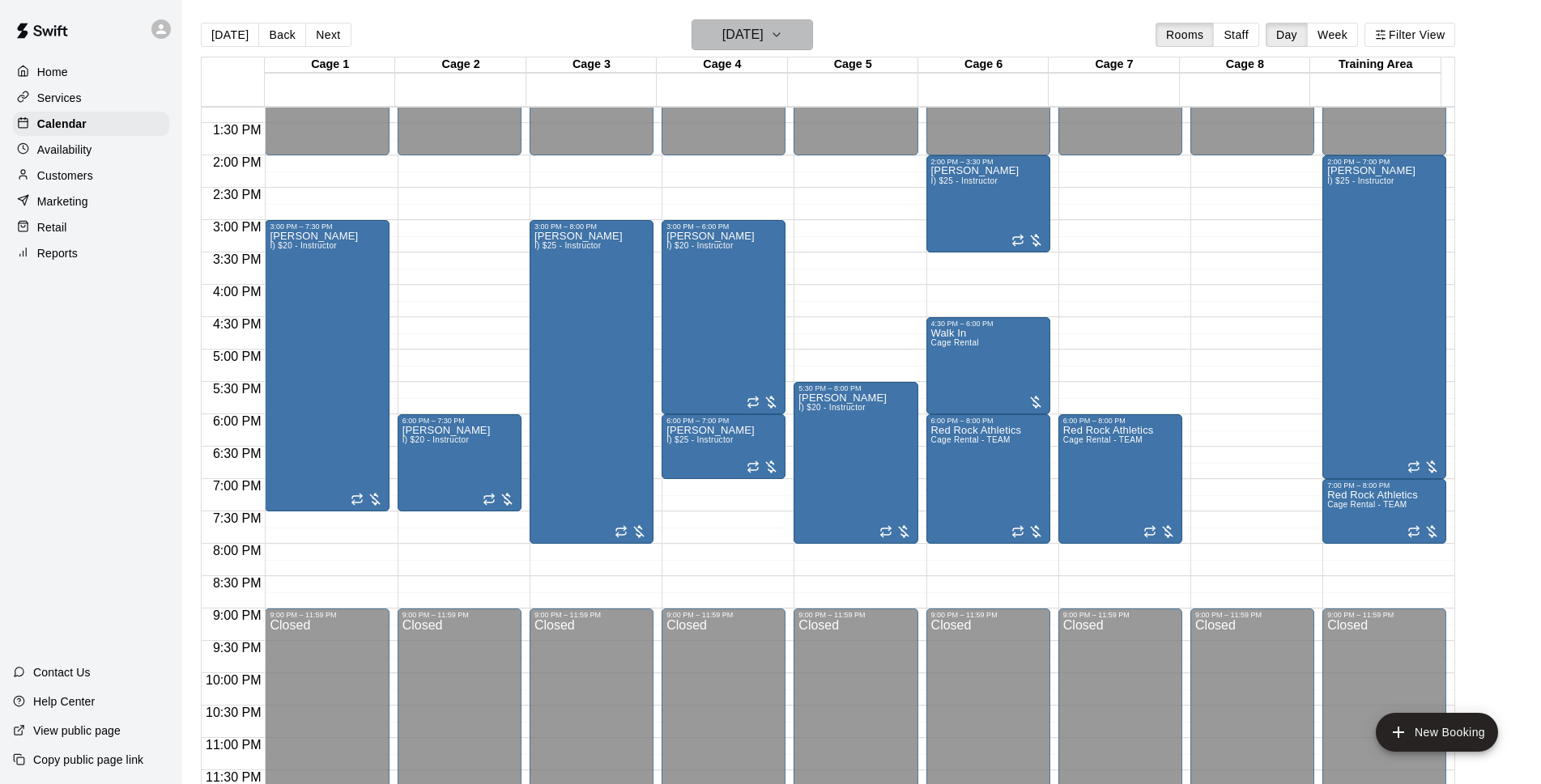
click at [763, 28] on h6 "[DATE]" at bounding box center [743, 35] width 42 height 23
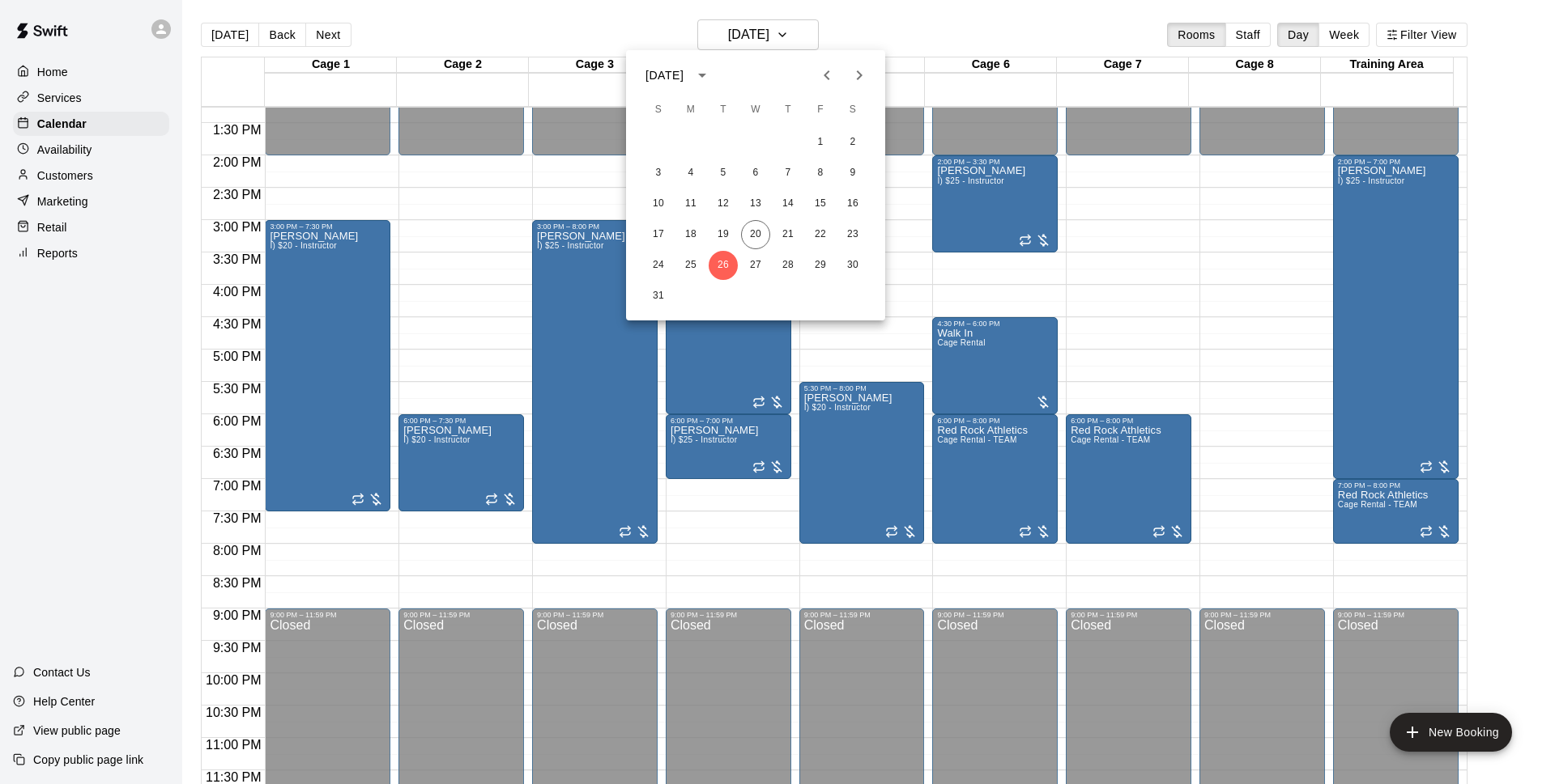
click at [241, 29] on div at bounding box center [778, 392] width 1555 height 784
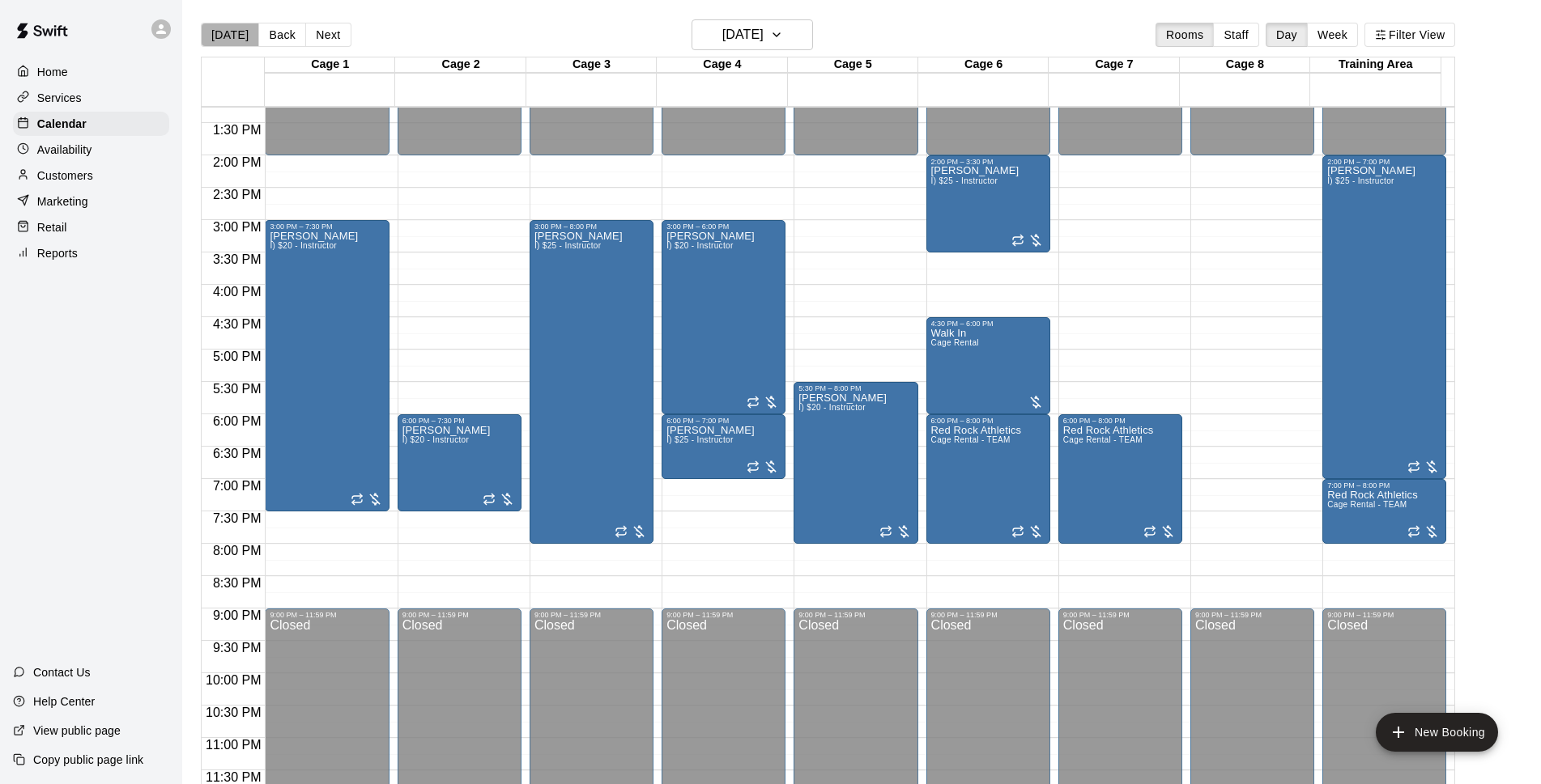
click at [239, 29] on button "[DATE]" at bounding box center [229, 35] width 58 height 25
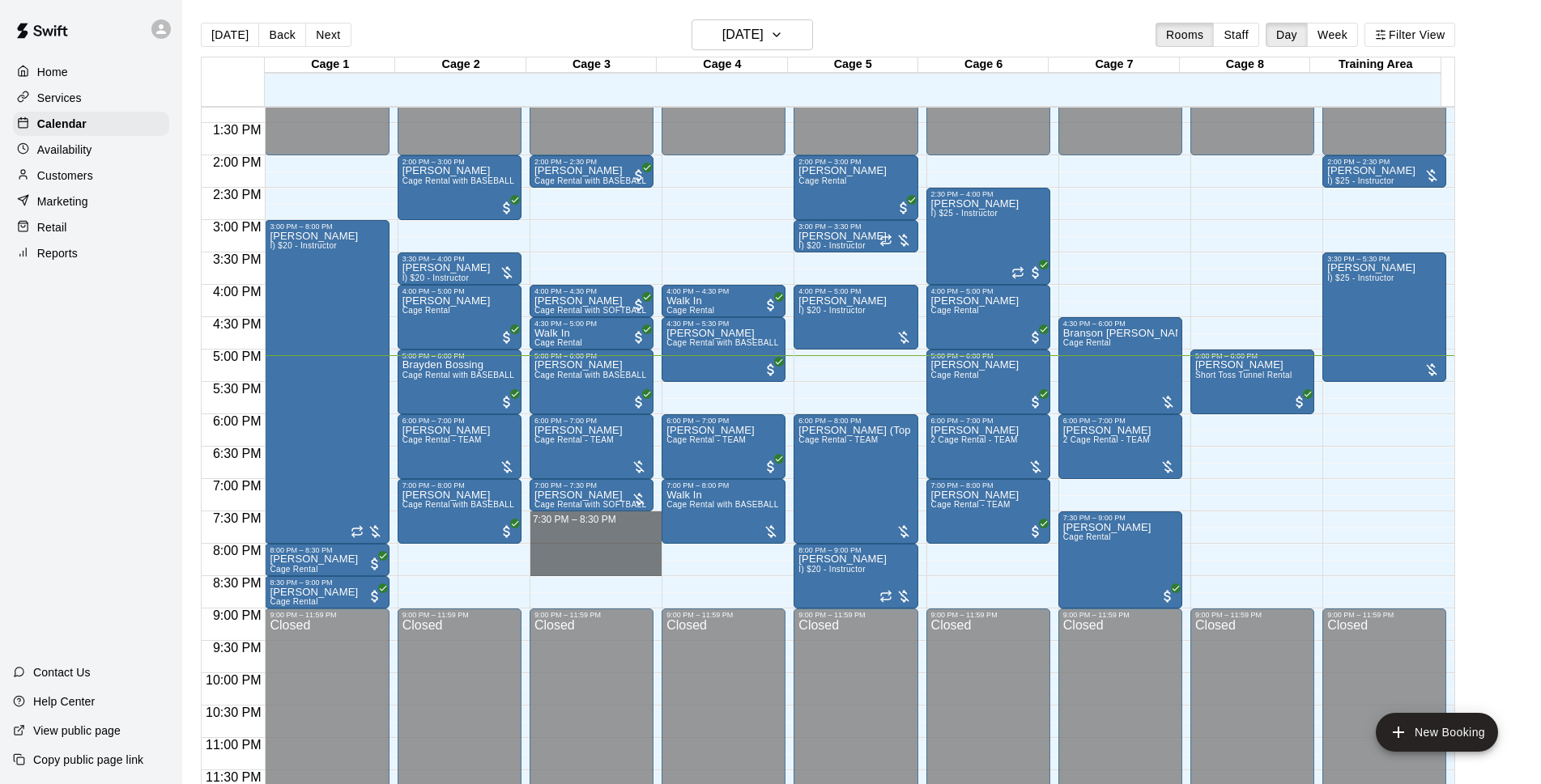
drag, startPoint x: 579, startPoint y: 516, endPoint x: 562, endPoint y: 573, distance: 59.5
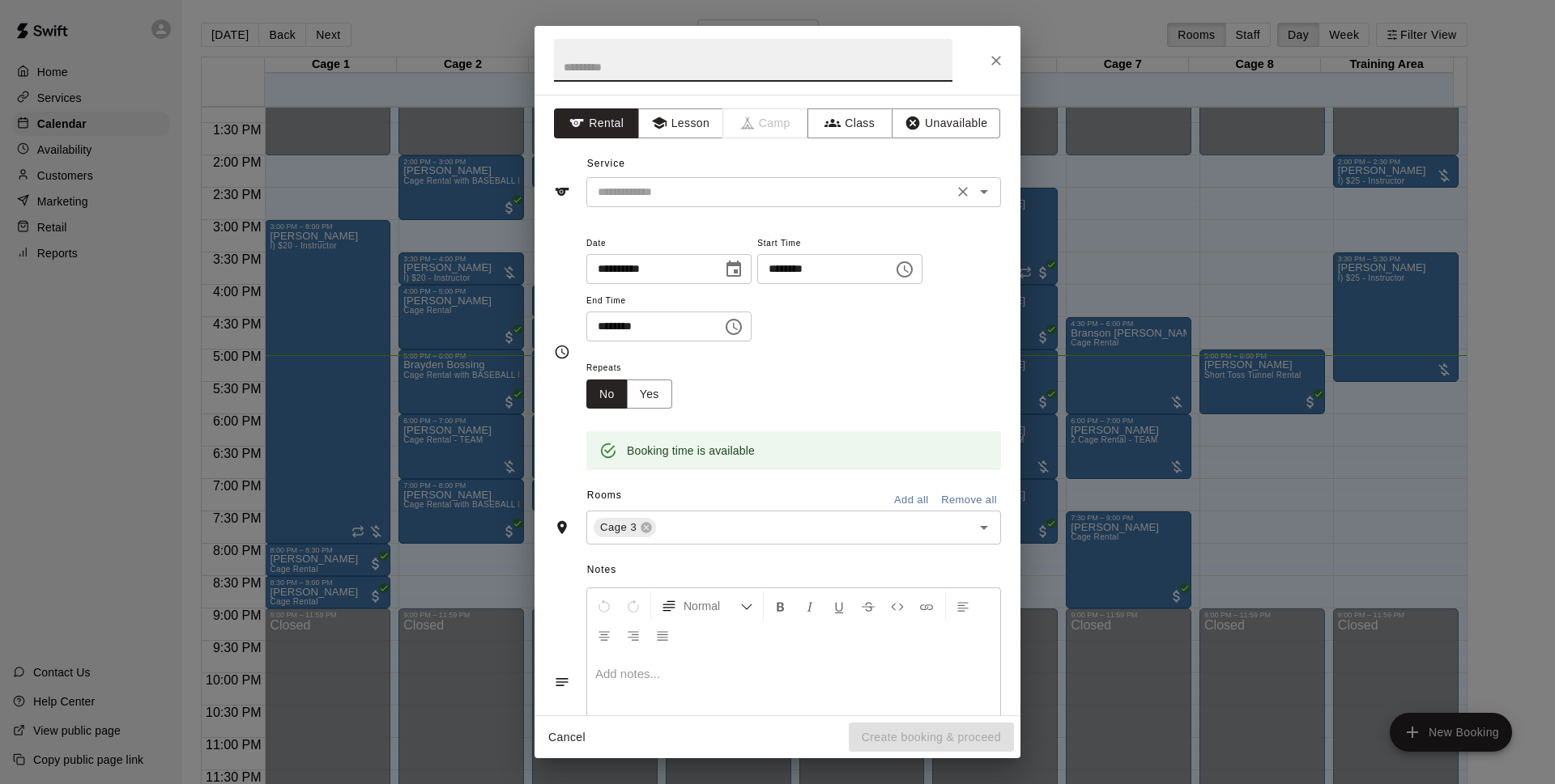
click at [748, 195] on input "text" at bounding box center [769, 191] width 357 height 20
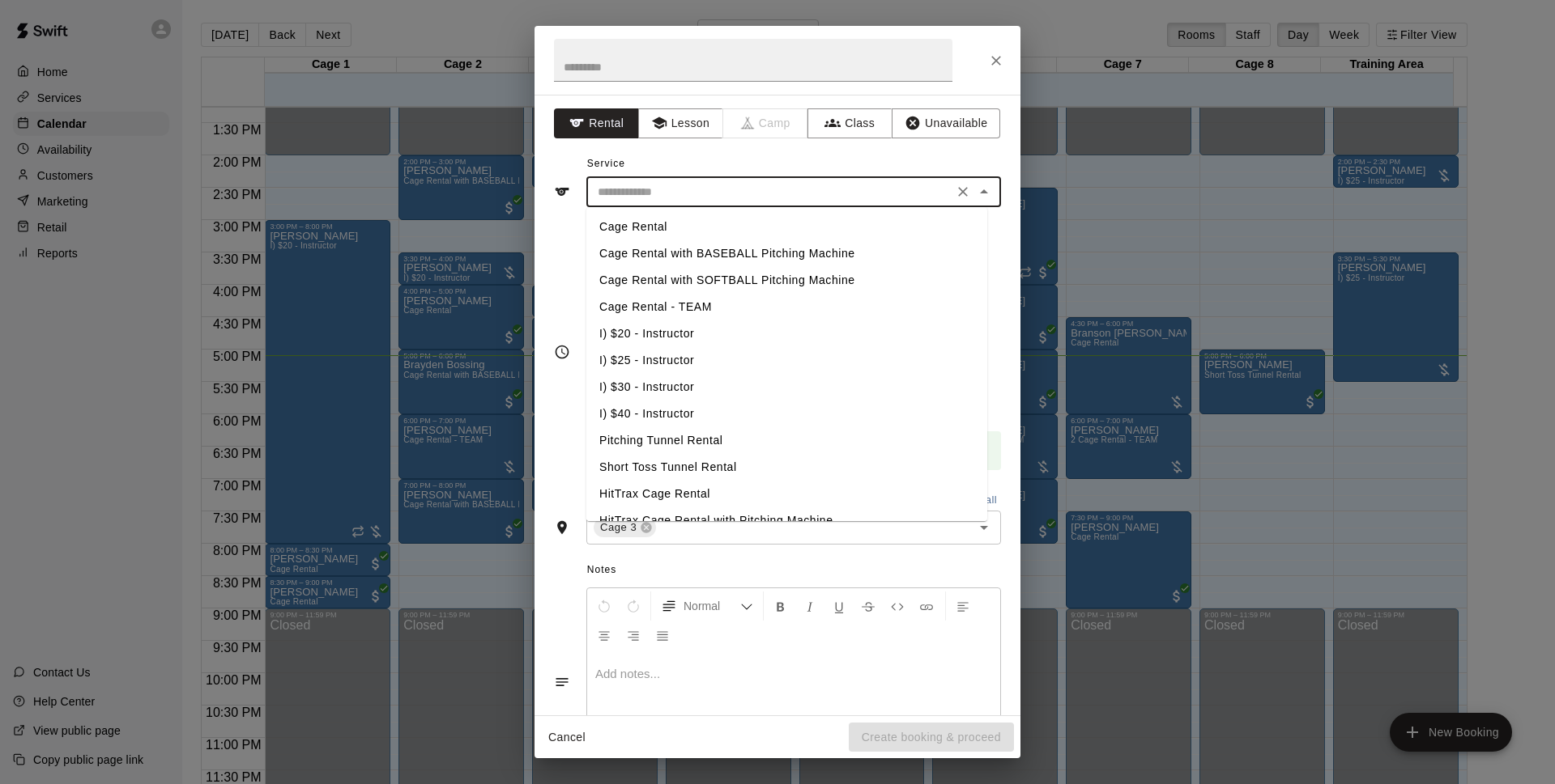
click at [710, 256] on li "Cage Rental with BASEBALL Pitching Machine" at bounding box center [786, 254] width 401 height 27
type input "**********"
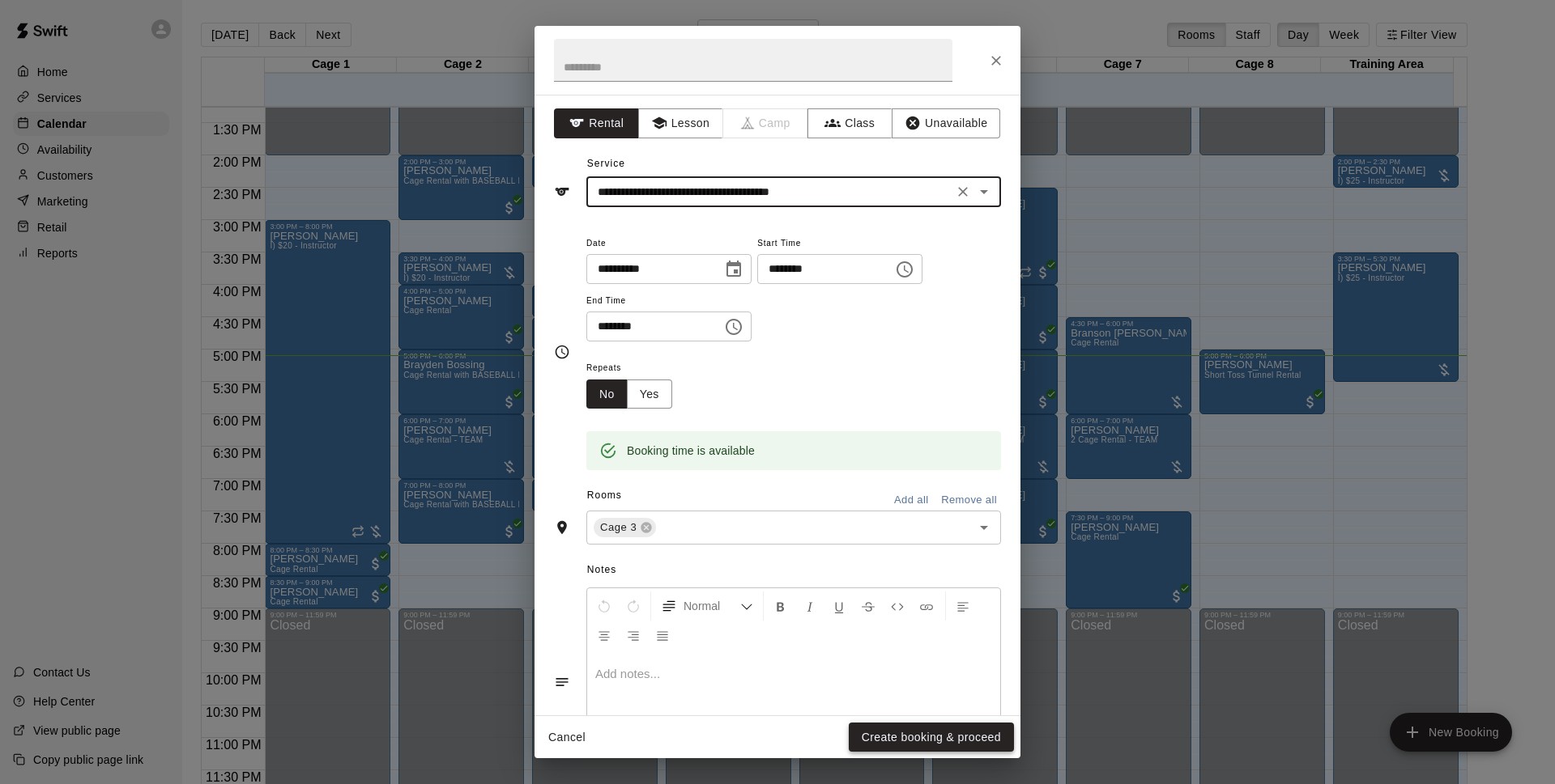
click at [896, 736] on button "Create booking & proceed" at bounding box center [931, 738] width 165 height 30
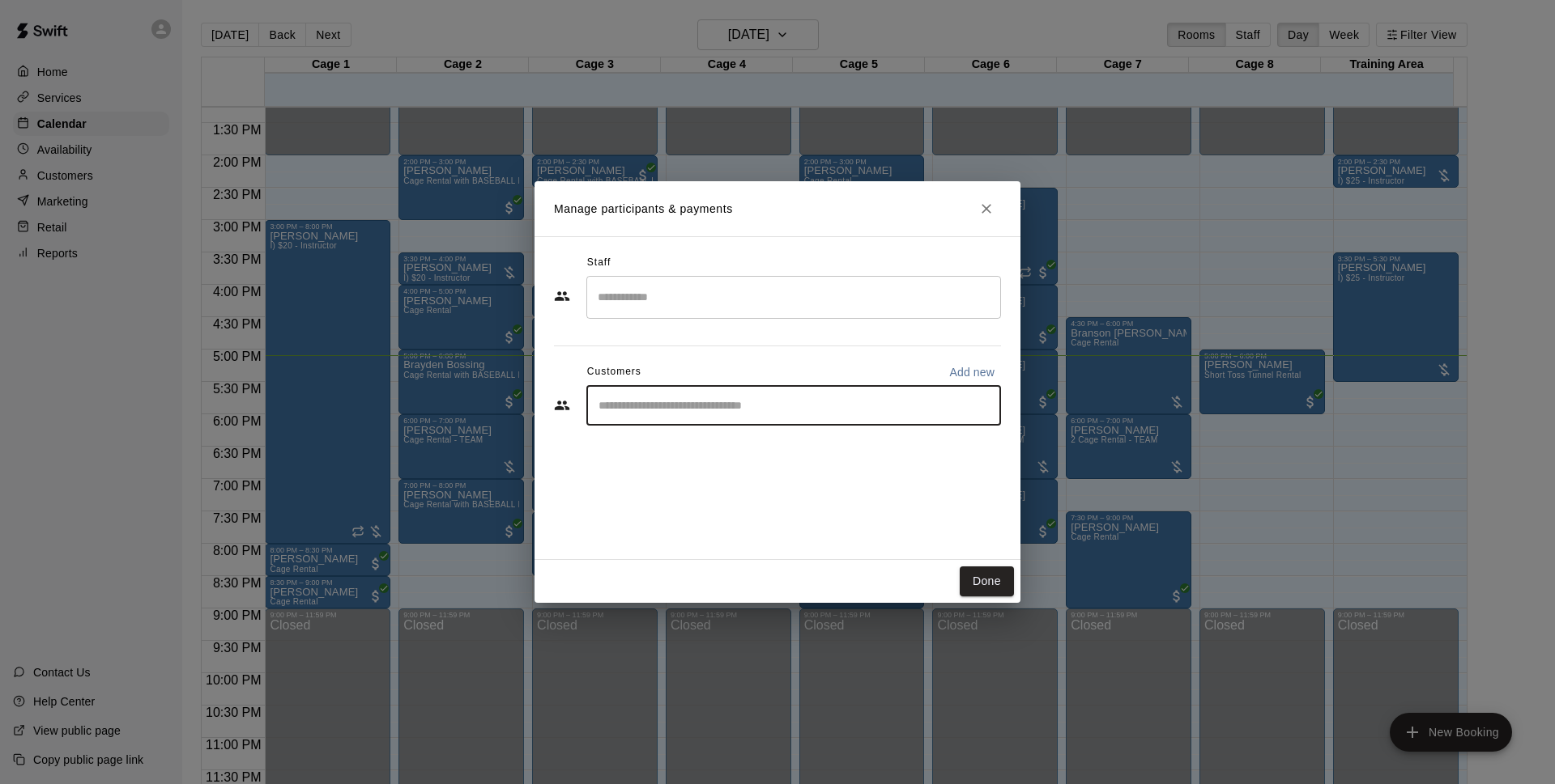
click at [715, 404] on input "Start typing to search customers..." at bounding box center [794, 405] width 400 height 16
type input "*****"
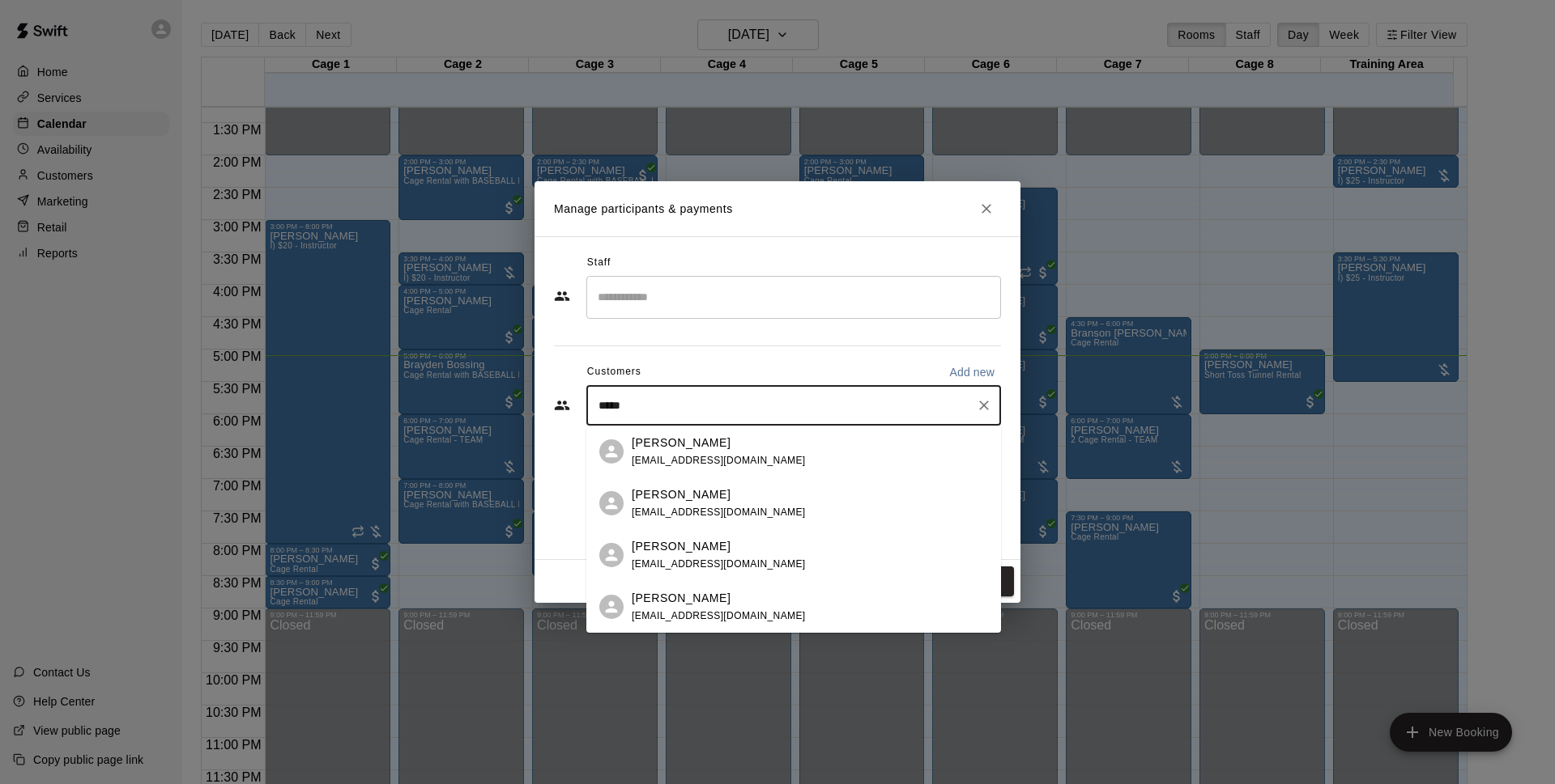
click at [753, 446] on div "Marco Ortiz marcomlb12@gmail.com" at bounding box center [810, 452] width 357 height 35
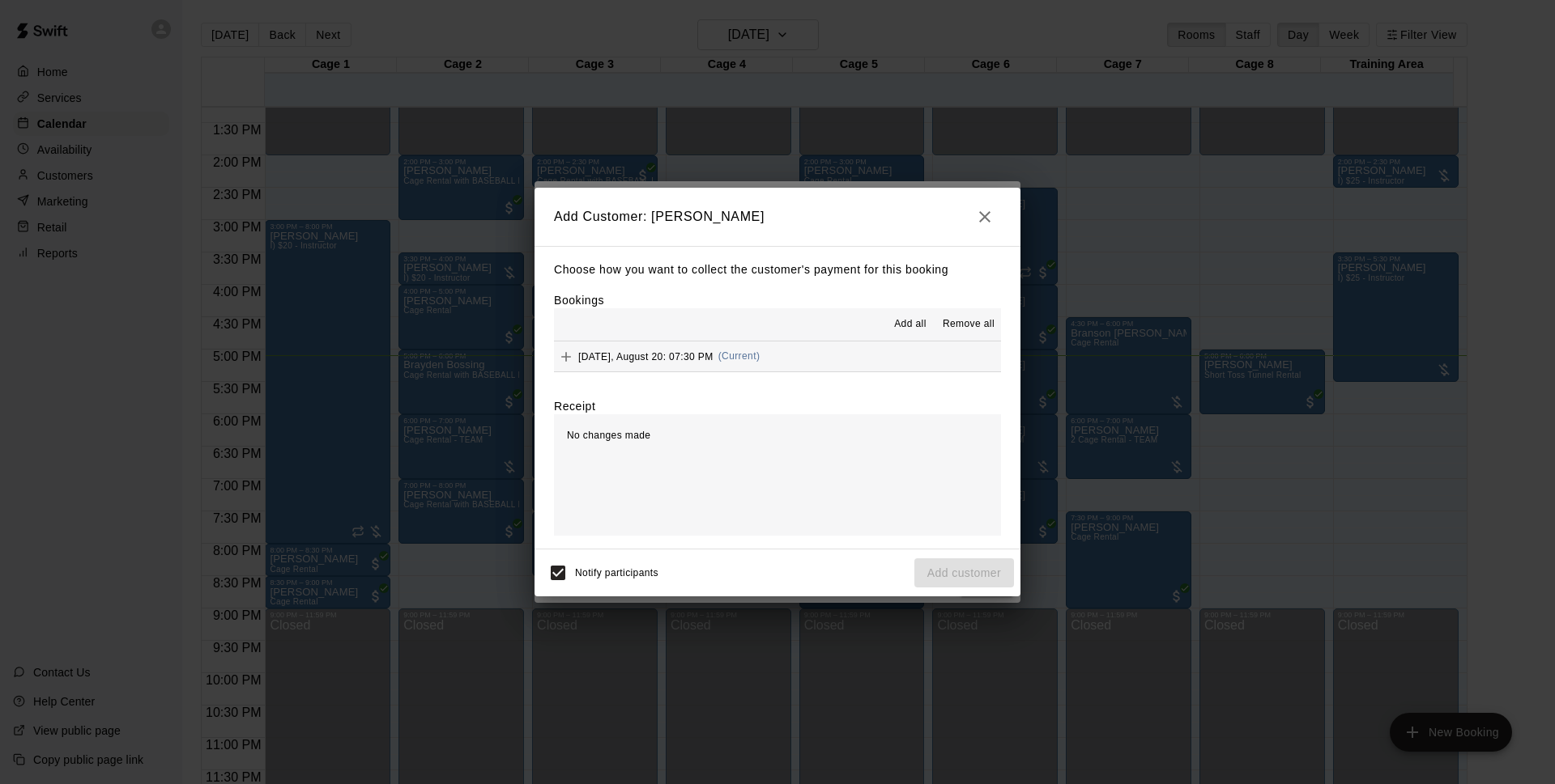
click at [759, 365] on div "Wednesday, August 20: 07:30 PM (Current)" at bounding box center [656, 357] width 206 height 25
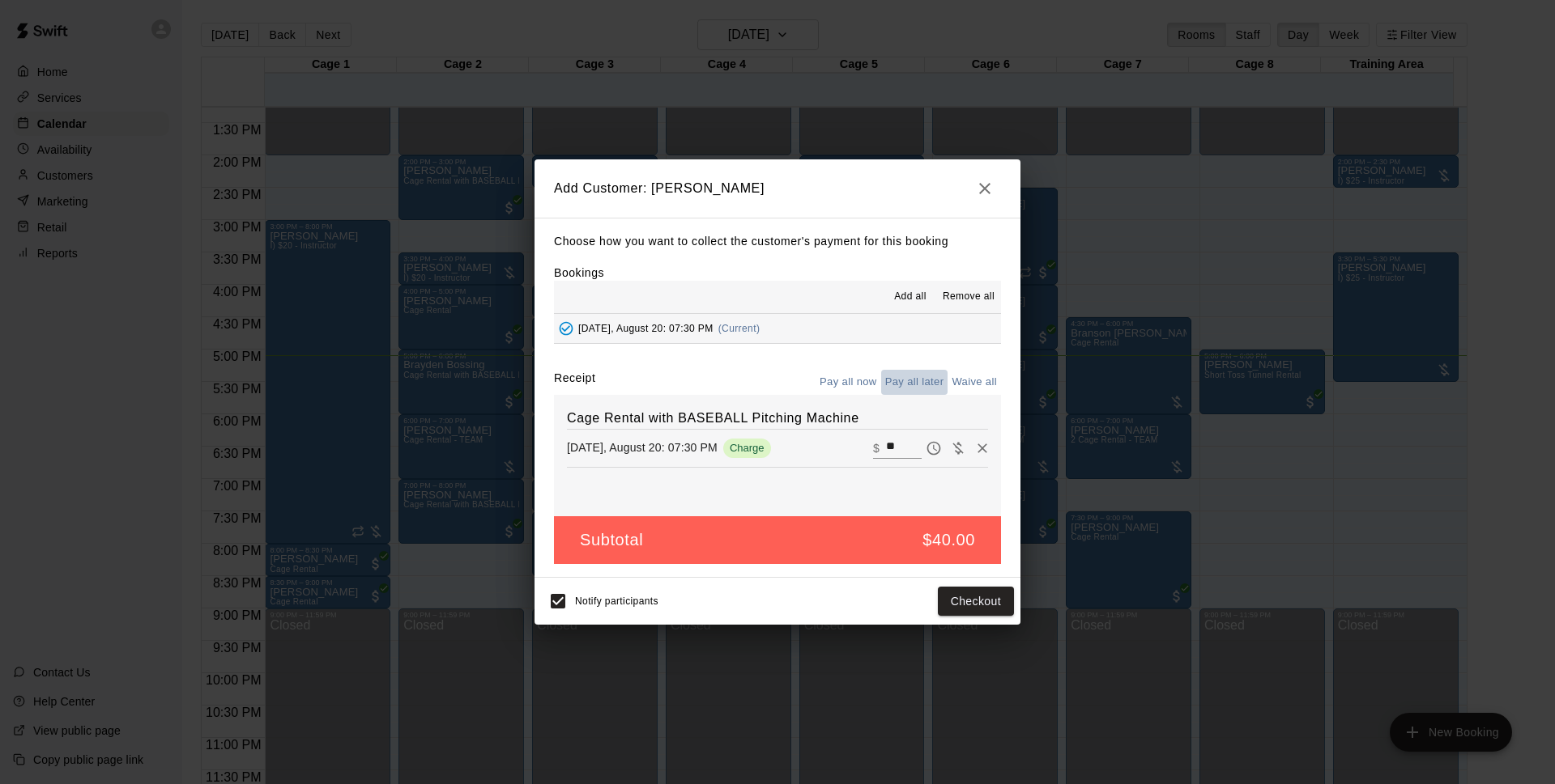
click at [907, 383] on button "Pay all later" at bounding box center [914, 382] width 67 height 25
click at [988, 191] on icon "button" at bounding box center [984, 189] width 11 height 11
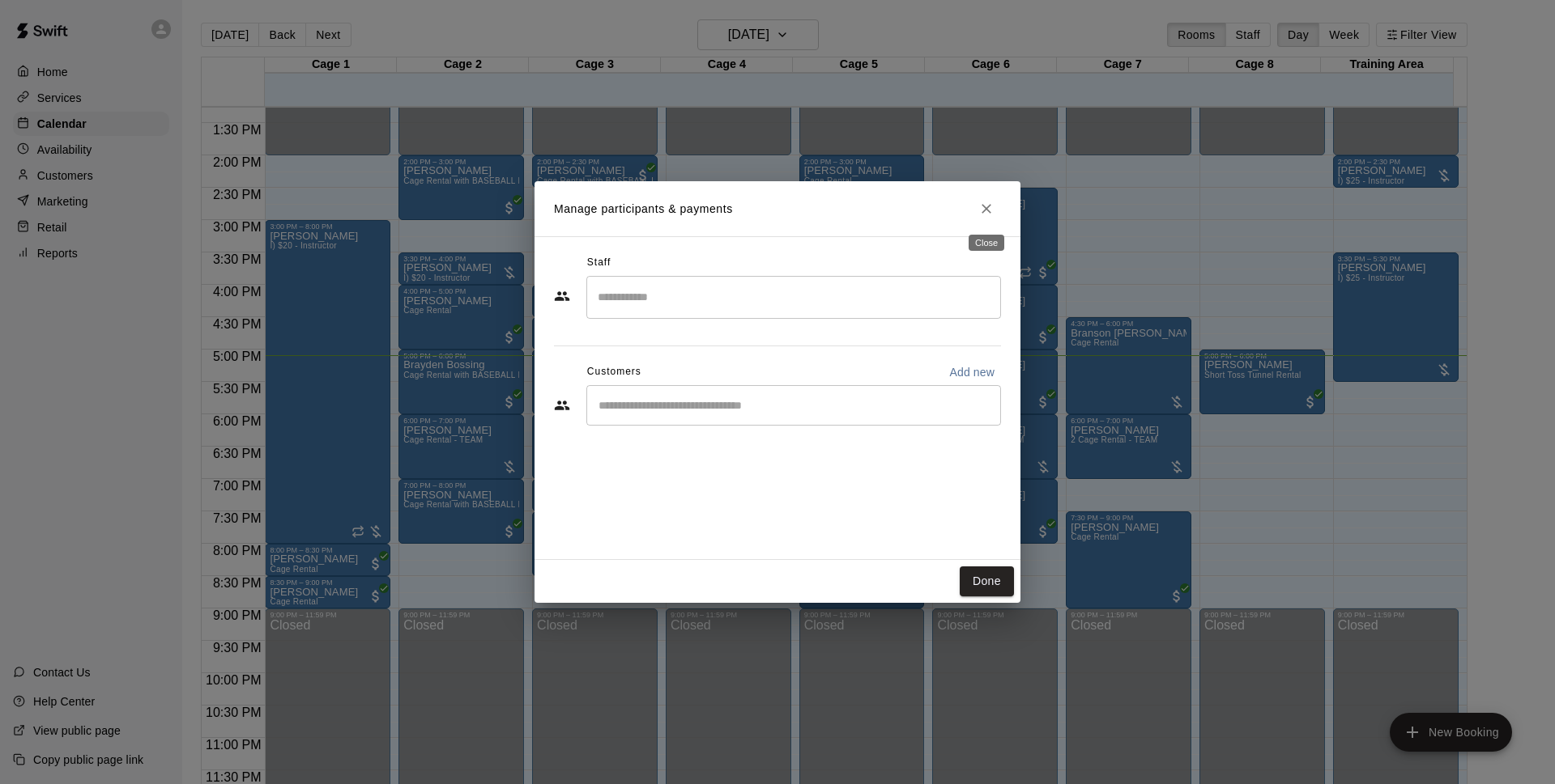
click at [979, 197] on button "Close" at bounding box center [986, 209] width 29 height 29
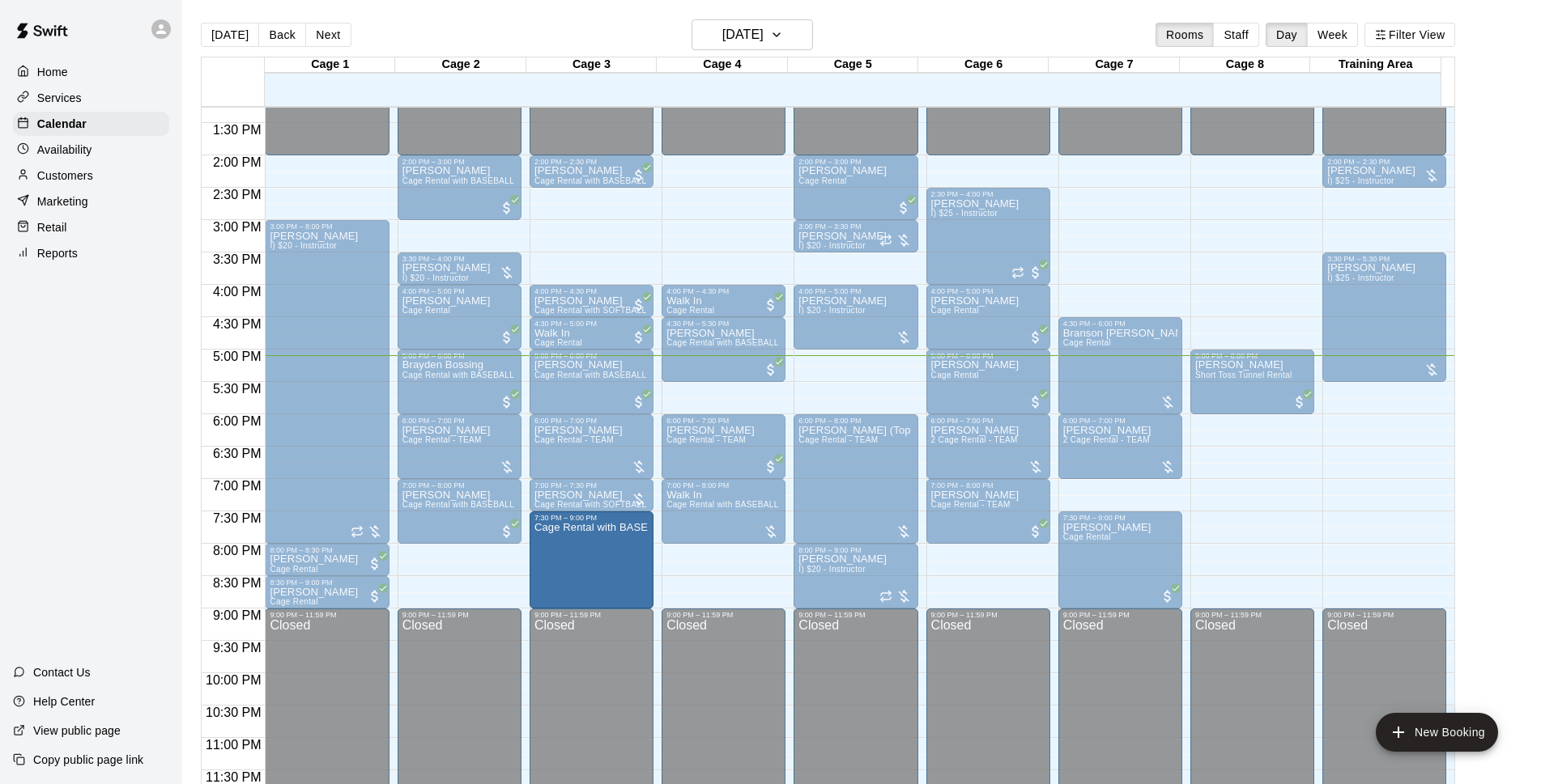
drag, startPoint x: 591, startPoint y: 571, endPoint x: 586, endPoint y: 607, distance: 36.3
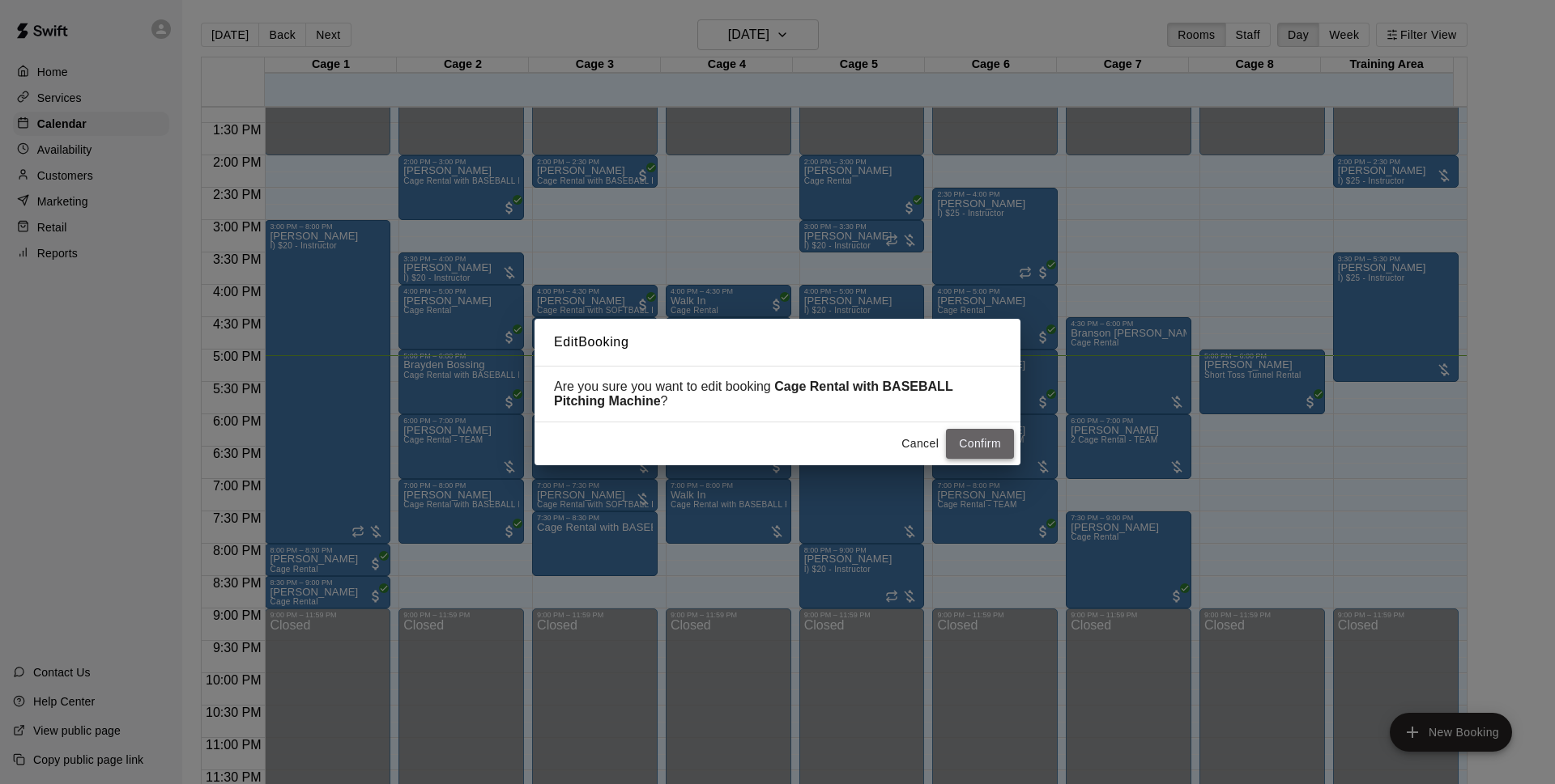
click at [967, 440] on button "Confirm" at bounding box center [979, 445] width 68 height 30
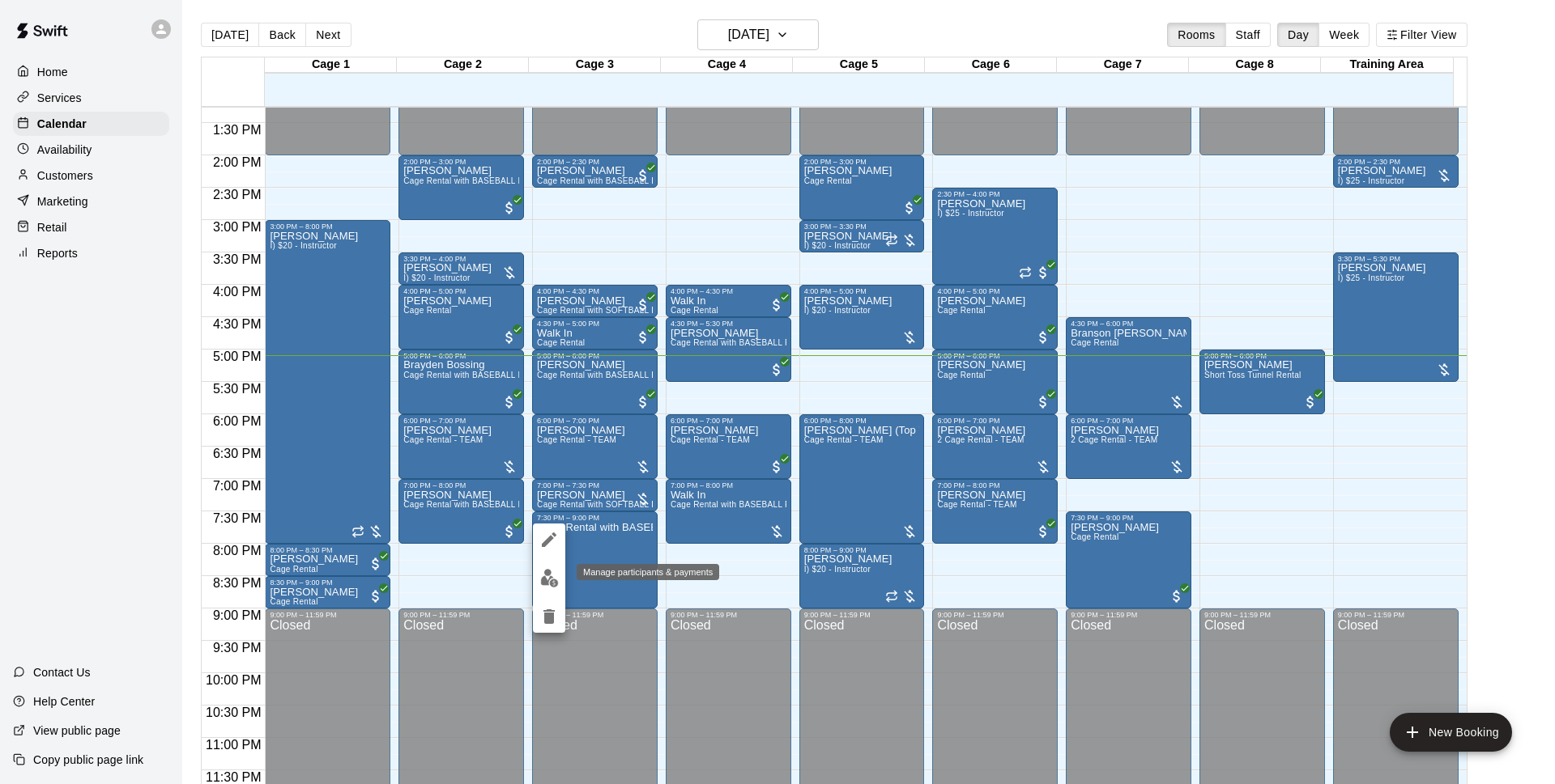
click at [545, 569] on img "edit" at bounding box center [550, 578] width 19 height 19
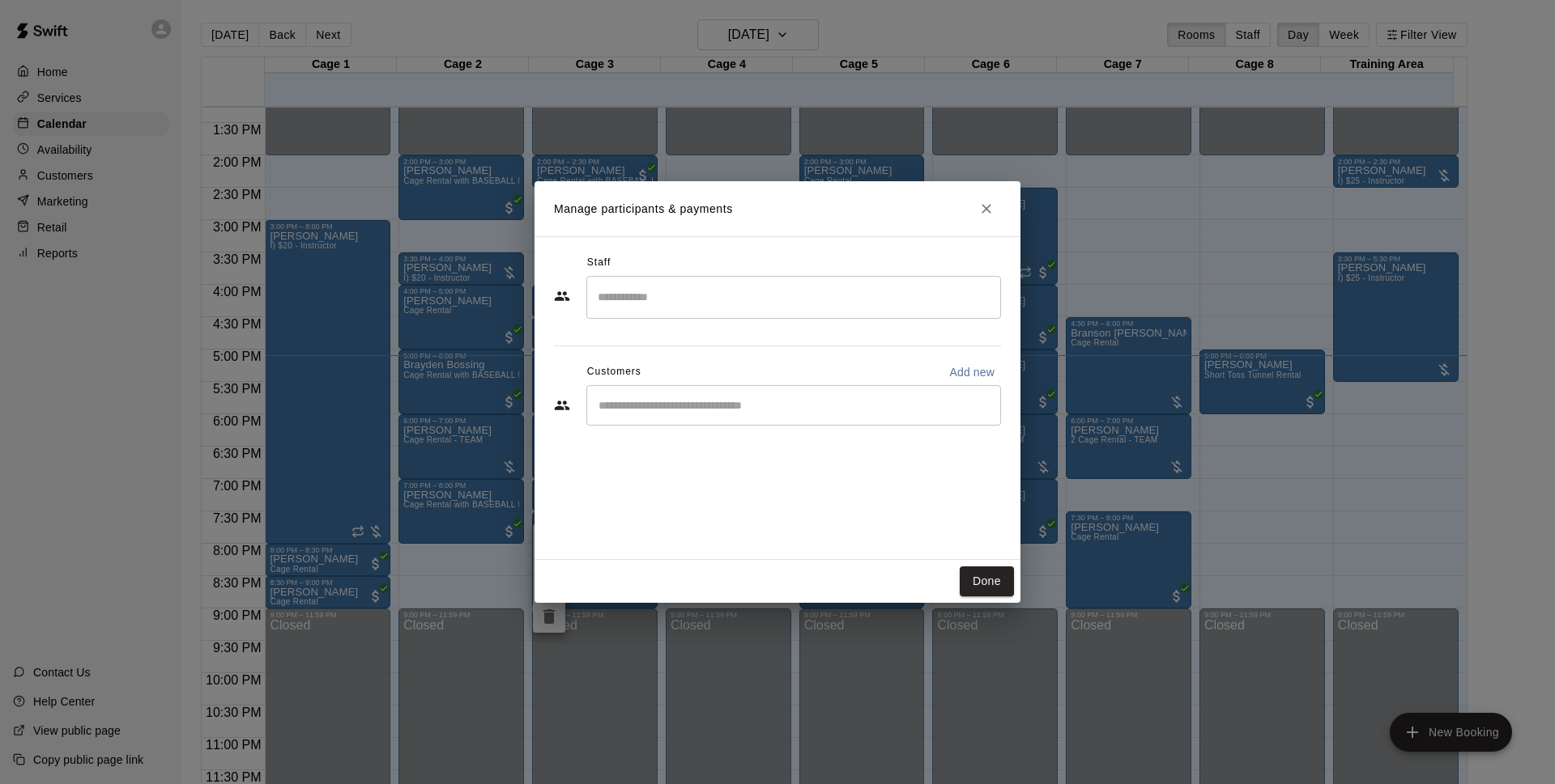
click at [741, 396] on div "​" at bounding box center [793, 405] width 414 height 41
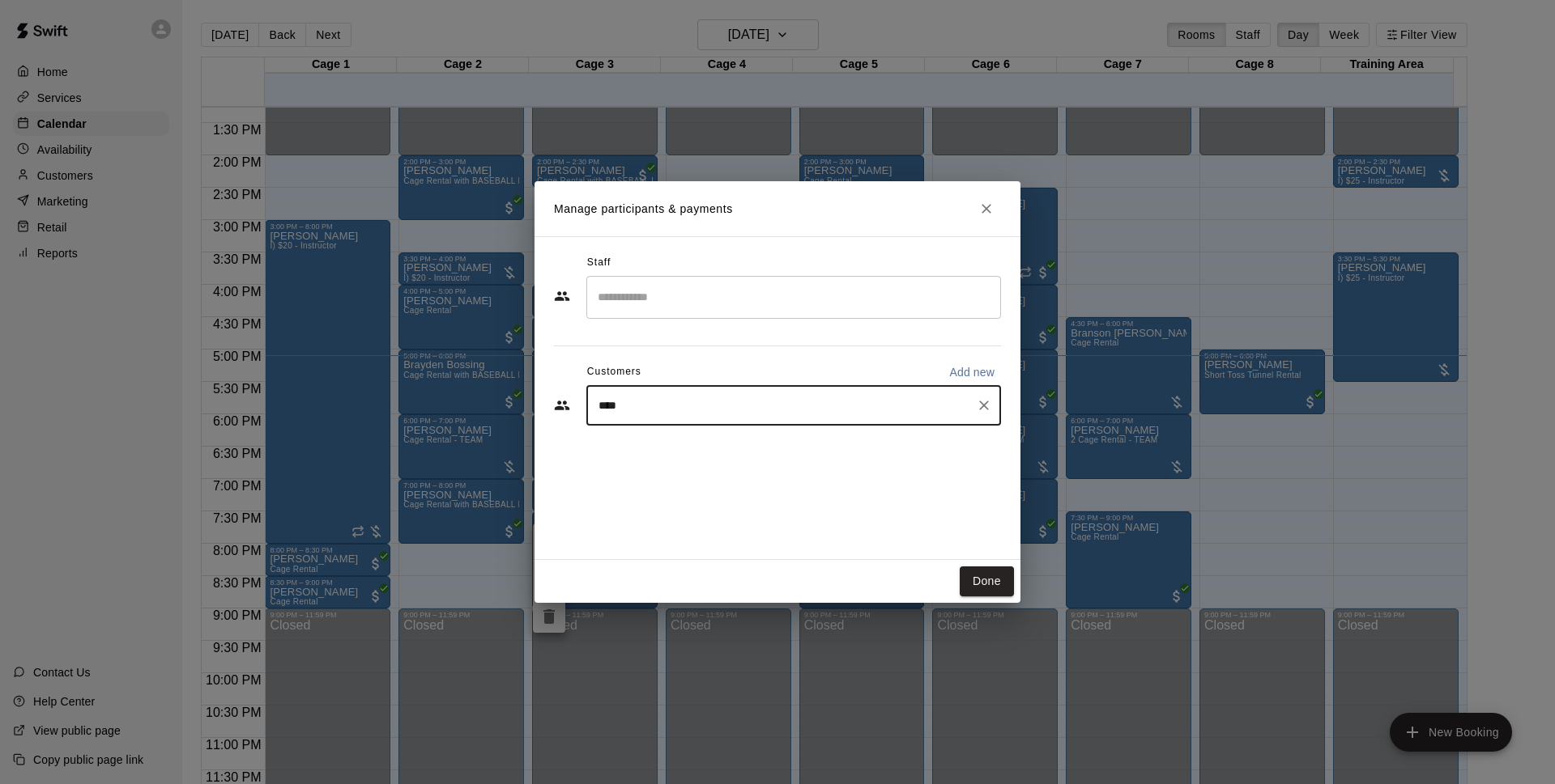
type input "*****"
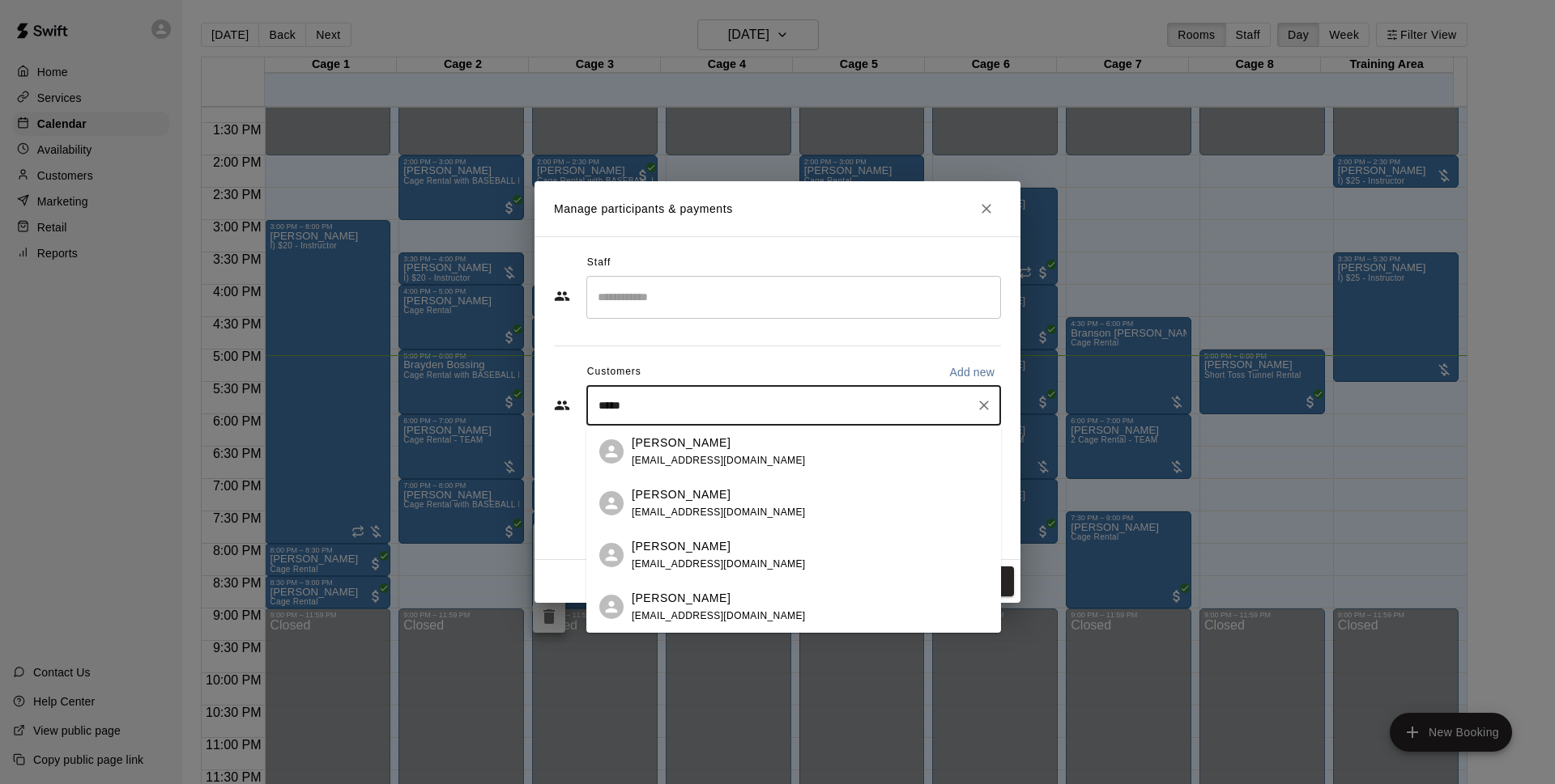
click at [672, 453] on div "Marco Ortiz marcomlb12@gmail.com" at bounding box center [719, 452] width 174 height 35
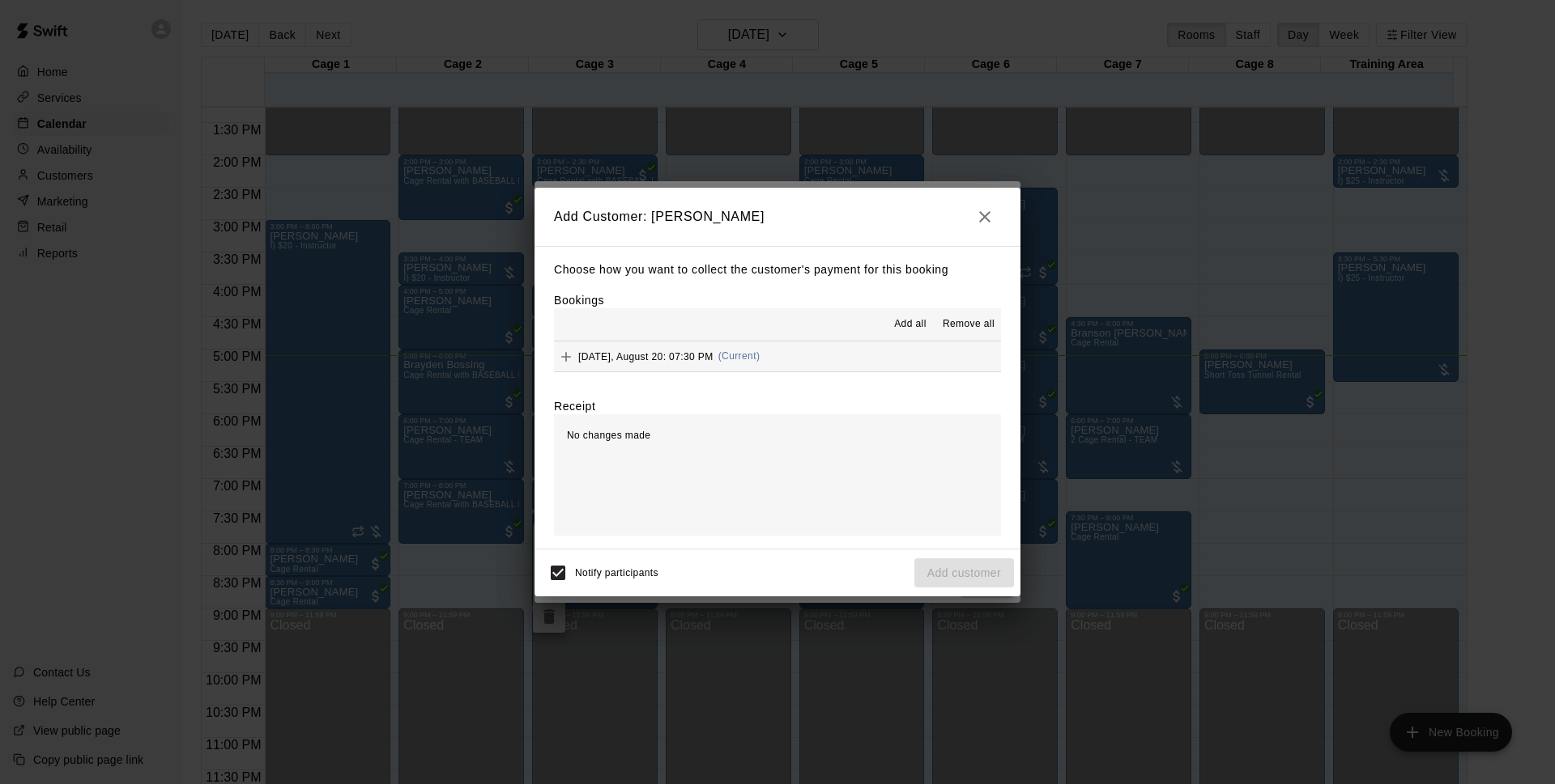
click at [803, 365] on button "Wednesday, August 20: 07:30 PM (Current)" at bounding box center [777, 356] width 447 height 30
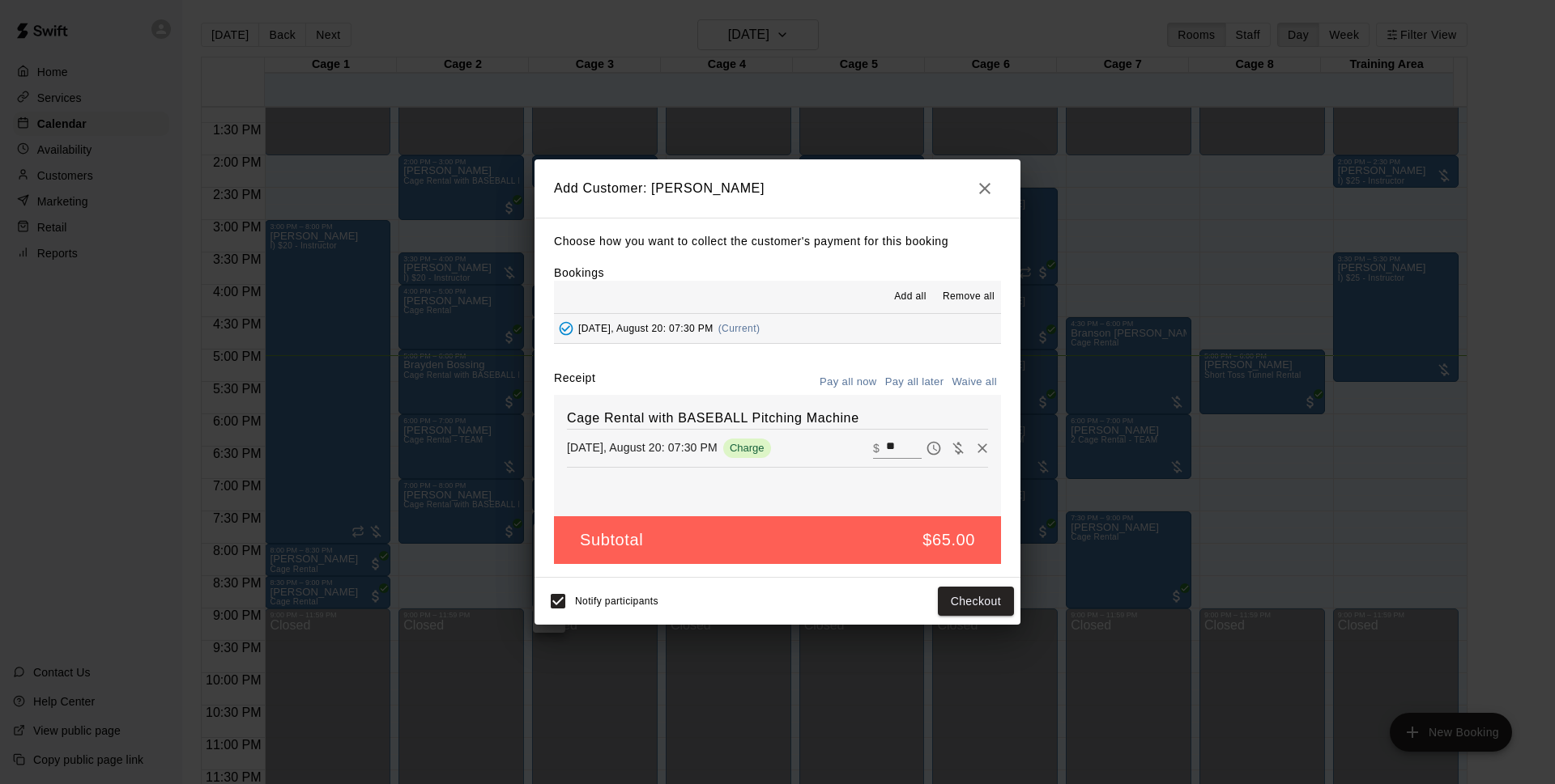
click at [918, 388] on button "Pay all later" at bounding box center [914, 382] width 67 height 25
click at [944, 601] on button "Add customer" at bounding box center [963, 602] width 100 height 30
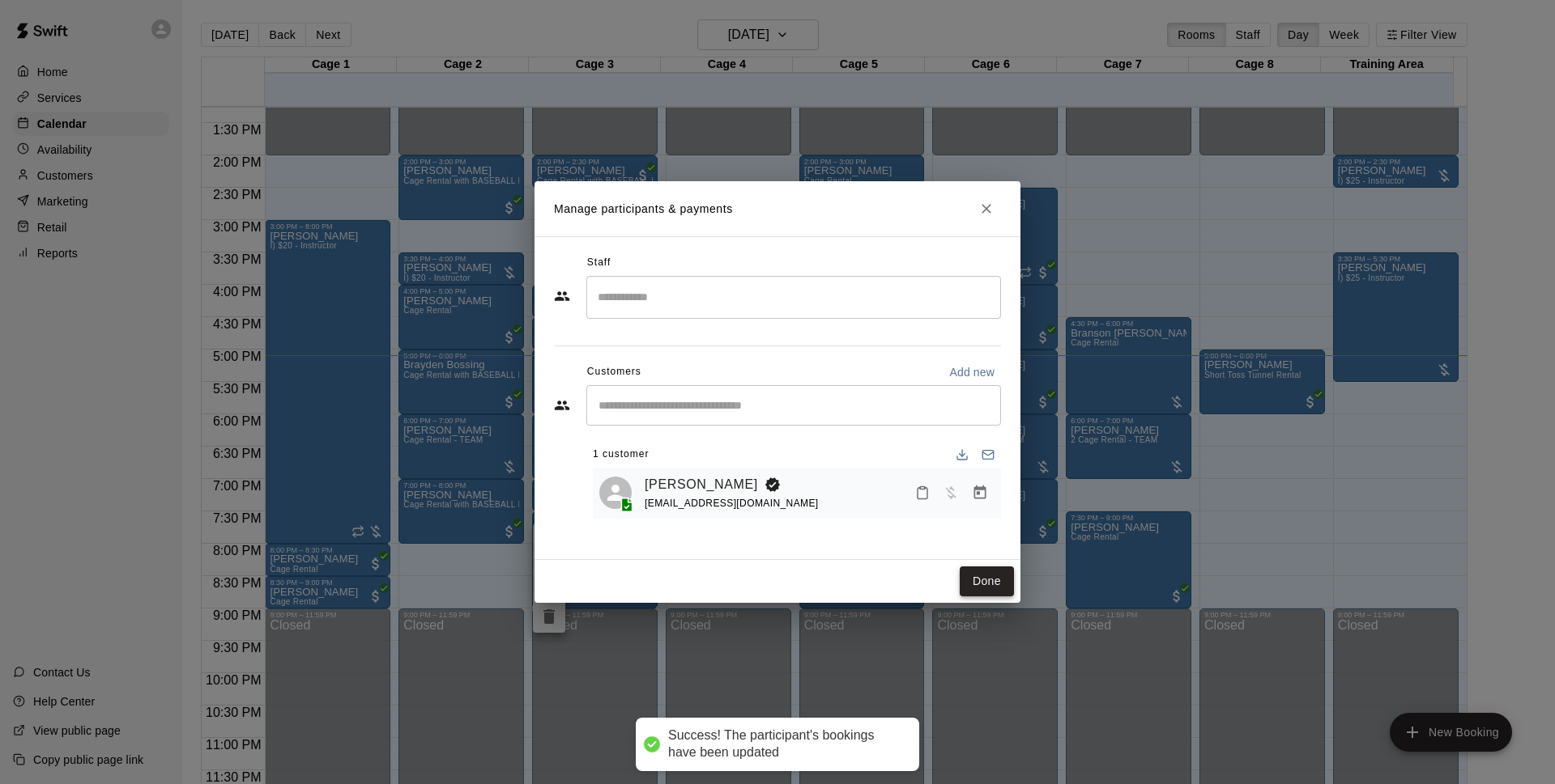
click at [979, 595] on button "Done" at bounding box center [986, 582] width 54 height 30
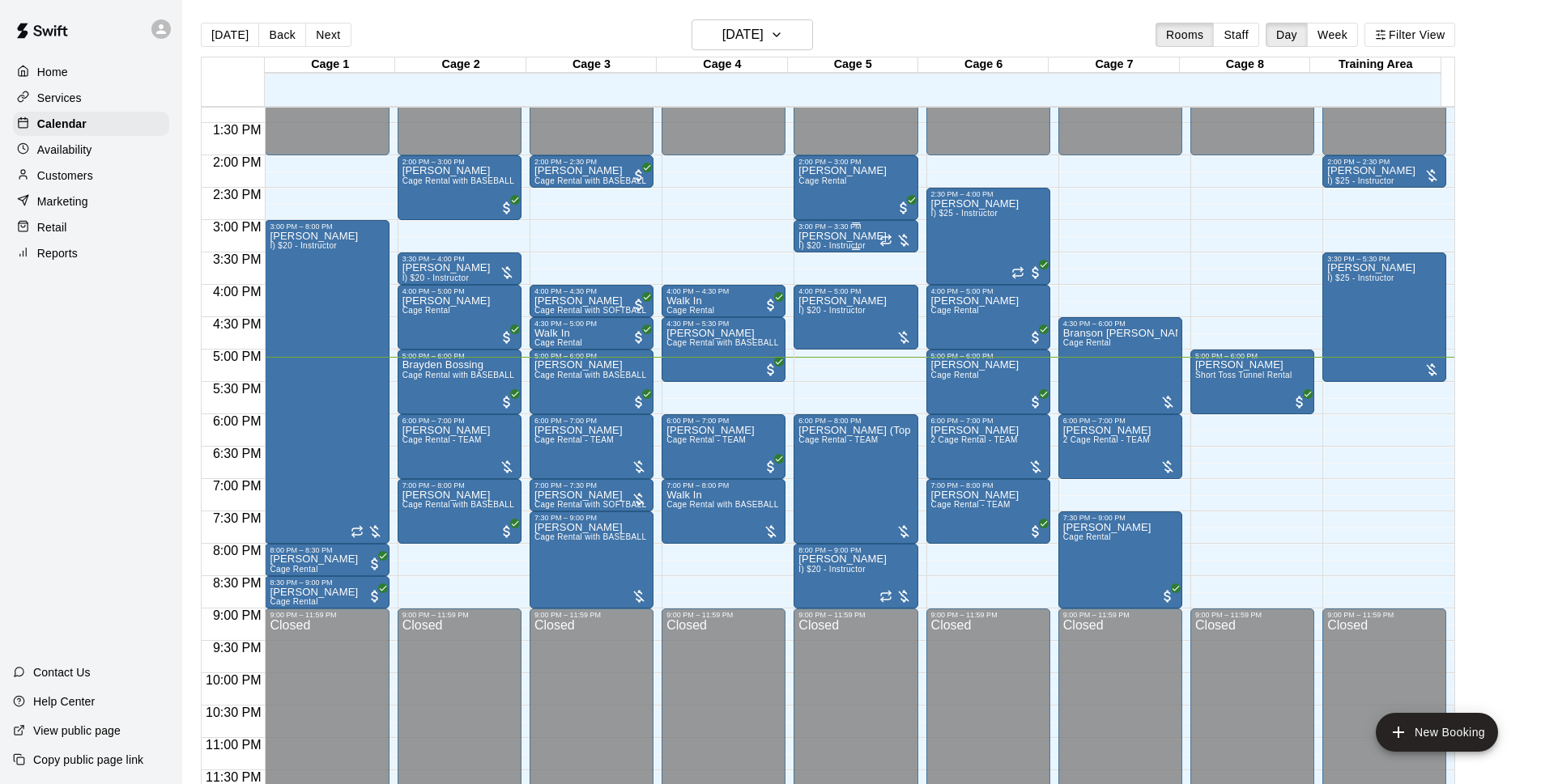
click at [861, 236] on p "[PERSON_NAME]" at bounding box center [842, 236] width 88 height 0
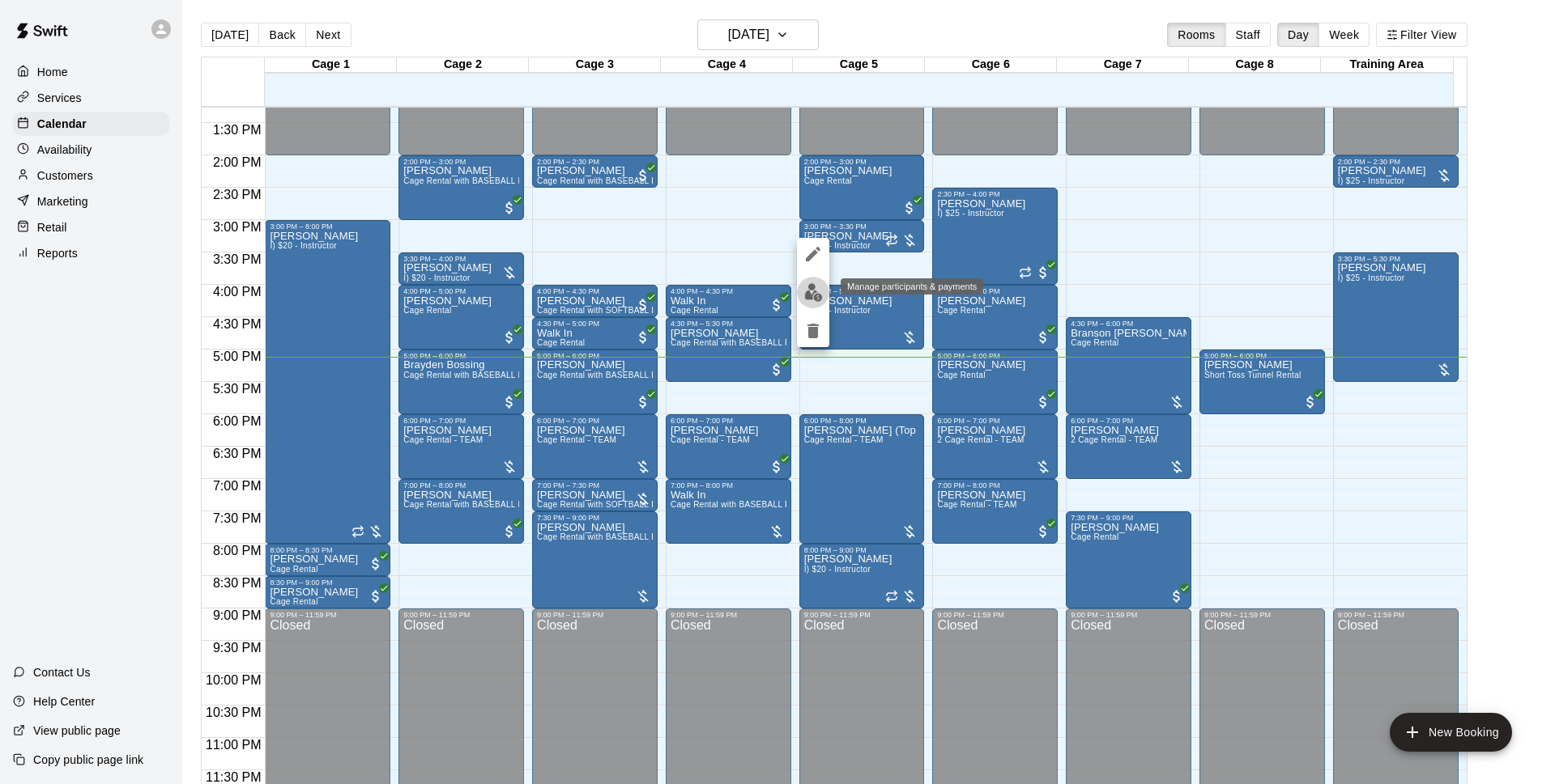
click at [802, 287] on button "edit" at bounding box center [813, 292] width 32 height 31
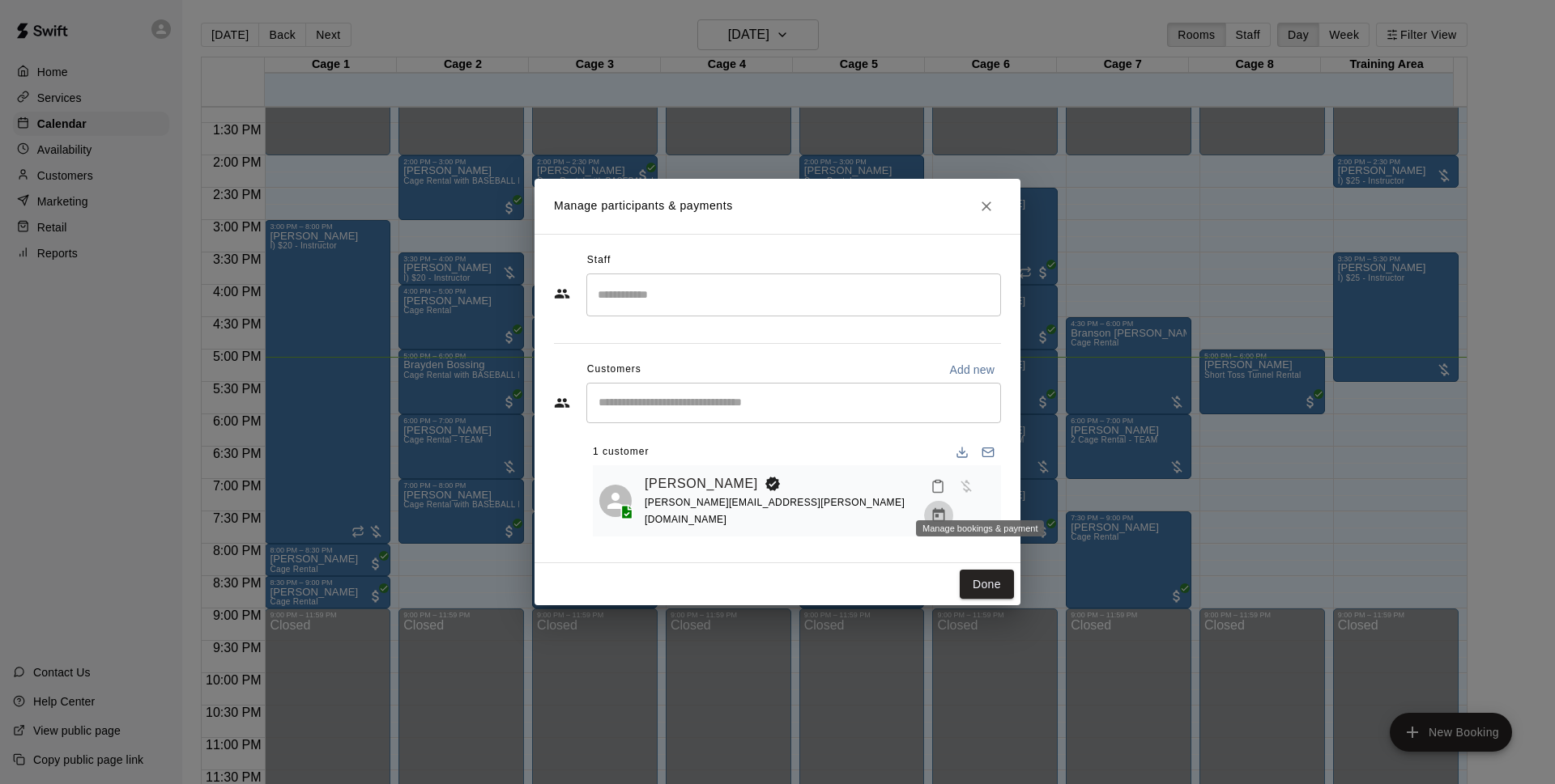
click at [946, 507] on icon "Manage bookings & payment" at bounding box center [938, 515] width 16 height 16
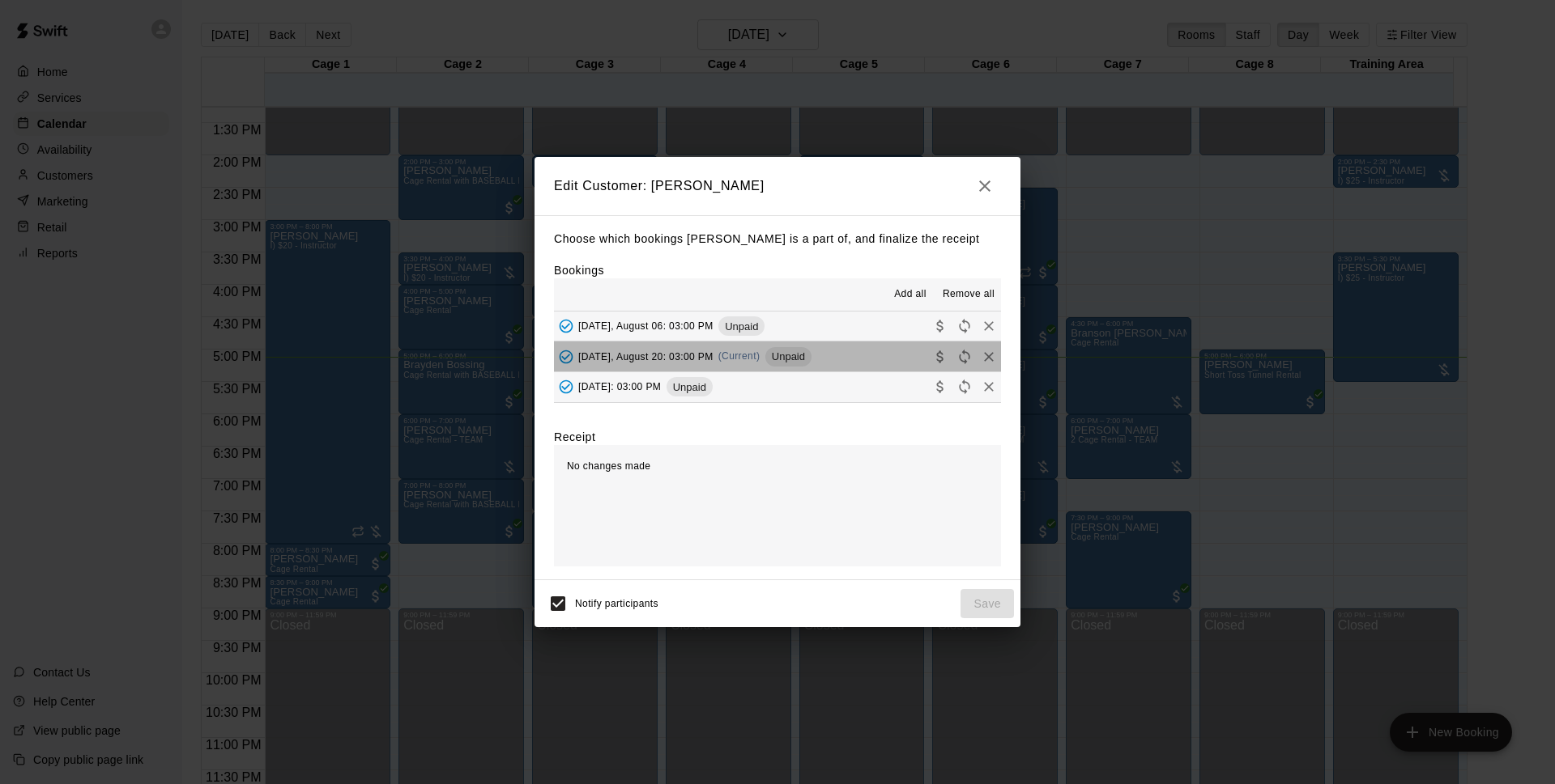
click at [843, 361] on button "Wednesday, August 20: 03:00 PM (Current) Unpaid" at bounding box center [777, 356] width 447 height 30
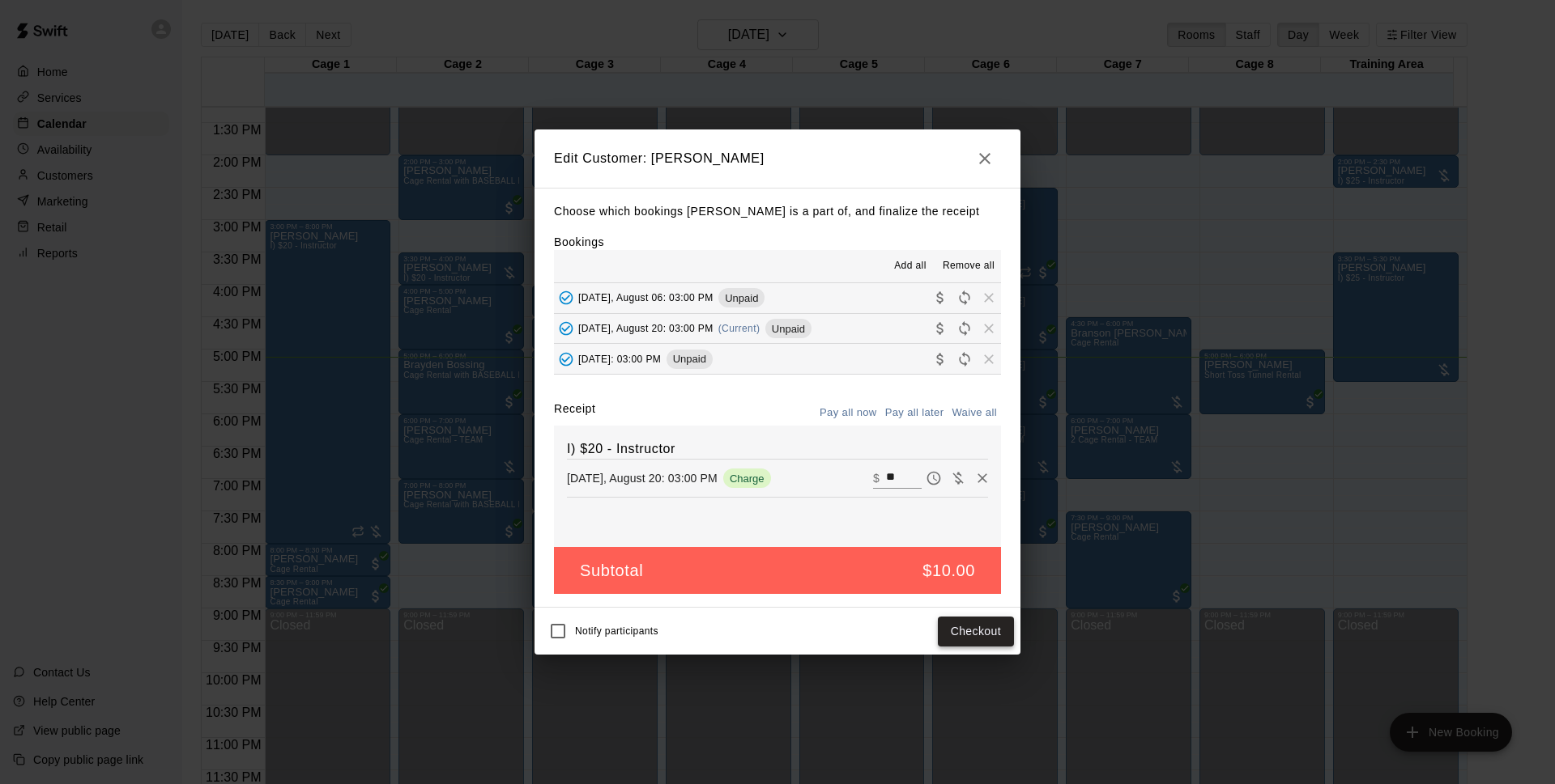
click at [974, 629] on button "Checkout" at bounding box center [976, 632] width 76 height 30
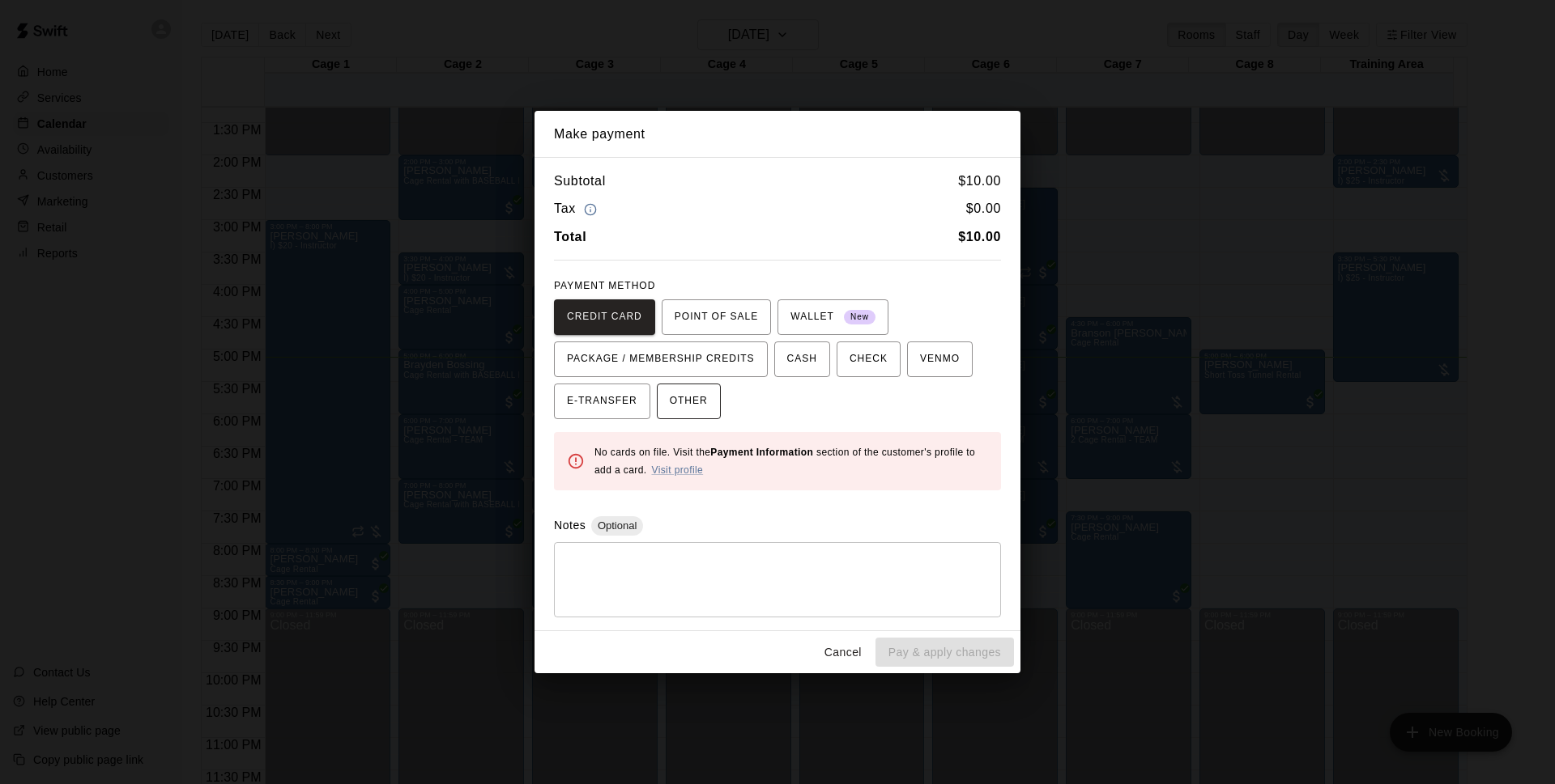
click at [704, 396] on span "OTHER" at bounding box center [688, 401] width 38 height 26
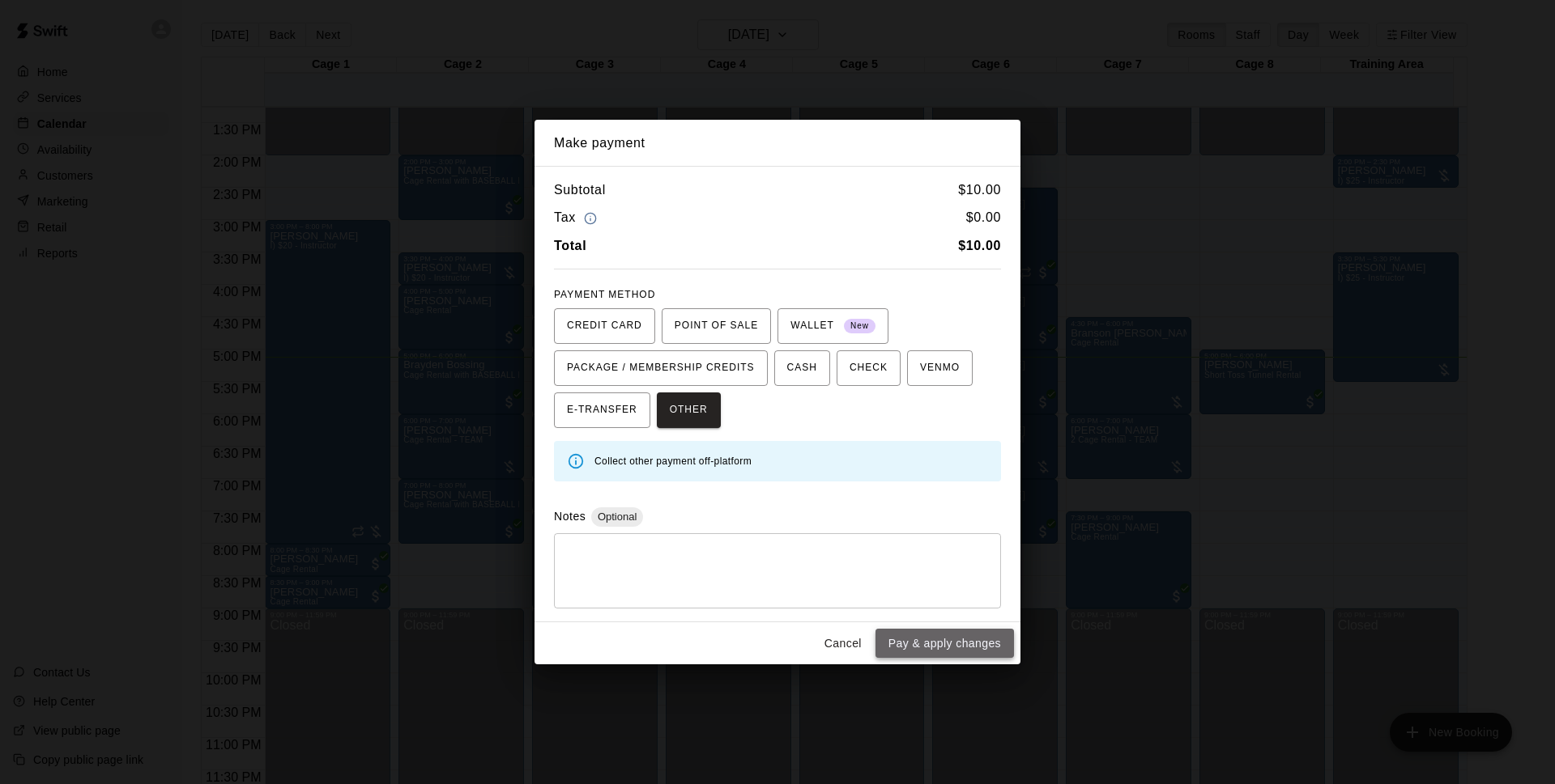
click at [967, 649] on button "Pay & apply changes" at bounding box center [944, 645] width 138 height 30
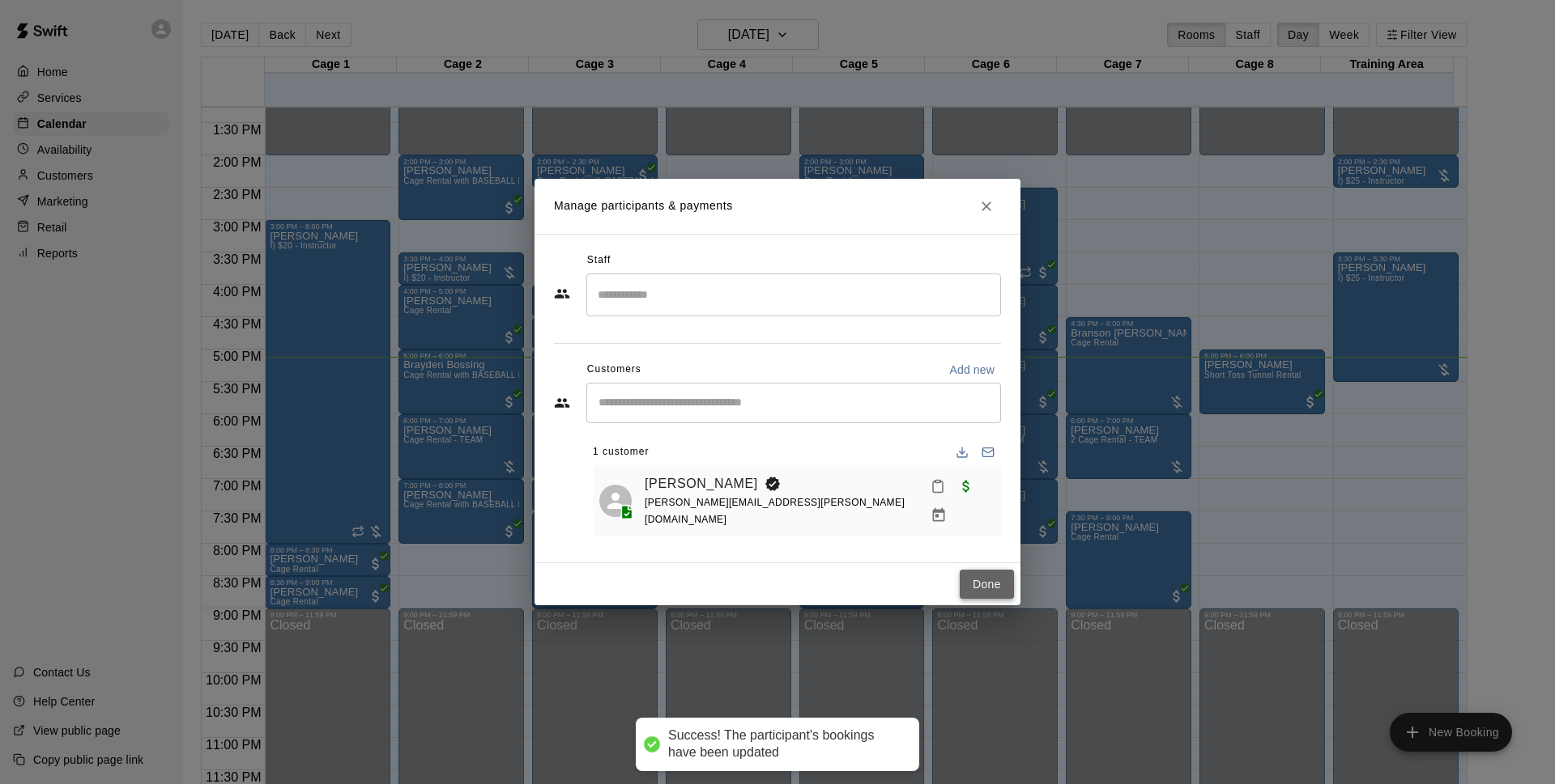
click at [965, 583] on button "Done" at bounding box center [986, 585] width 54 height 30
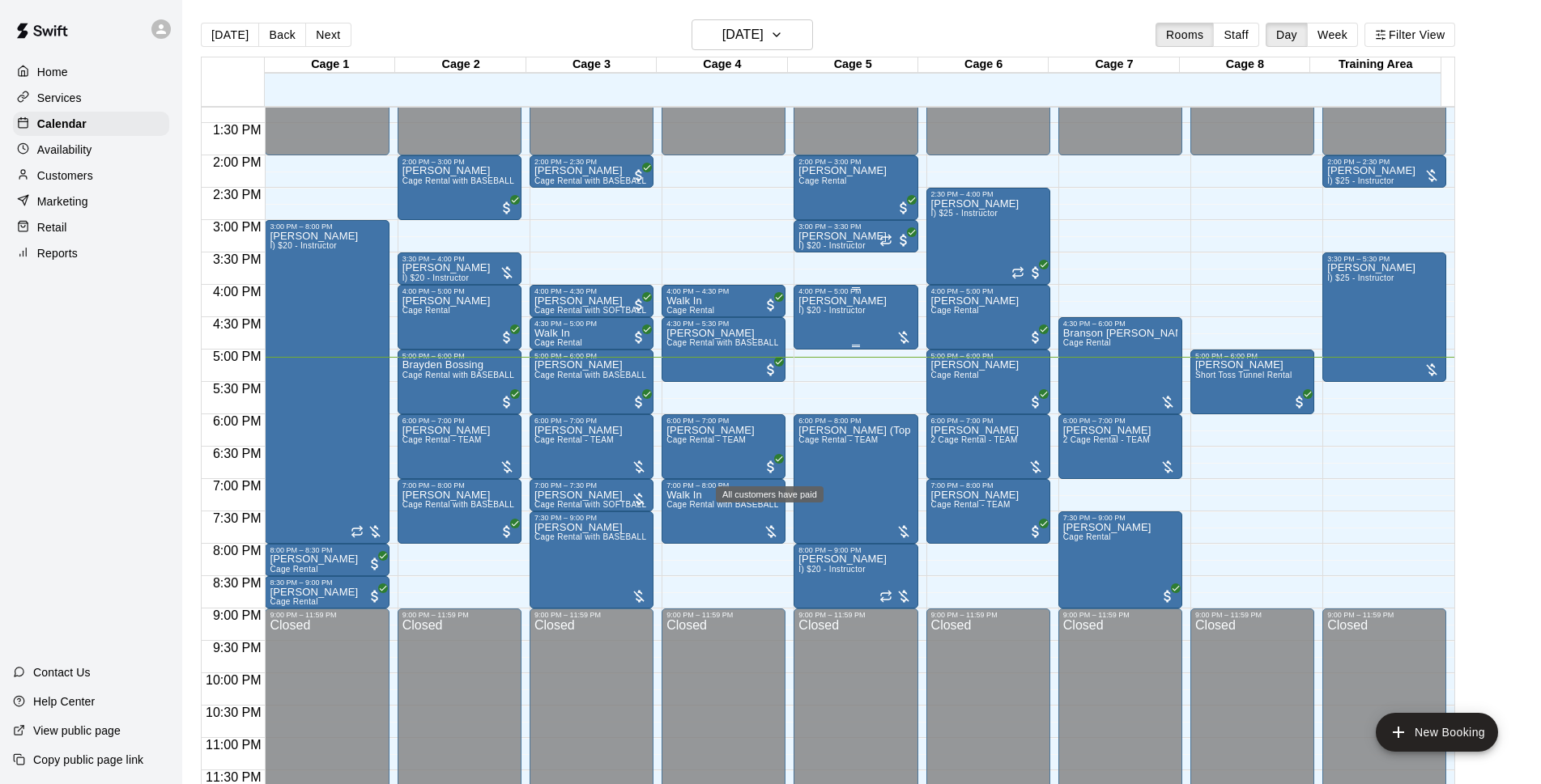
click at [835, 301] on p "[PERSON_NAME]" at bounding box center [842, 301] width 88 height 0
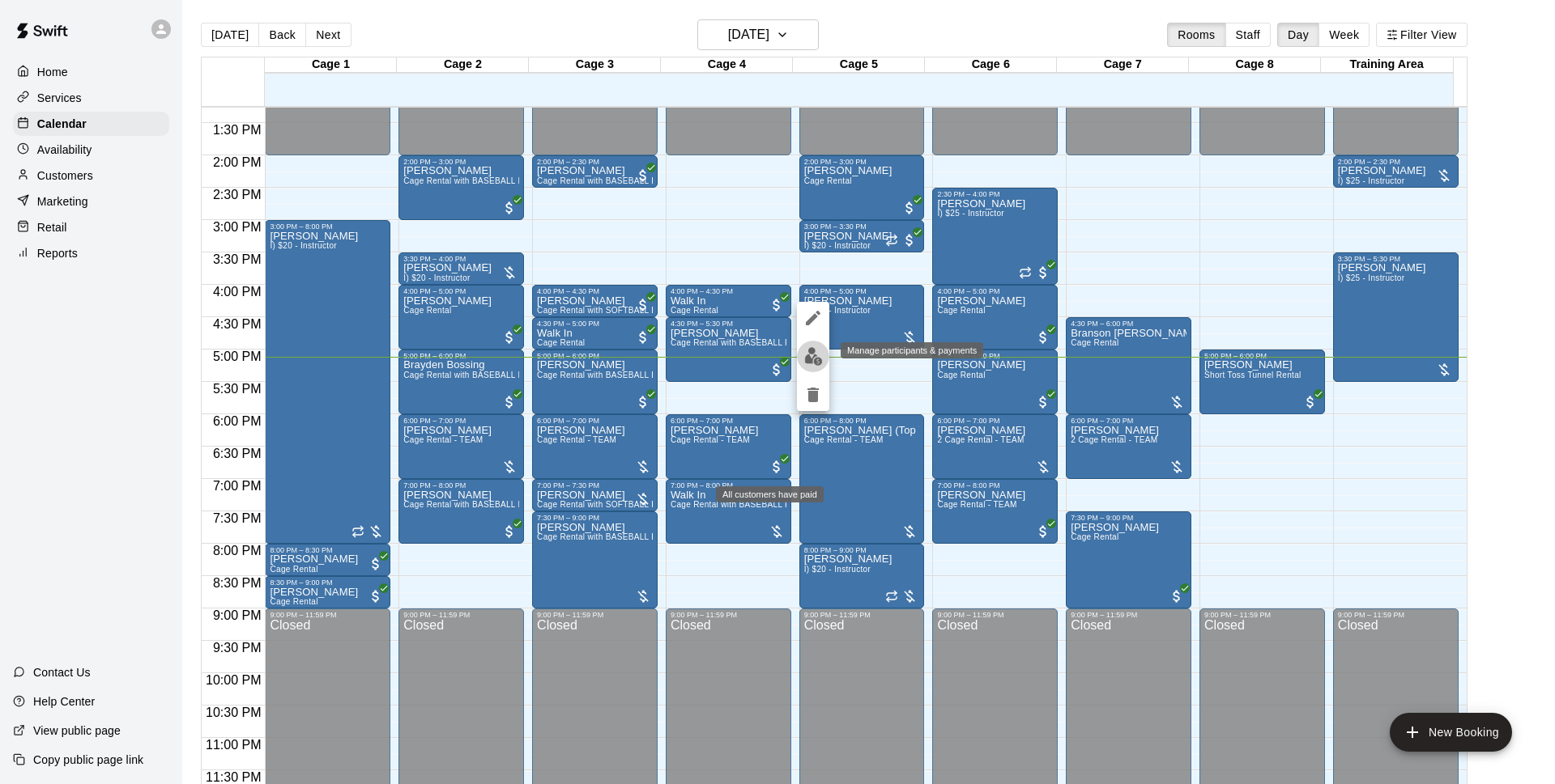
click at [818, 356] on img "edit" at bounding box center [814, 356] width 19 height 19
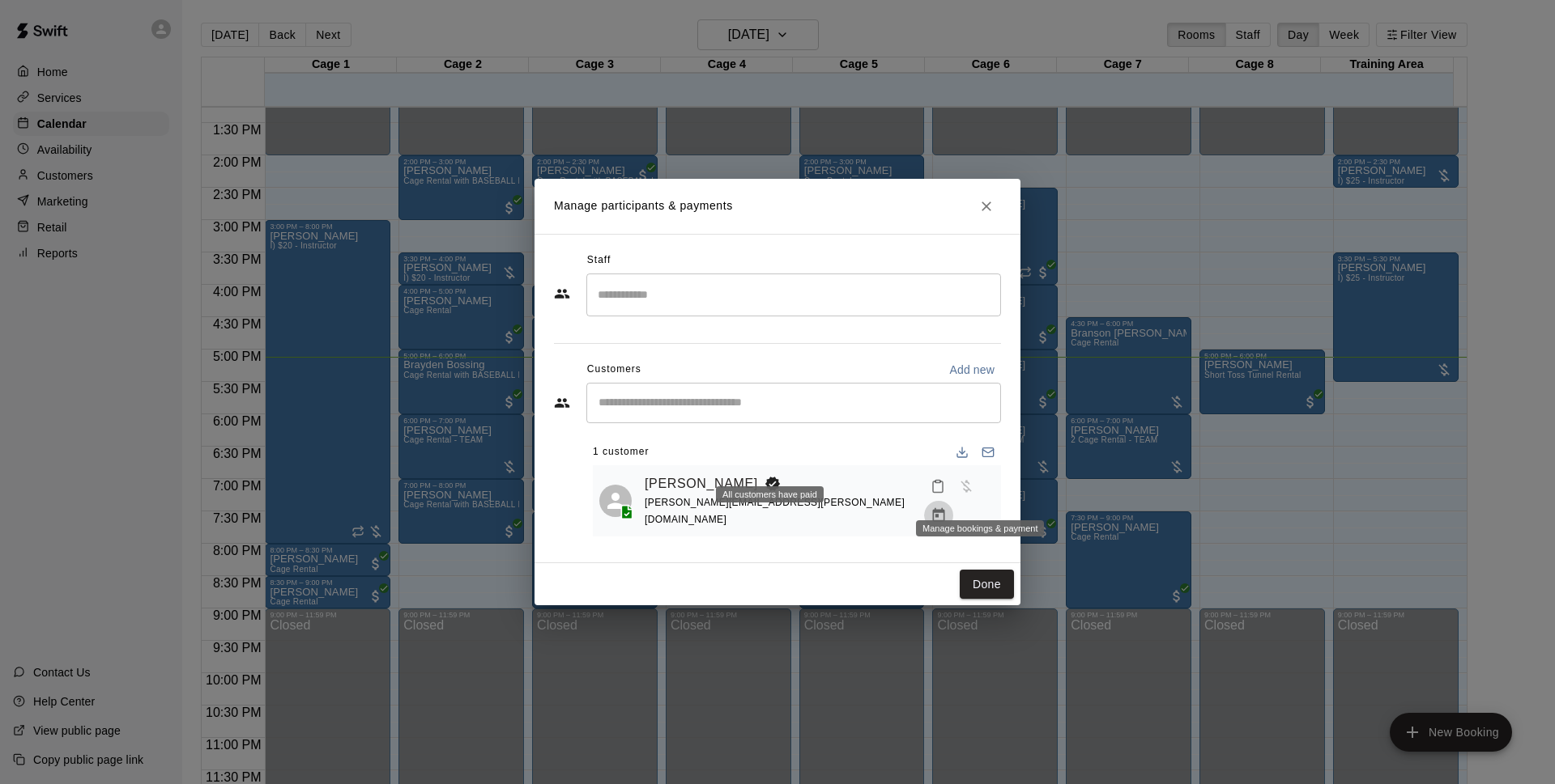
click at [946, 507] on icon "Manage bookings & payment" at bounding box center [938, 515] width 16 height 16
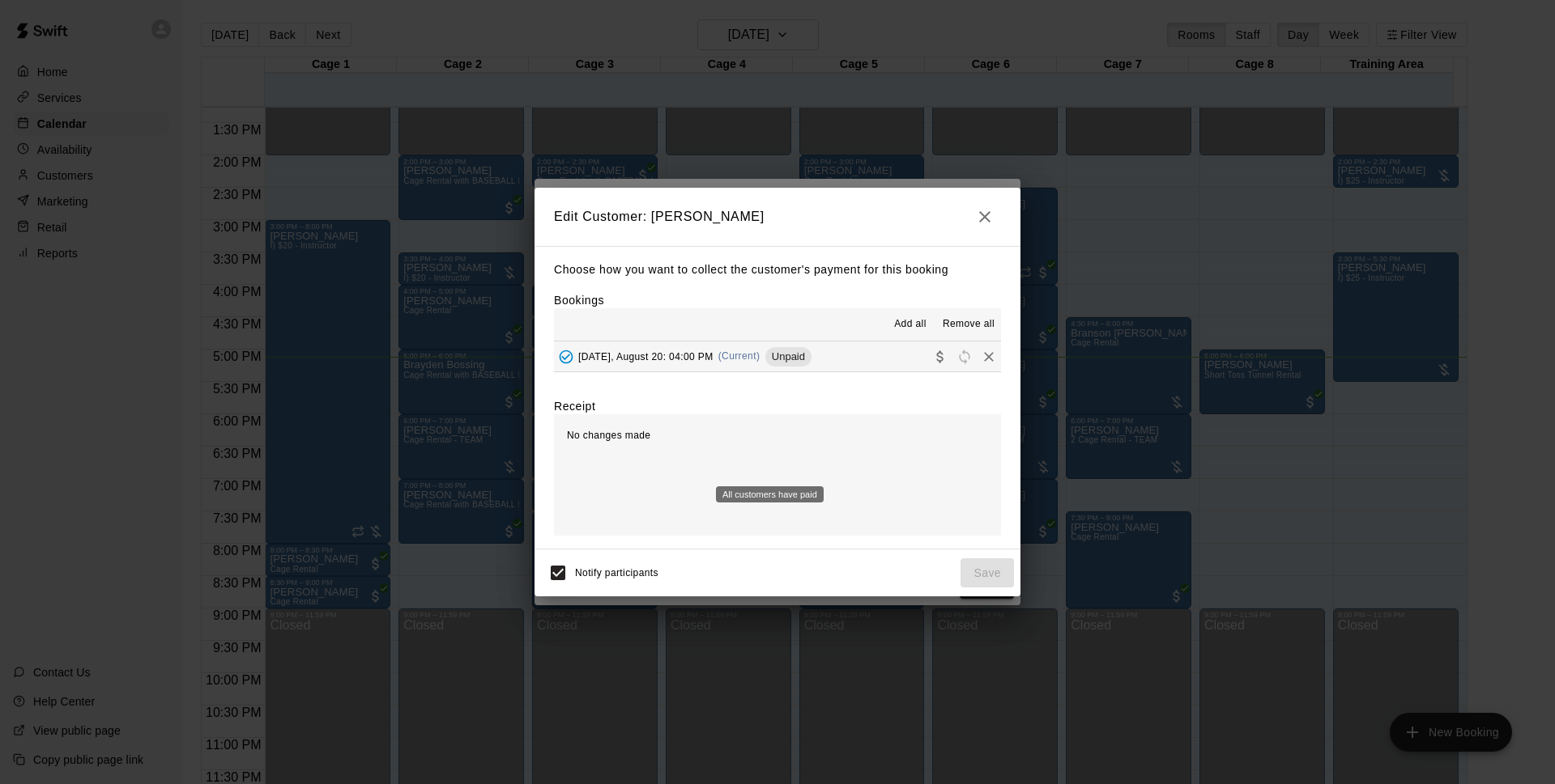
click at [884, 368] on button "[DATE], August 20: 04:00 PM (Current) Unpaid" at bounding box center [777, 356] width 447 height 30
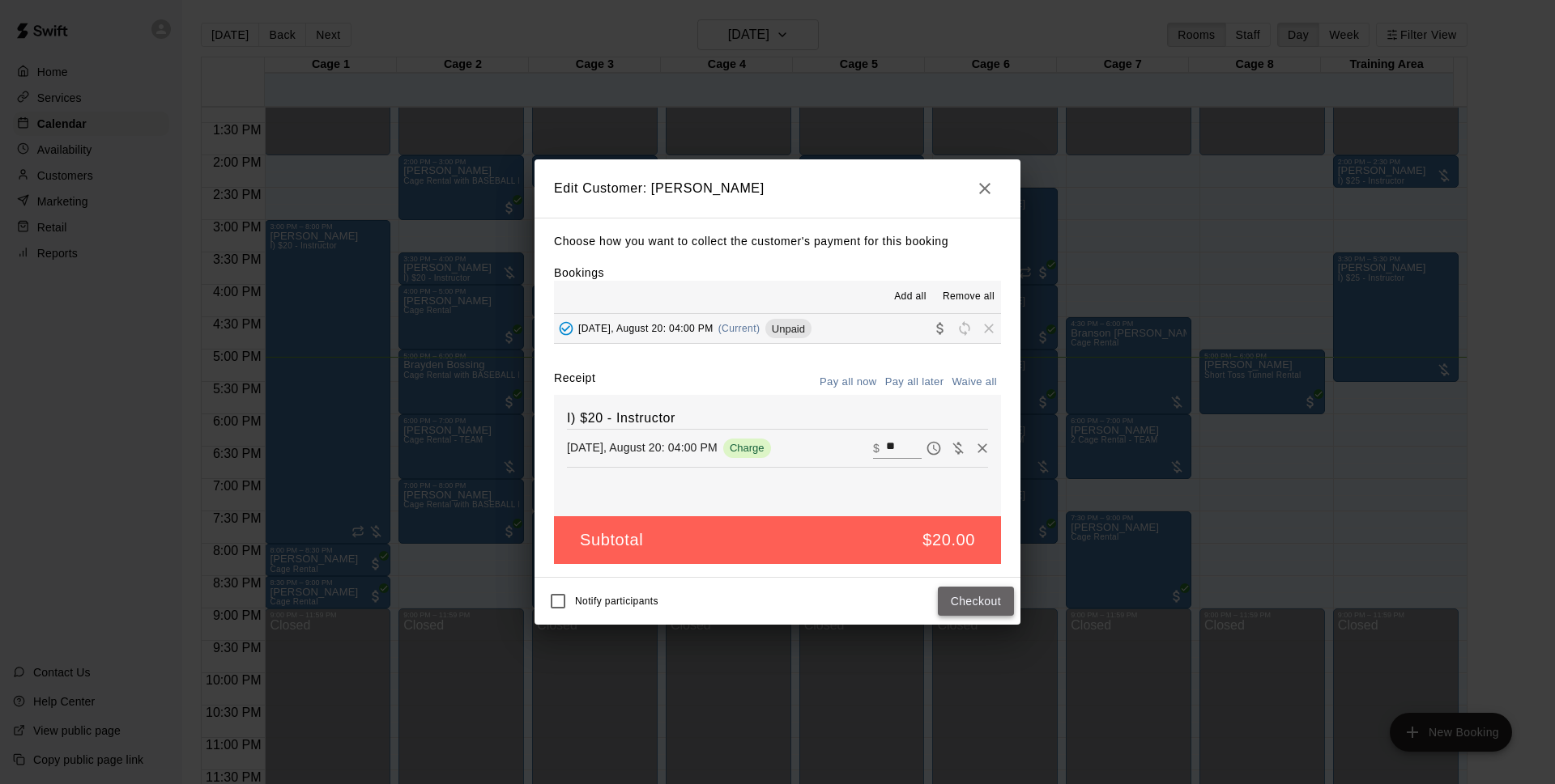
click at [958, 602] on button "Checkout" at bounding box center [976, 602] width 76 height 30
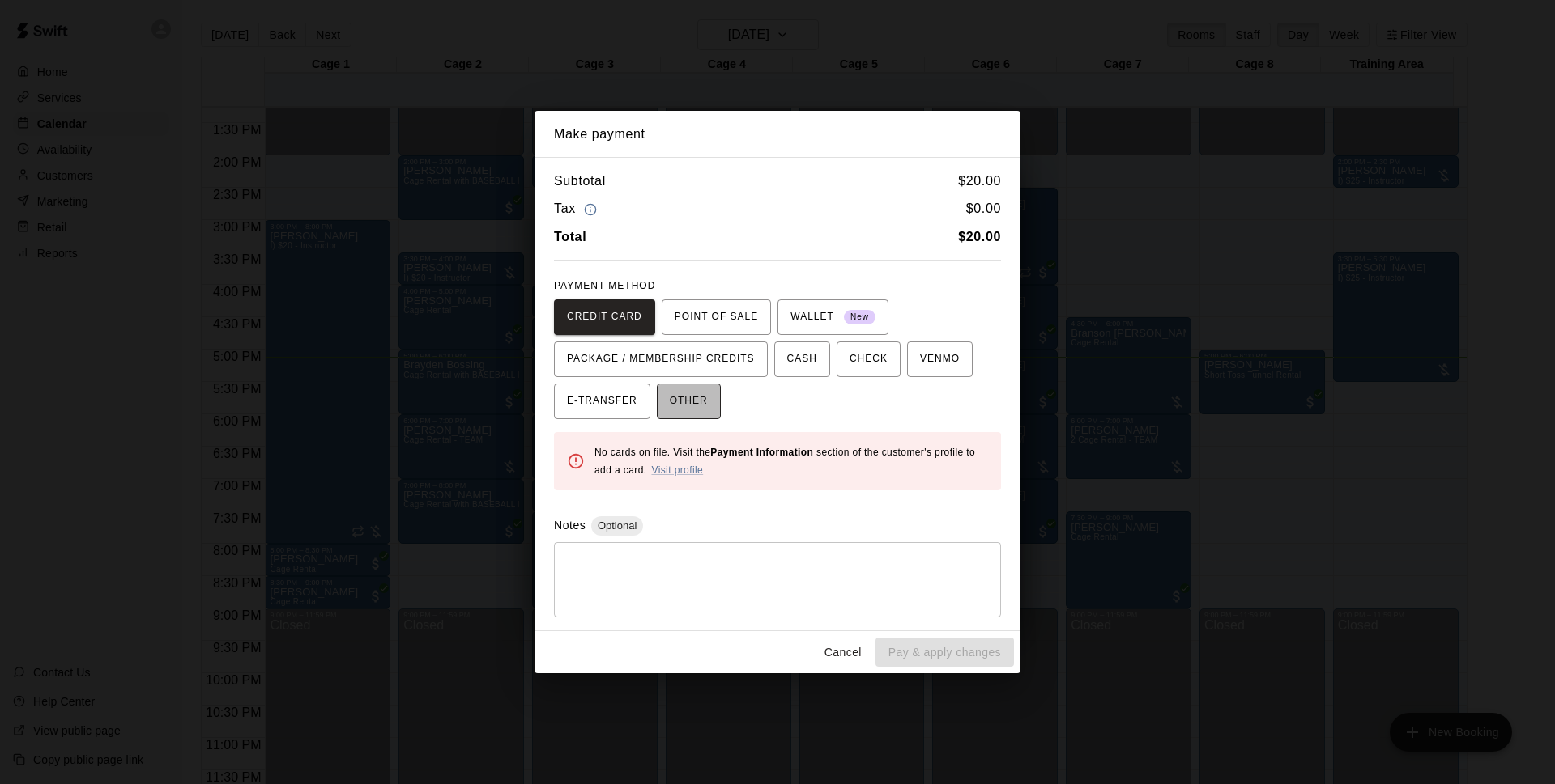
click at [672, 413] on span "OTHER" at bounding box center [688, 401] width 38 height 26
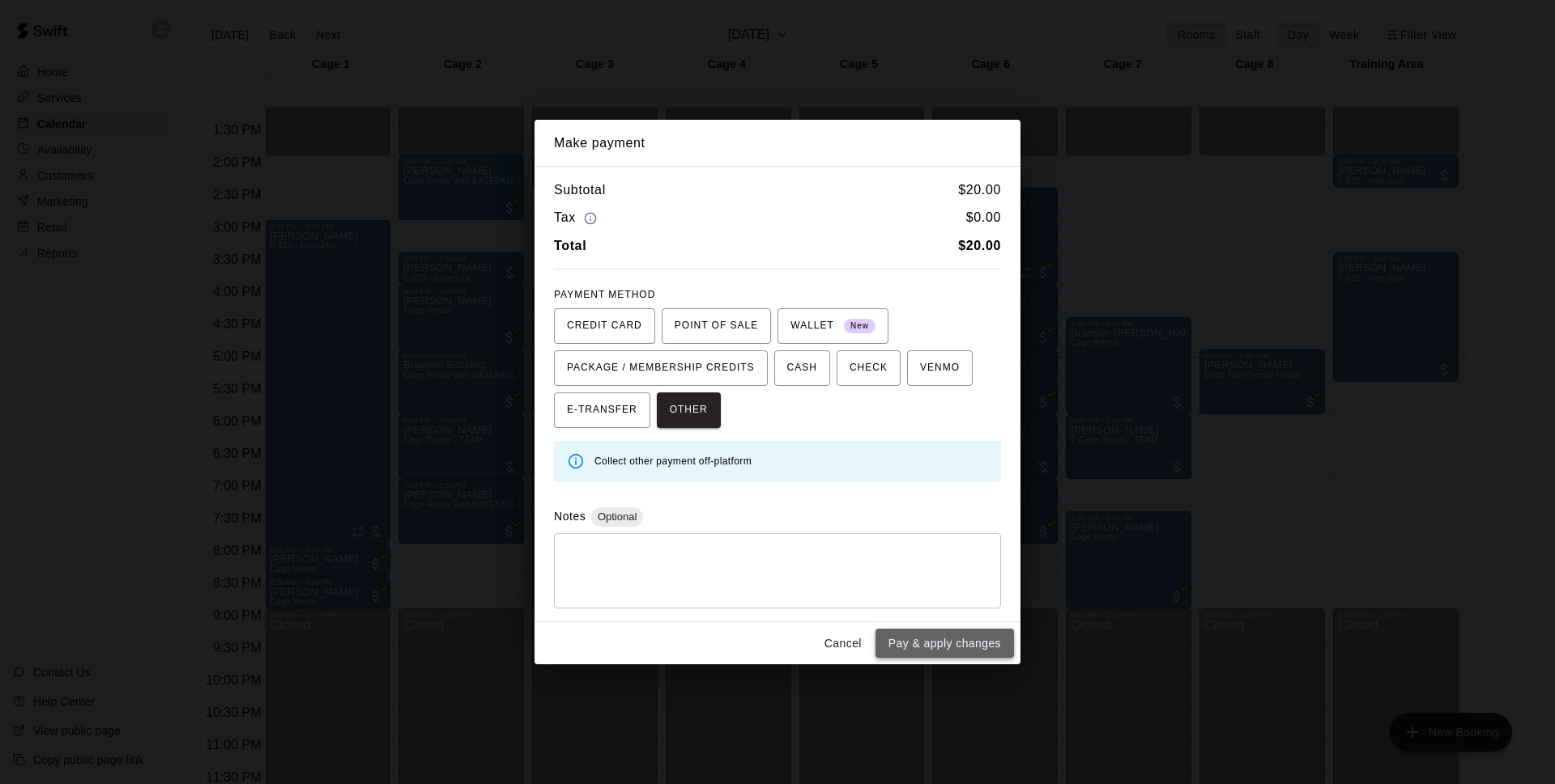
click at [917, 641] on button "Pay & apply changes" at bounding box center [944, 645] width 138 height 30
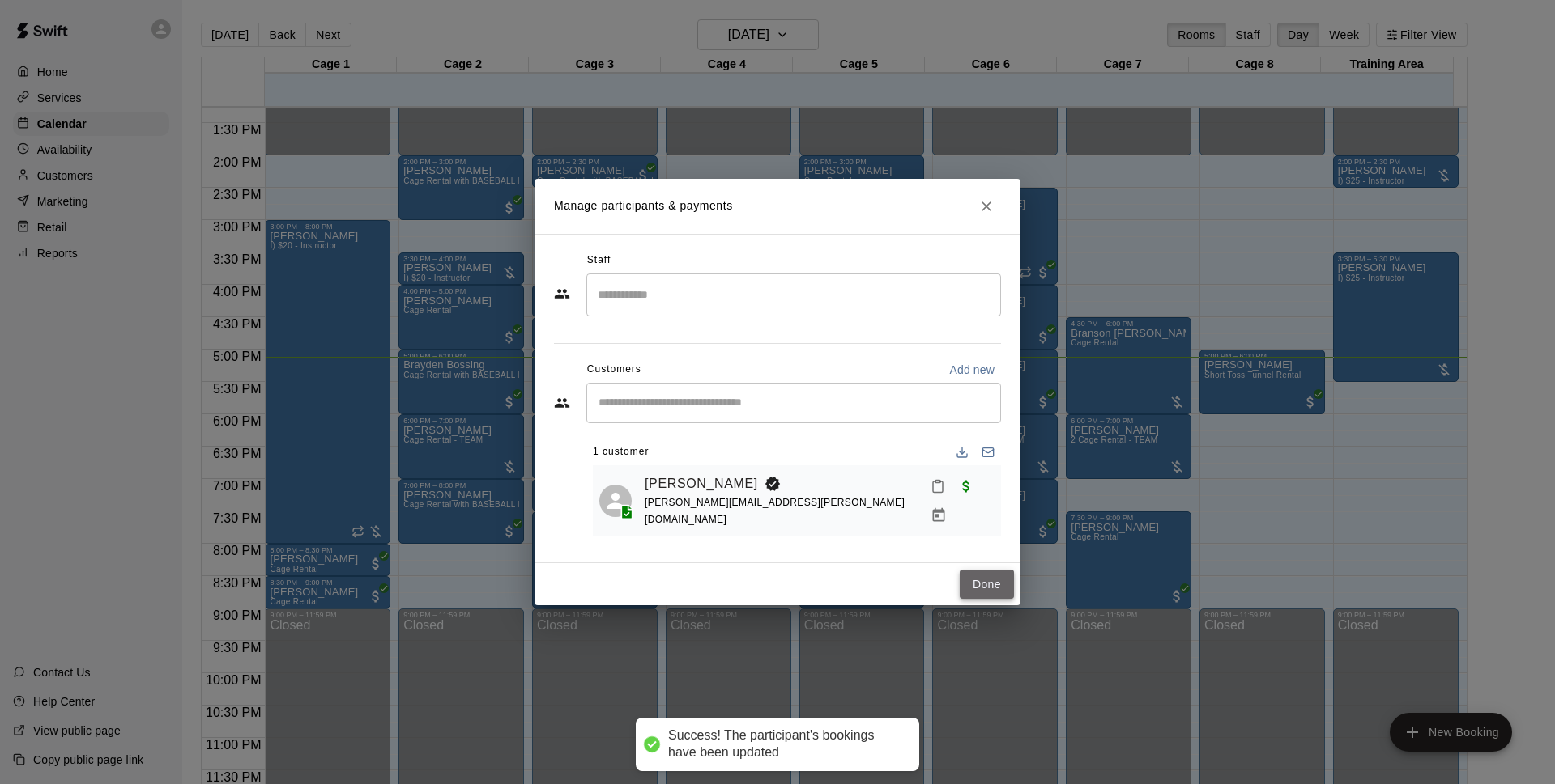
click at [996, 579] on button "Done" at bounding box center [986, 585] width 54 height 30
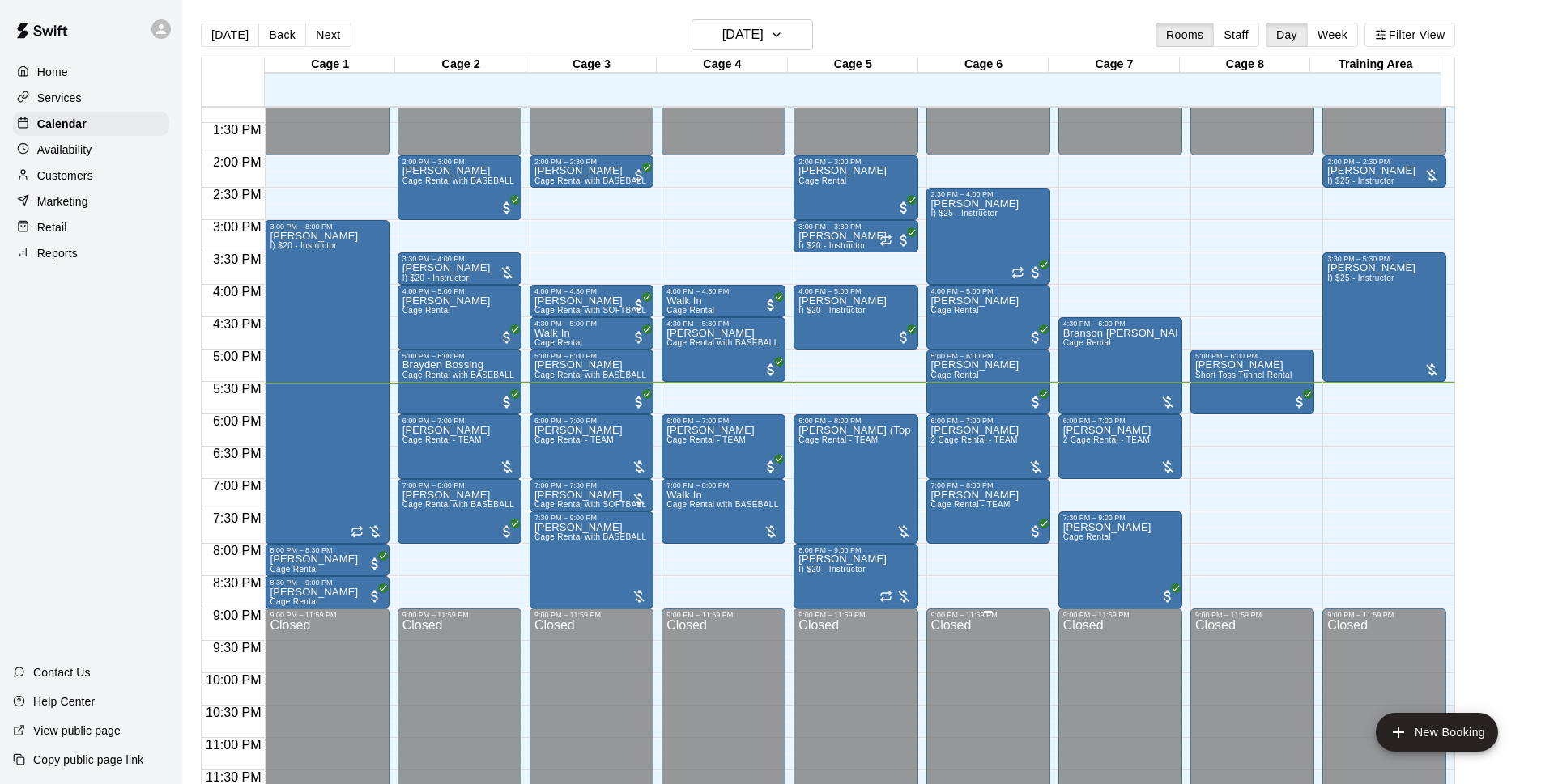
scroll to position [26, 0]
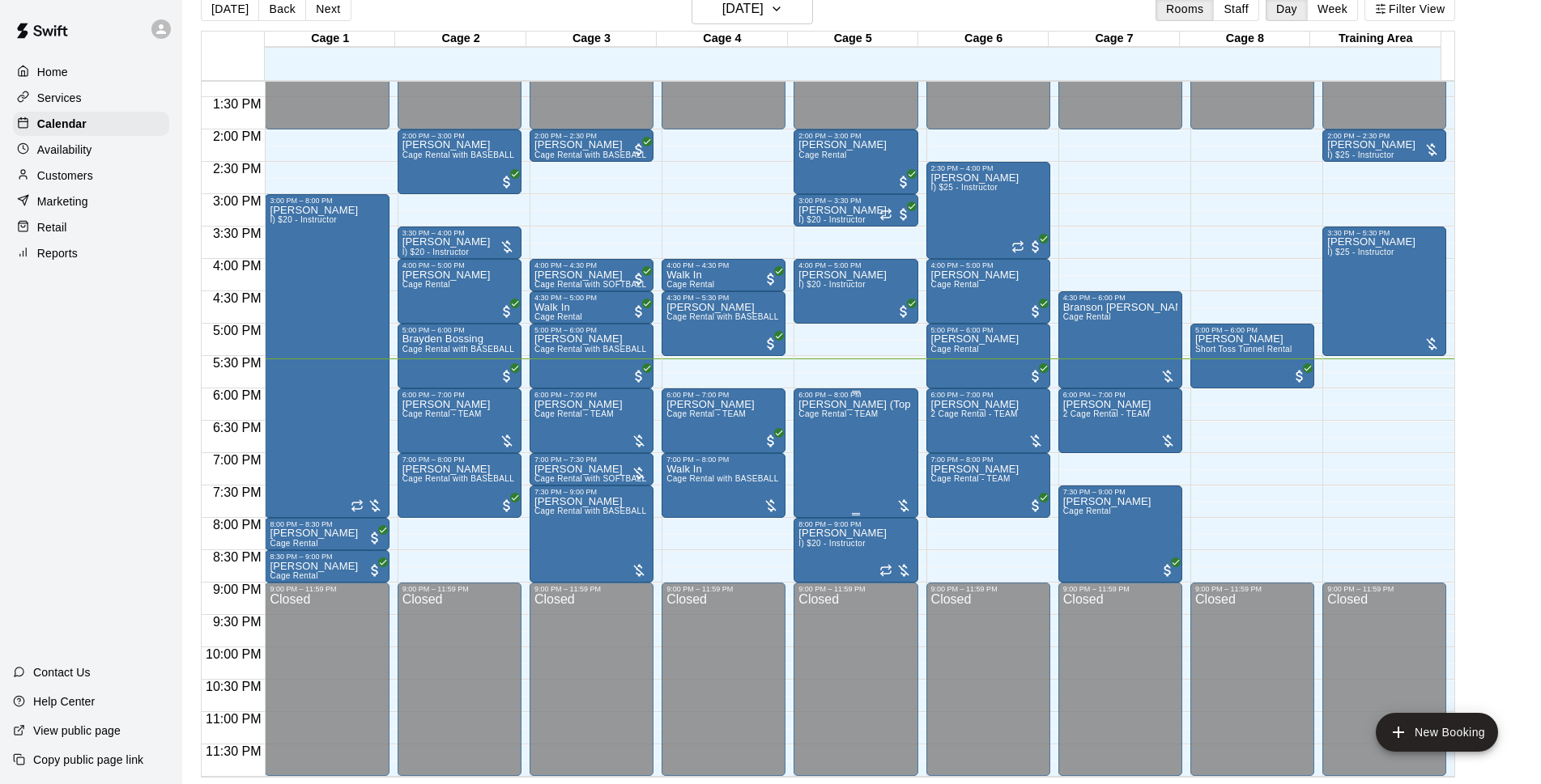
click at [862, 440] on div "Patrick Flowers (Top Tier Baseball) Cage Rental - TEAM" at bounding box center [855, 791] width 114 height 784
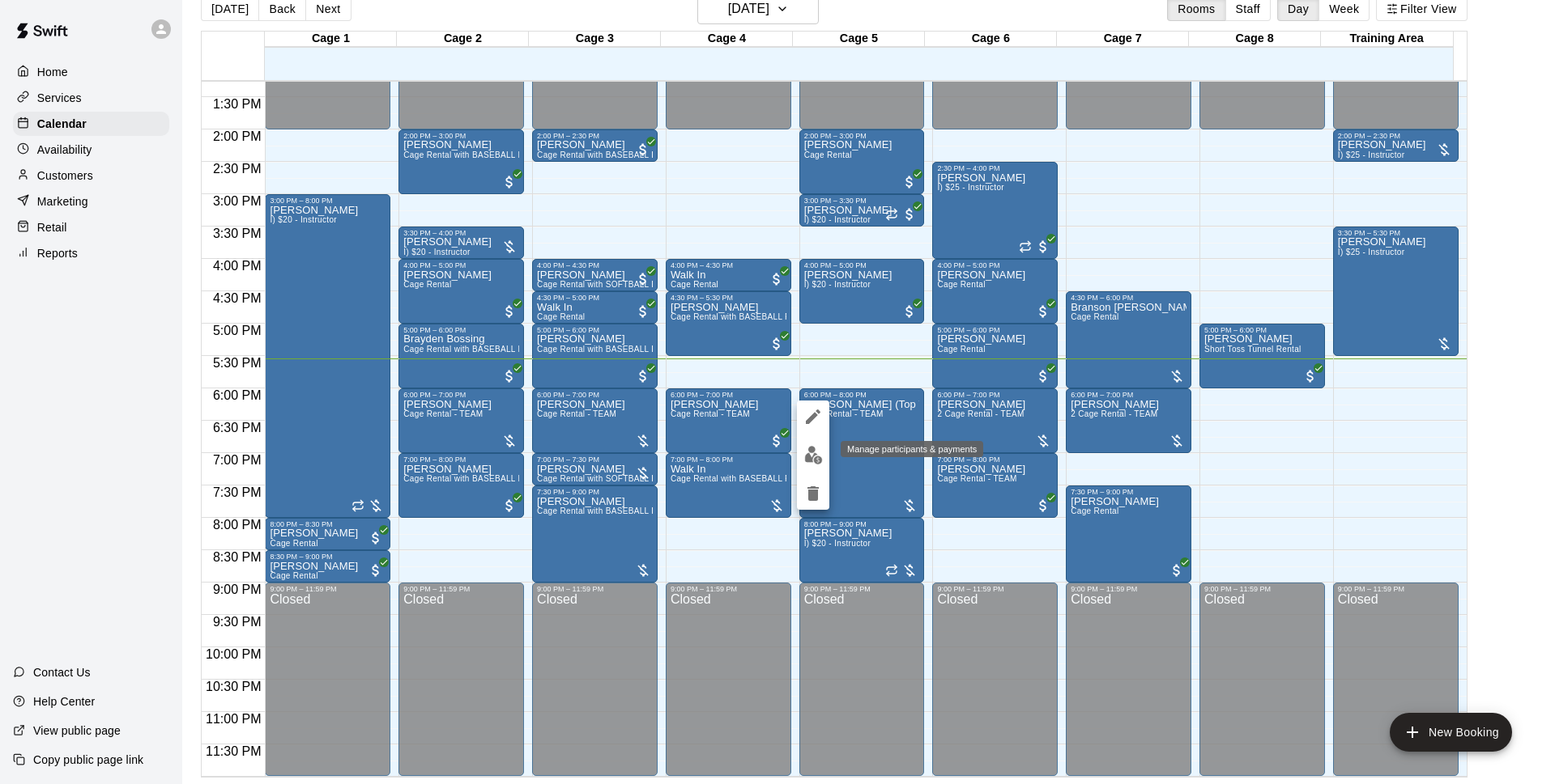
click at [817, 454] on img "edit" at bounding box center [814, 456] width 19 height 19
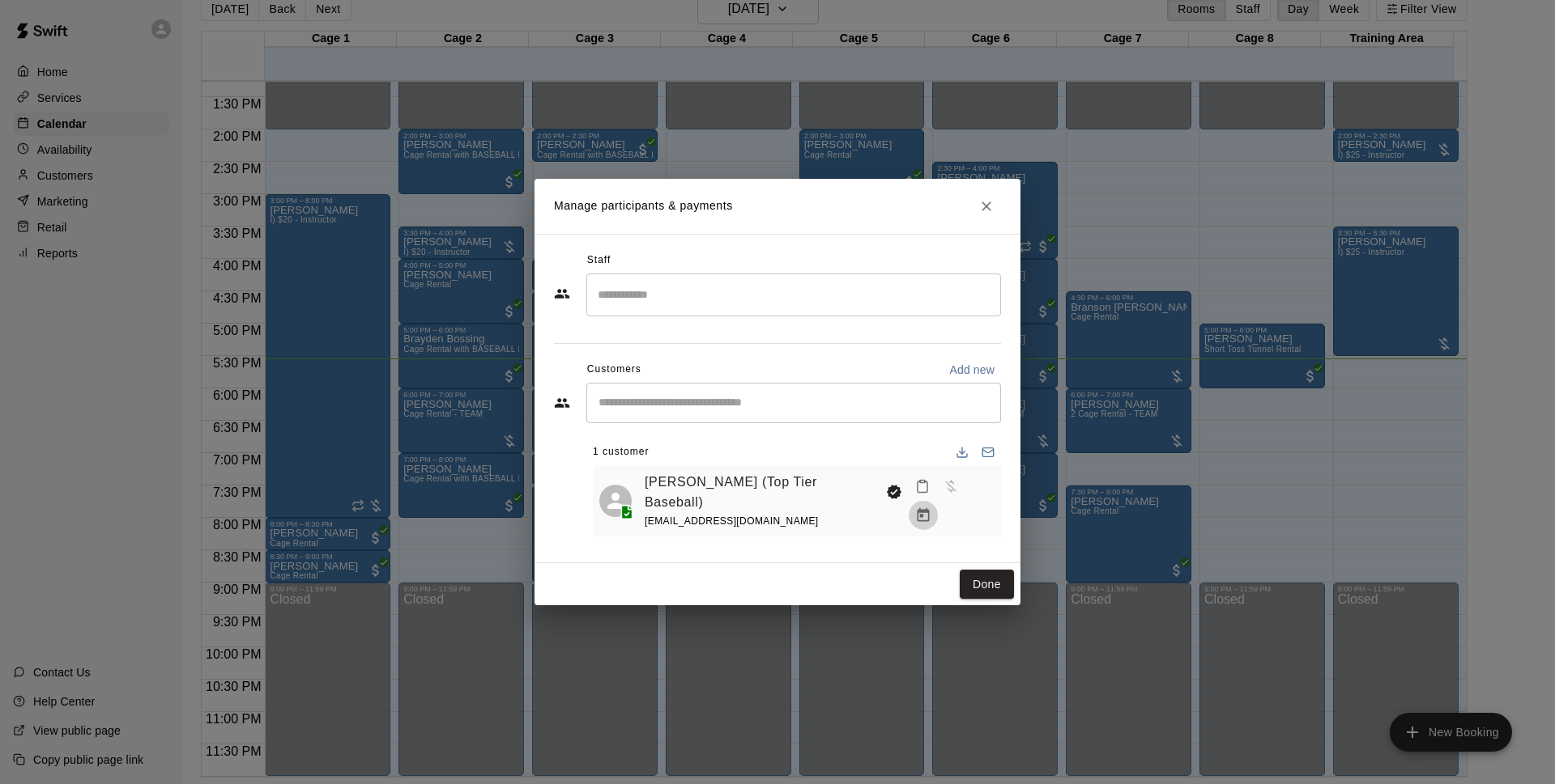
click at [938, 501] on button "Manage bookings & payment" at bounding box center [923, 516] width 29 height 29
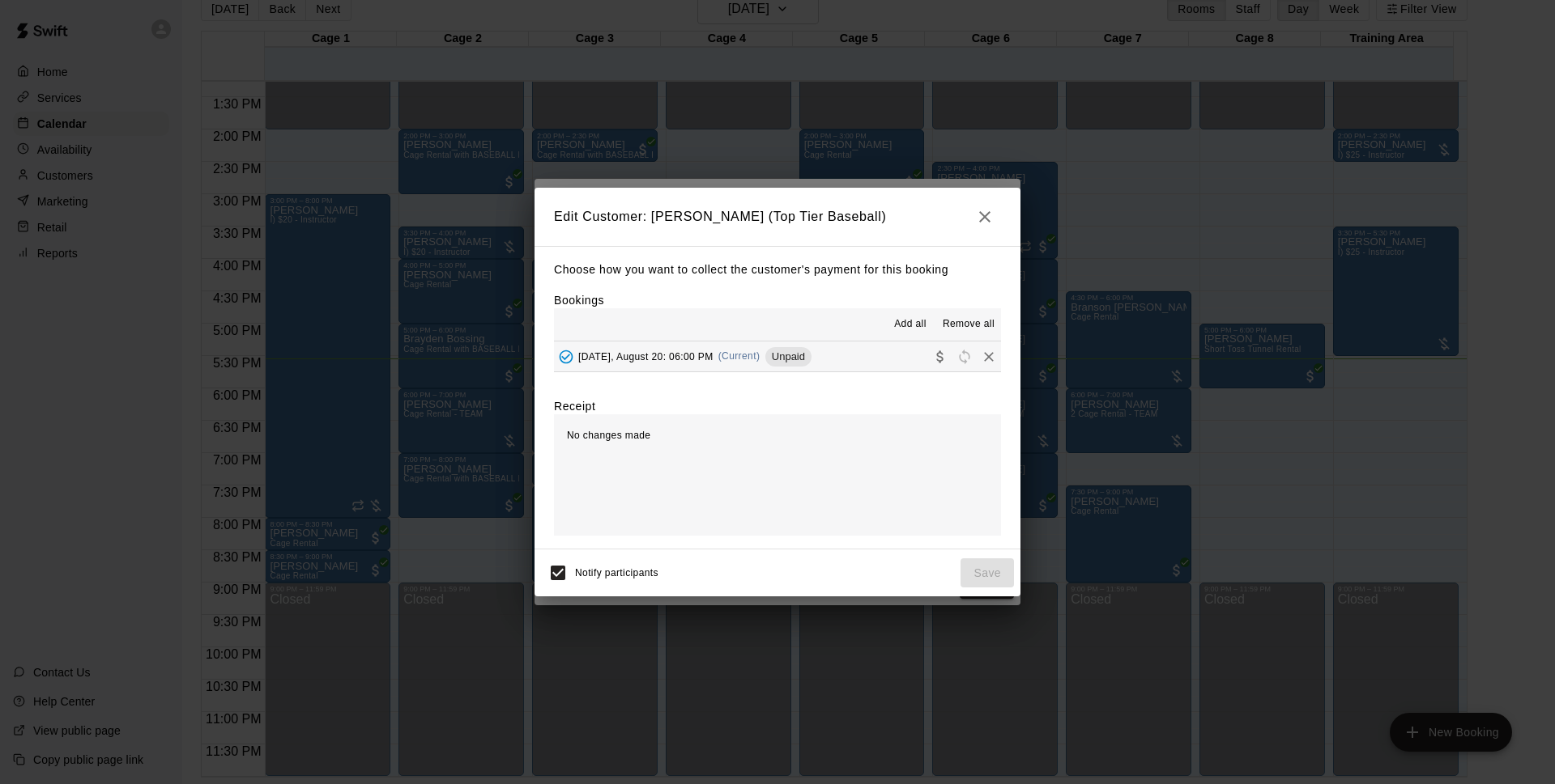
click at [849, 343] on button "[DATE], August 20: 06:00 PM (Current) Unpaid" at bounding box center [777, 356] width 447 height 30
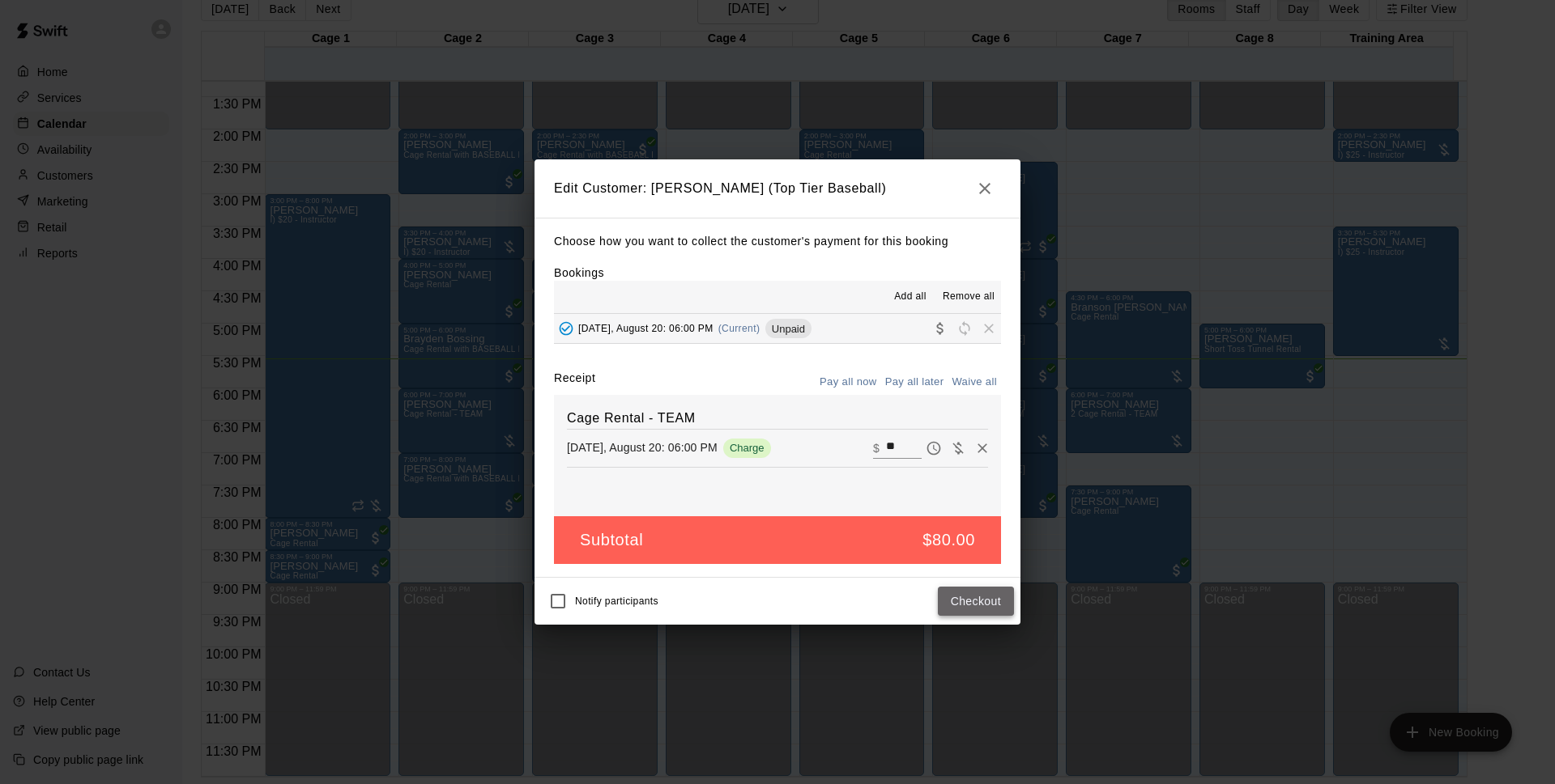
click at [961, 595] on button "Checkout" at bounding box center [976, 602] width 76 height 30
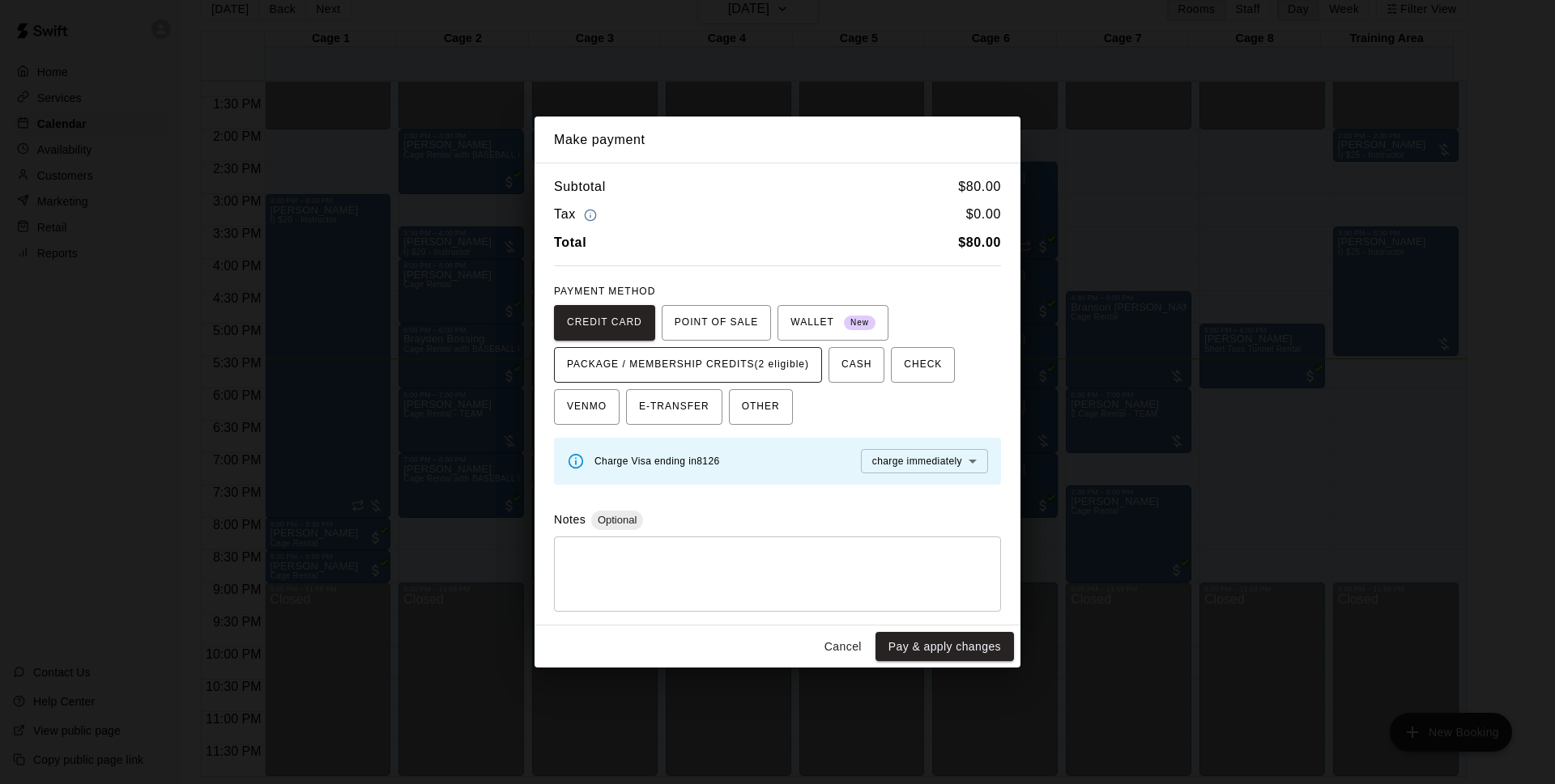
click at [738, 355] on span "PACKAGE / MEMBERSHIP CREDITS (2 eligible)" at bounding box center [687, 364] width 242 height 26
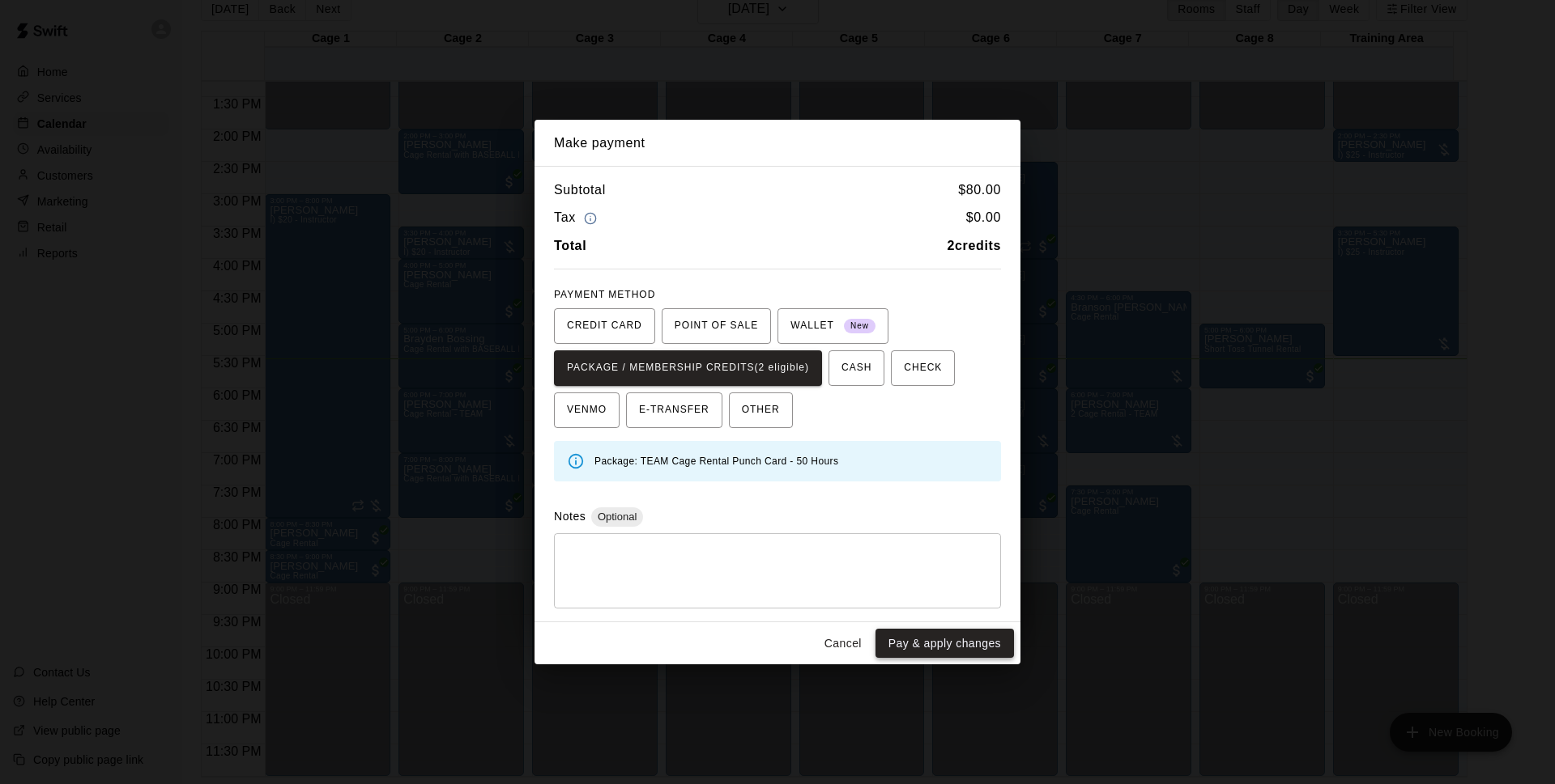
click at [975, 647] on button "Pay & apply changes" at bounding box center [944, 645] width 138 height 30
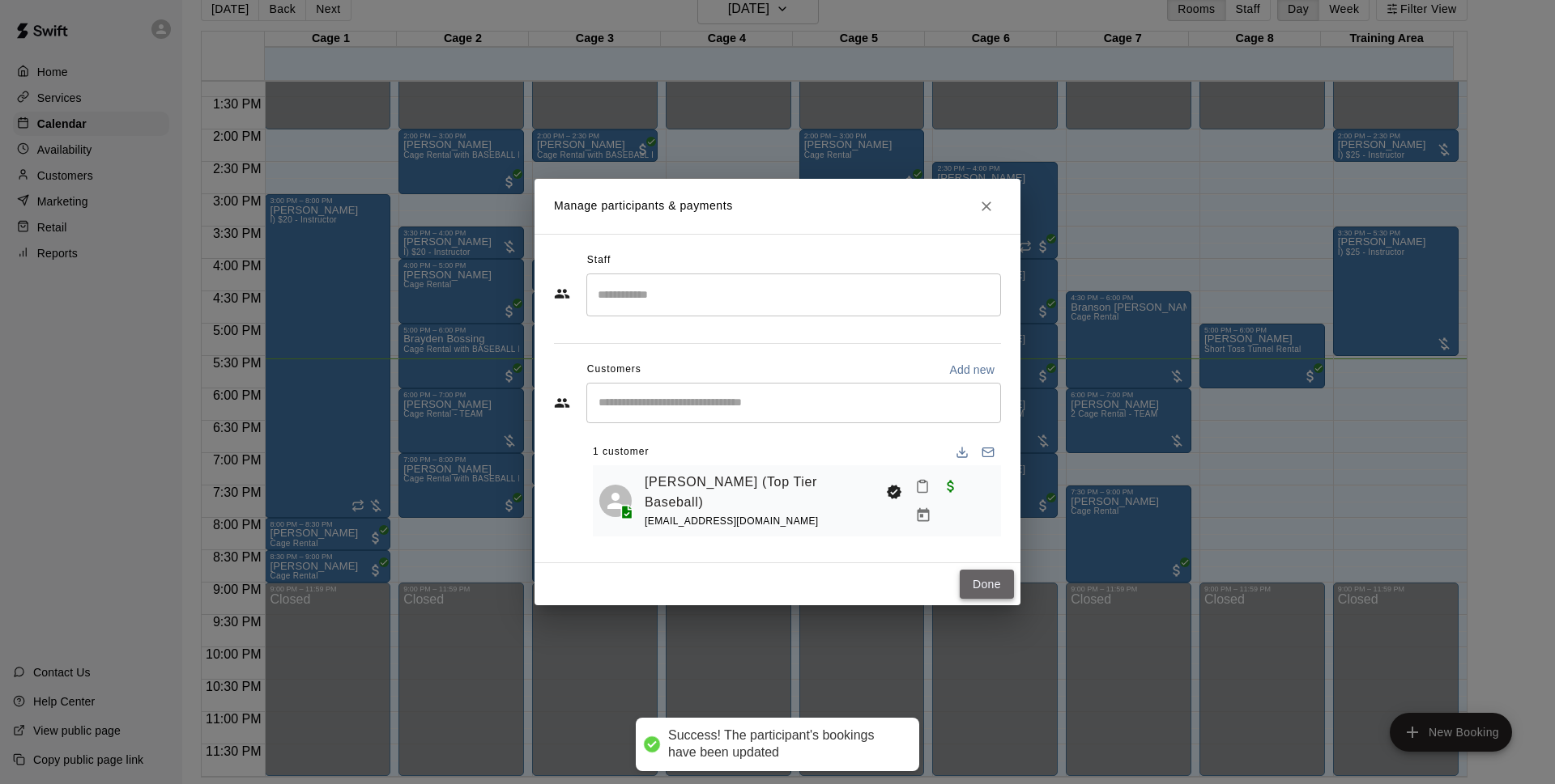
click at [972, 591] on button "Done" at bounding box center [986, 585] width 54 height 30
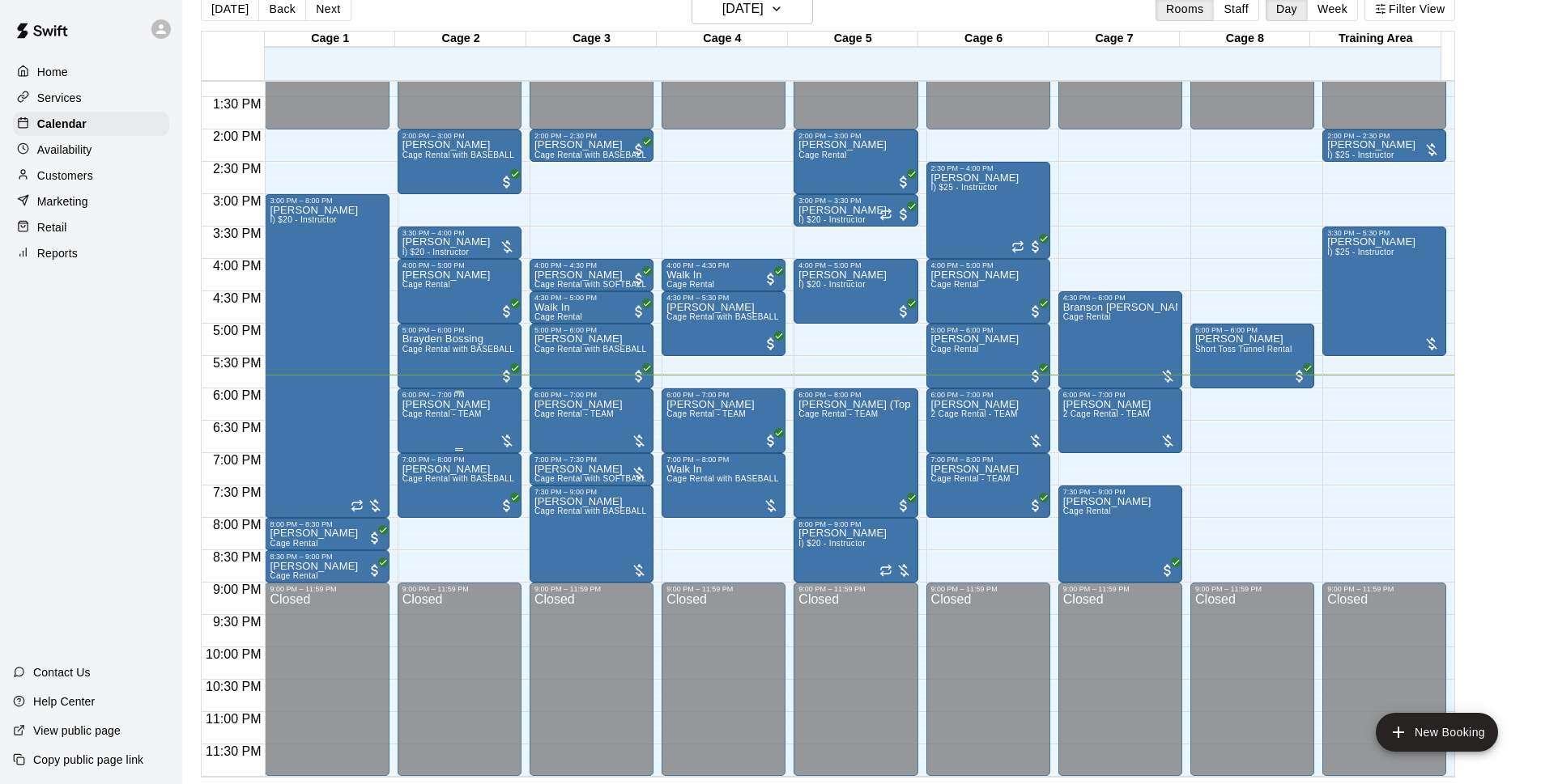
click at [461, 429] on div "Chris Chapman Cage Rental - TEAM" at bounding box center [446, 791] width 88 height 784
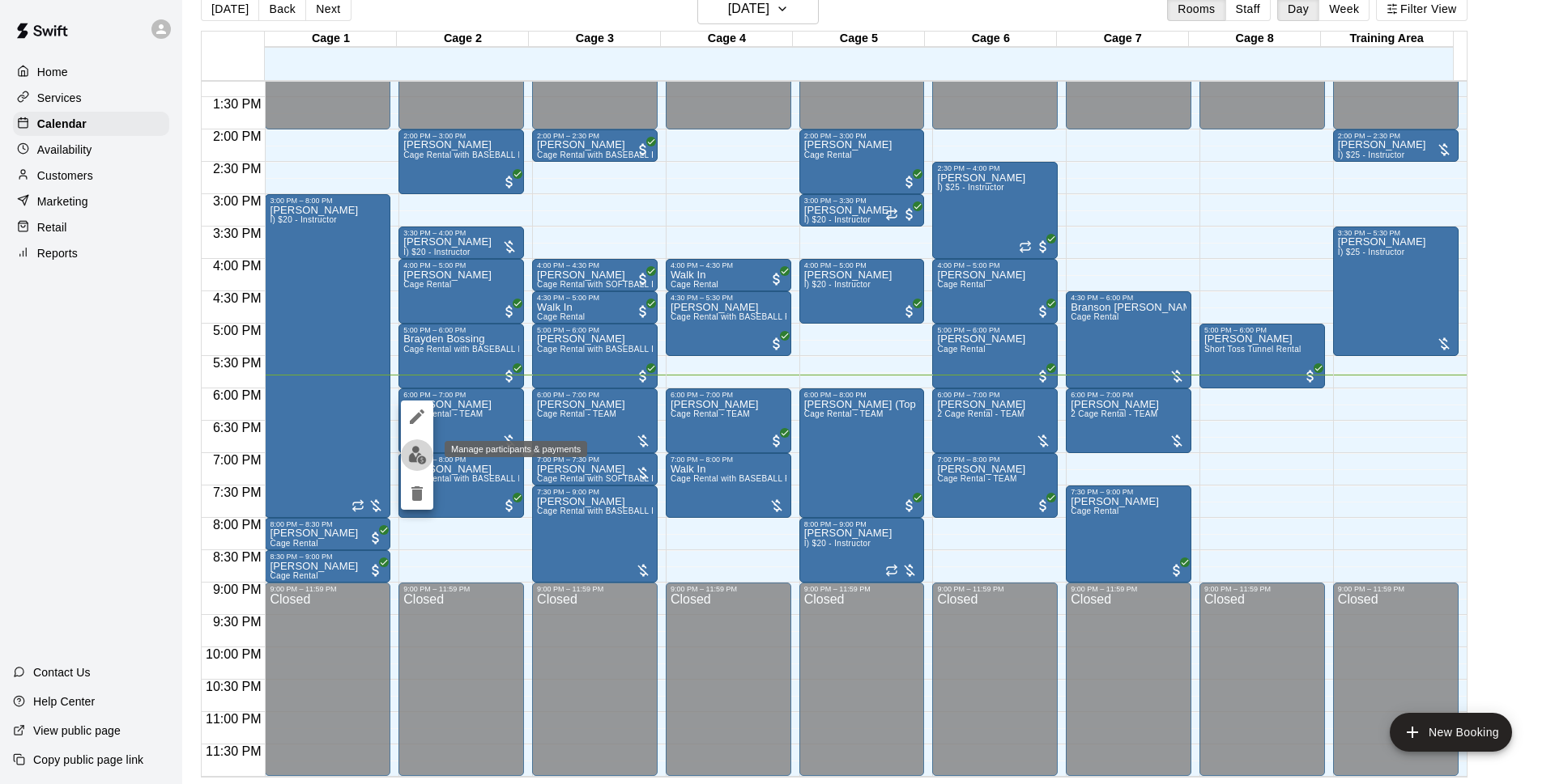
click at [411, 451] on img "edit" at bounding box center [417, 456] width 19 height 19
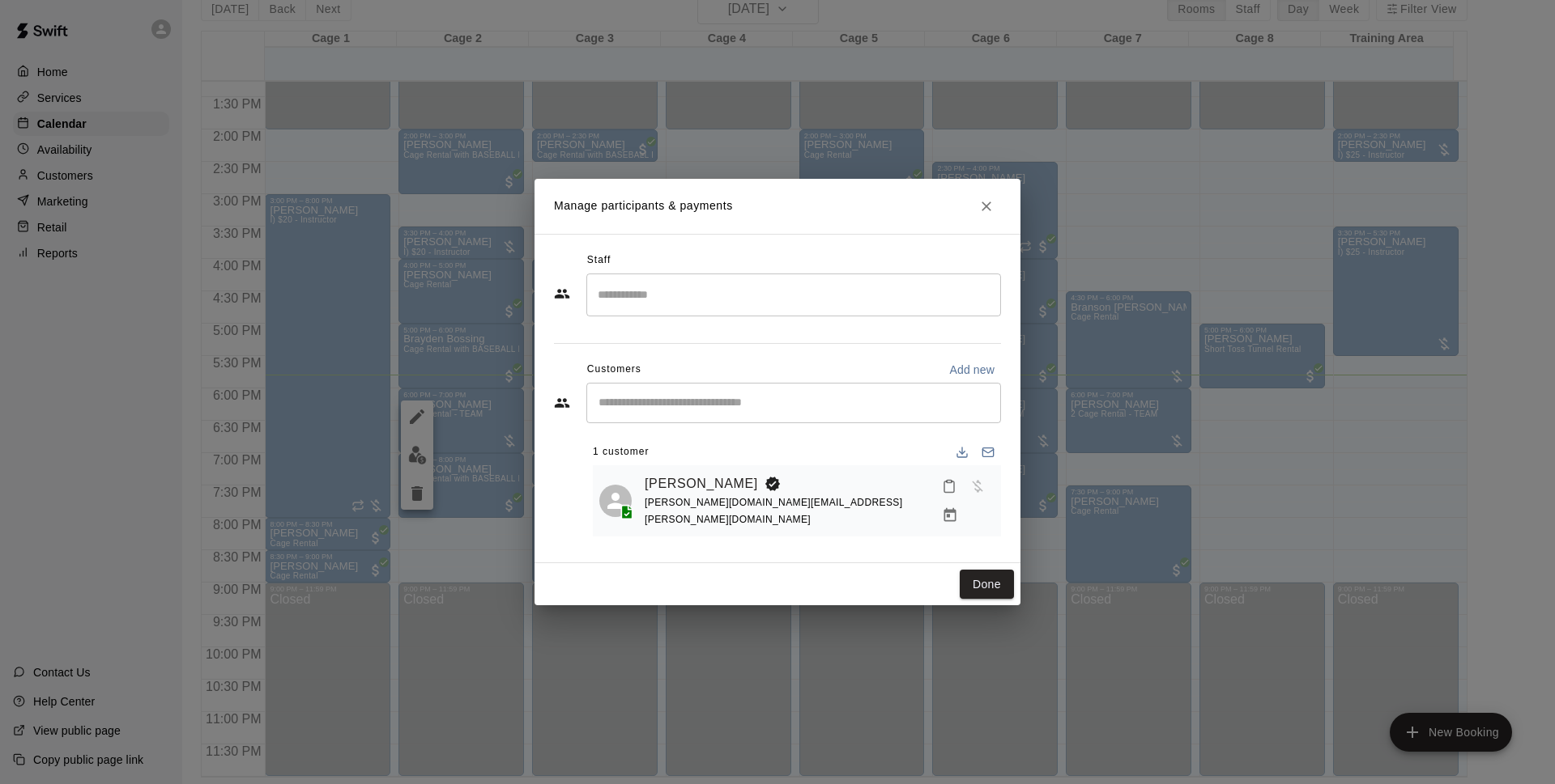
click at [956, 508] on icon "Manage bookings & payment" at bounding box center [950, 515] width 12 height 14
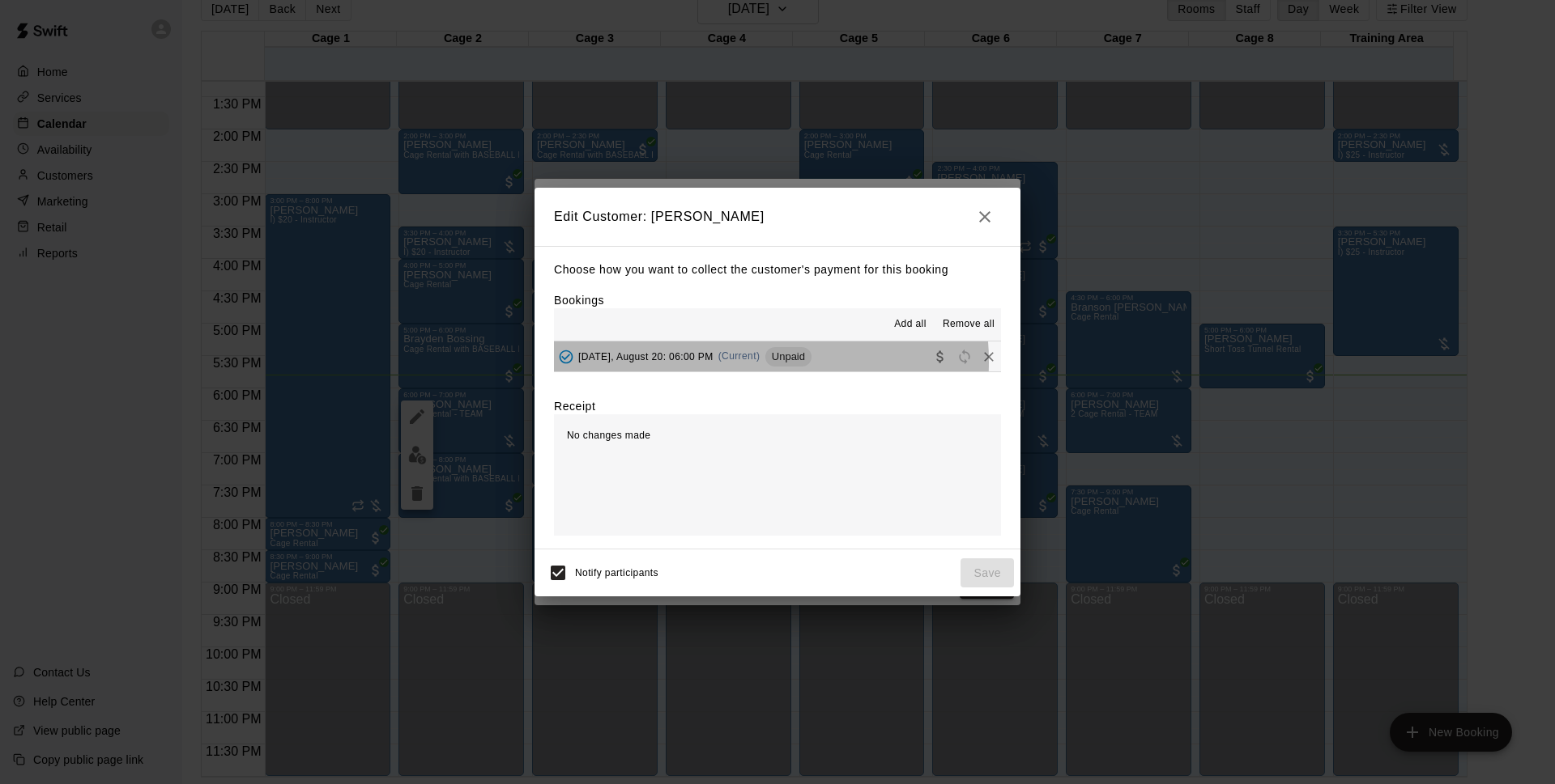
click at [735, 363] on div "[DATE], August 20: 06:00 PM (Current) Unpaid" at bounding box center [683, 357] width 258 height 25
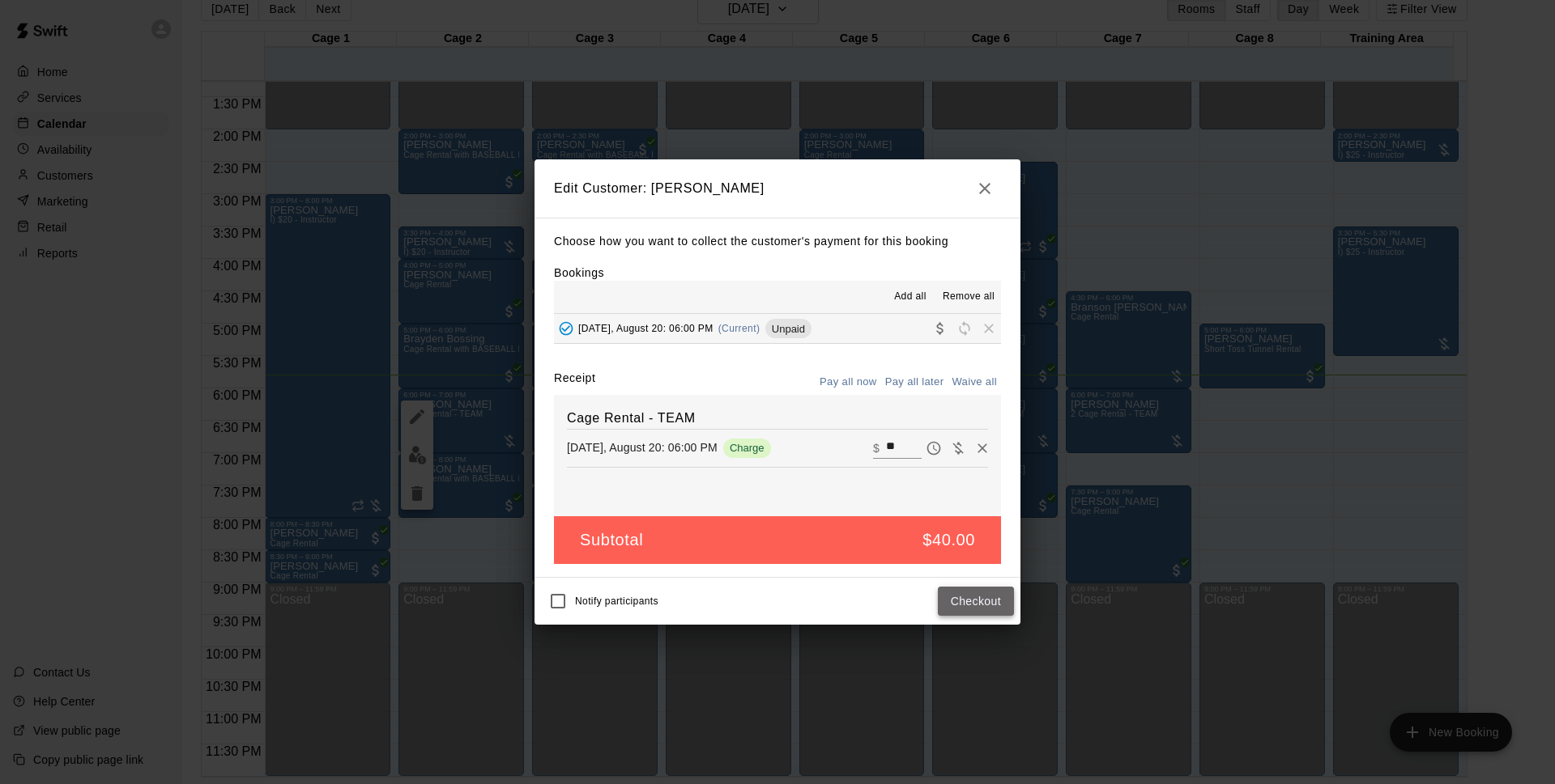
click at [982, 602] on button "Checkout" at bounding box center [976, 602] width 76 height 30
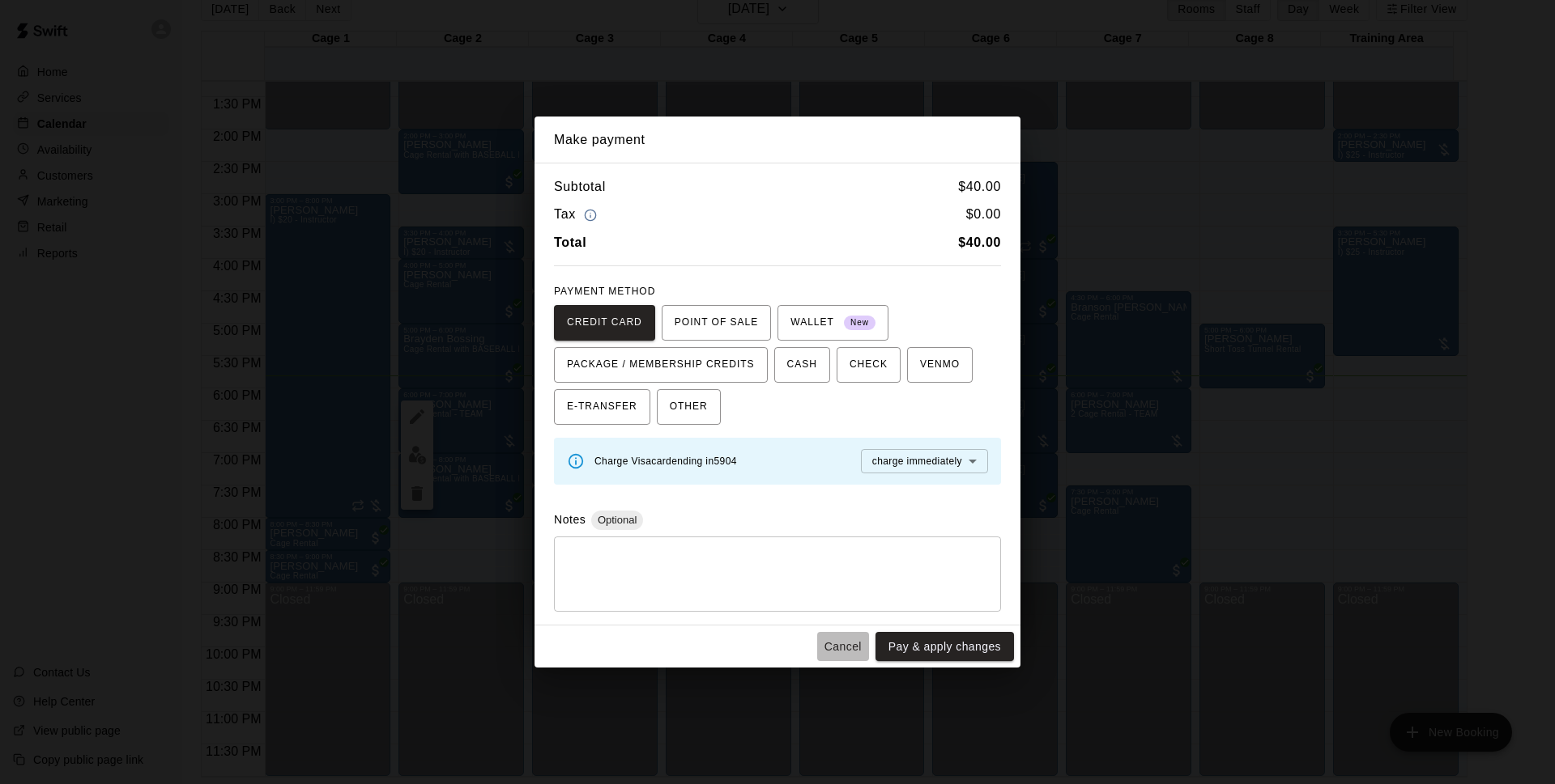
click at [846, 662] on button "Cancel" at bounding box center [843, 647] width 52 height 30
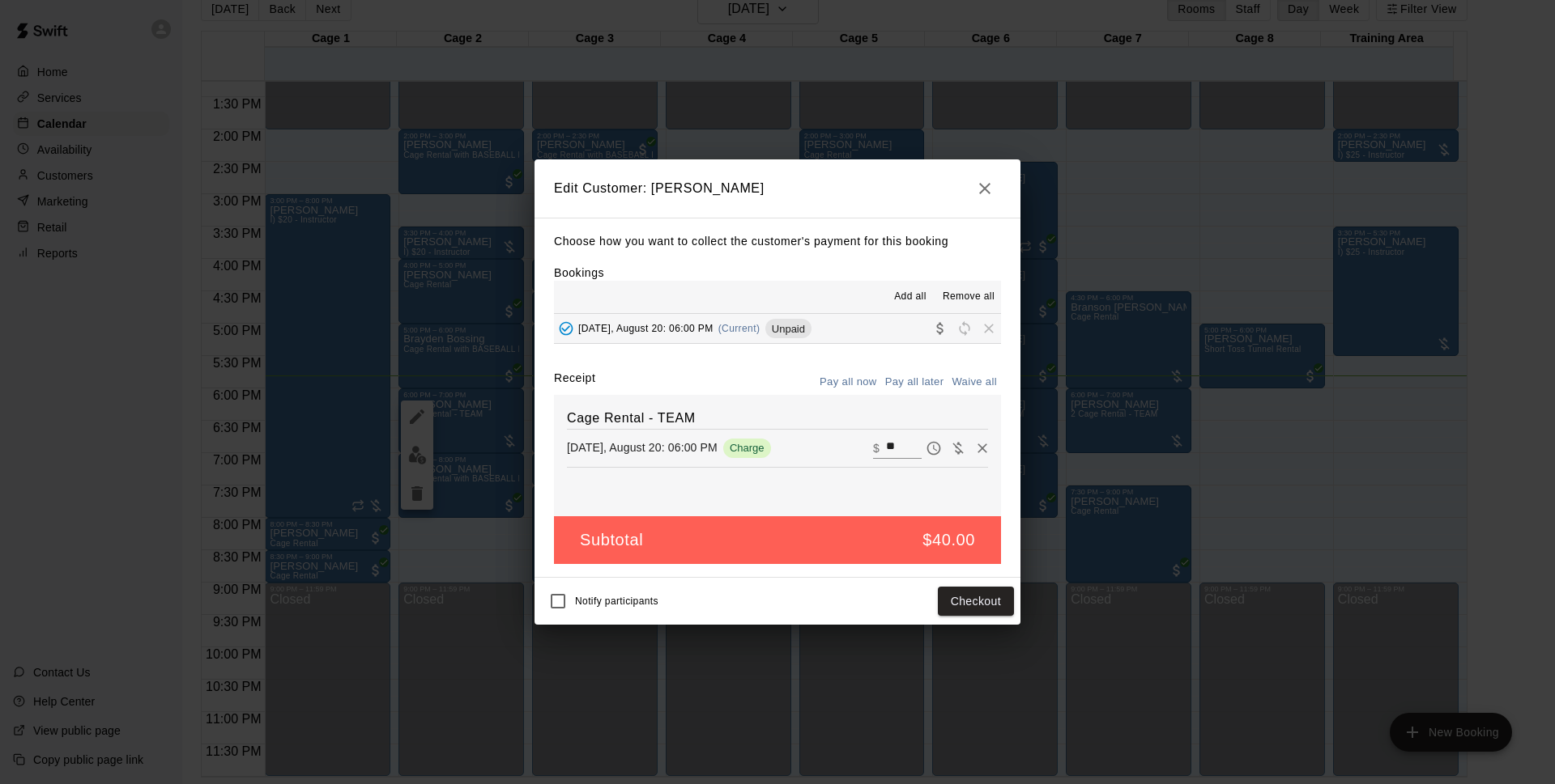
click at [988, 193] on icon "button" at bounding box center [984, 189] width 19 height 19
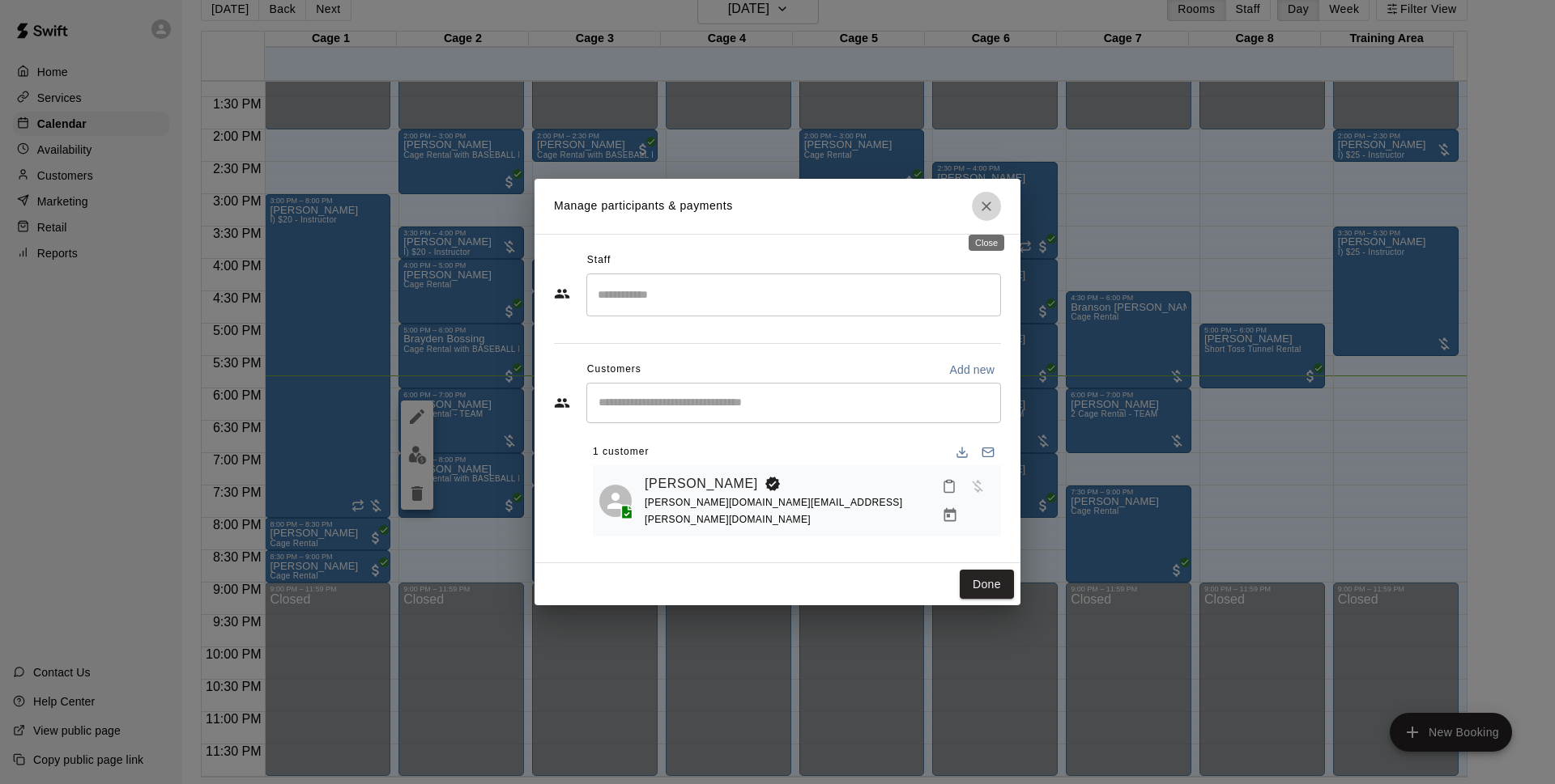
click at [982, 205] on icon "Close" at bounding box center [986, 207] width 9 height 9
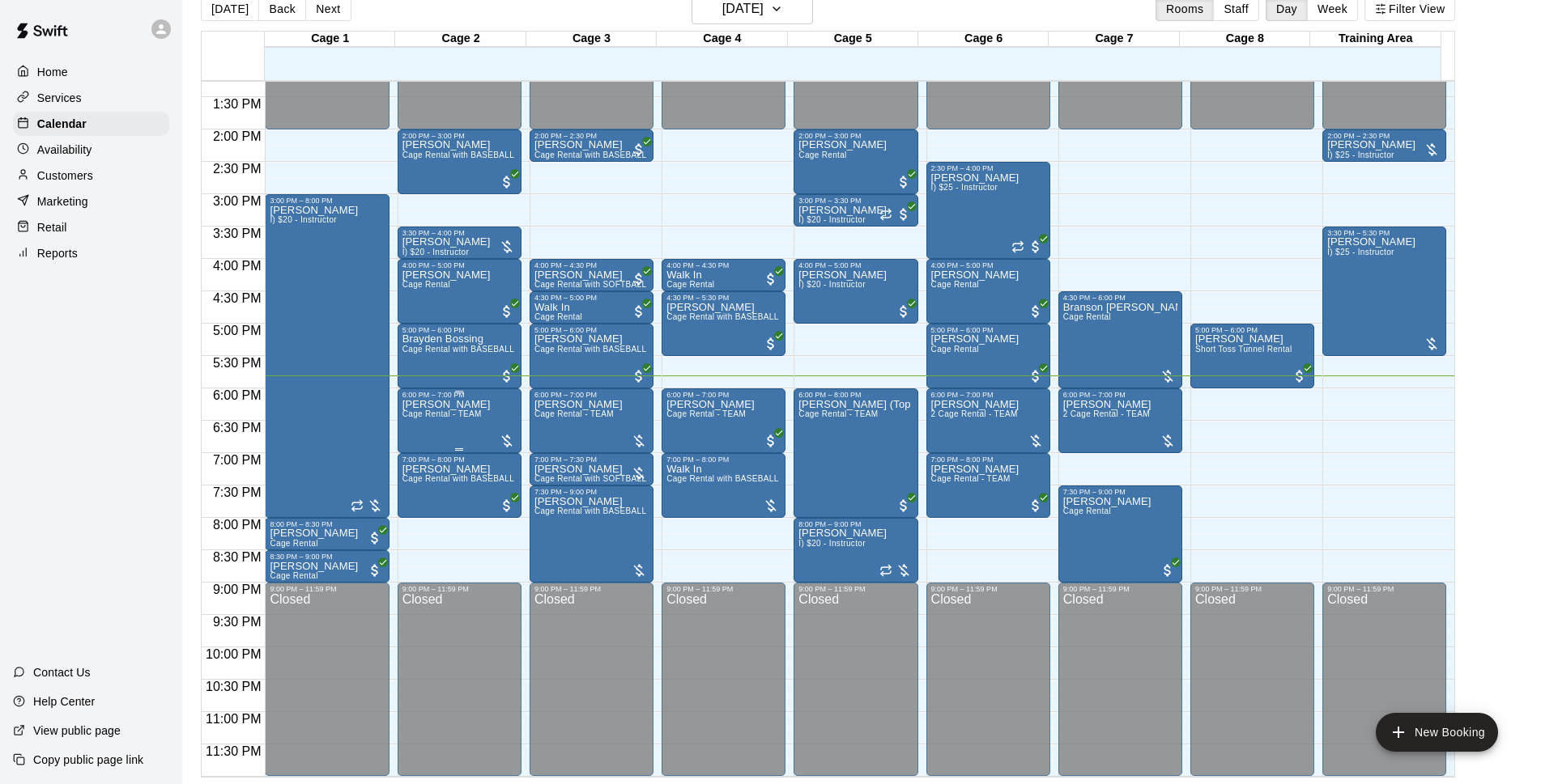
click at [486, 416] on div "Chris Chapman Cage Rental - TEAM" at bounding box center [459, 791] width 114 height 784
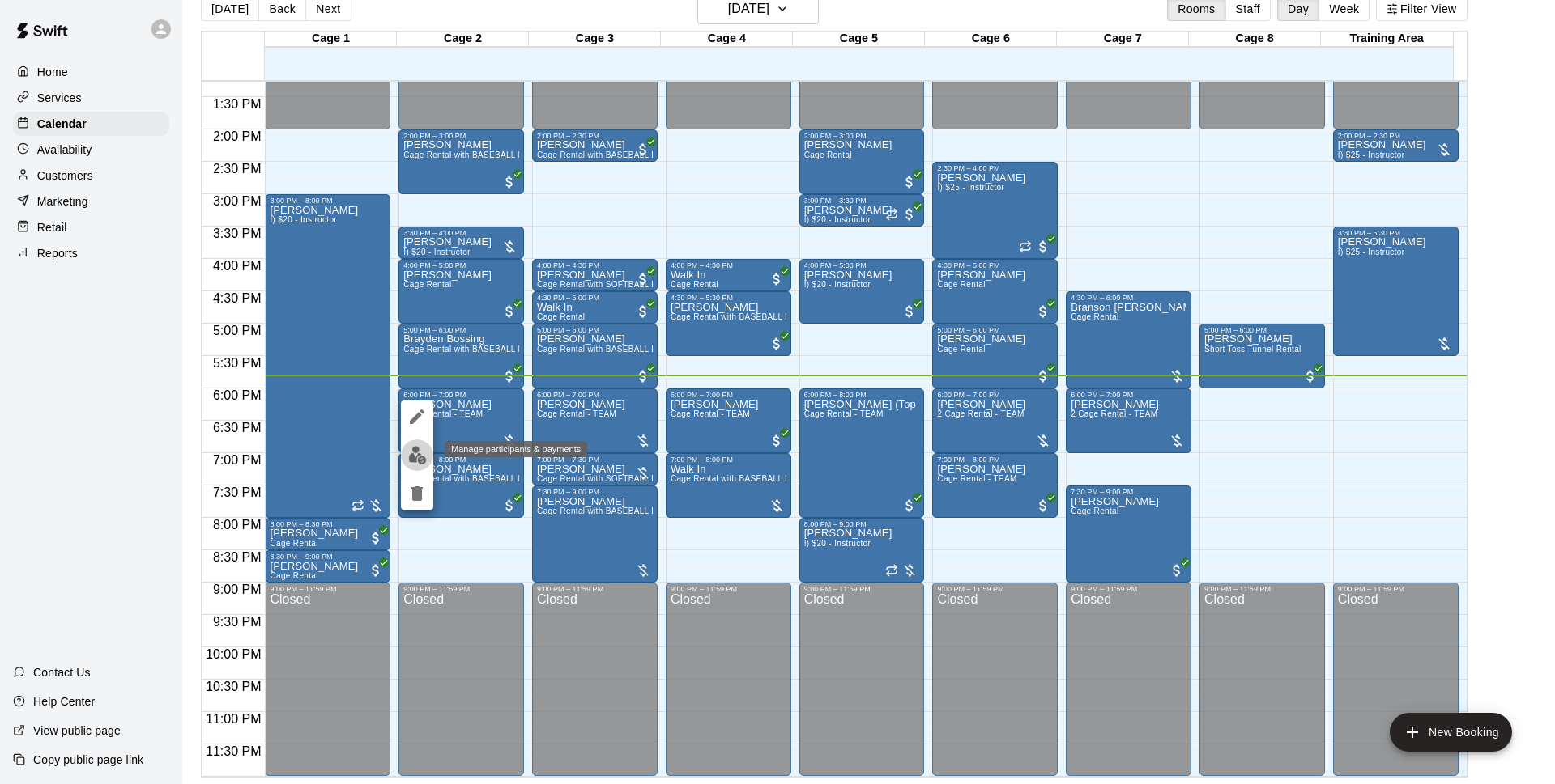
click at [427, 455] on button "edit" at bounding box center [417, 455] width 32 height 31
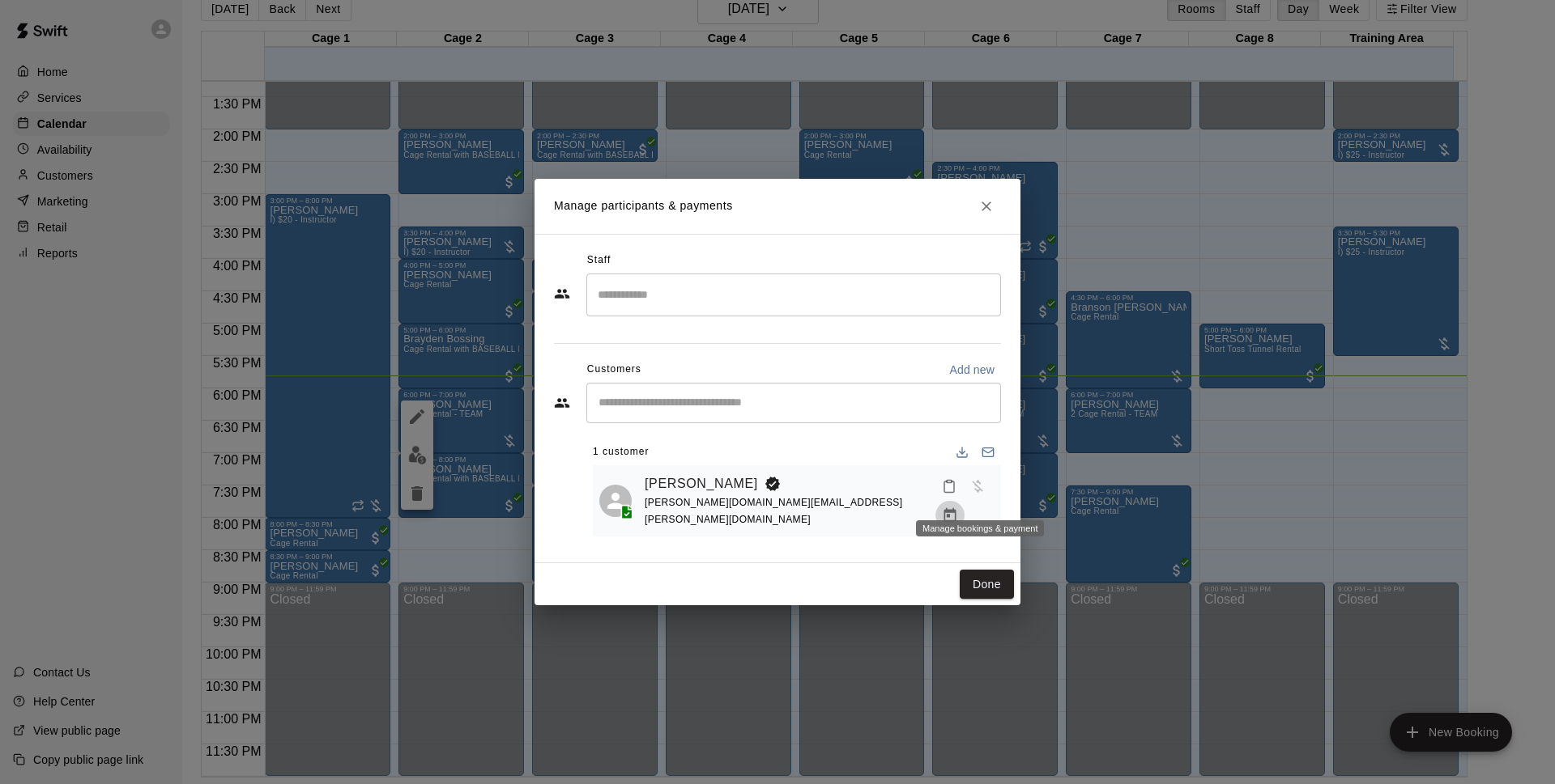
click at [964, 501] on button "Manage bookings & payment" at bounding box center [949, 516] width 29 height 29
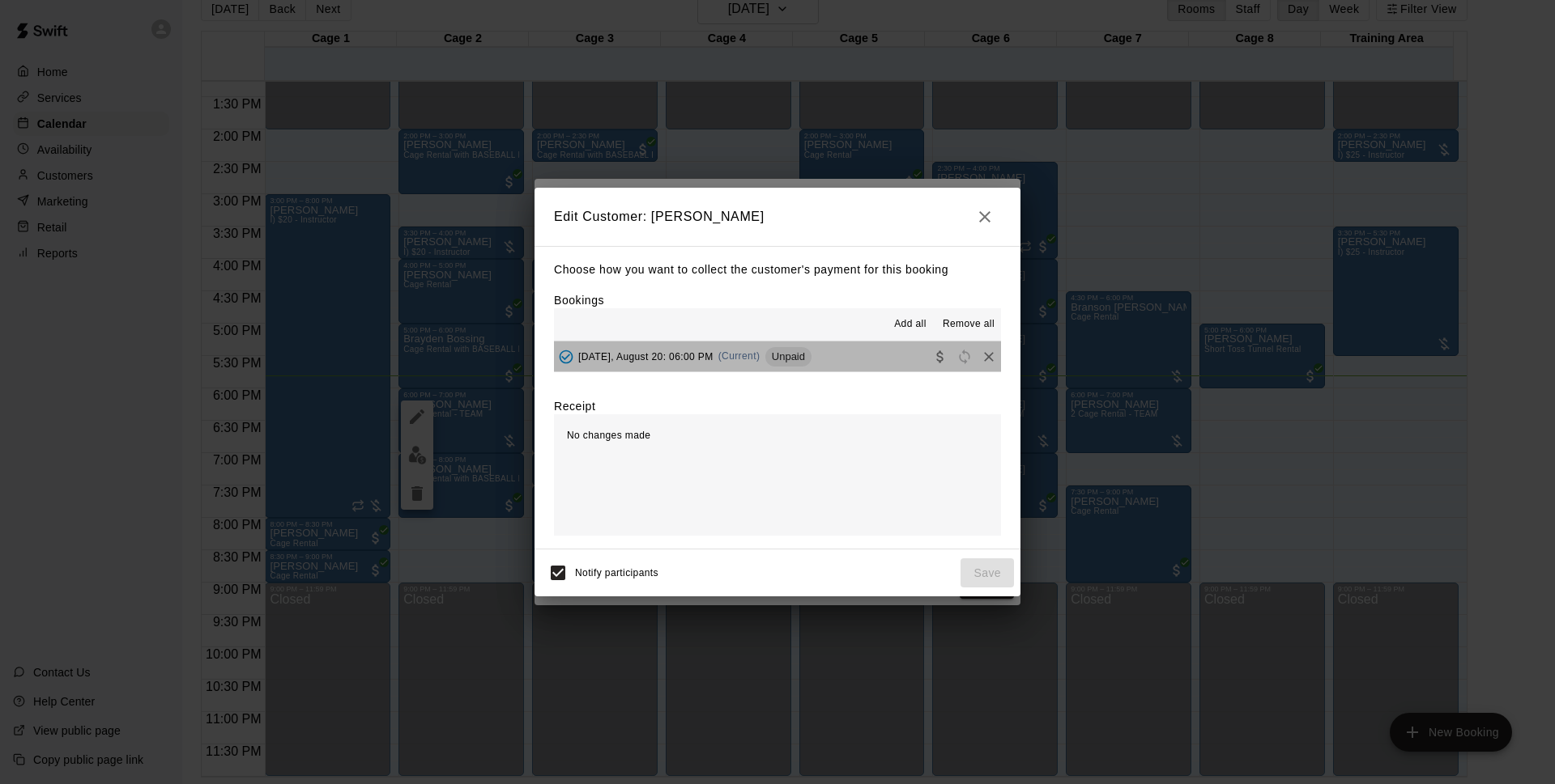
click at [886, 346] on button "[DATE], August 20: 06:00 PM (Current) Unpaid" at bounding box center [777, 356] width 447 height 30
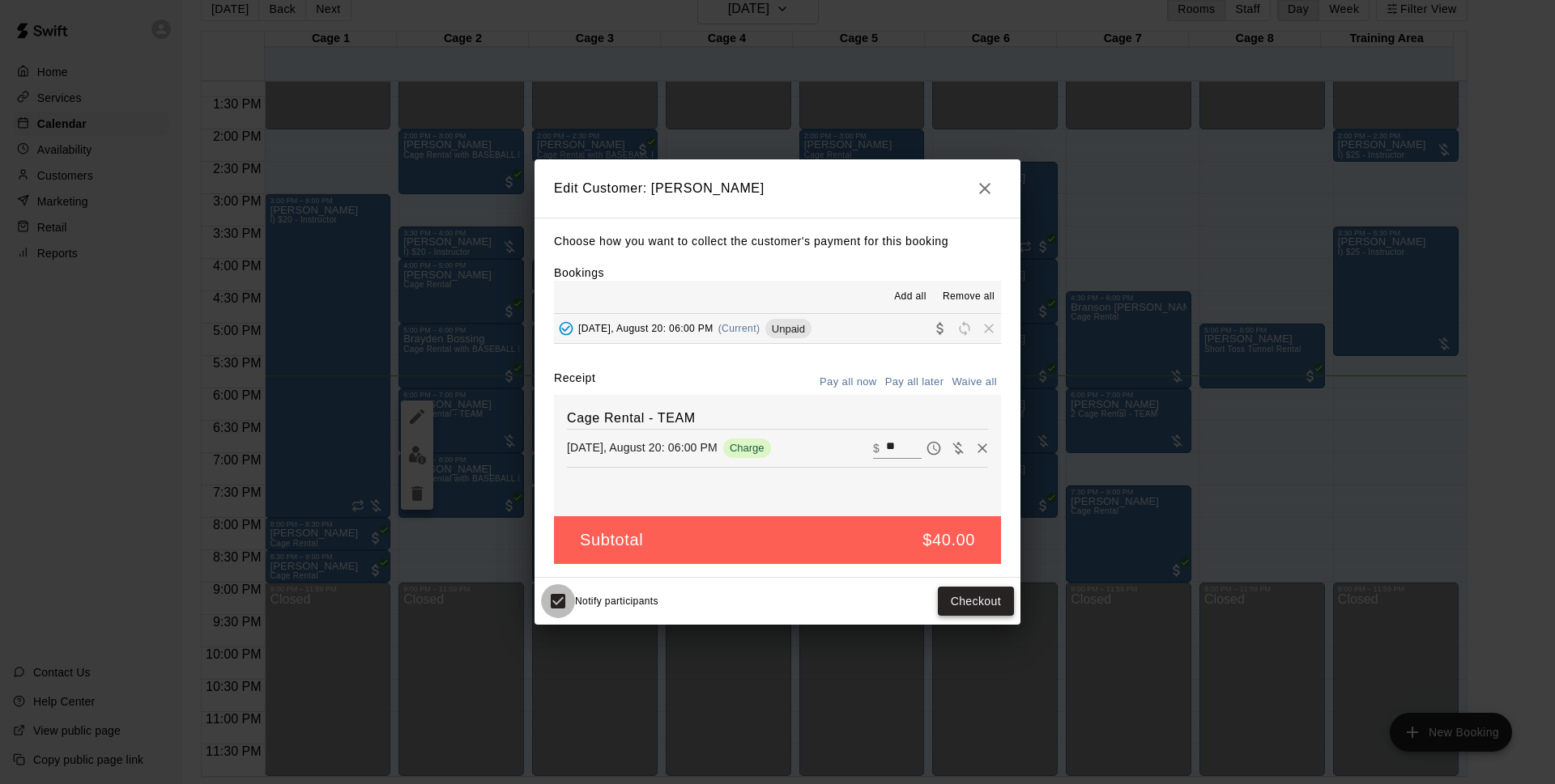
click at [981, 596] on button "Checkout" at bounding box center [976, 602] width 76 height 30
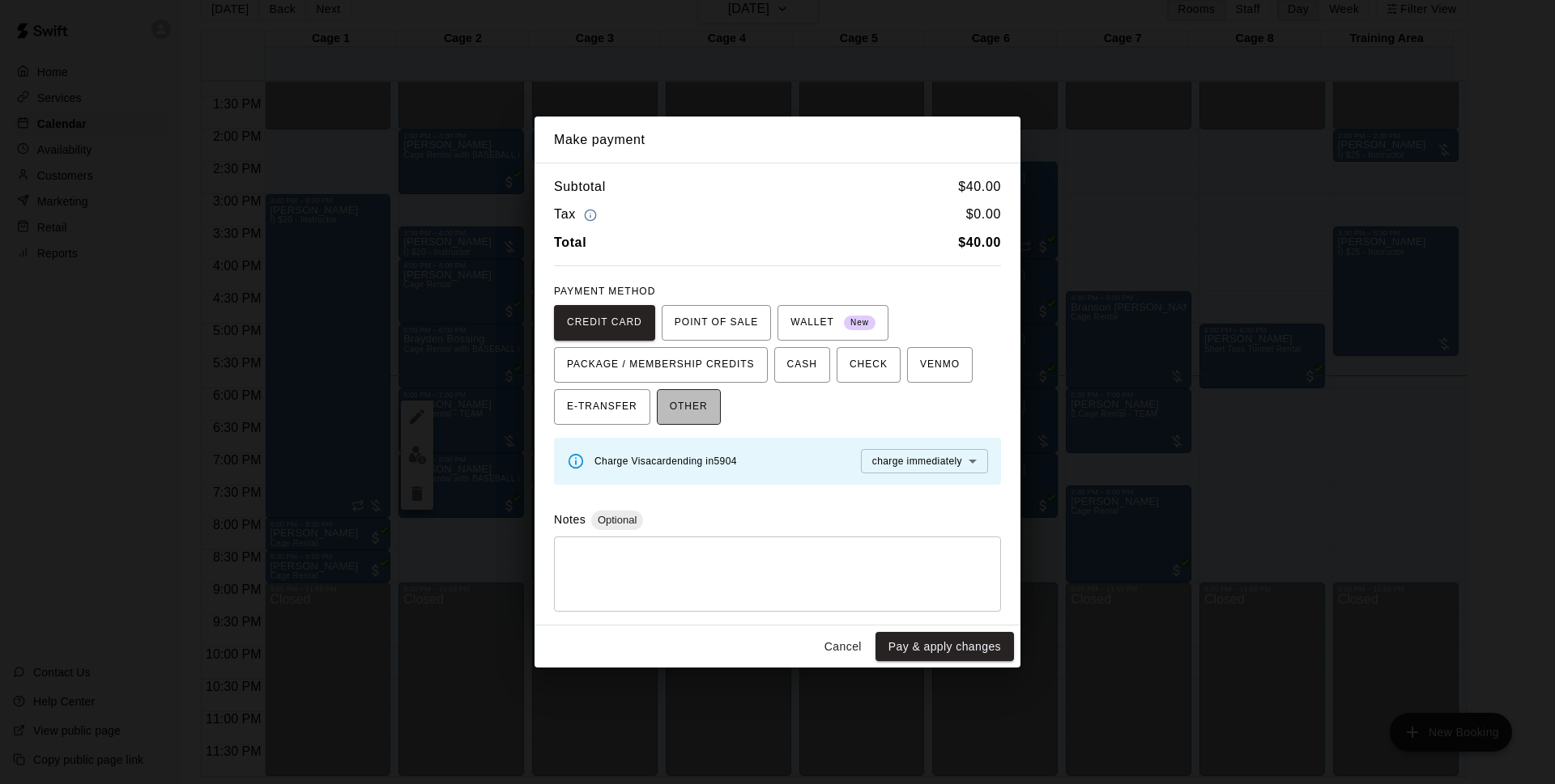
click at [695, 413] on span "OTHER" at bounding box center [688, 407] width 38 height 26
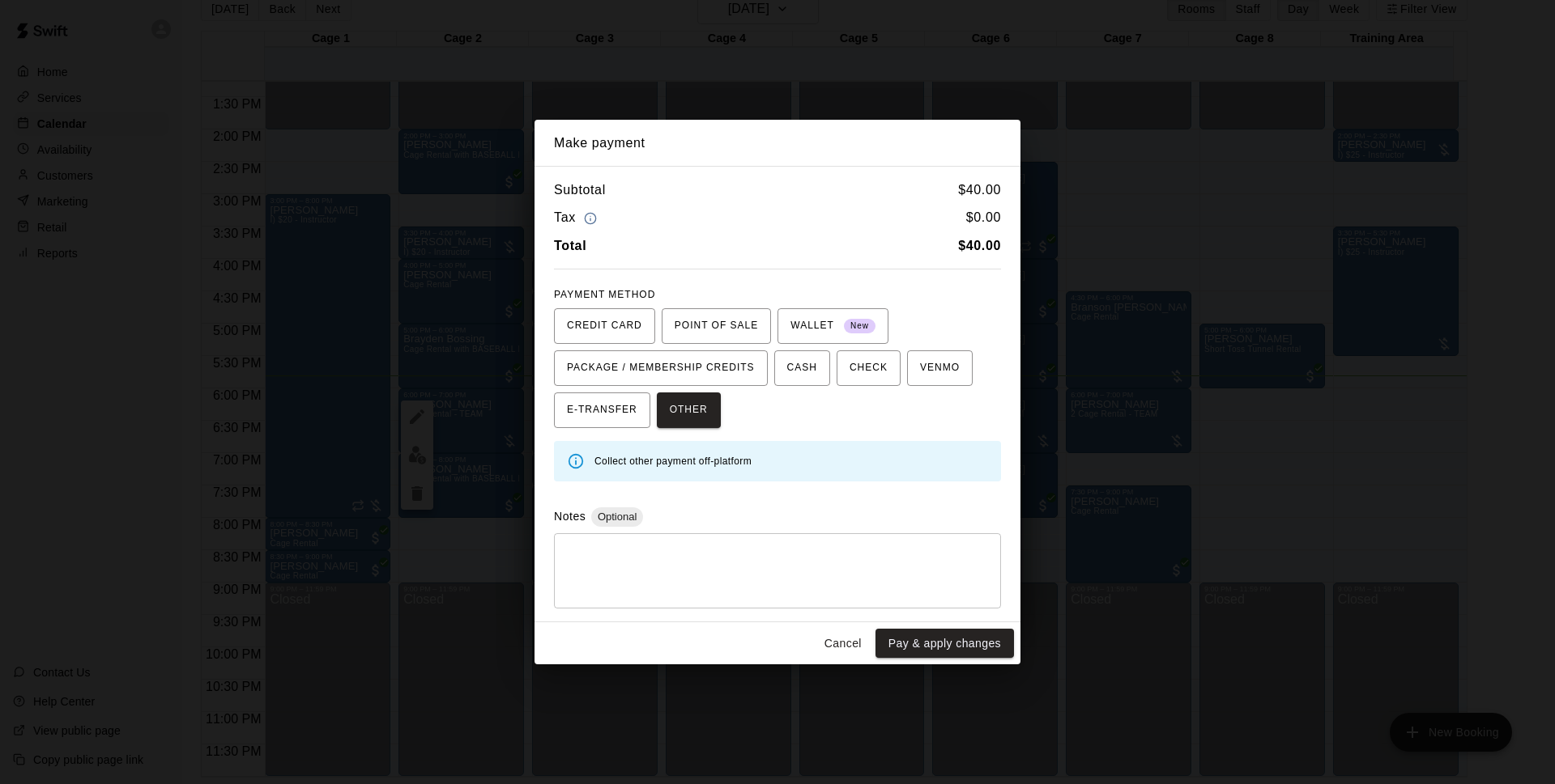
click at [961, 646] on button "Pay & apply changes" at bounding box center [944, 645] width 138 height 30
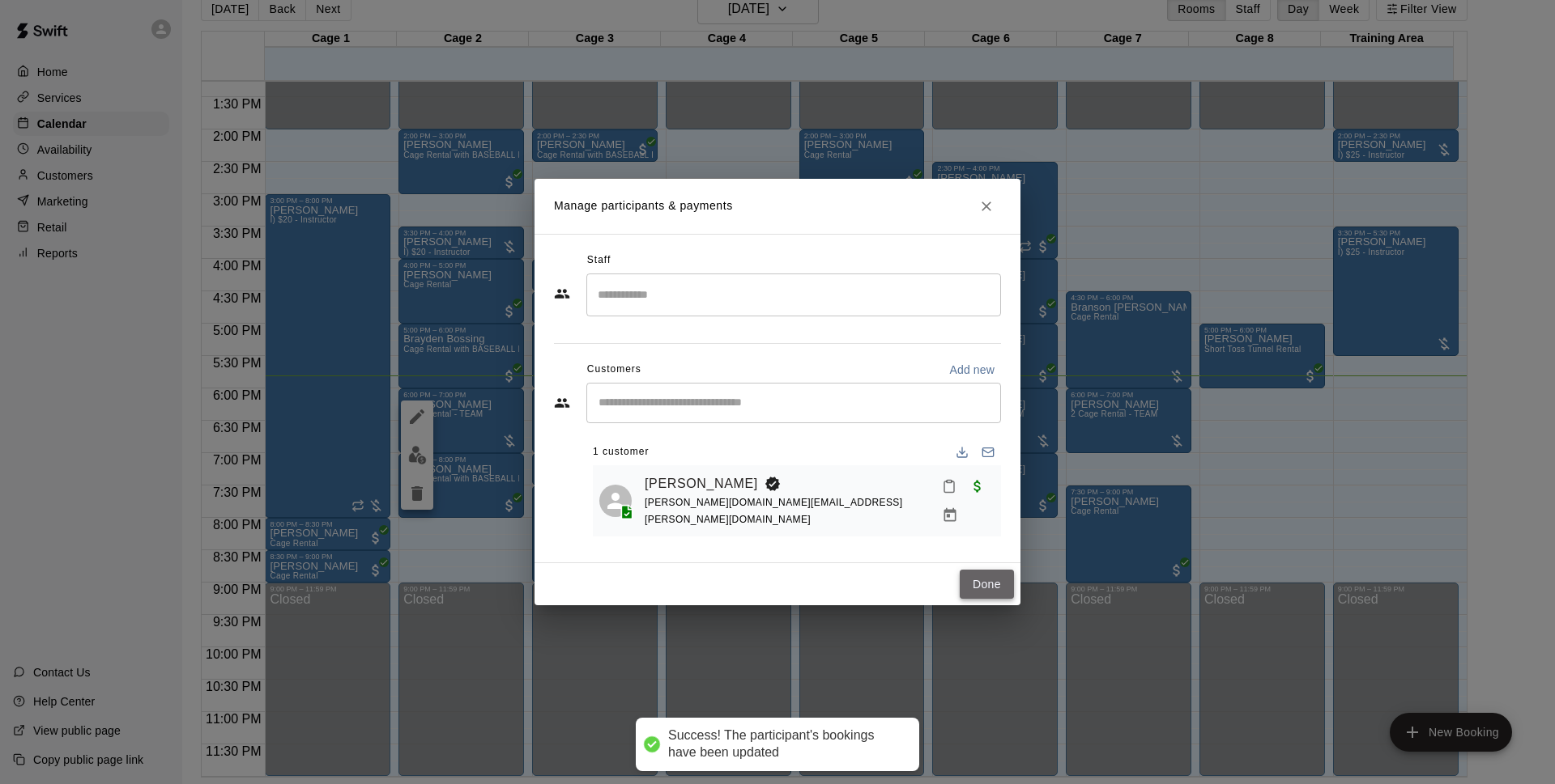
click at [981, 586] on button "Done" at bounding box center [986, 585] width 54 height 30
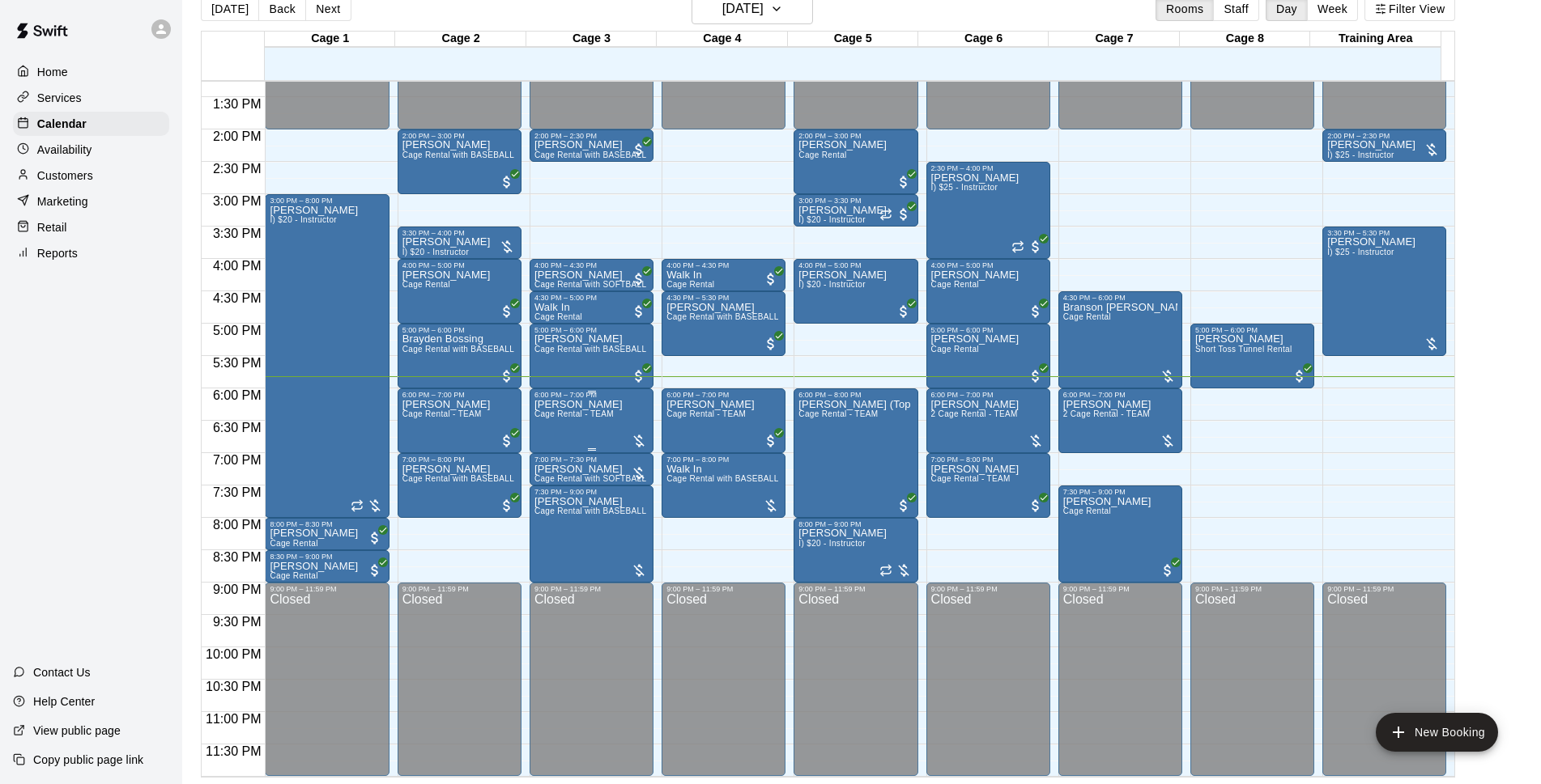
click at [574, 414] on span "Cage Rental - TEAM" at bounding box center [575, 413] width 80 height 9
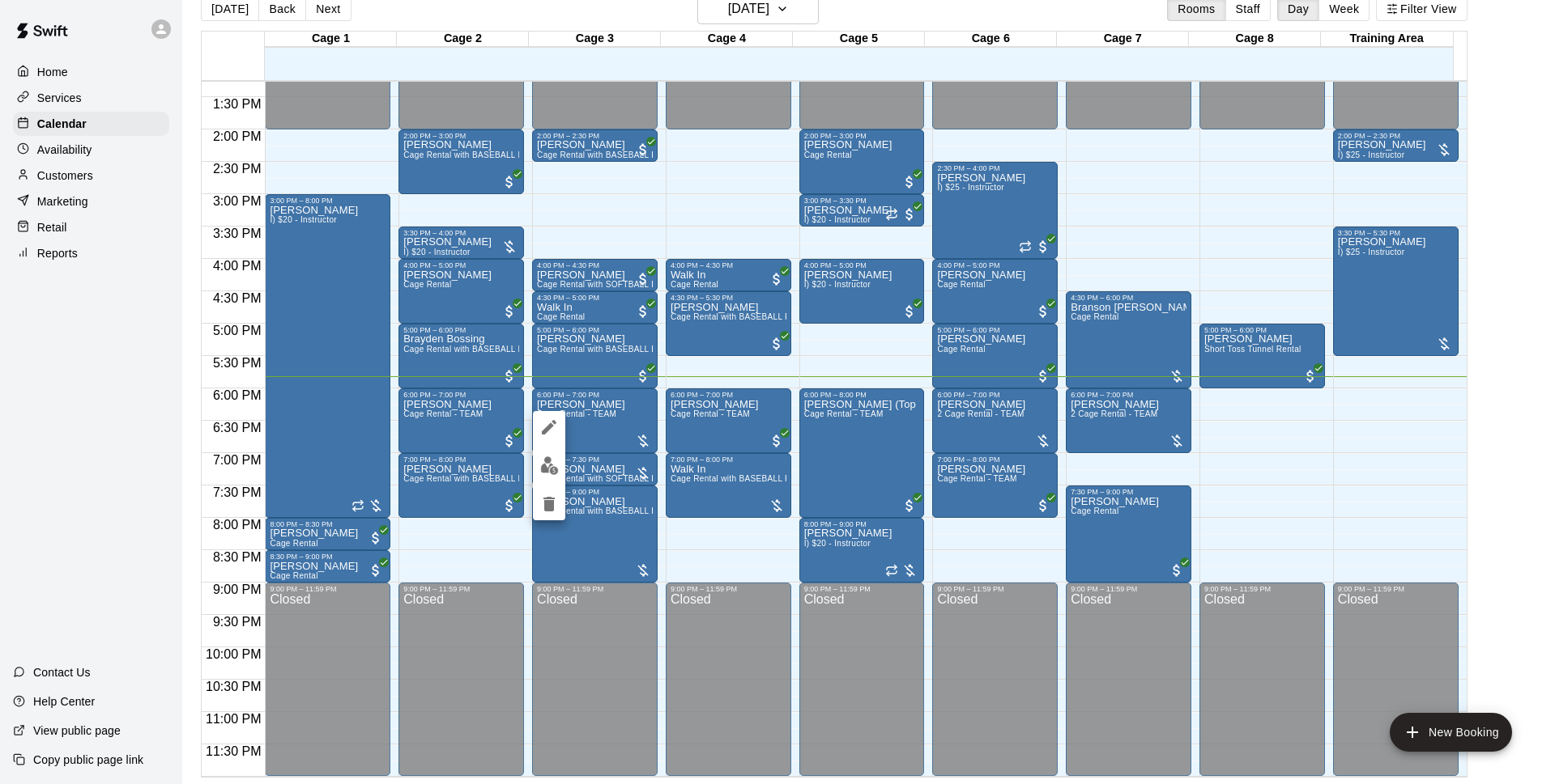
click at [536, 474] on button "edit" at bounding box center [549, 465] width 32 height 31
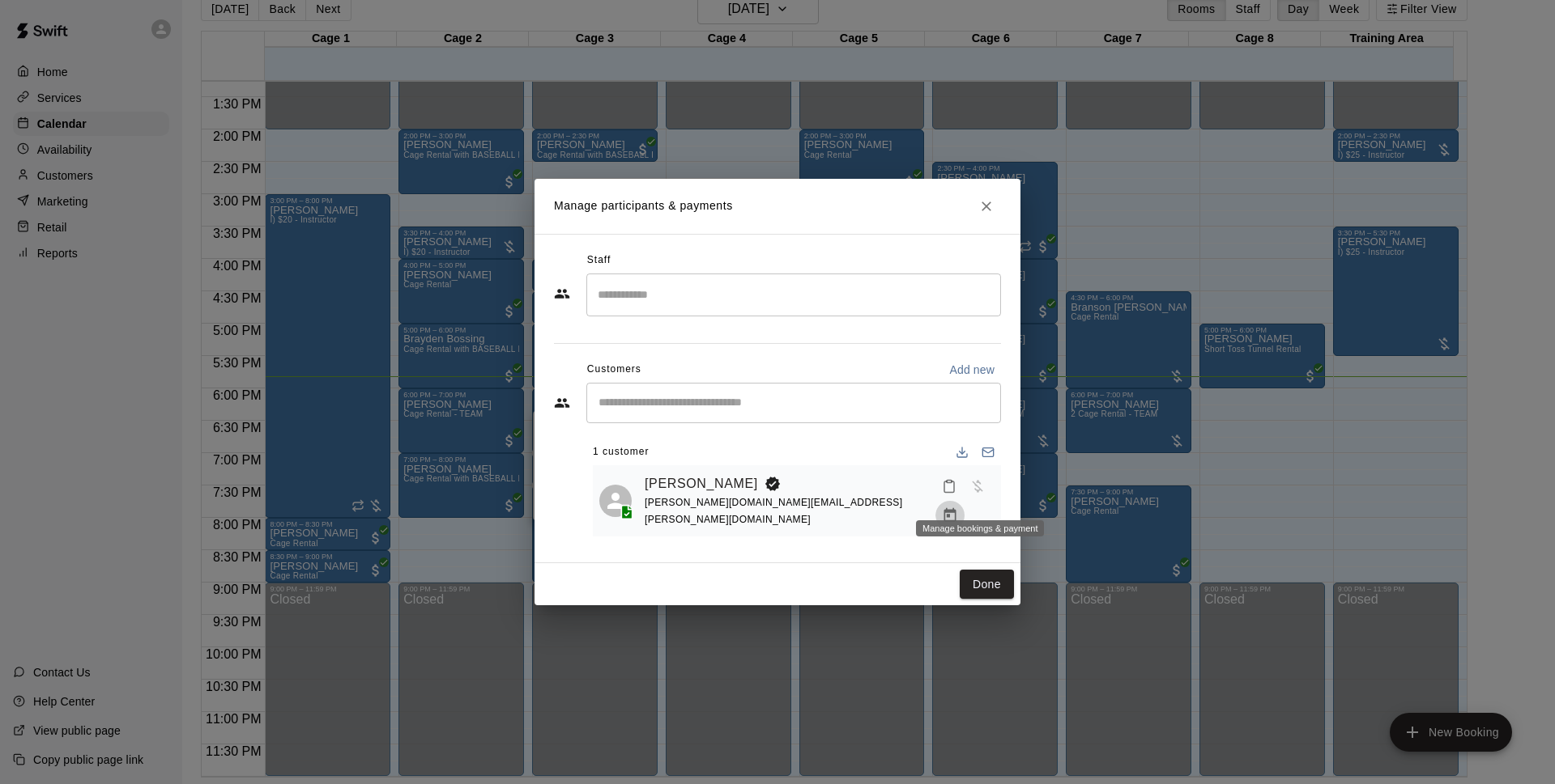
click at [958, 507] on icon "Manage bookings & payment" at bounding box center [949, 515] width 16 height 16
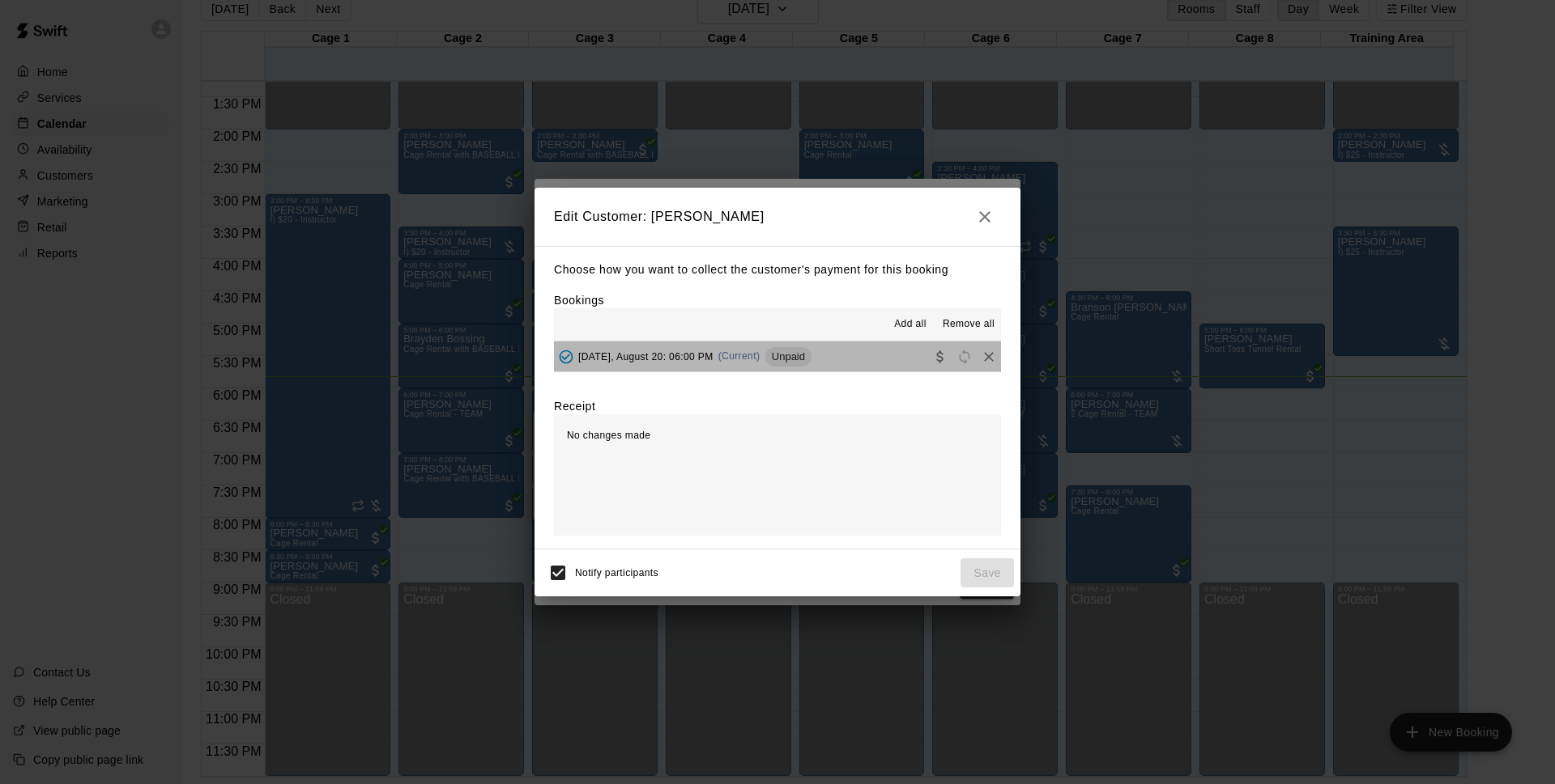
click at [832, 372] on button "[DATE], August 20: 06:00 PM (Current) Unpaid" at bounding box center [777, 356] width 447 height 30
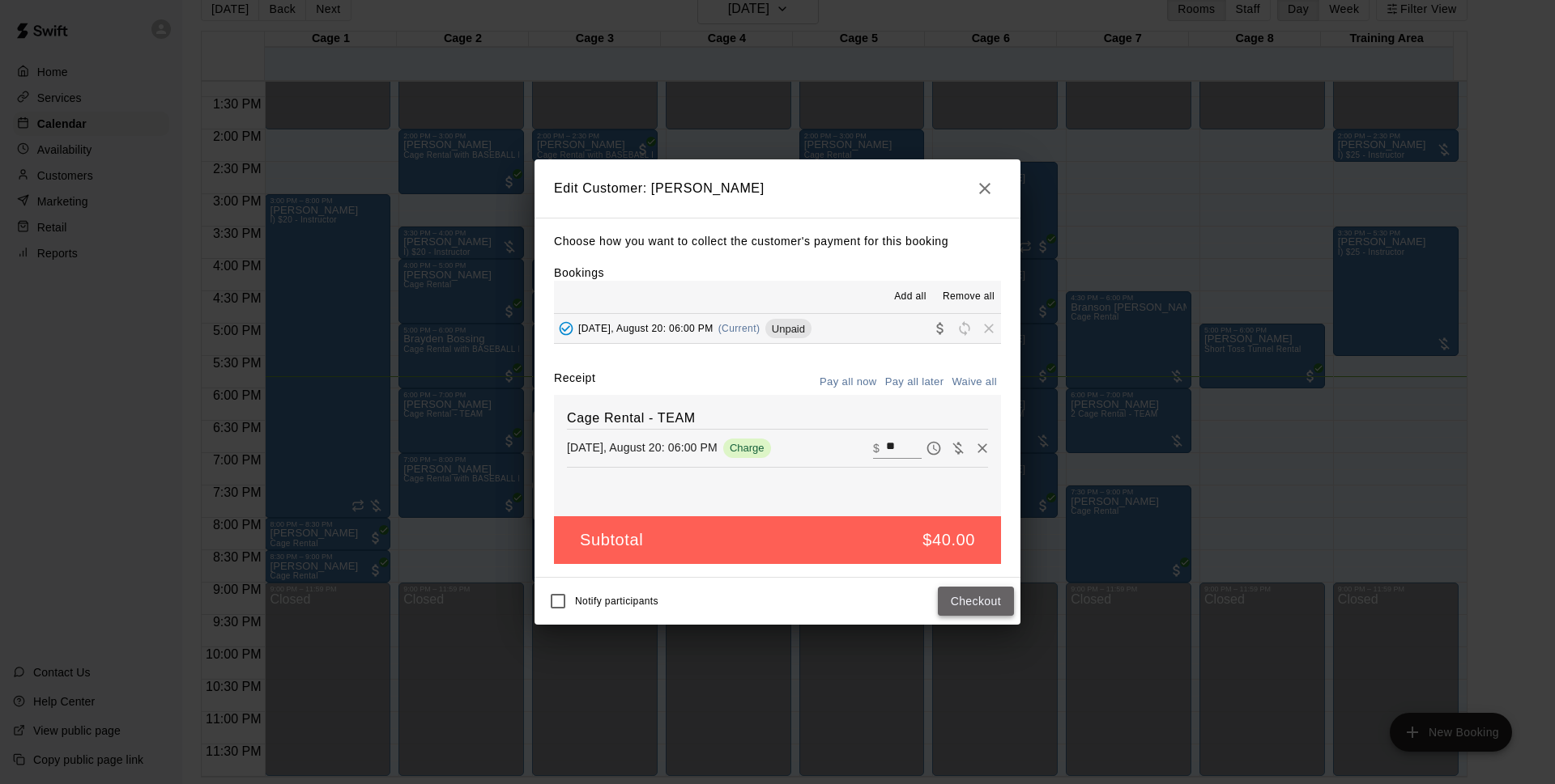
click at [990, 596] on button "Checkout" at bounding box center [976, 602] width 76 height 30
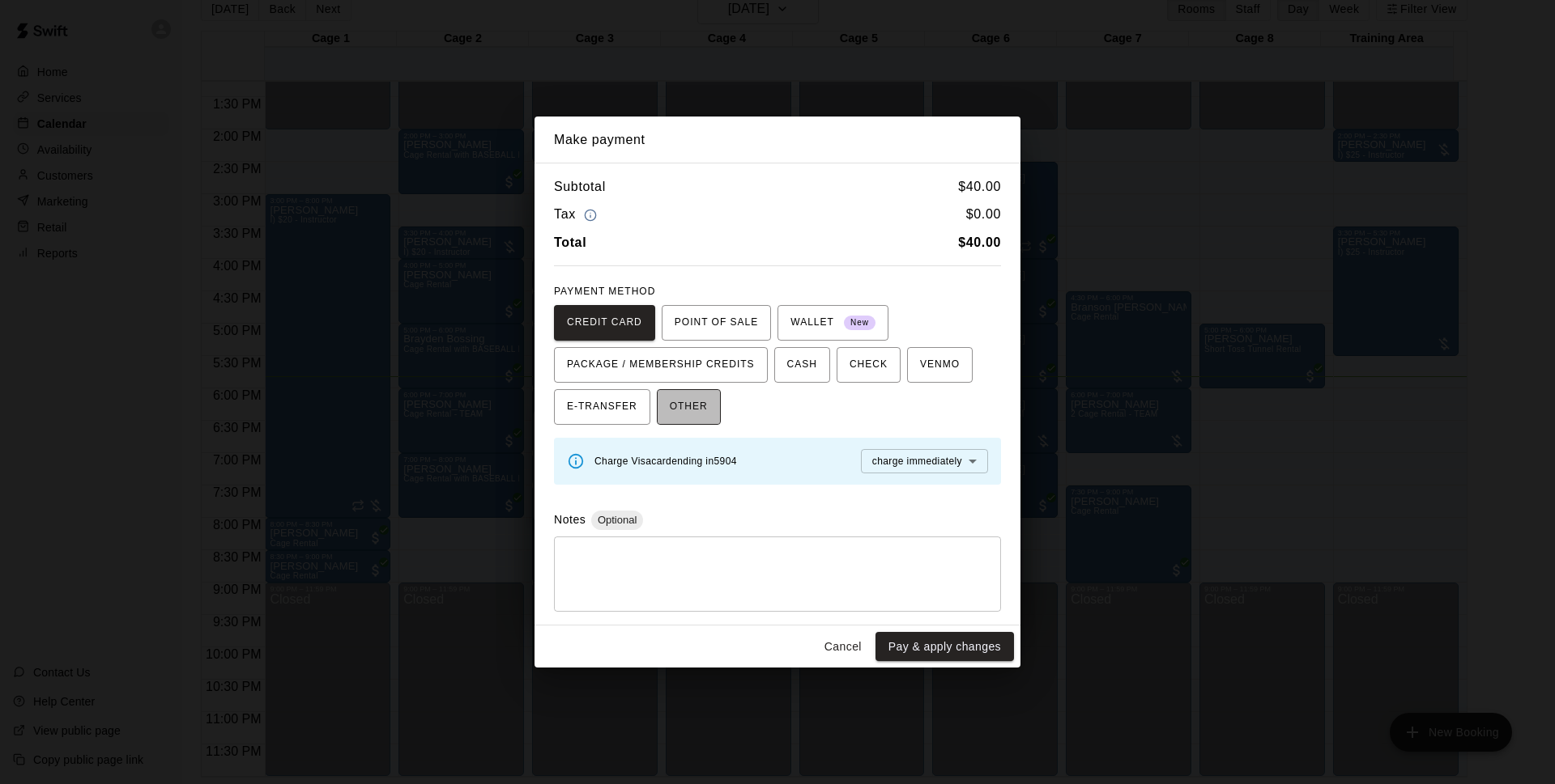
click at [663, 420] on button "OTHER" at bounding box center [688, 408] width 64 height 36
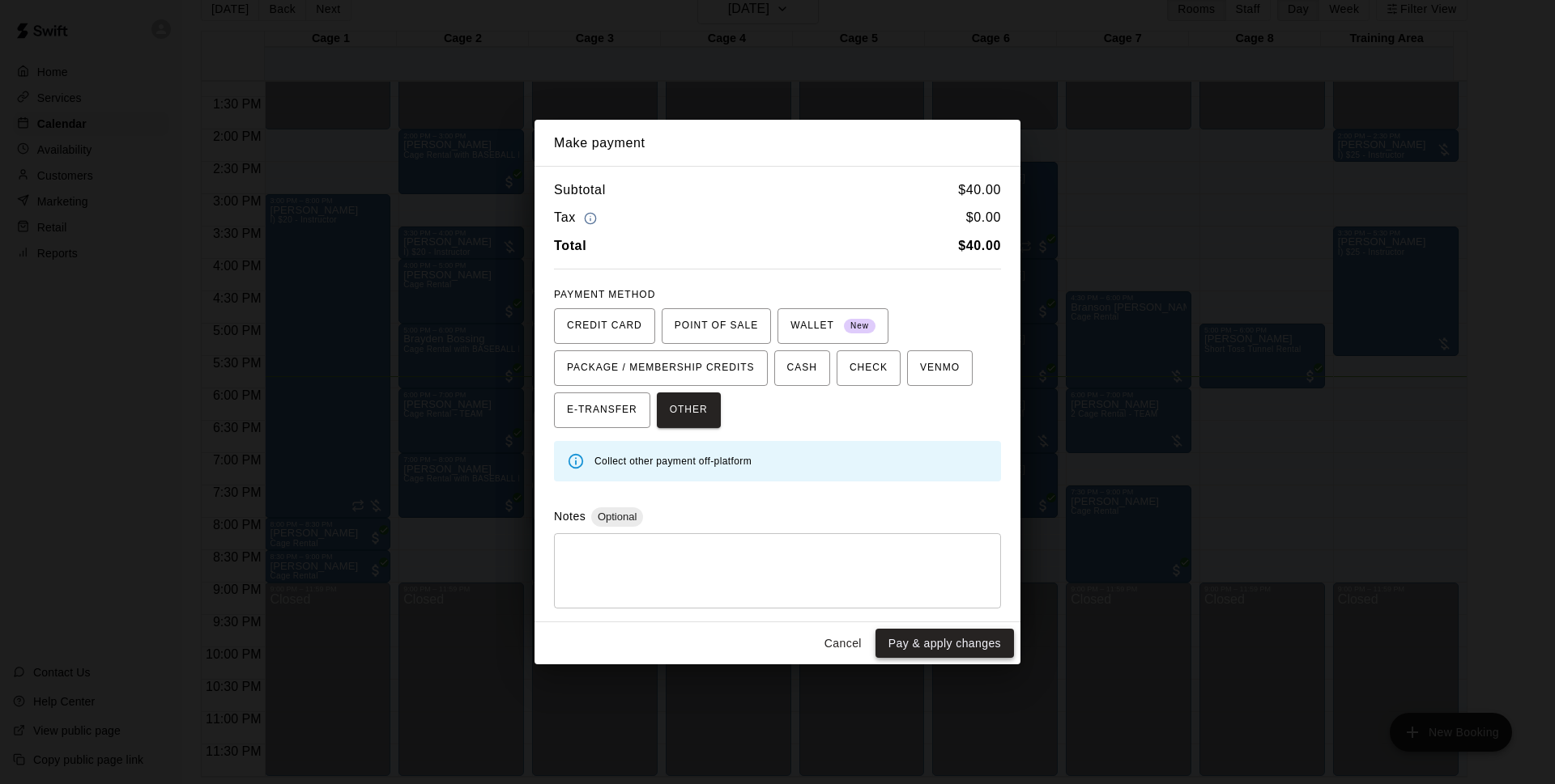
click at [958, 649] on button "Pay & apply changes" at bounding box center [944, 645] width 138 height 30
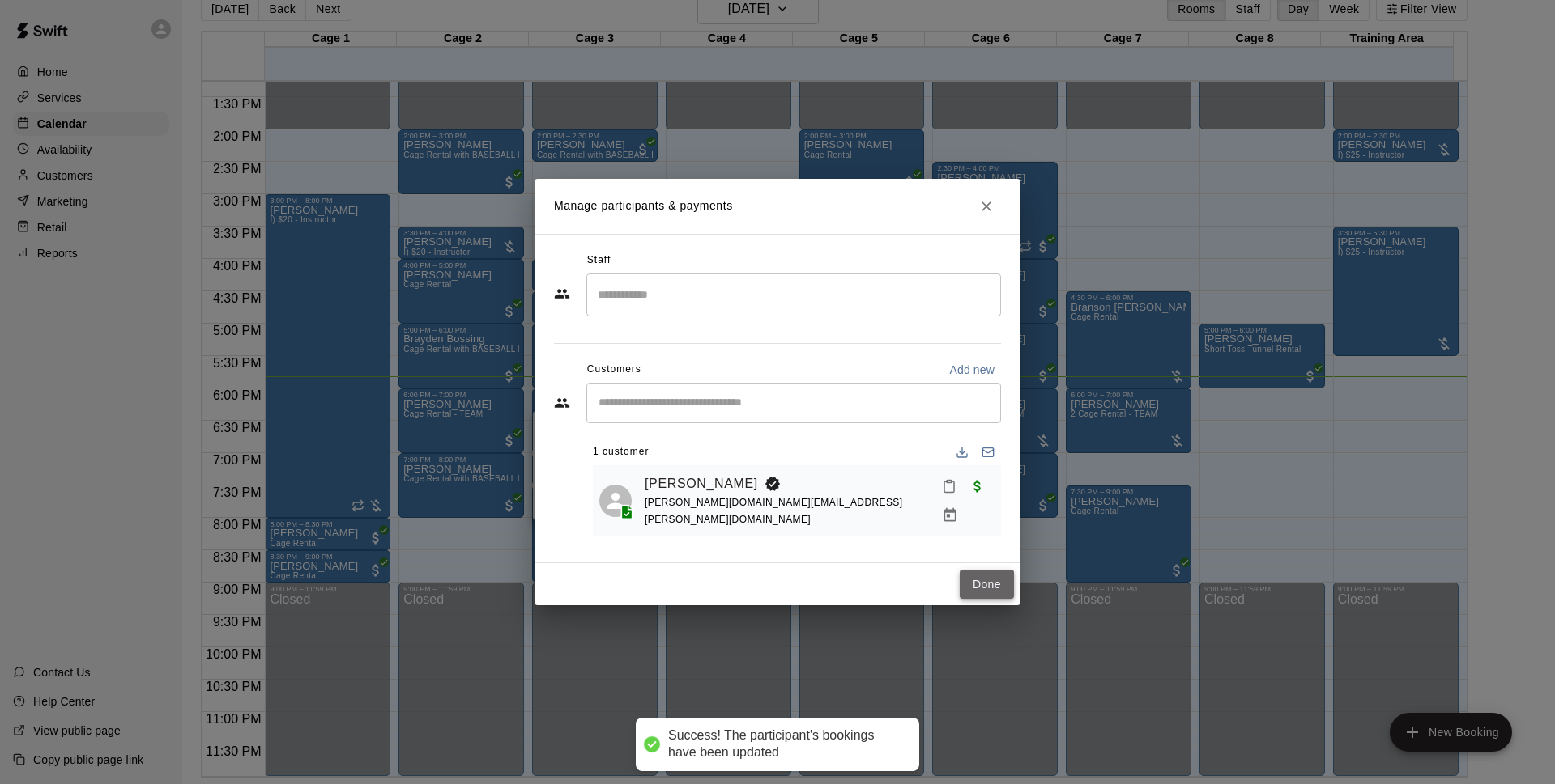
click at [989, 575] on button "Done" at bounding box center [986, 585] width 54 height 30
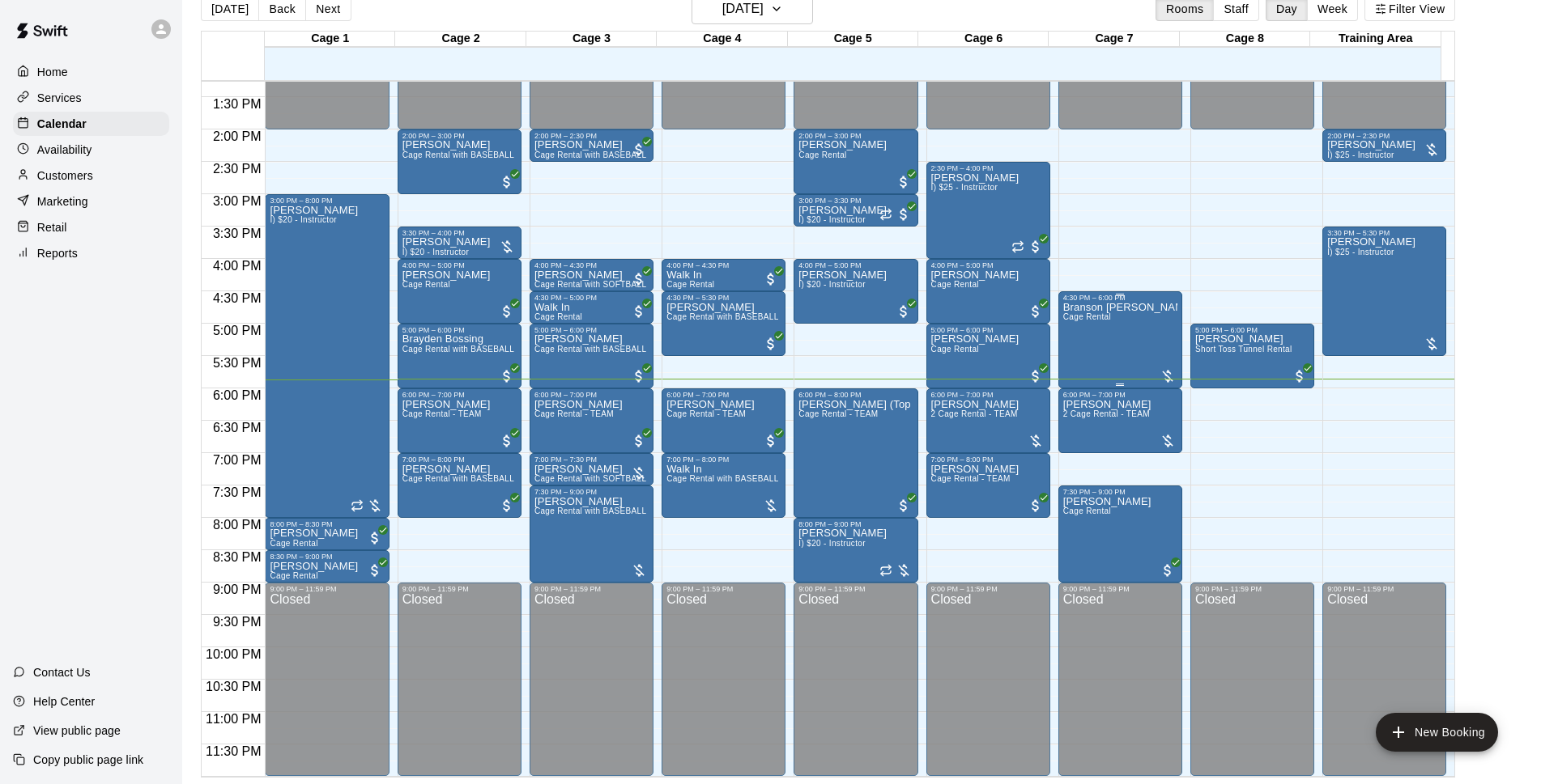
click at [1111, 370] on div "Branson Falcone Cage Rental" at bounding box center [1120, 694] width 114 height 784
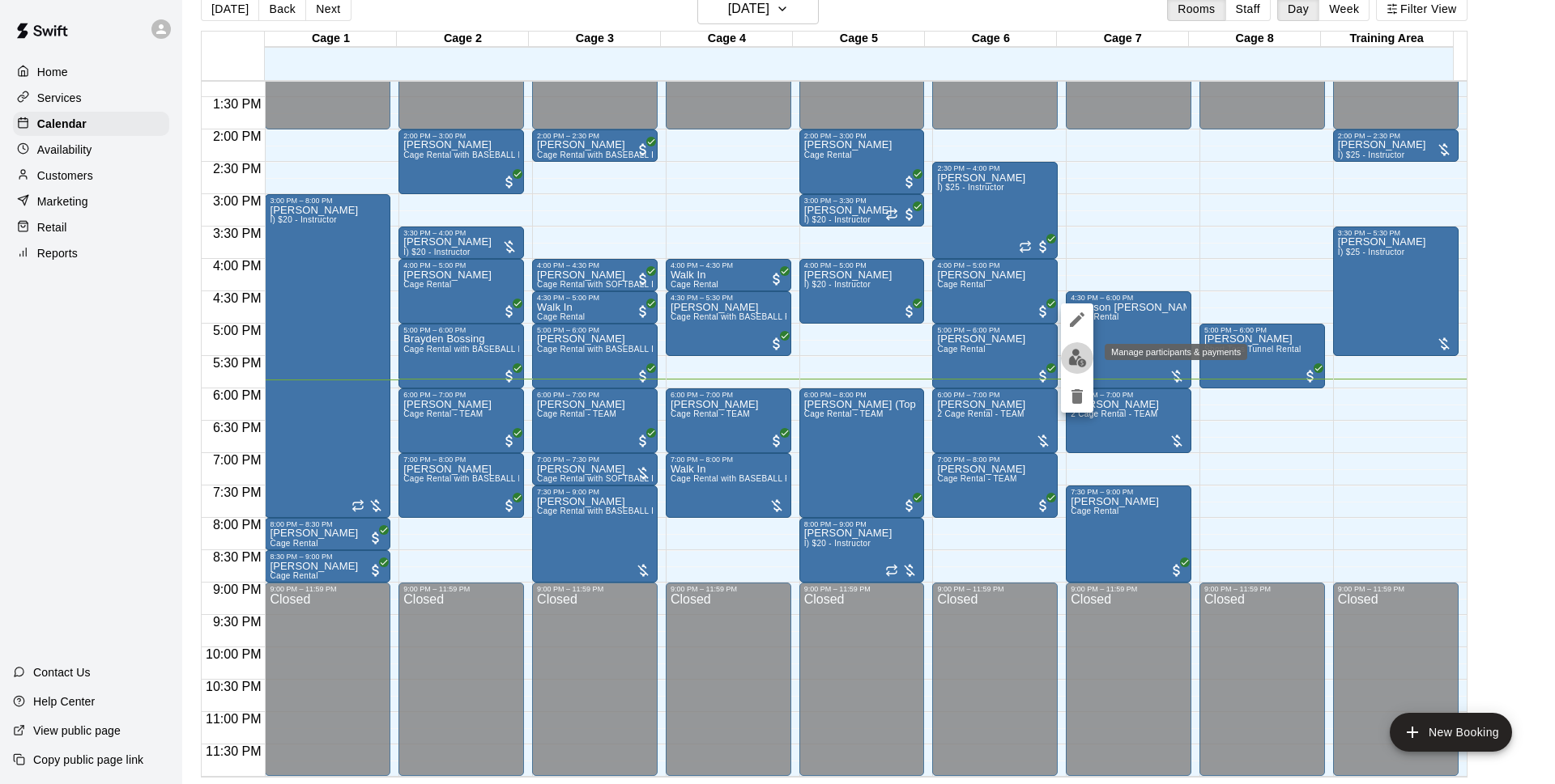
click at [1077, 363] on img "edit" at bounding box center [1077, 358] width 19 height 19
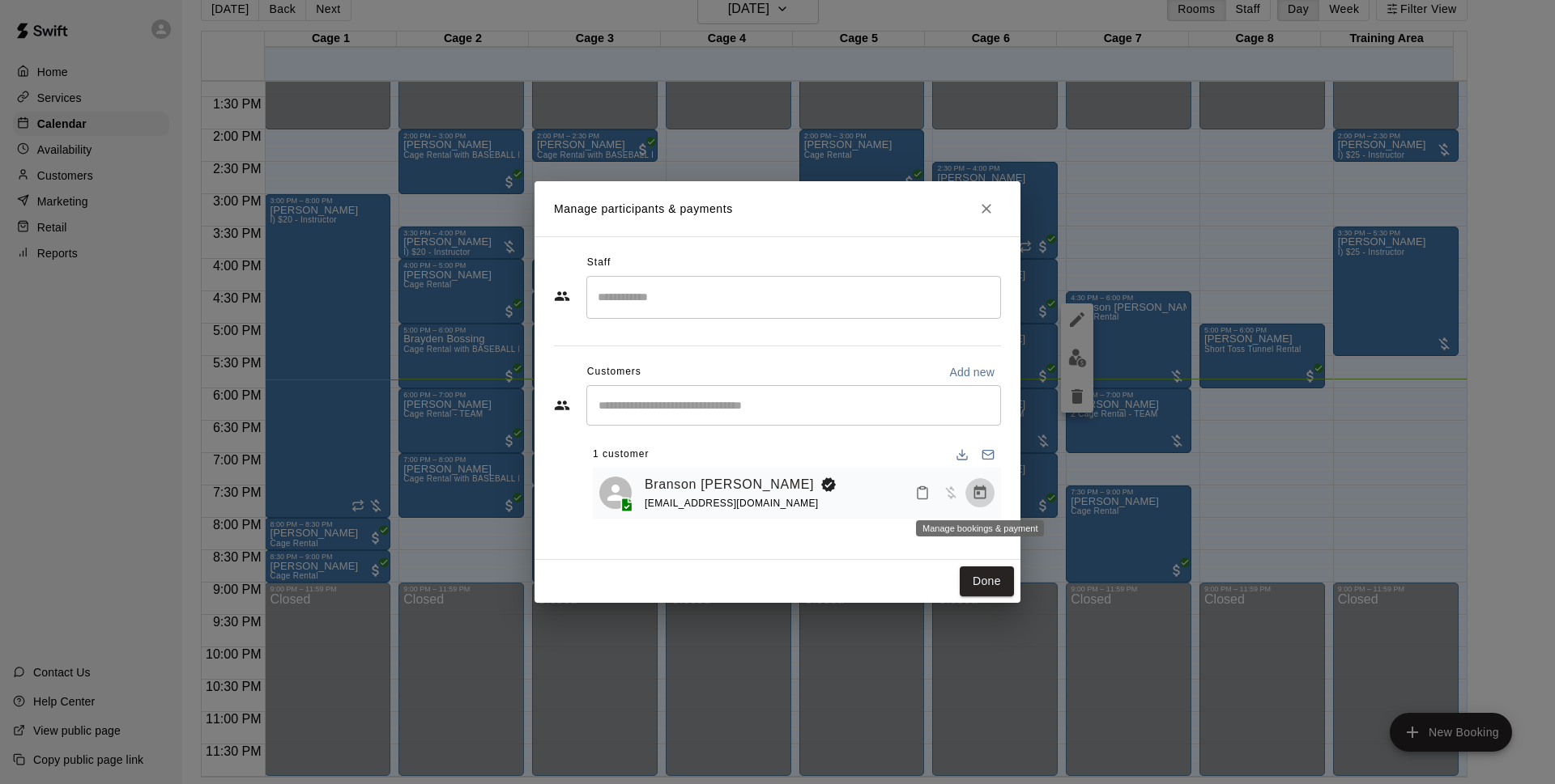
click at [977, 500] on icon "Manage bookings & payment" at bounding box center [979, 492] width 12 height 14
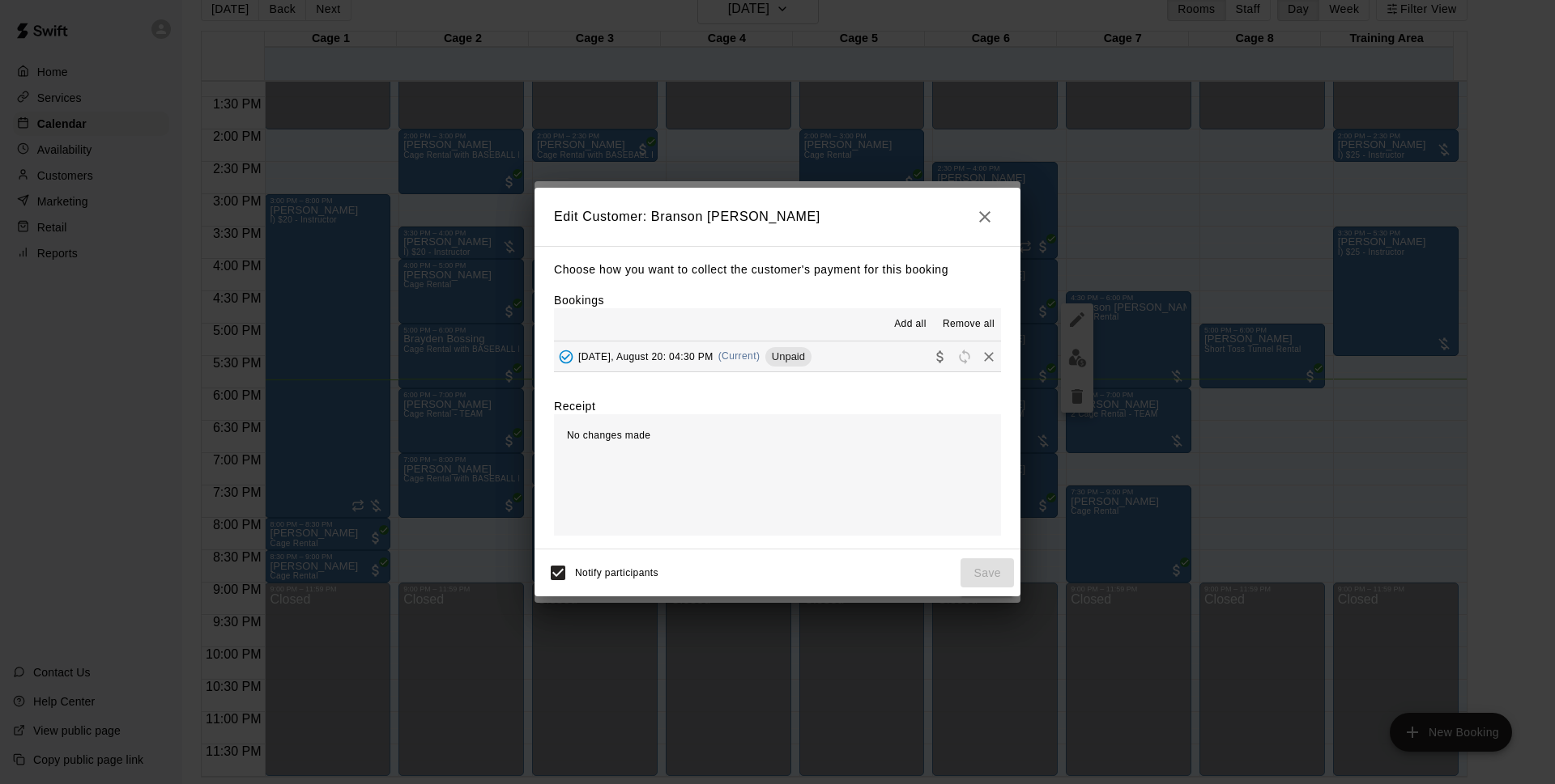
click at [812, 352] on span "Unpaid" at bounding box center [788, 356] width 46 height 12
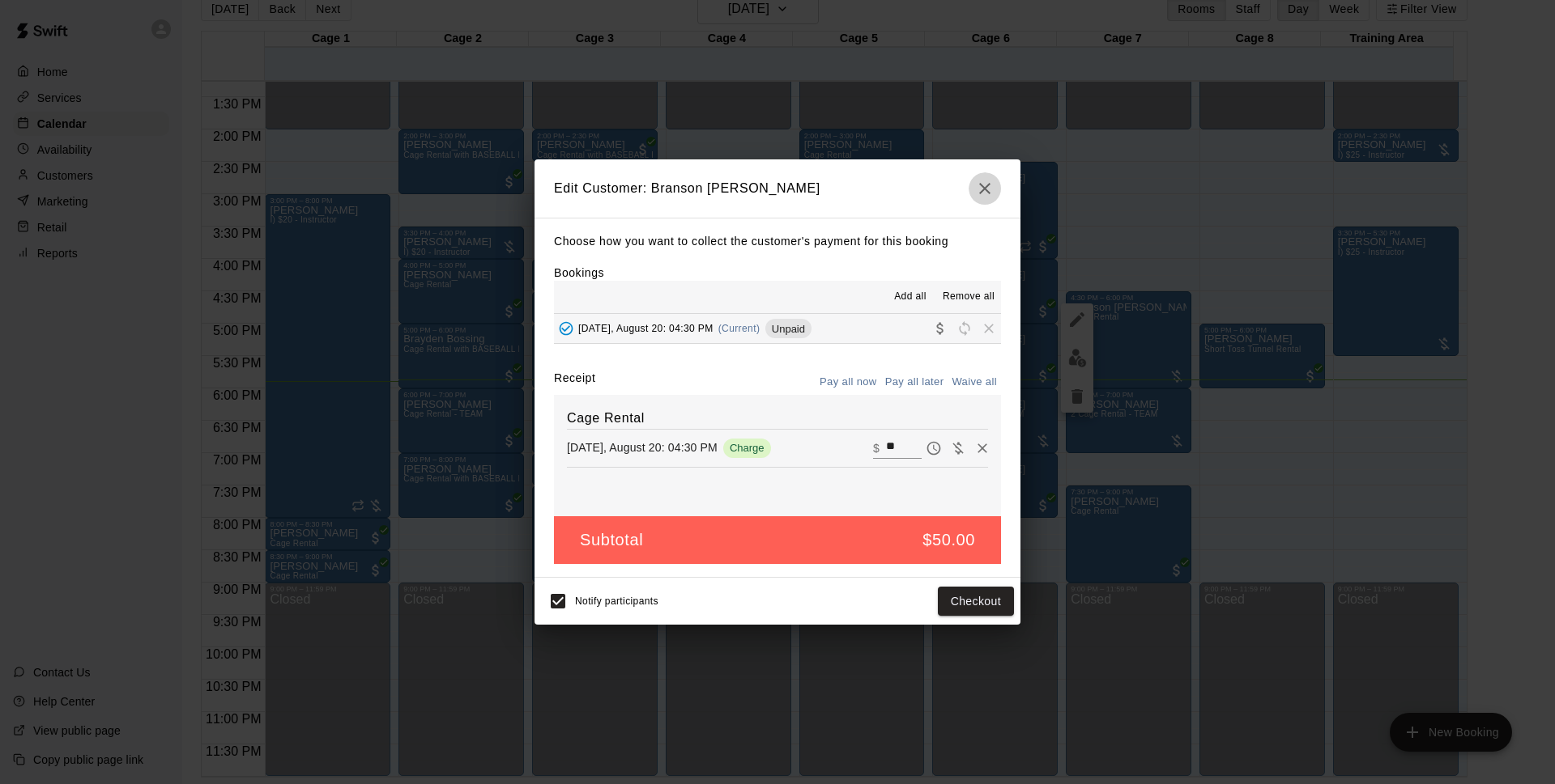
click at [977, 183] on icon "button" at bounding box center [984, 189] width 19 height 19
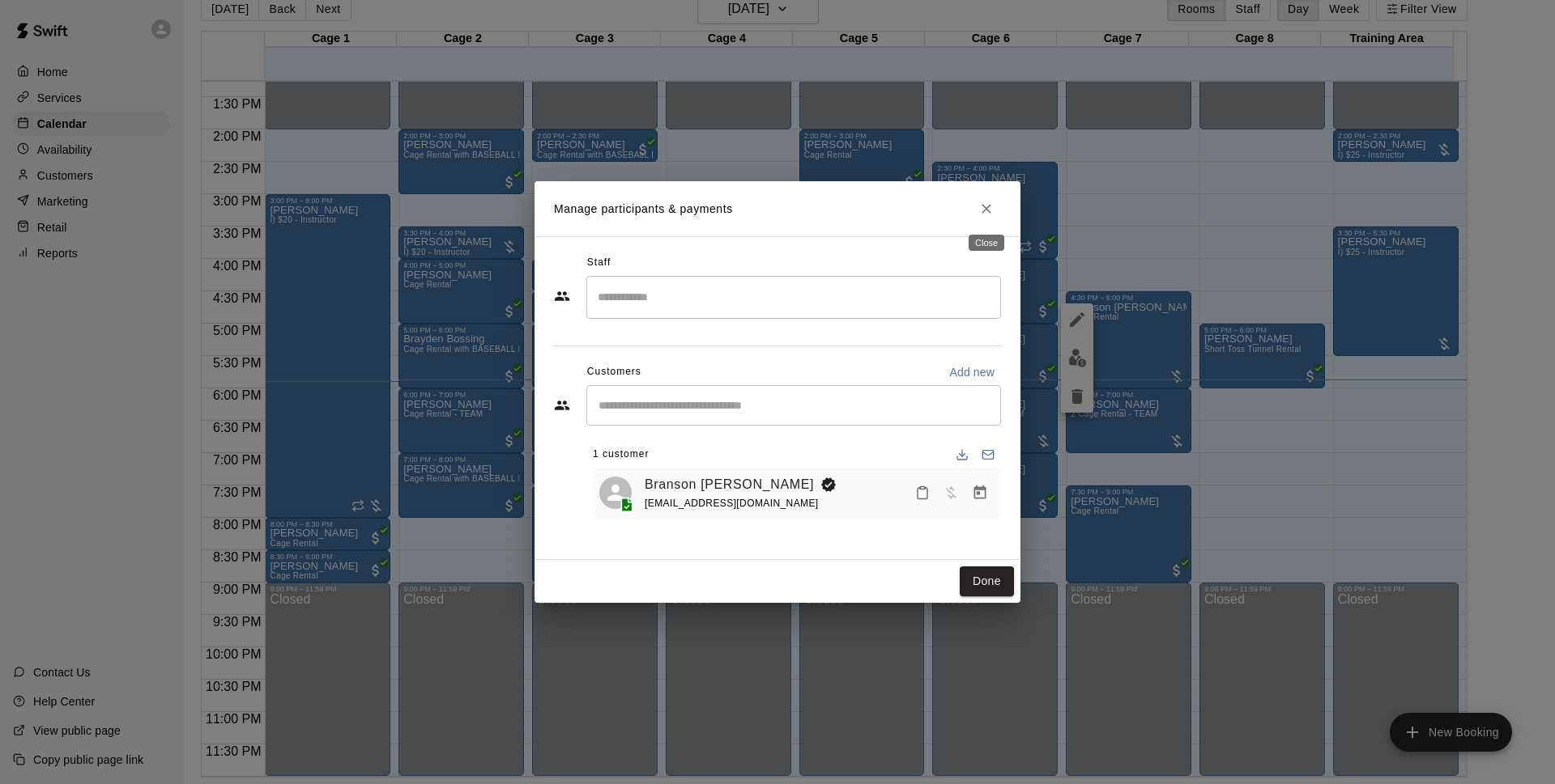
click at [984, 213] on icon "Close" at bounding box center [986, 209] width 16 height 16
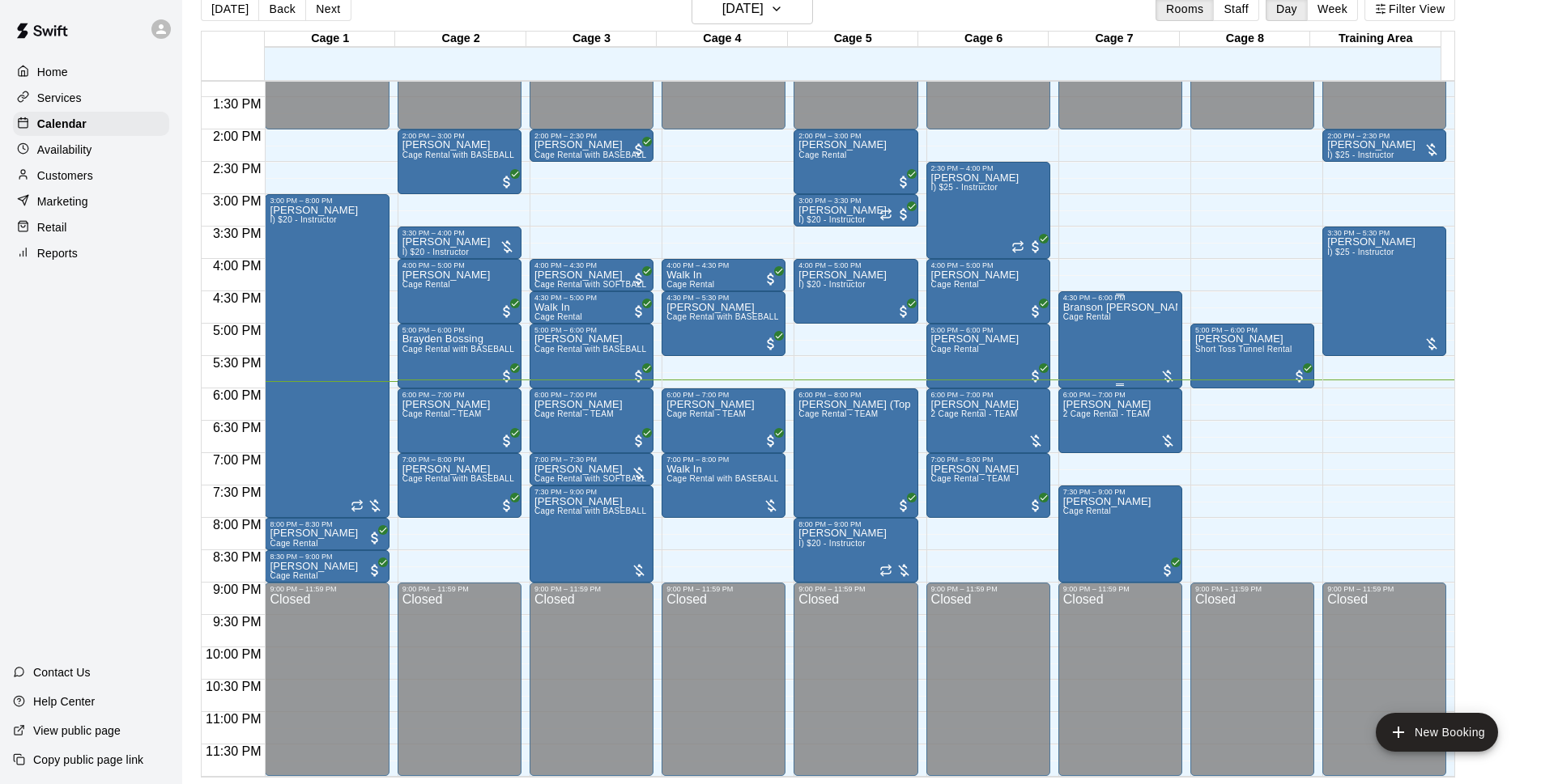
click at [1107, 320] on span "Cage Rental" at bounding box center [1087, 317] width 47 height 9
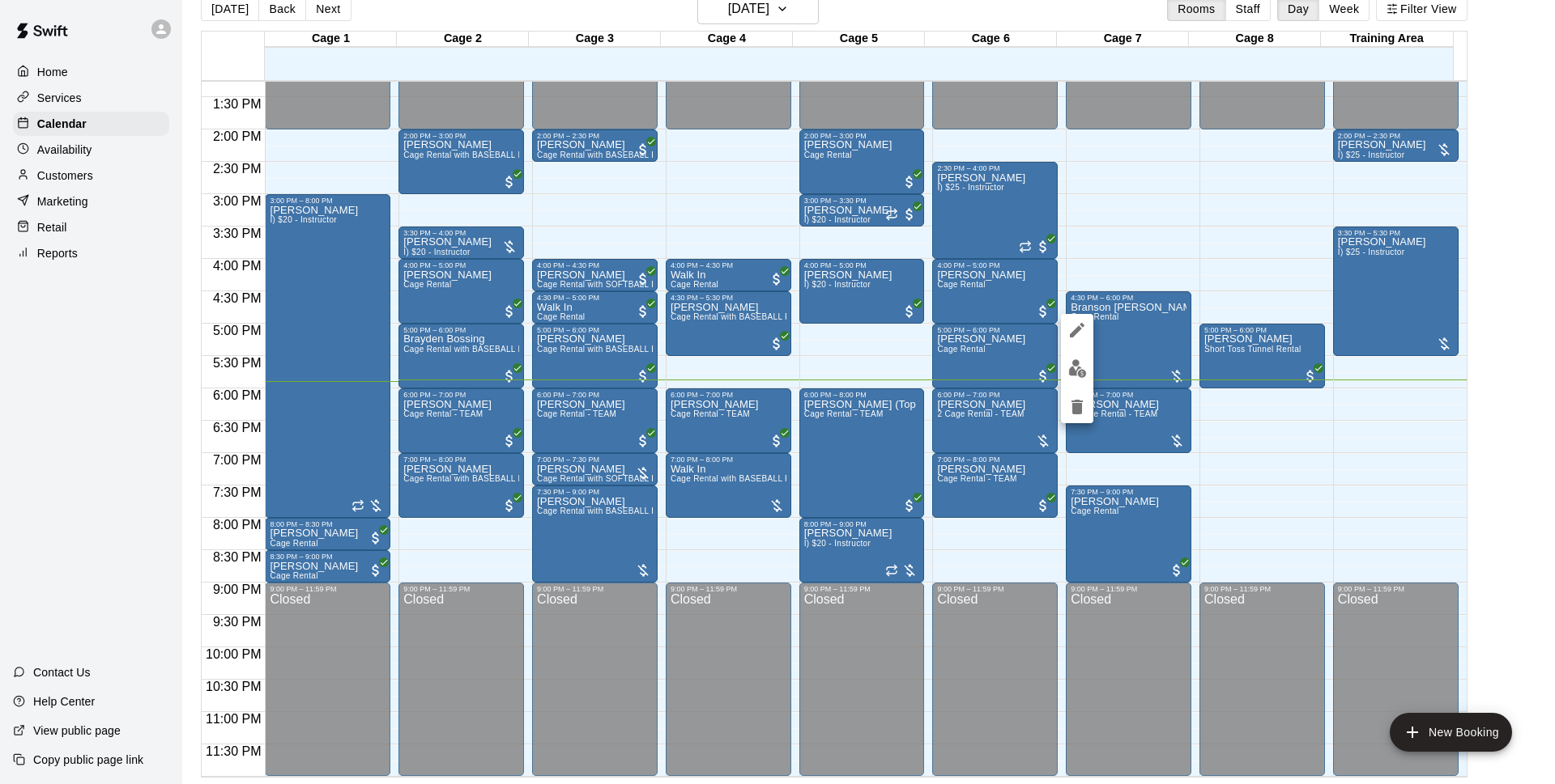
click at [1078, 369] on img "edit" at bounding box center [1077, 369] width 19 height 19
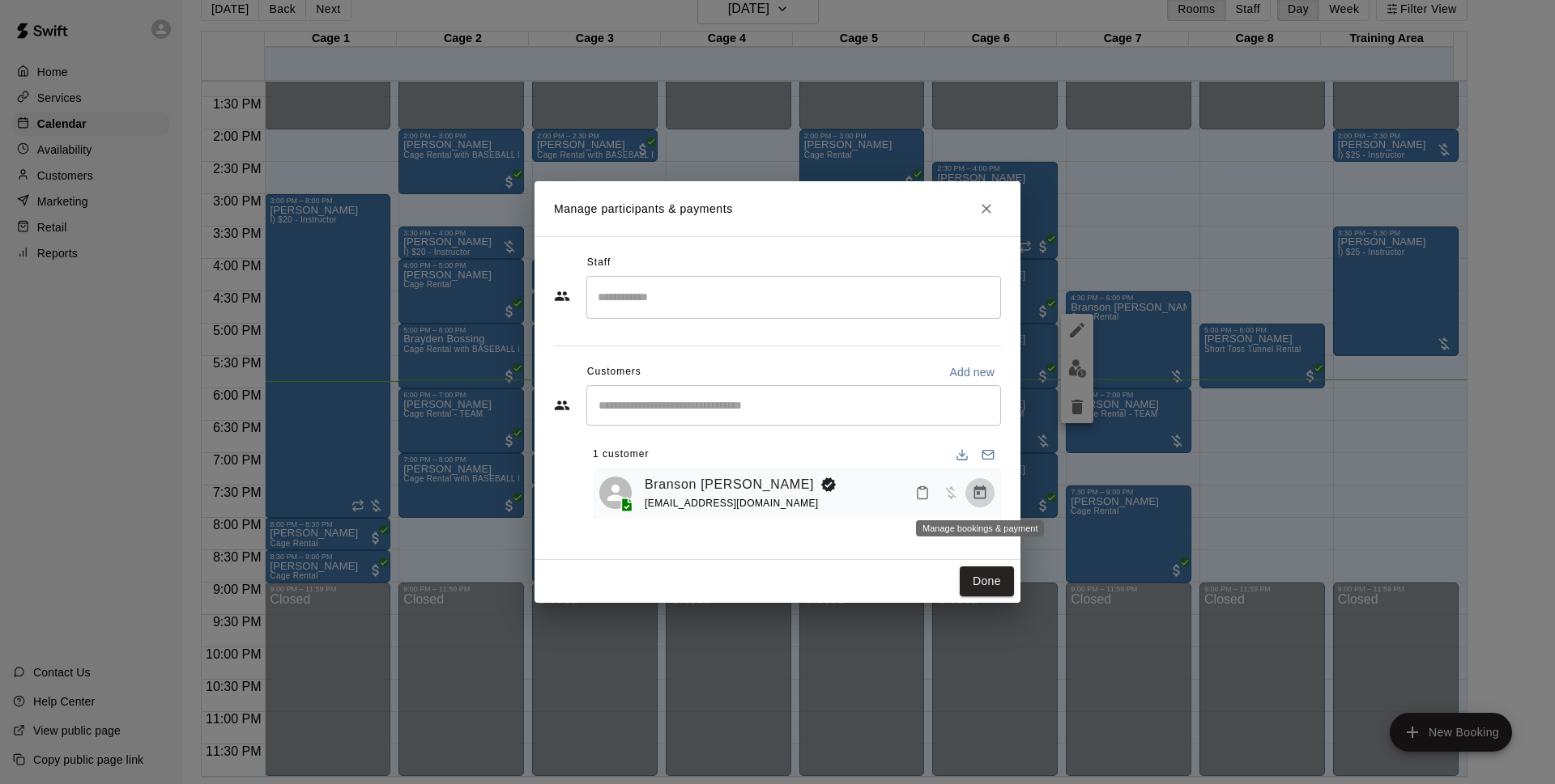
click at [980, 500] on icon "Manage bookings & payment" at bounding box center [979, 492] width 12 height 14
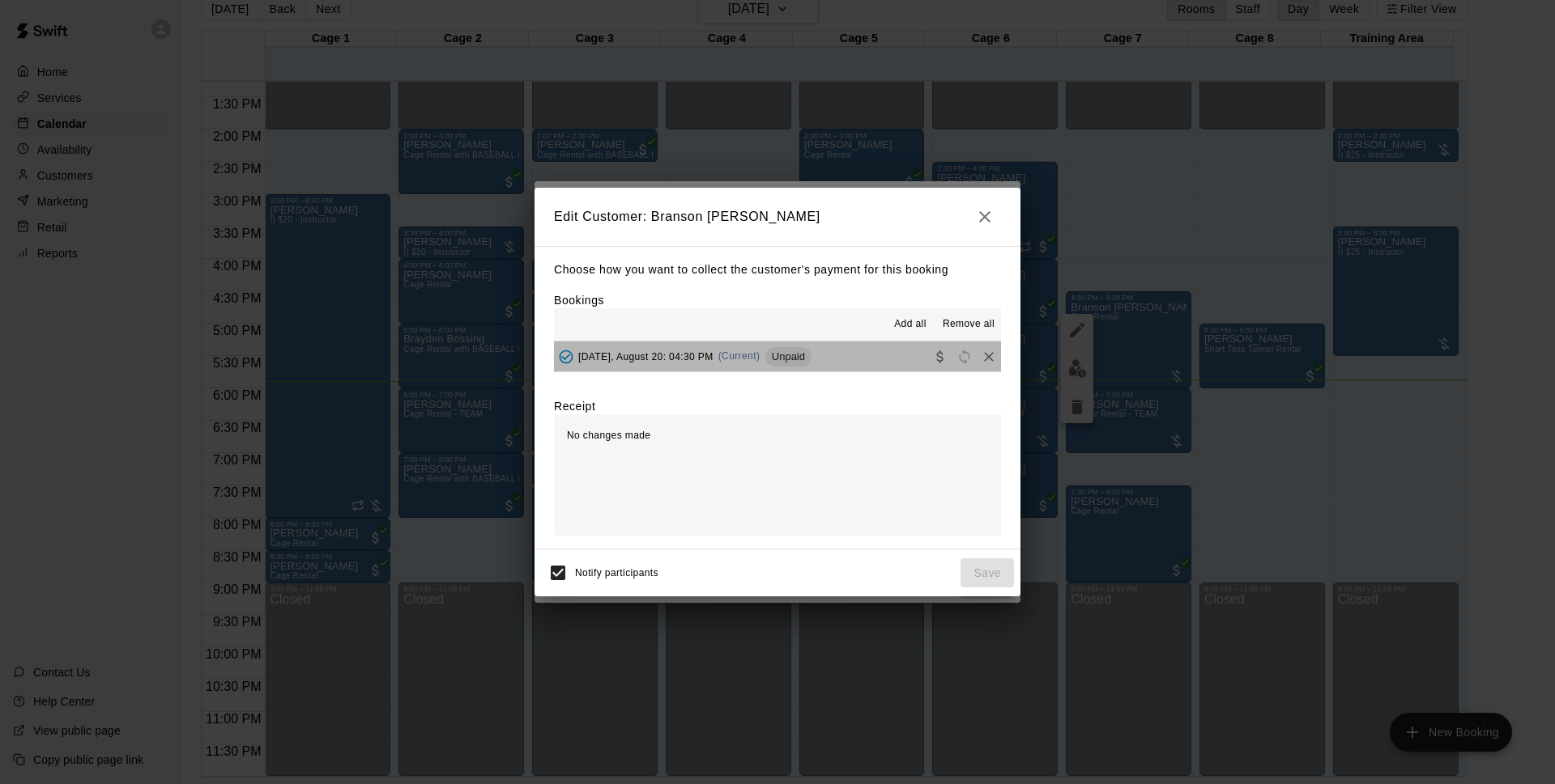
click at [871, 363] on button "Wednesday, August 20: 04:30 PM (Current) Unpaid" at bounding box center [777, 356] width 447 height 30
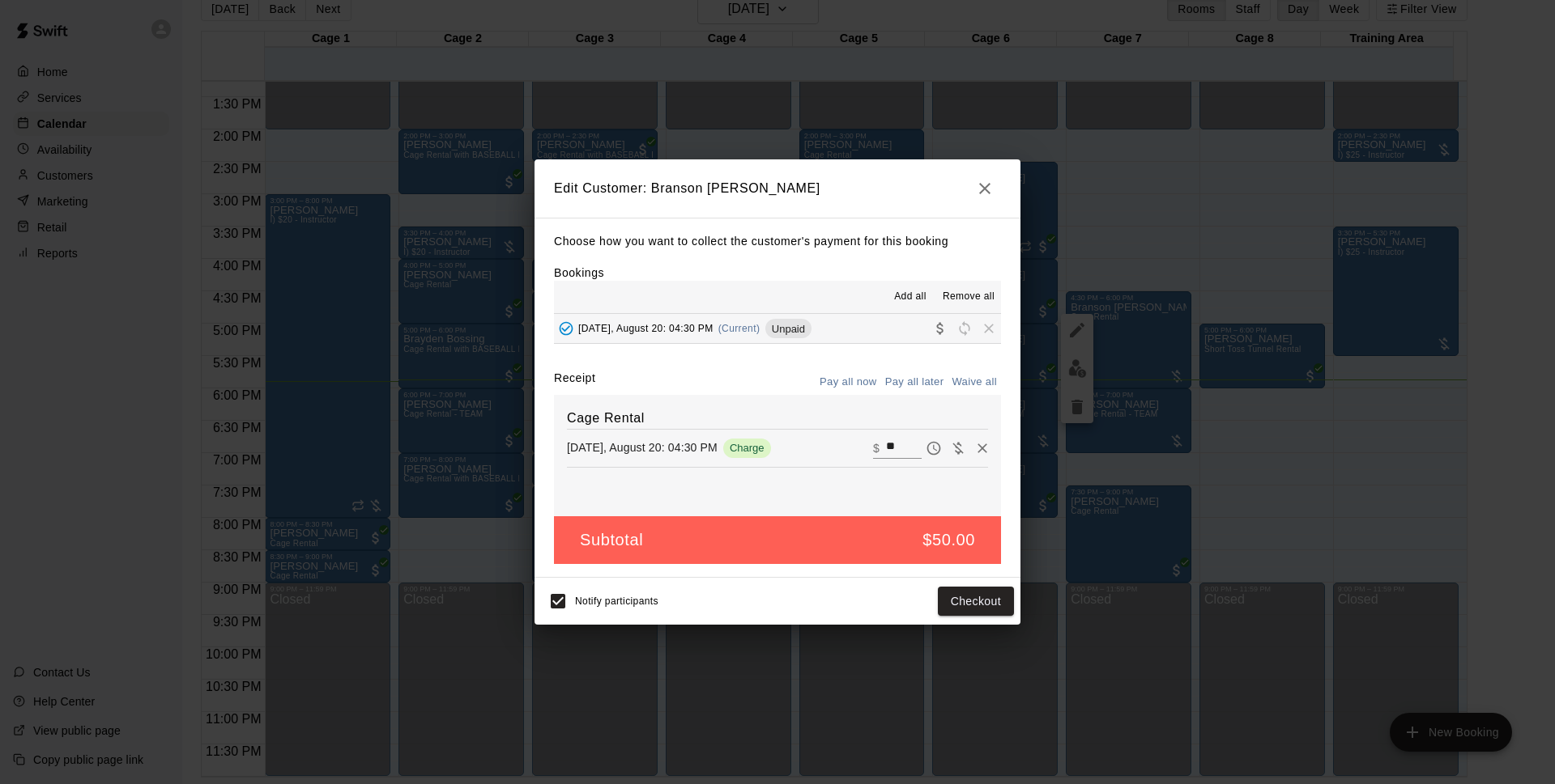
click at [975, 192] on icon "button" at bounding box center [984, 189] width 19 height 19
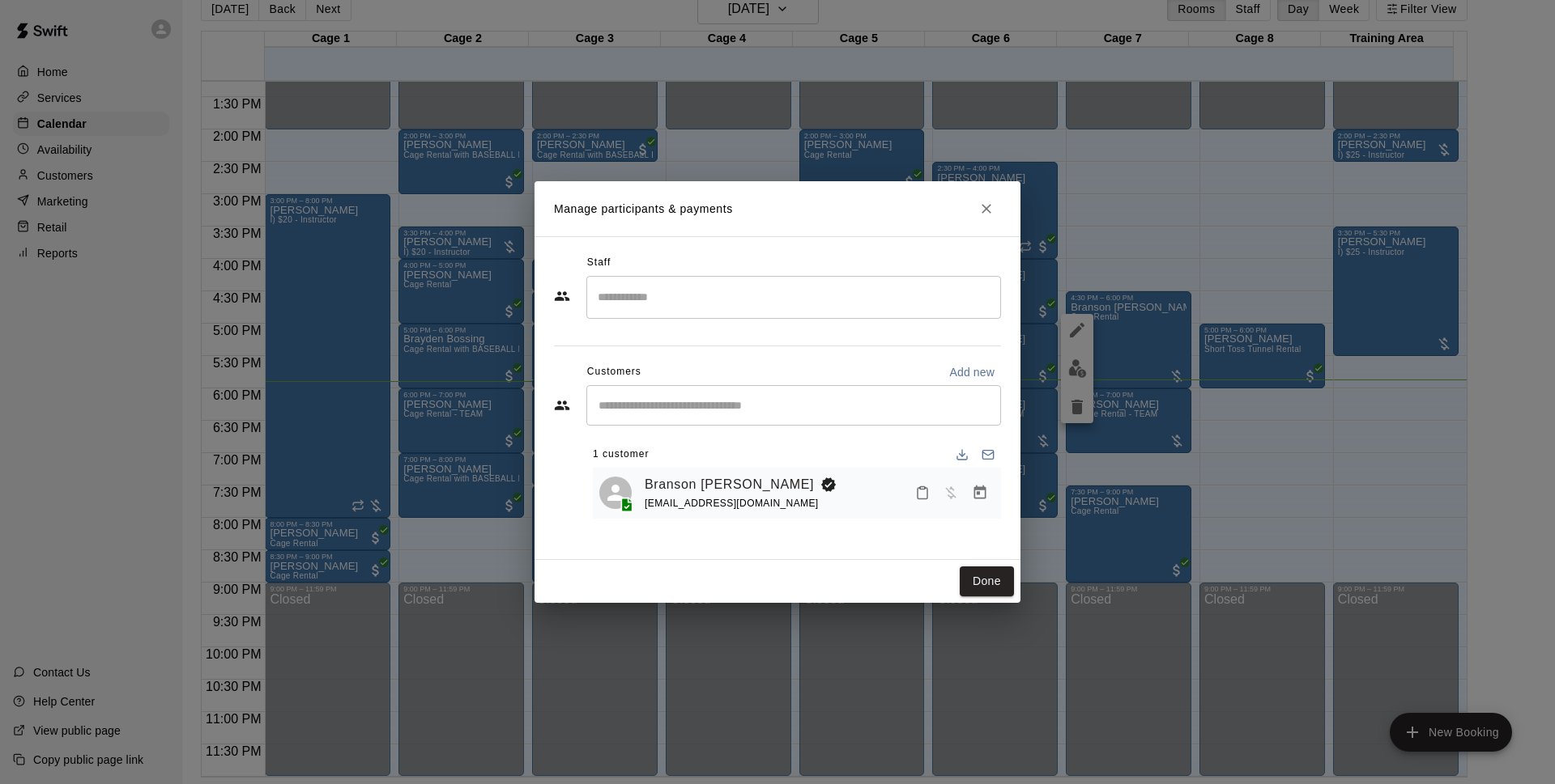
click at [987, 216] on icon "Close" at bounding box center [986, 209] width 16 height 16
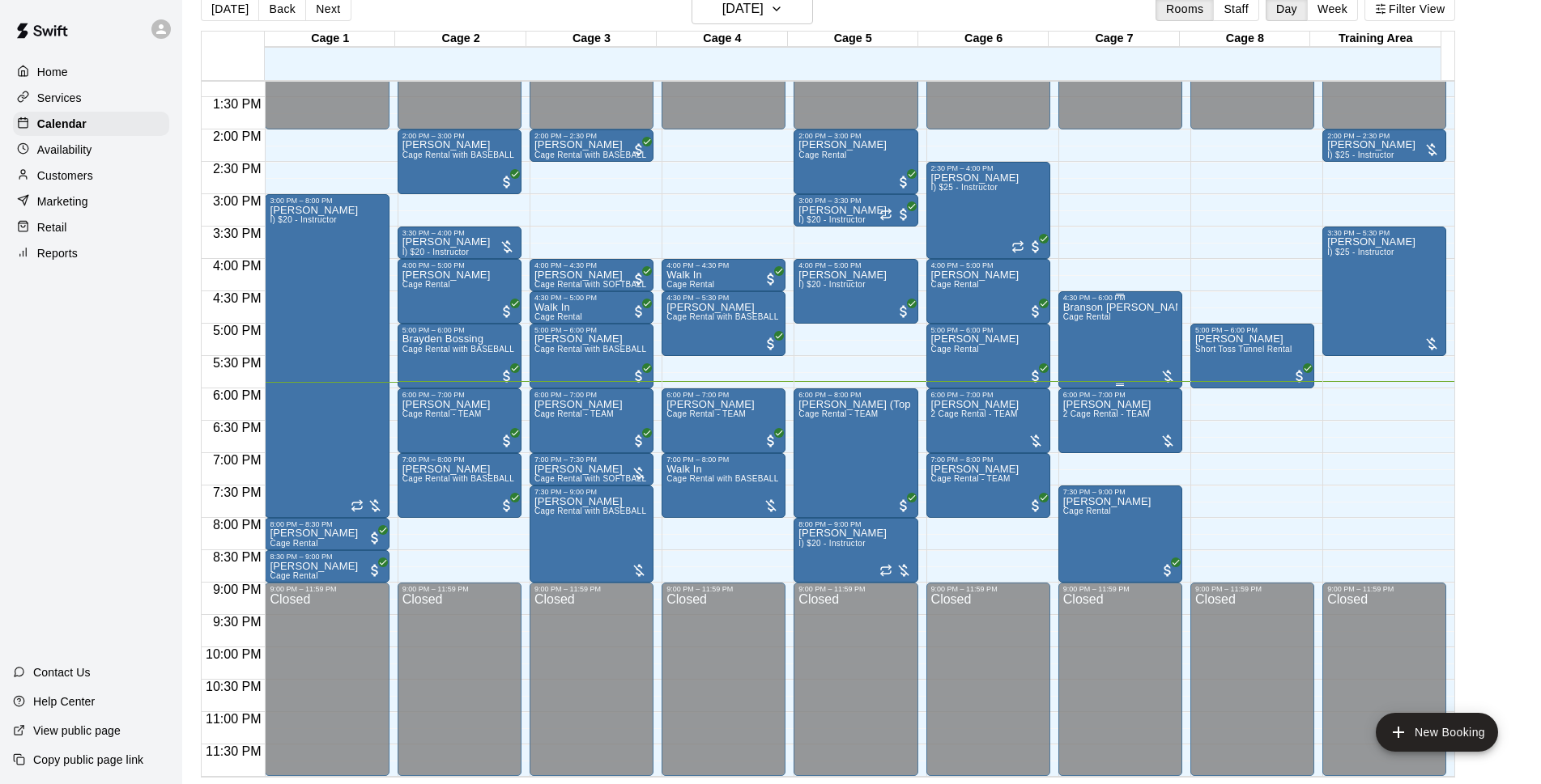
click at [1114, 341] on div "Branson Falcone Cage Rental" at bounding box center [1120, 694] width 114 height 784
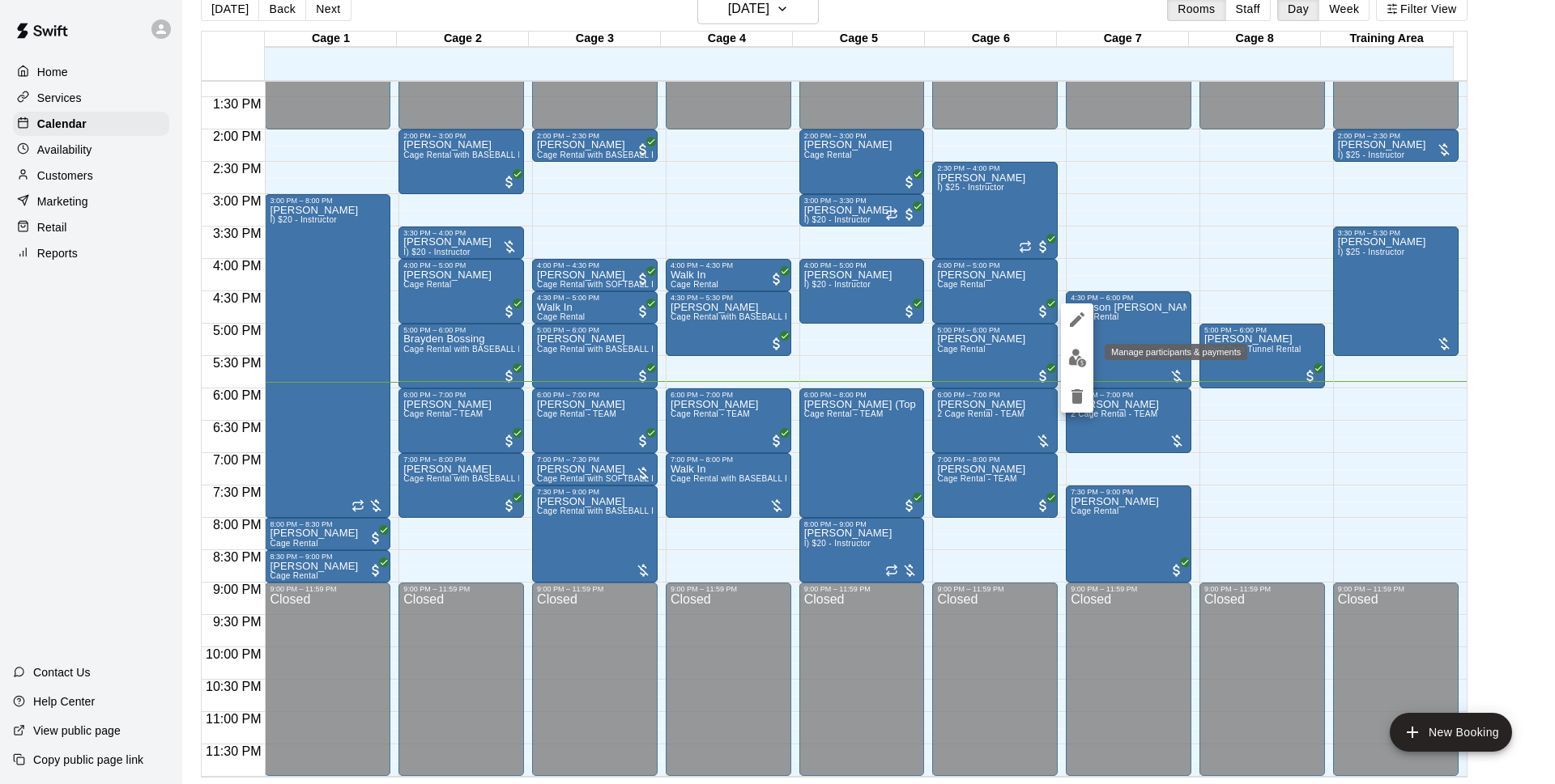
click at [1072, 356] on img "edit" at bounding box center [1077, 358] width 19 height 19
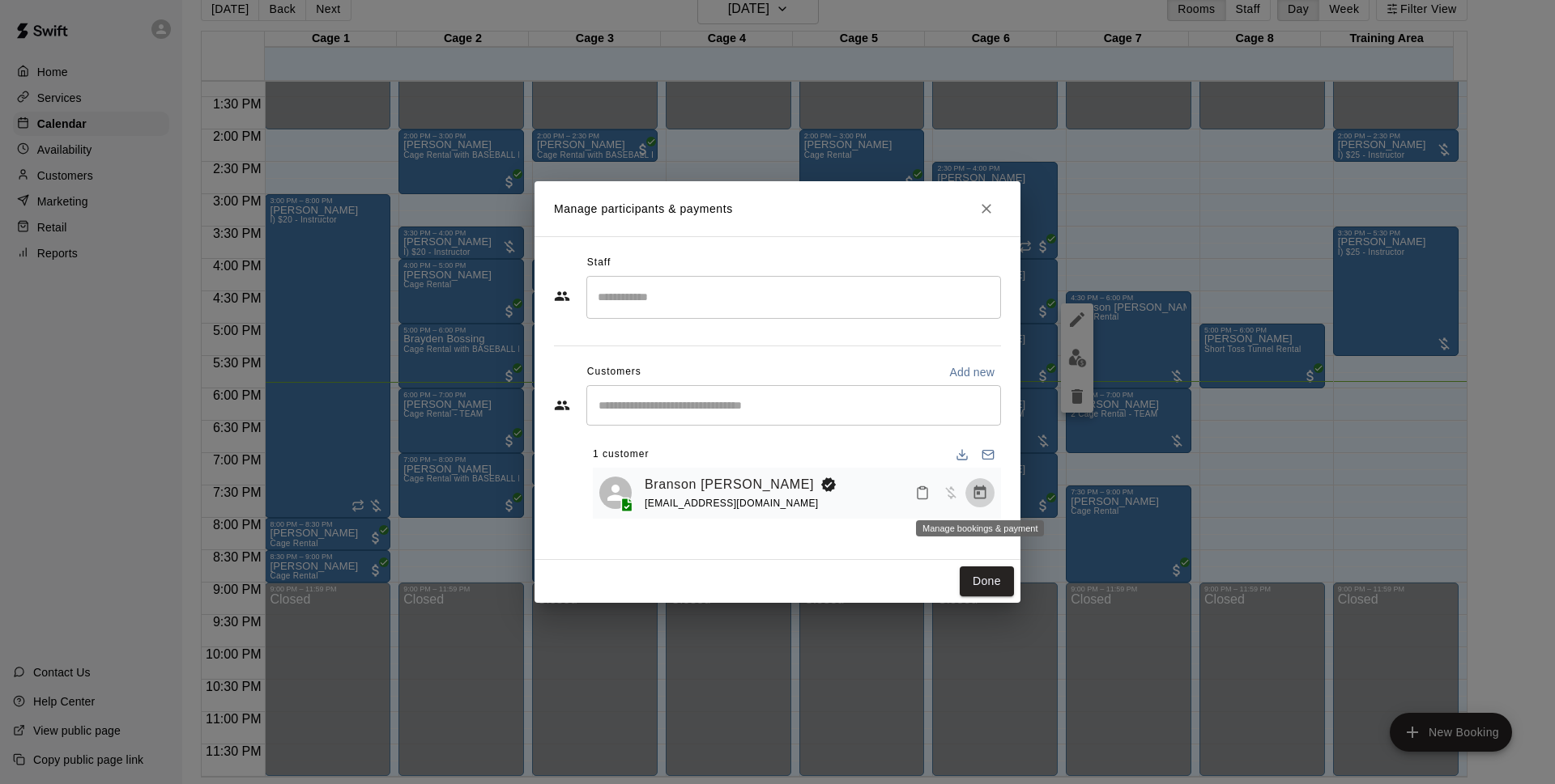
click at [973, 497] on icon "Manage bookings & payment" at bounding box center [979, 493] width 16 height 16
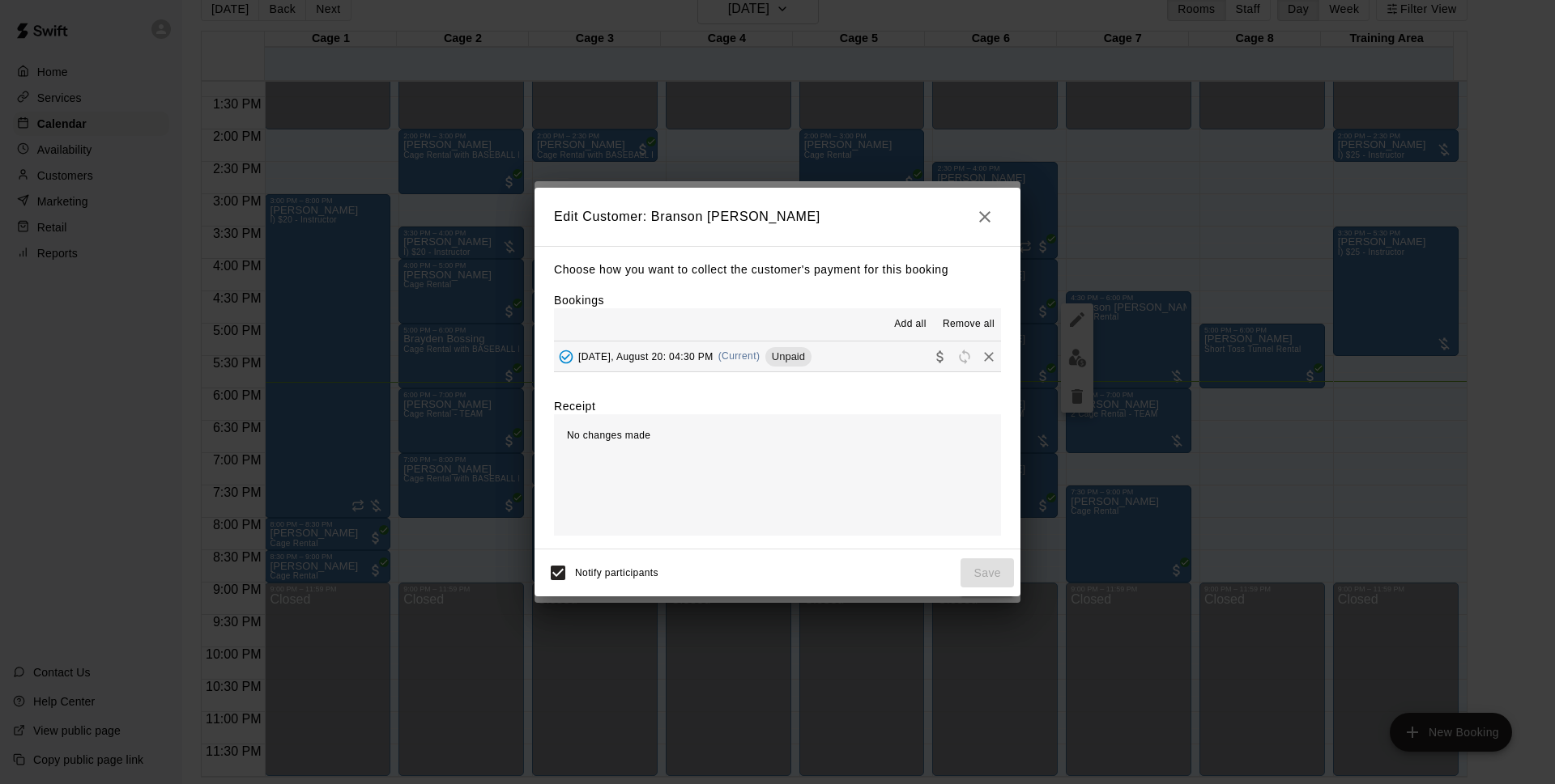
click at [870, 370] on button "Wednesday, August 20: 04:30 PM (Current) Unpaid" at bounding box center [777, 356] width 447 height 30
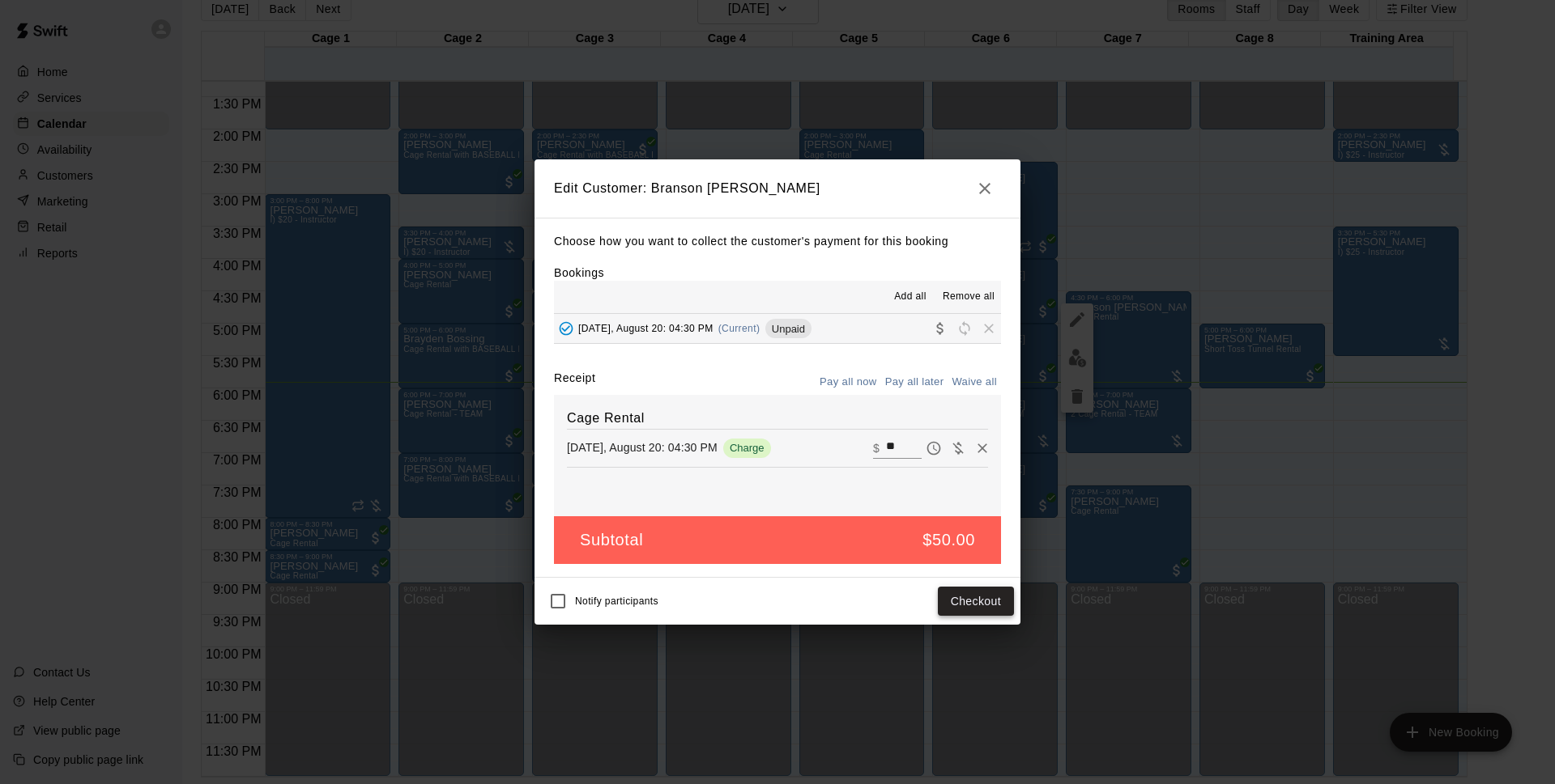
click at [969, 594] on button "Checkout" at bounding box center [976, 602] width 76 height 30
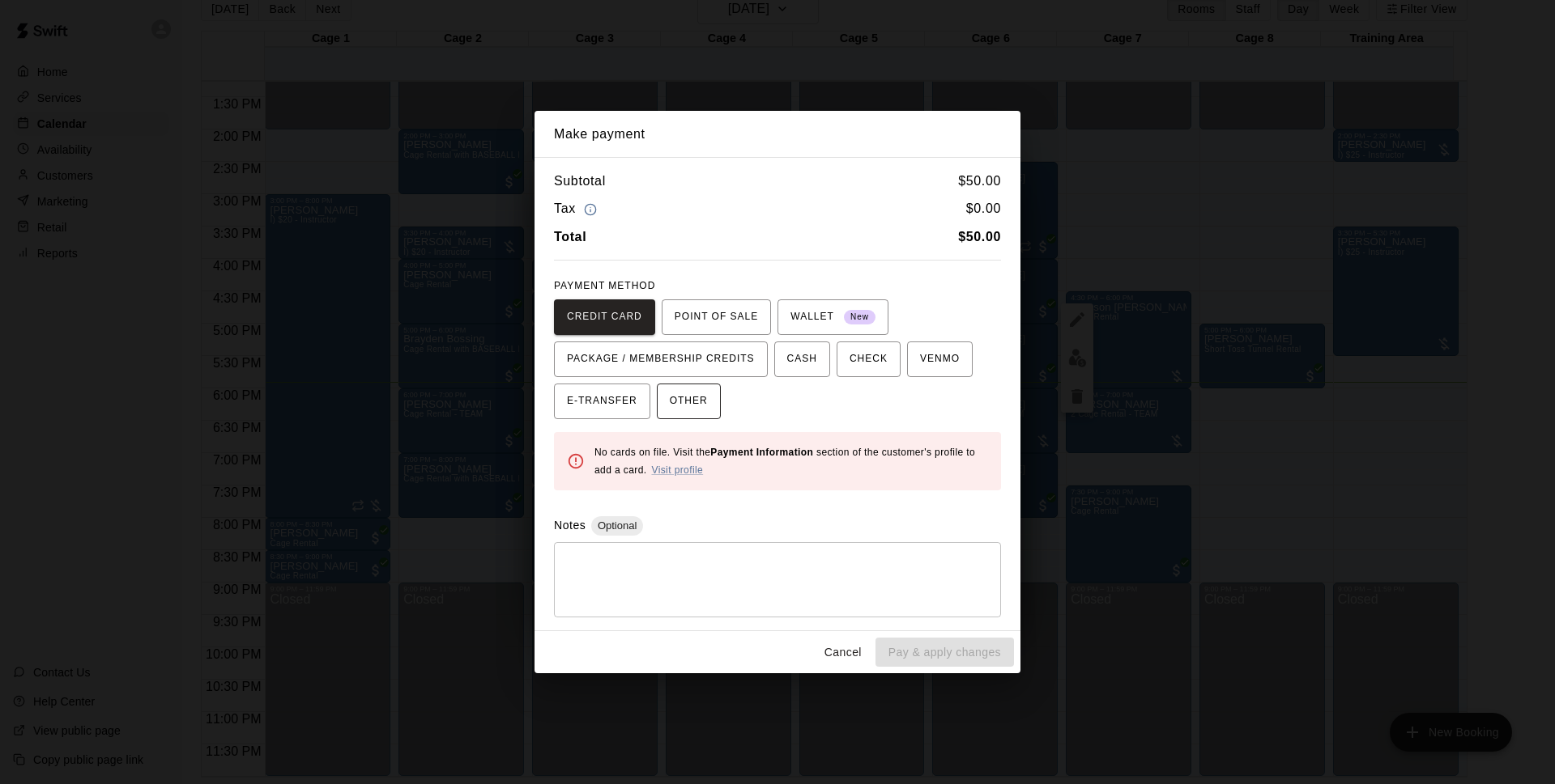
click at [689, 402] on span "OTHER" at bounding box center [688, 401] width 38 height 26
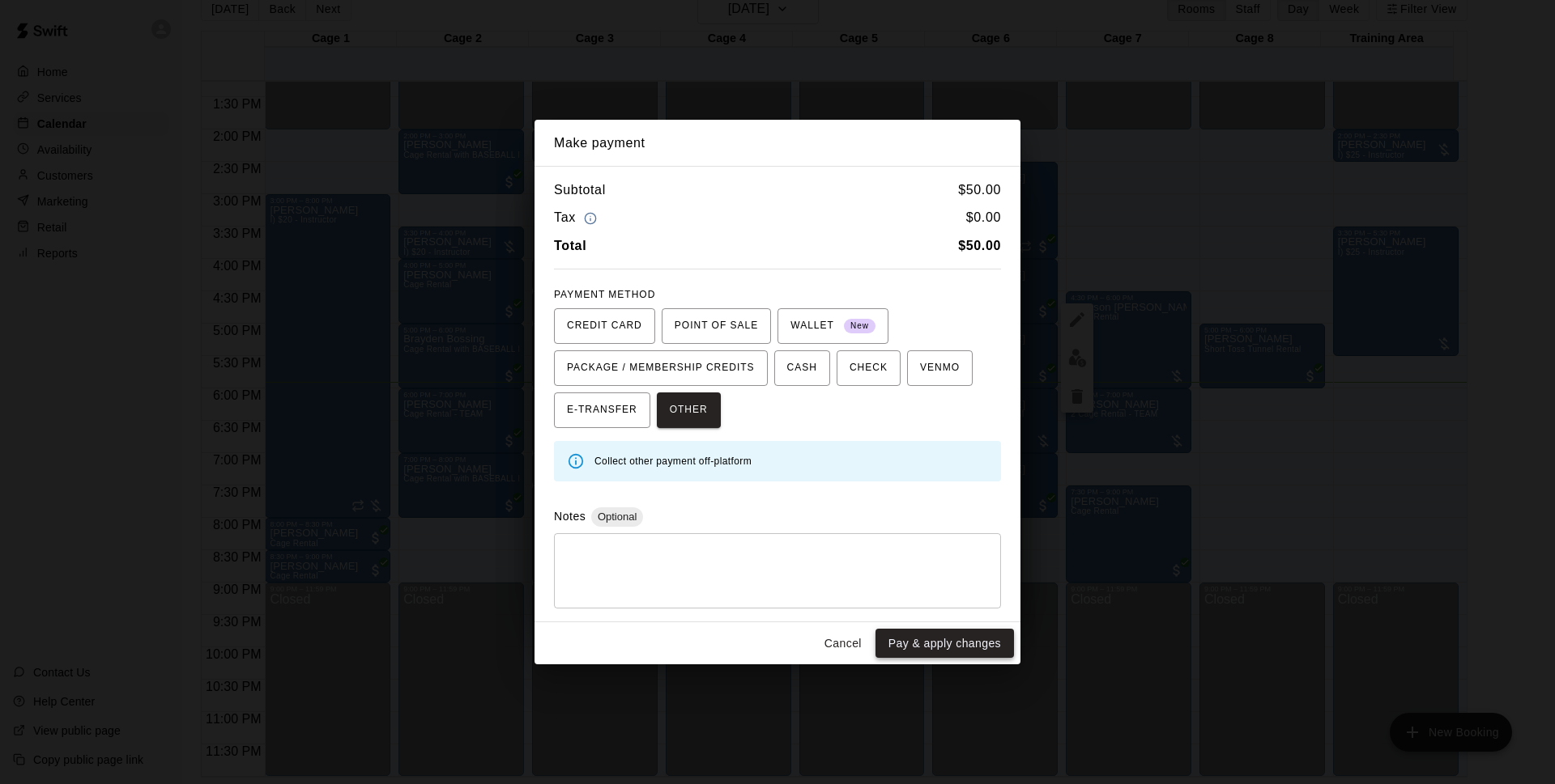
click at [942, 638] on button "Pay & apply changes" at bounding box center [944, 645] width 138 height 30
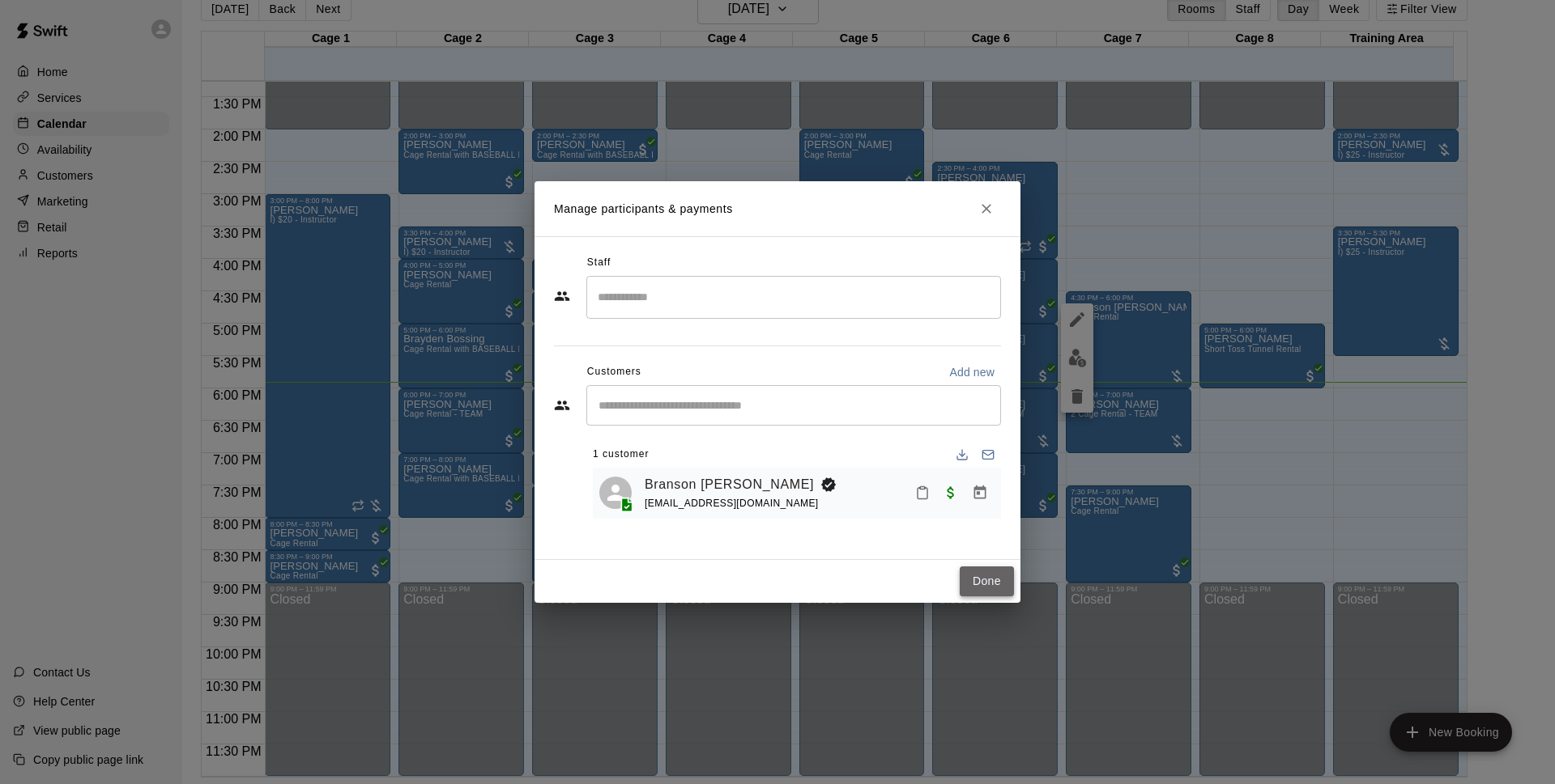
click at [988, 580] on button "Done" at bounding box center [986, 582] width 54 height 30
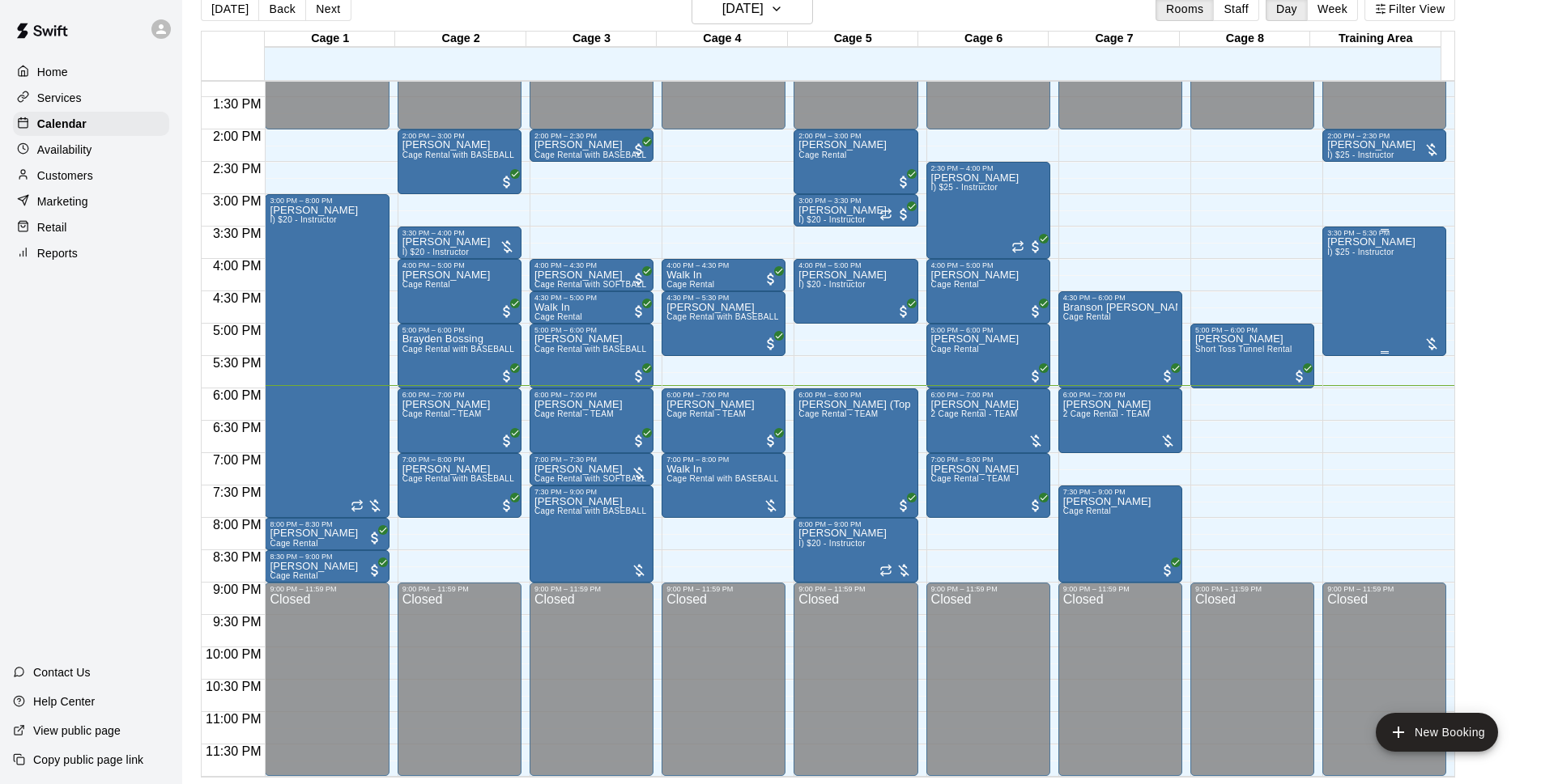
click at [1374, 274] on div "Michael Blazek I) $25 - Instructor" at bounding box center [1371, 629] width 88 height 784
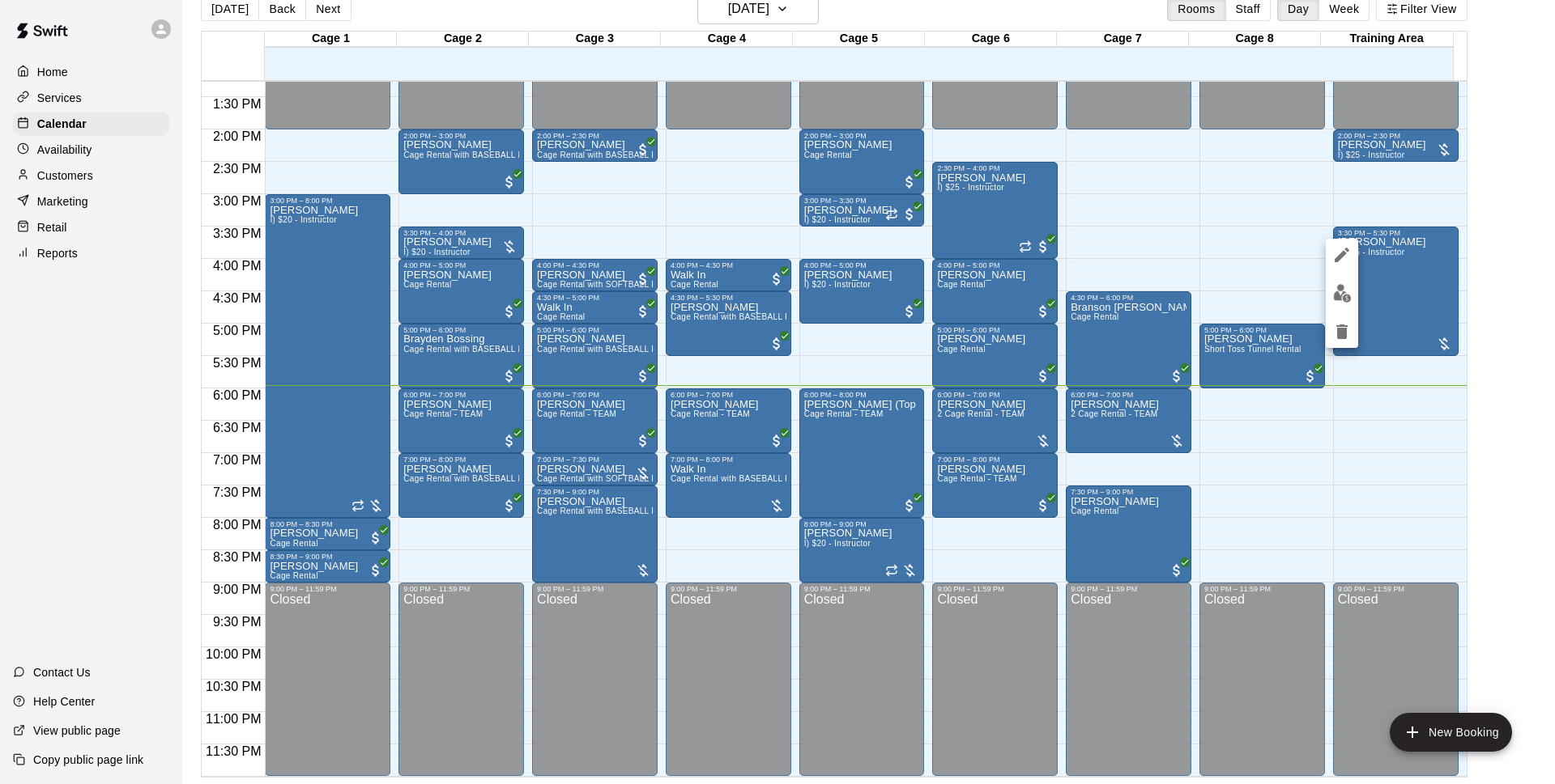
click at [1391, 189] on div at bounding box center [778, 392] width 1555 height 784
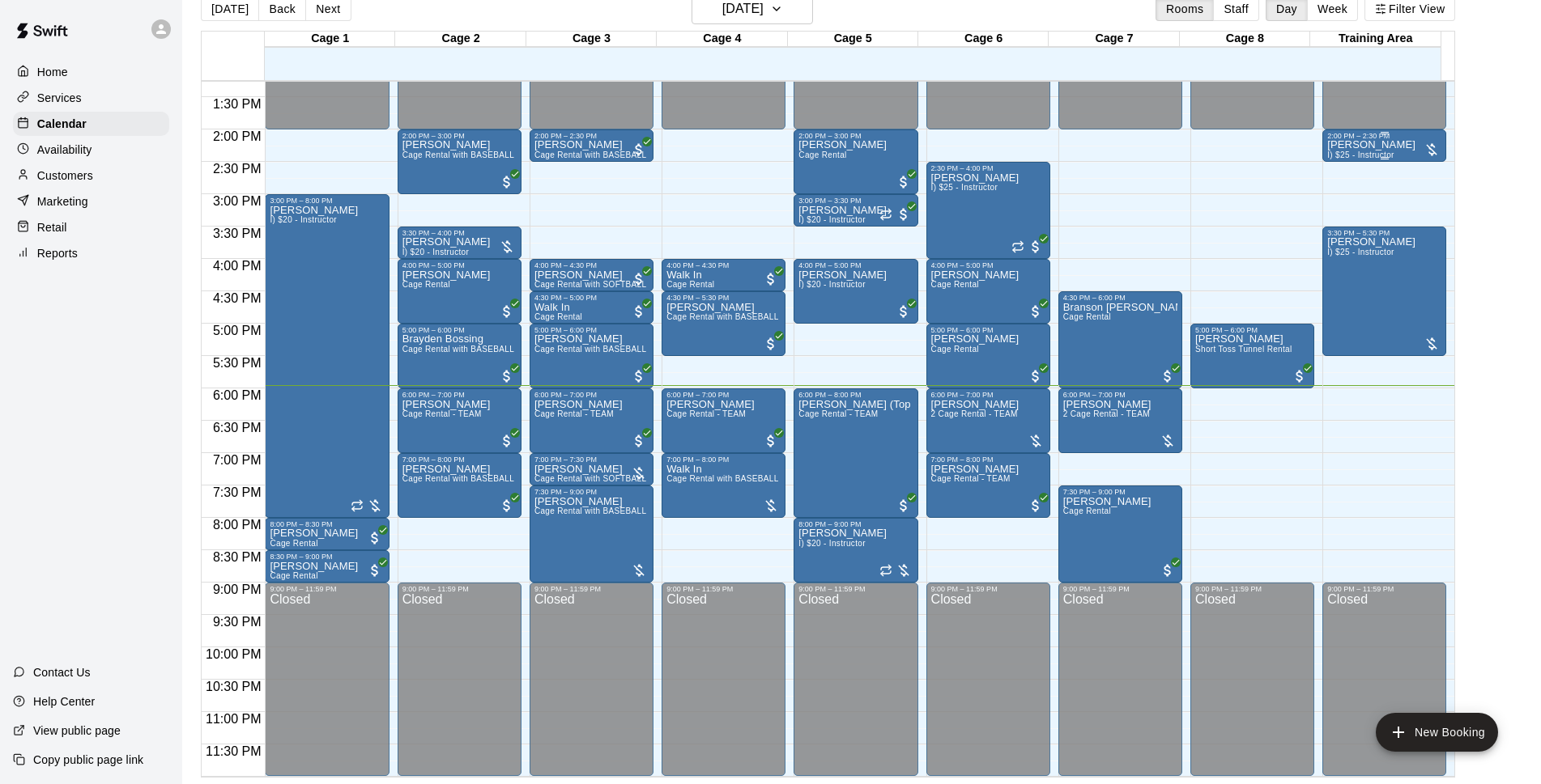
click at [1340, 145] on p "[PERSON_NAME]" at bounding box center [1371, 145] width 88 height 0
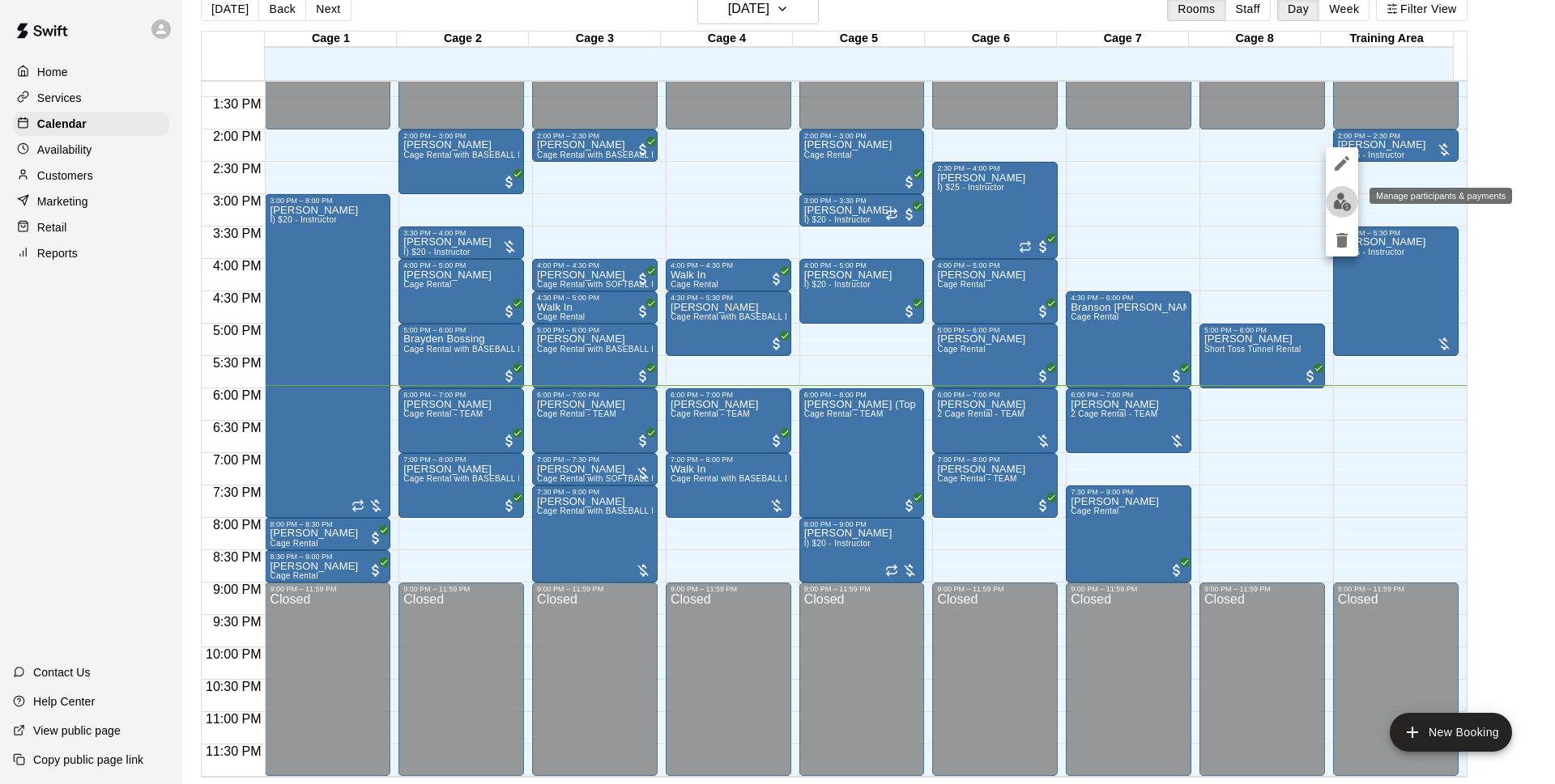
click at [1337, 191] on button "edit" at bounding box center [1342, 201] width 32 height 31
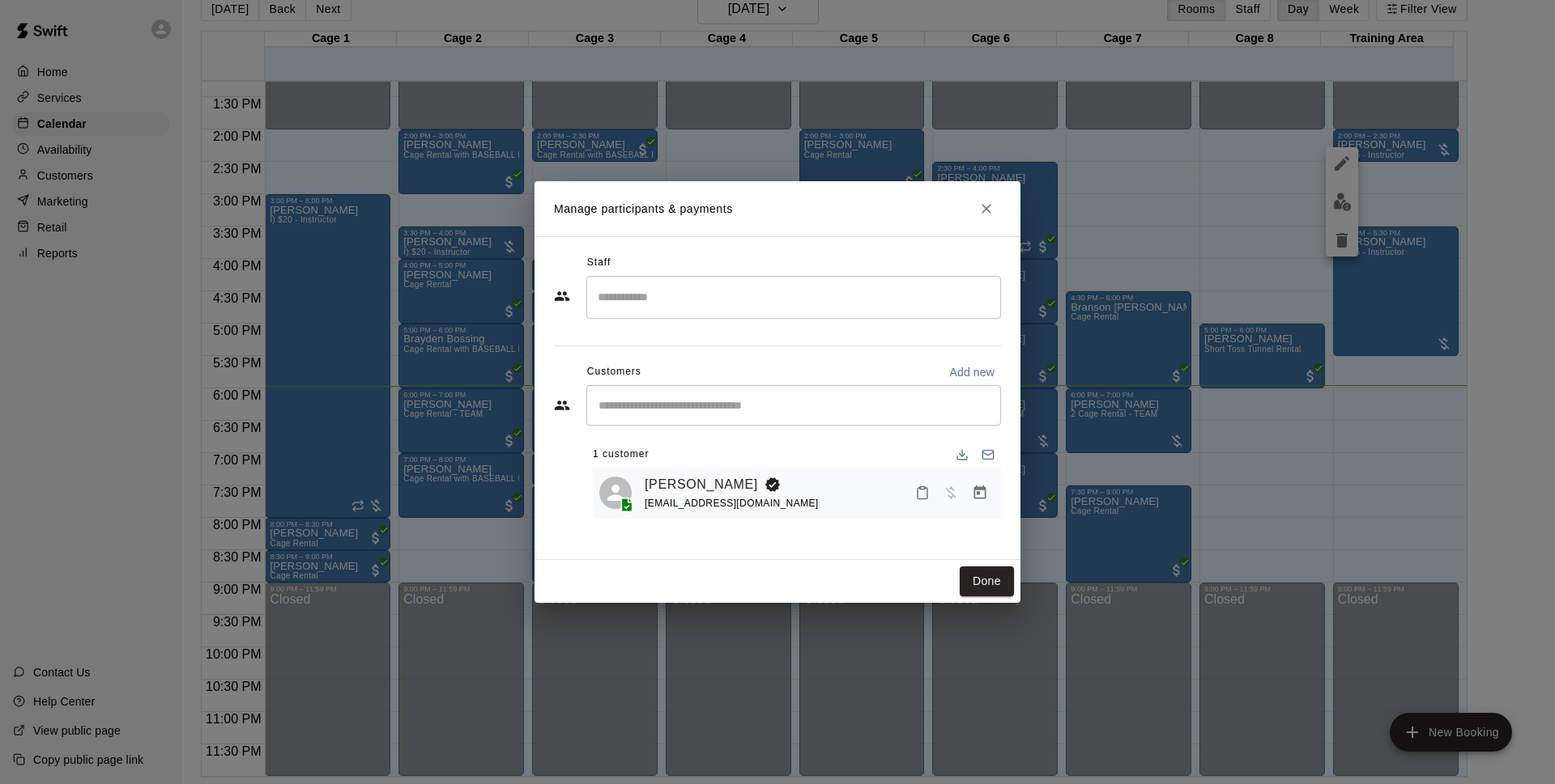
click at [1002, 501] on div "Staff ​ Customers Add new ​ 1 customer Michael Blazek mblazek34@aol.com" at bounding box center [778, 398] width 485 height 324
click at [984, 496] on icon "Manage bookings & payment" at bounding box center [979, 492] width 12 height 14
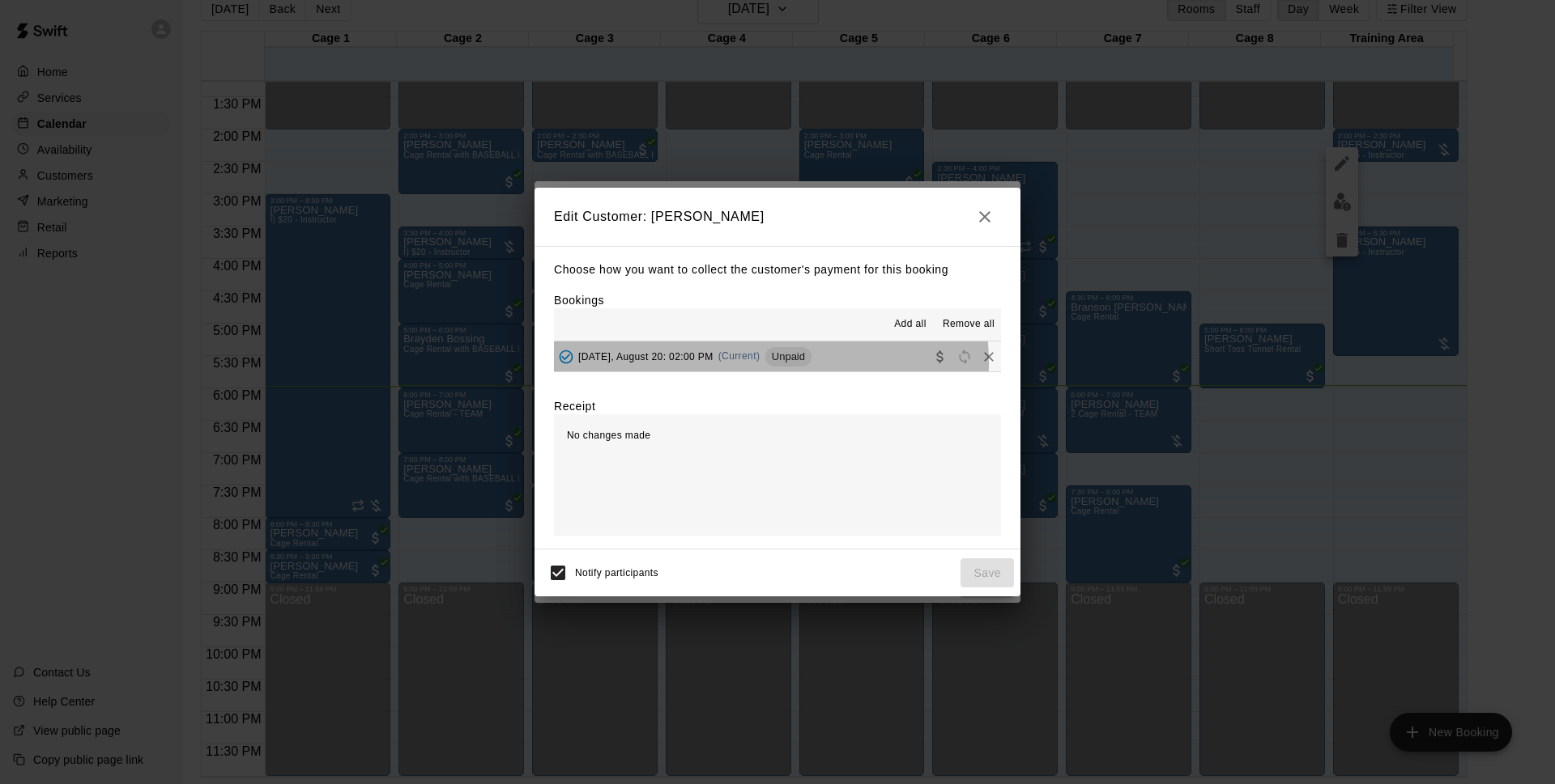
click at [753, 363] on div "Wednesday, August 20: 02:00 PM (Current) Unpaid" at bounding box center [683, 357] width 258 height 25
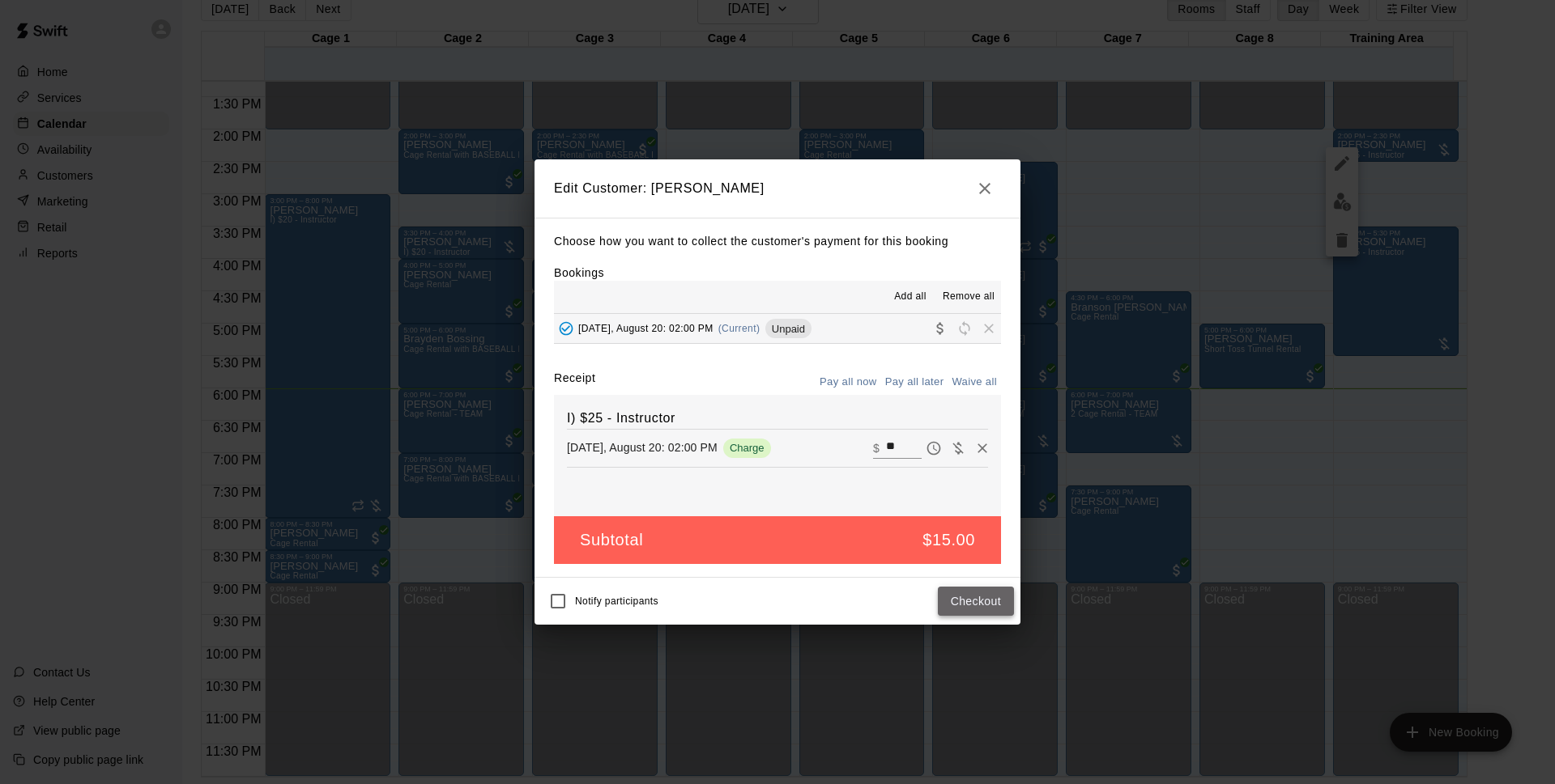
click at [984, 608] on button "Checkout" at bounding box center [976, 602] width 76 height 30
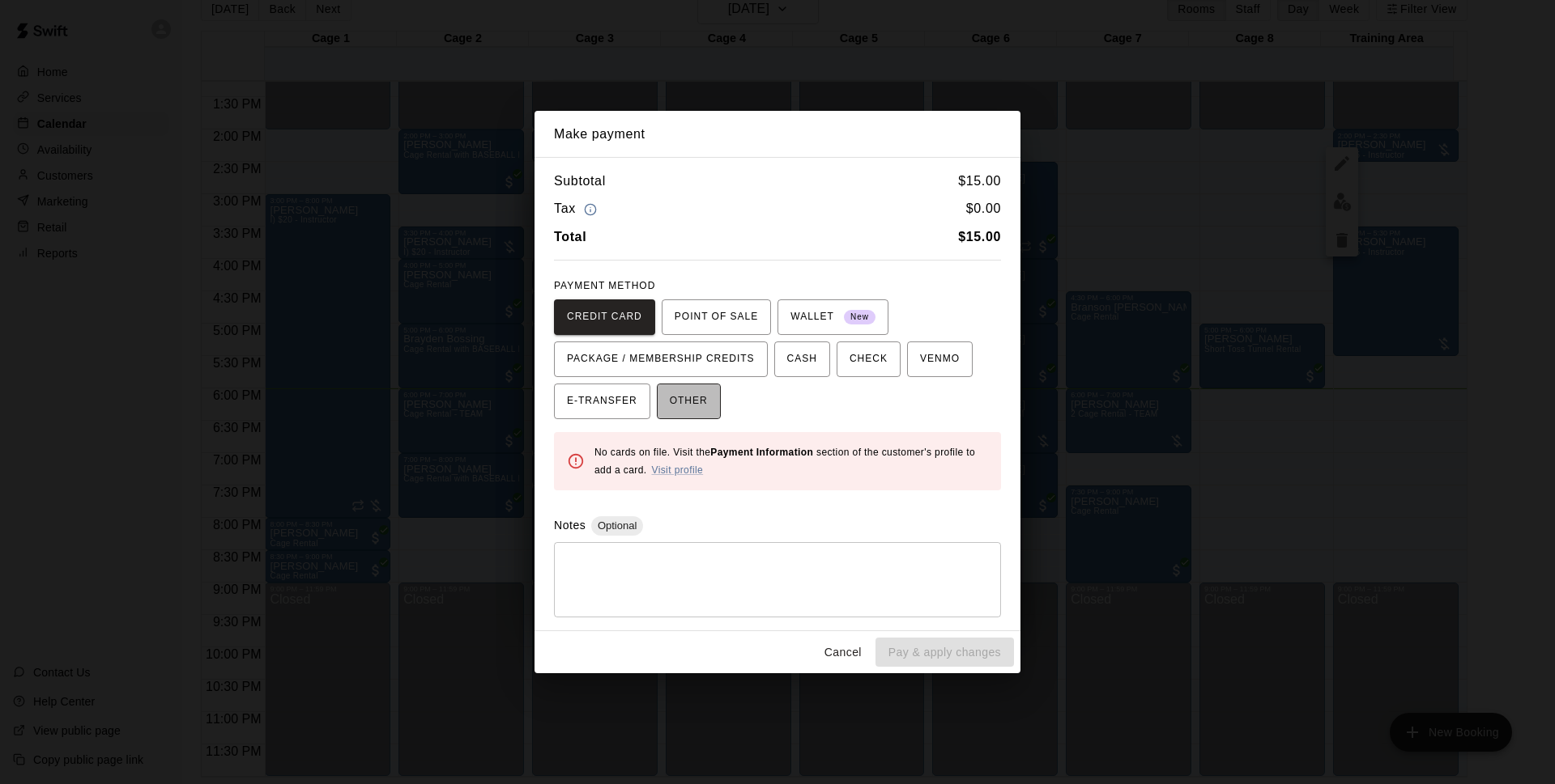
click at [706, 403] on span "OTHER" at bounding box center [688, 401] width 38 height 26
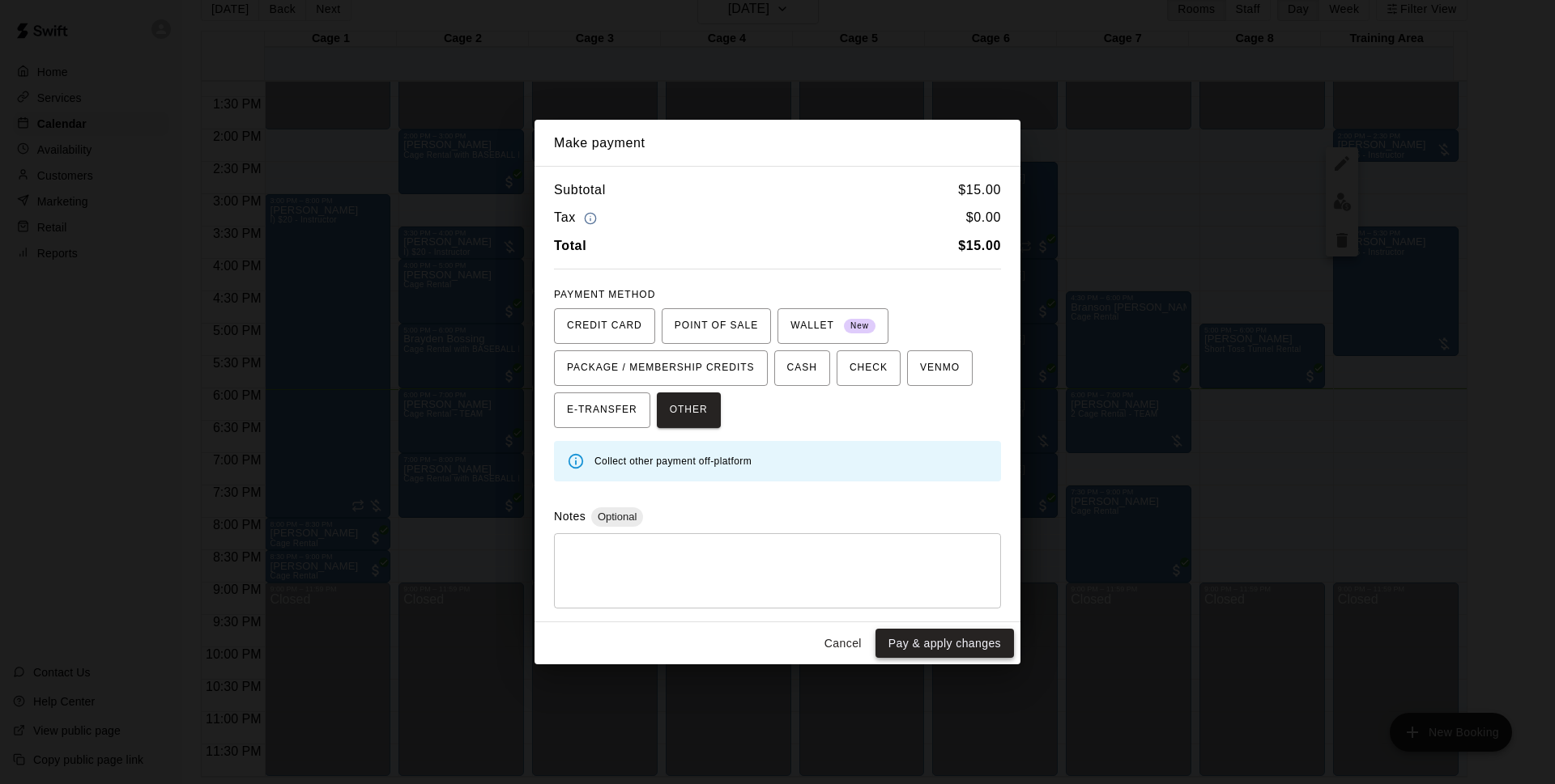
click at [934, 635] on button "Pay & apply changes" at bounding box center [944, 645] width 138 height 30
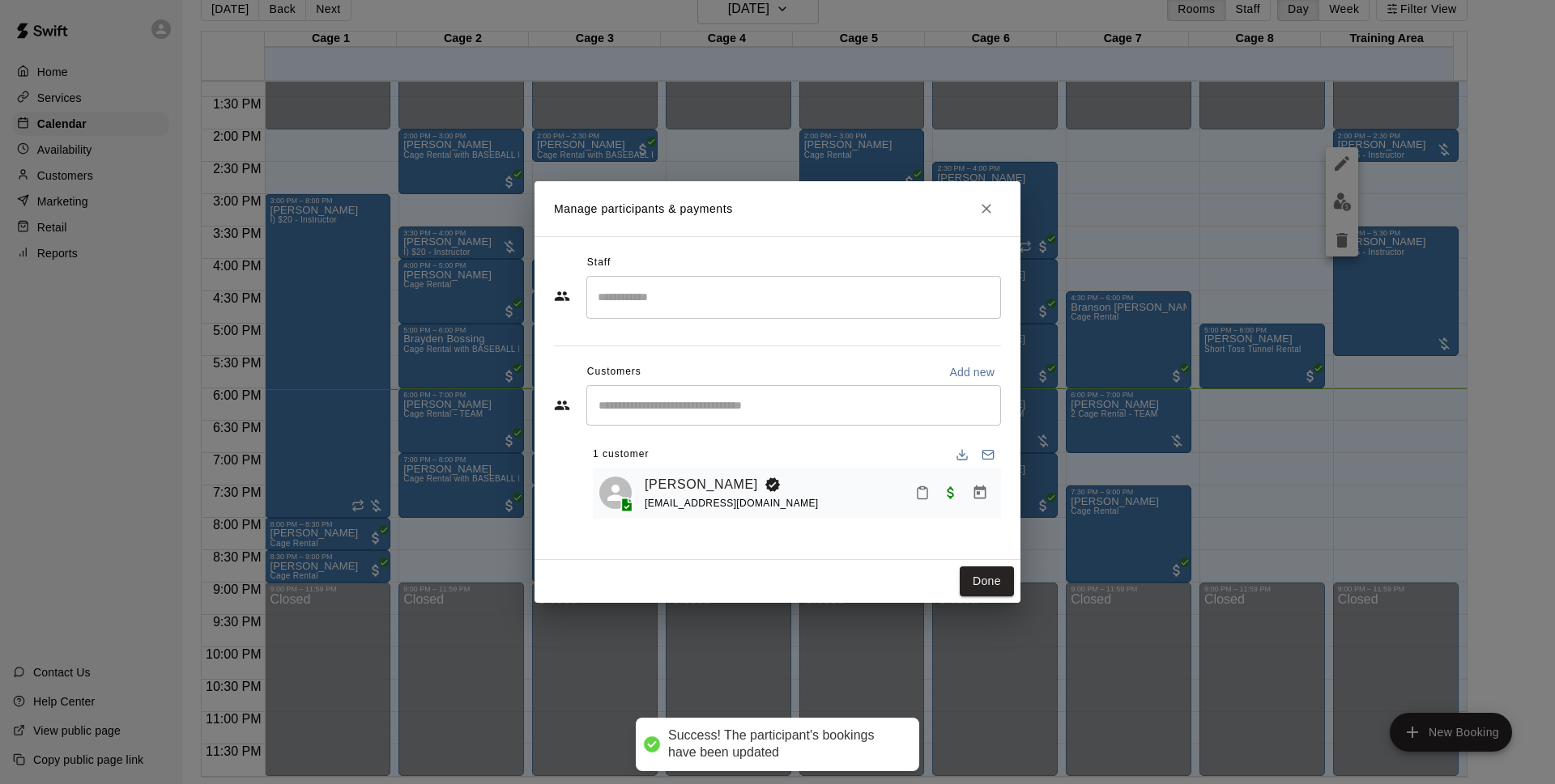
click at [995, 593] on button "Done" at bounding box center [986, 582] width 54 height 30
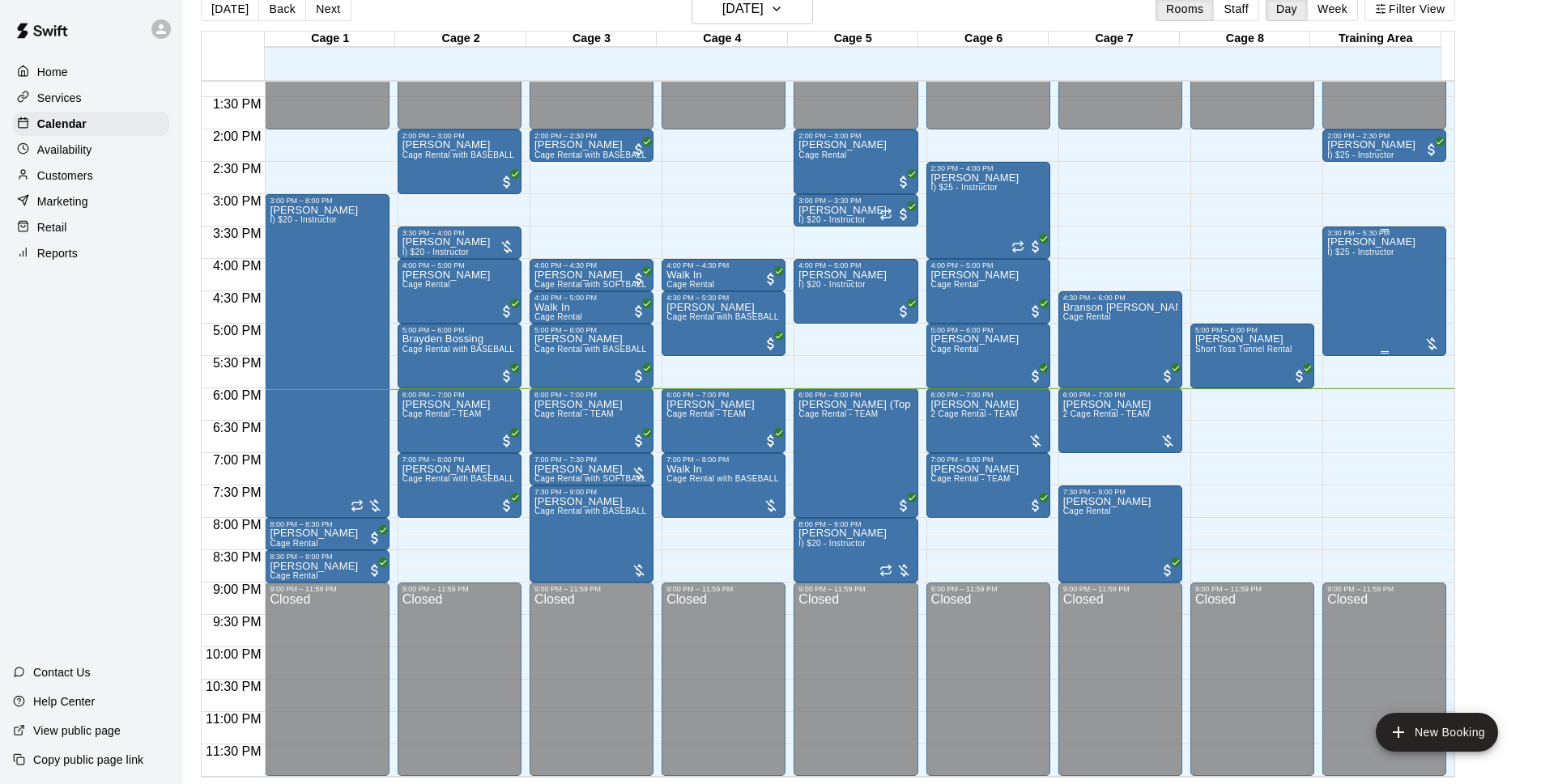
click at [1367, 275] on div "Michael Blazek I) $25 - Instructor" at bounding box center [1371, 629] width 88 height 784
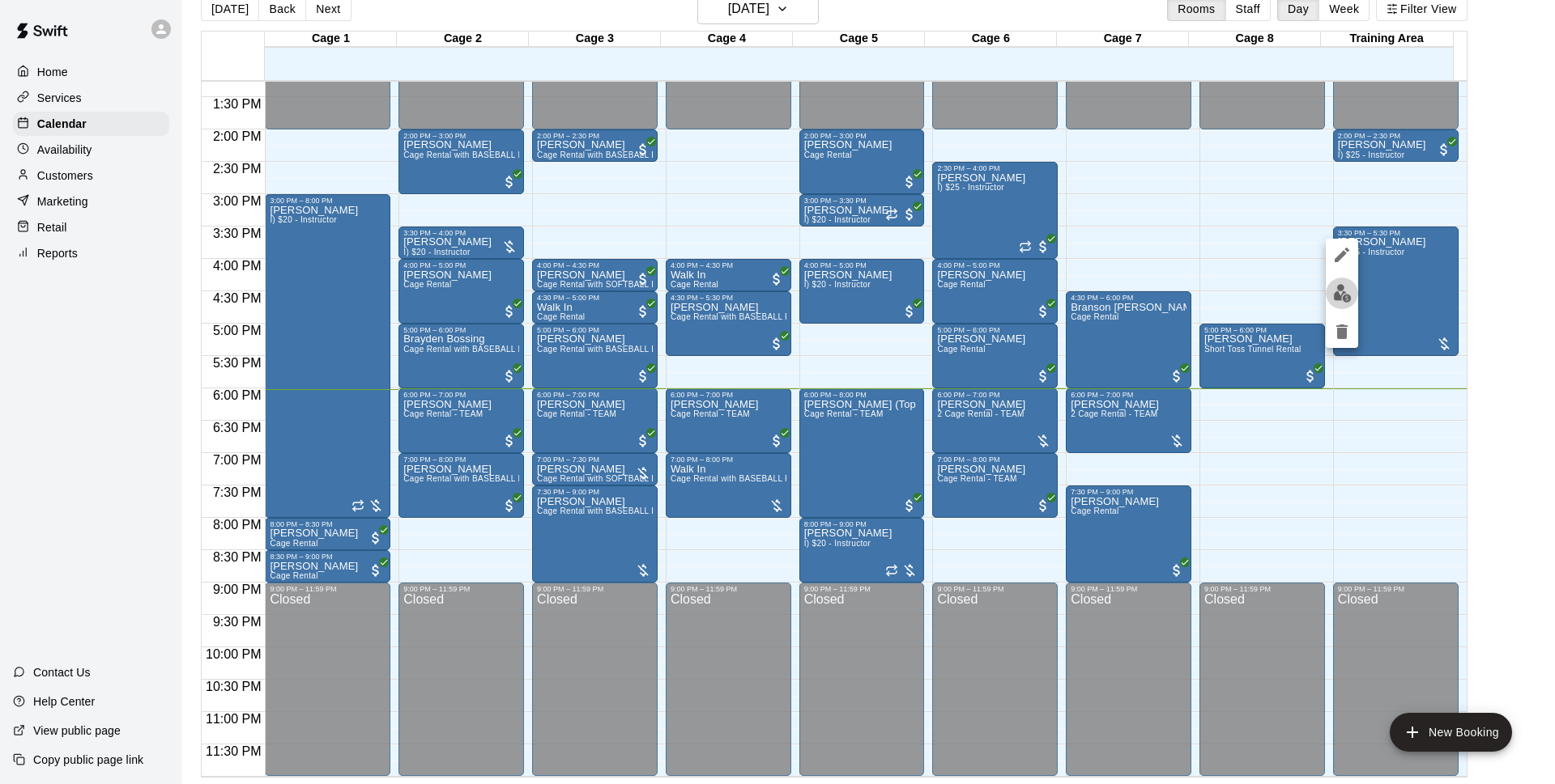
click at [1344, 294] on img "edit" at bounding box center [1343, 294] width 19 height 19
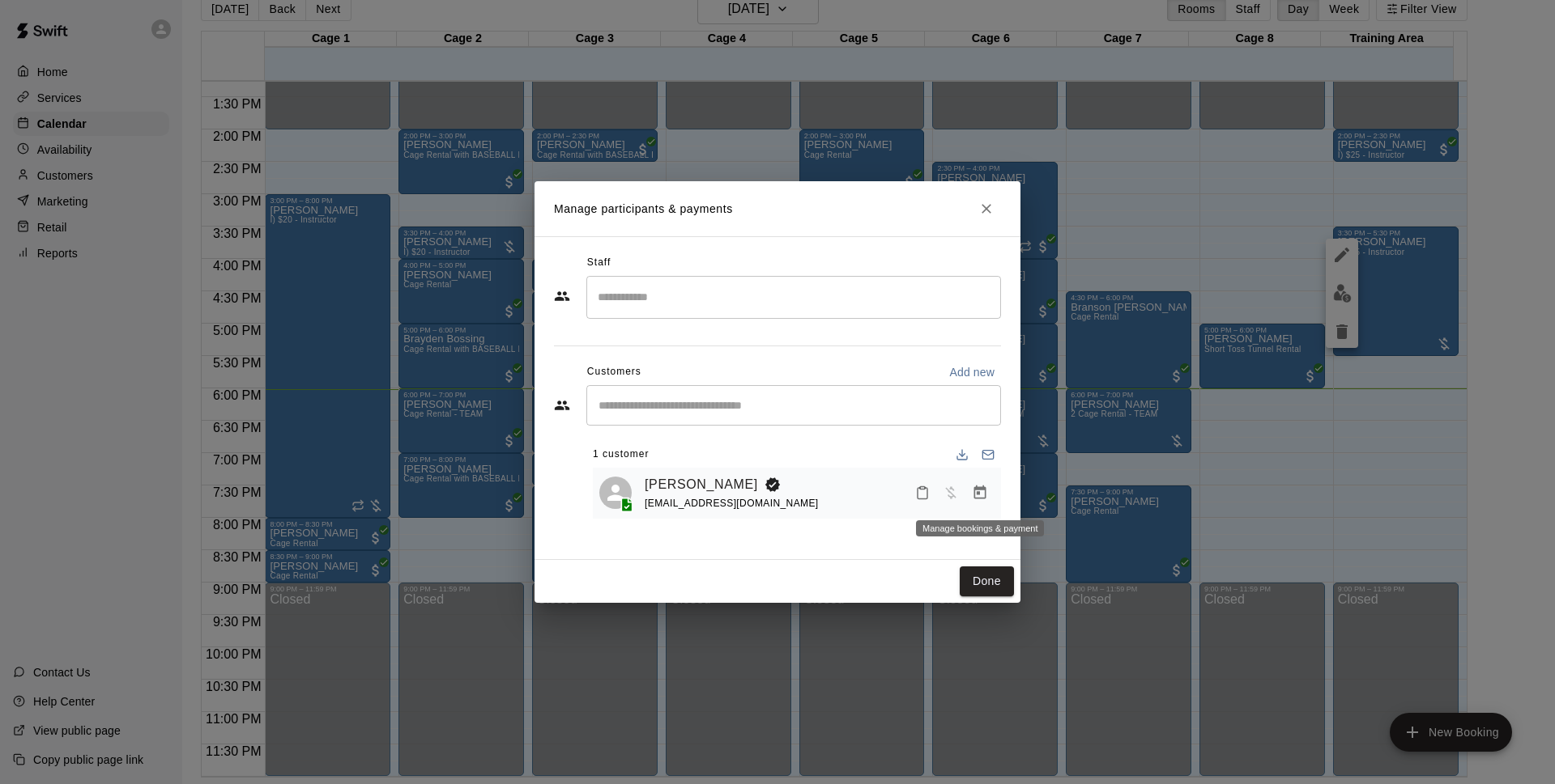
click at [982, 496] on icon "Manage bookings & payment" at bounding box center [979, 493] width 16 height 16
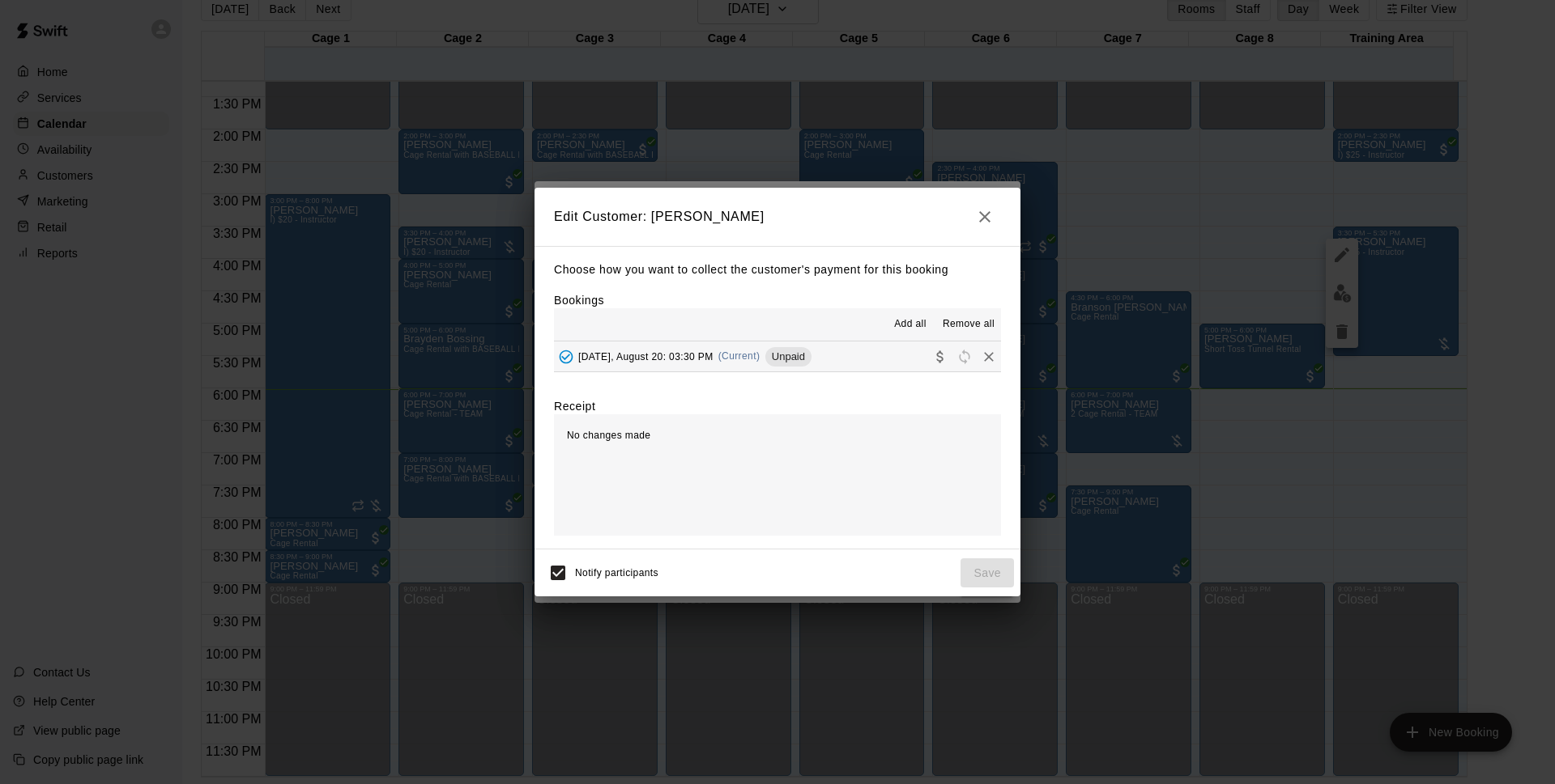
click at [768, 371] on button "Wednesday, August 20: 03:30 PM (Current) Unpaid" at bounding box center [777, 356] width 447 height 30
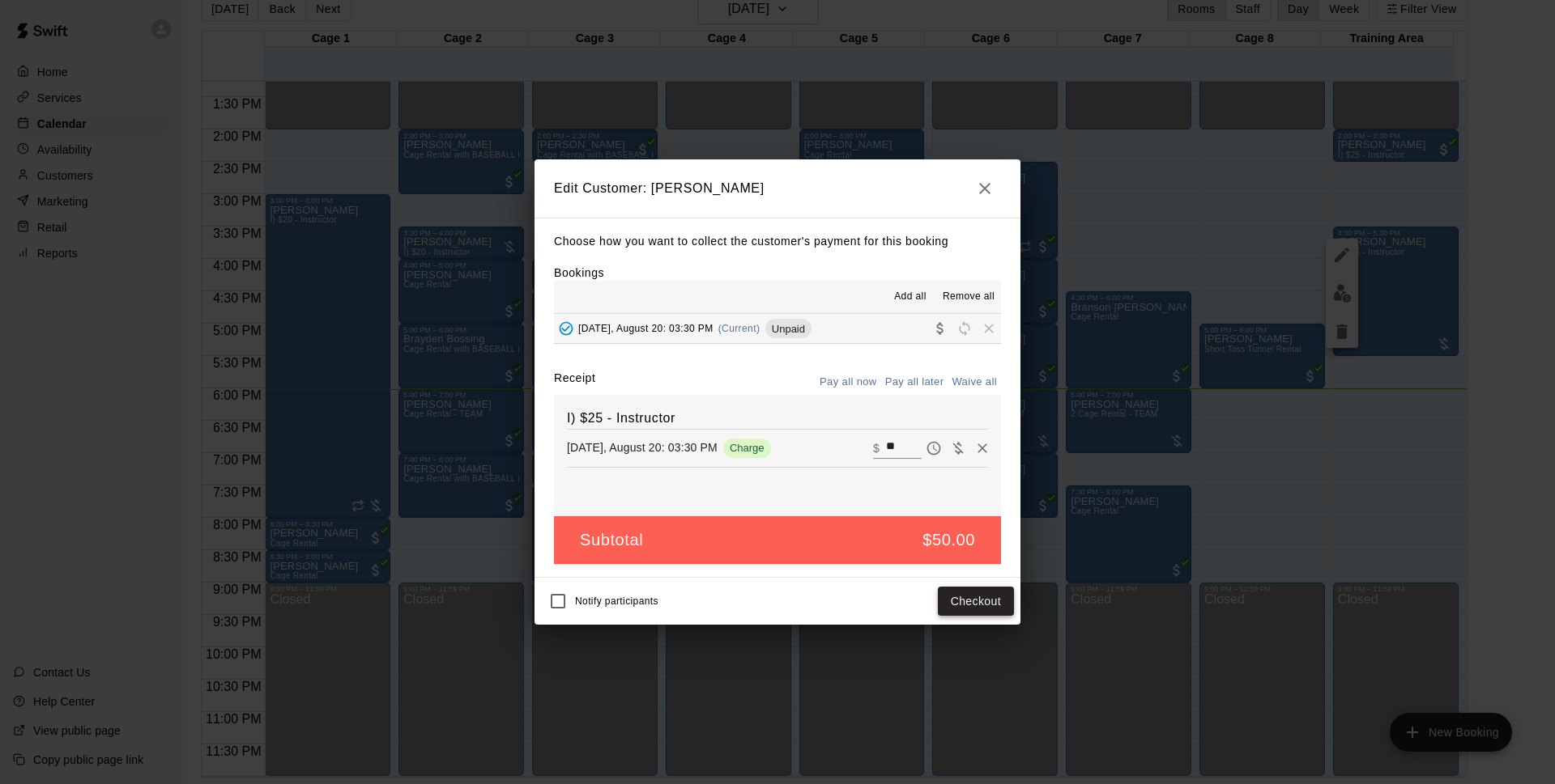
click at [986, 601] on button "Checkout" at bounding box center [976, 602] width 76 height 30
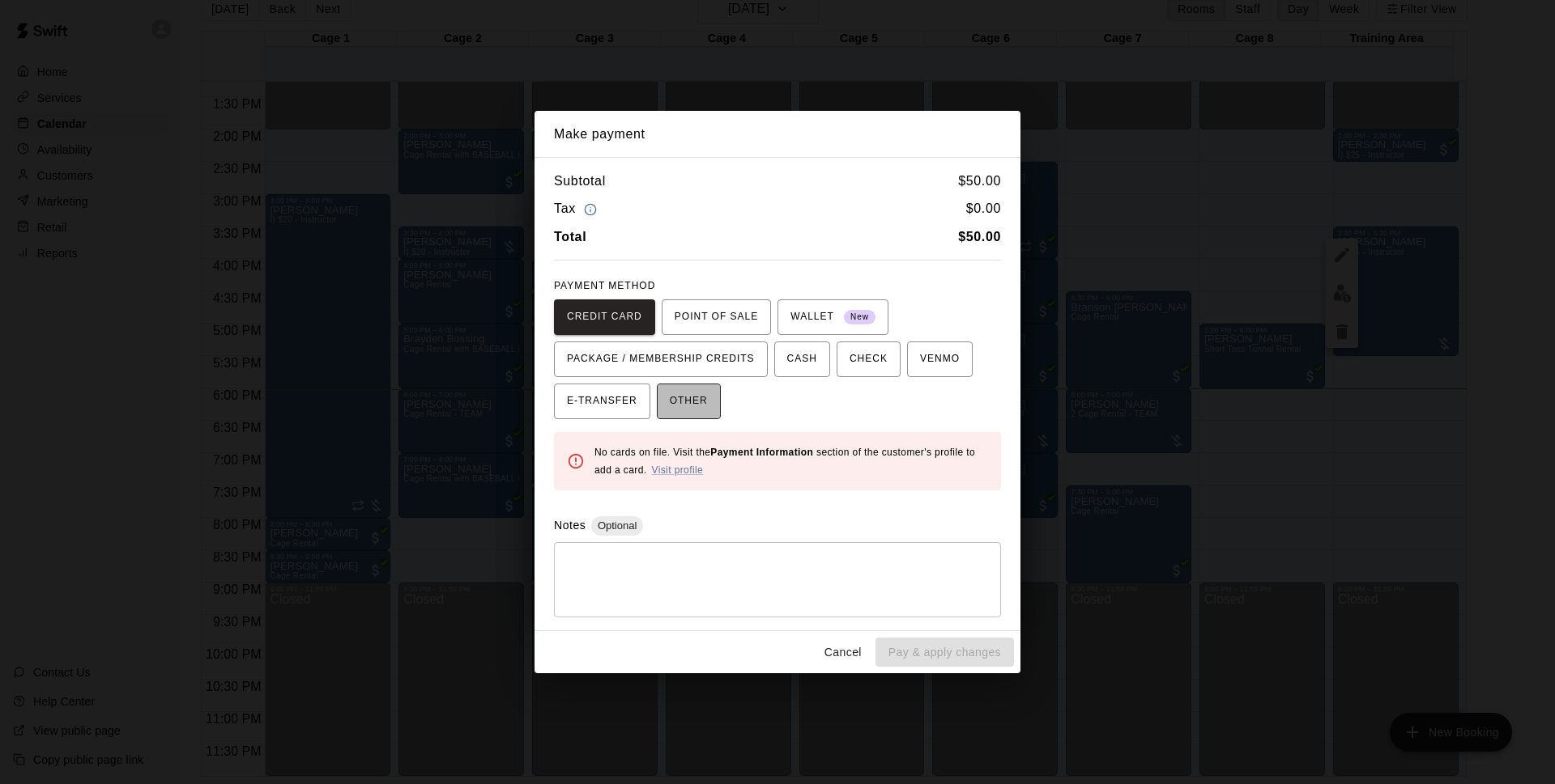
click at [691, 392] on span "OTHER" at bounding box center [688, 401] width 38 height 26
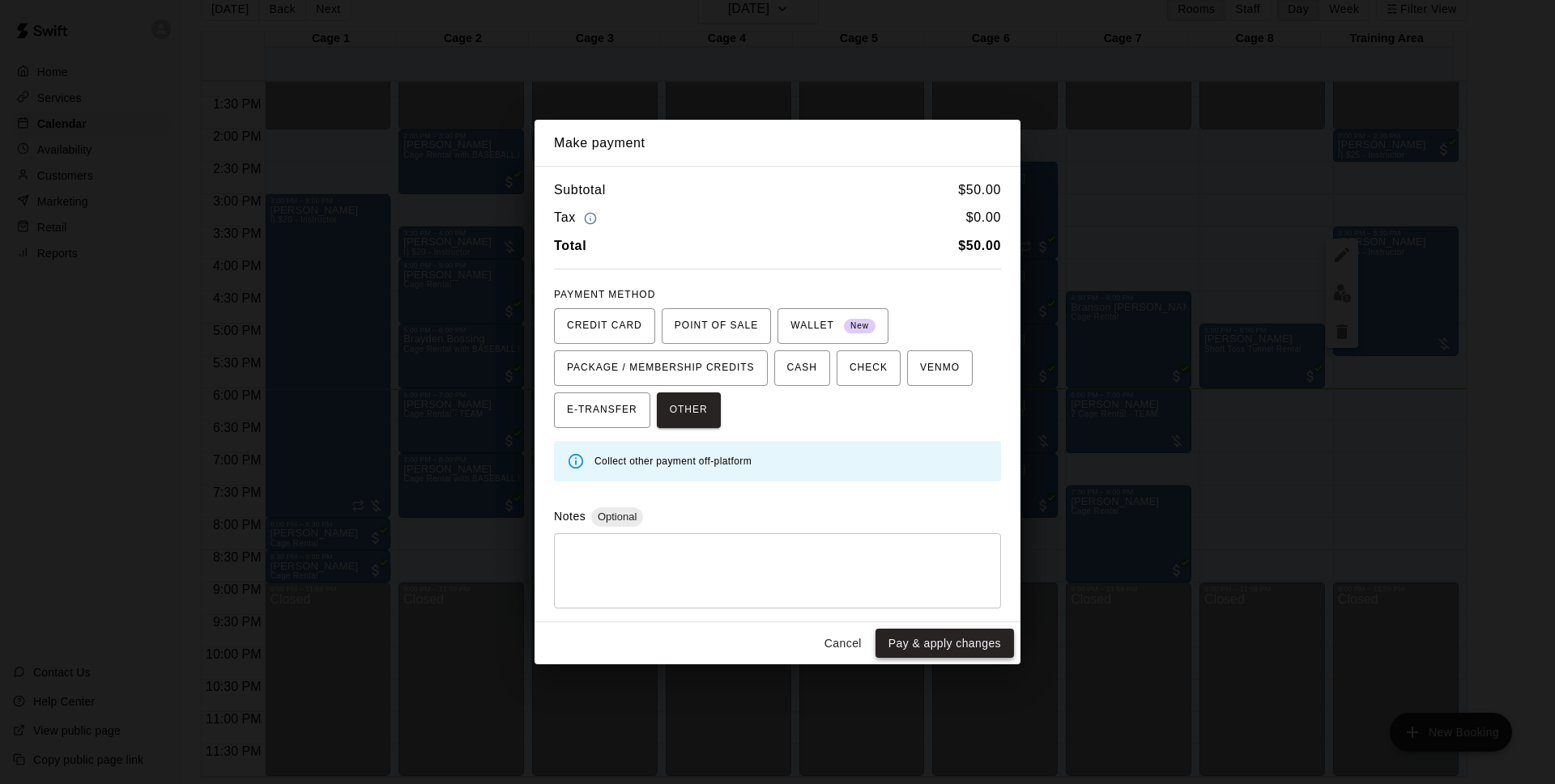
click at [990, 652] on button "Pay & apply changes" at bounding box center [944, 645] width 138 height 30
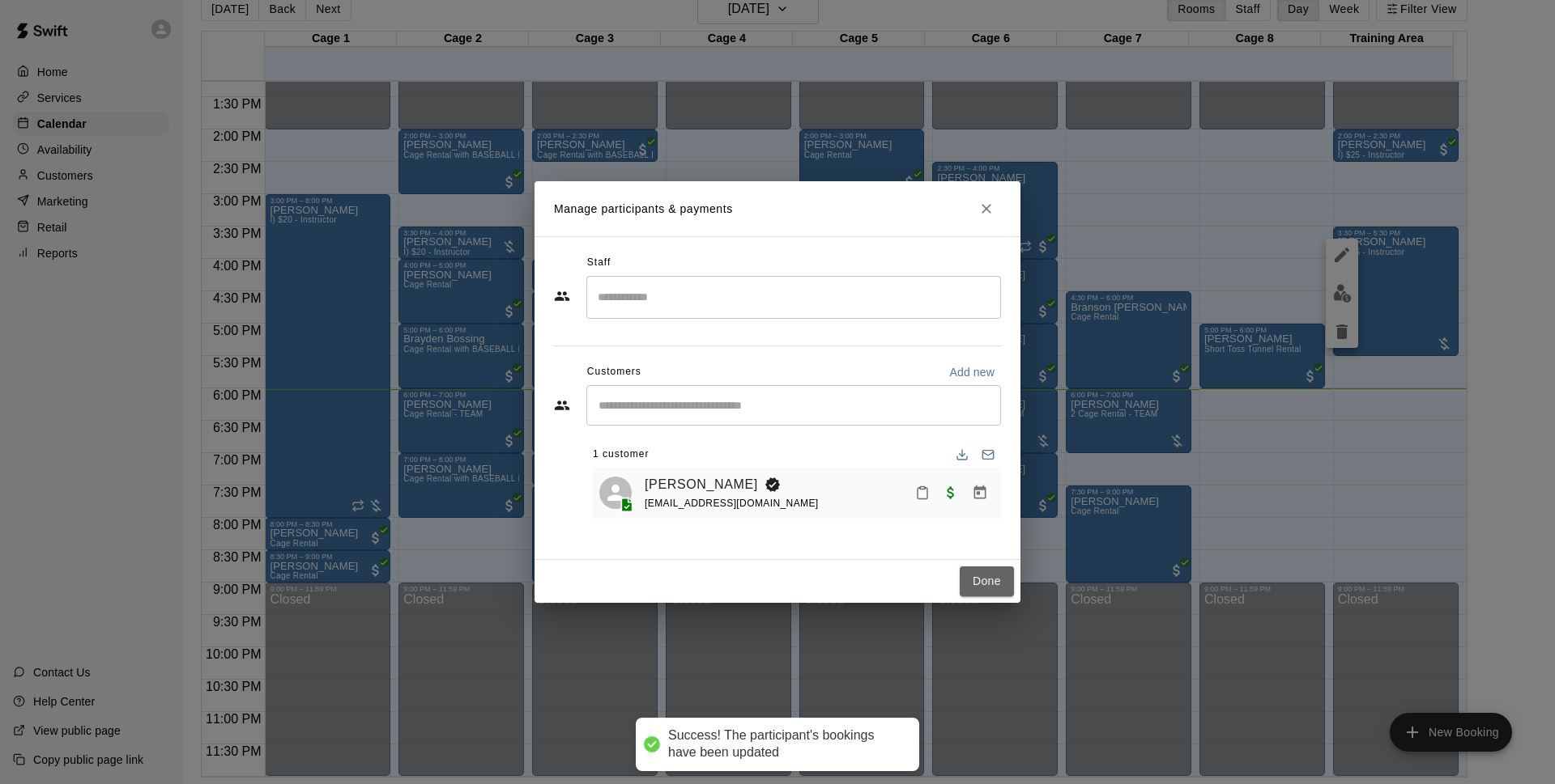
click at [987, 585] on button "Done" at bounding box center [986, 582] width 54 height 30
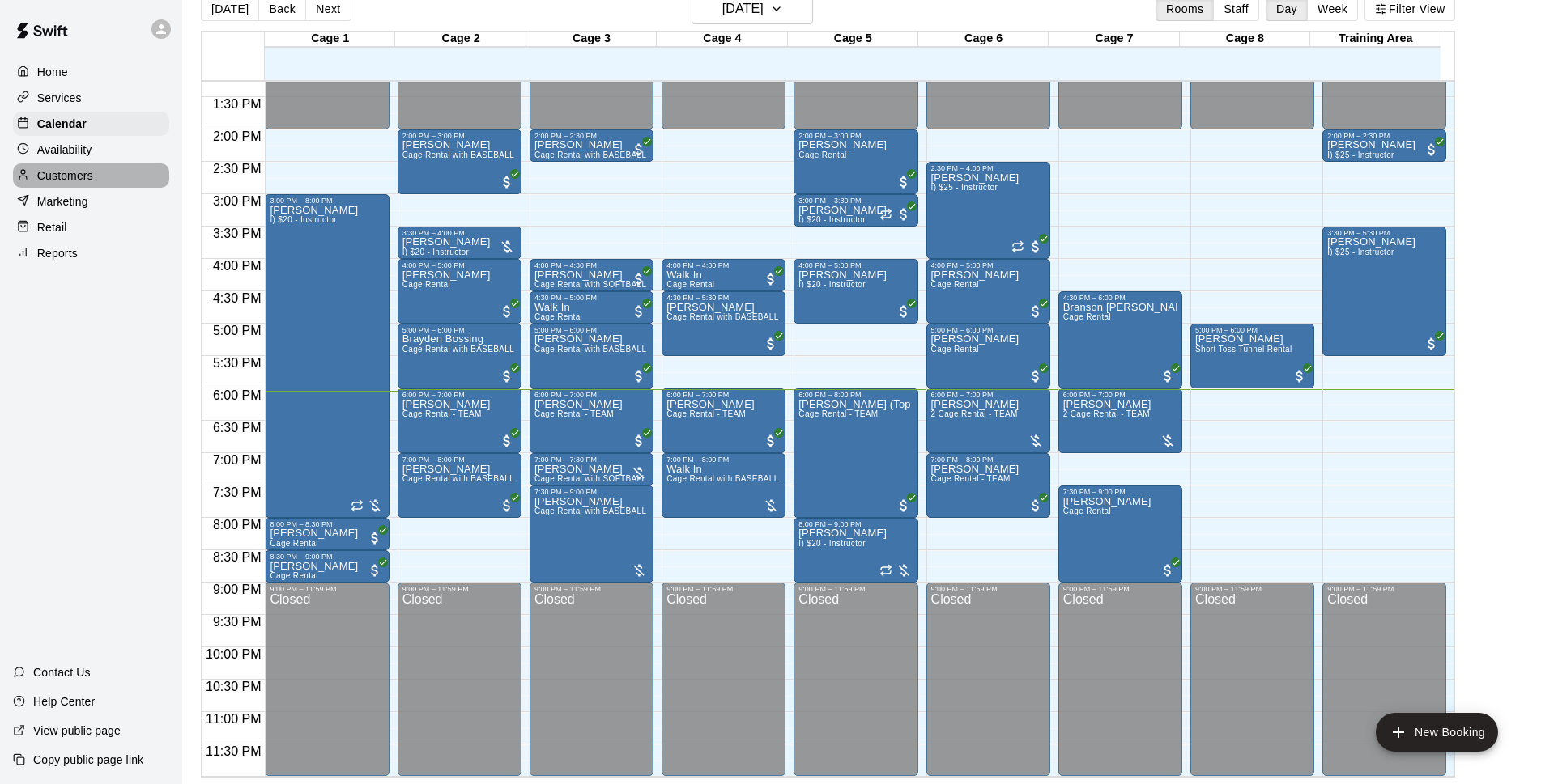
click at [81, 173] on p "Customers" at bounding box center [64, 175] width 56 height 16
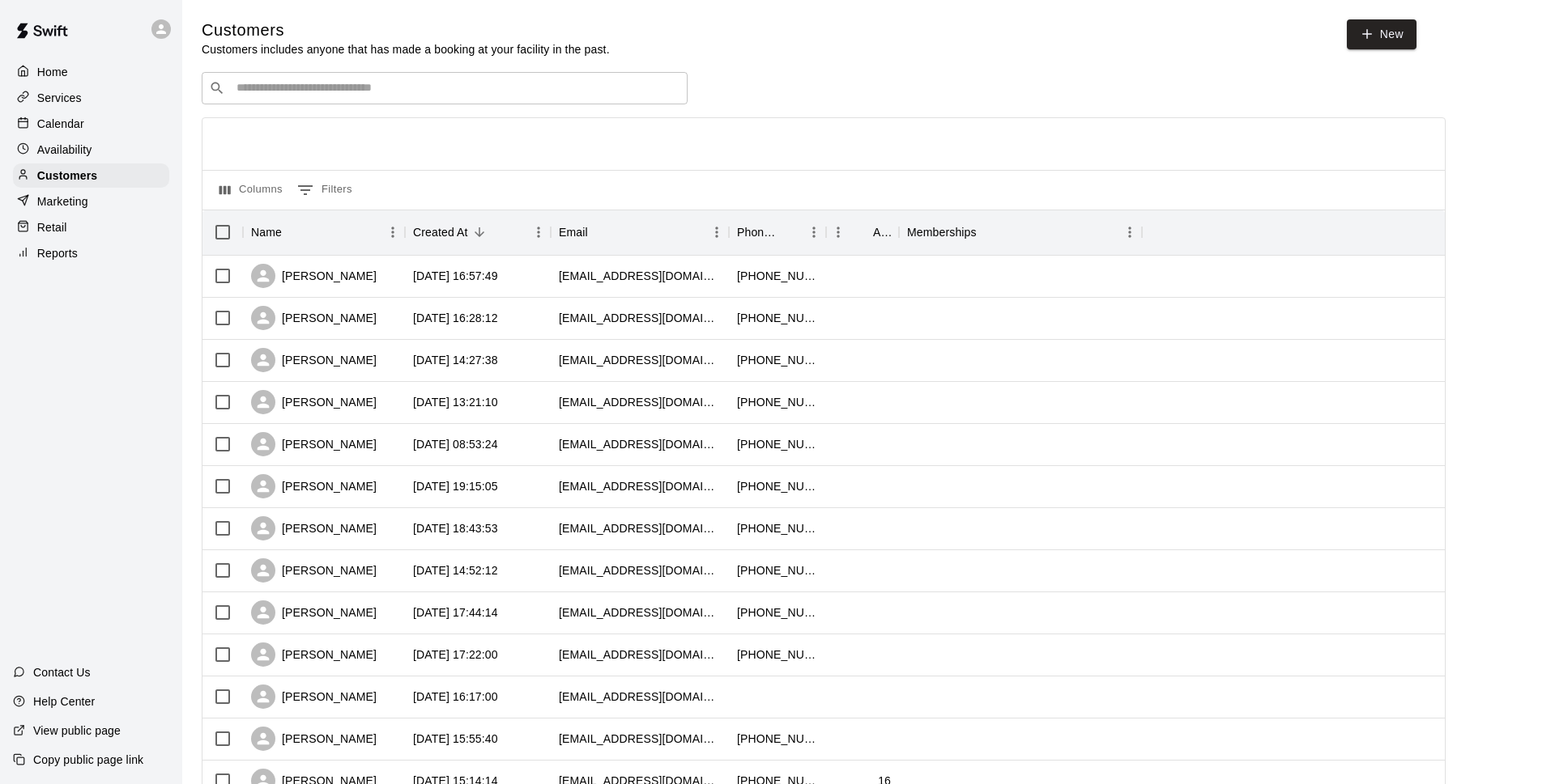
click at [344, 81] on div "​ ​" at bounding box center [445, 88] width 485 height 32
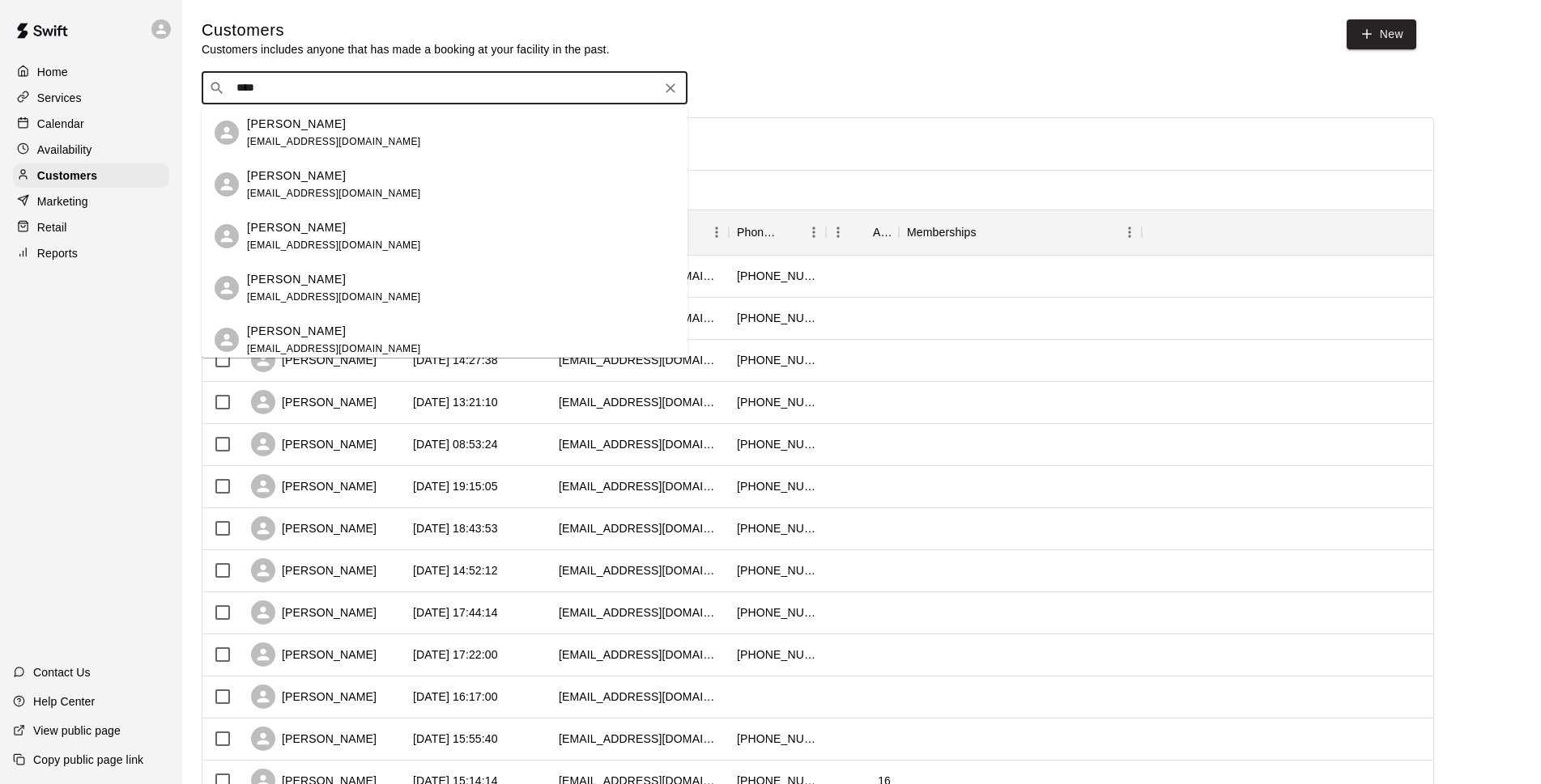
type input "****"
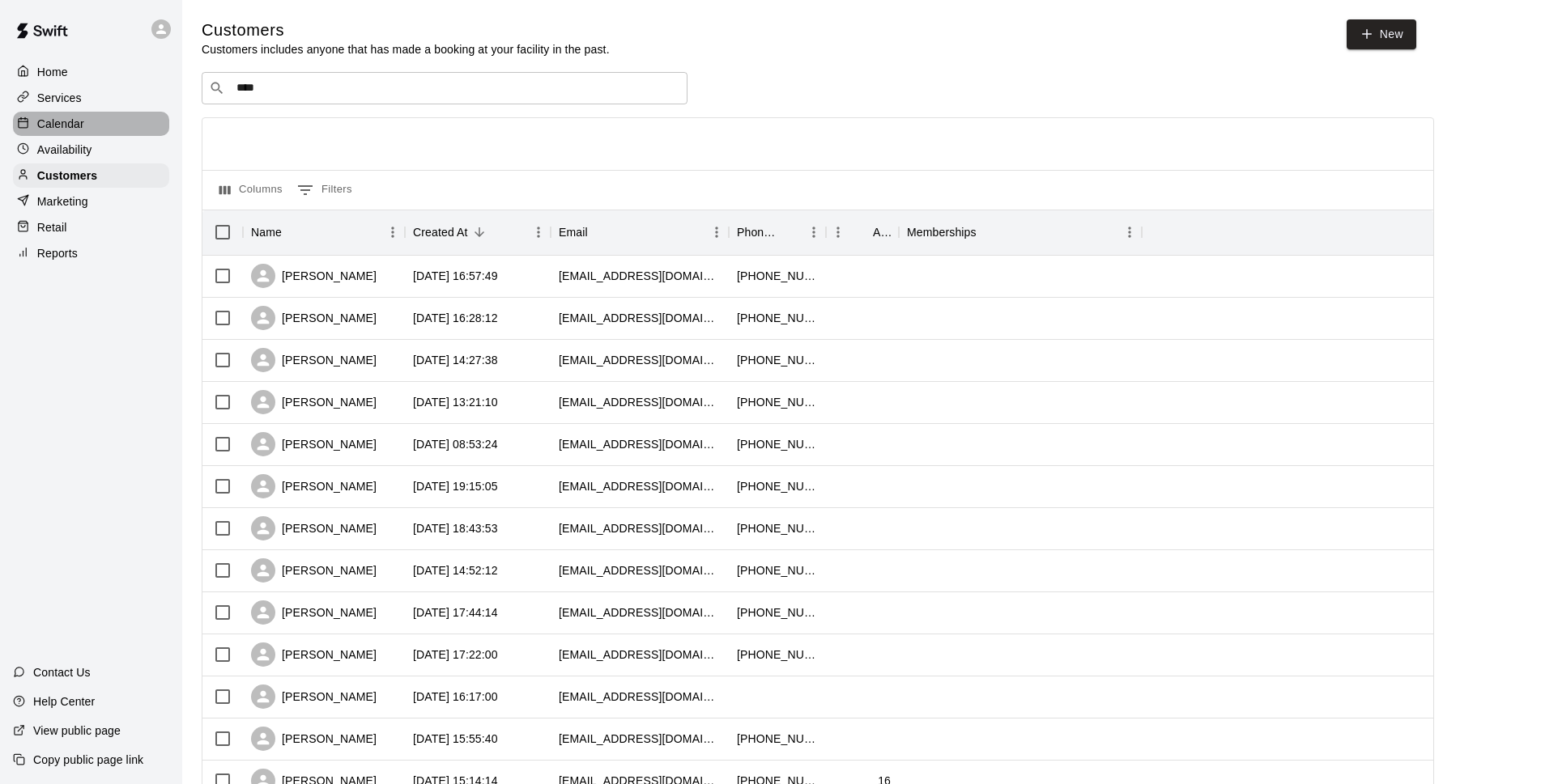
click at [51, 119] on p "Calendar" at bounding box center [61, 123] width 47 height 16
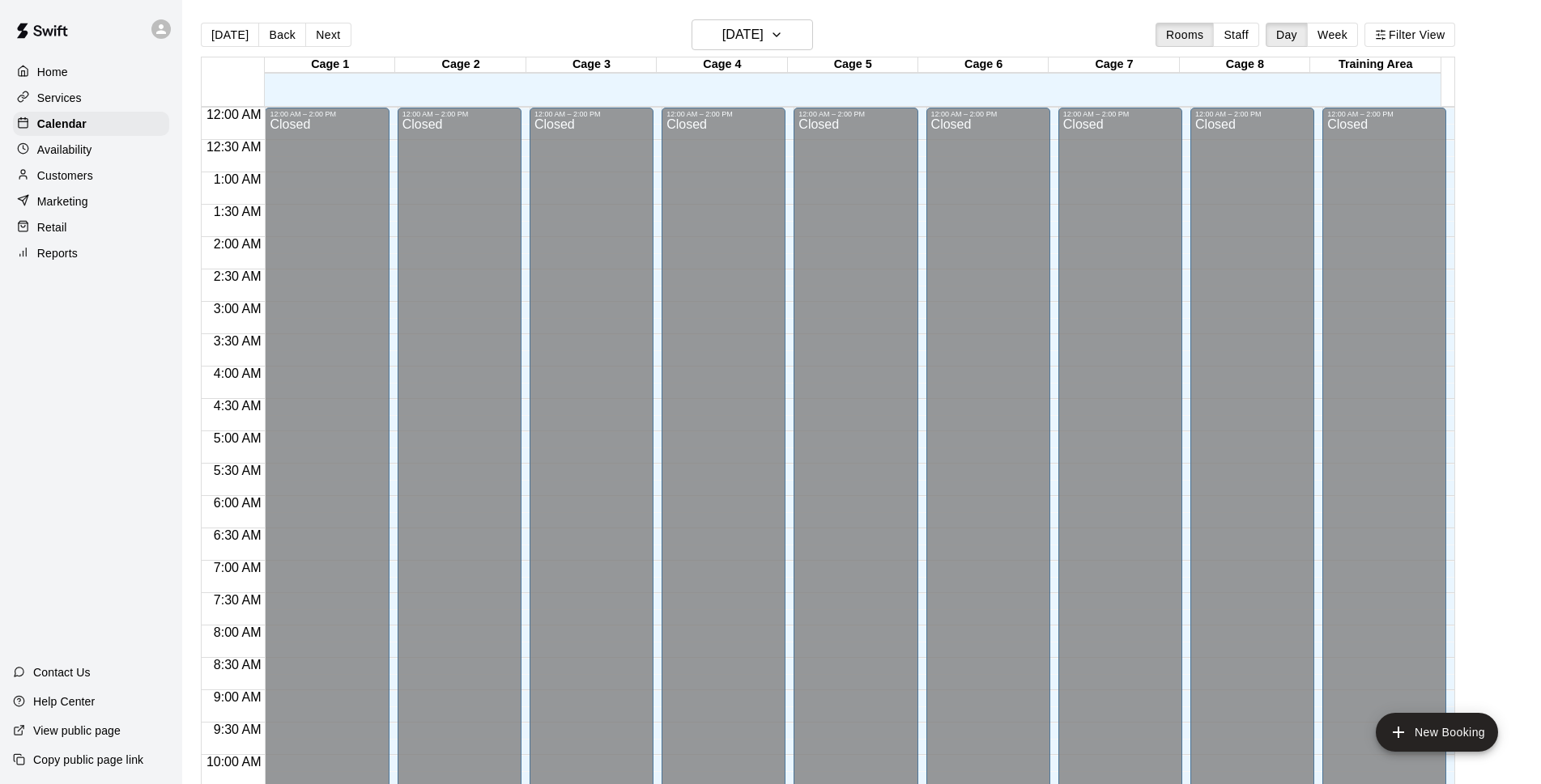
scroll to position [811, 0]
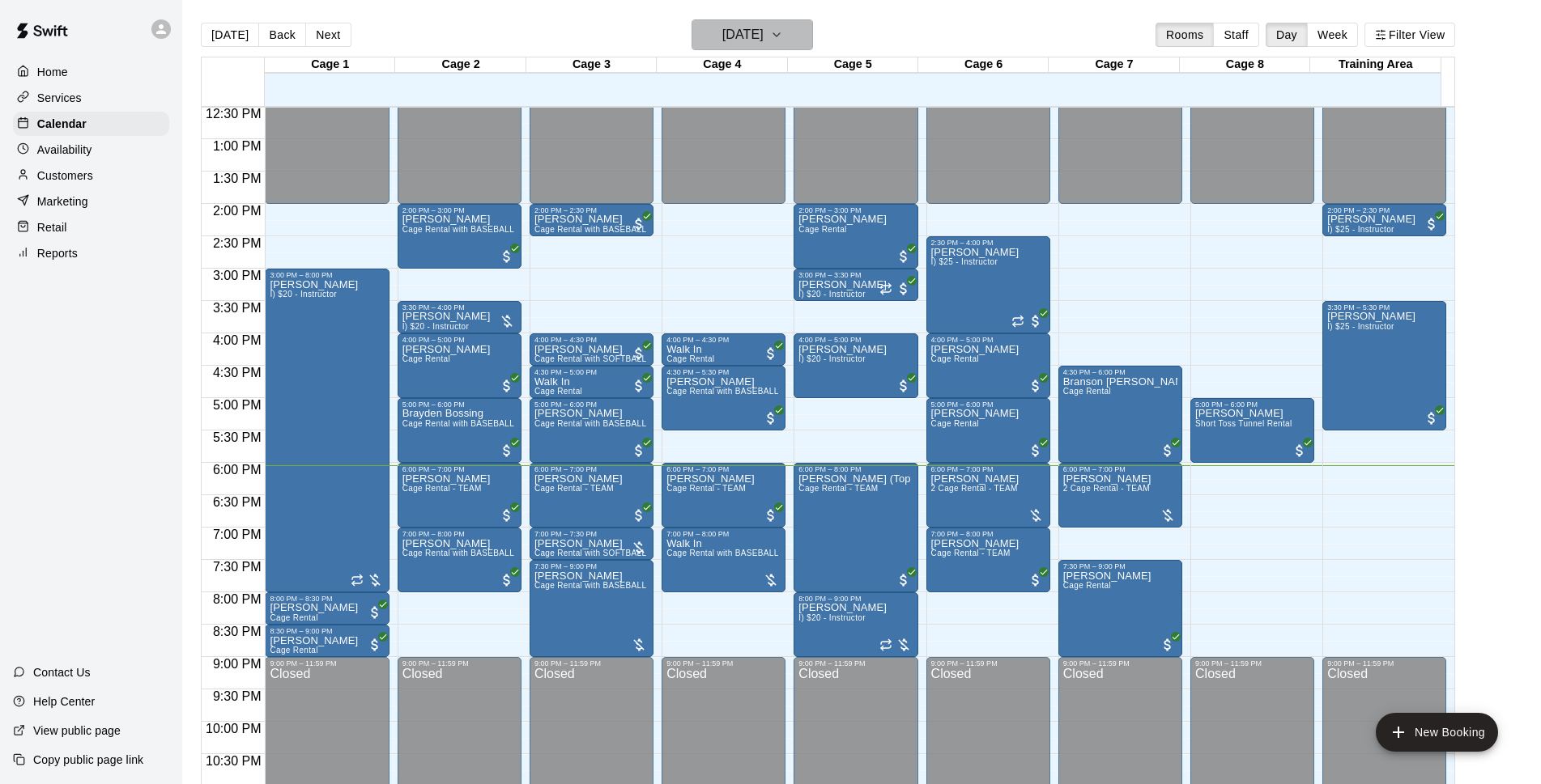
click at [763, 41] on h6 "[DATE]" at bounding box center [743, 35] width 42 height 23
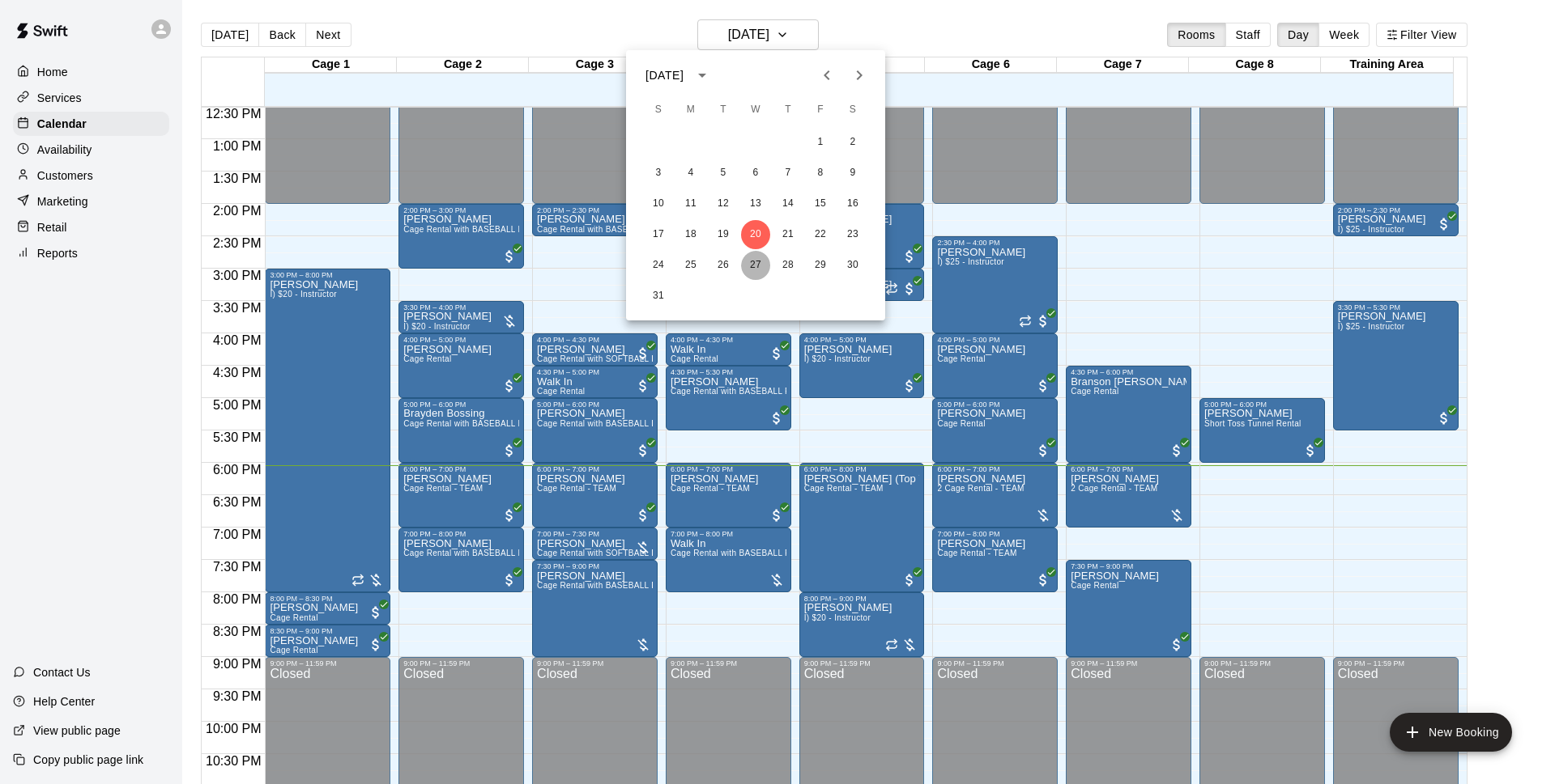
click at [744, 269] on button "27" at bounding box center [755, 265] width 29 height 29
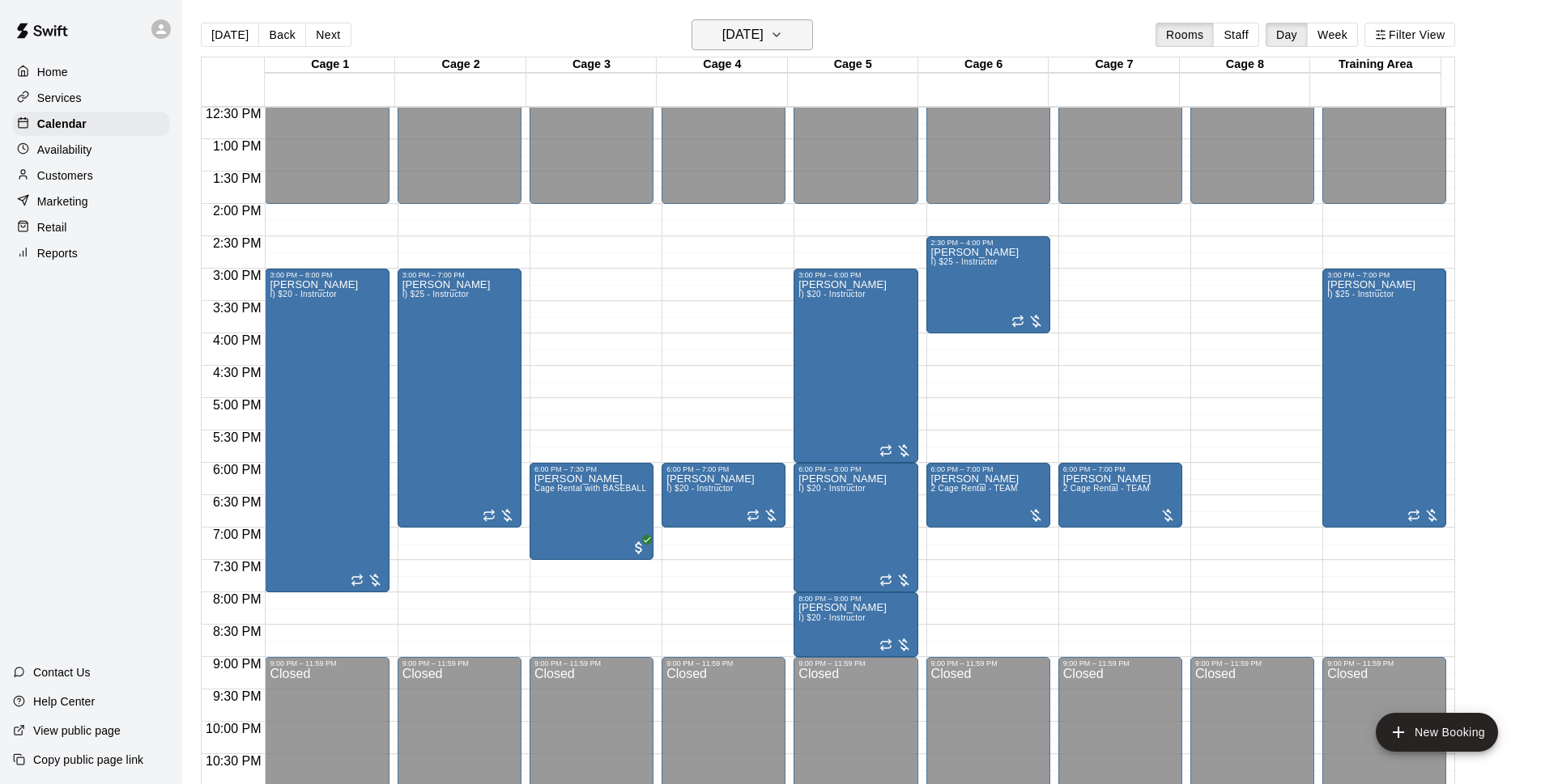
click at [727, 30] on h6 "[DATE]" at bounding box center [743, 35] width 42 height 23
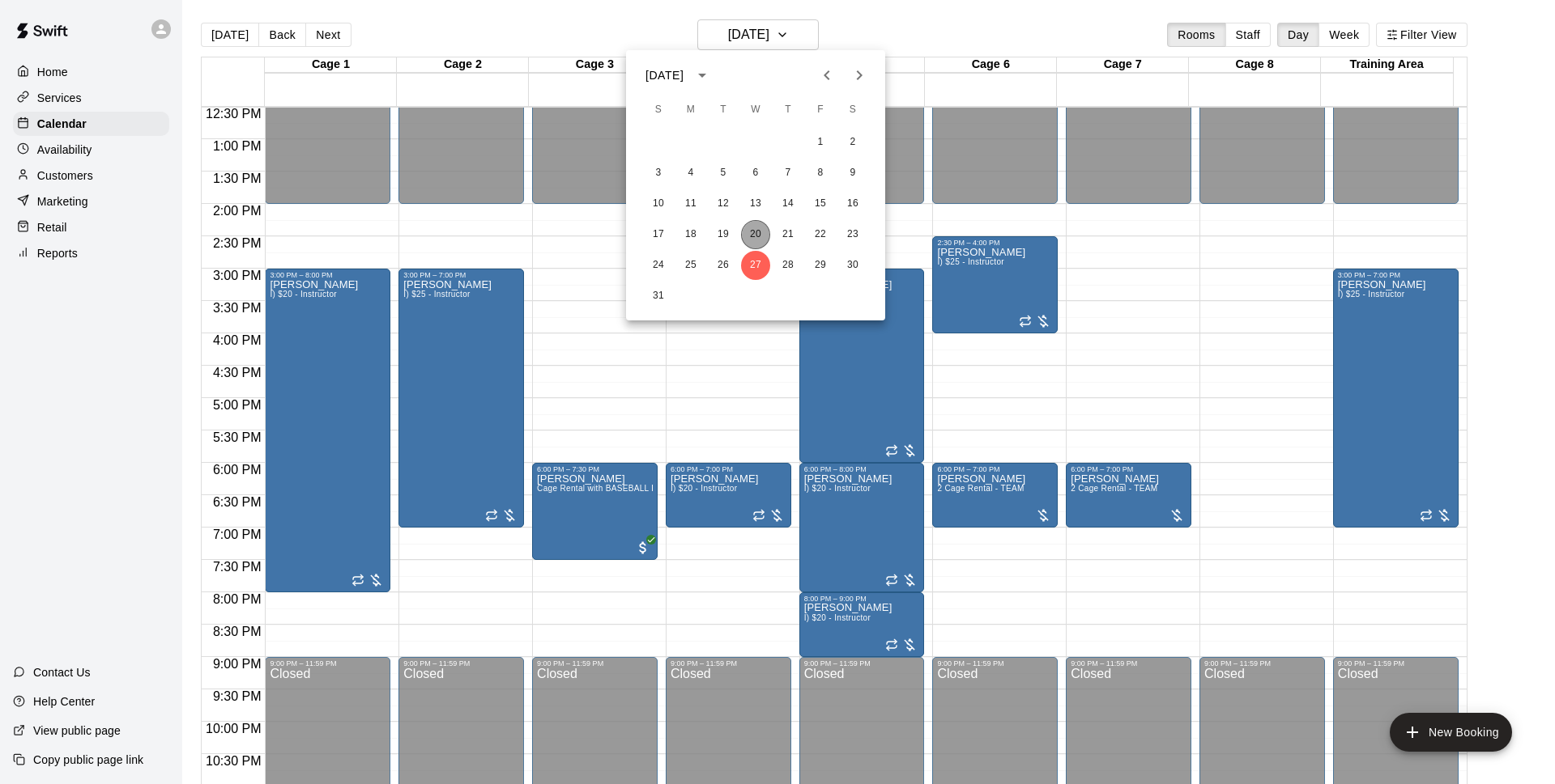
drag, startPoint x: 758, startPoint y: 230, endPoint x: 920, endPoint y: 106, distance: 204.0
click at [759, 230] on button "20" at bounding box center [755, 234] width 29 height 29
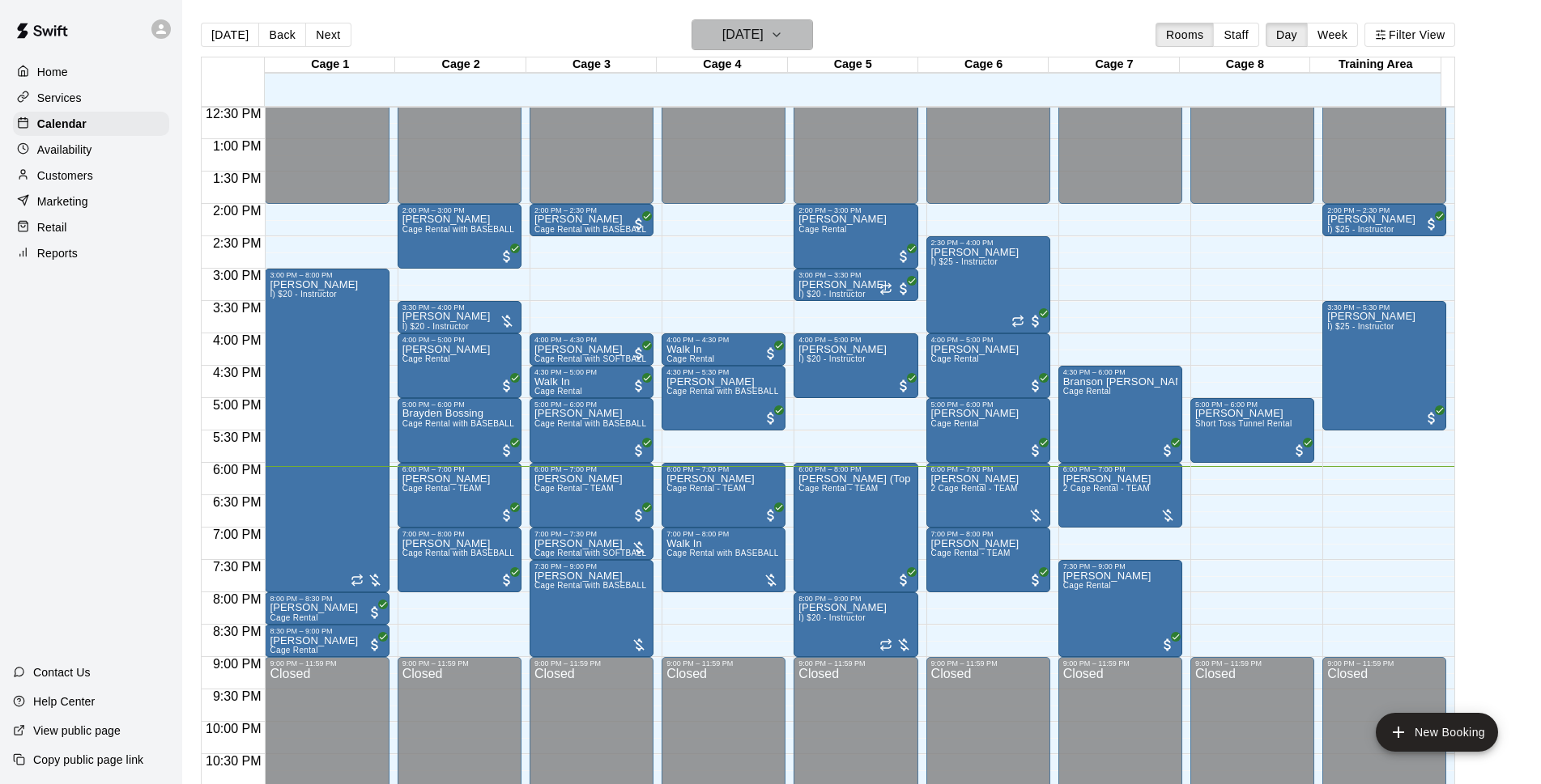
click at [783, 32] on icon "button" at bounding box center [777, 34] width 13 height 19
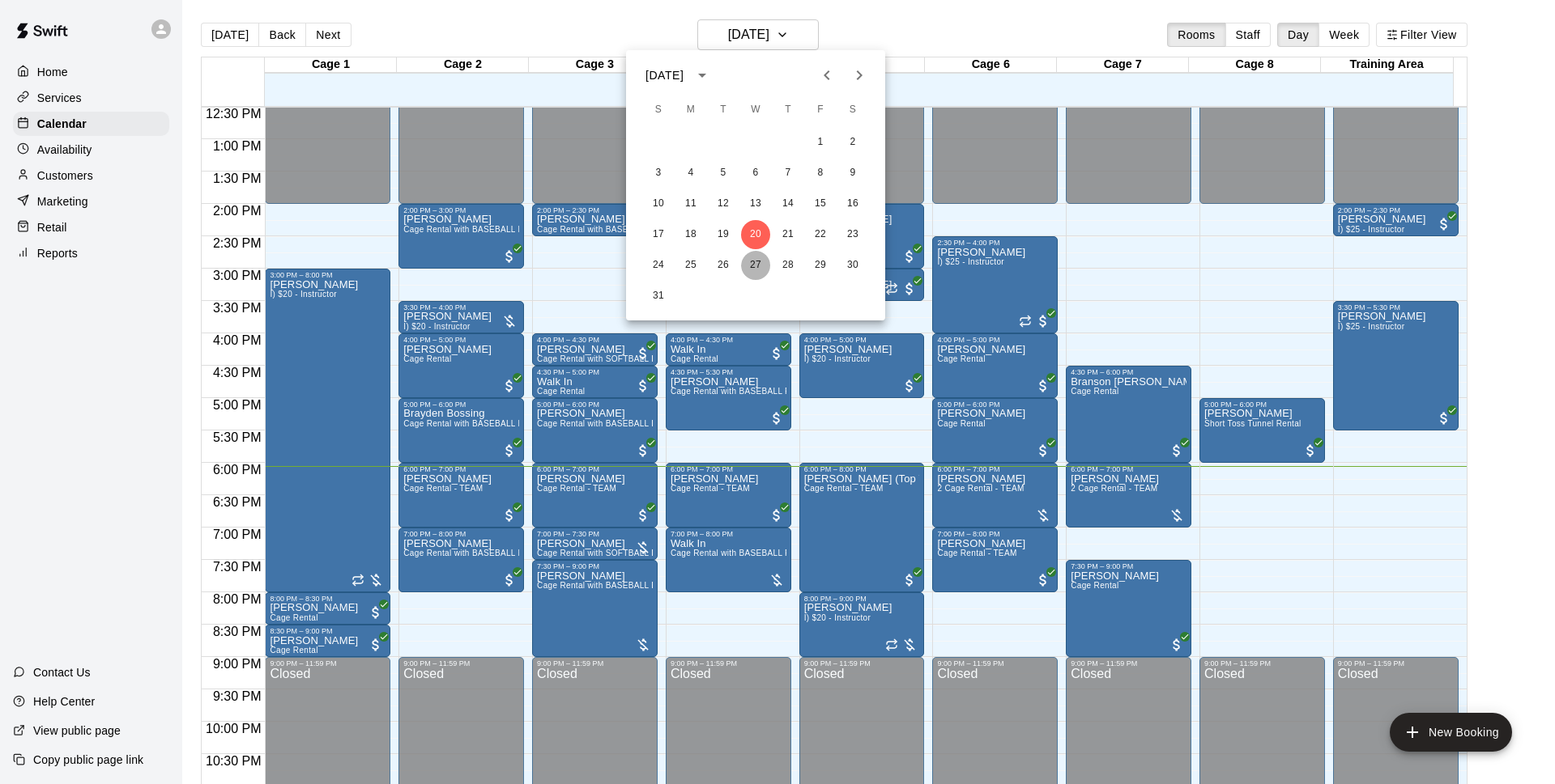
click at [757, 264] on button "27" at bounding box center [755, 265] width 29 height 29
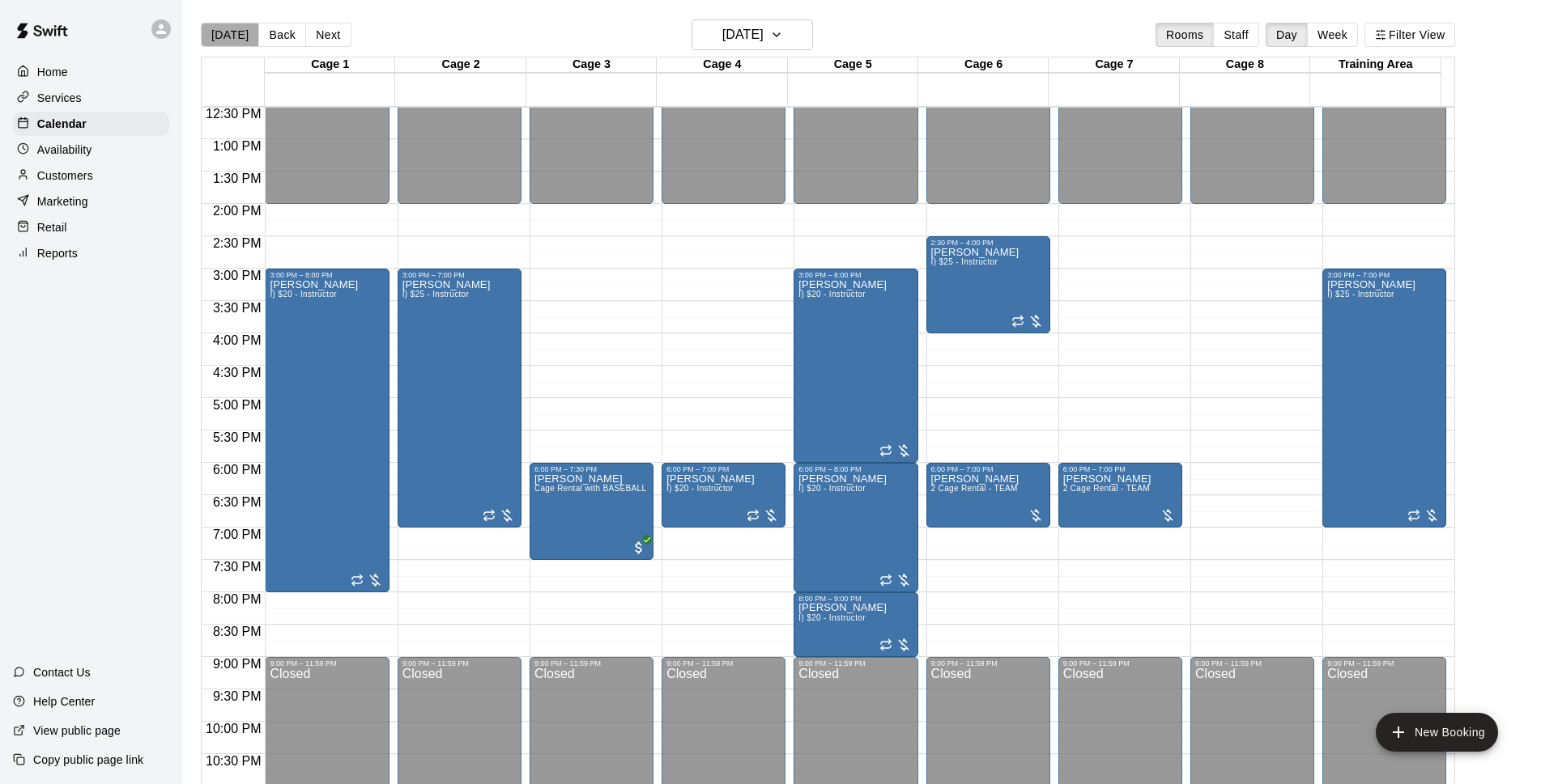
click at [233, 40] on button "[DATE]" at bounding box center [229, 35] width 58 height 25
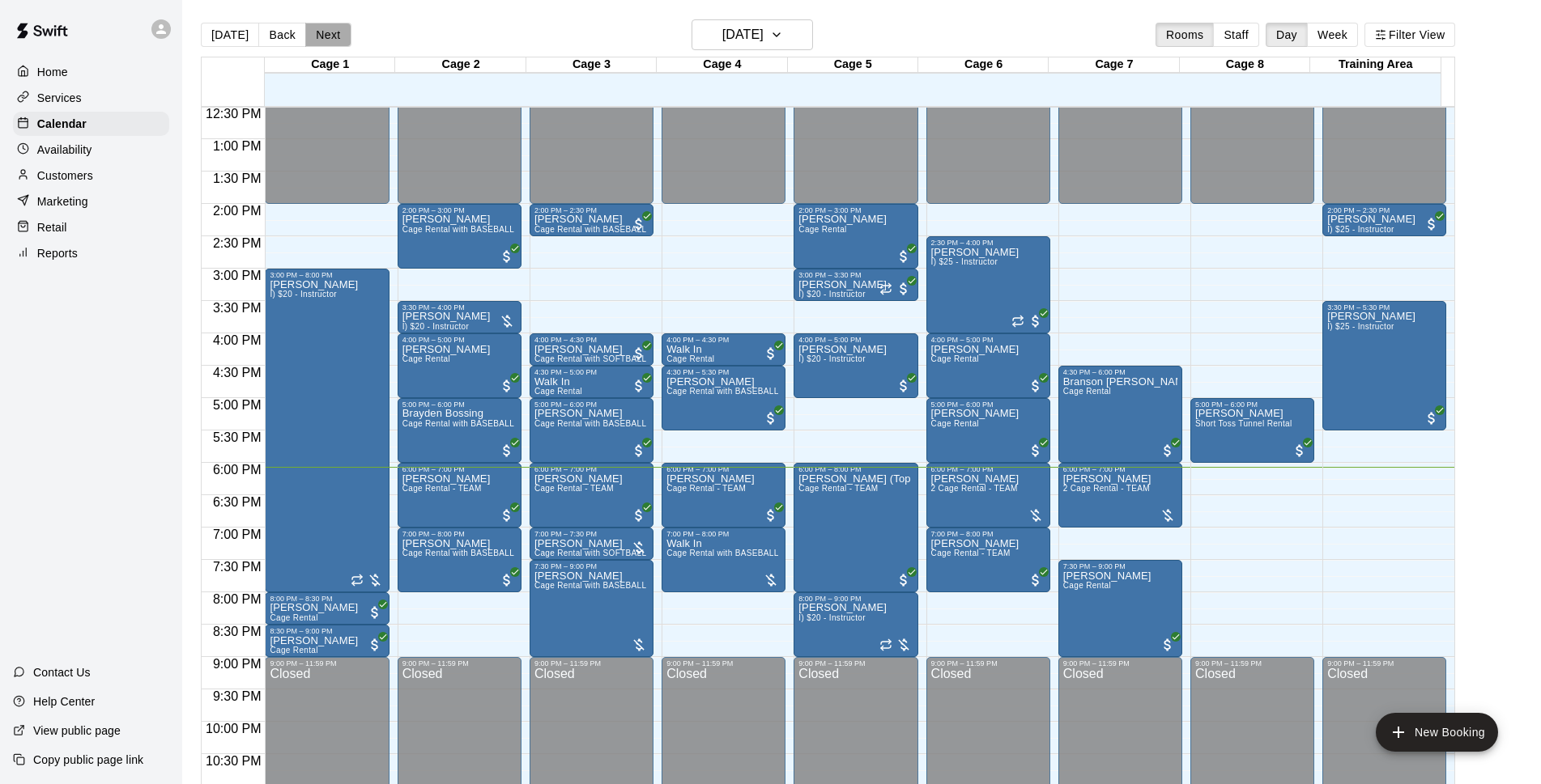
click at [340, 31] on button "Next" at bounding box center [328, 35] width 46 height 25
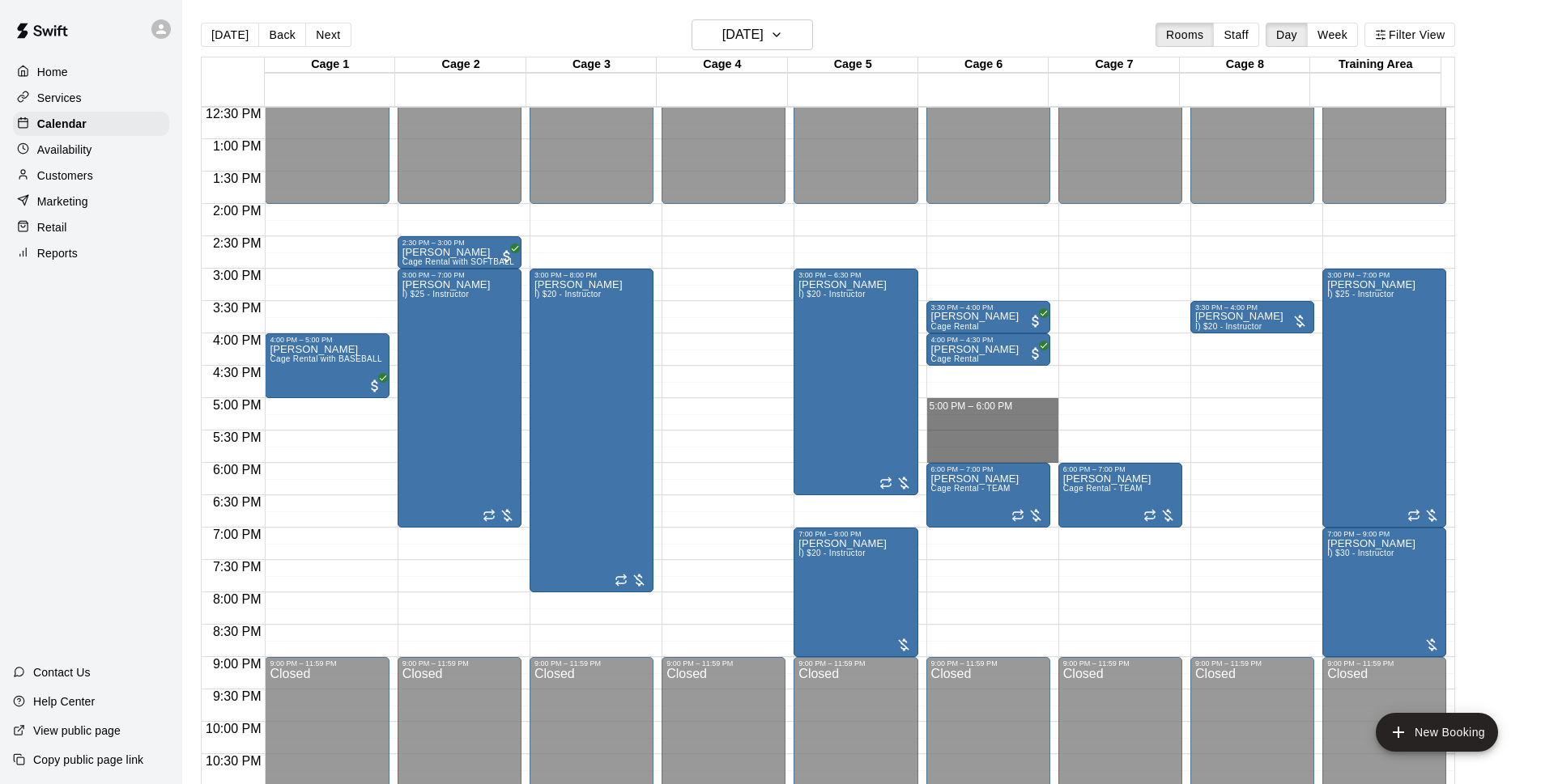
drag, startPoint x: 959, startPoint y: 402, endPoint x: 965, endPoint y: 450, distance: 48.4
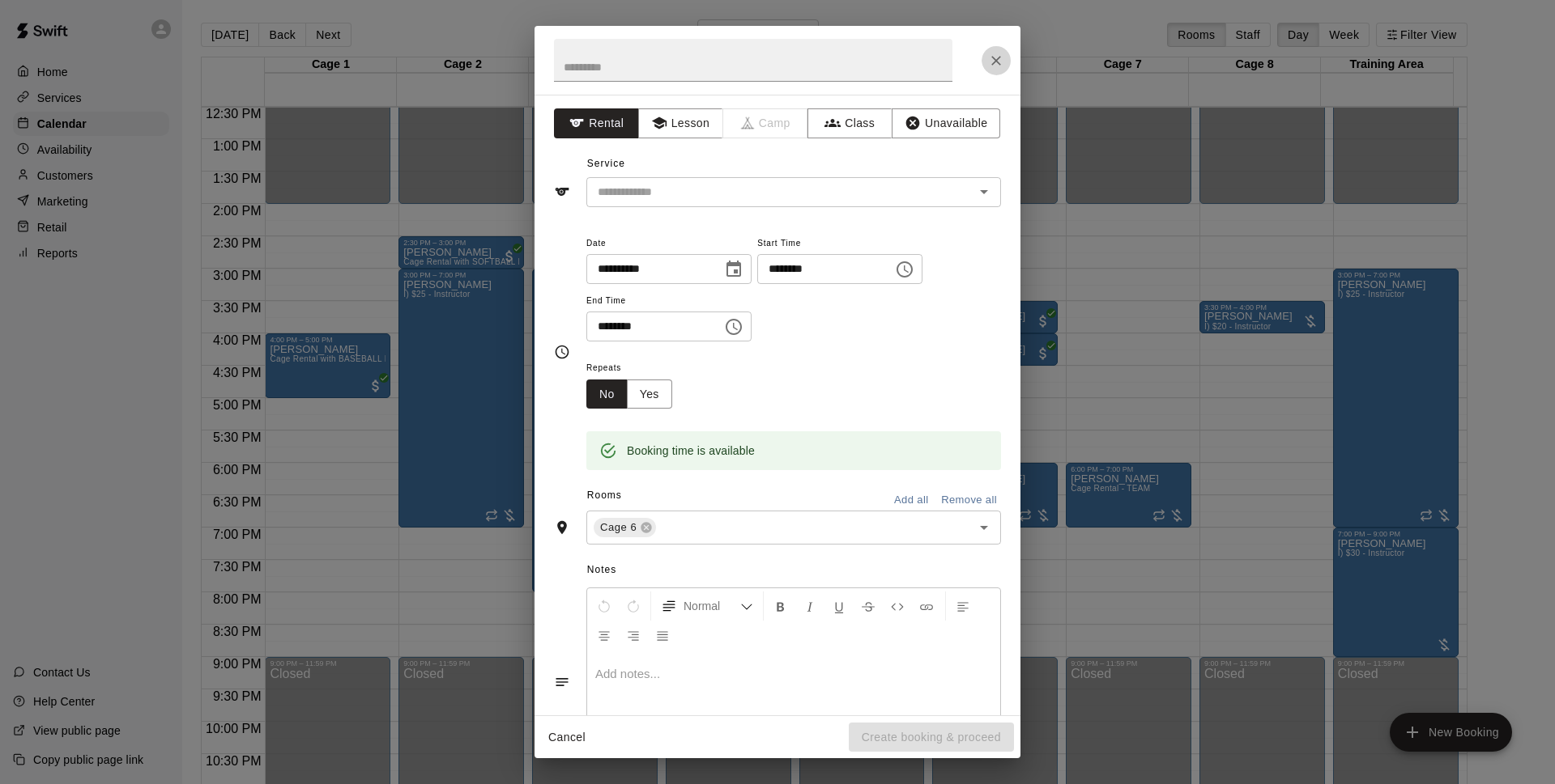
click at [997, 72] on button "Close" at bounding box center [996, 61] width 29 height 29
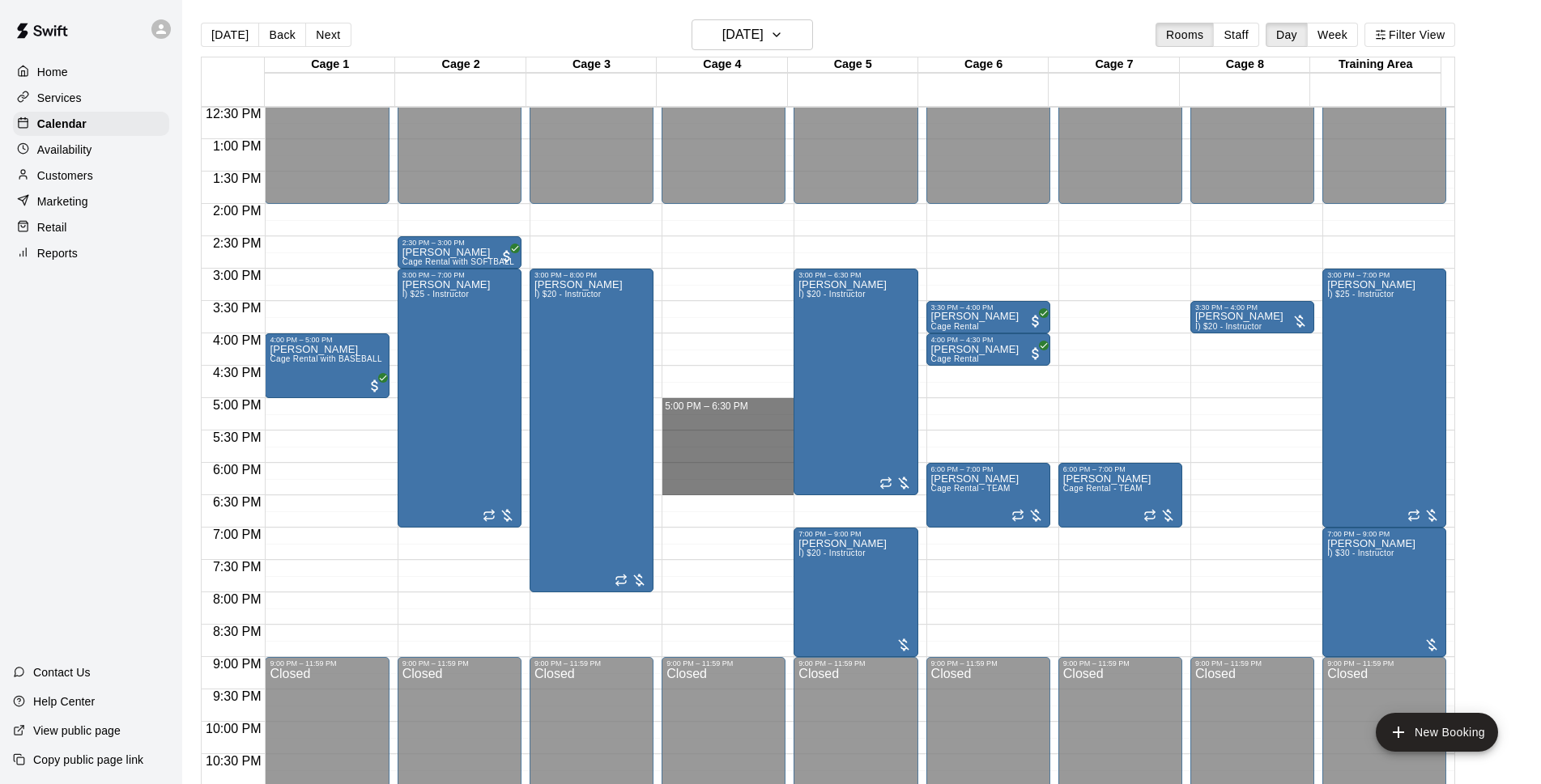
drag, startPoint x: 714, startPoint y: 401, endPoint x: 717, endPoint y: 495, distance: 94.0
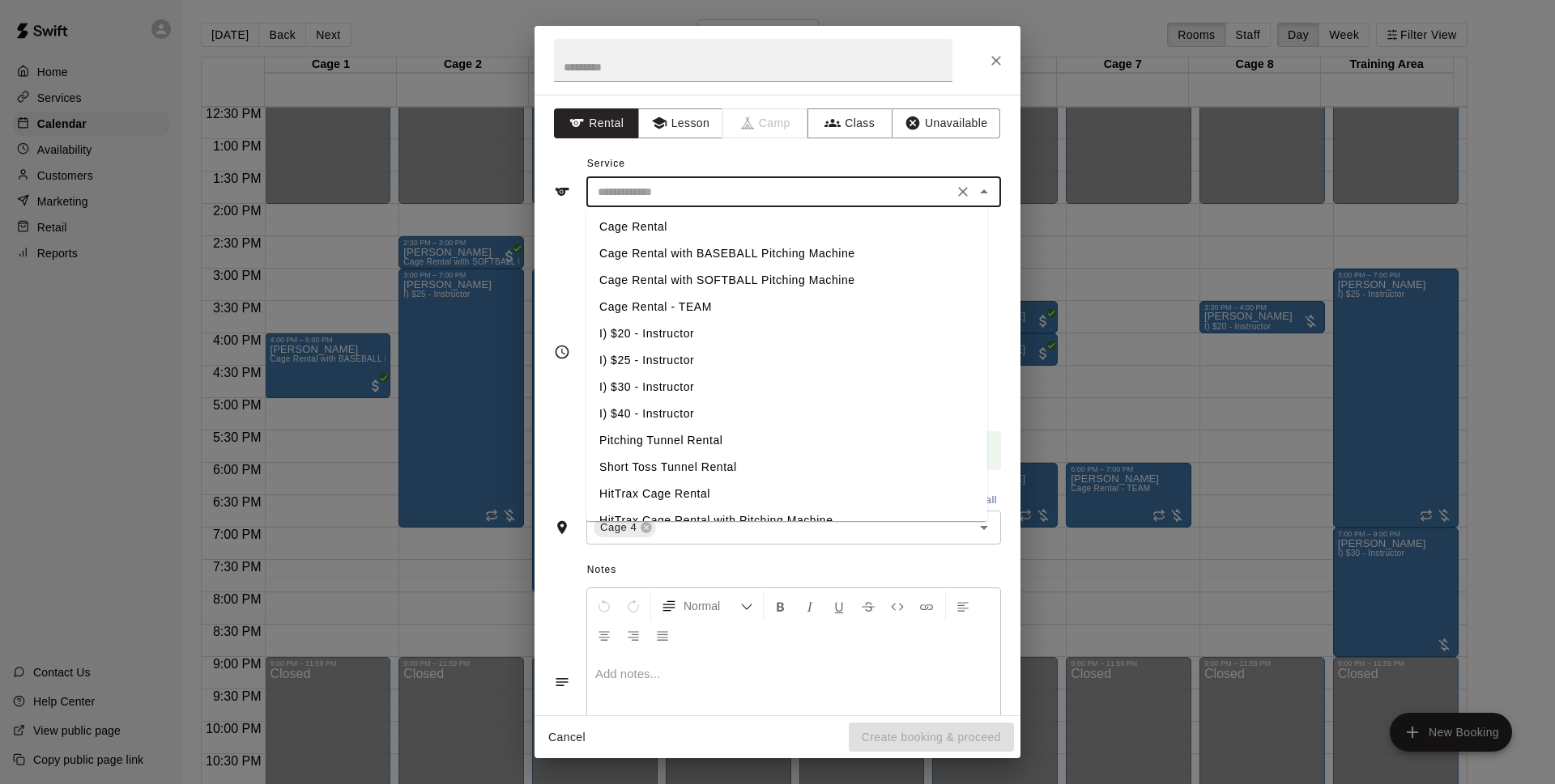
click at [832, 192] on input "text" at bounding box center [769, 191] width 357 height 20
click at [696, 229] on li "Cage Rental" at bounding box center [786, 227] width 401 height 27
type input "**********"
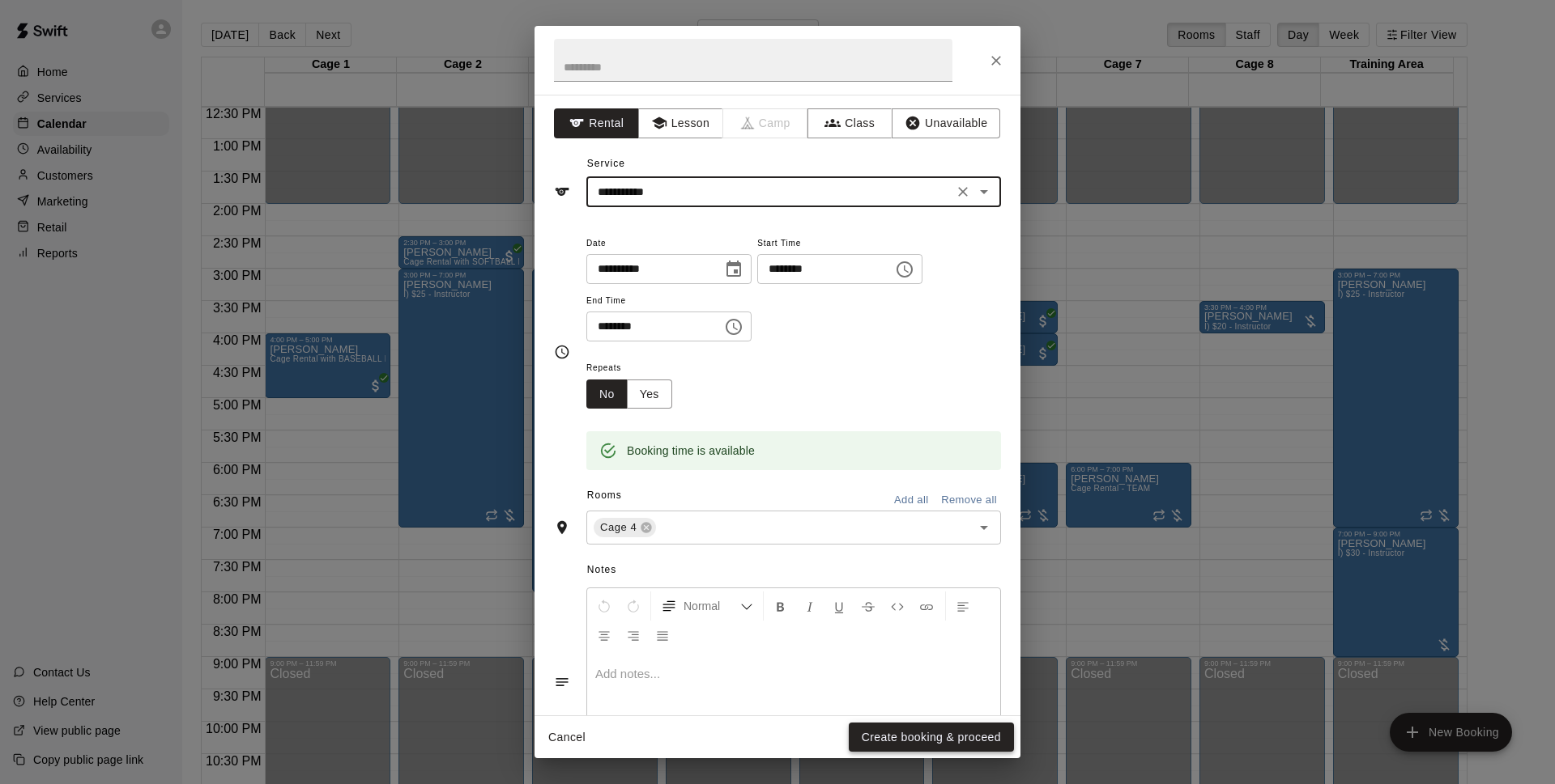
click at [895, 739] on button "Create booking & proceed" at bounding box center [931, 738] width 165 height 30
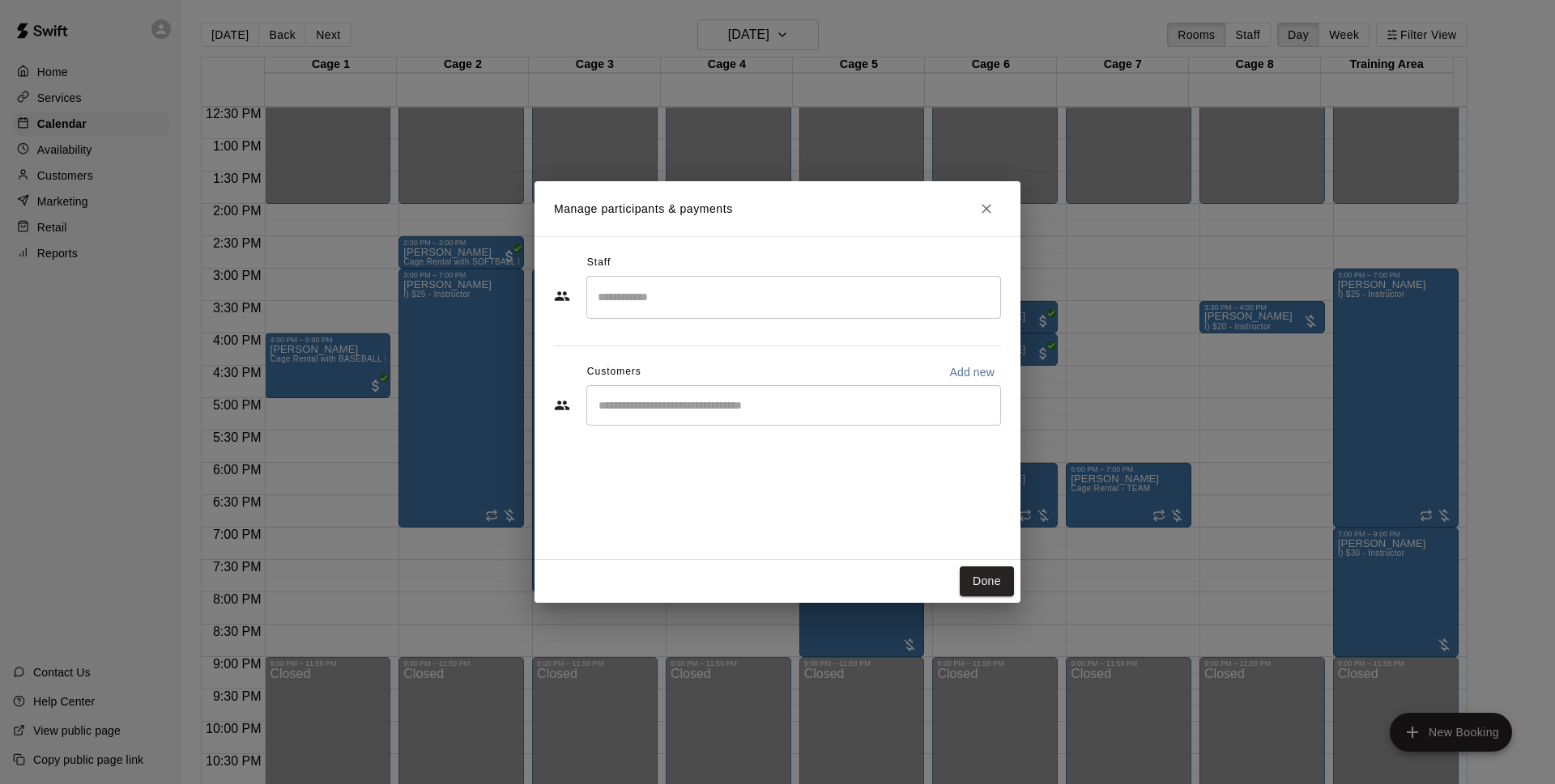
click at [695, 413] on input "Start typing to search customers..." at bounding box center [794, 405] width 400 height 16
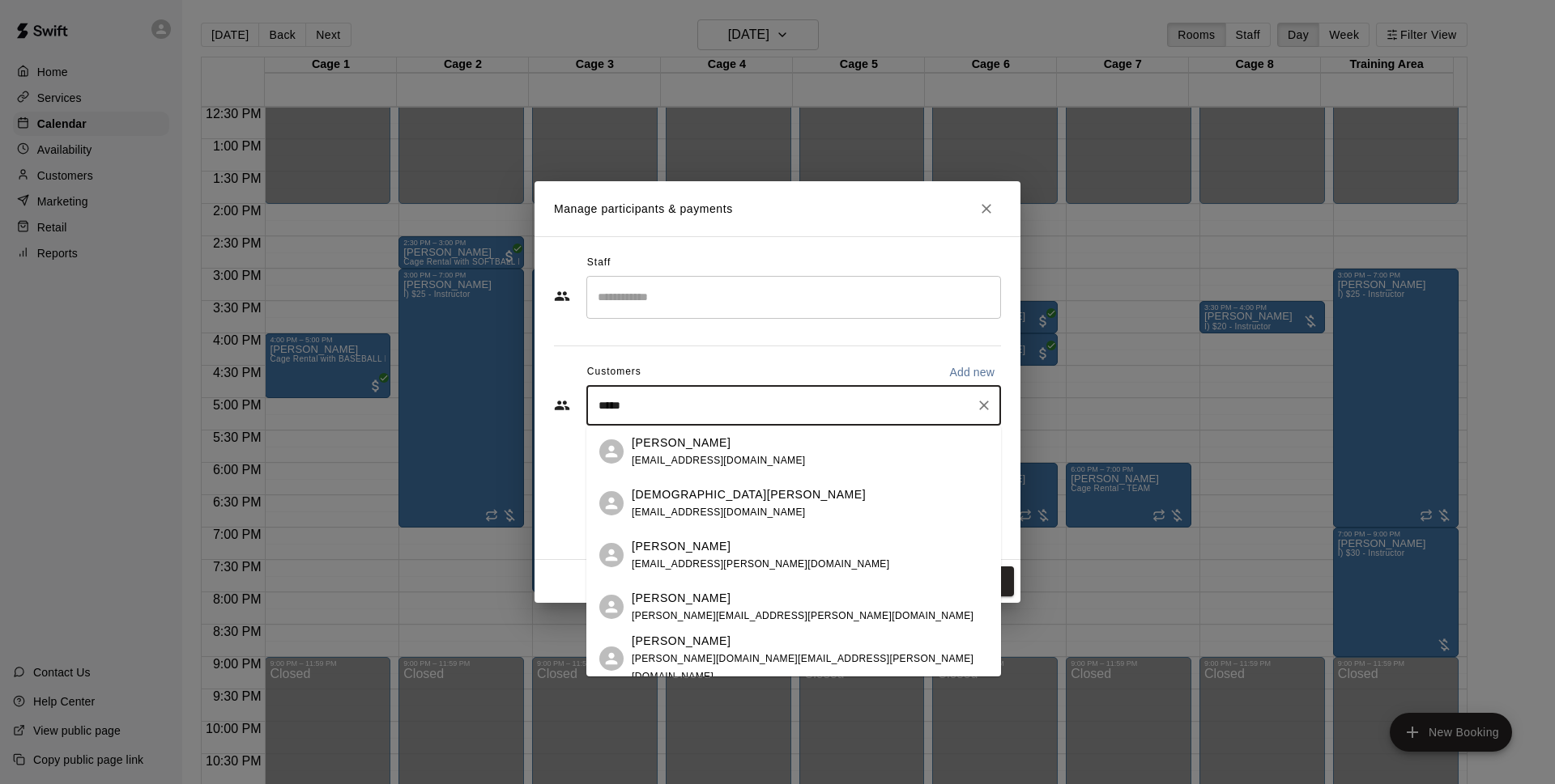
type input "*****"
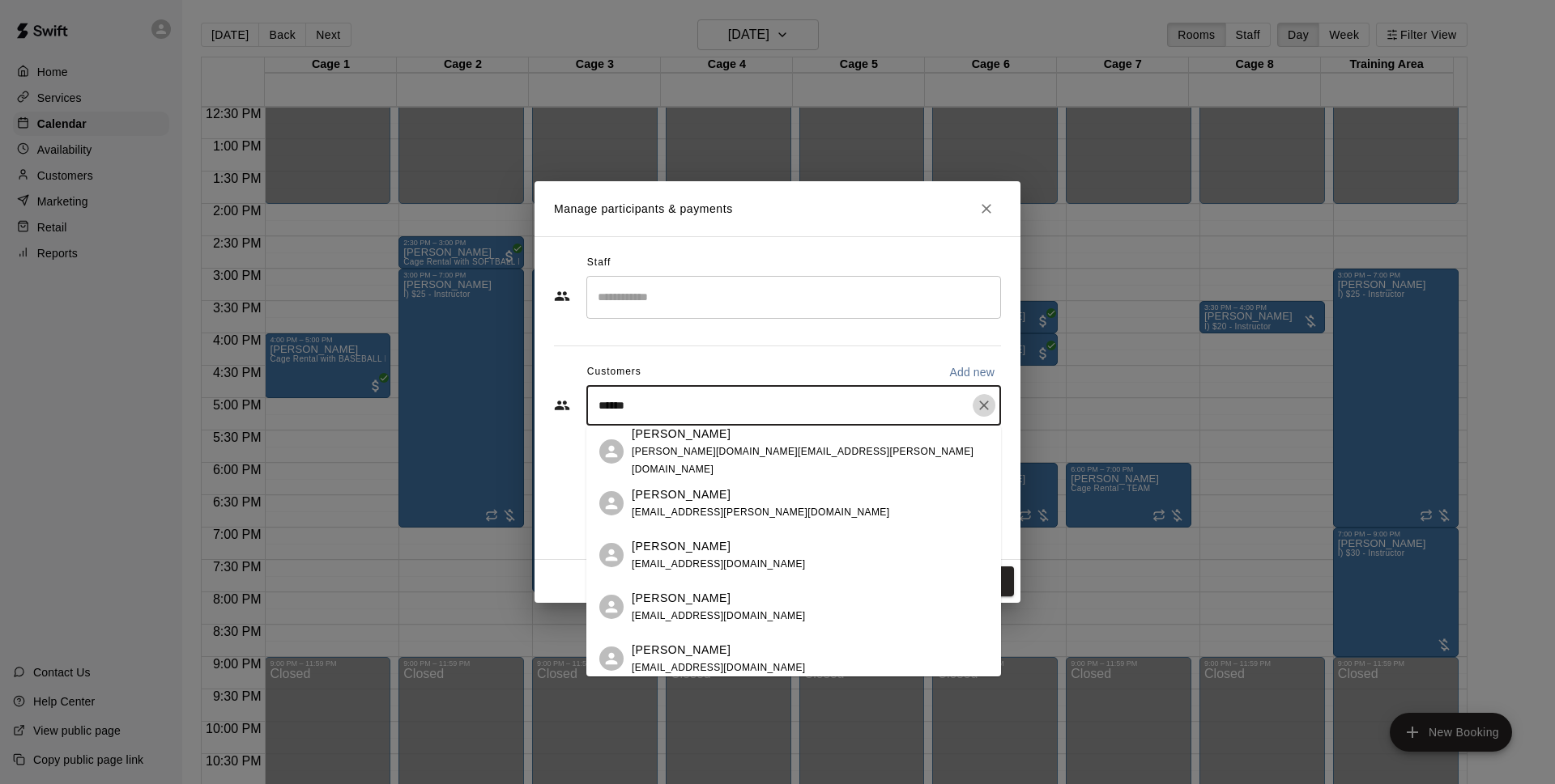
click at [979, 408] on icon "Clear" at bounding box center [983, 405] width 16 height 16
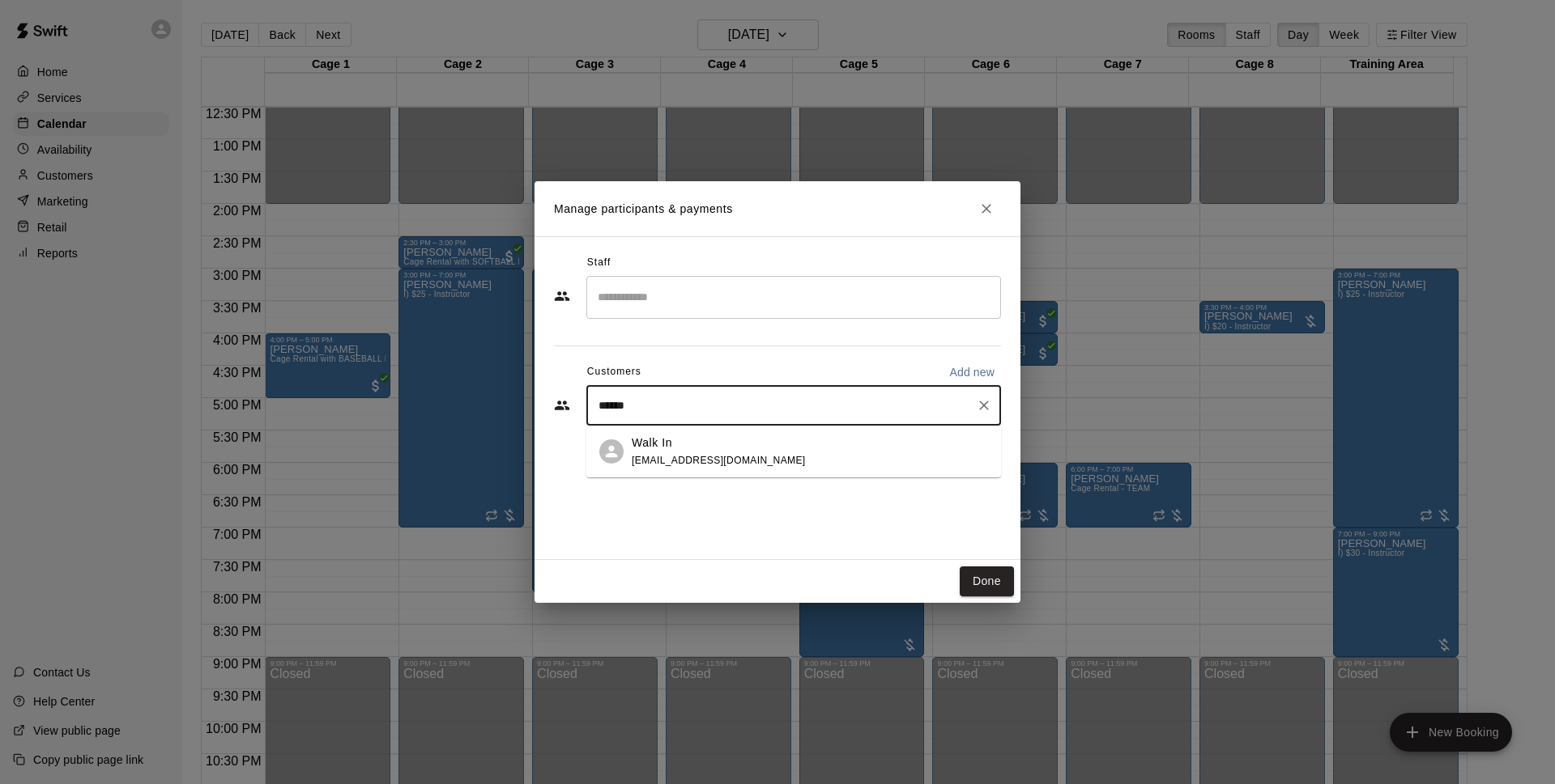
type input "*******"
click at [712, 463] on span "[EMAIL_ADDRESS][DOMAIN_NAME]" at bounding box center [719, 461] width 174 height 11
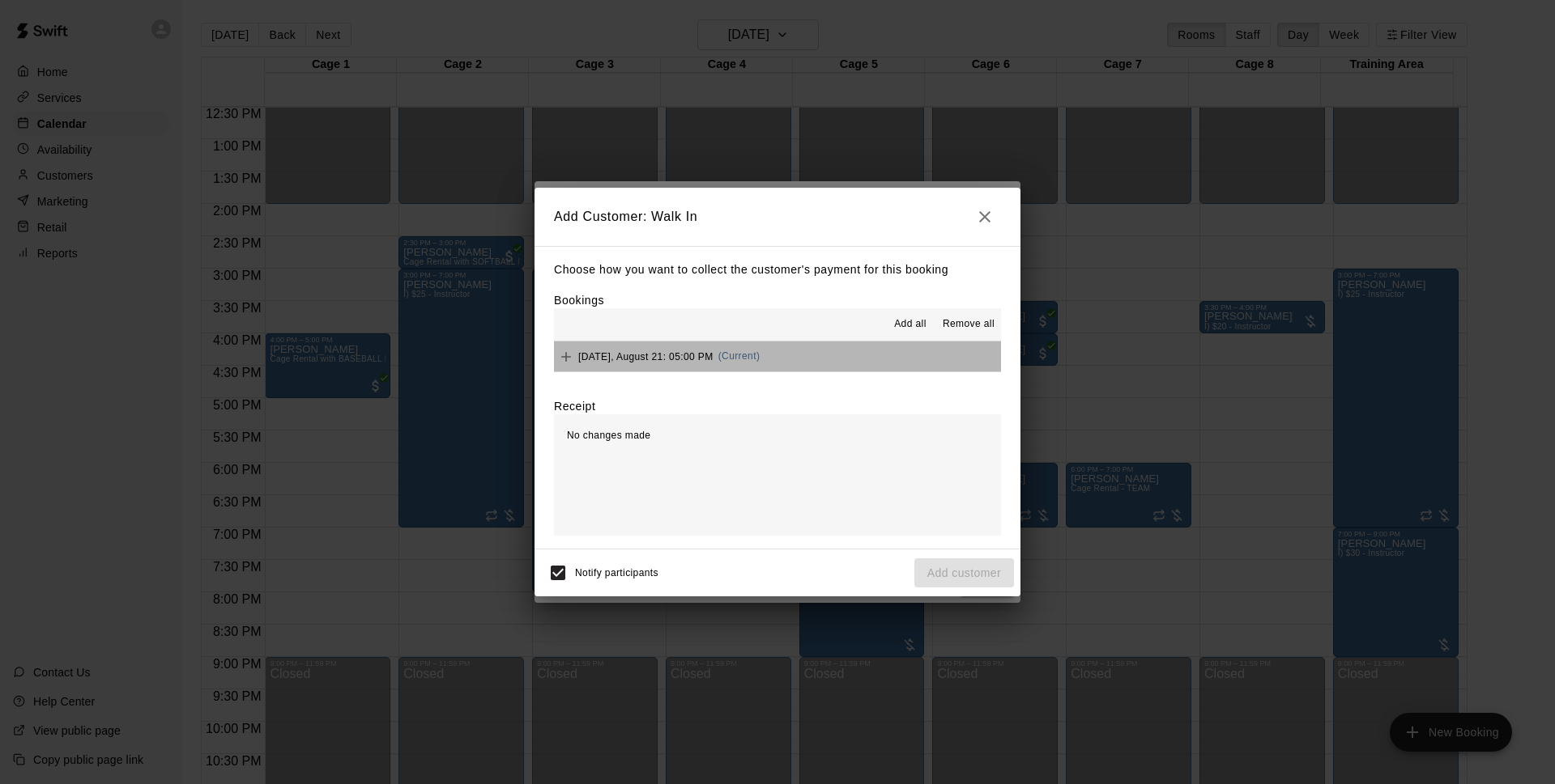
click at [806, 356] on button "Thursday, August 21: 05:00 PM (Current)" at bounding box center [777, 356] width 447 height 30
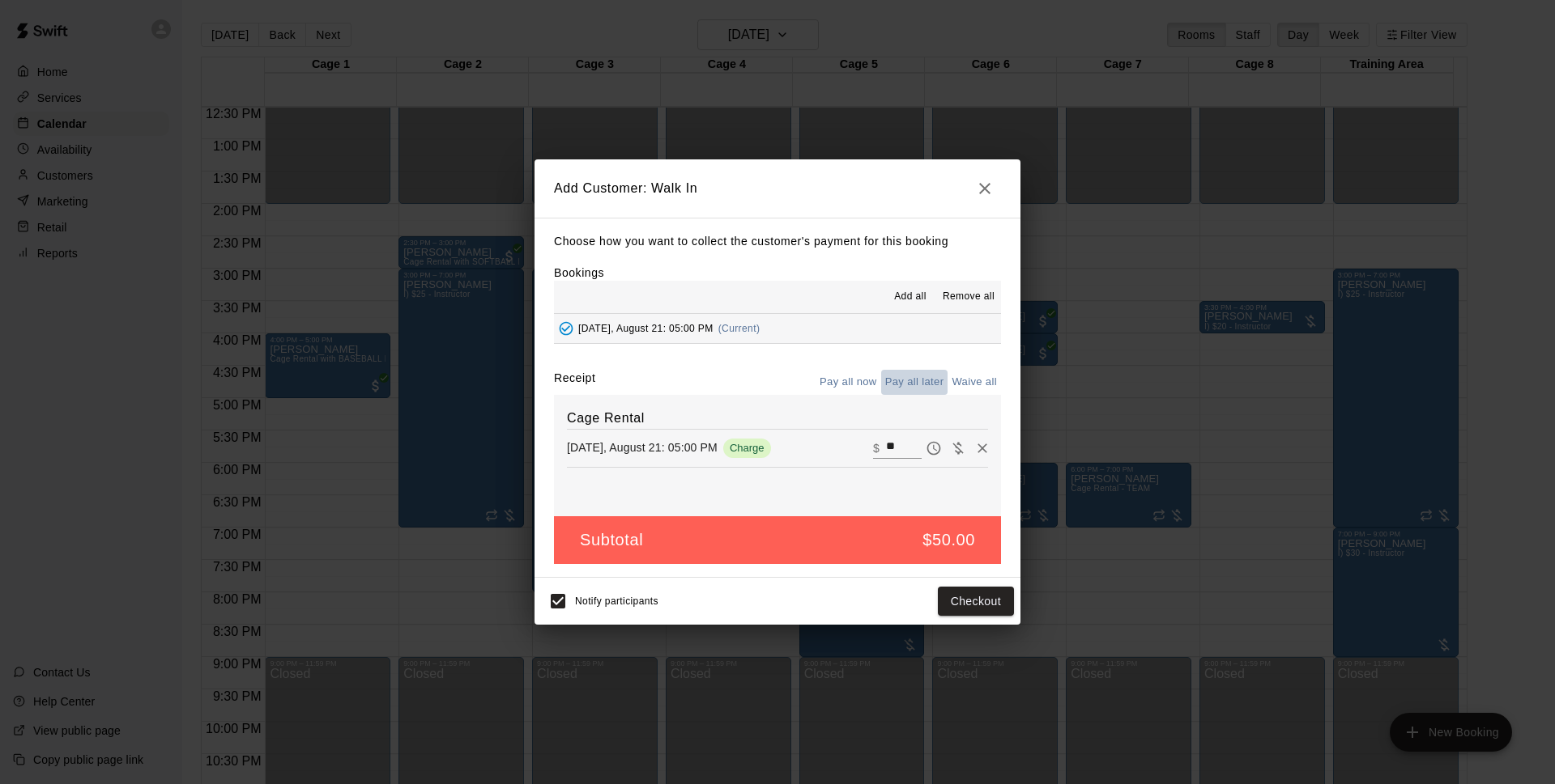
click at [898, 374] on button "Pay all later" at bounding box center [914, 382] width 67 height 25
click at [945, 610] on button "Add customer" at bounding box center [963, 602] width 100 height 30
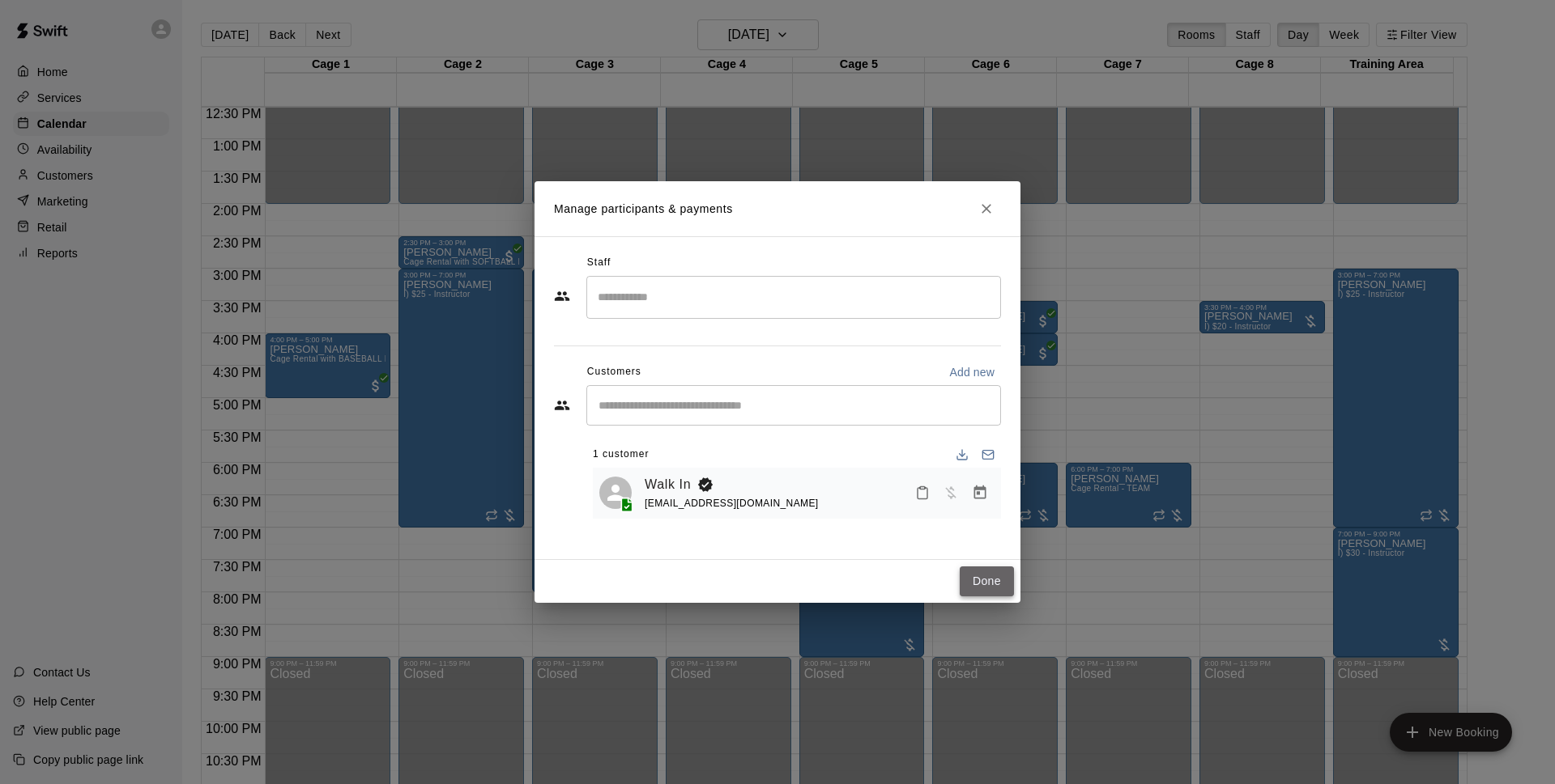
click at [977, 580] on button "Done" at bounding box center [986, 582] width 54 height 30
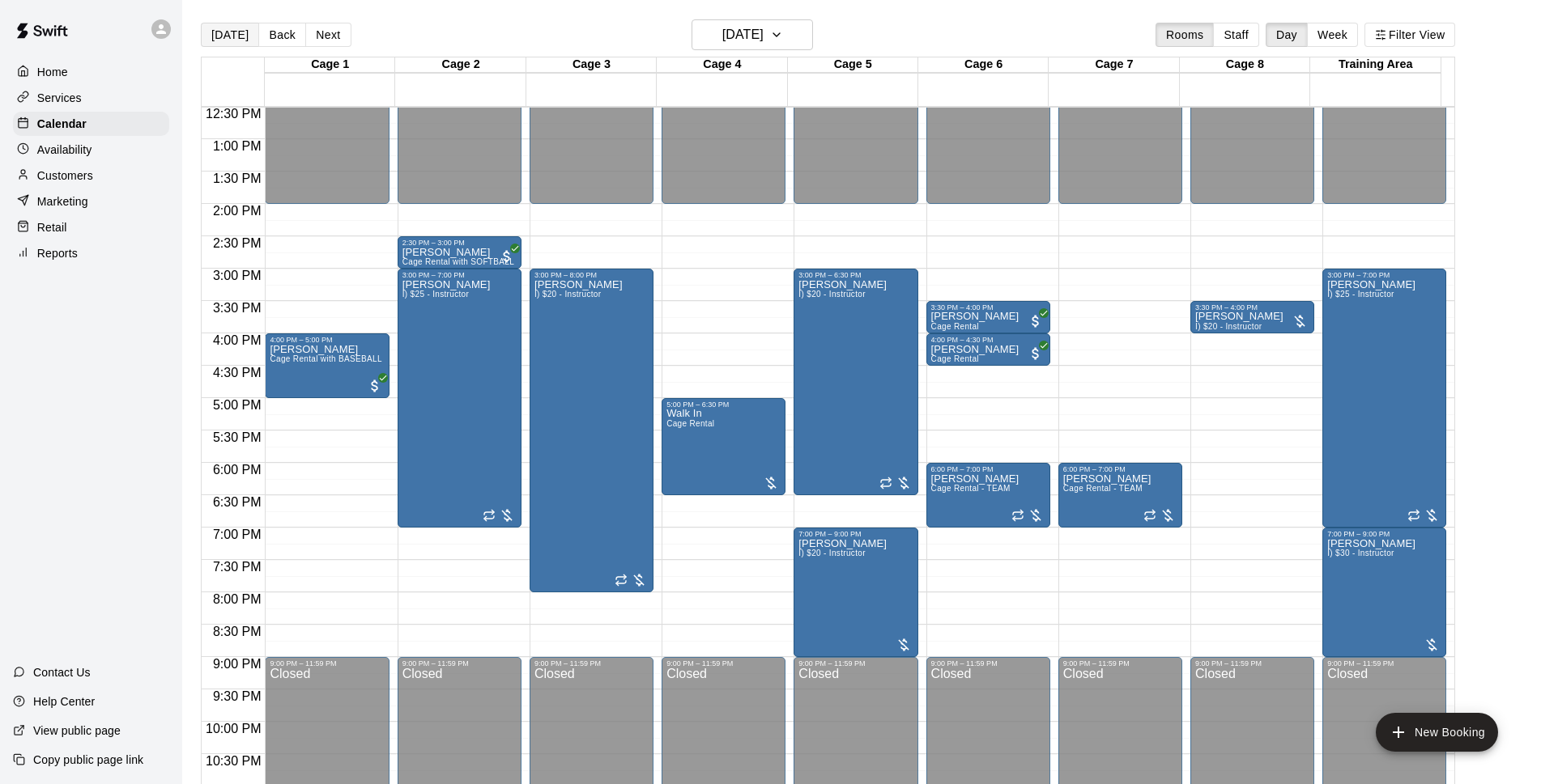
click at [237, 33] on button "[DATE]" at bounding box center [229, 35] width 58 height 25
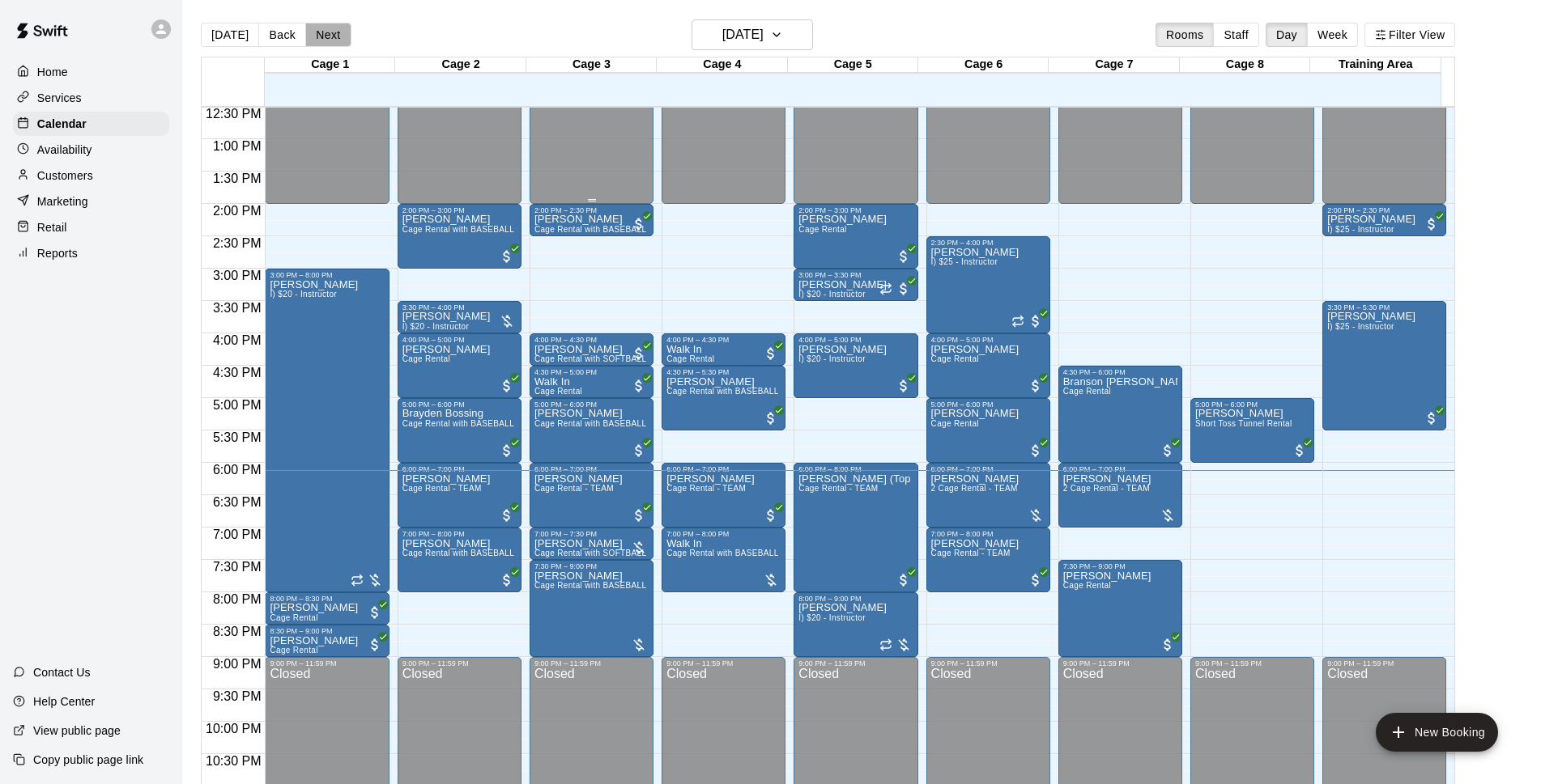
drag, startPoint x: 319, startPoint y: 27, endPoint x: 544, endPoint y: 128, distance: 246.6
click at [320, 27] on button "Next" at bounding box center [328, 35] width 46 height 25
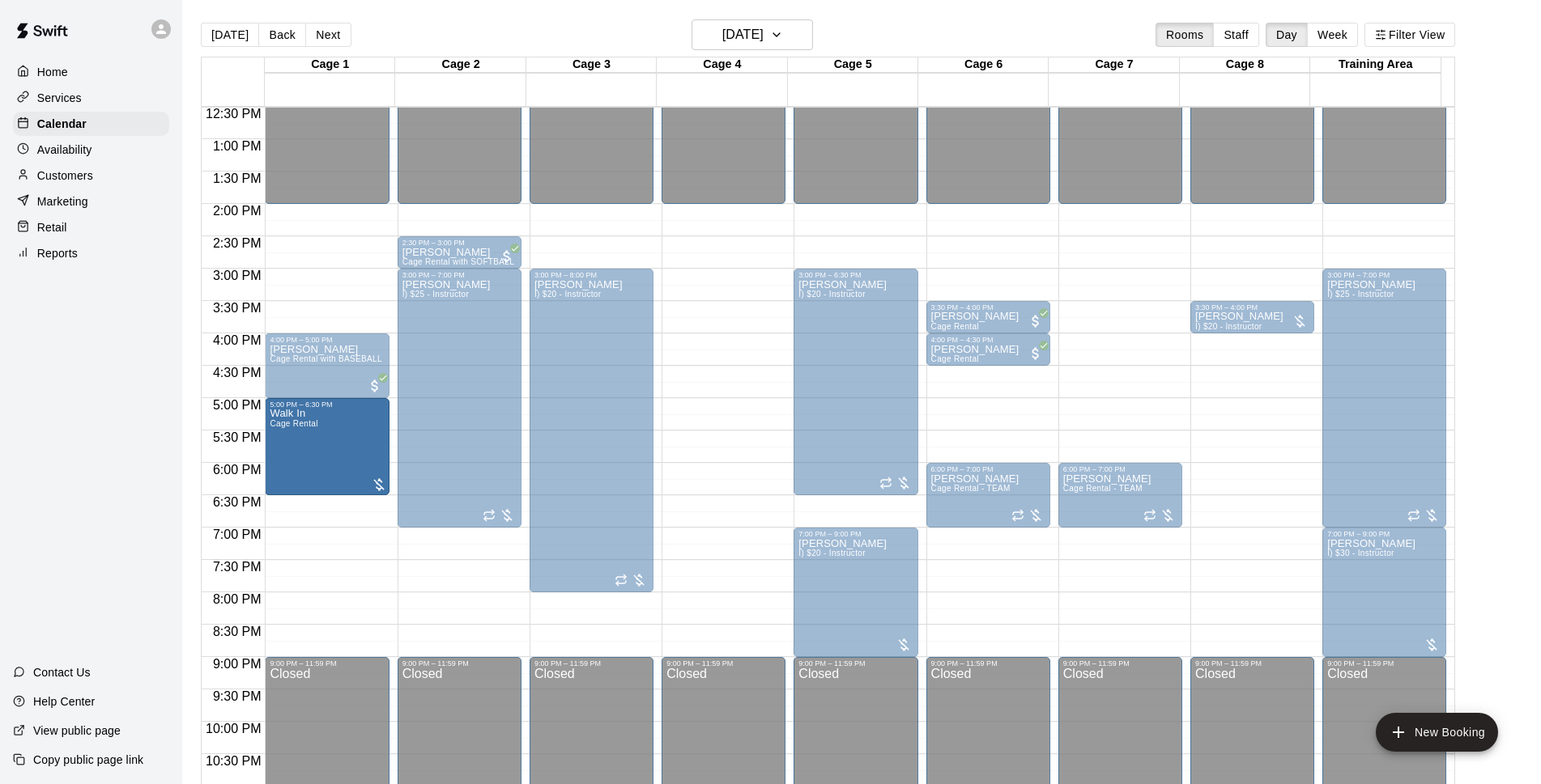
drag, startPoint x: 735, startPoint y: 443, endPoint x: 350, endPoint y: 447, distance: 385.0
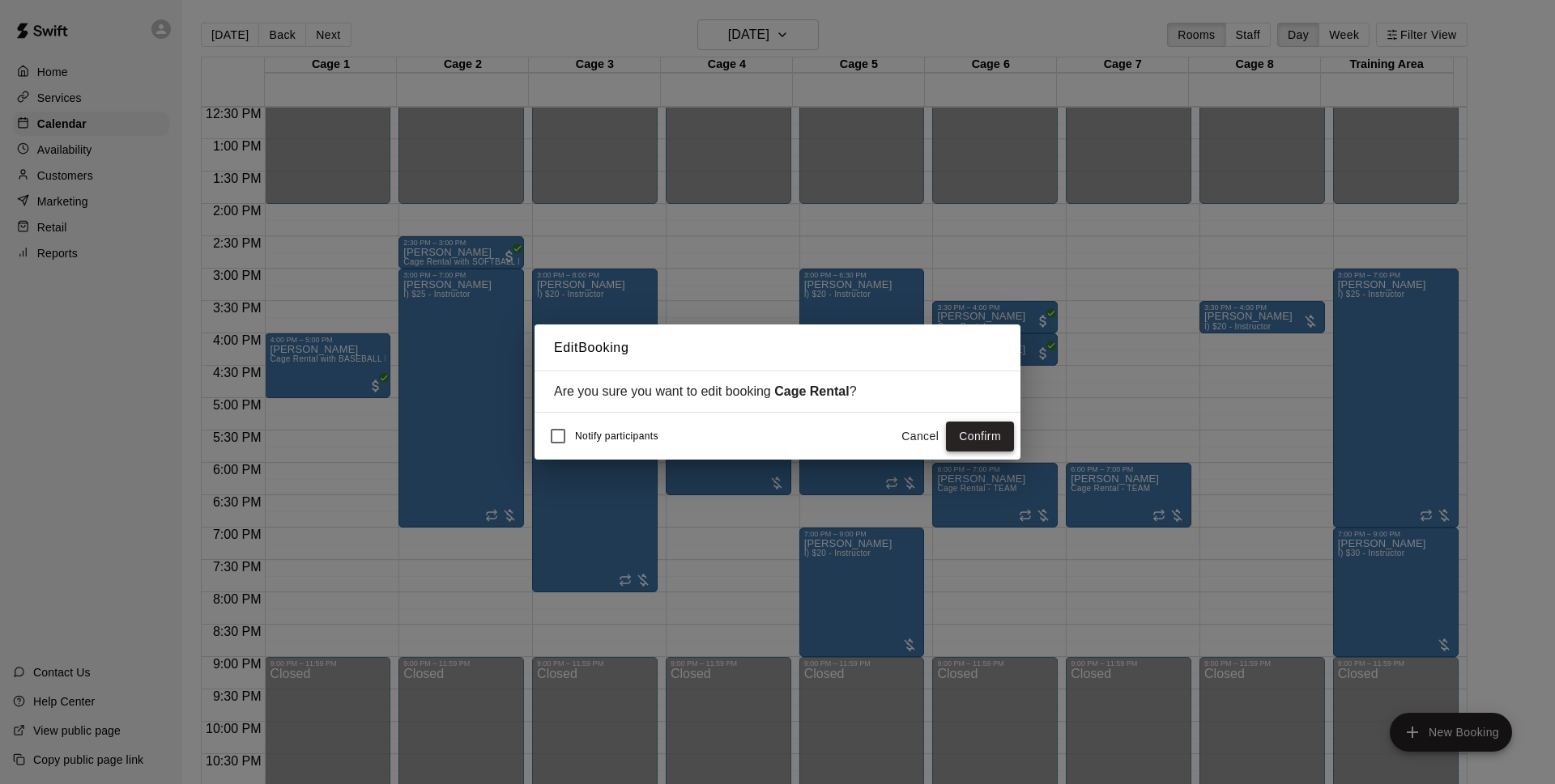
click at [1009, 441] on button "Confirm" at bounding box center [979, 437] width 68 height 30
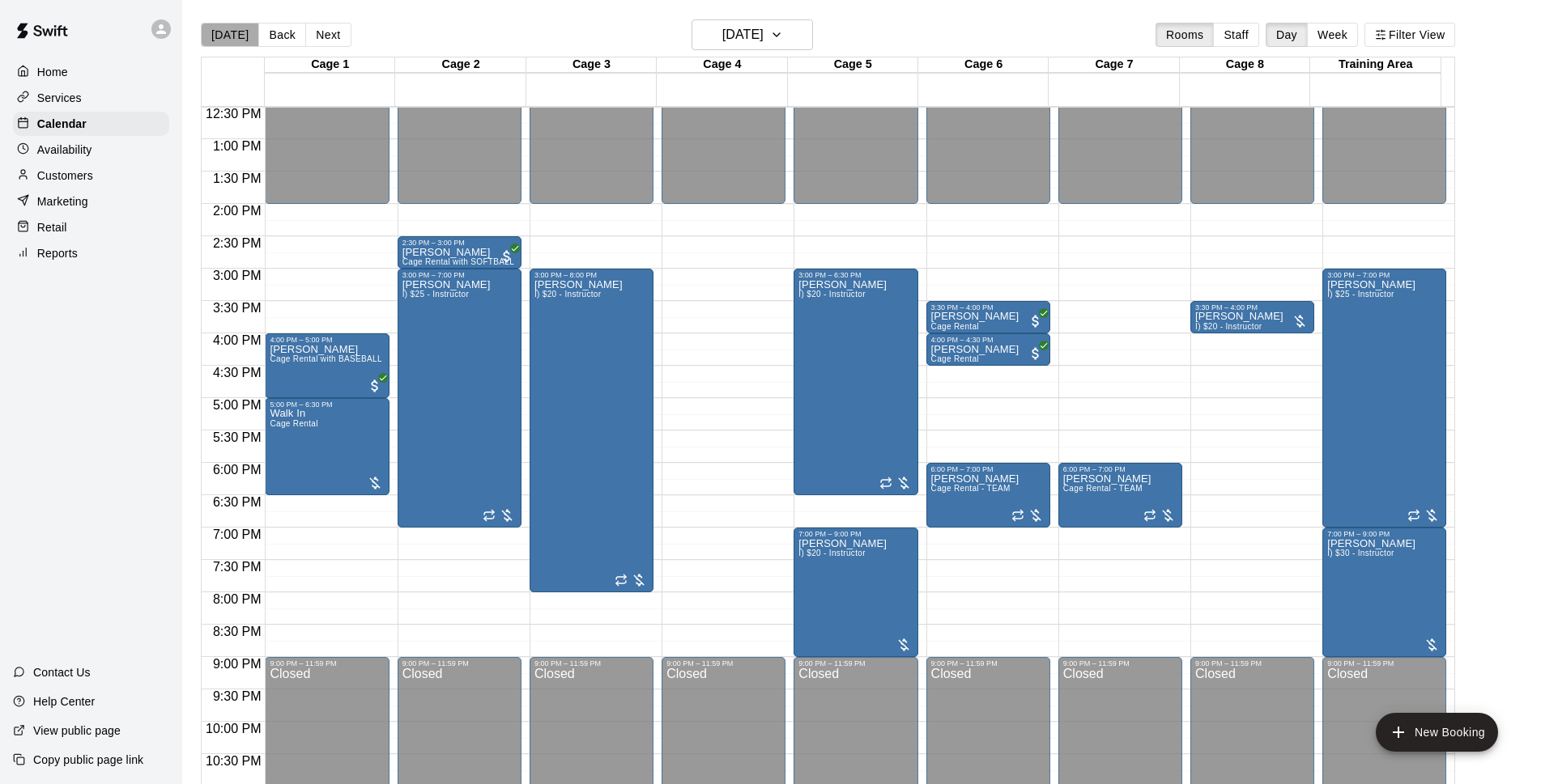
click at [233, 34] on button "[DATE]" at bounding box center [229, 35] width 58 height 25
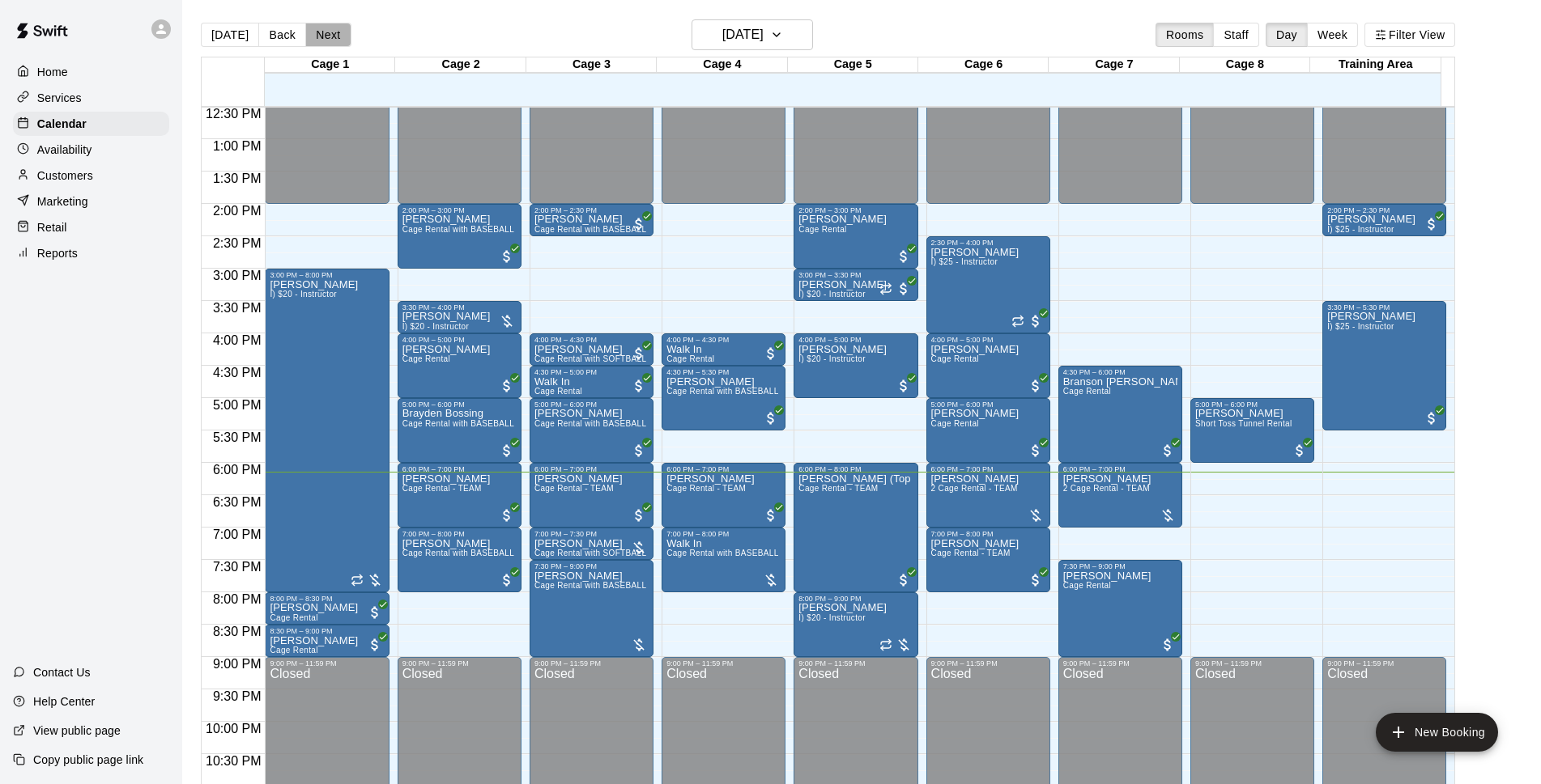
drag, startPoint x: 333, startPoint y: 42, endPoint x: 706, endPoint y: 312, distance: 460.5
click at [332, 42] on button "Next" at bounding box center [328, 35] width 46 height 25
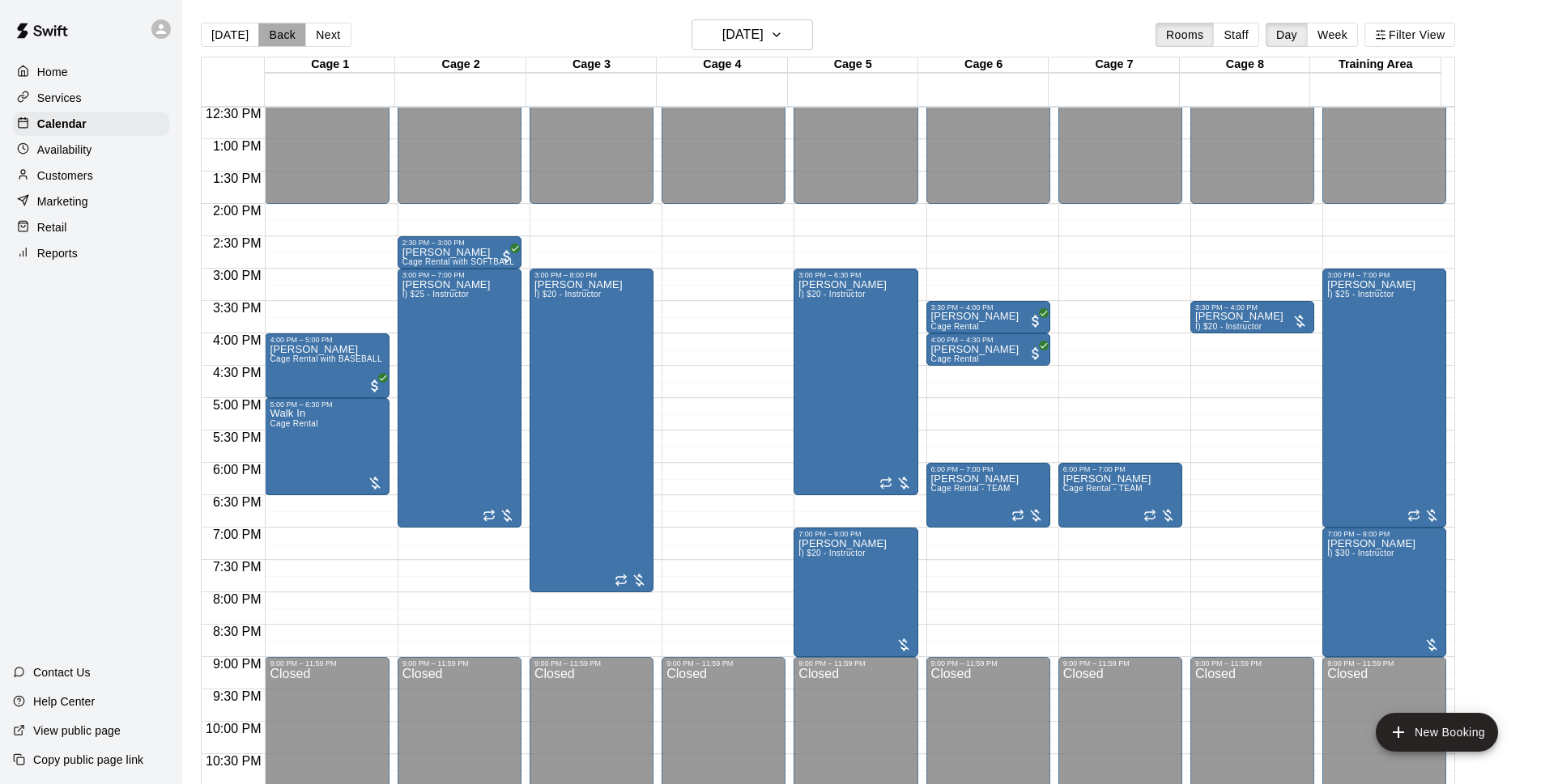
click at [271, 36] on button "Back" at bounding box center [282, 35] width 47 height 25
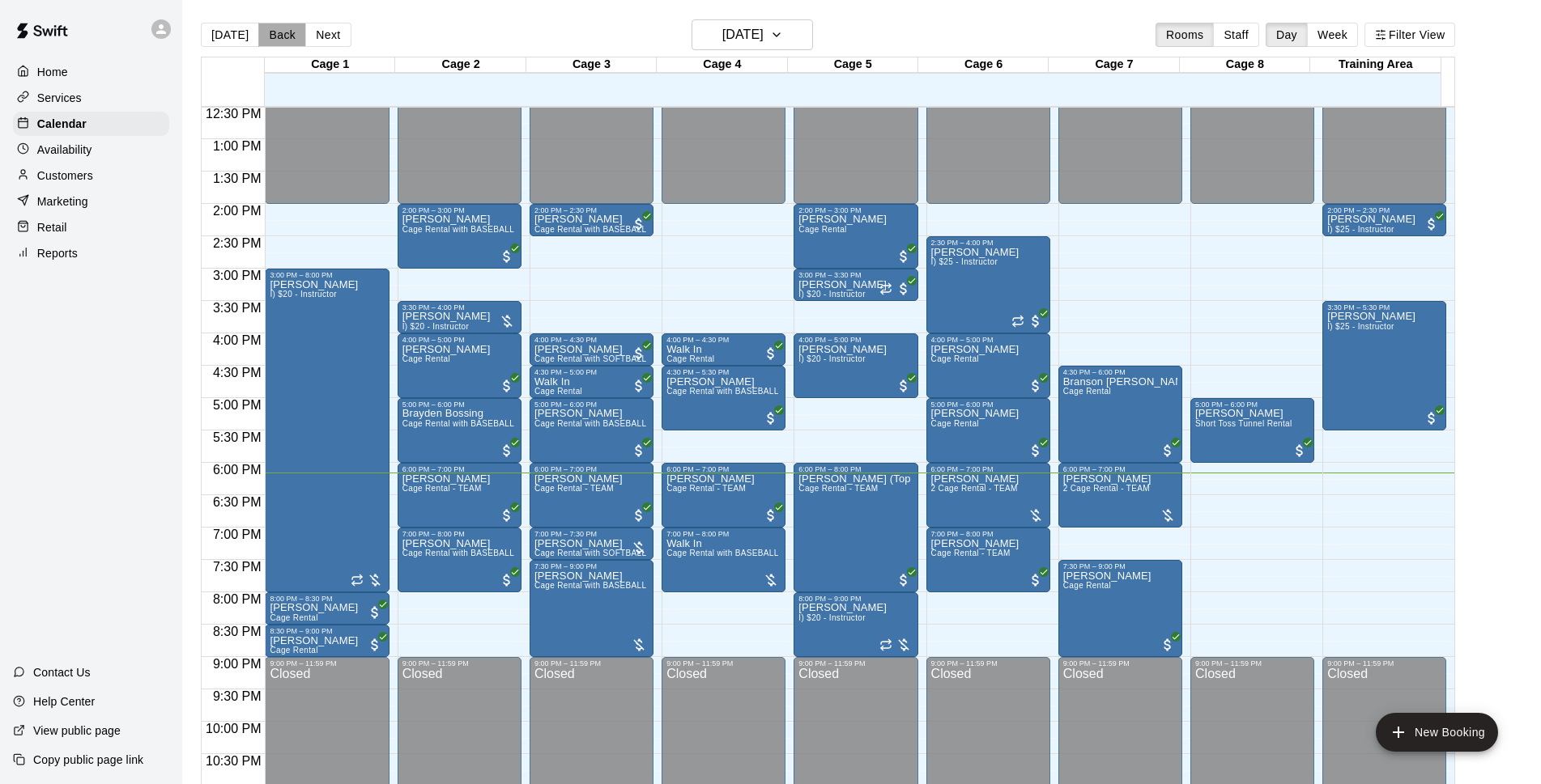
click at [273, 36] on button "Back" at bounding box center [282, 35] width 47 height 25
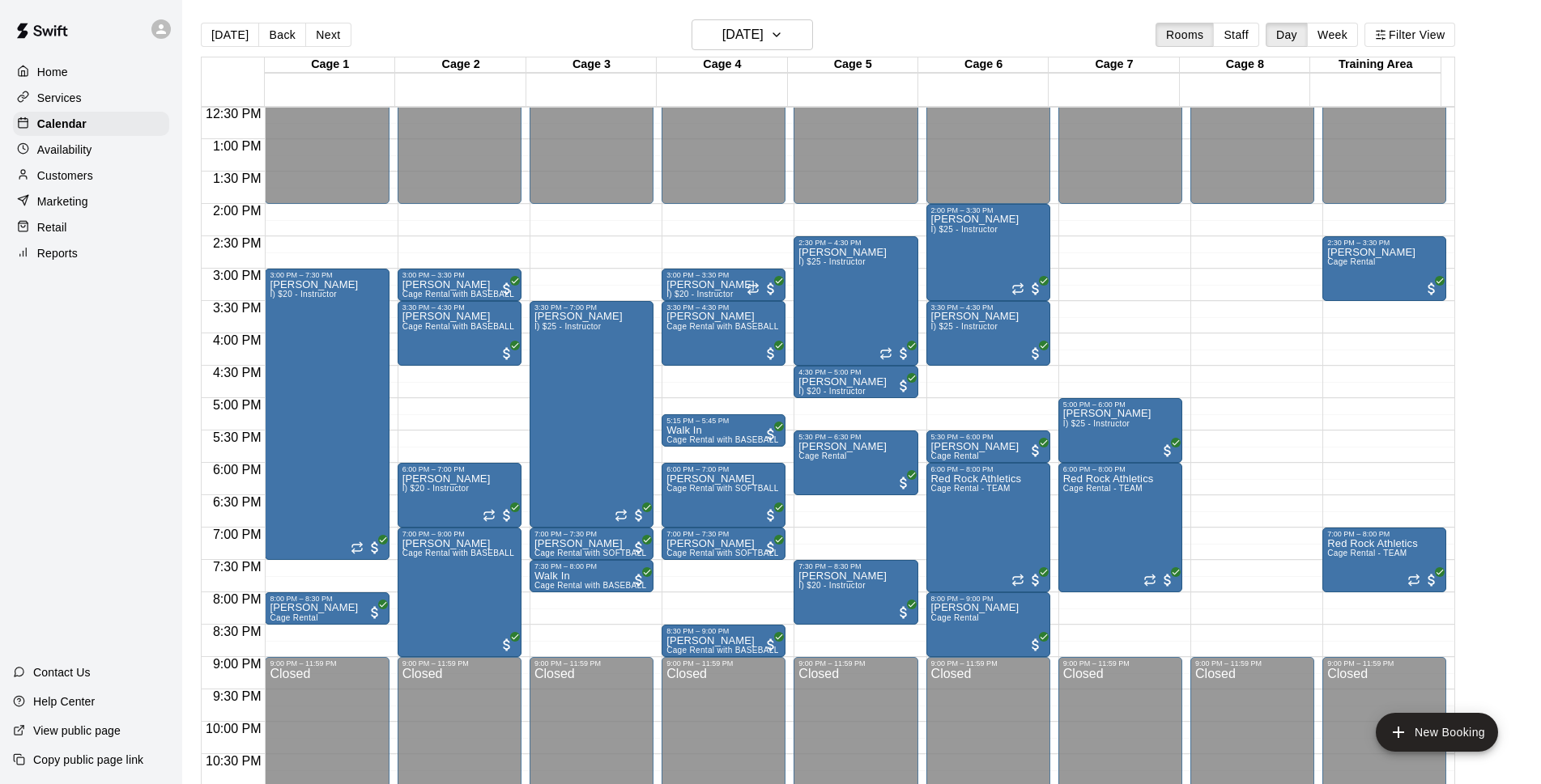
click at [274, 36] on button "Back" at bounding box center [282, 35] width 47 height 25
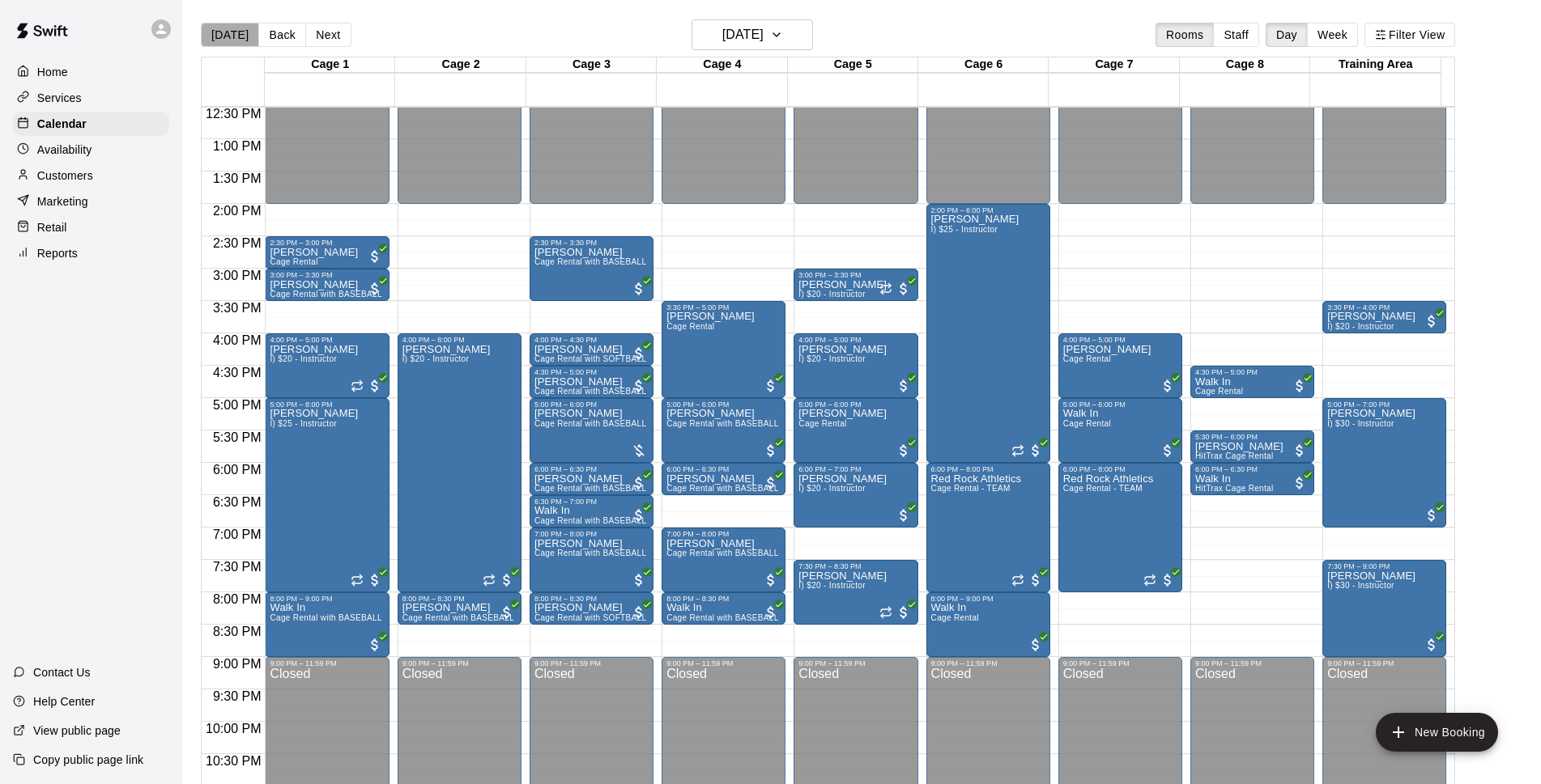
click at [230, 42] on button "[DATE]" at bounding box center [229, 35] width 58 height 25
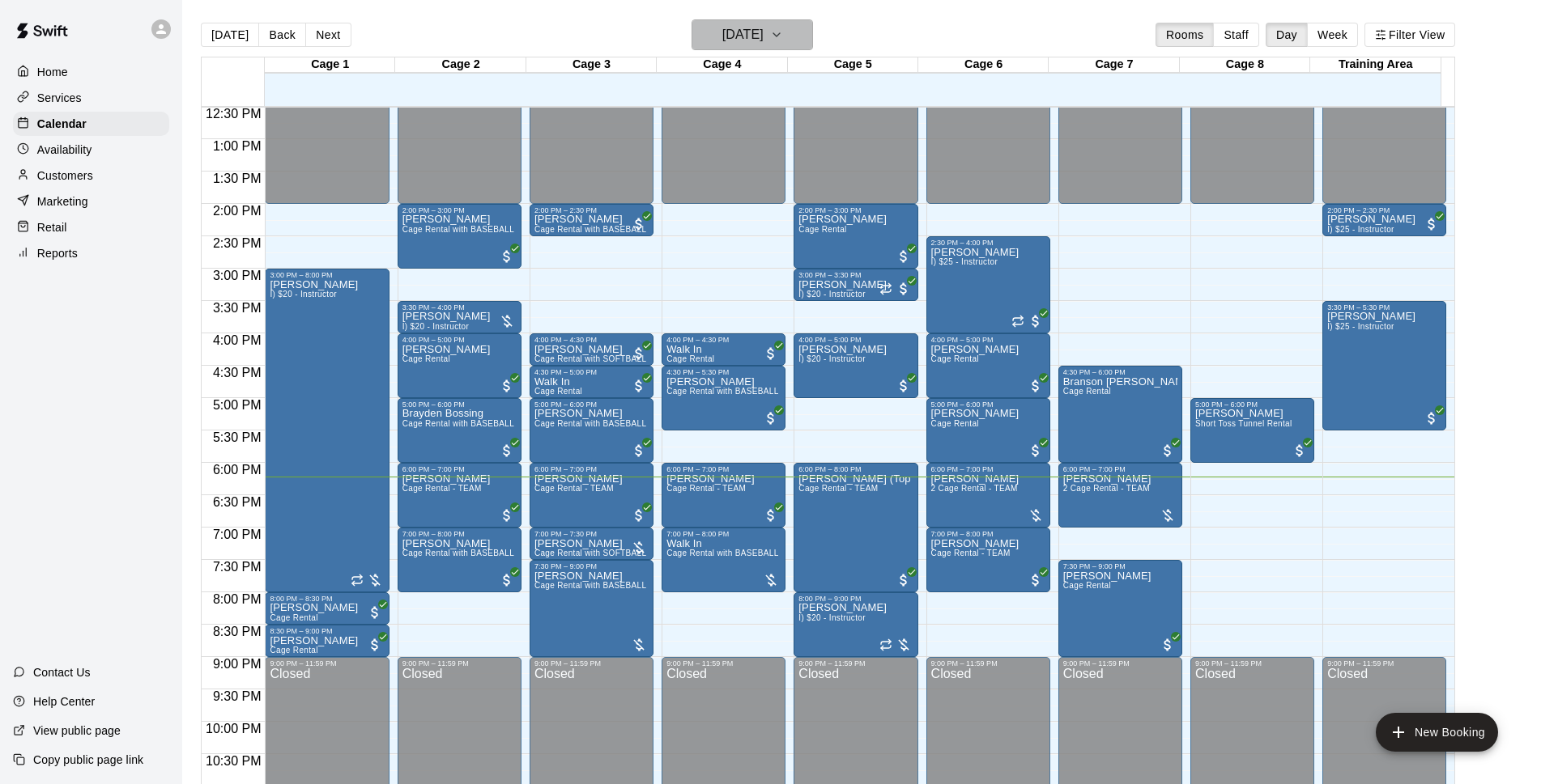
click at [763, 34] on h6 "[DATE]" at bounding box center [743, 35] width 42 height 23
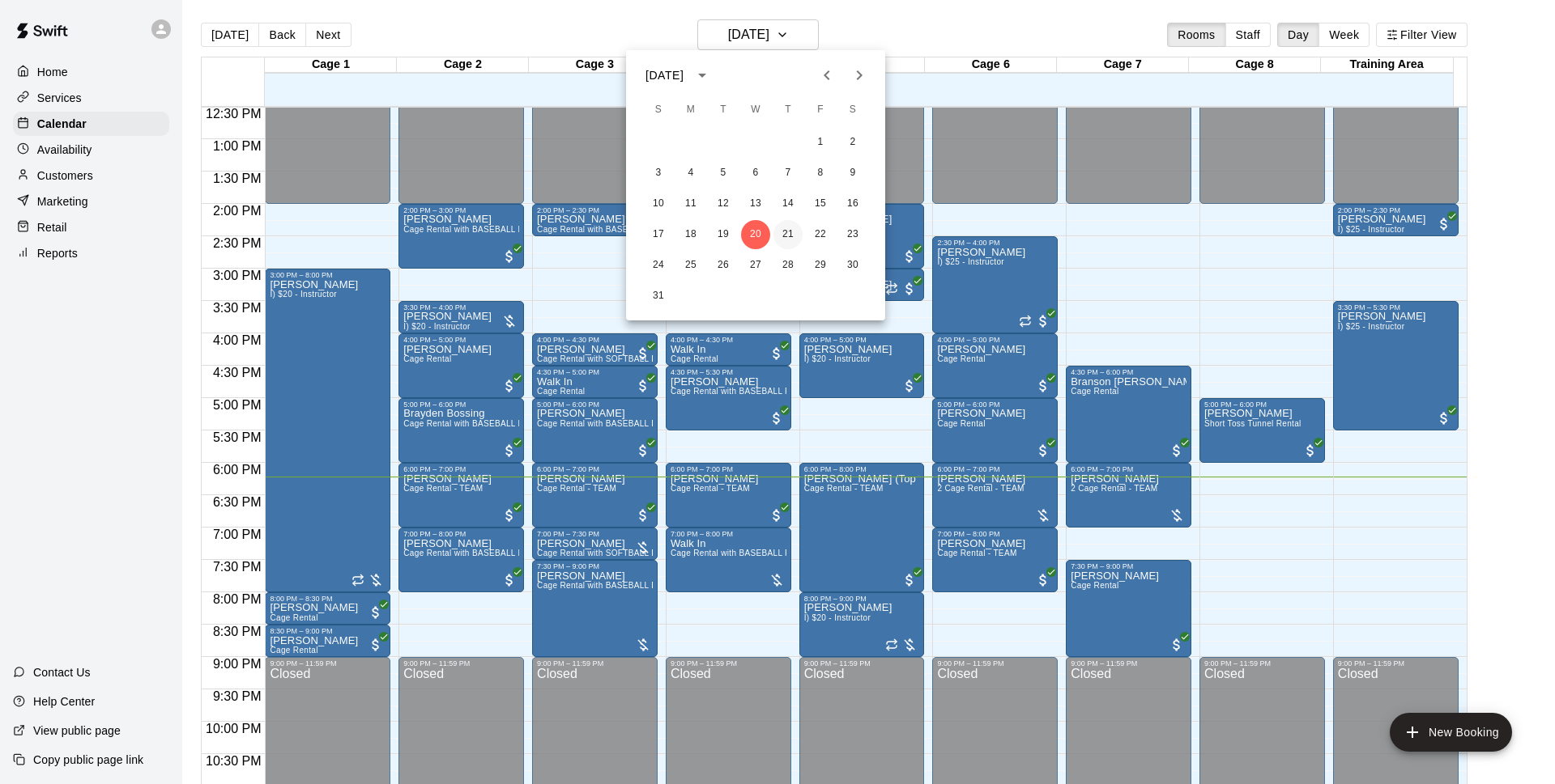
click at [796, 230] on button "21" at bounding box center [788, 234] width 29 height 29
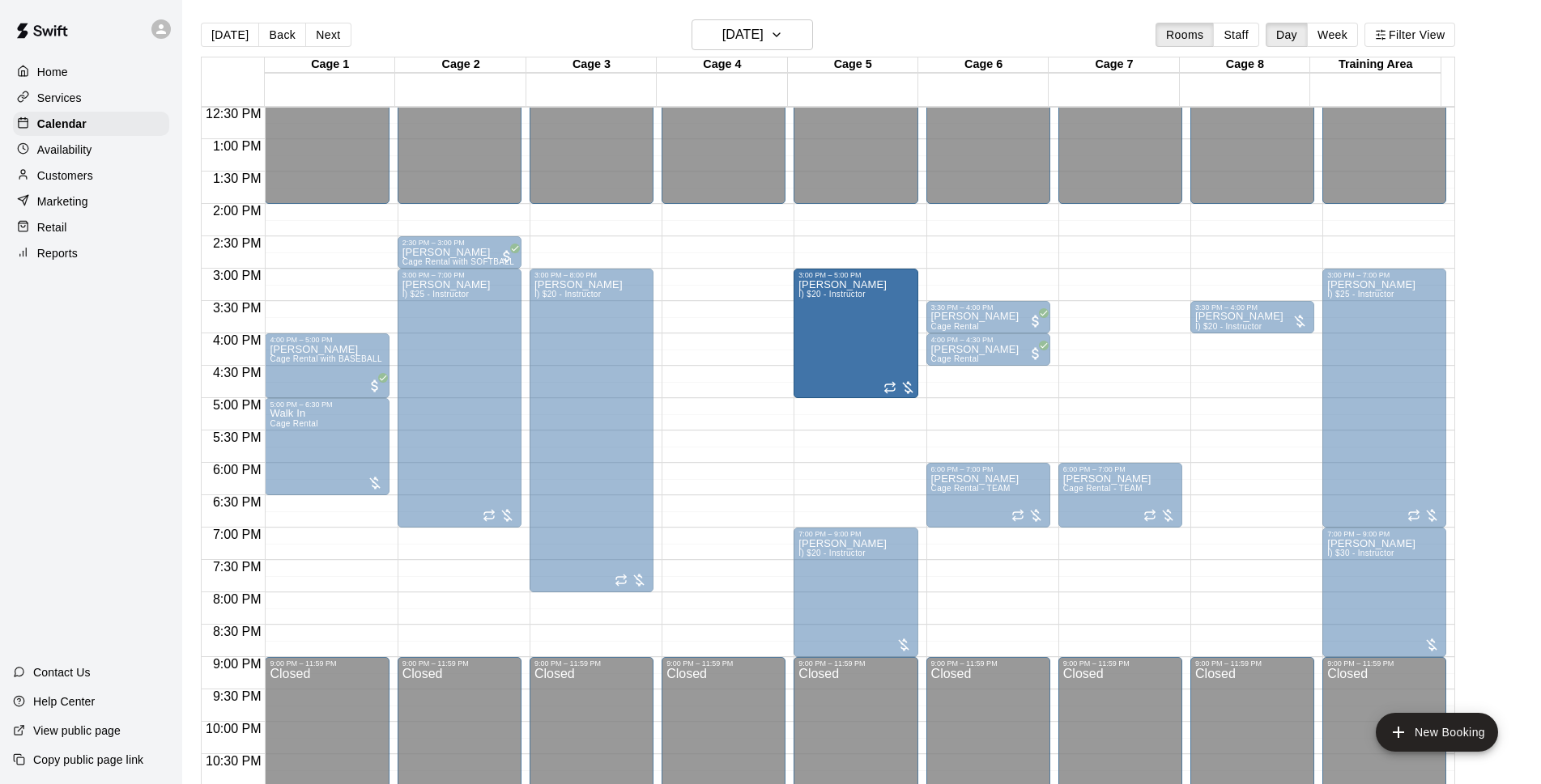
drag, startPoint x: 853, startPoint y: 494, endPoint x: 857, endPoint y: 407, distance: 87.1
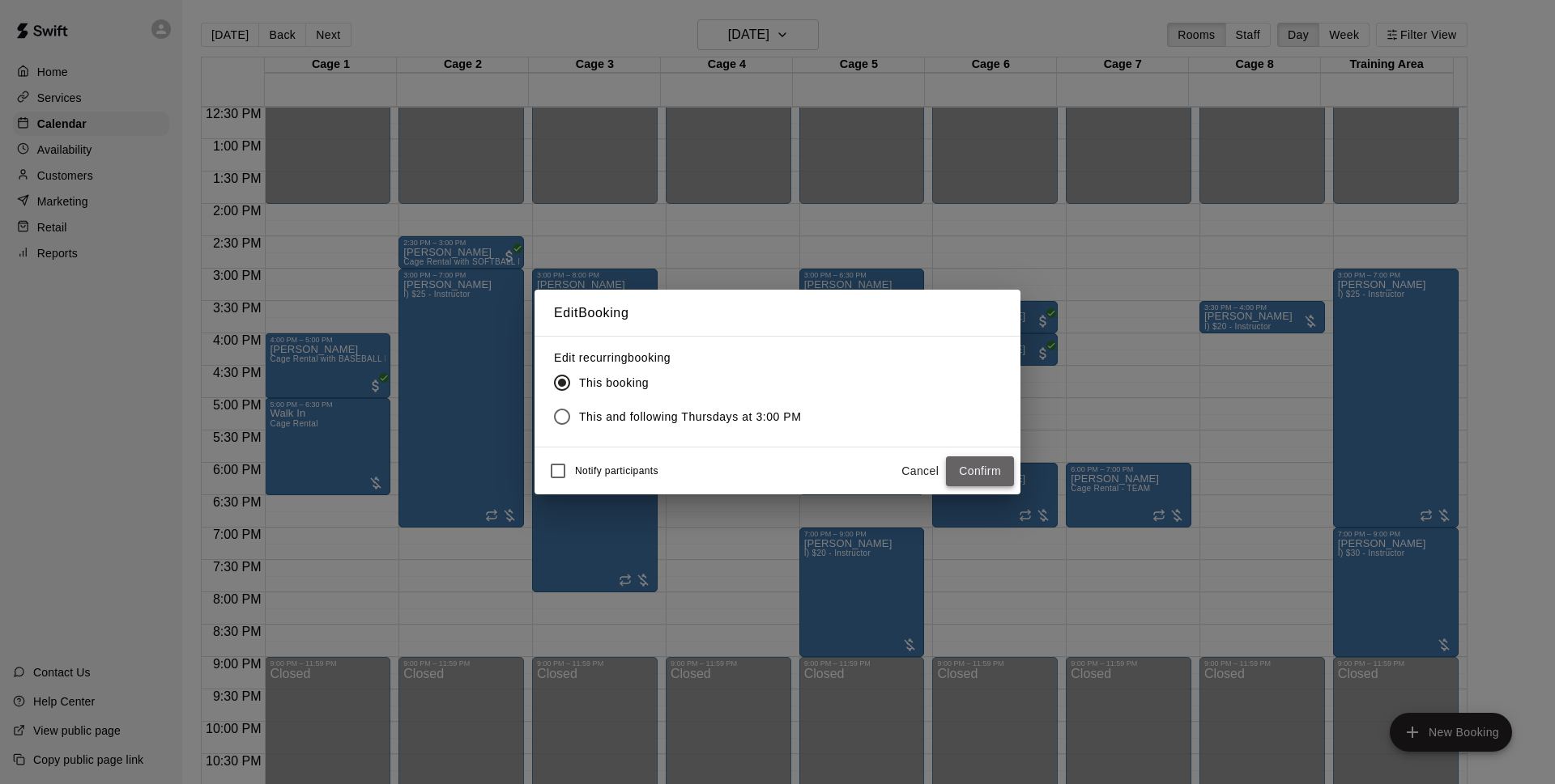
click at [950, 470] on button "Confirm" at bounding box center [979, 472] width 68 height 30
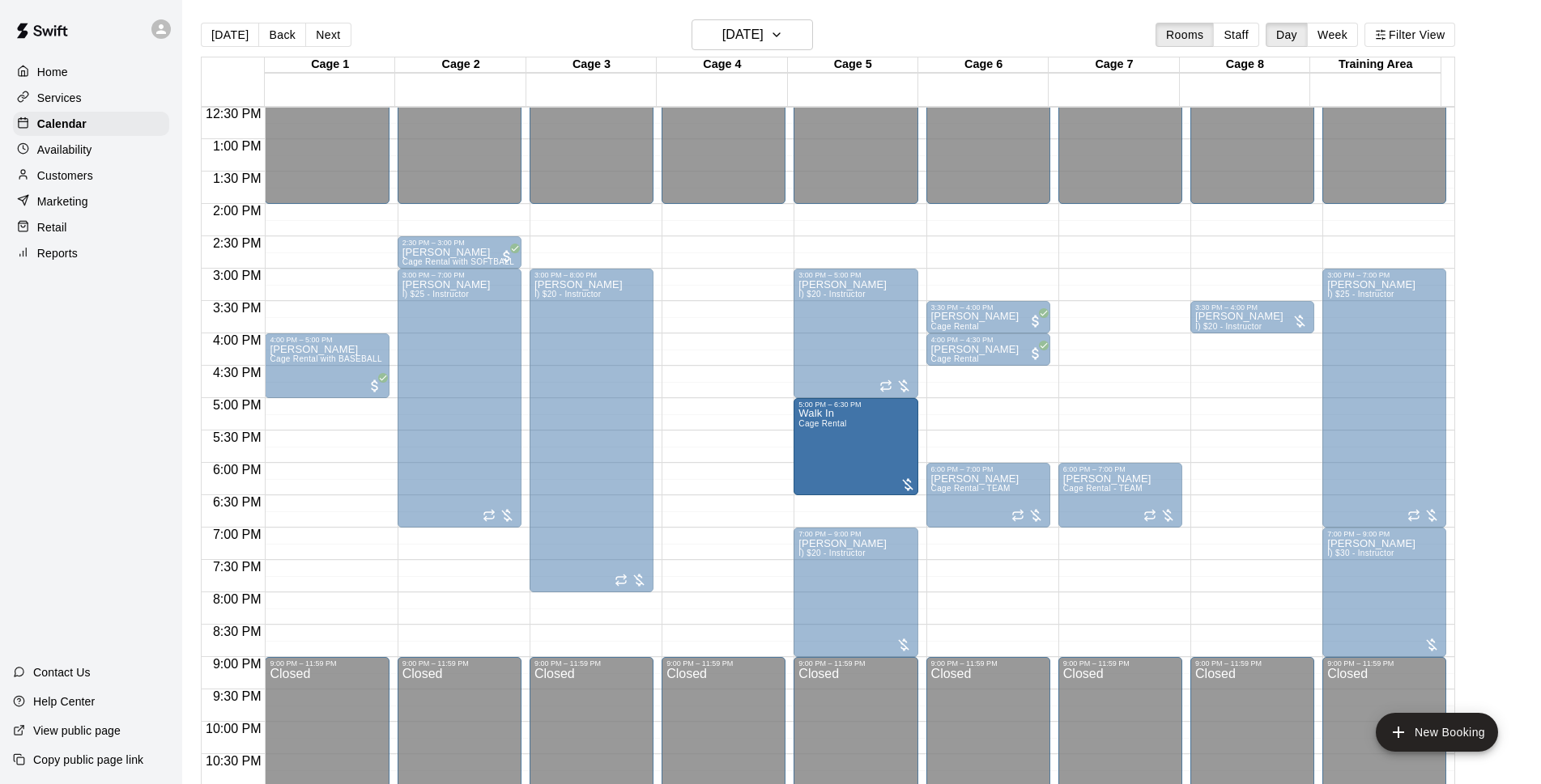
drag, startPoint x: 766, startPoint y: 450, endPoint x: 880, endPoint y: 451, distance: 114.0
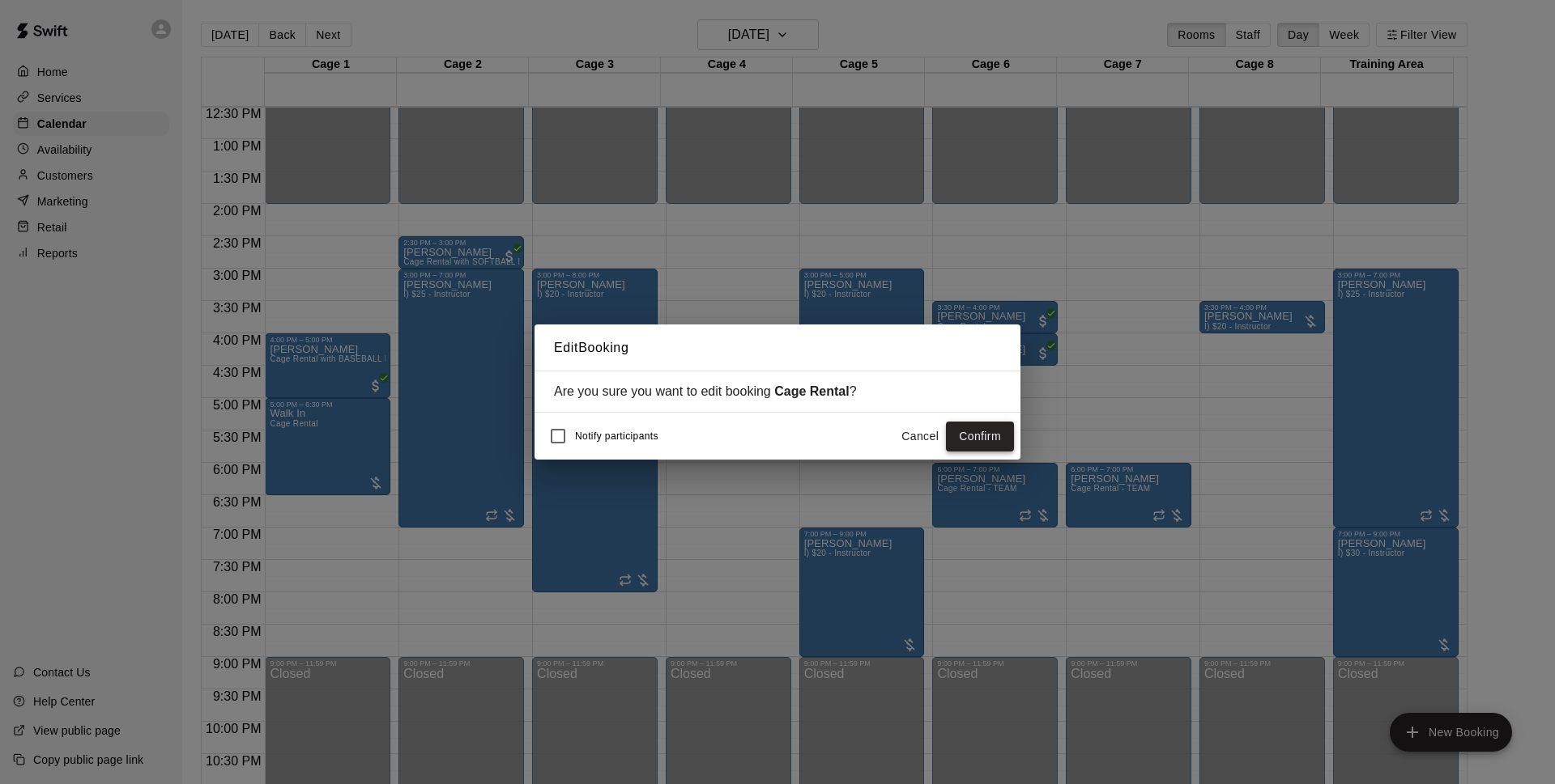
drag, startPoint x: 996, startPoint y: 439, endPoint x: 1554, endPoint y: 263, distance: 585.1
click at [995, 439] on button "Confirm" at bounding box center [979, 437] width 68 height 30
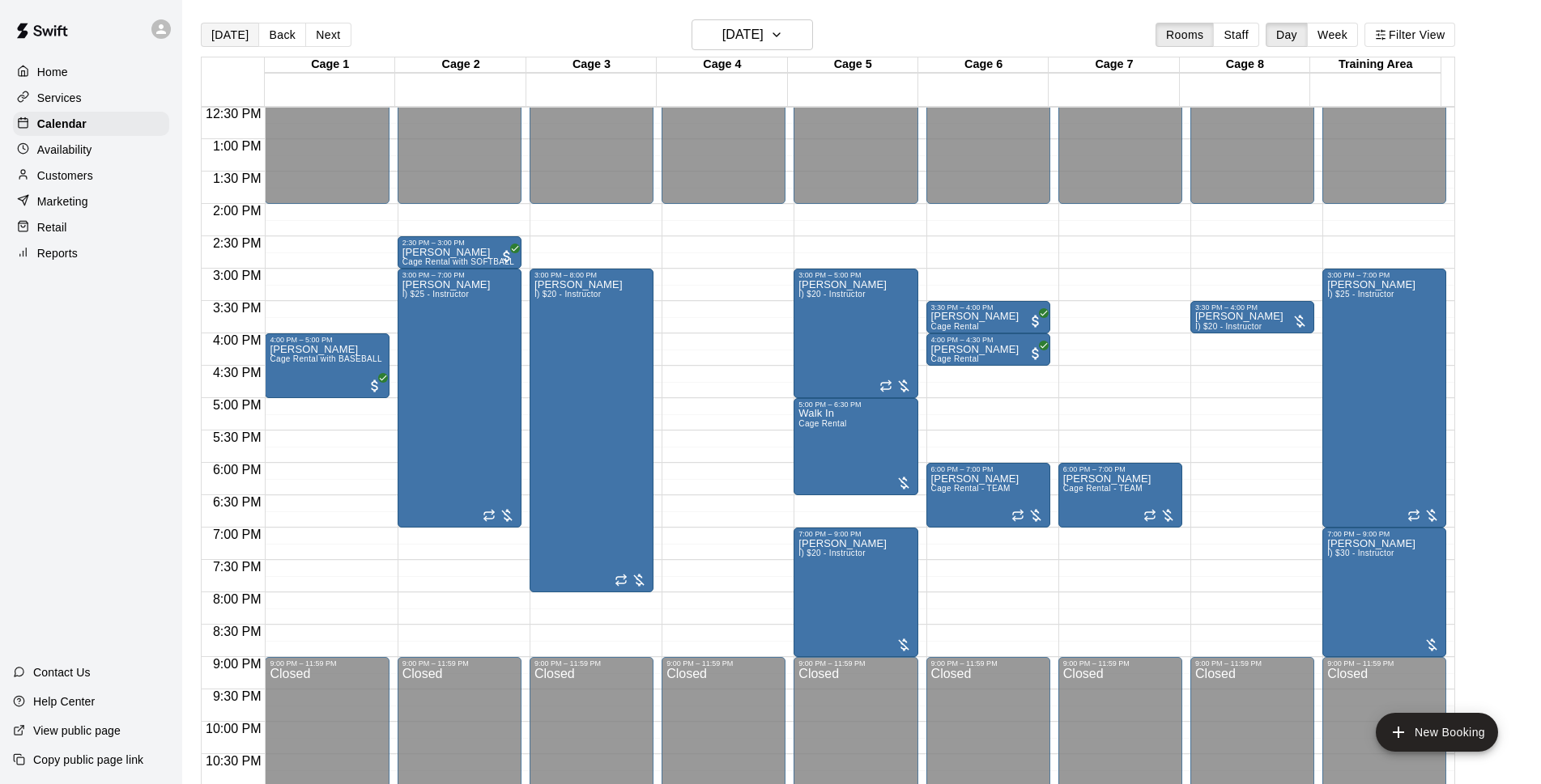
click at [211, 41] on button "[DATE]" at bounding box center [229, 35] width 58 height 25
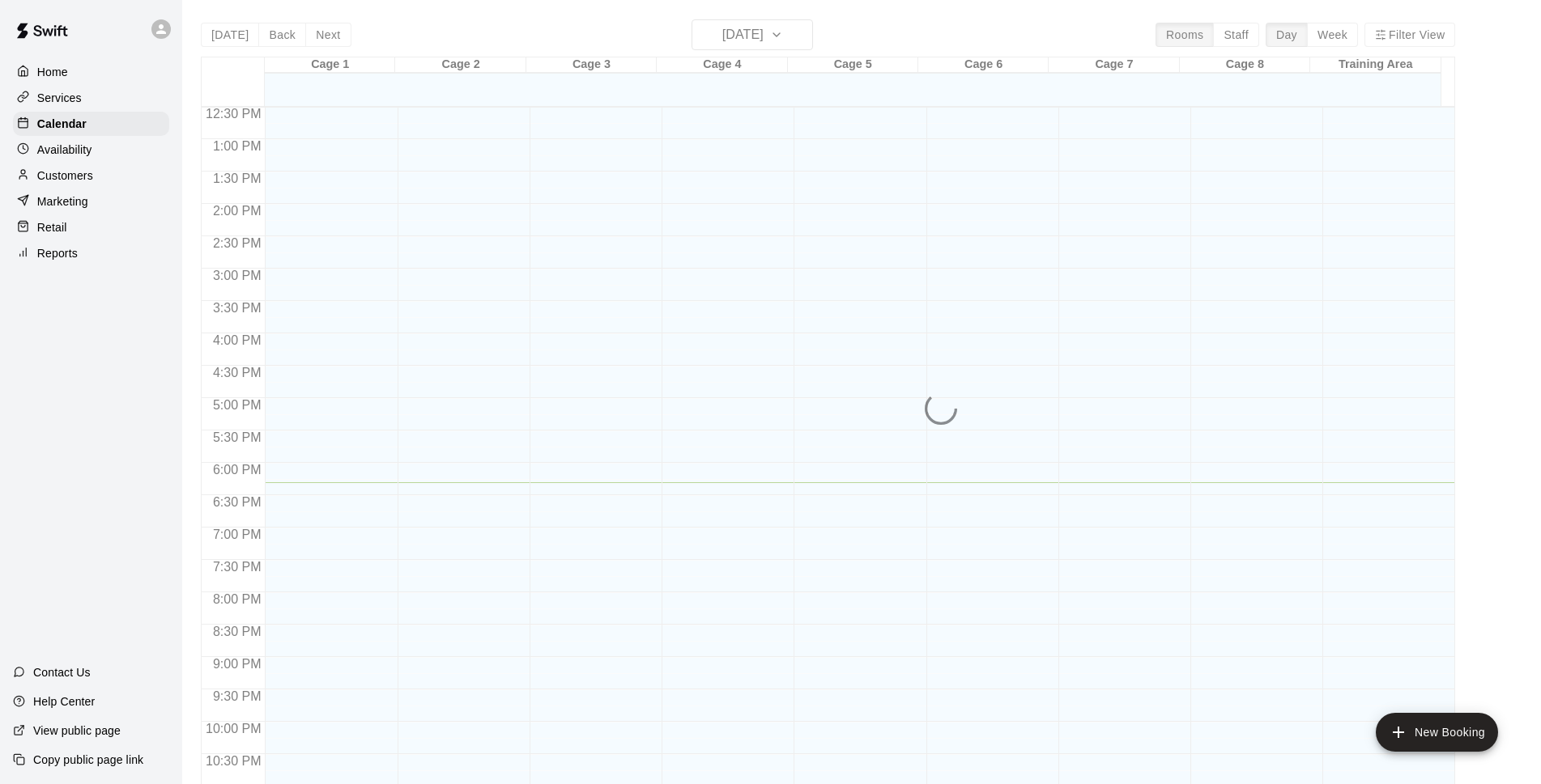
click at [219, 42] on div "Today Back Next Wednesday Aug 20 Rooms Staff Day Week Filter View Cage 1 20 Wed…" at bounding box center [828, 410] width 1255 height 784
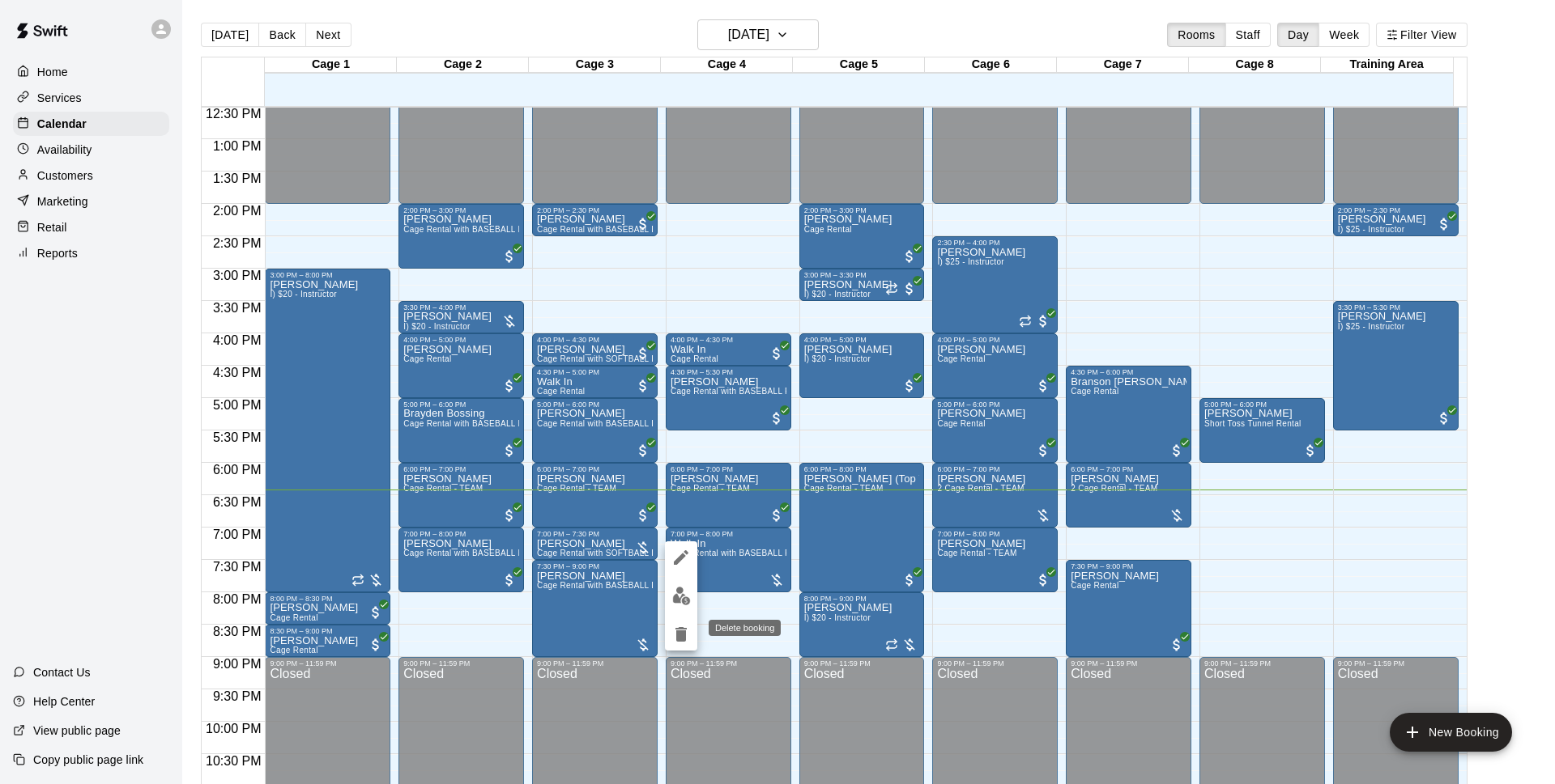
click at [680, 635] on icon "delete" at bounding box center [681, 634] width 11 height 14
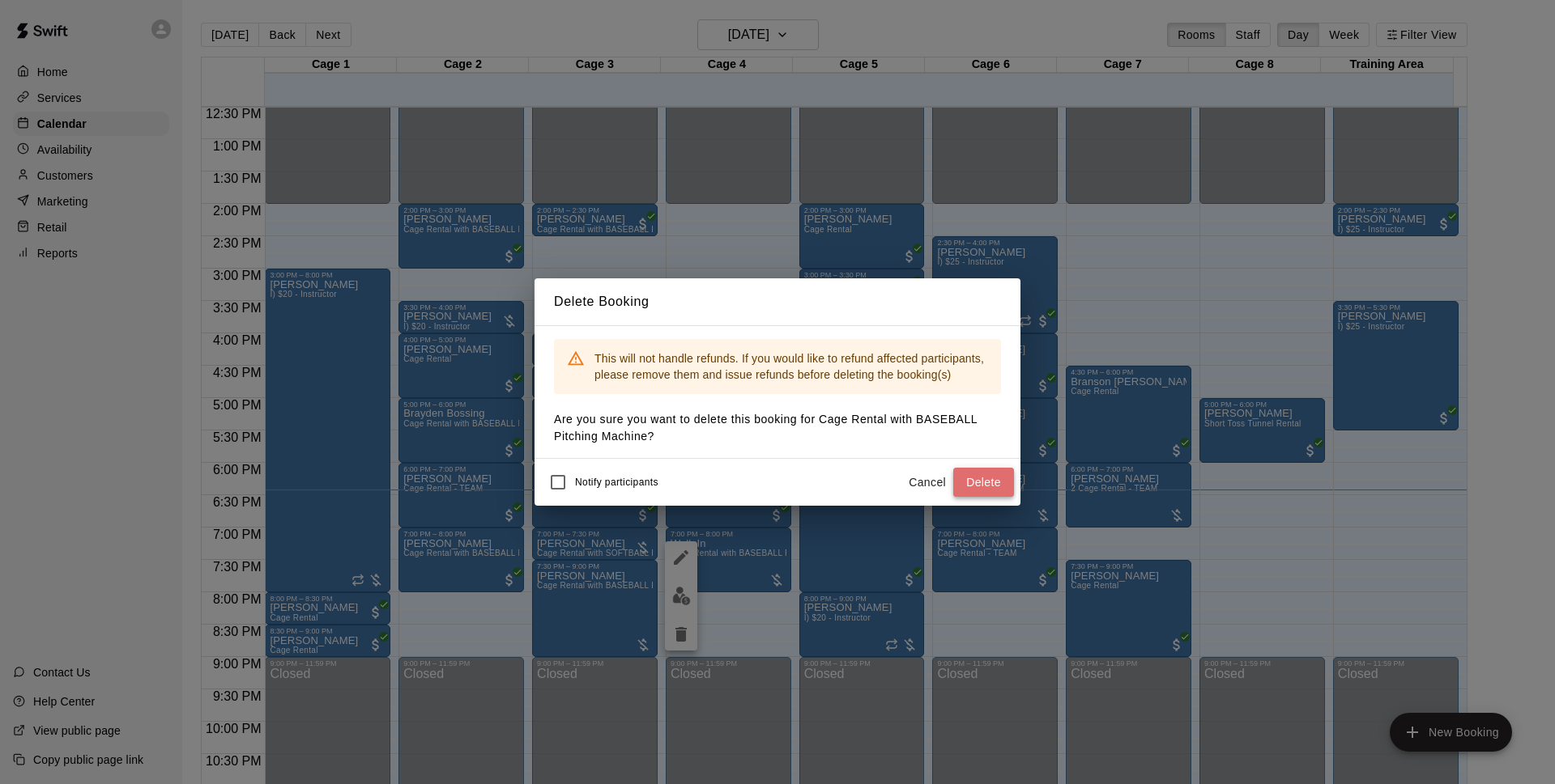
click at [982, 479] on button "Delete" at bounding box center [983, 483] width 61 height 30
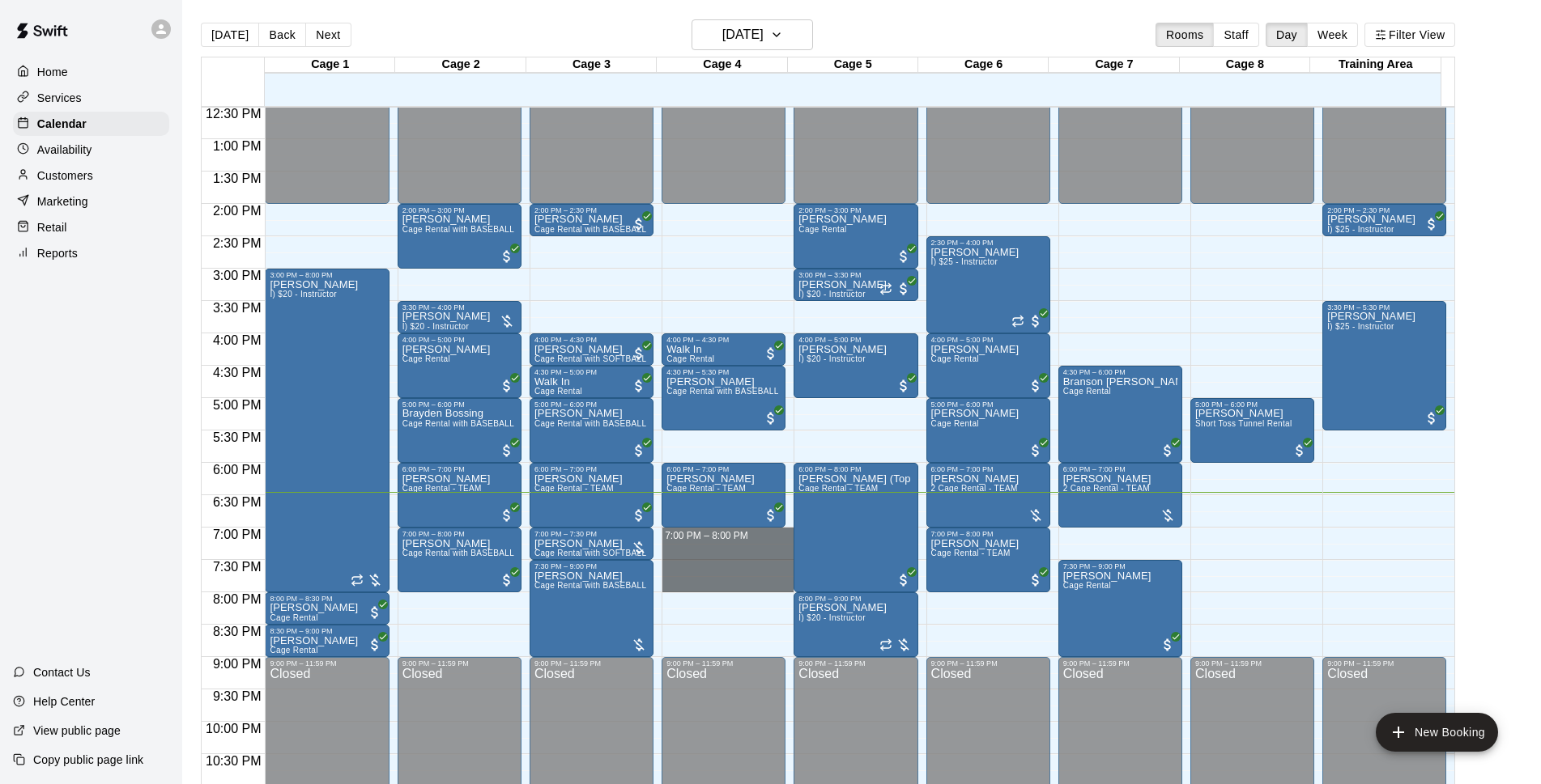
drag, startPoint x: 695, startPoint y: 533, endPoint x: 689, endPoint y: 582, distance: 49.4
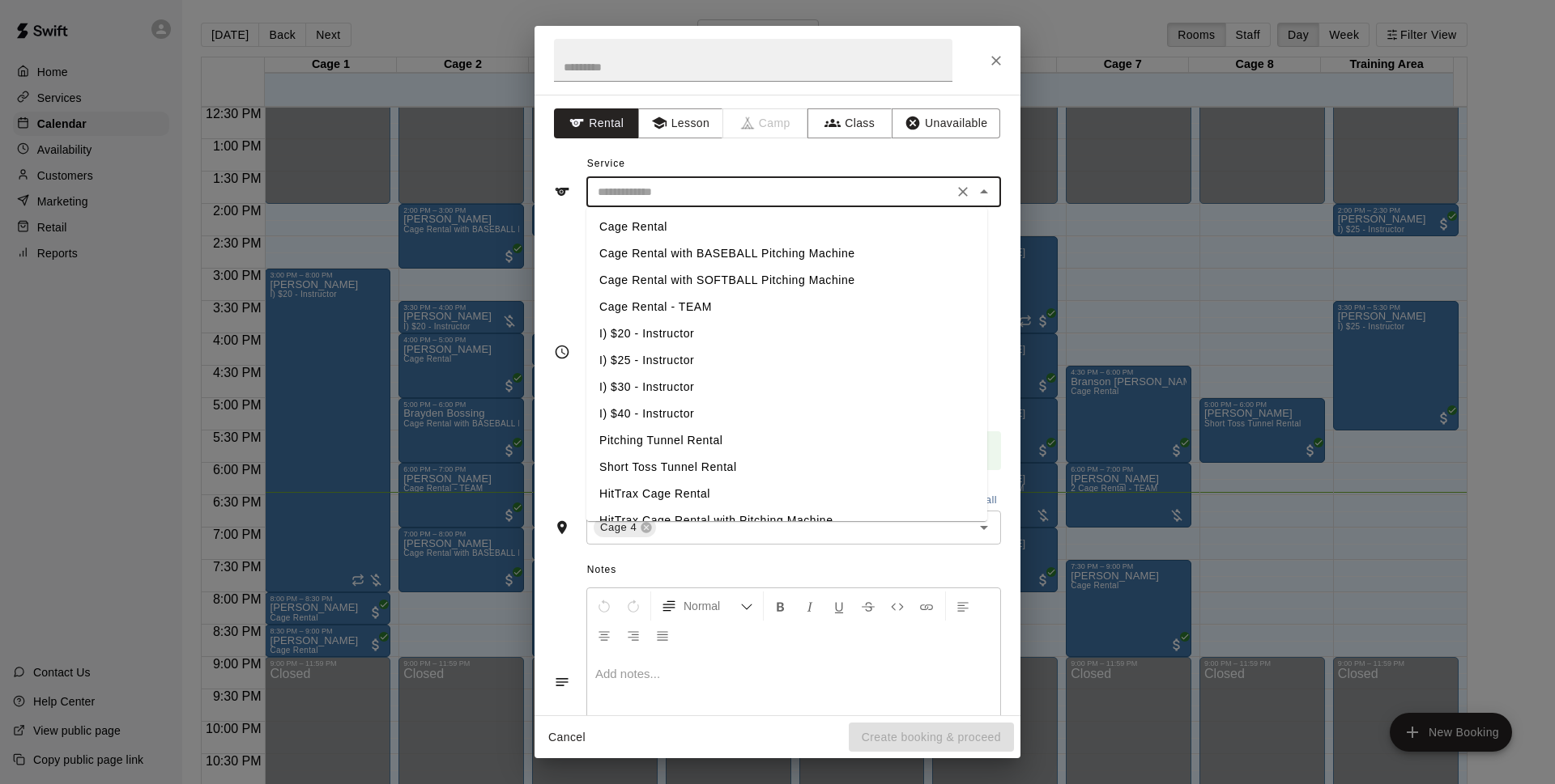
click at [754, 191] on input "text" at bounding box center [769, 191] width 357 height 20
click at [749, 250] on li "Cage Rental with BASEBALL Pitching Machine" at bounding box center [786, 254] width 401 height 27
type input "**********"
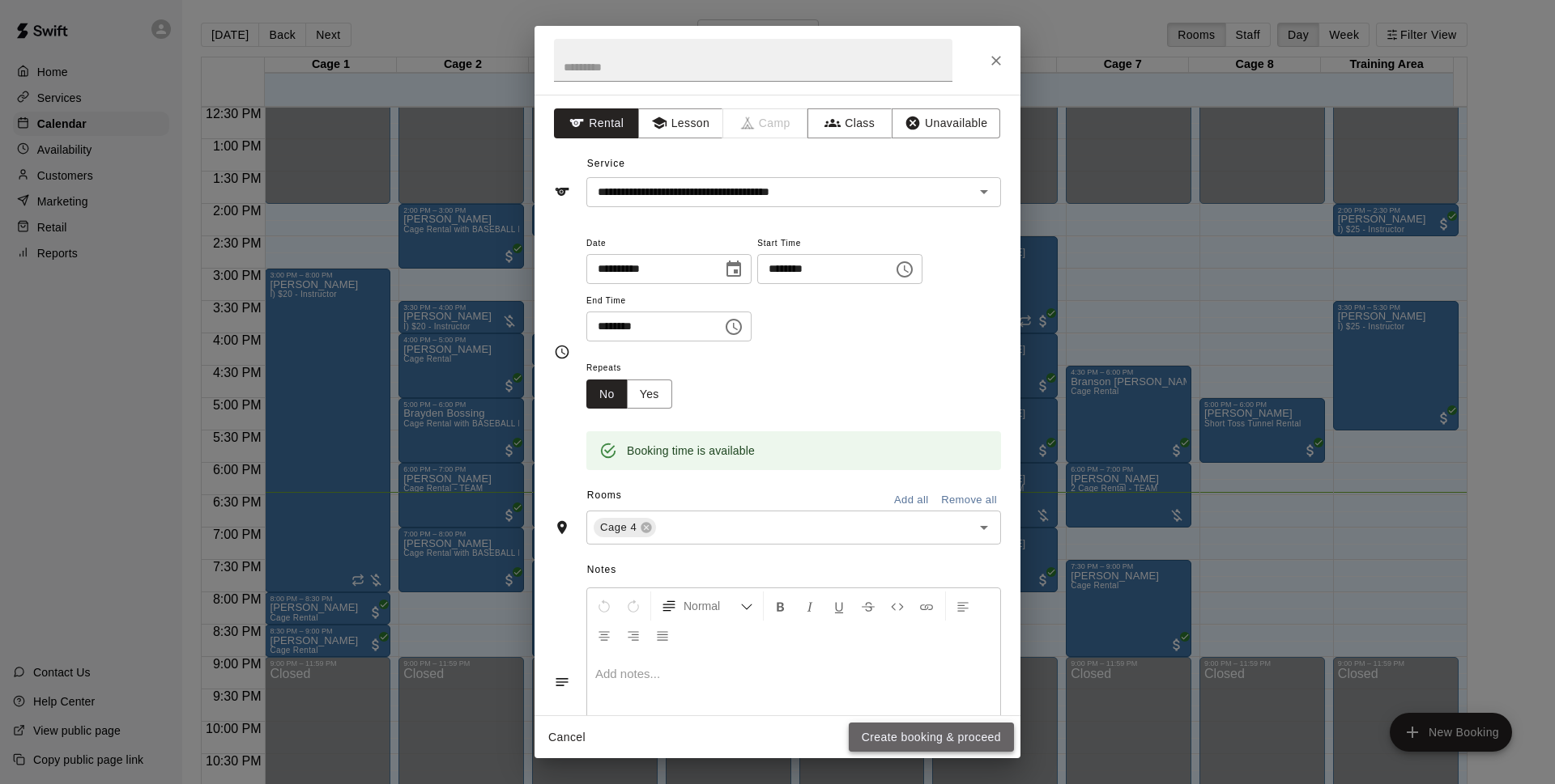
click at [876, 745] on button "Create booking & proceed" at bounding box center [931, 738] width 165 height 30
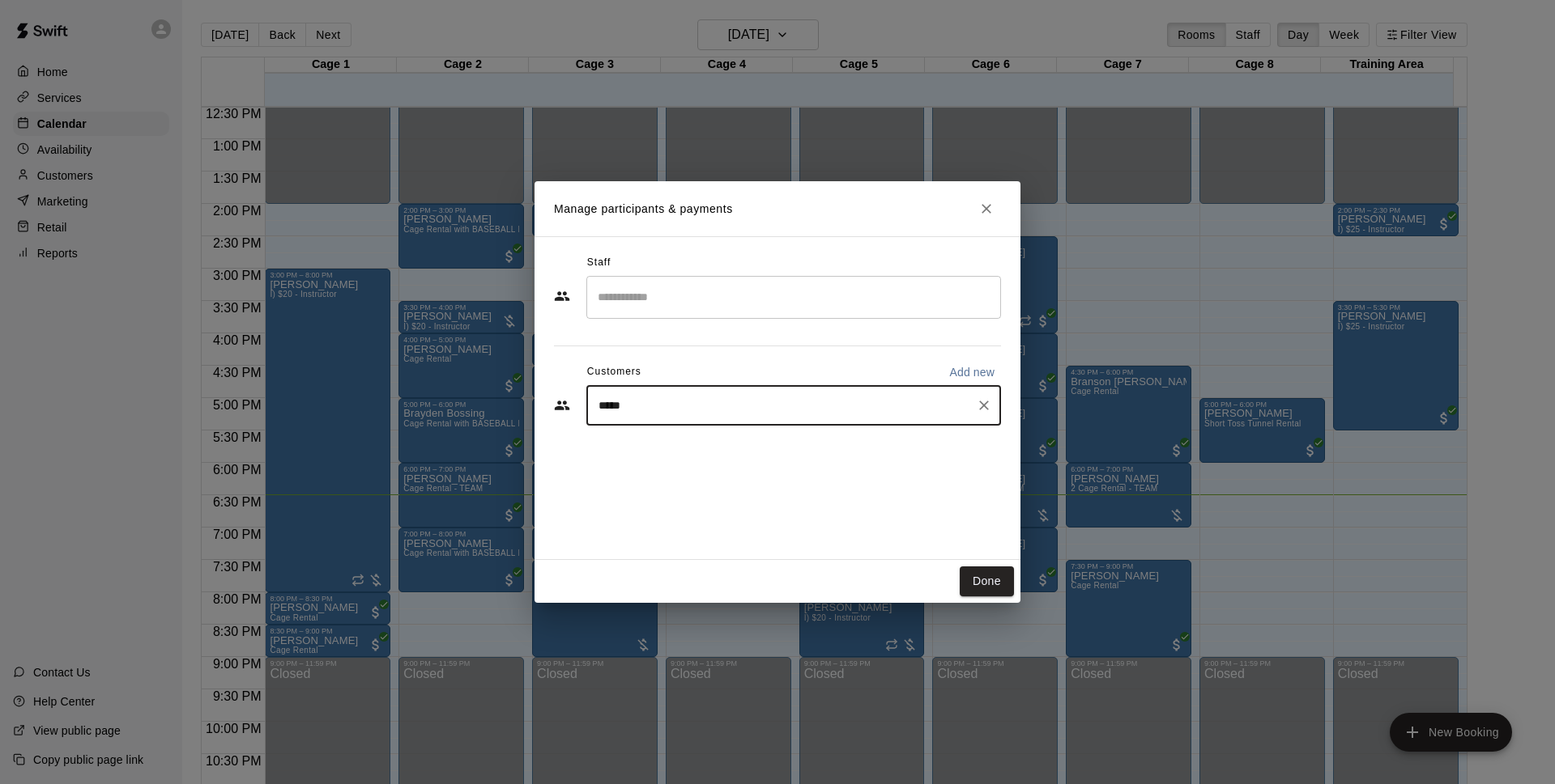
type input "****"
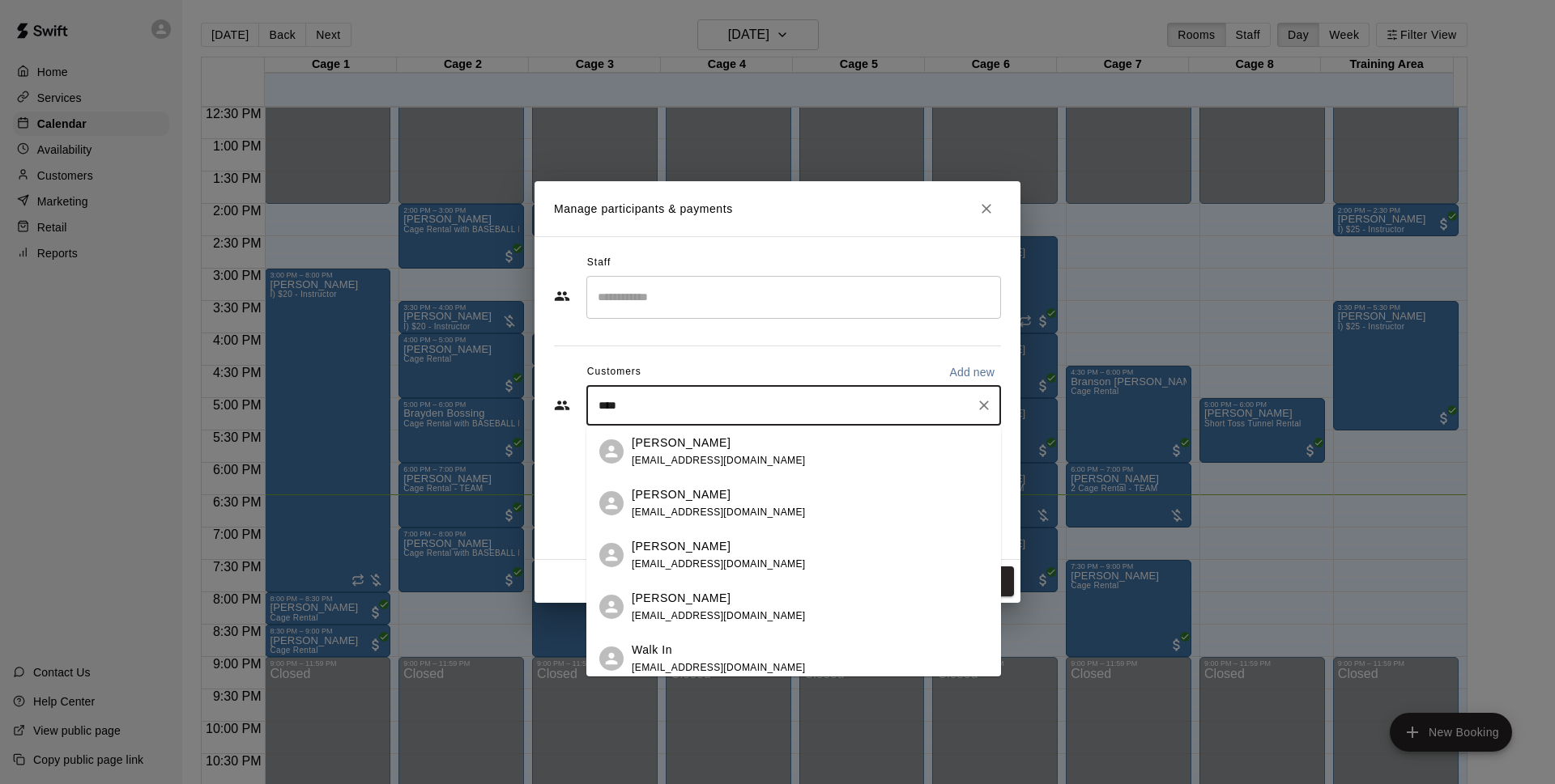
click at [700, 452] on div "Ethan Walker bwalker619@gmail.com" at bounding box center [719, 452] width 174 height 35
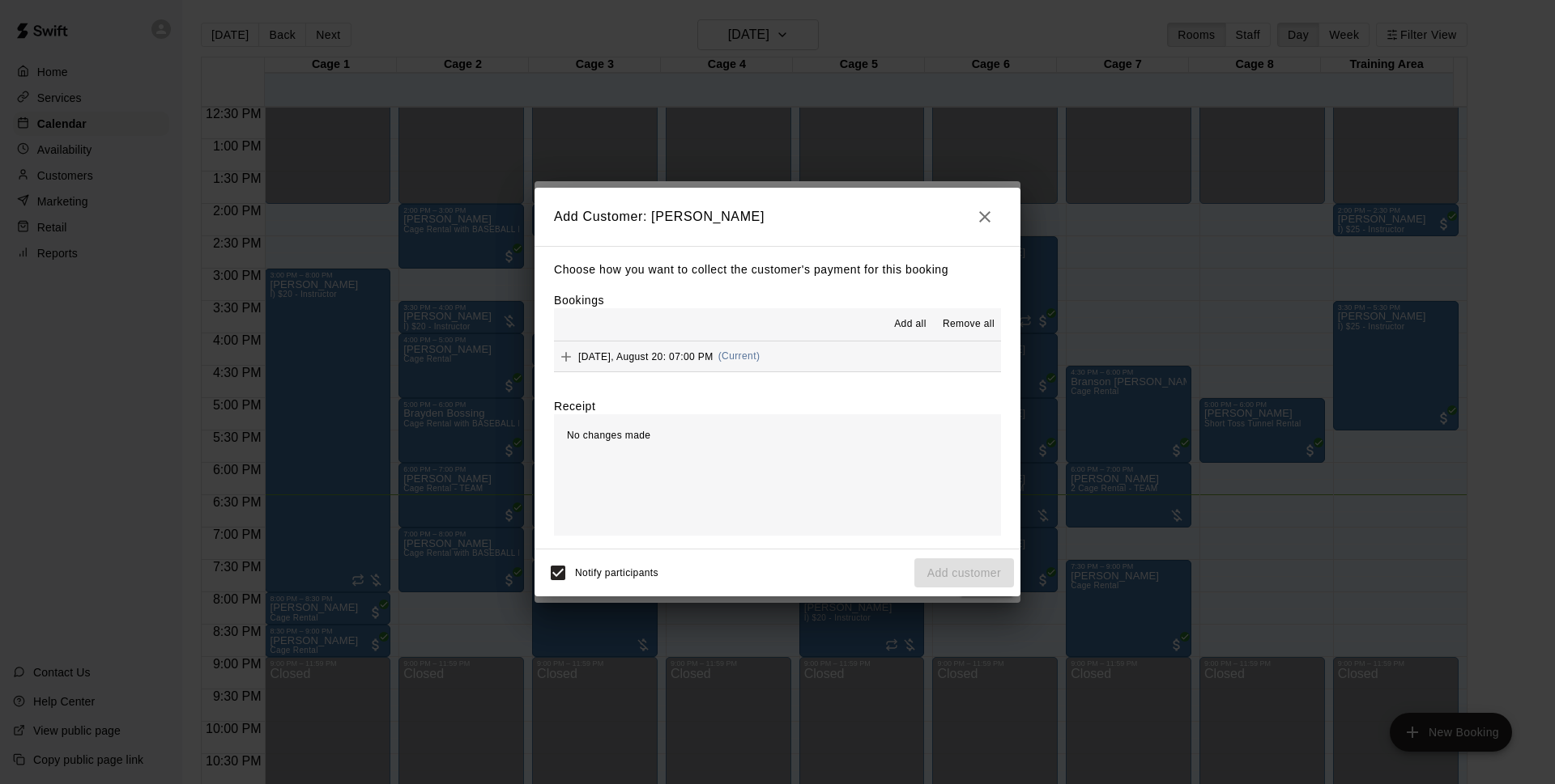
click at [995, 141] on div "Add Customer: Ethan Walker Choose how you want to collect the customer's paymen…" at bounding box center [778, 392] width 1555 height 784
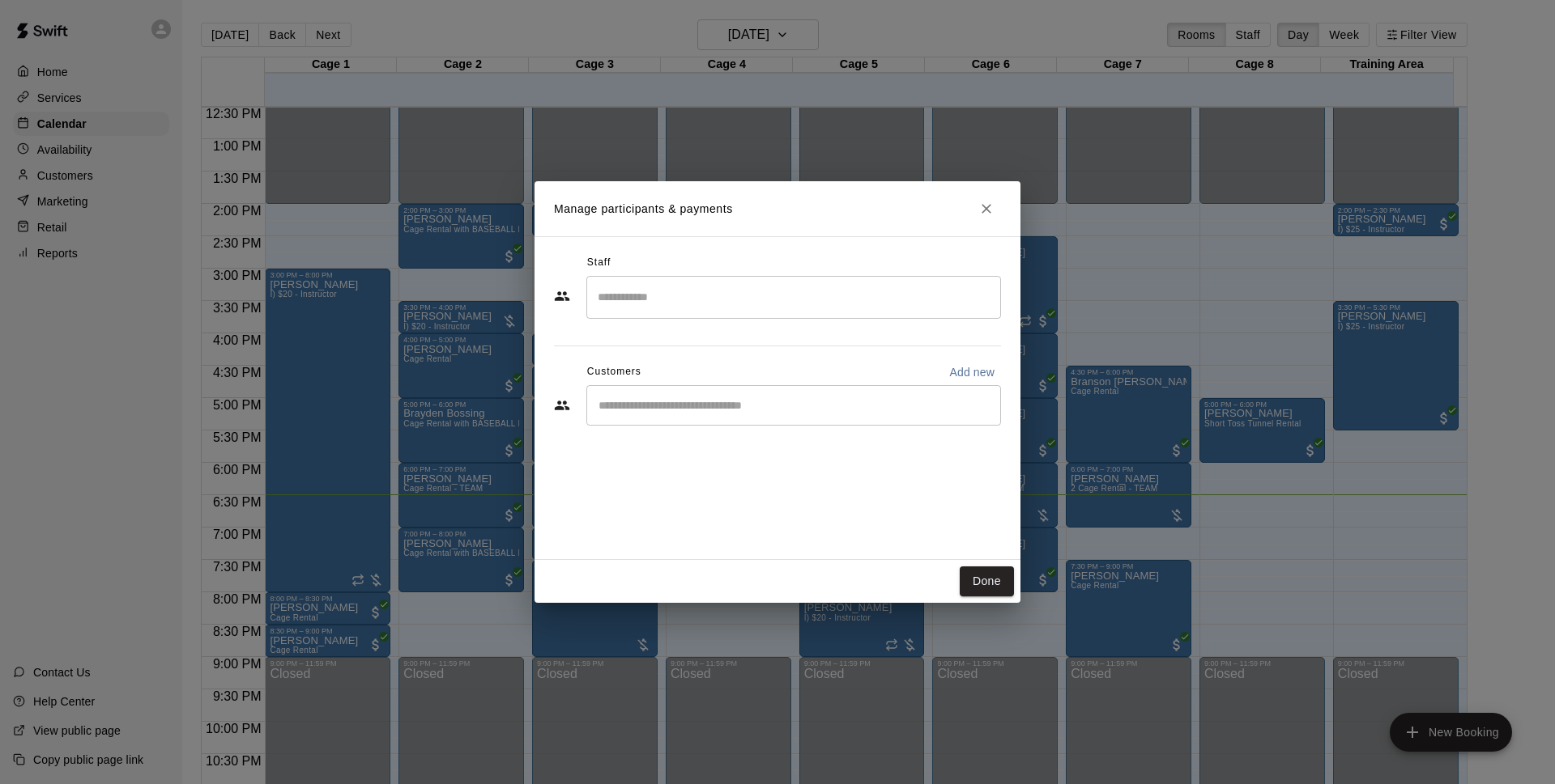
click at [724, 408] on input "Start typing to search customers..." at bounding box center [794, 405] width 400 height 16
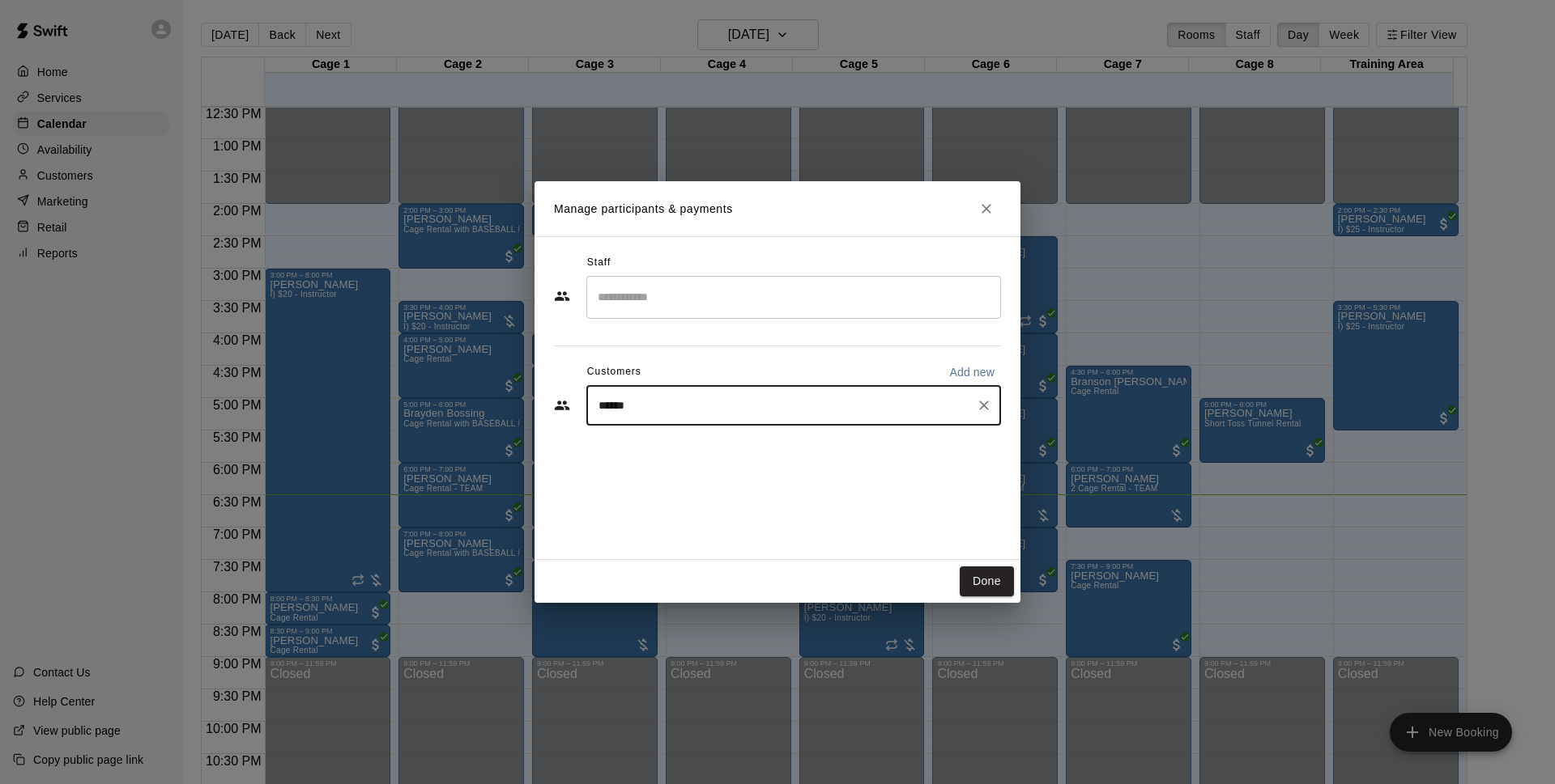
type input "*******"
click at [690, 455] on span "[EMAIL_ADDRESS][DOMAIN_NAME]" at bounding box center [719, 461] width 174 height 11
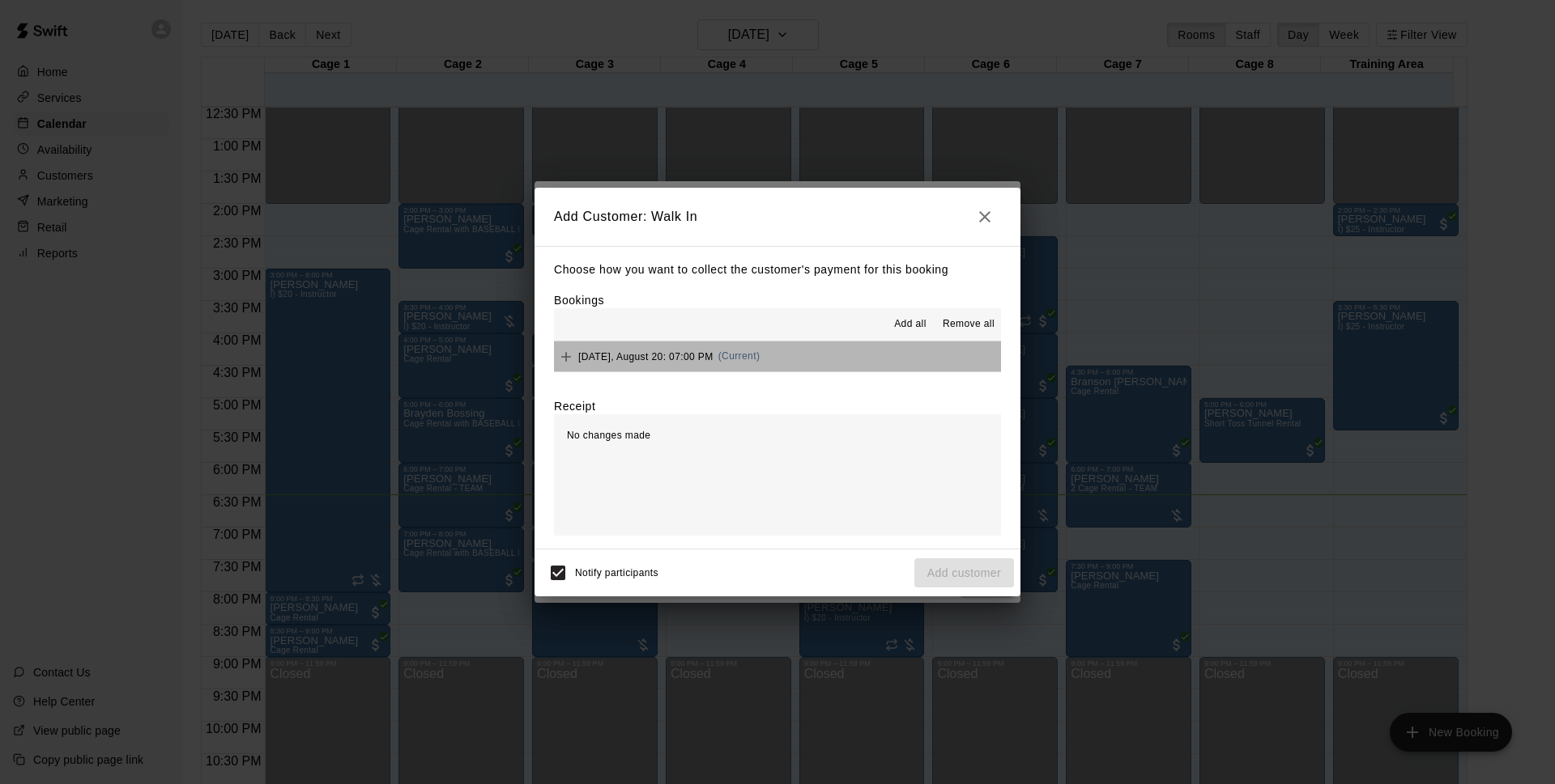
click at [801, 369] on button "[DATE], August 20: 07:00 PM (Current)" at bounding box center [777, 356] width 447 height 30
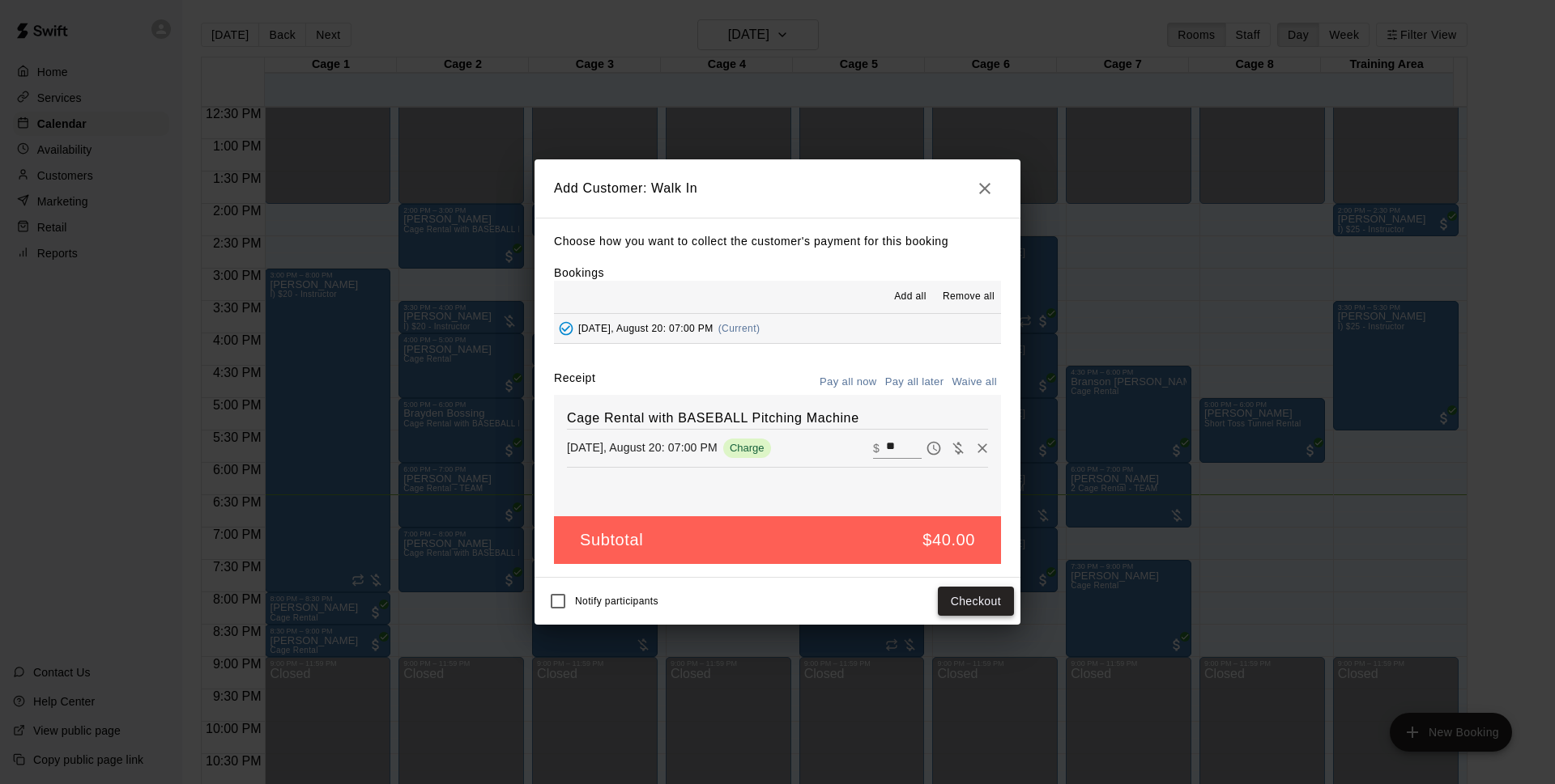
click at [961, 595] on button "Checkout" at bounding box center [976, 602] width 76 height 30
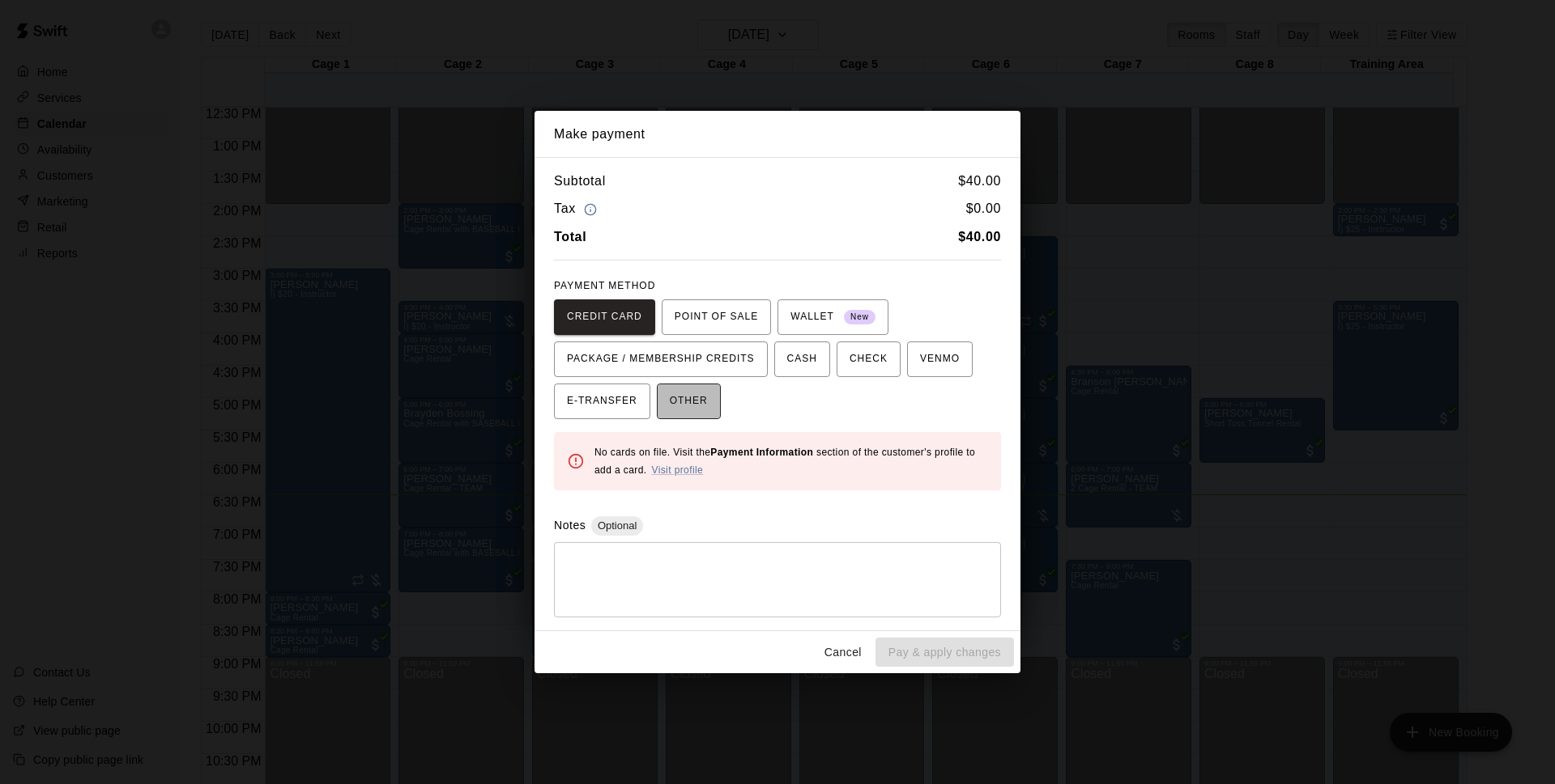
click at [669, 401] on span "OTHER" at bounding box center [688, 401] width 38 height 26
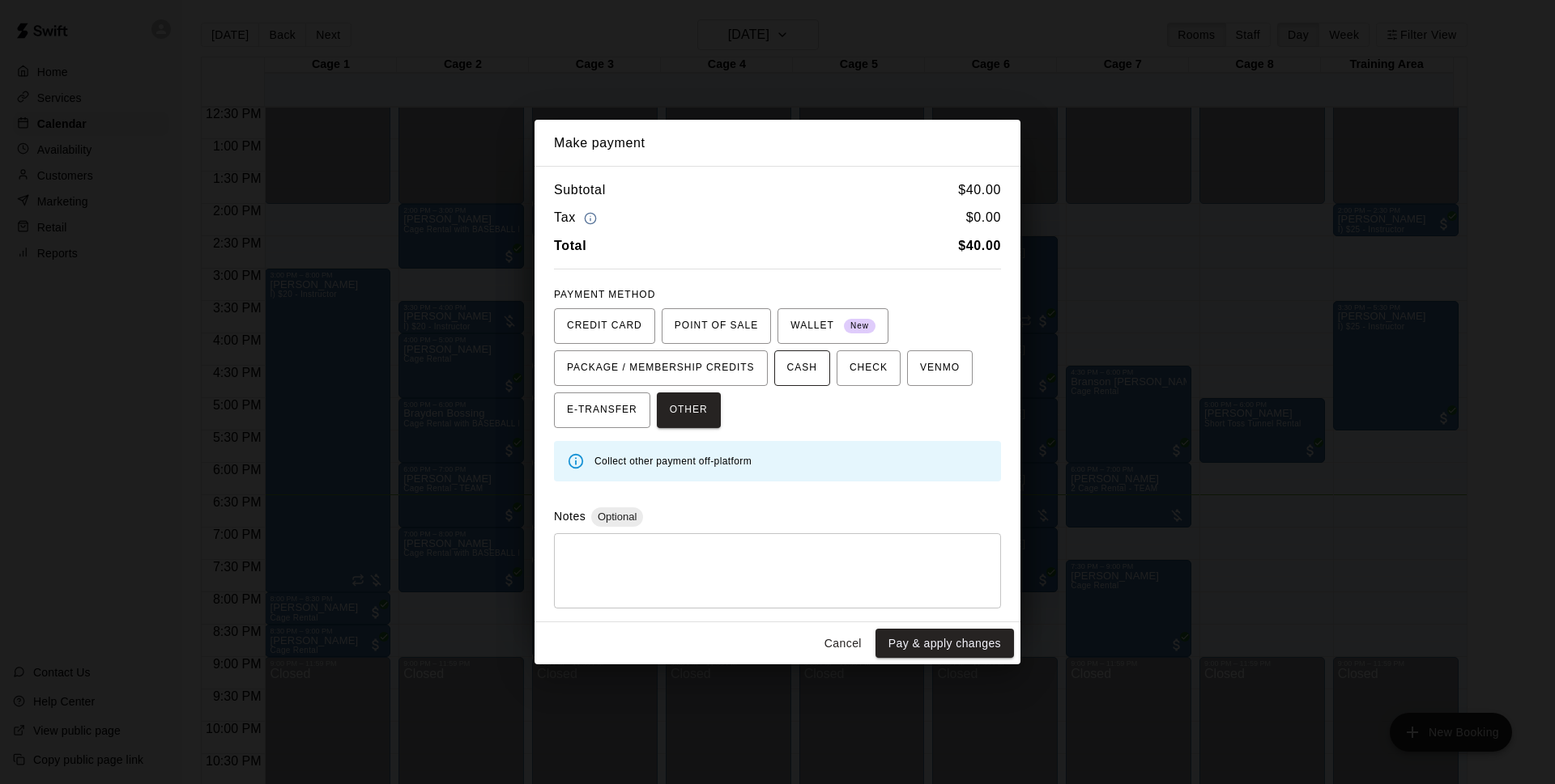
click at [805, 382] on button "CASH" at bounding box center [801, 369] width 56 height 36
click at [778, 546] on div "* ​" at bounding box center [777, 571] width 447 height 75
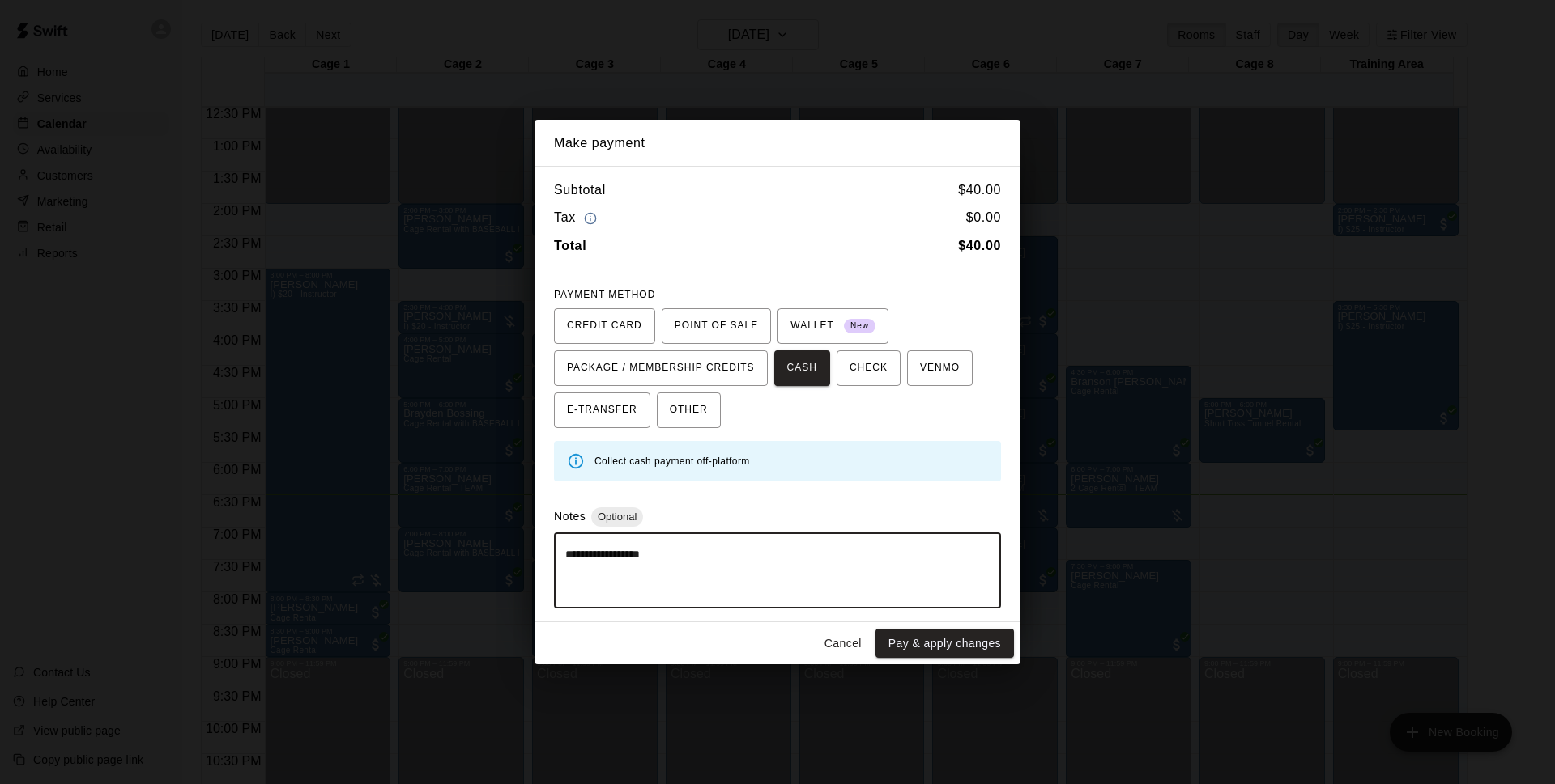
type textarea "**********"
click at [917, 666] on div "**********" at bounding box center [778, 392] width 1555 height 784
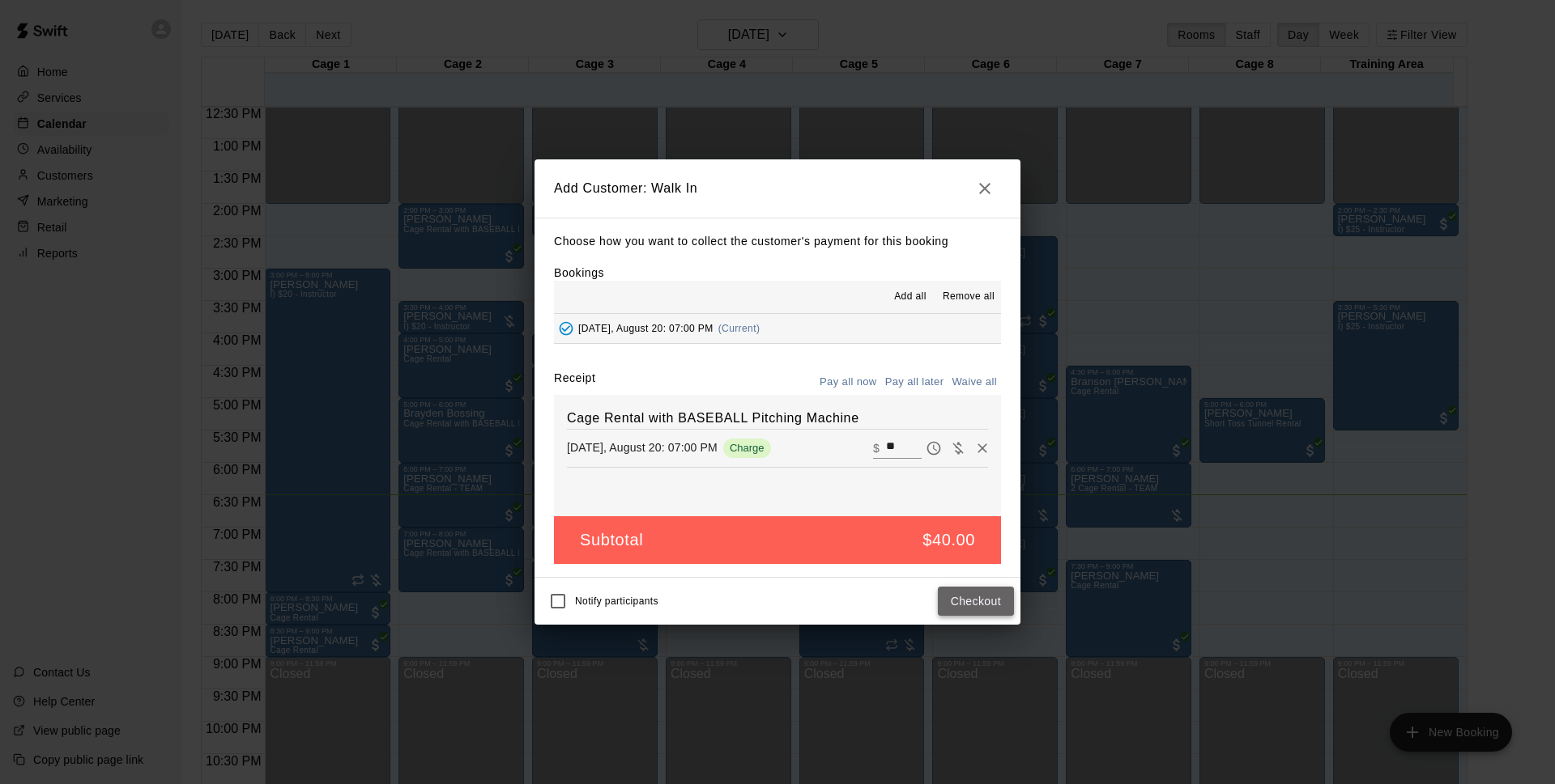
click at [963, 602] on button "Checkout" at bounding box center [976, 602] width 76 height 30
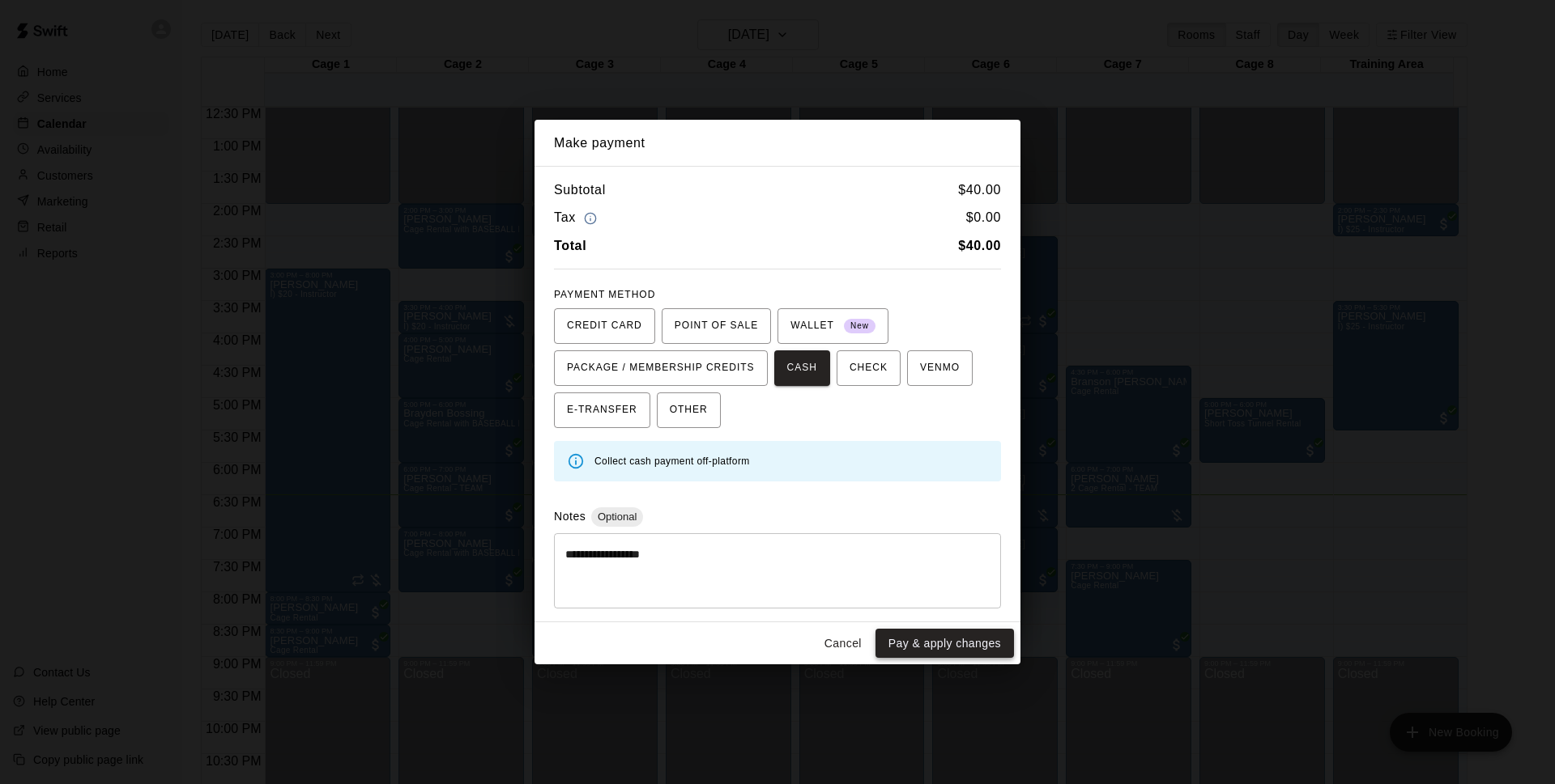
click at [906, 639] on button "Pay & apply changes" at bounding box center [944, 645] width 138 height 30
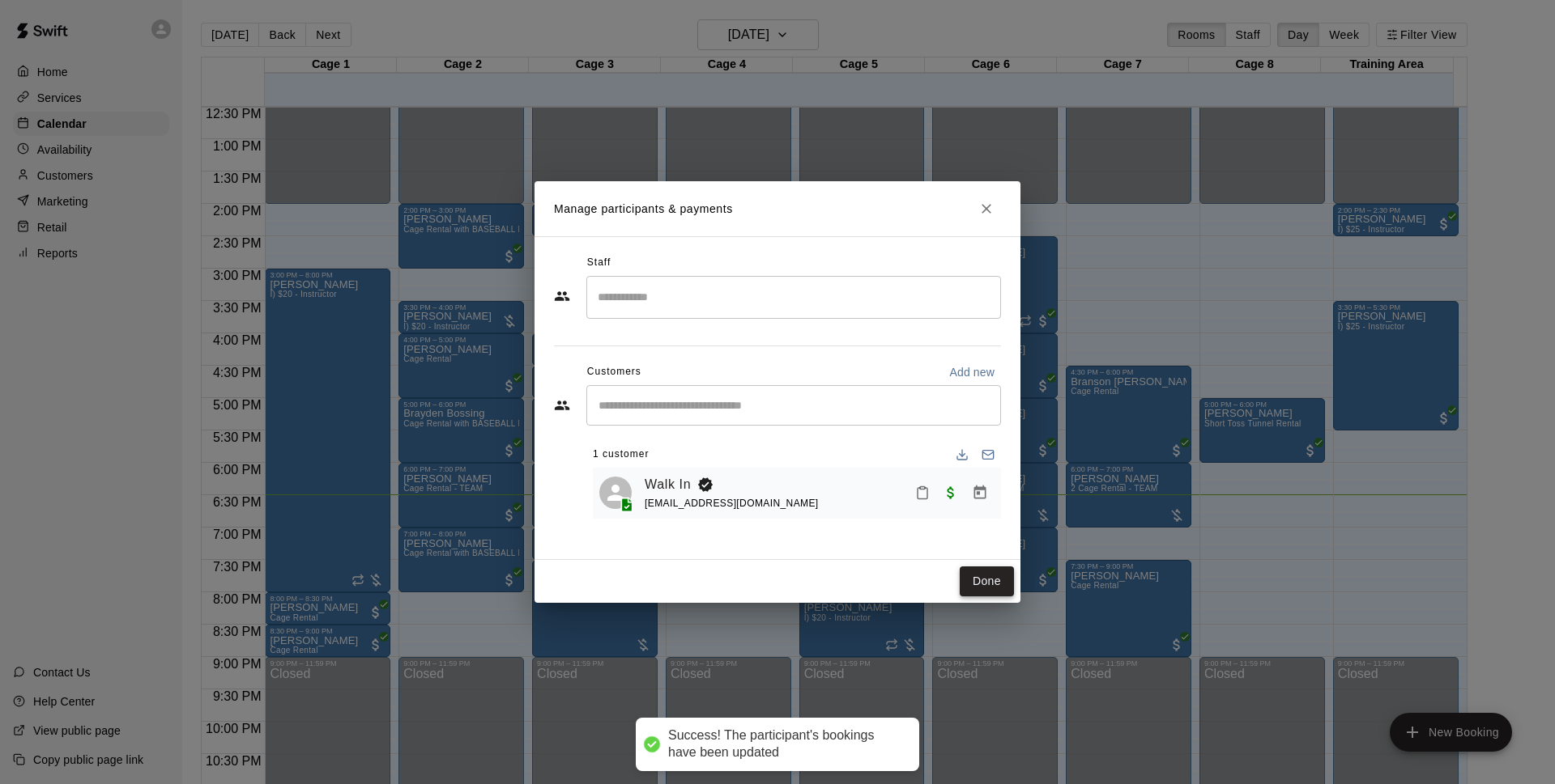
click at [979, 584] on button "Done" at bounding box center [986, 582] width 54 height 30
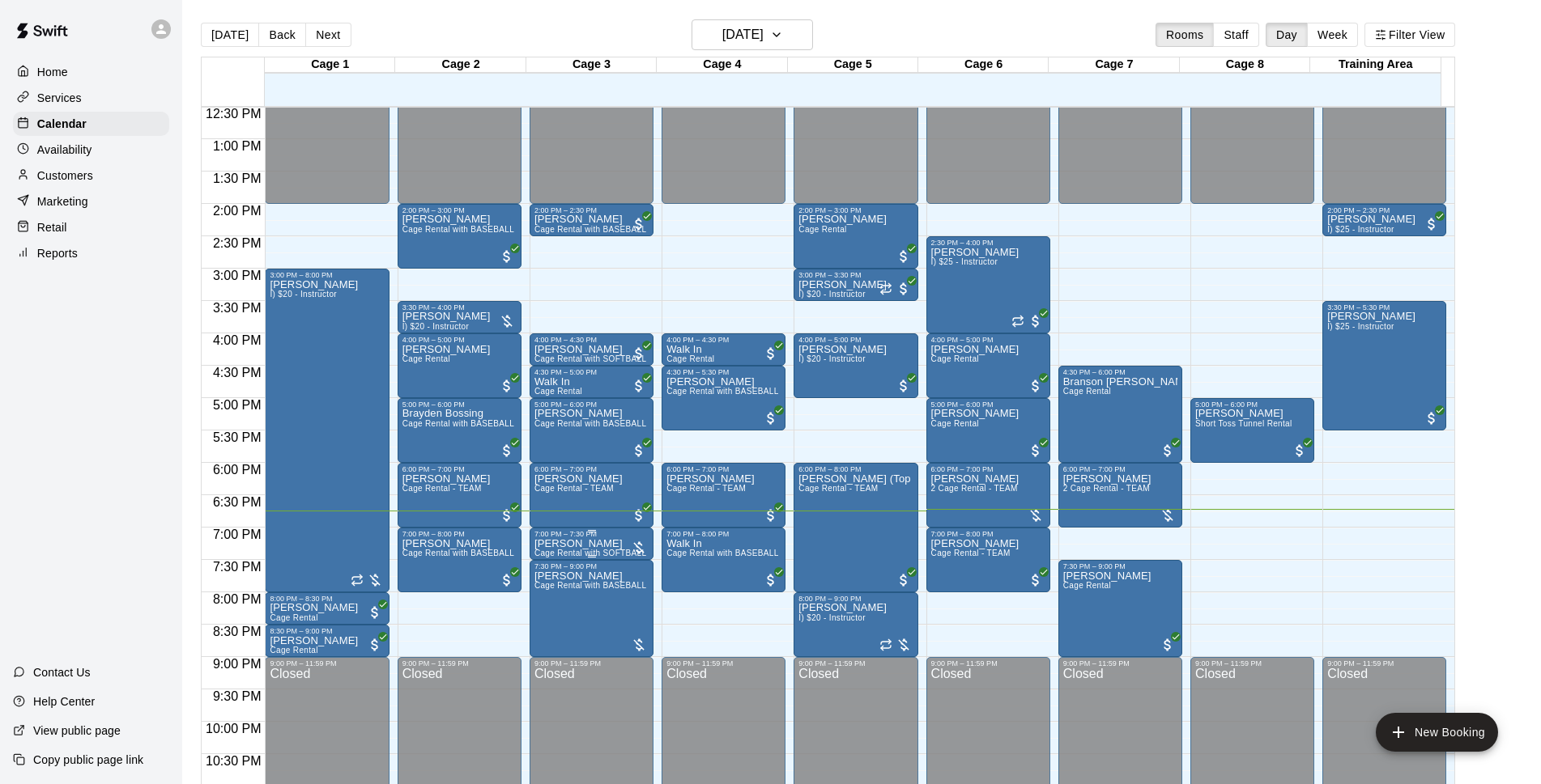
click at [562, 544] on p "[PERSON_NAME]" at bounding box center [592, 544] width 114 height 0
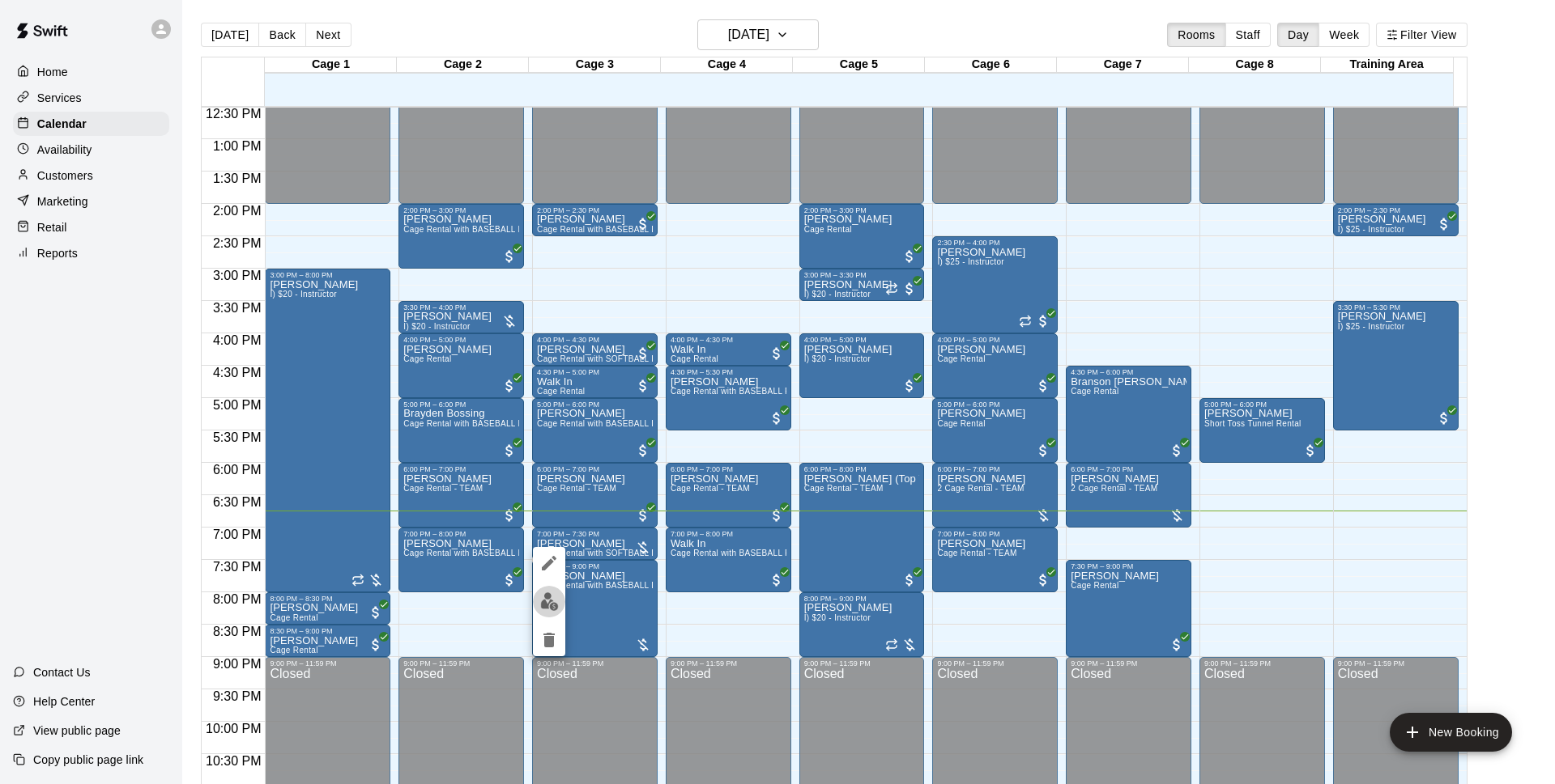
click at [558, 597] on button "edit" at bounding box center [549, 601] width 32 height 31
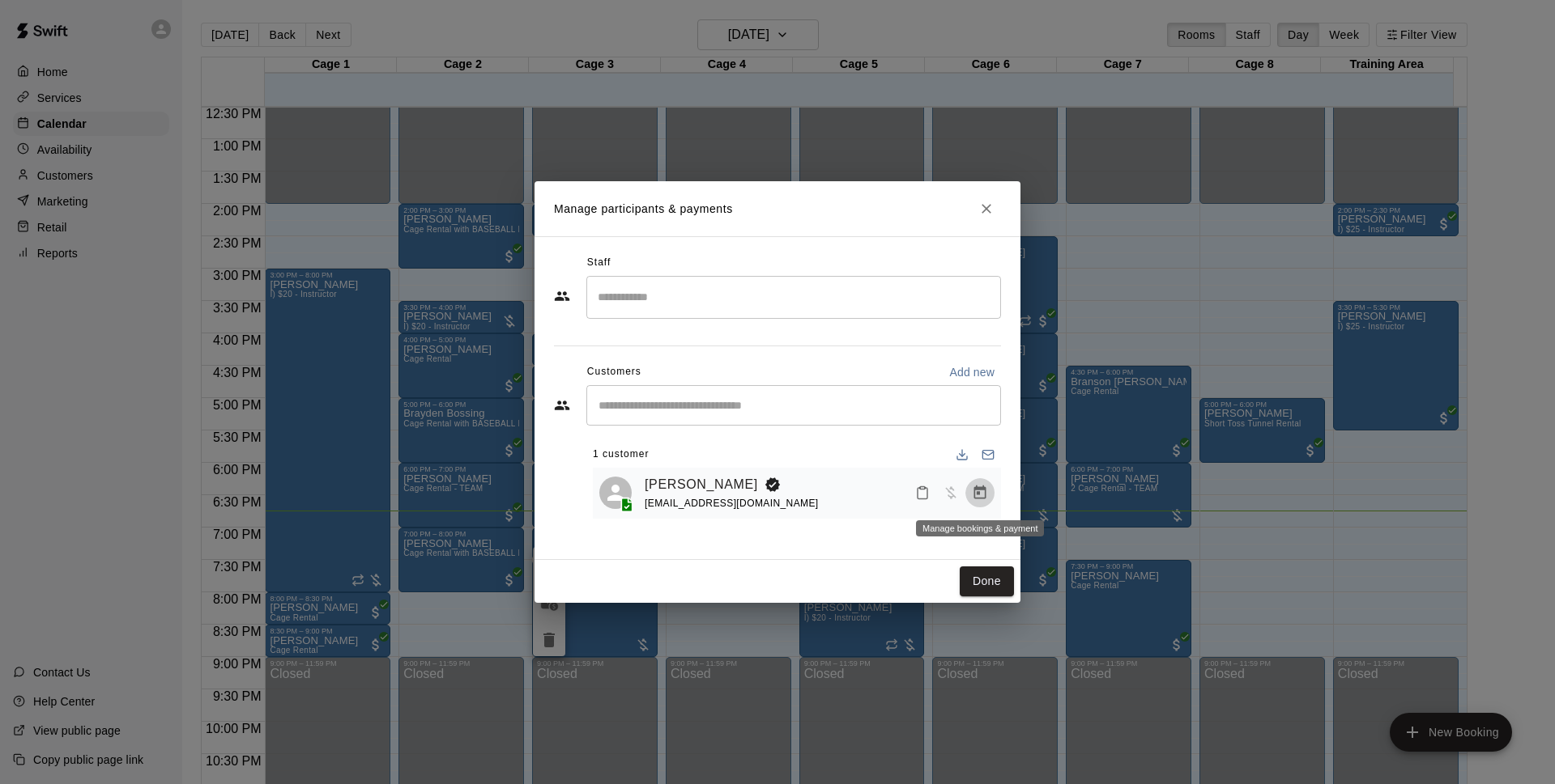
click at [992, 490] on button "Manage bookings & payment" at bounding box center [979, 493] width 29 height 29
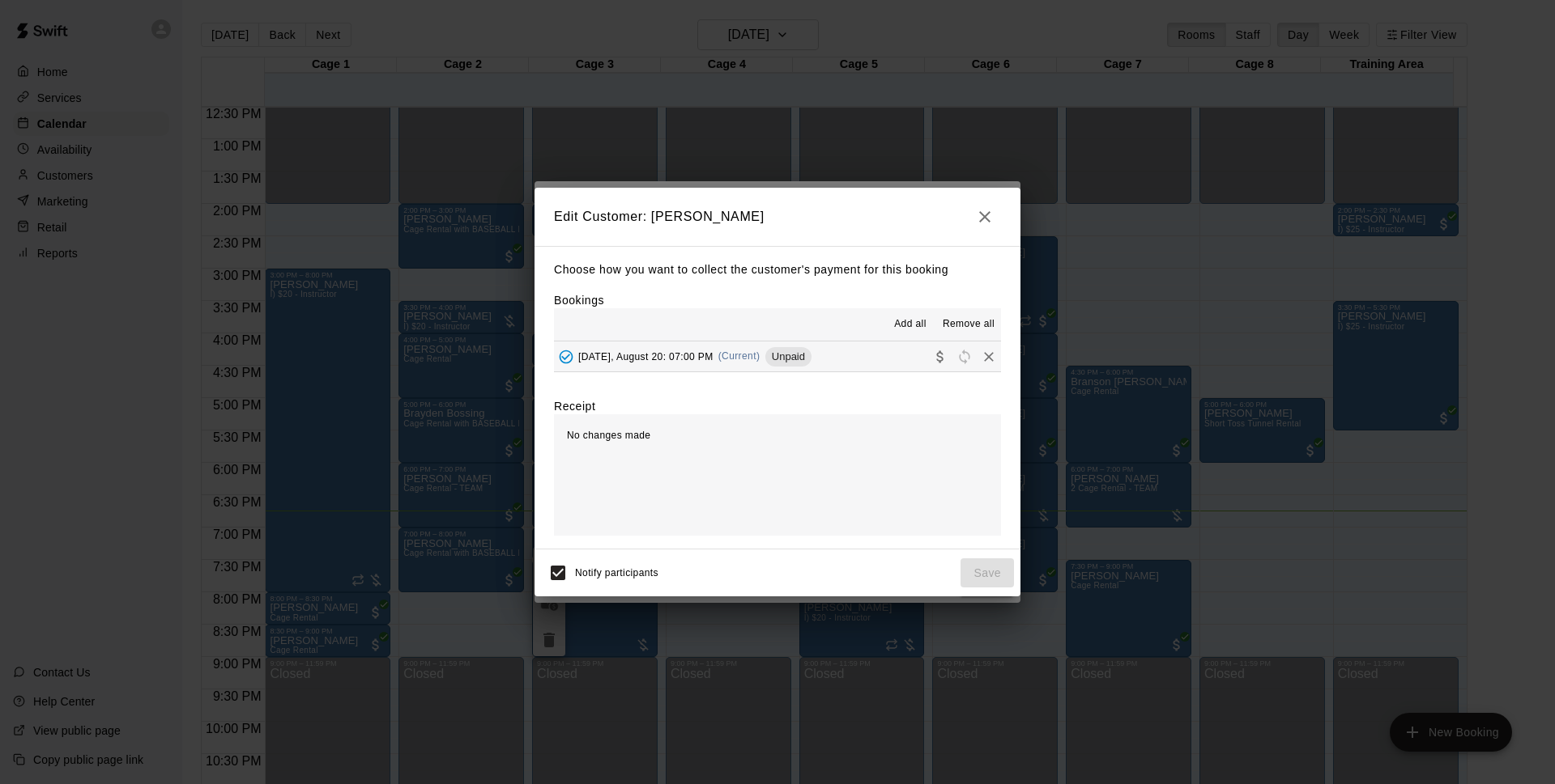
click at [754, 355] on span "(Current)" at bounding box center [739, 356] width 42 height 11
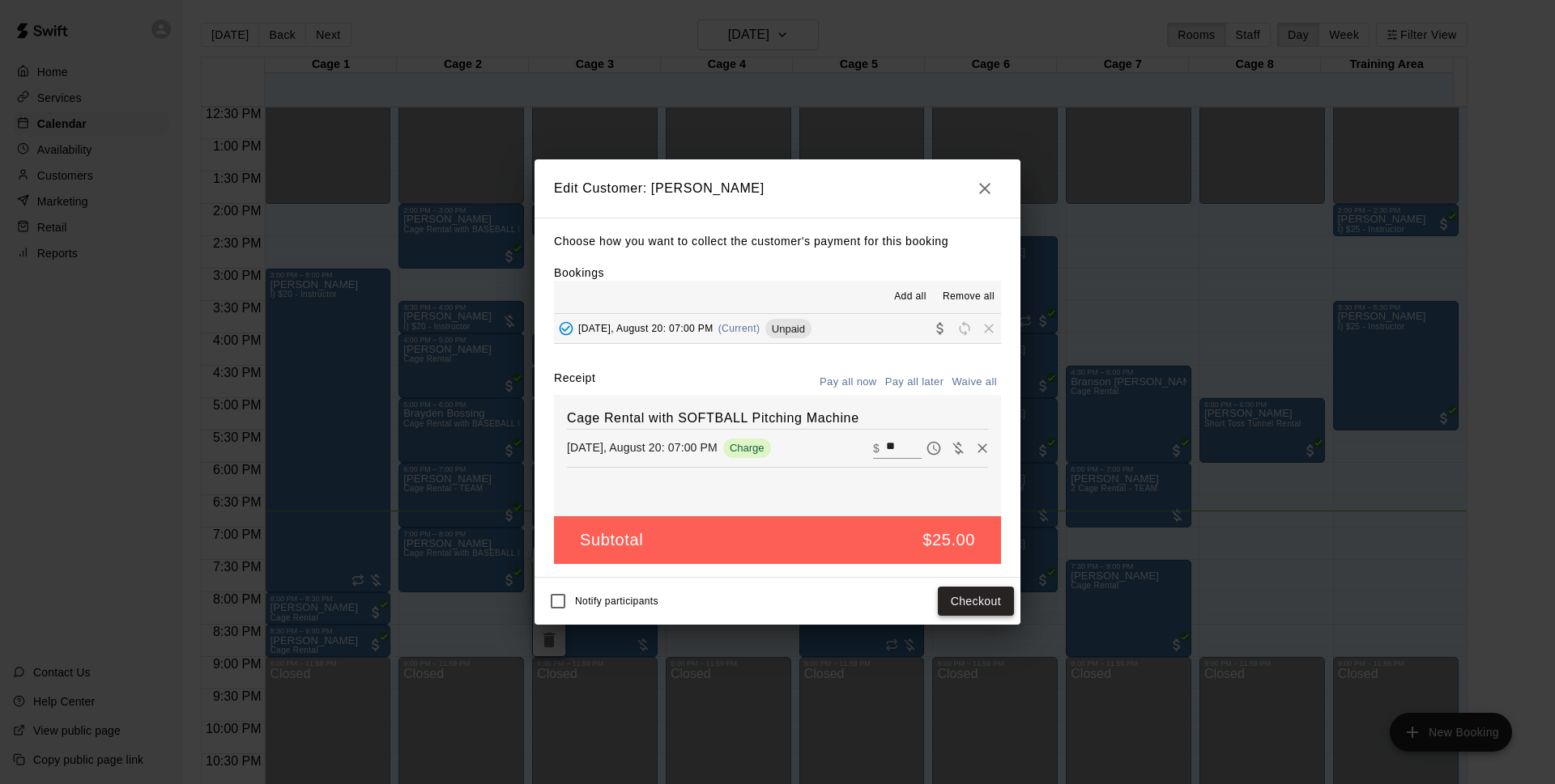
click at [973, 602] on button "Checkout" at bounding box center [976, 602] width 76 height 30
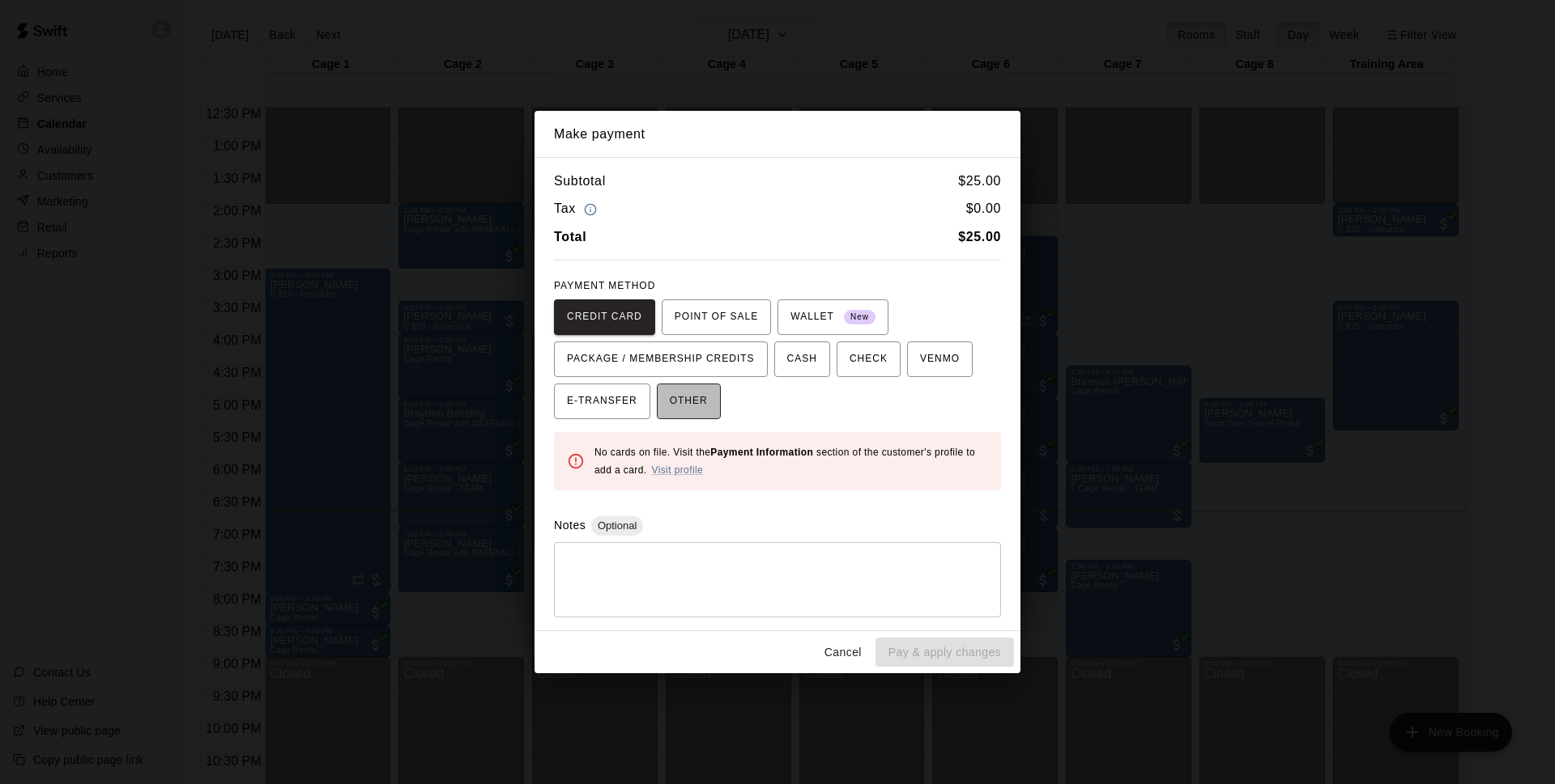
click at [690, 386] on button "OTHER" at bounding box center [688, 402] width 64 height 36
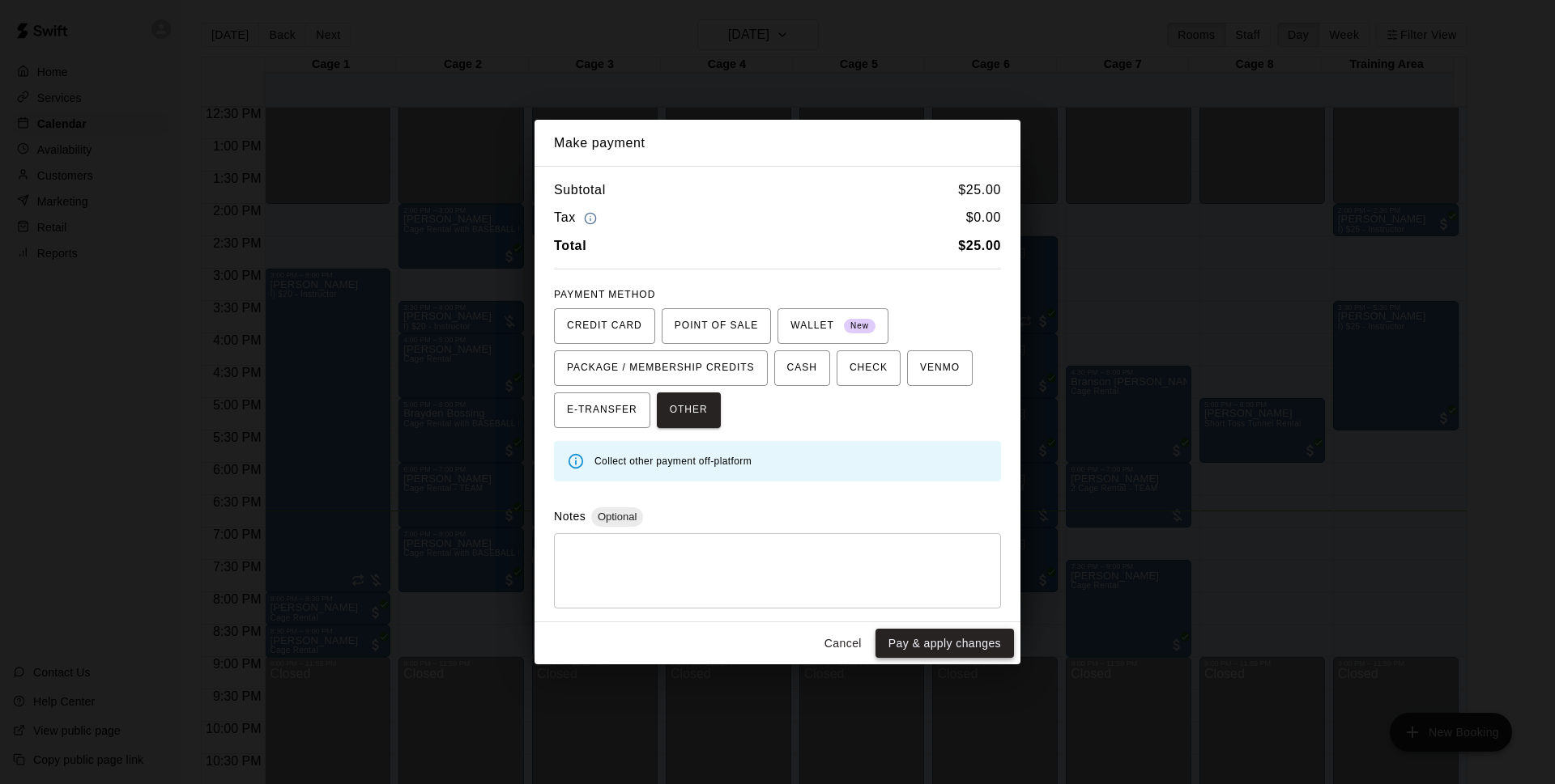
click at [917, 646] on button "Pay & apply changes" at bounding box center [944, 645] width 138 height 30
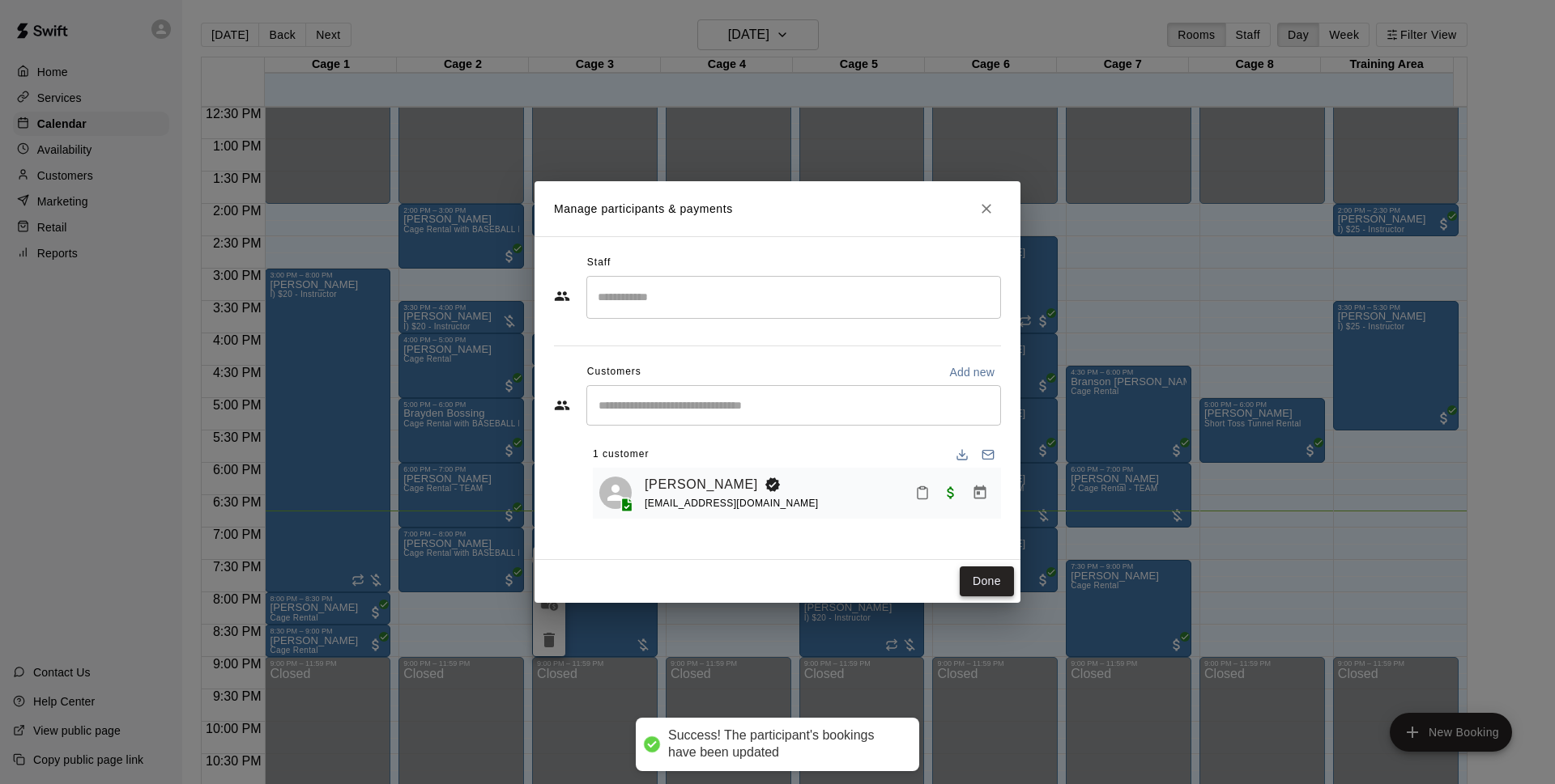
click at [982, 590] on button "Done" at bounding box center [986, 582] width 54 height 30
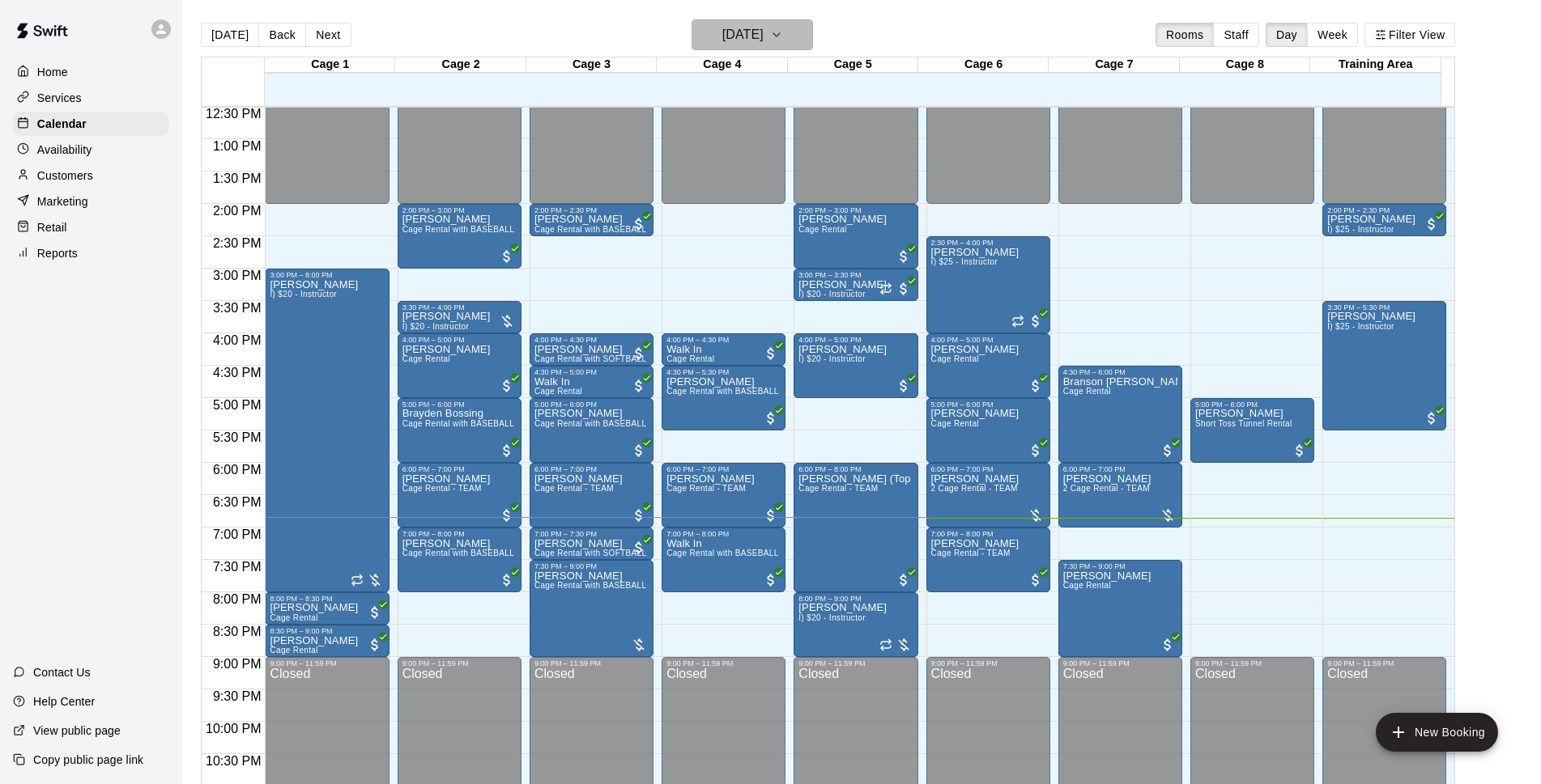
click at [763, 46] on h6 "[DATE]" at bounding box center [743, 35] width 42 height 23
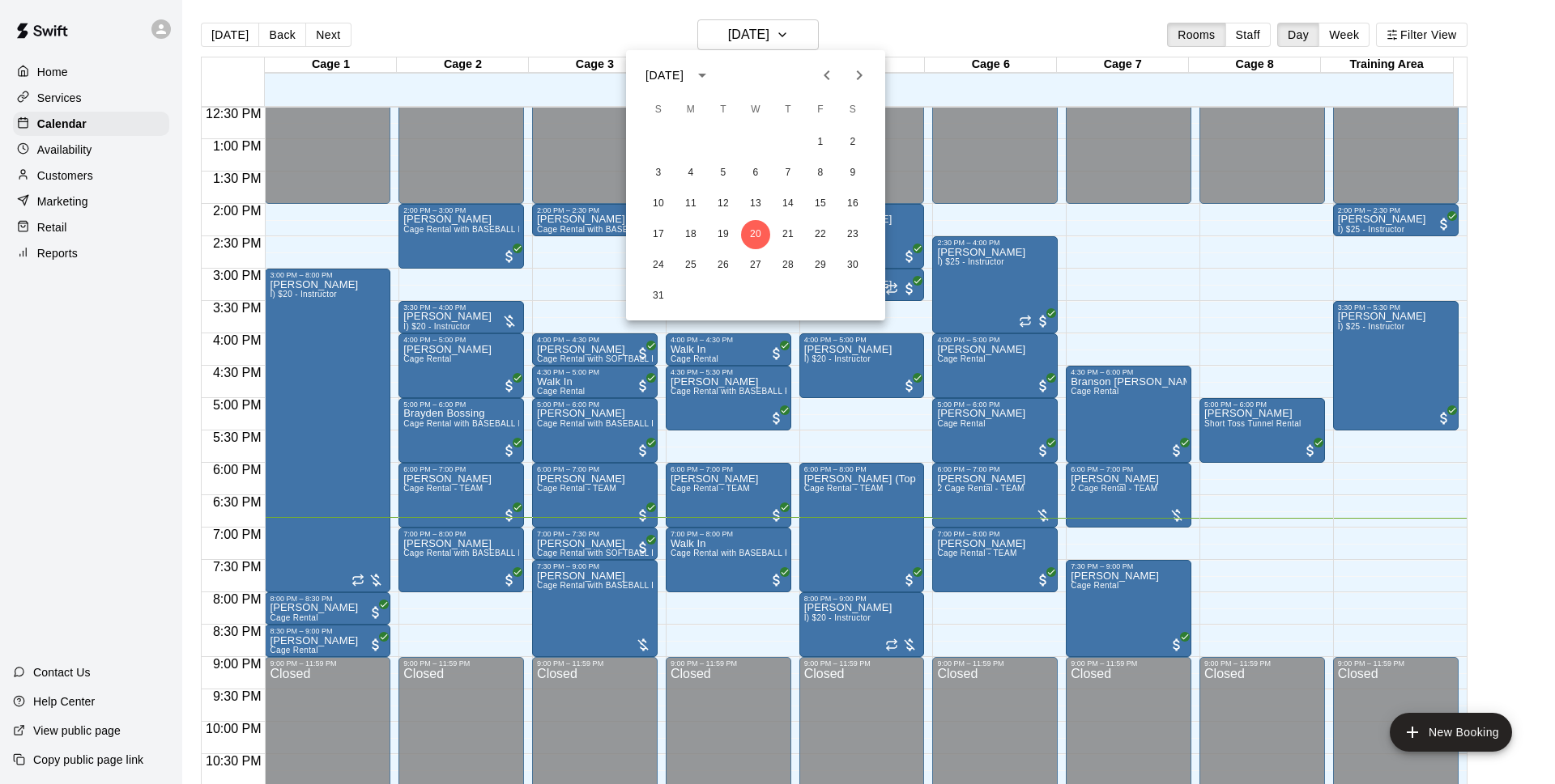
click at [869, 81] on button "Next month" at bounding box center [859, 75] width 32 height 32
click at [695, 143] on button "1" at bounding box center [690, 142] width 29 height 29
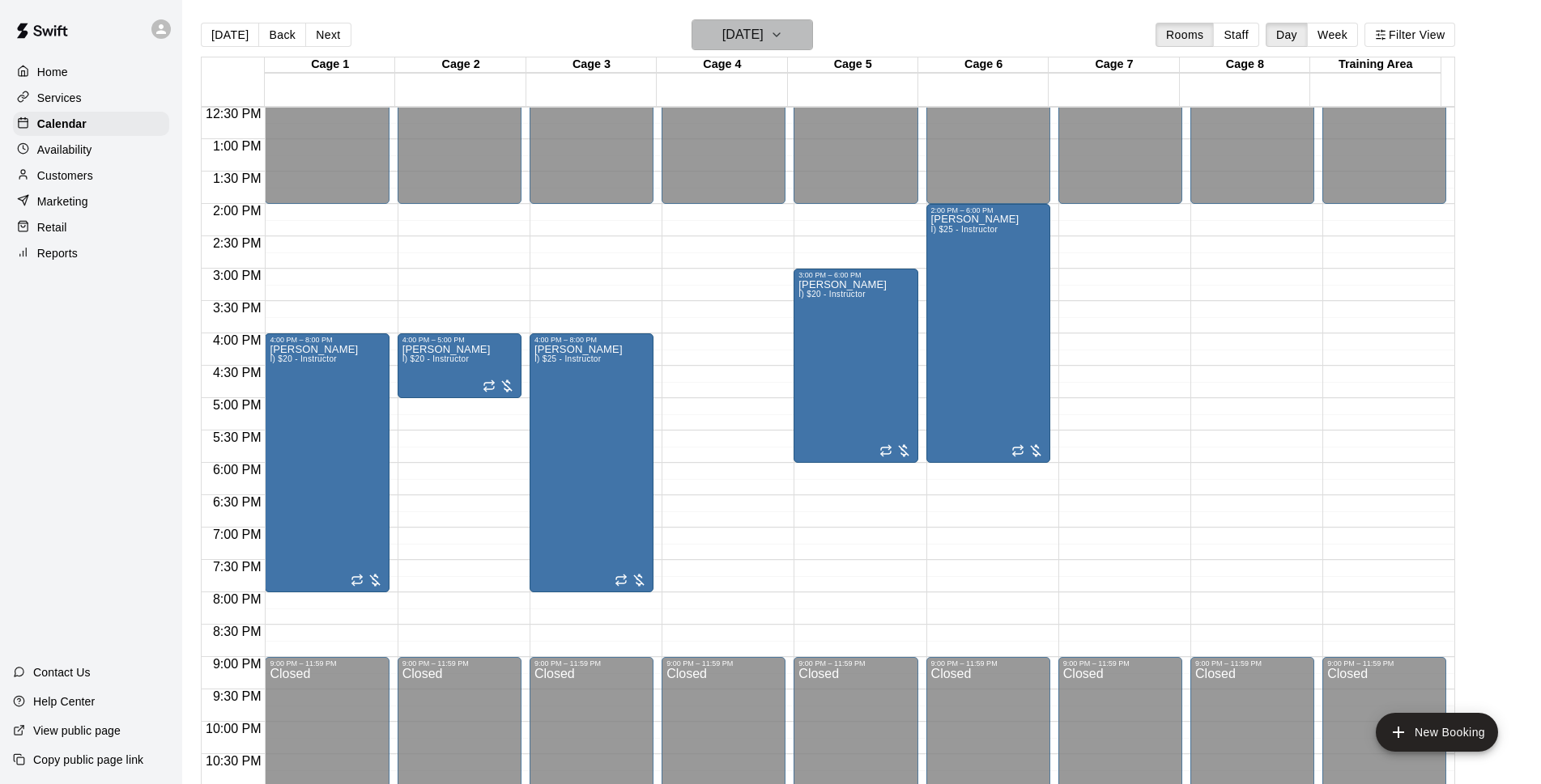
click at [800, 48] on button "[DATE]" at bounding box center [752, 34] width 121 height 30
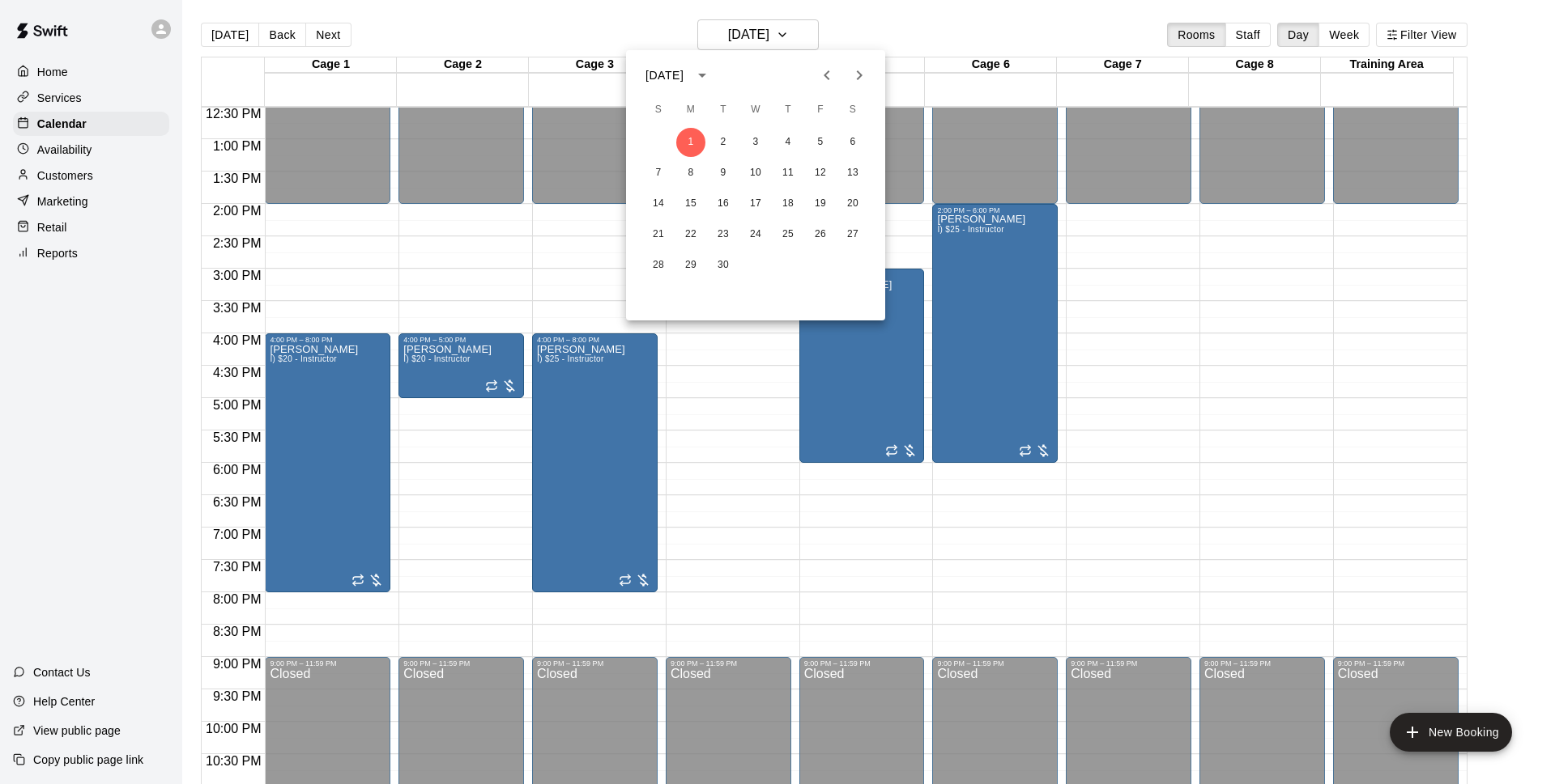
click at [229, 43] on div at bounding box center [778, 392] width 1555 height 784
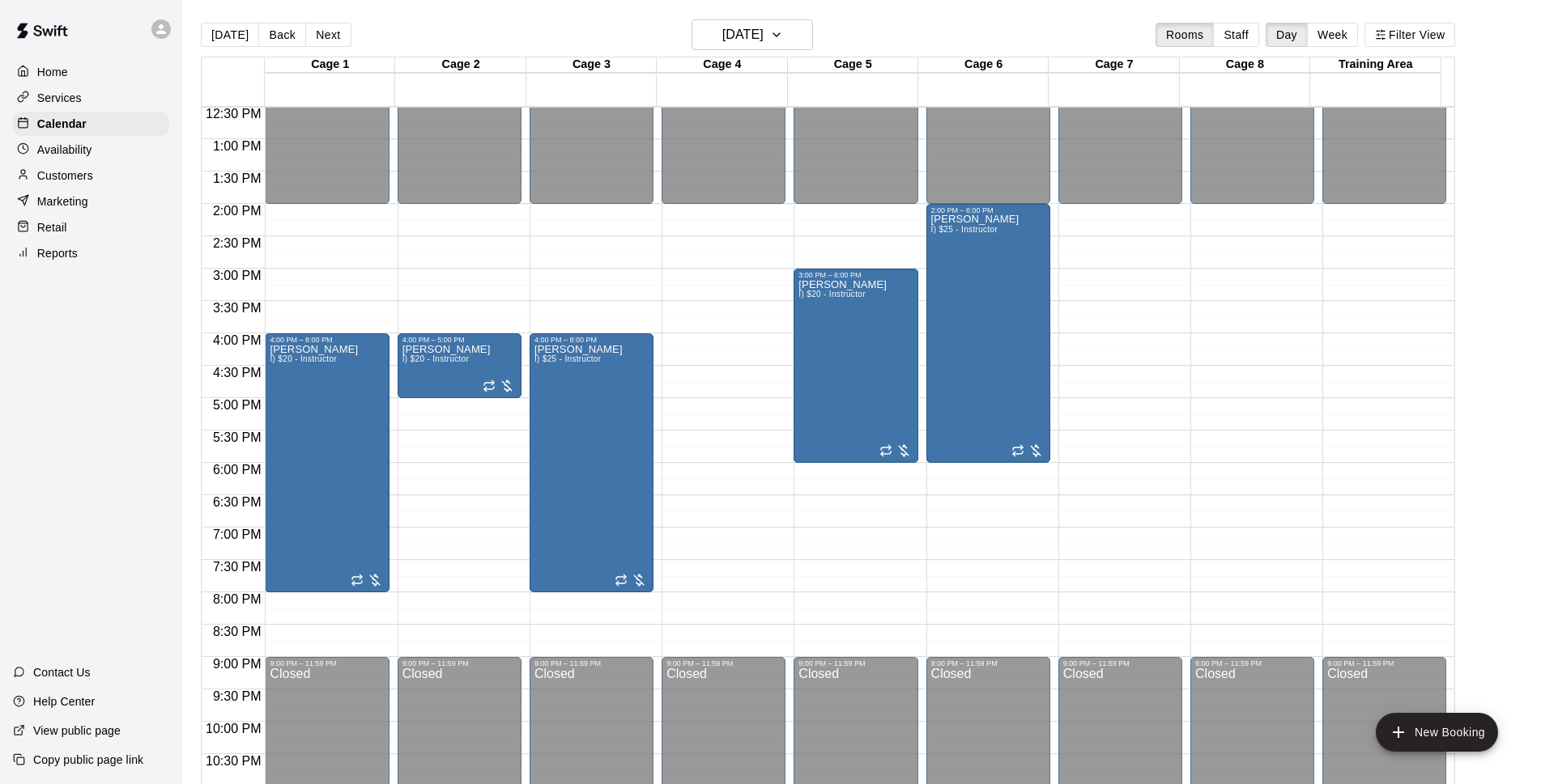
click at [230, 39] on button "[DATE]" at bounding box center [229, 35] width 58 height 25
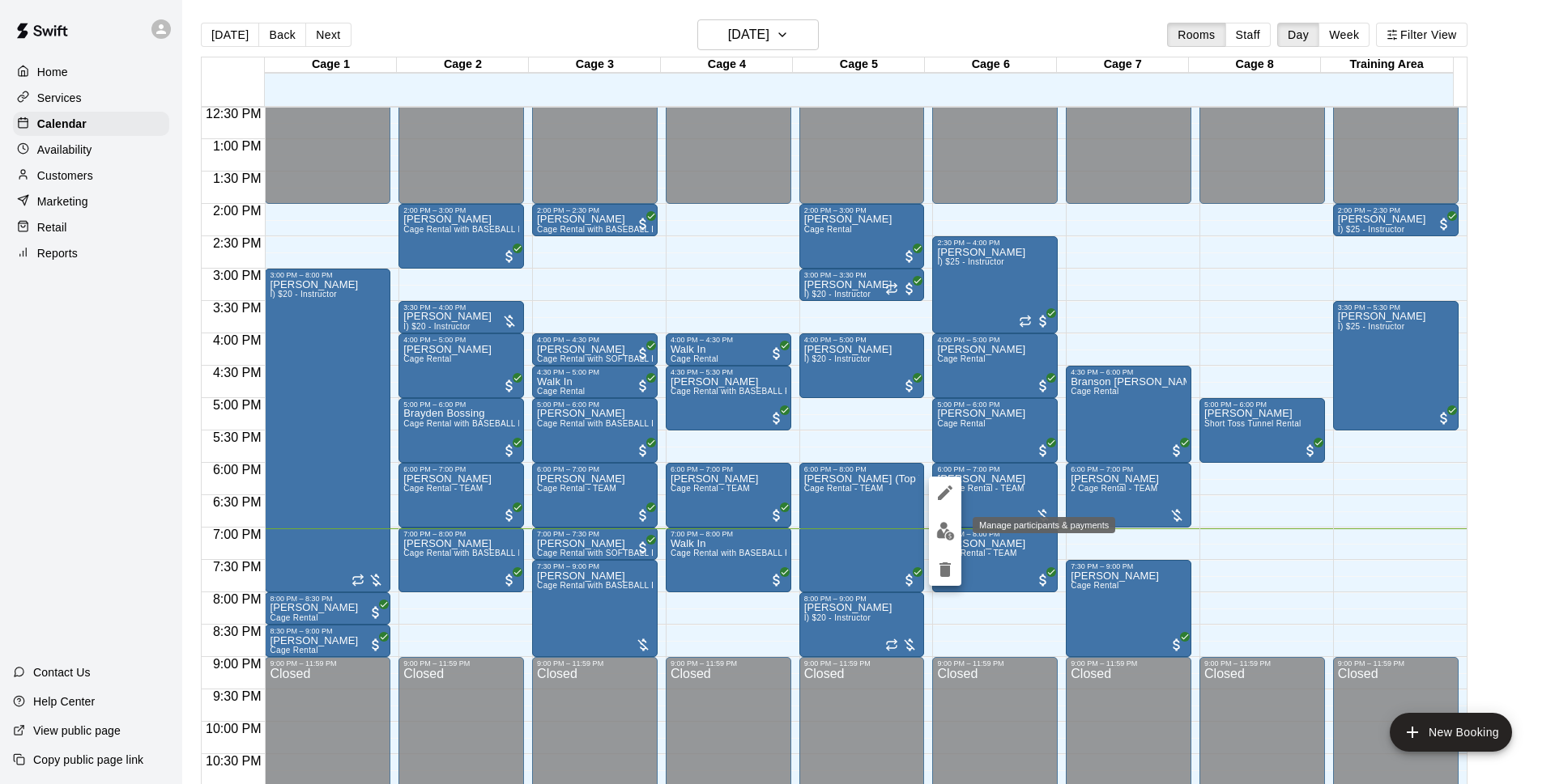
click at [937, 524] on img "edit" at bounding box center [945, 532] width 19 height 19
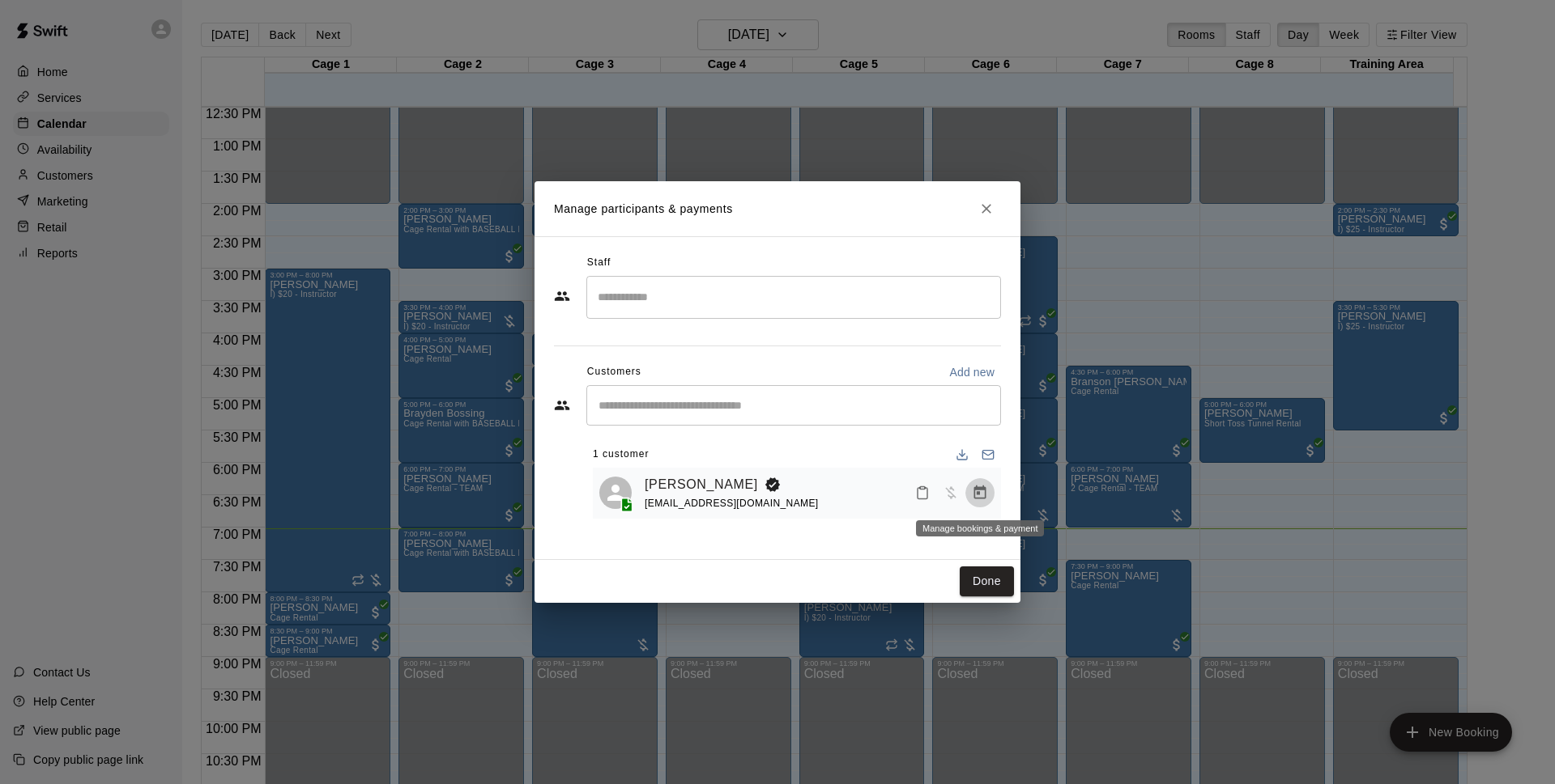
click at [984, 486] on icon "Manage bookings & payment" at bounding box center [979, 493] width 16 height 16
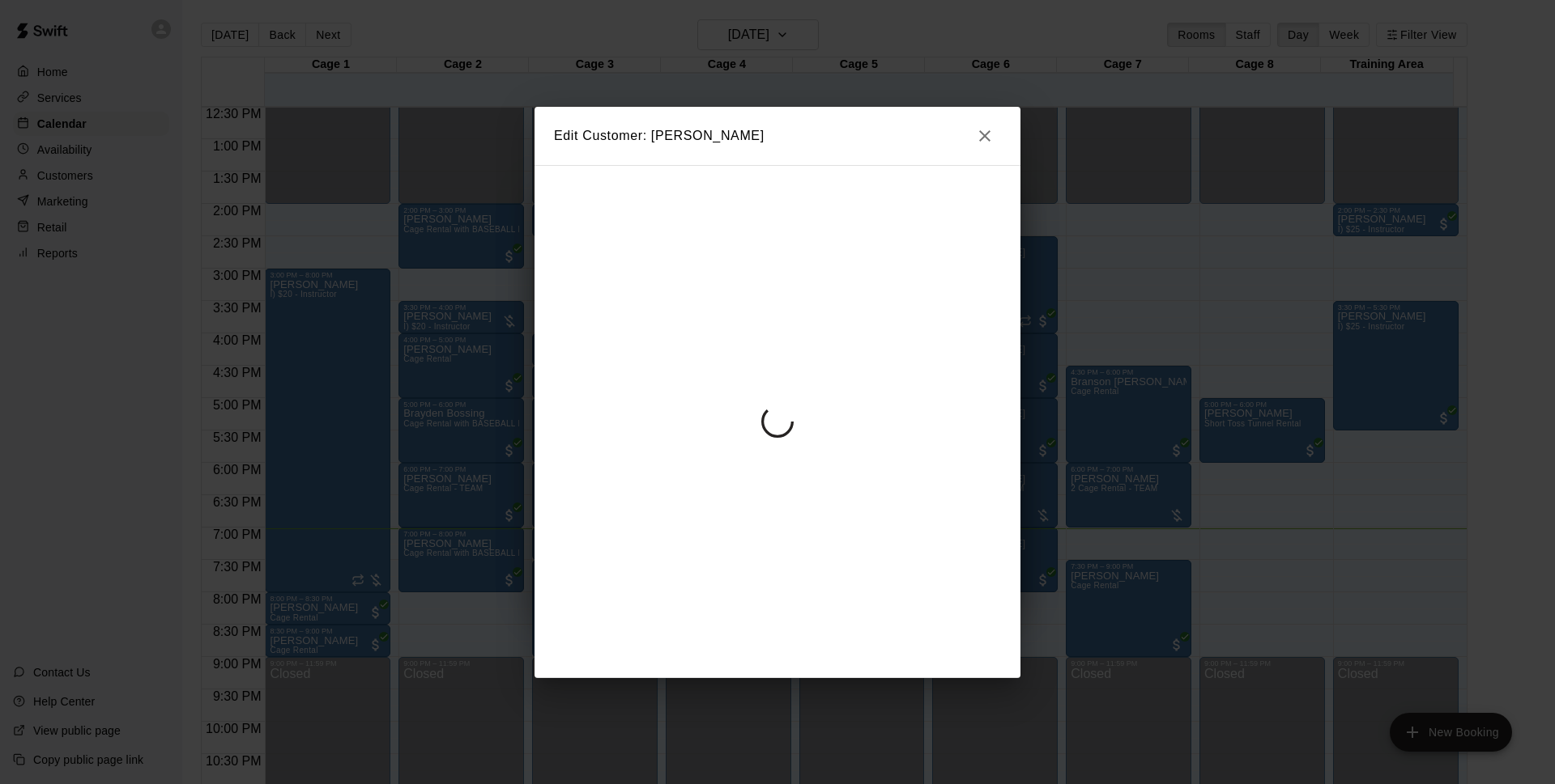
click at [983, 501] on div at bounding box center [778, 421] width 485 height 513
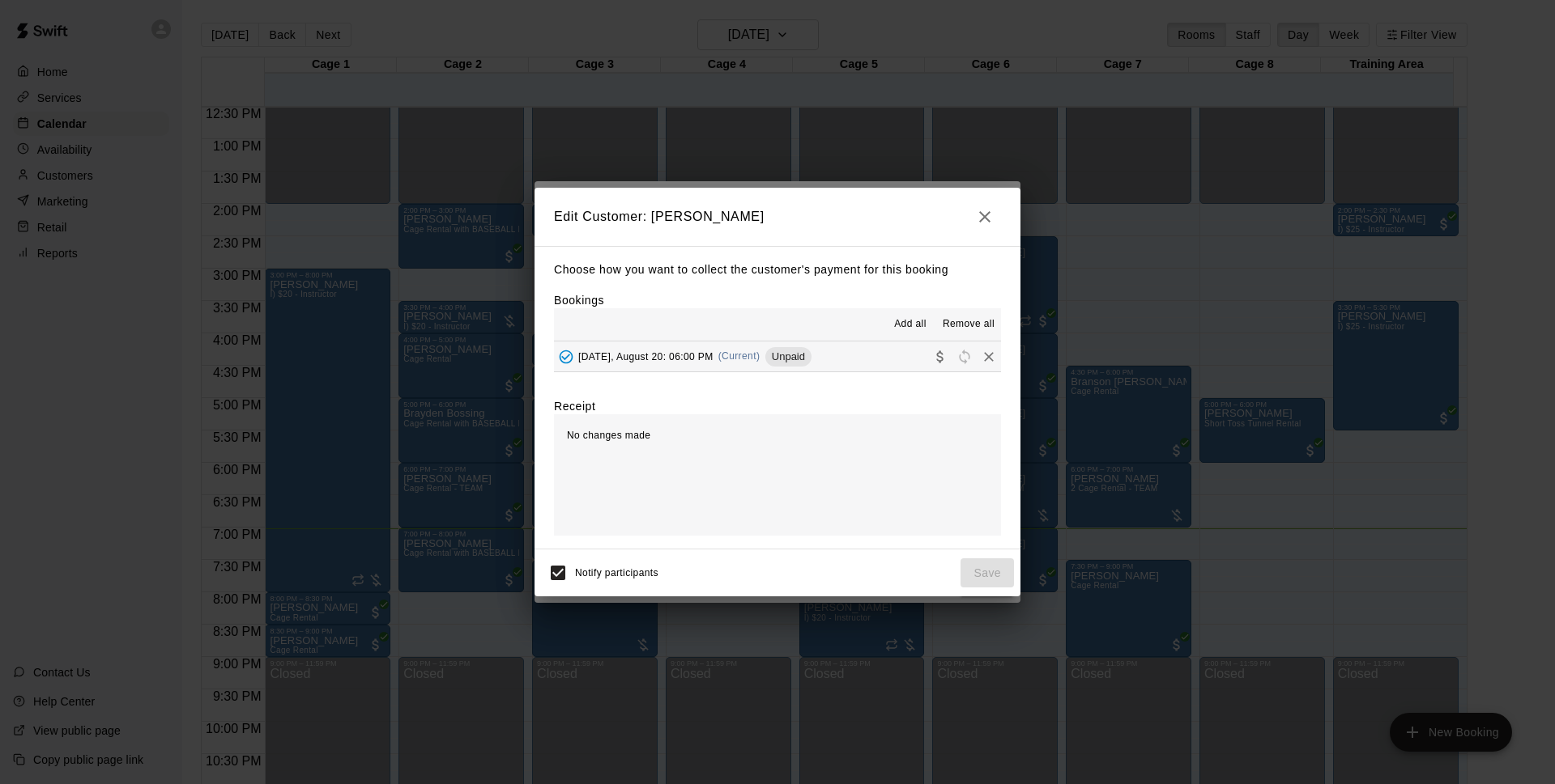
click at [879, 352] on button "[DATE], August 20: 06:00 PM (Current) Unpaid" at bounding box center [777, 356] width 447 height 30
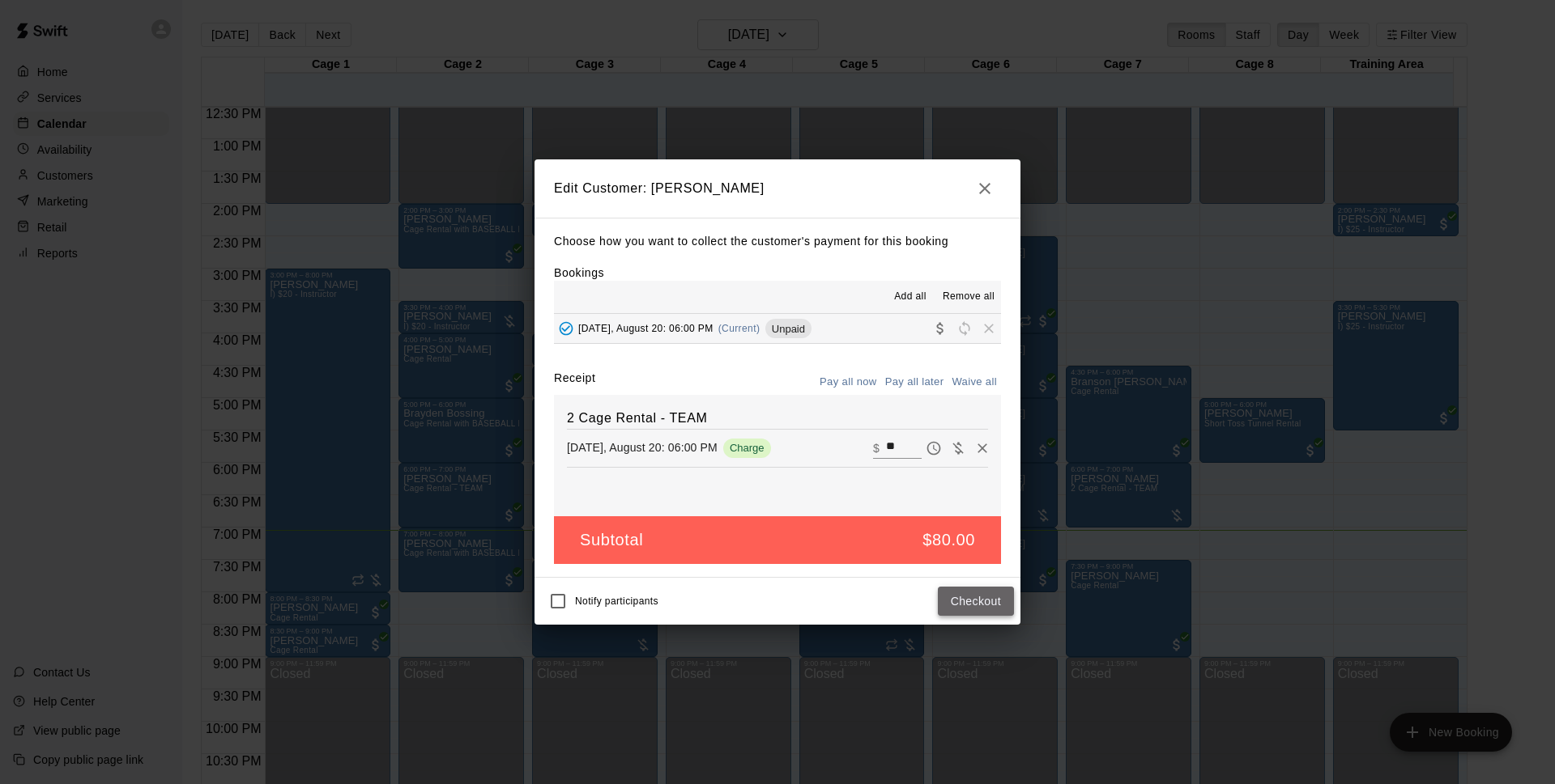
click at [973, 596] on button "Checkout" at bounding box center [976, 602] width 76 height 30
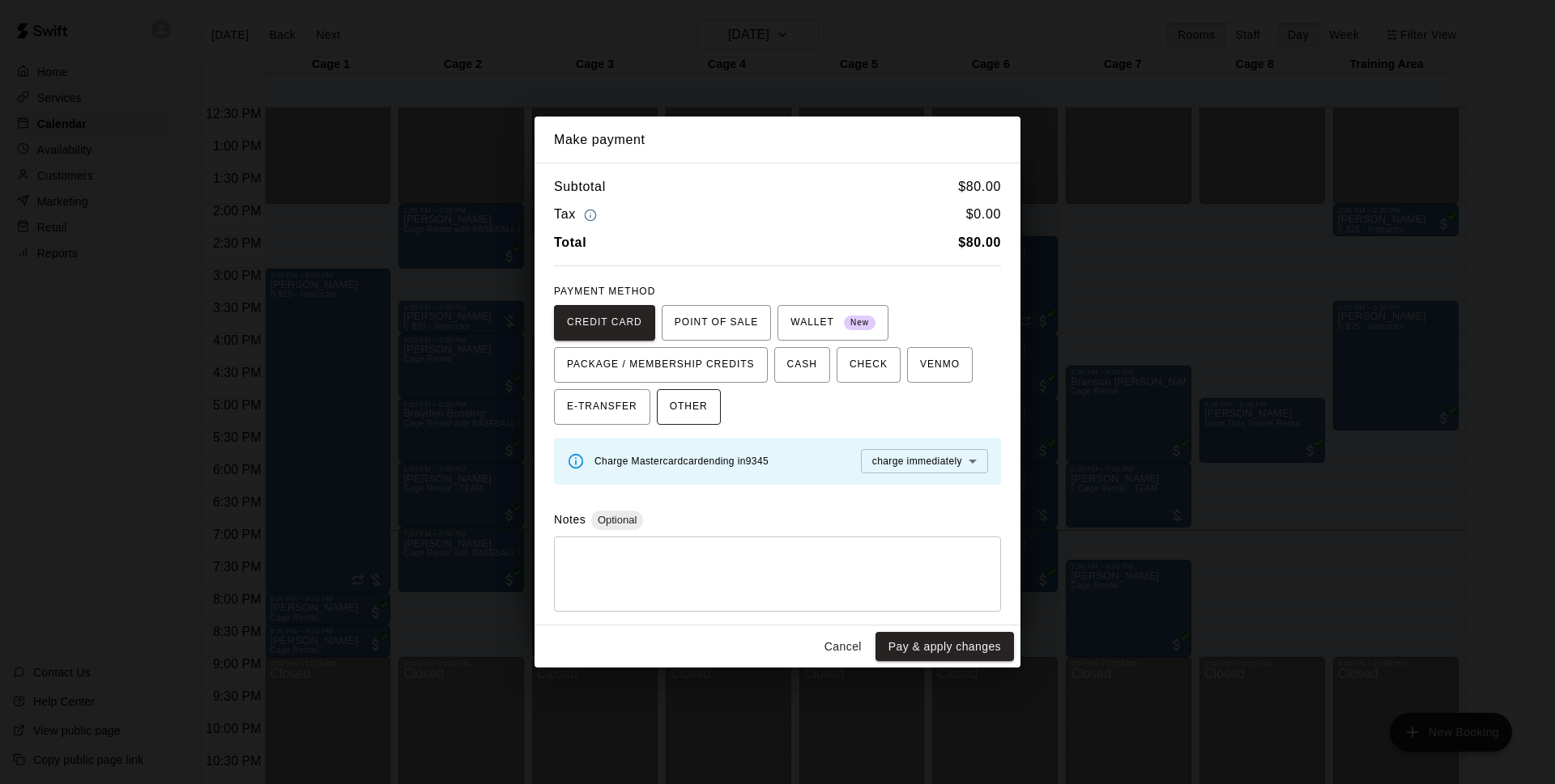
click at [700, 408] on span "OTHER" at bounding box center [688, 407] width 38 height 26
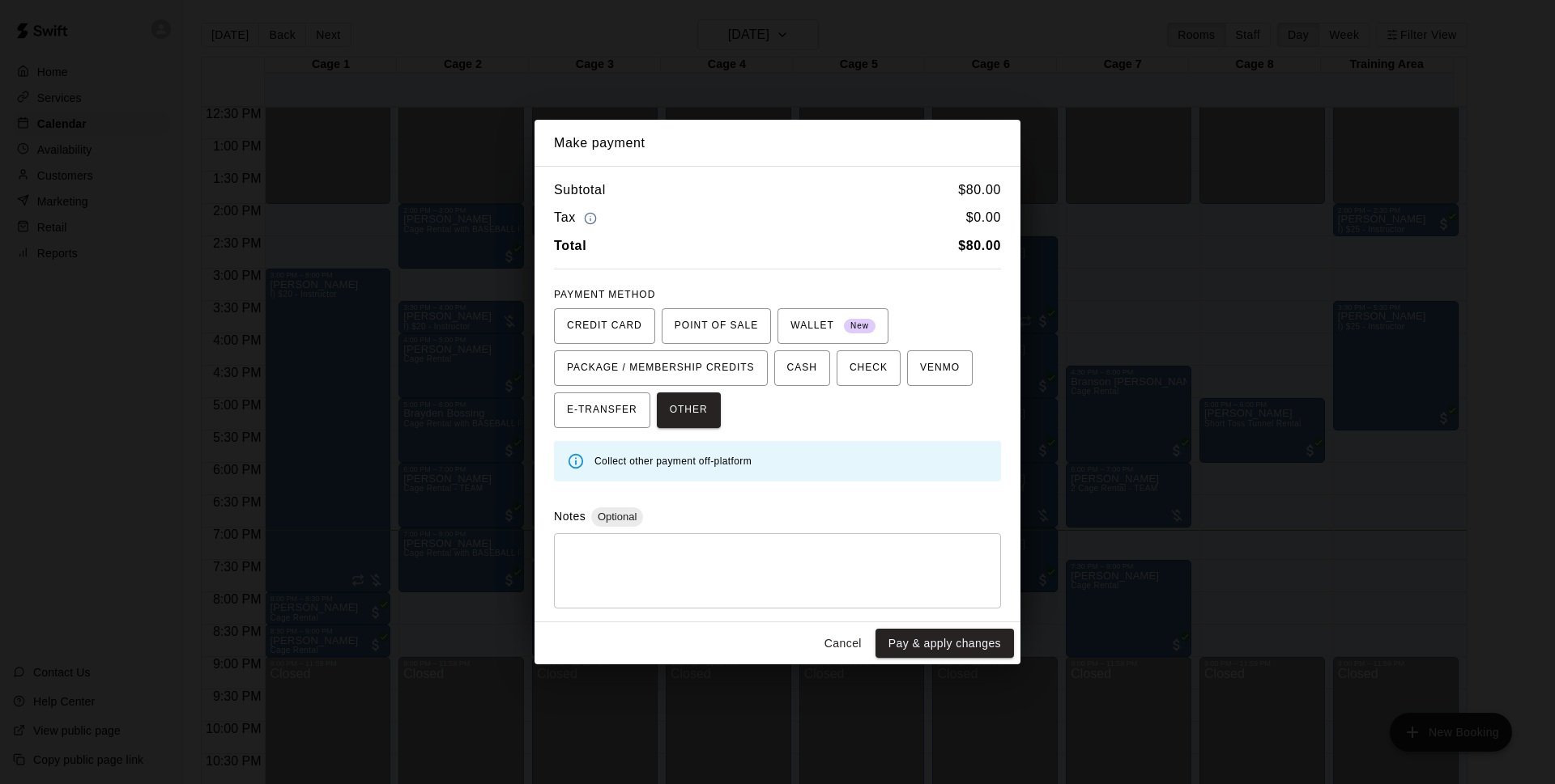
click at [845, 651] on button "Cancel" at bounding box center [843, 645] width 52 height 30
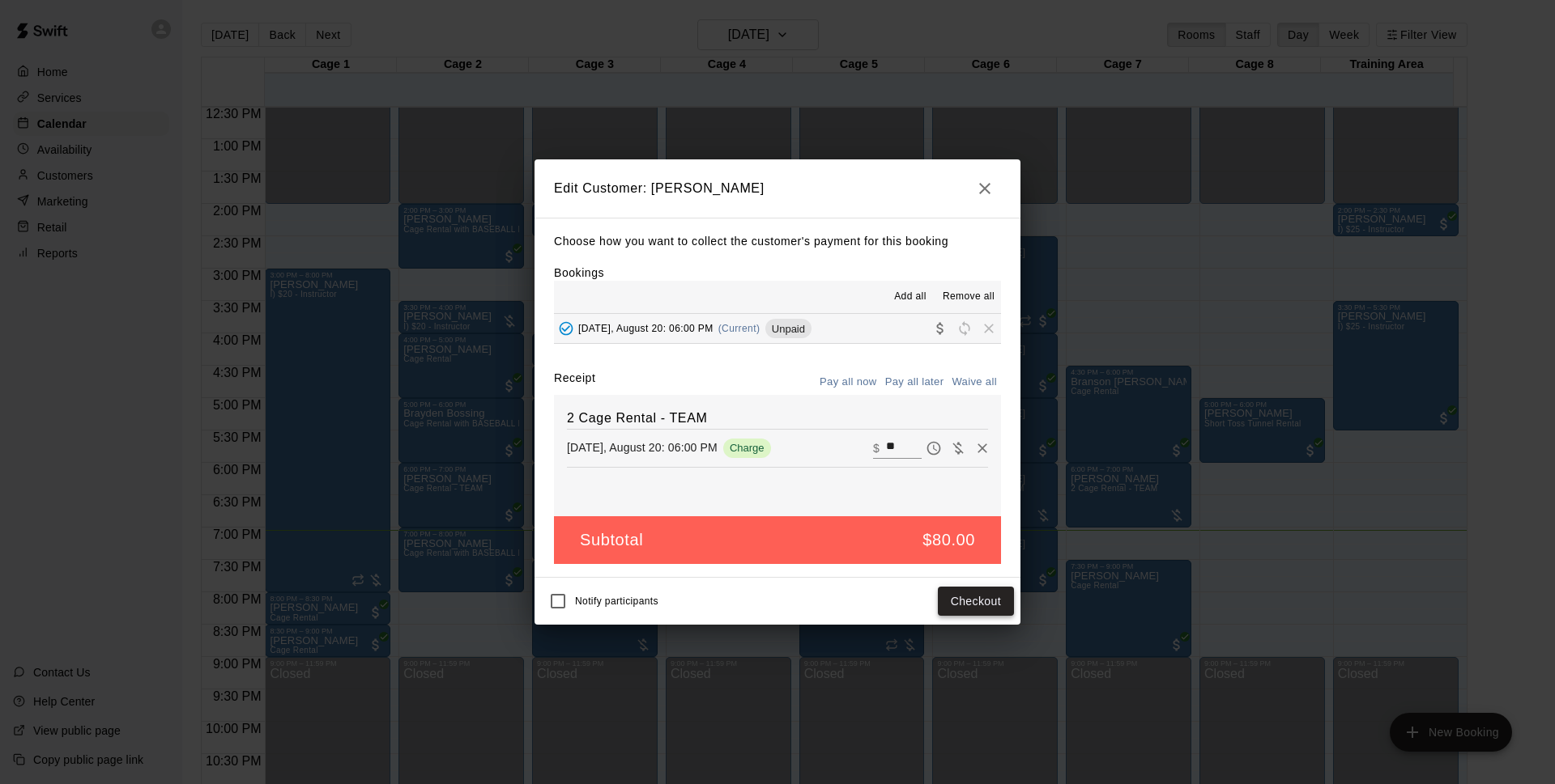
click at [1008, 605] on button "Checkout" at bounding box center [976, 602] width 76 height 30
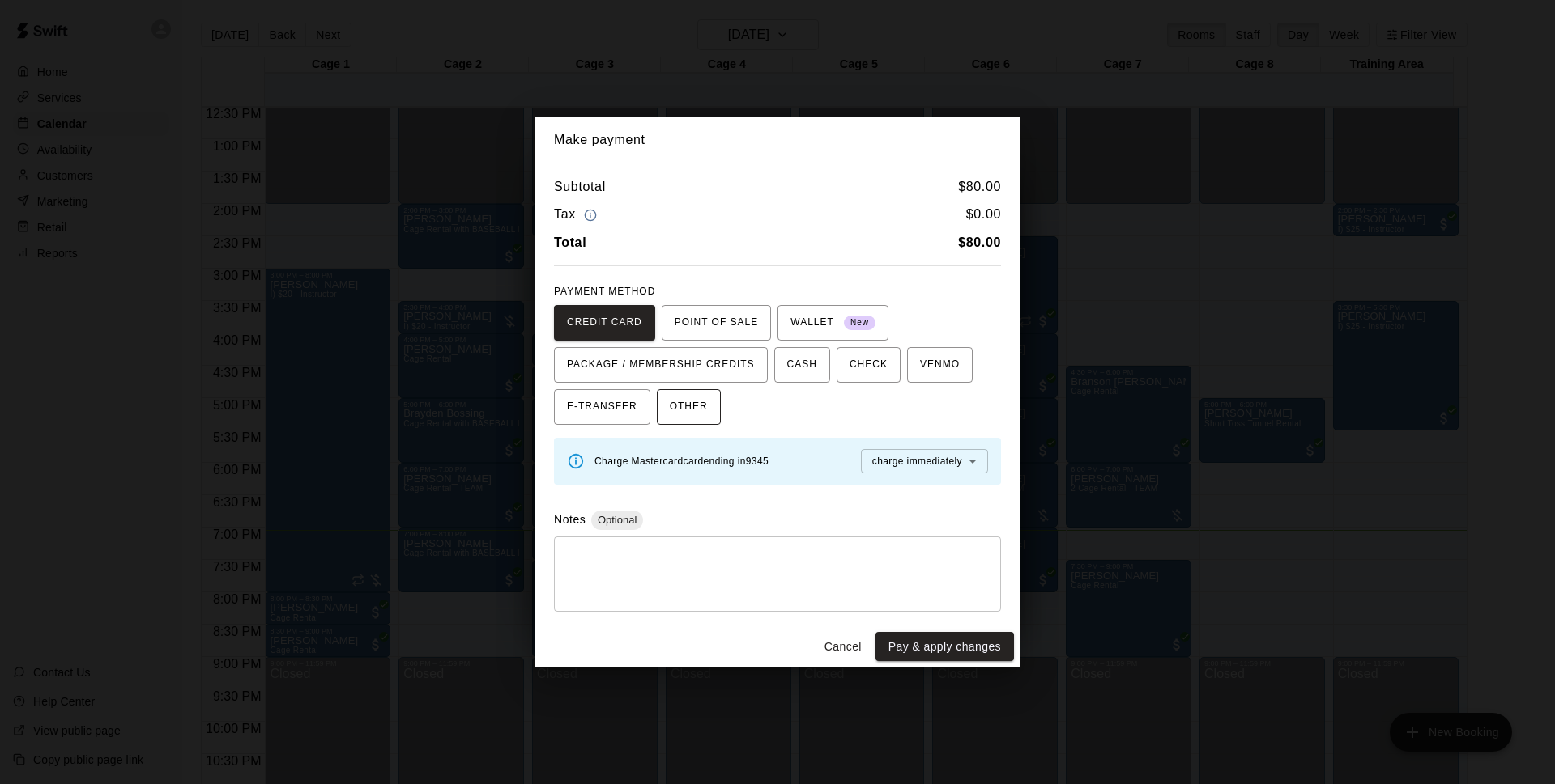
click at [697, 396] on span "OTHER" at bounding box center [688, 407] width 38 height 26
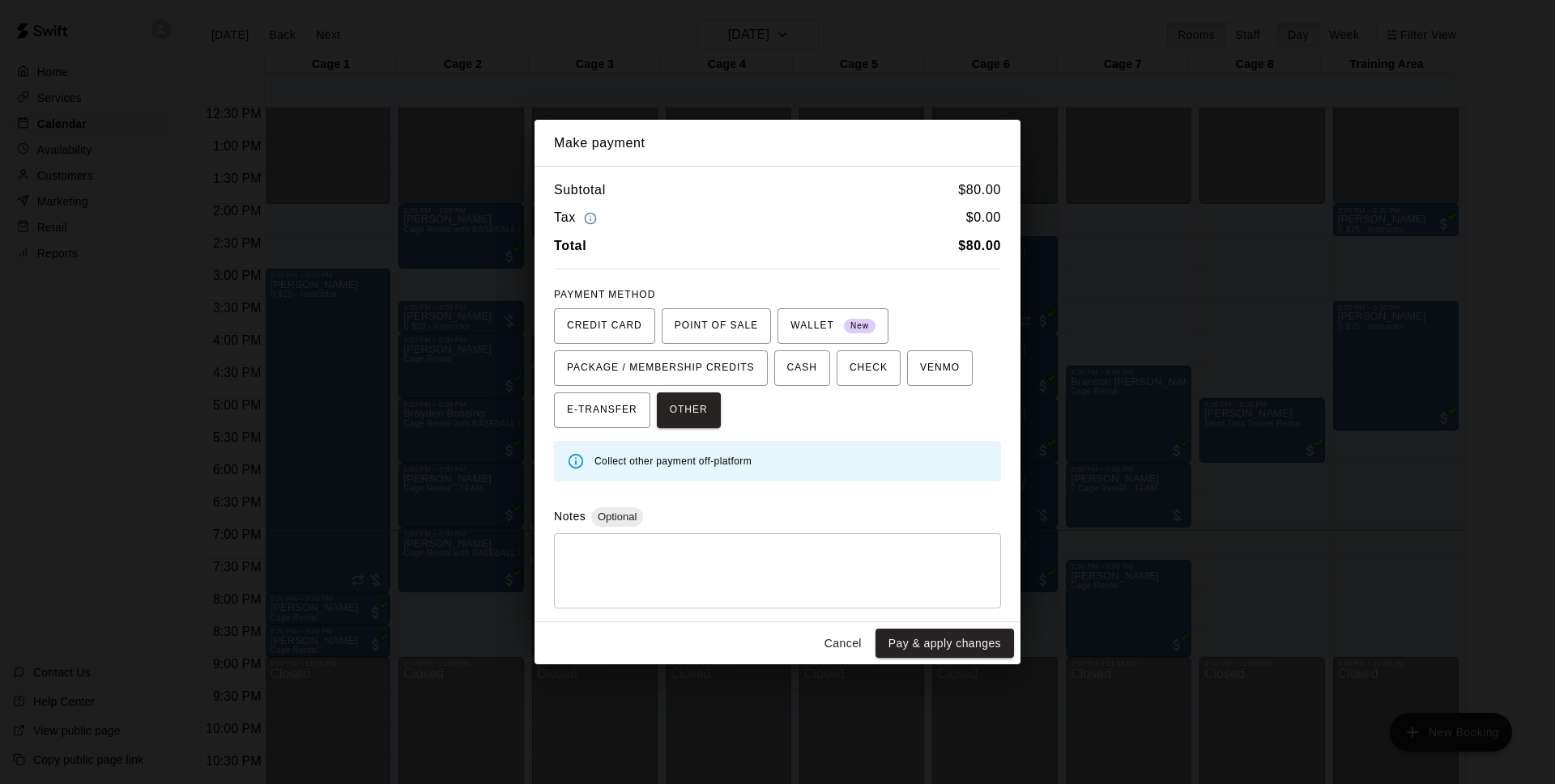
click at [834, 662] on div "Cancel Pay & apply changes" at bounding box center [778, 644] width 485 height 43
click at [848, 640] on button "Cancel" at bounding box center [843, 645] width 52 height 30
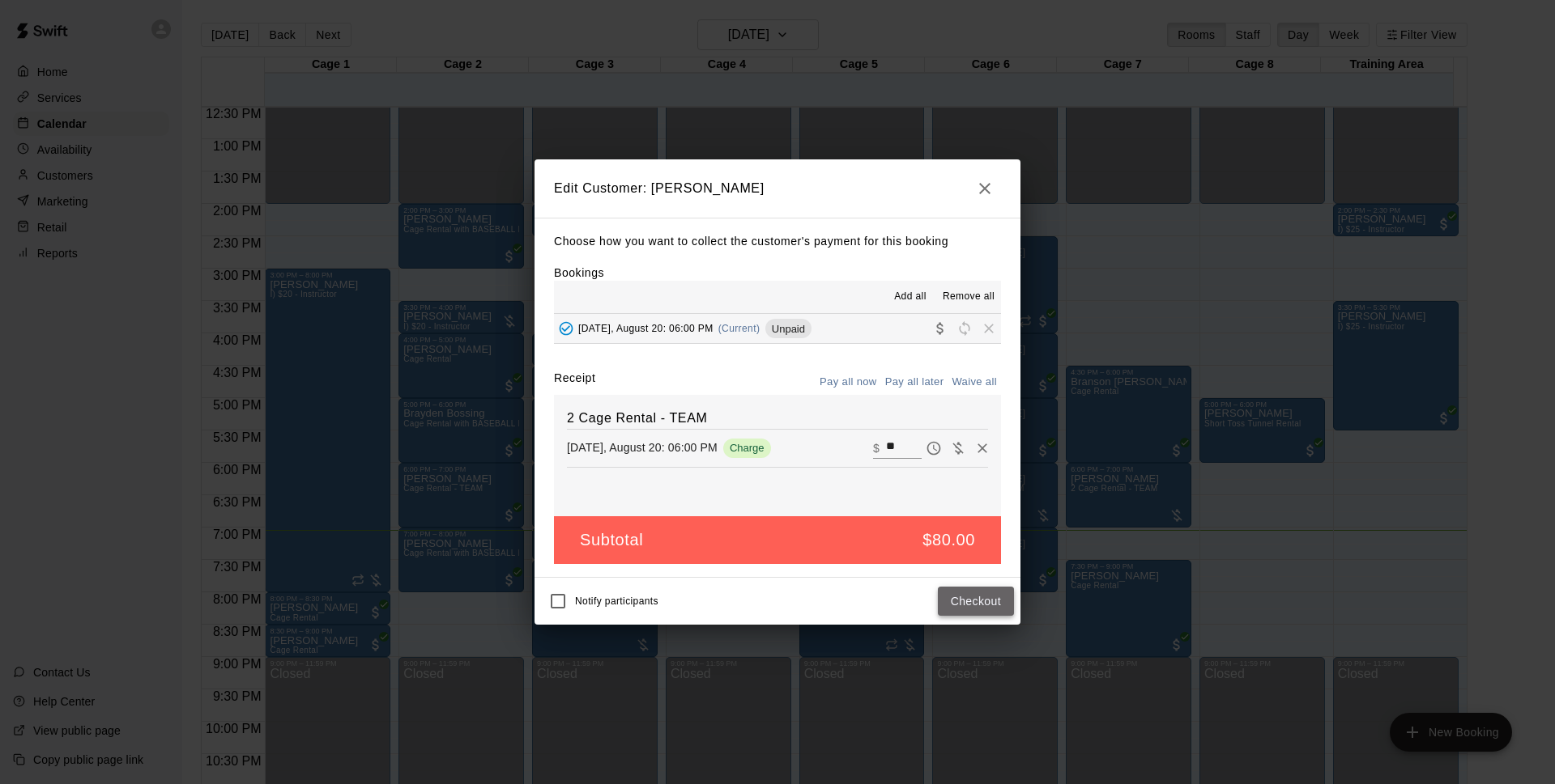
click at [989, 613] on button "Checkout" at bounding box center [976, 602] width 76 height 30
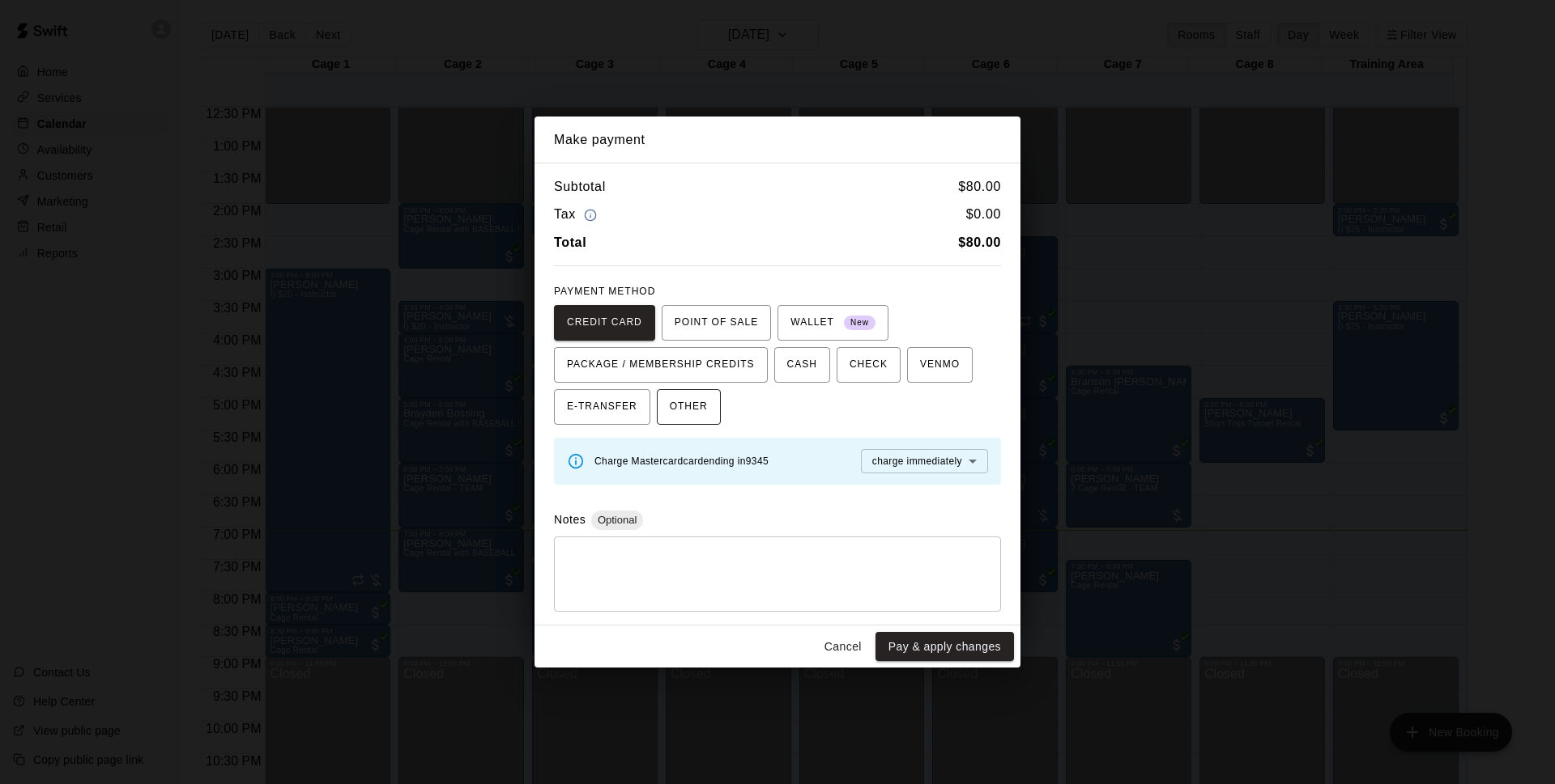
click at [699, 404] on span "OTHER" at bounding box center [688, 407] width 38 height 26
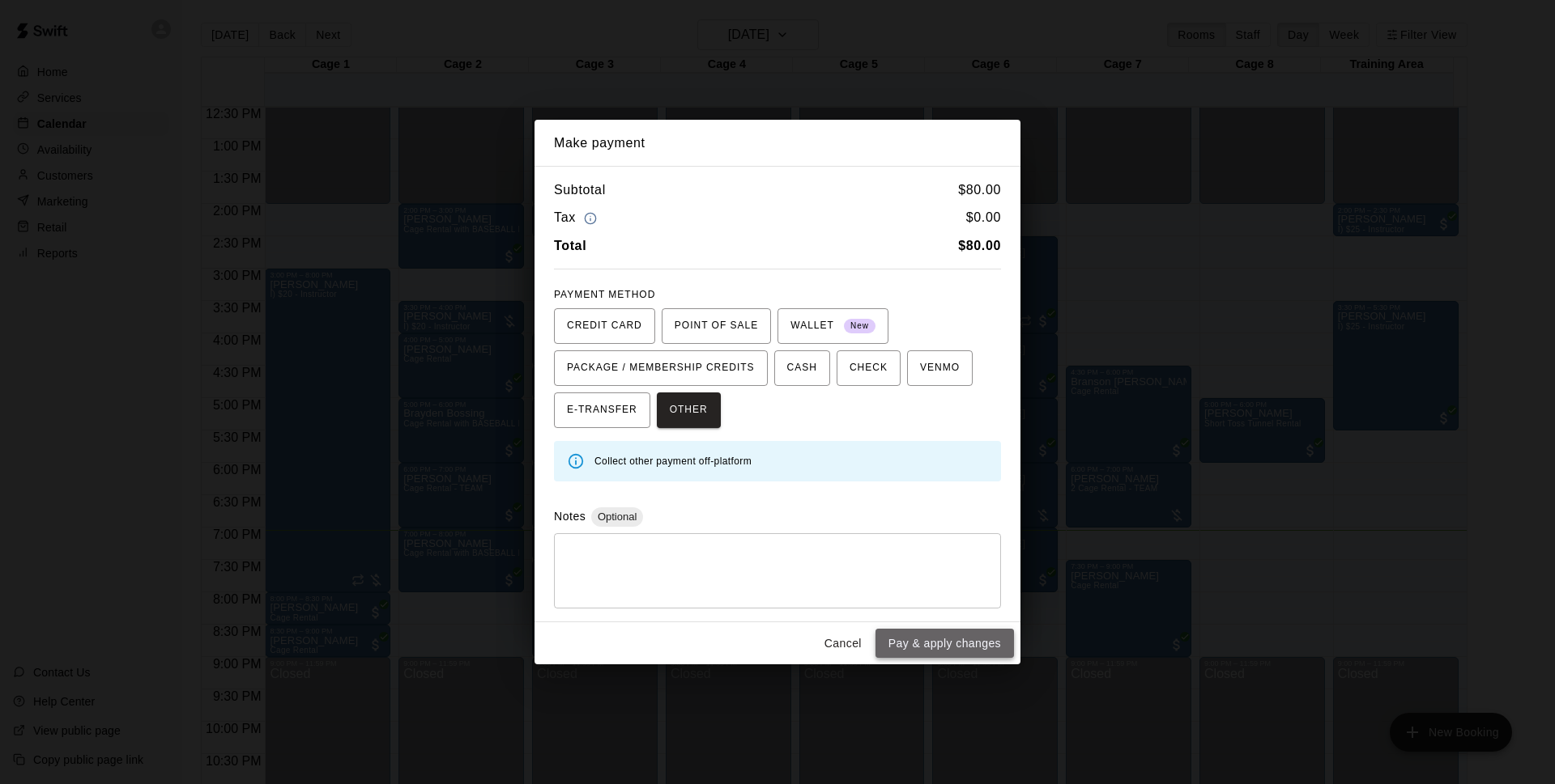
click at [956, 640] on button "Pay & apply changes" at bounding box center [944, 645] width 138 height 30
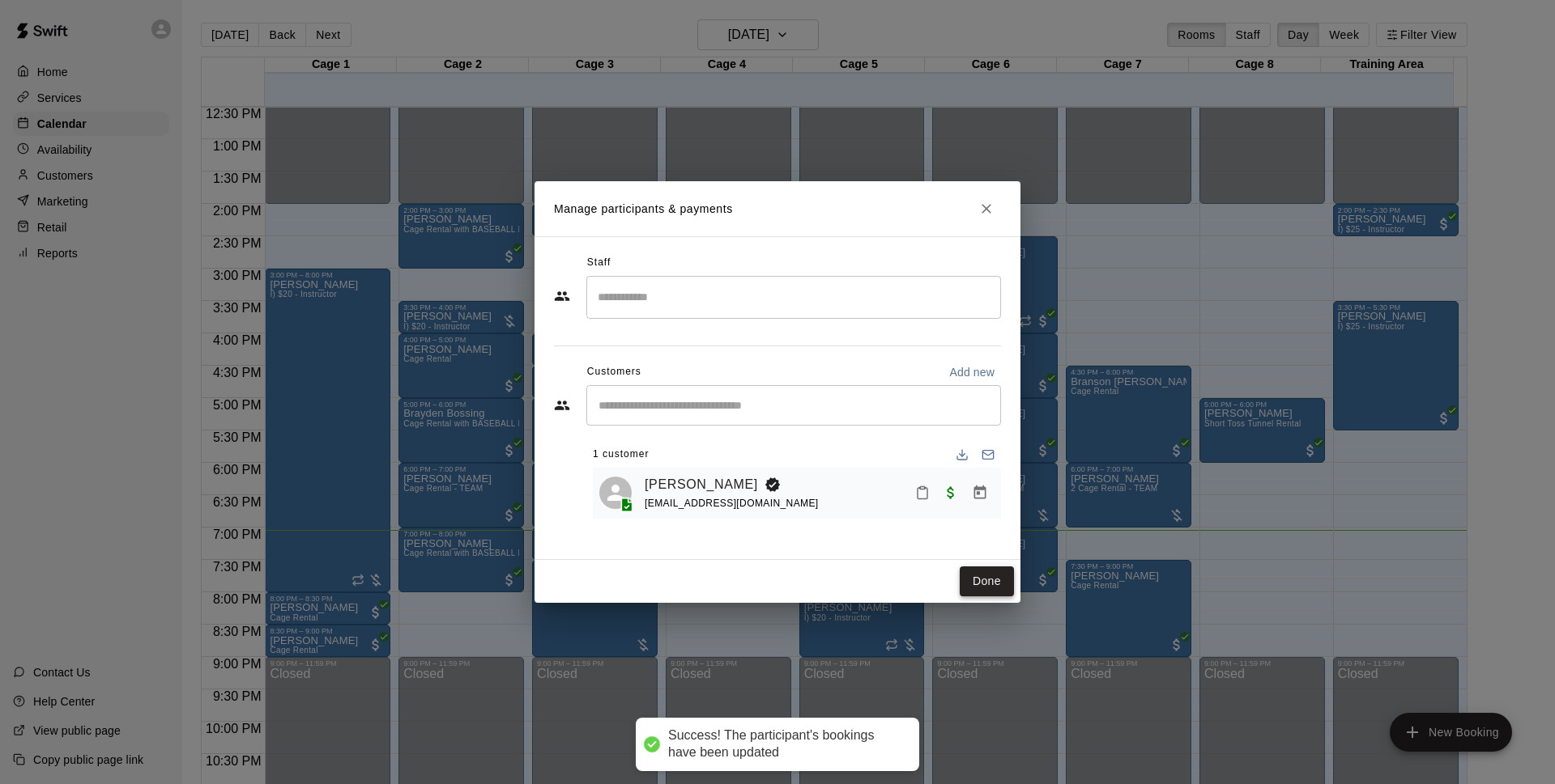
click at [983, 573] on button "Done" at bounding box center [986, 582] width 54 height 30
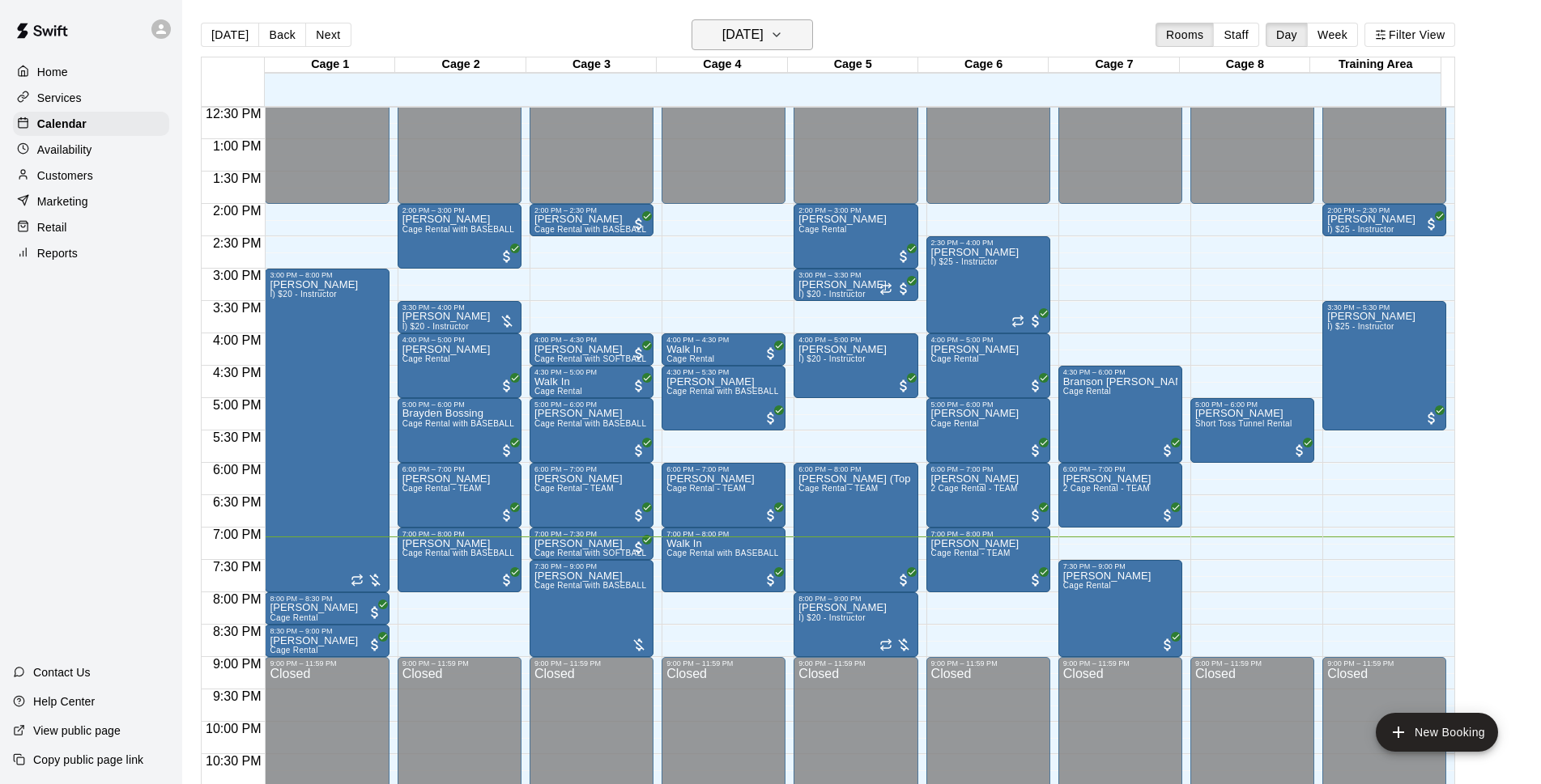
click at [726, 25] on button "[DATE]" at bounding box center [752, 34] width 121 height 30
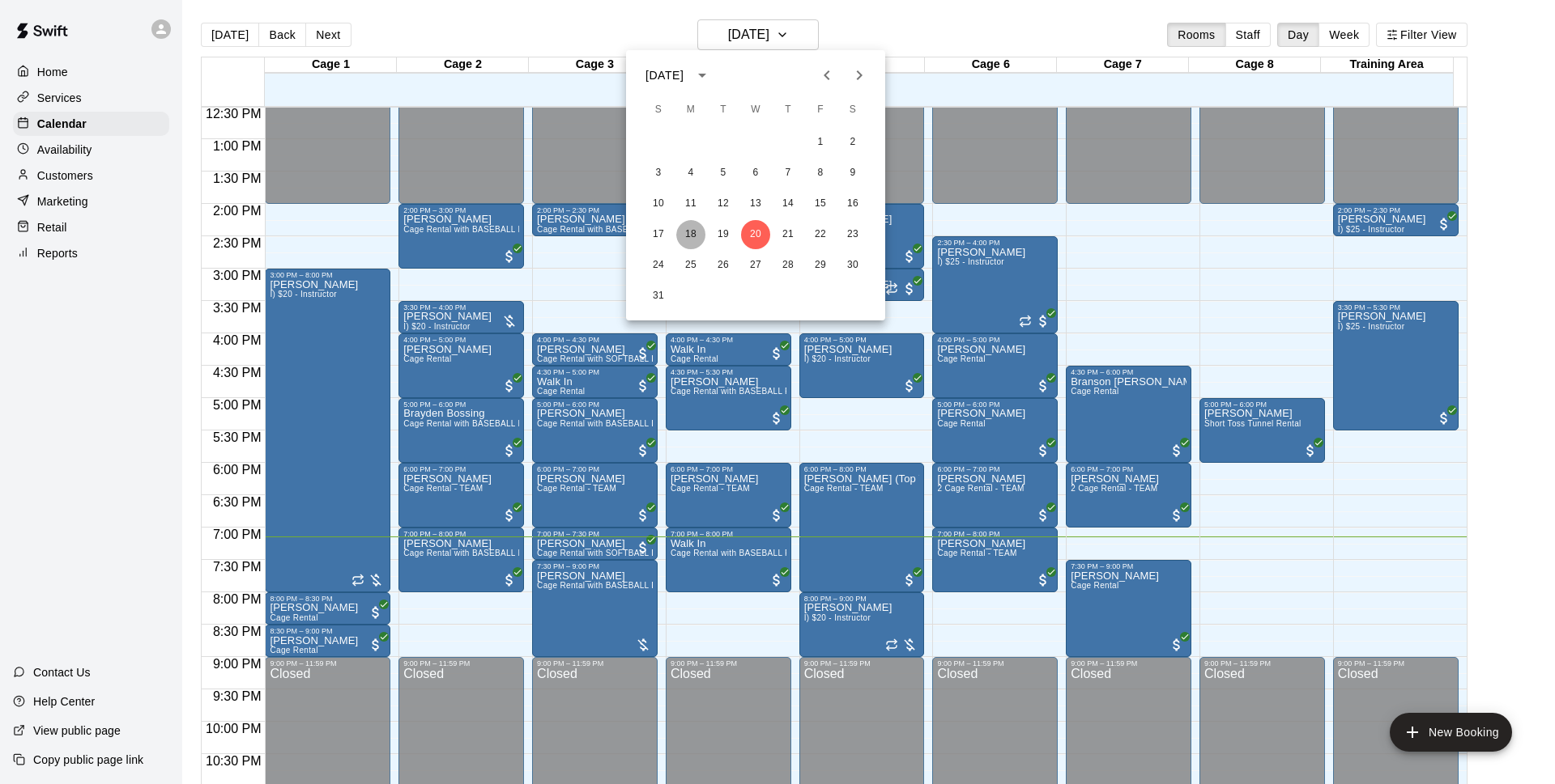
click at [692, 237] on button "18" at bounding box center [690, 234] width 29 height 29
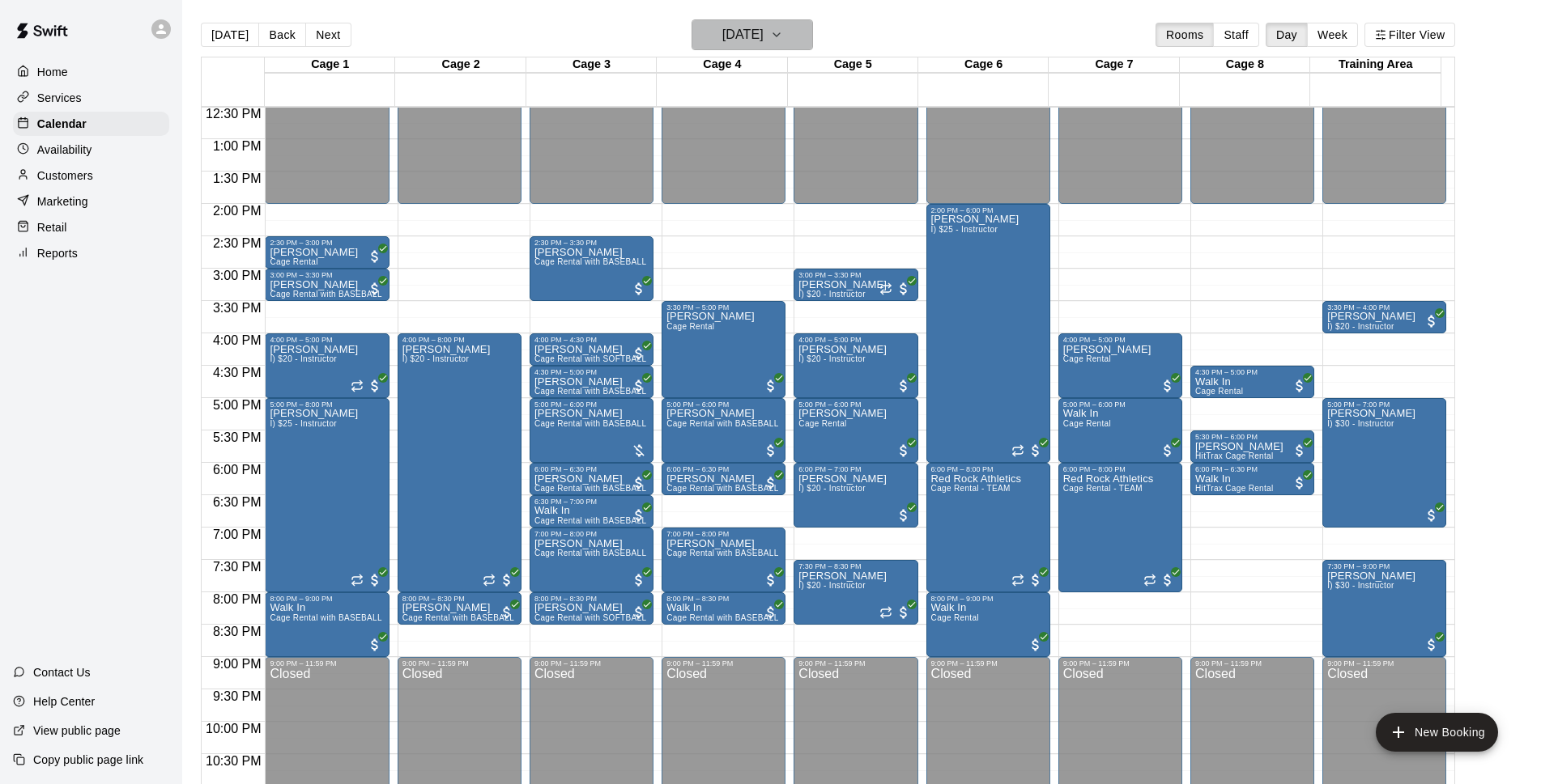
click at [763, 30] on h6 "[DATE]" at bounding box center [743, 35] width 42 height 23
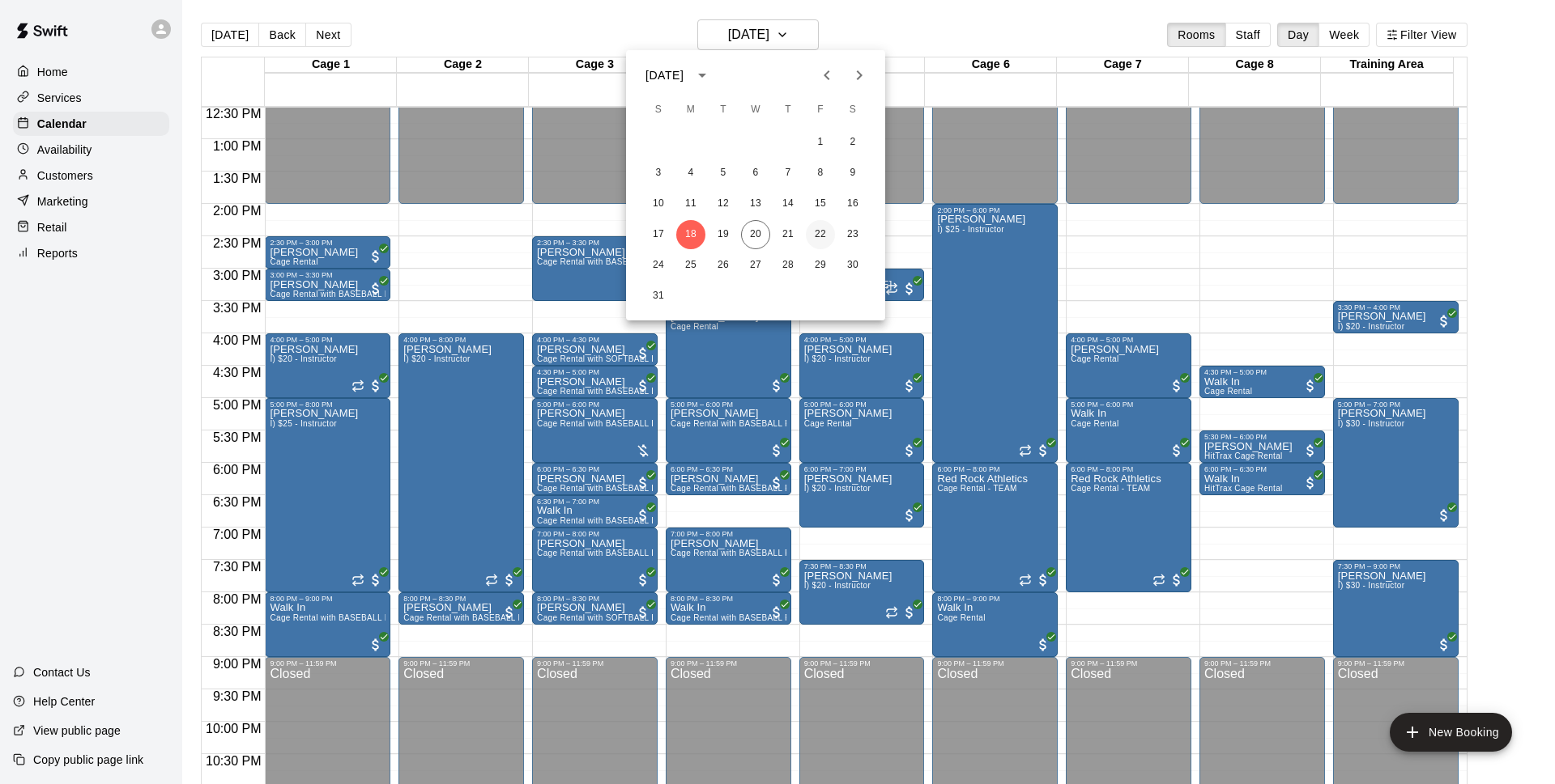
click at [822, 233] on button "22" at bounding box center [820, 234] width 29 height 29
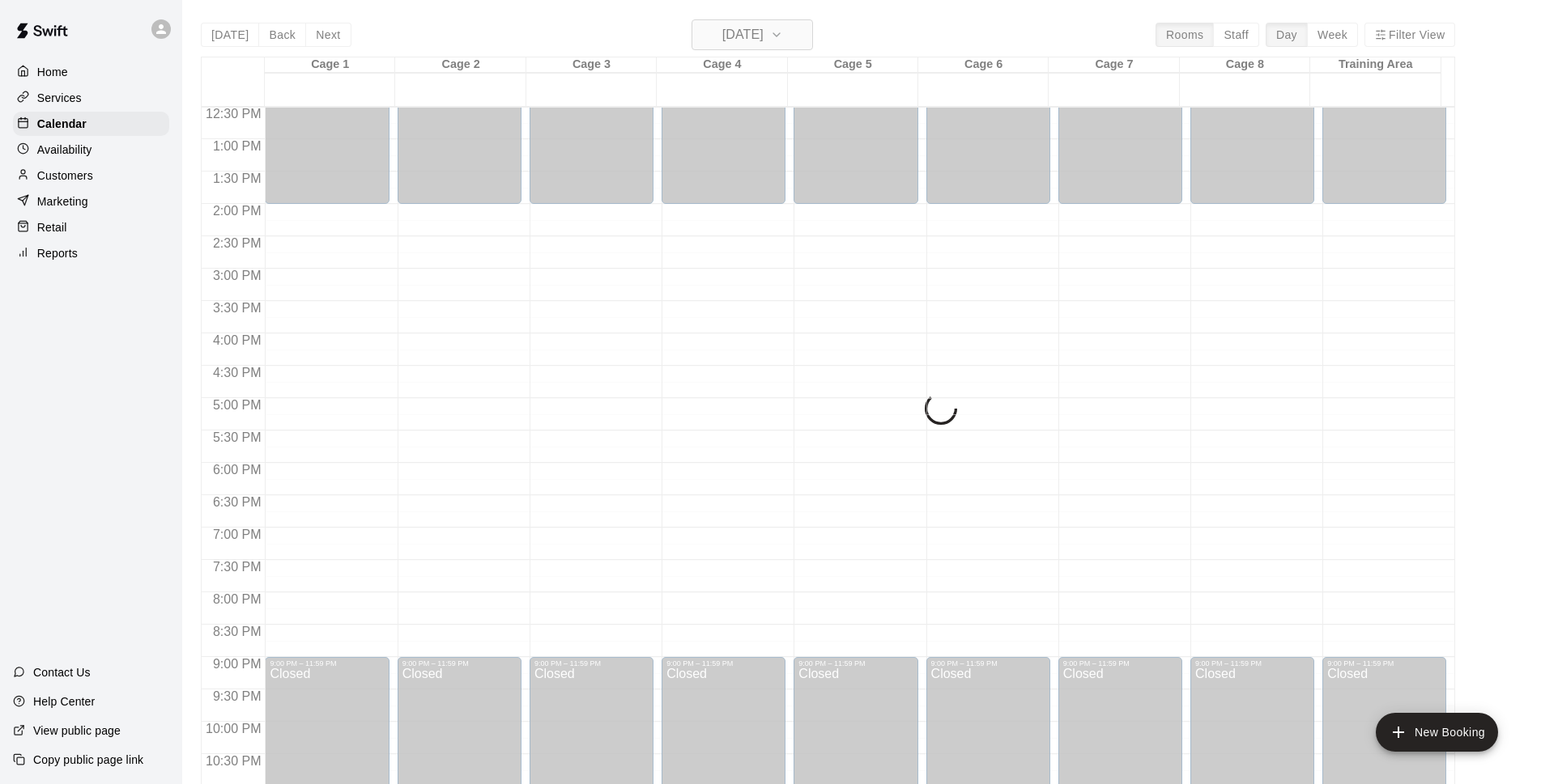
click at [788, 35] on button "[DATE]" at bounding box center [752, 34] width 121 height 30
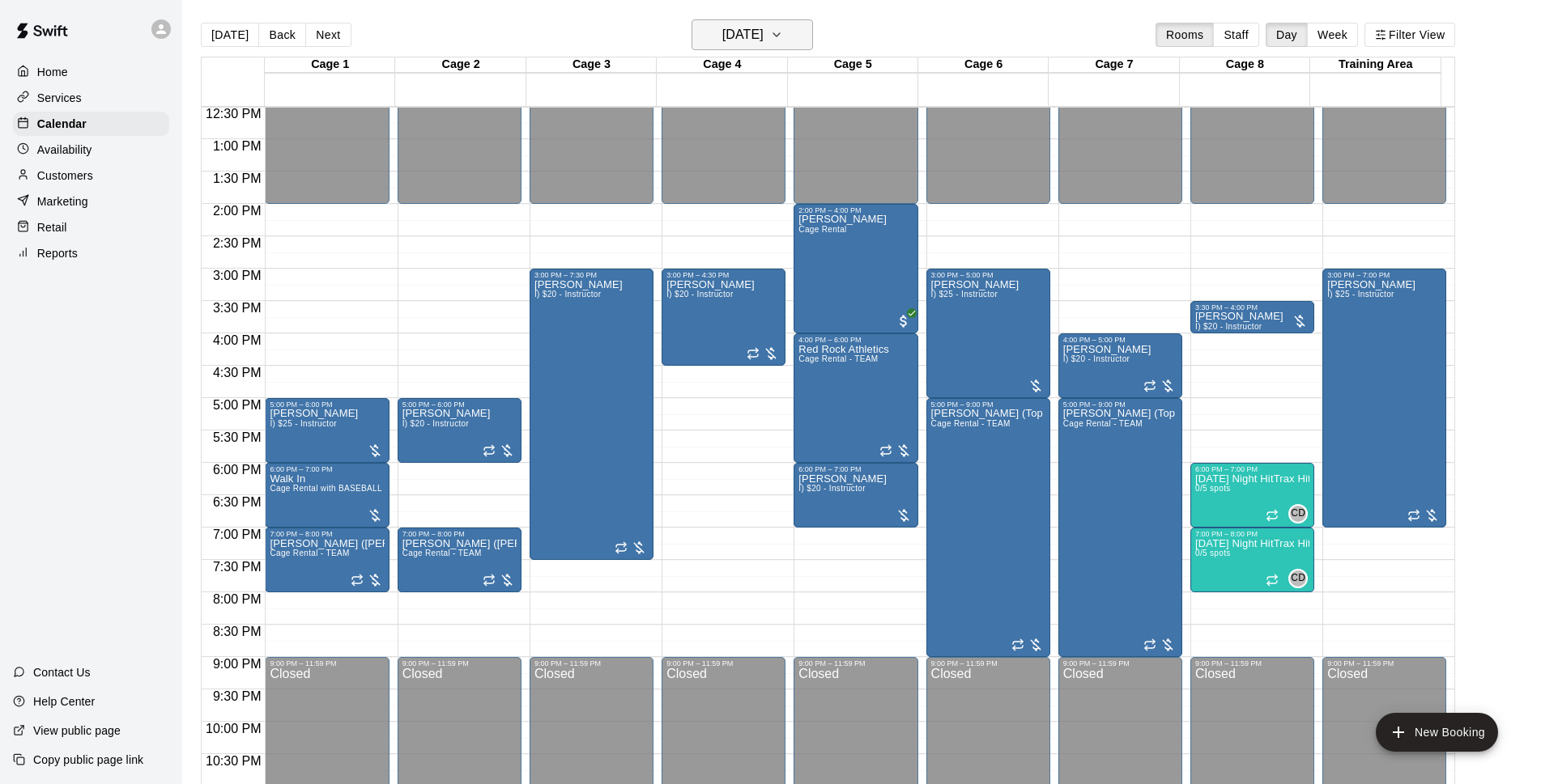
click at [783, 42] on icon "button" at bounding box center [777, 34] width 13 height 19
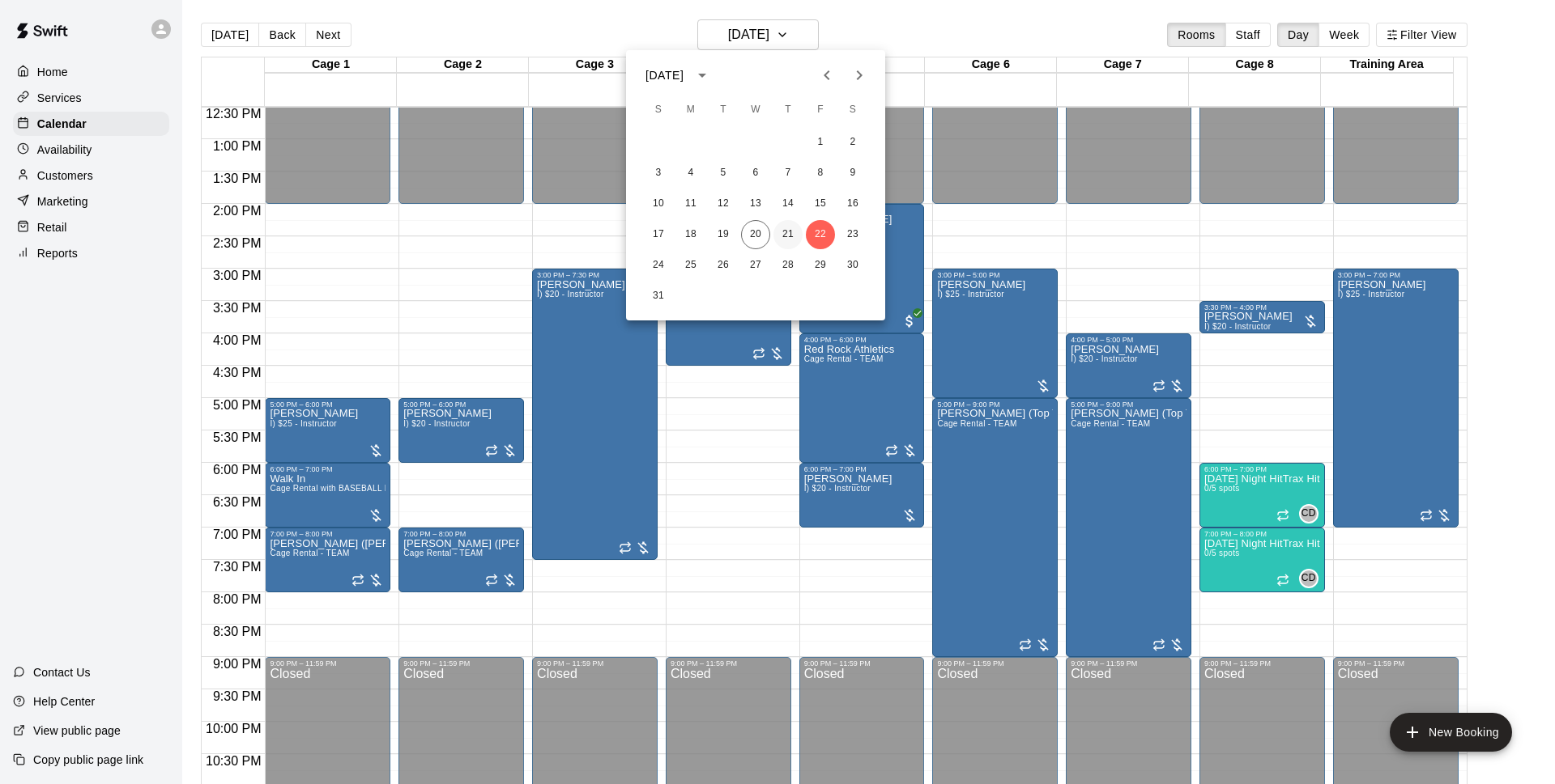
click at [791, 237] on button "21" at bounding box center [788, 234] width 29 height 29
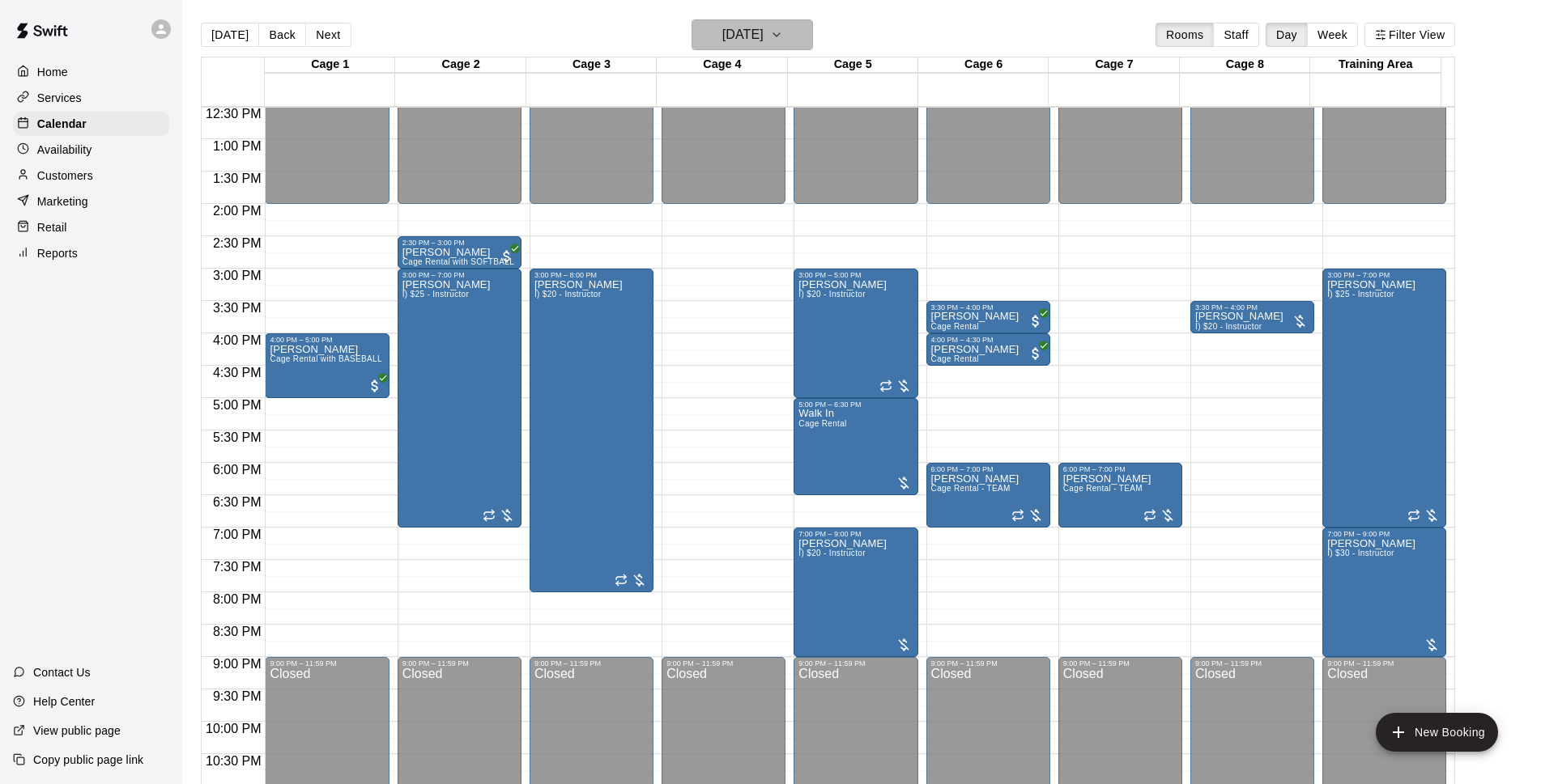
click at [763, 30] on h6 "[DATE]" at bounding box center [743, 35] width 42 height 23
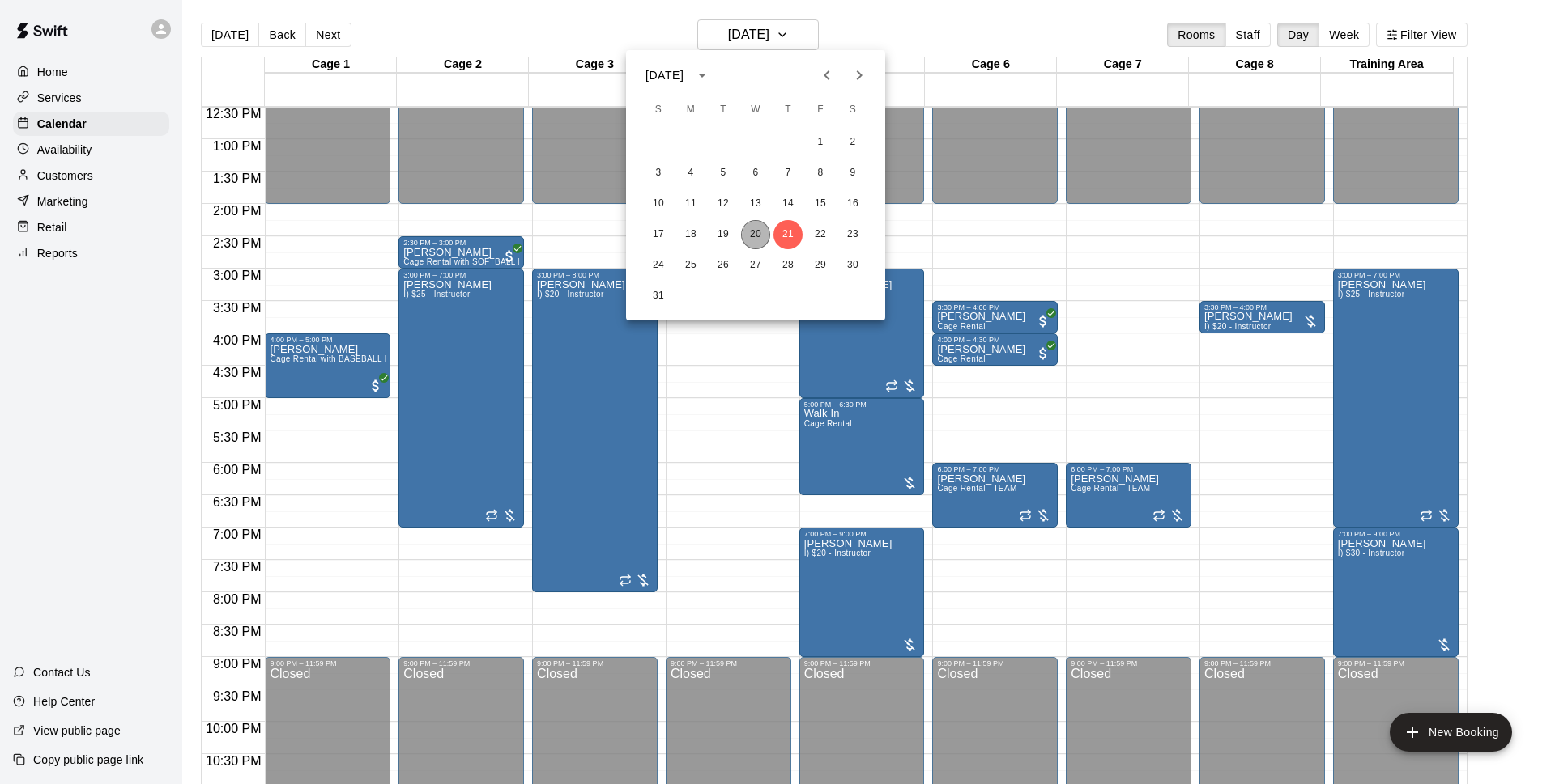
click at [761, 229] on button "20" at bounding box center [755, 234] width 29 height 29
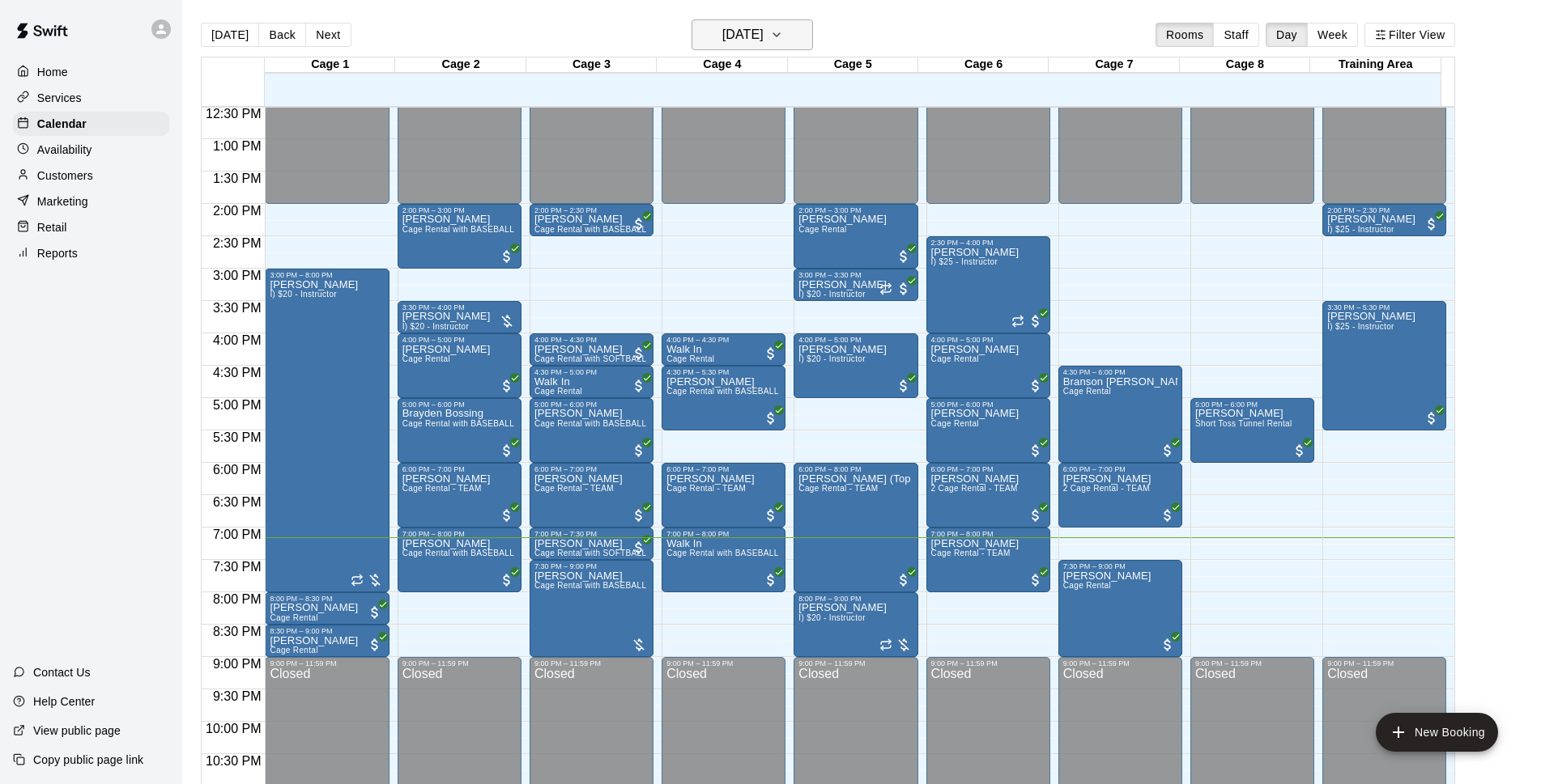
click at [763, 37] on h6 "[DATE]" at bounding box center [743, 35] width 42 height 23
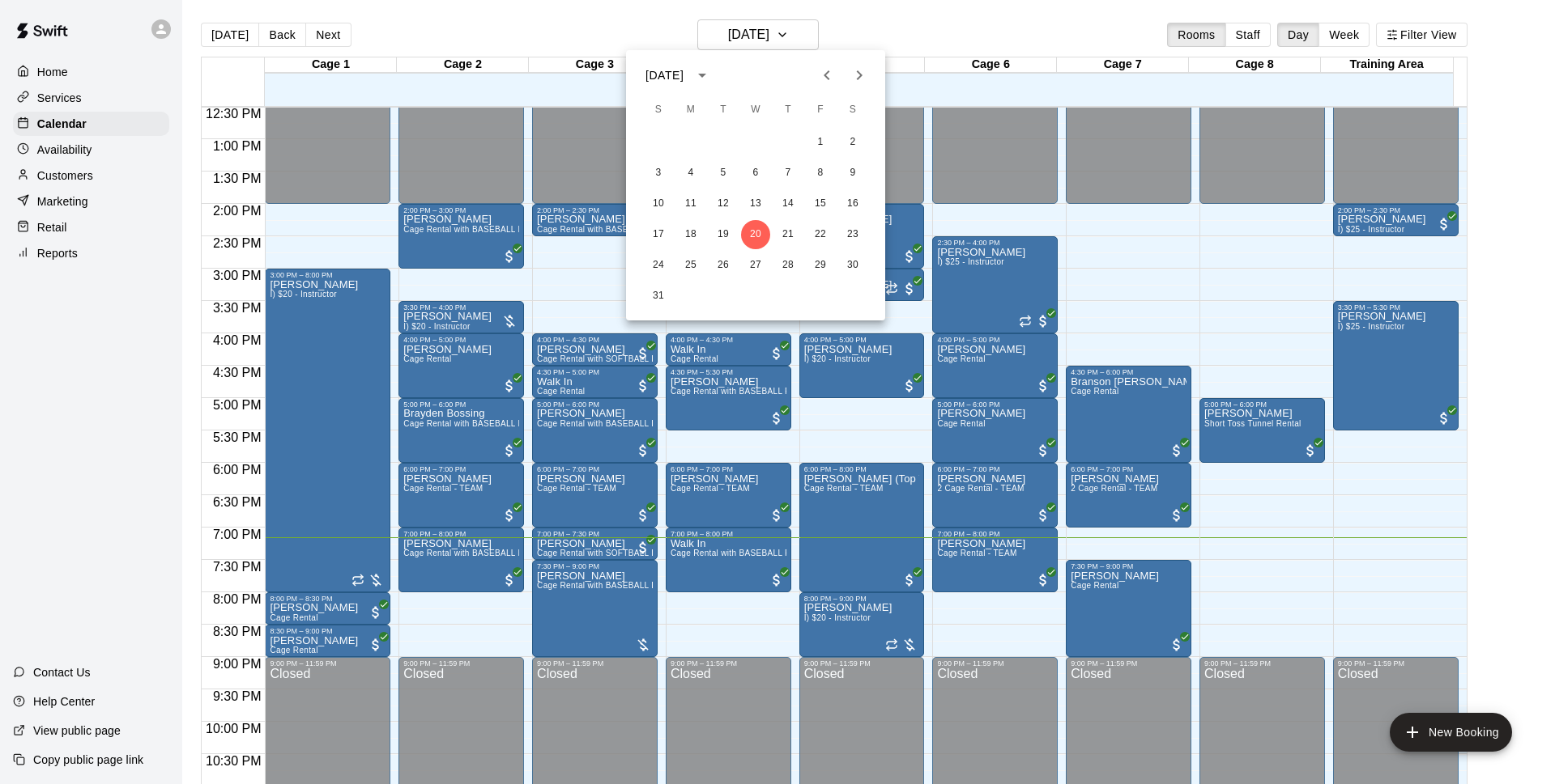
click at [909, 46] on div at bounding box center [778, 392] width 1555 height 784
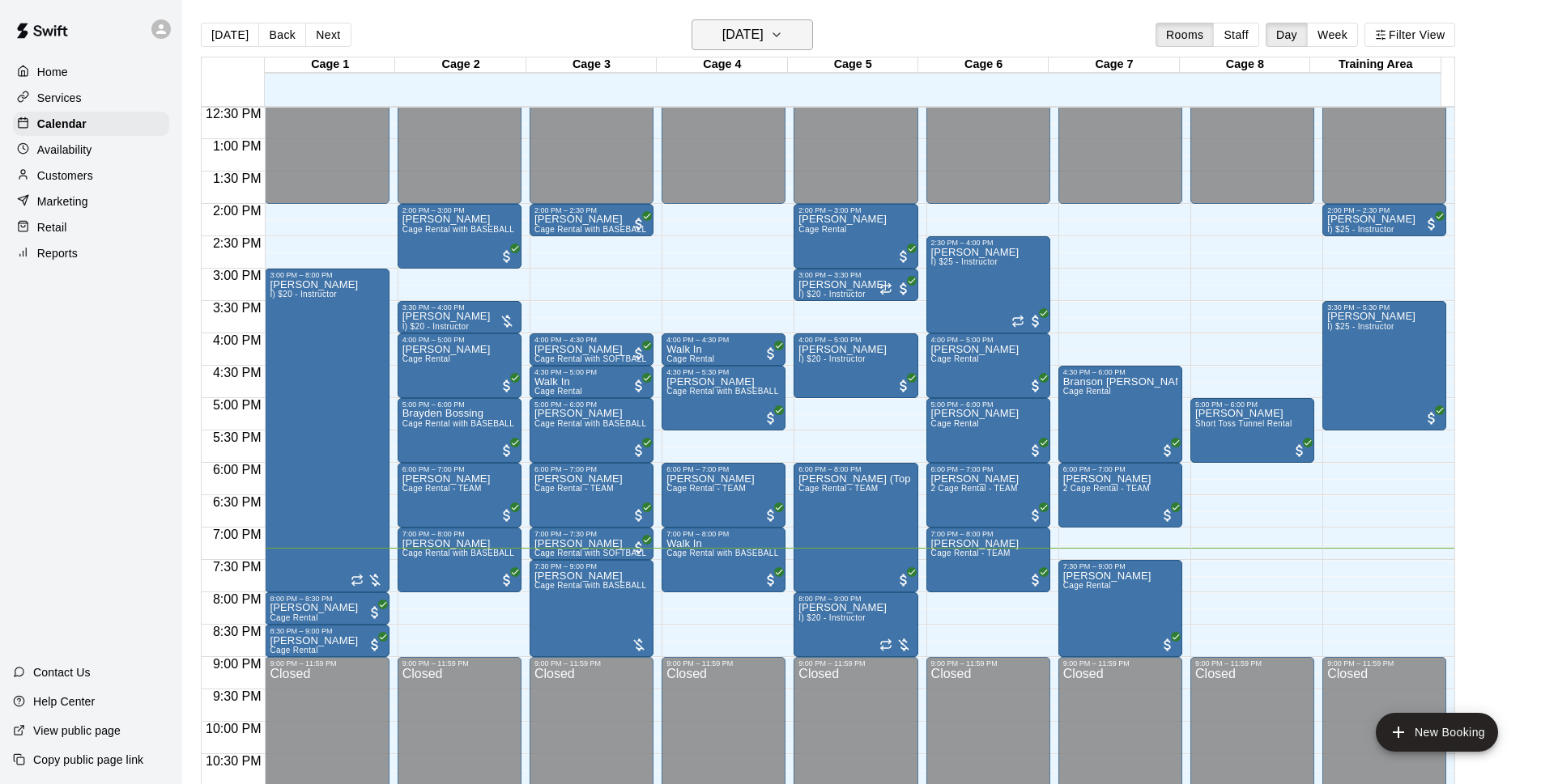
click at [799, 22] on button "[DATE]" at bounding box center [752, 34] width 121 height 30
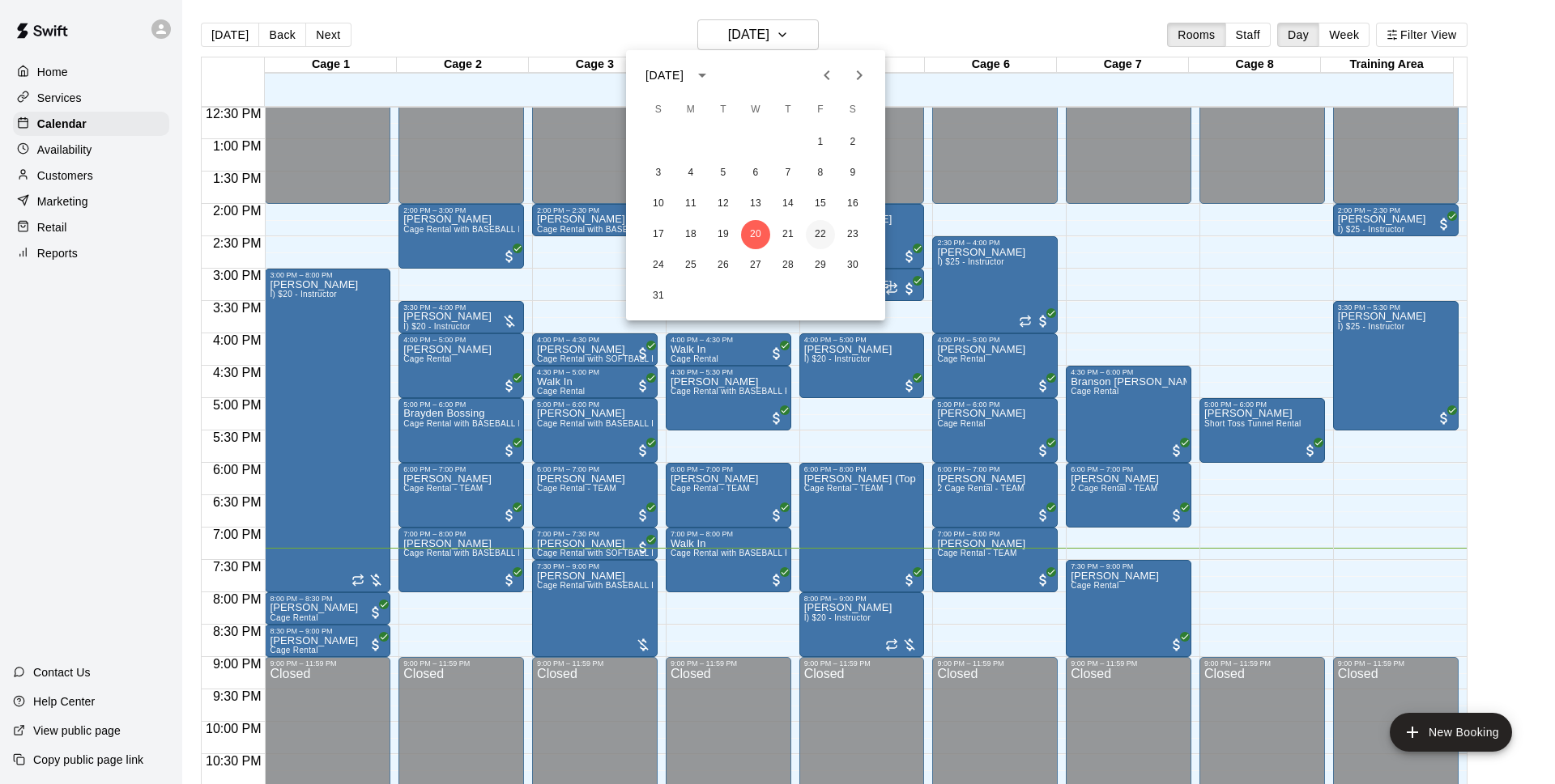
click at [814, 232] on button "22" at bounding box center [820, 234] width 29 height 29
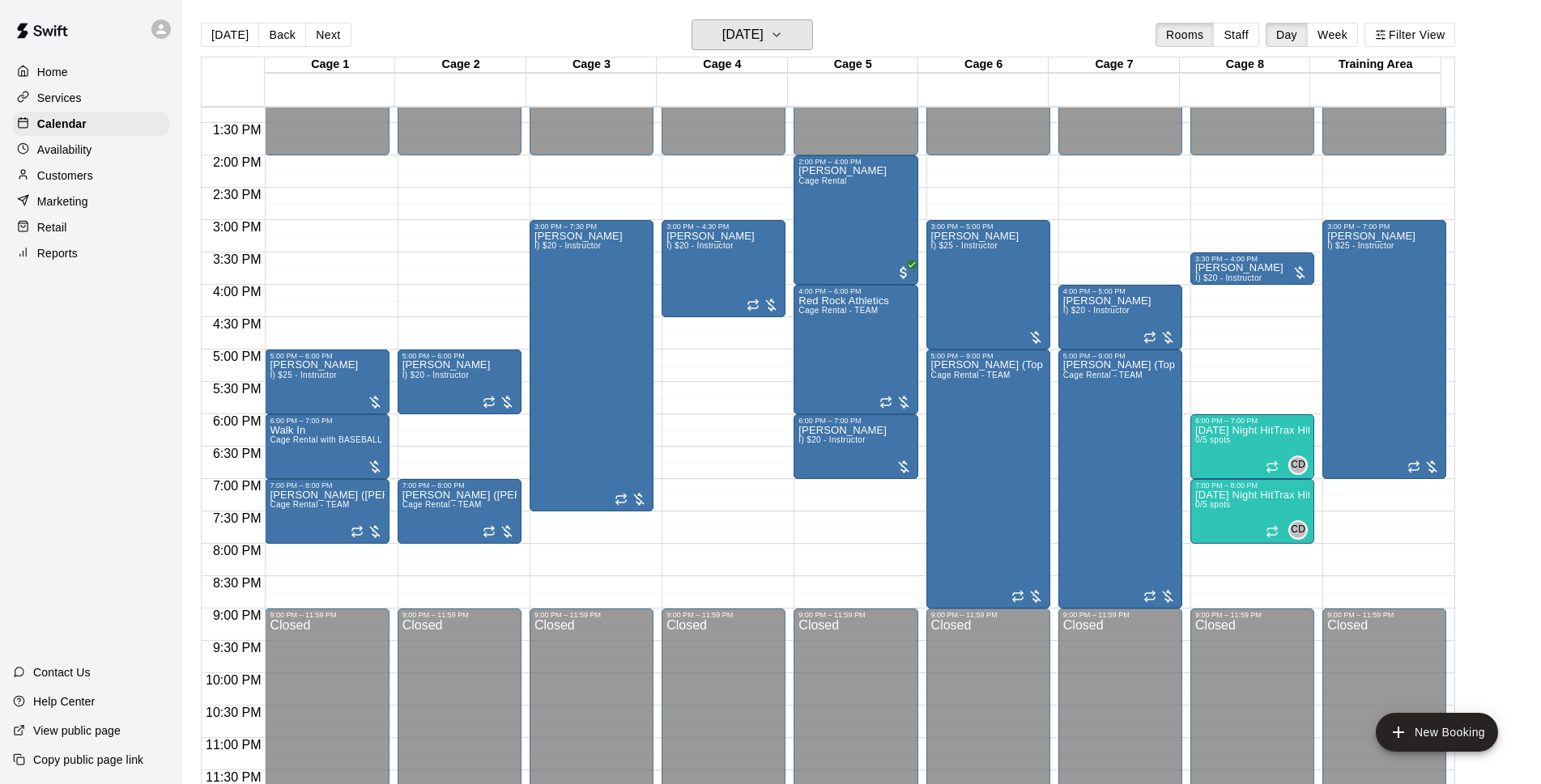
scroll to position [757, 0]
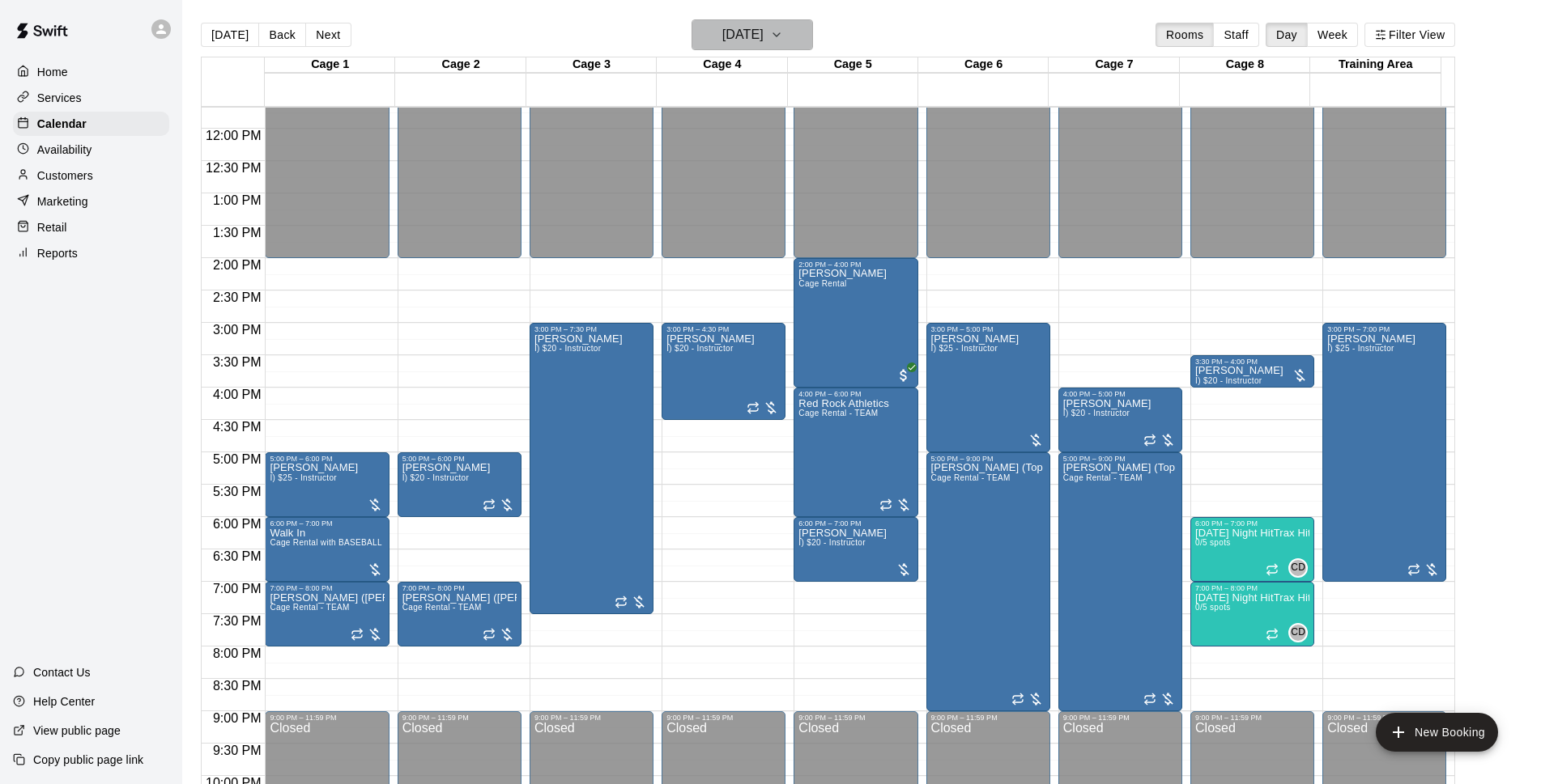
click at [745, 48] on button "[DATE]" at bounding box center [752, 34] width 121 height 30
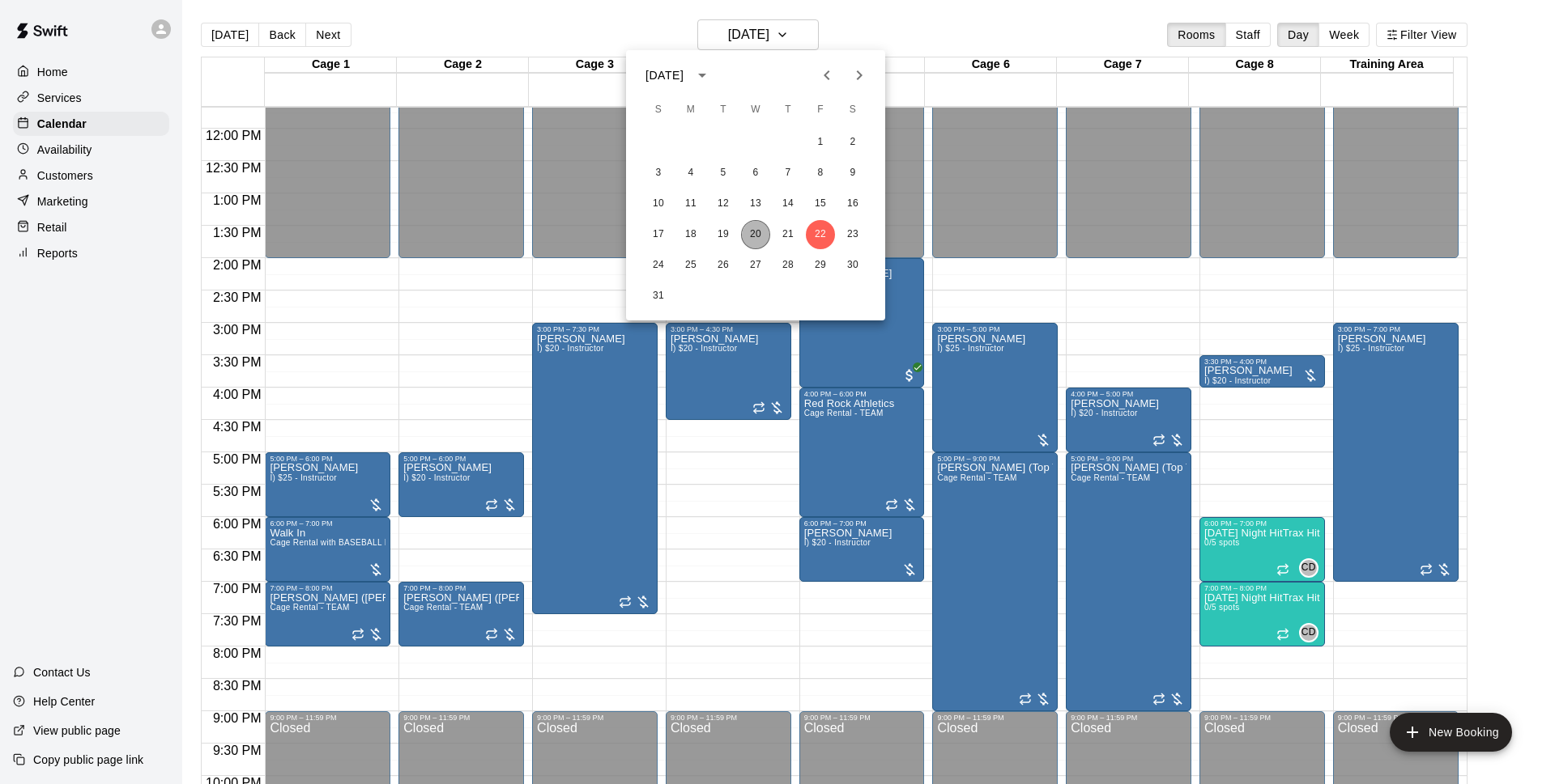
click at [758, 239] on button "20" at bounding box center [755, 234] width 29 height 29
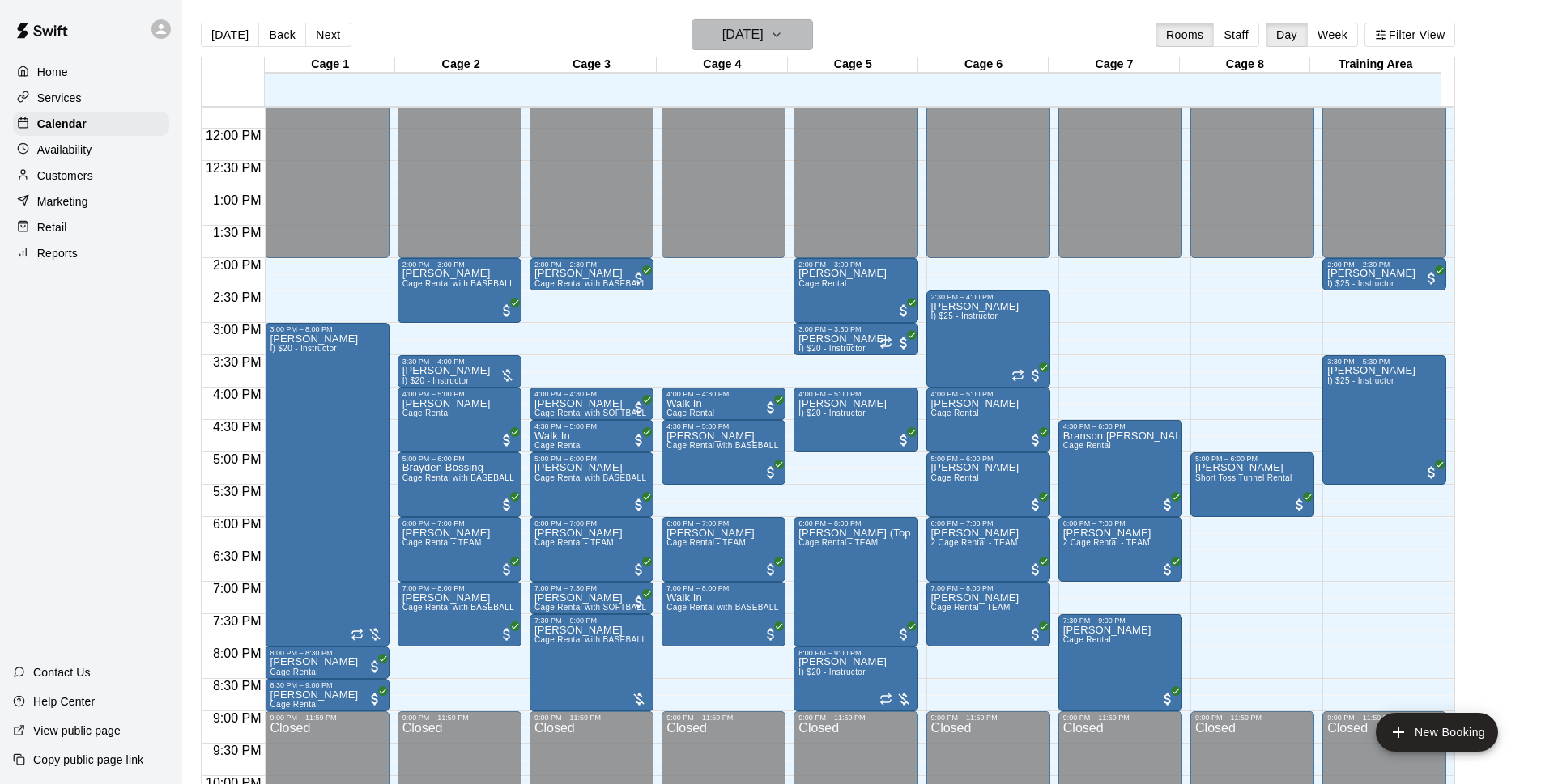
click at [763, 39] on h6 "[DATE]" at bounding box center [743, 35] width 42 height 23
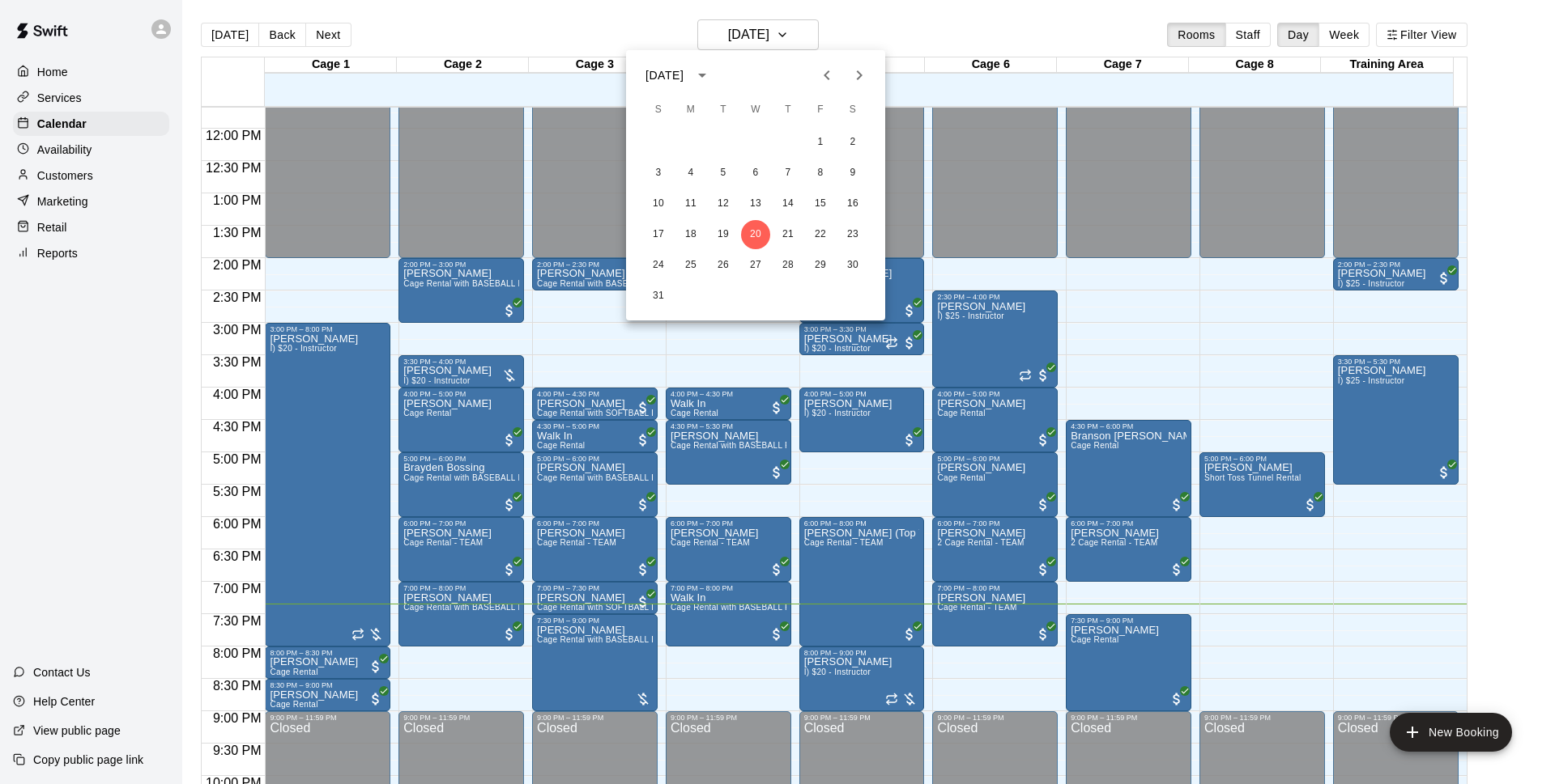
click at [859, 72] on icon "Next month" at bounding box center [859, 75] width 6 height 9
click at [690, 143] on button "1" at bounding box center [690, 142] width 29 height 29
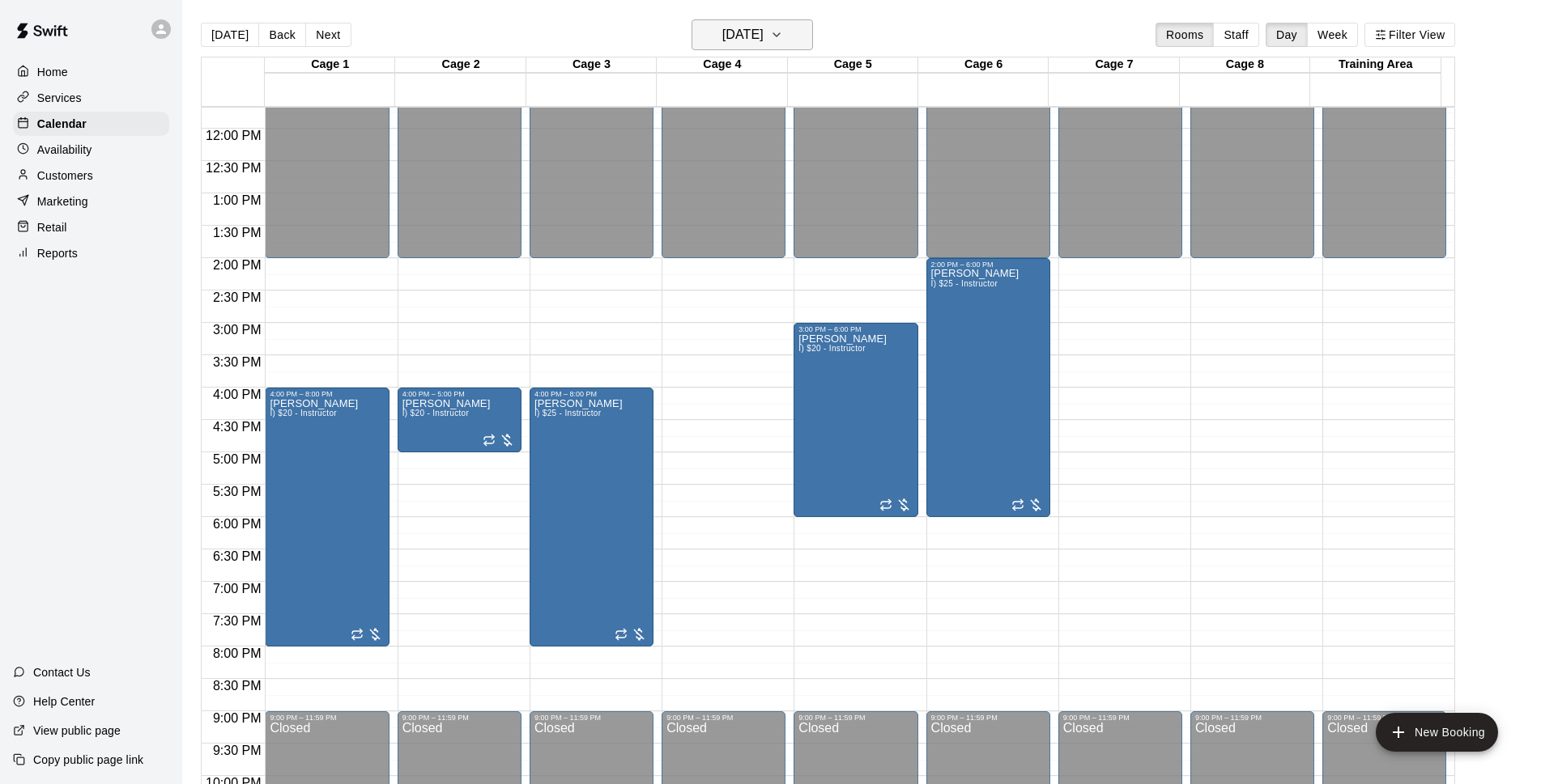
click at [763, 29] on h6 "[DATE]" at bounding box center [743, 35] width 42 height 23
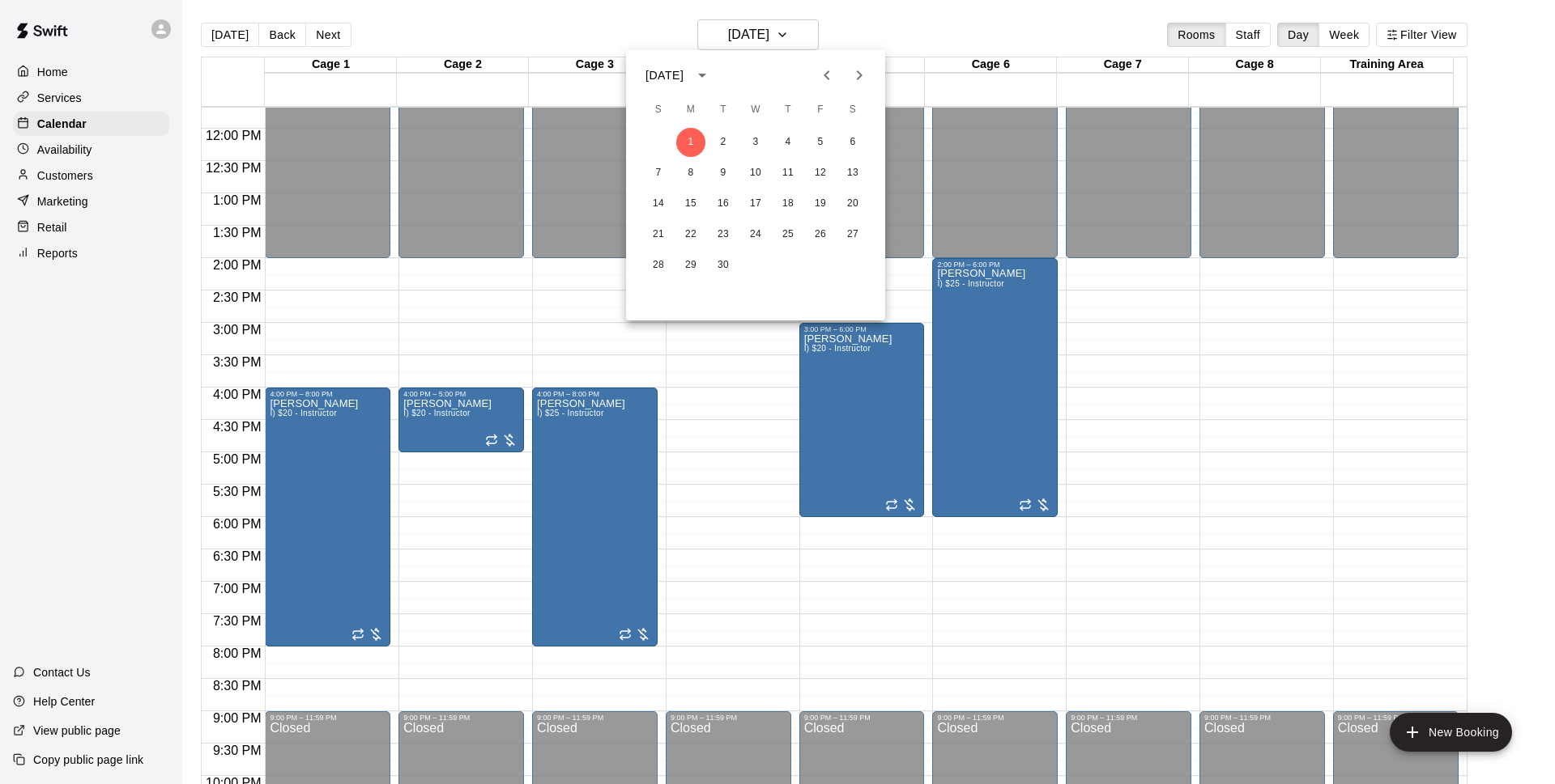
click at [819, 82] on icon "Previous month" at bounding box center [827, 75] width 19 height 19
click at [698, 268] on button "25" at bounding box center [690, 265] width 29 height 29
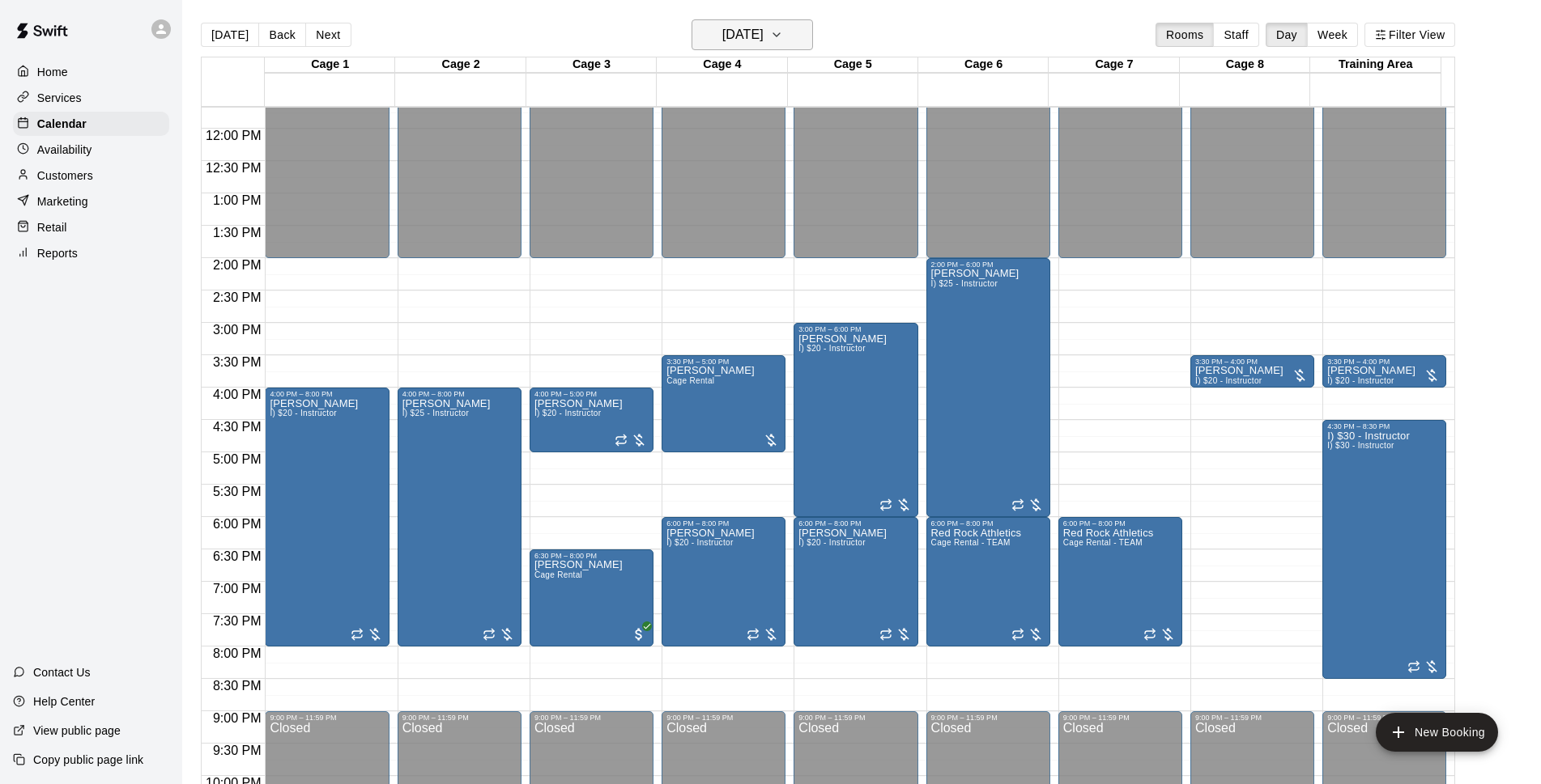
click at [763, 42] on h6 "[DATE]" at bounding box center [743, 35] width 42 height 23
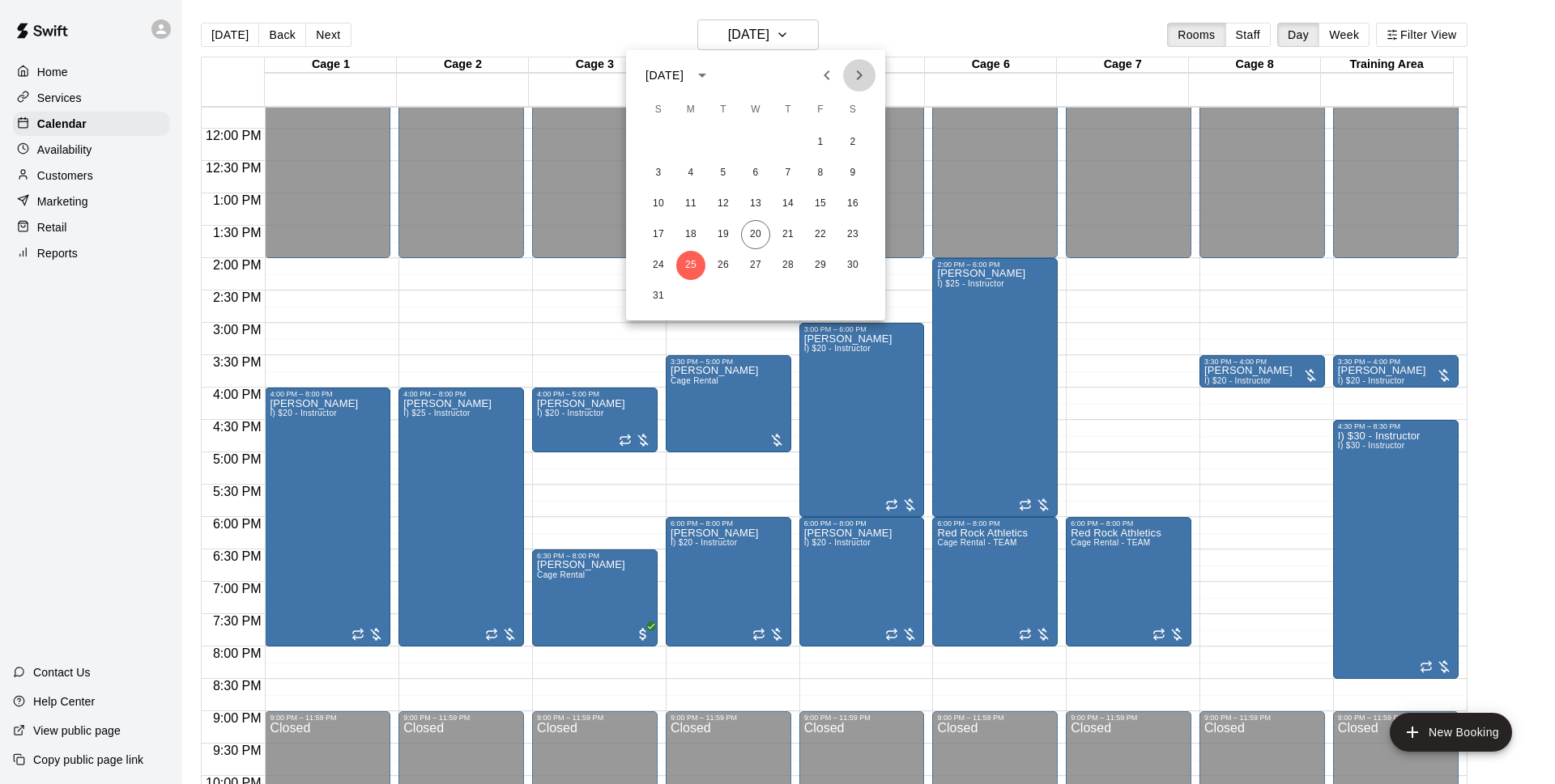
click at [862, 80] on icon "Next month" at bounding box center [859, 75] width 19 height 19
click at [688, 147] on button "1" at bounding box center [690, 142] width 29 height 29
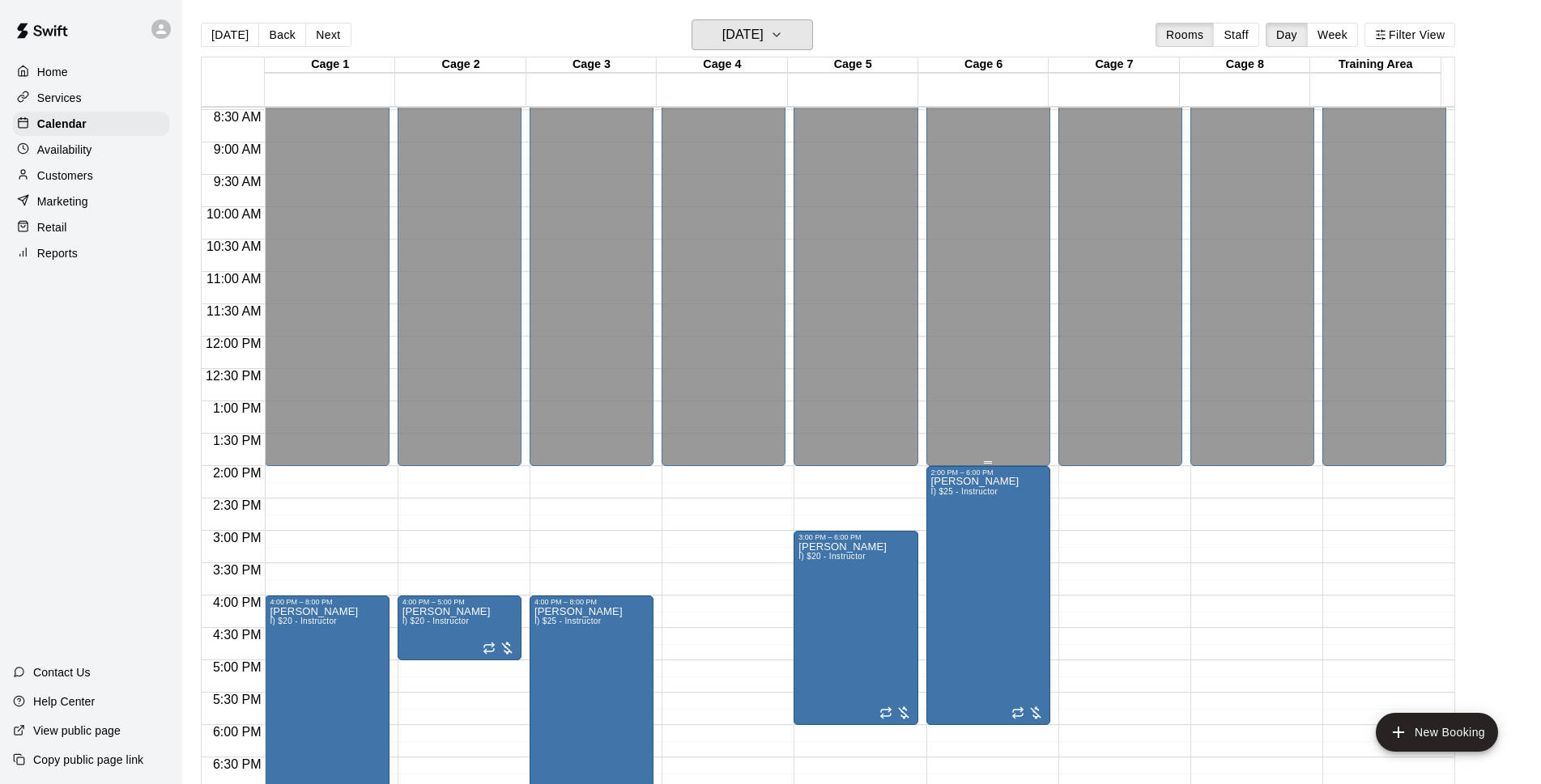
scroll to position [861, 0]
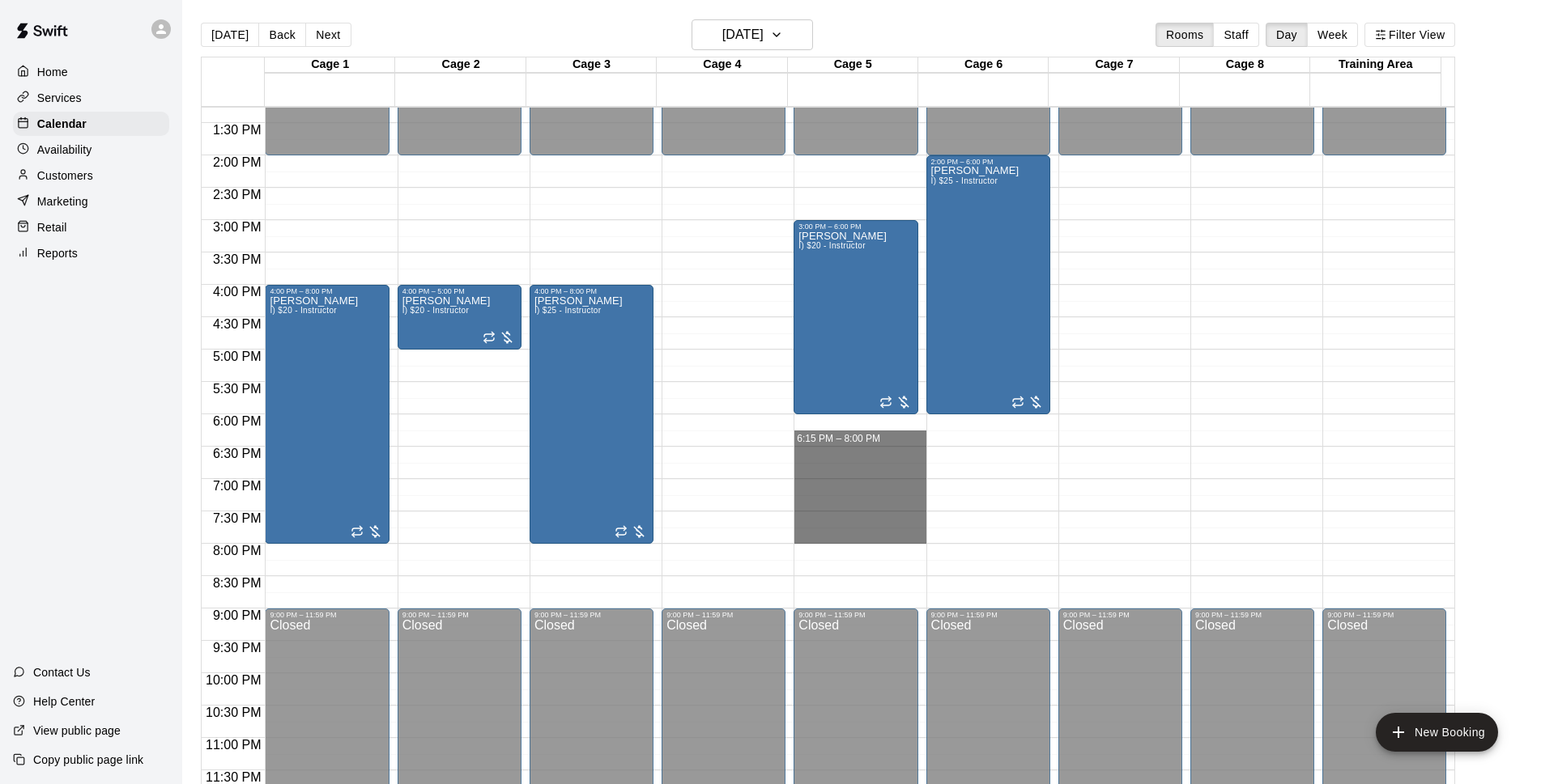
drag, startPoint x: 810, startPoint y: 420, endPoint x: 876, endPoint y: 466, distance: 80.4
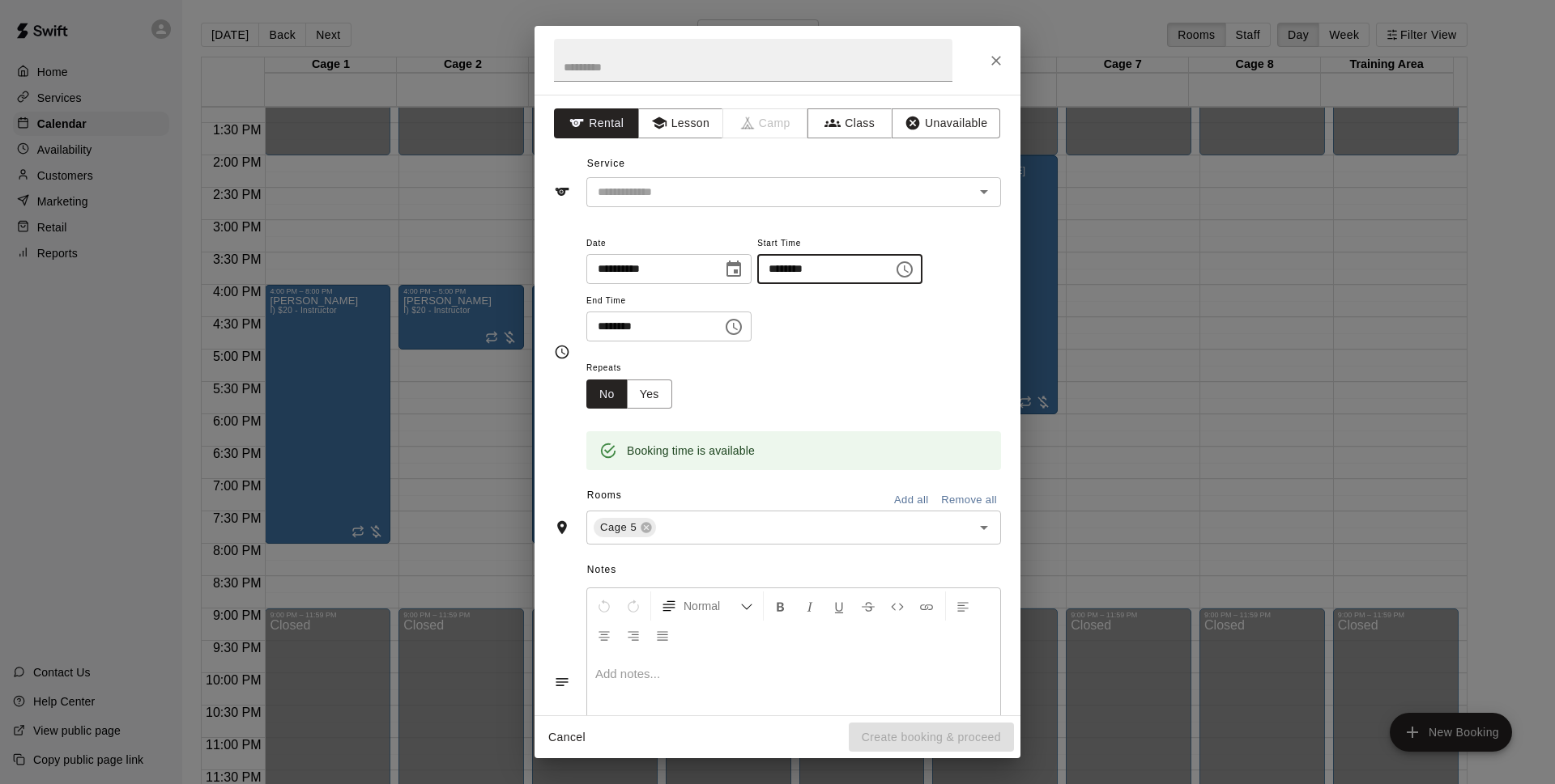
drag, startPoint x: 824, startPoint y: 264, endPoint x: 825, endPoint y: 273, distance: 9.1
click at [824, 265] on input "********" at bounding box center [819, 269] width 125 height 30
click at [886, 178] on div "​" at bounding box center [793, 192] width 414 height 30
type input "********"
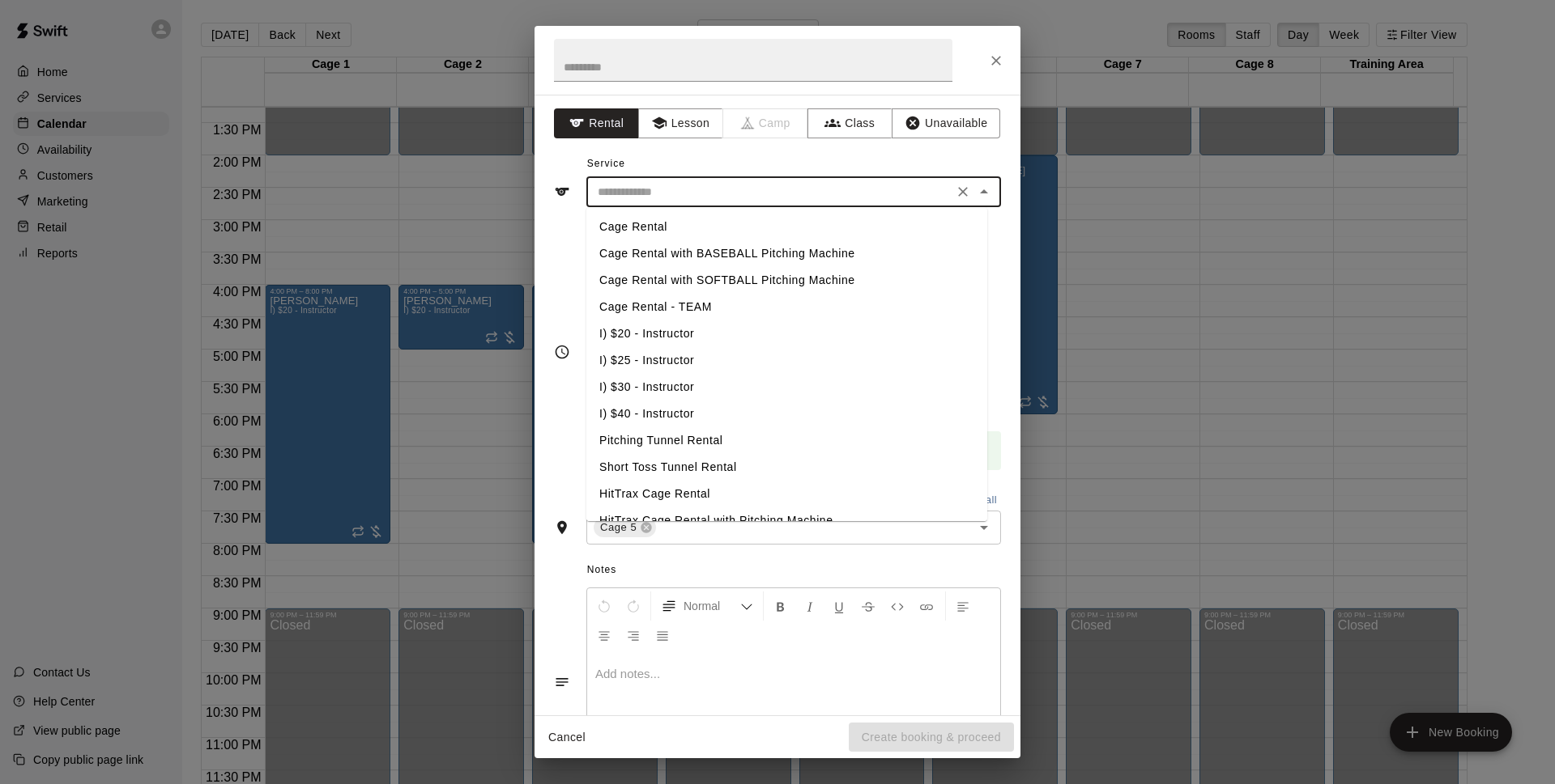
click at [630, 330] on li "I) $20 - Instructor" at bounding box center [786, 334] width 401 height 27
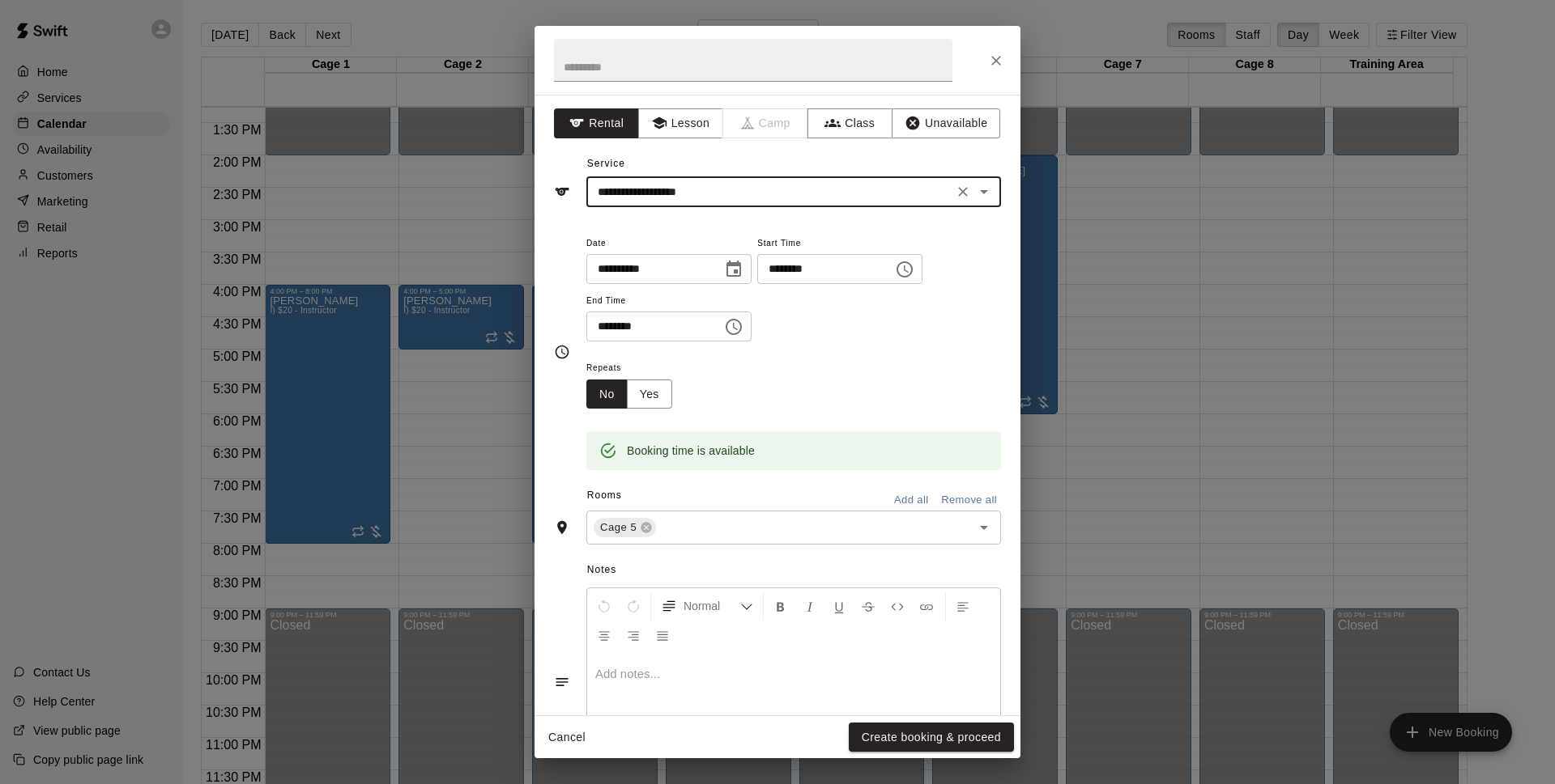
type input "**********"
click at [657, 398] on button "Yes" at bounding box center [649, 394] width 46 height 30
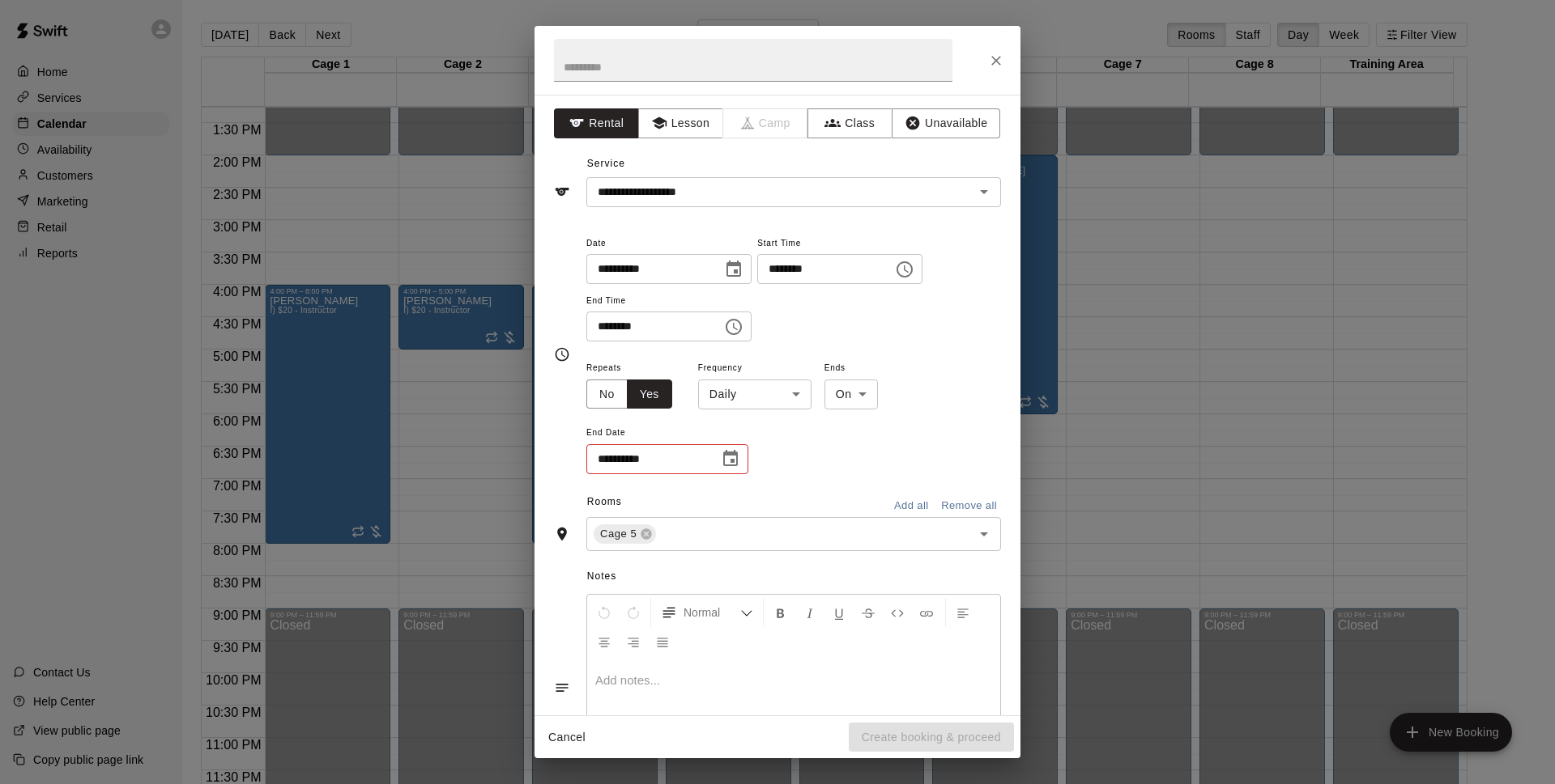
click at [724, 385] on body "Home Services Calendar Availability Customers Marketing Retail Reports Contact …" at bounding box center [778, 405] width 1555 height 811
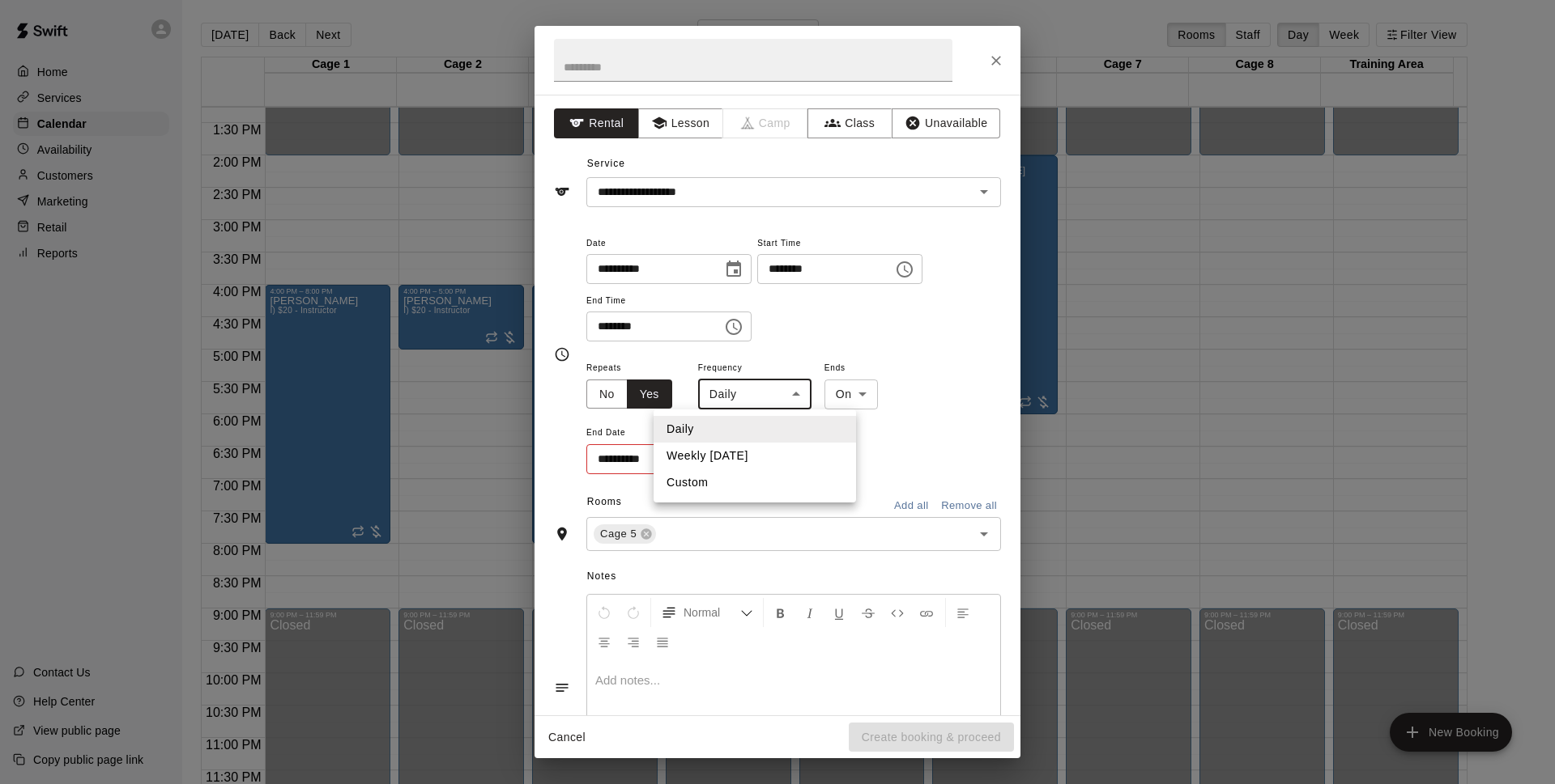
click at [750, 464] on li "Weekly [DATE]" at bounding box center [754, 456] width 202 height 27
type input "******"
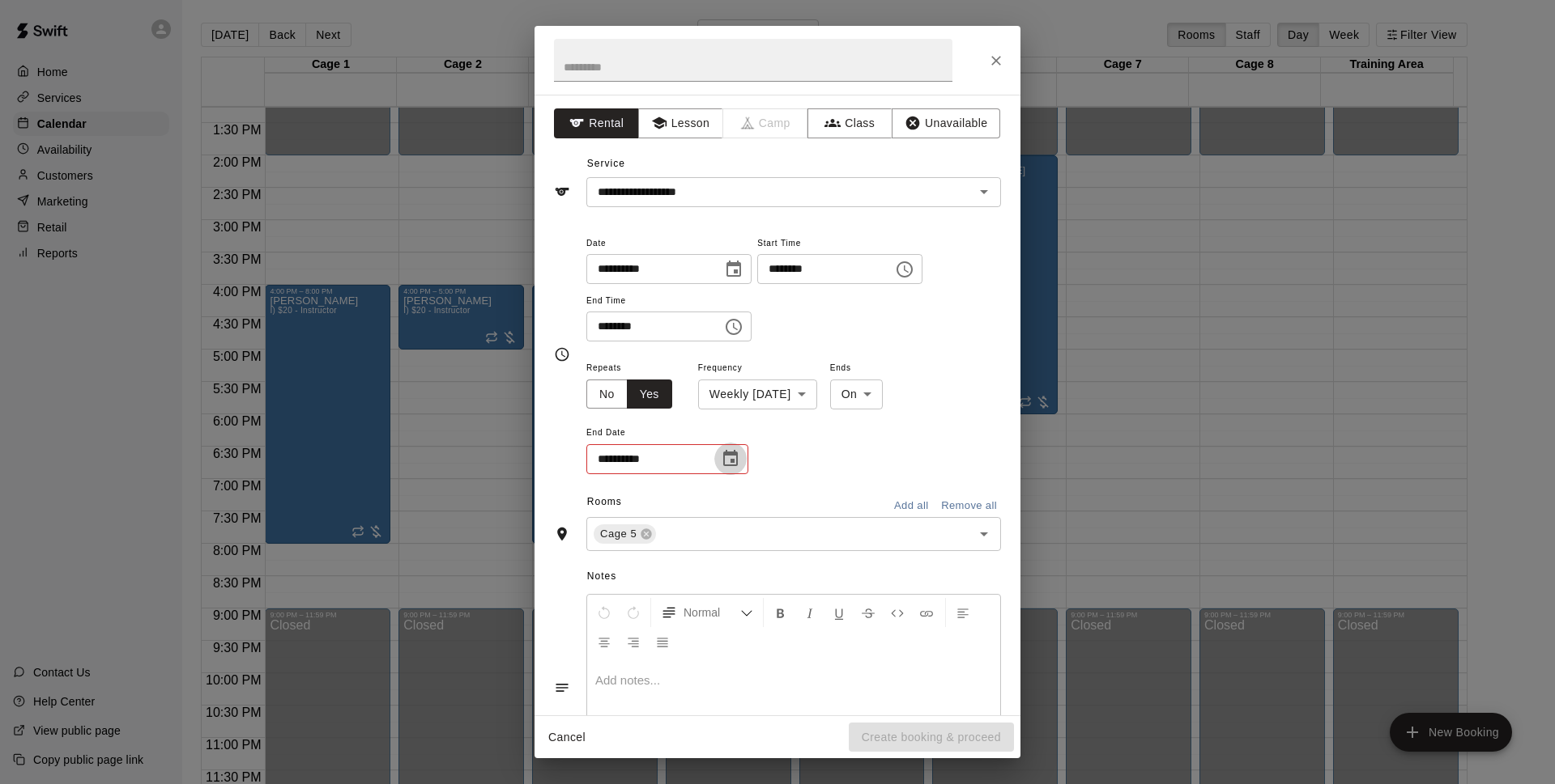
click at [728, 463] on icon "Choose date" at bounding box center [730, 459] width 19 height 19
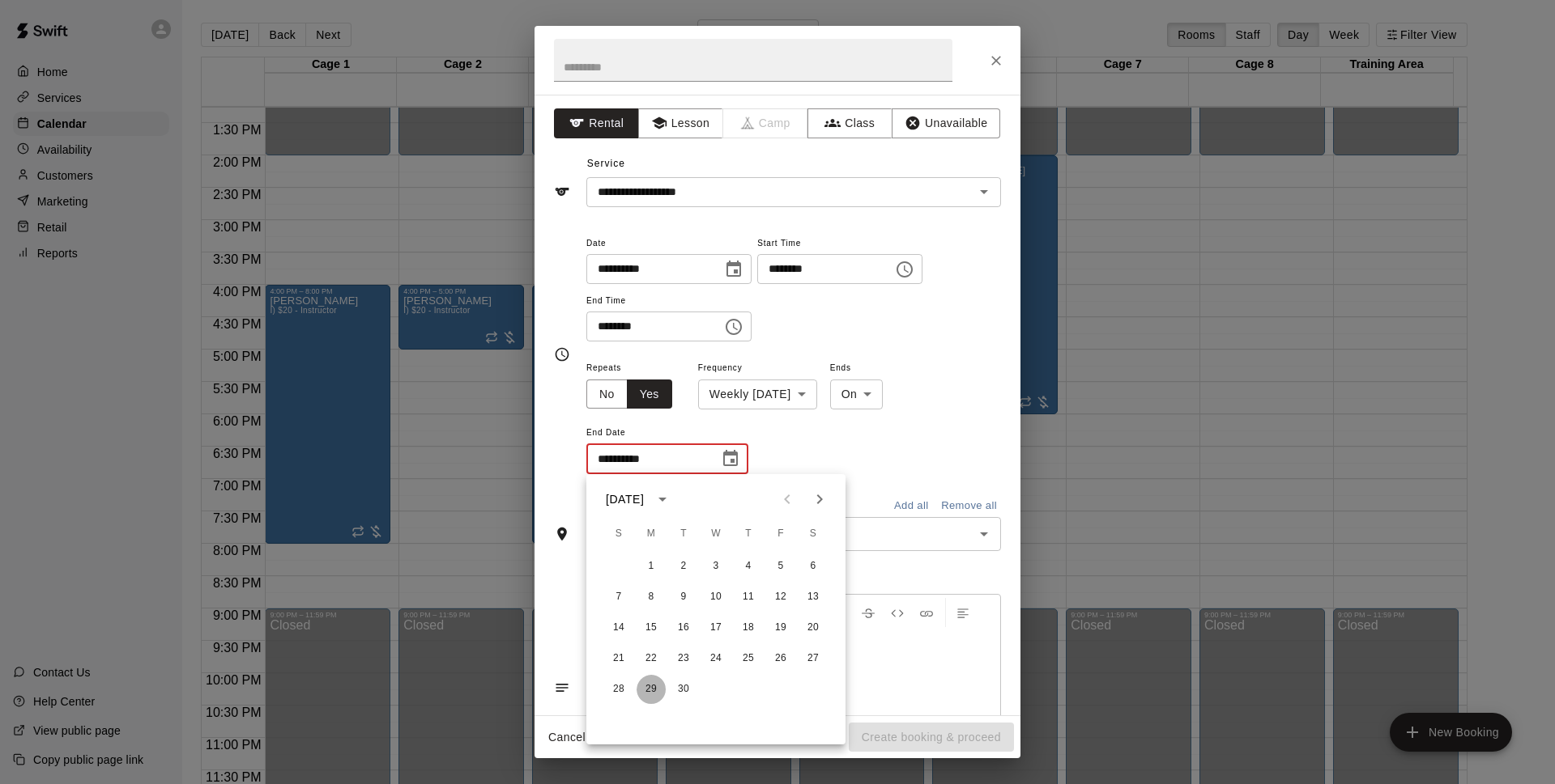
click at [653, 695] on button "29" at bounding box center [650, 689] width 29 height 29
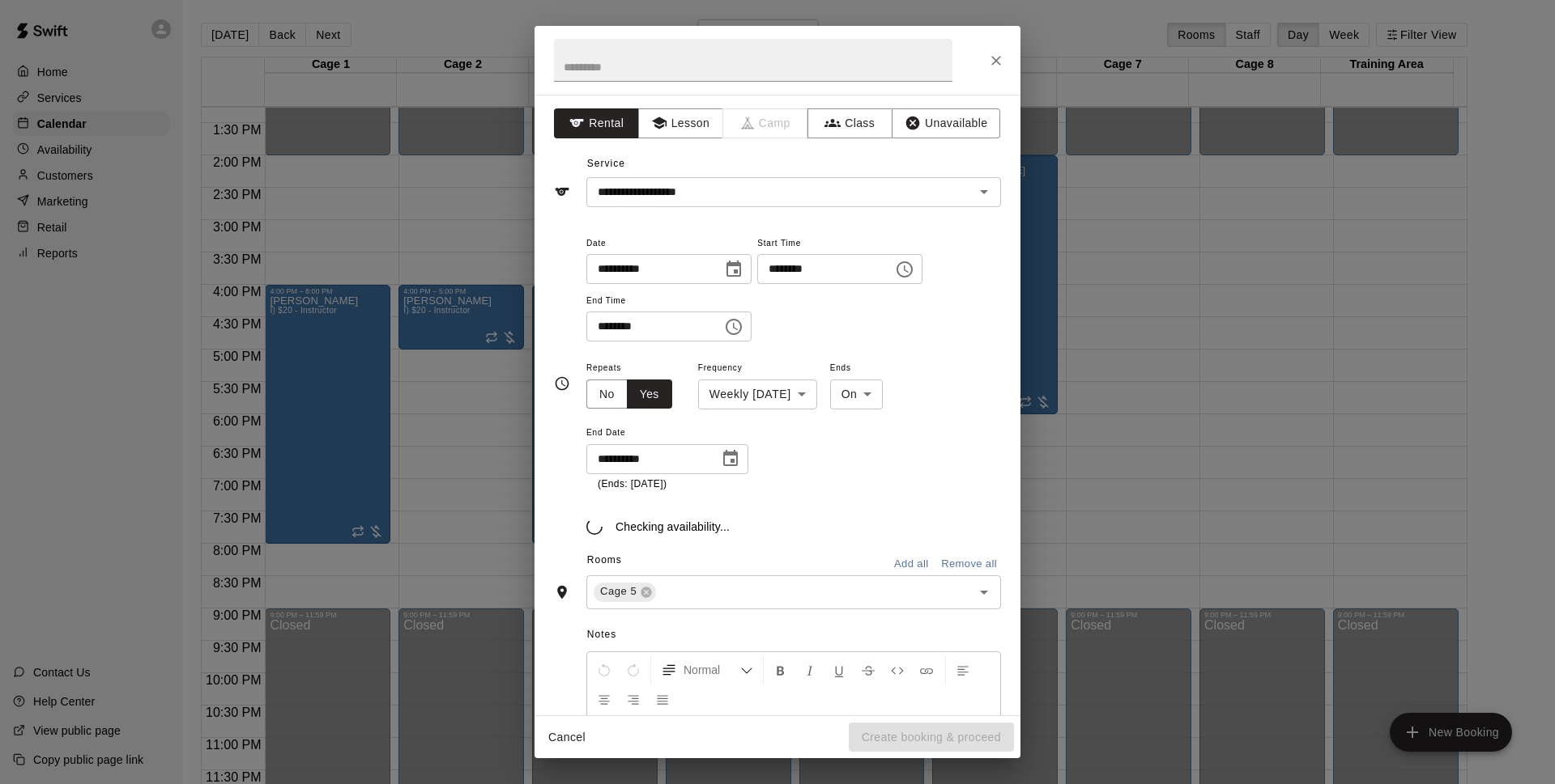
type input "**********"
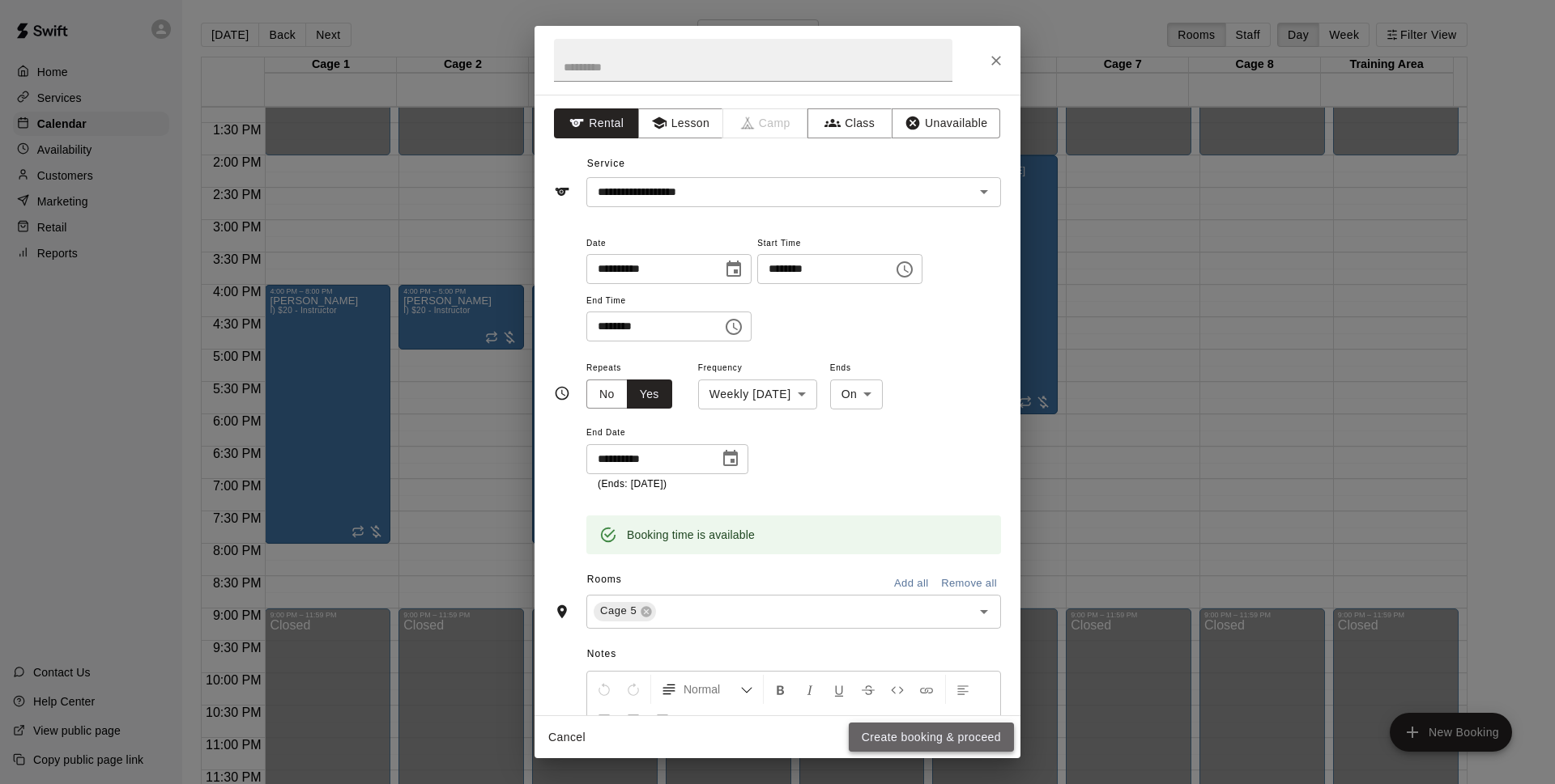
drag, startPoint x: 947, startPoint y: 738, endPoint x: 975, endPoint y: 490, distance: 249.6
click at [948, 738] on button "Create booking & proceed" at bounding box center [931, 738] width 165 height 30
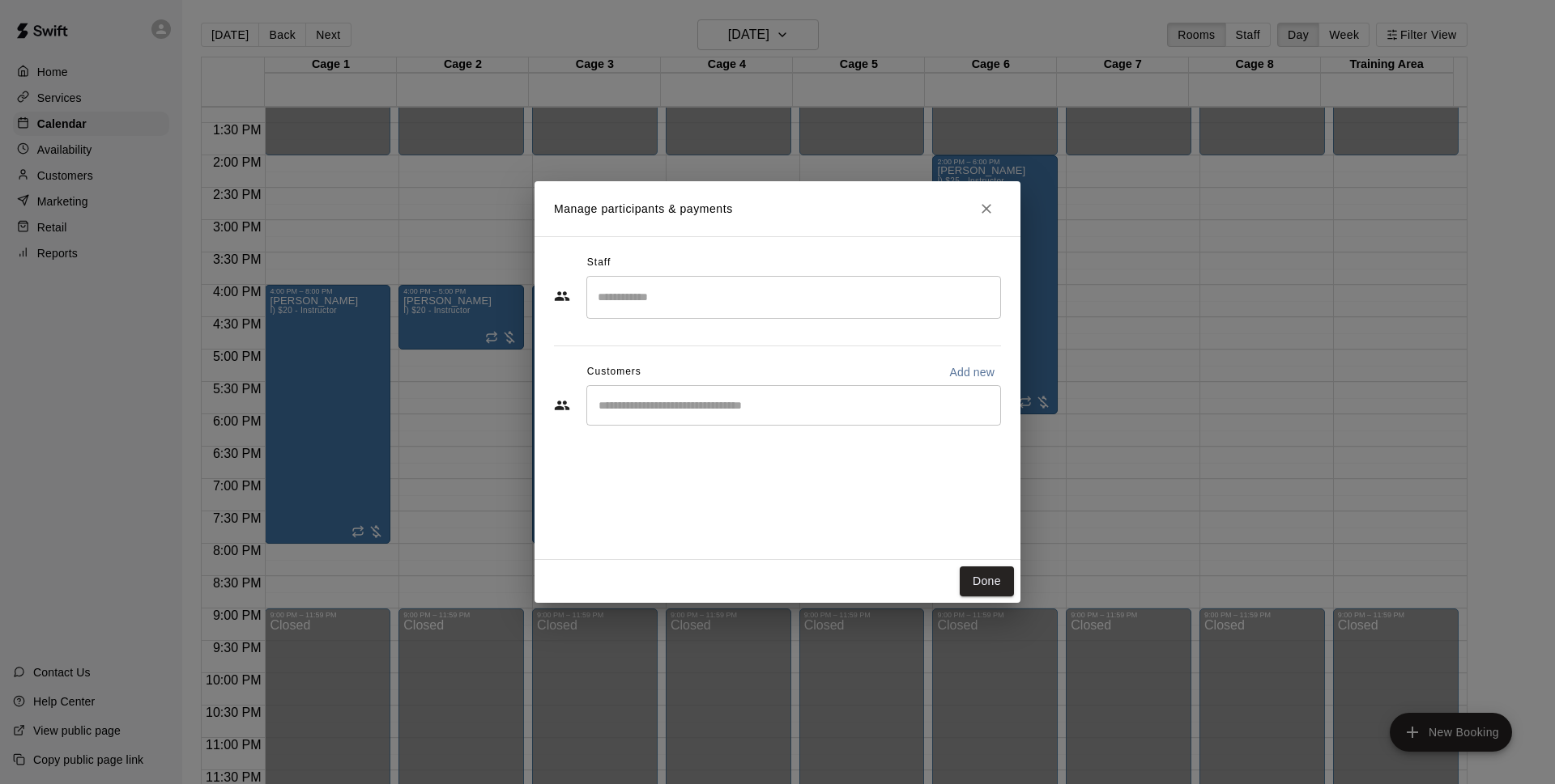
click at [758, 420] on div "​" at bounding box center [793, 405] width 414 height 41
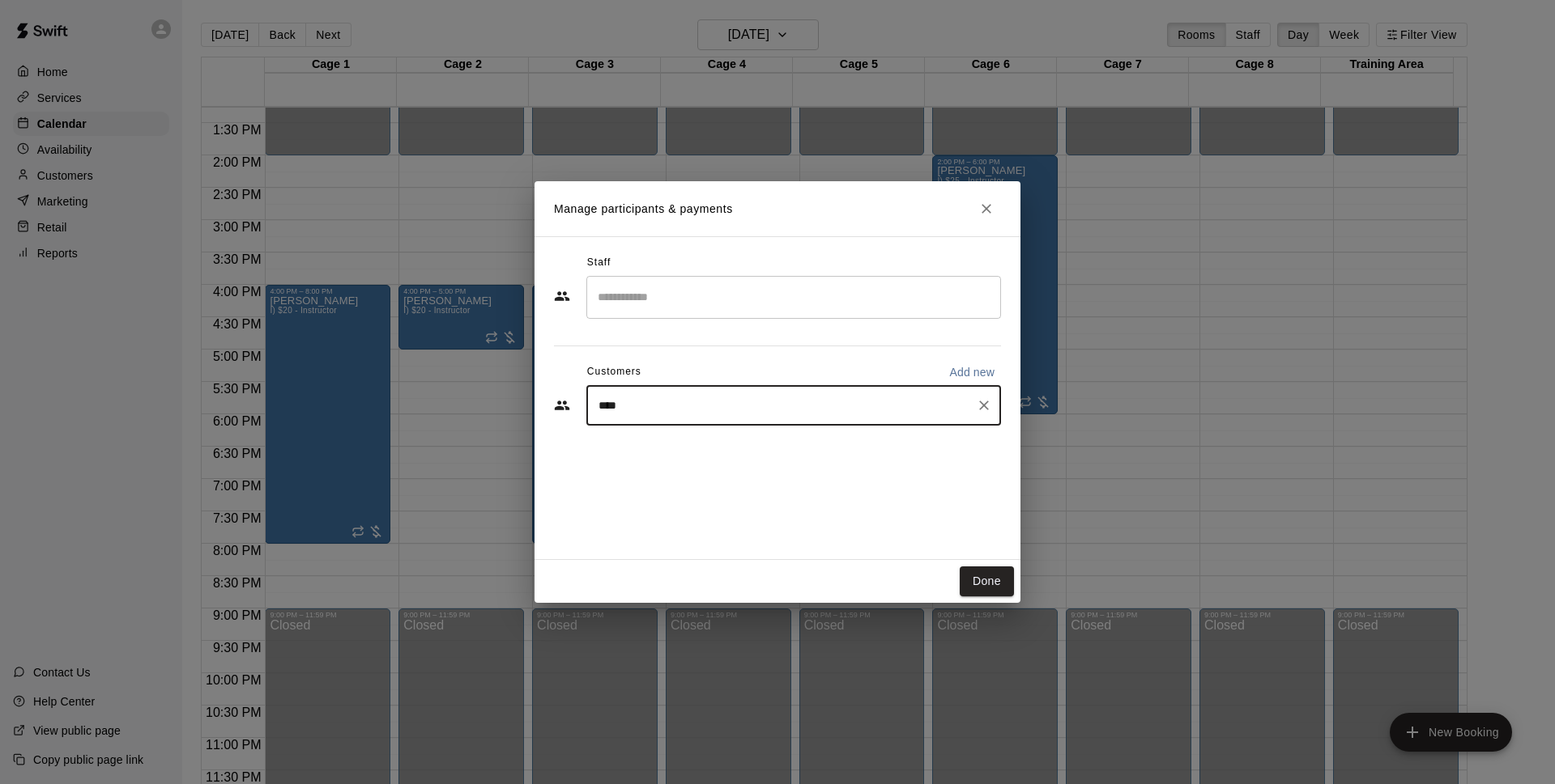
type input "*****"
click at [731, 452] on div "Robert Salazar trebor1133@cox.net" at bounding box center [810, 452] width 357 height 35
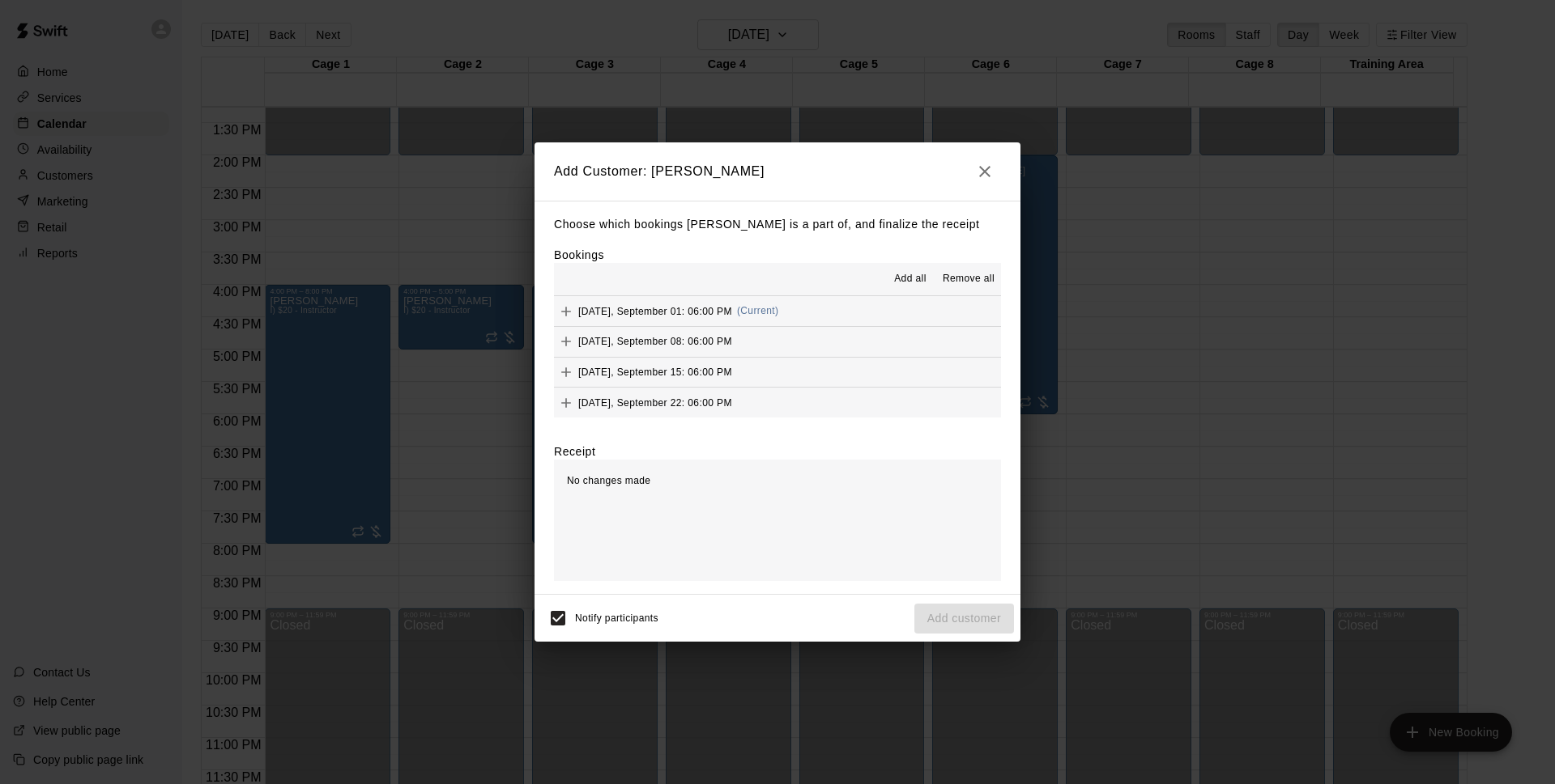
drag, startPoint x: 923, startPoint y: 270, endPoint x: 924, endPoint y: 304, distance: 34.0
click at [923, 269] on button "Add all" at bounding box center [909, 279] width 52 height 26
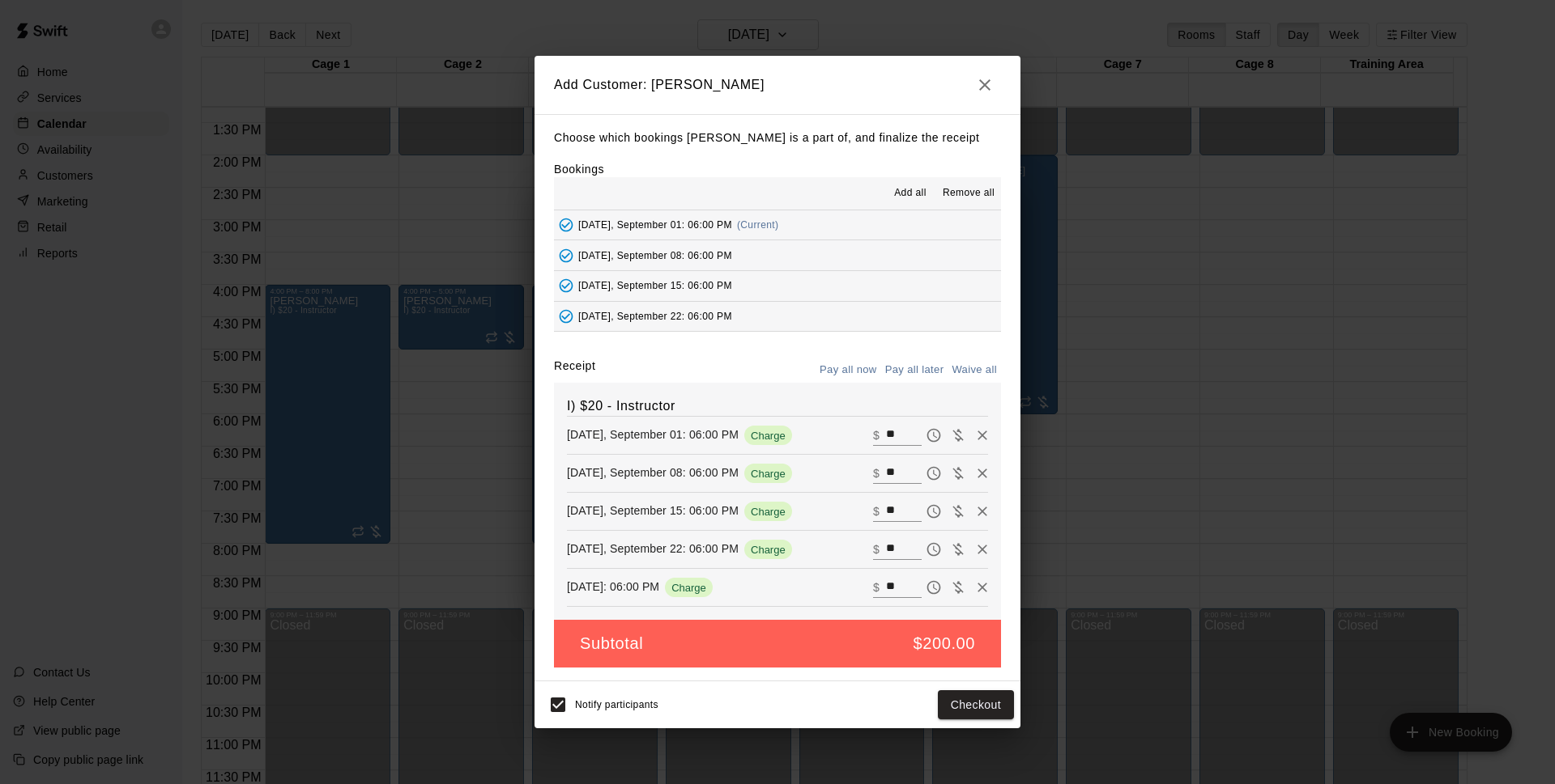
click at [916, 364] on button "Pay all later" at bounding box center [914, 370] width 67 height 25
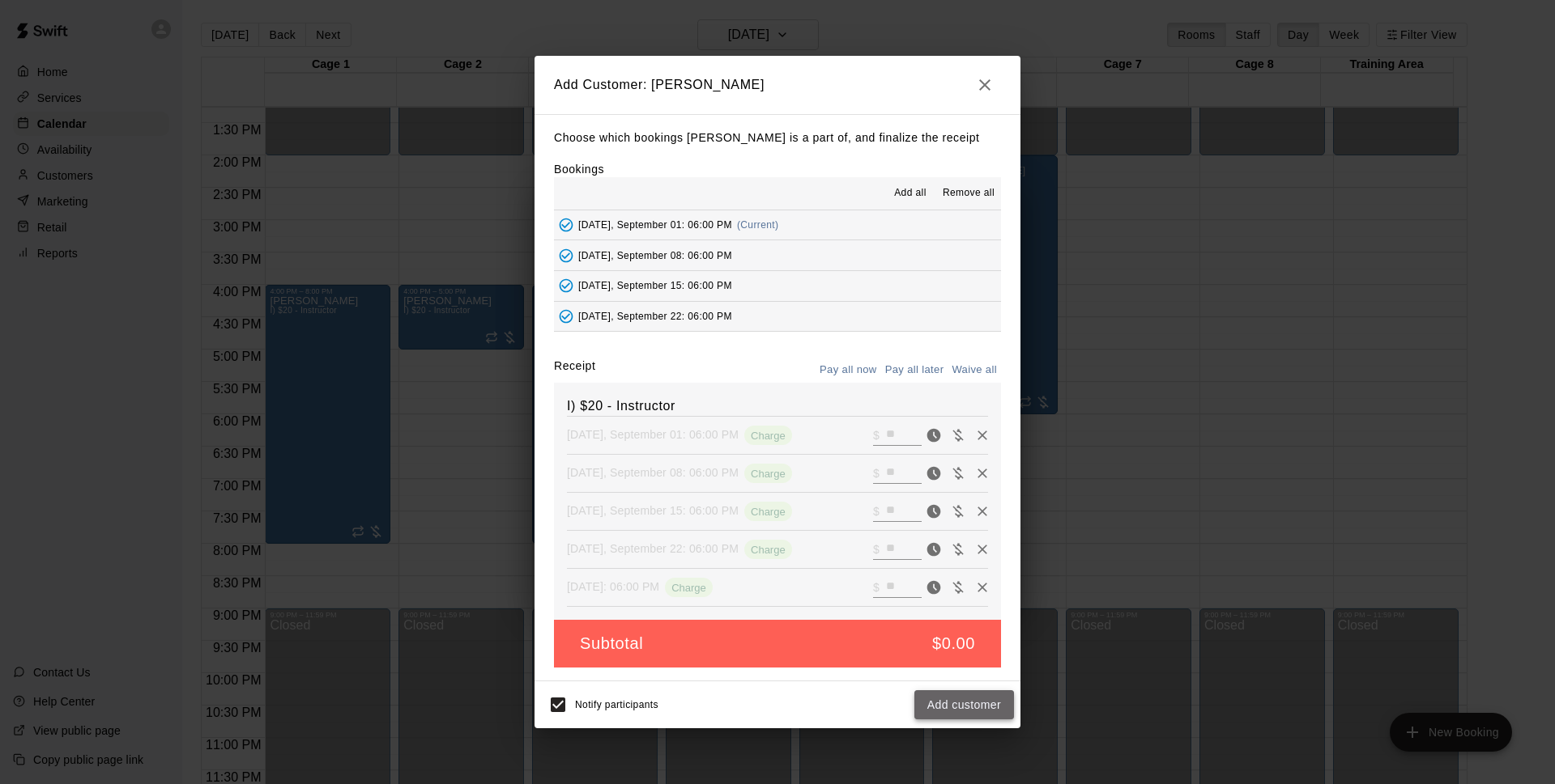
click at [942, 702] on button "Add customer" at bounding box center [963, 705] width 100 height 30
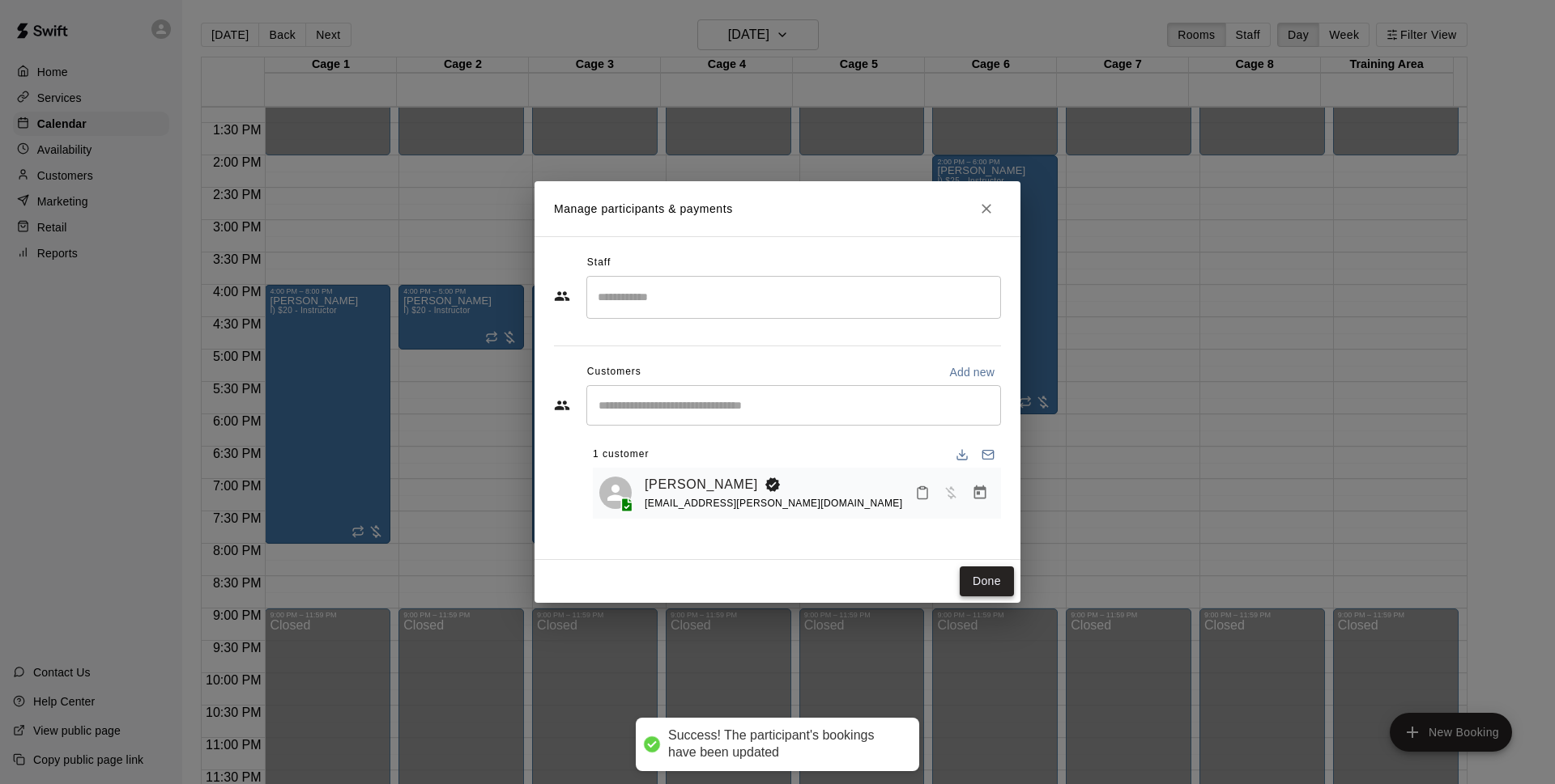
click at [1000, 584] on button "Done" at bounding box center [986, 582] width 54 height 30
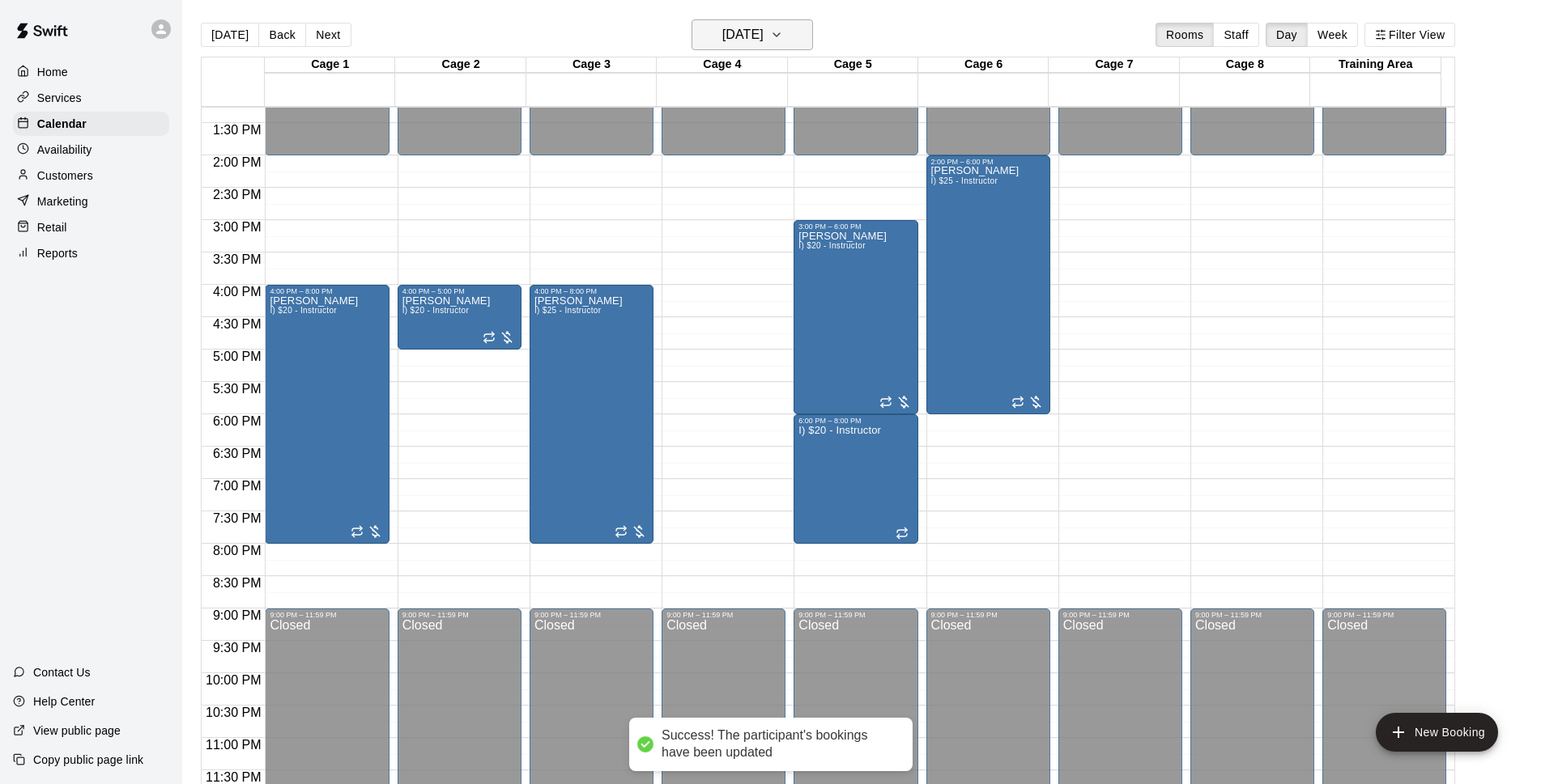
click at [751, 37] on h6 "[DATE]" at bounding box center [743, 35] width 42 height 23
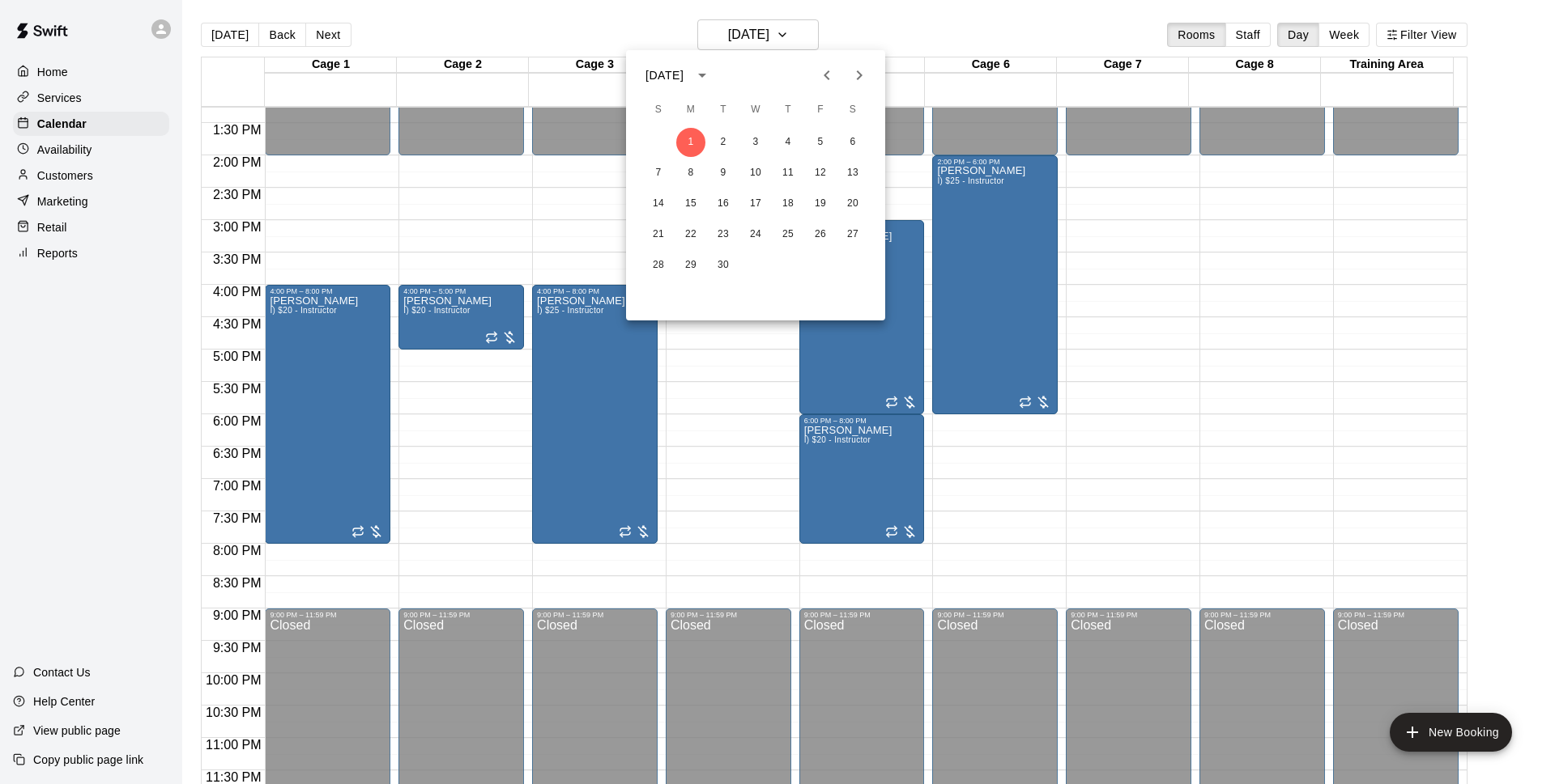
click at [822, 81] on icon "Previous month" at bounding box center [827, 75] width 19 height 19
click at [722, 262] on button "26" at bounding box center [723, 265] width 29 height 29
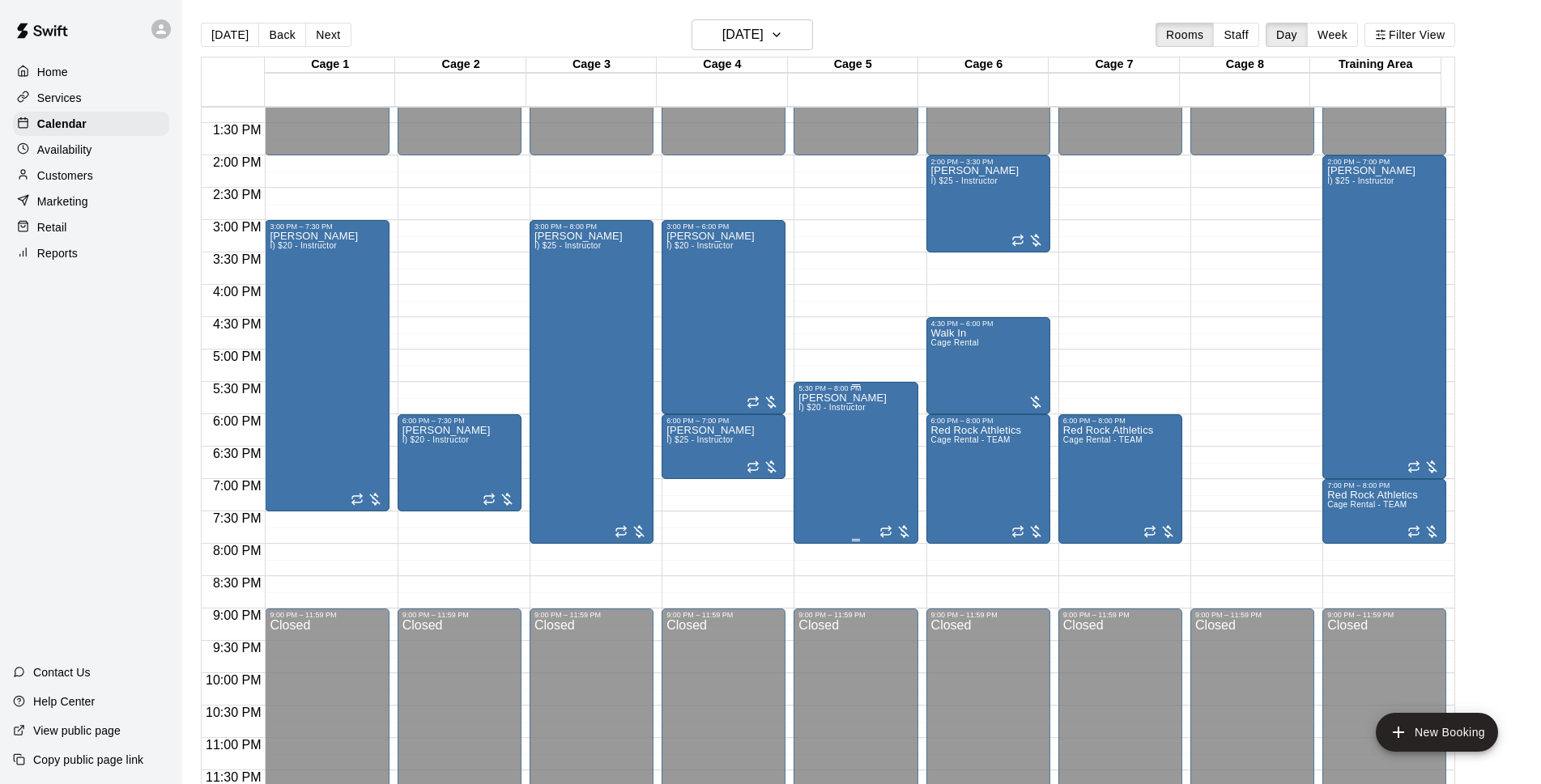
click at [854, 384] on div "5:30 PM – 8:00 PM Robert Salazar I) $20 - Instructor" at bounding box center [855, 463] width 124 height 162
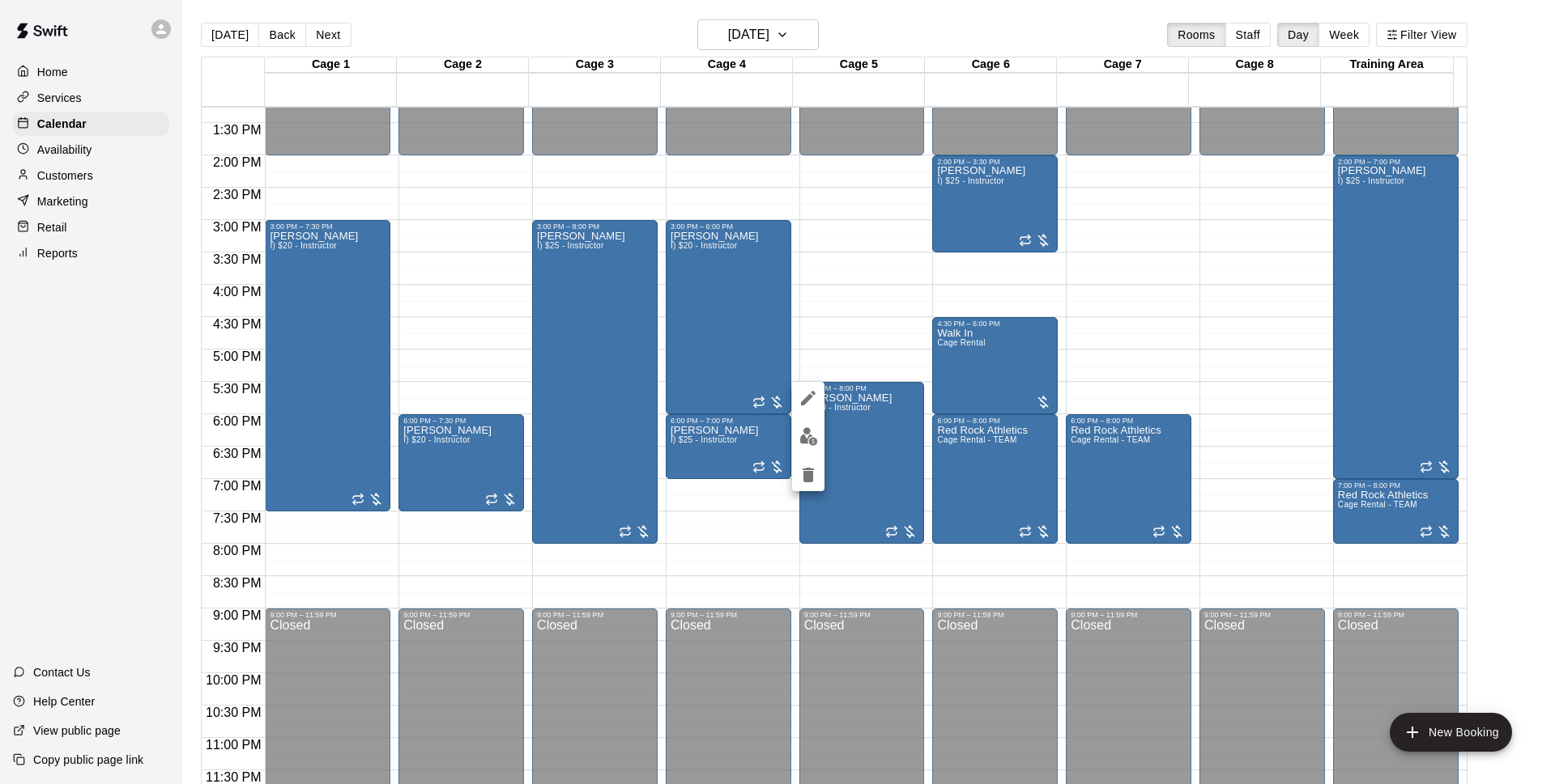
click at [1103, 301] on div at bounding box center [778, 392] width 1555 height 784
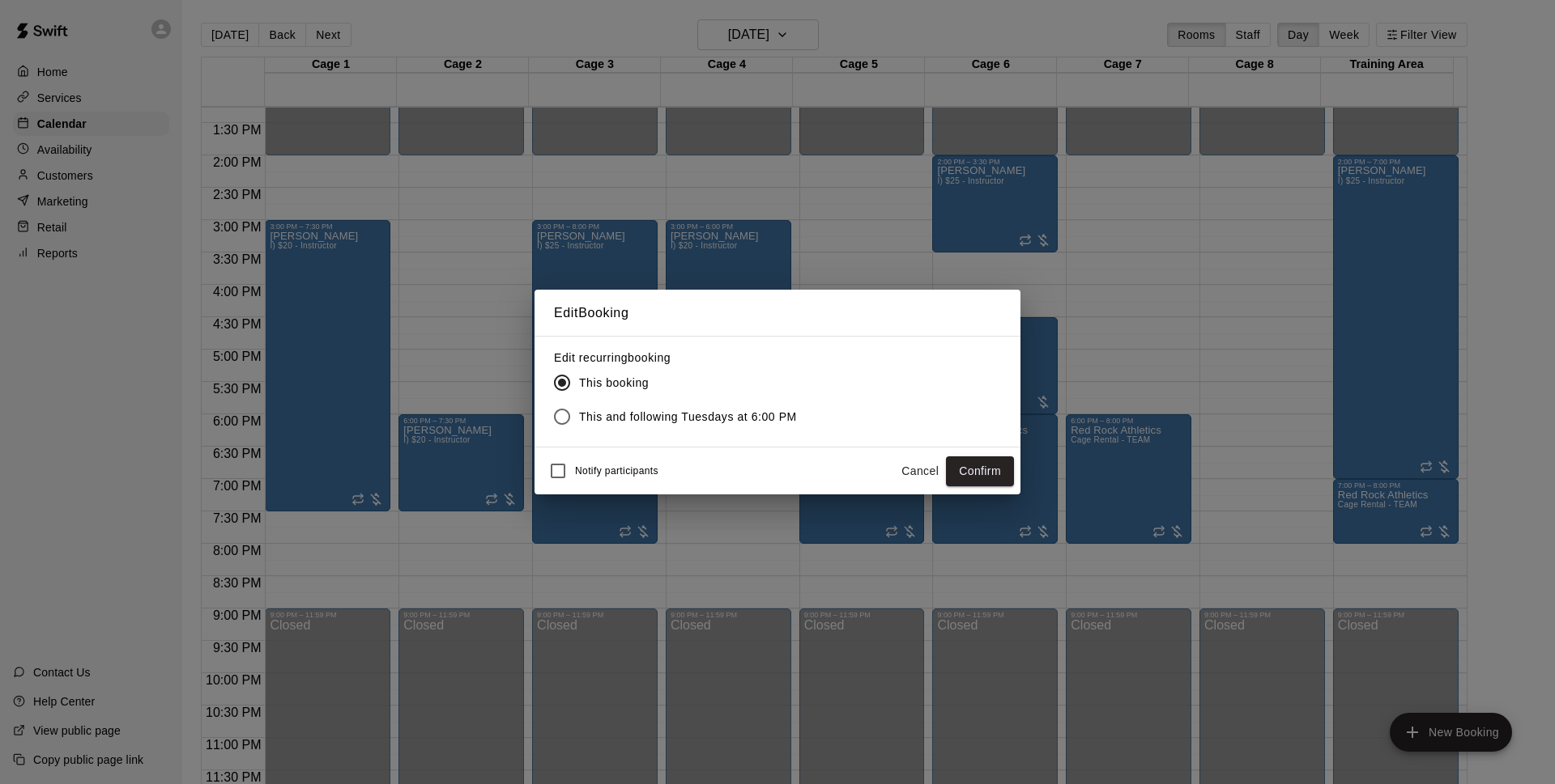
click at [1000, 471] on button "Confirm" at bounding box center [979, 472] width 68 height 30
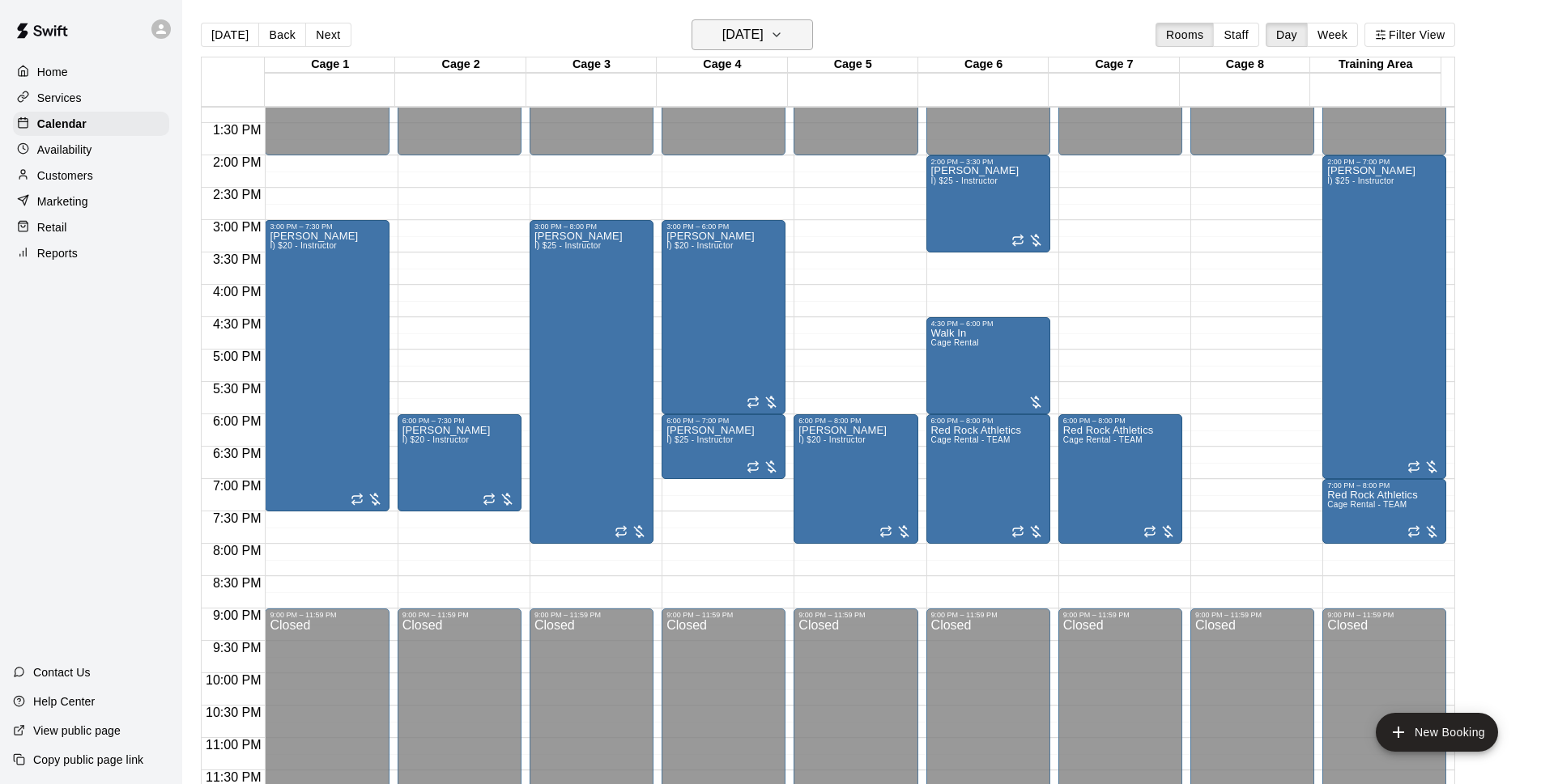
click at [763, 37] on h6 "[DATE]" at bounding box center [743, 35] width 42 height 23
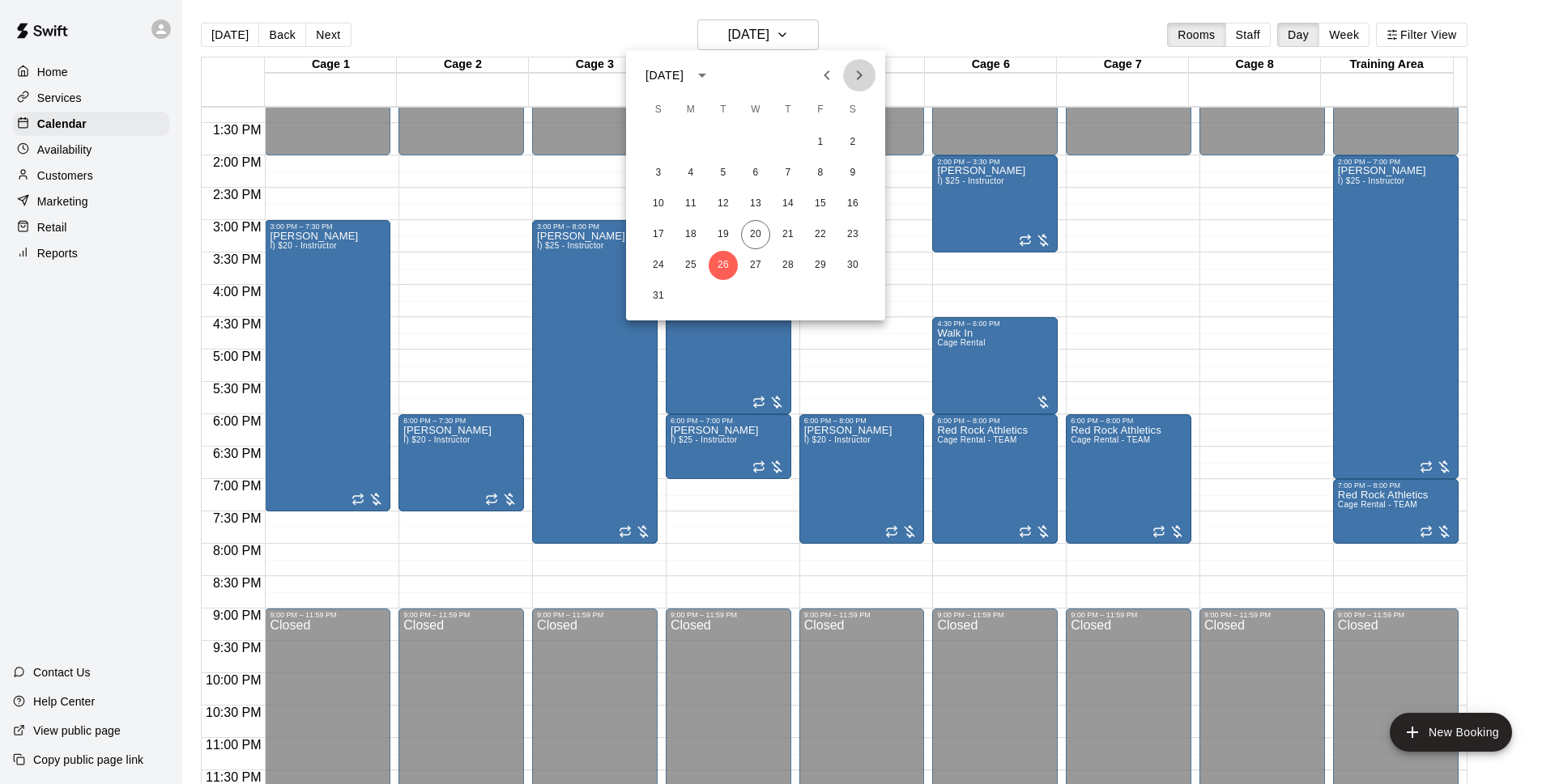
click at [855, 74] on icon "Next month" at bounding box center [859, 75] width 19 height 19
click at [724, 147] on button "2" at bounding box center [723, 142] width 29 height 29
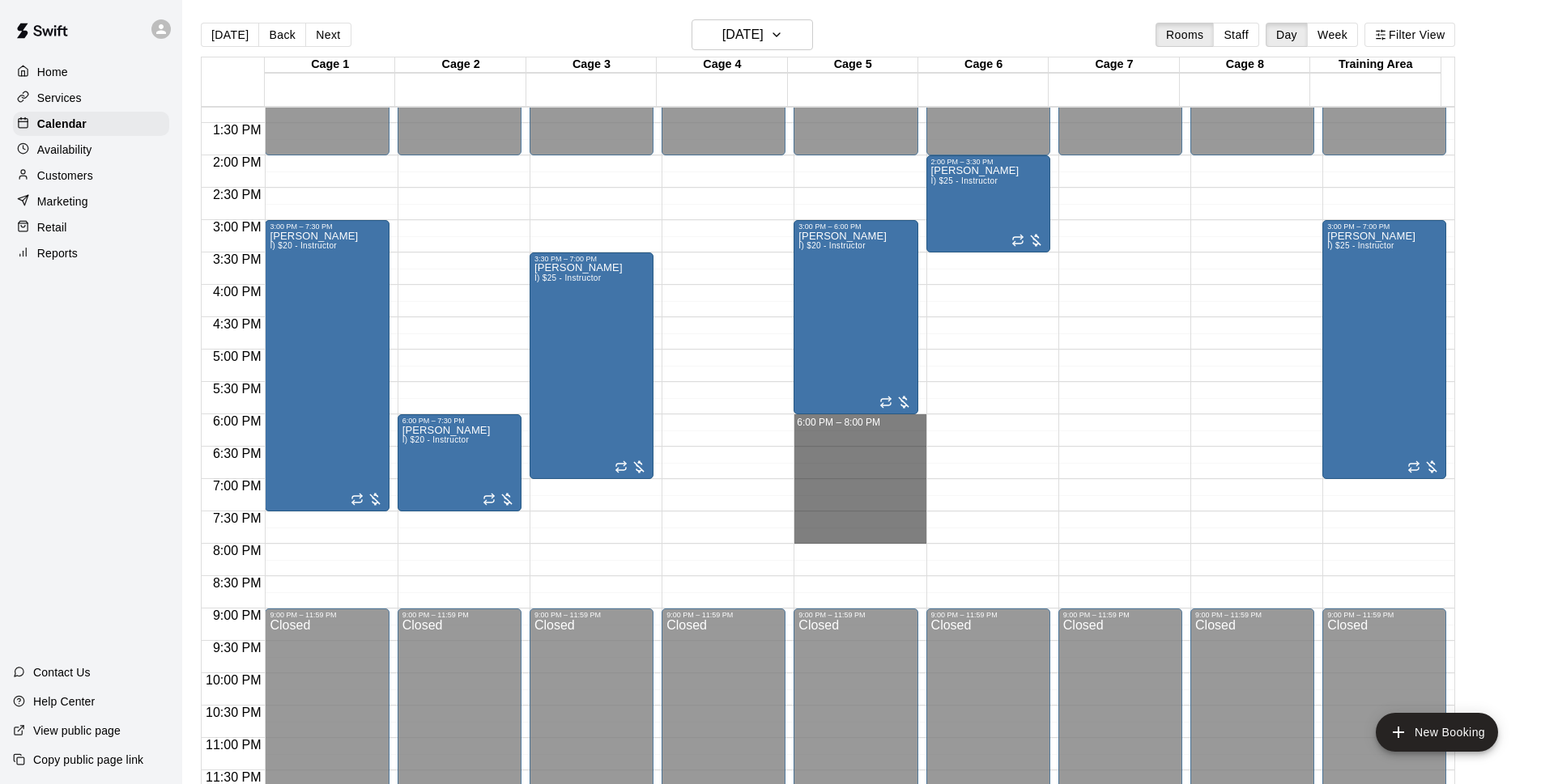
drag, startPoint x: 812, startPoint y: 418, endPoint x: 801, endPoint y: 538, distance: 120.5
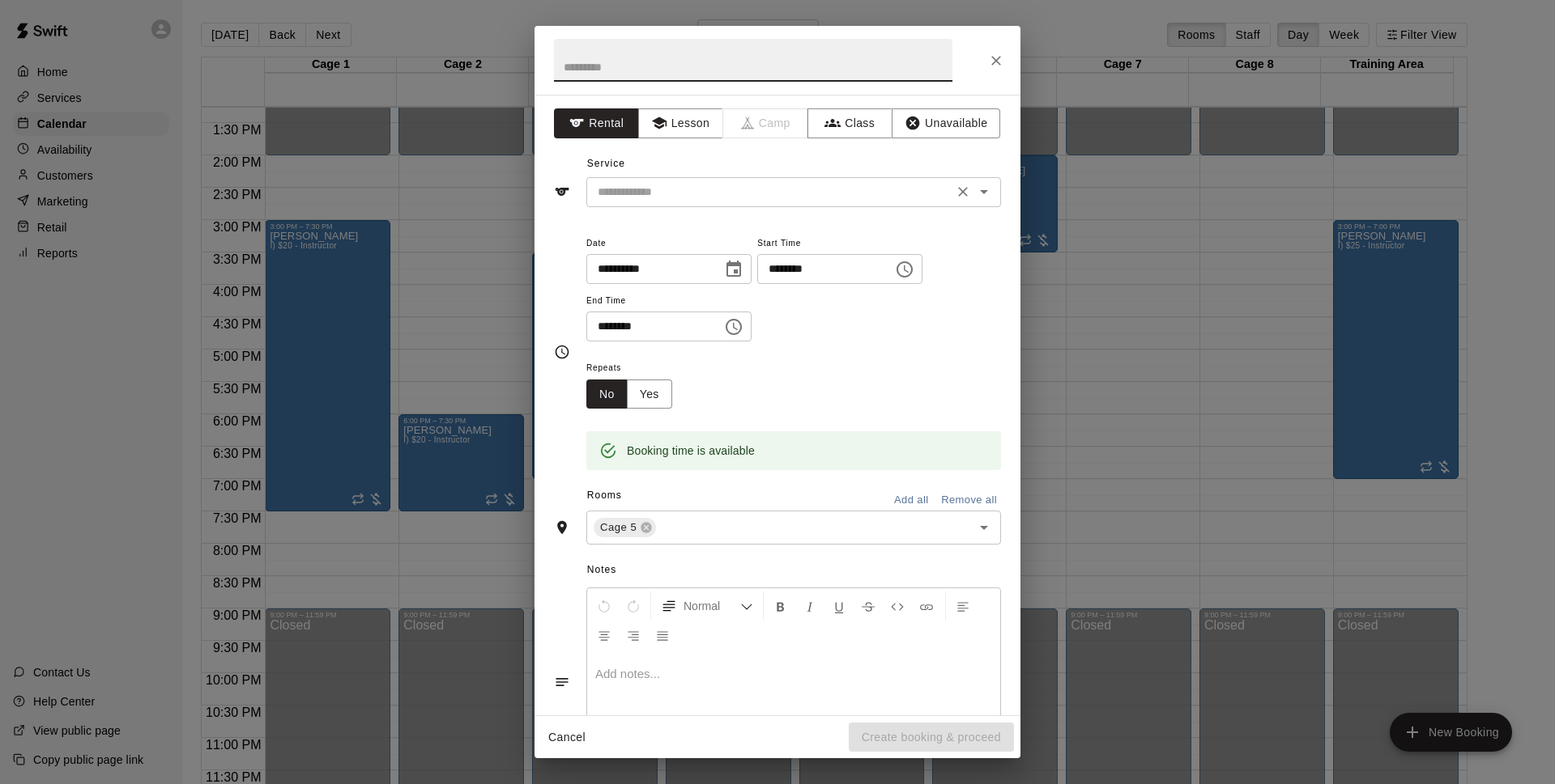
click at [779, 202] on div "​" at bounding box center [793, 192] width 414 height 30
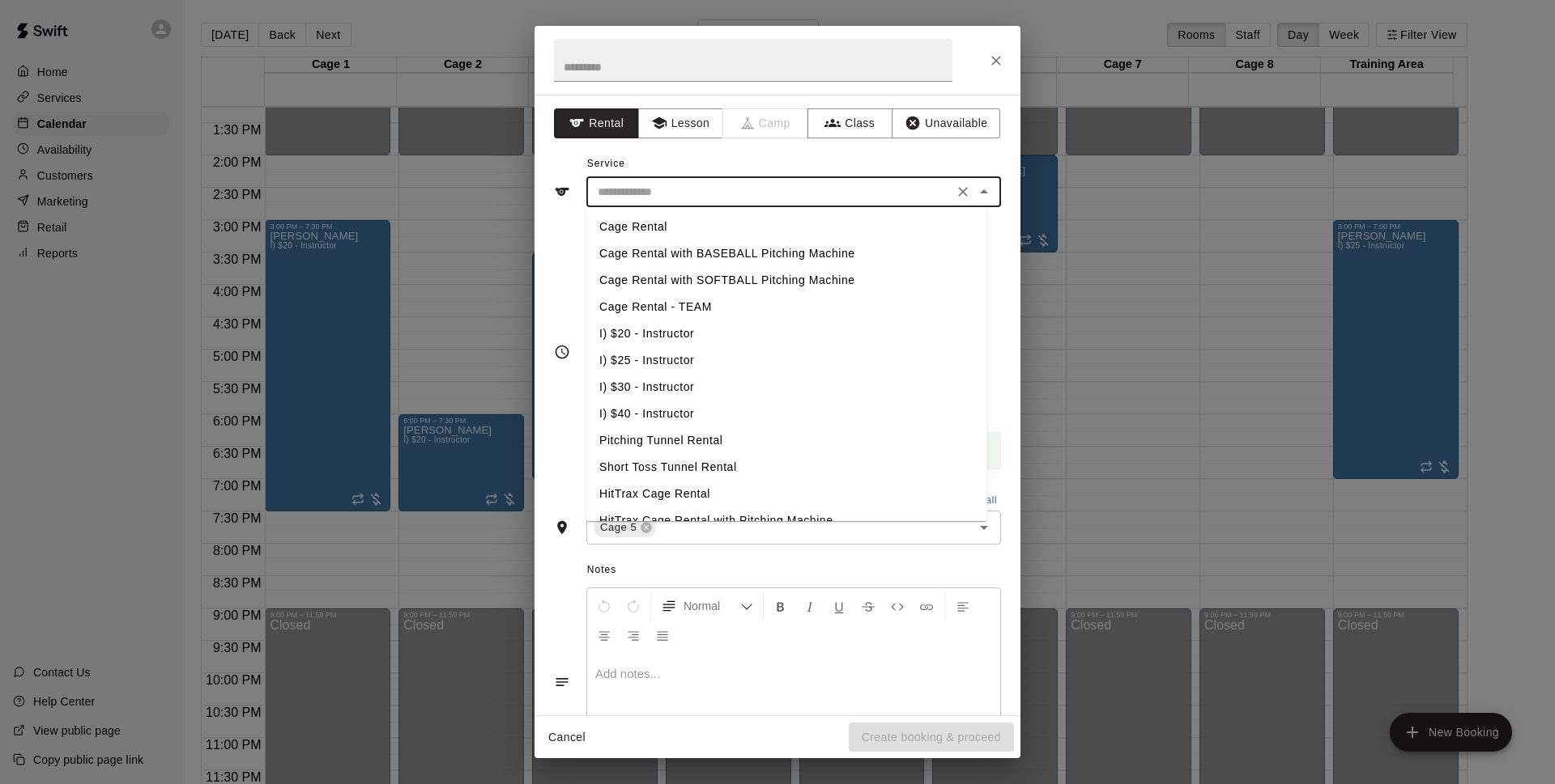
drag, startPoint x: 671, startPoint y: 332, endPoint x: 669, endPoint y: 346, distance: 14.1
click at [671, 334] on li "I) $20 - Instructor" at bounding box center [786, 334] width 401 height 27
type input "**********"
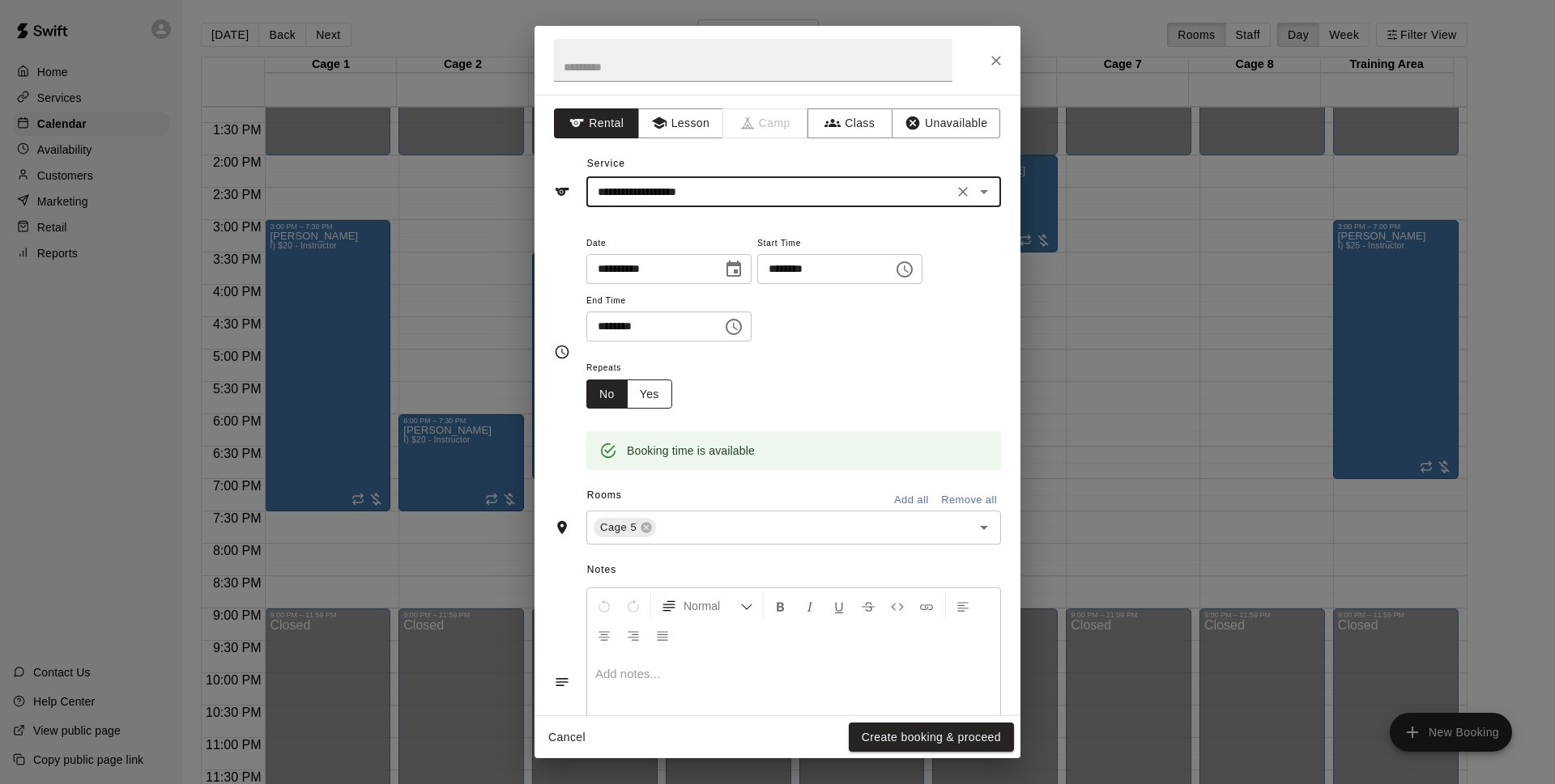
click at [657, 385] on button "Yes" at bounding box center [649, 394] width 46 height 30
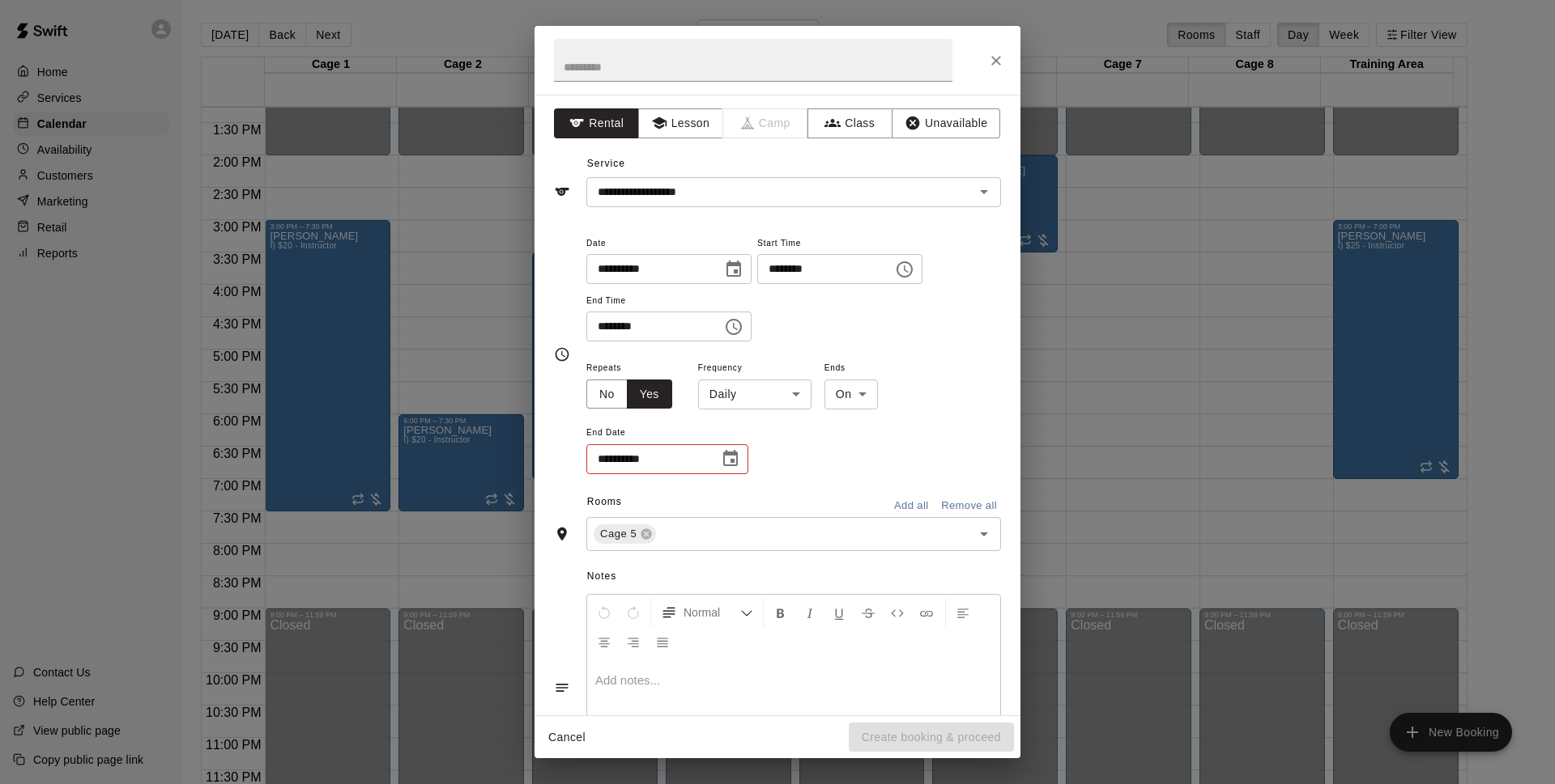
click at [754, 387] on body "Home Services Calendar Availability Customers Marketing Retail Reports Contact …" at bounding box center [778, 405] width 1555 height 811
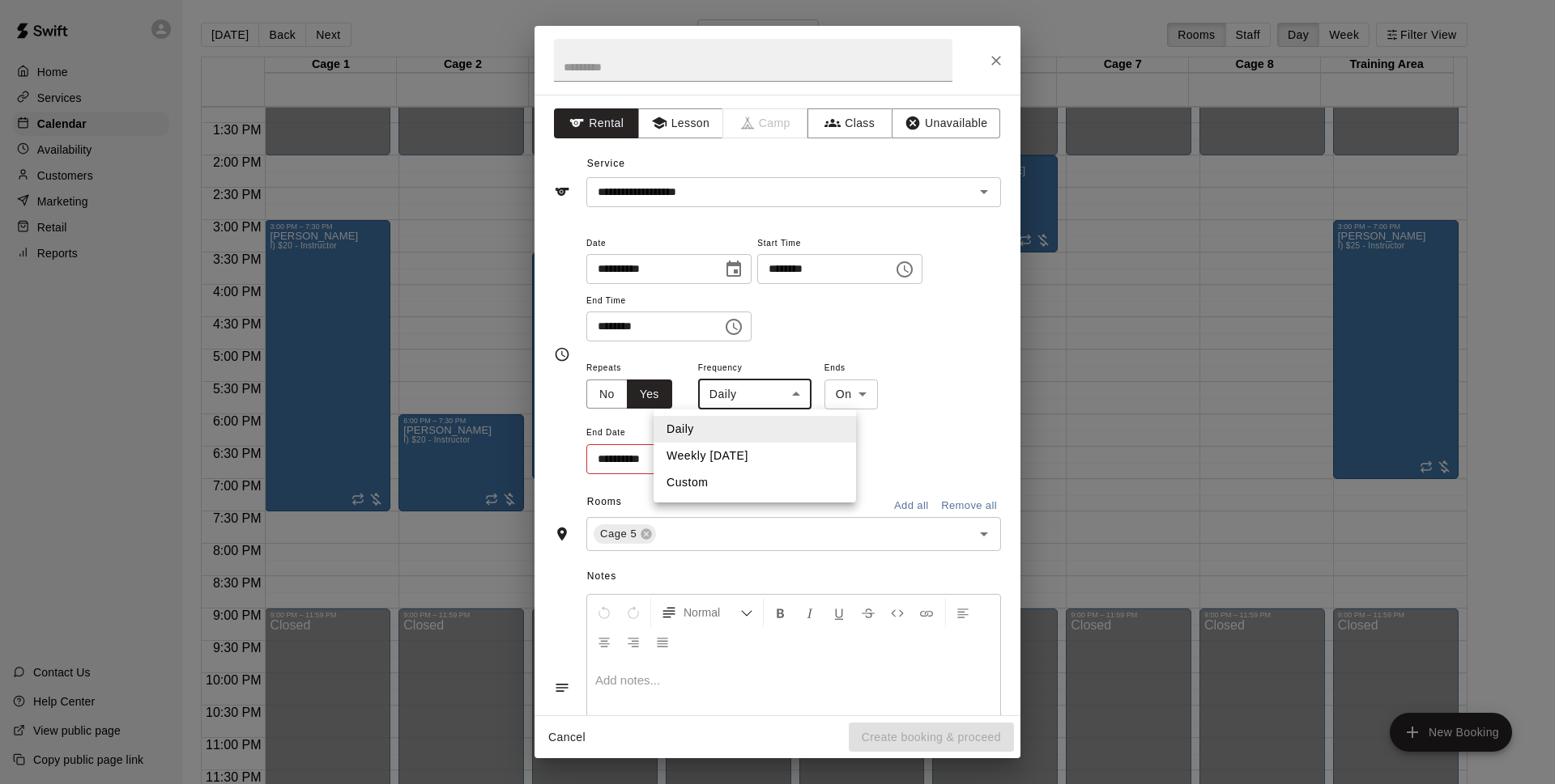
click at [759, 440] on li "Daily" at bounding box center [754, 429] width 202 height 27
click at [773, 381] on body "Home Services Calendar Availability Customers Marketing Retail Reports Contact …" at bounding box center [778, 405] width 1555 height 811
click at [774, 454] on li "Weekly [DATE]" at bounding box center [754, 456] width 202 height 27
type input "******"
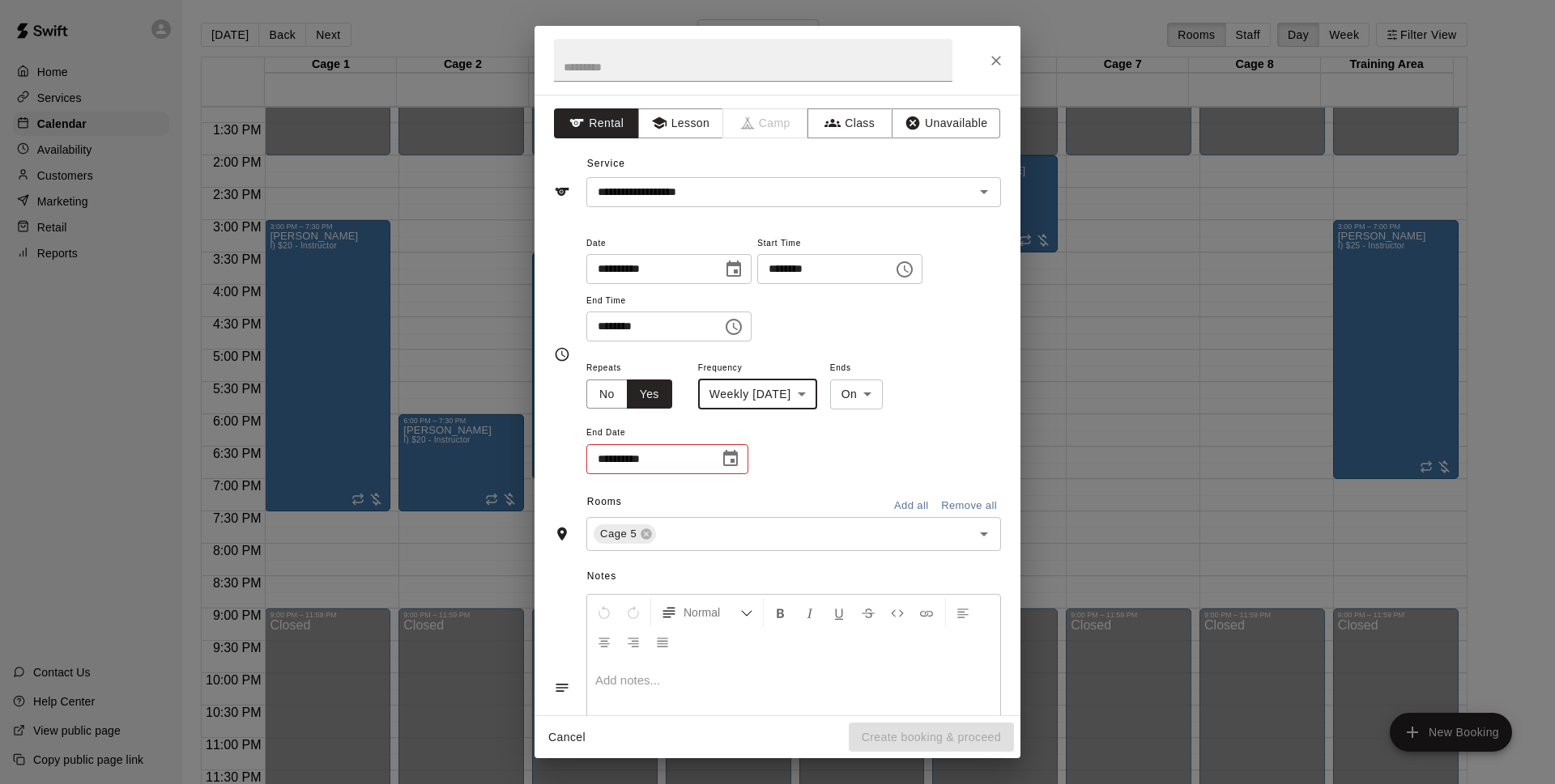
click at [734, 459] on icon "Choose date" at bounding box center [730, 459] width 19 height 19
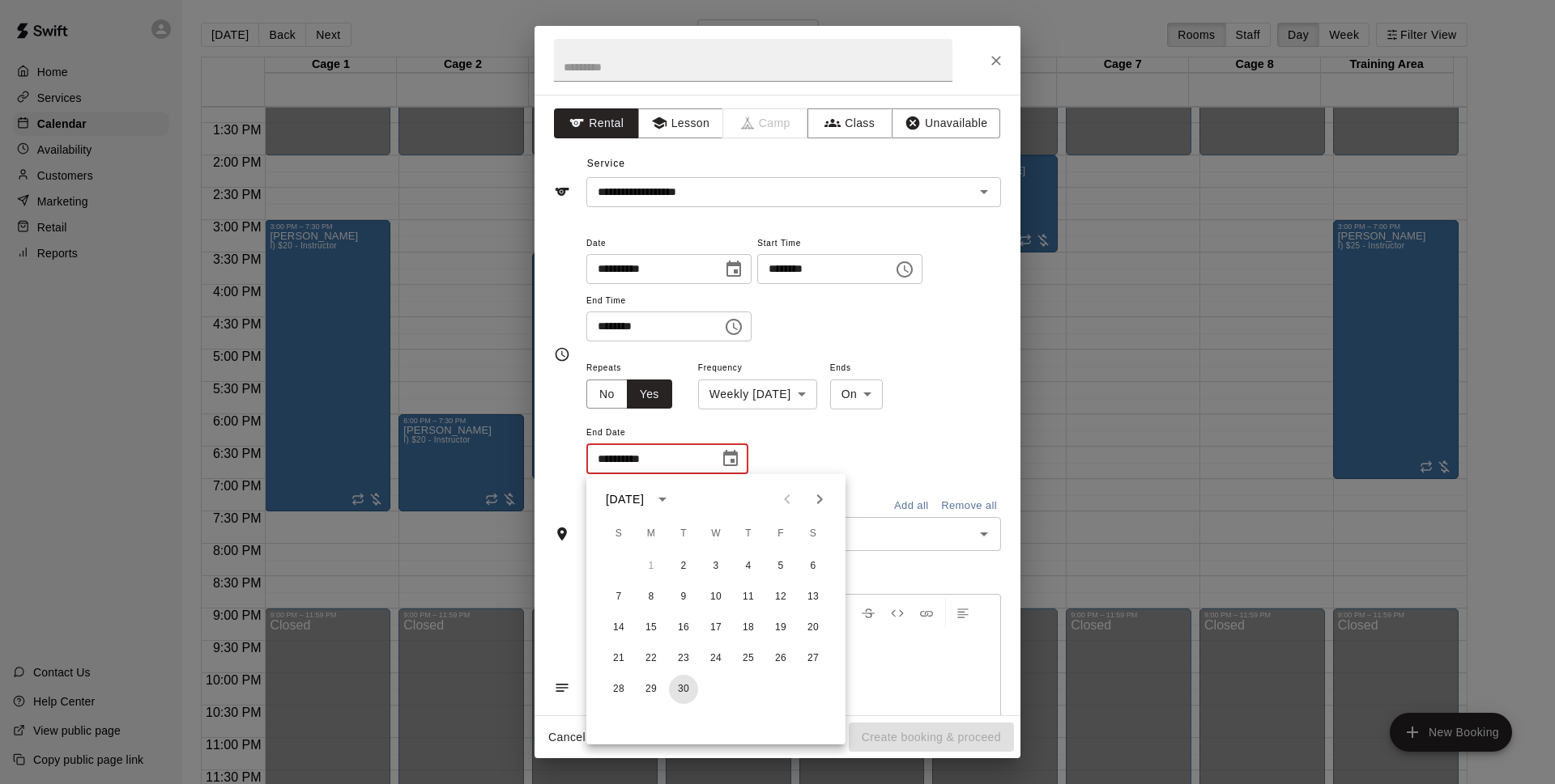
click at [696, 690] on button "30" at bounding box center [683, 689] width 29 height 29
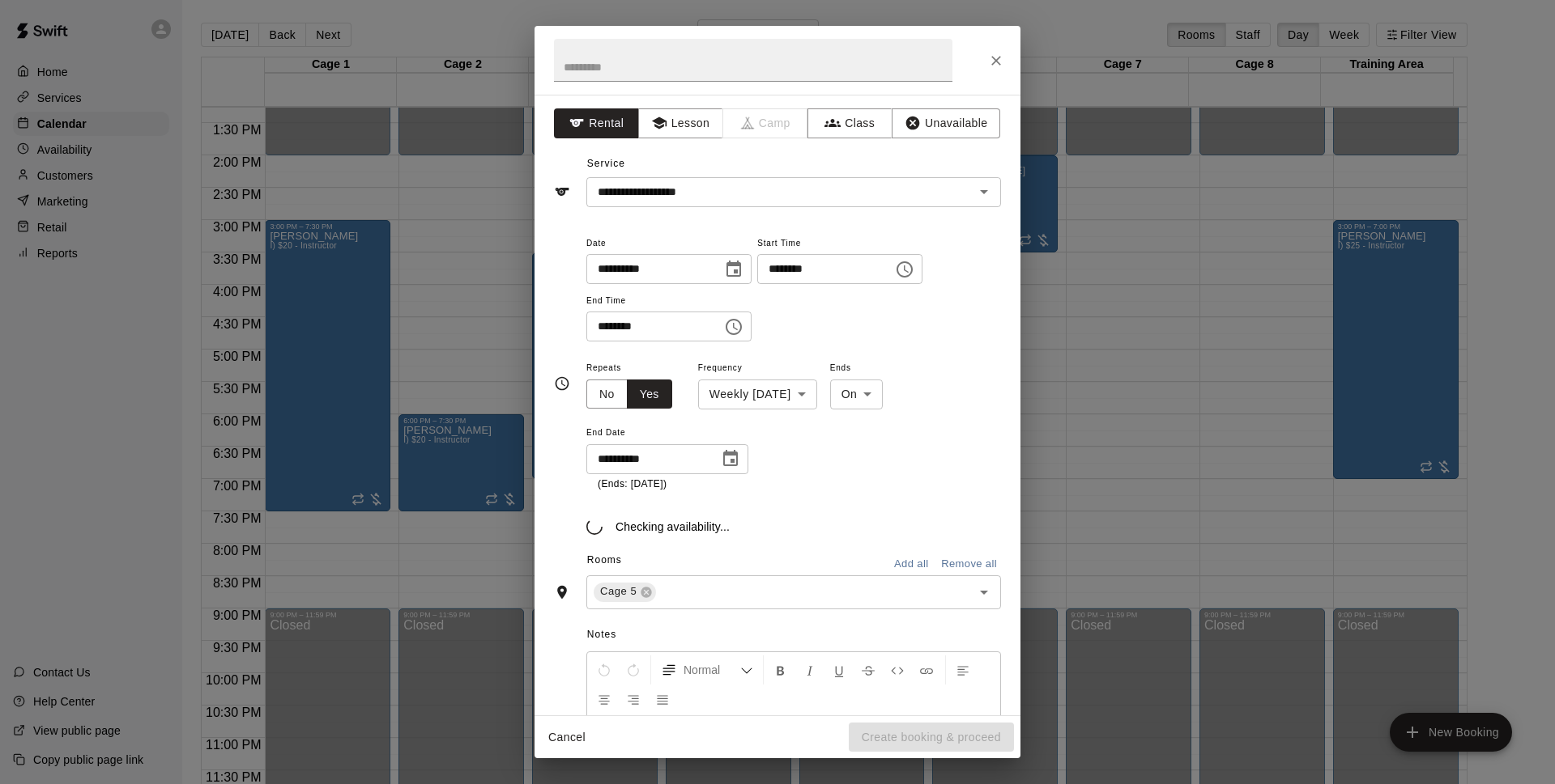
type input "**********"
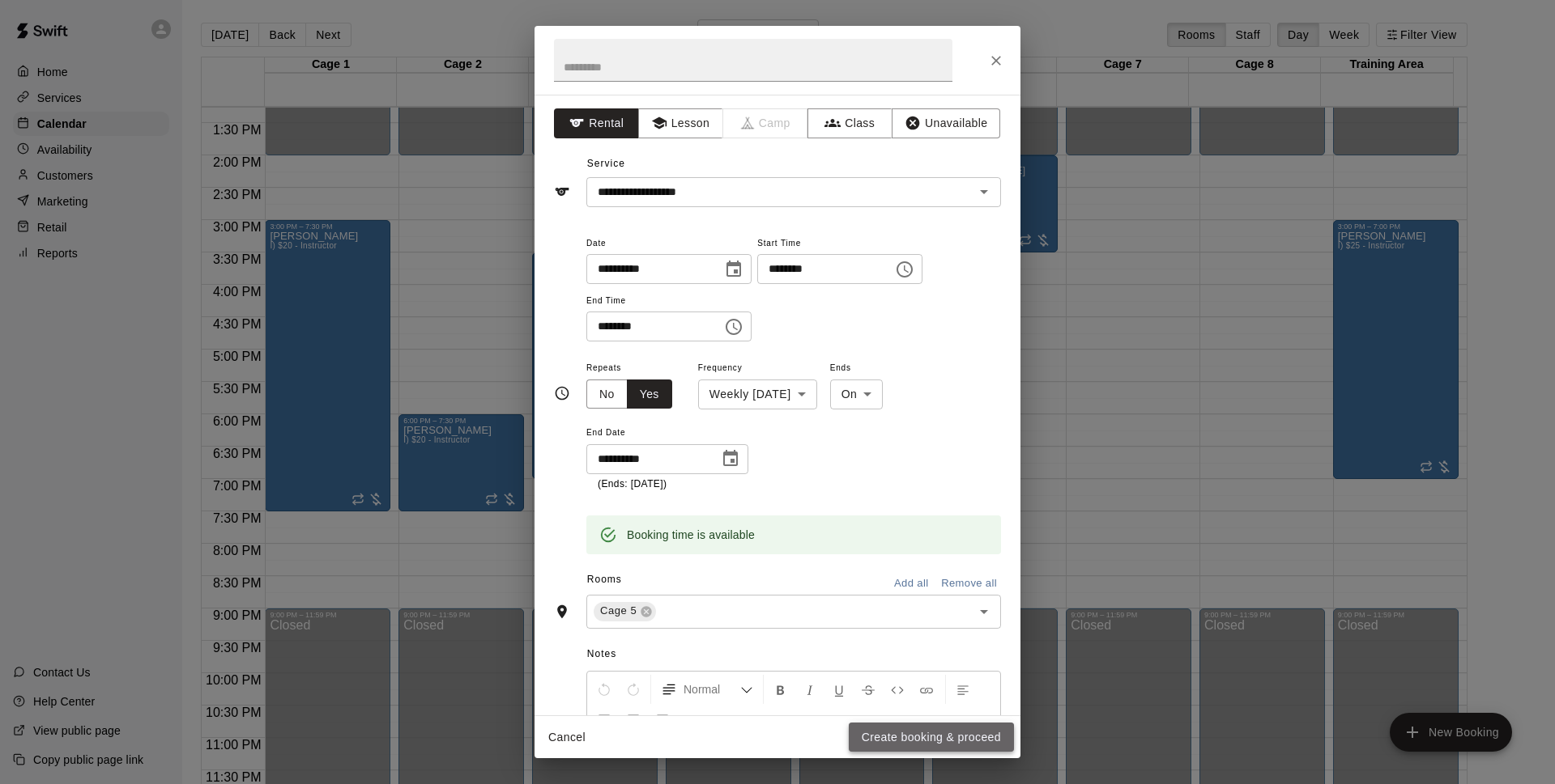
click at [969, 740] on button "Create booking & proceed" at bounding box center [931, 738] width 165 height 30
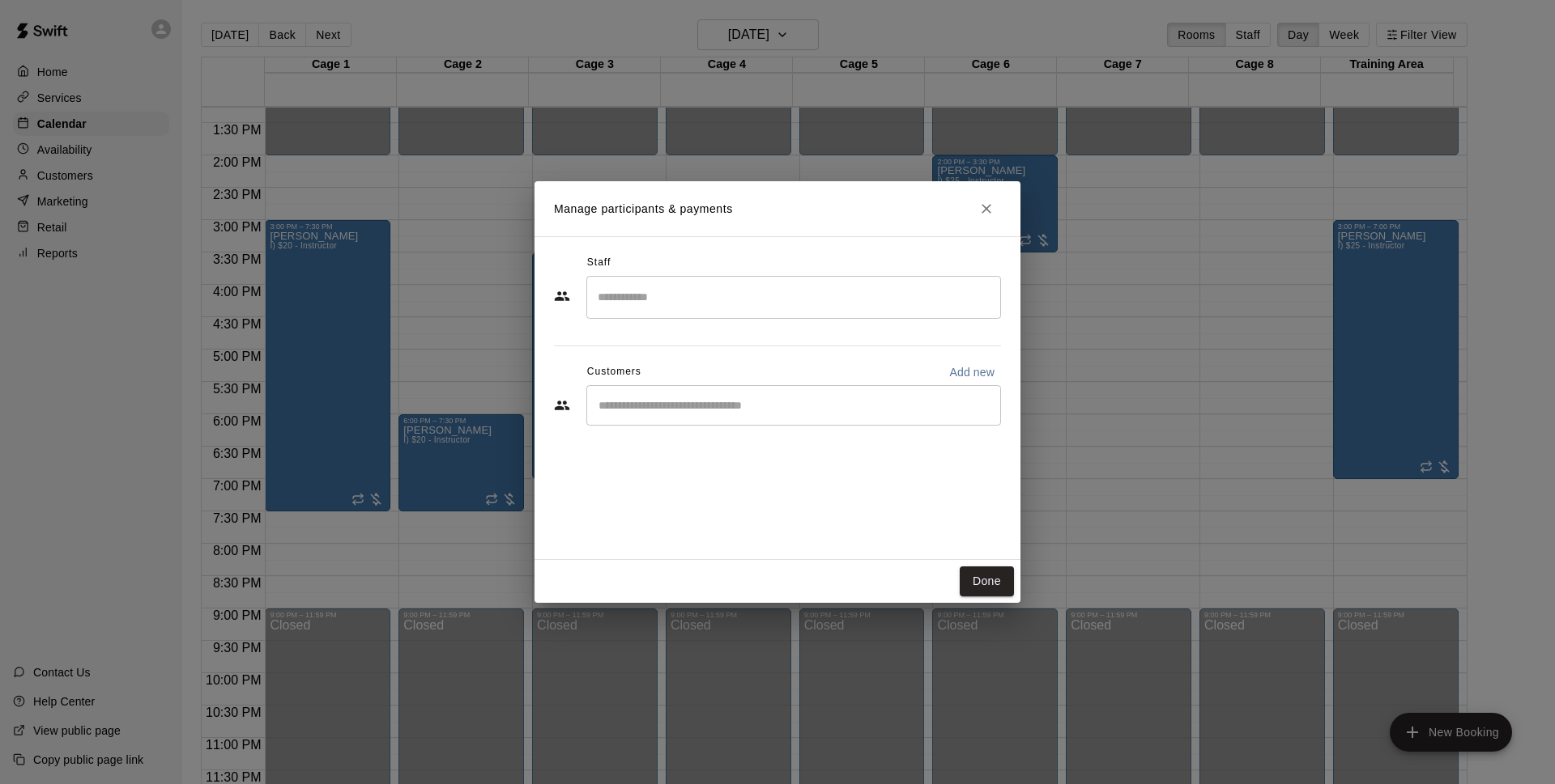
click at [690, 410] on input "Start typing to search customers..." at bounding box center [794, 405] width 400 height 16
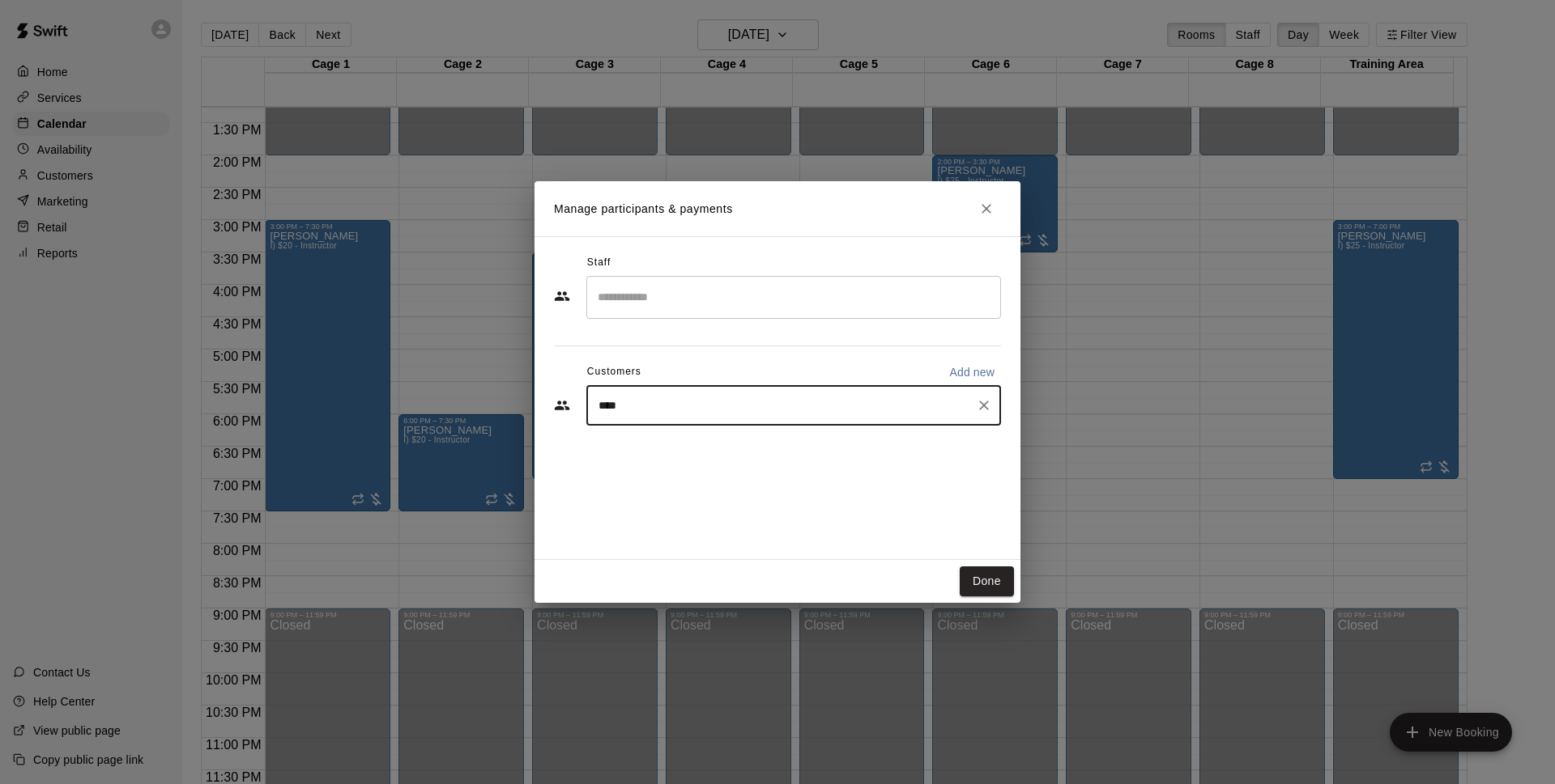
type input "*****"
click at [737, 451] on div "Robert Salazar trebor1133@cox.net" at bounding box center [810, 452] width 357 height 35
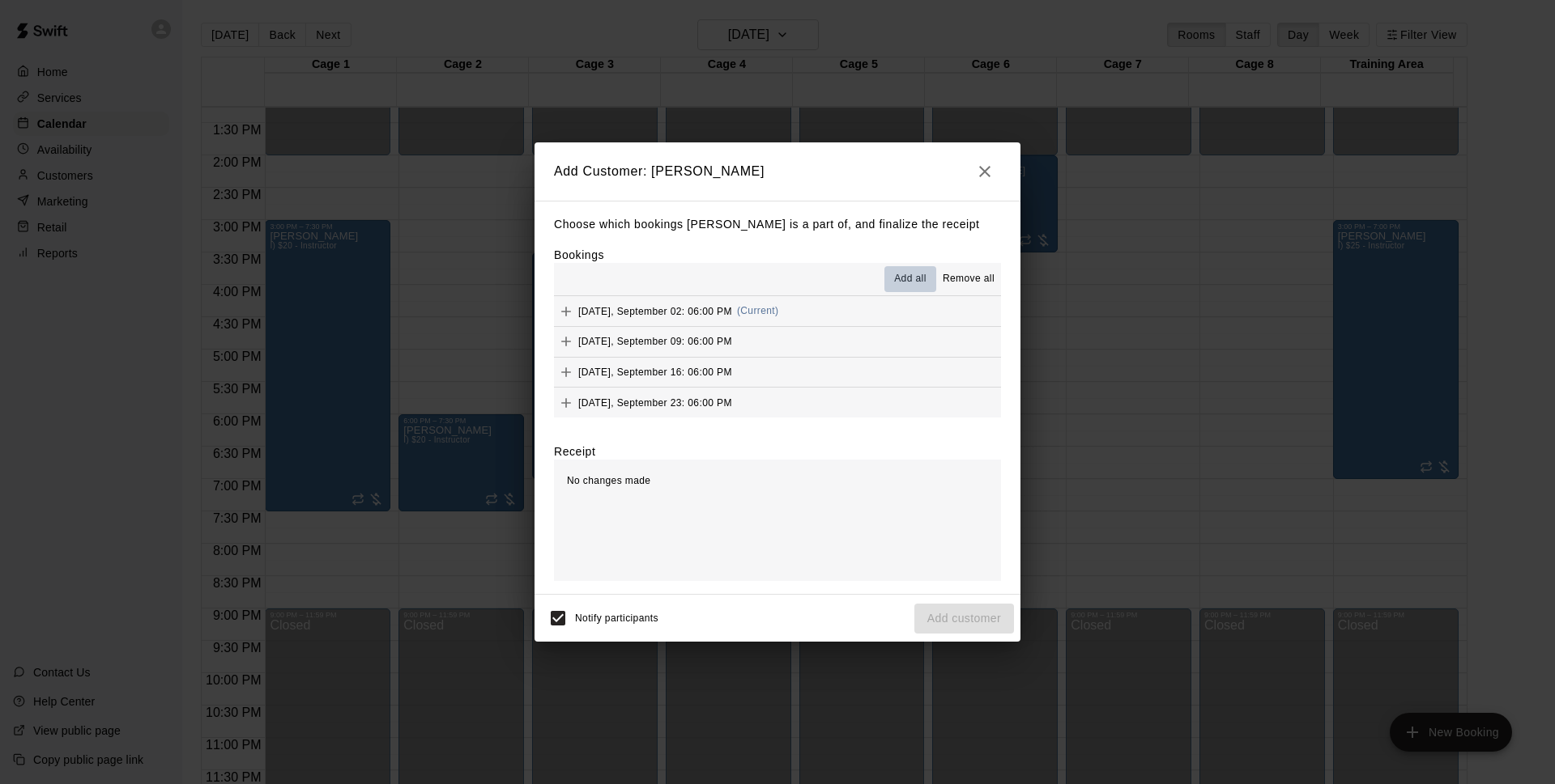
click at [911, 277] on span "Add all" at bounding box center [910, 279] width 32 height 16
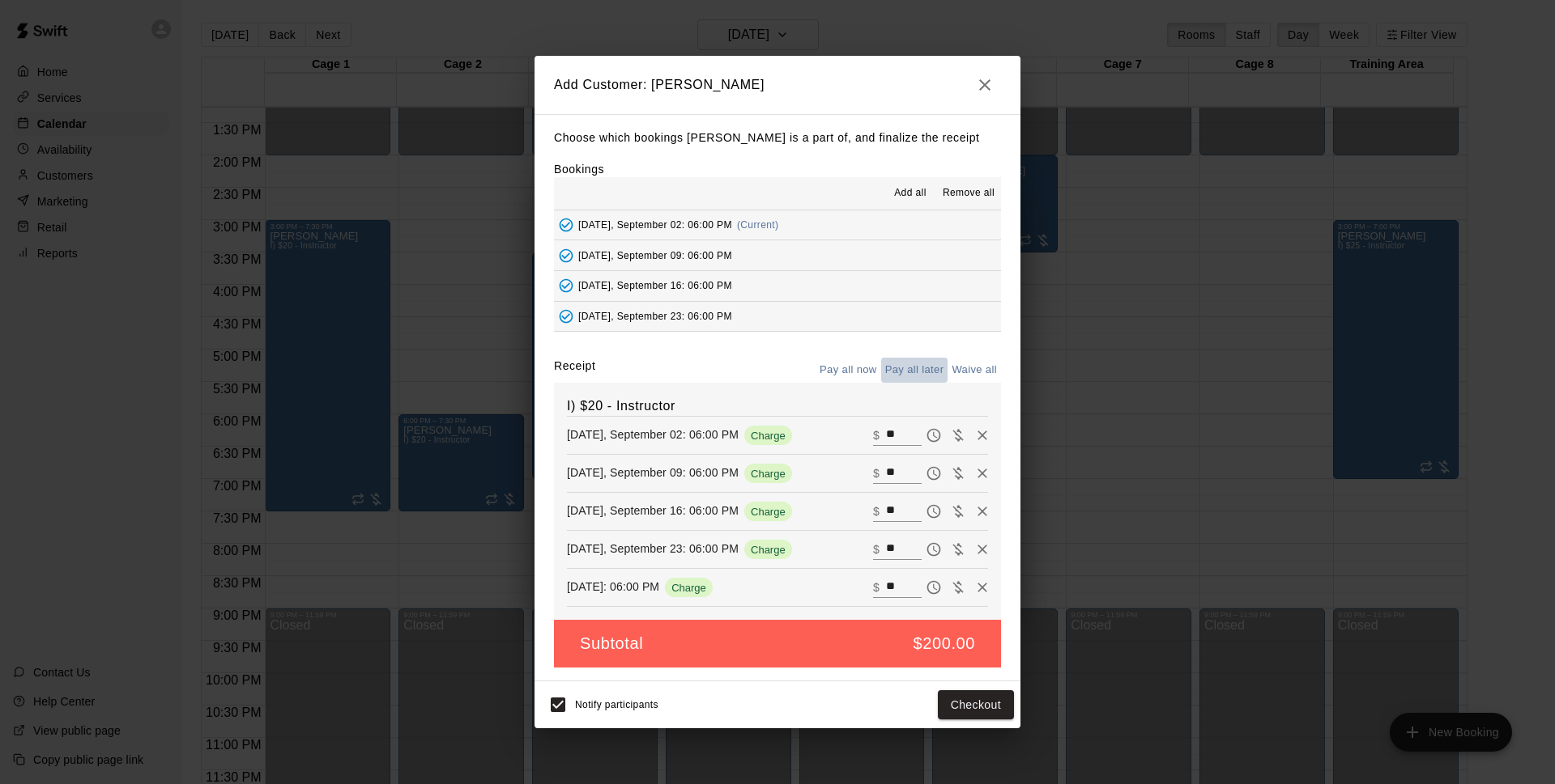
click at [924, 367] on button "Pay all later" at bounding box center [914, 370] width 67 height 25
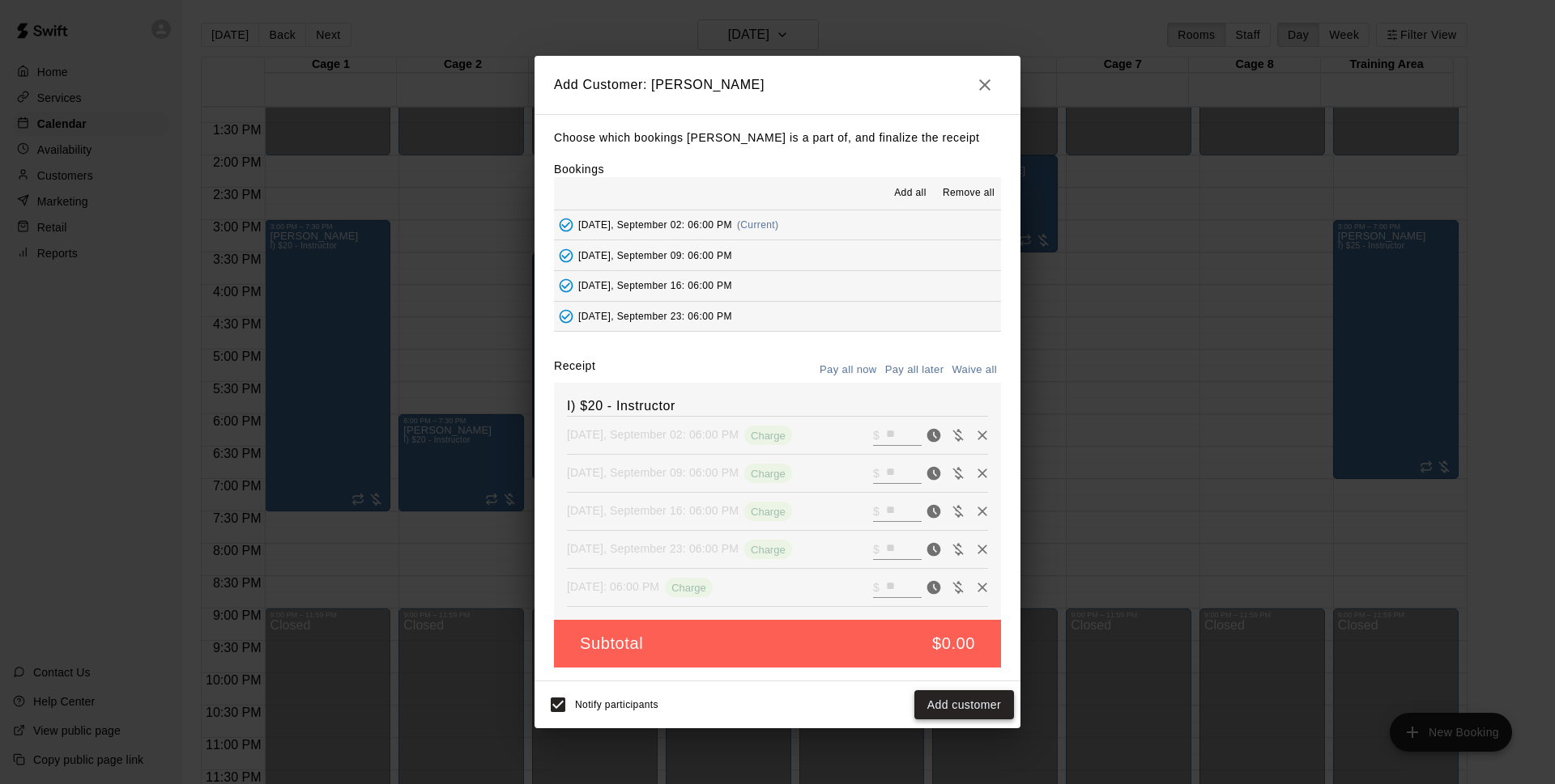
click at [946, 703] on button "Add customer" at bounding box center [963, 705] width 100 height 30
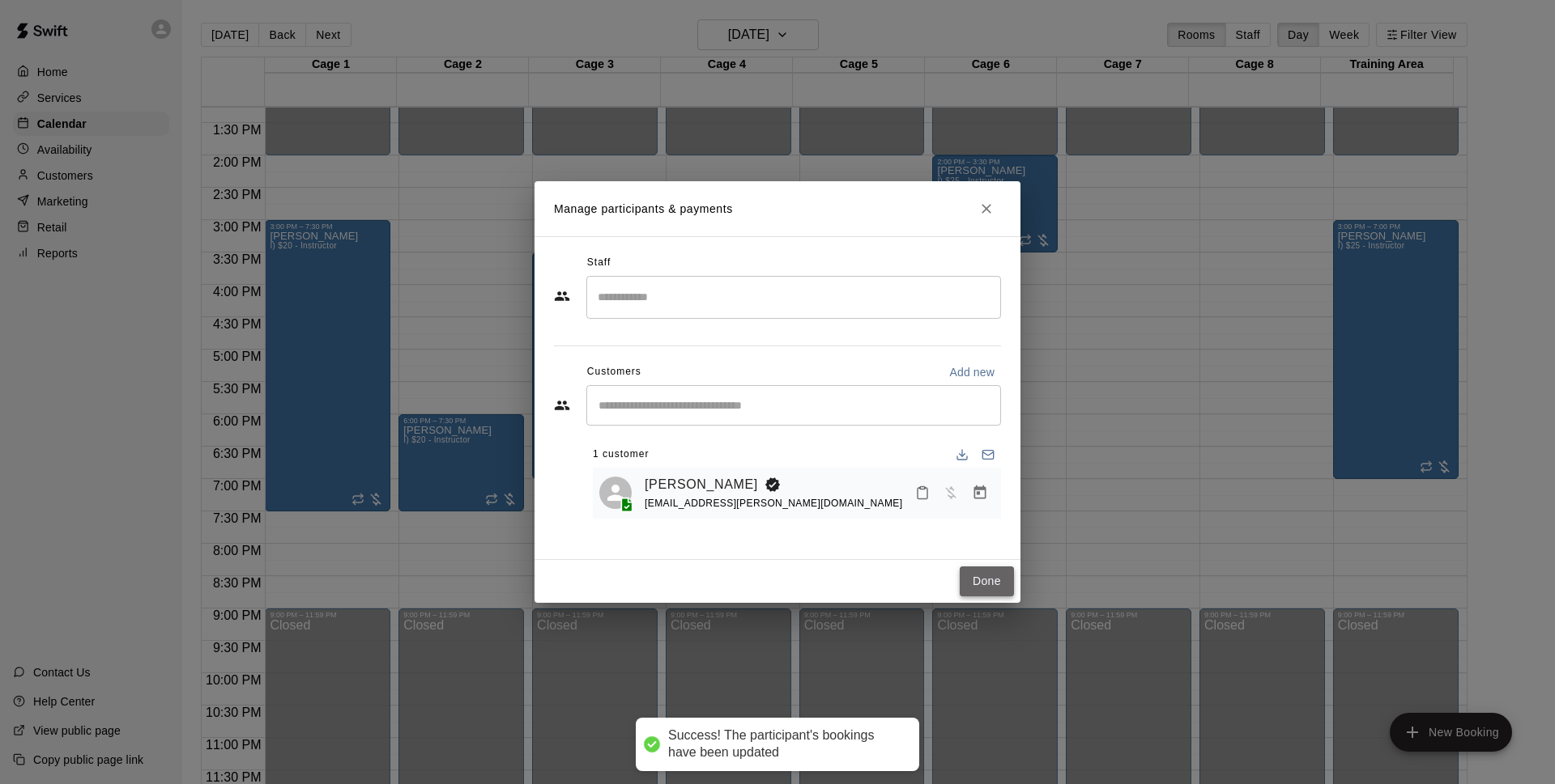
click at [999, 587] on button "Done" at bounding box center [986, 582] width 54 height 30
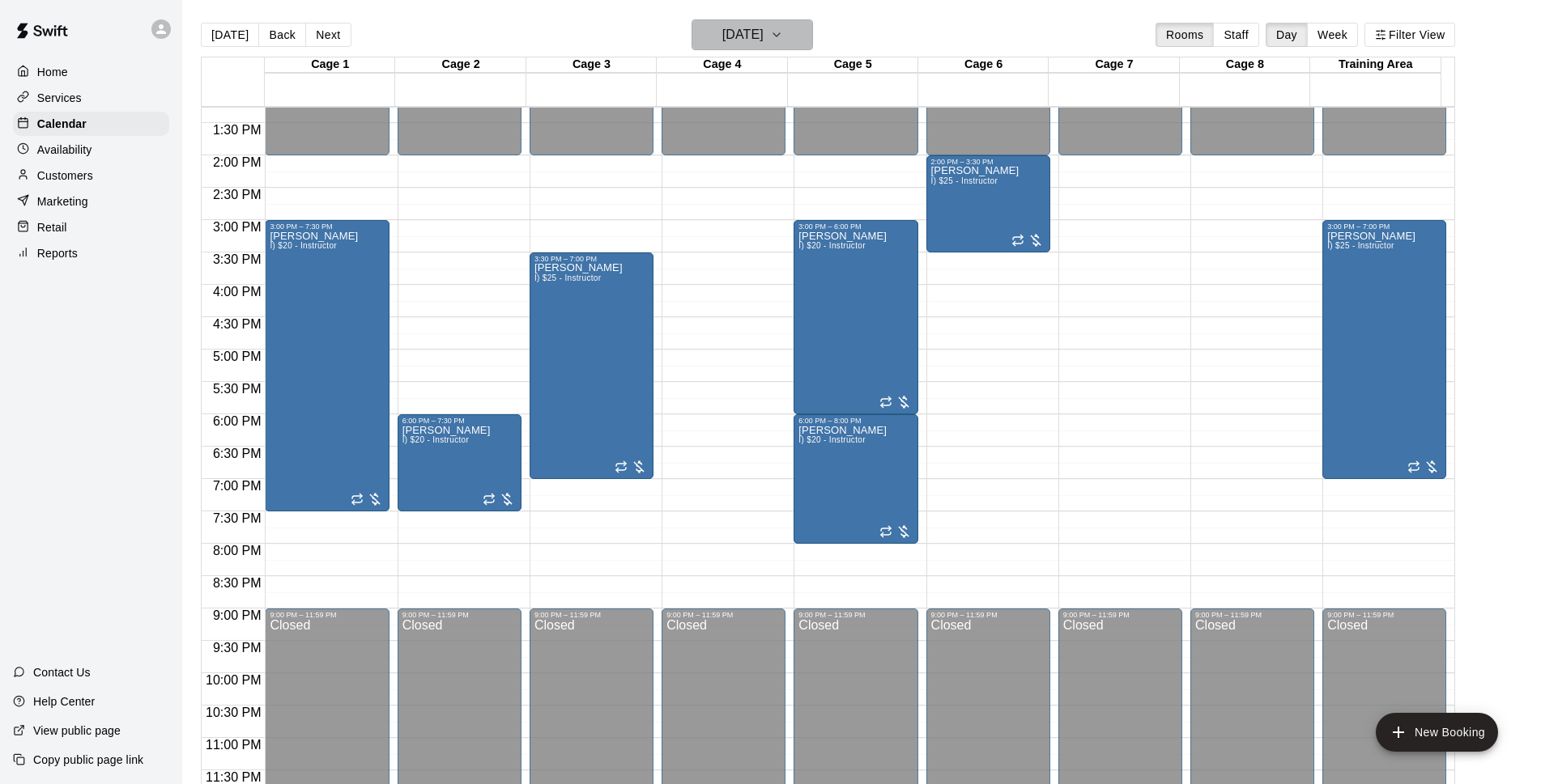
click at [763, 27] on h6 "[DATE]" at bounding box center [743, 35] width 42 height 23
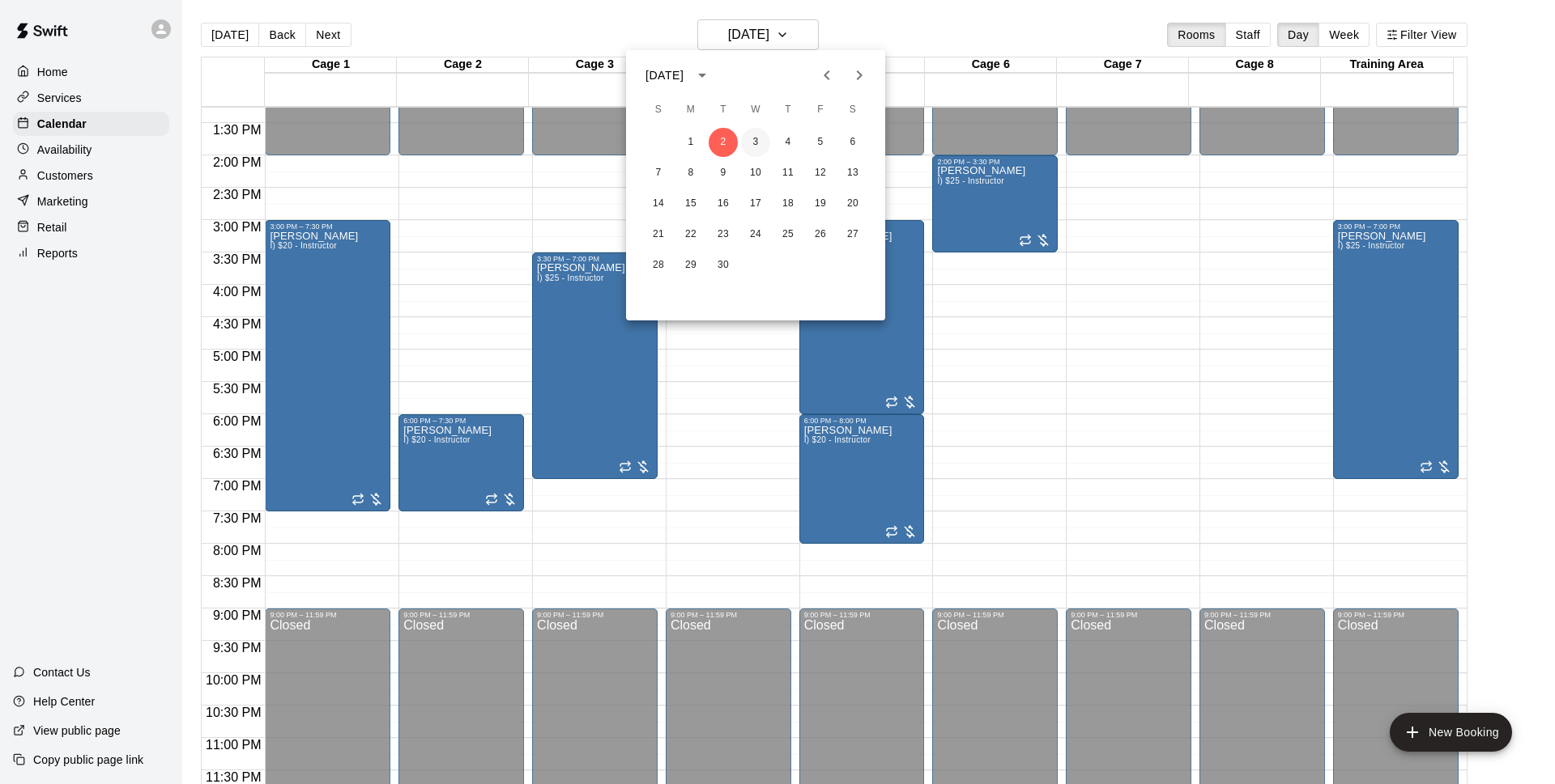
click at [763, 144] on button "3" at bounding box center [755, 142] width 29 height 29
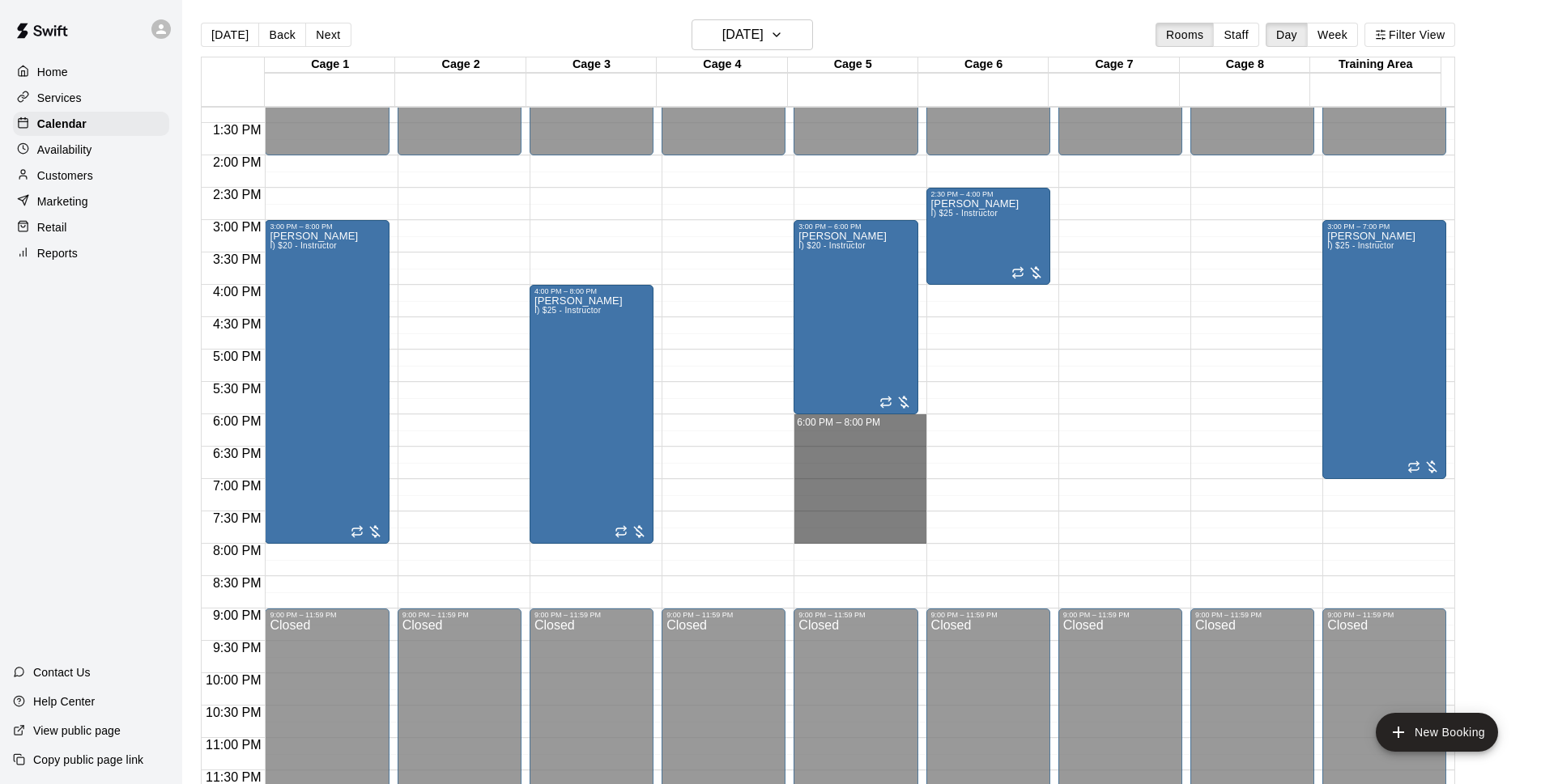
drag, startPoint x: 835, startPoint y: 417, endPoint x: 825, endPoint y: 529, distance: 112.4
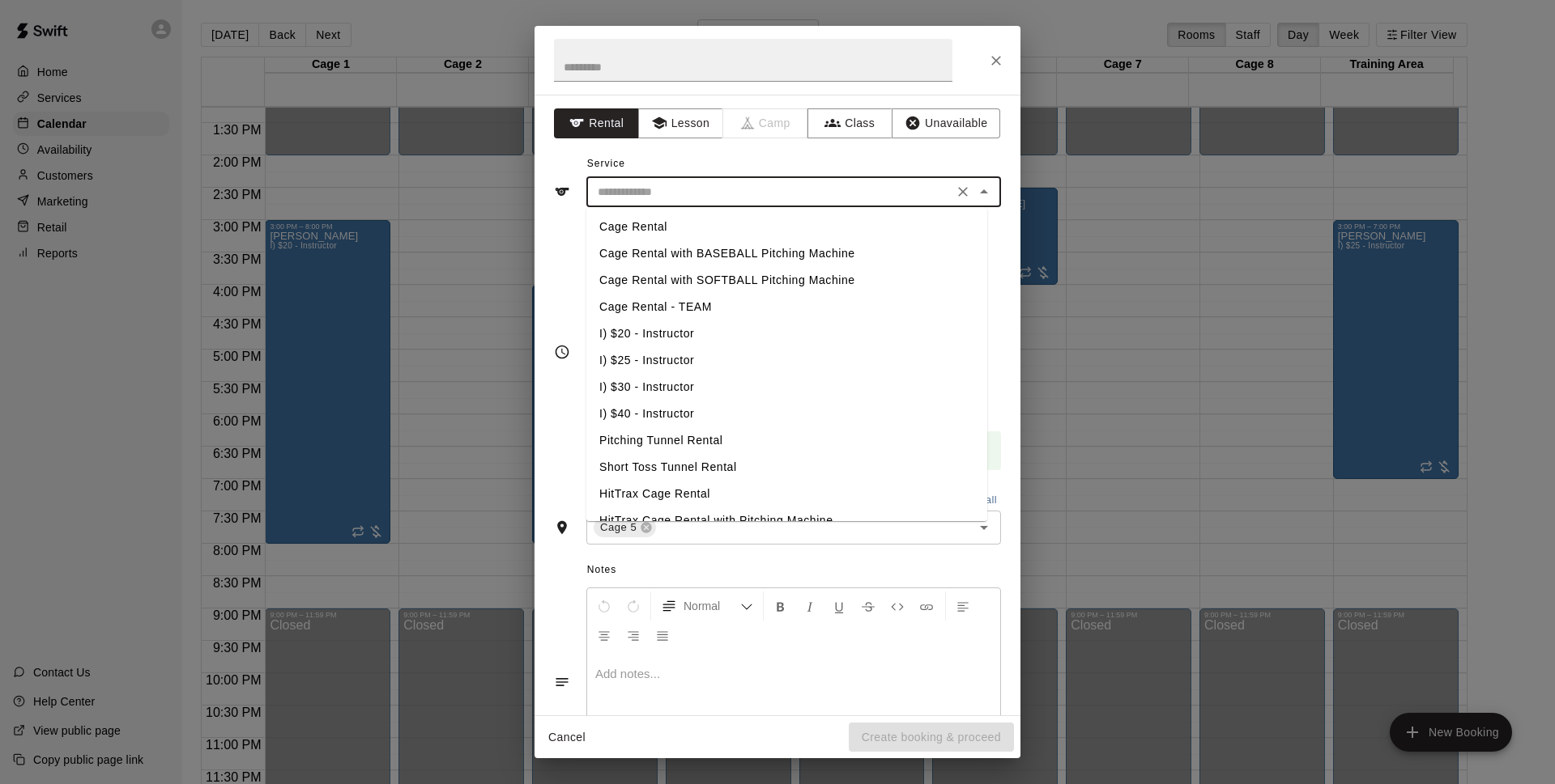
click at [749, 186] on input "text" at bounding box center [769, 191] width 357 height 20
click at [671, 336] on li "I) $20 - Instructor" at bounding box center [786, 334] width 401 height 27
type input "**********"
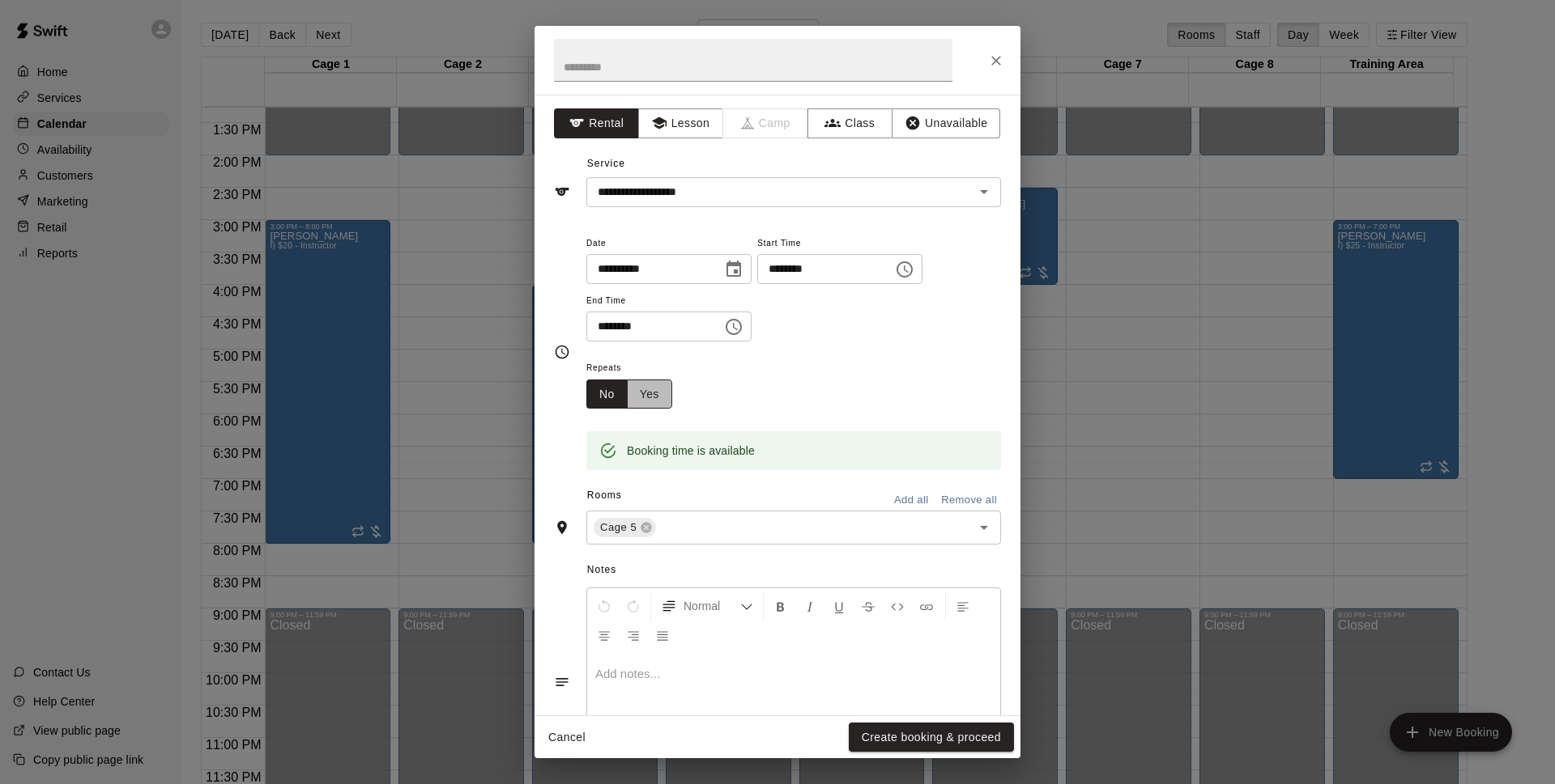
click at [663, 382] on button "Yes" at bounding box center [649, 394] width 46 height 30
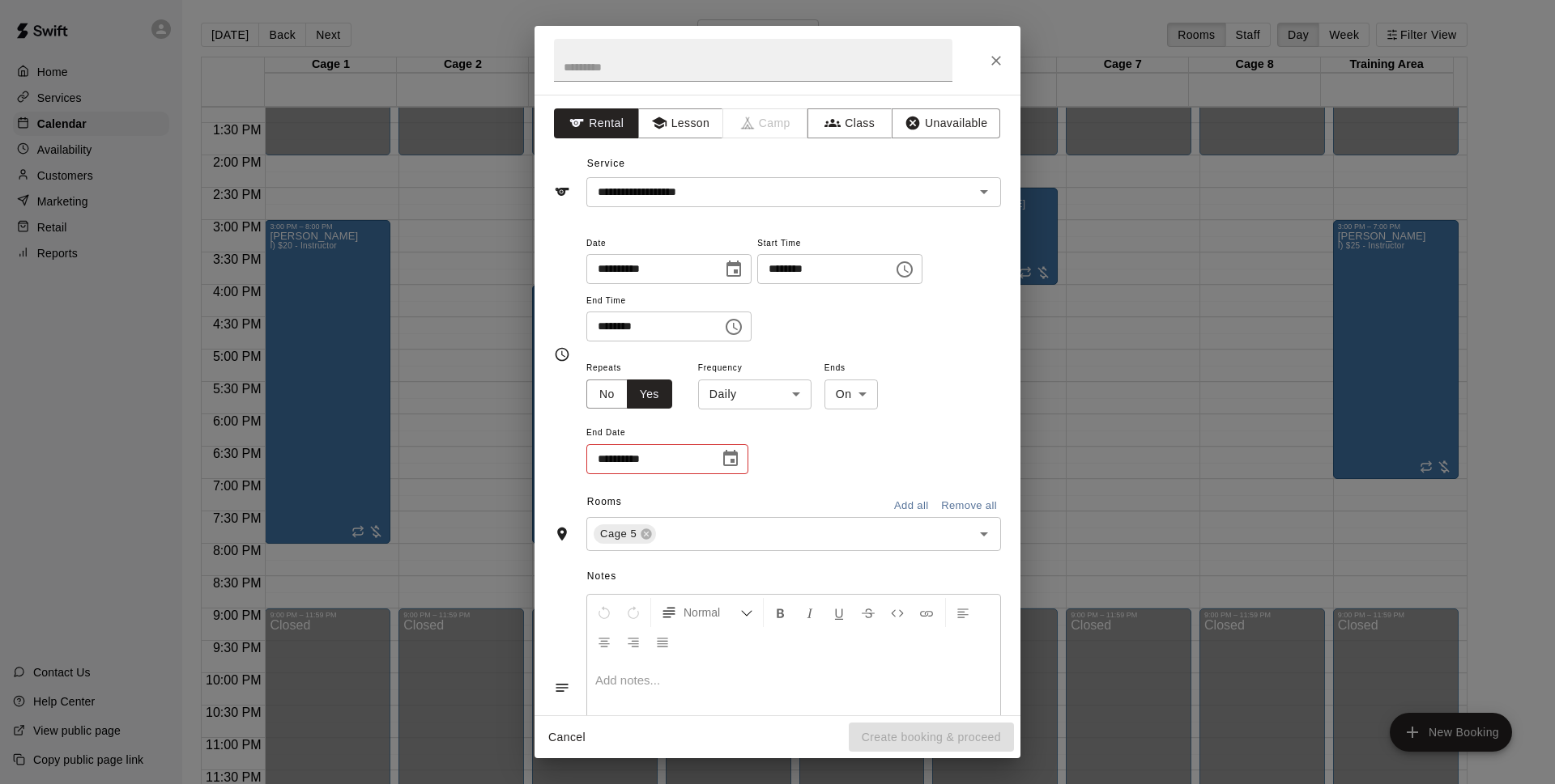
click at [741, 385] on body "Home Services Calendar Availability Customers Marketing Retail Reports Contact …" at bounding box center [778, 405] width 1555 height 811
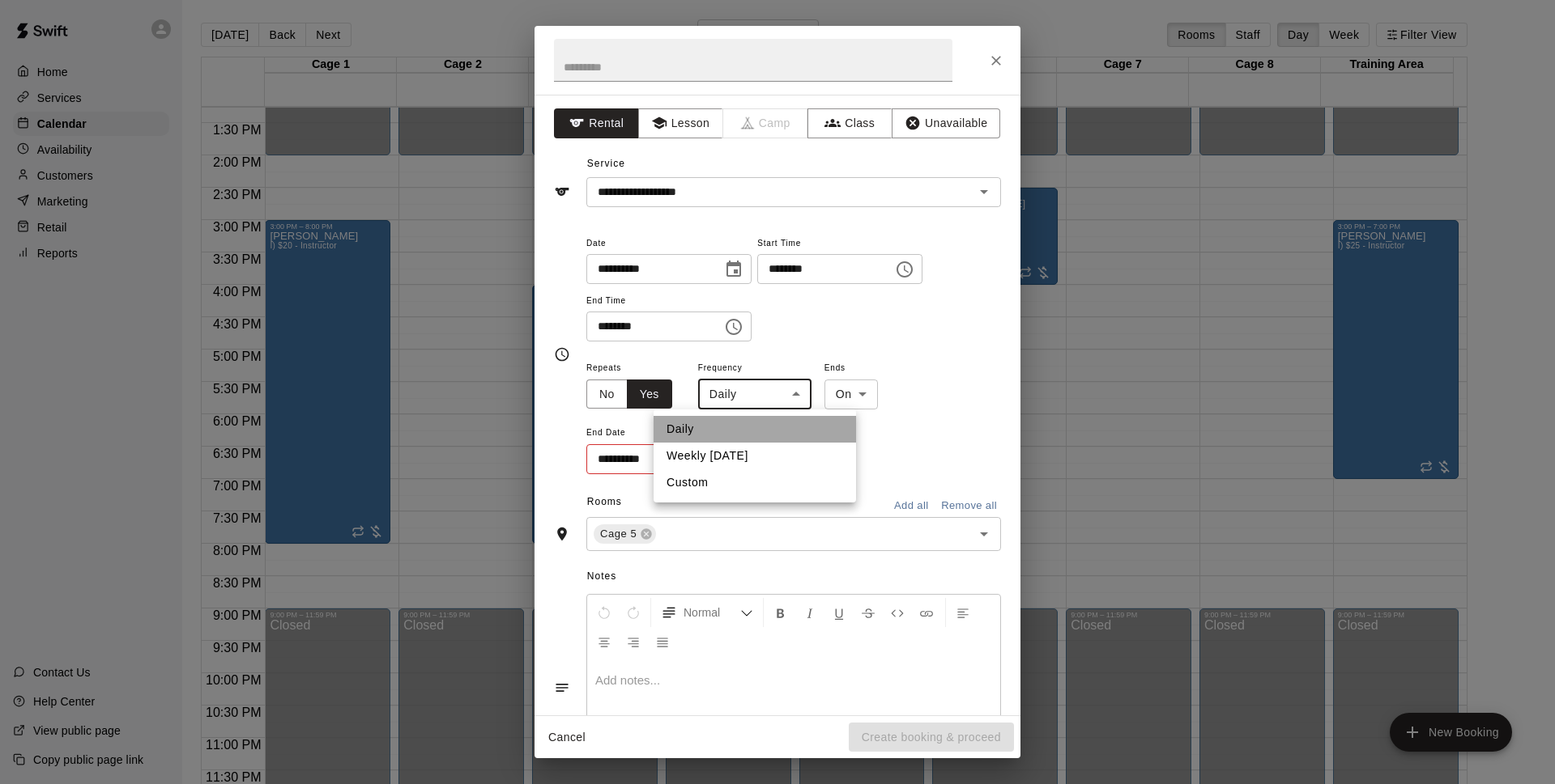
click at [751, 442] on li "Daily" at bounding box center [754, 429] width 202 height 27
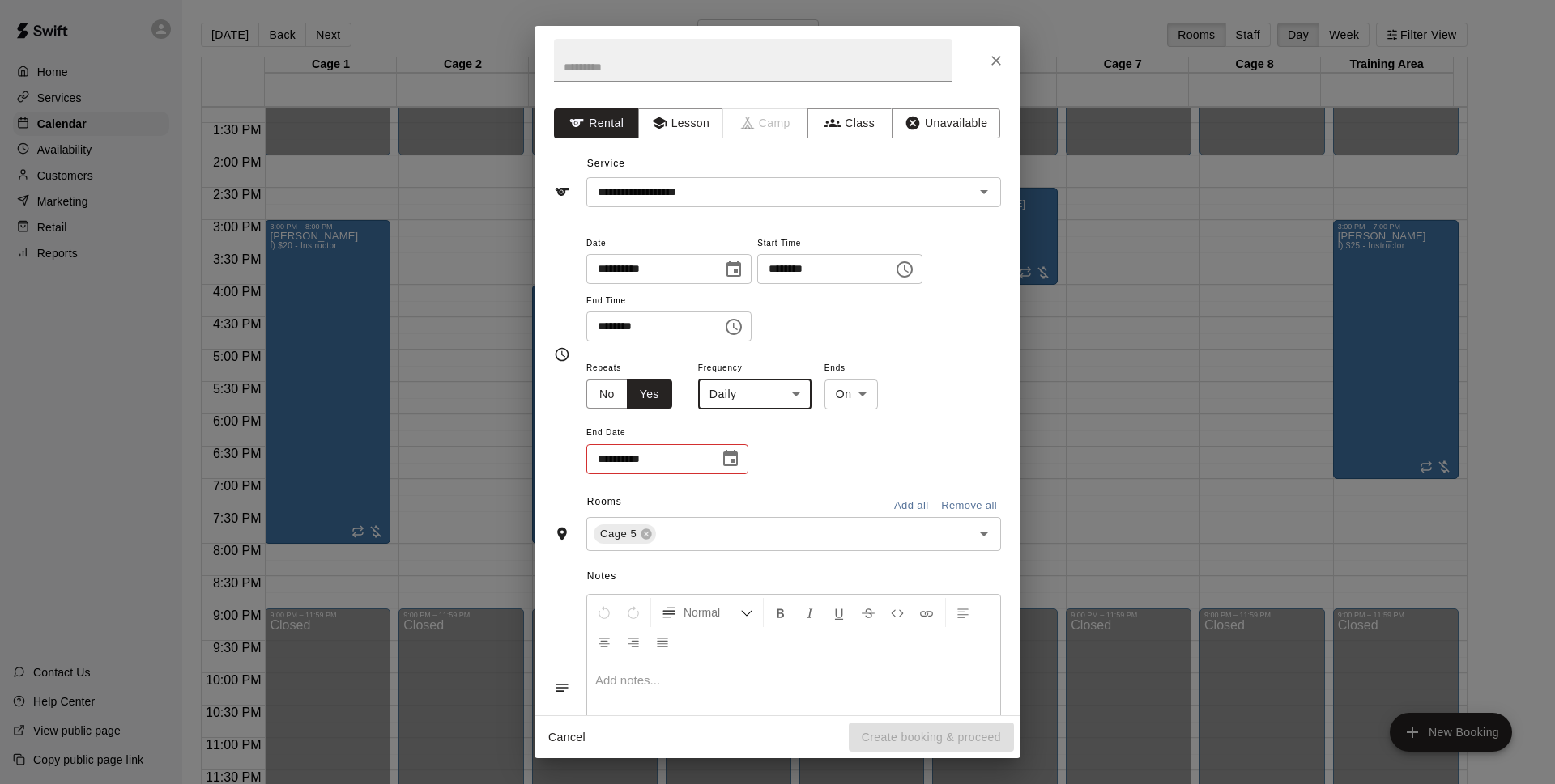
click at [778, 384] on body "Home Services Calendar Availability Customers Marketing Retail Reports Contact …" at bounding box center [778, 405] width 1555 height 811
click at [764, 461] on li "Weekly [DATE]" at bounding box center [754, 456] width 202 height 27
type input "******"
click at [725, 460] on icon "Choose date" at bounding box center [730, 459] width 19 height 19
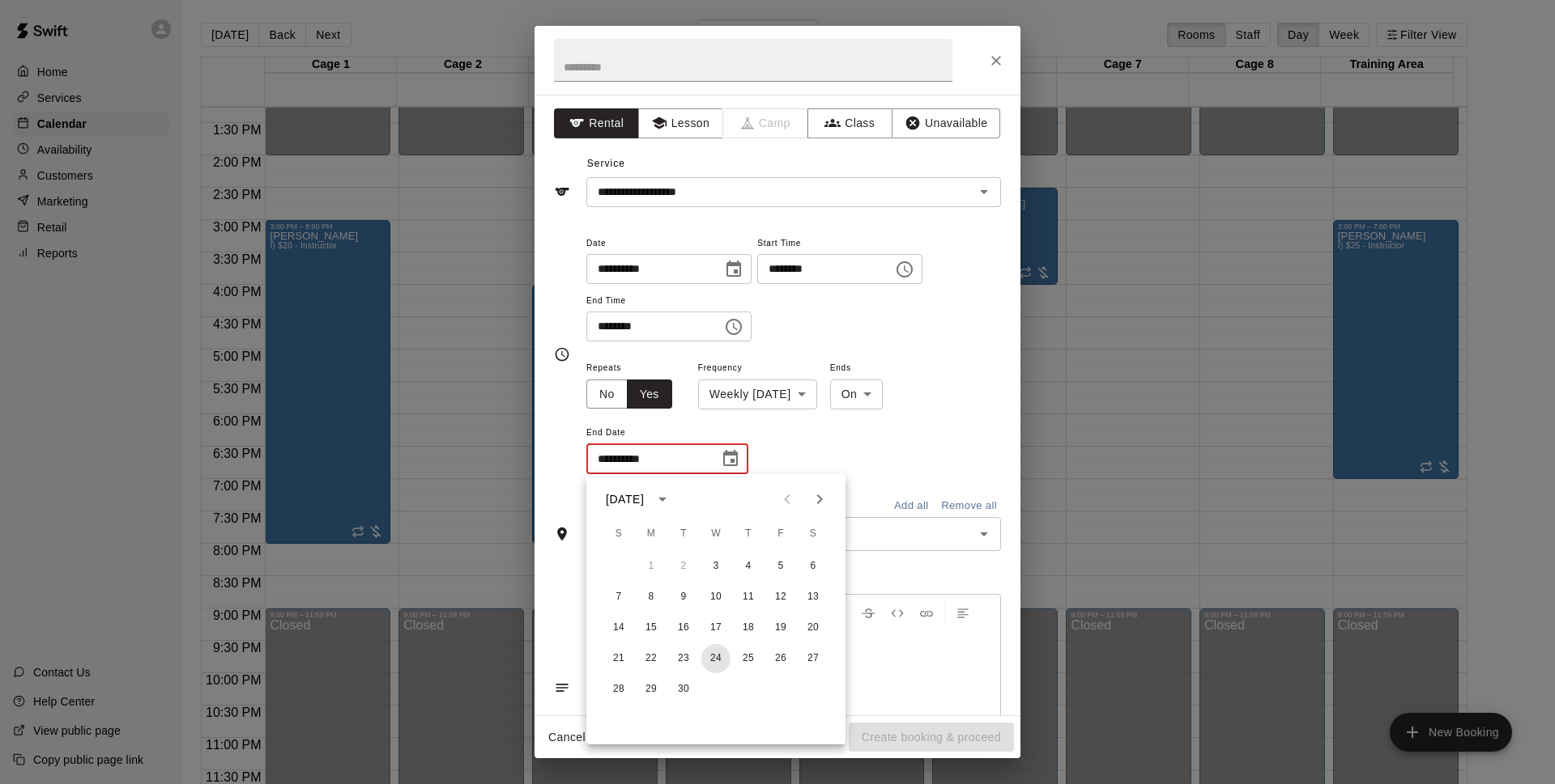
drag, startPoint x: 718, startPoint y: 655, endPoint x: 956, endPoint y: 741, distance: 253.1
click at [721, 656] on button "24" at bounding box center [716, 659] width 29 height 29
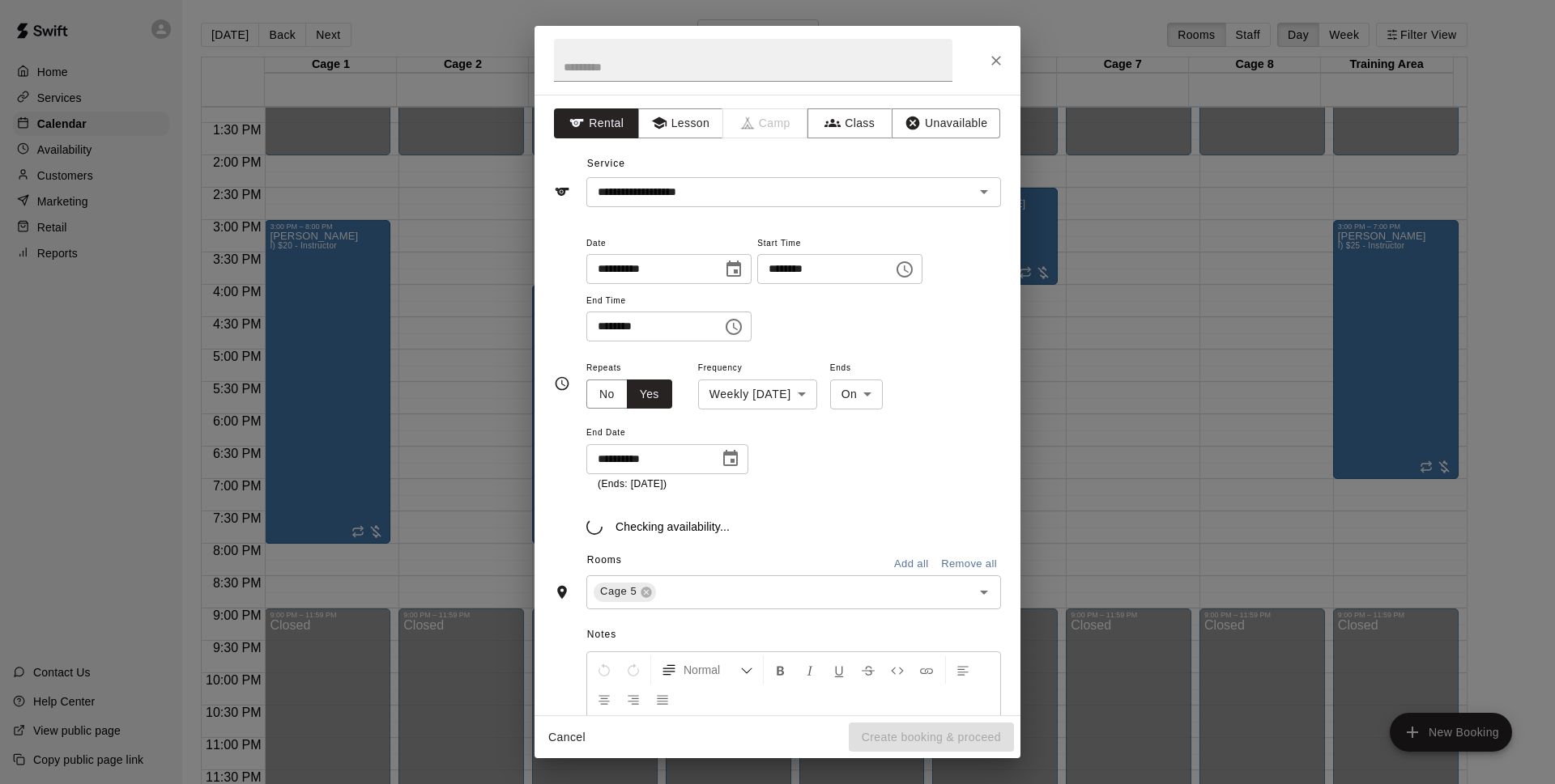
type input "**********"
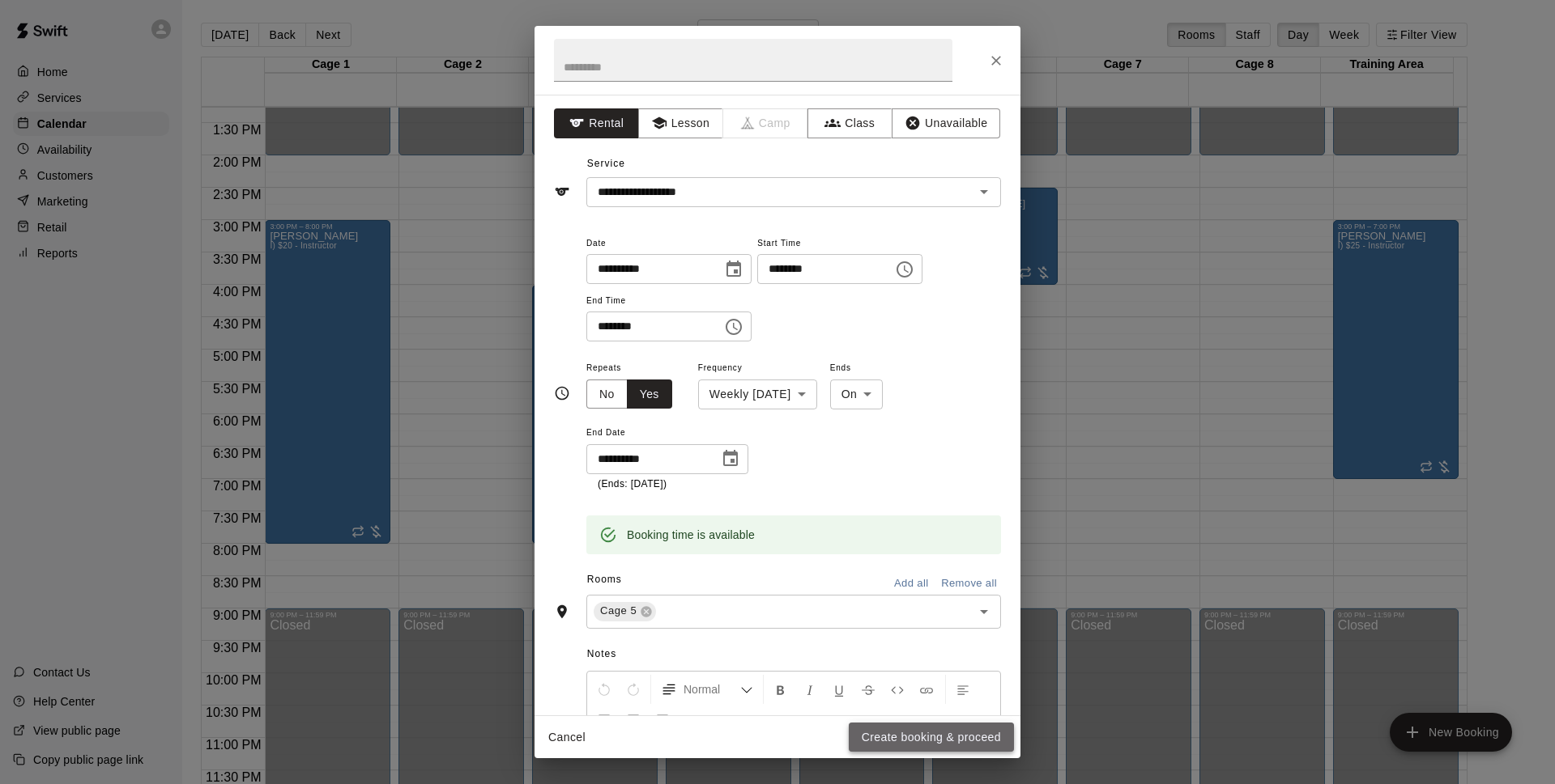
click at [971, 745] on button "Create booking & proceed" at bounding box center [931, 738] width 165 height 30
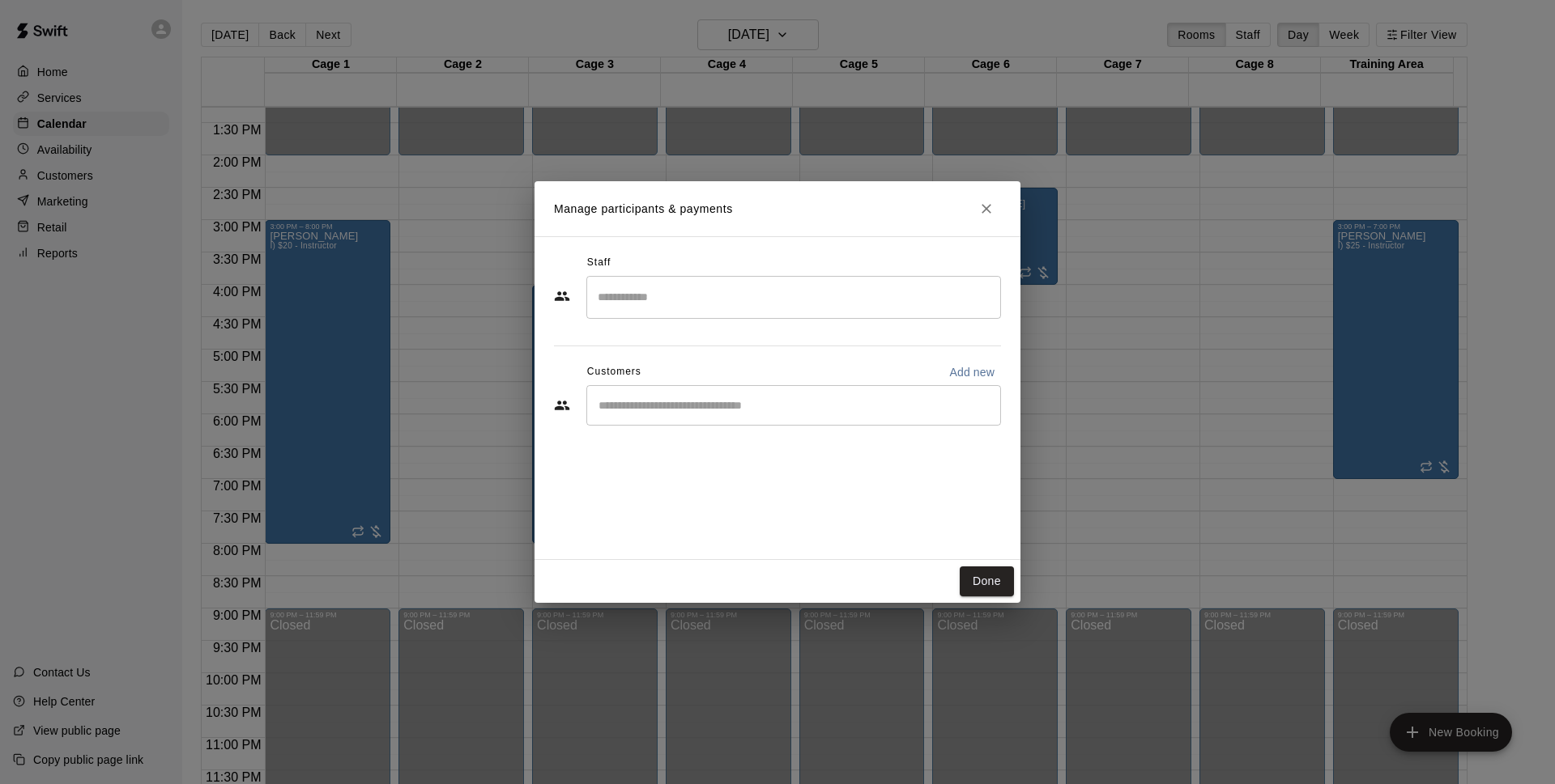
drag, startPoint x: 728, startPoint y: 413, endPoint x: 735, endPoint y: 420, distance: 9.9
click at [728, 415] on div "​" at bounding box center [793, 405] width 414 height 41
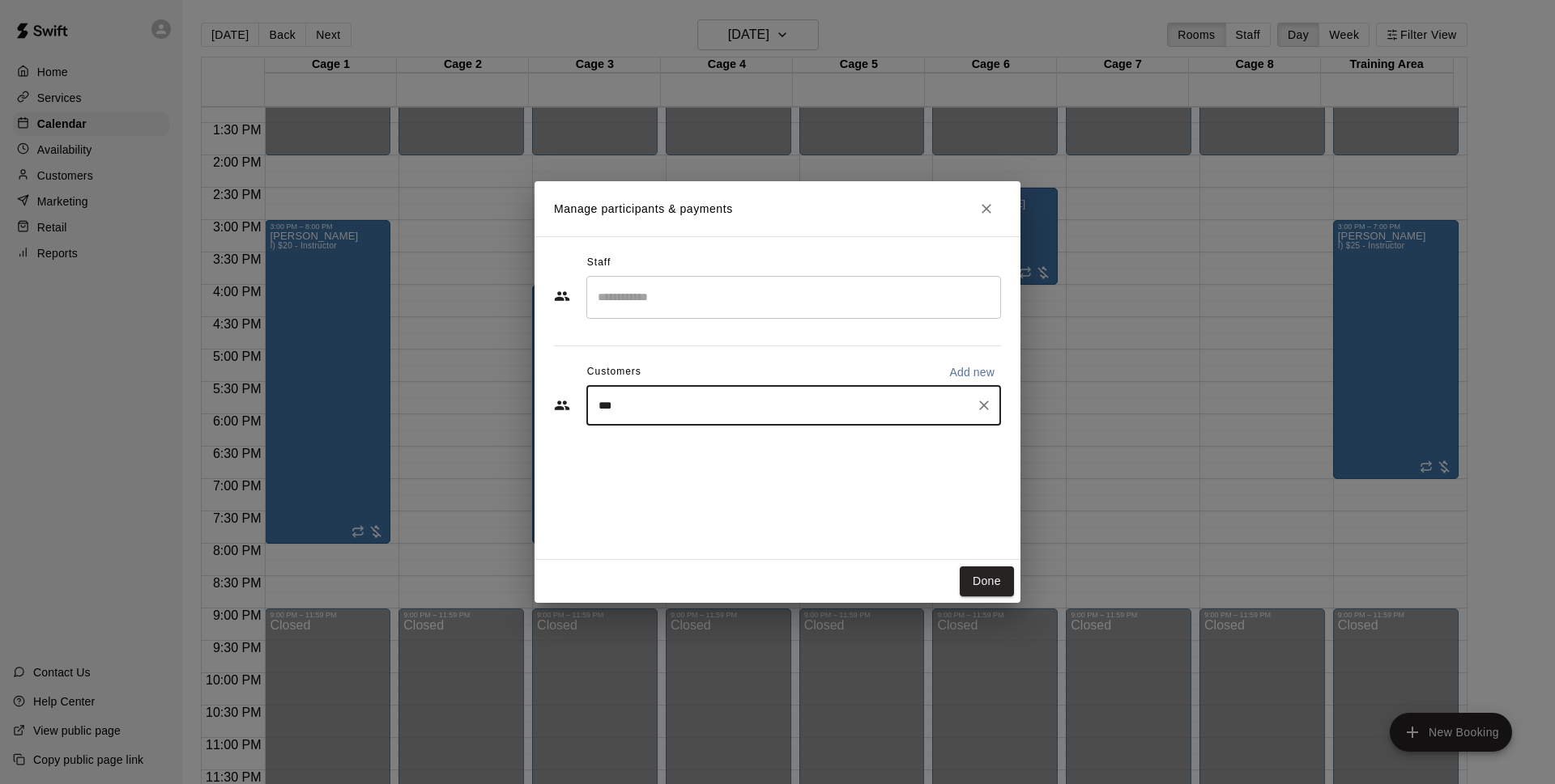
type input "****"
click at [716, 495] on div "[PERSON_NAME]" at bounding box center [760, 495] width 258 height 17
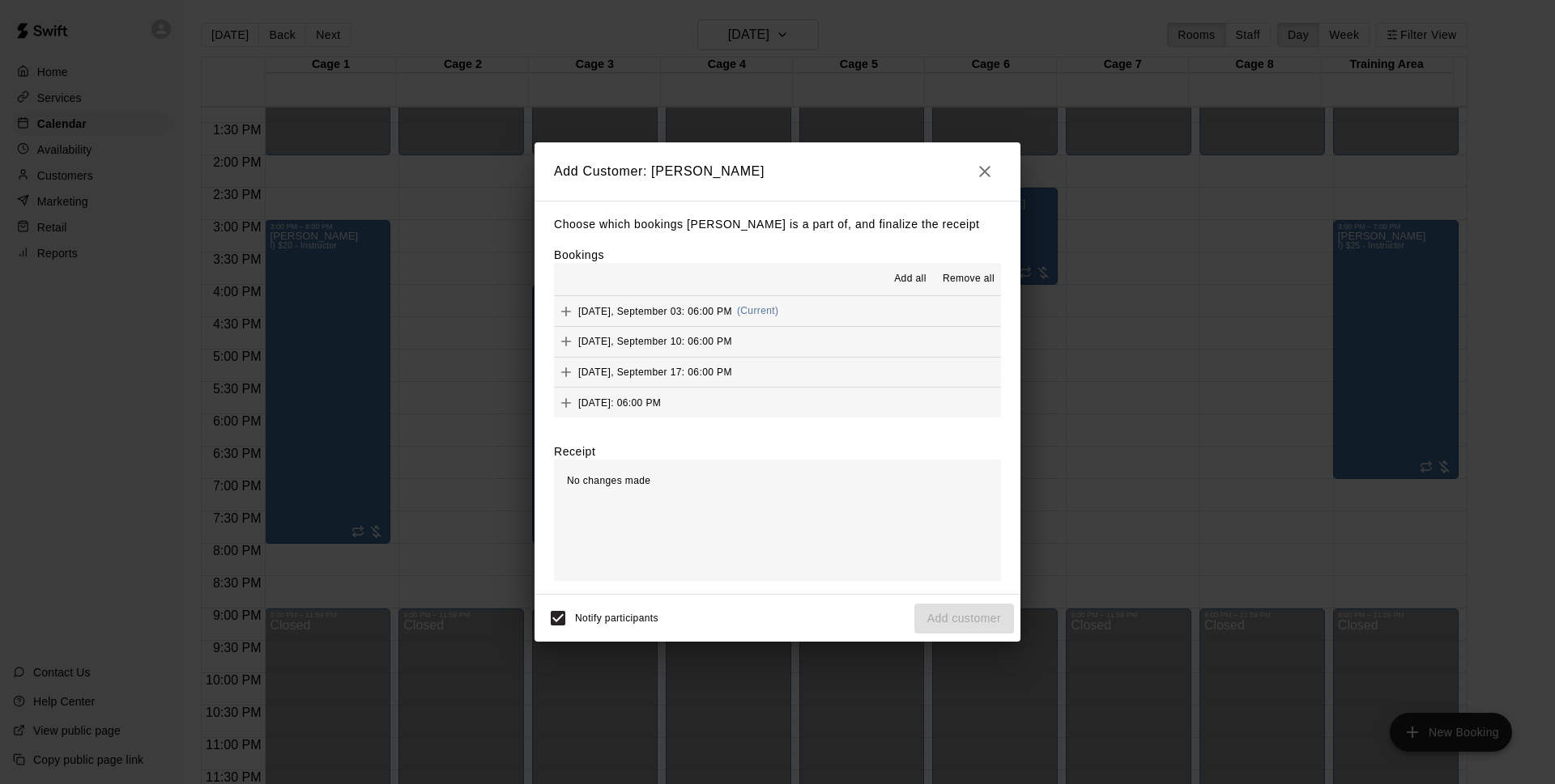
click at [917, 275] on span "Add all" at bounding box center [910, 279] width 32 height 16
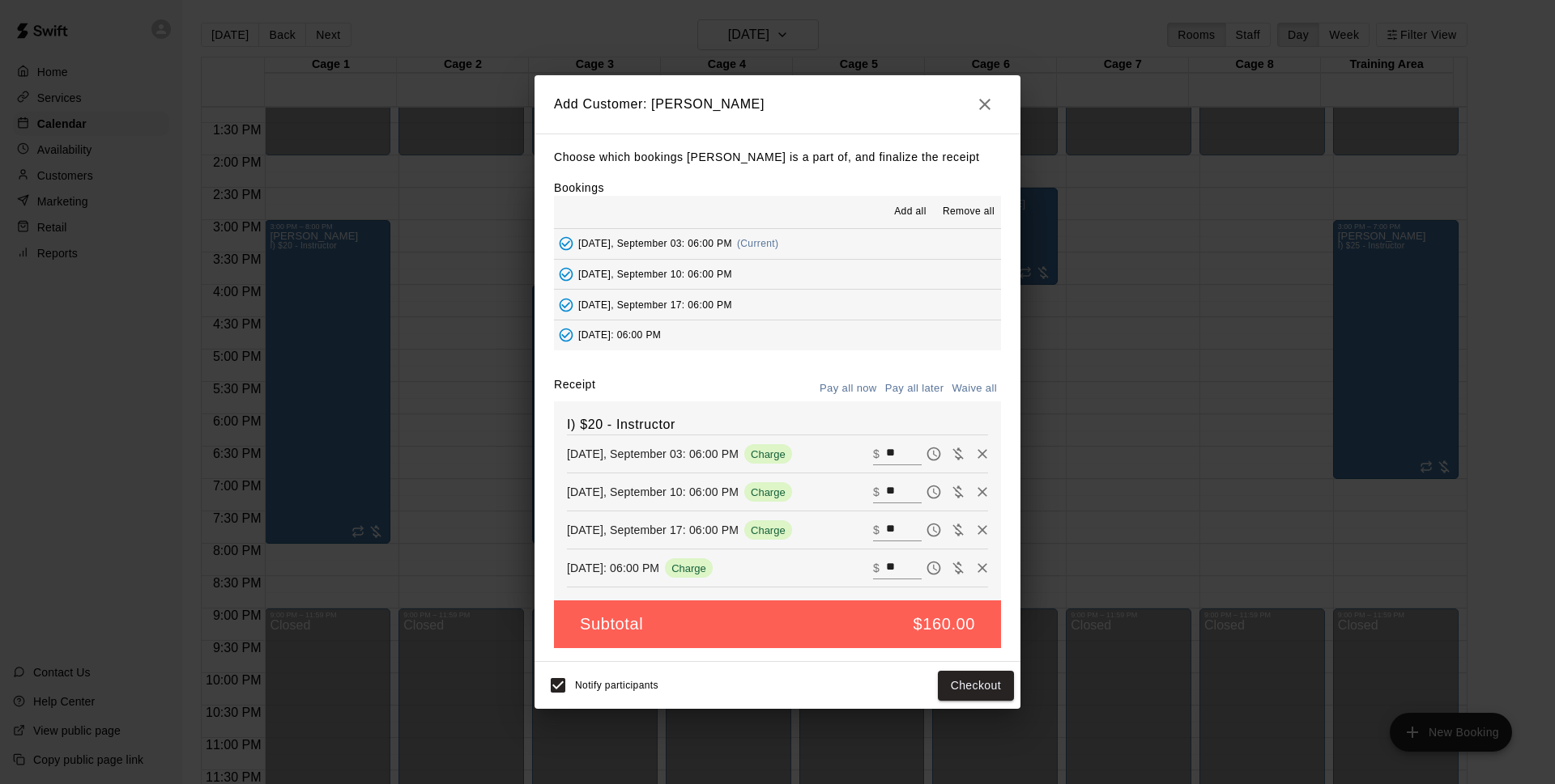
click at [923, 396] on button "Pay all later" at bounding box center [914, 389] width 67 height 25
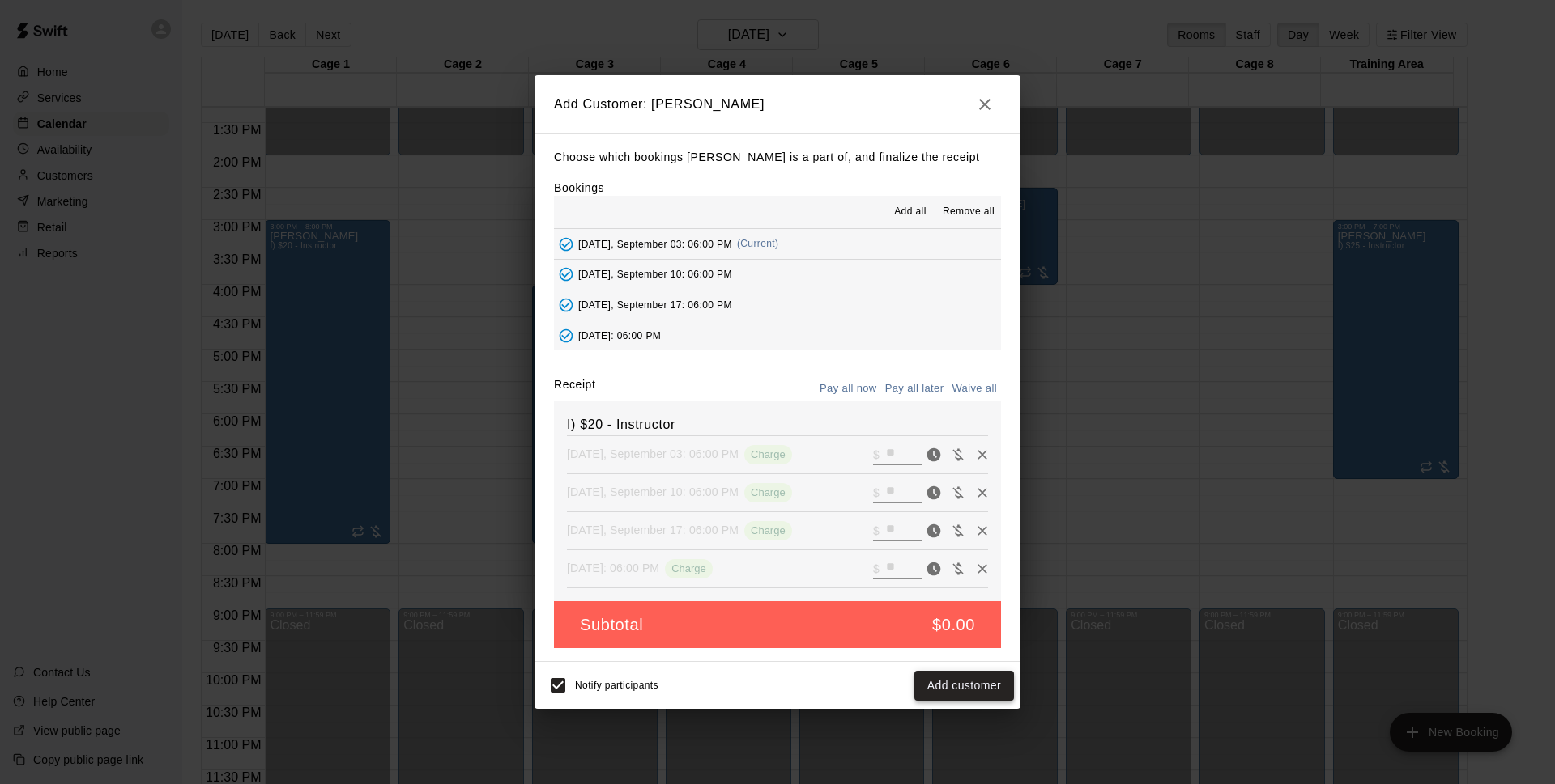
click at [941, 692] on button "Add customer" at bounding box center [963, 686] width 100 height 30
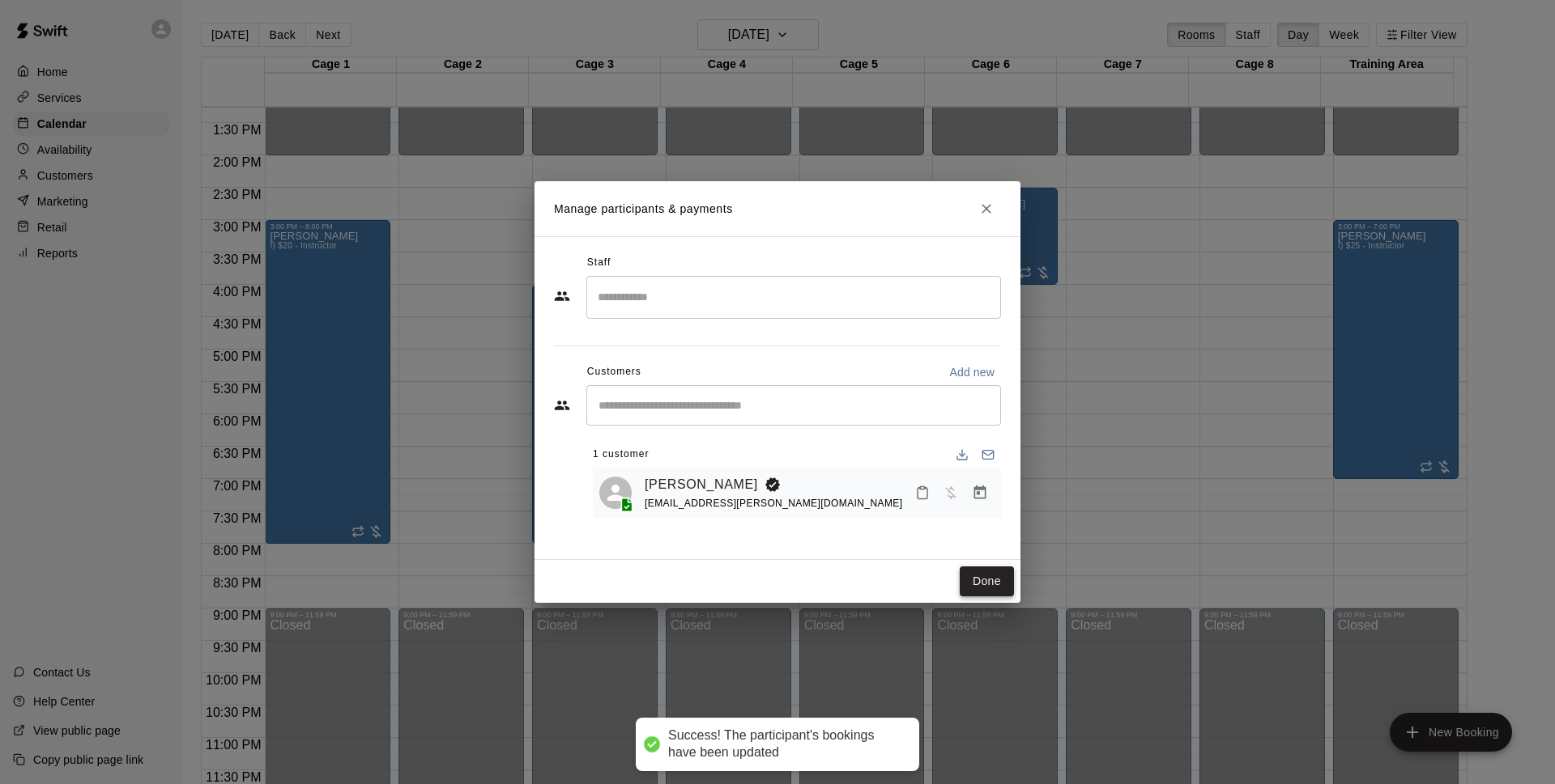
click at [999, 576] on button "Done" at bounding box center [986, 582] width 54 height 30
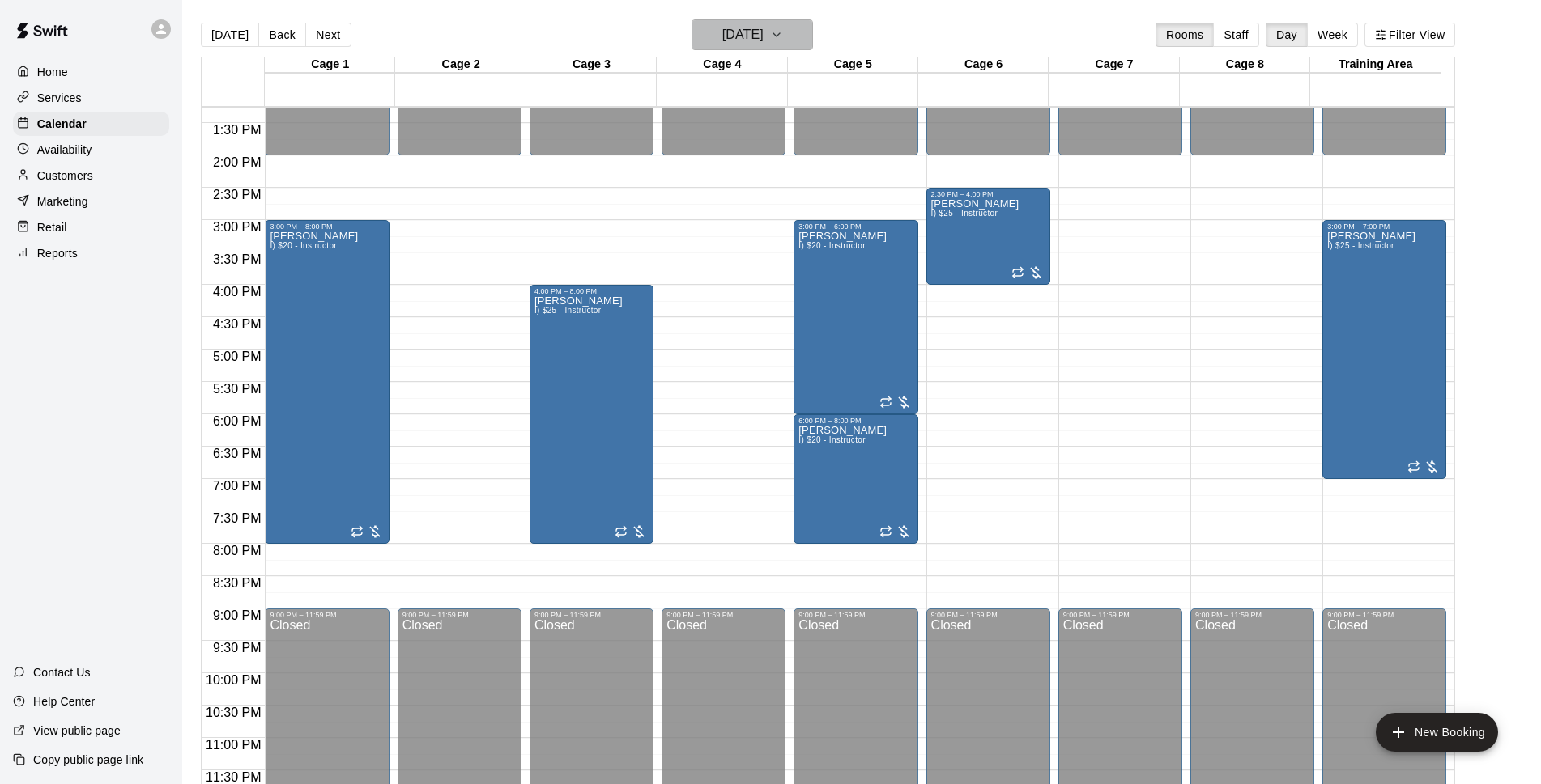
click at [759, 30] on h6 "[DATE]" at bounding box center [743, 35] width 42 height 23
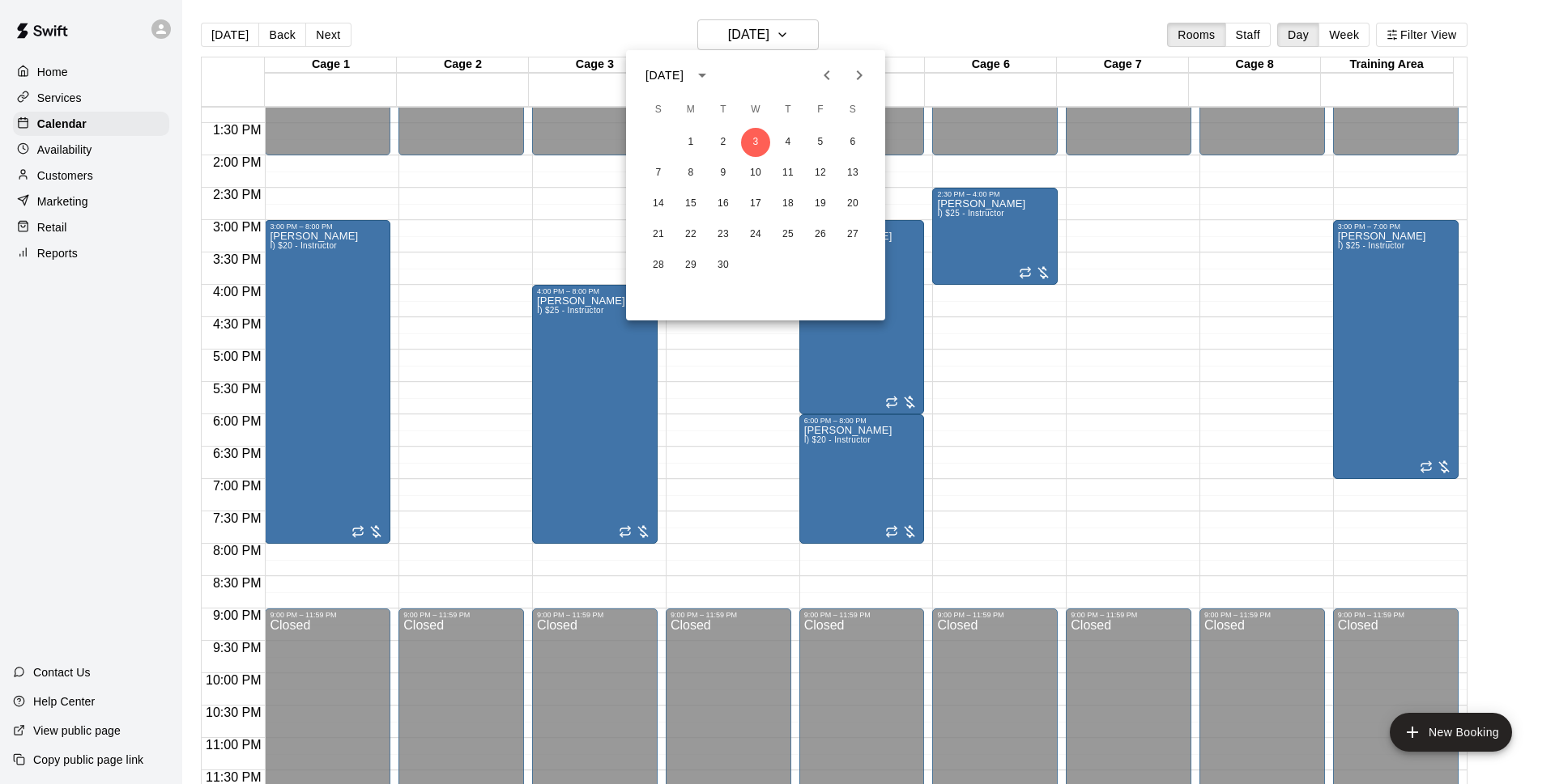
click at [851, 81] on icon "Next month" at bounding box center [859, 75] width 19 height 19
click at [763, 132] on button "1" at bounding box center [755, 142] width 29 height 29
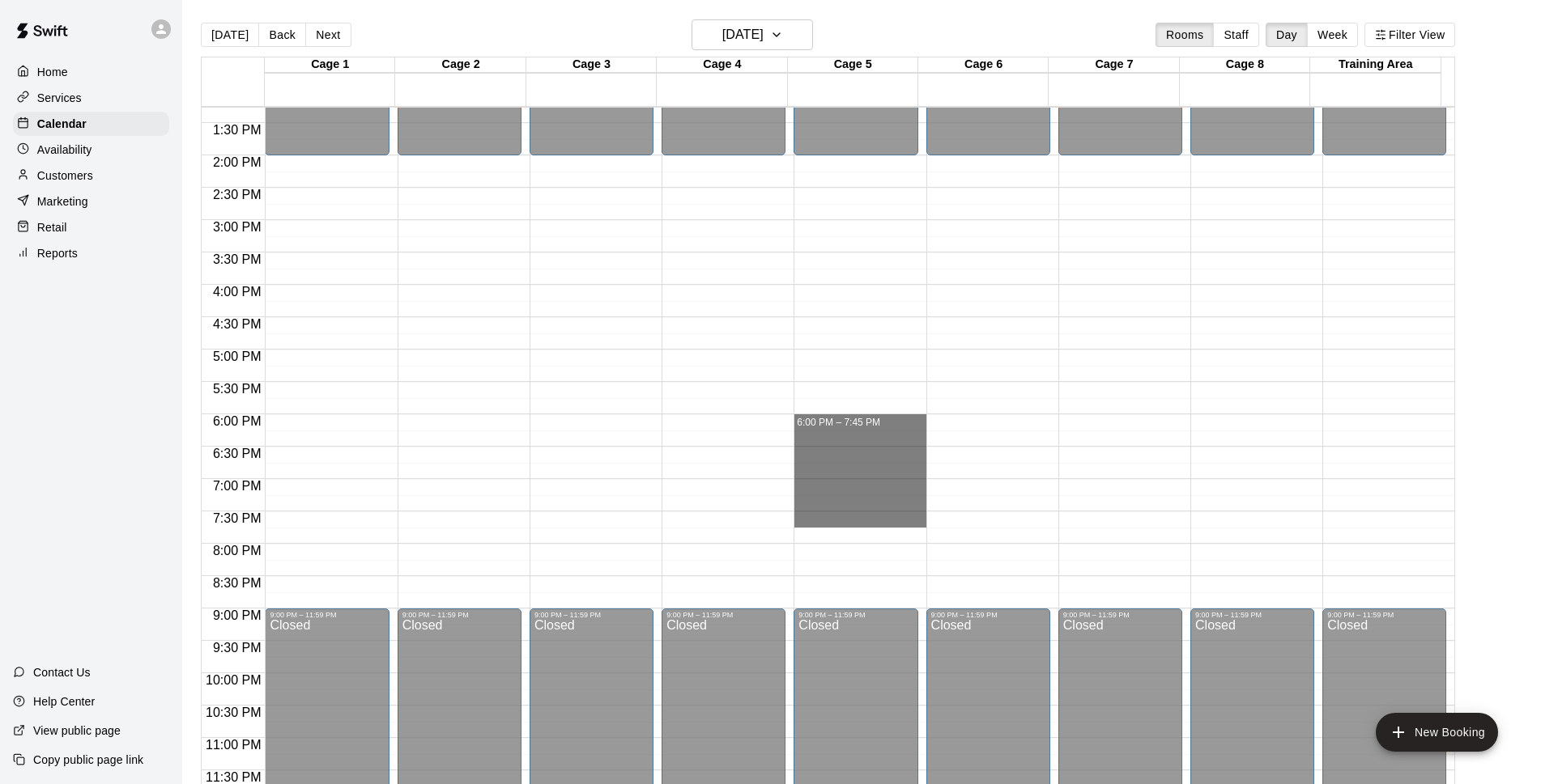
drag, startPoint x: 841, startPoint y: 423, endPoint x: 975, endPoint y: 321, distance: 168.4
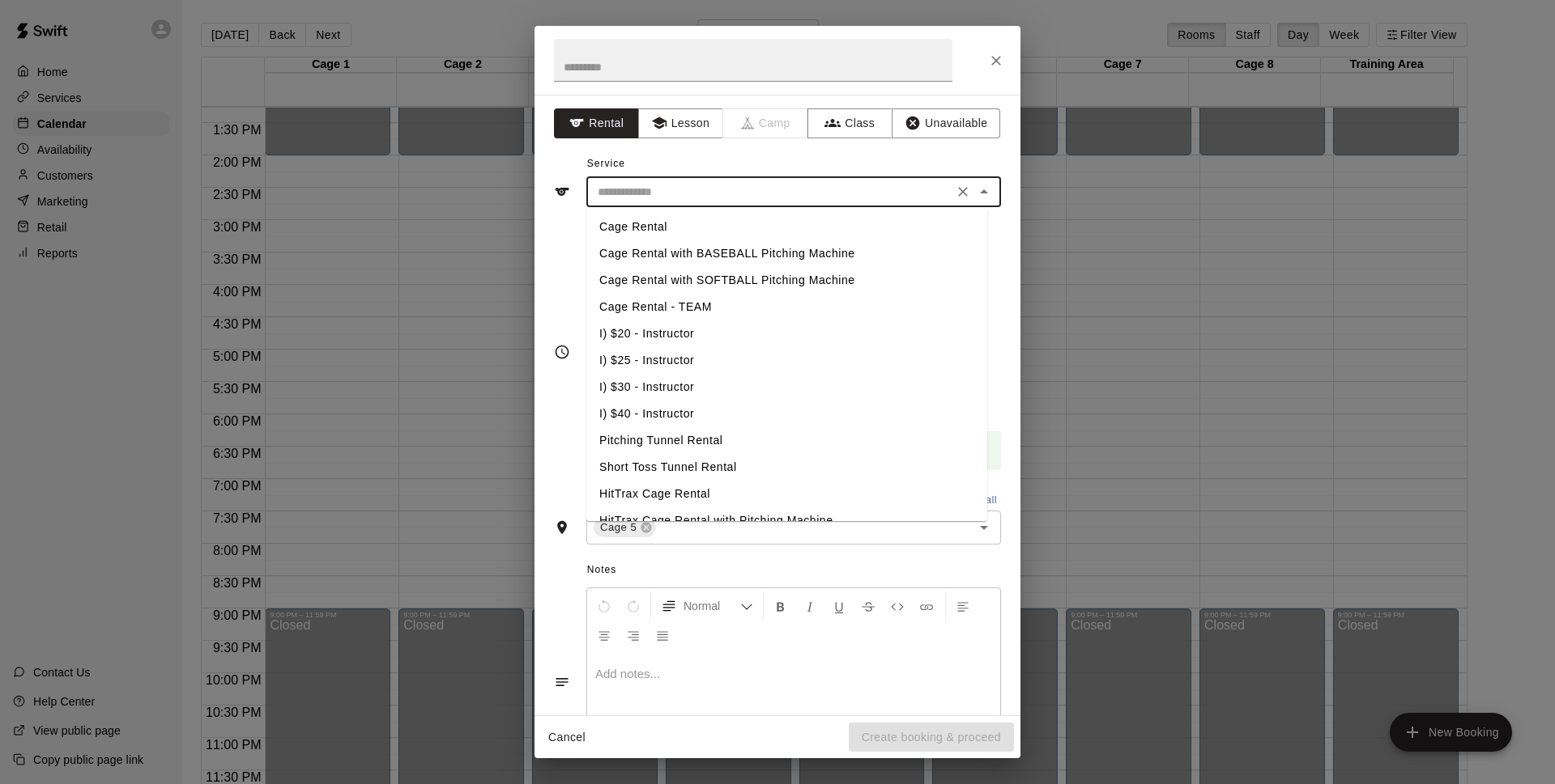
click at [710, 190] on input "text" at bounding box center [769, 191] width 357 height 20
click at [688, 333] on li "I) $20 - Instructor" at bounding box center [786, 334] width 401 height 27
type input "**********"
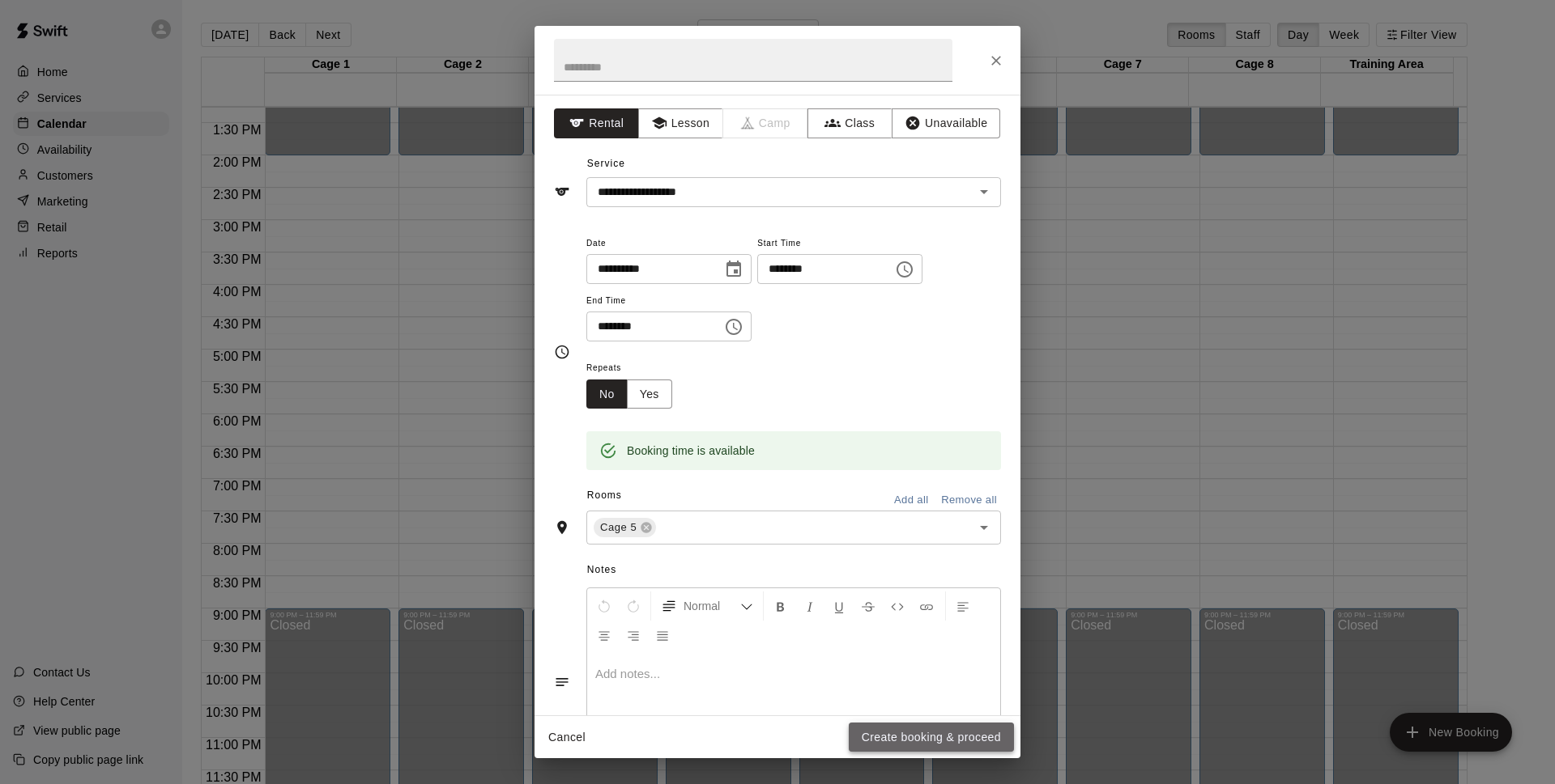
click at [962, 751] on button "Create booking & proceed" at bounding box center [931, 738] width 165 height 30
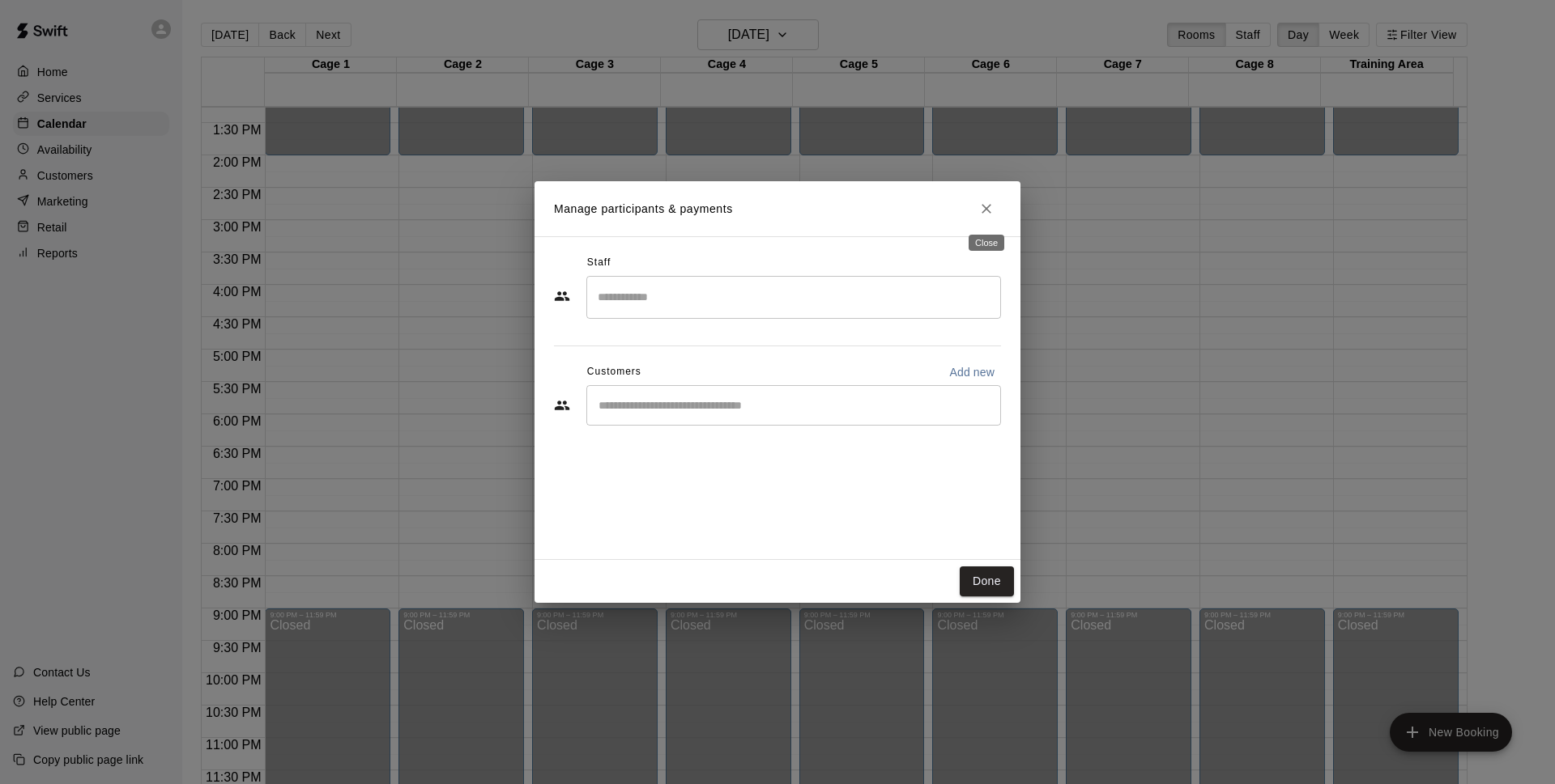
click at [990, 208] on icon "Close" at bounding box center [986, 209] width 16 height 16
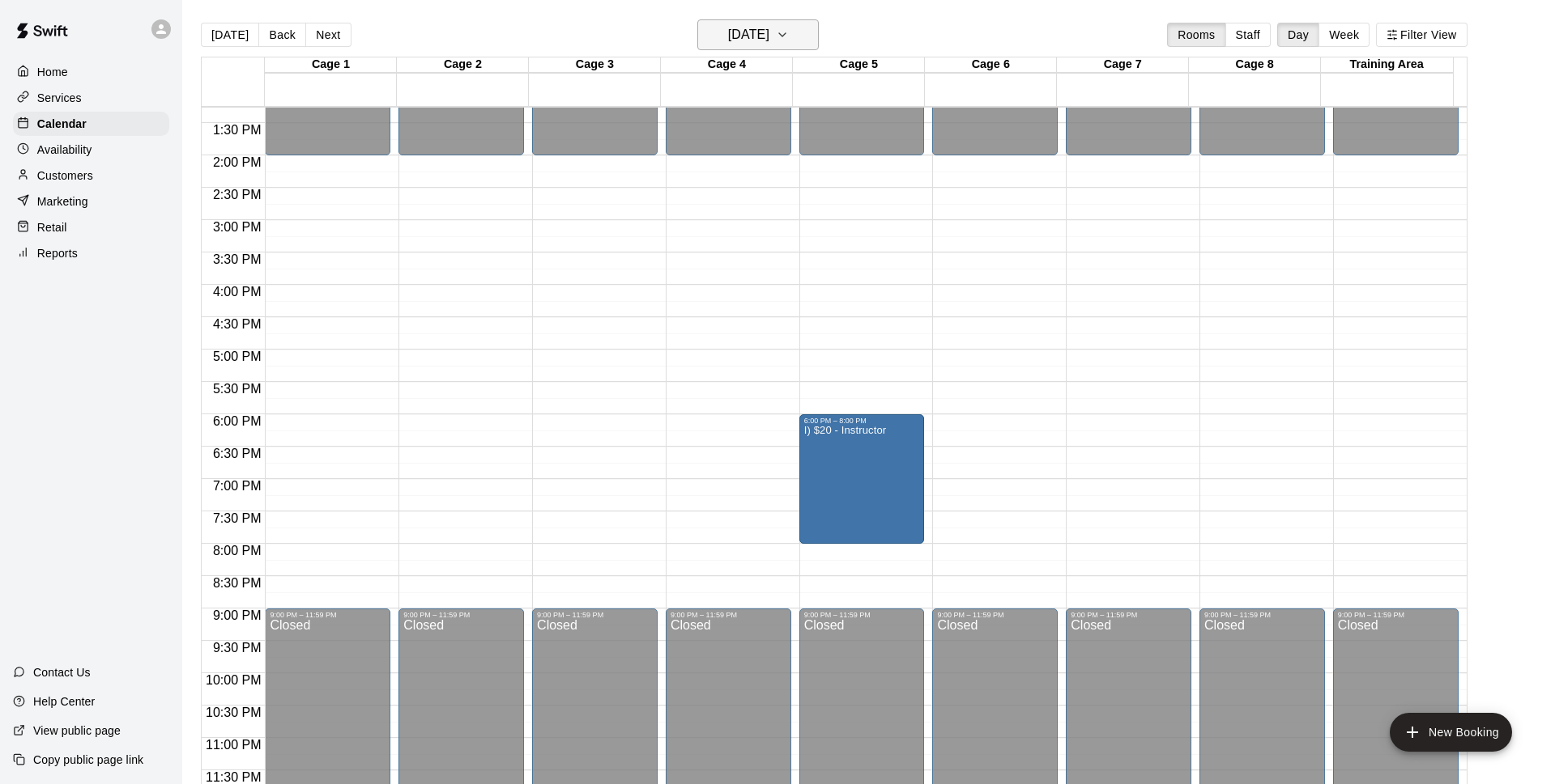
click at [804, 33] on button "Wednesday Oct 01" at bounding box center [758, 34] width 121 height 30
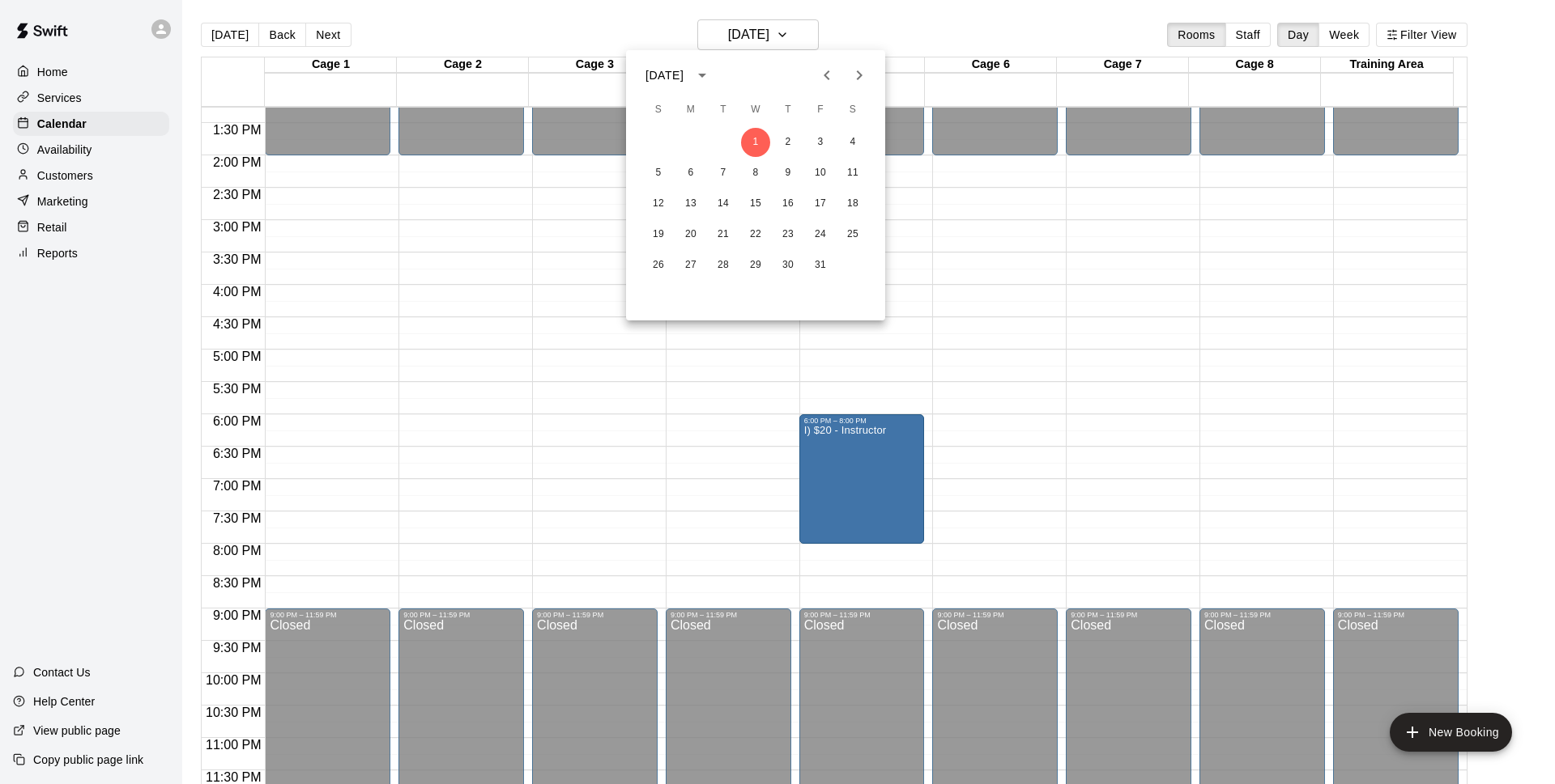
click at [811, 35] on div at bounding box center [778, 392] width 1555 height 784
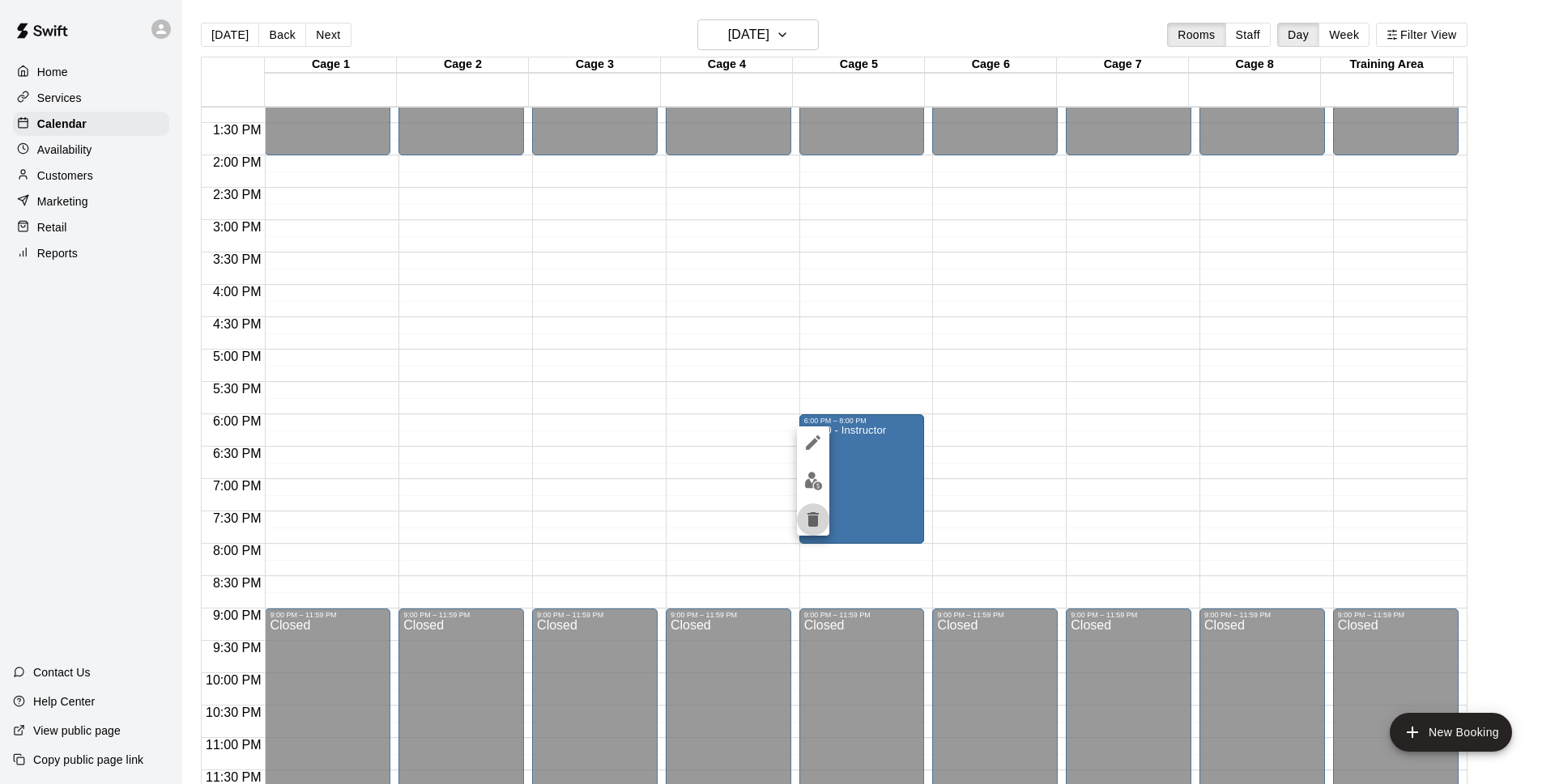
click at [823, 524] on button "delete" at bounding box center [813, 520] width 32 height 32
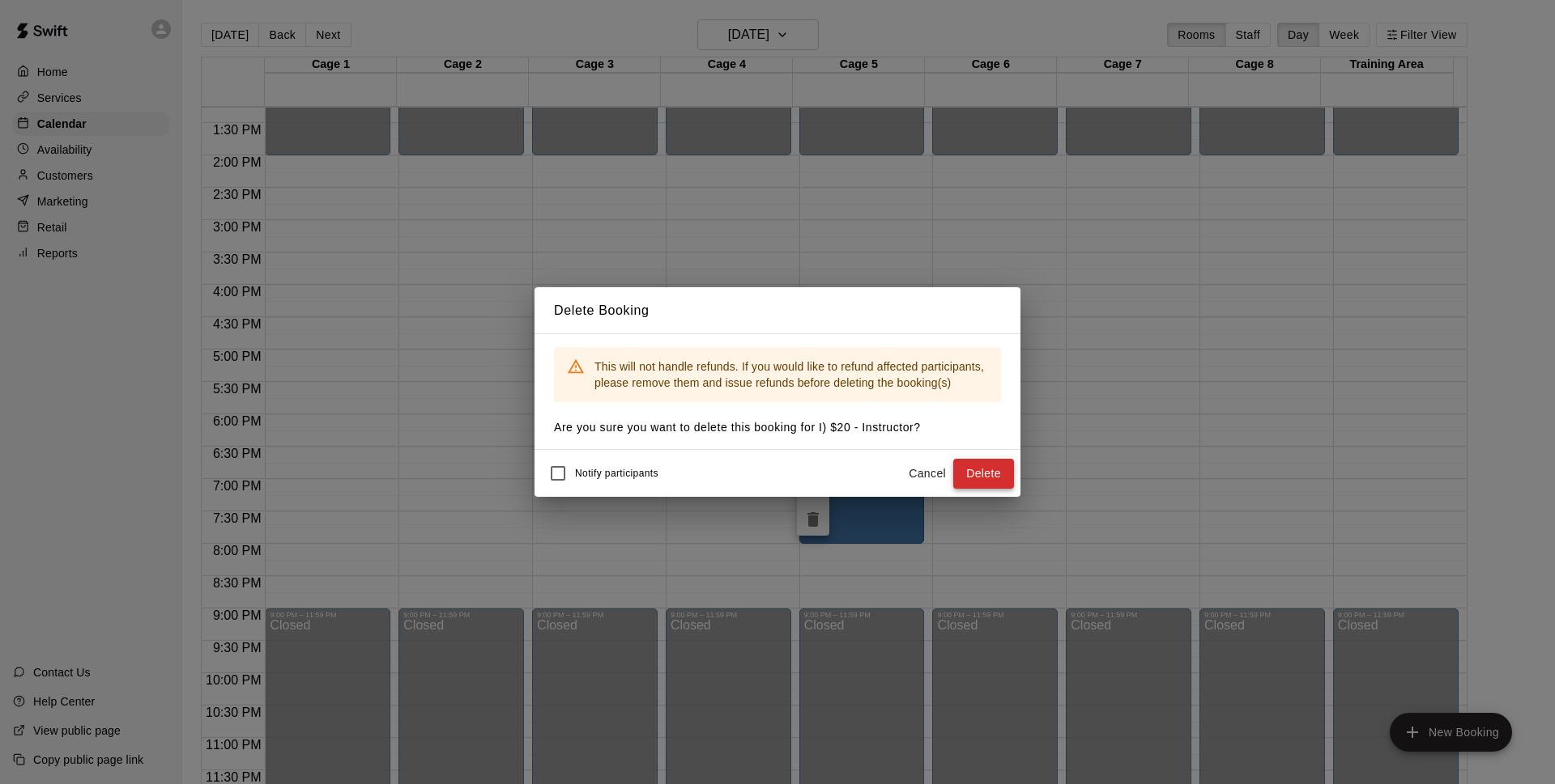
click at [977, 474] on button "Delete" at bounding box center [983, 474] width 61 height 30
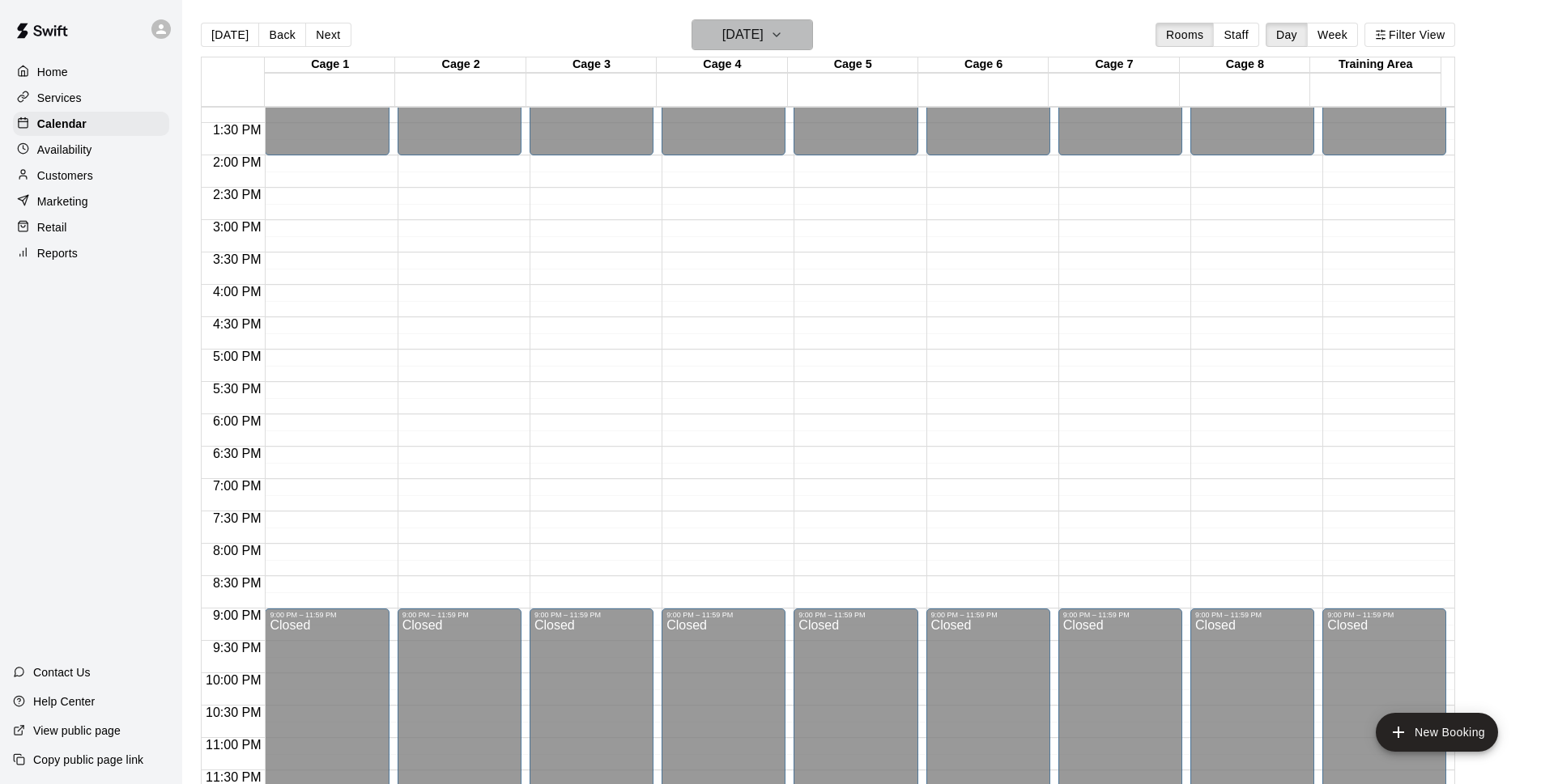
click at [754, 38] on h6 "Wednesday Oct 01" at bounding box center [743, 35] width 42 height 23
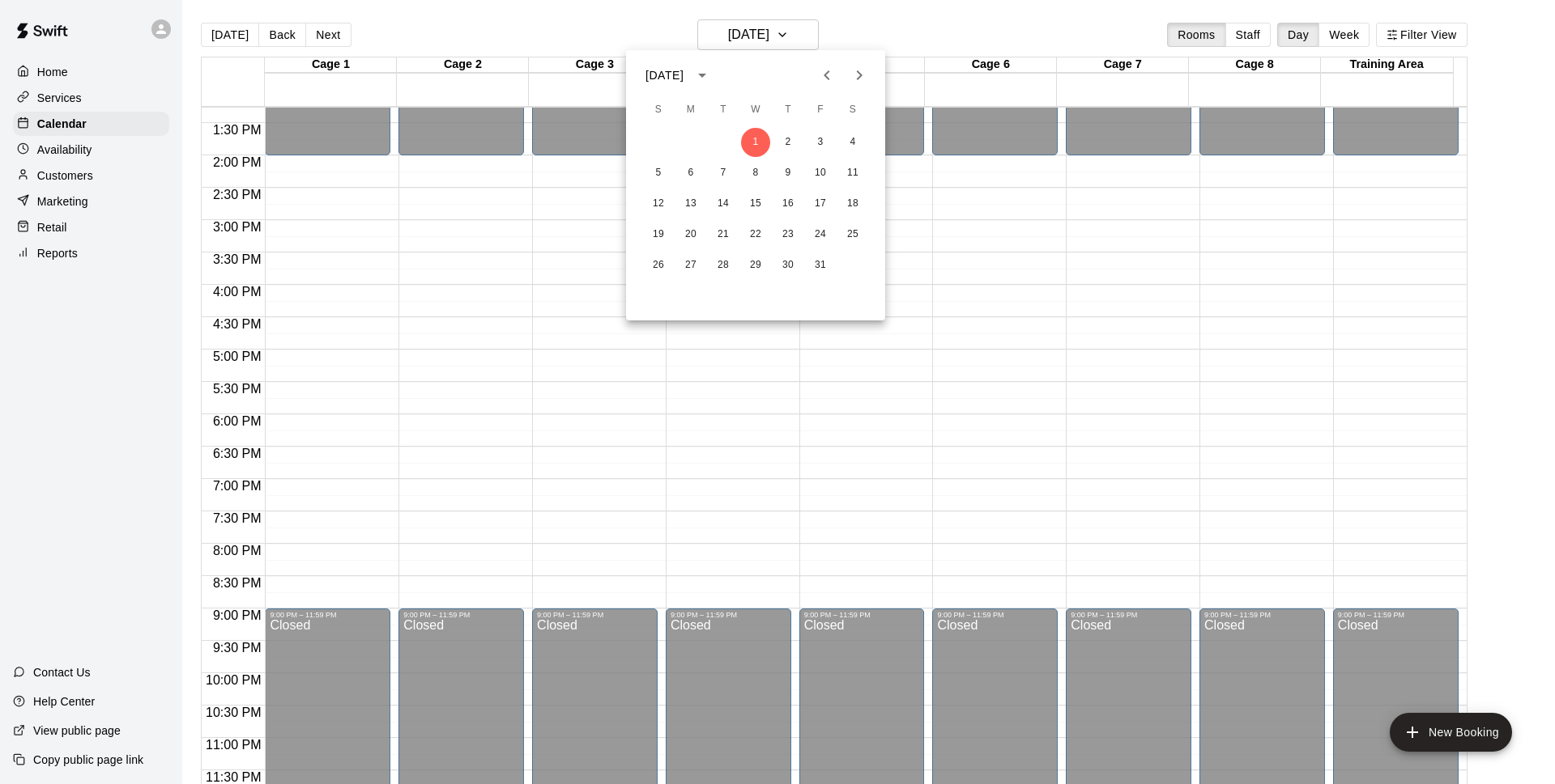
click at [832, 71] on icon "Previous month" at bounding box center [827, 75] width 19 height 19
click at [692, 140] on button "1" at bounding box center [690, 142] width 29 height 29
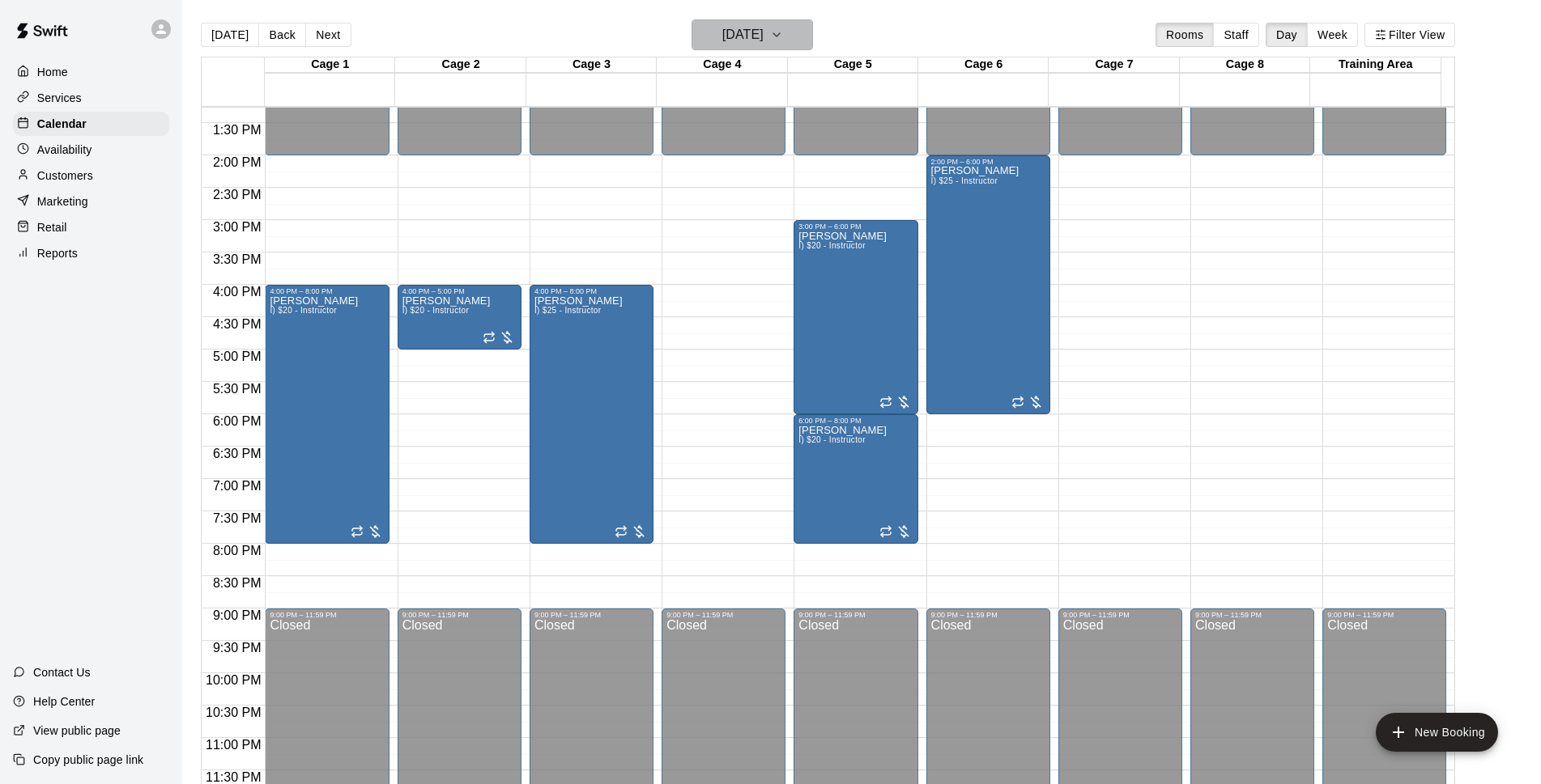
click at [727, 29] on h6 "[DATE]" at bounding box center [743, 35] width 42 height 23
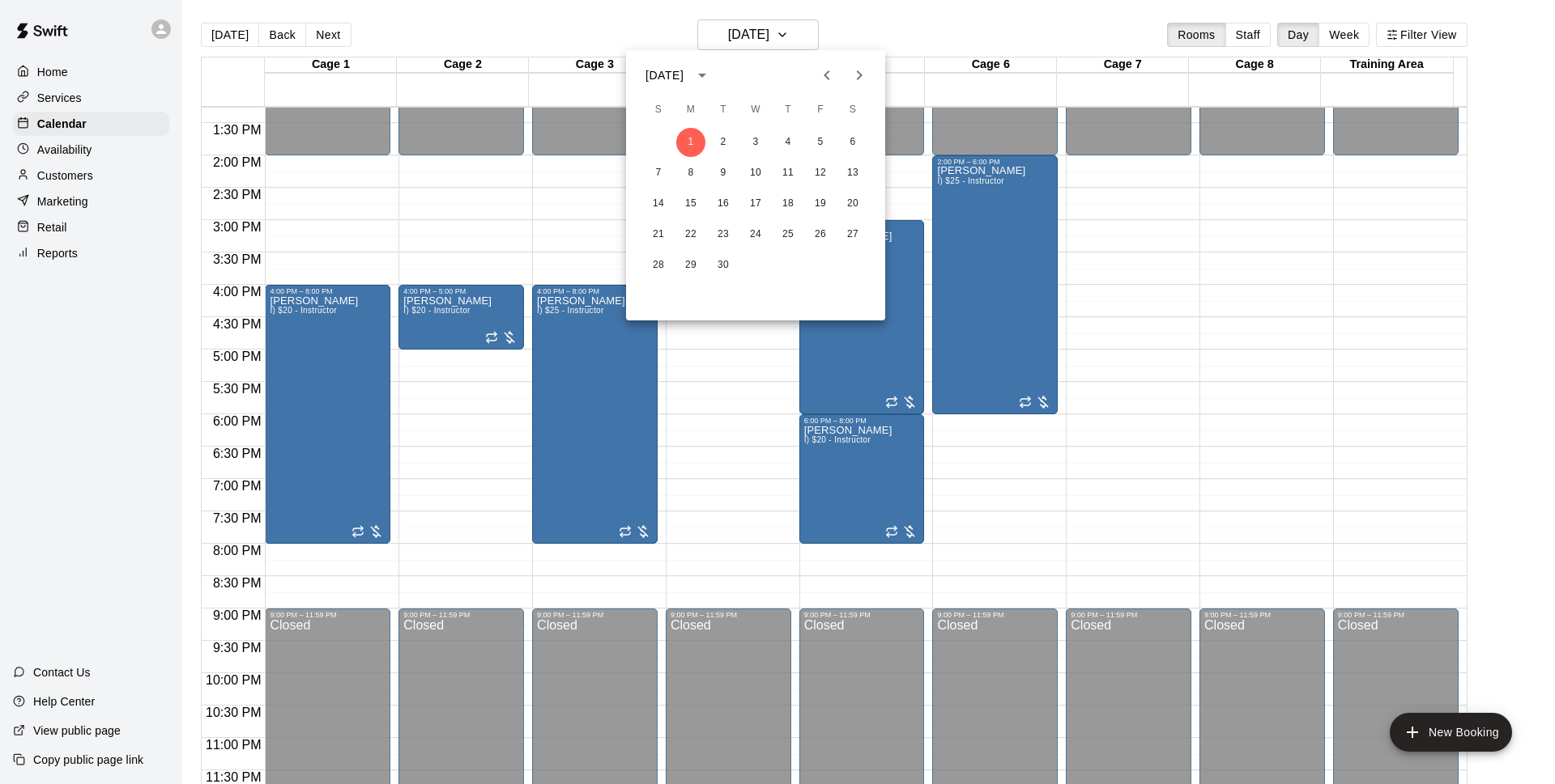
click at [915, 32] on div at bounding box center [778, 392] width 1555 height 784
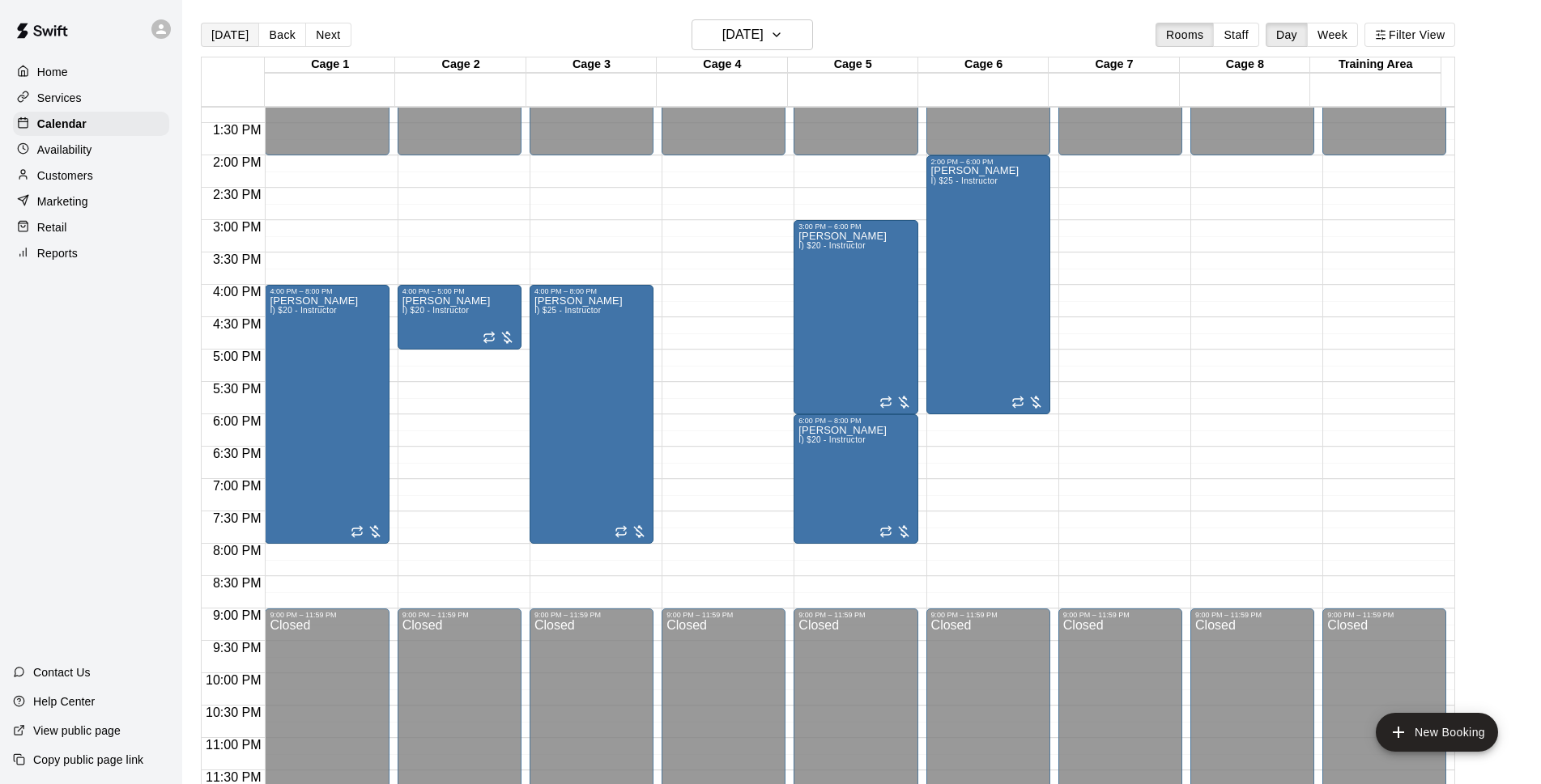
click at [234, 31] on button "[DATE]" at bounding box center [229, 35] width 58 height 25
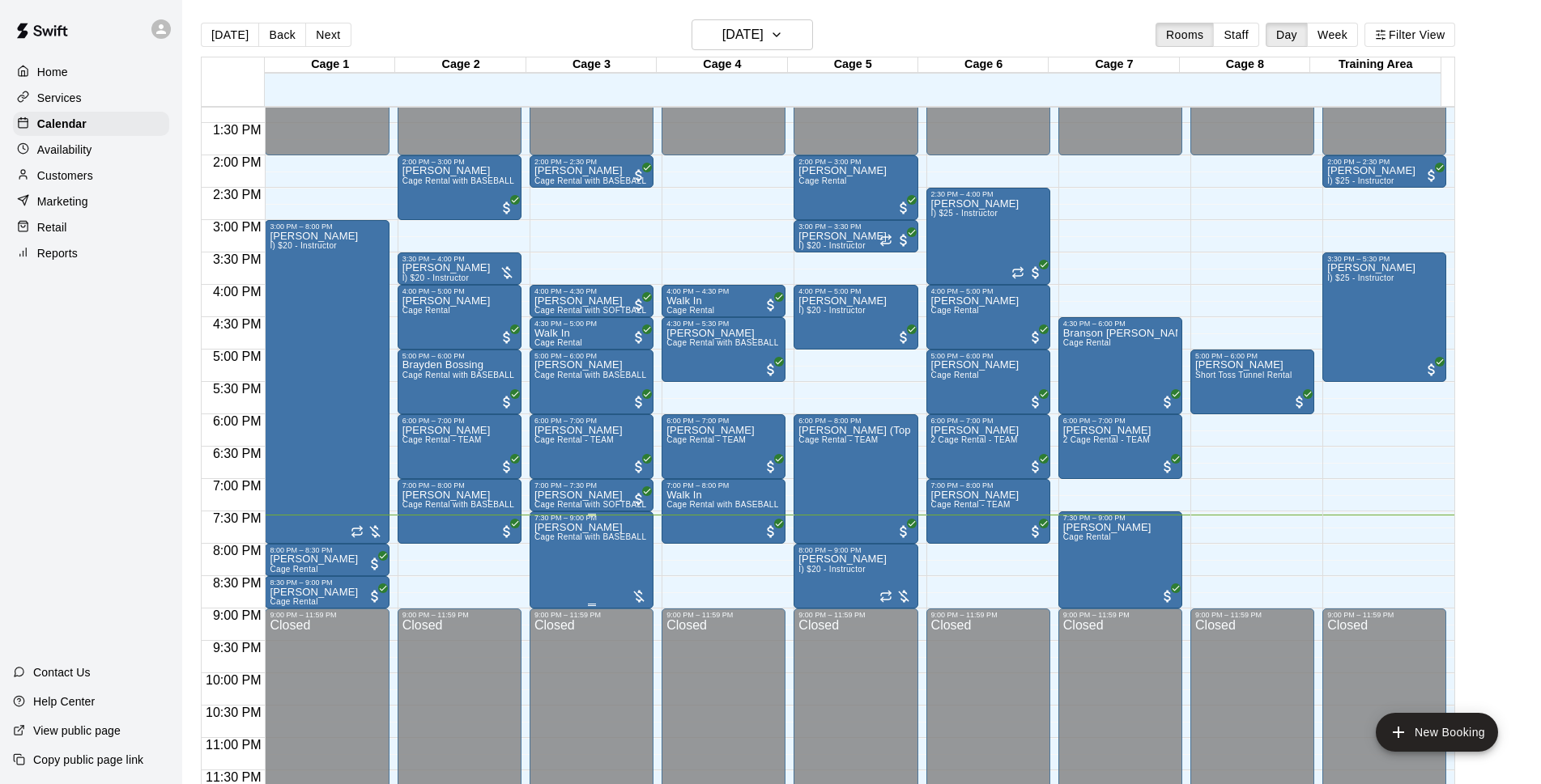
click at [551, 541] on span "Cage Rental with BASEBALL Pitching Machine" at bounding box center [625, 537] width 180 height 9
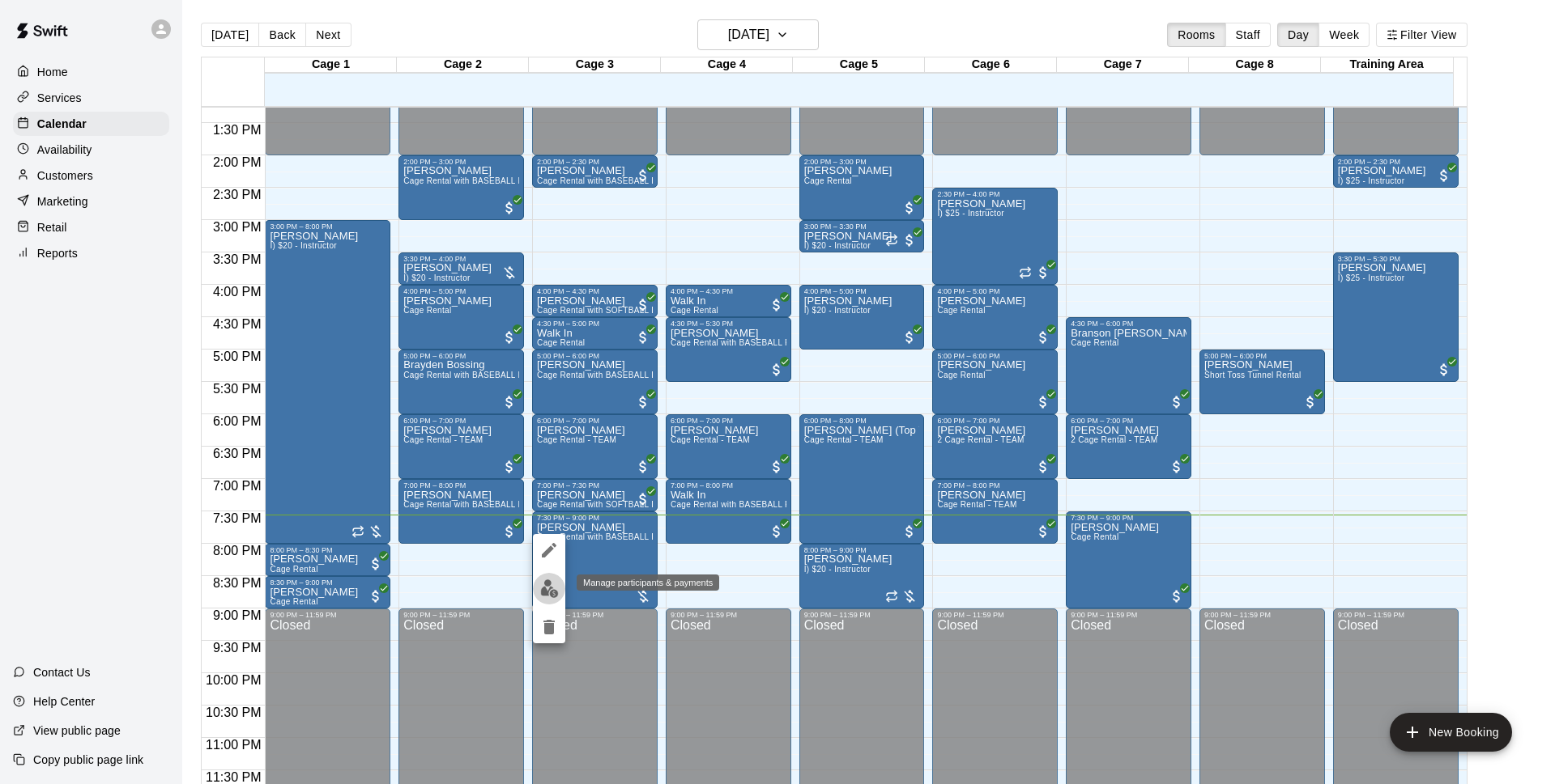
click at [558, 589] on img "edit" at bounding box center [550, 589] width 19 height 19
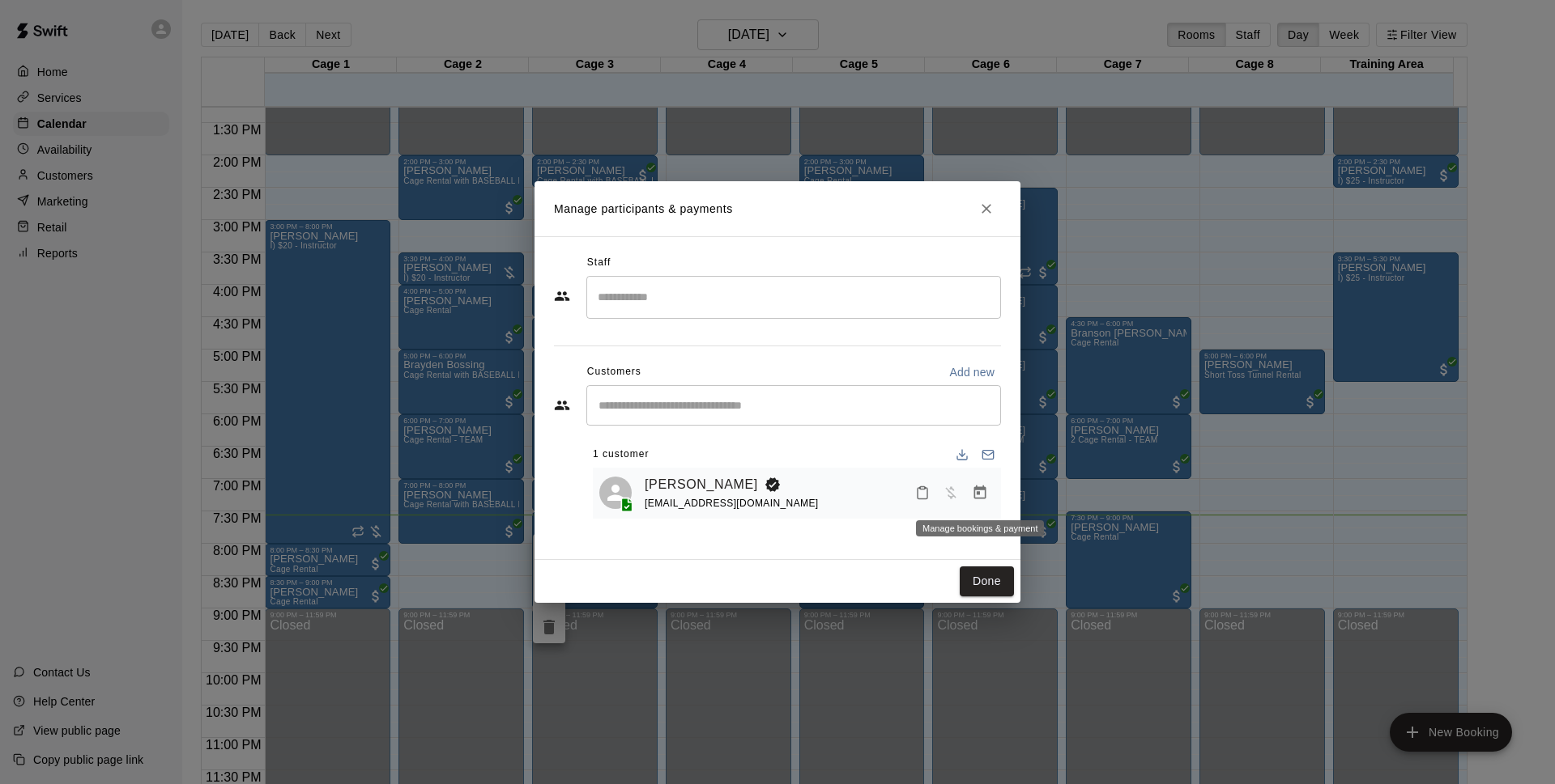
click at [991, 500] on button "Manage bookings & payment" at bounding box center [979, 493] width 29 height 29
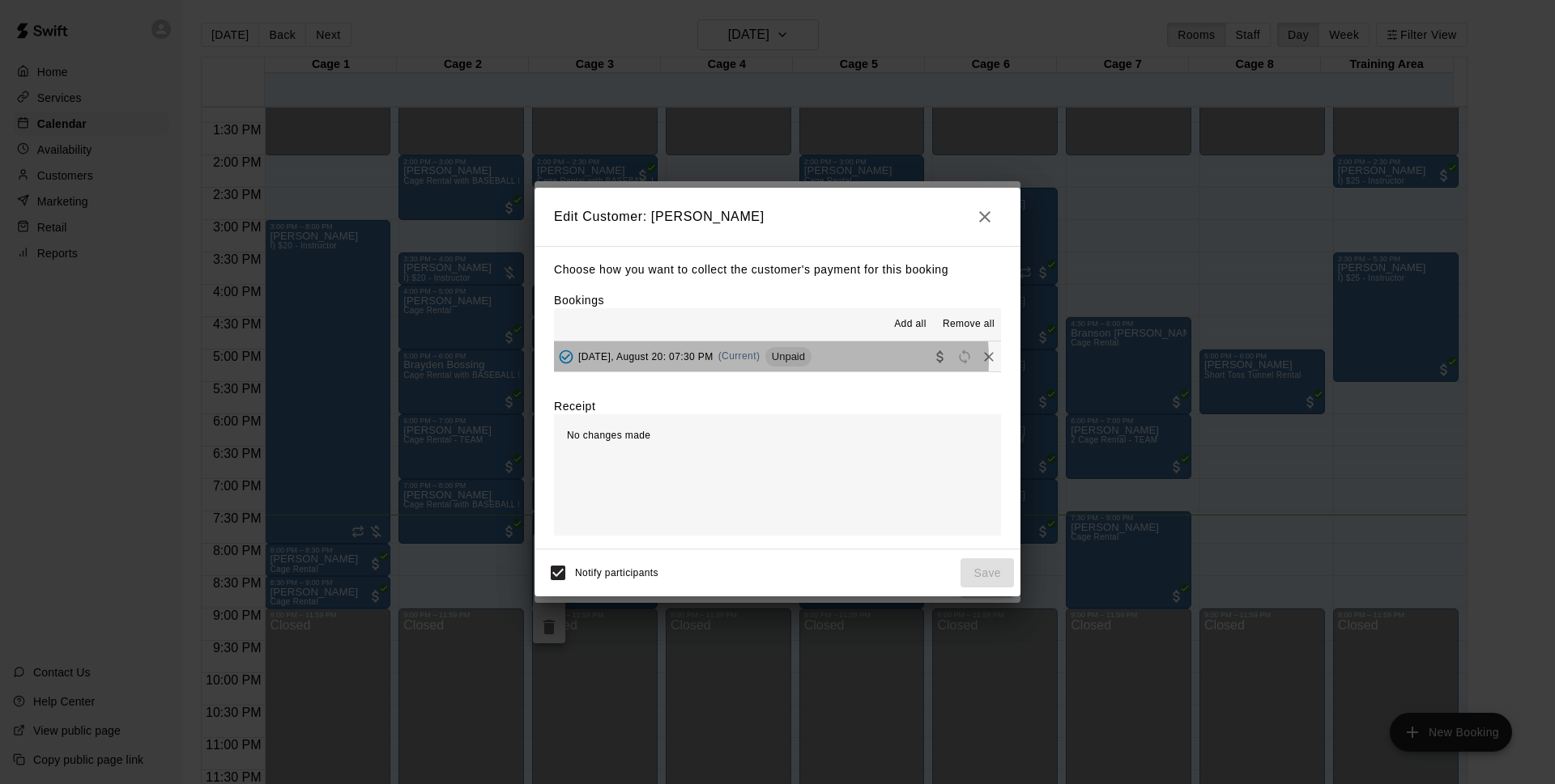
click at [751, 361] on span "(Current)" at bounding box center [739, 356] width 42 height 11
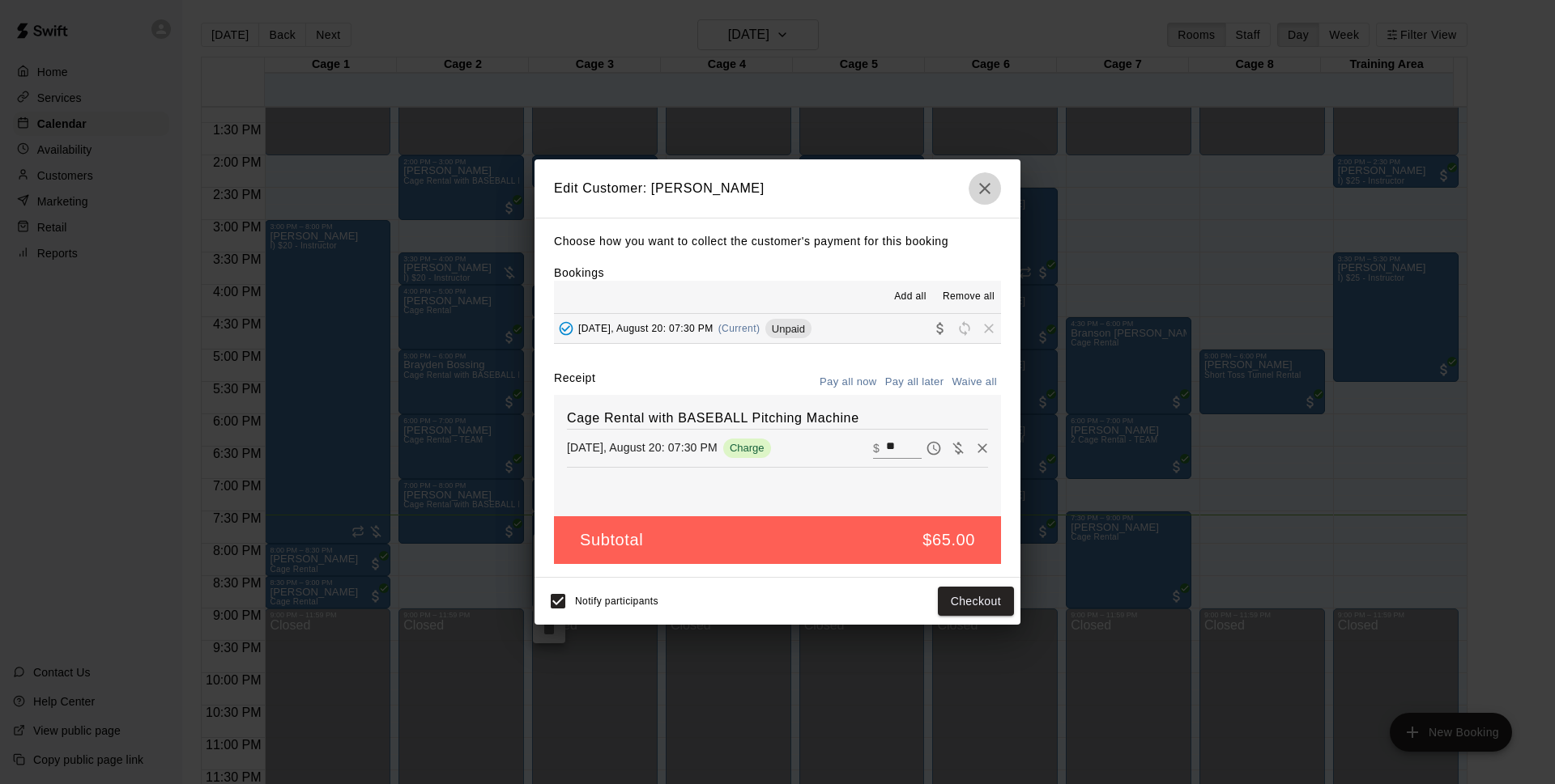
click at [984, 174] on button "button" at bounding box center [984, 189] width 32 height 32
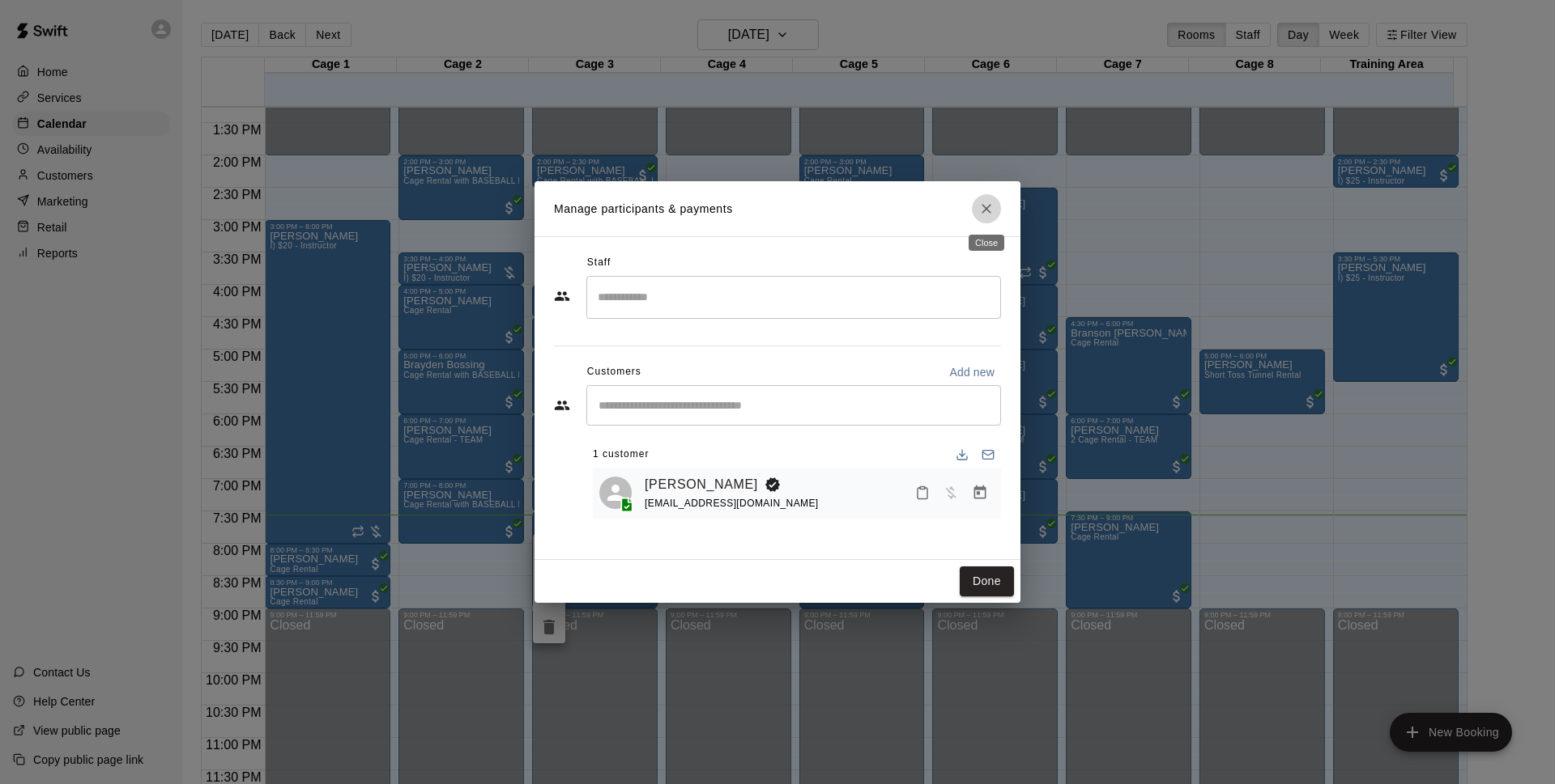
click at [982, 196] on button "Close" at bounding box center [986, 209] width 29 height 29
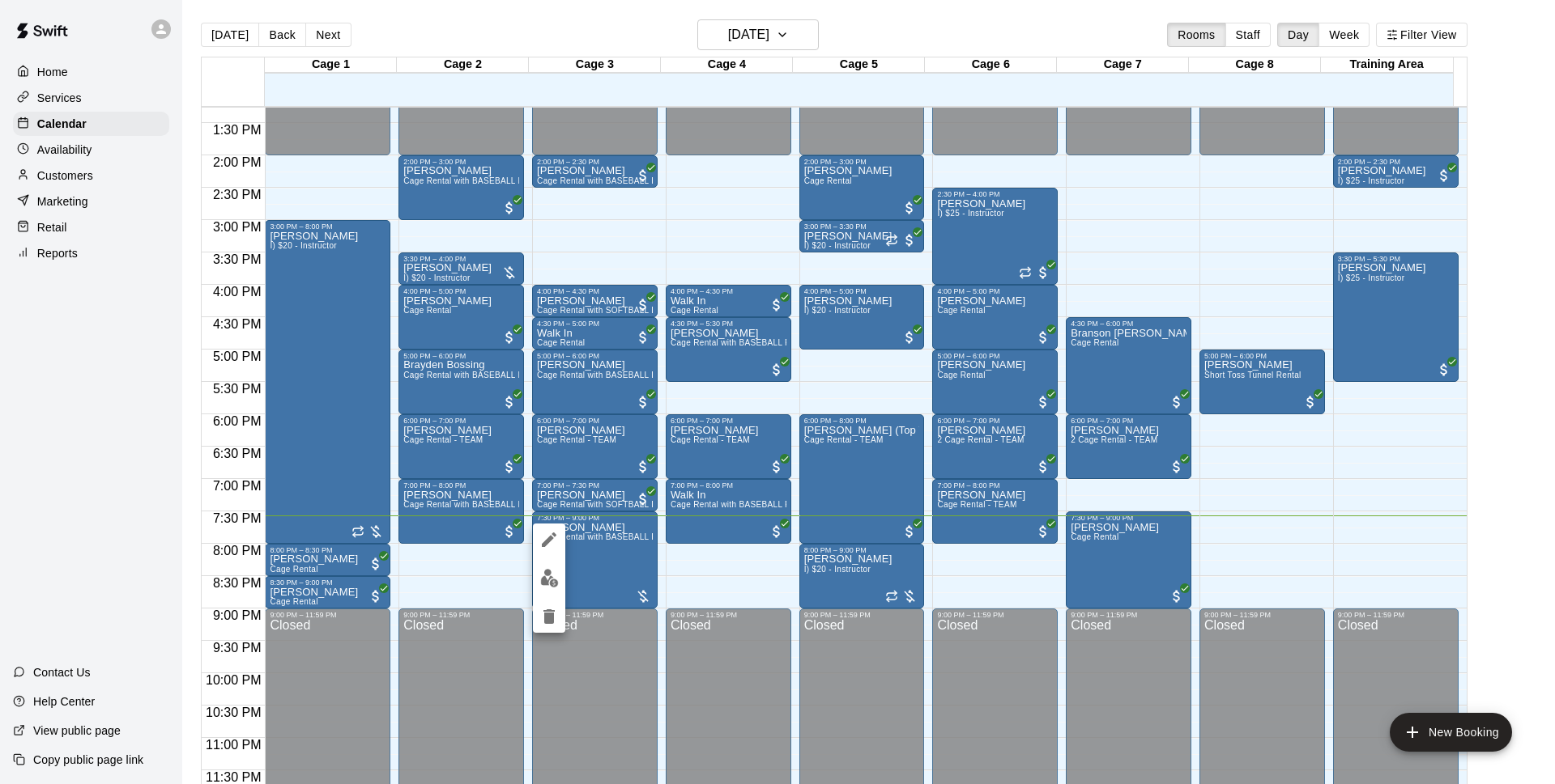
click at [1148, 44] on div at bounding box center [778, 392] width 1555 height 784
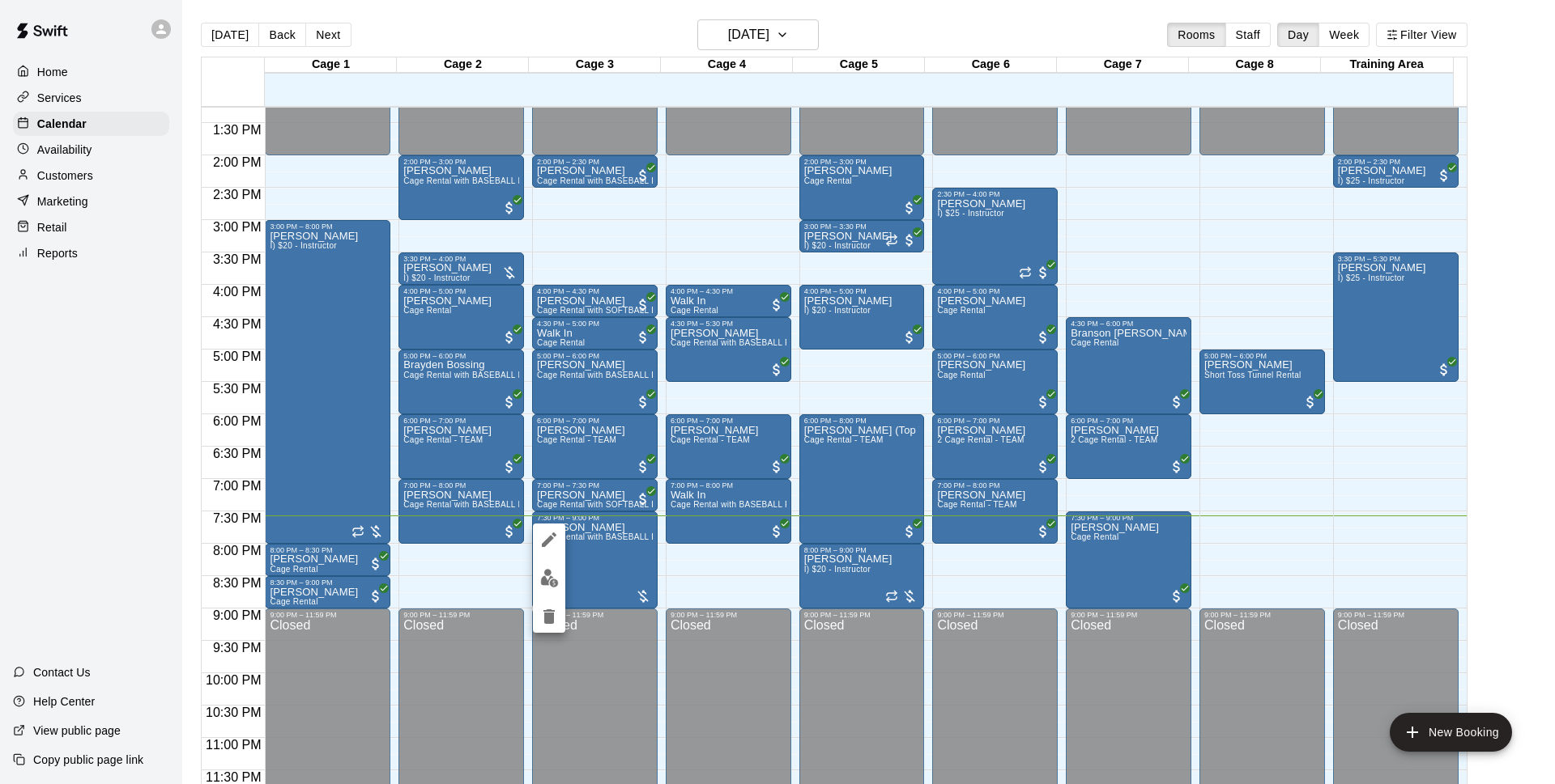
click at [549, 578] on img "edit" at bounding box center [550, 578] width 19 height 19
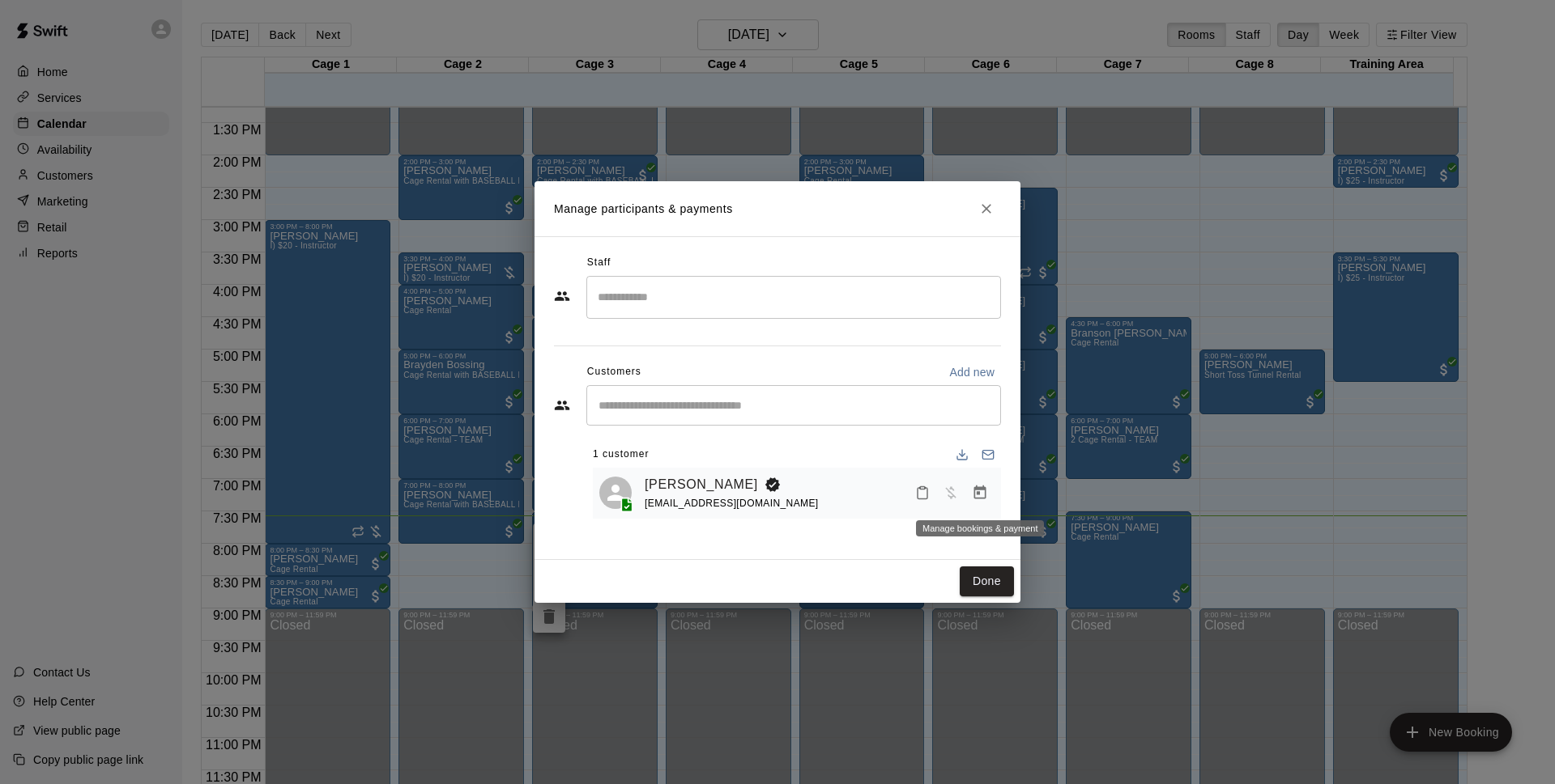
click at [971, 497] on button "Manage bookings & payment" at bounding box center [979, 493] width 29 height 29
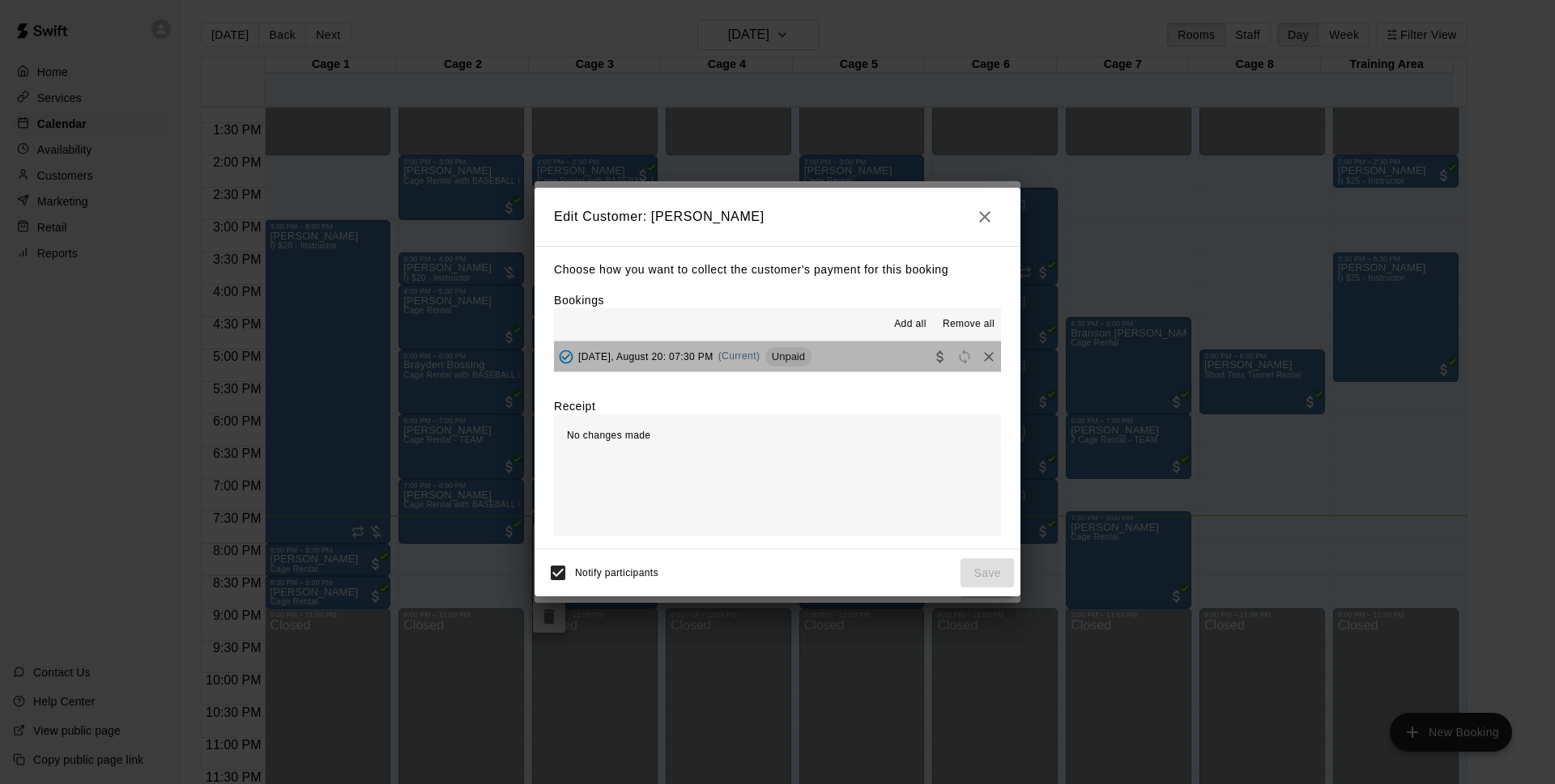
click at [812, 346] on div "Wednesday, August 20: 07:30 PM (Current) Unpaid" at bounding box center [683, 357] width 258 height 25
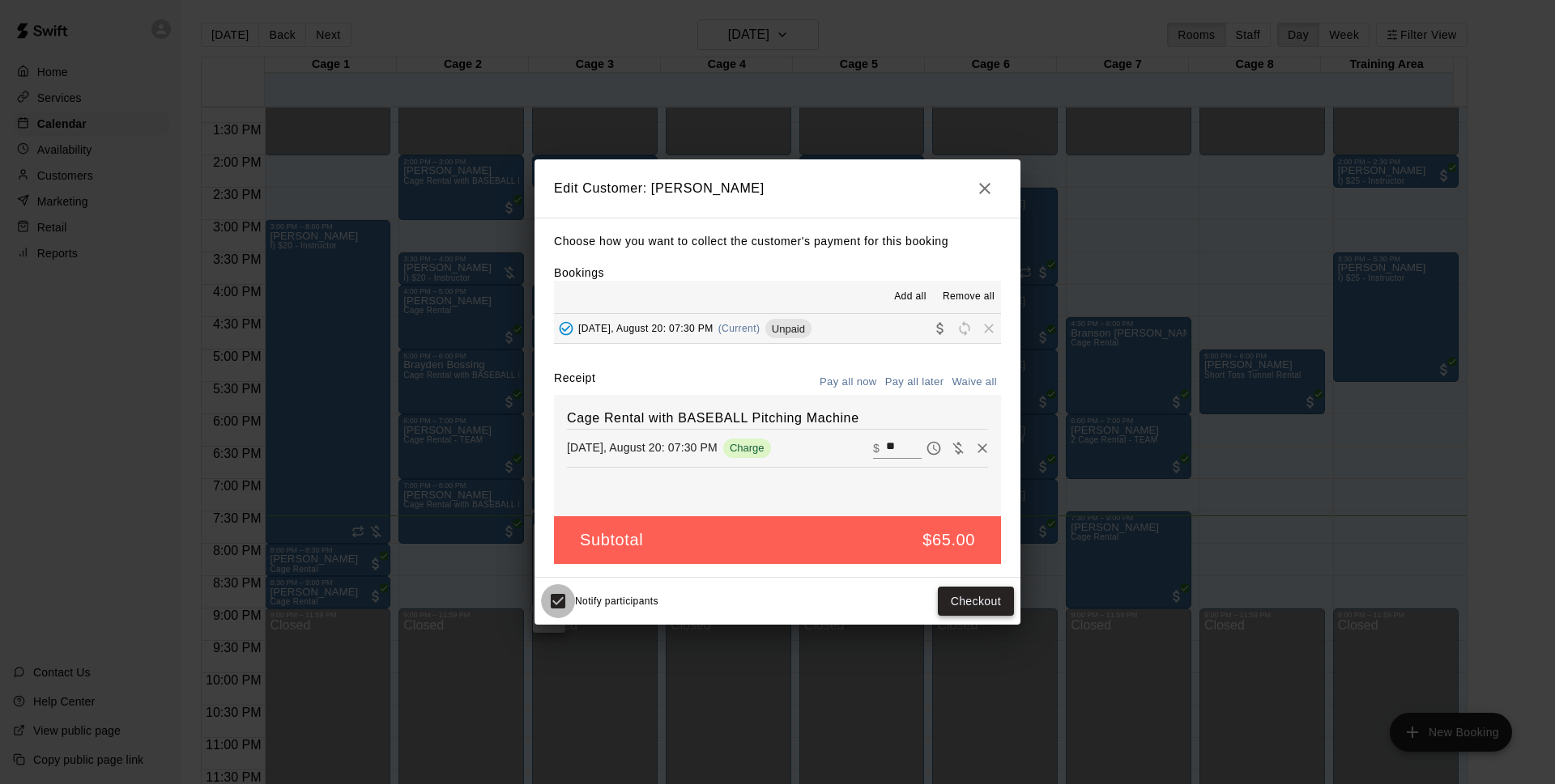
click at [952, 609] on button "Checkout" at bounding box center [976, 602] width 76 height 30
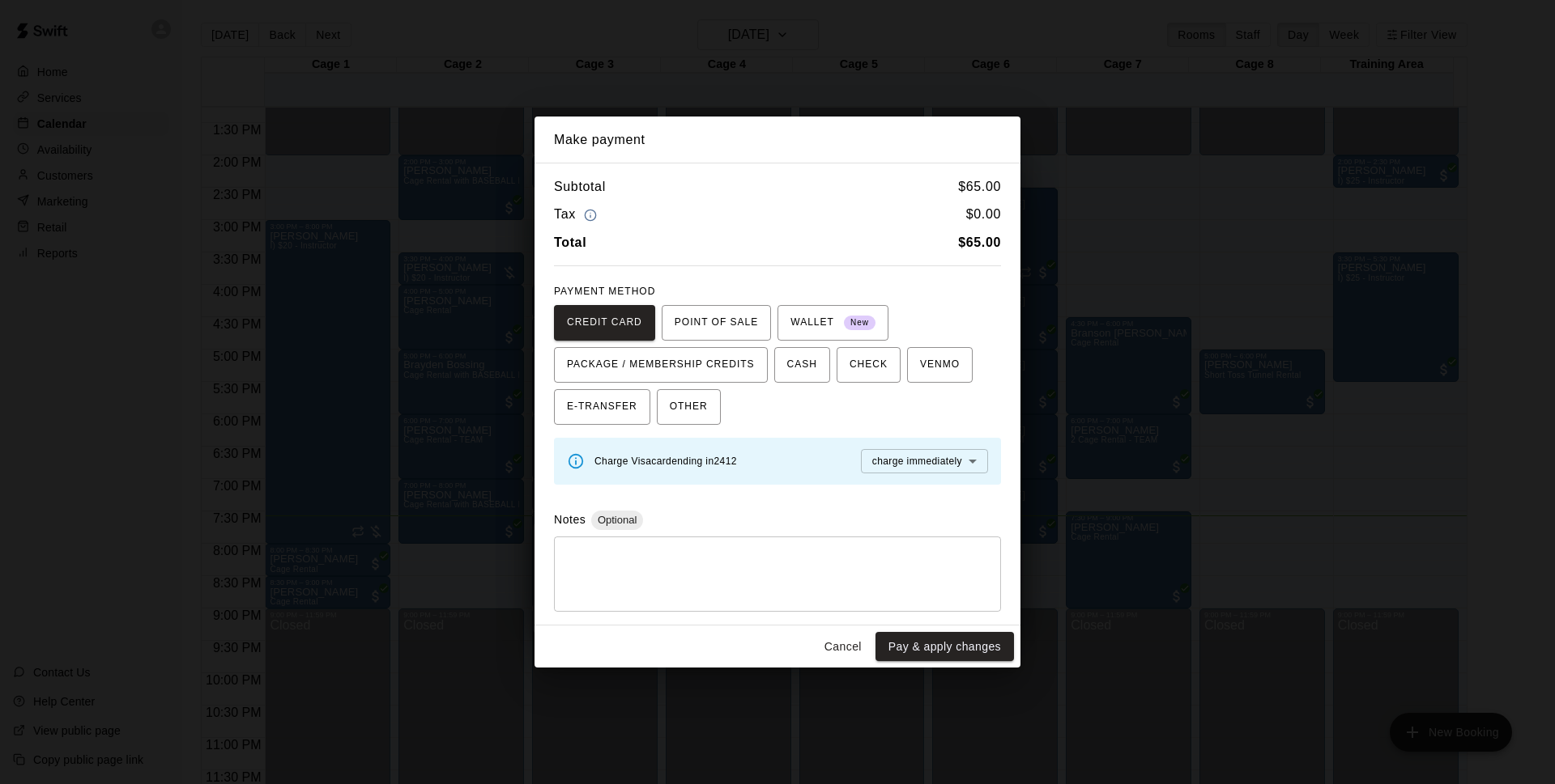
click at [725, 402] on div "CREDIT CARD POINT OF SALE WALLET New PACKAGE / MEMBERSHIP CREDITS CASH CHECK VE…" at bounding box center [777, 365] width 447 height 119
click at [703, 404] on span "OTHER" at bounding box center [688, 407] width 38 height 26
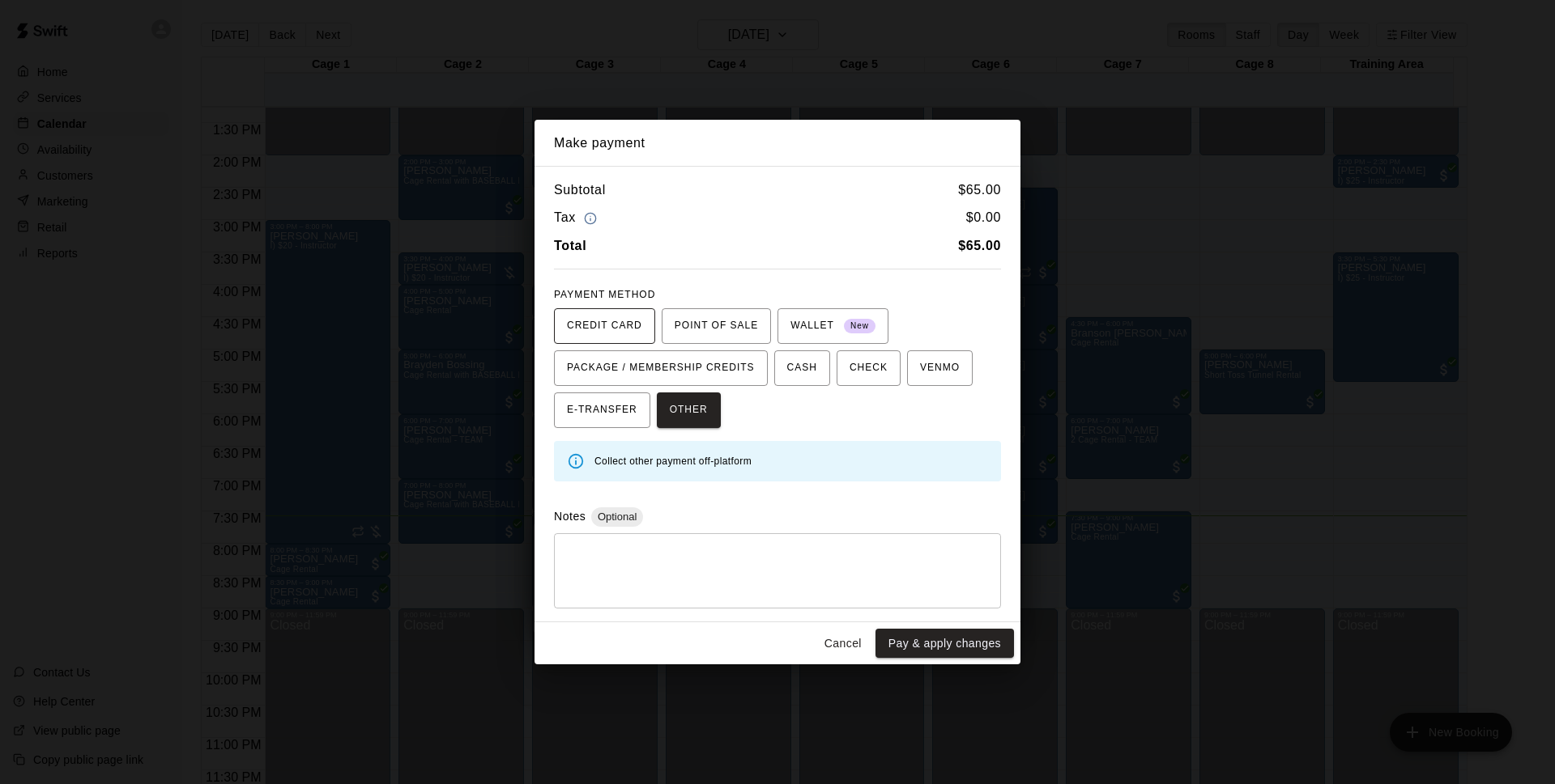
click at [592, 319] on span "CREDIT CARD" at bounding box center [604, 325] width 75 height 26
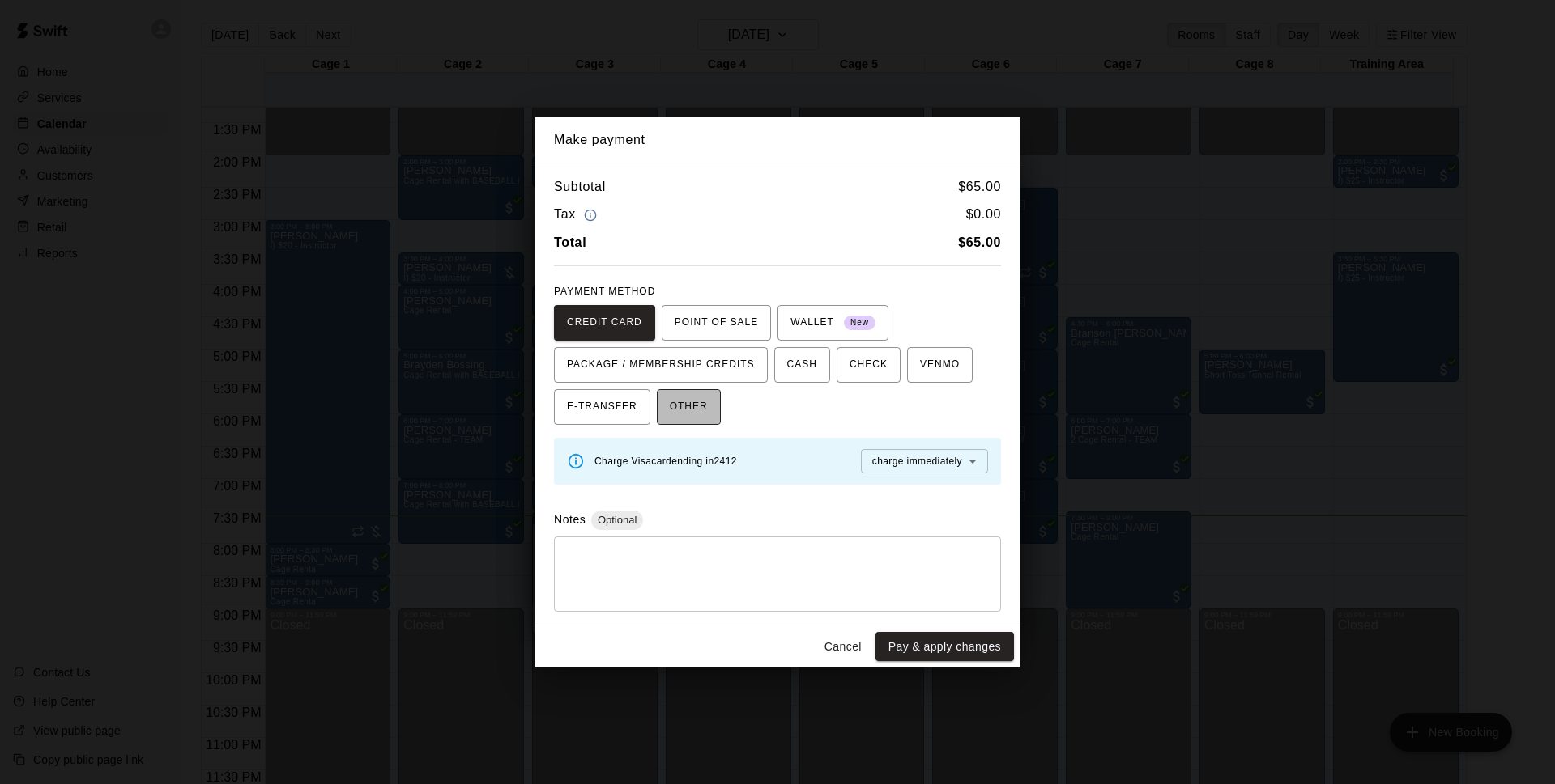
click at [677, 416] on span "OTHER" at bounding box center [688, 407] width 38 height 26
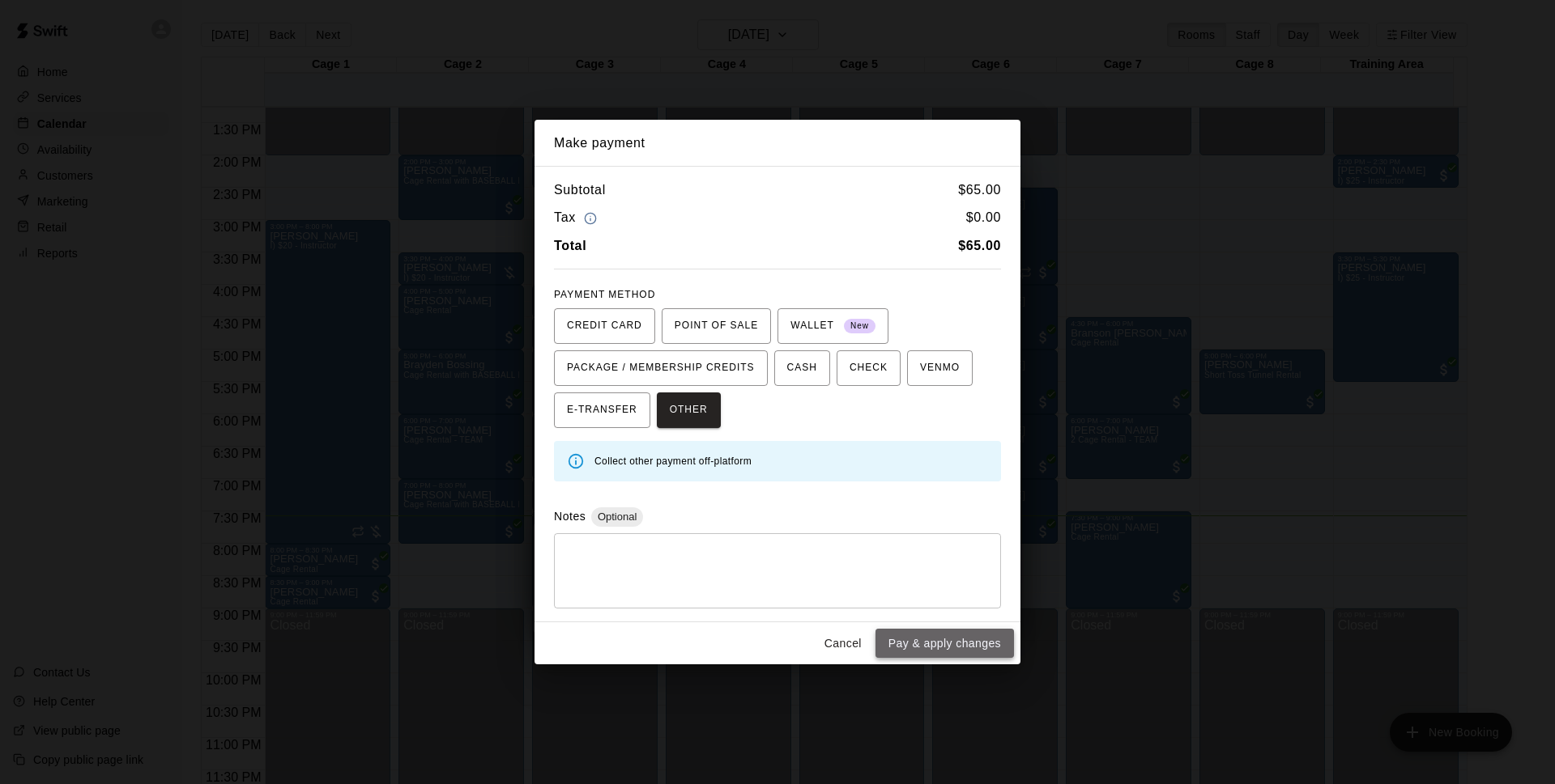
click at [887, 630] on button "Pay & apply changes" at bounding box center [944, 645] width 138 height 30
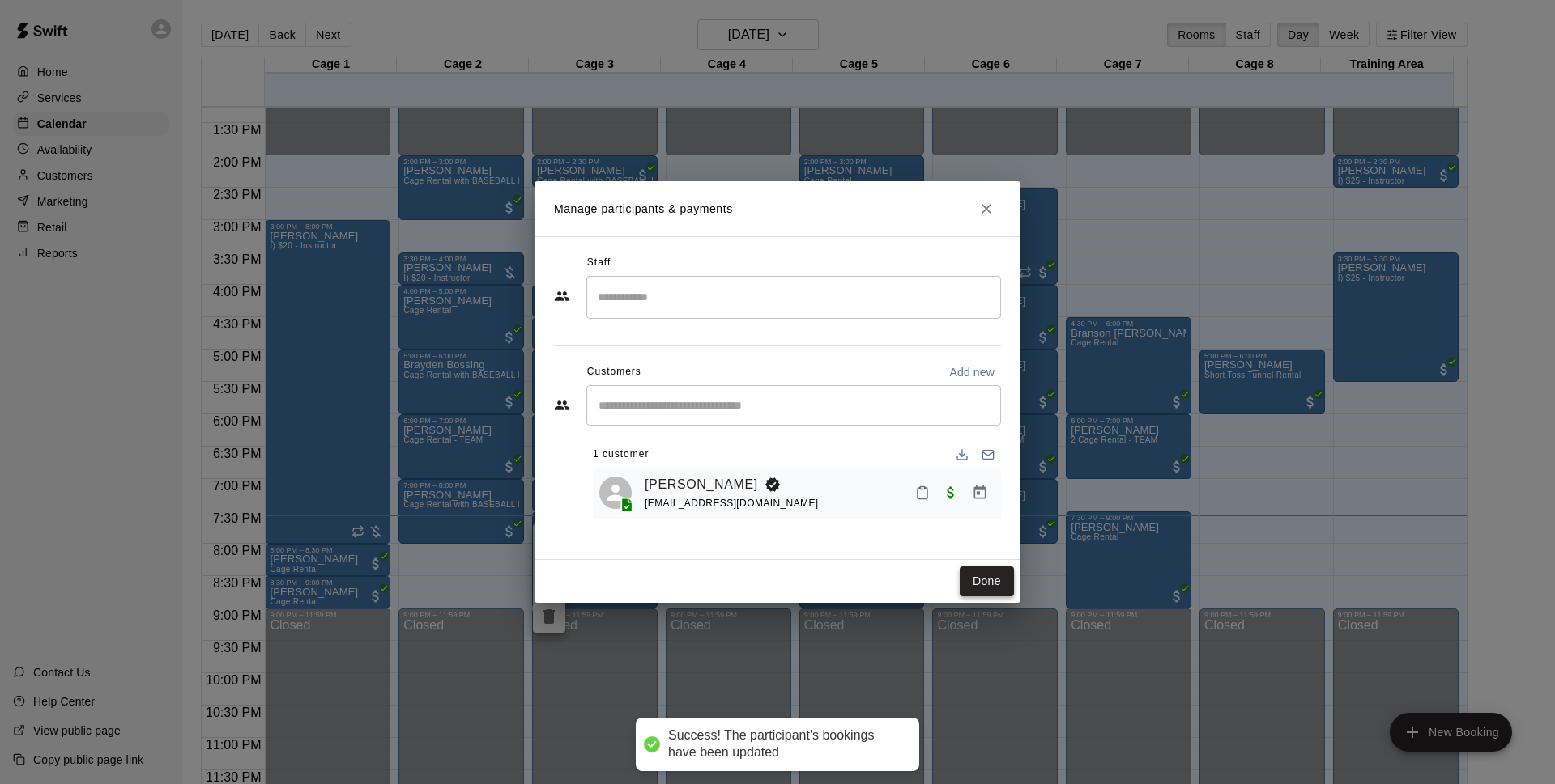
click at [970, 587] on button "Done" at bounding box center [986, 582] width 54 height 30
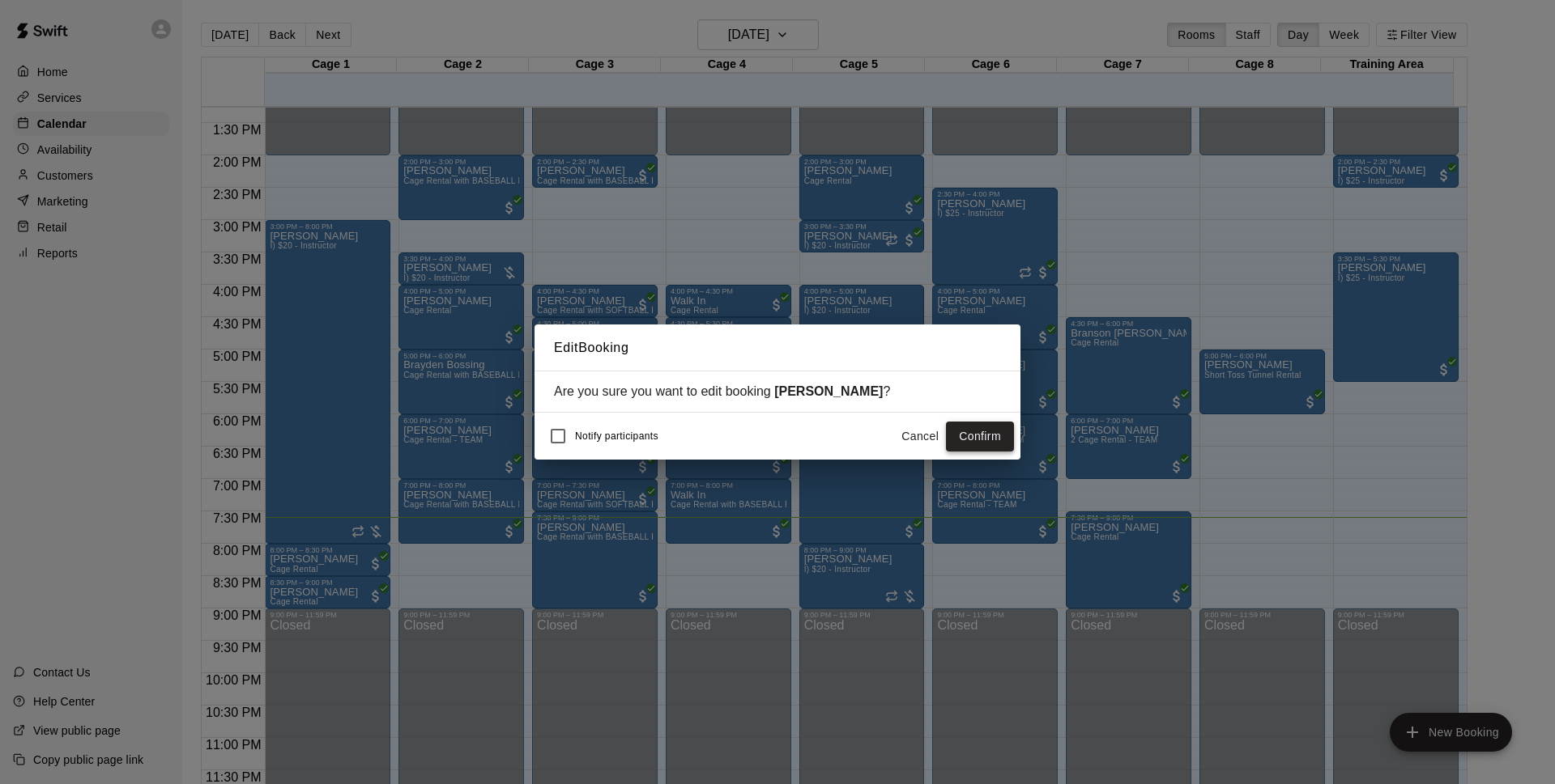
click at [971, 435] on button "Confirm" at bounding box center [979, 437] width 68 height 30
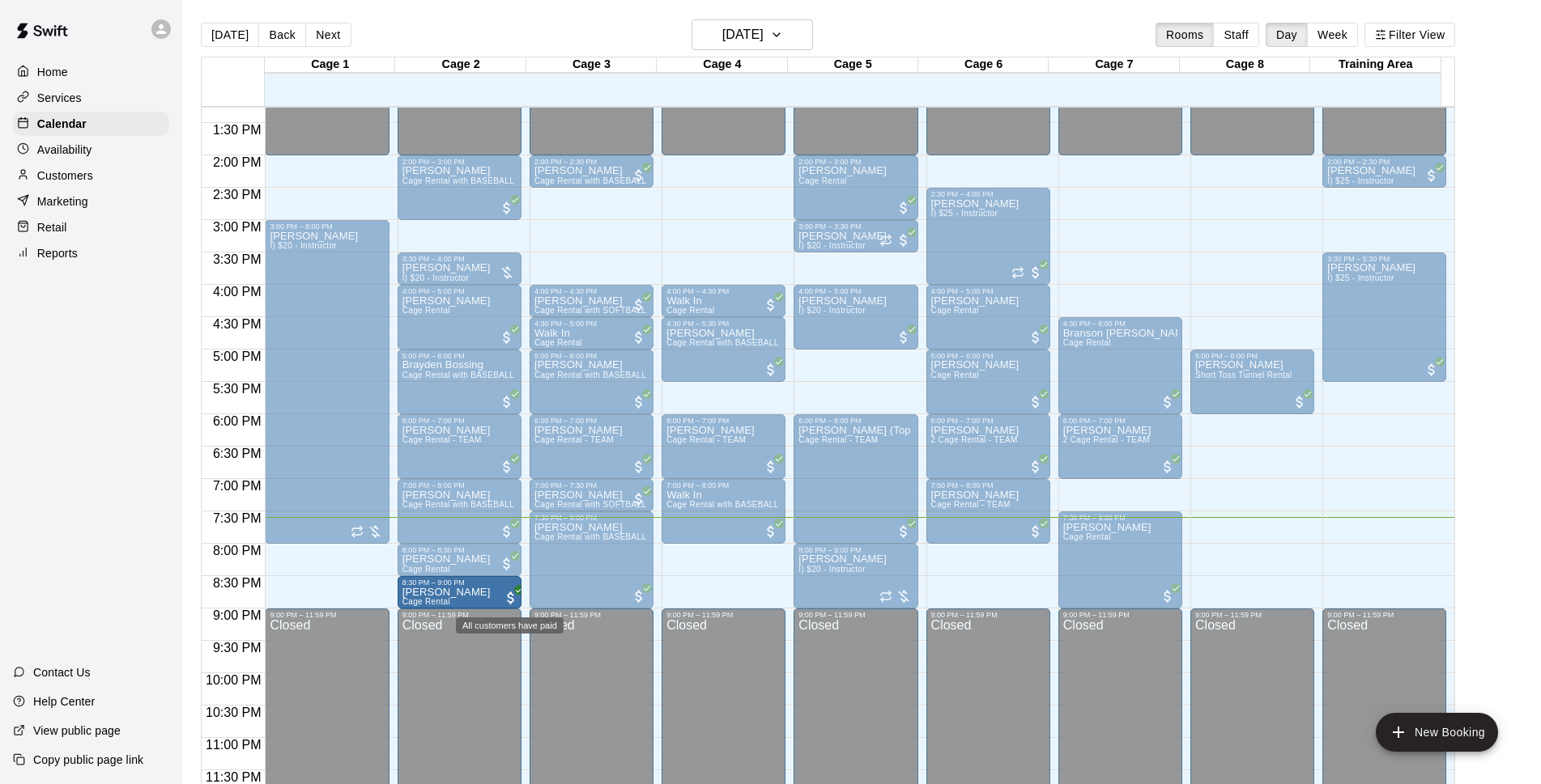
drag, startPoint x: 338, startPoint y: 595, endPoint x: 514, endPoint y: 600, distance: 176.1
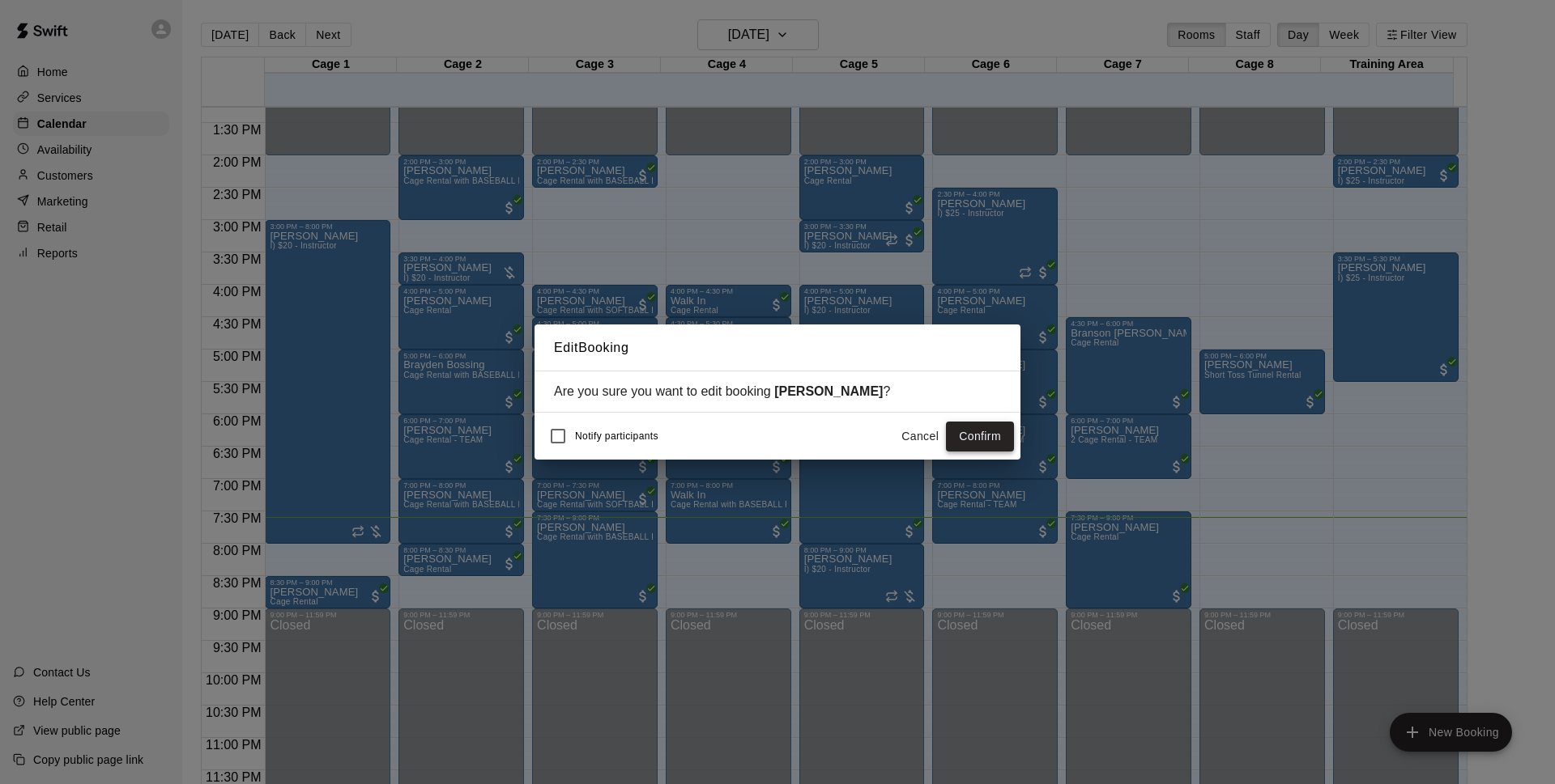
click at [990, 441] on button "Confirm" at bounding box center [979, 437] width 68 height 30
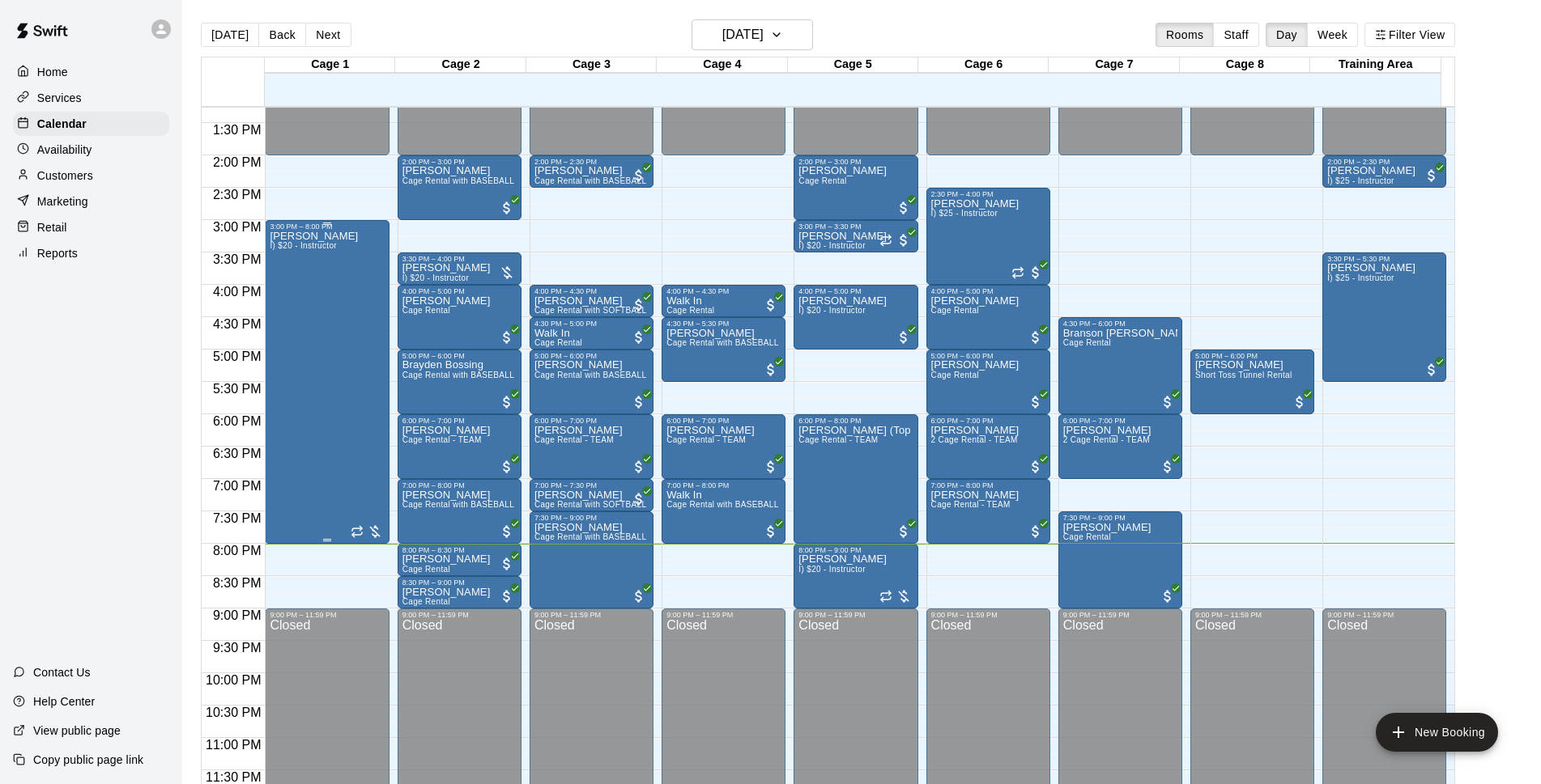
click at [311, 339] on div "Dustin Crespo I) $20 - Instructor" at bounding box center [313, 622] width 88 height 784
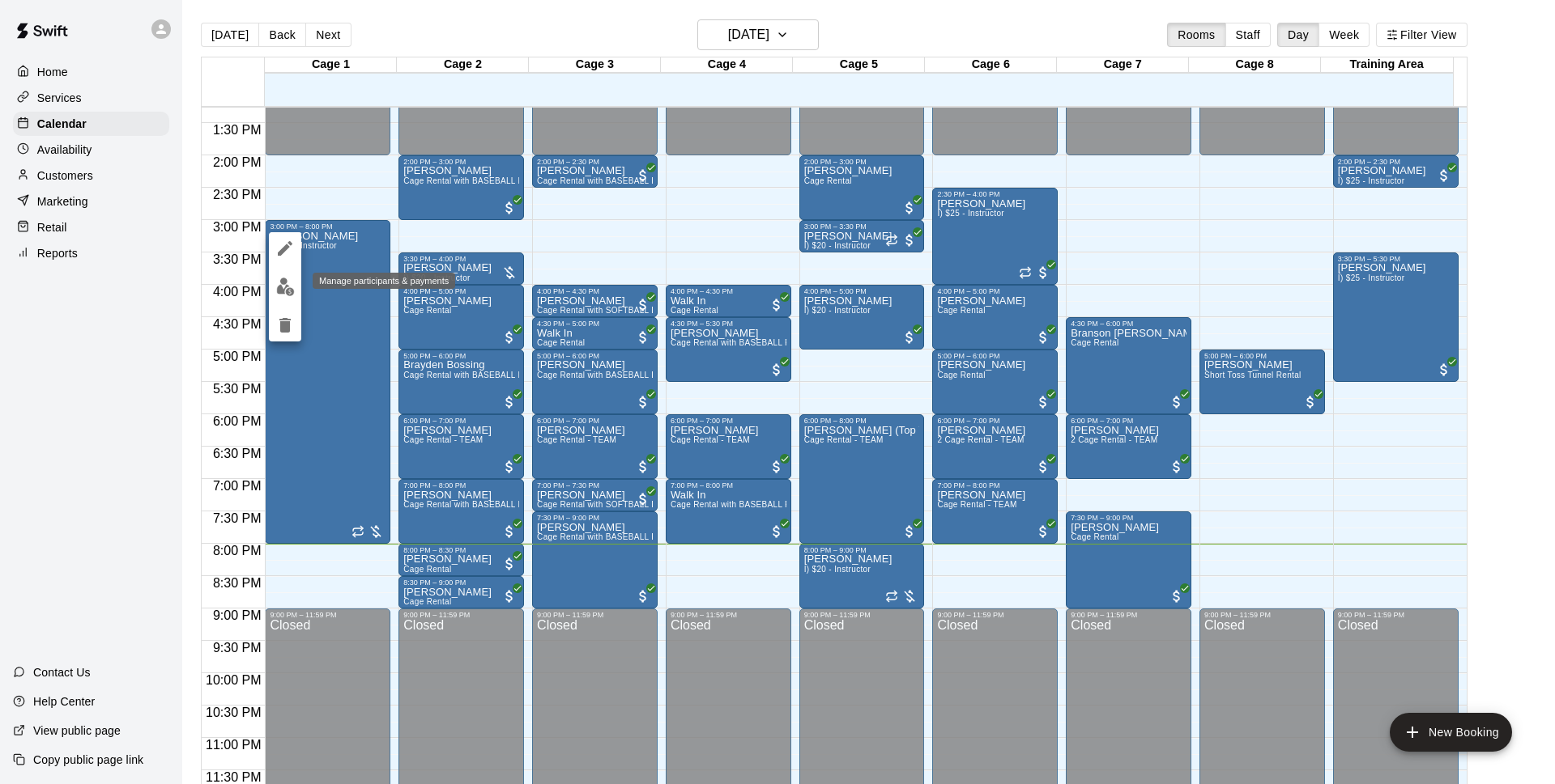
click at [274, 281] on button "edit" at bounding box center [285, 286] width 32 height 31
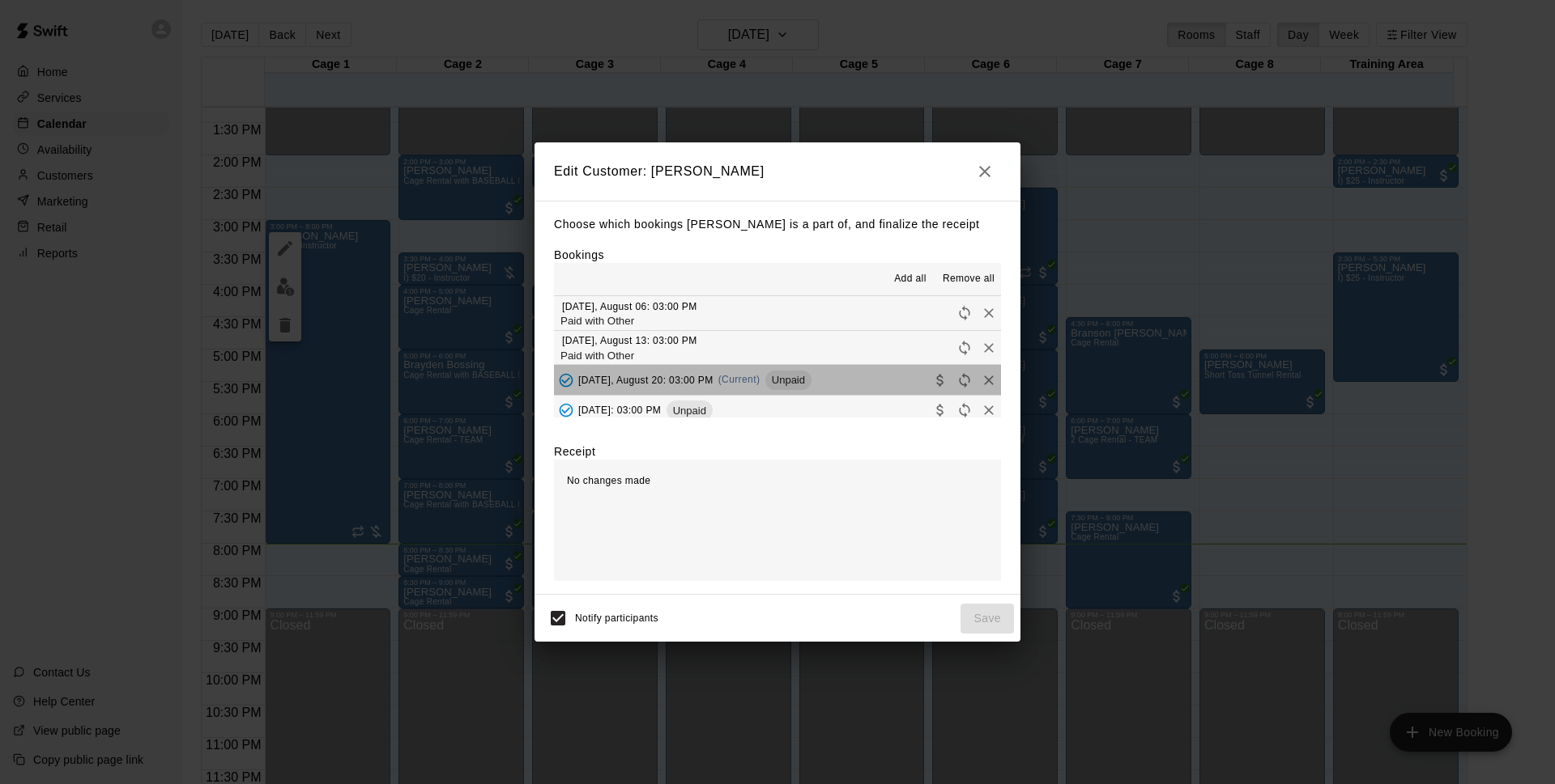
click at [848, 374] on button "Wednesday, August 20: 03:00 PM (Current) Unpaid" at bounding box center [777, 380] width 447 height 30
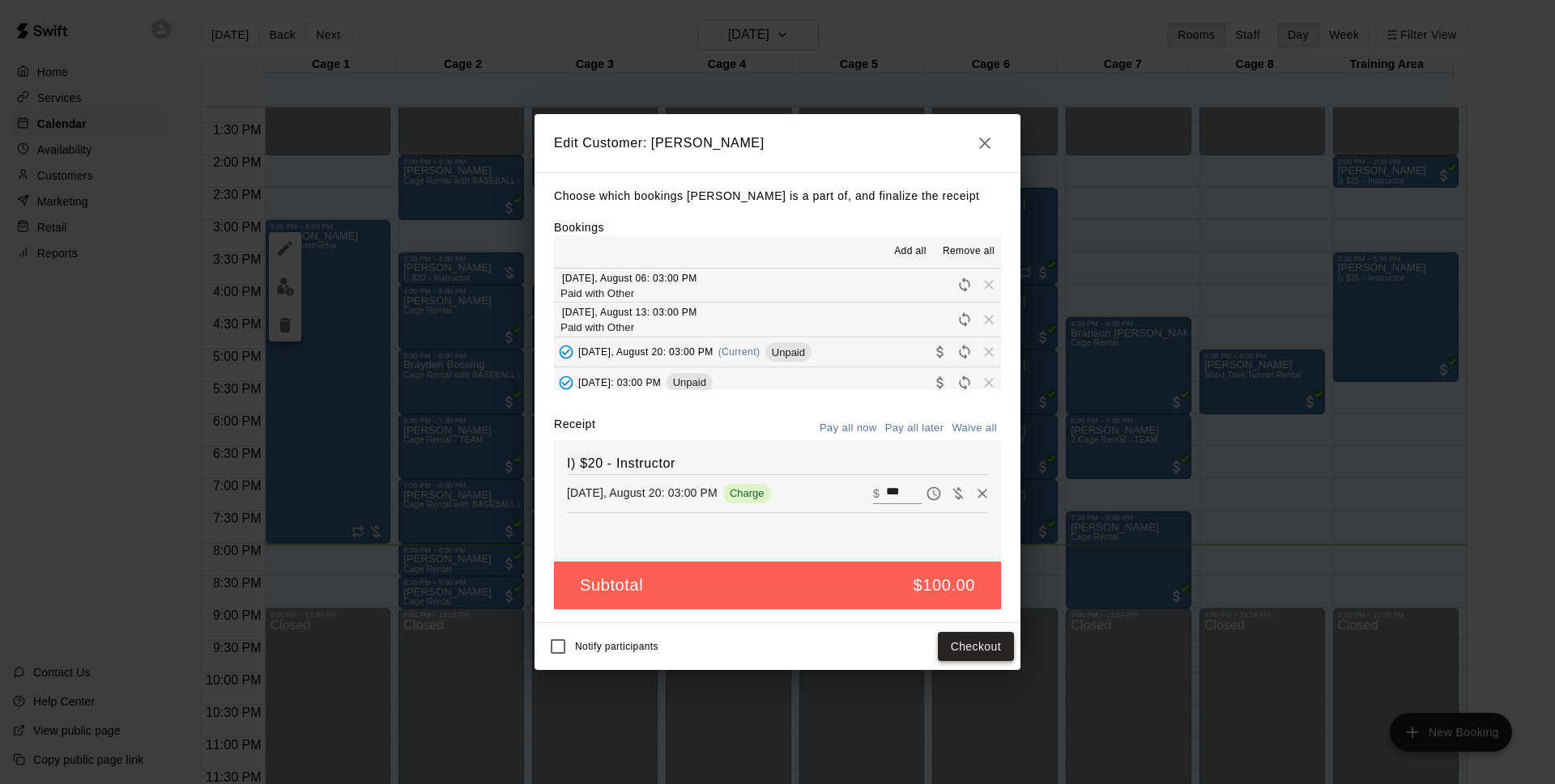
click at [1000, 639] on button "Checkout" at bounding box center [976, 647] width 76 height 30
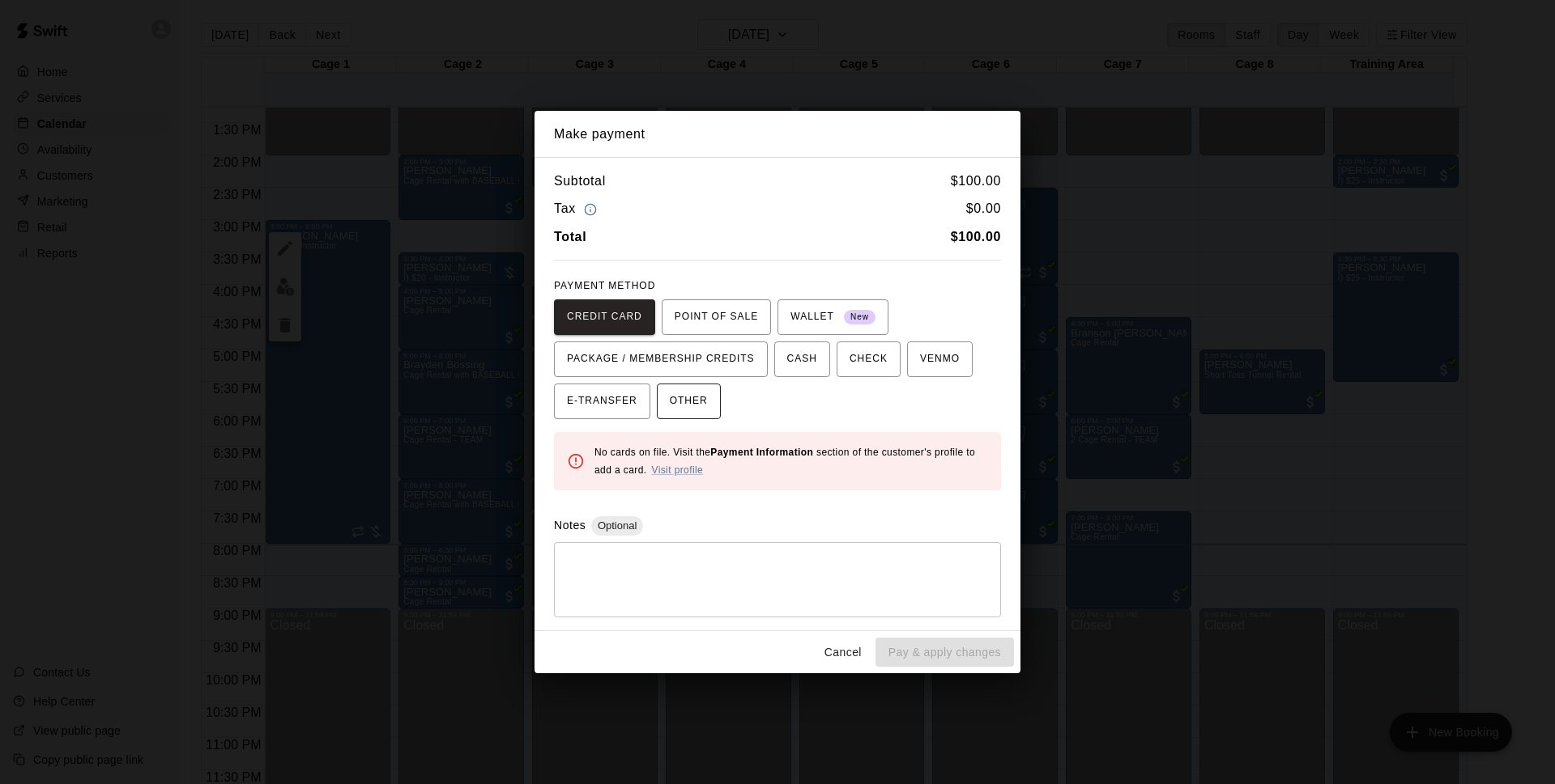
click at [702, 403] on span "OTHER" at bounding box center [688, 401] width 38 height 26
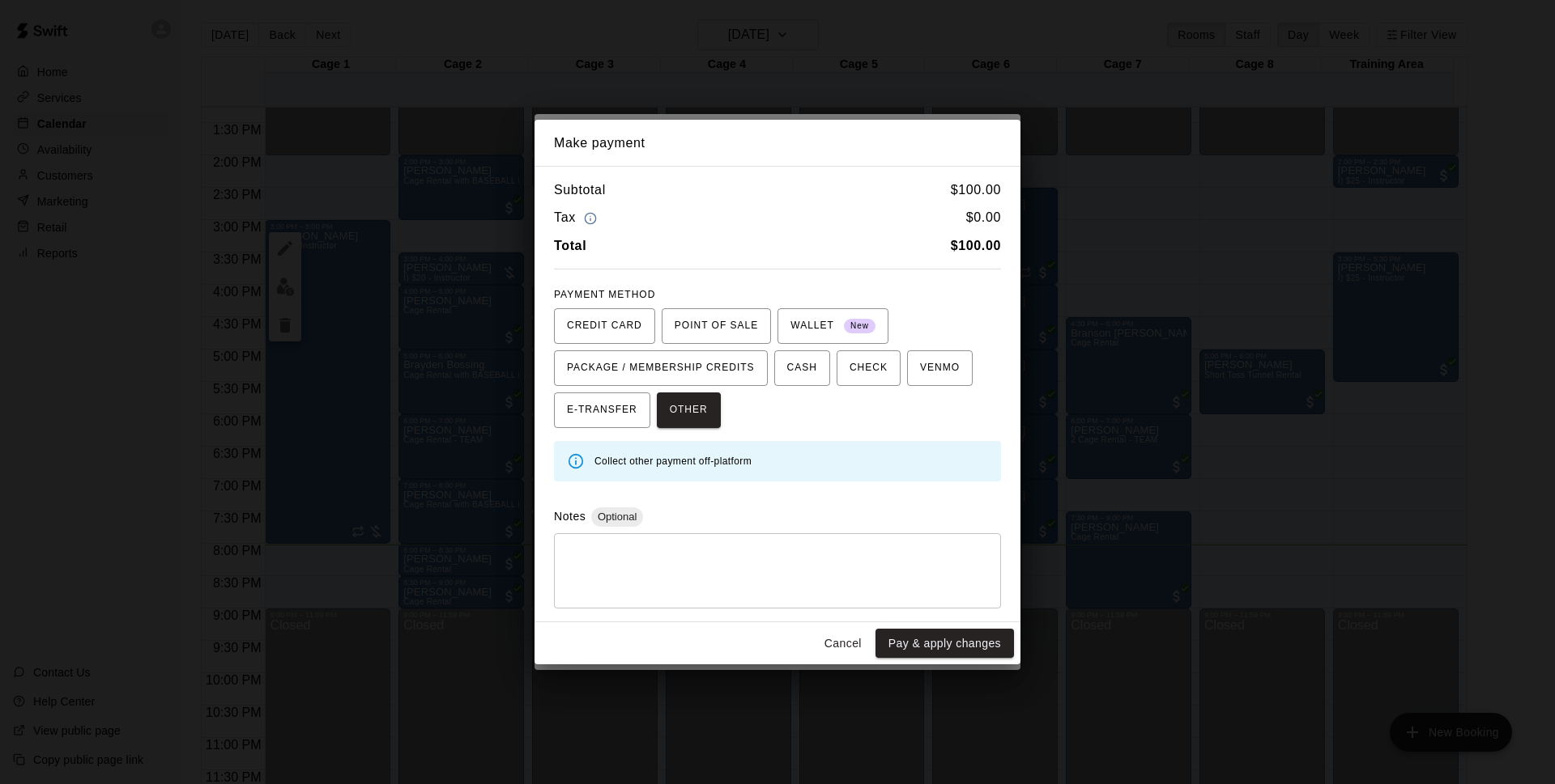
click at [906, 666] on div "Make payment Subtotal $ 100.00 Tax $ 0.00 Total $ 100.00 PAYMENT METHOD CREDIT …" at bounding box center [778, 392] width 1555 height 784
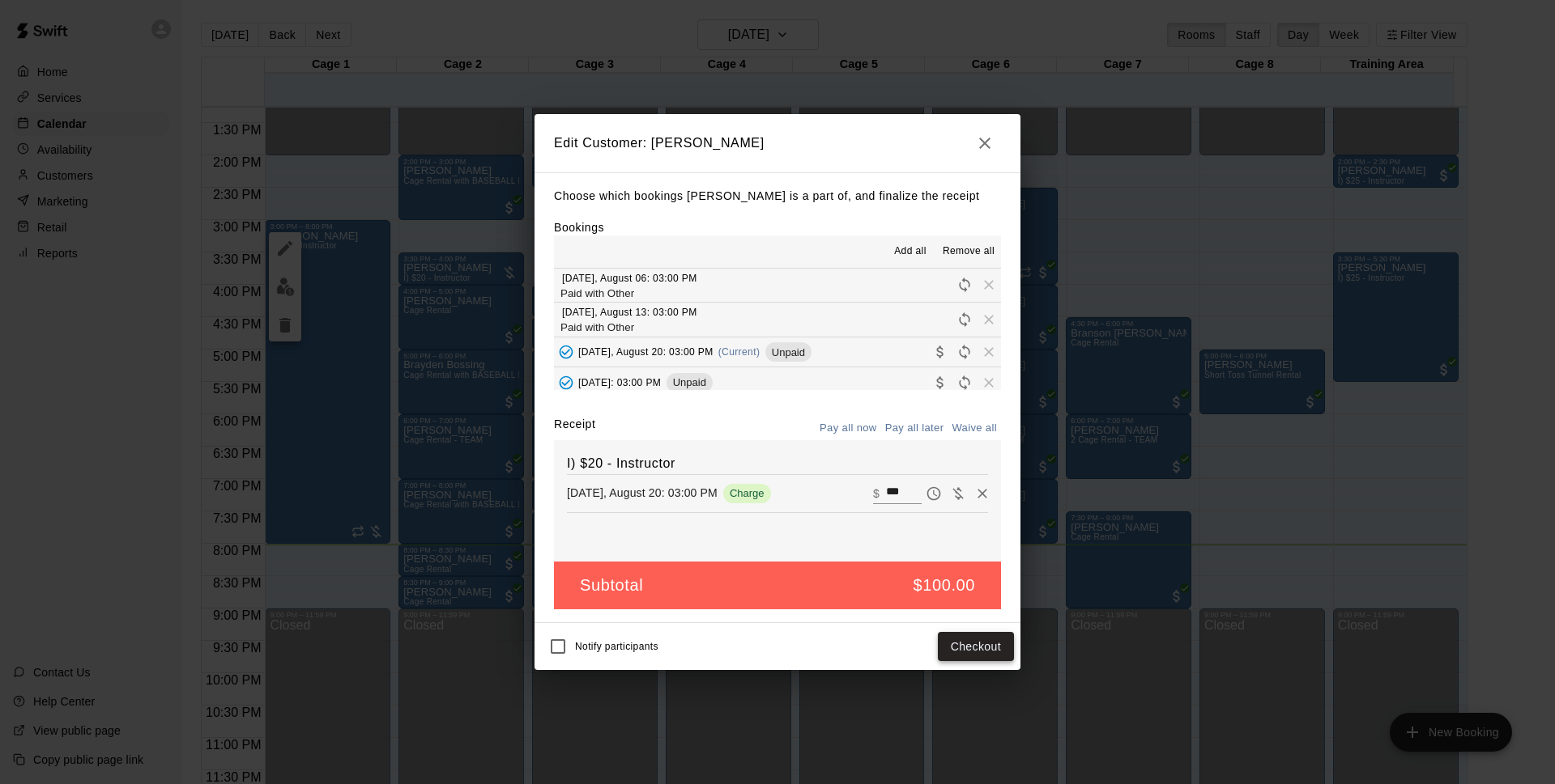
click at [951, 654] on button "Checkout" at bounding box center [976, 647] width 76 height 30
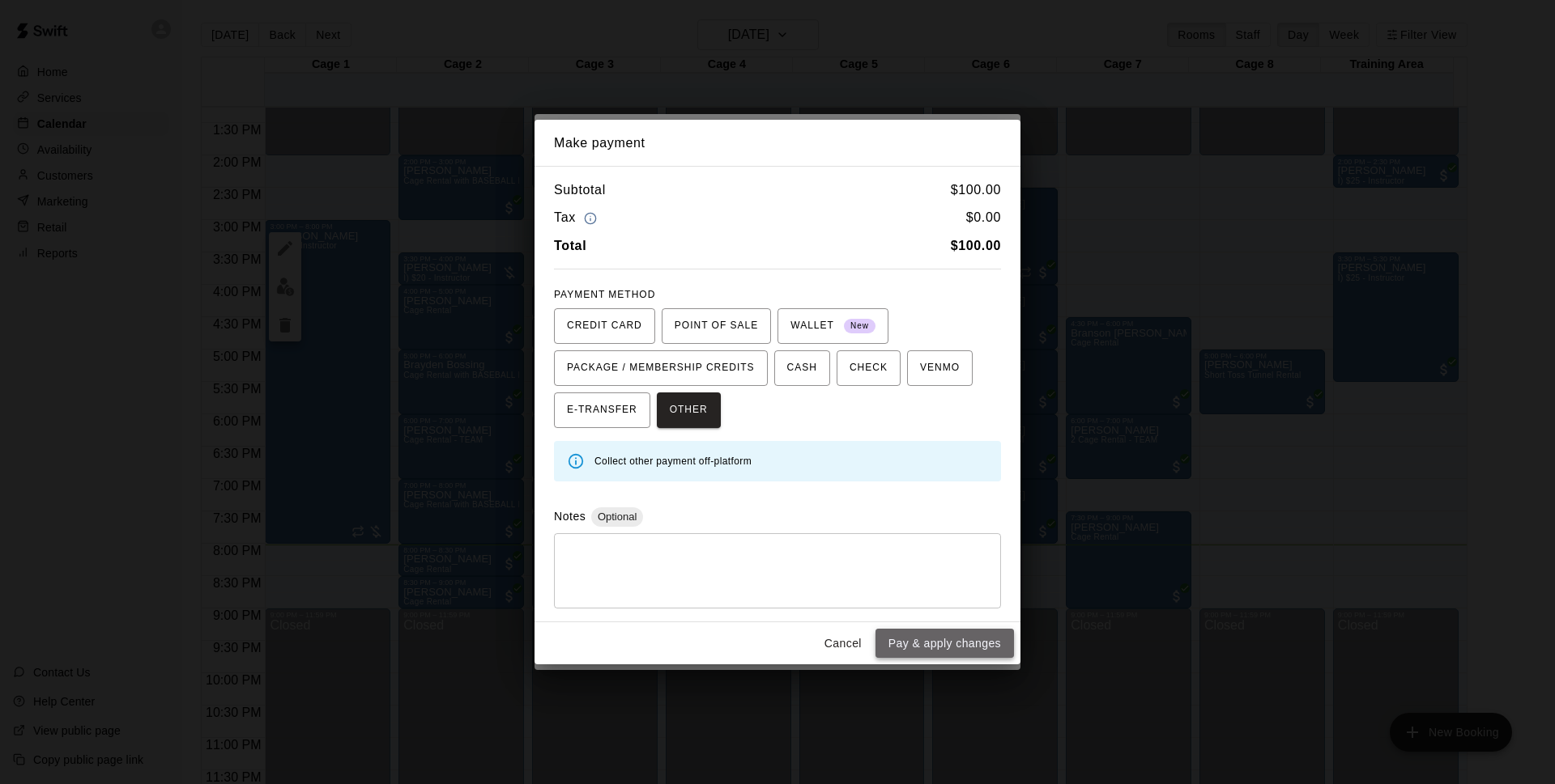
click at [969, 648] on button "Pay & apply changes" at bounding box center [944, 645] width 138 height 30
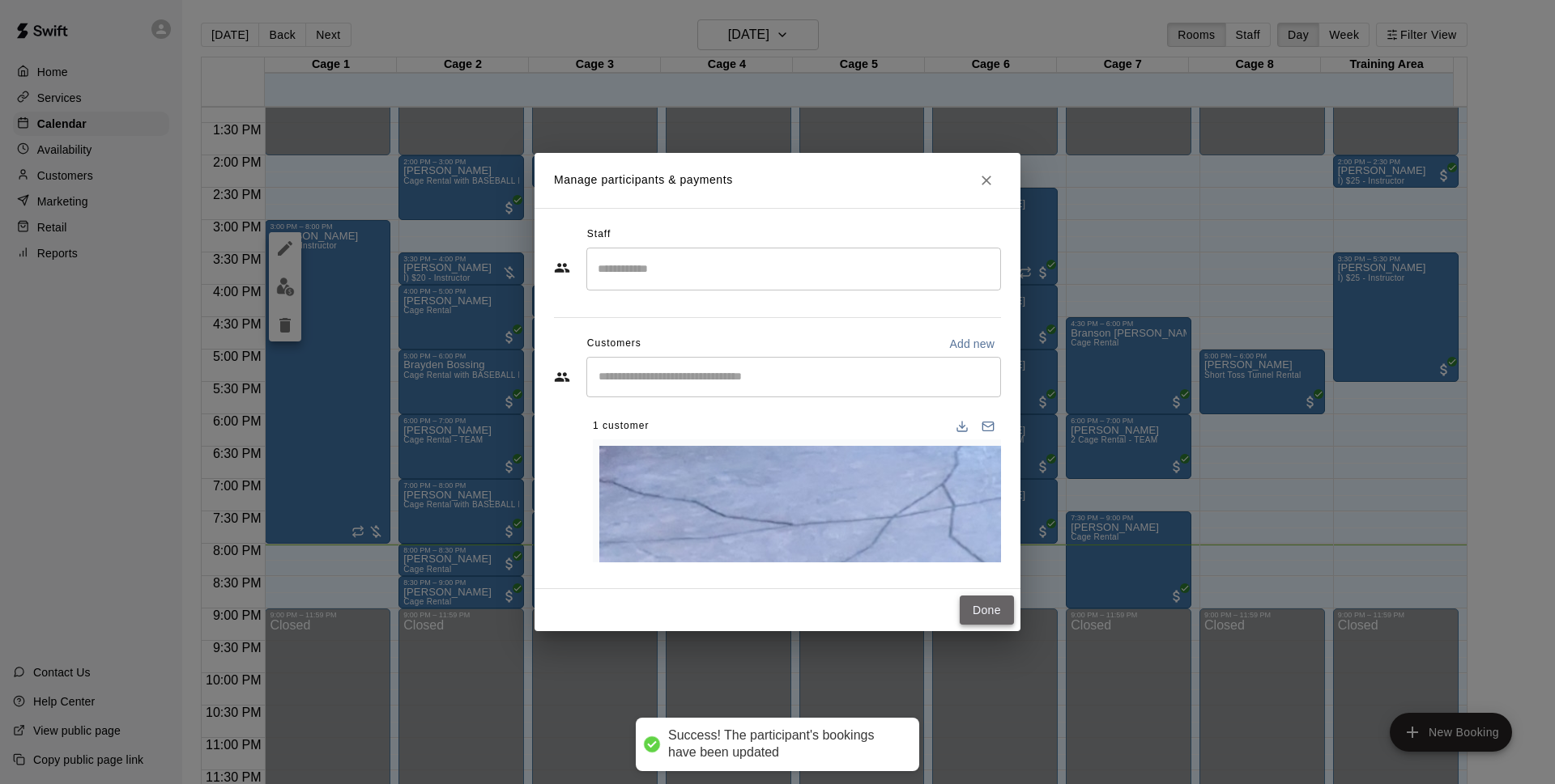
click at [993, 595] on button "Done" at bounding box center [986, 611] width 54 height 30
